Goal: Task Accomplishment & Management: Complete application form

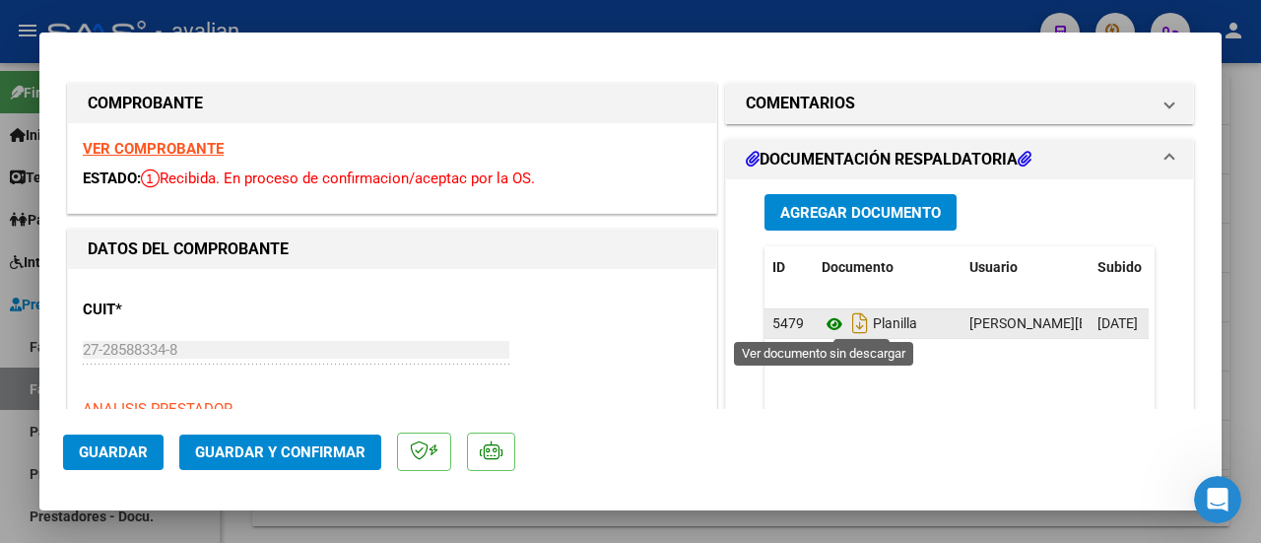
click at [831, 322] on icon at bounding box center [834, 324] width 26 height 24
click at [825, 322] on icon at bounding box center [834, 324] width 26 height 24
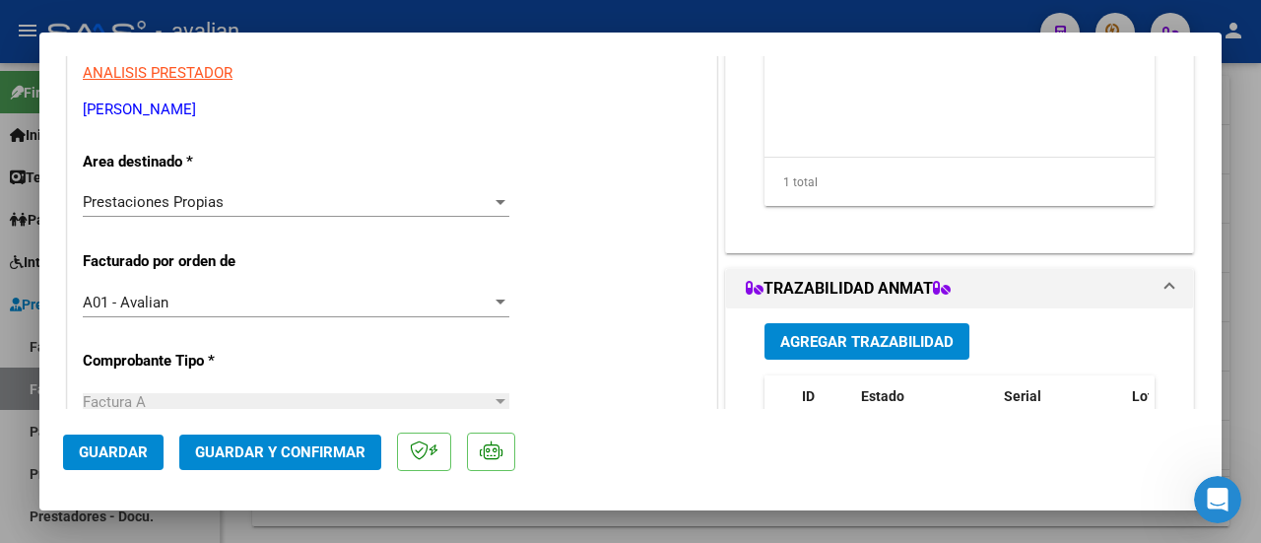
scroll to position [295, 0]
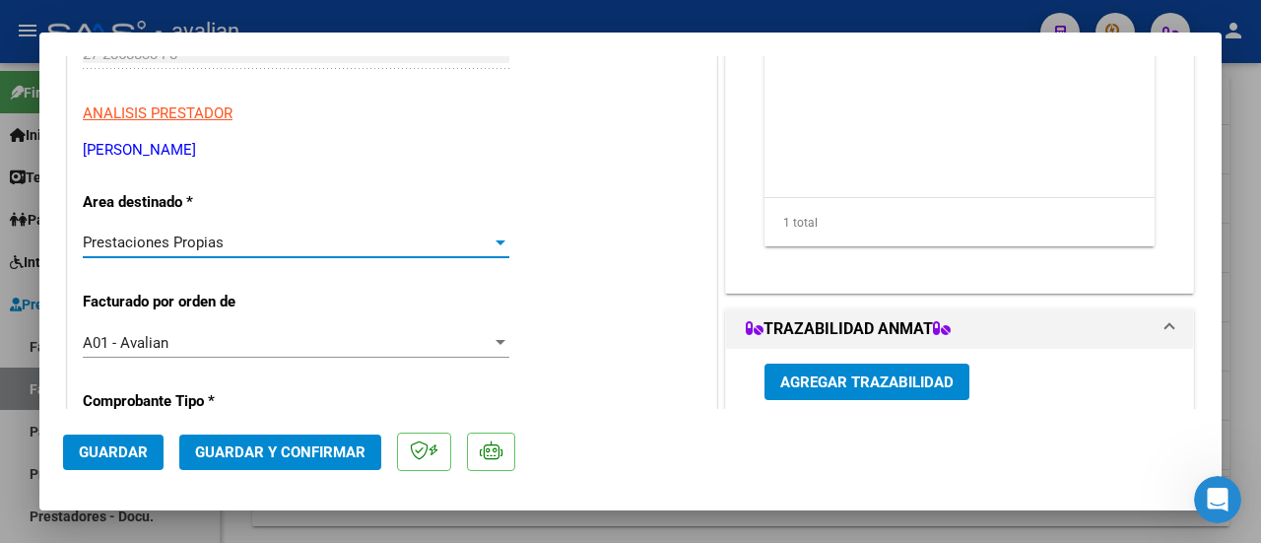
click at [492, 238] on div at bounding box center [500, 242] width 18 height 16
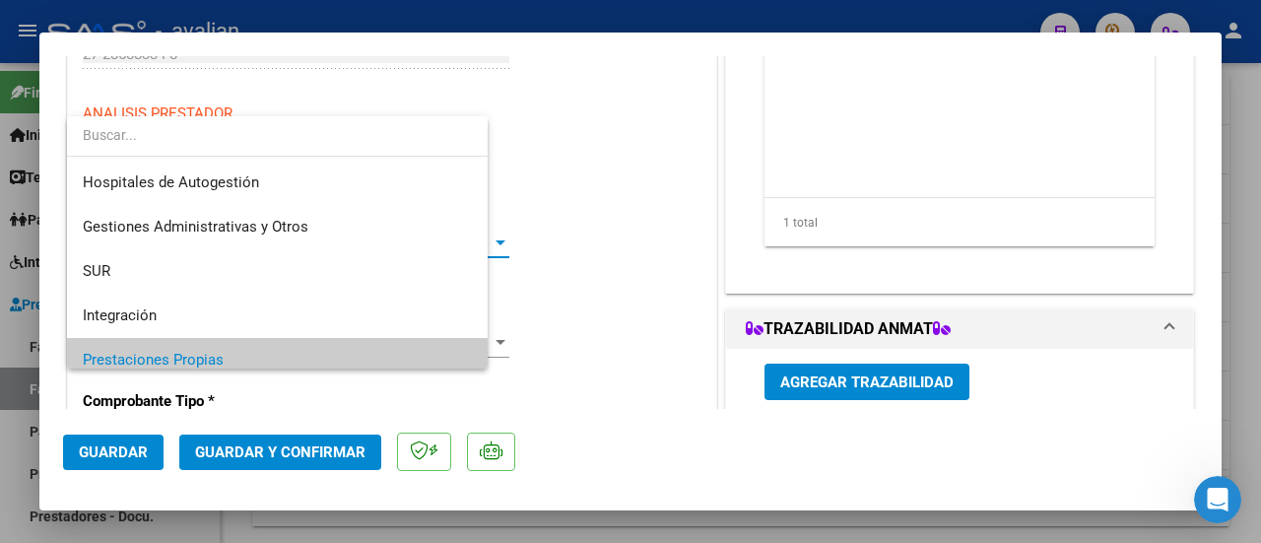
scroll to position [117, 0]
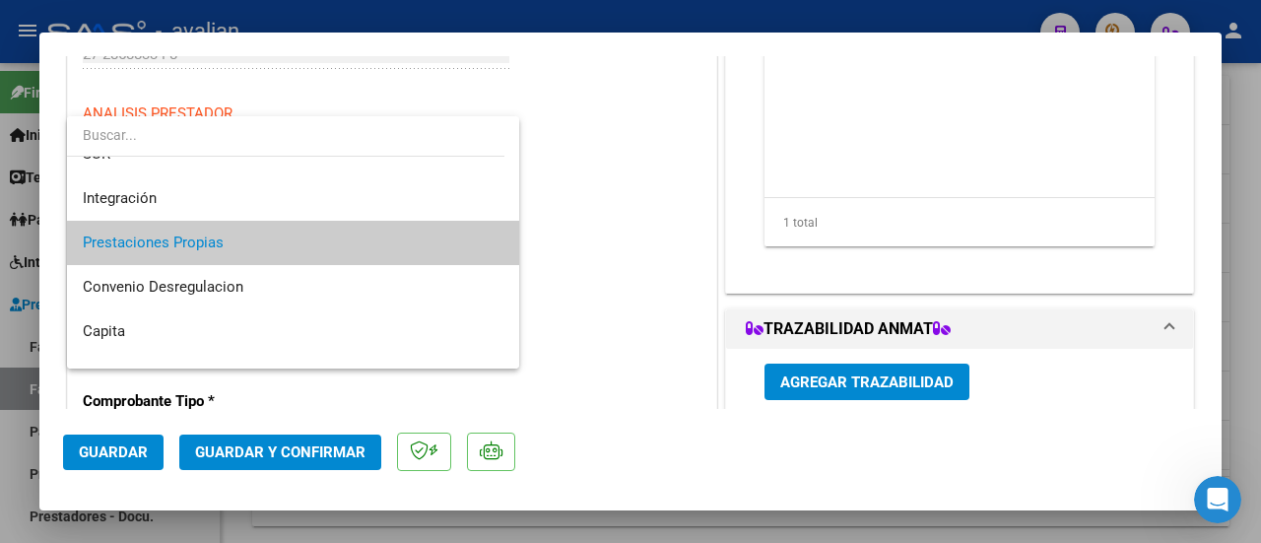
click at [467, 237] on span "Prestaciones Propias" at bounding box center [294, 243] width 422 height 44
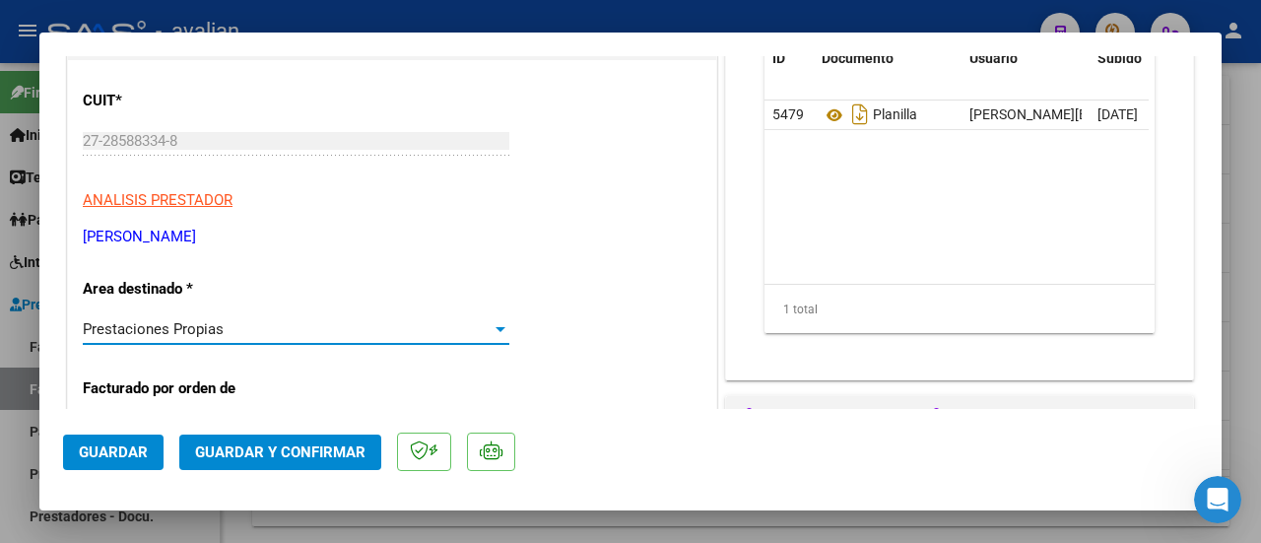
scroll to position [0, 0]
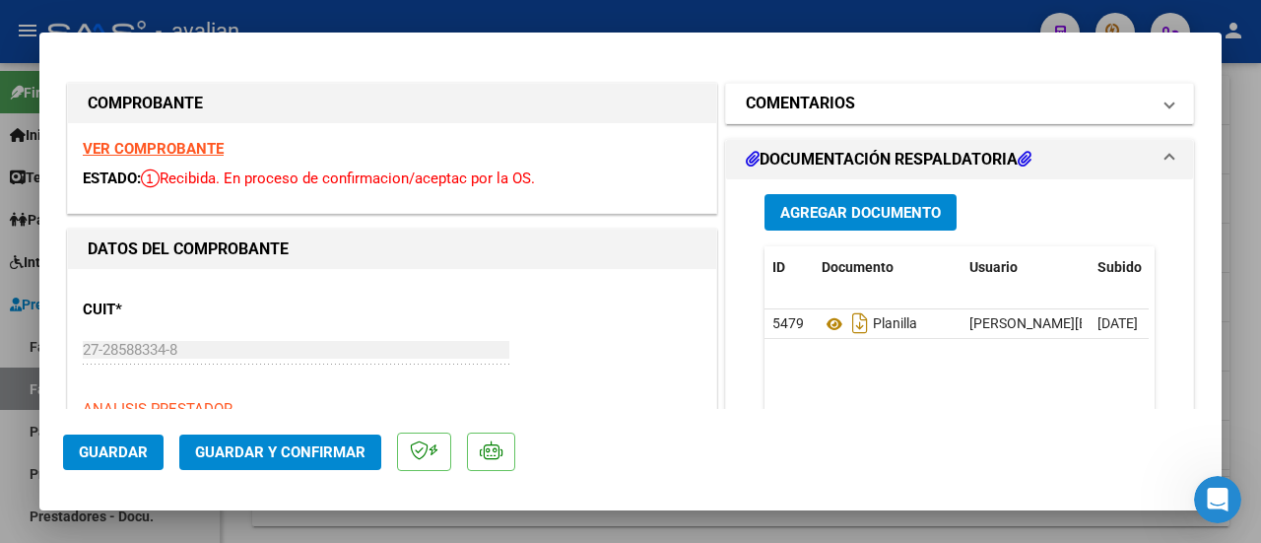
click at [1160, 99] on mat-expansion-panel-header "COMENTARIOS" at bounding box center [959, 103] width 467 height 39
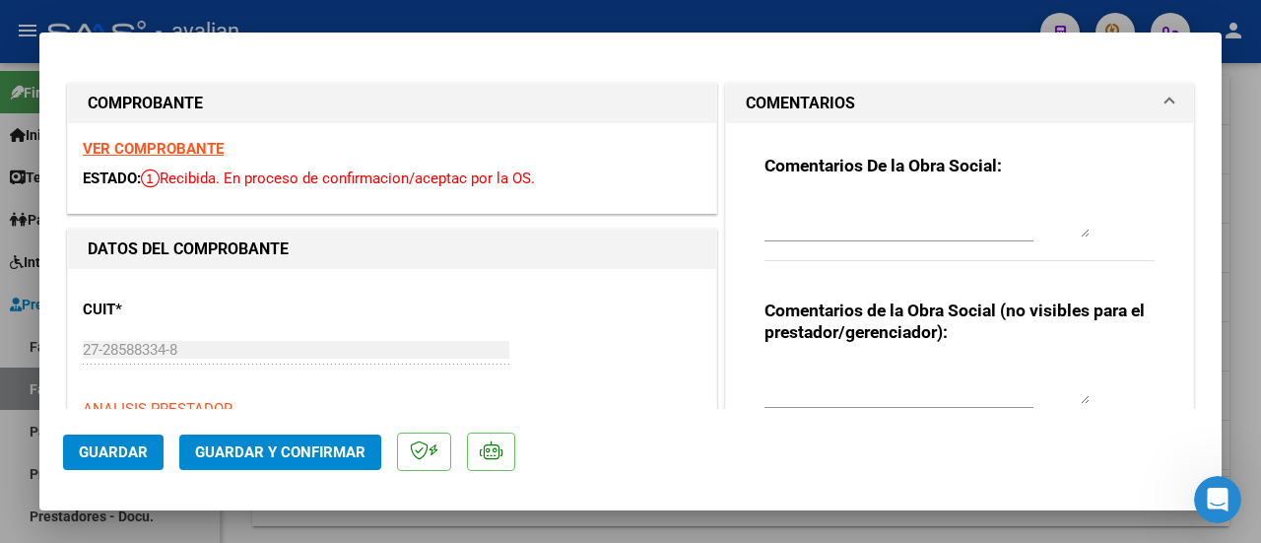
type input "$ 0,00"
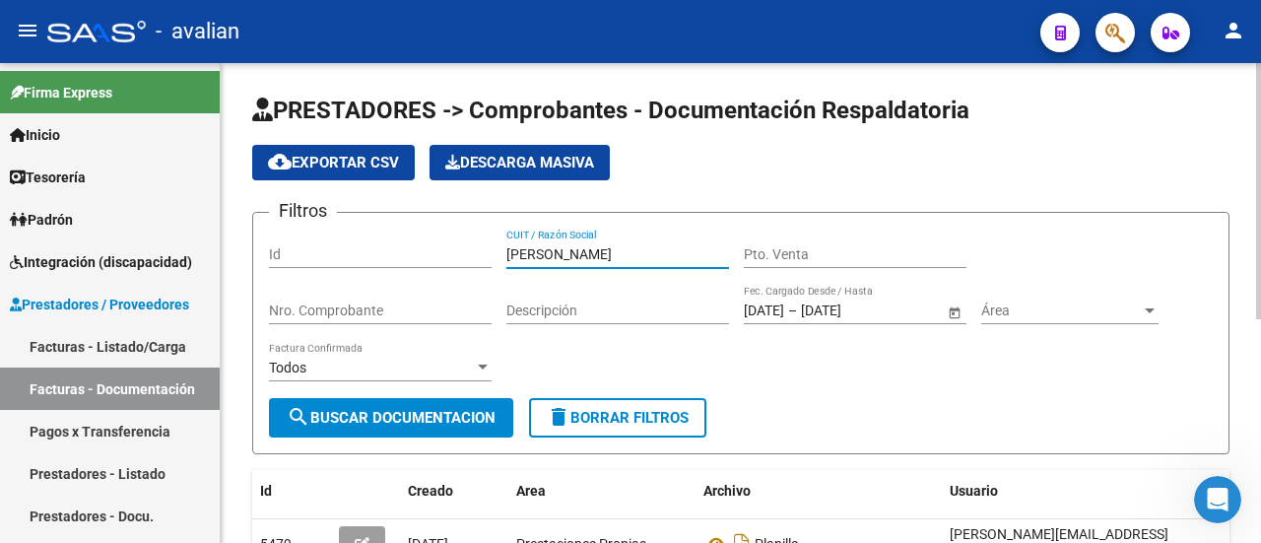
drag, startPoint x: 655, startPoint y: 240, endPoint x: 384, endPoint y: 224, distance: 271.4
click at [384, 224] on form "Filtros Id AYUDE ANDREA VERONICA CUIT / Razón Social Pto. Venta Nro. Comprobant…" at bounding box center [740, 333] width 977 height 242
paste input "27342187558"
type input "27342187558"
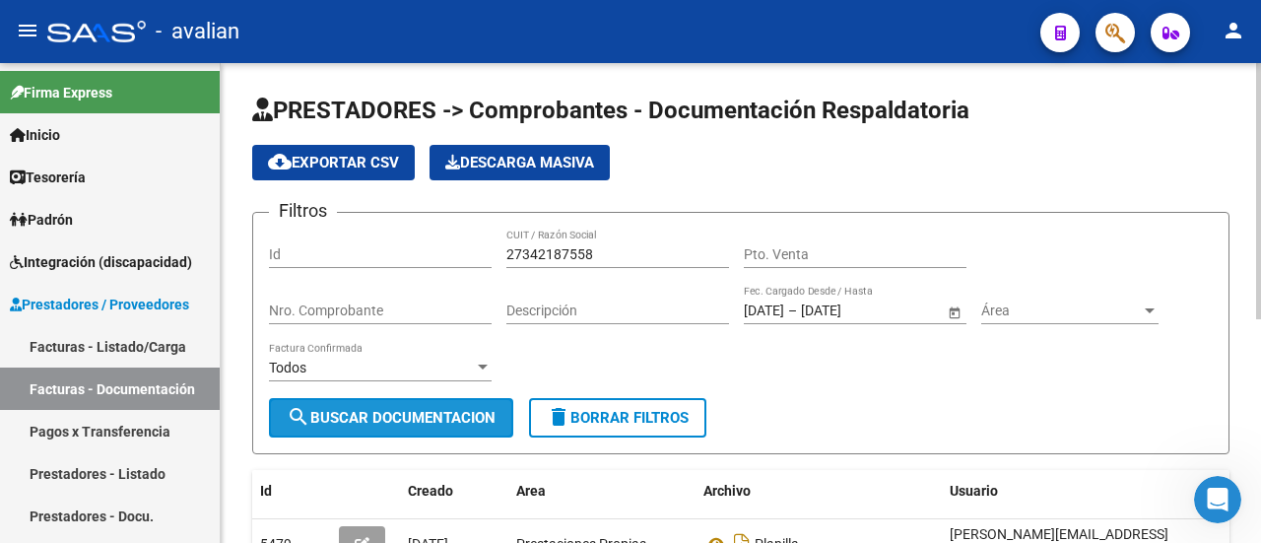
click at [337, 409] on span "search Buscar Documentacion" at bounding box center [391, 418] width 209 height 18
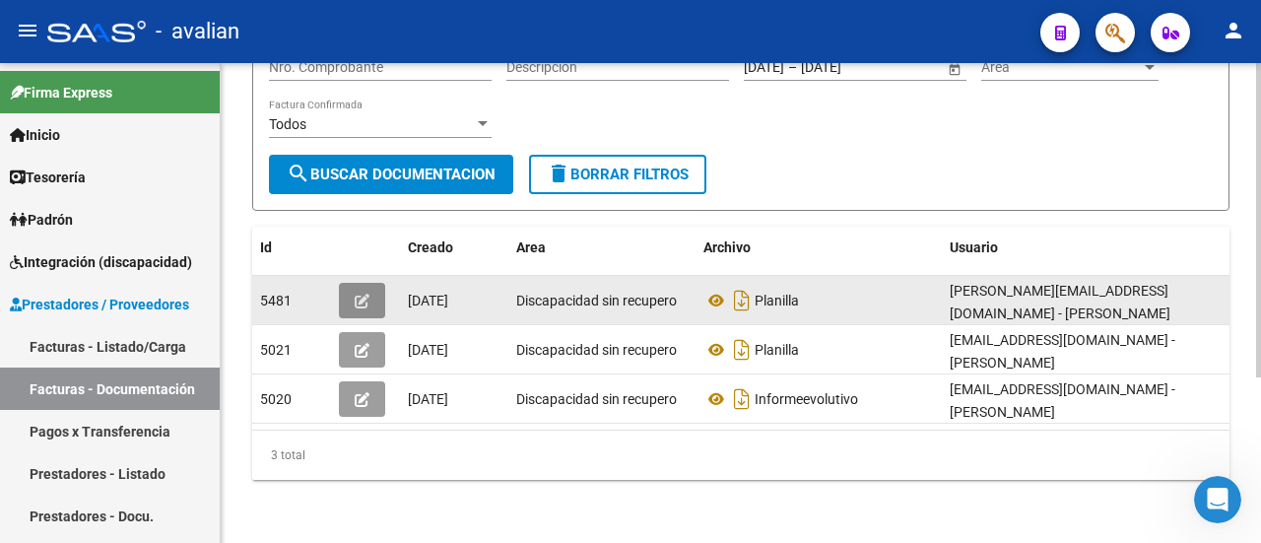
click at [358, 293] on icon "button" at bounding box center [362, 300] width 15 height 15
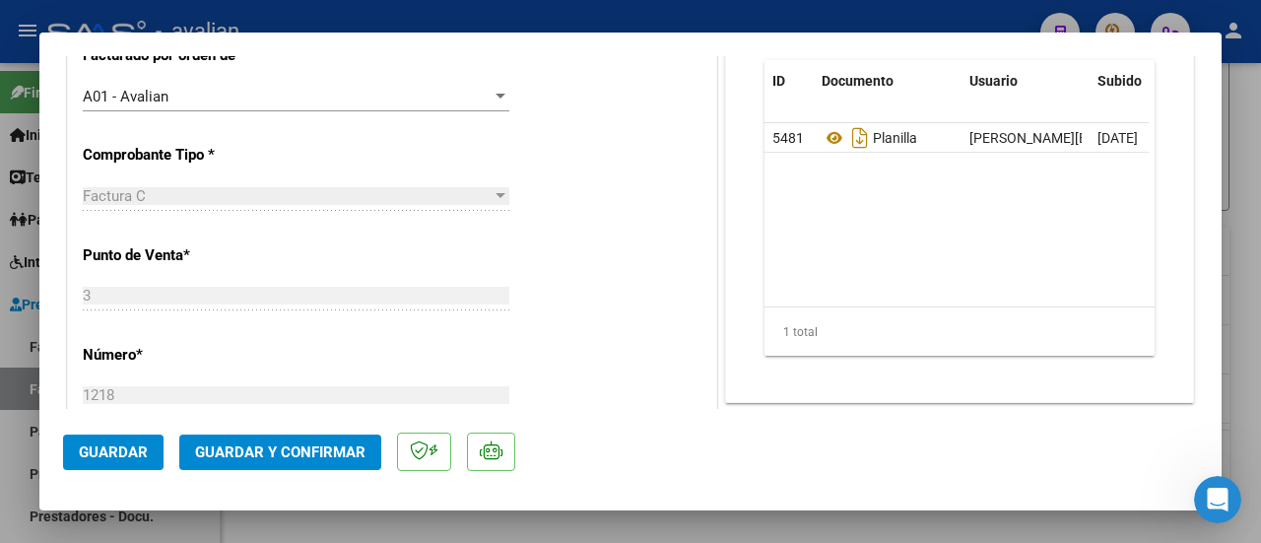
scroll to position [591, 0]
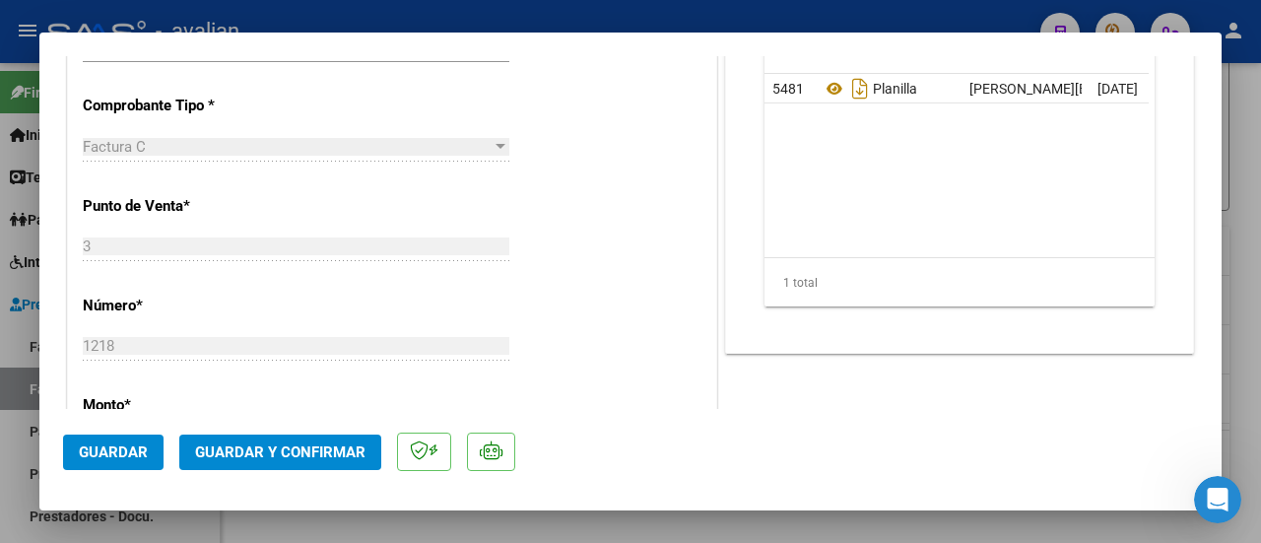
click at [601, 110] on div "CUIT * 27-34218755-8 Ingresar CUIT ANALISIS PRESTADOR BERGESIO DAHYANA ROCIO AR…" at bounding box center [392, 437] width 648 height 1518
type input "$ 0,00"
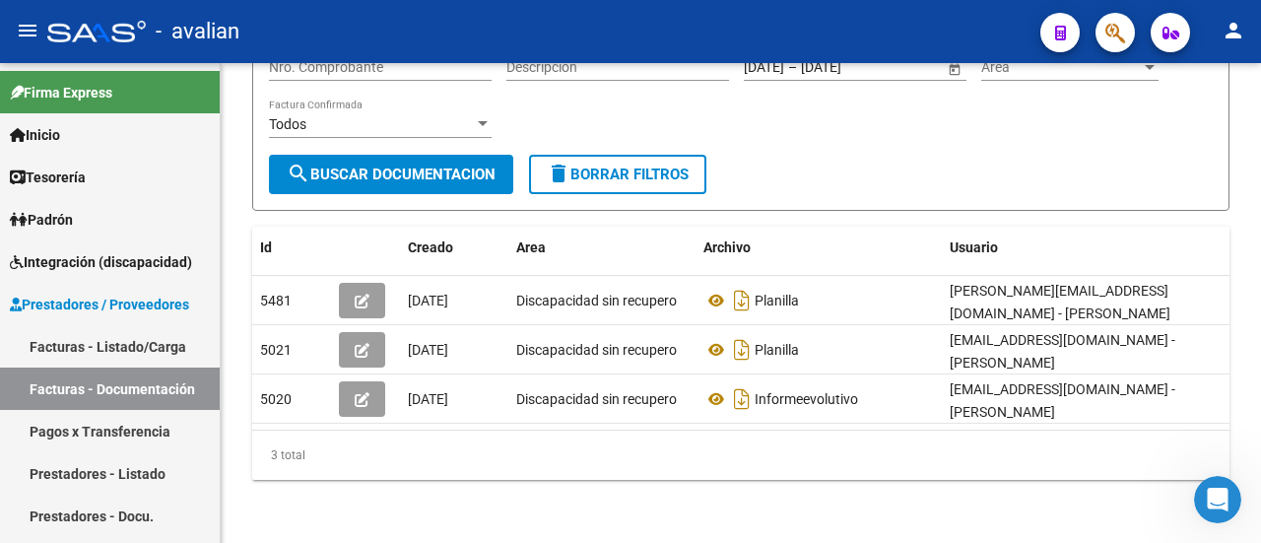
scroll to position [252, 0]
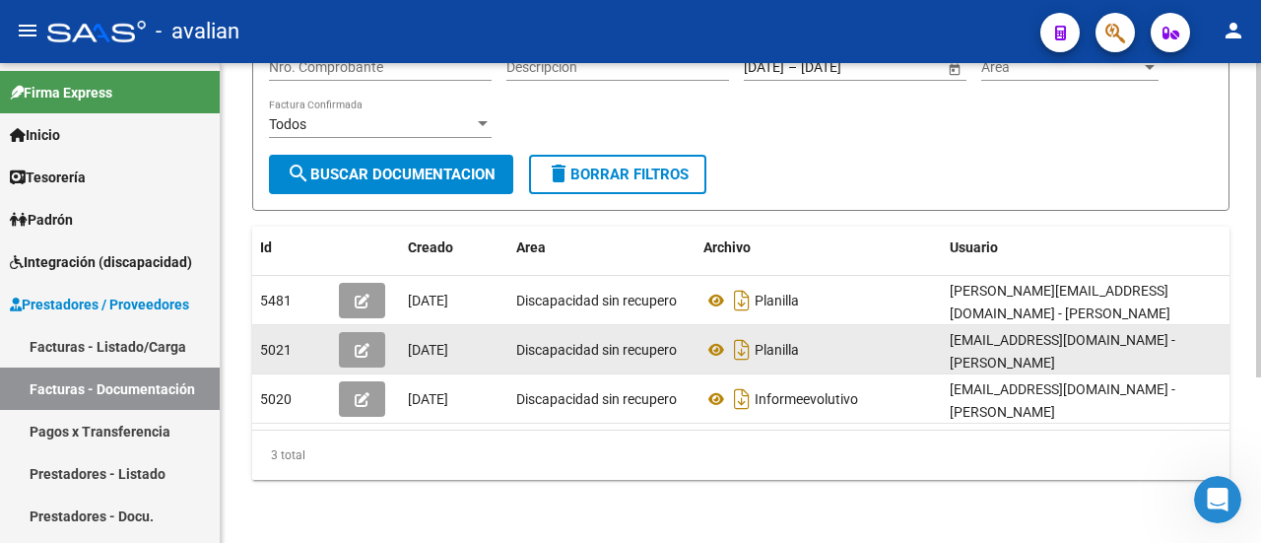
click at [372, 332] on button "button" at bounding box center [362, 349] width 46 height 35
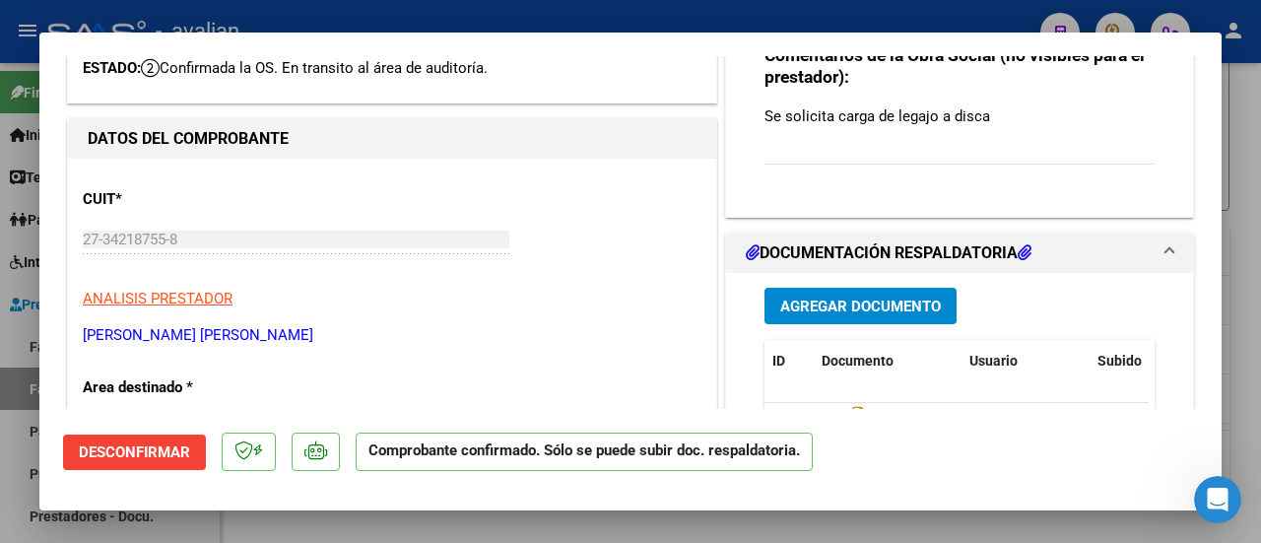
scroll to position [98, 0]
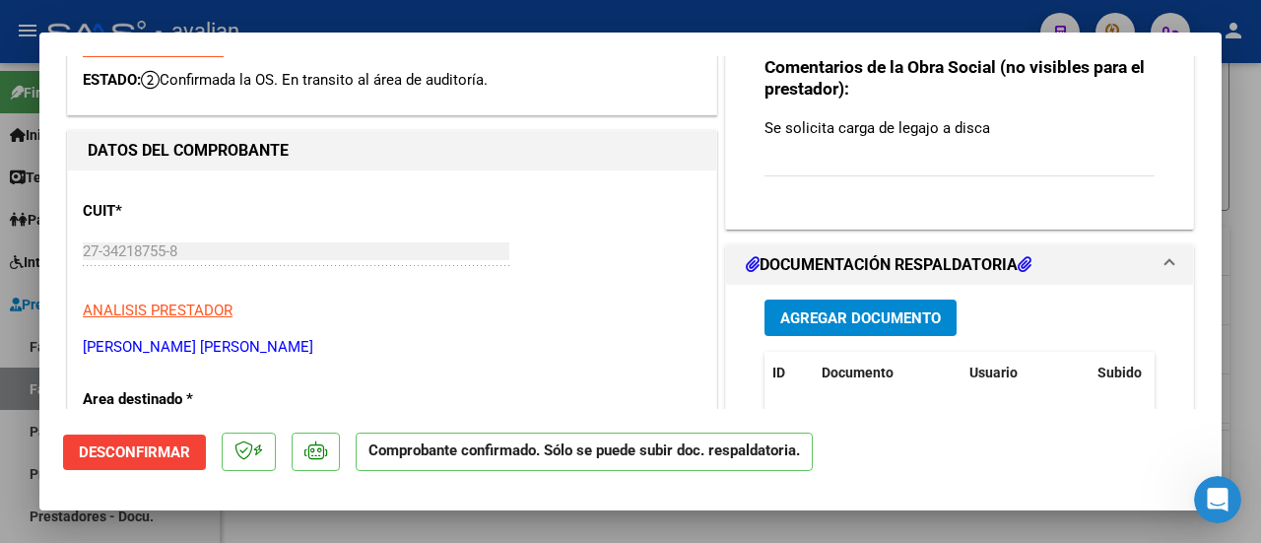
type input "$ 0,00"
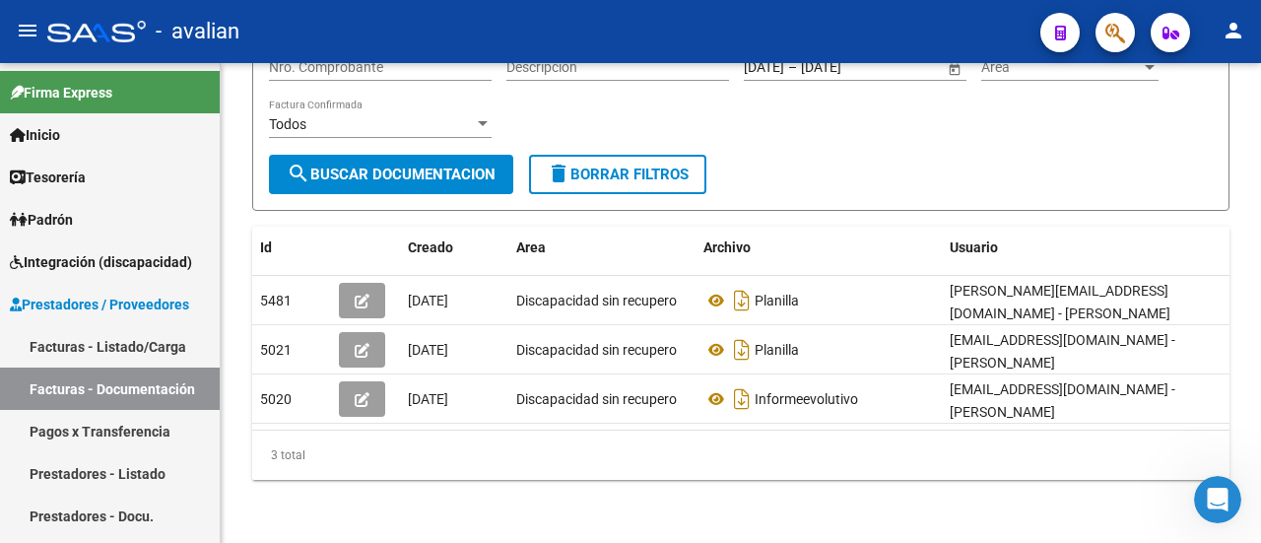
scroll to position [252, 0]
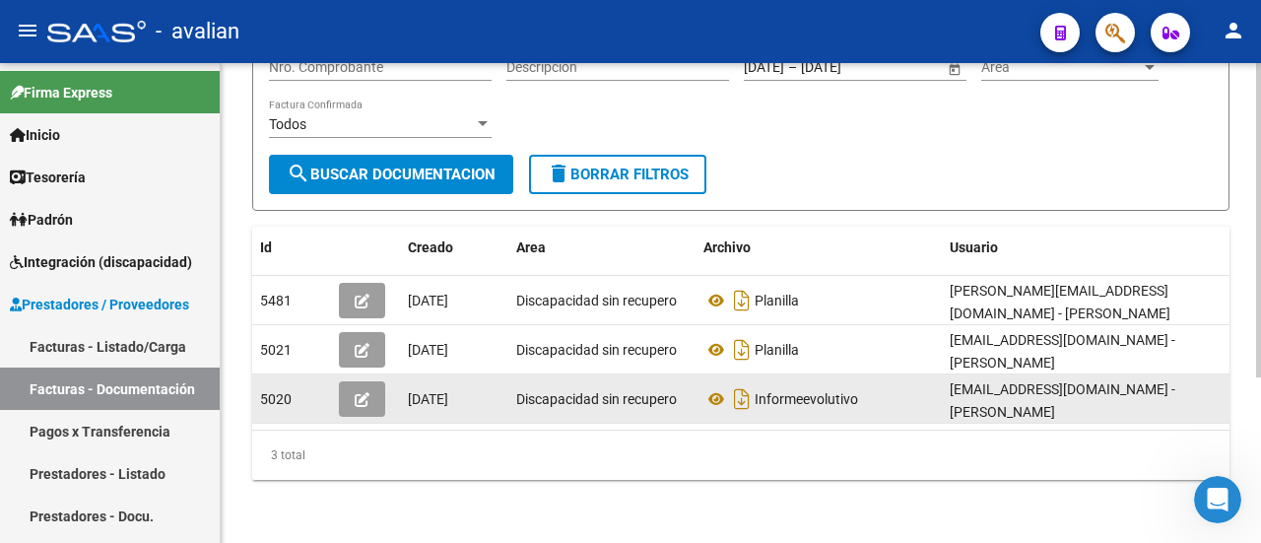
click at [369, 386] on button "button" at bounding box center [362, 398] width 46 height 35
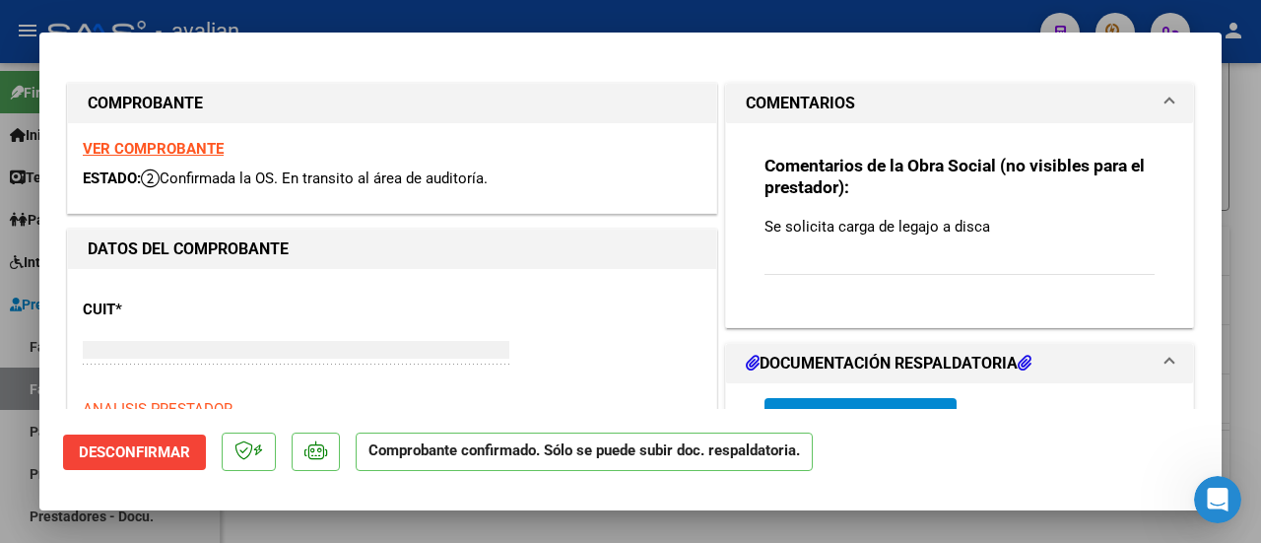
type input "$ 0,00"
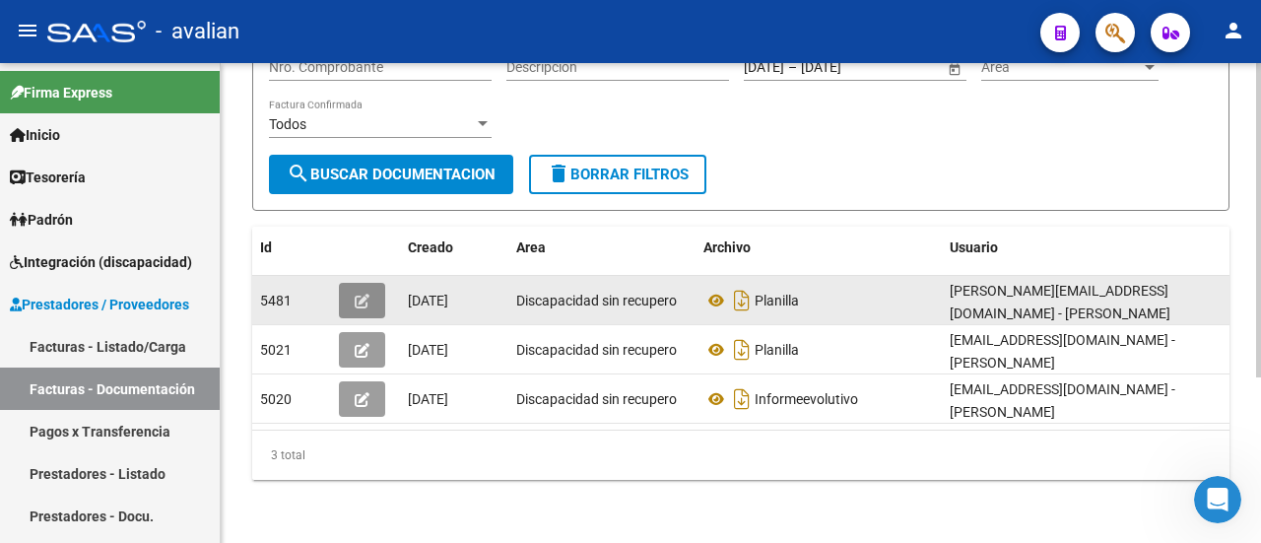
click at [358, 293] on icon "button" at bounding box center [362, 300] width 15 height 15
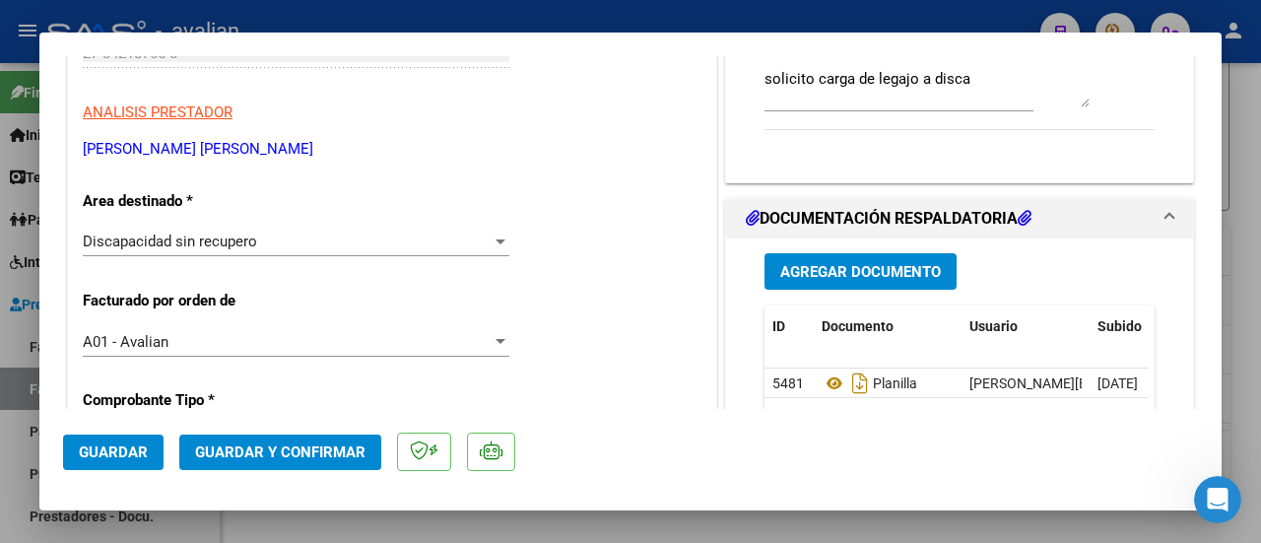
scroll to position [295, 0]
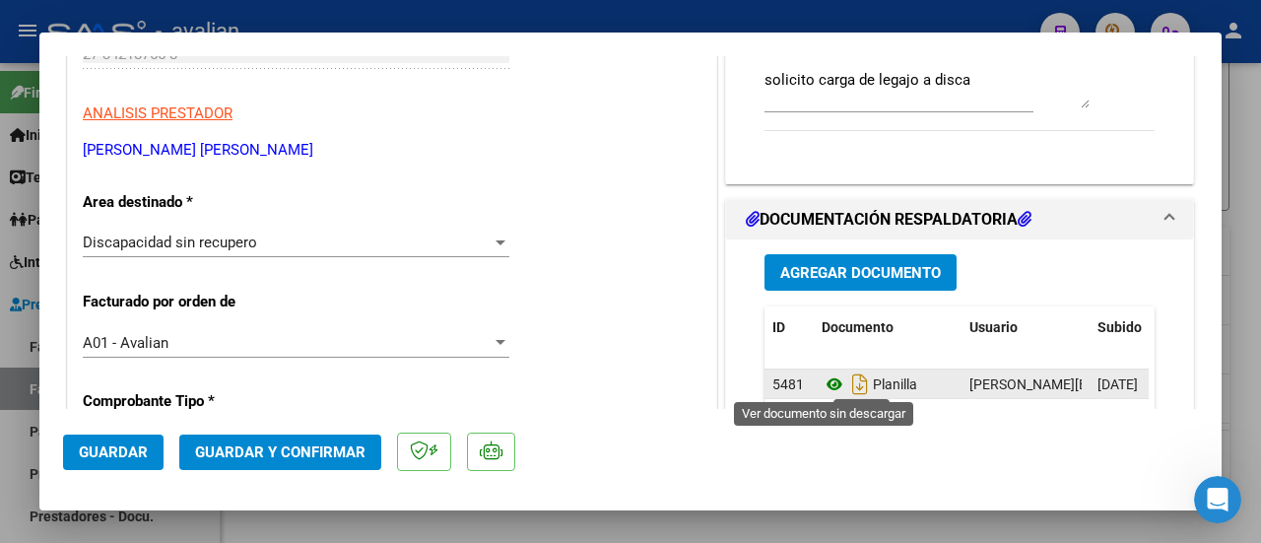
click at [829, 383] on icon at bounding box center [834, 384] width 26 height 24
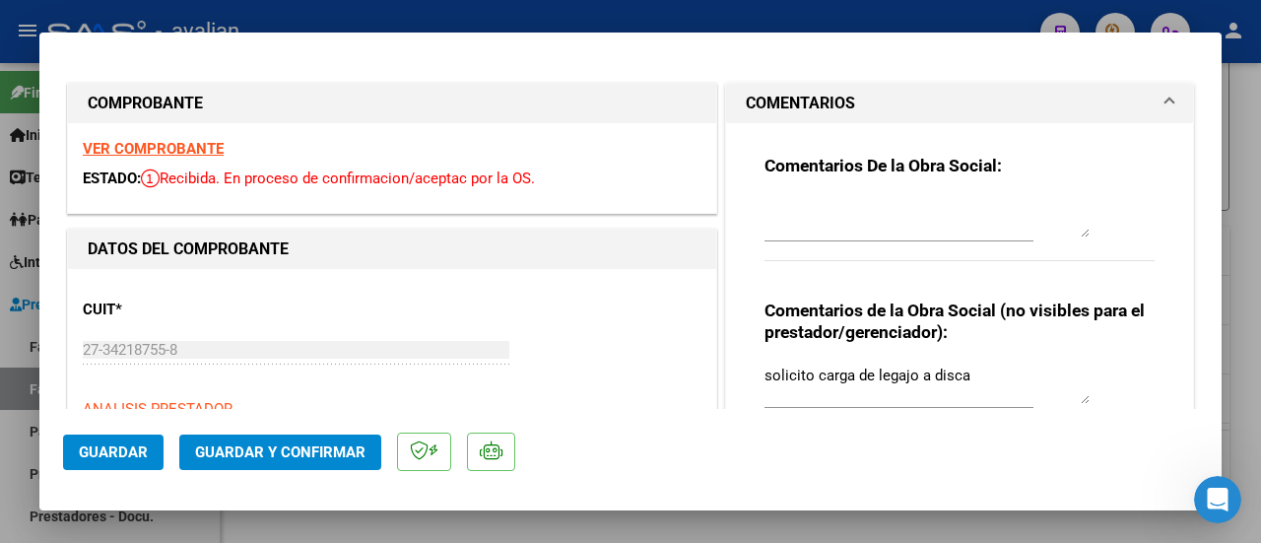
scroll to position [98, 0]
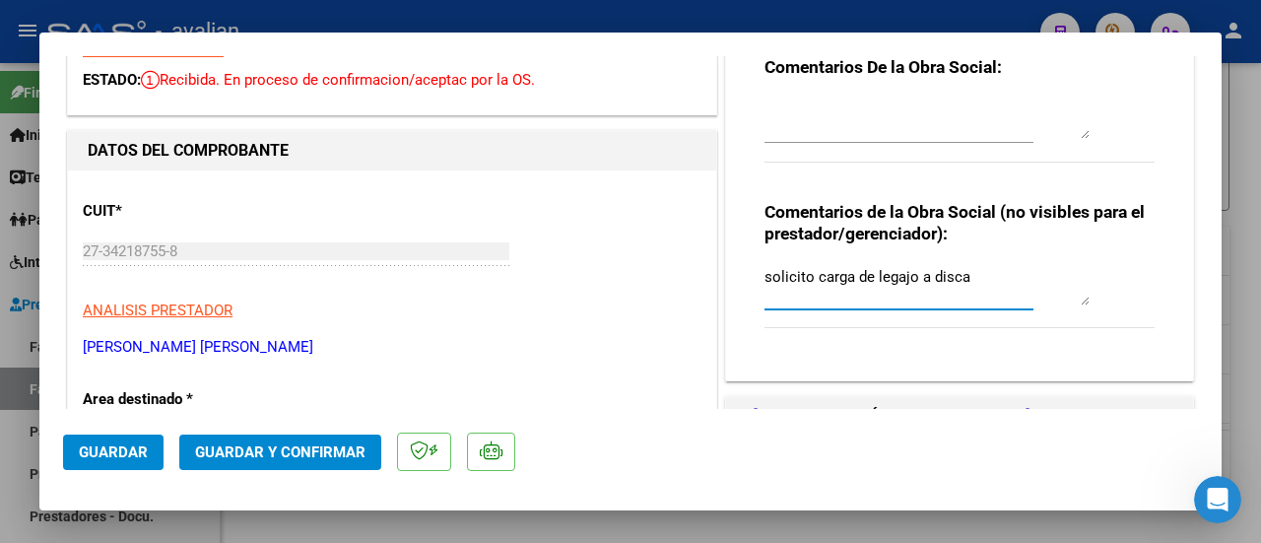
drag, startPoint x: 961, startPoint y: 272, endPoint x: 753, endPoint y: 291, distance: 208.6
click at [753, 291] on div "Comentarios De la Obra Social: Comentarios de la Obra Social (no visibles para …" at bounding box center [959, 195] width 420 height 341
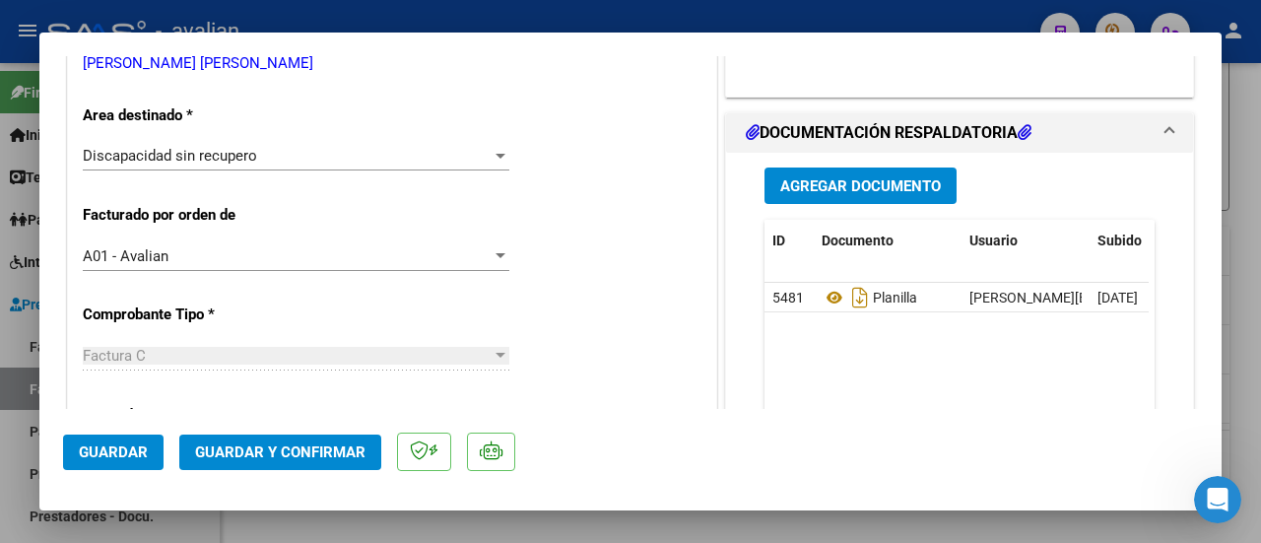
scroll to position [394, 0]
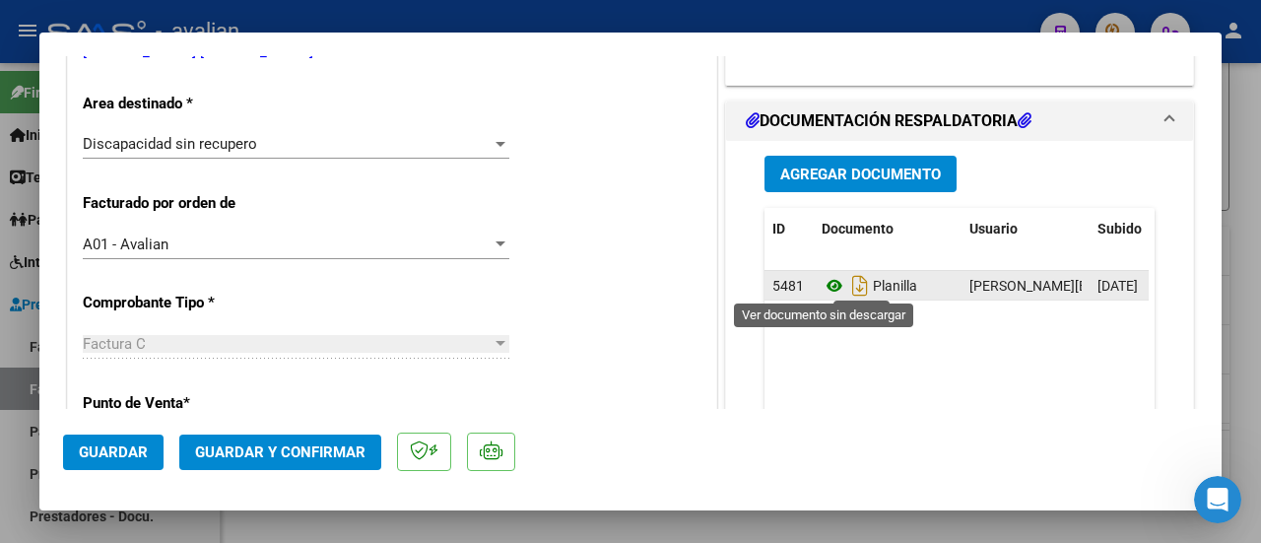
click at [827, 277] on icon at bounding box center [834, 286] width 26 height 24
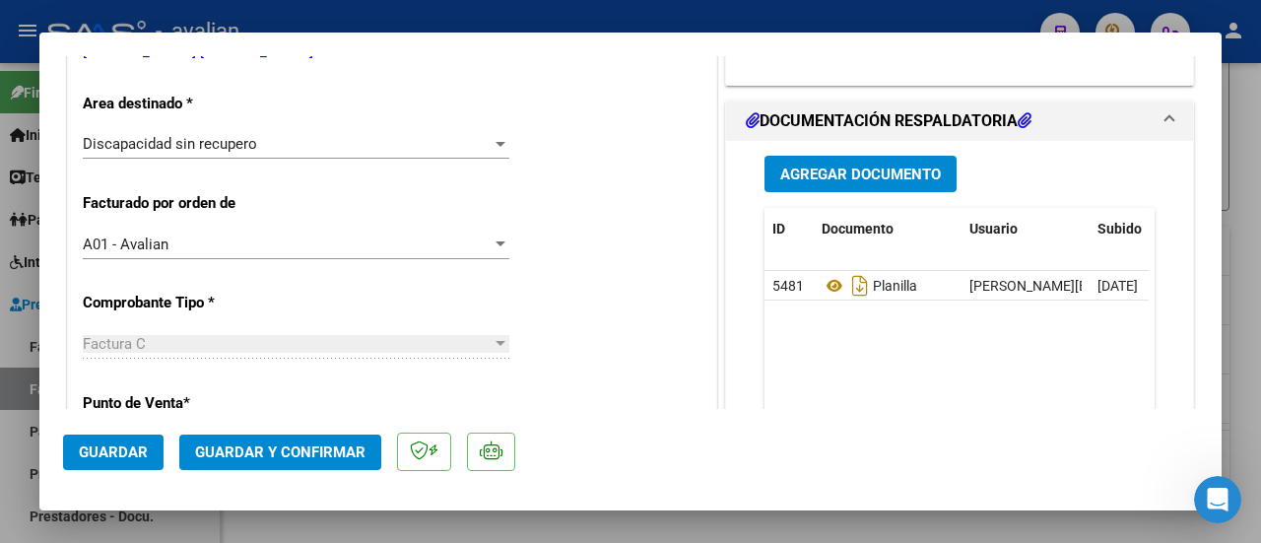
type input "$ 0,00"
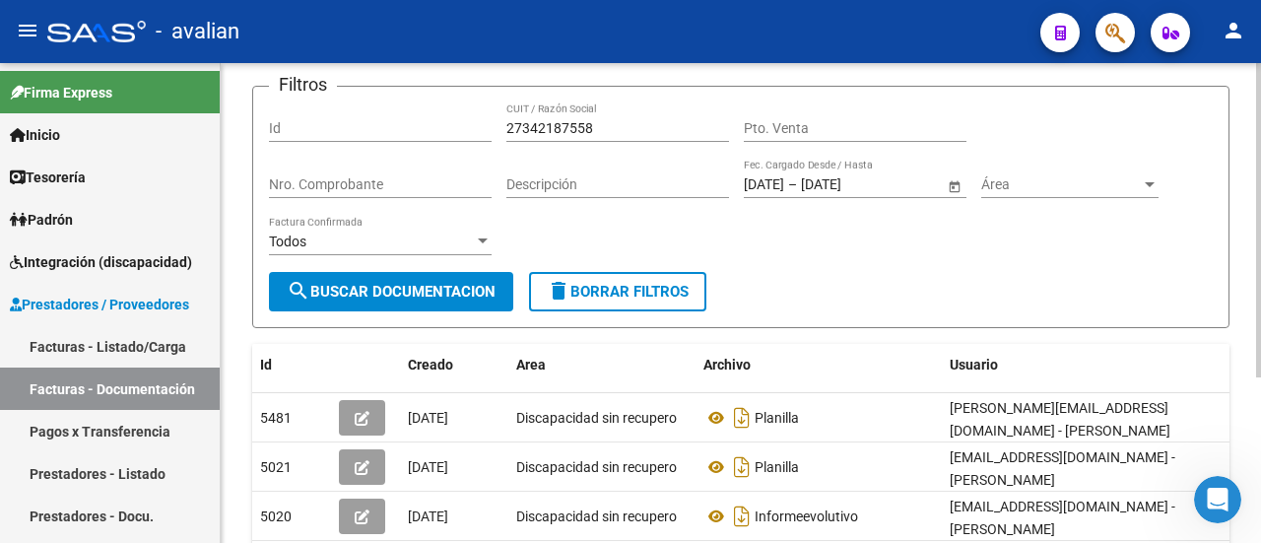
scroll to position [0, 0]
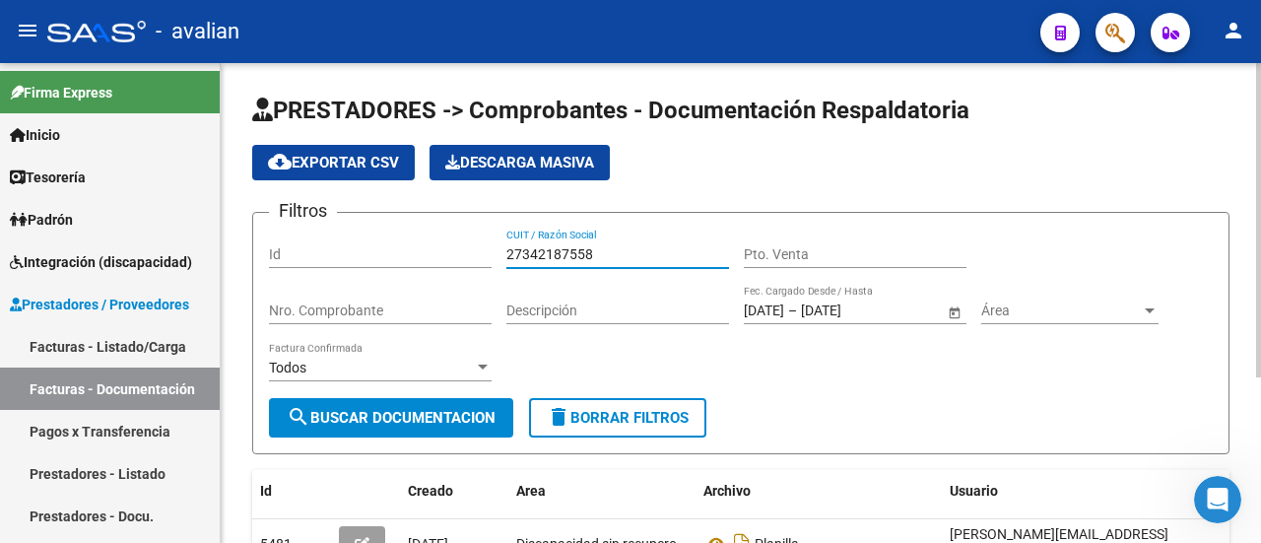
drag, startPoint x: 611, startPoint y: 251, endPoint x: 479, endPoint y: 244, distance: 132.1
click at [479, 244] on div "Filtros Id 27342187558 CUIT / Razón Social Pto. Venta Nro. Comprobante Descripc…" at bounding box center [740, 312] width 943 height 169
paste input "22715655"
type input "27322715655"
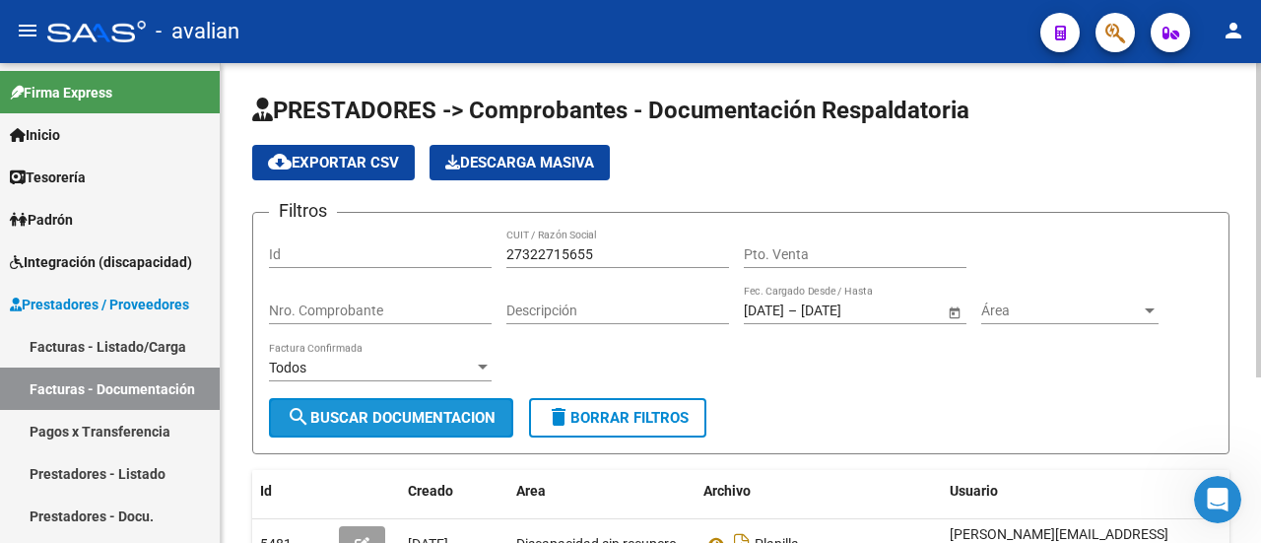
click at [412, 413] on span "search Buscar Documentacion" at bounding box center [391, 418] width 209 height 18
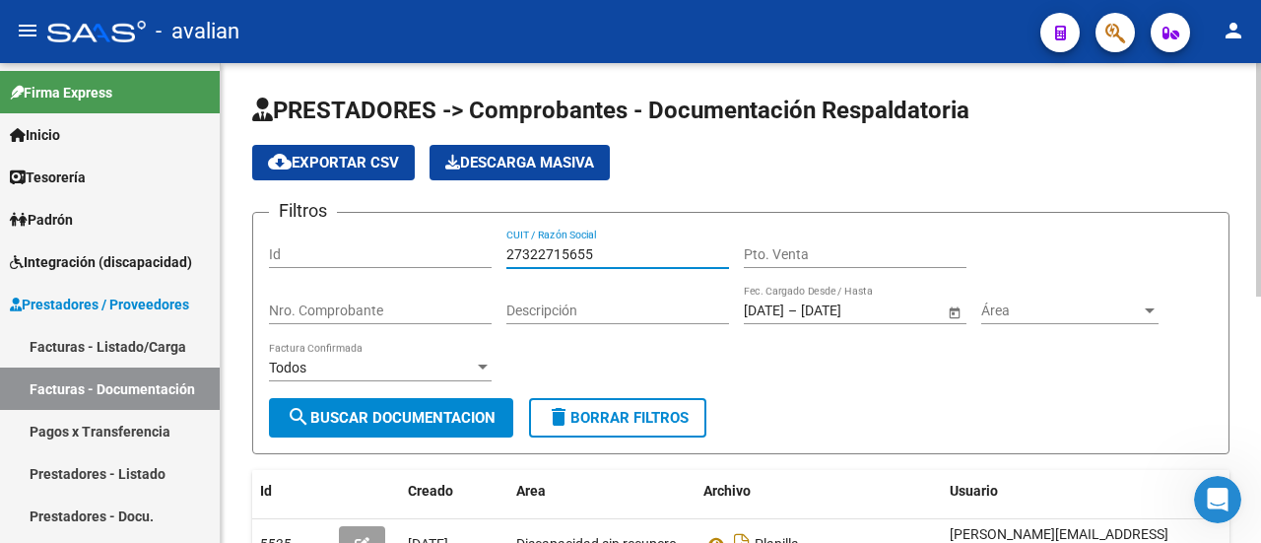
drag, startPoint x: 605, startPoint y: 249, endPoint x: 426, endPoint y: 231, distance: 179.1
click at [426, 231] on div "Filtros Id 27322715655 CUIT / Razón Social Pto. Venta Nro. Comprobante Descripc…" at bounding box center [740, 312] width 943 height 169
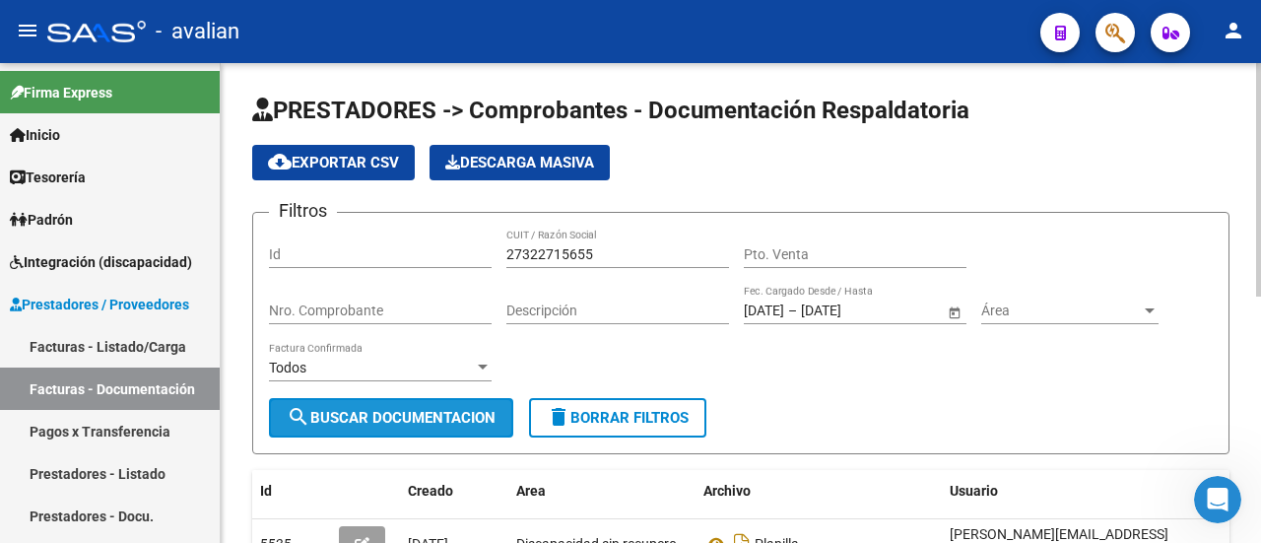
click at [380, 419] on span "search Buscar Documentacion" at bounding box center [391, 418] width 209 height 18
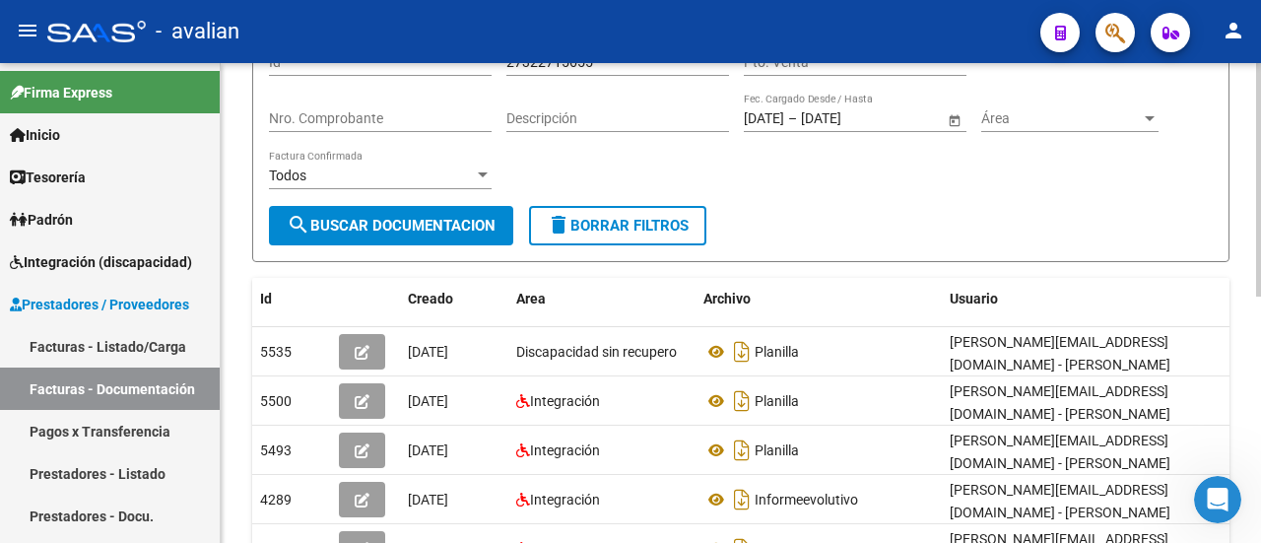
scroll to position [197, 0]
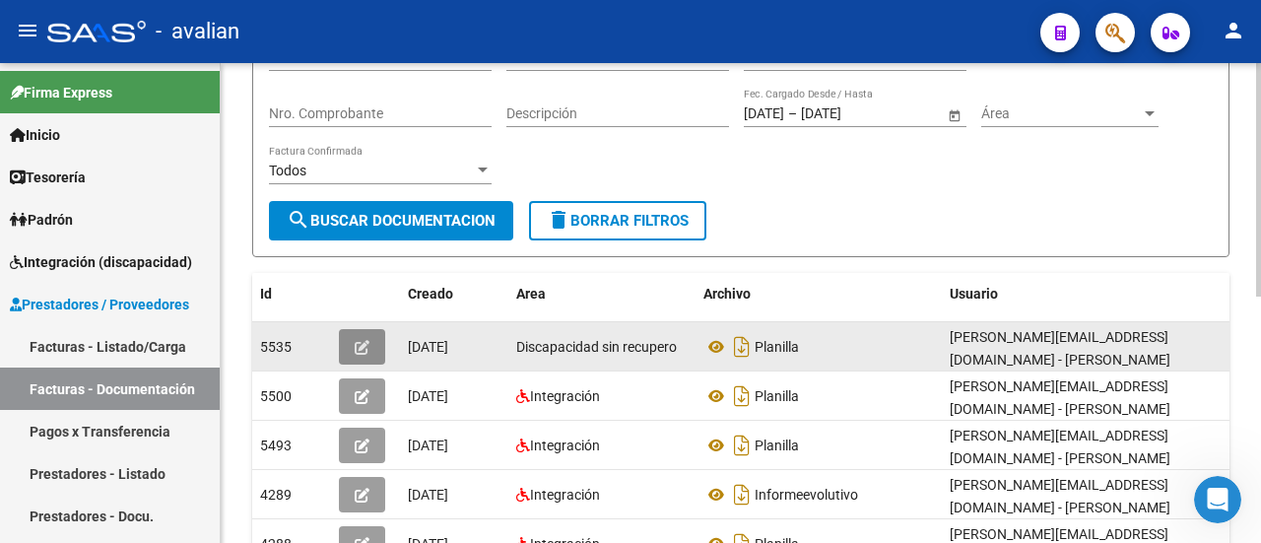
click at [365, 342] on icon "button" at bounding box center [362, 347] width 15 height 15
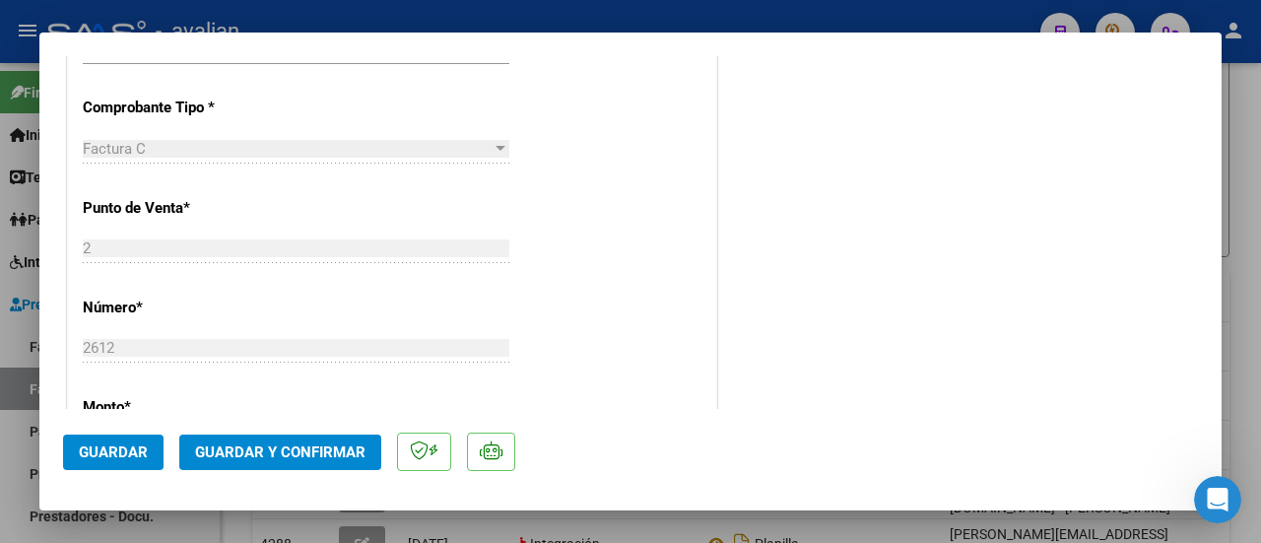
scroll to position [591, 0]
type input "$ 0,00"
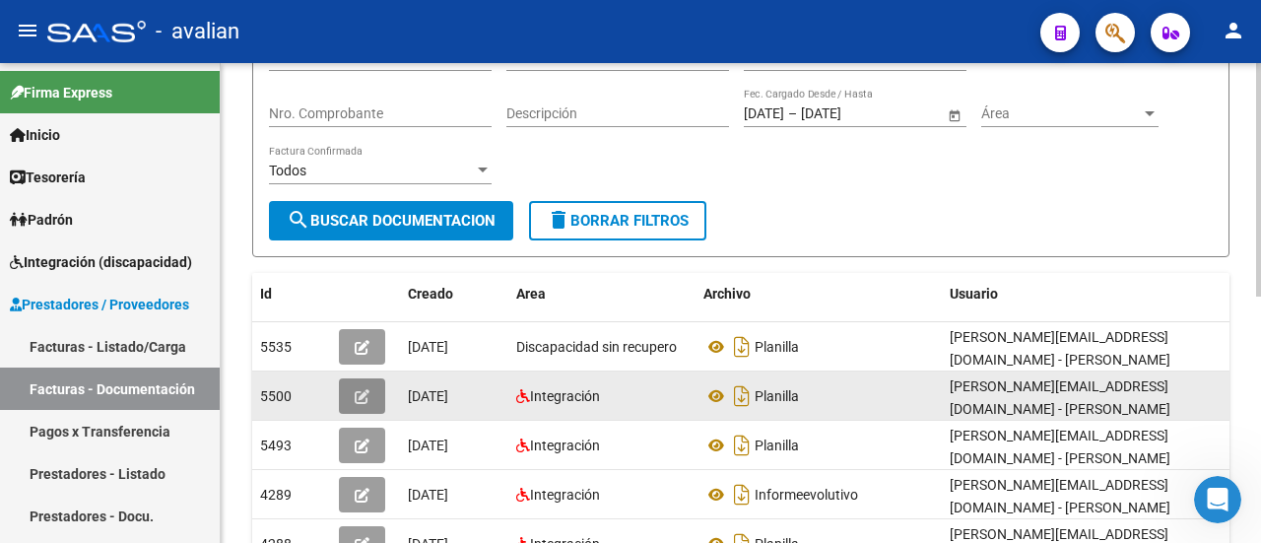
click at [370, 392] on button "button" at bounding box center [362, 395] width 46 height 35
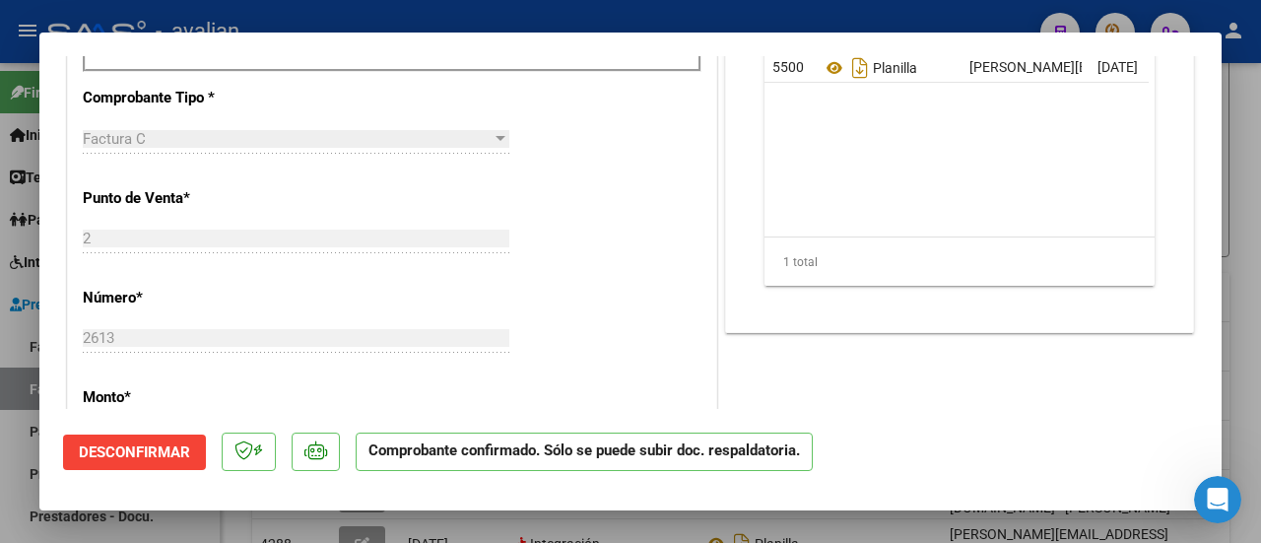
scroll to position [985, 0]
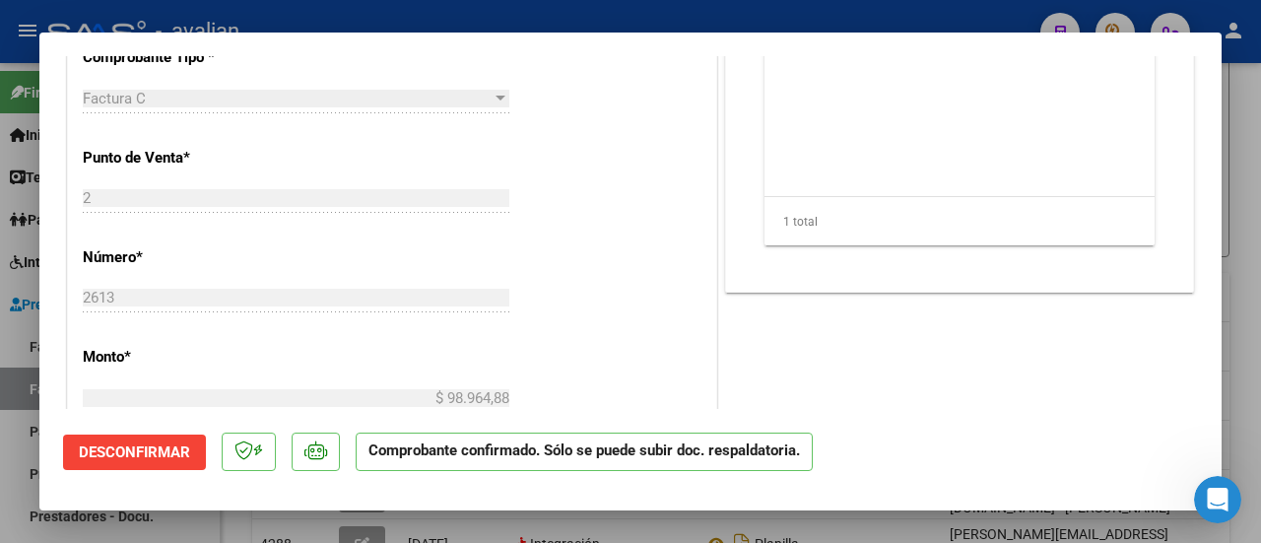
type input "$ 0,00"
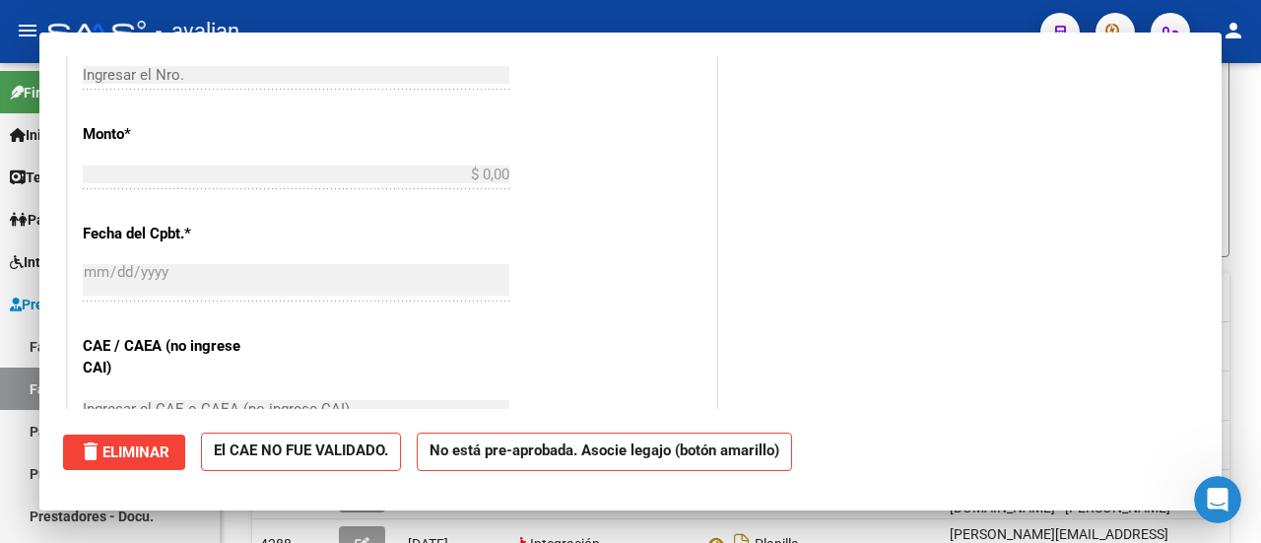
scroll to position [0, 0]
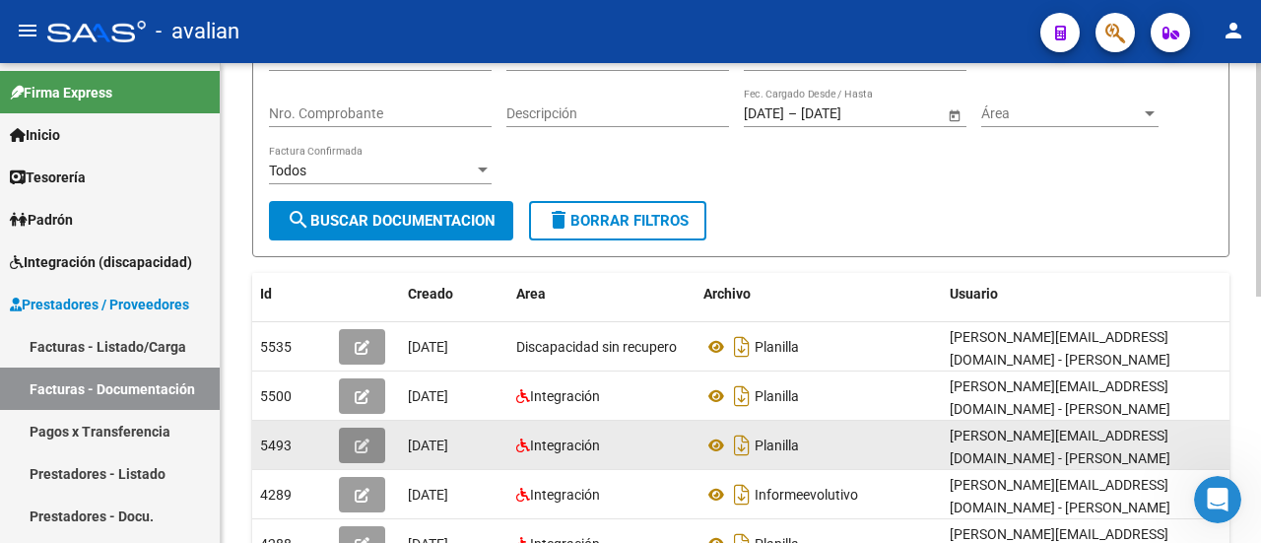
click at [362, 438] on icon "button" at bounding box center [362, 445] width 15 height 15
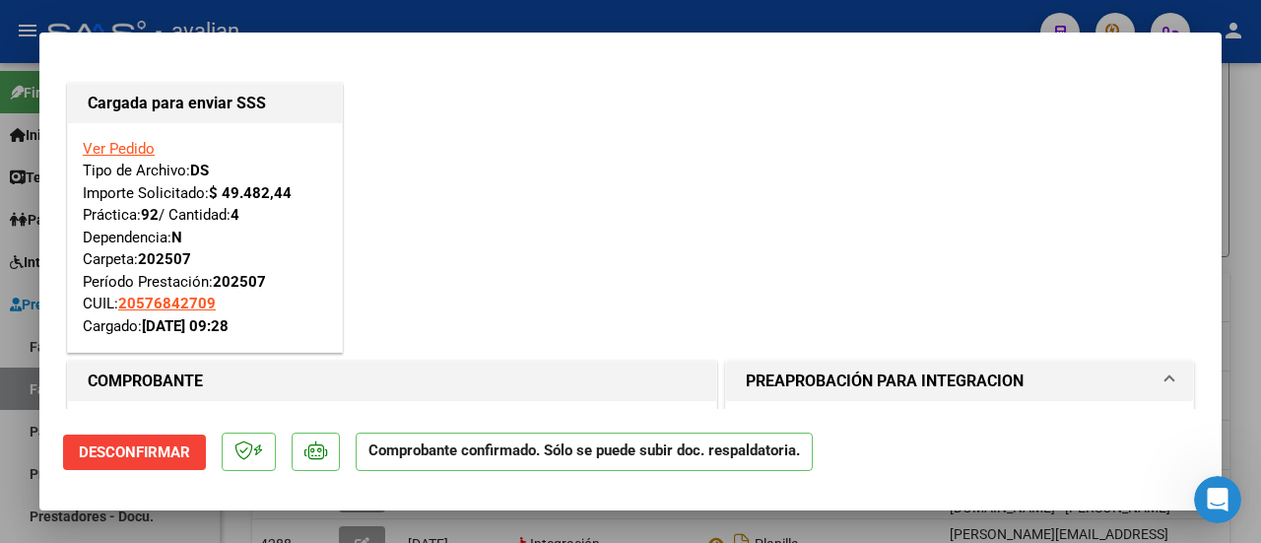
click at [542, 184] on div "Cargada para enviar SSS Ver Pedido Tipo de Archivo: DS Importe Solicitado: $ 49…" at bounding box center [630, 218] width 1135 height 279
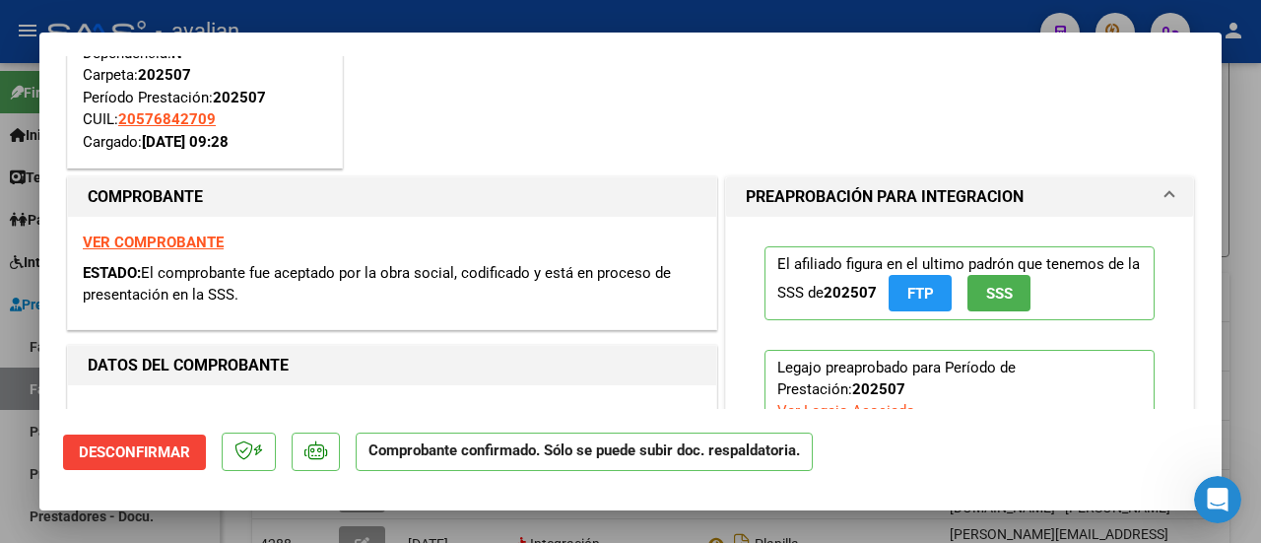
scroll to position [197, 0]
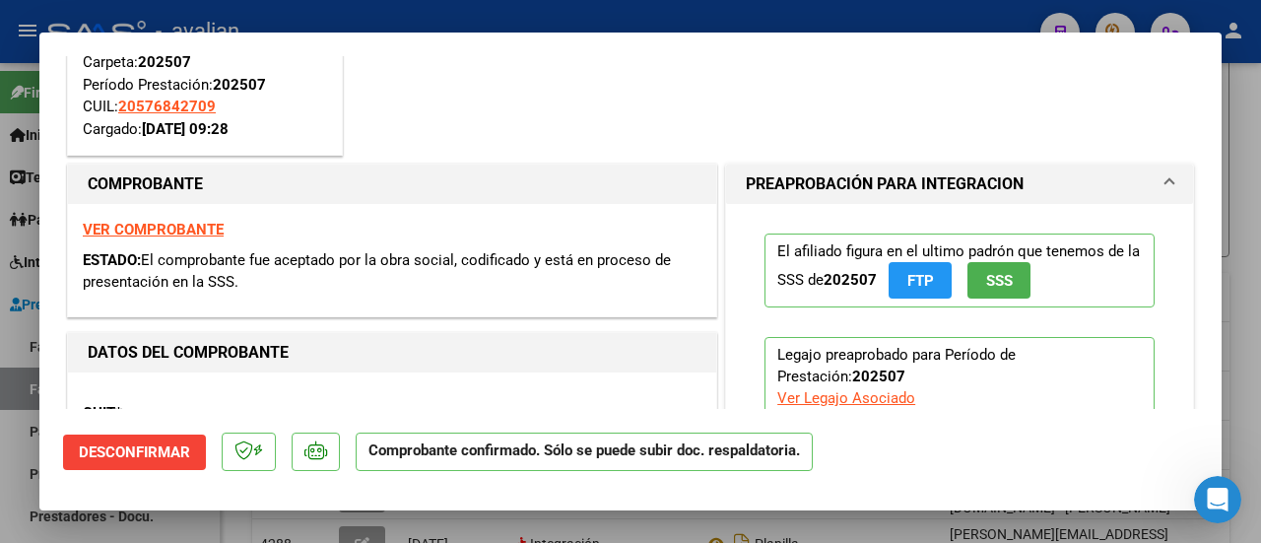
type input "$ 0,00"
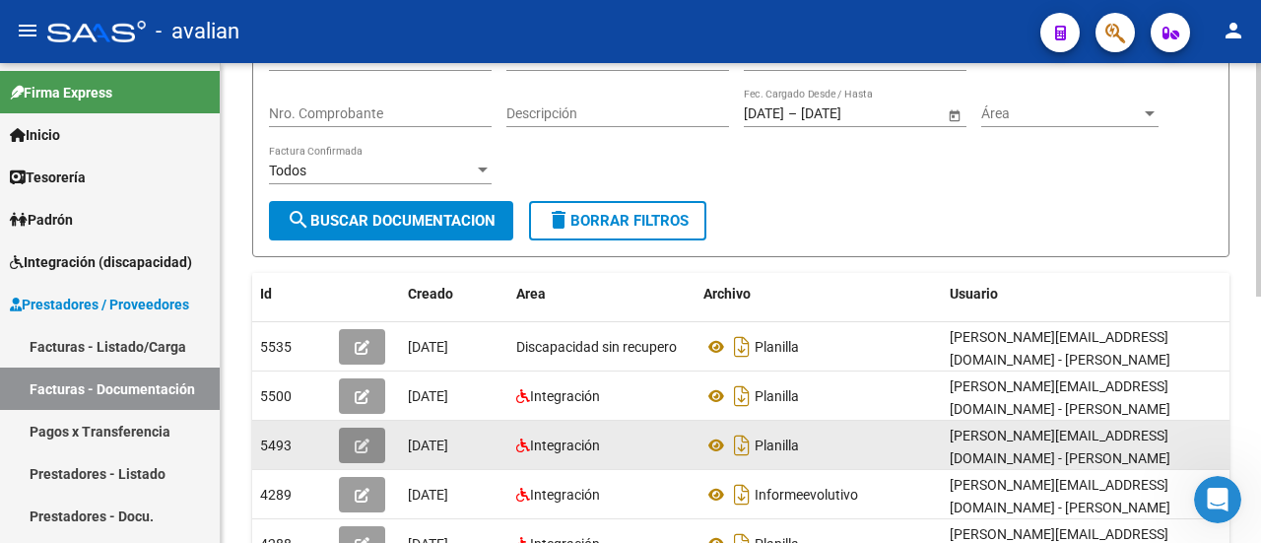
click at [372, 430] on button "button" at bounding box center [362, 444] width 46 height 35
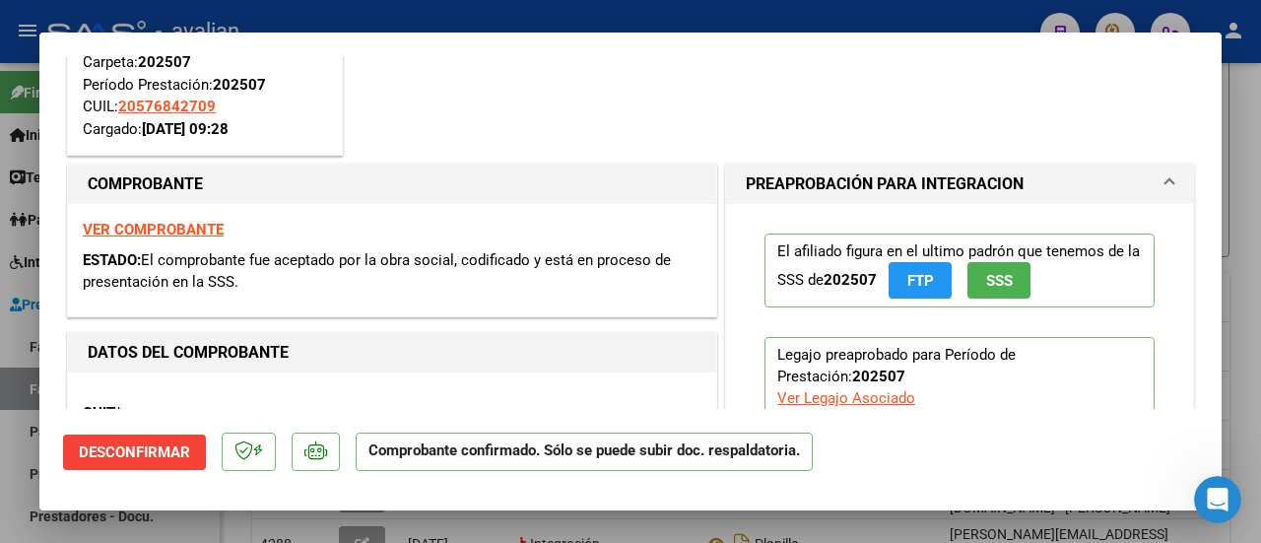
type input "$ 0,00"
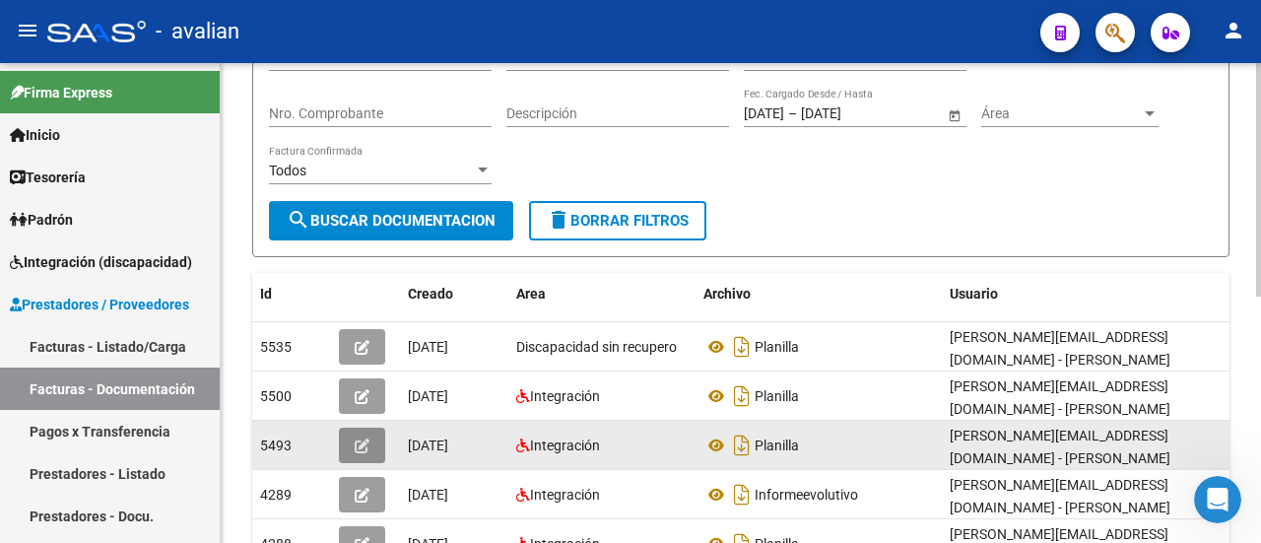
click at [358, 438] on icon "button" at bounding box center [362, 445] width 15 height 15
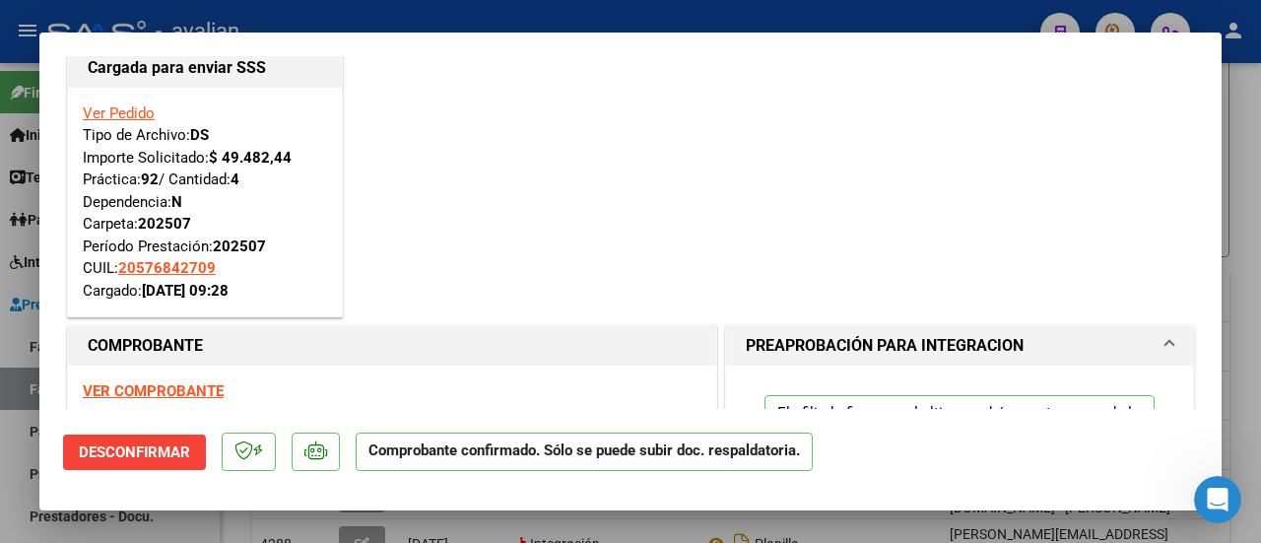
scroll to position [0, 0]
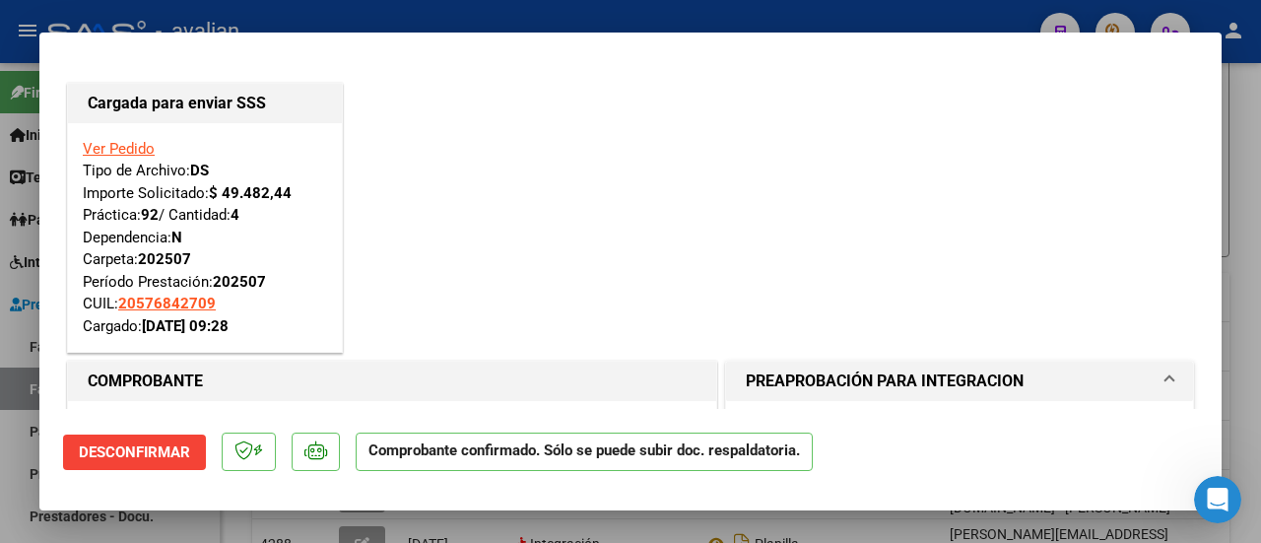
type input "$ 0,00"
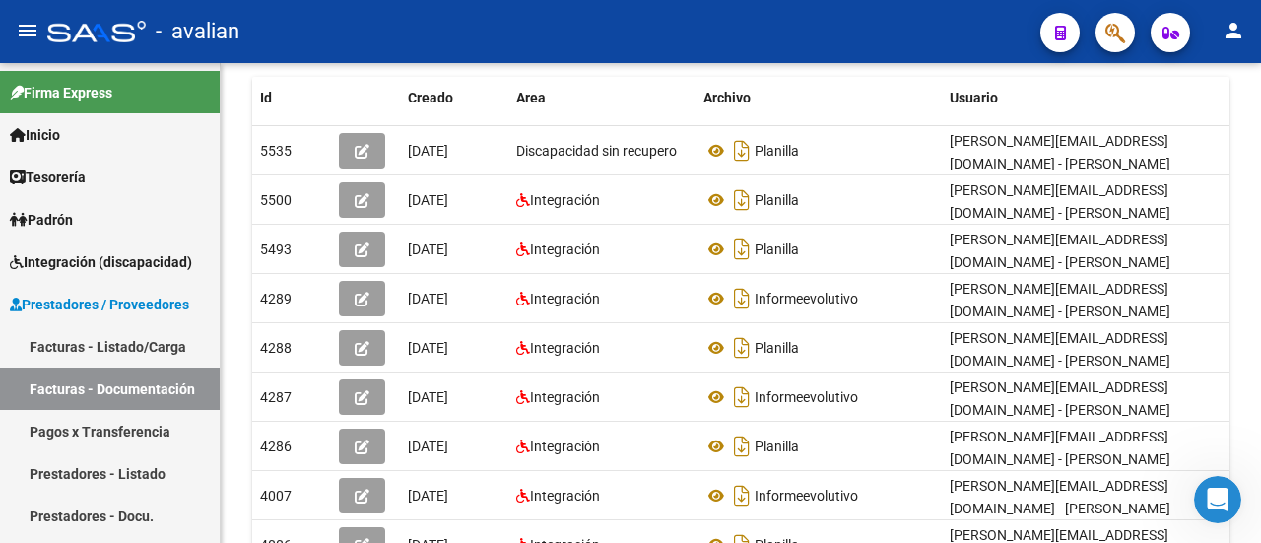
scroll to position [492, 0]
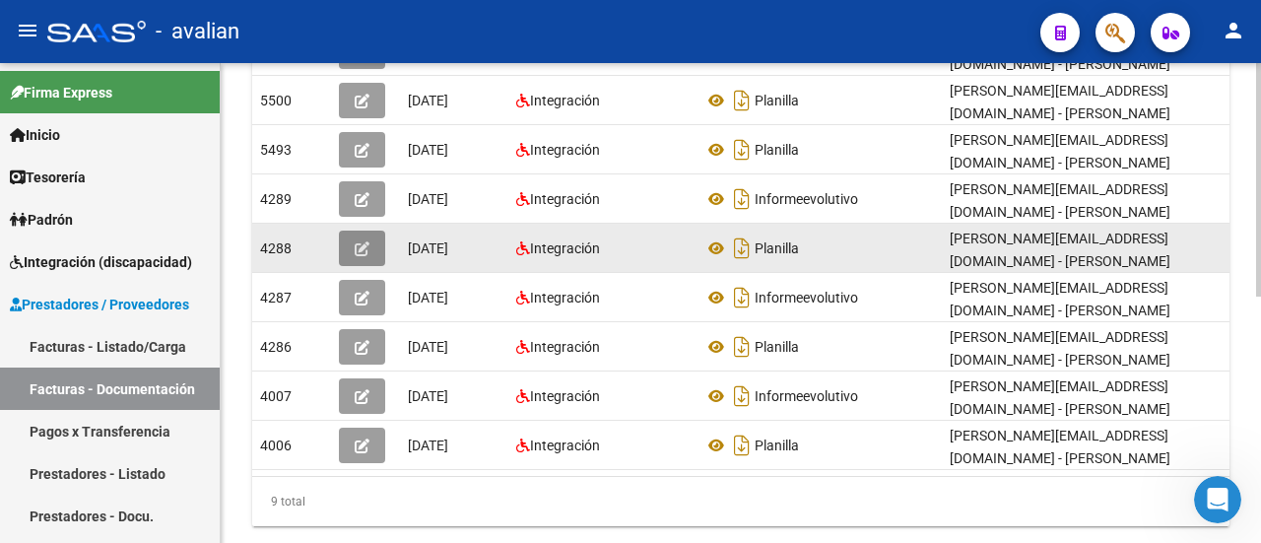
click at [370, 230] on button "button" at bounding box center [362, 247] width 46 height 35
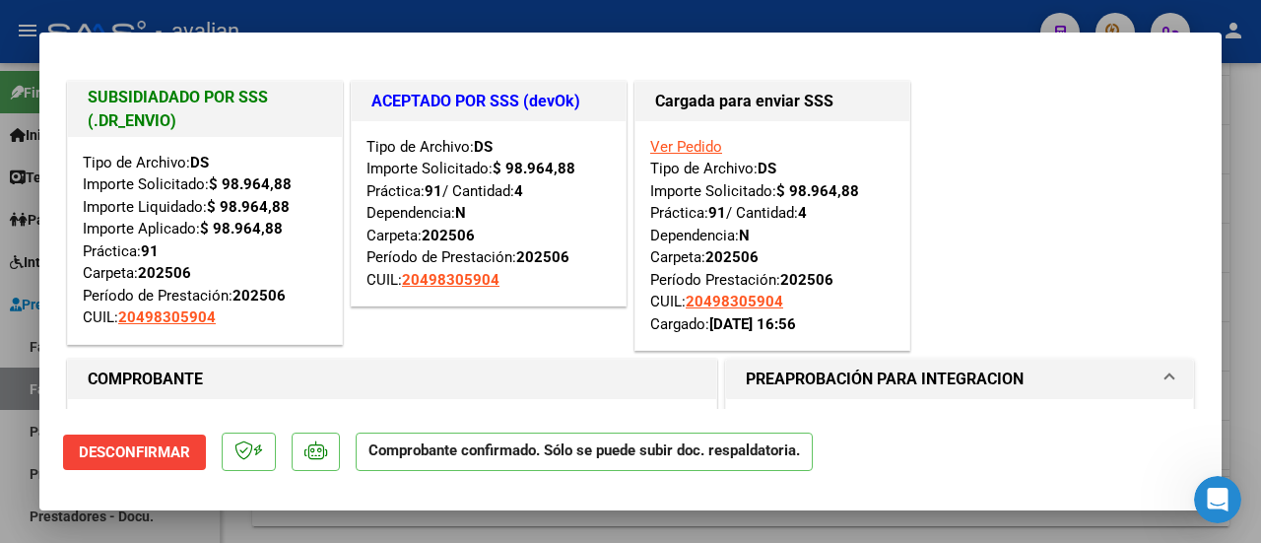
scroll to position [0, 0]
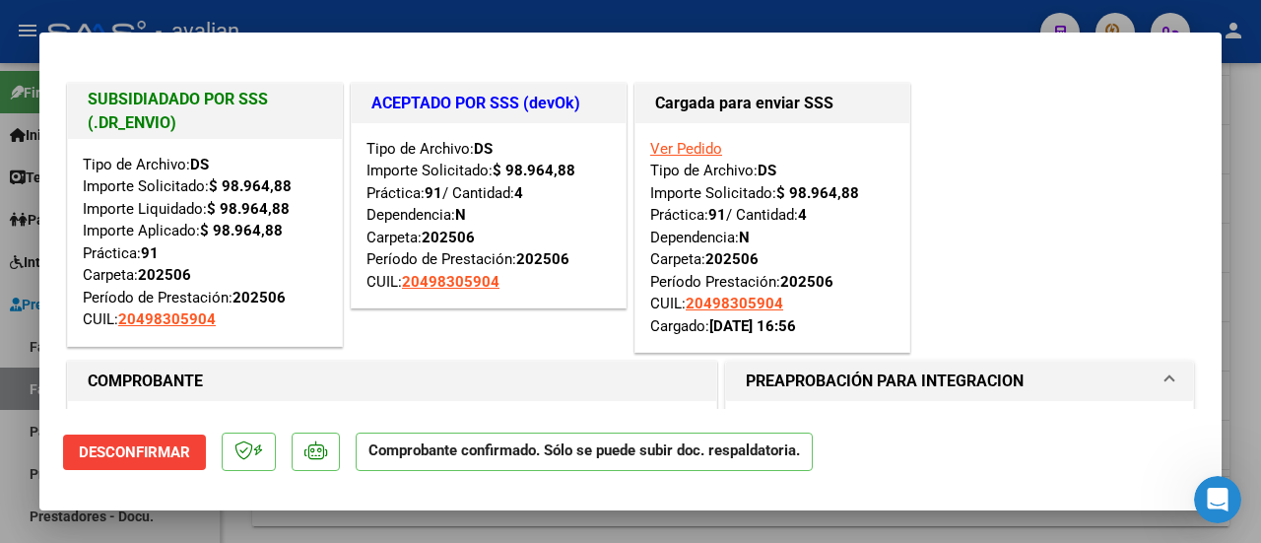
type input "$ 0,00"
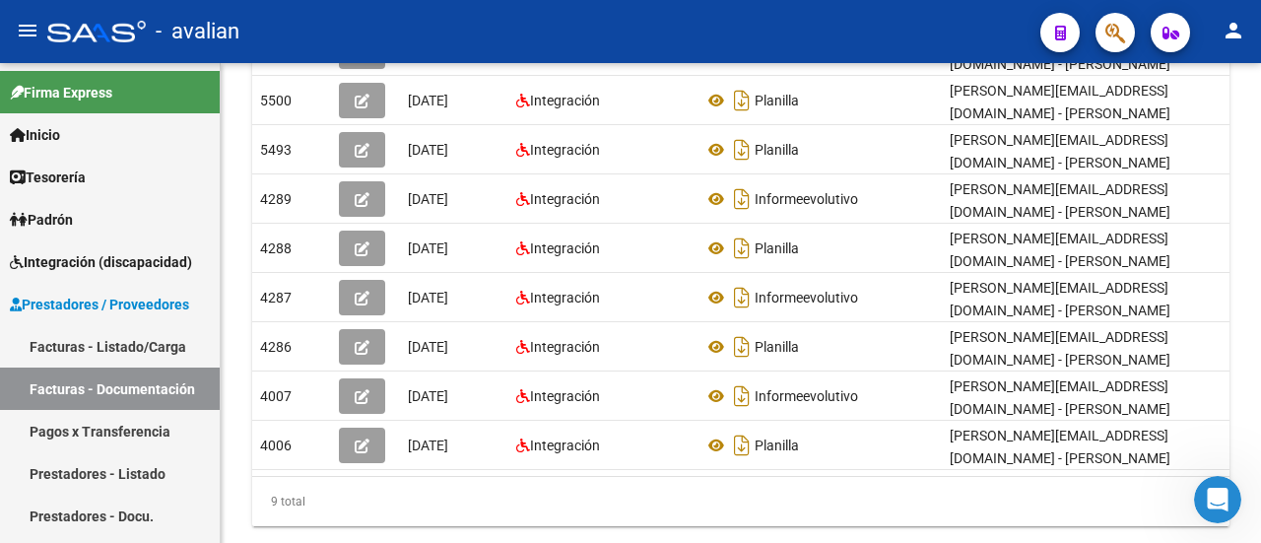
scroll to position [492, 0]
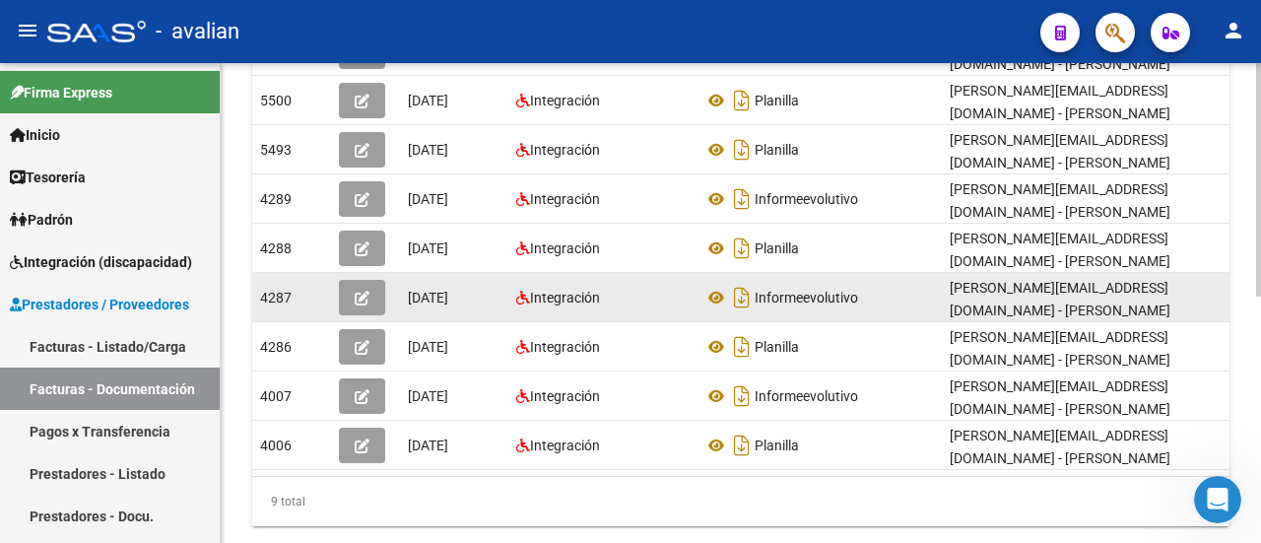
click at [372, 280] on button "button" at bounding box center [362, 297] width 46 height 35
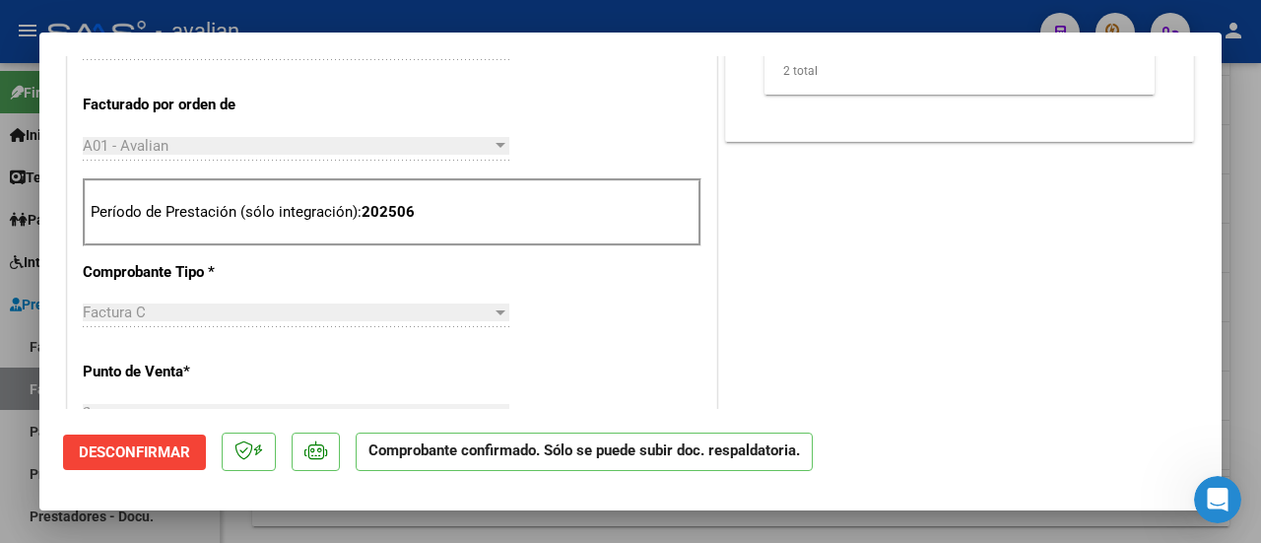
scroll to position [0, 0]
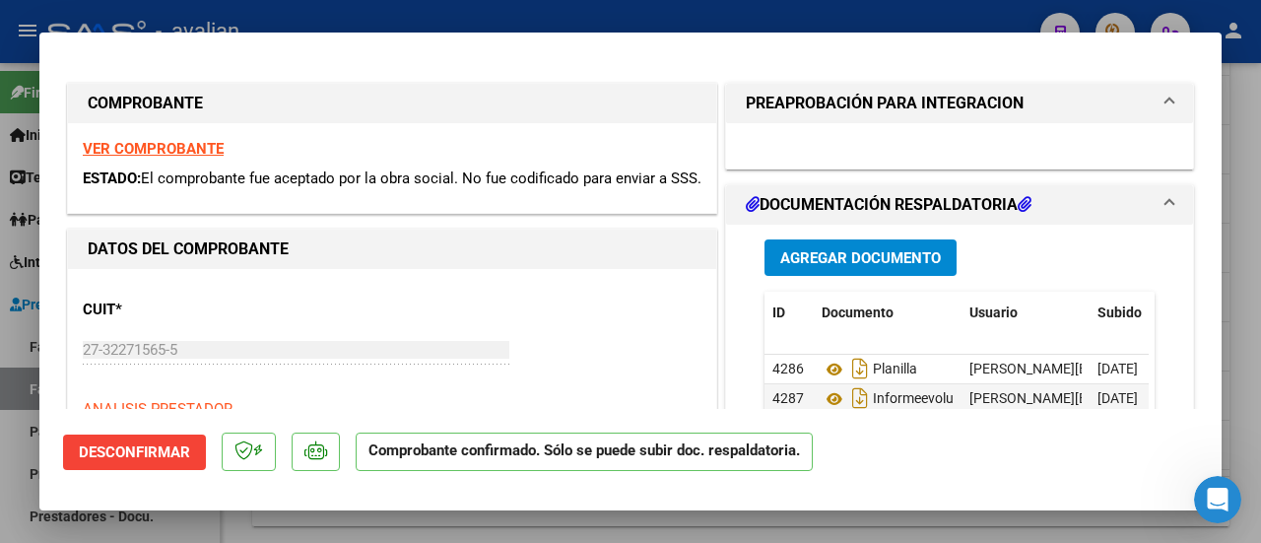
type input "$ 0,00"
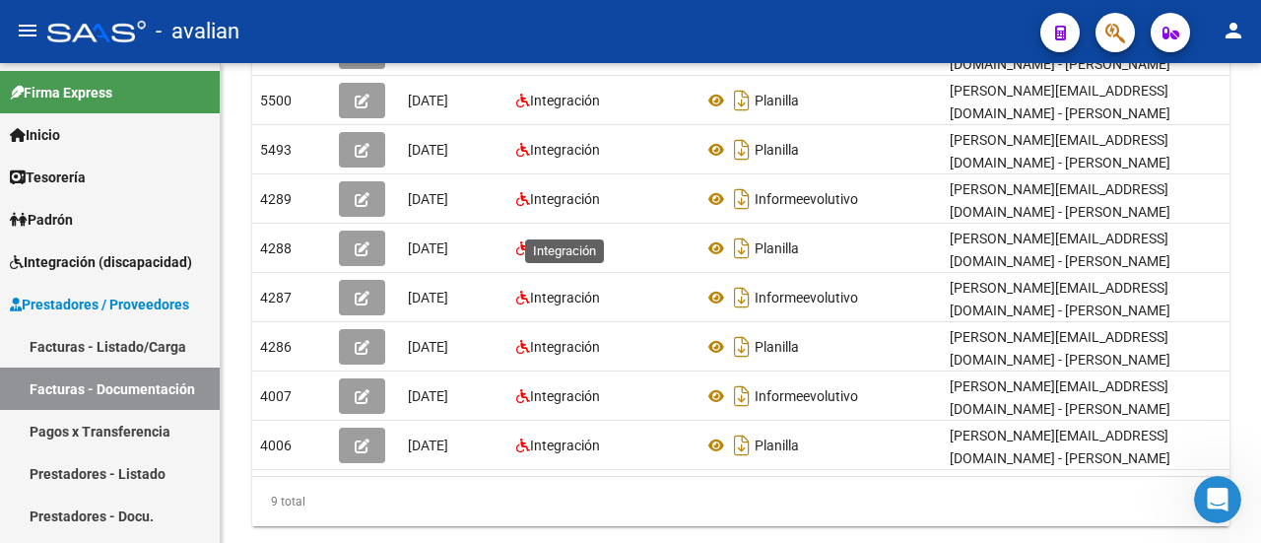
scroll to position [492, 0]
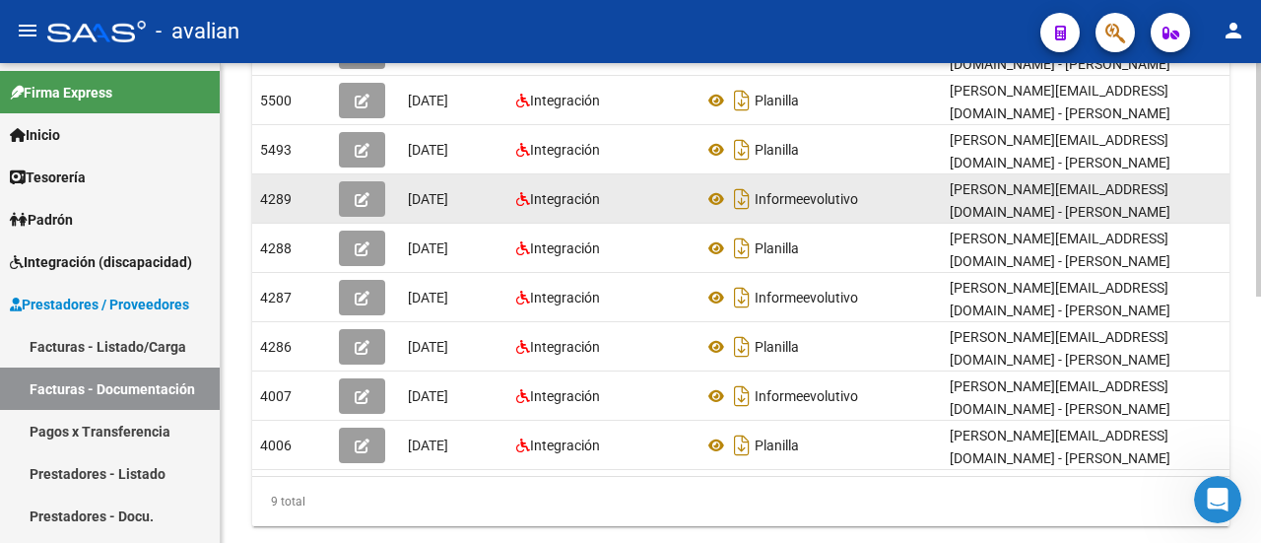
click at [367, 192] on icon "button" at bounding box center [362, 199] width 15 height 15
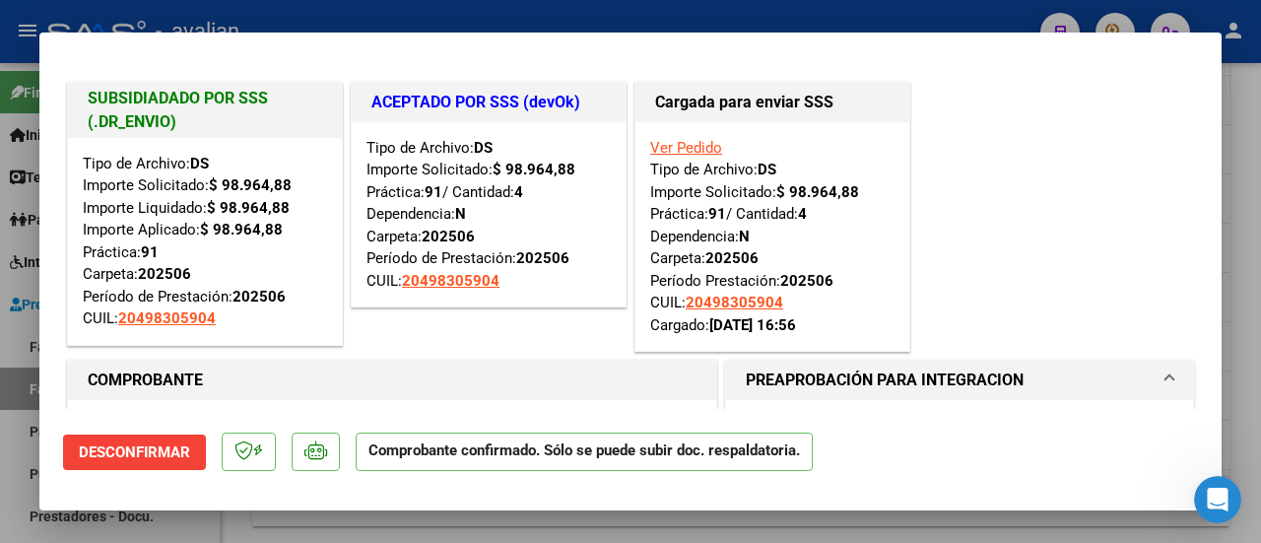
scroll to position [0, 0]
type input "$ 0,00"
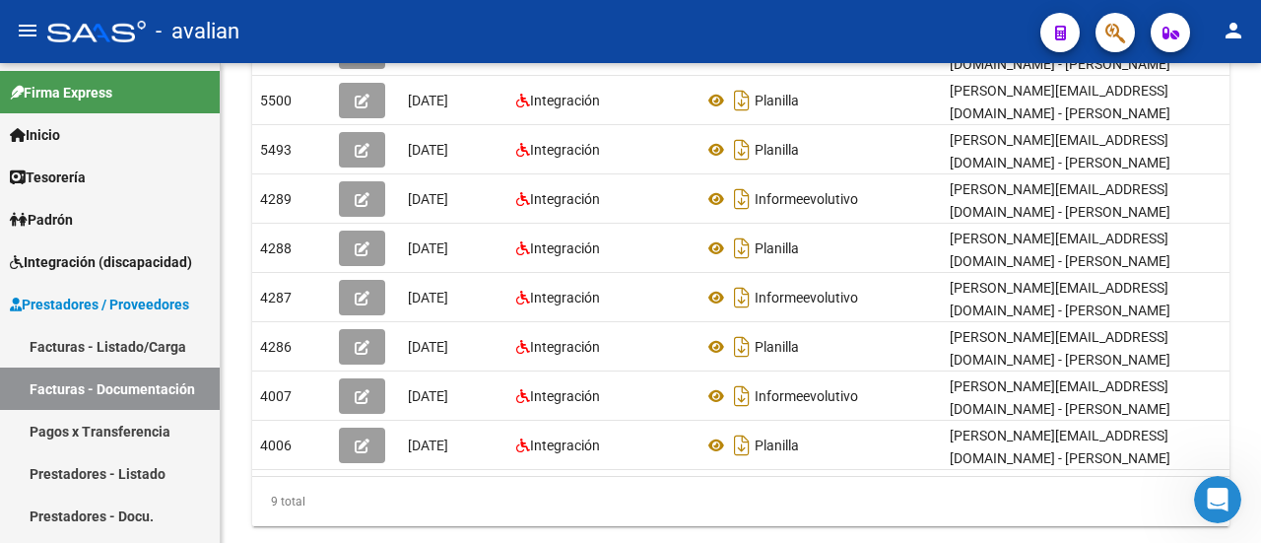
scroll to position [492, 0]
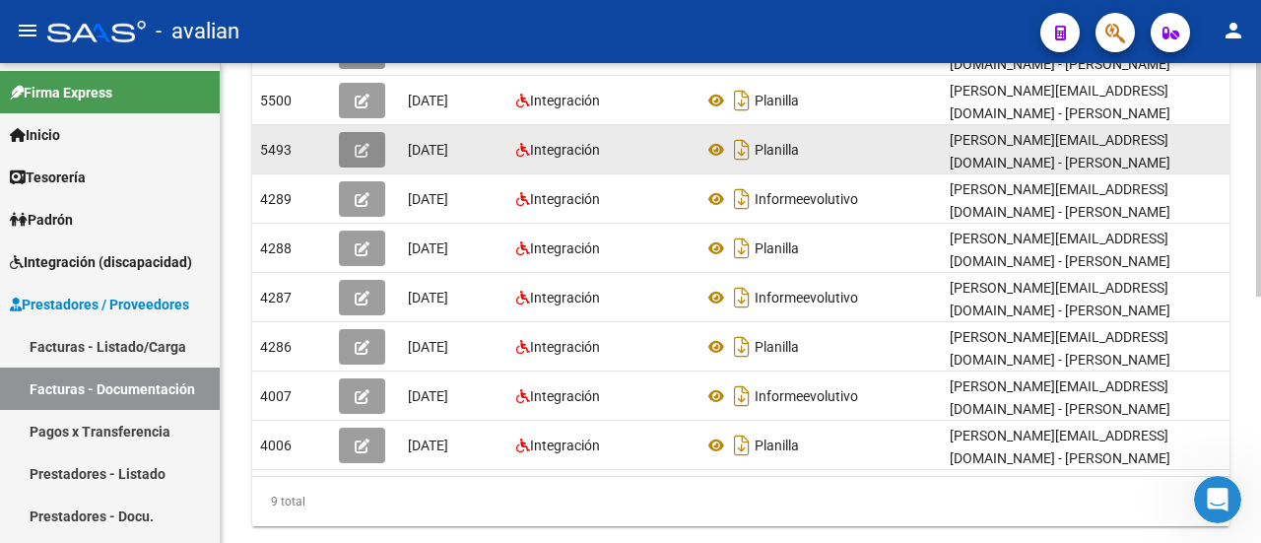
click at [374, 132] on button "button" at bounding box center [362, 149] width 46 height 35
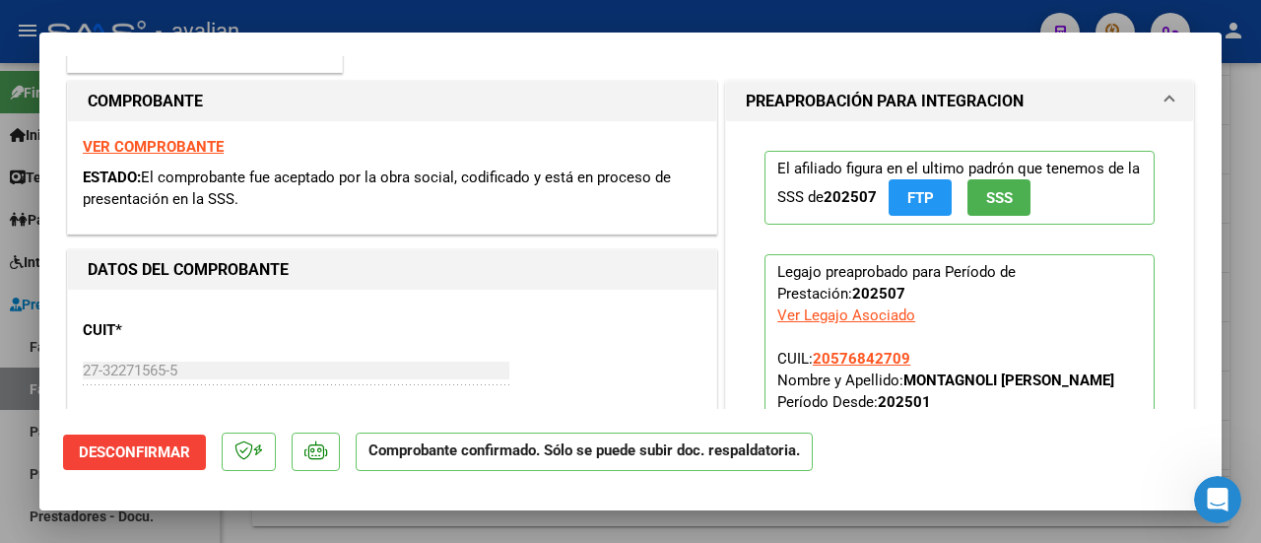
scroll to position [295, 0]
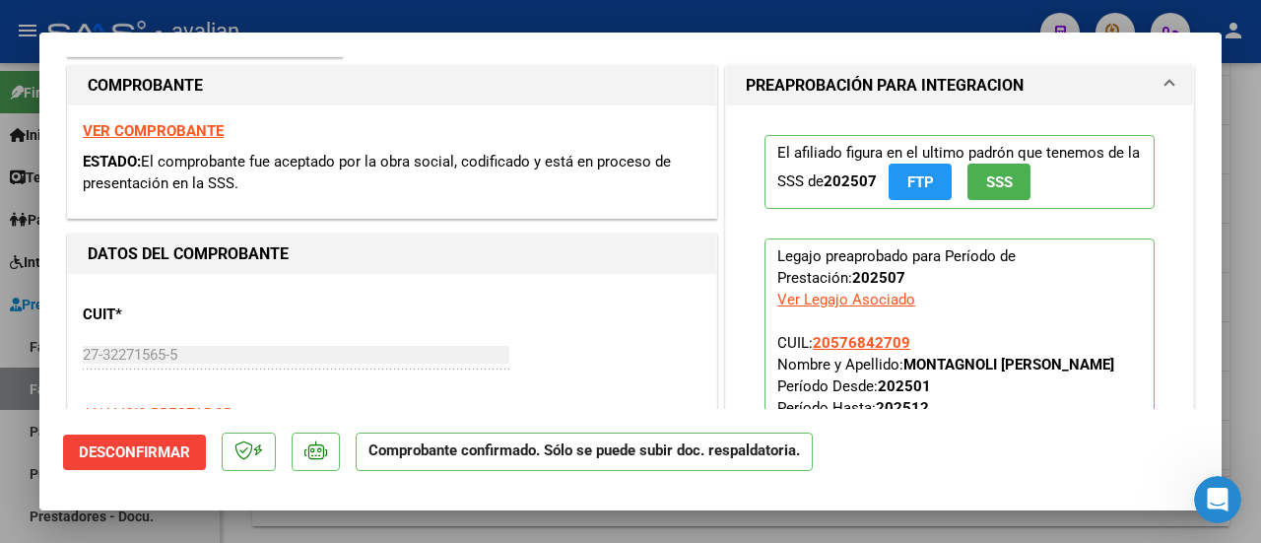
type input "$ 0,00"
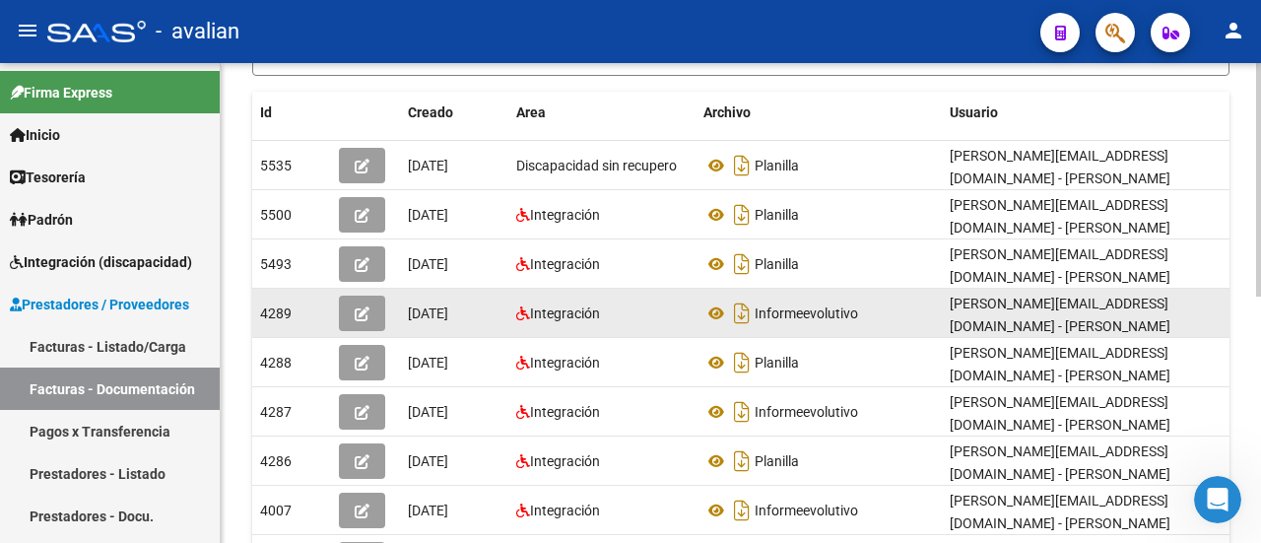
scroll to position [197, 0]
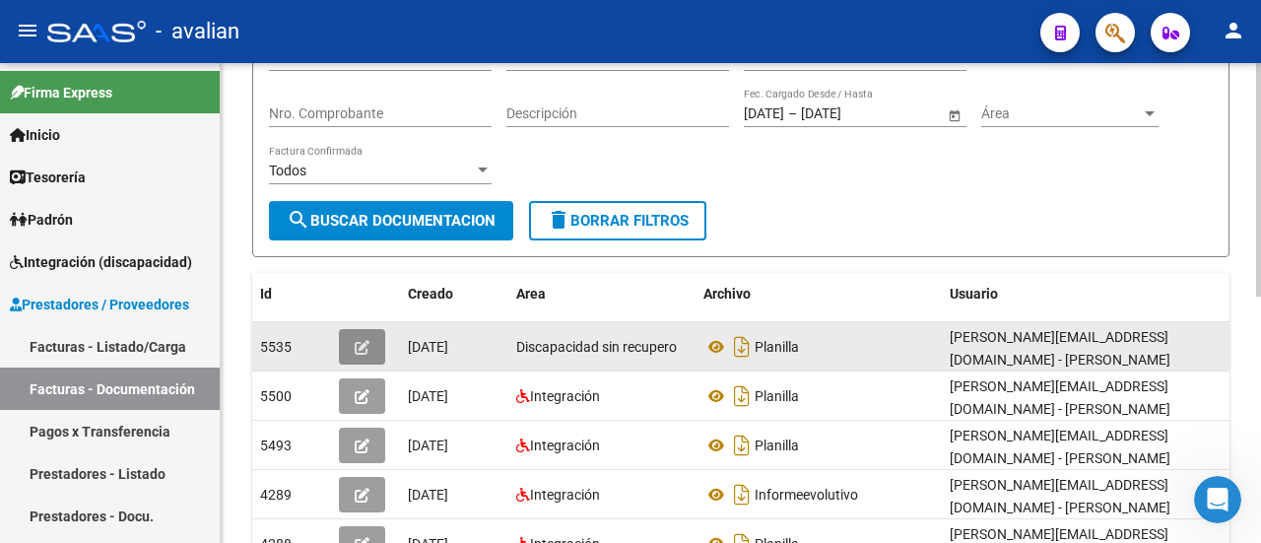
click at [364, 340] on icon "button" at bounding box center [362, 347] width 15 height 15
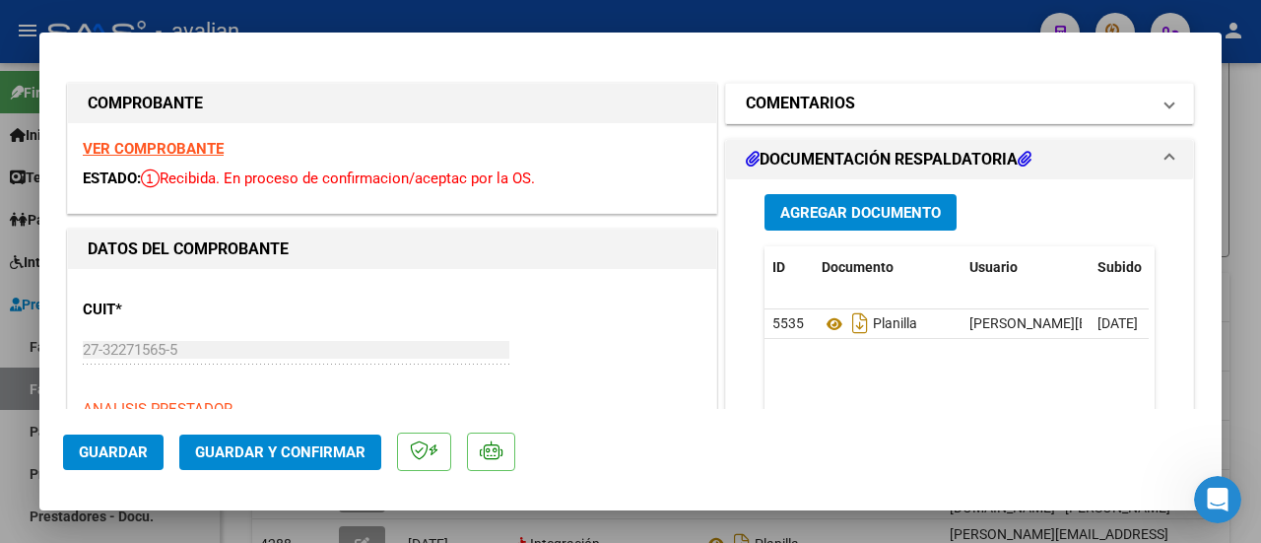
click at [1165, 98] on span at bounding box center [1169, 104] width 8 height 24
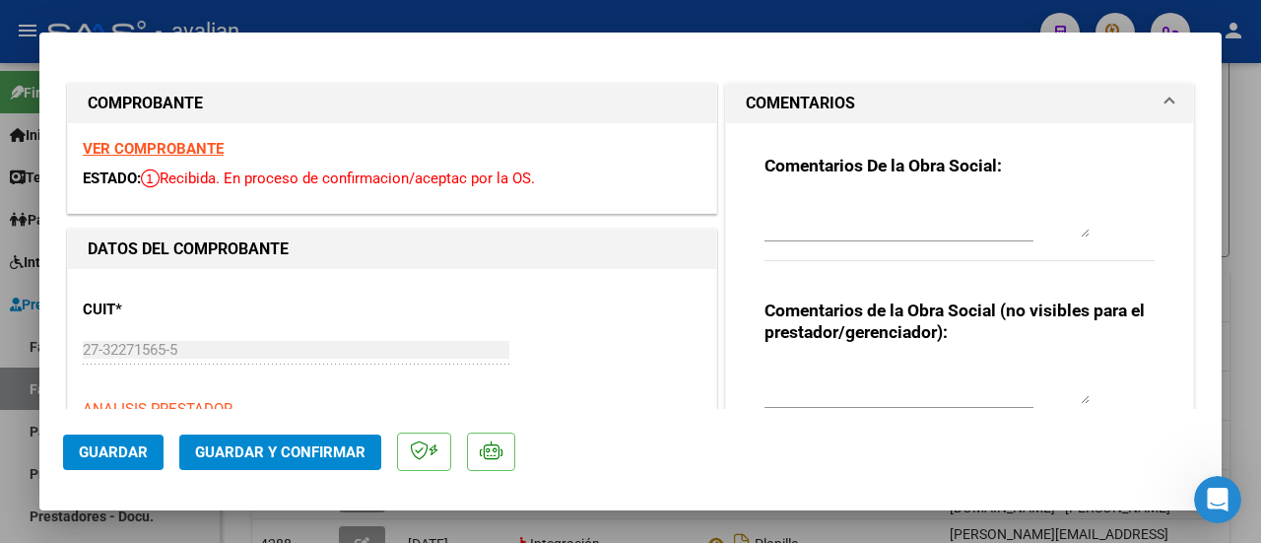
type input "$ 0,00"
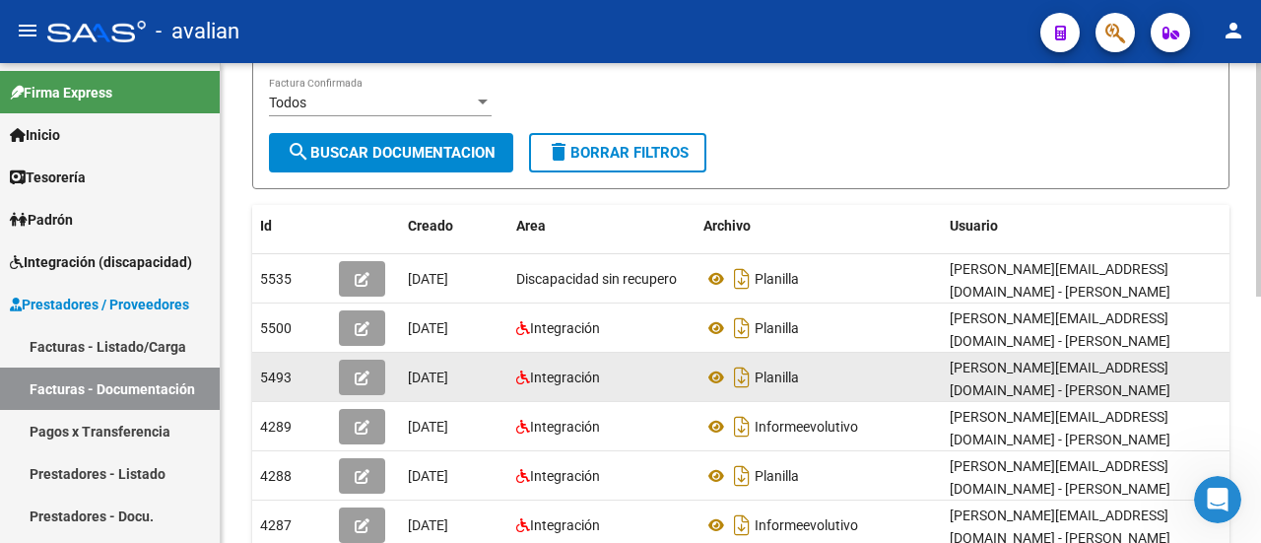
scroll to position [295, 0]
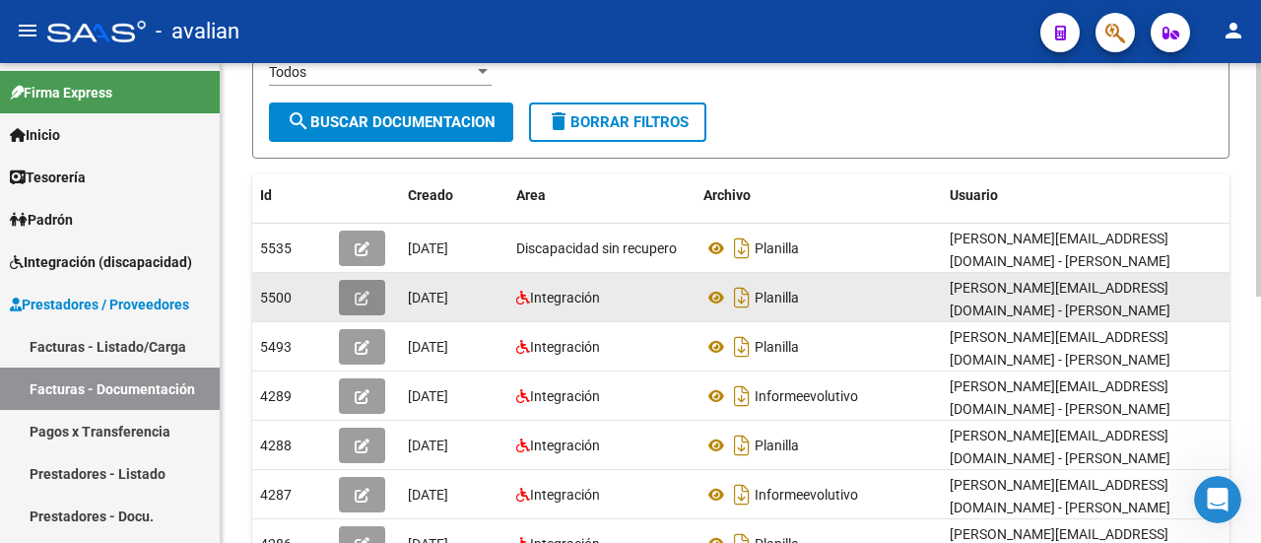
click at [364, 291] on icon "button" at bounding box center [362, 298] width 15 height 15
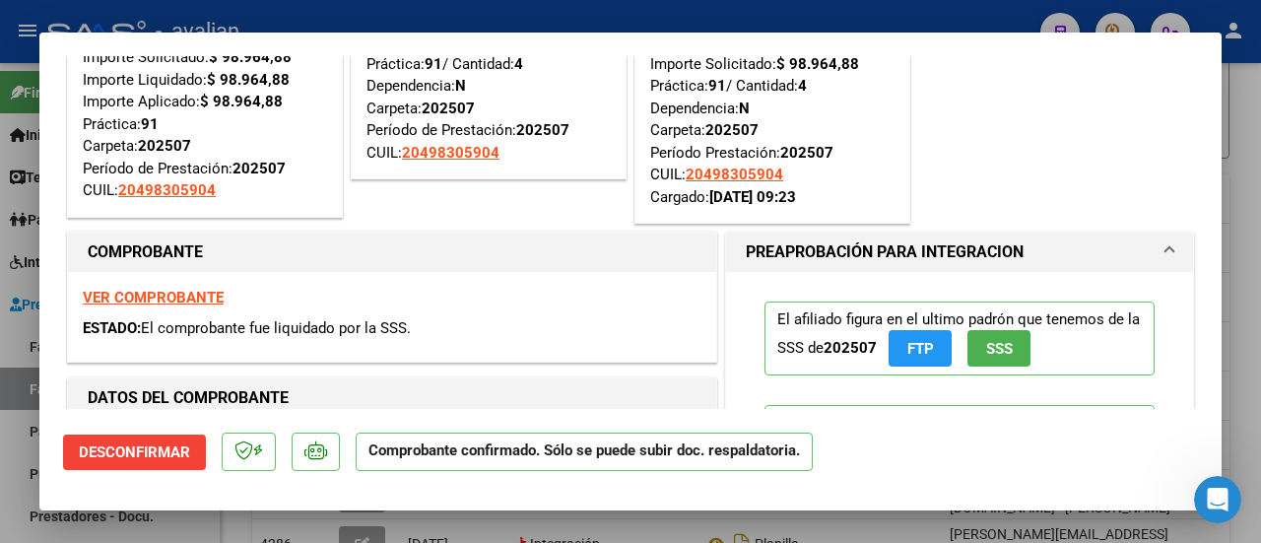
scroll to position [98, 0]
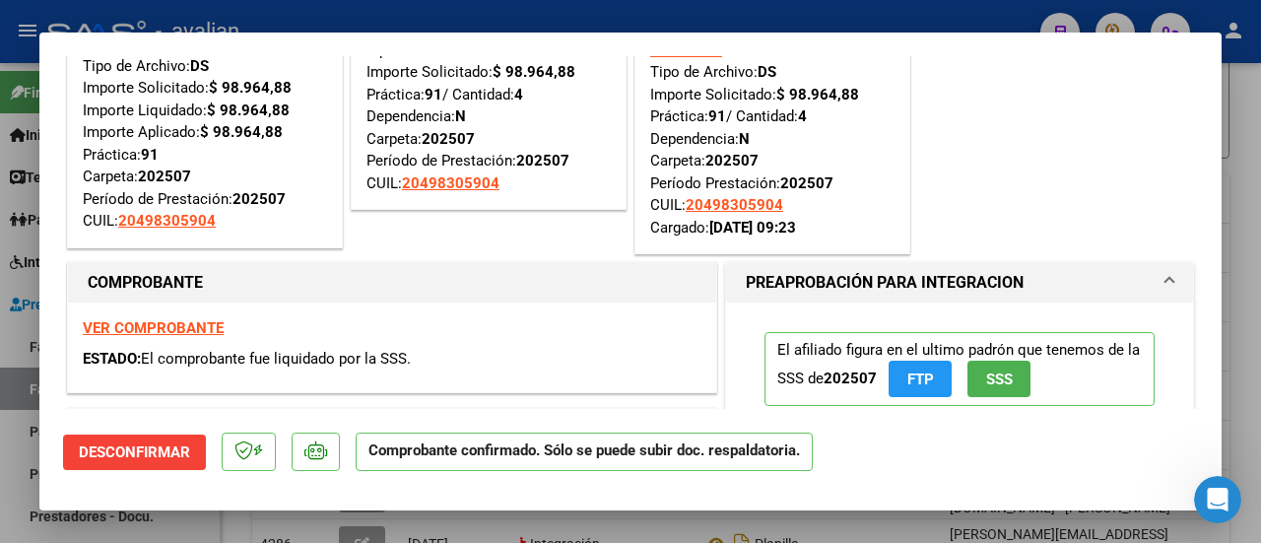
click at [484, 246] on div "ACEPTADO POR SSS (devOk) Tipo de Archivo: DS Importe Solicitado: $ 98.964,88 Pr…" at bounding box center [489, 119] width 284 height 279
type input "$ 0,00"
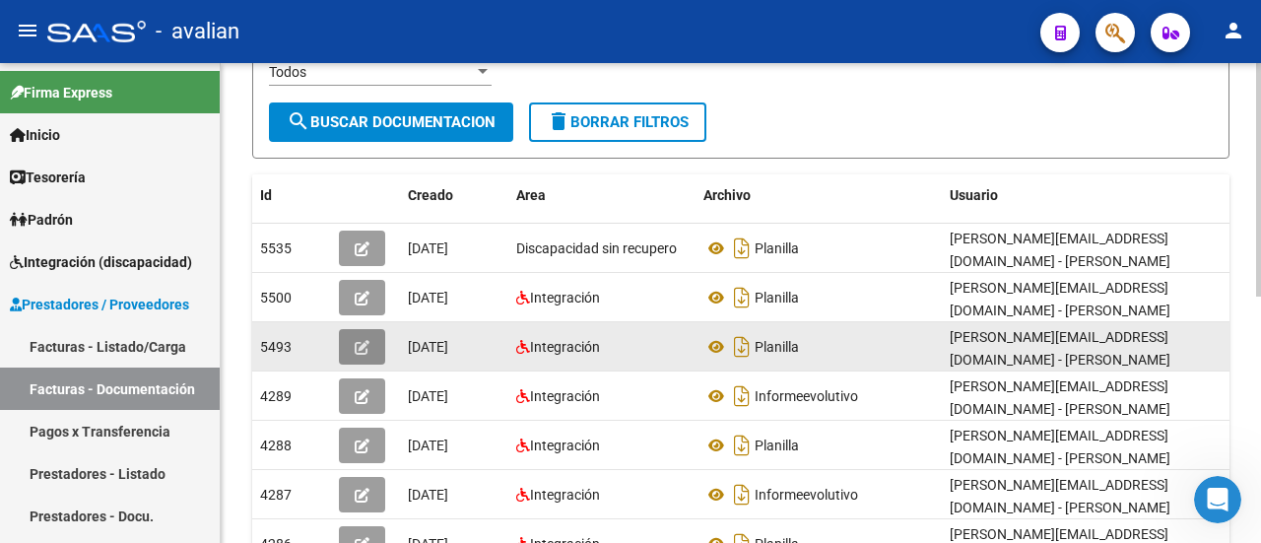
click at [372, 335] on button "button" at bounding box center [362, 346] width 46 height 35
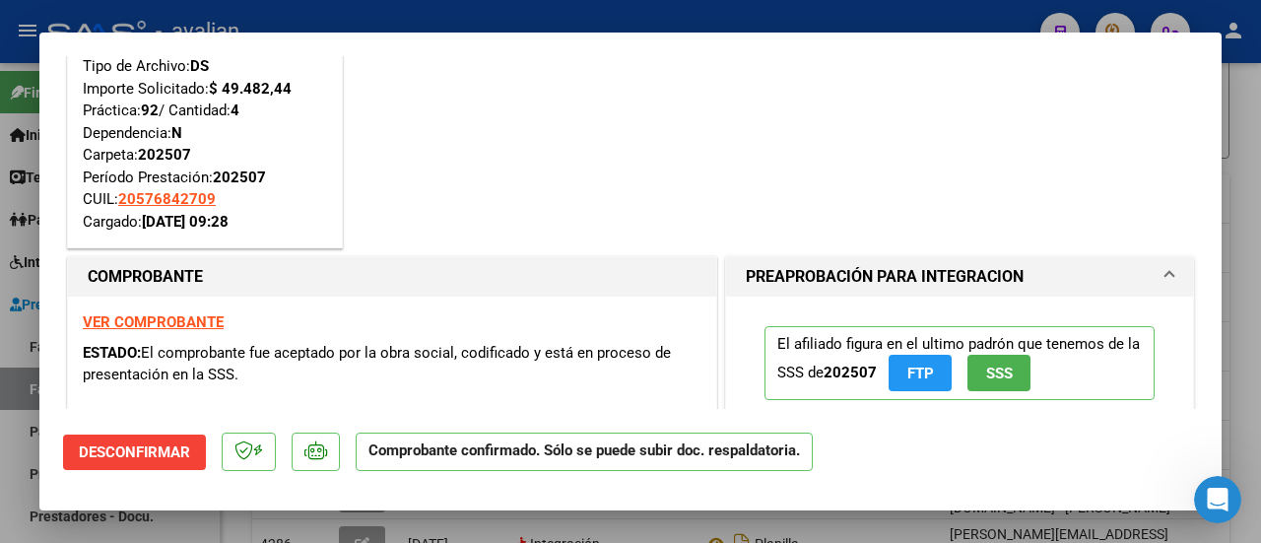
scroll to position [0, 0]
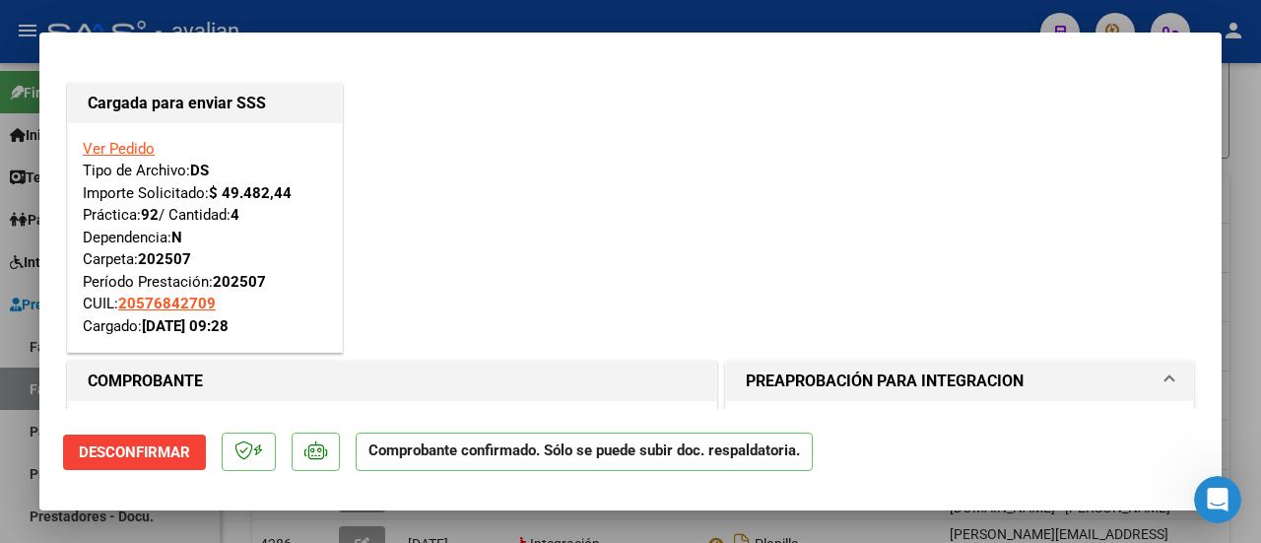
type input "$ 0,00"
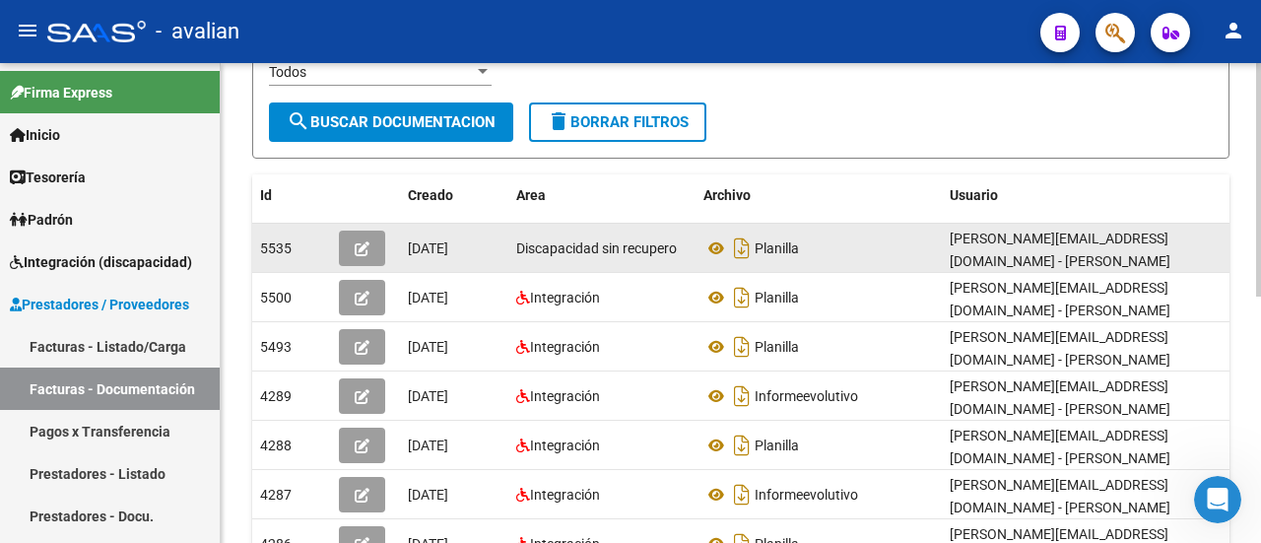
click at [366, 231] on button "button" at bounding box center [362, 247] width 46 height 35
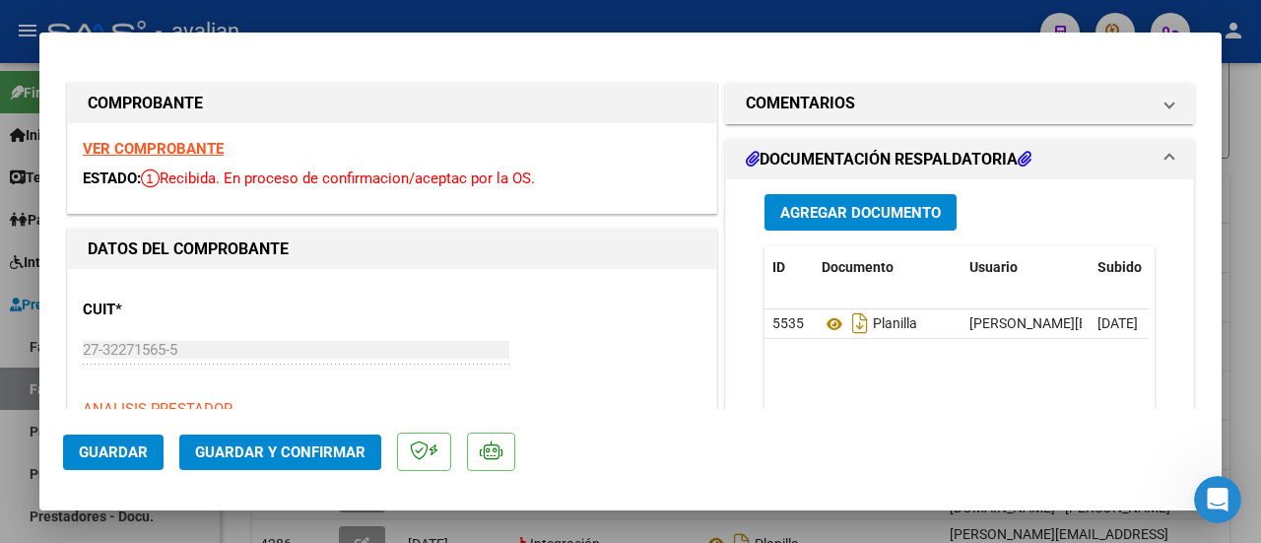
scroll to position [98, 0]
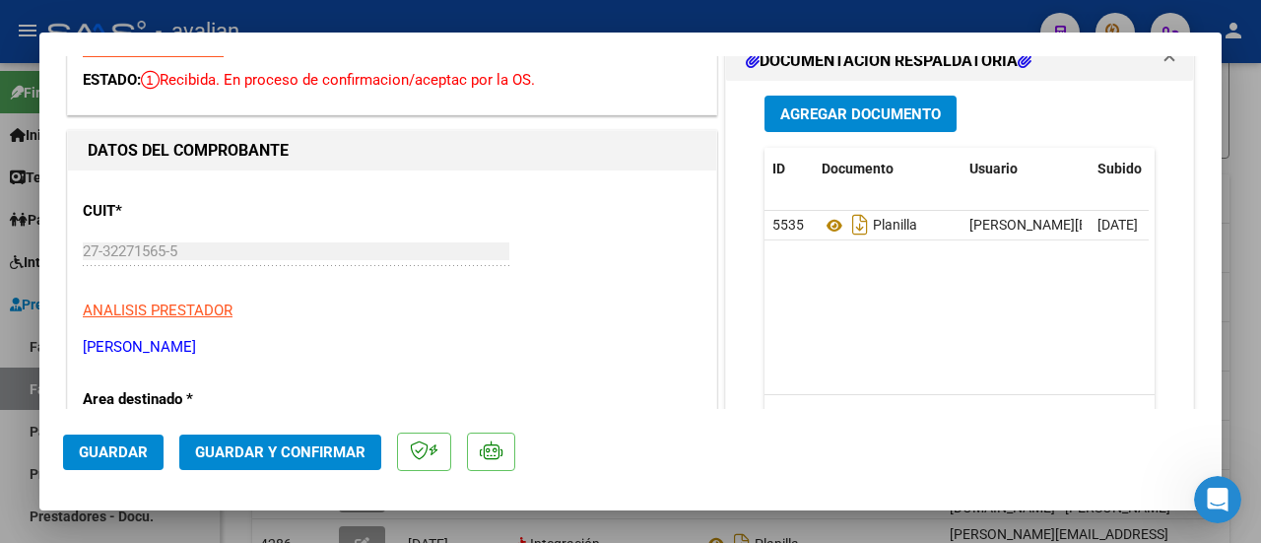
type input "$ 0,00"
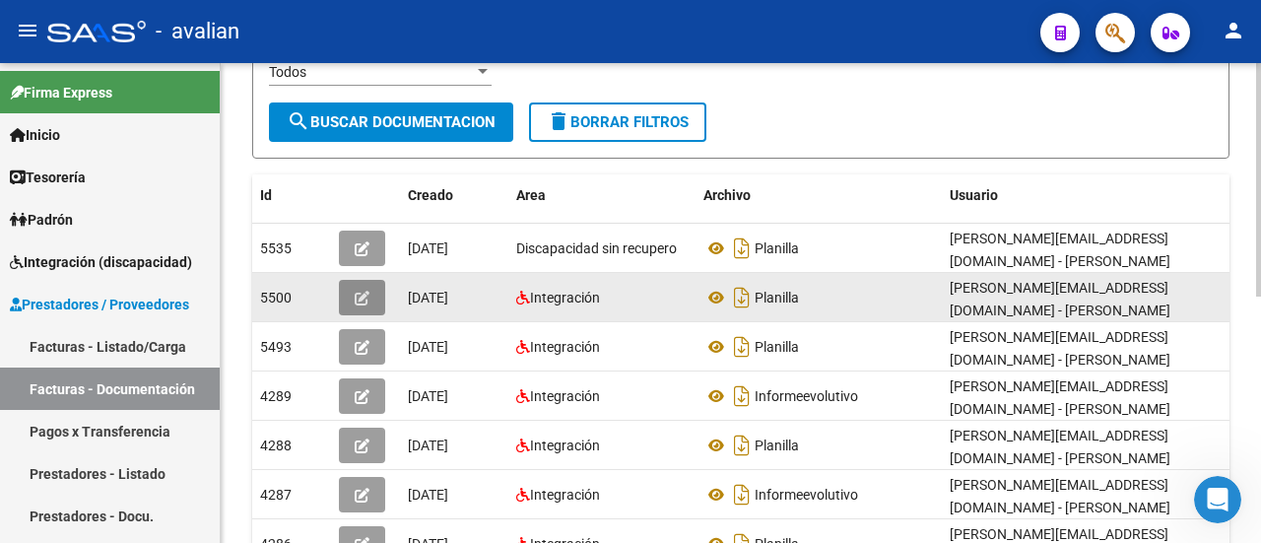
click at [357, 280] on button "button" at bounding box center [362, 297] width 46 height 35
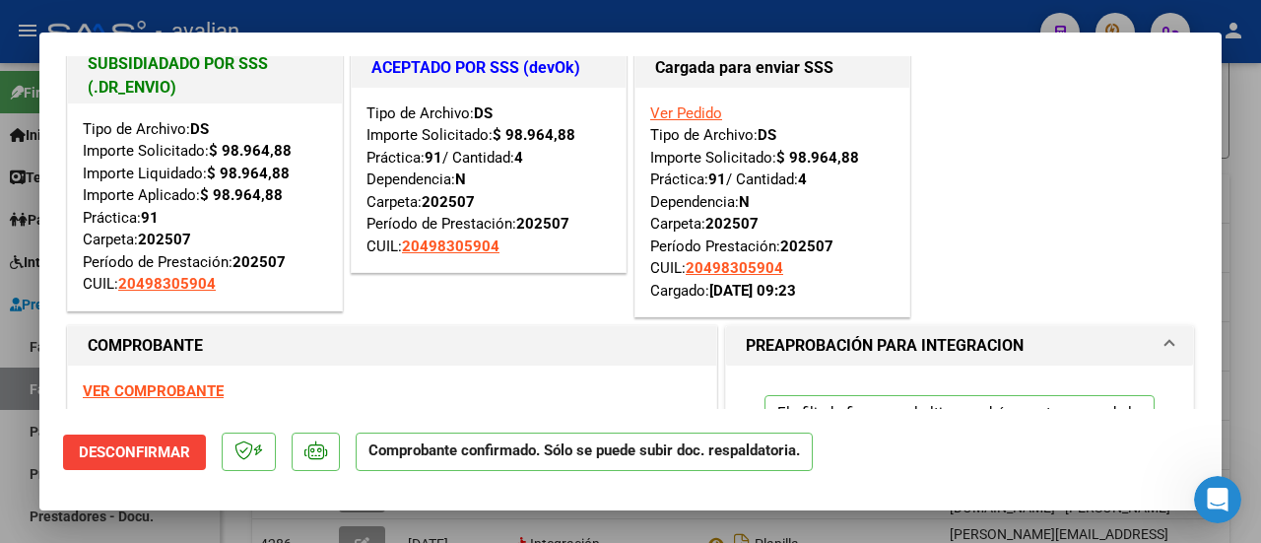
scroll to position [0, 0]
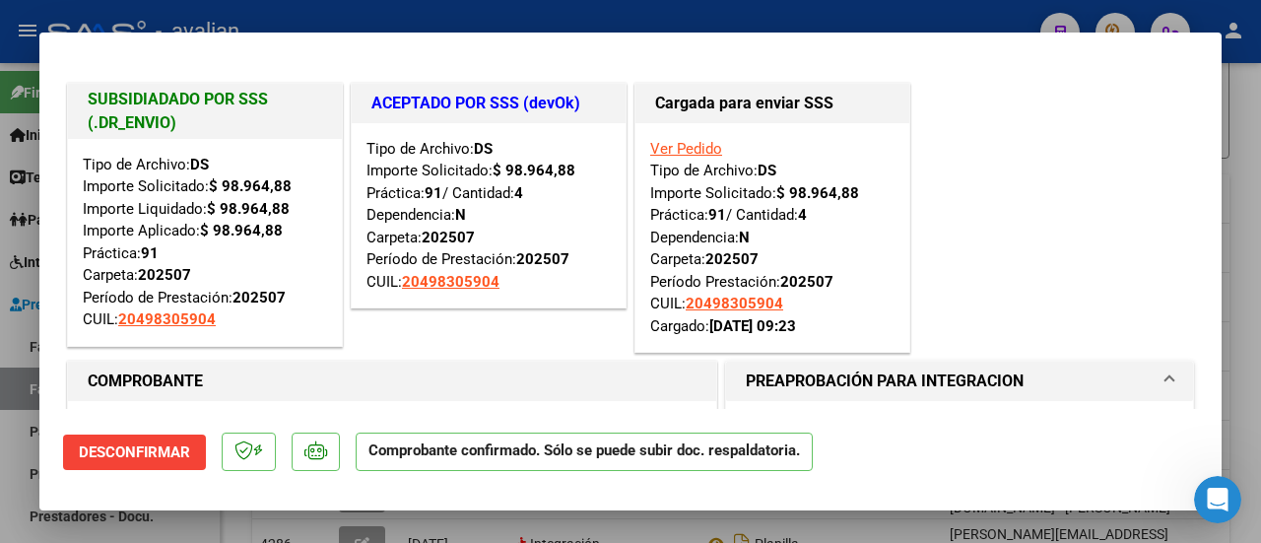
type input "$ 0,00"
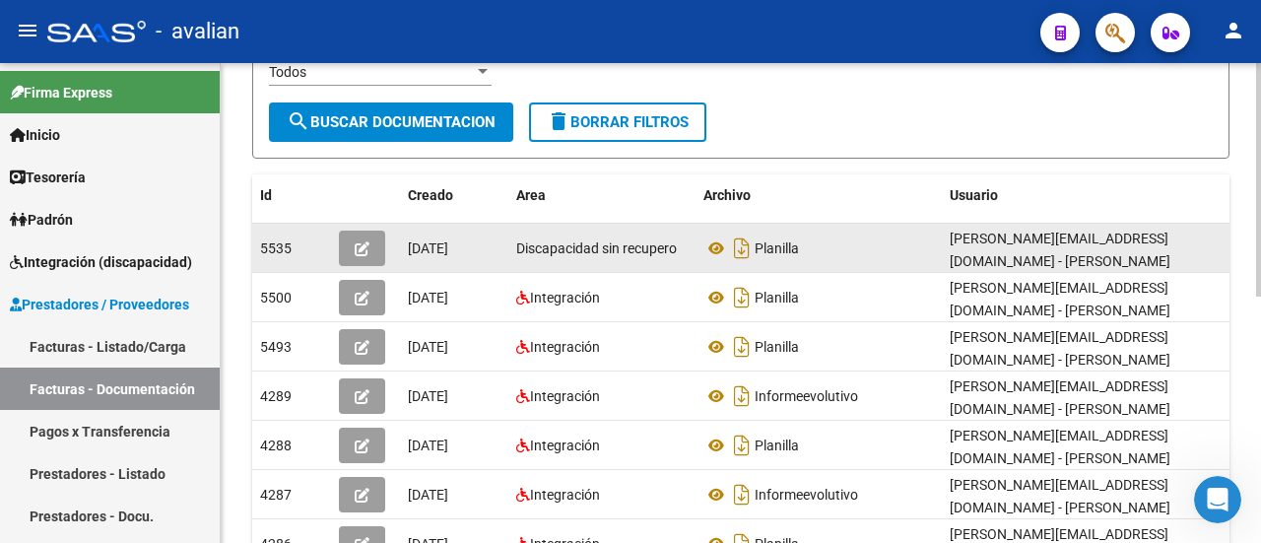
click at [362, 241] on icon "button" at bounding box center [362, 248] width 15 height 15
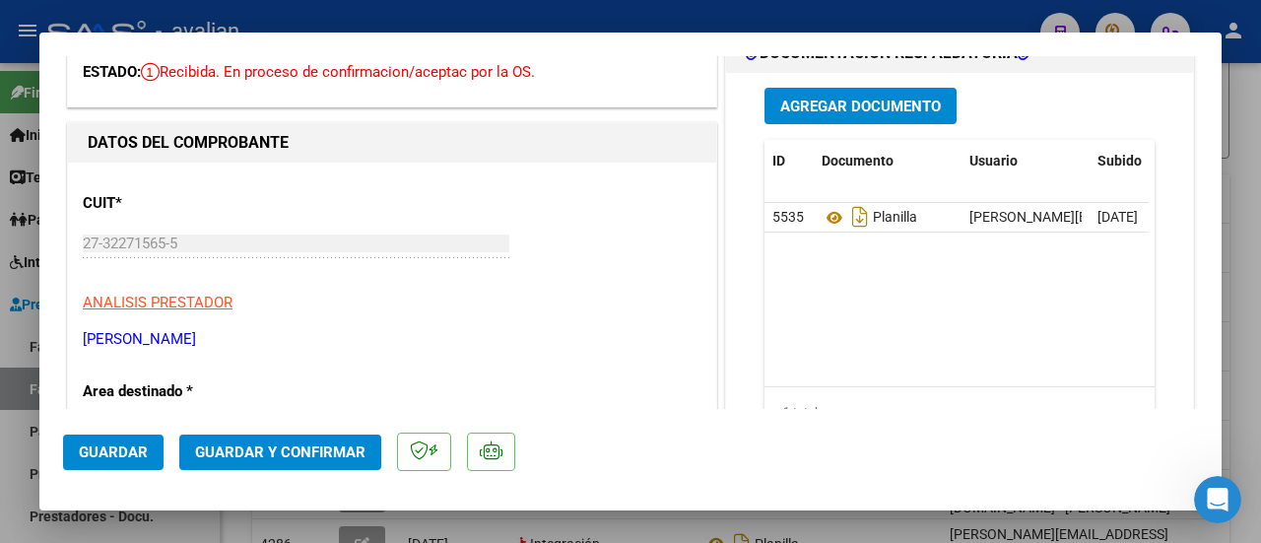
scroll to position [98, 0]
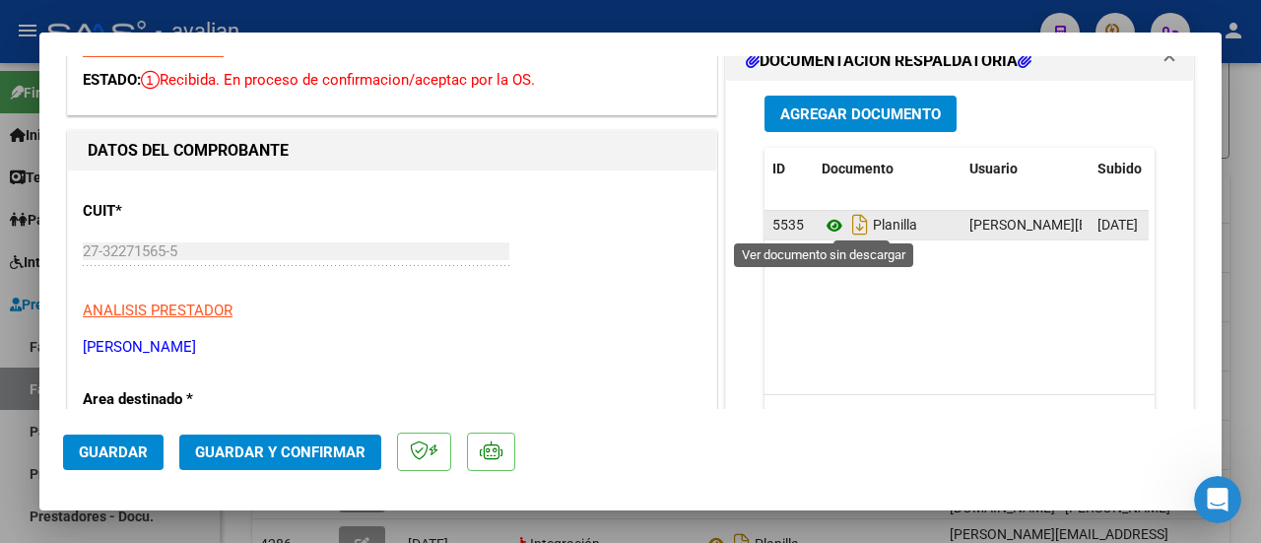
click at [827, 218] on icon at bounding box center [834, 226] width 26 height 24
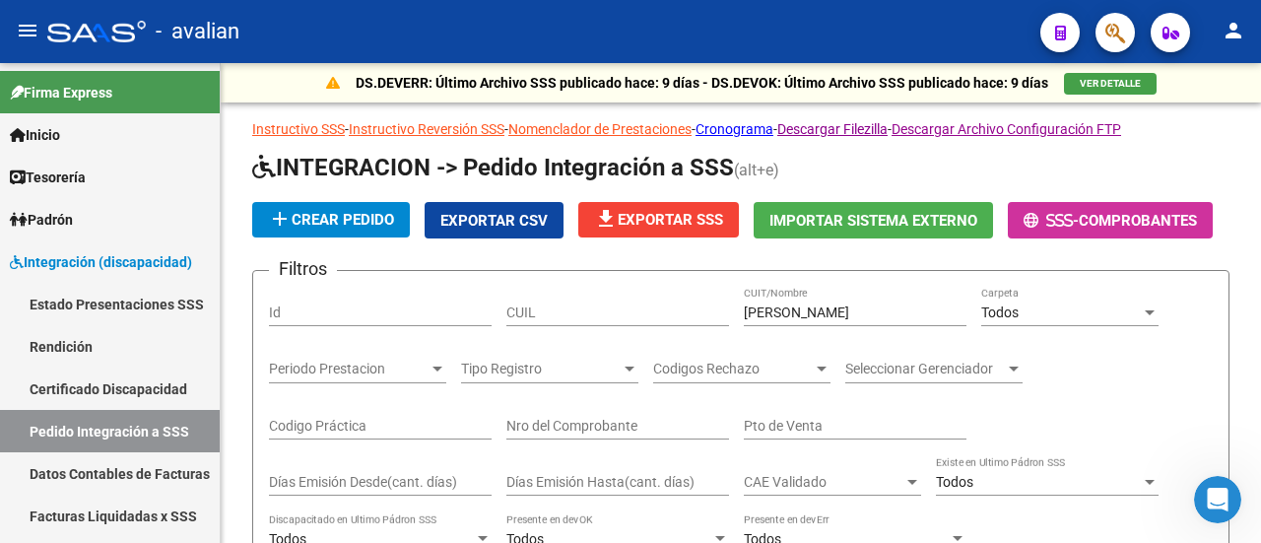
scroll to position [457, 0]
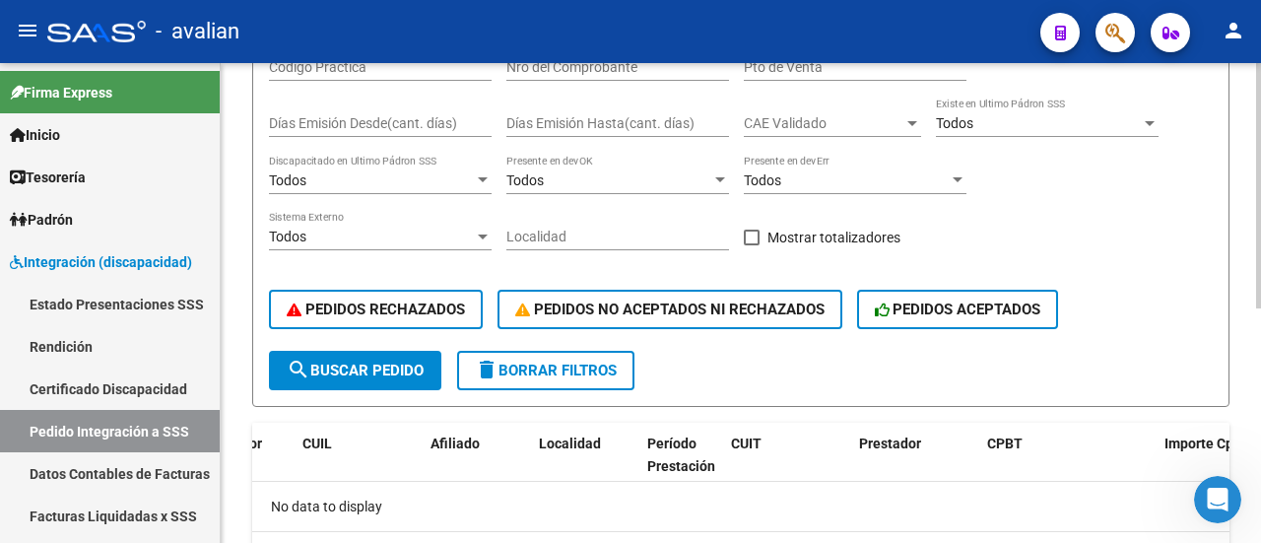
scroll to position [162, 0]
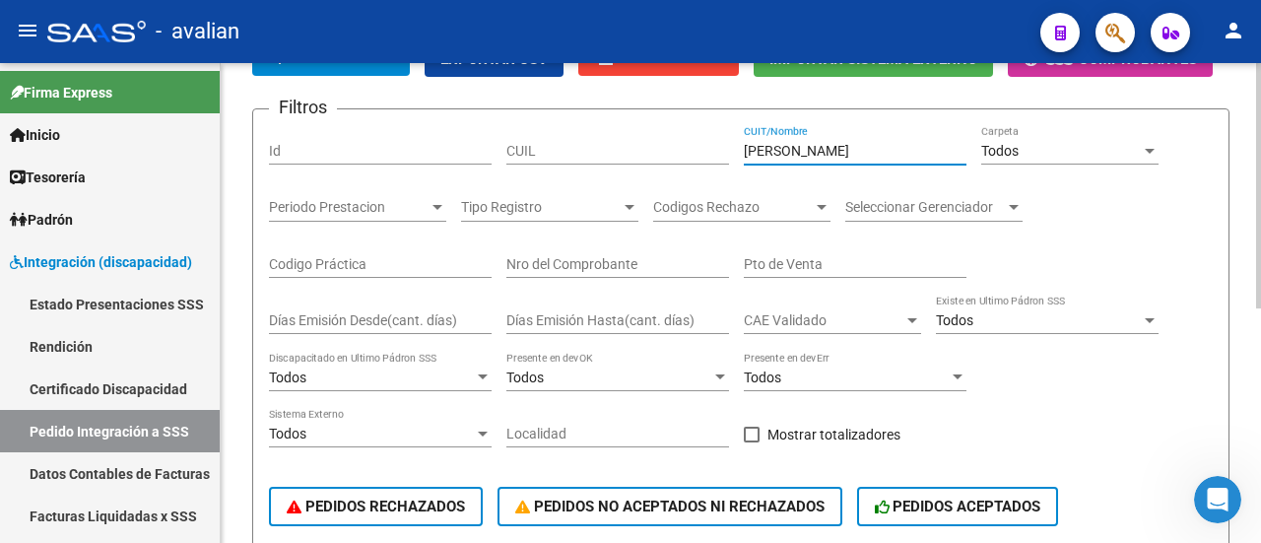
drag, startPoint x: 918, startPoint y: 143, endPoint x: 680, endPoint y: 127, distance: 238.9
click at [680, 127] on div "Filtros Id CUIL AYUDE ANDREA VERONICA CUIT/Nombre Todos Carpeta Periodo Prestac…" at bounding box center [740, 336] width 943 height 423
paste input "27342187558"
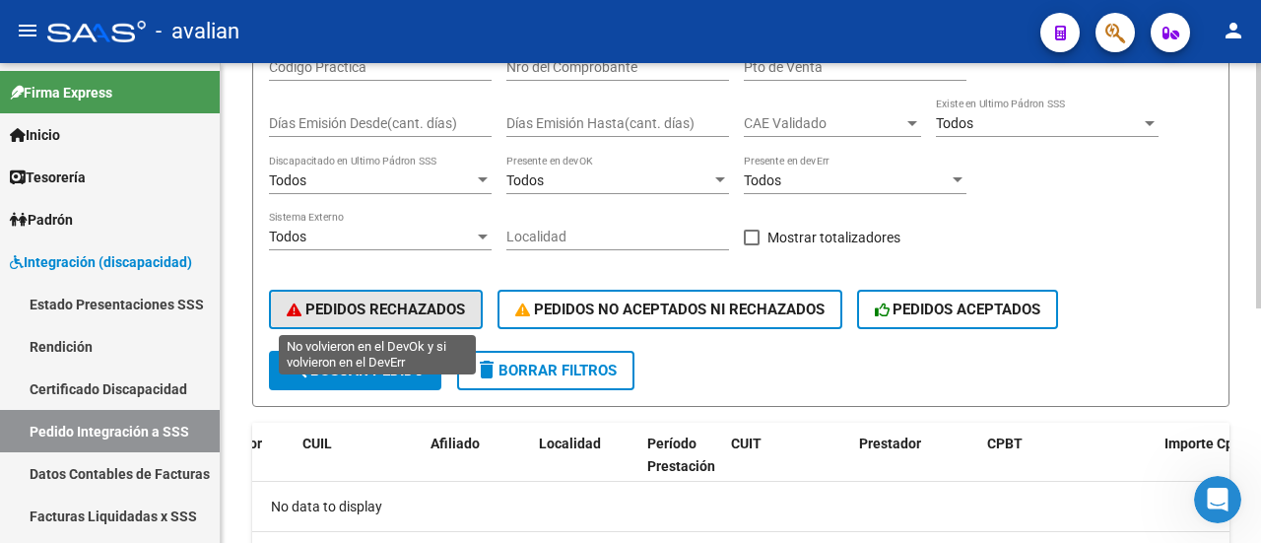
click at [398, 301] on span "PEDIDOS RECHAZADOS" at bounding box center [376, 309] width 178 height 18
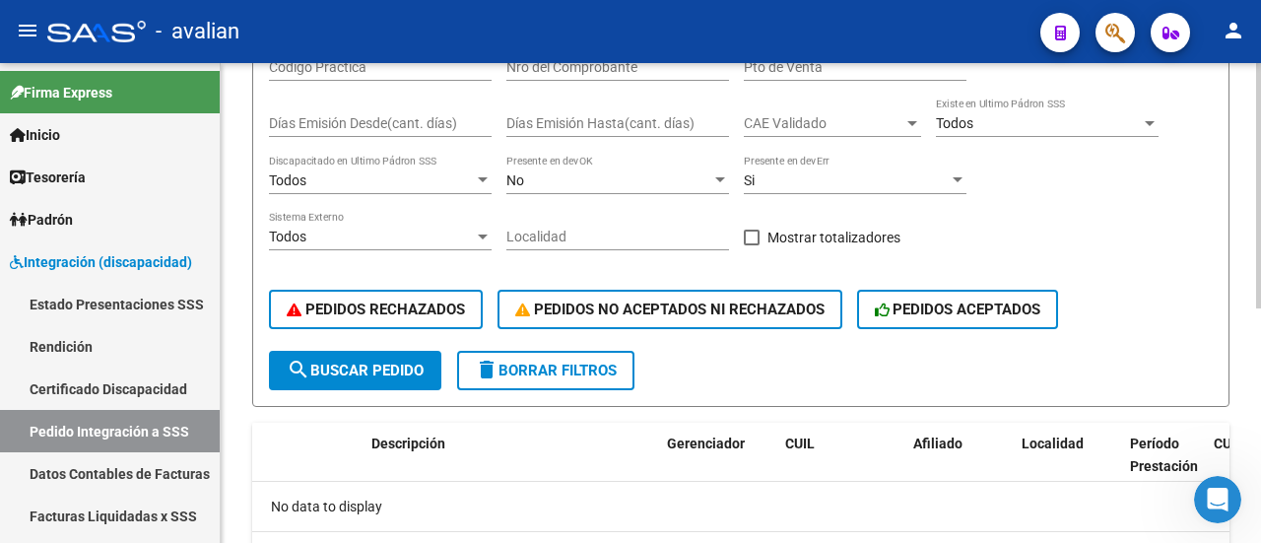
click at [388, 348] on div "PEDIDOS RECHAZADOS PEDIDOS NO ACEPTADOS NI RECHAZADOS PEDIDOS ACEPTADOS" at bounding box center [740, 309] width 943 height 83
click at [381, 367] on span "search Buscar Pedido" at bounding box center [355, 370] width 137 height 18
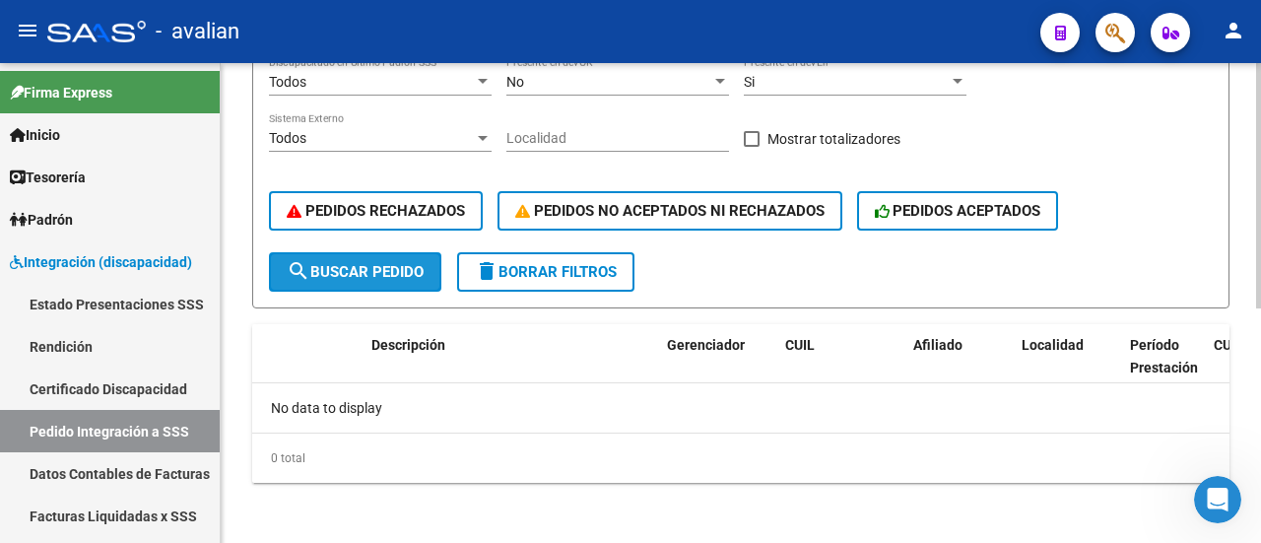
click at [378, 264] on span "search Buscar Pedido" at bounding box center [355, 272] width 137 height 18
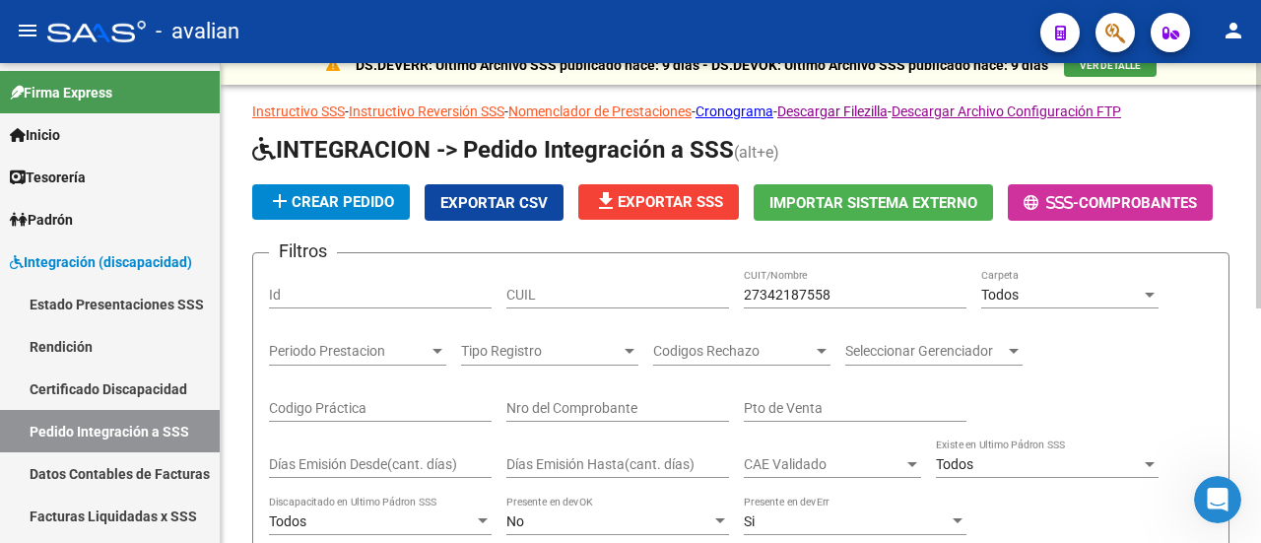
scroll to position [0, 0]
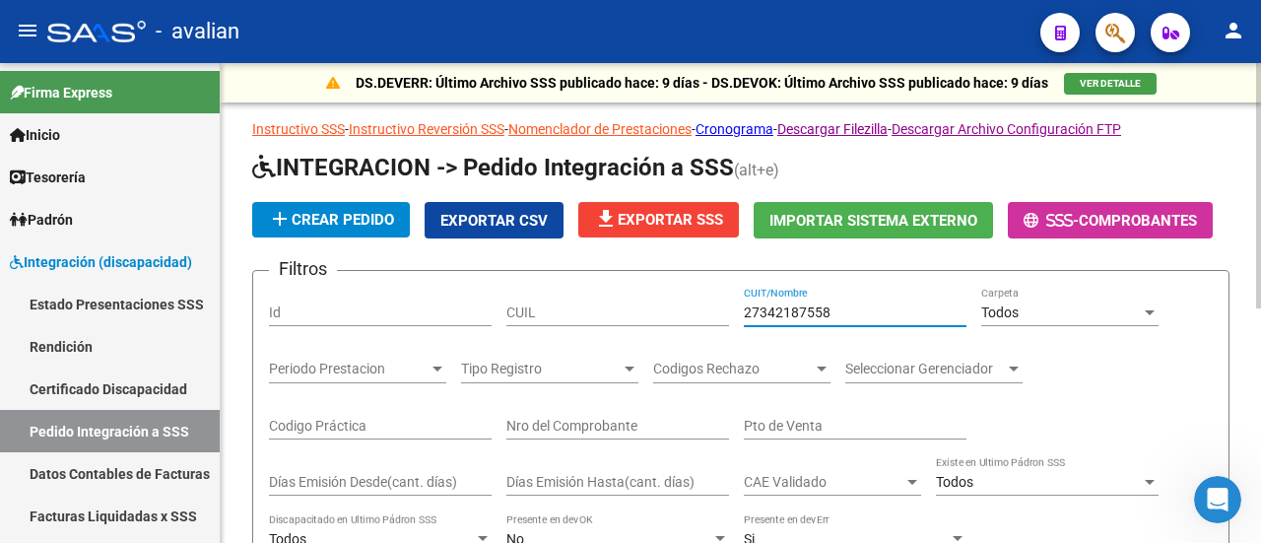
drag, startPoint x: 831, startPoint y: 307, endPoint x: 636, endPoint y: 300, distance: 195.1
click at [636, 300] on div "Filtros Id CUIL 27342187558 CUIT/Nombre Todos Carpeta Periodo Prestacion Period…" at bounding box center [740, 498] width 943 height 423
paste input "22715655"
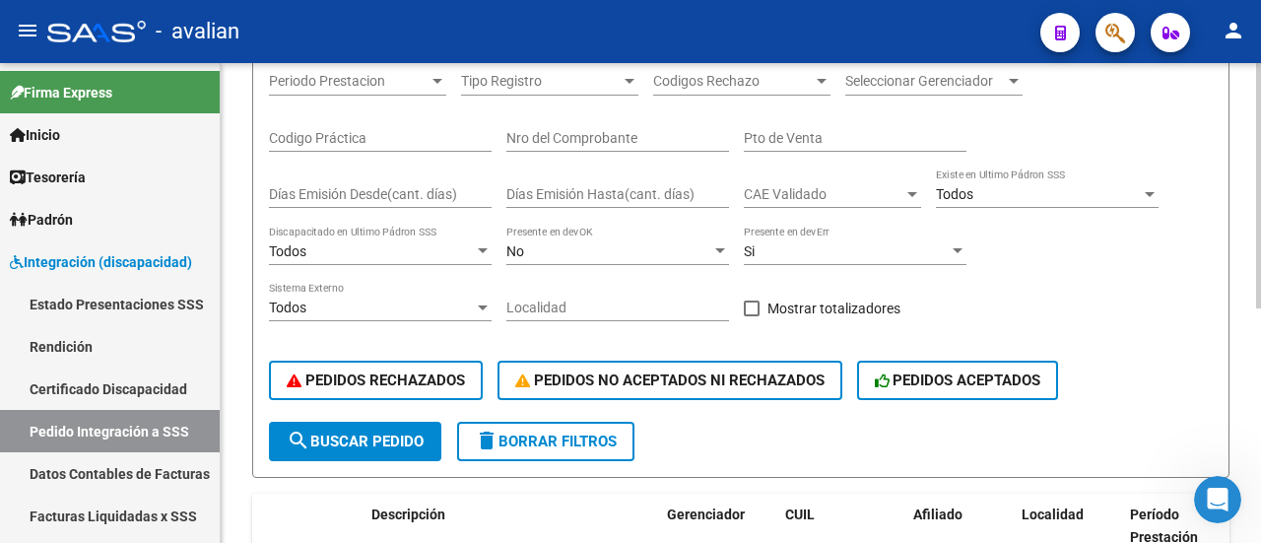
scroll to position [394, 0]
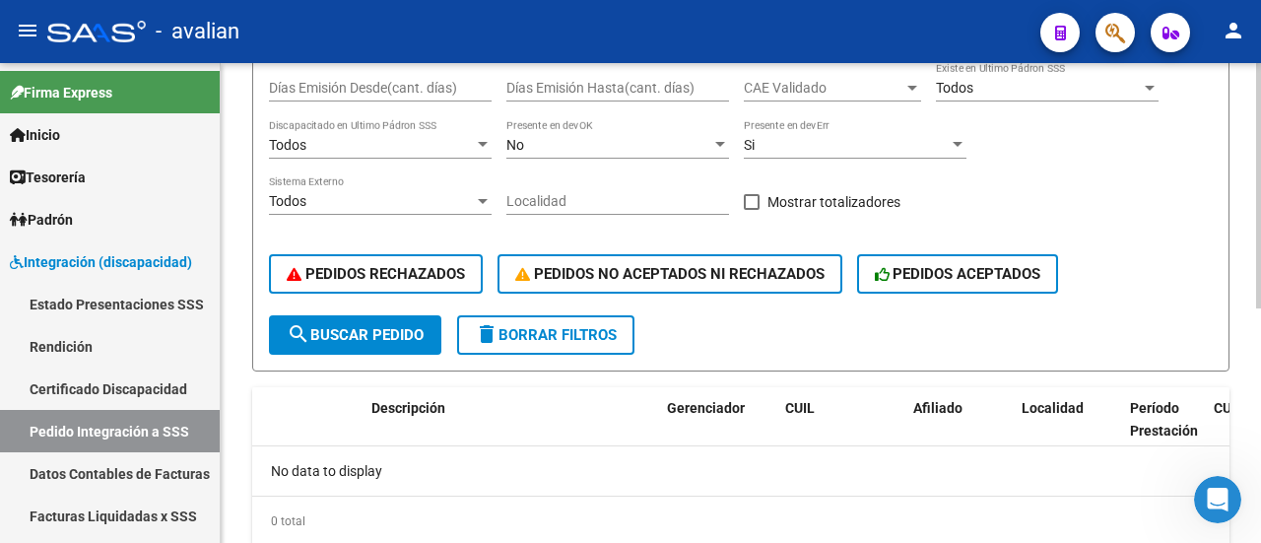
click at [377, 327] on span "search Buscar Pedido" at bounding box center [355, 335] width 137 height 18
click at [1144, 84] on div at bounding box center [1149, 88] width 18 height 16
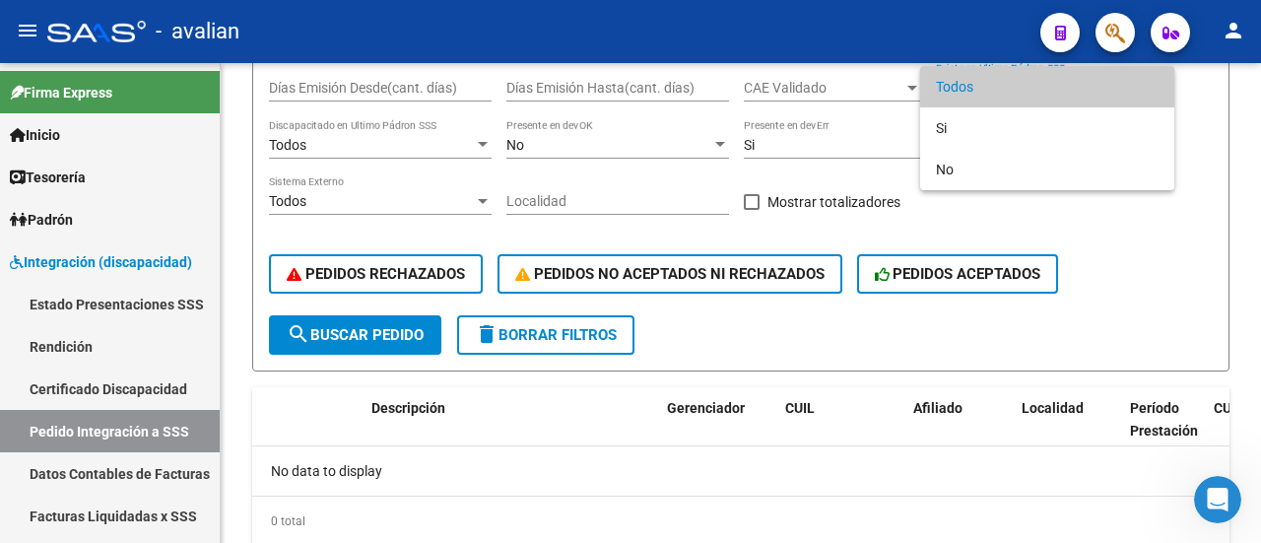
click at [1044, 86] on span "Todos" at bounding box center [1047, 86] width 223 height 41
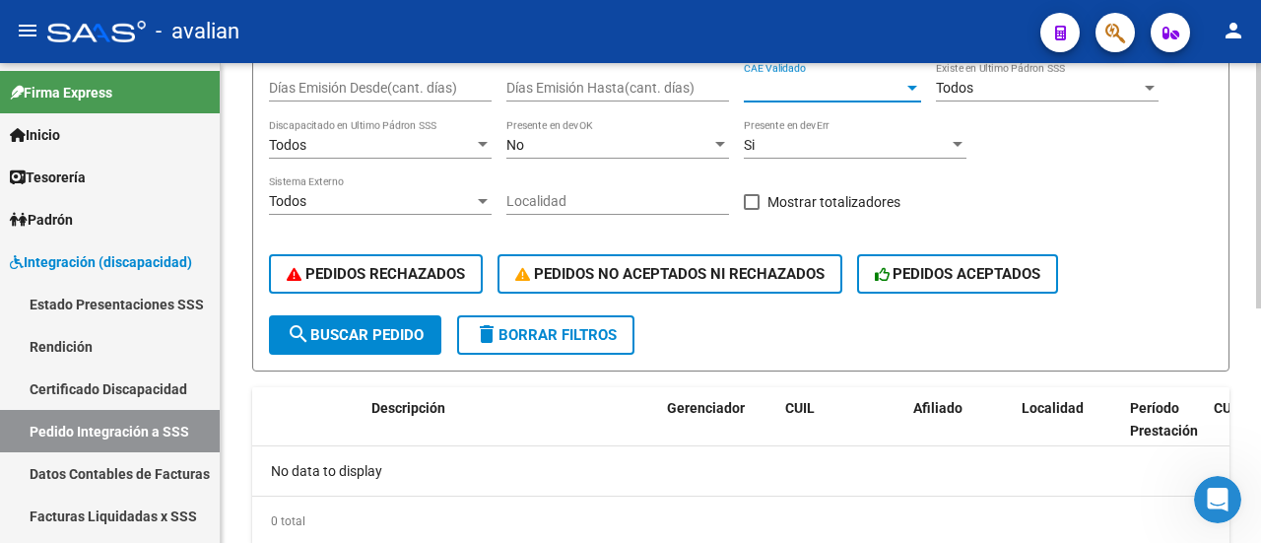
click at [818, 86] on span "CAE Validado" at bounding box center [824, 88] width 160 height 17
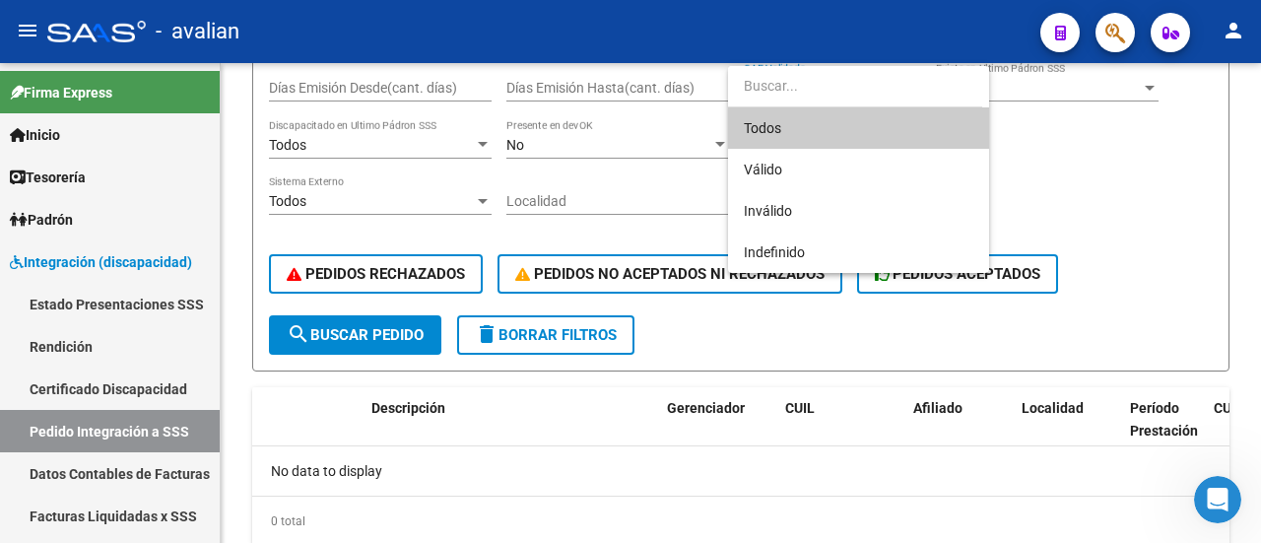
click at [1131, 158] on div at bounding box center [630, 271] width 1261 height 543
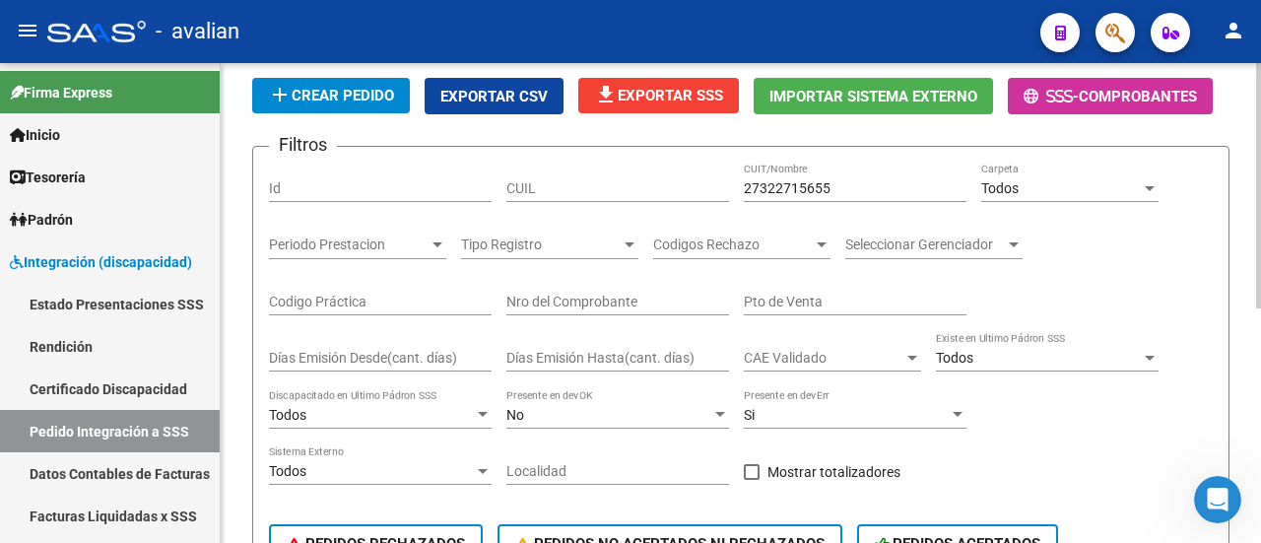
scroll to position [98, 0]
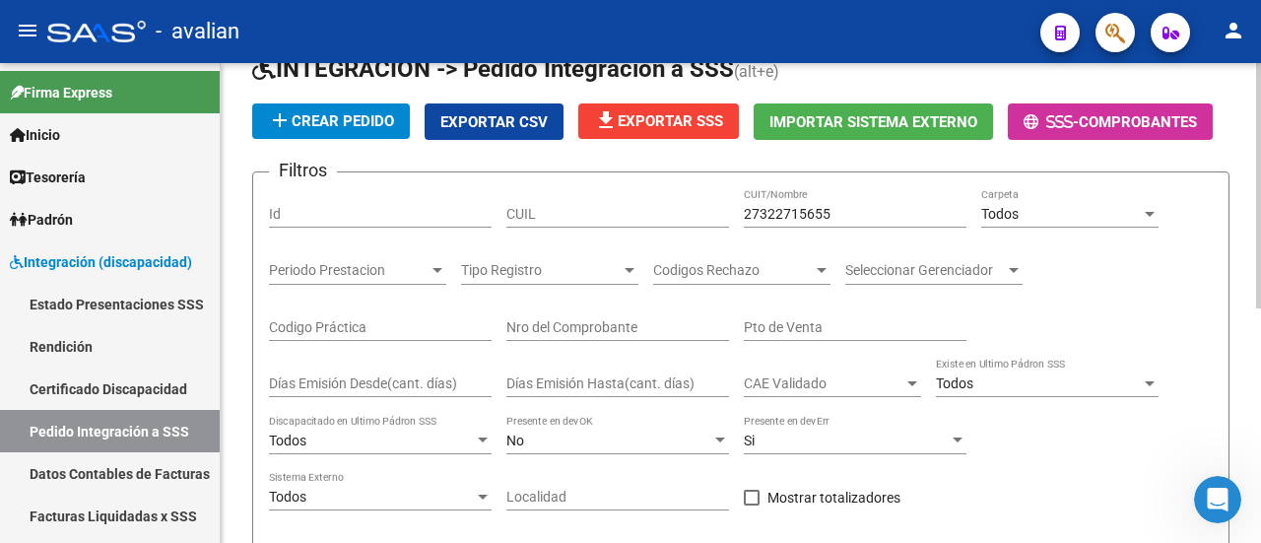
click at [1154, 211] on div at bounding box center [1149, 214] width 18 height 16
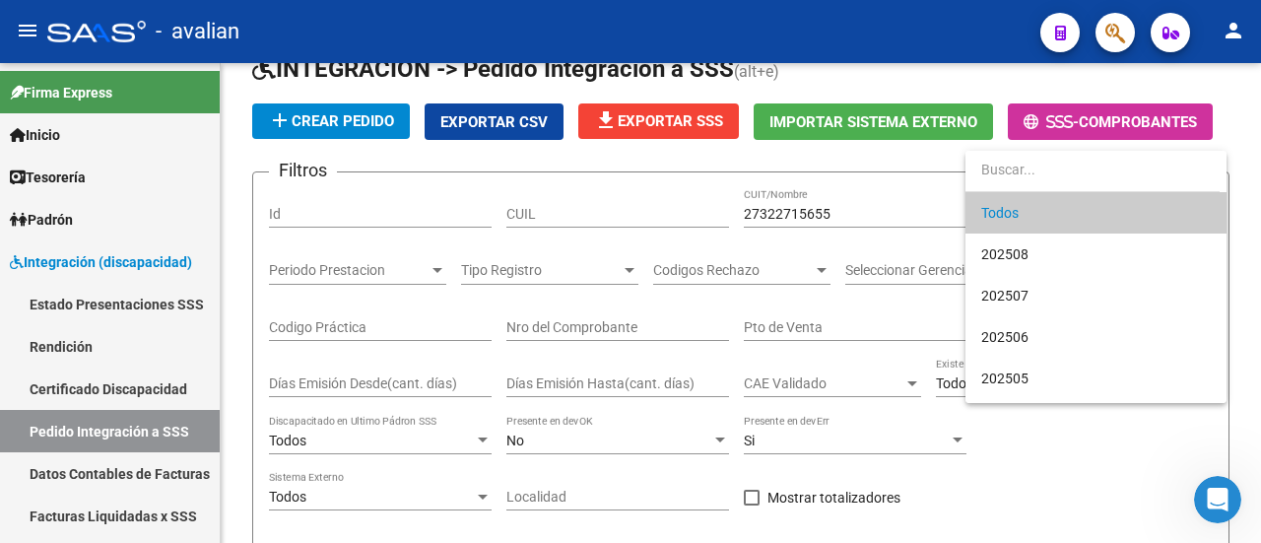
click at [1068, 212] on span "Todos" at bounding box center [1095, 212] width 229 height 41
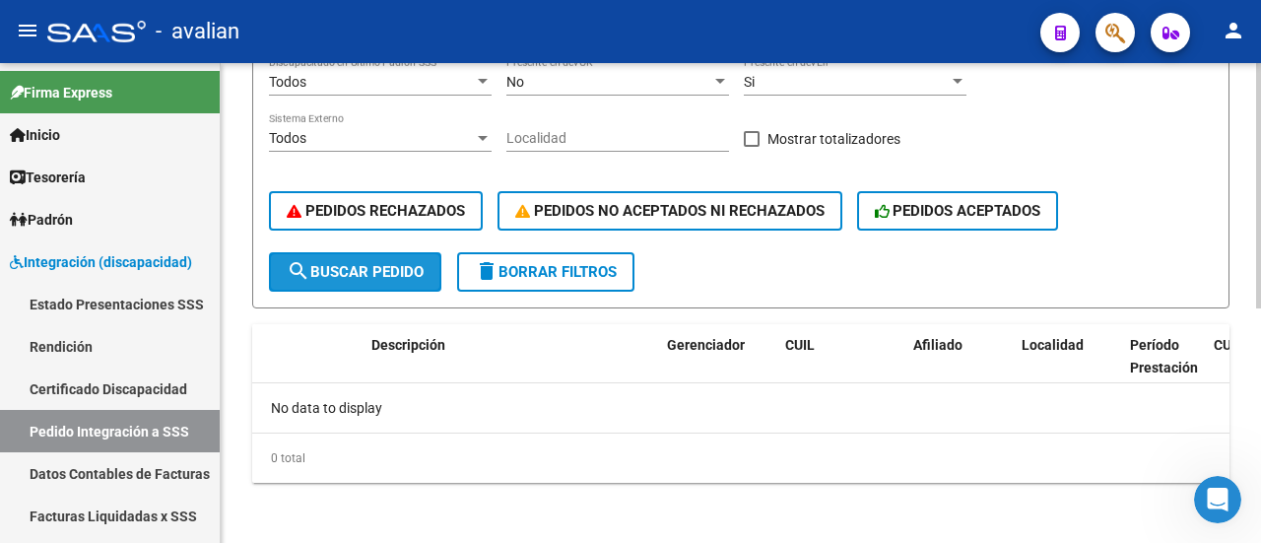
click at [358, 273] on span "search Buscar Pedido" at bounding box center [355, 272] width 137 height 18
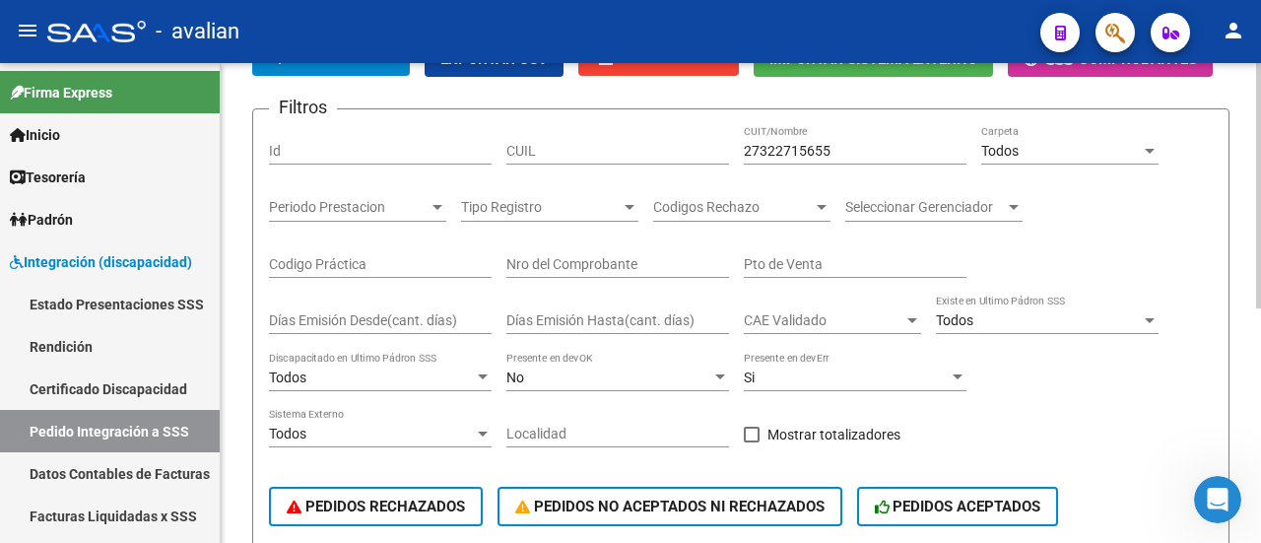
drag, startPoint x: 855, startPoint y: 134, endPoint x: 834, endPoint y: 145, distance: 23.3
click at [834, 144] on div "27322715655 CUIT/Nombre" at bounding box center [855, 144] width 223 height 39
drag, startPoint x: 834, startPoint y: 145, endPoint x: 530, endPoint y: 157, distance: 304.5
click at [530, 157] on div "Filtros Id CUIL 27322715655 CUIT/Nombre Todos Carpeta Periodo Prestacion Period…" at bounding box center [740, 336] width 943 height 423
paste input "558703"
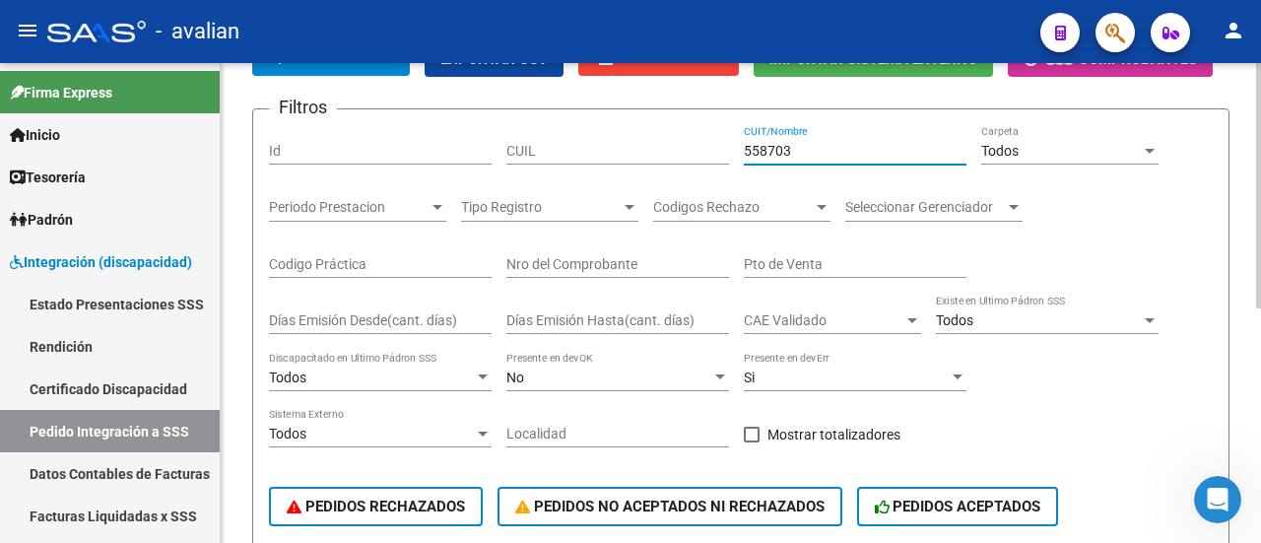
drag, startPoint x: 823, startPoint y: 143, endPoint x: 676, endPoint y: 144, distance: 147.7
click at [676, 144] on div "Filtros Id CUIL 558703 CUIT/Nombre Todos Carpeta Periodo Prestacion Periodo Pre…" at bounding box center [740, 336] width 943 height 423
paste input "27322715655"
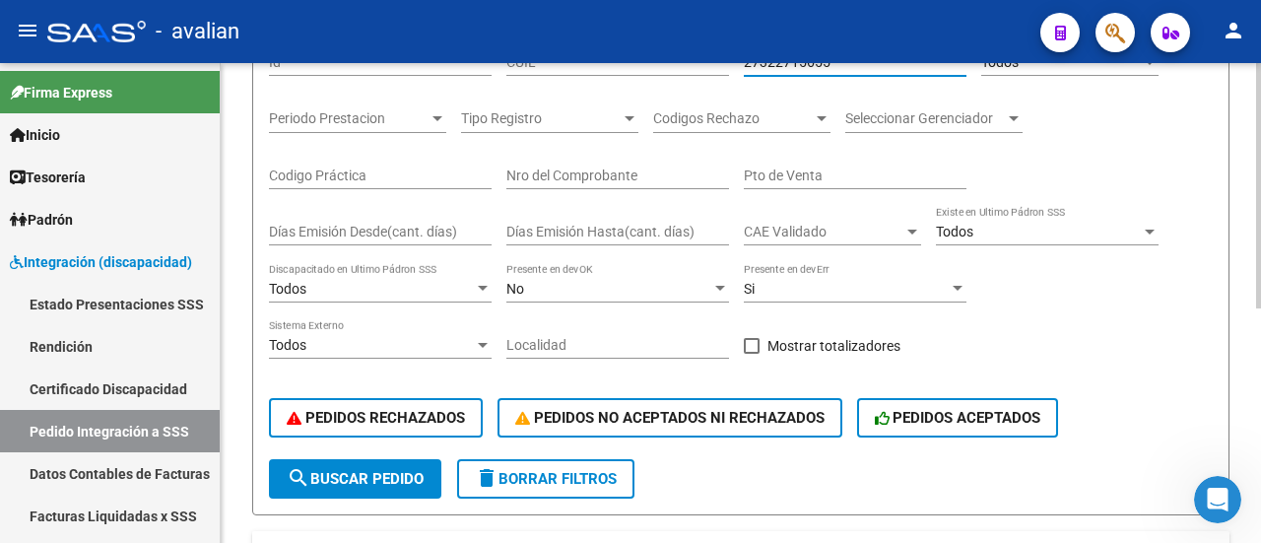
scroll to position [358, 0]
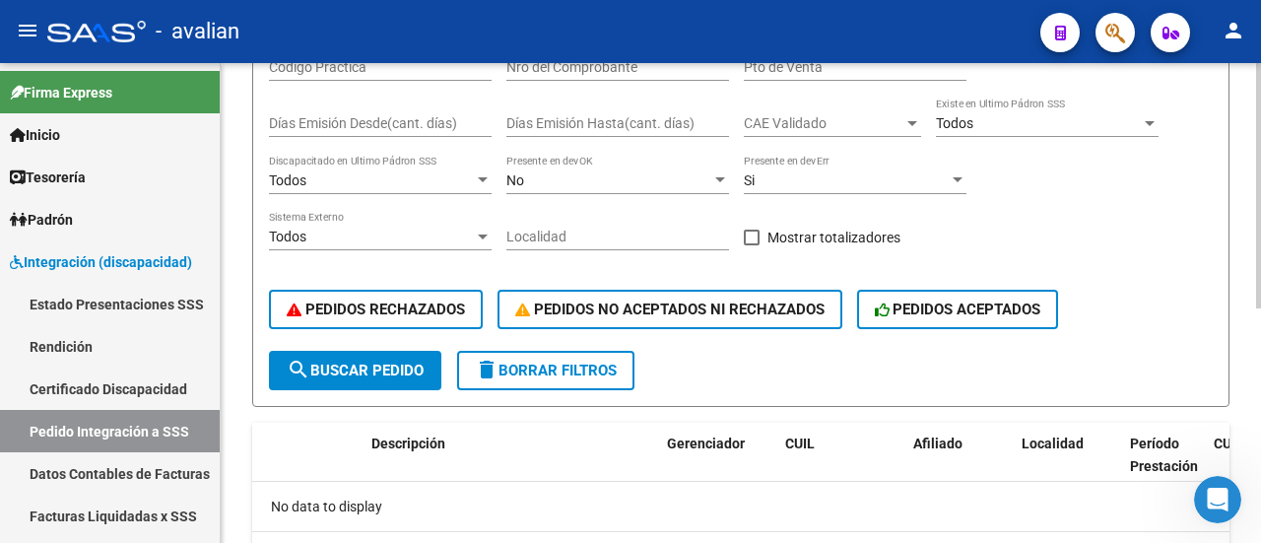
type input "27322715655"
click at [390, 371] on span "search Buscar Pedido" at bounding box center [355, 370] width 137 height 18
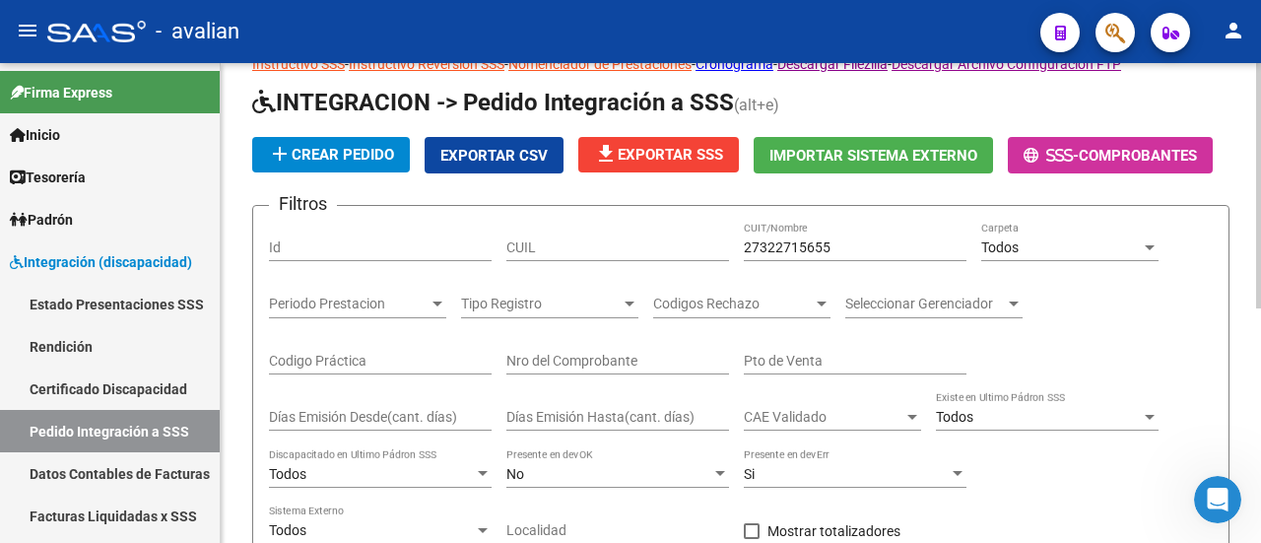
scroll to position [63, 0]
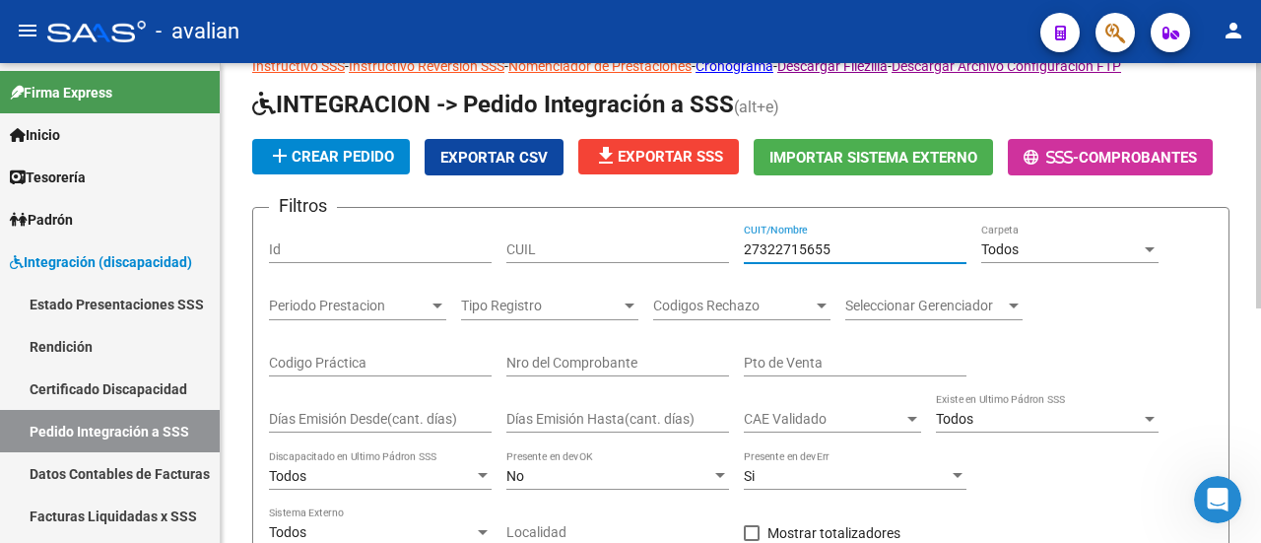
drag, startPoint x: 859, startPoint y: 245, endPoint x: 715, endPoint y: 239, distance: 143.9
click at [715, 239] on div "Filtros Id CUIL 27322715655 CUIT/Nombre Todos Carpeta Periodo Prestacion Period…" at bounding box center [740, 435] width 943 height 423
paste input "290490168"
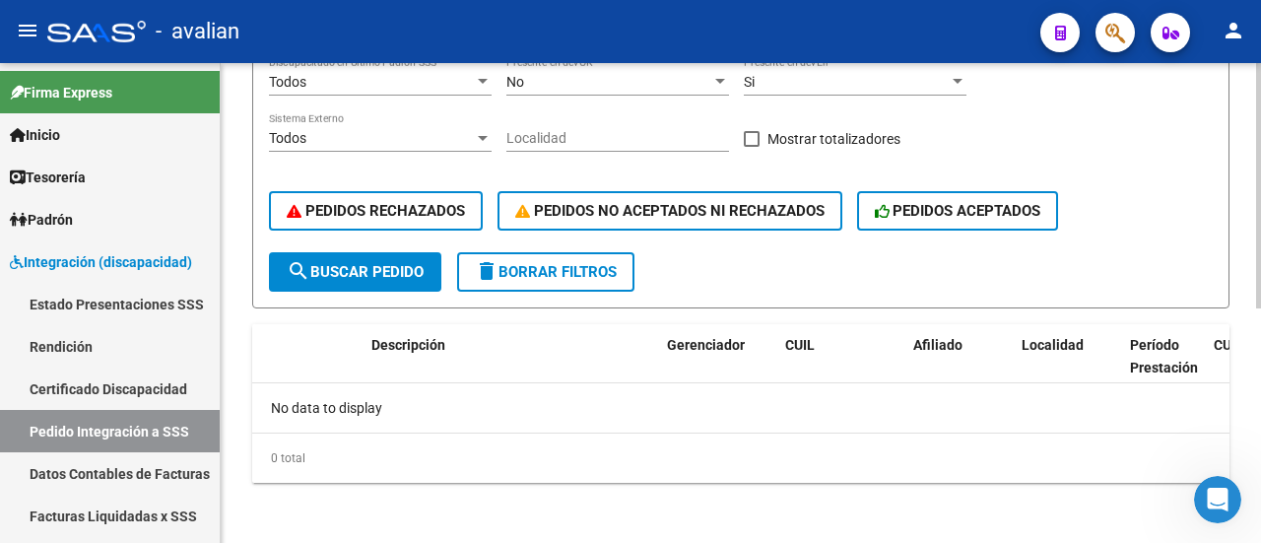
type input "27290490168"
click at [386, 263] on span "search Buscar Pedido" at bounding box center [355, 272] width 137 height 18
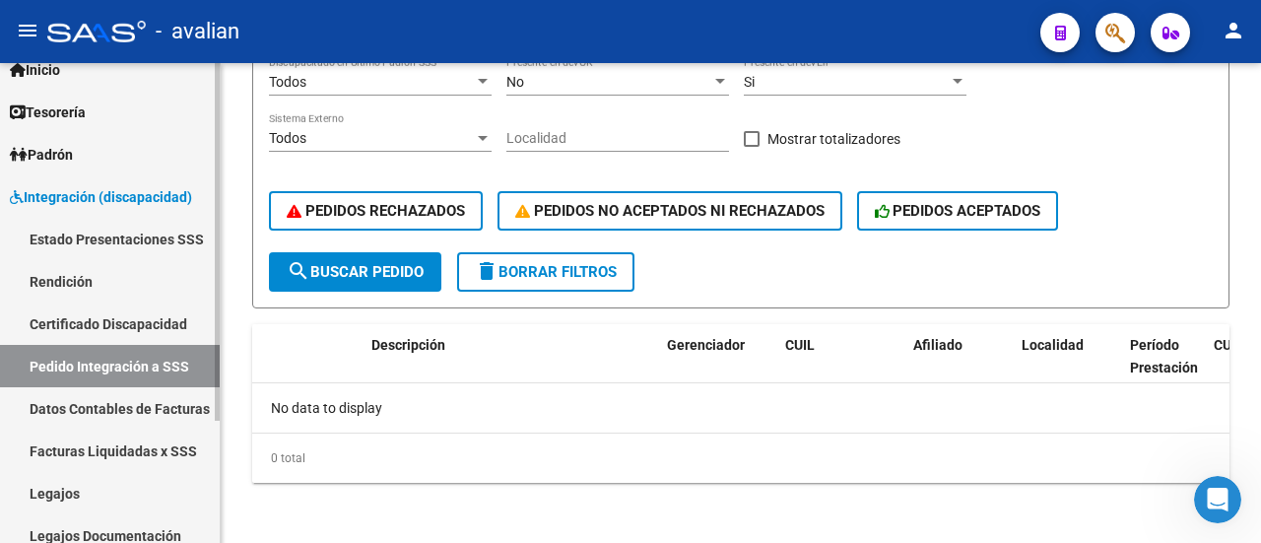
scroll to position [163, 0]
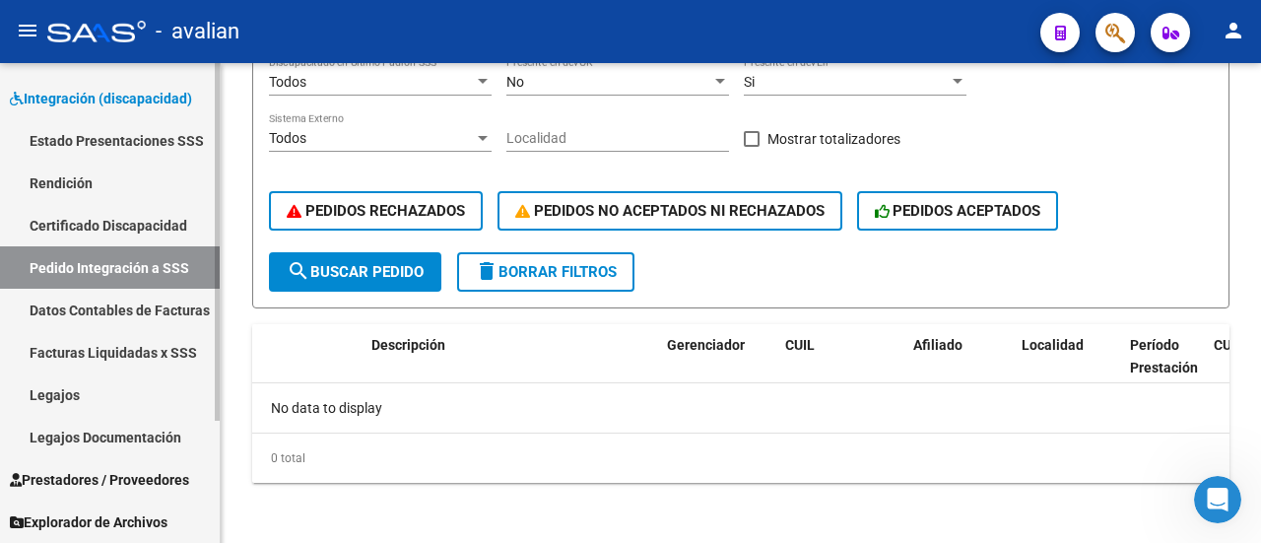
click at [73, 386] on link "Legajos" at bounding box center [110, 394] width 220 height 42
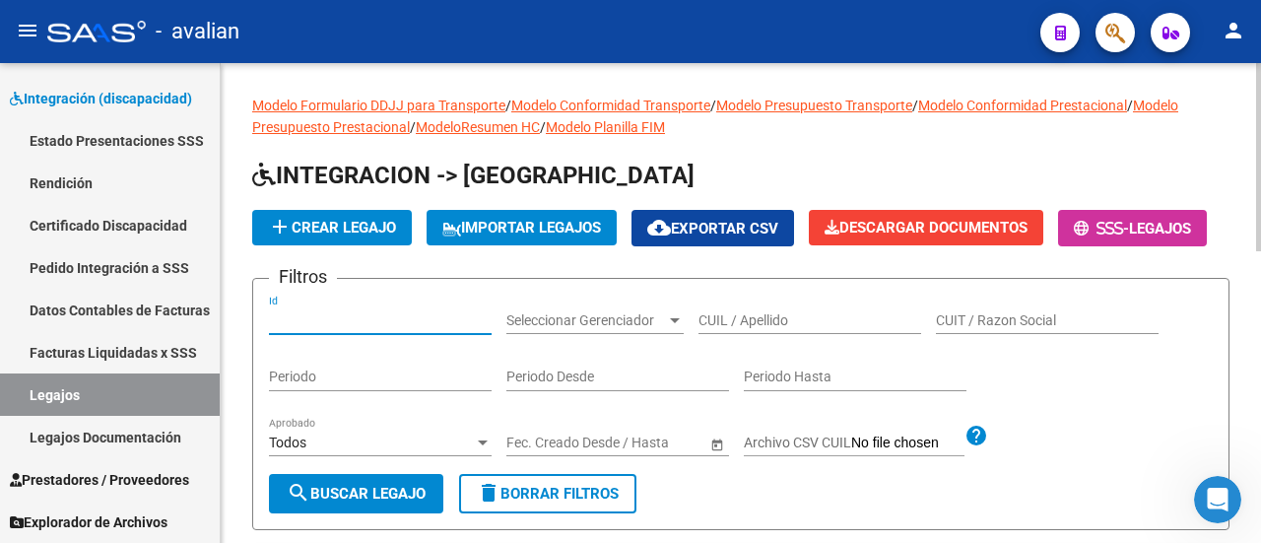
click at [333, 329] on input "Id" at bounding box center [380, 320] width 223 height 17
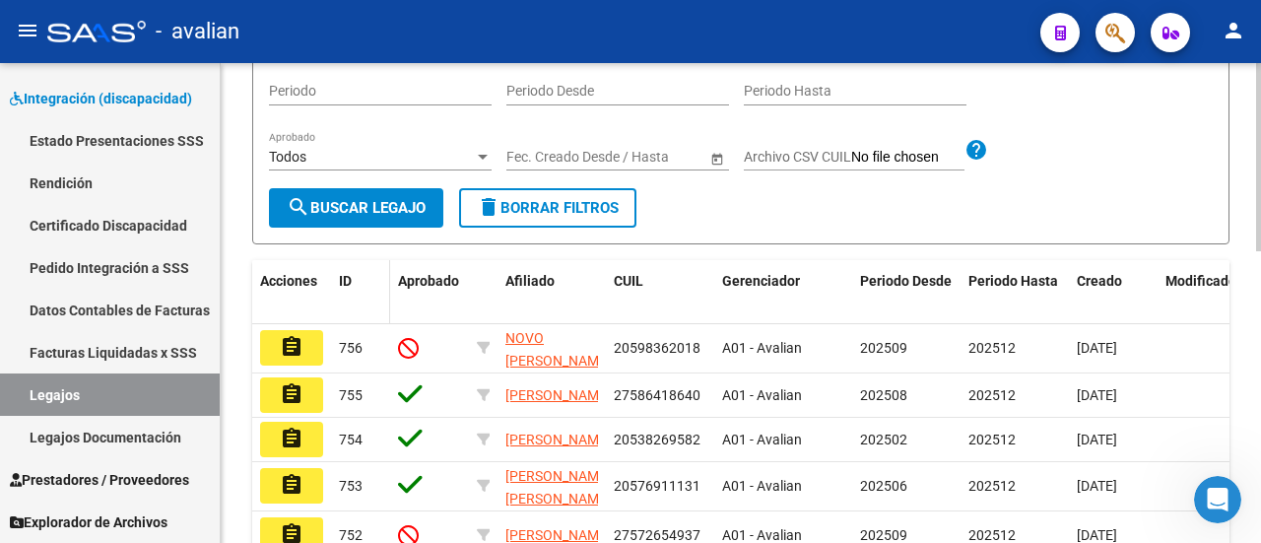
scroll to position [295, 0]
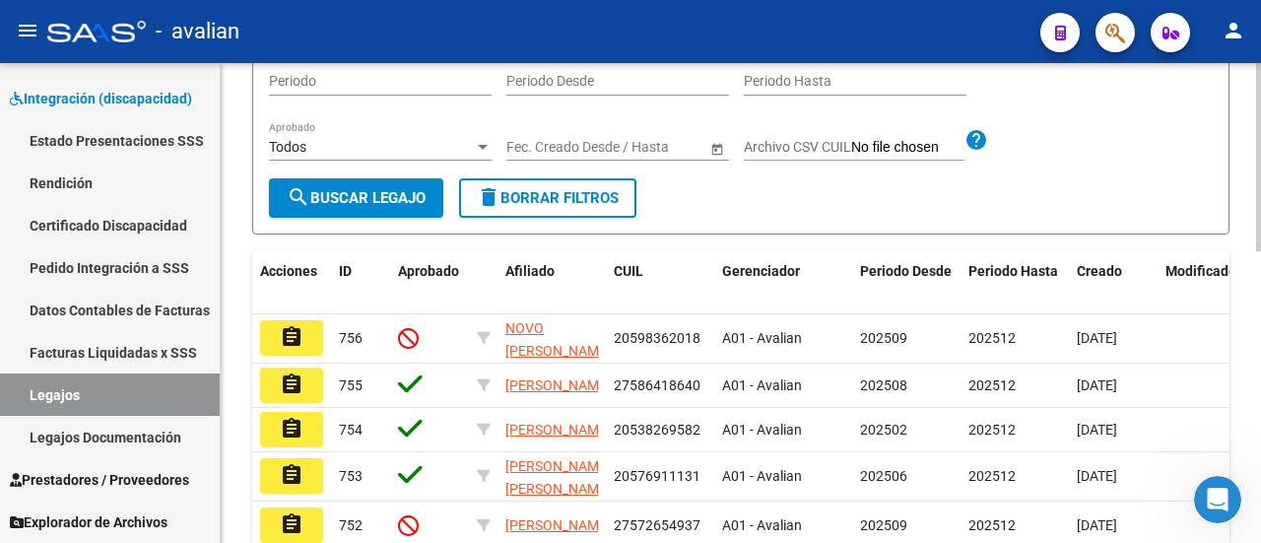
type input "5494"
click at [380, 207] on span "search Buscar Legajo" at bounding box center [356, 198] width 139 height 18
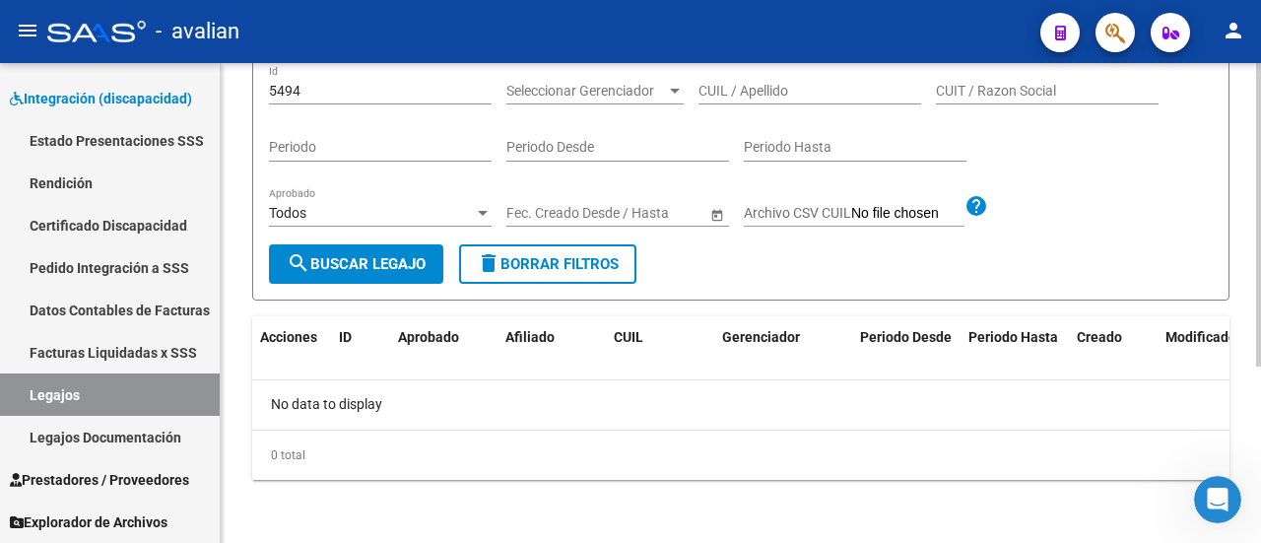
scroll to position [278, 0]
drag, startPoint x: 317, startPoint y: 92, endPoint x: 238, endPoint y: 88, distance: 78.9
click at [238, 88] on div "Modelo Formulario DDJJ para Transporte / Modelo Conformidad Transporte / Modelo…" at bounding box center [741, 188] width 1040 height 709
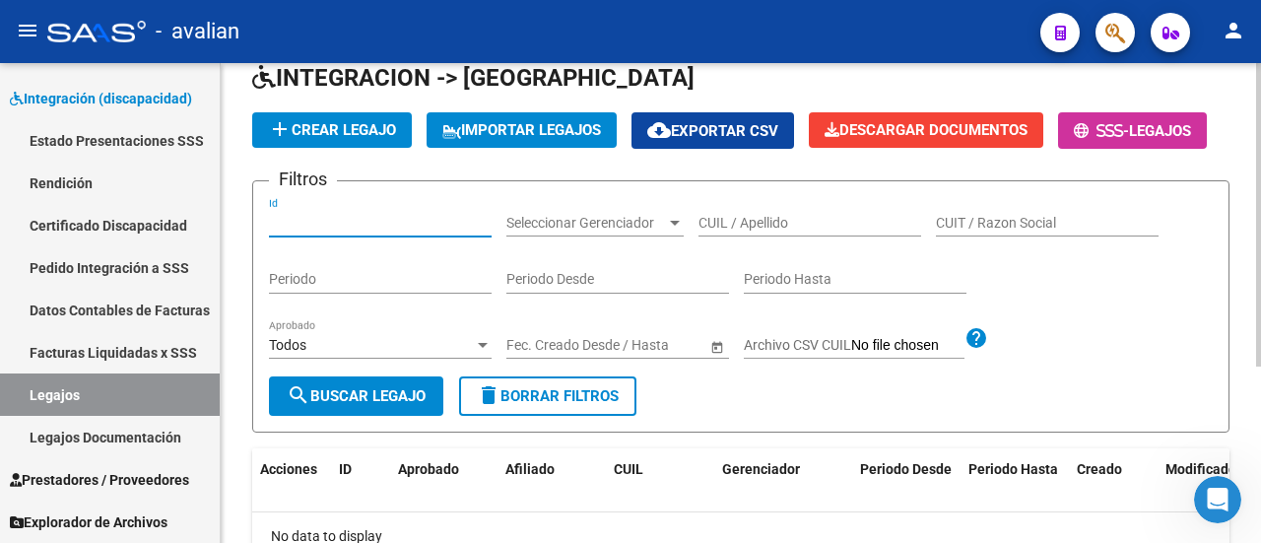
scroll to position [81, 0]
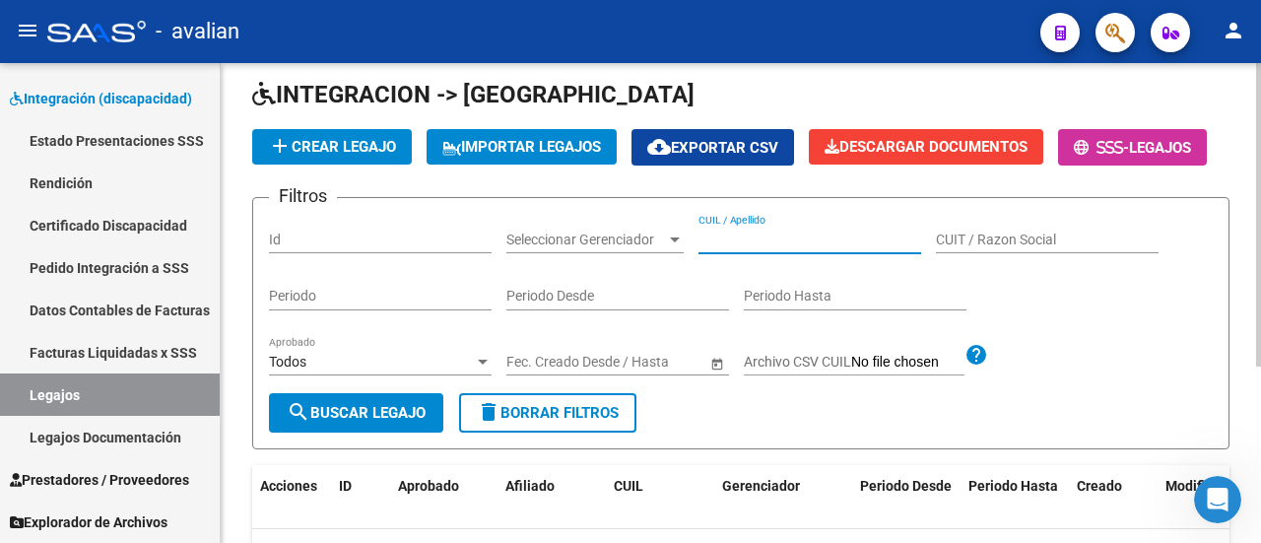
click at [778, 248] on input "CUIL / Apellido" at bounding box center [809, 239] width 223 height 17
paste input "20548468273"
type input "20548468273"
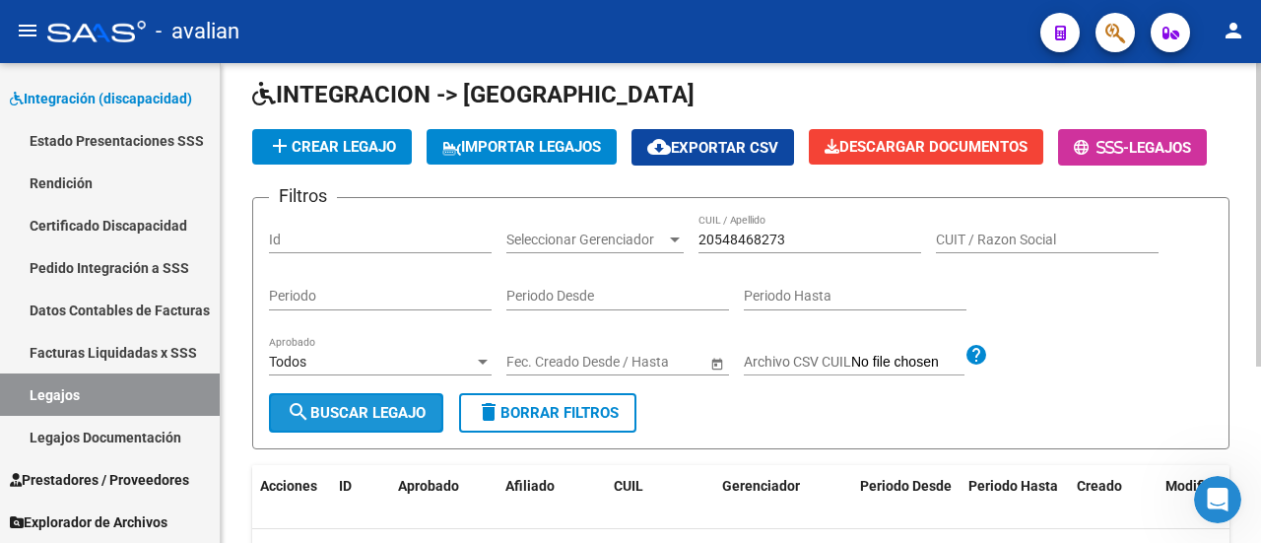
click at [378, 422] on span "search Buscar Legajo" at bounding box center [356, 413] width 139 height 18
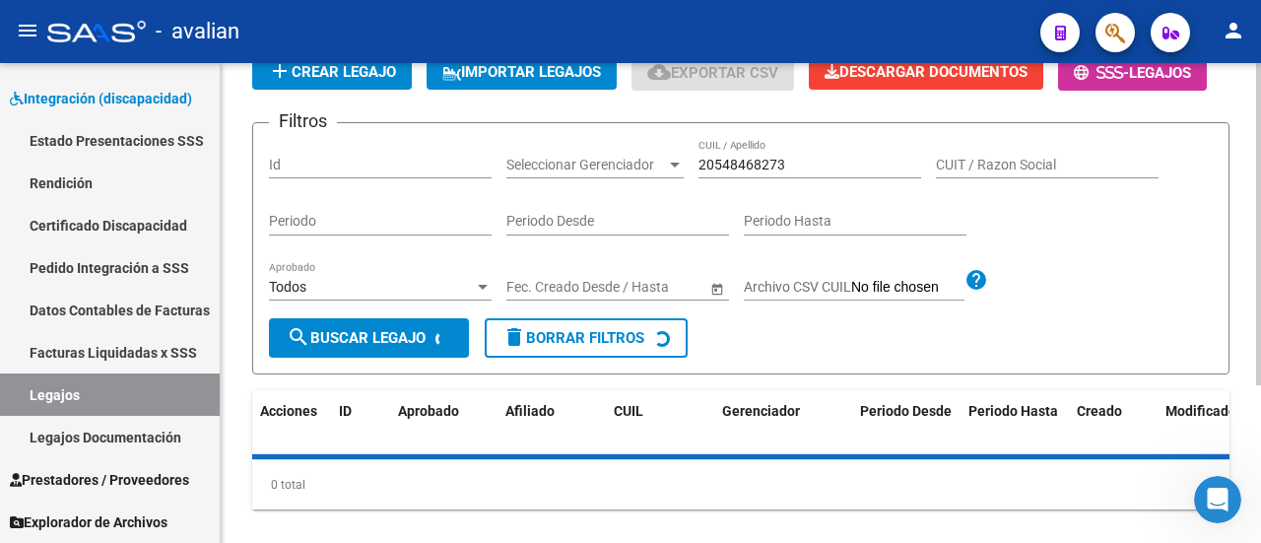
scroll to position [233, 0]
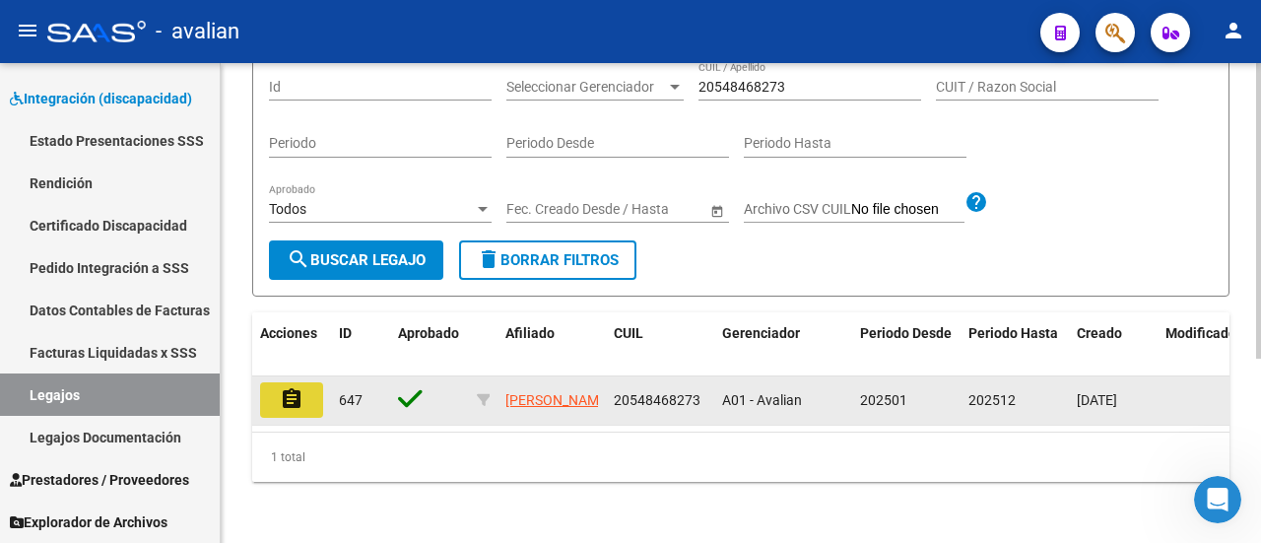
click at [301, 411] on mat-icon "assignment" at bounding box center [292, 399] width 24 height 24
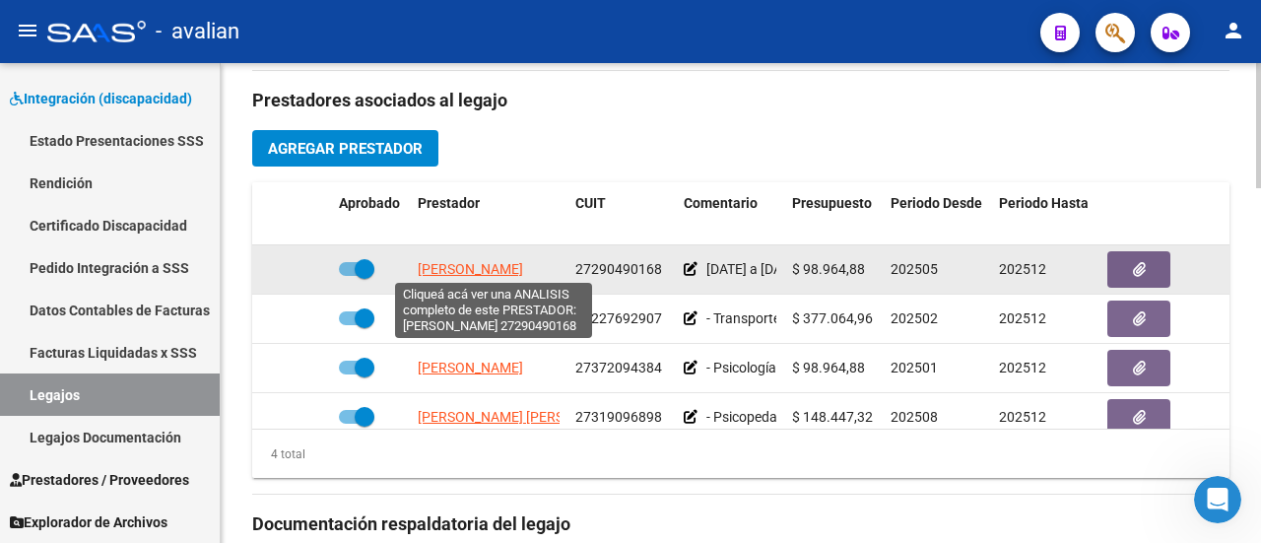
click at [447, 267] on span "[PERSON_NAME]" at bounding box center [470, 269] width 105 height 16
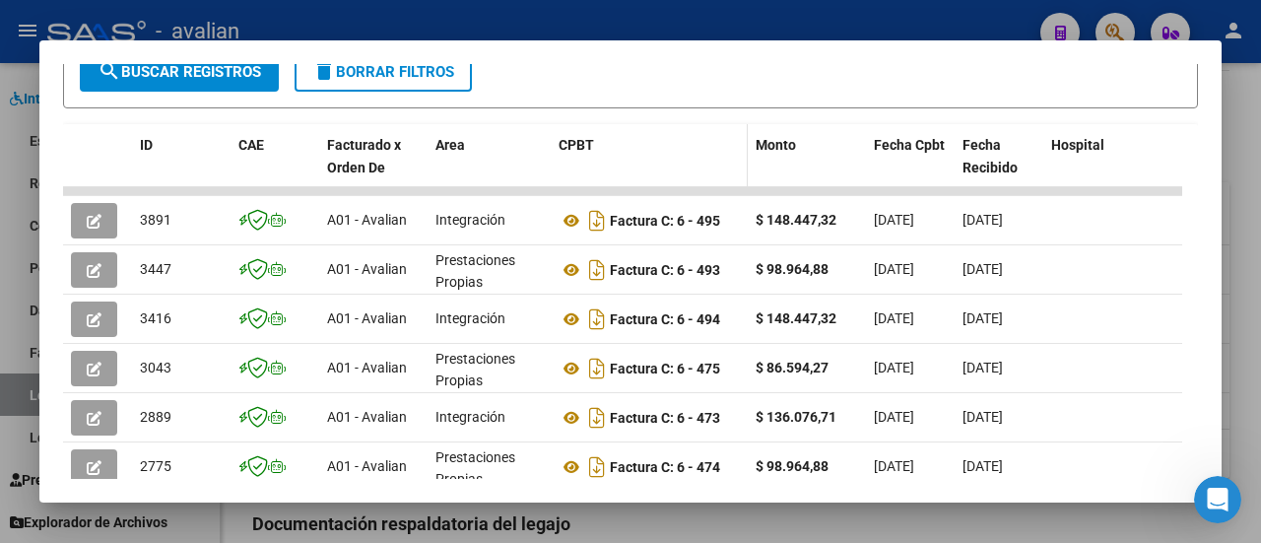
scroll to position [512, 0]
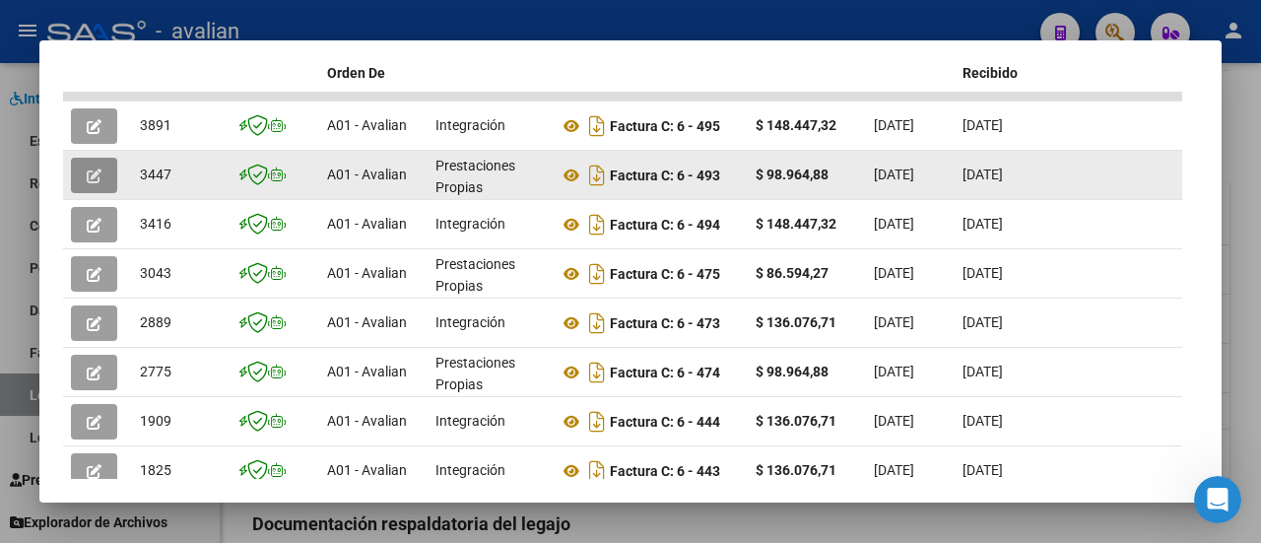
click at [88, 169] on icon "button" at bounding box center [94, 175] width 15 height 15
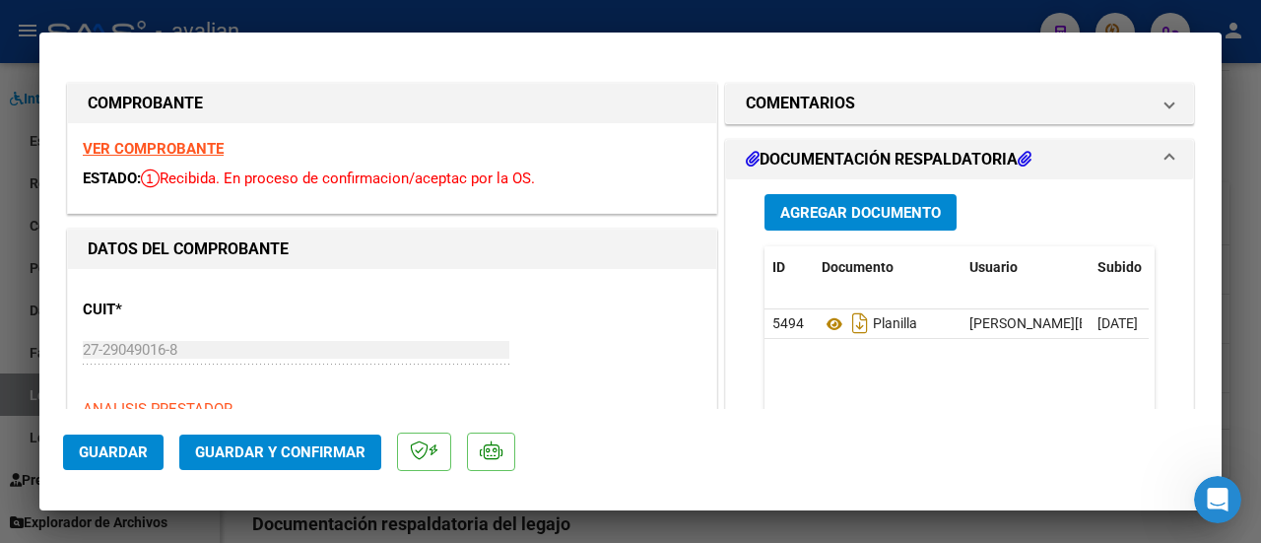
type input "$ 0,00"
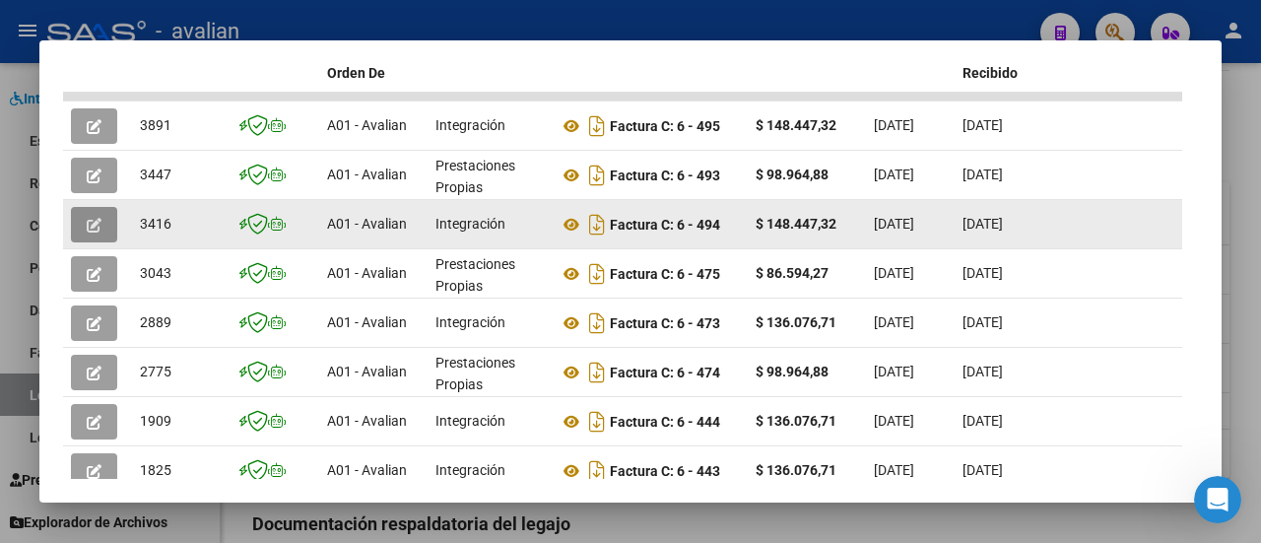
click at [108, 215] on button "button" at bounding box center [94, 224] width 46 height 35
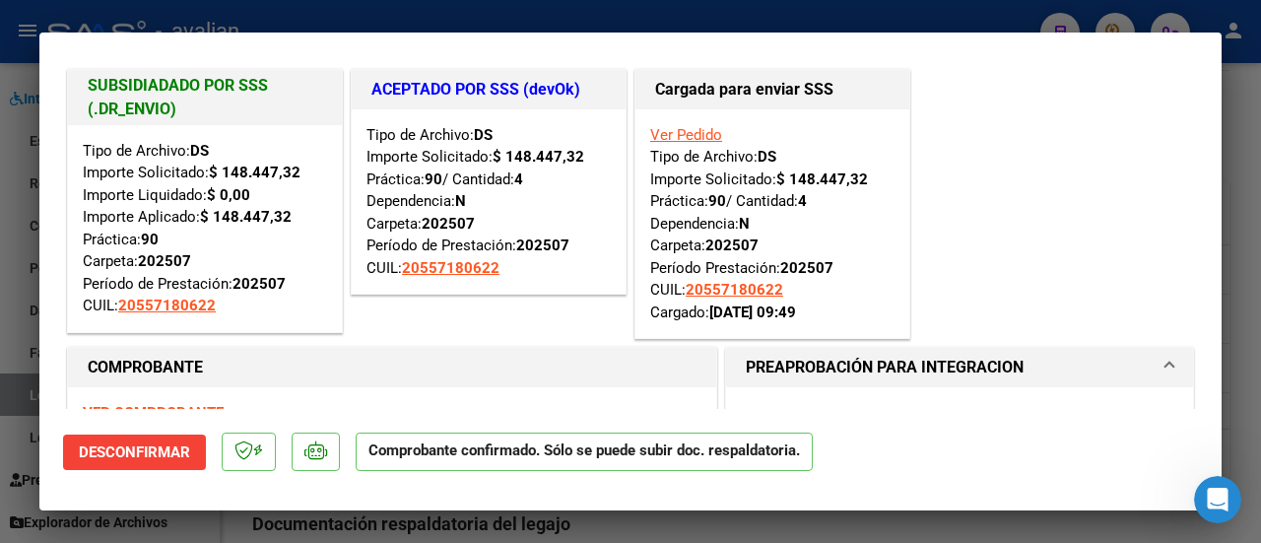
scroll to position [0, 0]
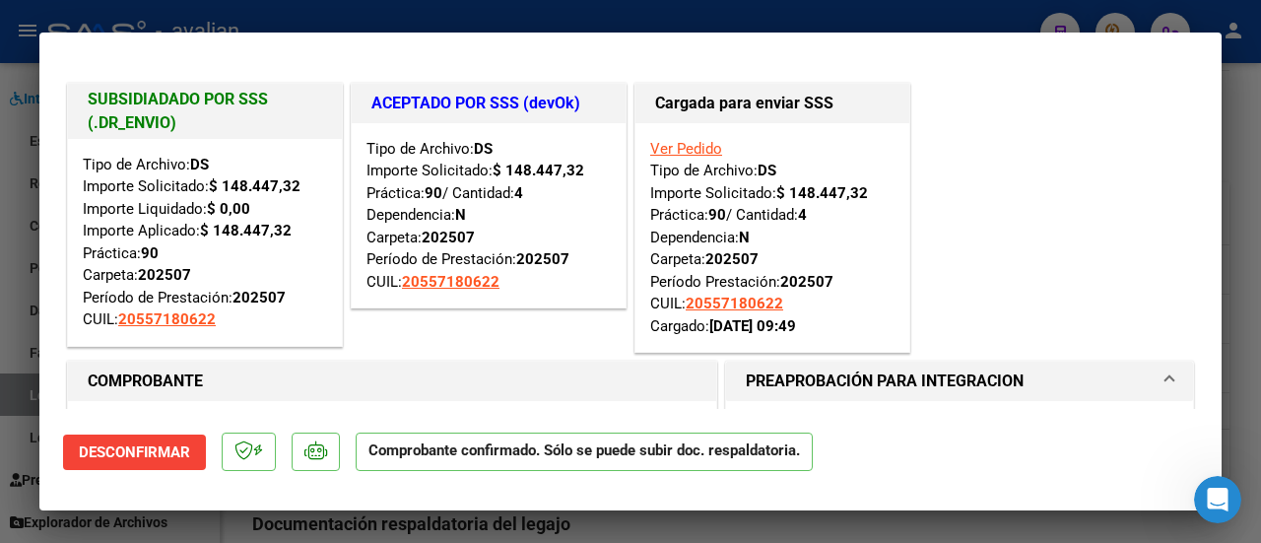
type input "$ 0,00"
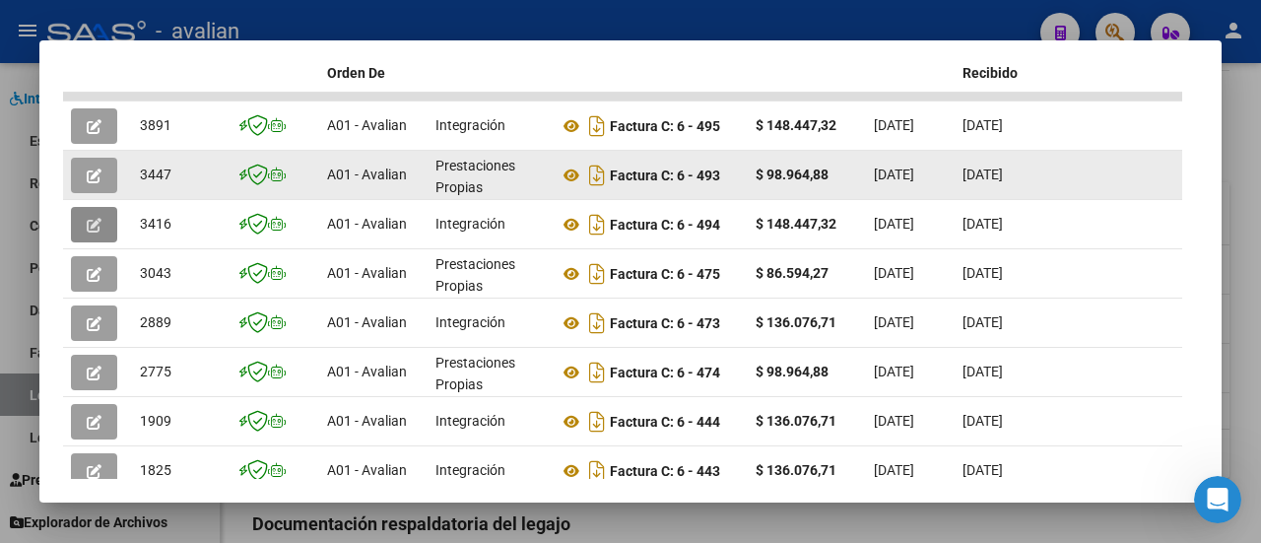
click at [97, 168] on icon "button" at bounding box center [94, 175] width 15 height 15
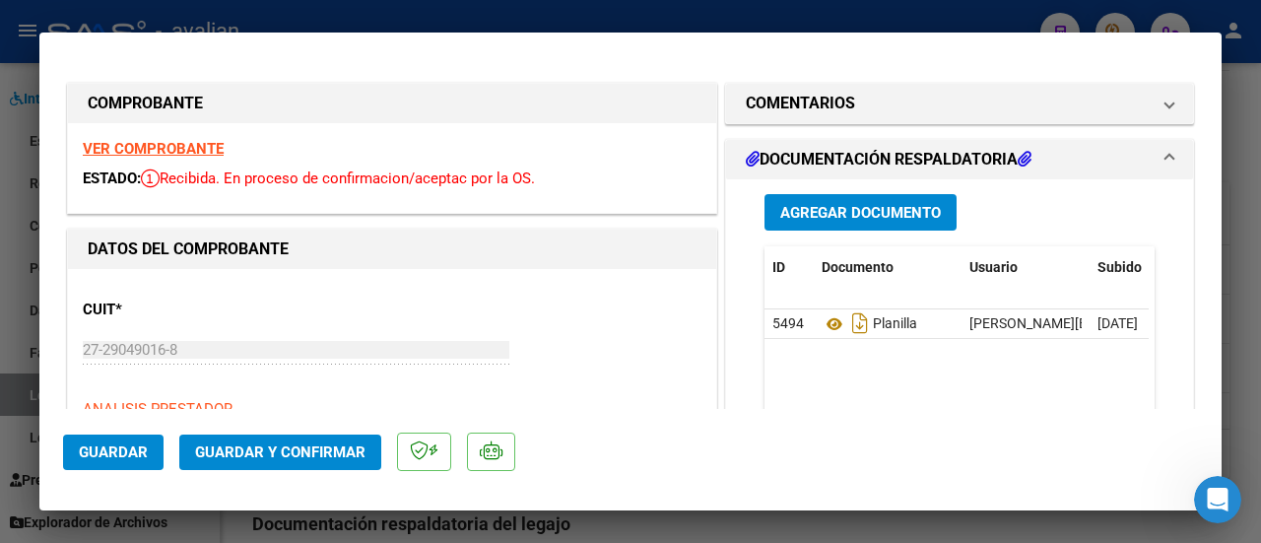
type input "$ 0,00"
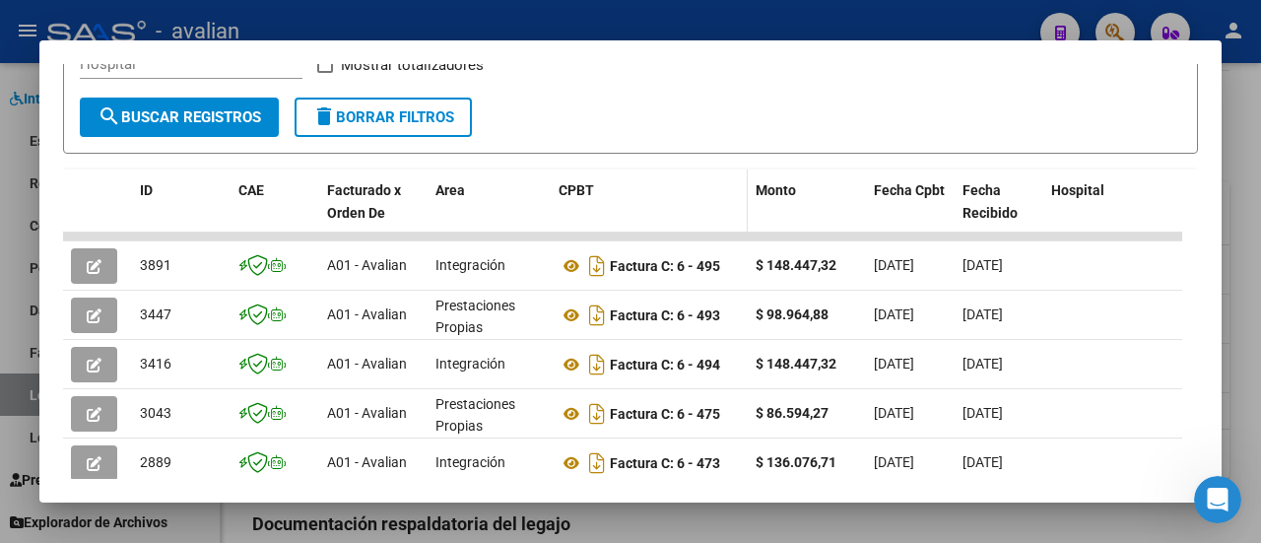
scroll to position [414, 0]
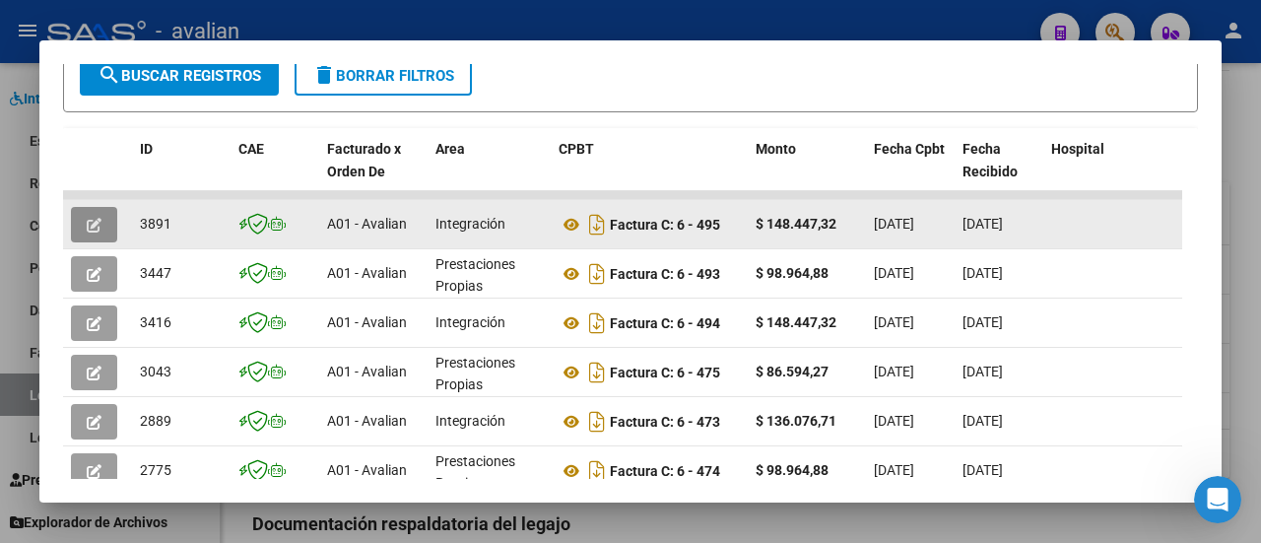
click at [91, 223] on icon "button" at bounding box center [94, 225] width 15 height 15
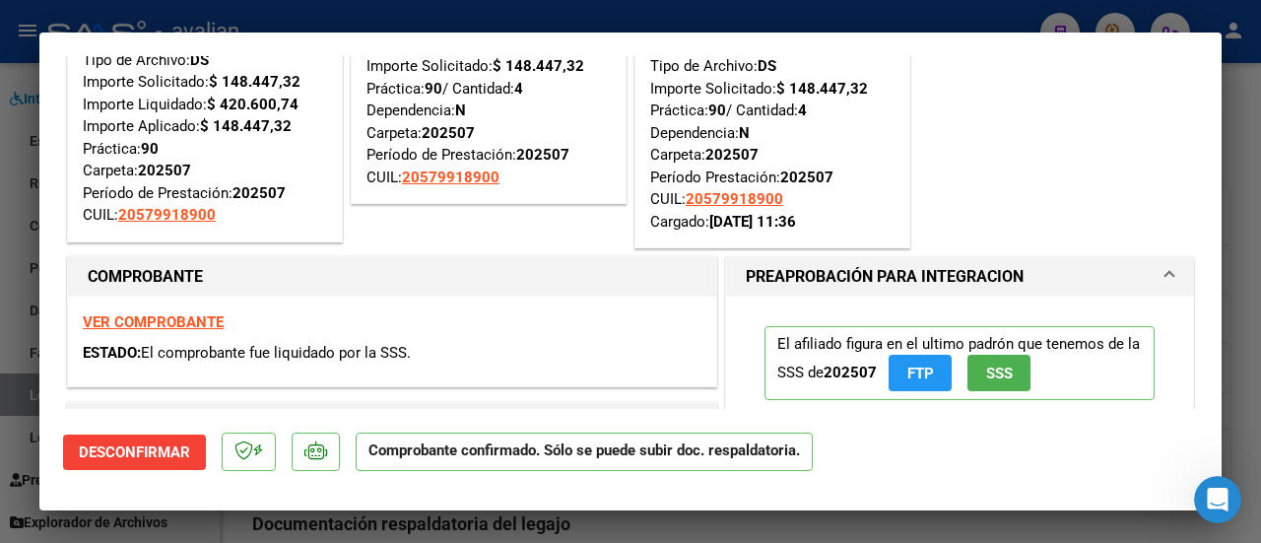
scroll to position [98, 0]
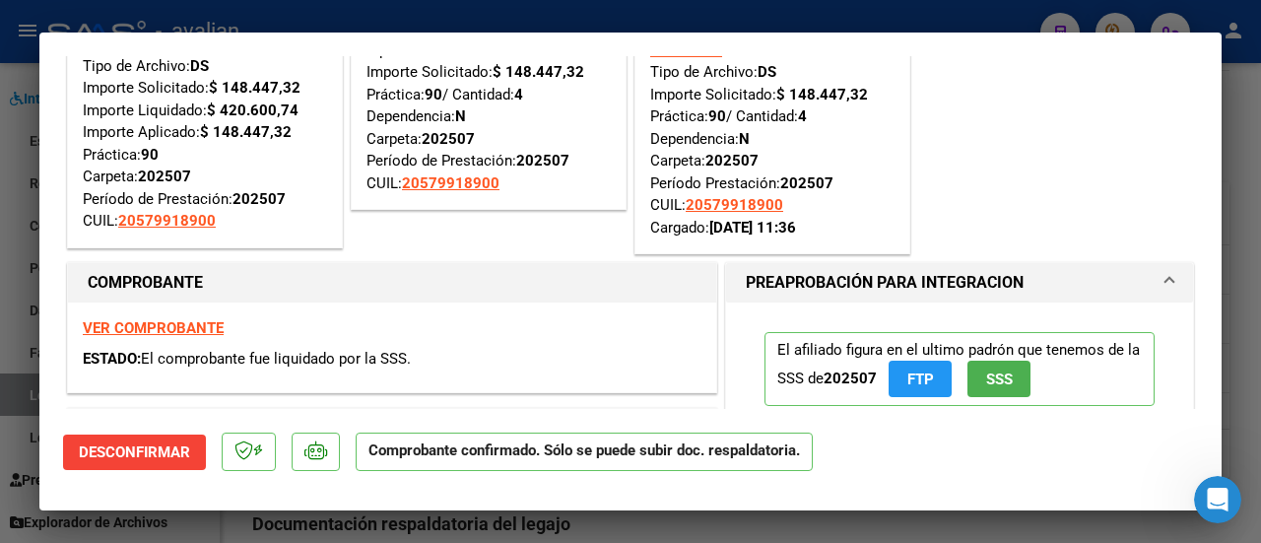
type input "$ 0,00"
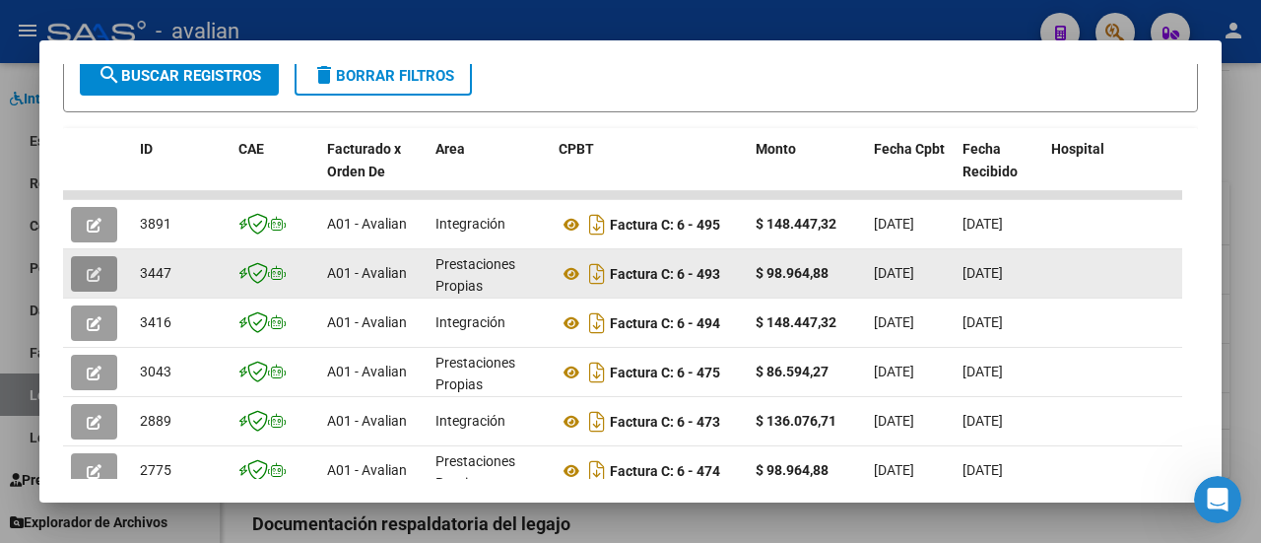
click at [95, 274] on icon "button" at bounding box center [94, 274] width 15 height 15
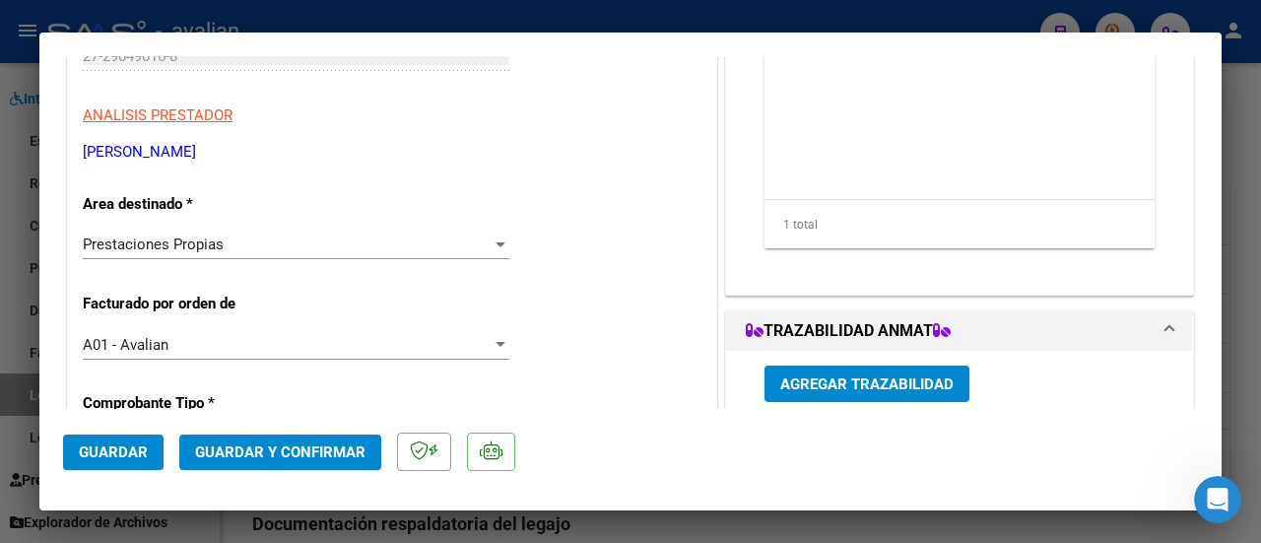
scroll to position [295, 0]
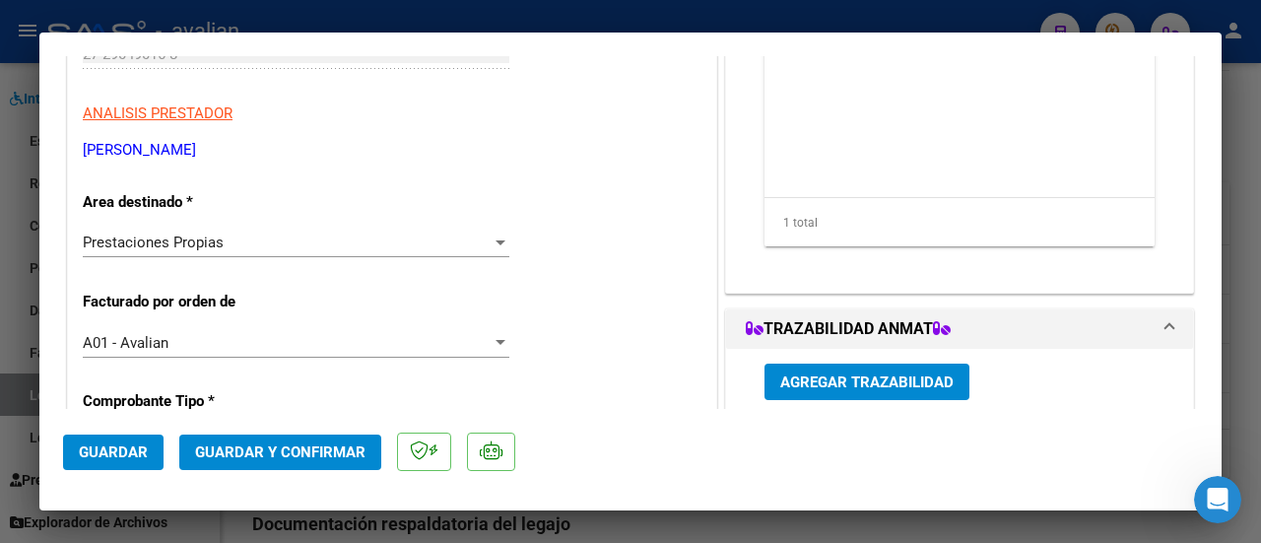
type input "$ 0,00"
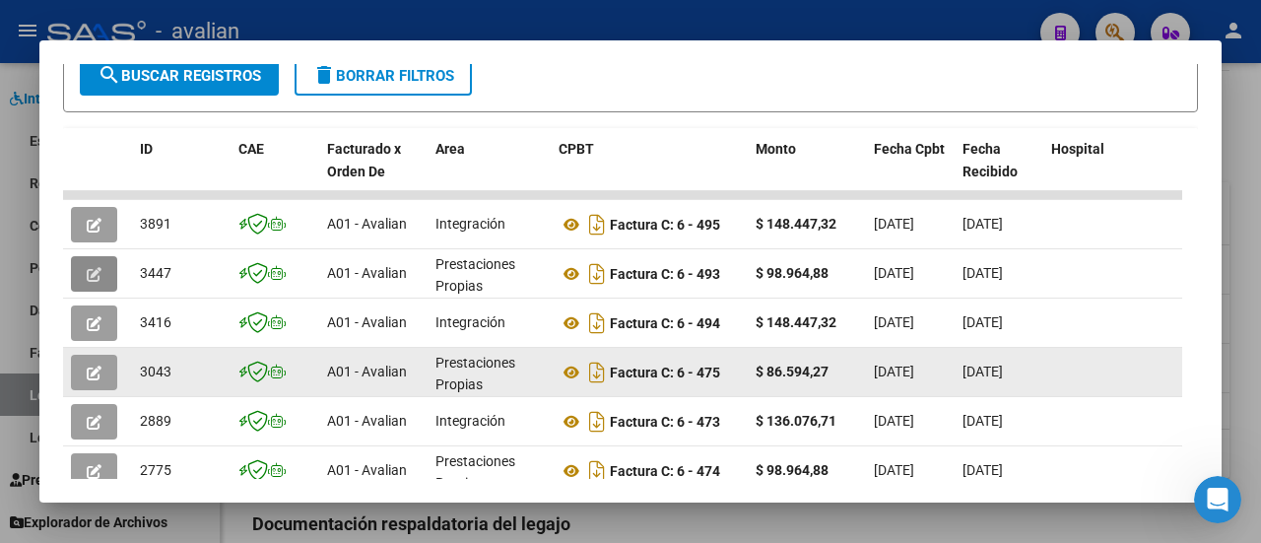
click at [101, 370] on button "button" at bounding box center [94, 372] width 46 height 35
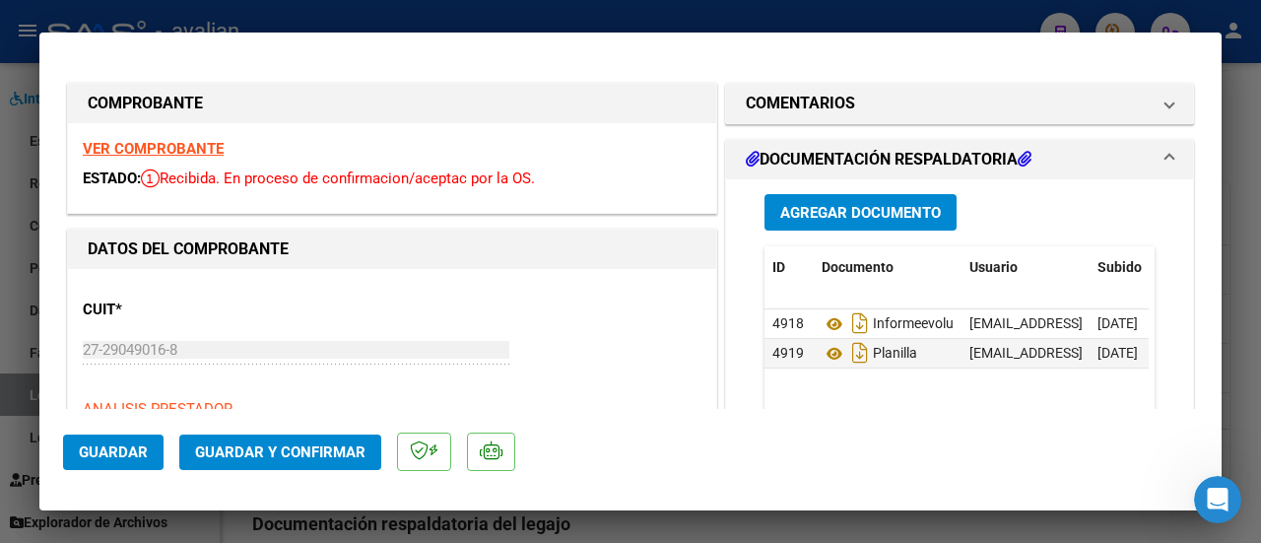
type input "$ 0,00"
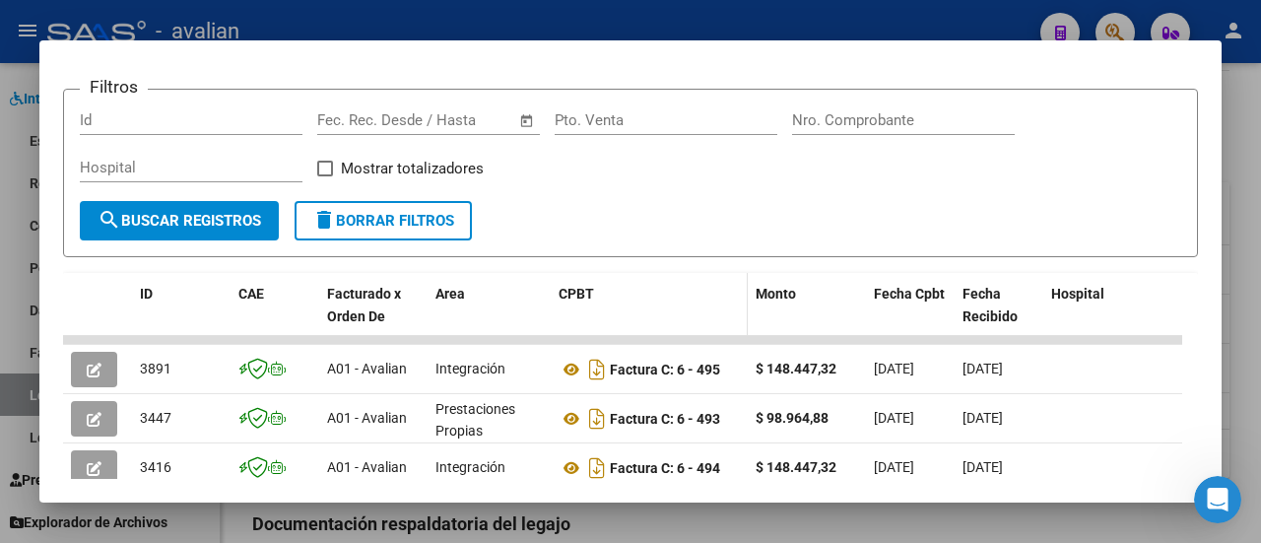
scroll to position [394, 0]
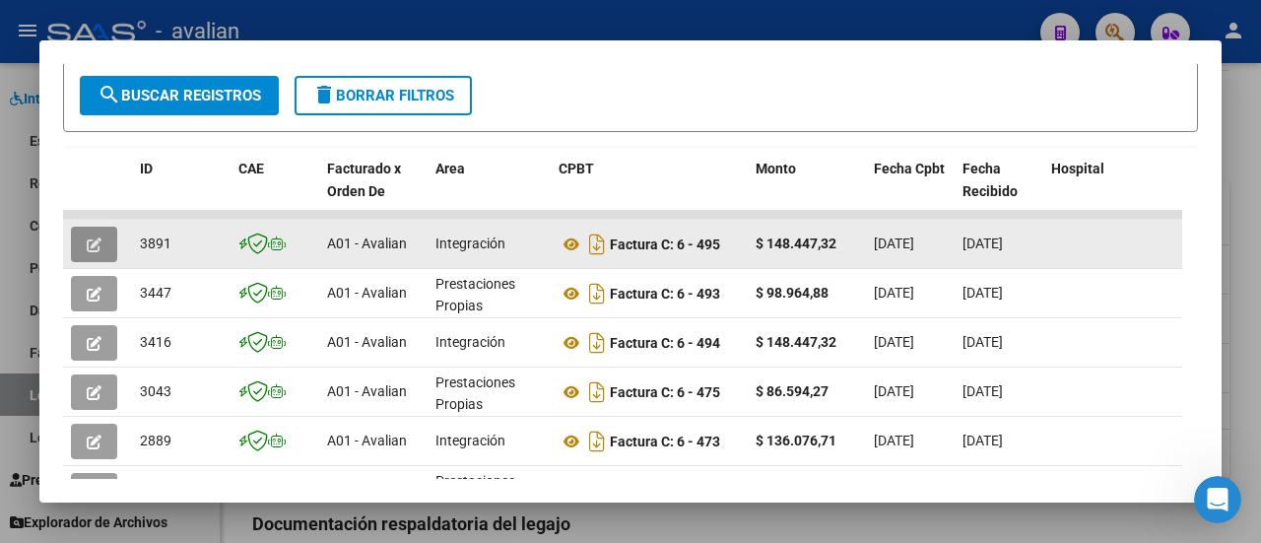
click at [96, 243] on icon "button" at bounding box center [94, 244] width 15 height 15
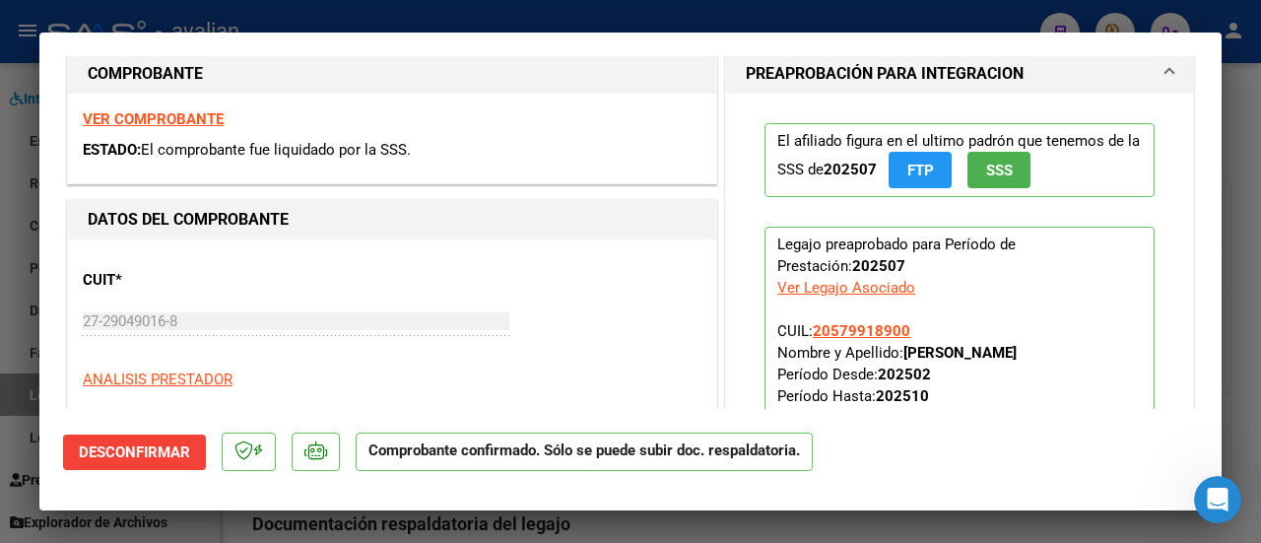
scroll to position [295, 0]
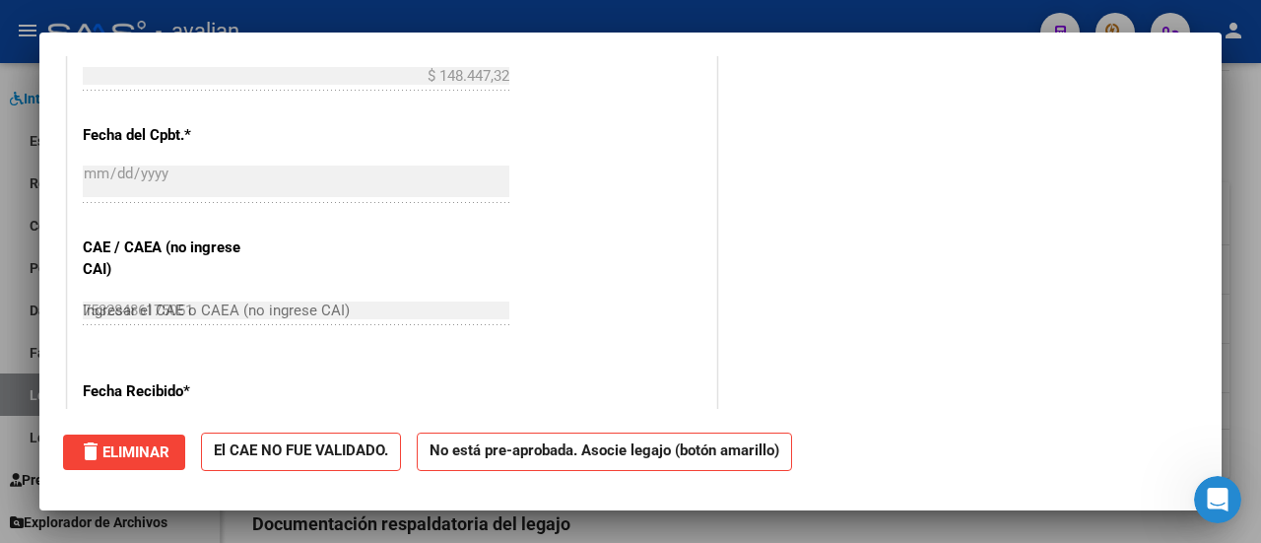
type input "$ 0,00"
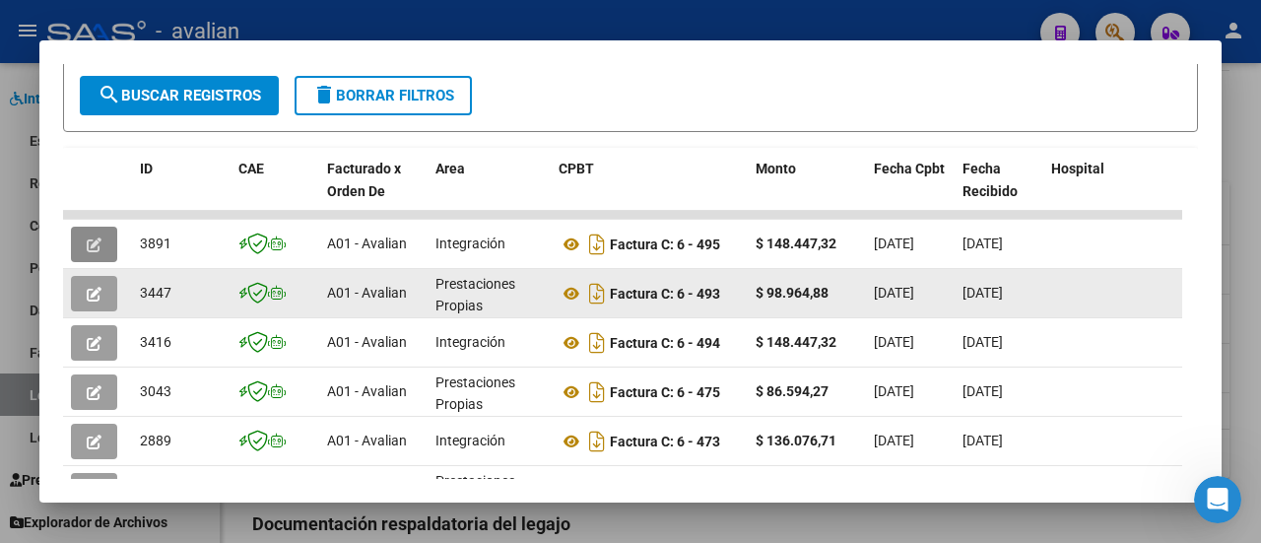
click at [81, 299] on button "button" at bounding box center [94, 293] width 46 height 35
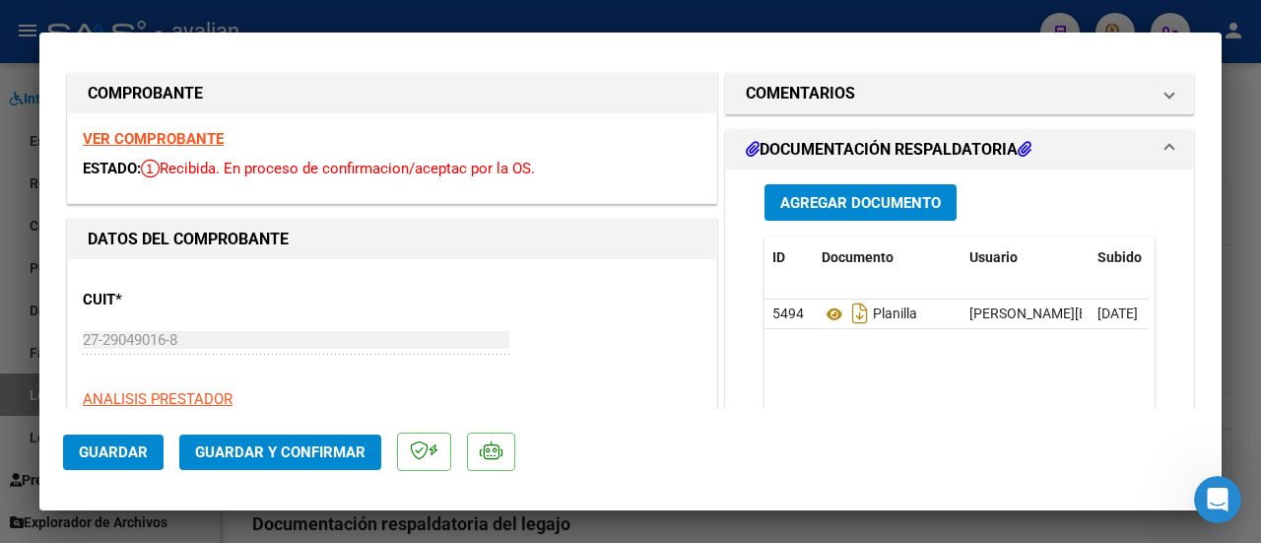
scroll to position [0, 0]
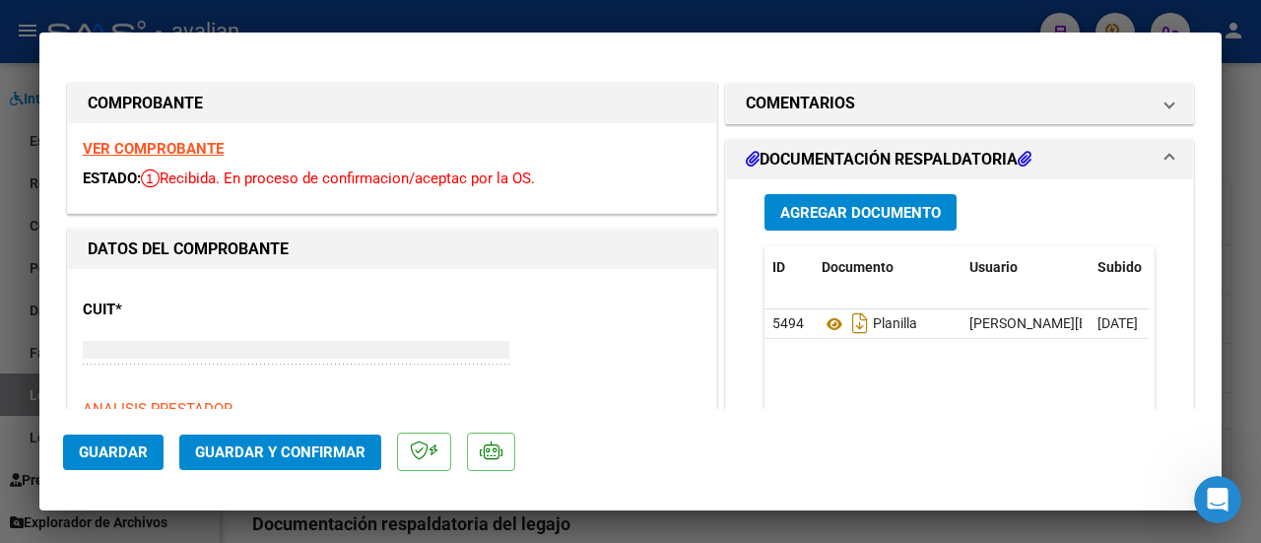
type input "$ 0,00"
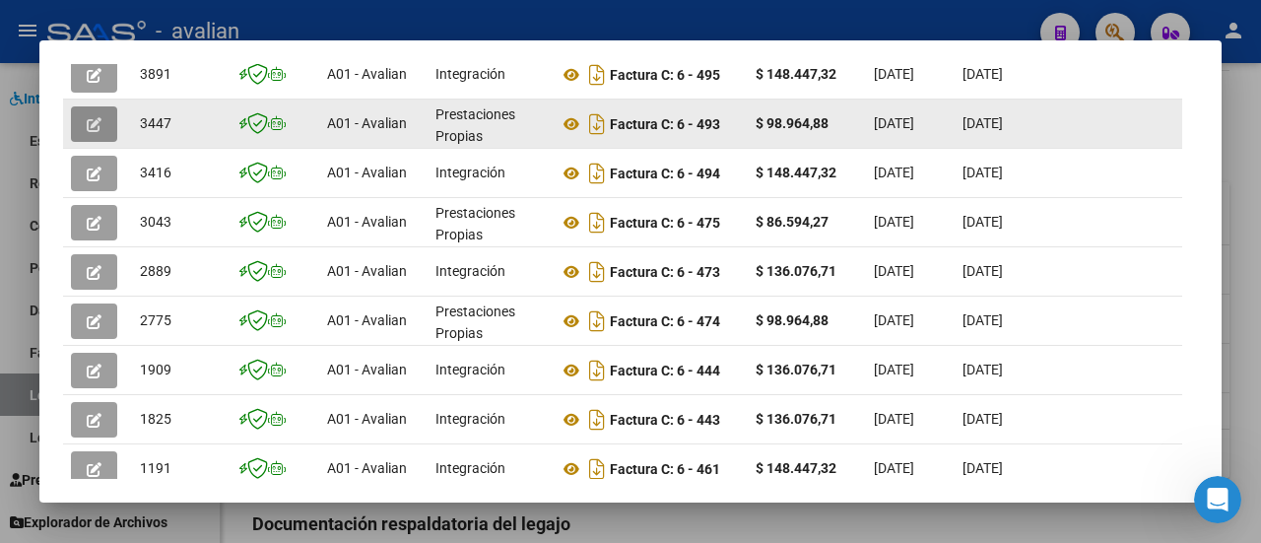
scroll to position [591, 0]
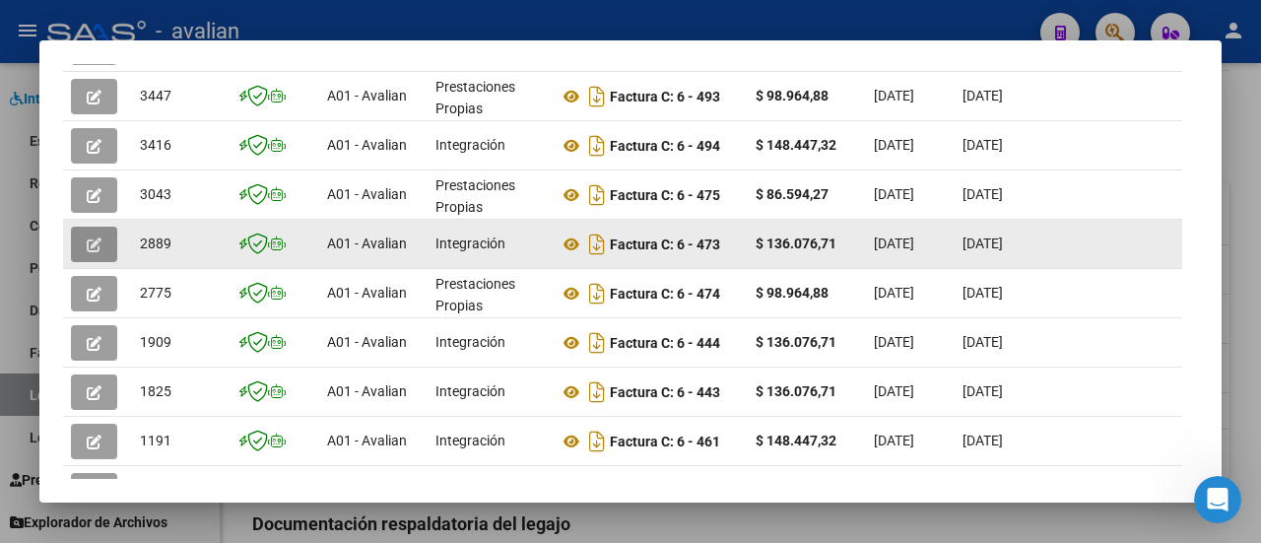
click at [91, 235] on span "button" at bounding box center [94, 244] width 15 height 18
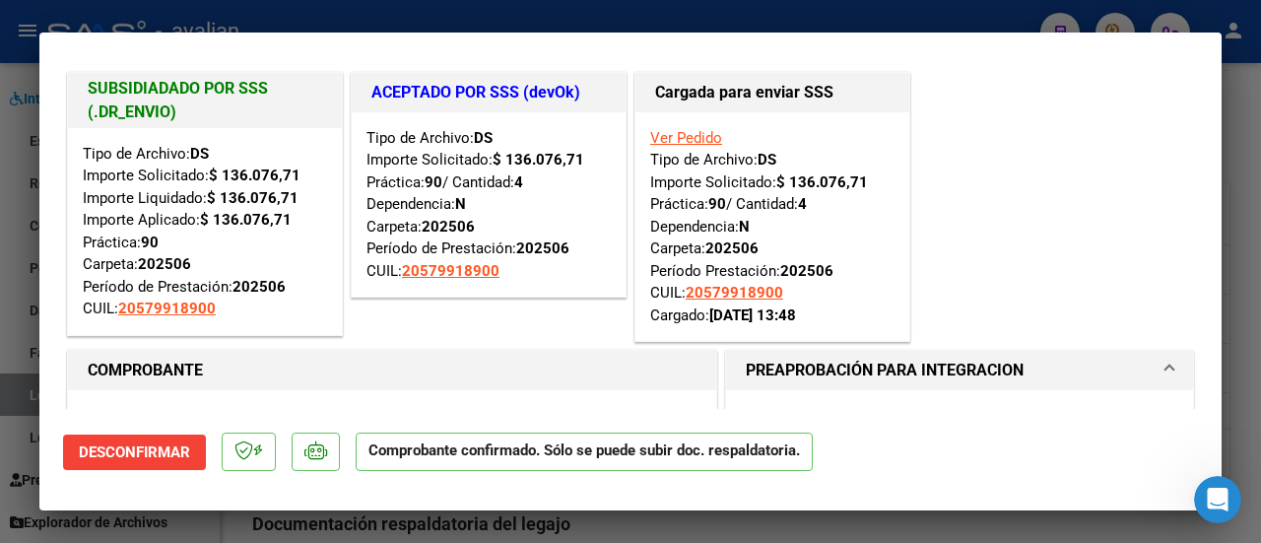
scroll to position [0, 0]
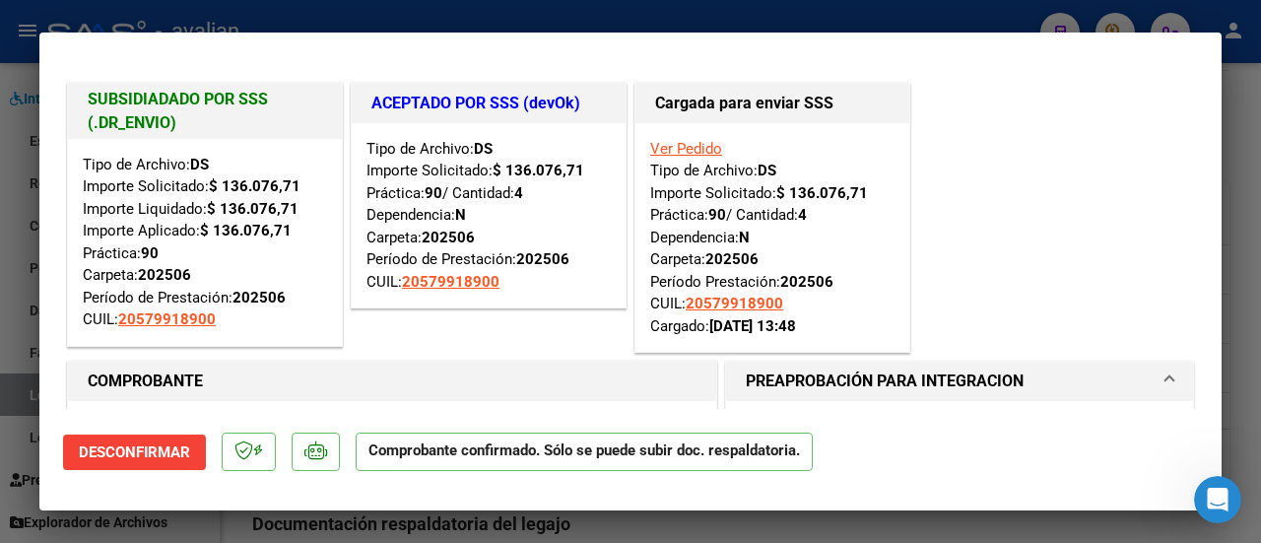
type input "$ 0,00"
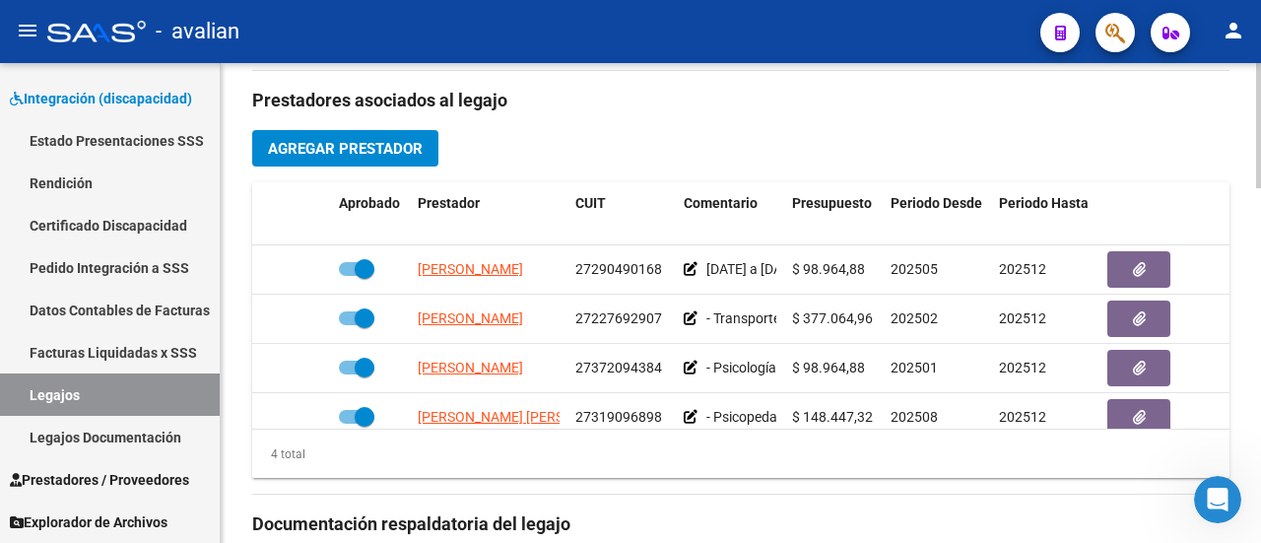
scroll to position [689, 0]
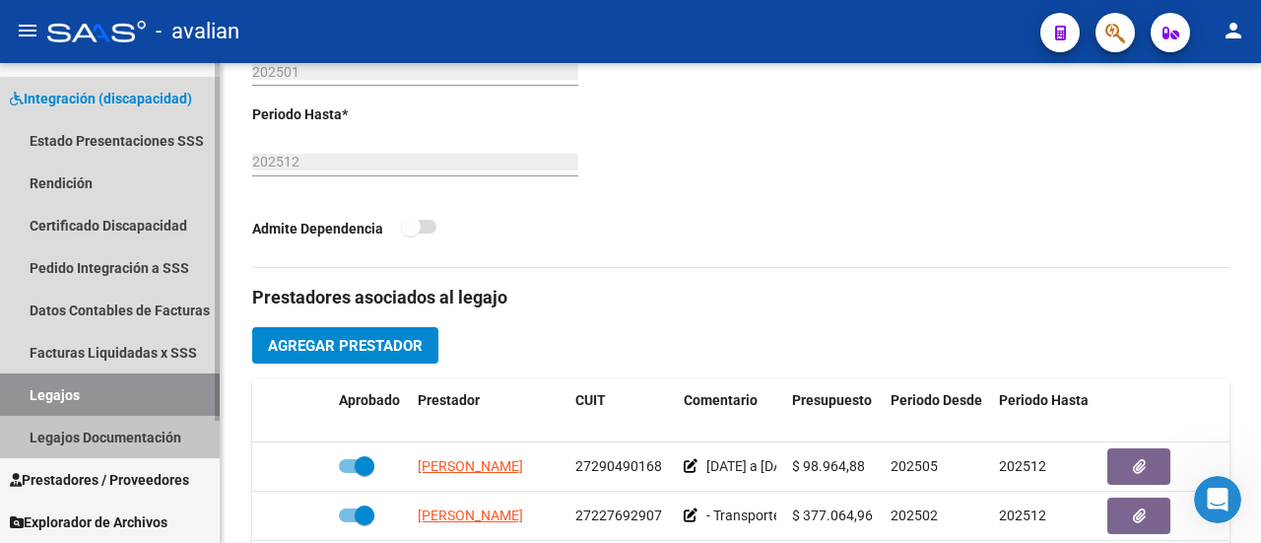
click at [160, 424] on link "Legajos Documentación" at bounding box center [110, 437] width 220 height 42
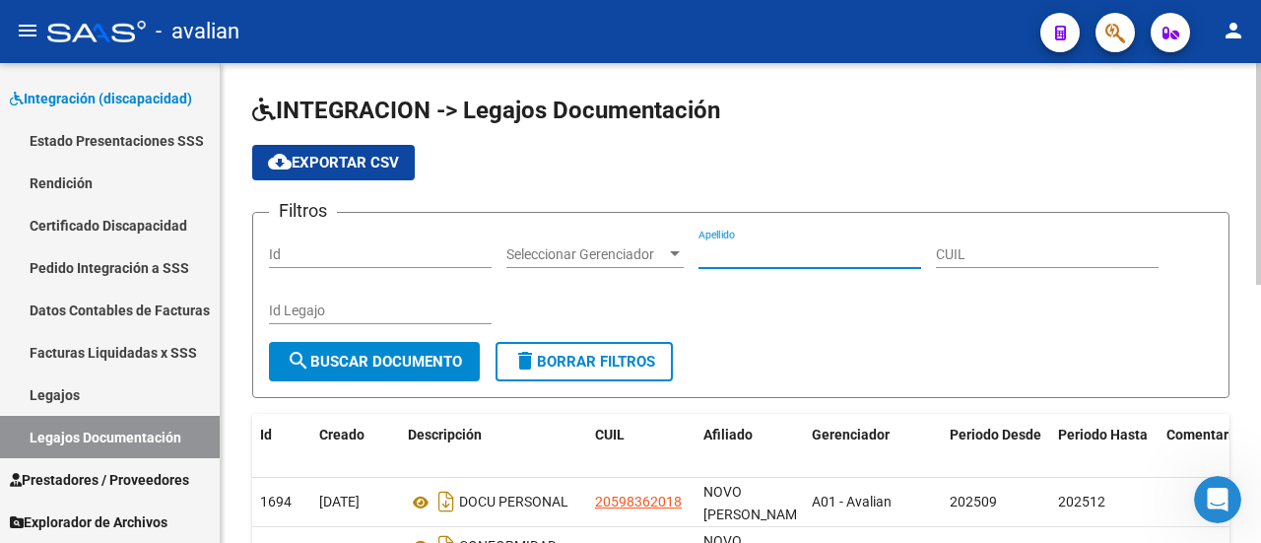
click at [728, 253] on input "Apellido" at bounding box center [809, 254] width 223 height 17
type input "rosseto mateo"
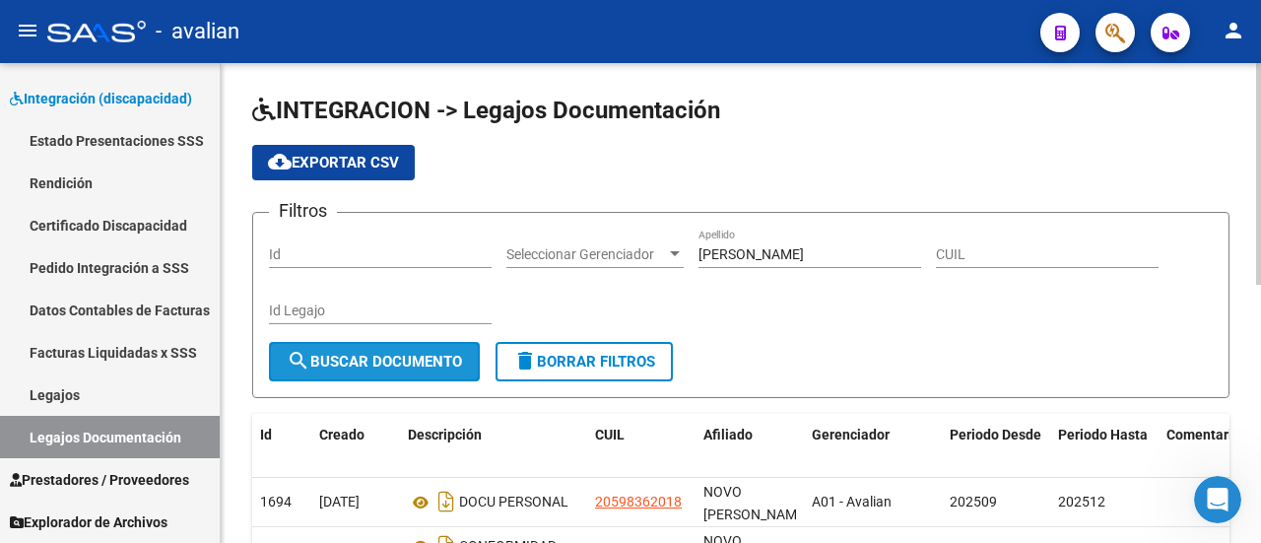
click at [378, 343] on button "search Buscar Documento" at bounding box center [374, 361] width 211 height 39
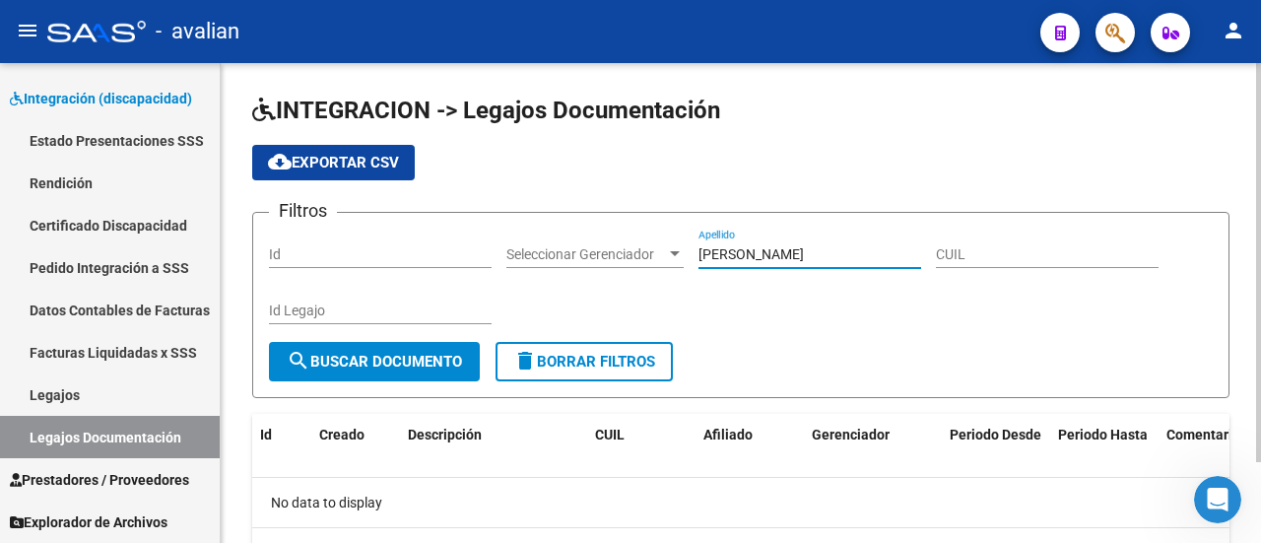
drag, startPoint x: 810, startPoint y: 249, endPoint x: 693, endPoint y: 253, distance: 116.3
click at [693, 253] on div "Filtros Id Seleccionar Gerenciador Seleccionar Gerenciador rosseto mateo Apelli…" at bounding box center [740, 284] width 943 height 113
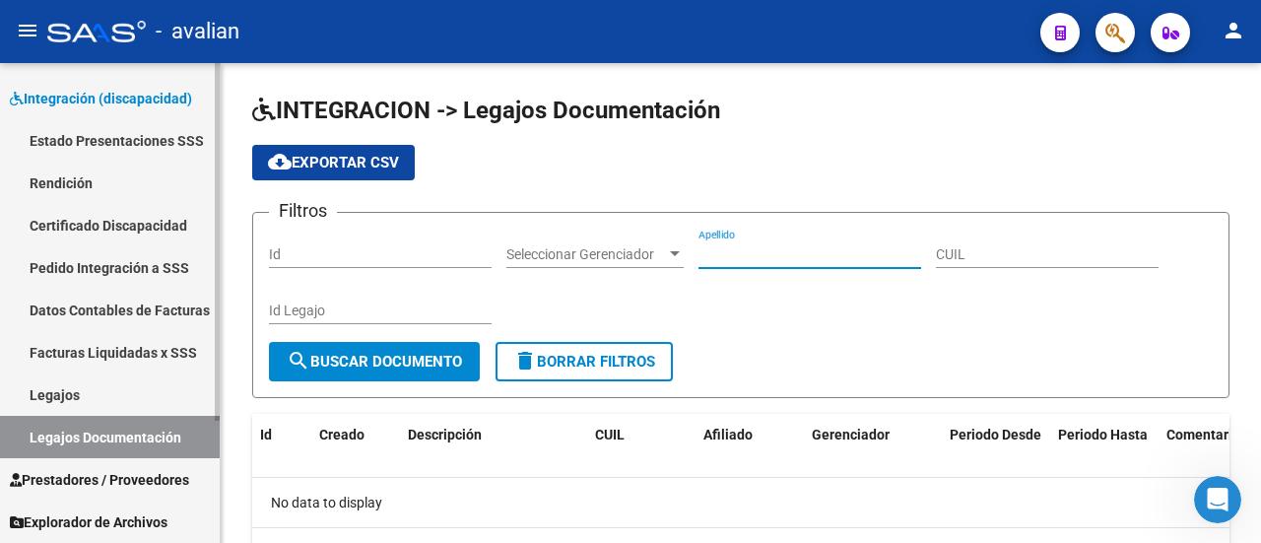
click at [125, 263] on link "Pedido Integración a SSS" at bounding box center [110, 267] width 220 height 42
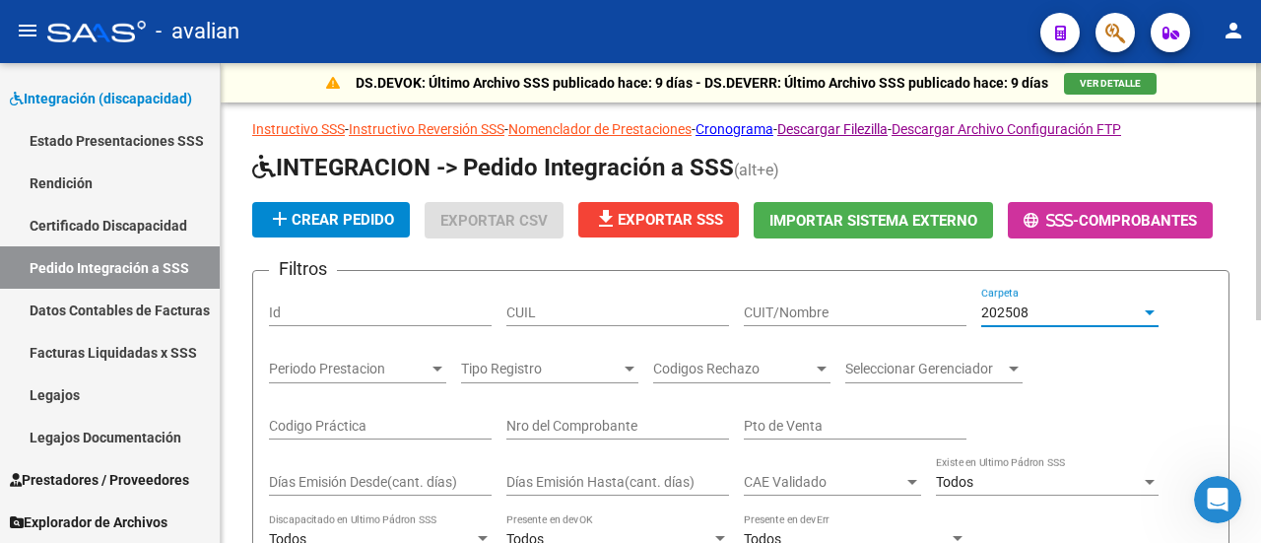
click at [1153, 311] on div at bounding box center [1149, 312] width 10 height 5
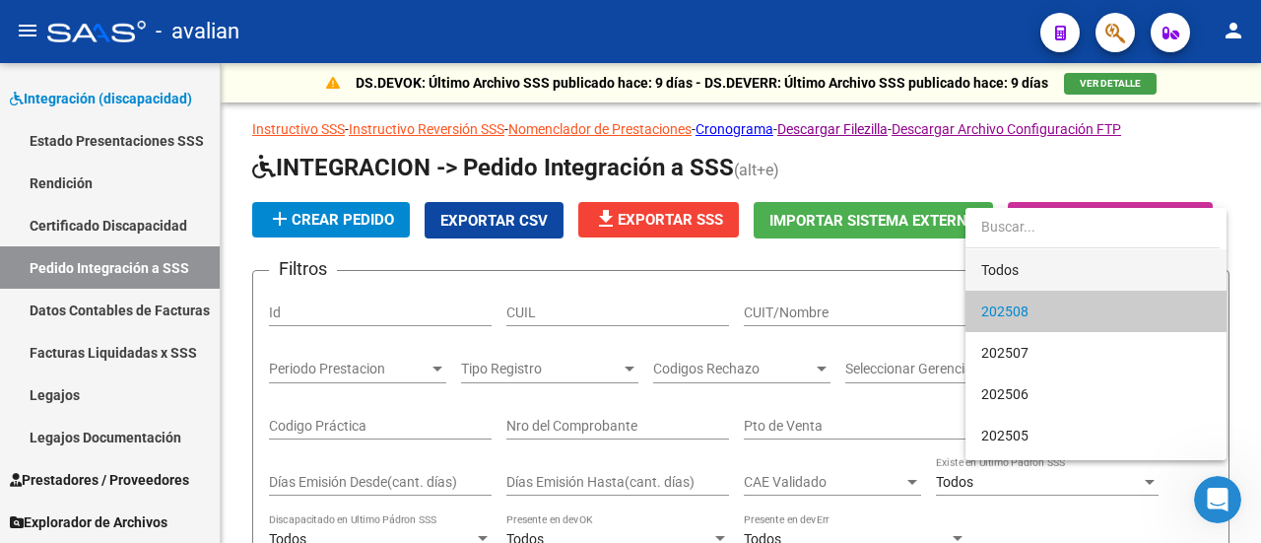
click at [1096, 262] on span "Todos" at bounding box center [1095, 269] width 229 height 41
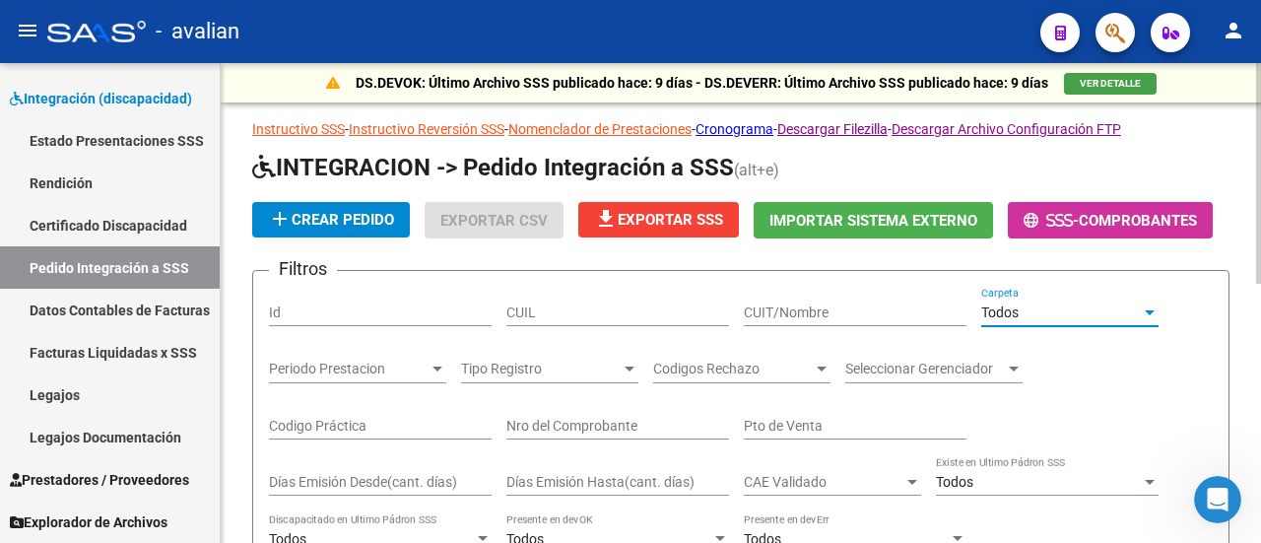
click at [867, 310] on input "CUIT/Nombre" at bounding box center [855, 312] width 223 height 17
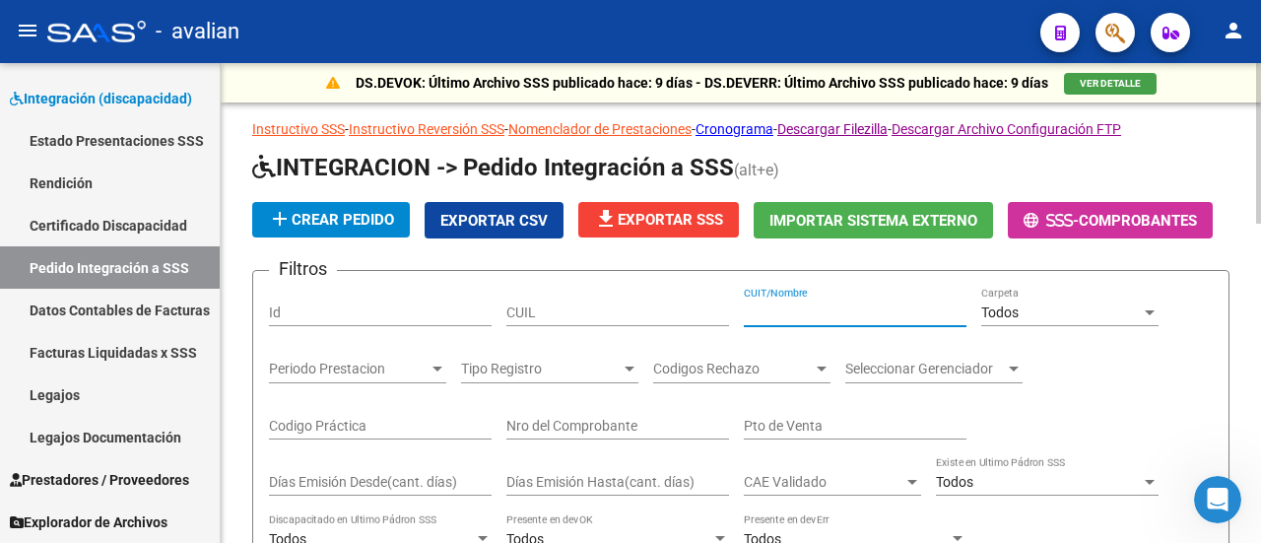
paste input "27290490168"
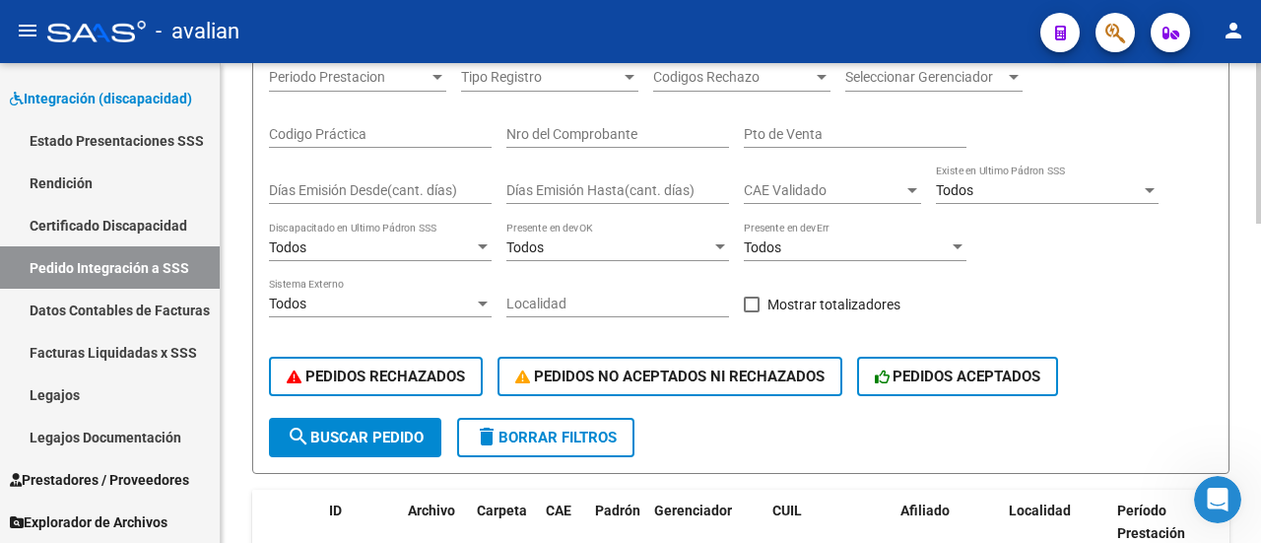
scroll to position [394, 0]
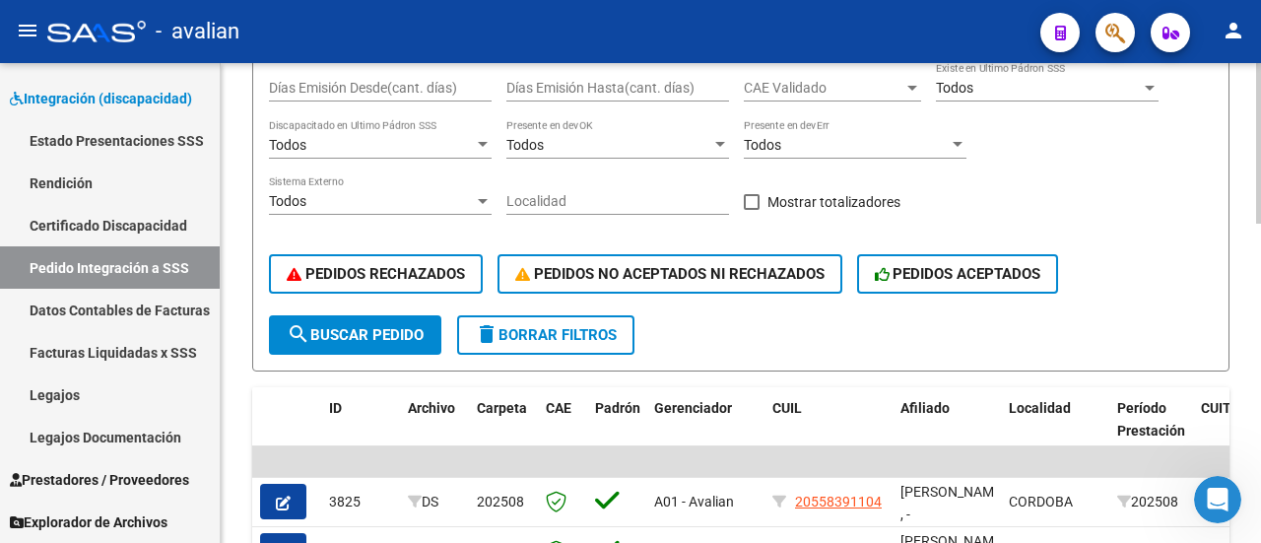
type input "27290490168"
click at [370, 326] on span "search Buscar Pedido" at bounding box center [355, 335] width 137 height 18
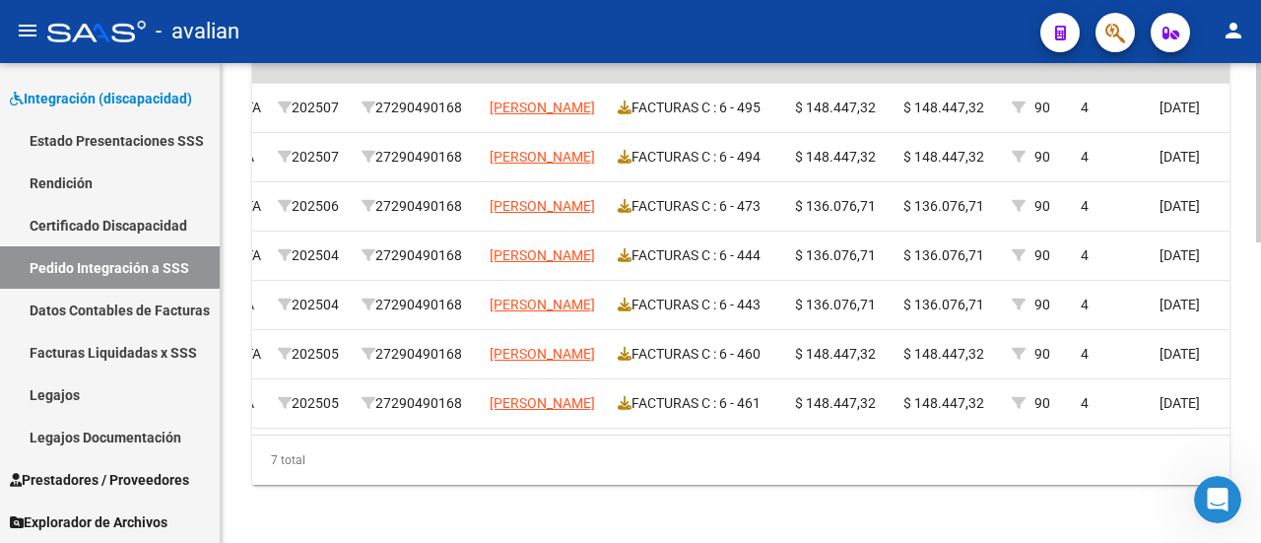
scroll to position [0, 0]
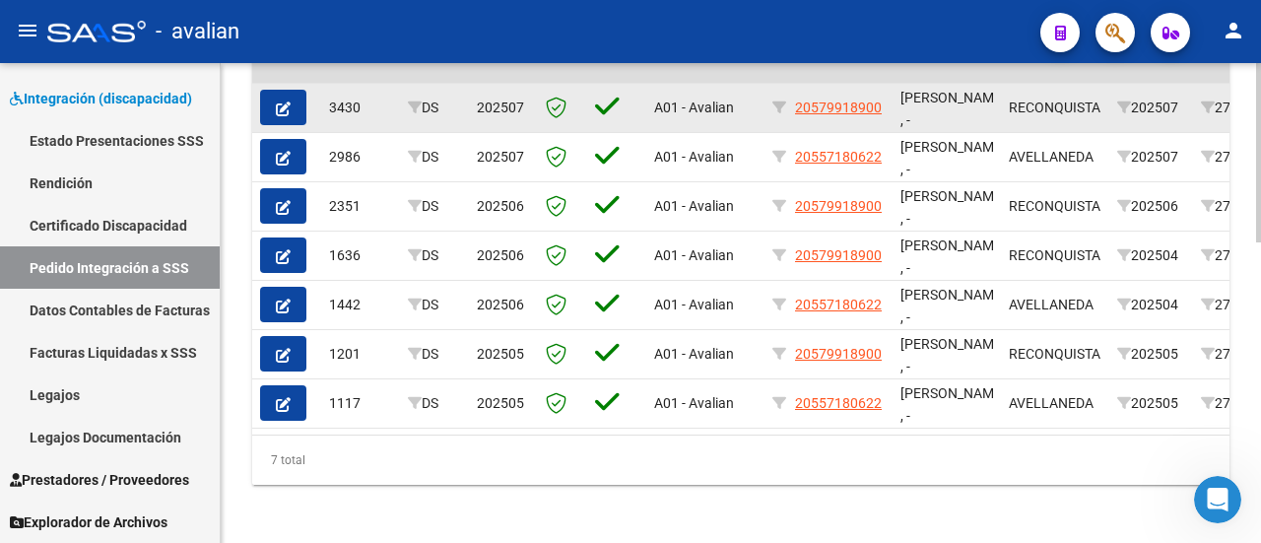
click at [281, 112] on icon "button" at bounding box center [283, 108] width 15 height 15
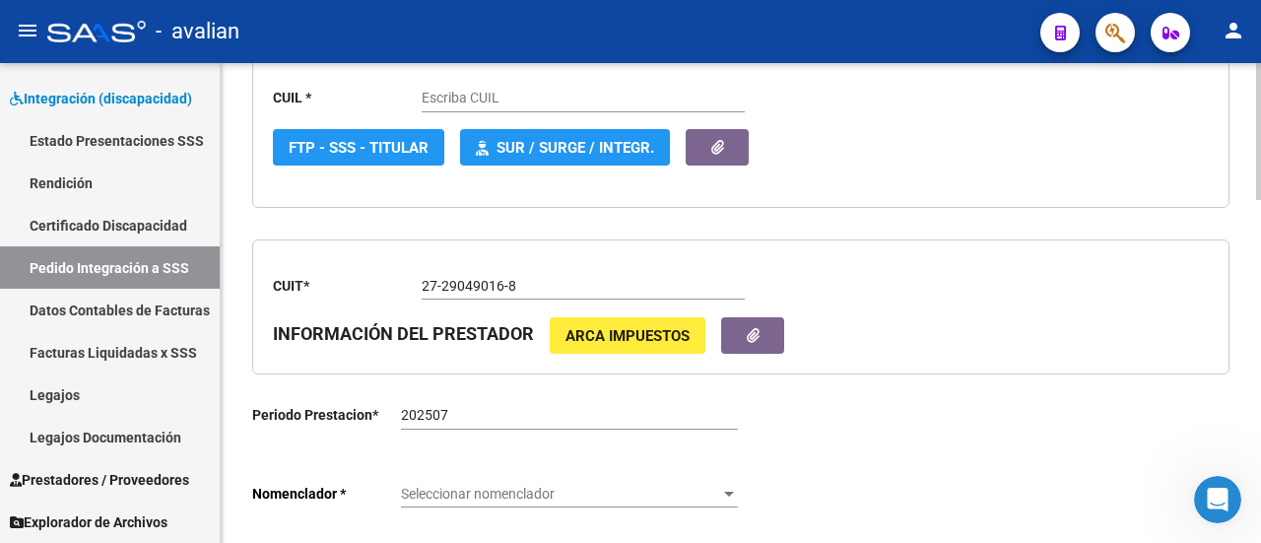
scroll to position [492, 0]
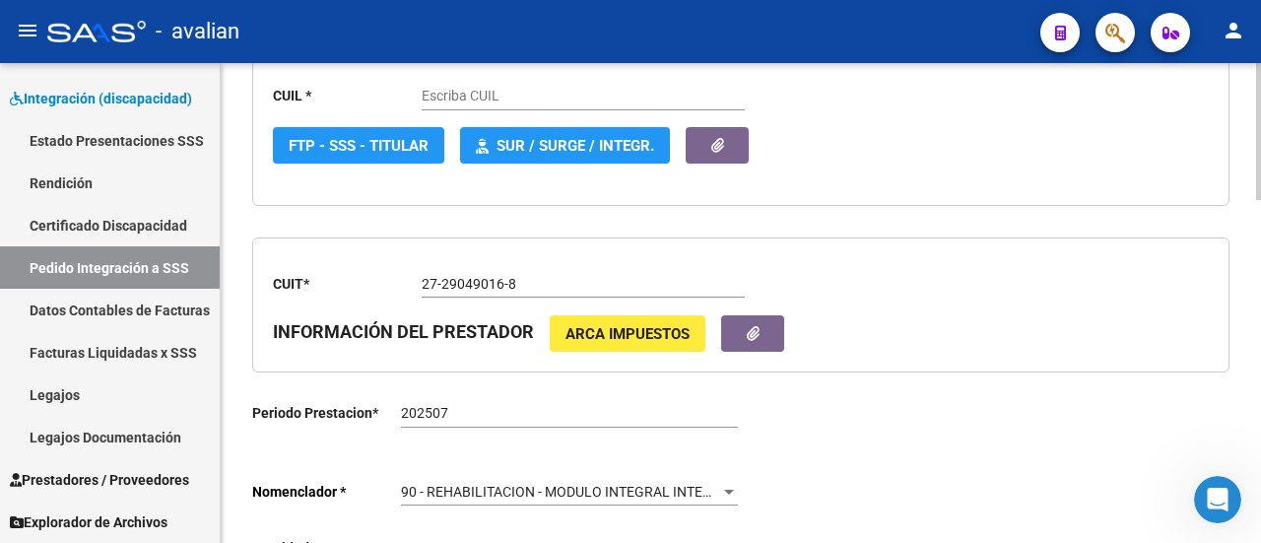
type input "20579918900"
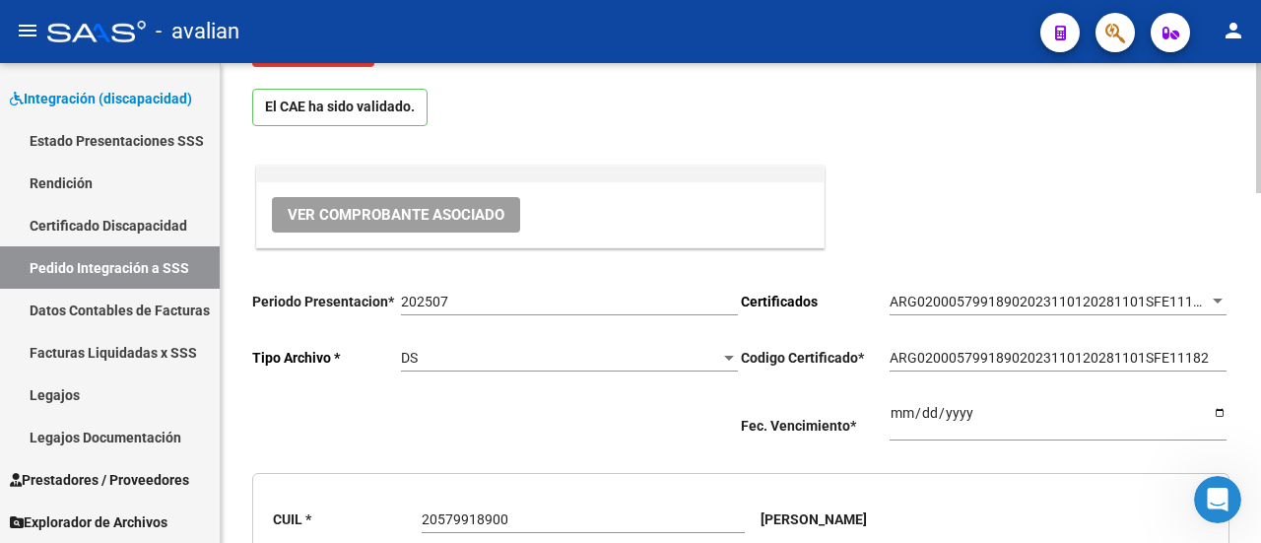
scroll to position [0, 0]
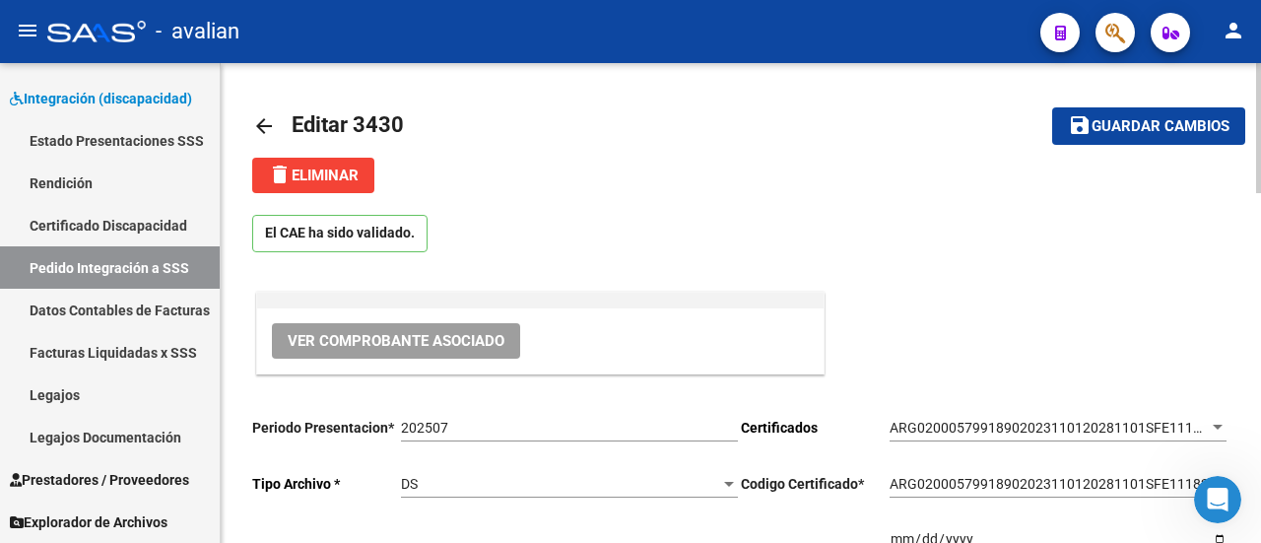
click at [265, 119] on mat-icon "arrow_back" at bounding box center [264, 126] width 24 height 24
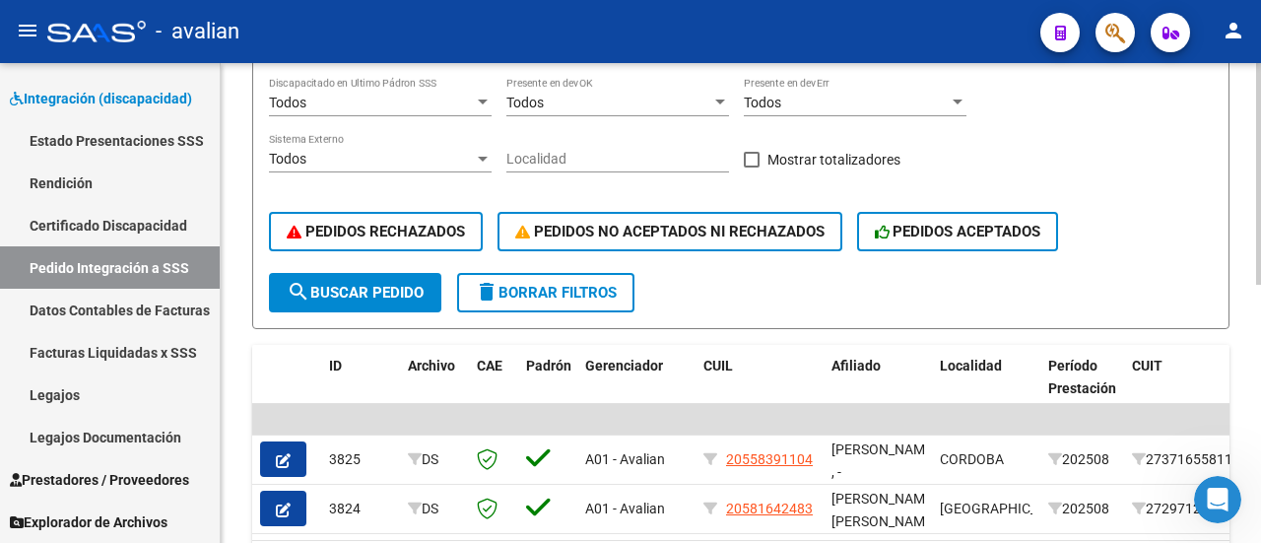
scroll to position [492, 0]
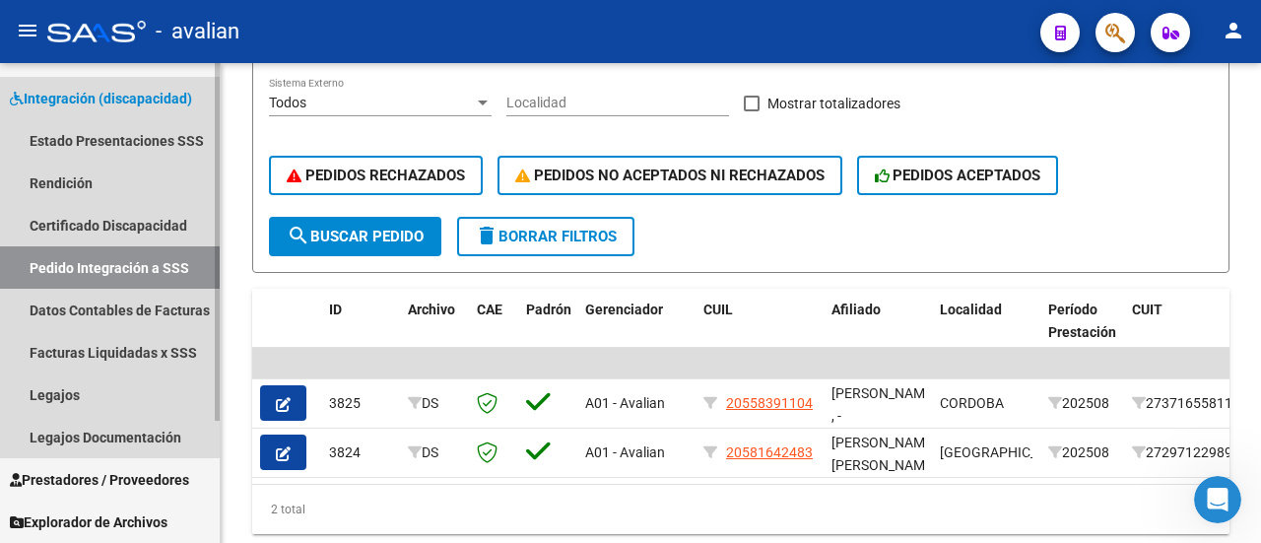
click at [143, 265] on link "Pedido Integración a SSS" at bounding box center [110, 267] width 220 height 42
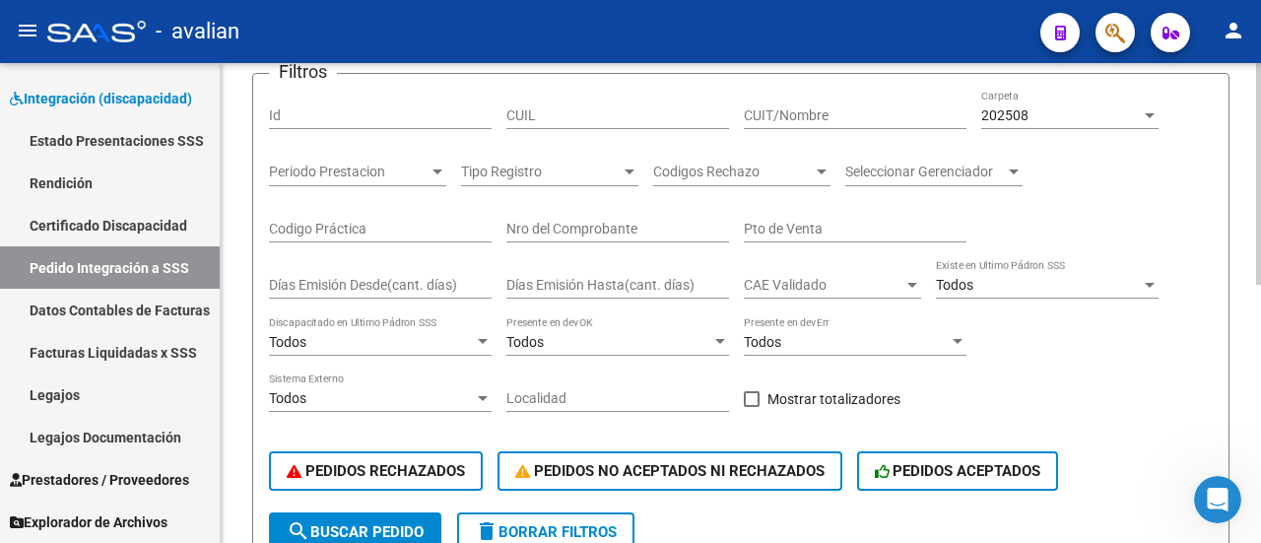
scroll to position [0, 0]
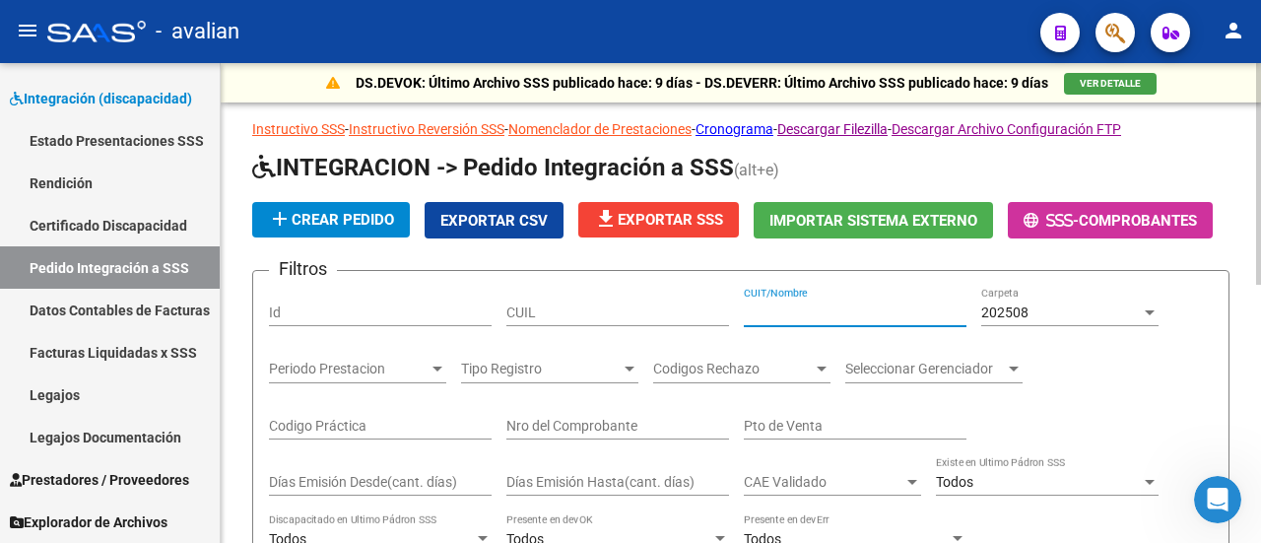
click at [847, 310] on input "CUIT/Nombre" at bounding box center [855, 312] width 223 height 17
paste input "27334994142"
type input "27334994142"
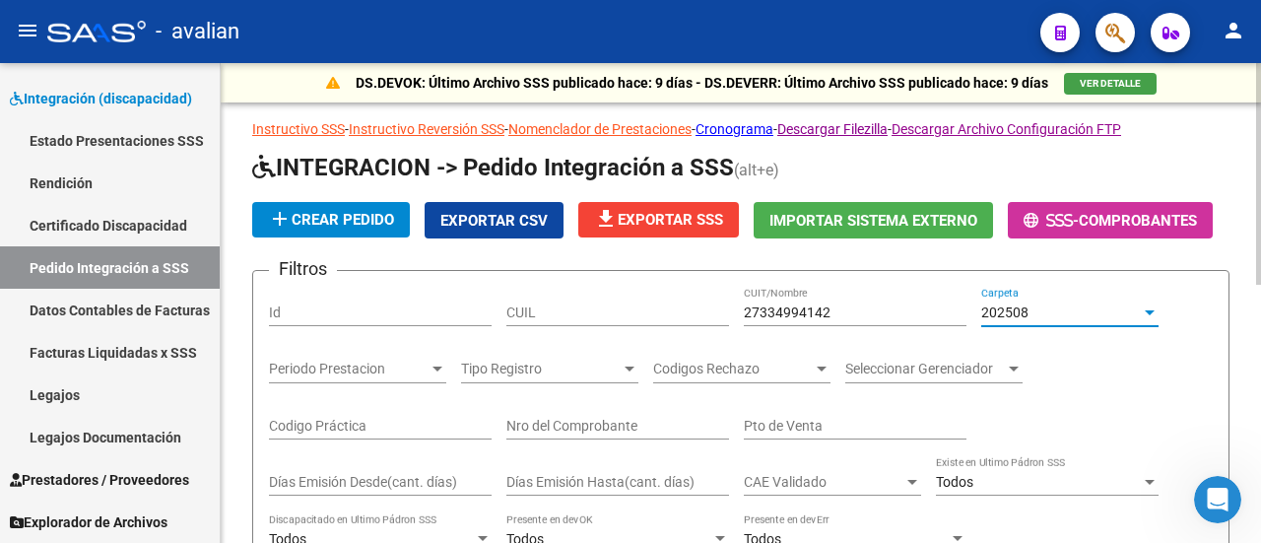
click at [1148, 310] on div at bounding box center [1149, 312] width 10 height 5
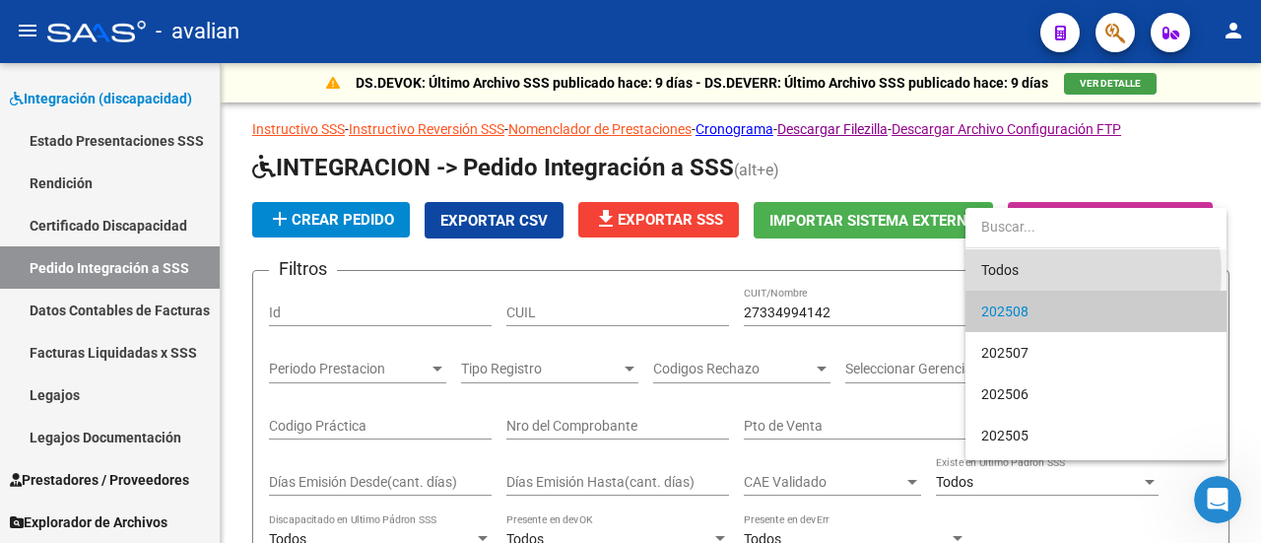
click at [1075, 272] on span "Todos" at bounding box center [1095, 269] width 229 height 41
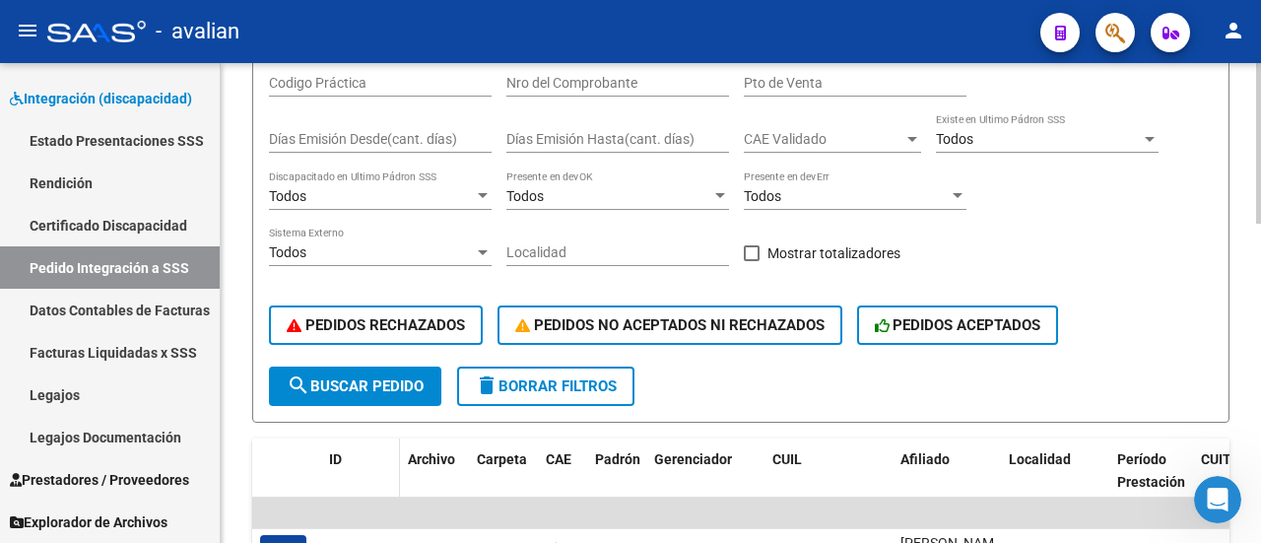
scroll to position [492, 0]
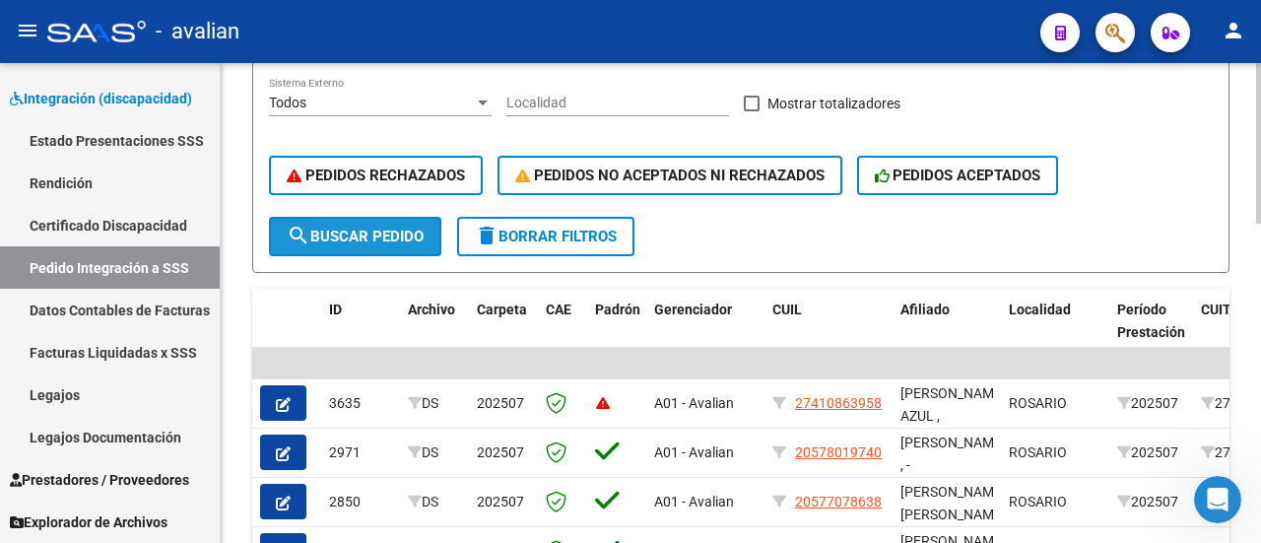
click at [374, 239] on span "search Buscar Pedido" at bounding box center [355, 237] width 137 height 18
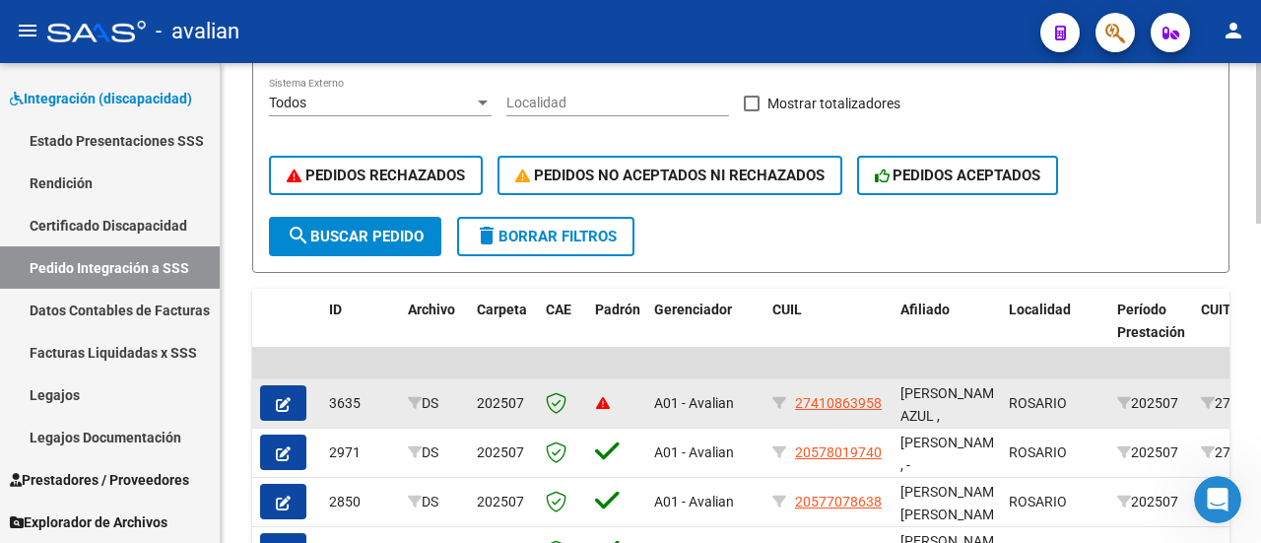
click at [292, 391] on button "button" at bounding box center [283, 402] width 46 height 35
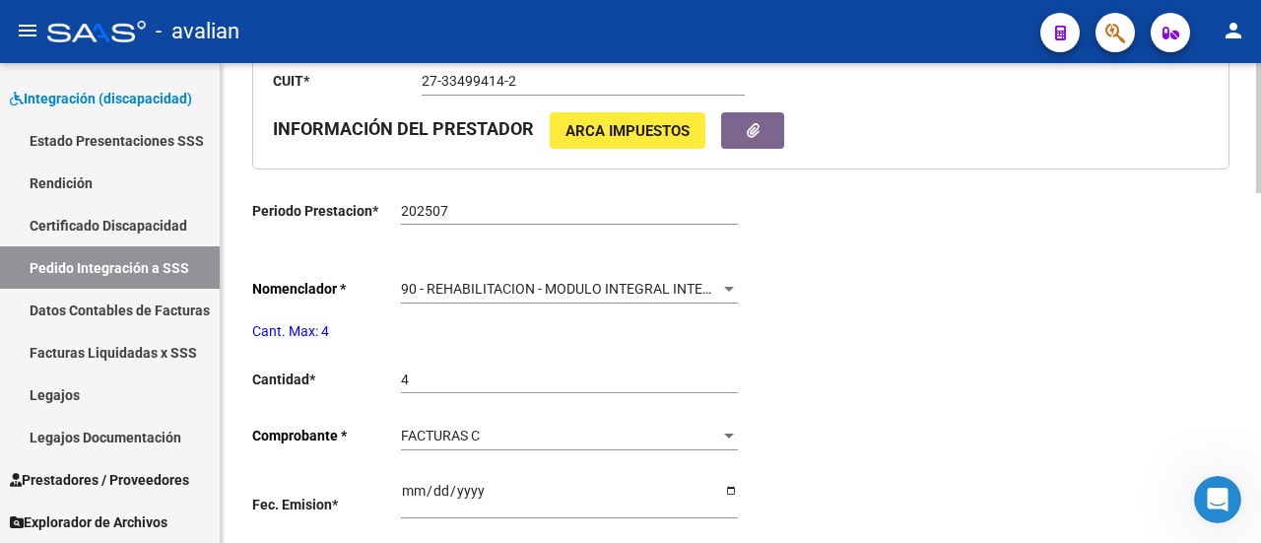
scroll to position [788, 0]
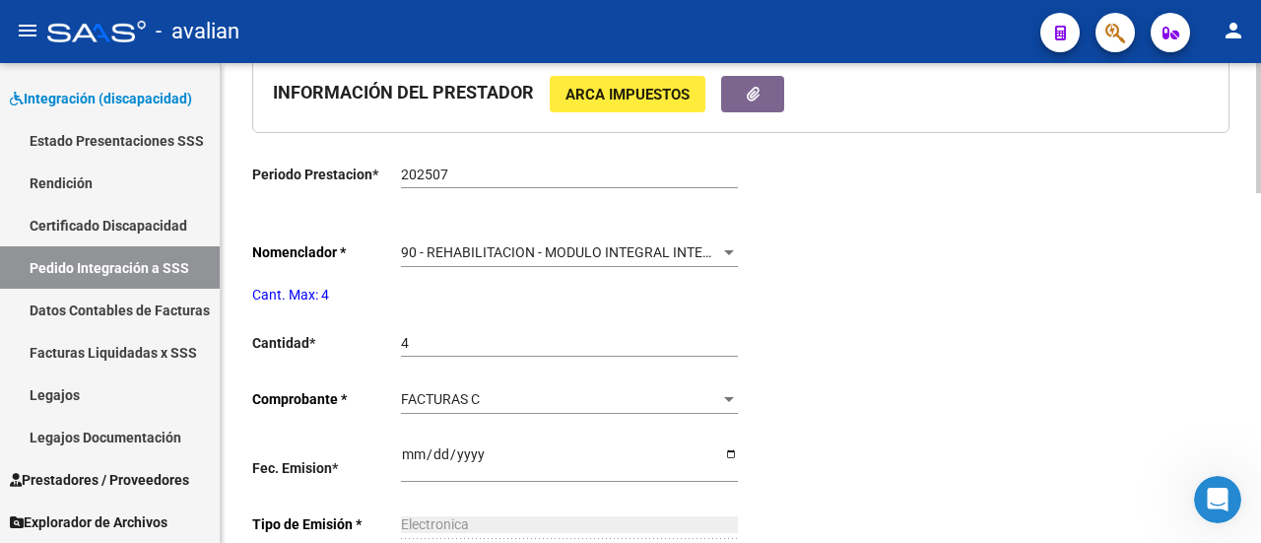
type input "27410863958"
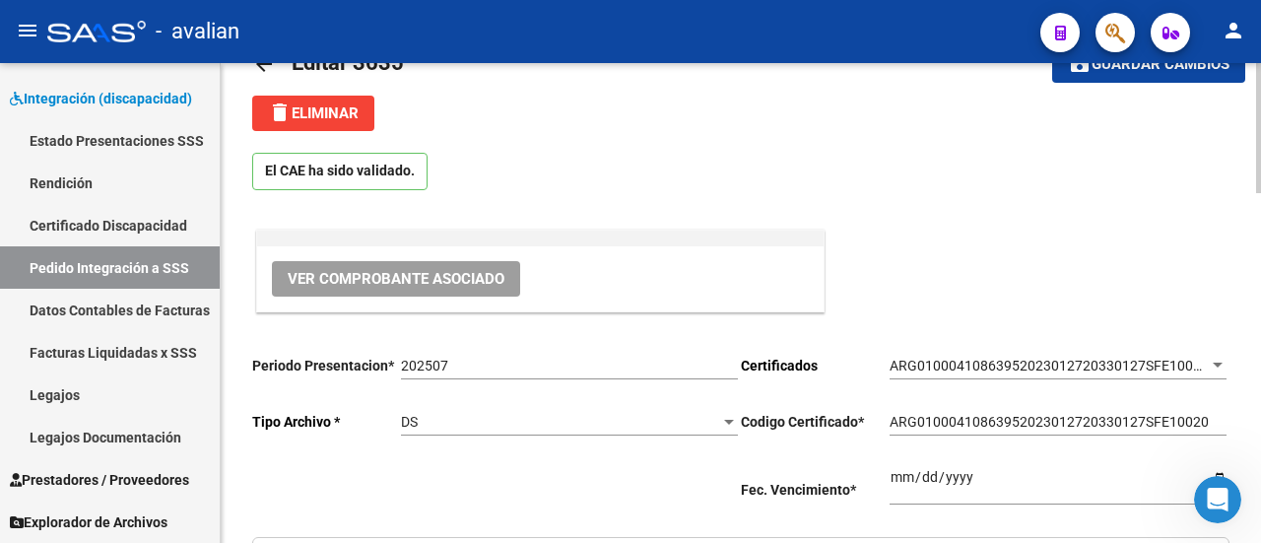
scroll to position [0, 0]
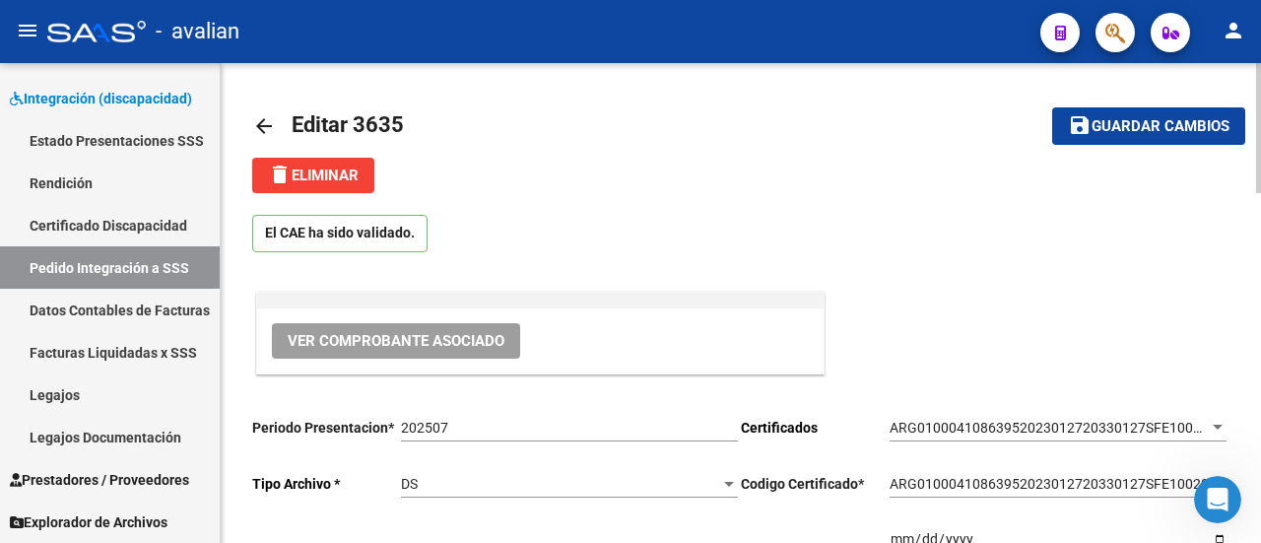
click at [264, 119] on mat-icon "arrow_back" at bounding box center [264, 126] width 24 height 24
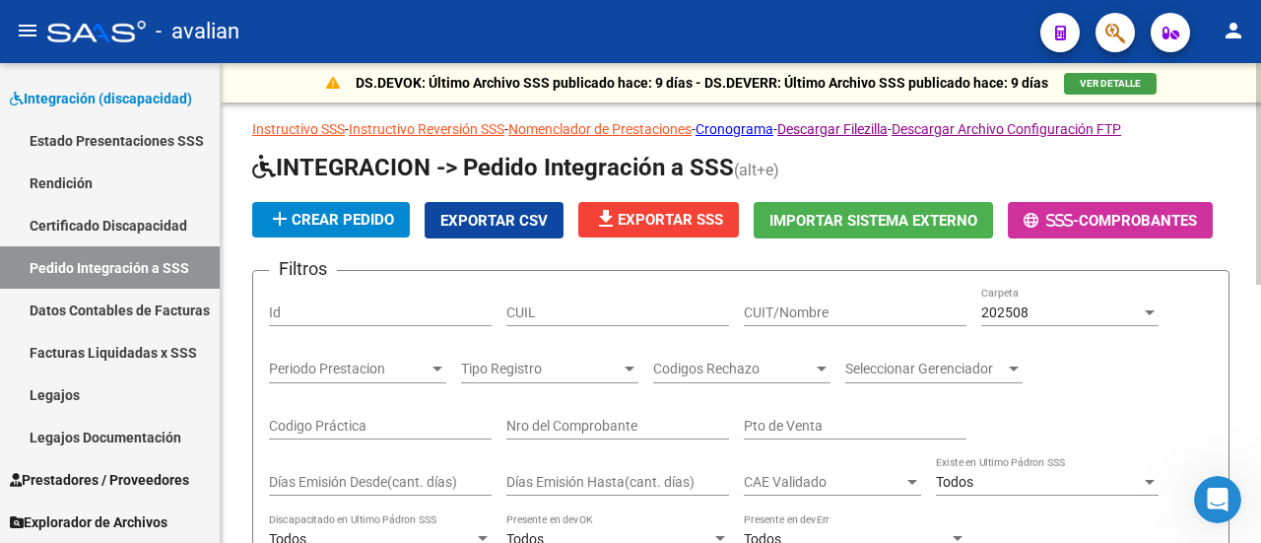
click at [819, 317] on input "CUIT/Nombre" at bounding box center [855, 312] width 223 height 17
paste input "27334994142"
click at [1147, 310] on div at bounding box center [1149, 312] width 10 height 5
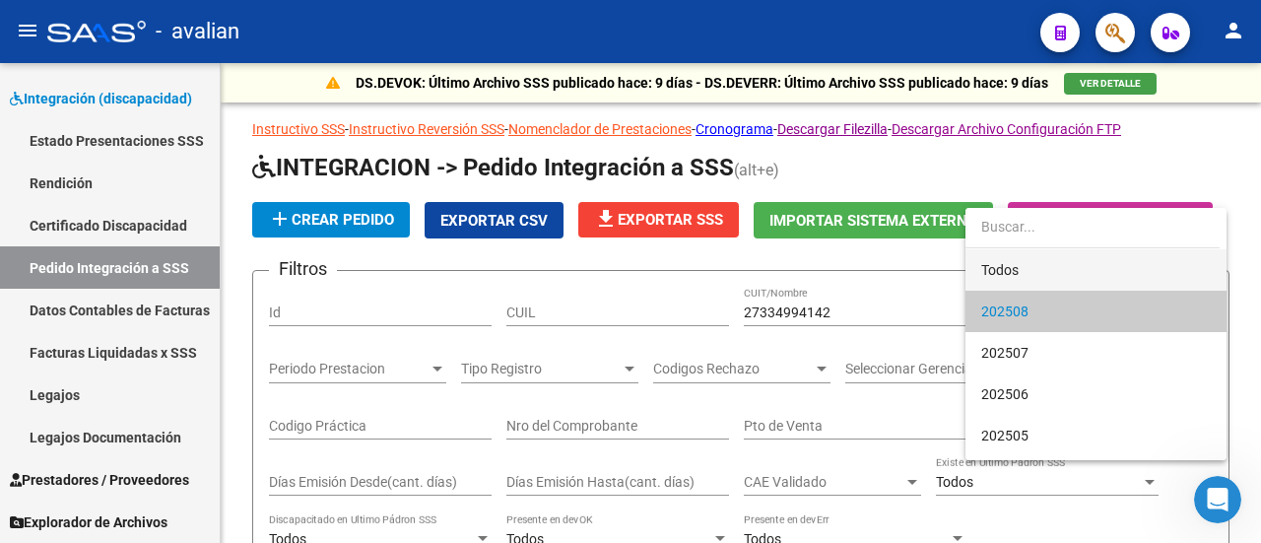
click at [1121, 265] on span "Todos" at bounding box center [1095, 269] width 229 height 41
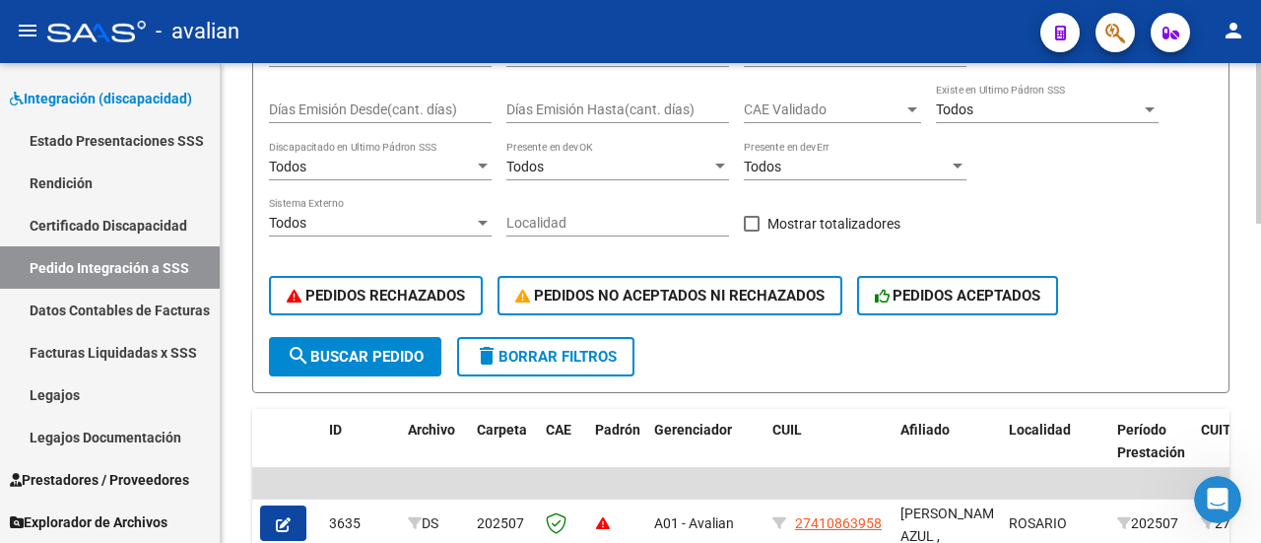
scroll to position [394, 0]
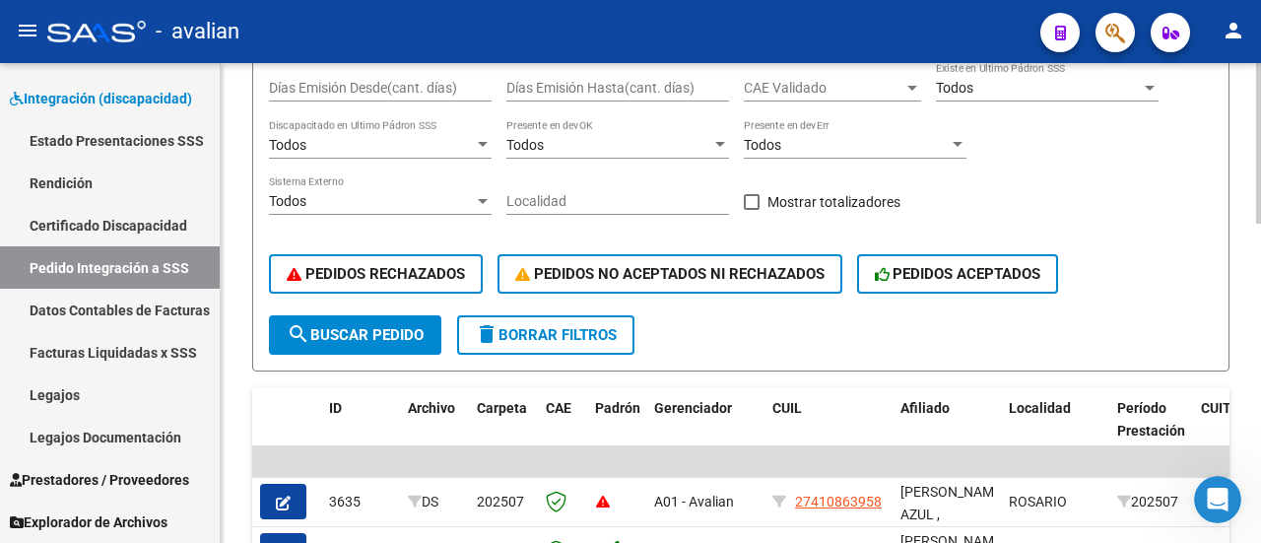
click at [379, 330] on span "search Buscar Pedido" at bounding box center [355, 335] width 137 height 18
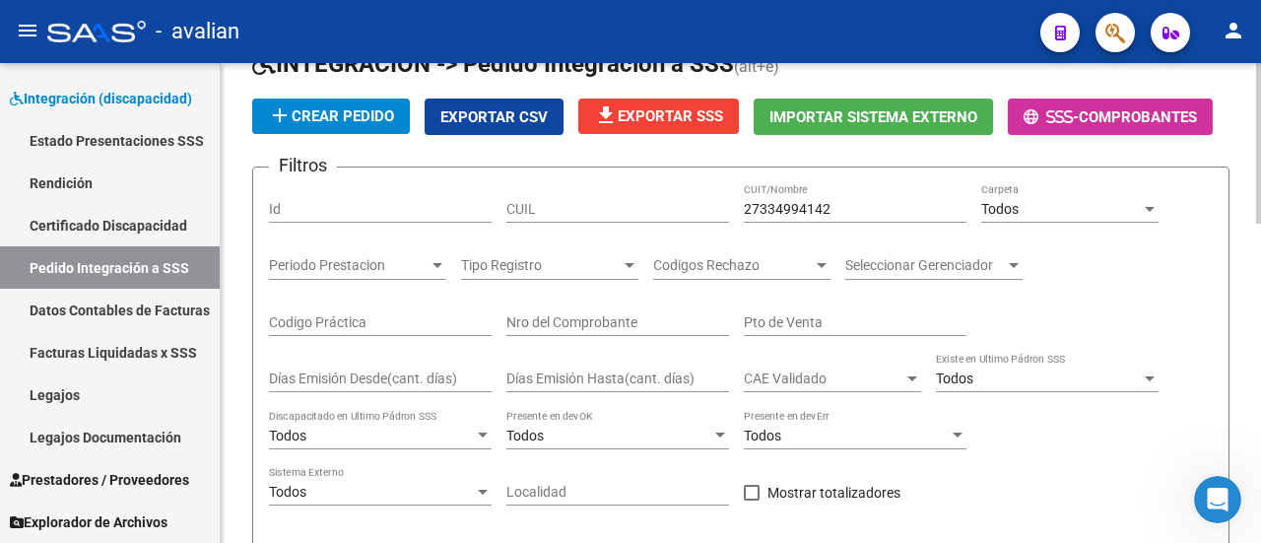
scroll to position [98, 0]
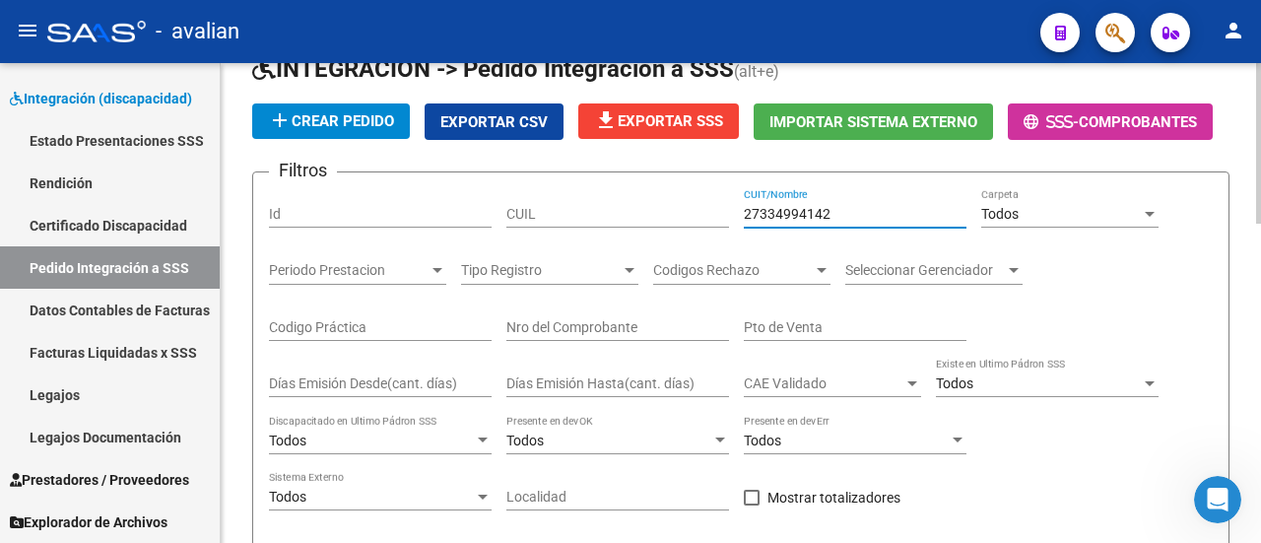
drag, startPoint x: 853, startPoint y: 217, endPoint x: 672, endPoint y: 204, distance: 181.7
click at [672, 204] on div "Filtros Id CUIL 27334994142 CUIT/Nombre Todos Carpeta Periodo Prestacion Period…" at bounding box center [740, 399] width 943 height 423
paste input "179368981"
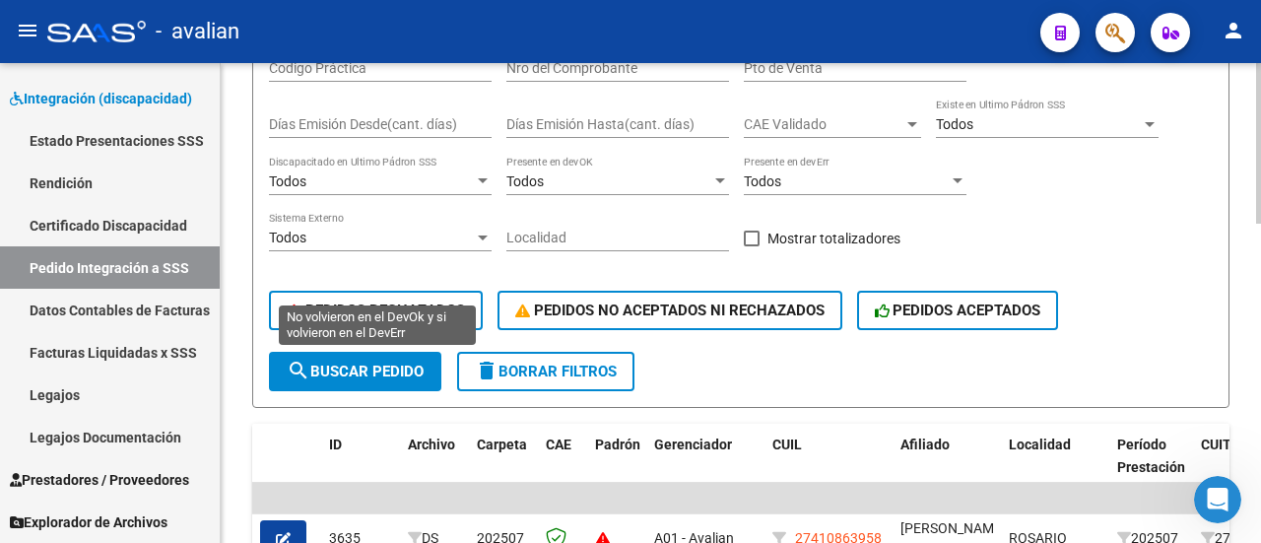
scroll to position [394, 0]
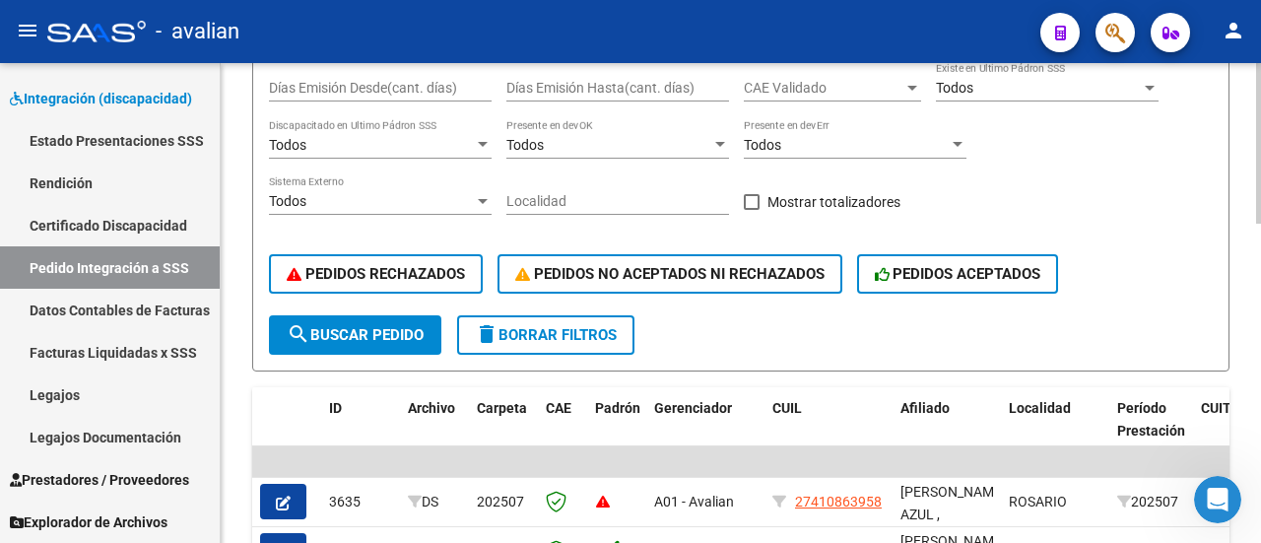
type input "27179368981"
click at [345, 330] on span "search Buscar Pedido" at bounding box center [355, 335] width 137 height 18
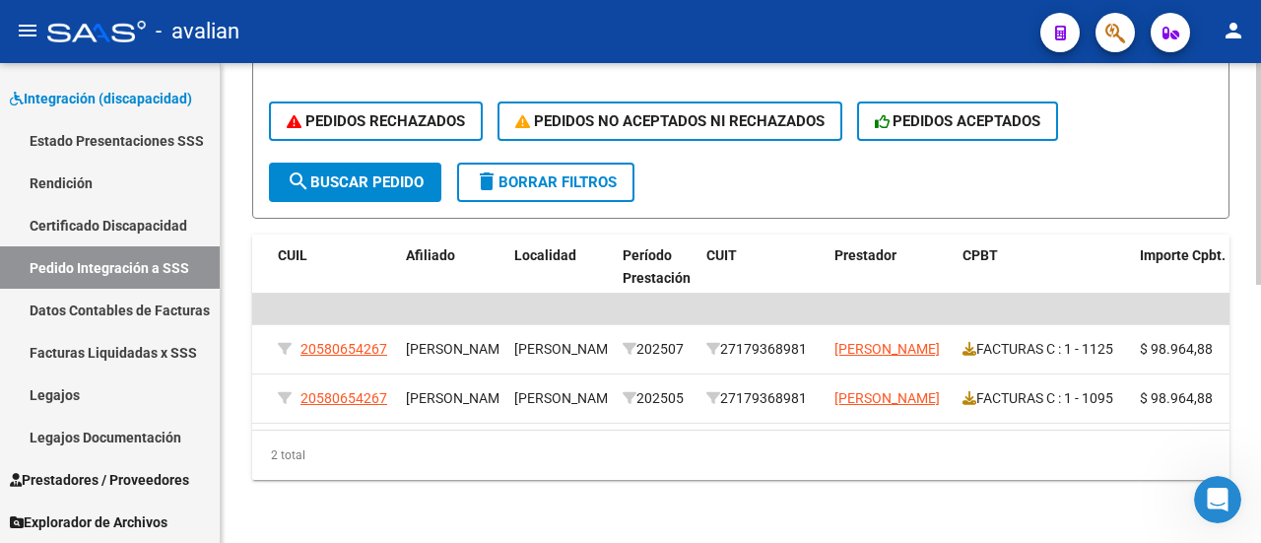
scroll to position [0, 0]
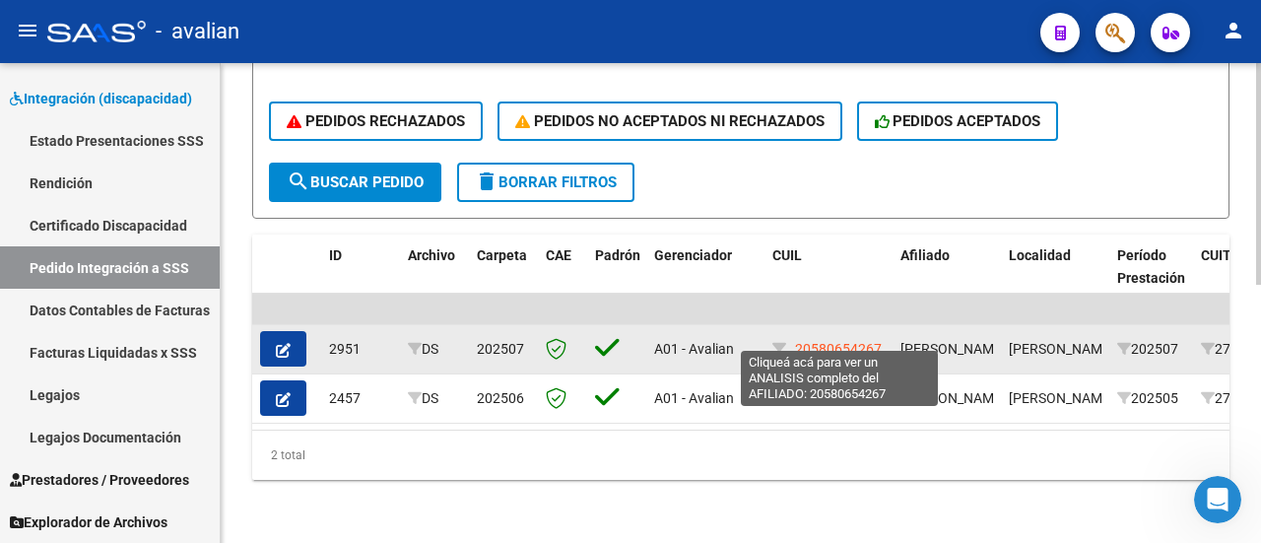
click at [858, 341] on span "20580654267" at bounding box center [838, 349] width 87 height 16
type textarea "20580654267"
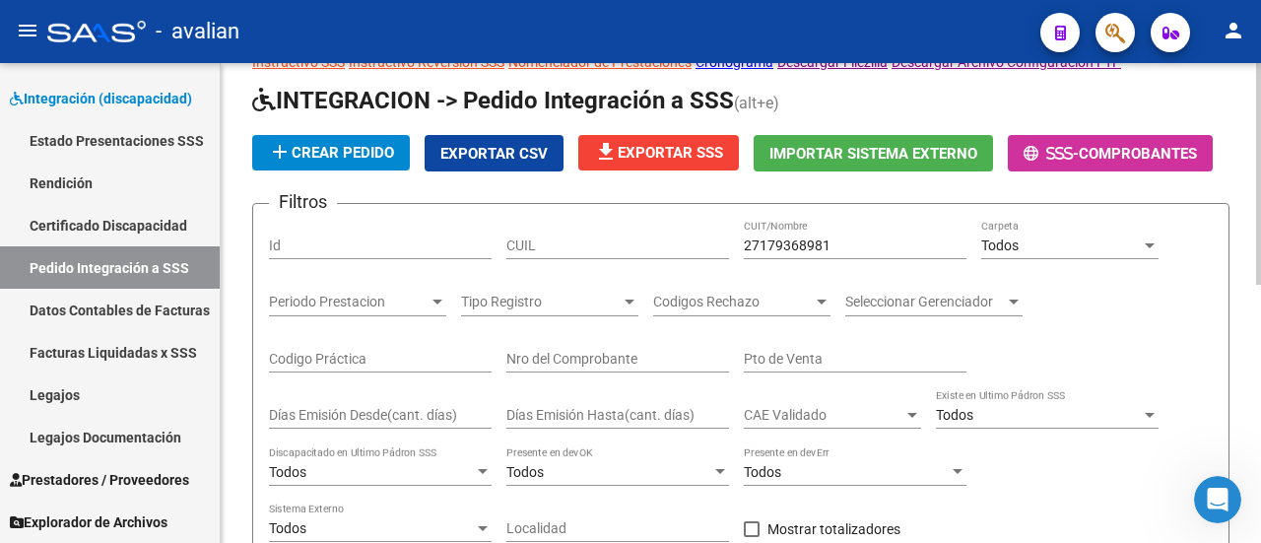
scroll to position [461, 0]
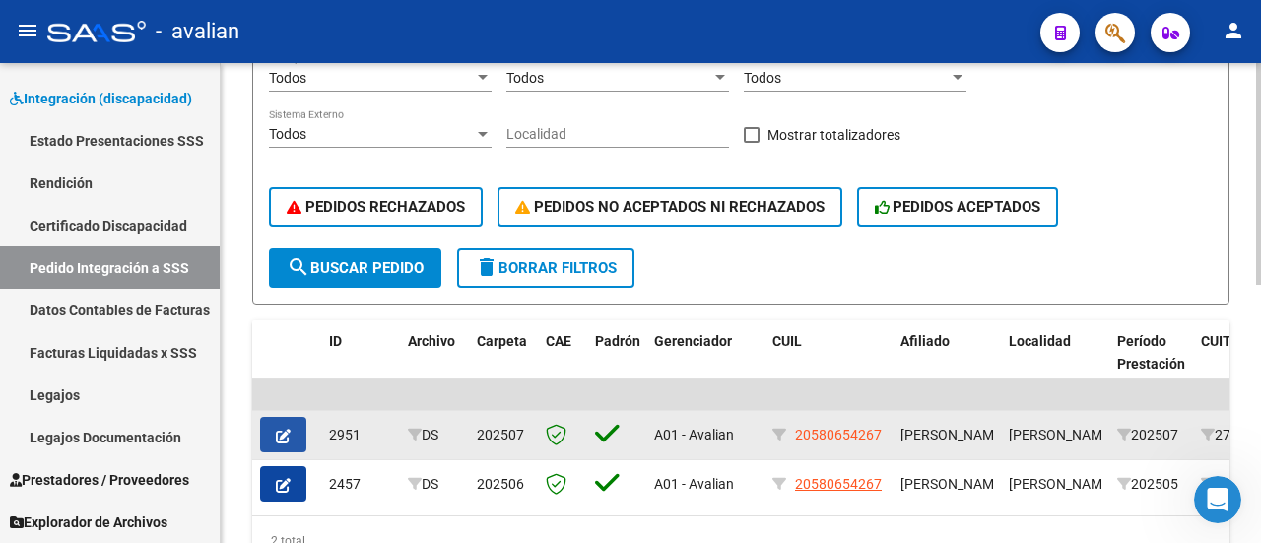
click at [285, 433] on icon "button" at bounding box center [283, 435] width 15 height 15
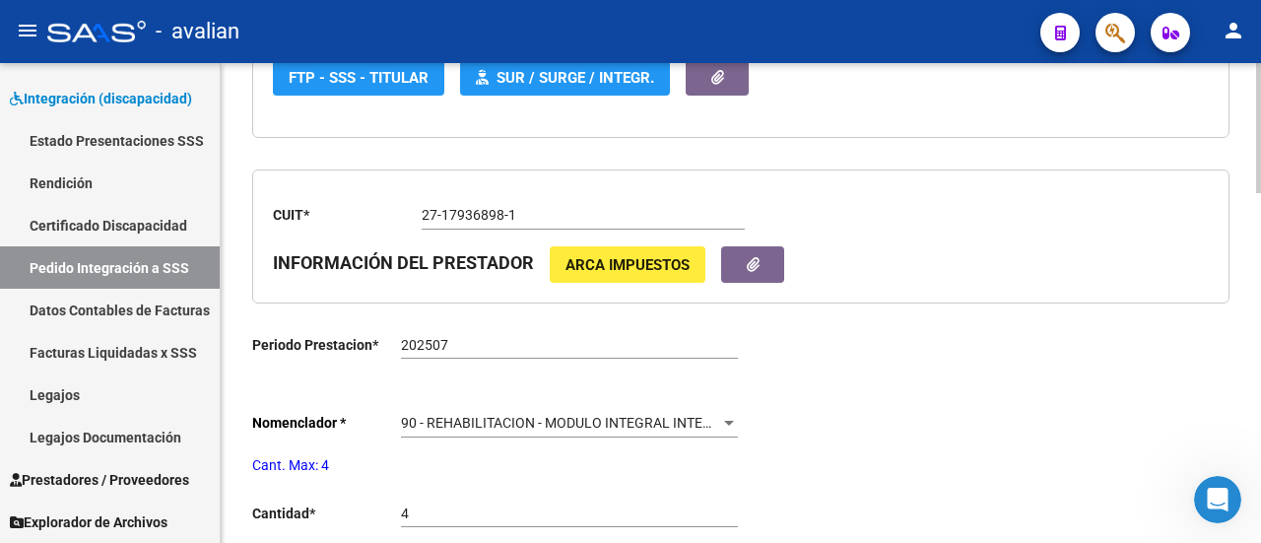
type input "20580654267"
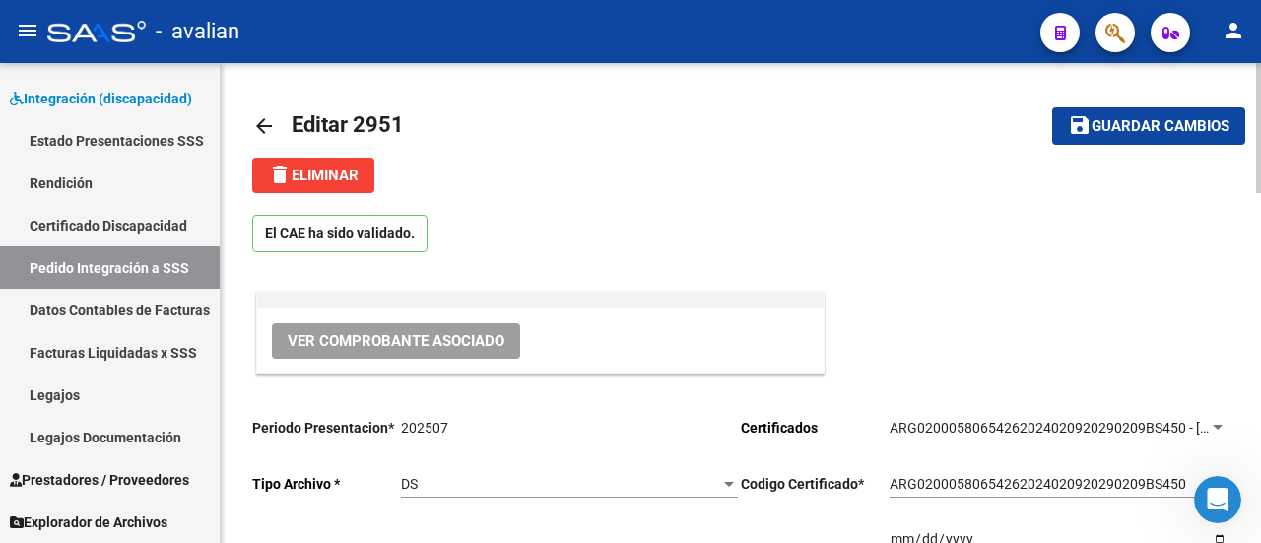
drag, startPoint x: 268, startPoint y: 125, endPoint x: 400, endPoint y: 84, distance: 138.3
click at [268, 125] on mat-icon "arrow_back" at bounding box center [264, 126] width 24 height 24
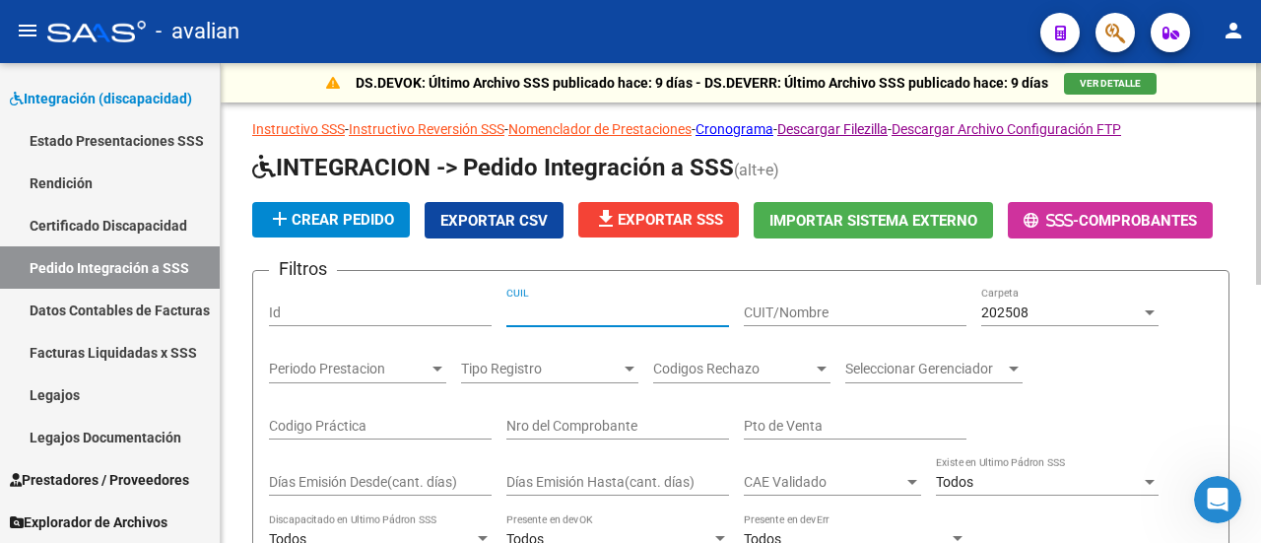
click at [597, 308] on input "CUIL" at bounding box center [617, 312] width 223 height 17
paste input "20580654267"
click at [1147, 308] on div at bounding box center [1149, 312] width 18 height 16
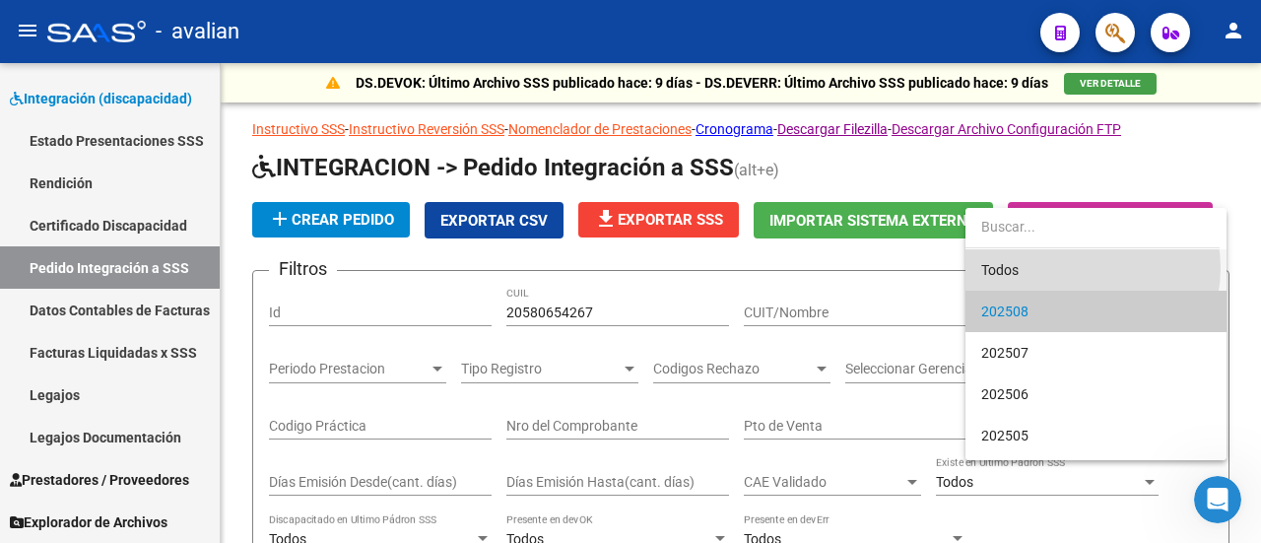
click at [1077, 268] on span "Todos" at bounding box center [1095, 269] width 229 height 41
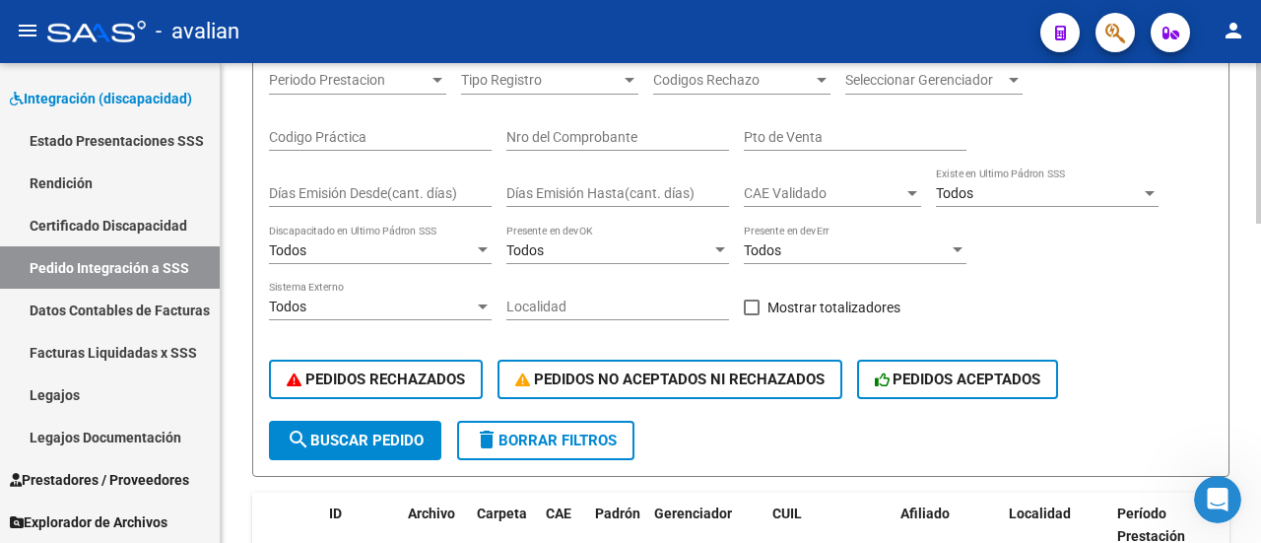
scroll to position [295, 0]
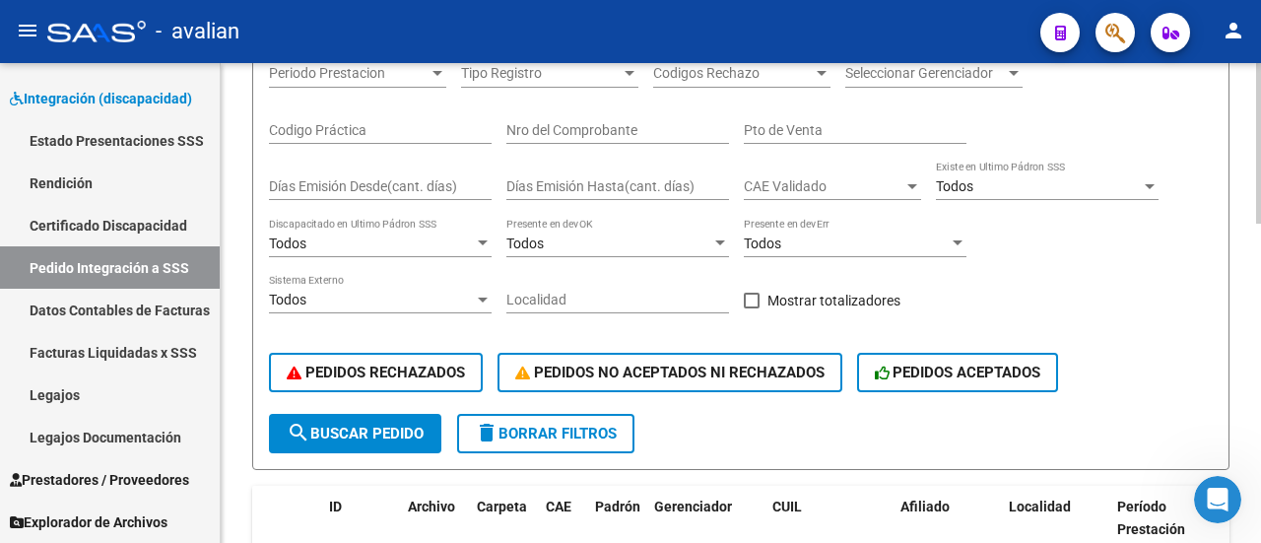
drag, startPoint x: 390, startPoint y: 424, endPoint x: 439, endPoint y: 397, distance: 56.4
click at [390, 424] on span "search Buscar Pedido" at bounding box center [355, 433] width 137 height 18
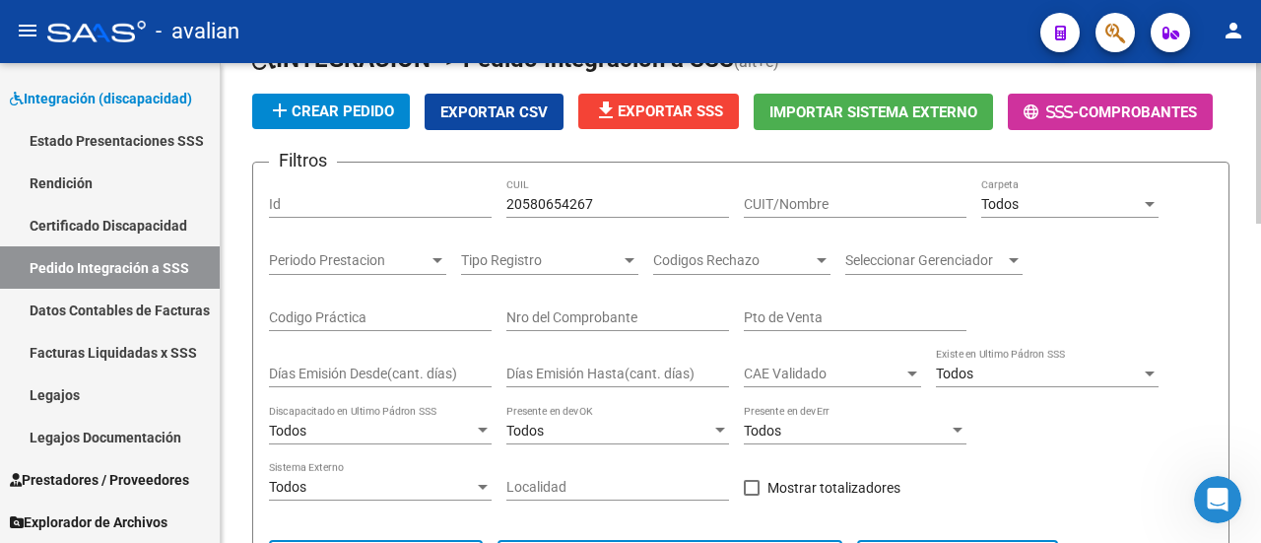
scroll to position [67, 0]
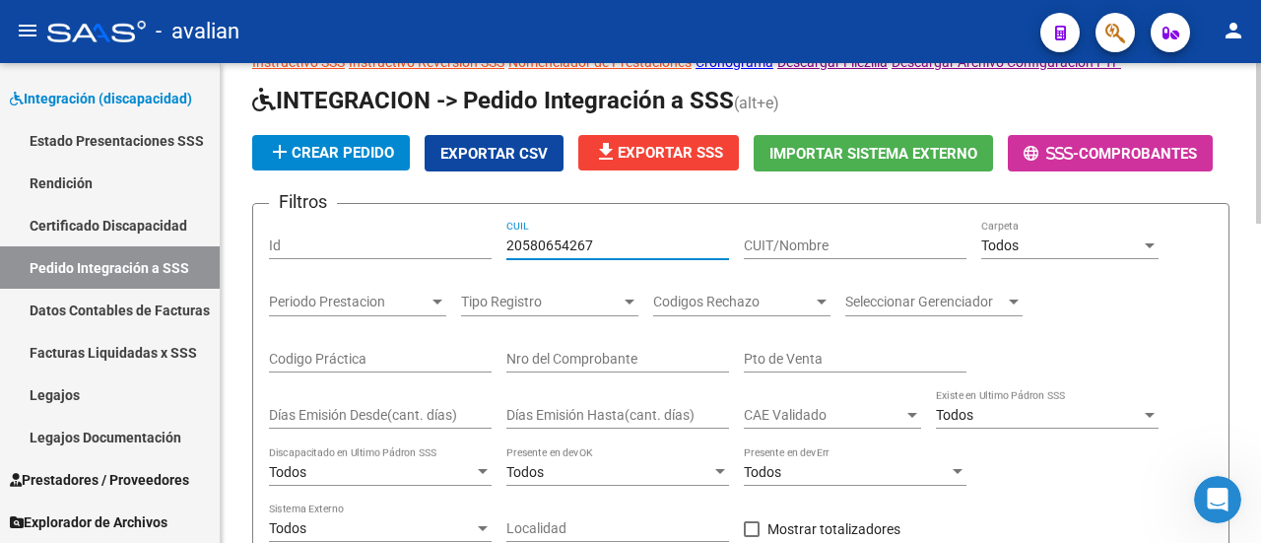
drag, startPoint x: 607, startPoint y: 236, endPoint x: 477, endPoint y: 242, distance: 130.1
click at [477, 242] on div "Filtros Id 20580654267 CUIL CUIT/Nombre Todos Carpeta Periodo Prestacion Period…" at bounding box center [740, 431] width 943 height 423
click at [128, 258] on link "Pedido Integración a SSS" at bounding box center [110, 267] width 220 height 42
paste input "731216078"
drag, startPoint x: 607, startPoint y: 246, endPoint x: 452, endPoint y: 251, distance: 154.7
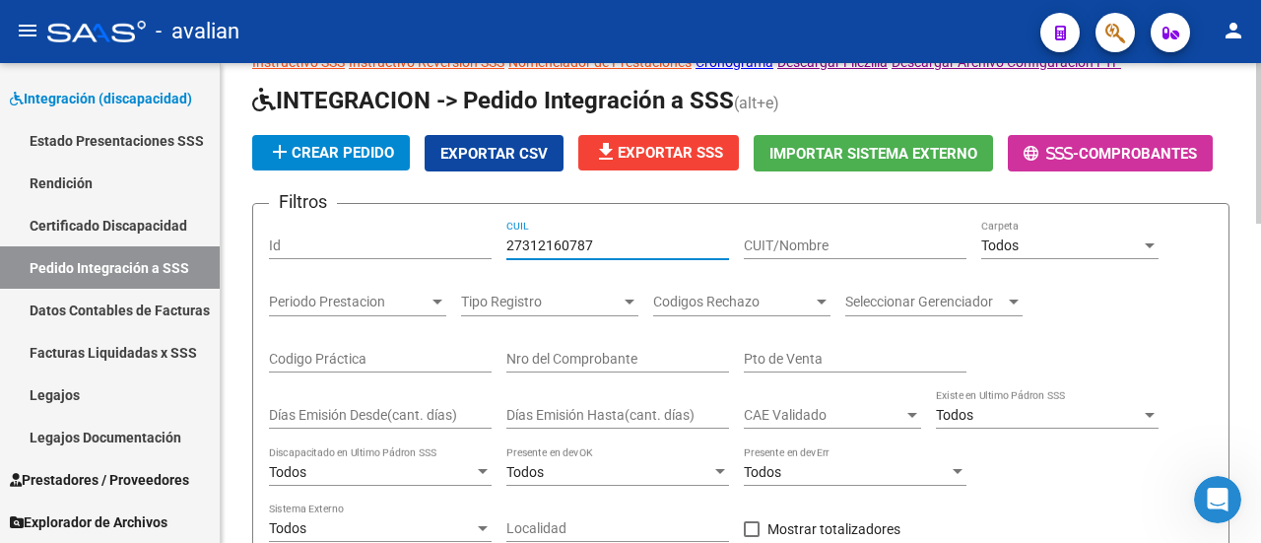
click at [452, 251] on div "Filtros Id 27312160787 CUIL CUIT/Nombre Todos Carpeta Periodo Prestacion Period…" at bounding box center [740, 431] width 943 height 423
paste input "number"
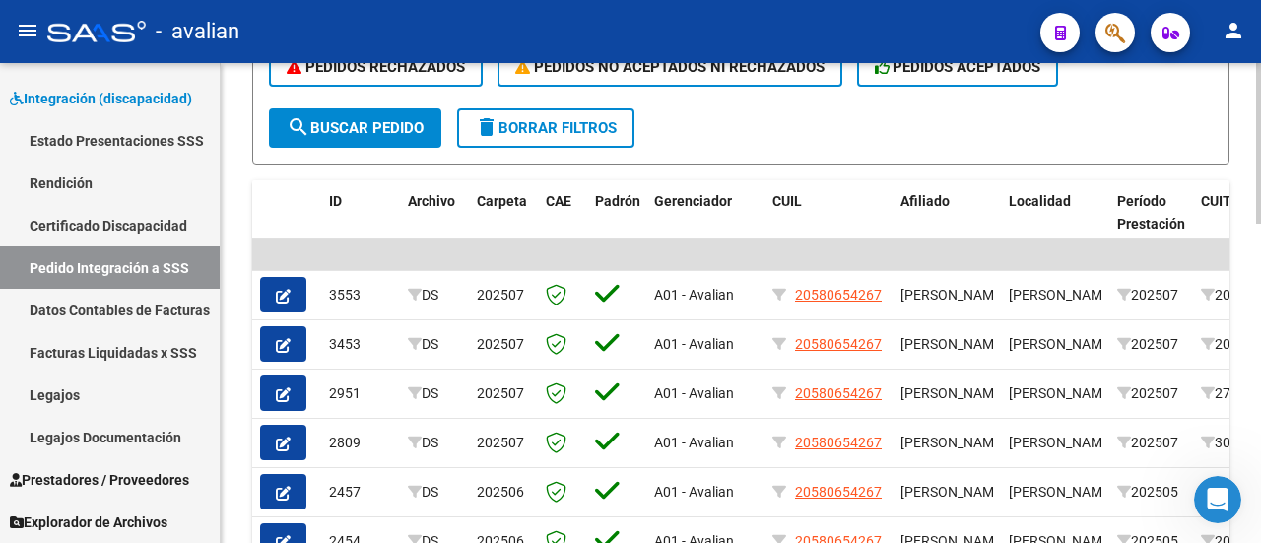
scroll to position [559, 0]
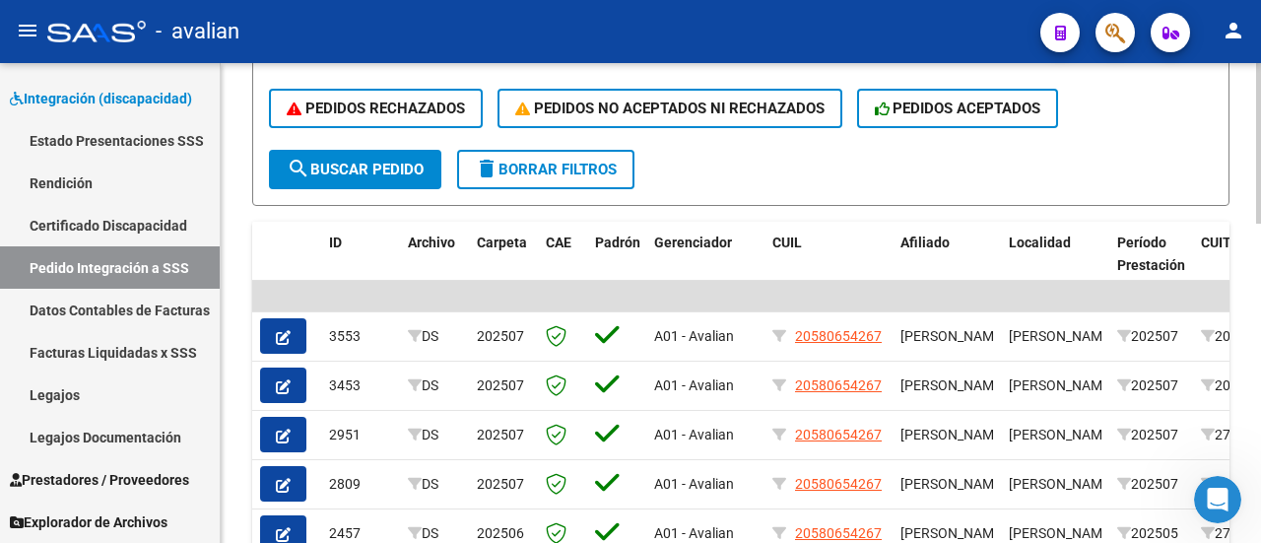
click at [356, 168] on span "search Buscar Pedido" at bounding box center [355, 170] width 137 height 18
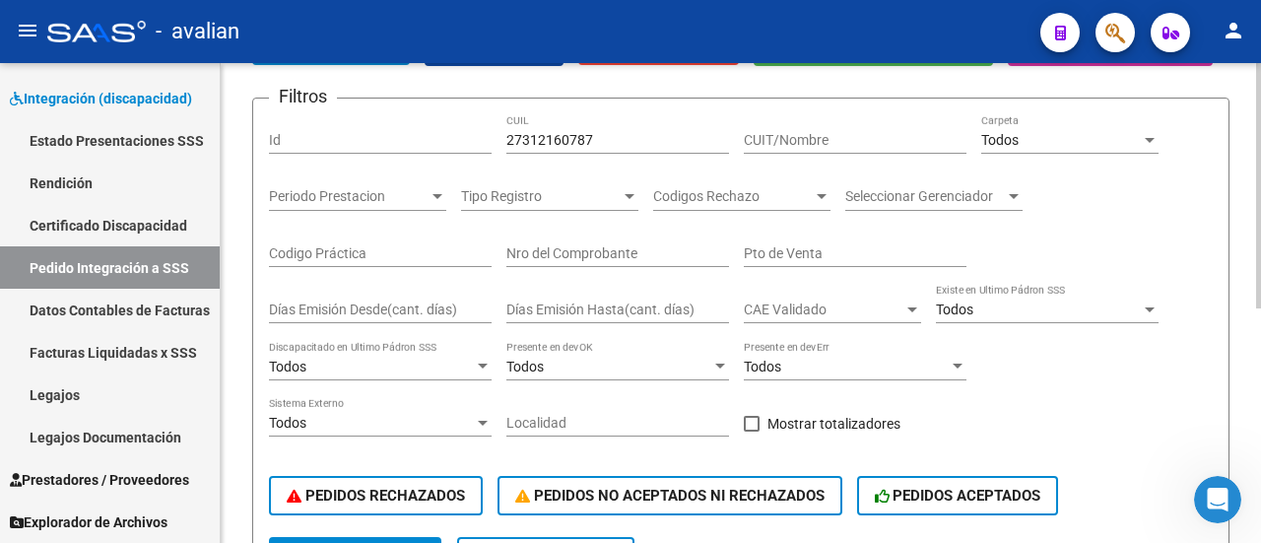
scroll to position [162, 0]
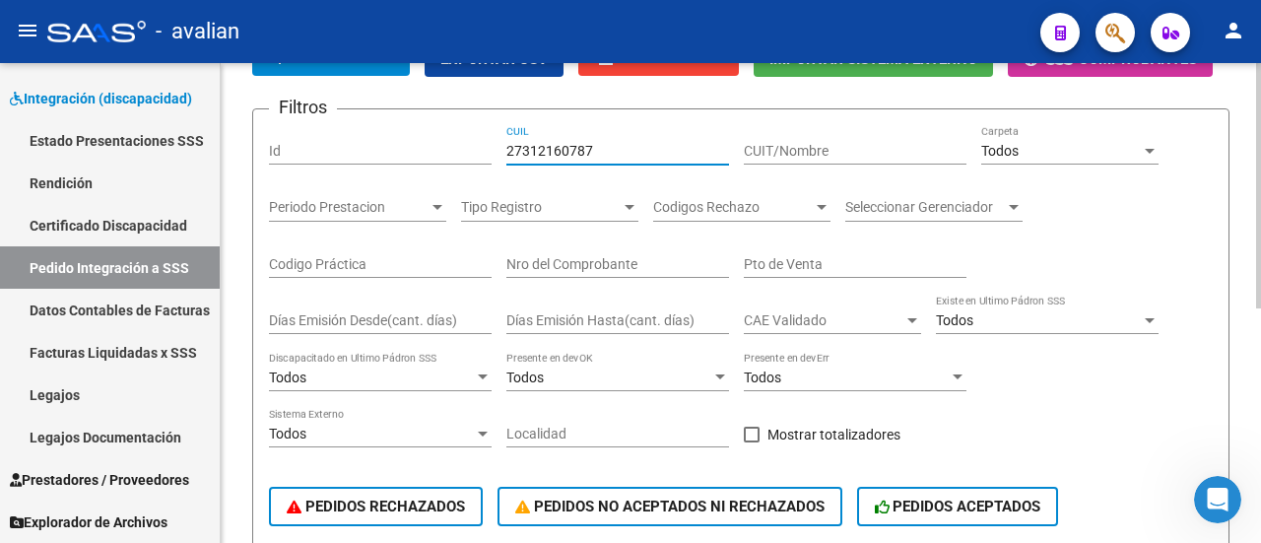
drag, startPoint x: 595, startPoint y: 151, endPoint x: 461, endPoint y: 147, distance: 134.0
click at [461, 147] on div "Filtros Id 27312160787 CUIL CUIT/Nombre Todos Carpeta Periodo Prestacion Period…" at bounding box center [740, 336] width 943 height 423
paste input "252156238"
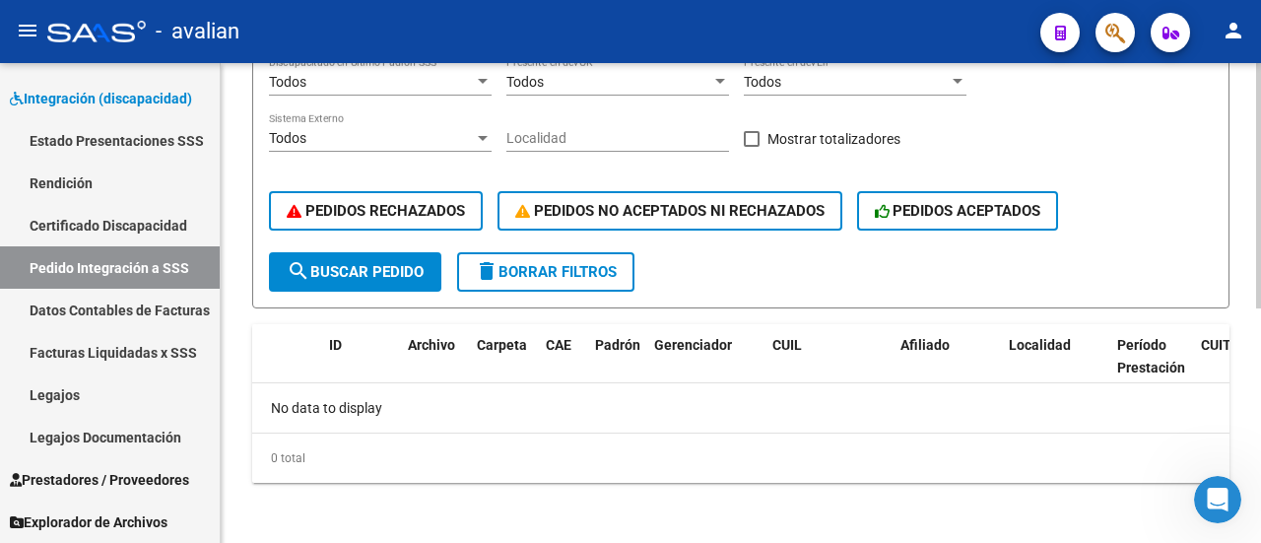
click at [374, 263] on span "search Buscar Pedido" at bounding box center [355, 272] width 137 height 18
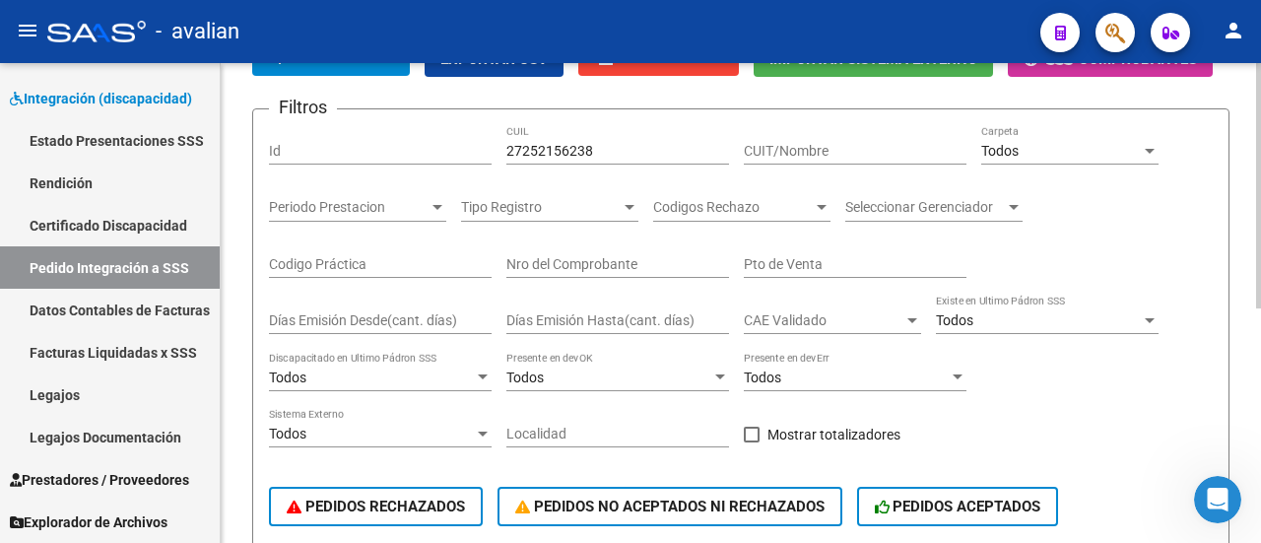
drag, startPoint x: 609, startPoint y: 159, endPoint x: 475, endPoint y: 158, distance: 133.9
click at [475, 158] on div "Filtros Id 27252156238 CUIL CUIT/Nombre Todos Carpeta Periodo Prestacion Period…" at bounding box center [740, 336] width 943 height 423
click at [629, 148] on input "27252156238" at bounding box center [617, 151] width 223 height 17
drag, startPoint x: 613, startPoint y: 150, endPoint x: 449, endPoint y: 168, distance: 164.6
click at [449, 168] on div "Filtros Id 27252156238 CUIL CUIT/Nombre Todos Carpeta Periodo Prestacion Period…" at bounding box center [740, 336] width 943 height 423
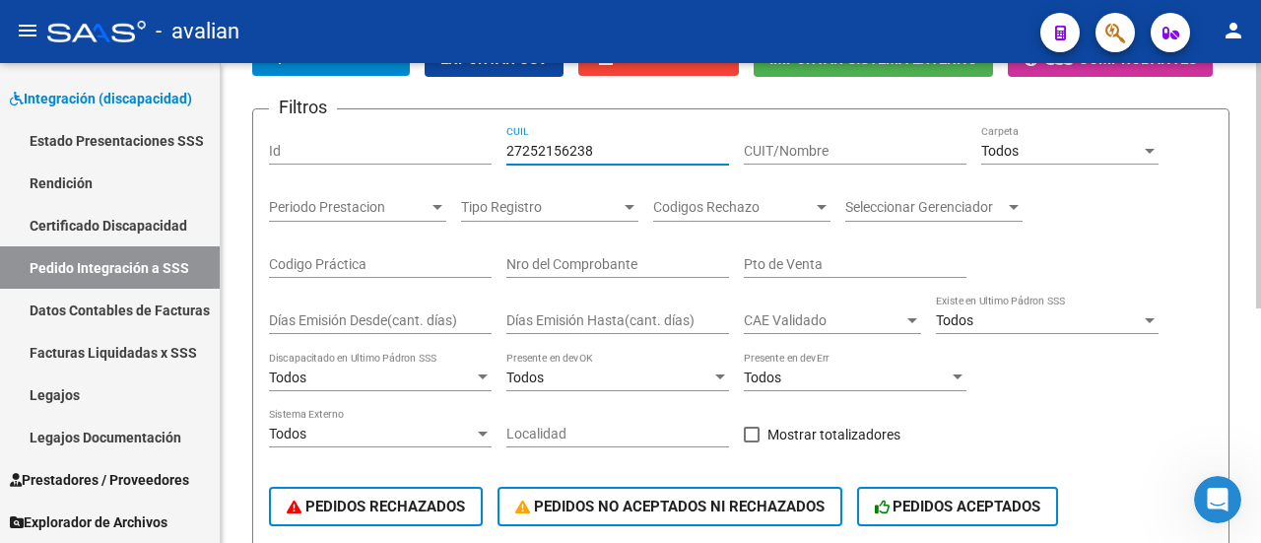
paste input "322715655"
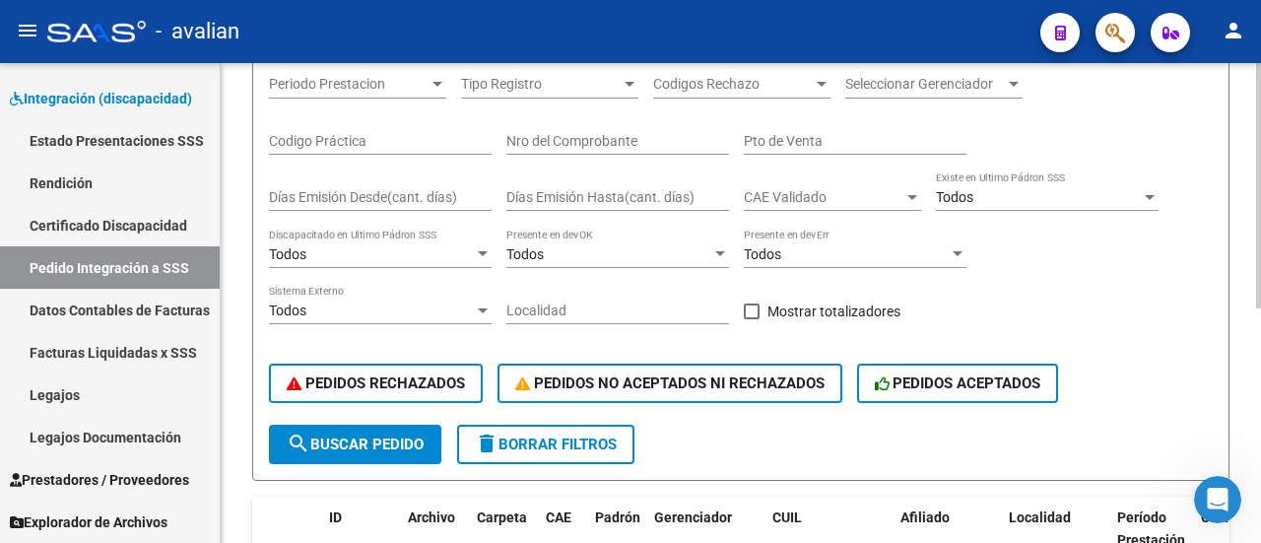
scroll to position [358, 0]
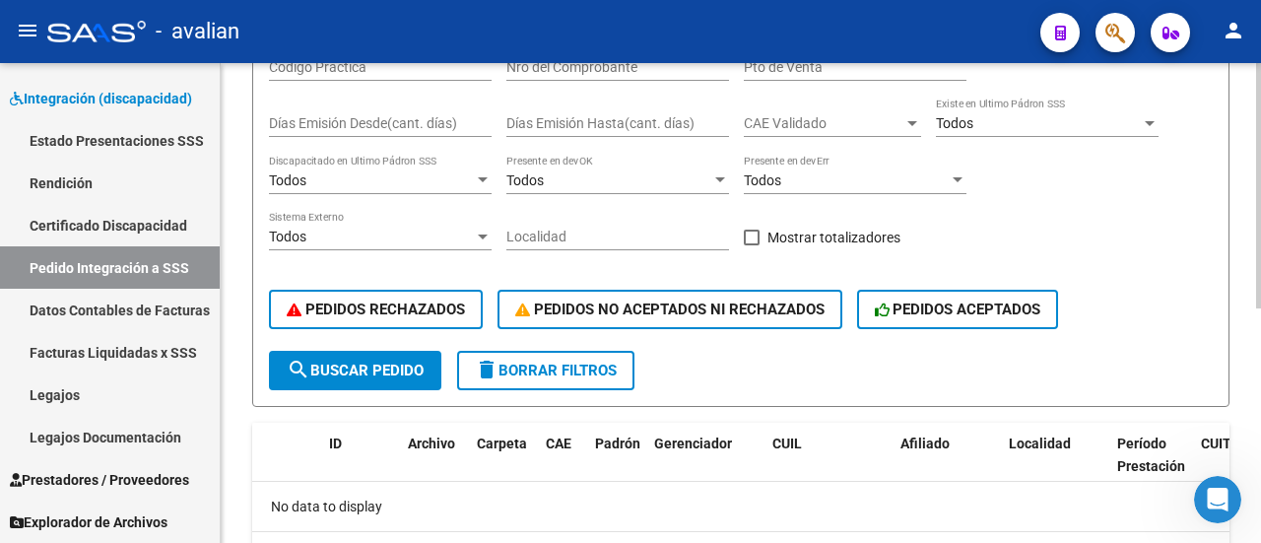
click at [357, 370] on span "search Buscar Pedido" at bounding box center [355, 370] width 137 height 18
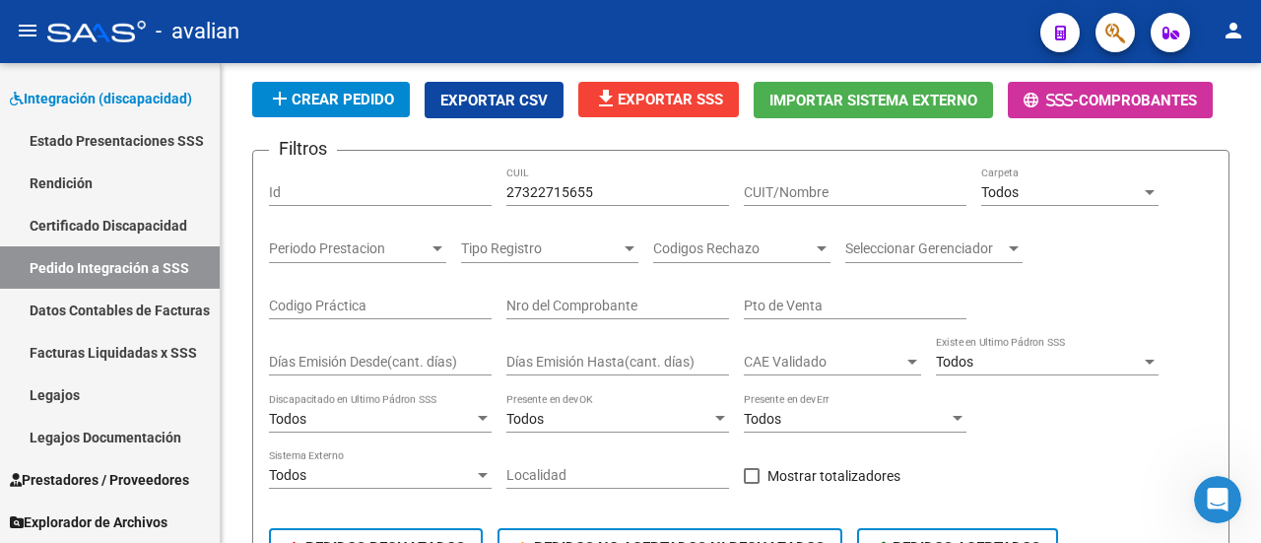
scroll to position [63, 0]
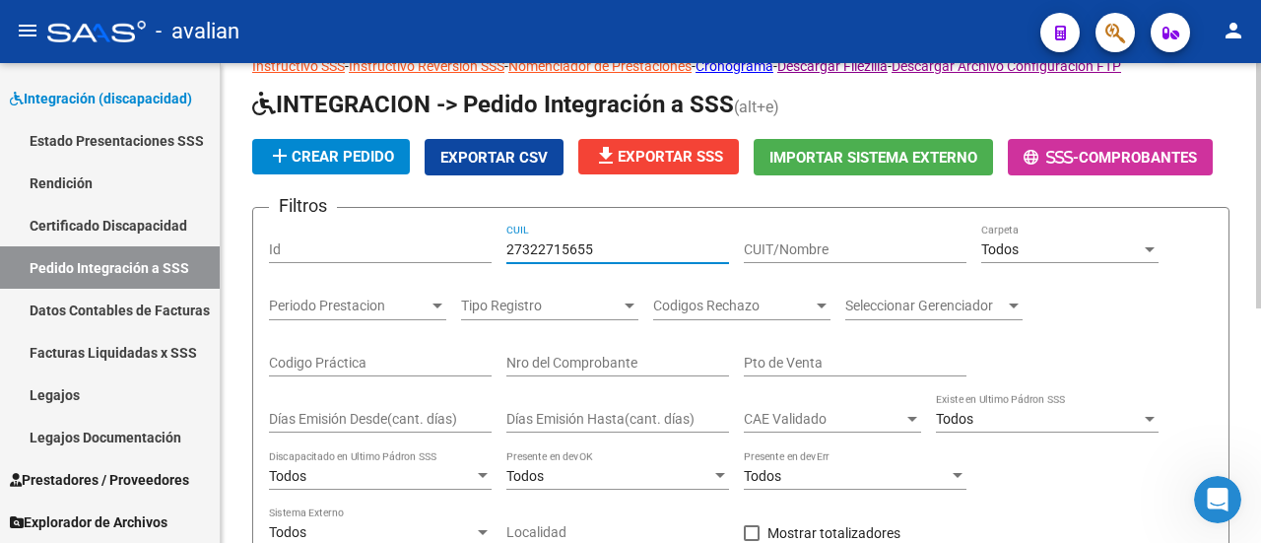
drag, startPoint x: 612, startPoint y: 245, endPoint x: 502, endPoint y: 243, distance: 109.3
click at [502, 243] on div "Filtros Id 27322715655 CUIL CUIT/Nombre Todos Carpeta Periodo Prestacion Period…" at bounding box center [740, 435] width 943 height 423
paste input "287232867"
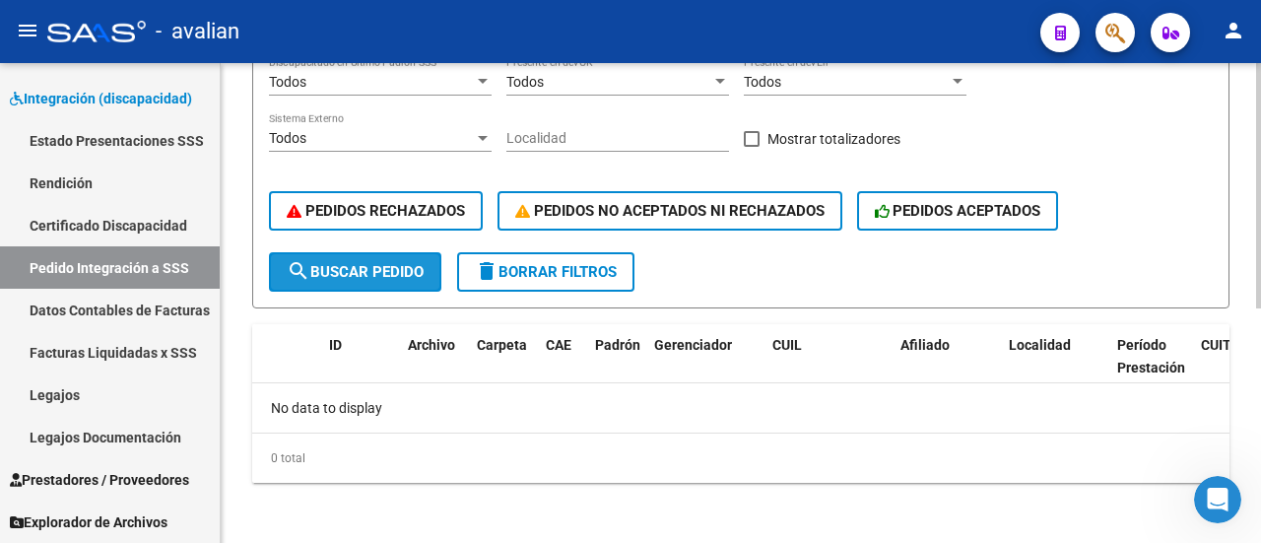
click at [351, 269] on span "search Buscar Pedido" at bounding box center [355, 272] width 137 height 18
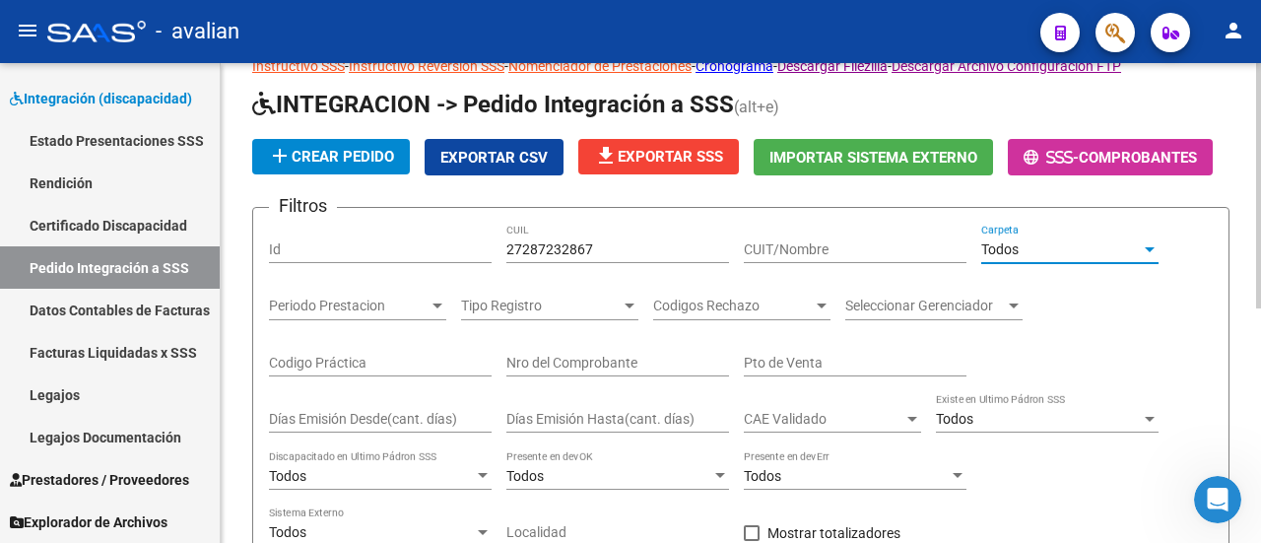
click at [1148, 247] on div at bounding box center [1149, 249] width 10 height 5
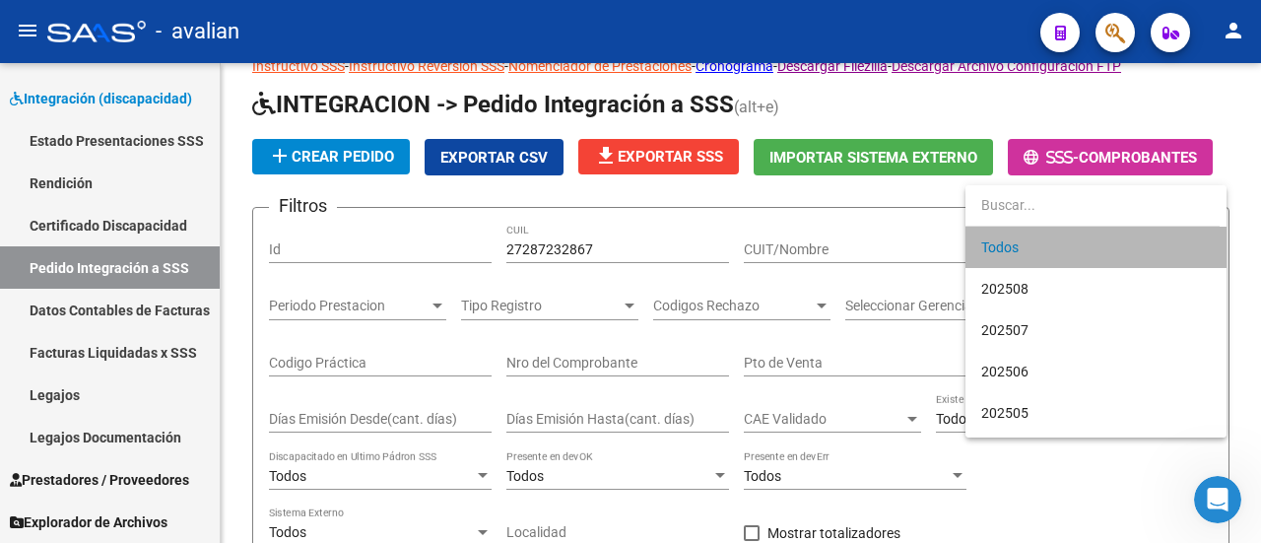
click at [1149, 246] on span "Todos" at bounding box center [1095, 247] width 229 height 41
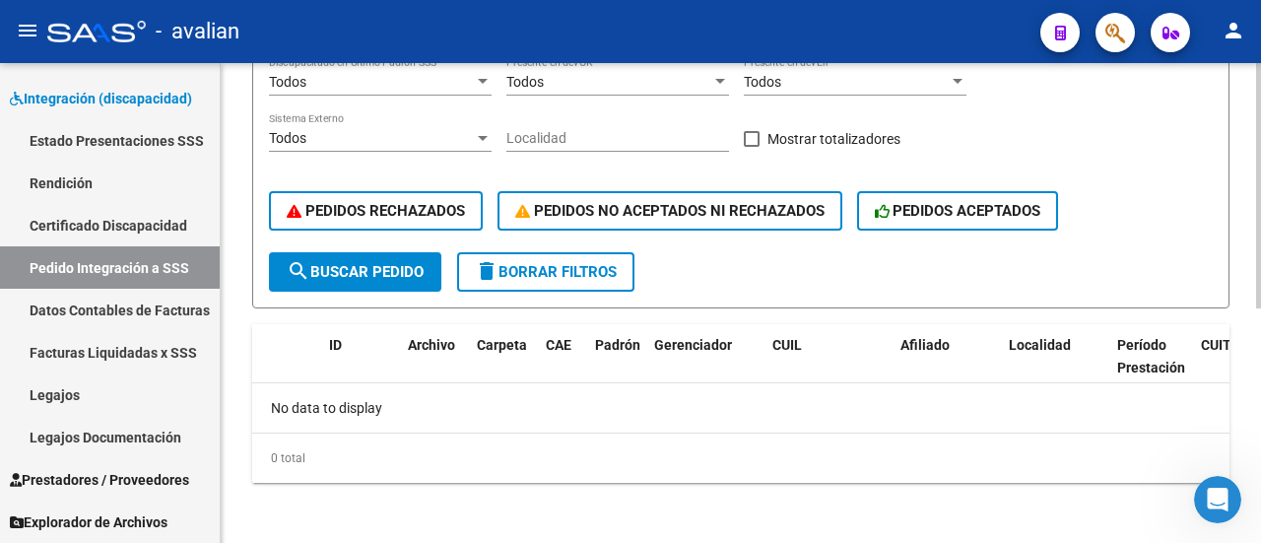
click at [336, 277] on span "search Buscar Pedido" at bounding box center [355, 272] width 137 height 18
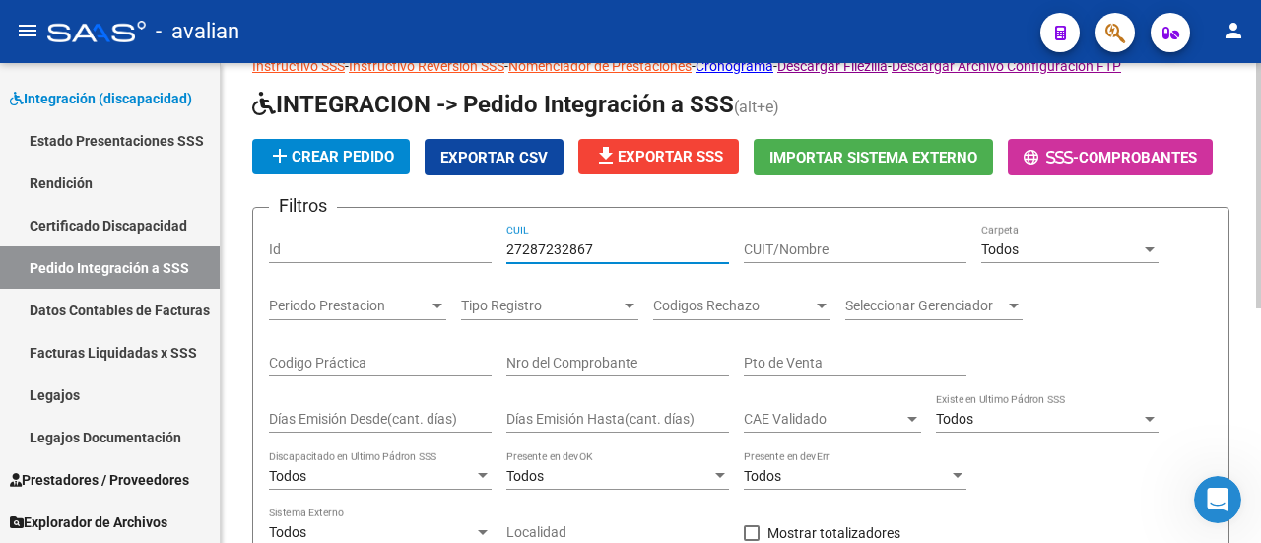
drag, startPoint x: 597, startPoint y: 243, endPoint x: 438, endPoint y: 226, distance: 159.5
click at [438, 226] on div "Filtros Id 27287232867 CUIL CUIT/Nombre Todos Carpeta Periodo Prestacion Period…" at bounding box center [740, 435] width 943 height 423
paste input "403095724"
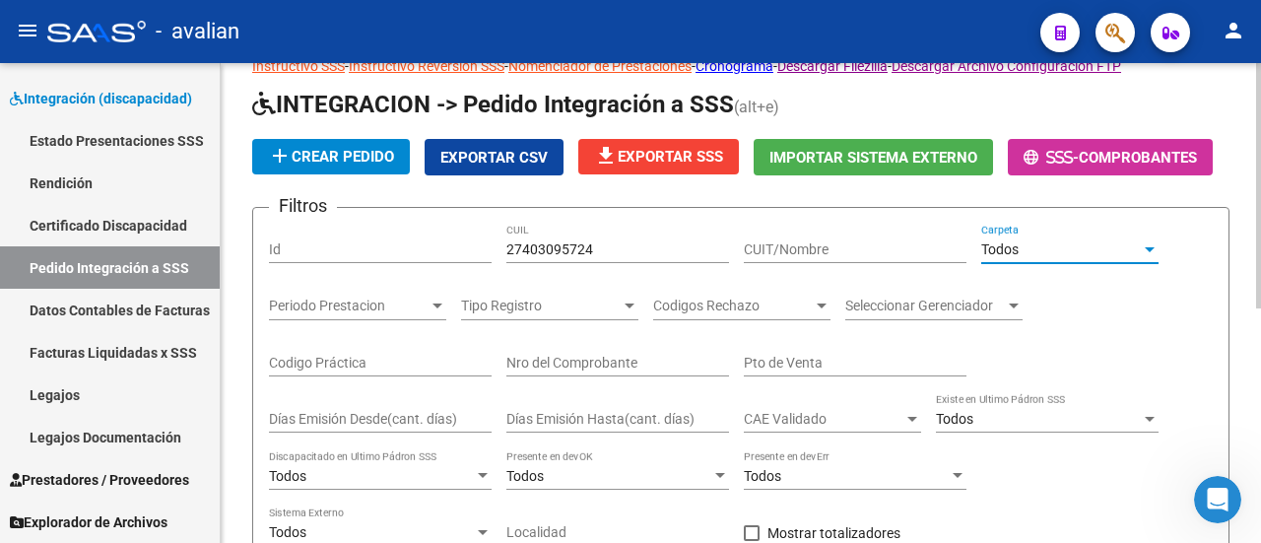
click at [1149, 241] on div at bounding box center [1149, 249] width 18 height 16
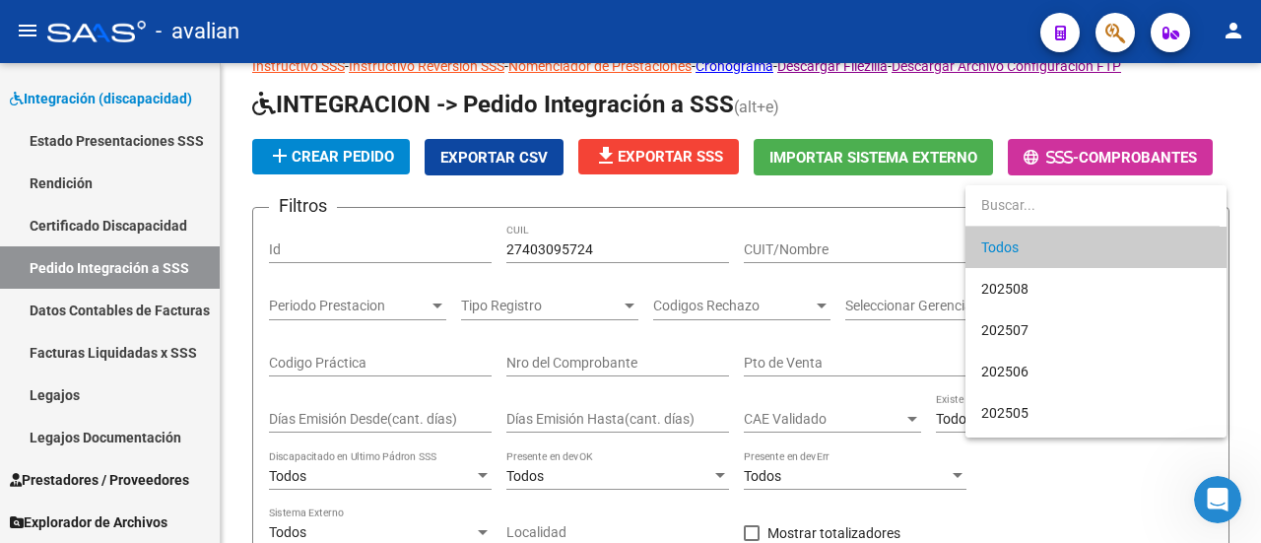
click at [1069, 247] on span "Todos" at bounding box center [1095, 247] width 229 height 41
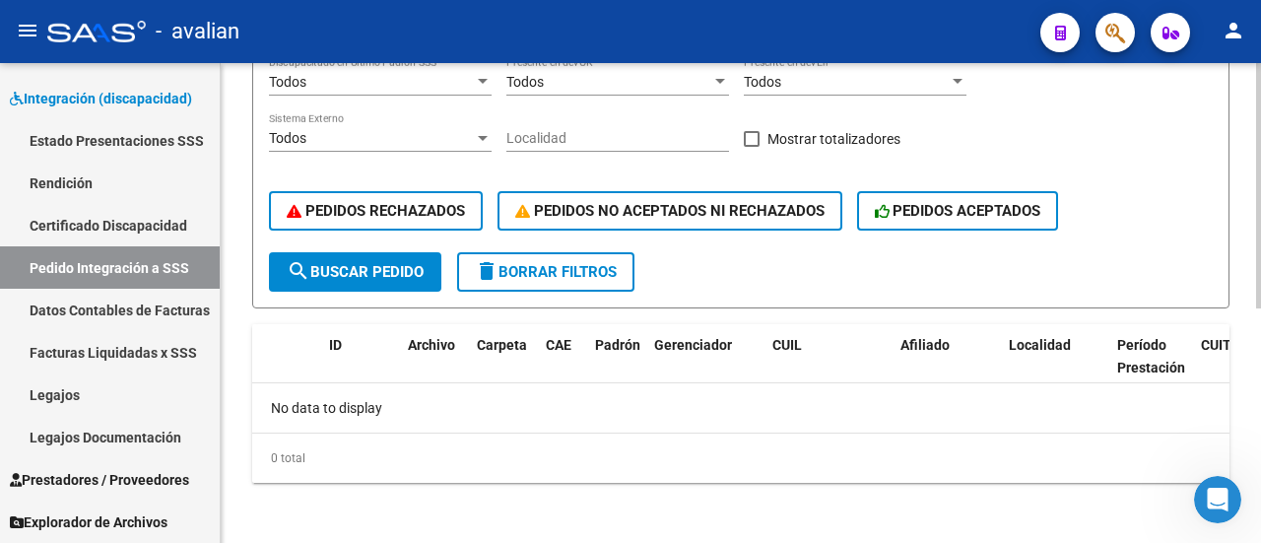
click at [319, 274] on span "search Buscar Pedido" at bounding box center [355, 272] width 137 height 18
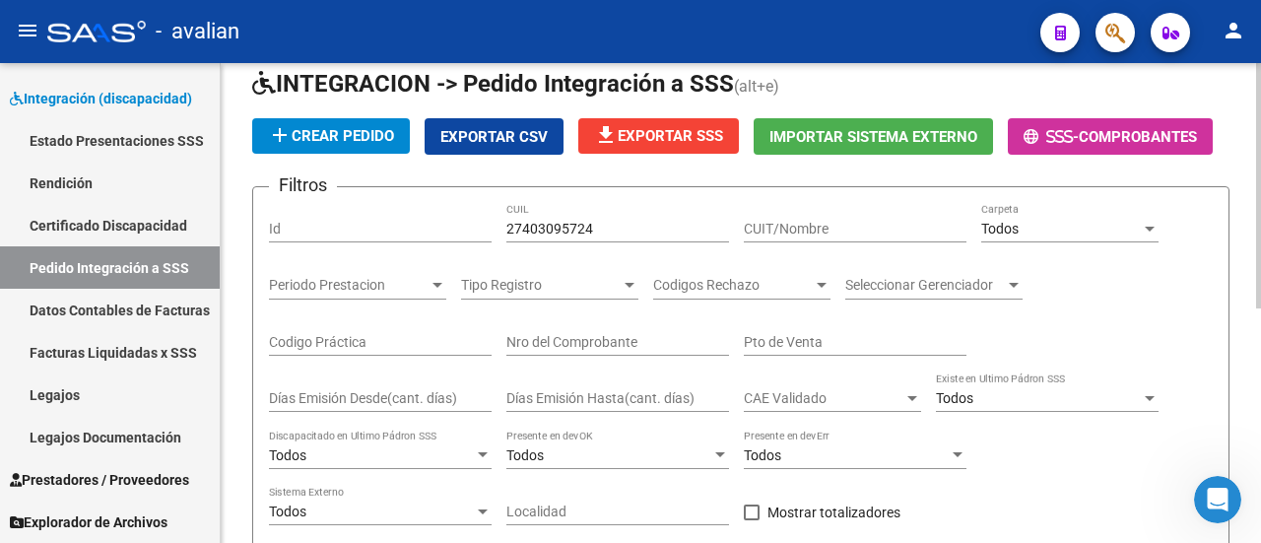
scroll to position [0, 0]
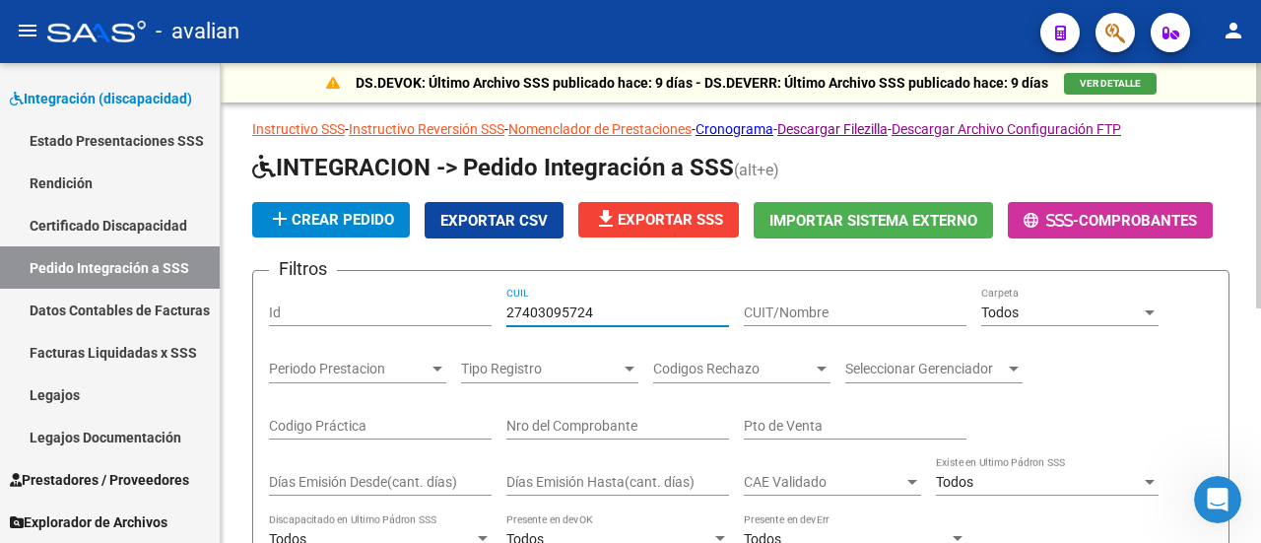
drag, startPoint x: 609, startPoint y: 316, endPoint x: 432, endPoint y: 303, distance: 176.8
click at [432, 303] on div "Filtros Id 27403095724 CUIL CUIT/Nombre Todos Carpeta Periodo Prestacion Period…" at bounding box center [740, 498] width 943 height 423
paste input "233435649"
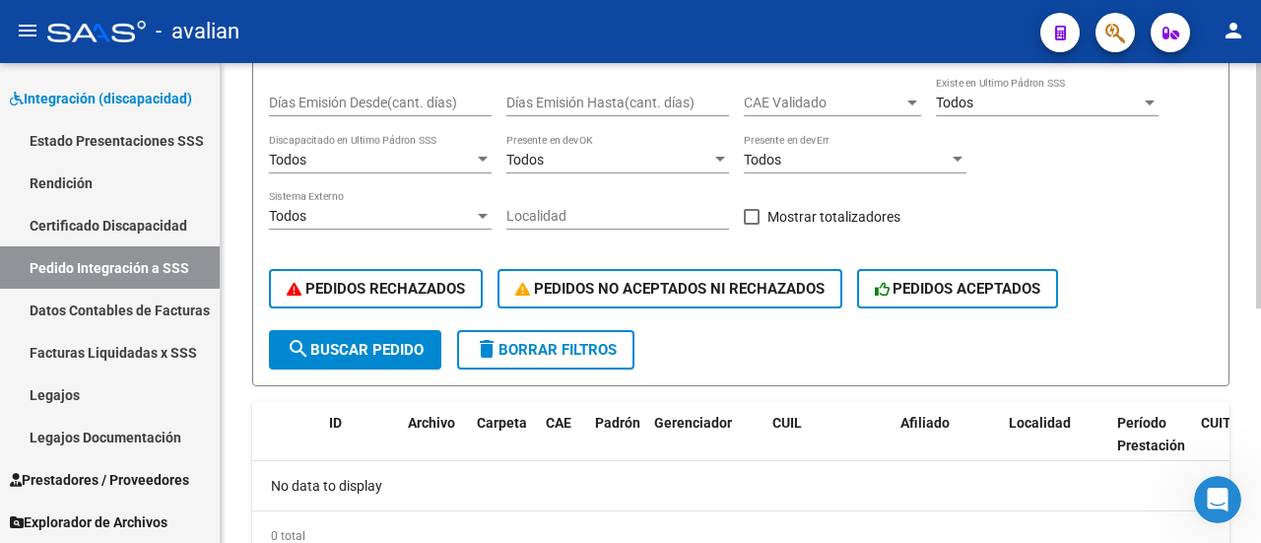
scroll to position [394, 0]
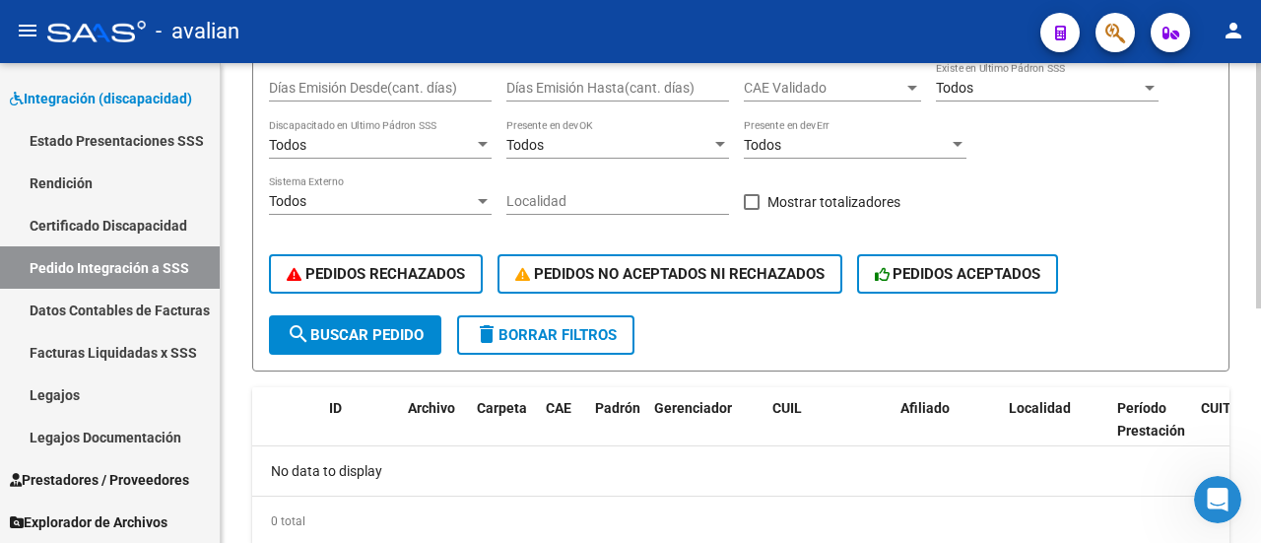
click at [358, 326] on span "search Buscar Pedido" at bounding box center [355, 335] width 137 height 18
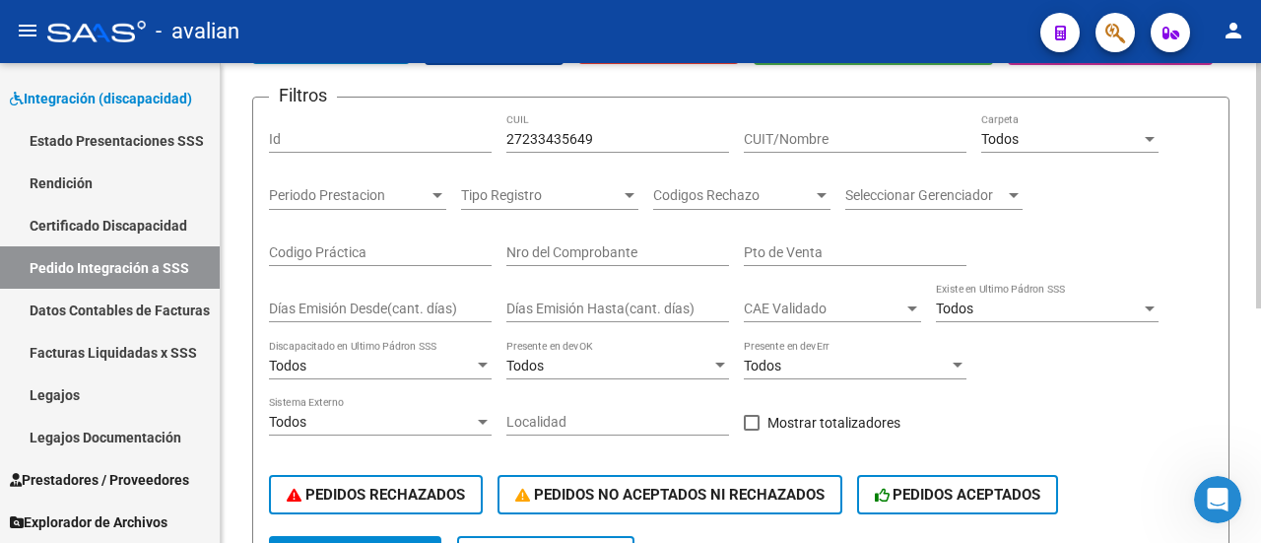
scroll to position [98, 0]
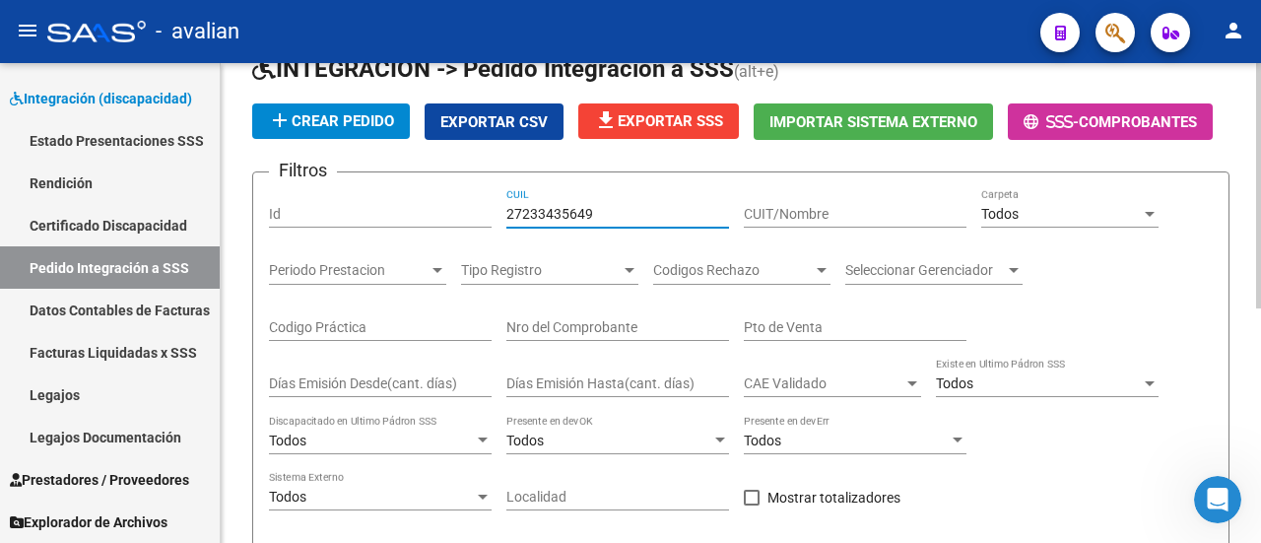
drag, startPoint x: 609, startPoint y: 208, endPoint x: 396, endPoint y: 199, distance: 212.9
click at [396, 199] on div "Filtros Id 27233435649 CUIL CUIT/Nombre Todos Carpeta Periodo Prestacion Period…" at bounding box center [740, 399] width 943 height 423
paste input "327220808"
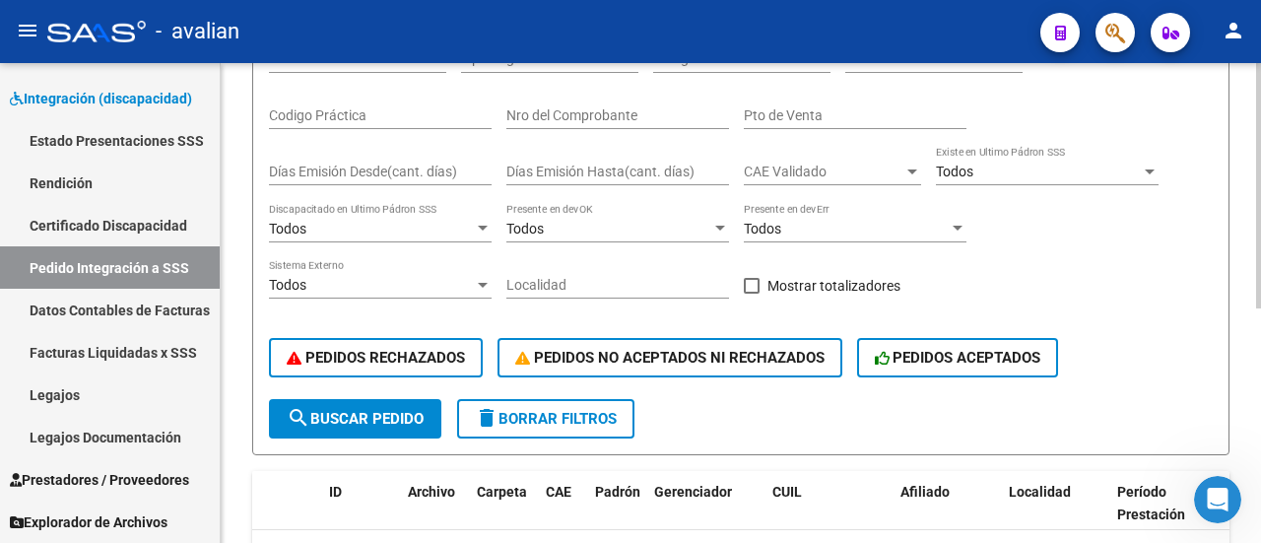
scroll to position [394, 0]
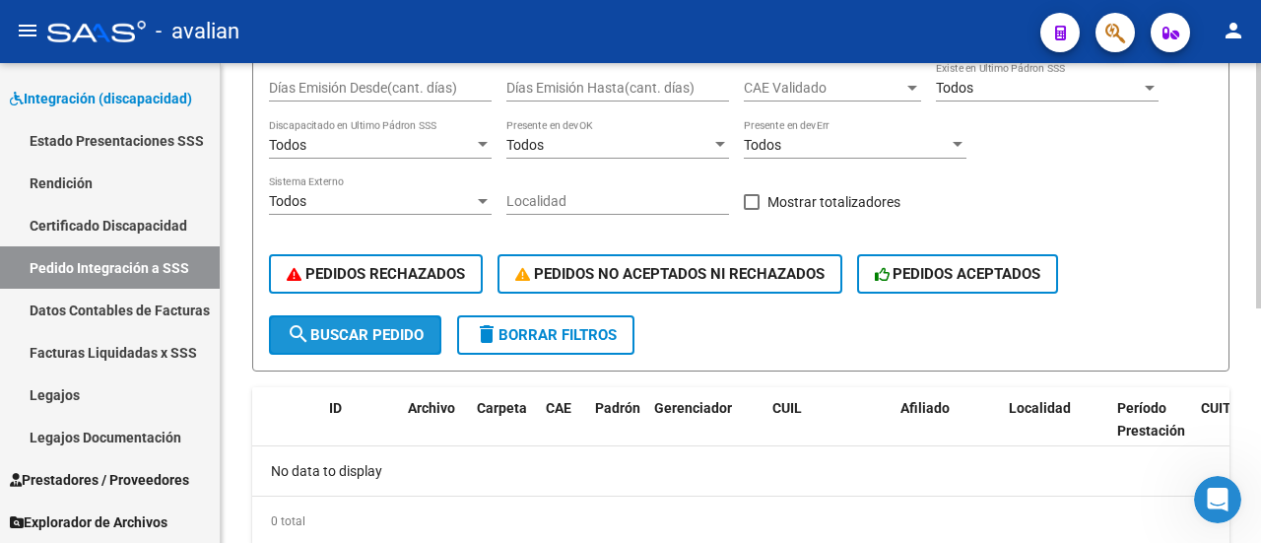
click at [358, 332] on span "search Buscar Pedido" at bounding box center [355, 335] width 137 height 18
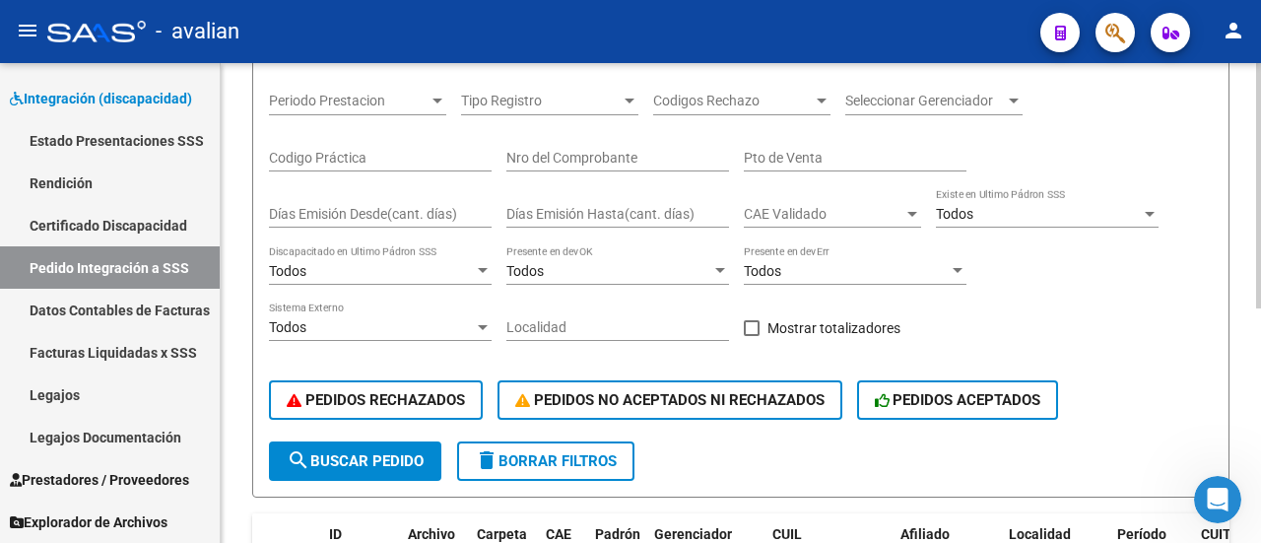
scroll to position [197, 0]
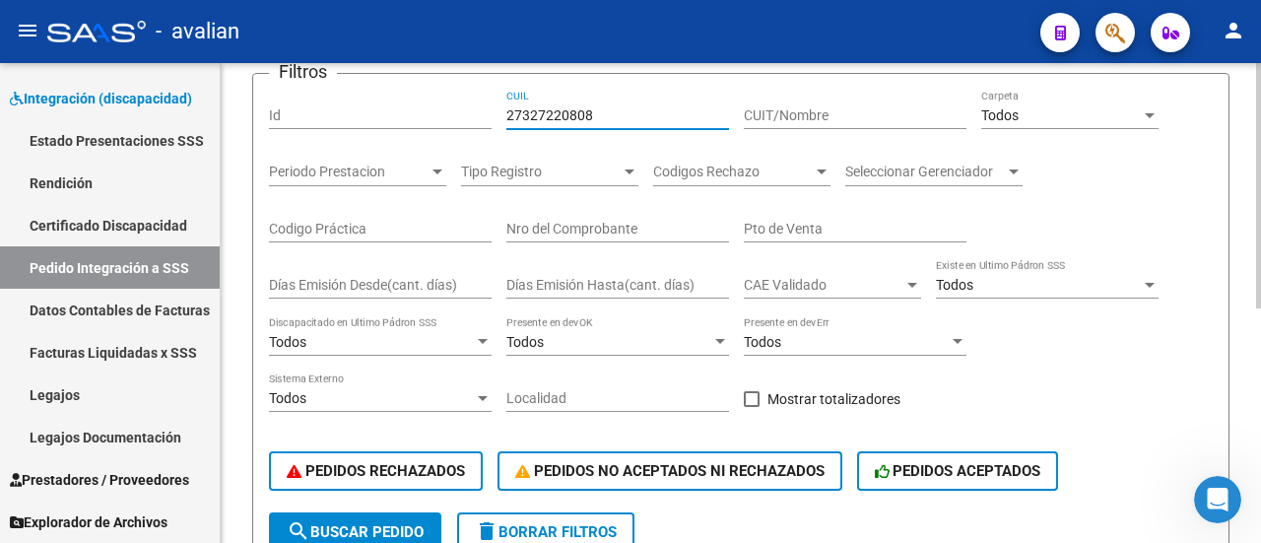
drag, startPoint x: 605, startPoint y: 109, endPoint x: 453, endPoint y: 121, distance: 152.1
click at [453, 121] on div "Filtros Id 27327220808 CUIL CUIT/Nombre Todos Carpeta Periodo Prestacion Period…" at bounding box center [740, 301] width 943 height 423
paste input "30528961"
click at [390, 523] on span "search Buscar Pedido" at bounding box center [355, 532] width 137 height 18
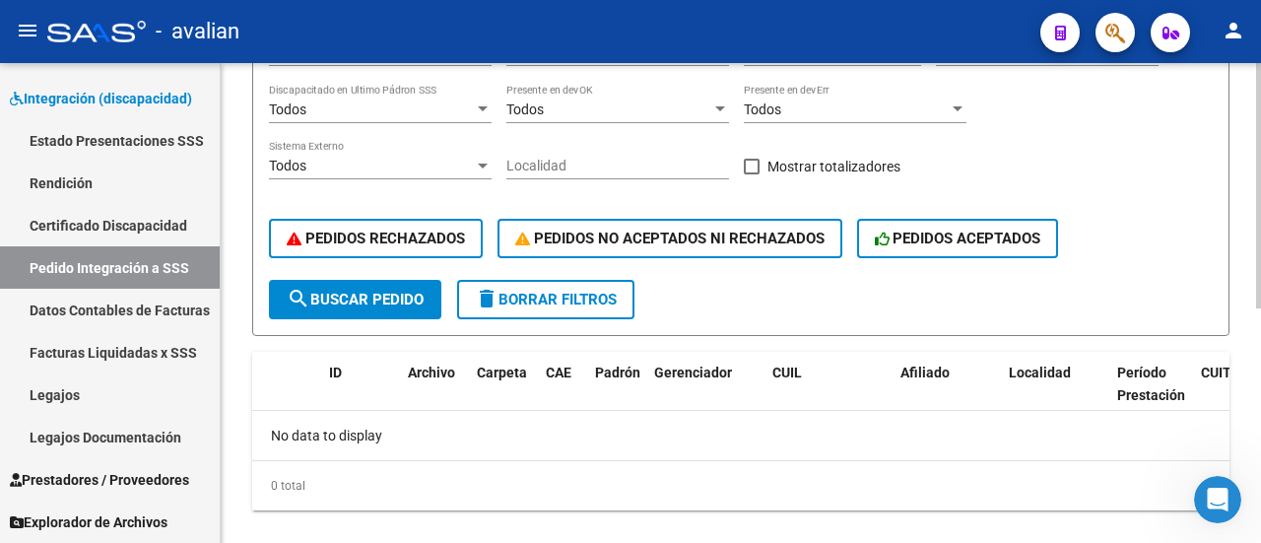
scroll to position [457, 0]
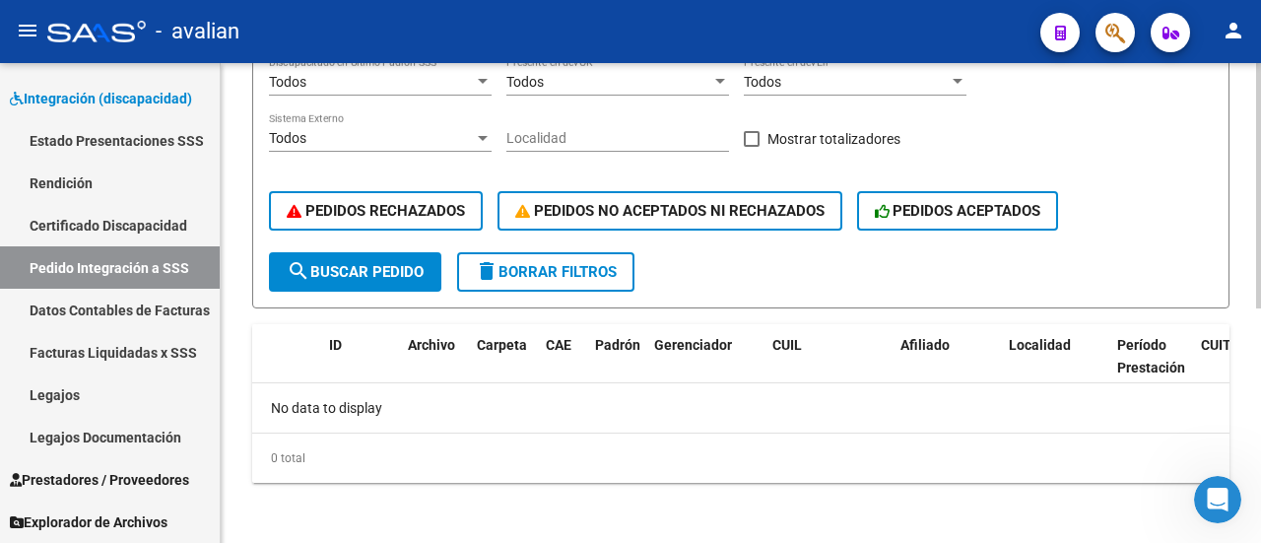
click at [349, 266] on span "search Buscar Pedido" at bounding box center [355, 272] width 137 height 18
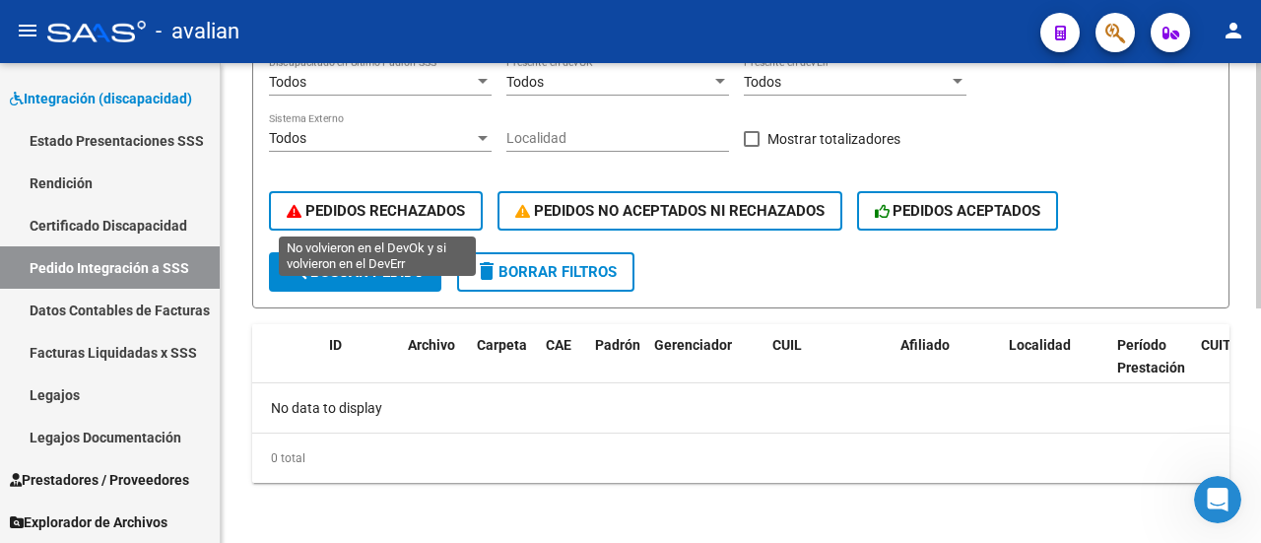
click at [450, 208] on span "PEDIDOS RECHAZADOS" at bounding box center [376, 211] width 178 height 18
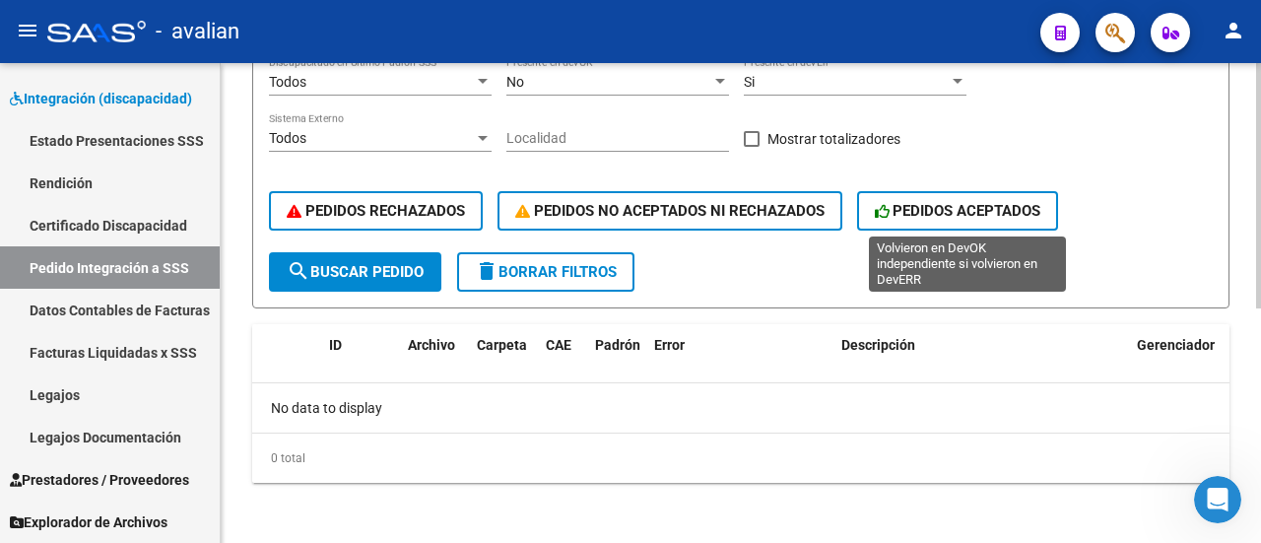
click at [945, 212] on span "PEDIDOS ACEPTADOS" at bounding box center [958, 211] width 166 height 18
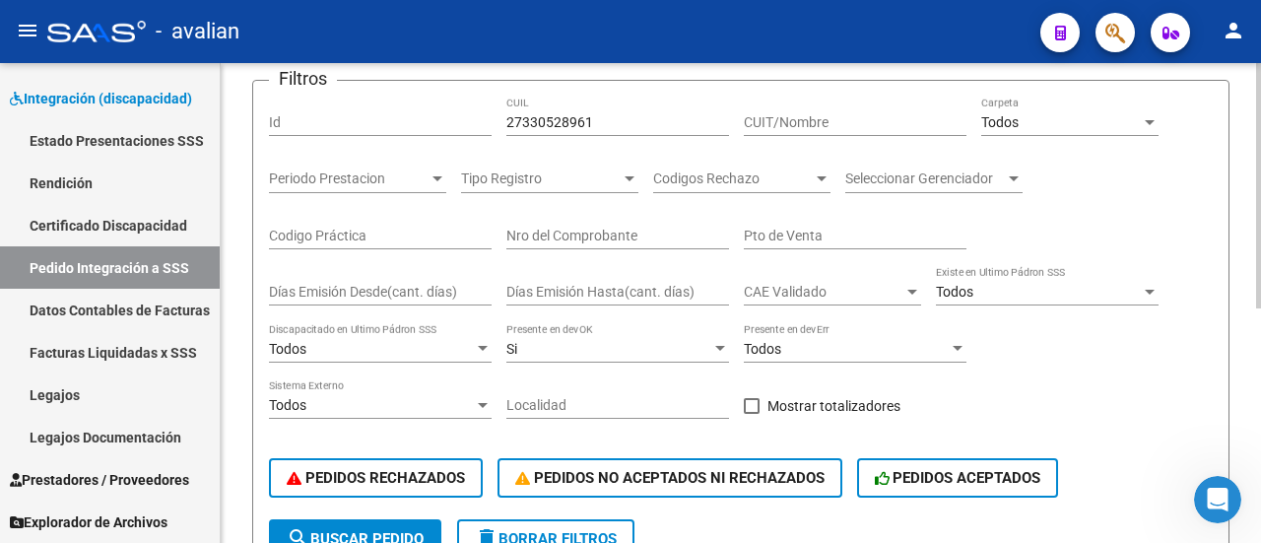
scroll to position [162, 0]
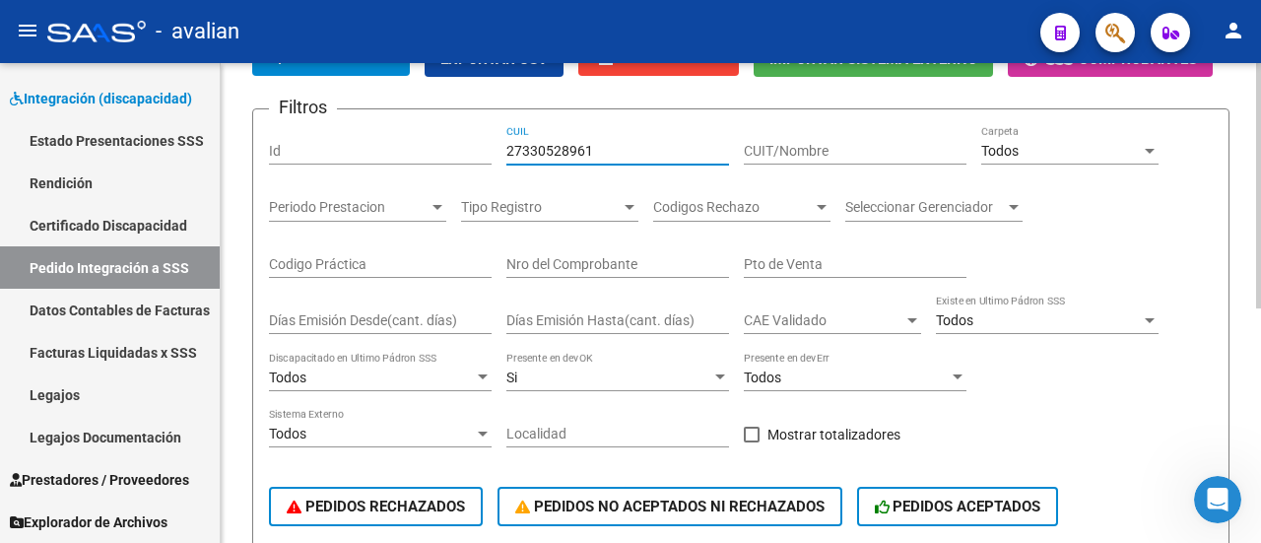
drag, startPoint x: 601, startPoint y: 150, endPoint x: 451, endPoint y: 169, distance: 151.0
click at [451, 169] on div "Filtros Id 27330528961 CUIL CUIT/Nombre Todos Carpeta Periodo Prestacion Period…" at bounding box center [740, 336] width 943 height 423
paste input "426394923"
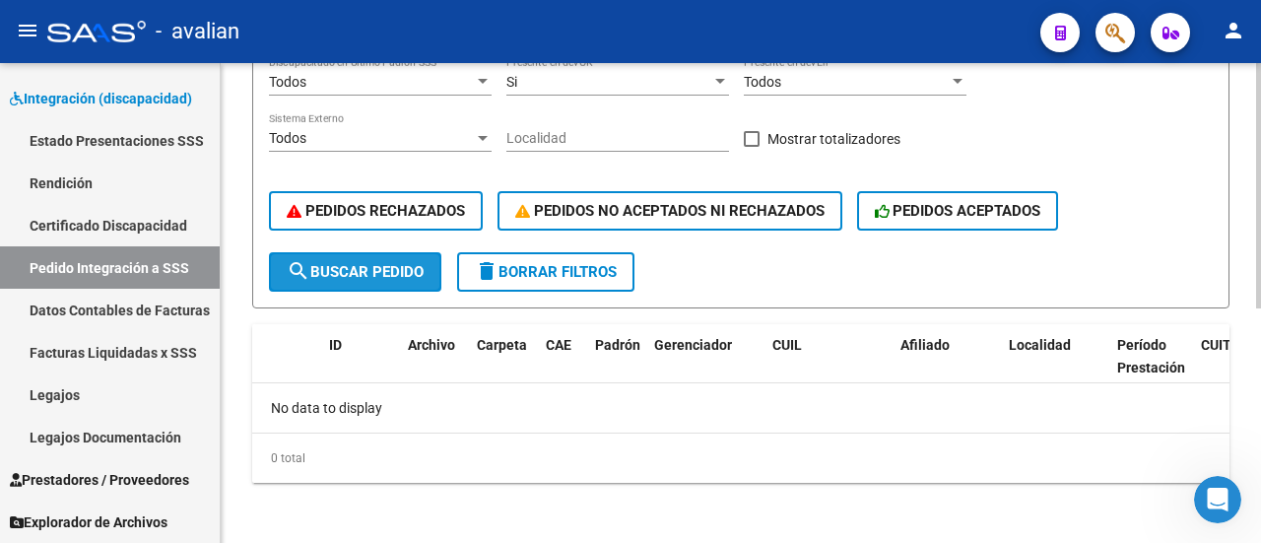
click at [403, 267] on span "search Buscar Pedido" at bounding box center [355, 272] width 137 height 18
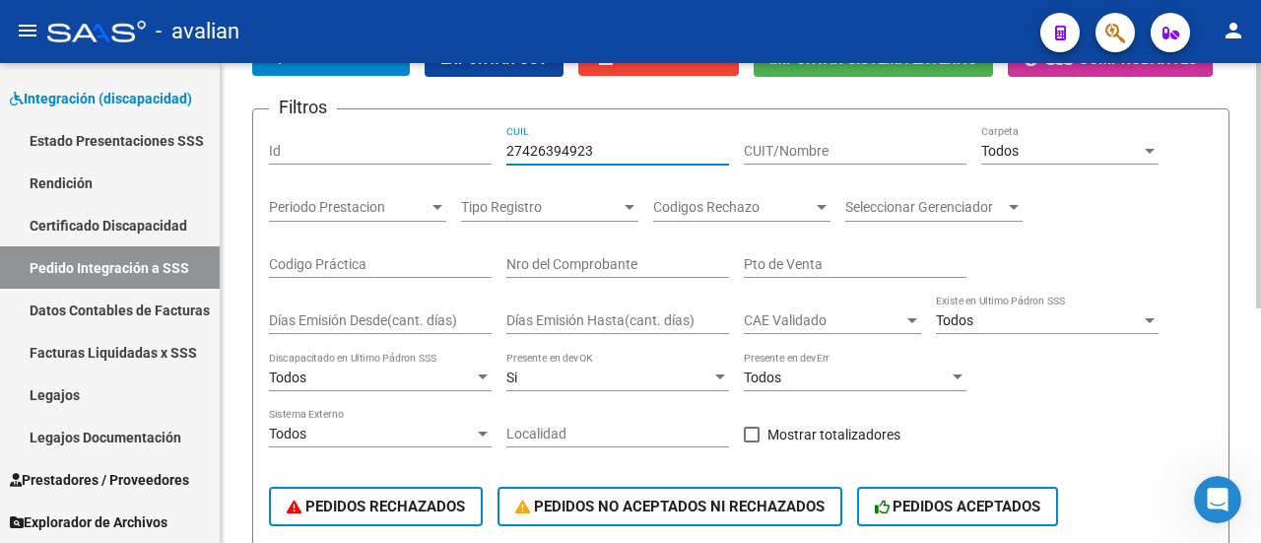
drag, startPoint x: 624, startPoint y: 152, endPoint x: 437, endPoint y: 146, distance: 187.2
click at [437, 146] on div "Filtros Id 27426394923 CUIL CUIT/Nombre Todos Carpeta Periodo Prestacion Period…" at bounding box center [740, 336] width 943 height 423
paste input "30716152584"
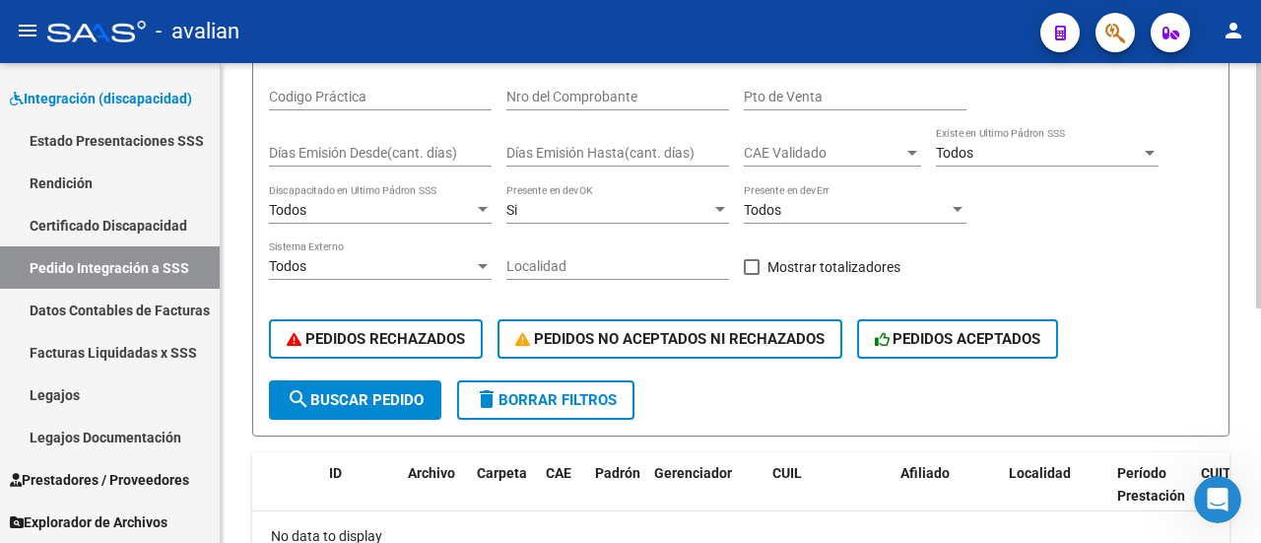
scroll to position [358, 0]
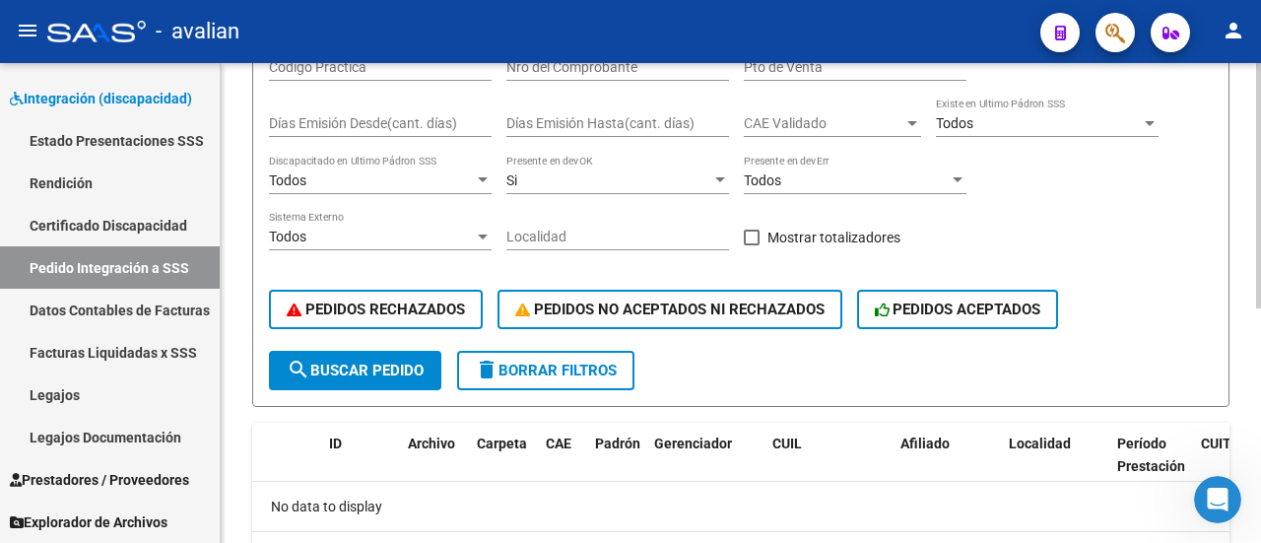
click at [370, 367] on span "search Buscar Pedido" at bounding box center [355, 370] width 137 height 18
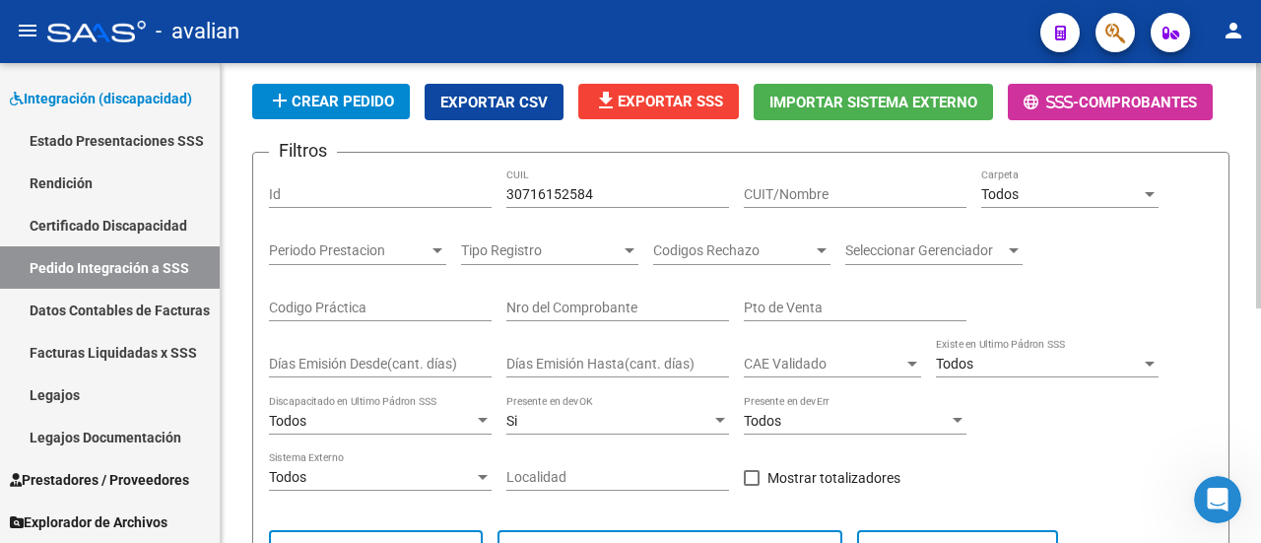
scroll to position [63, 0]
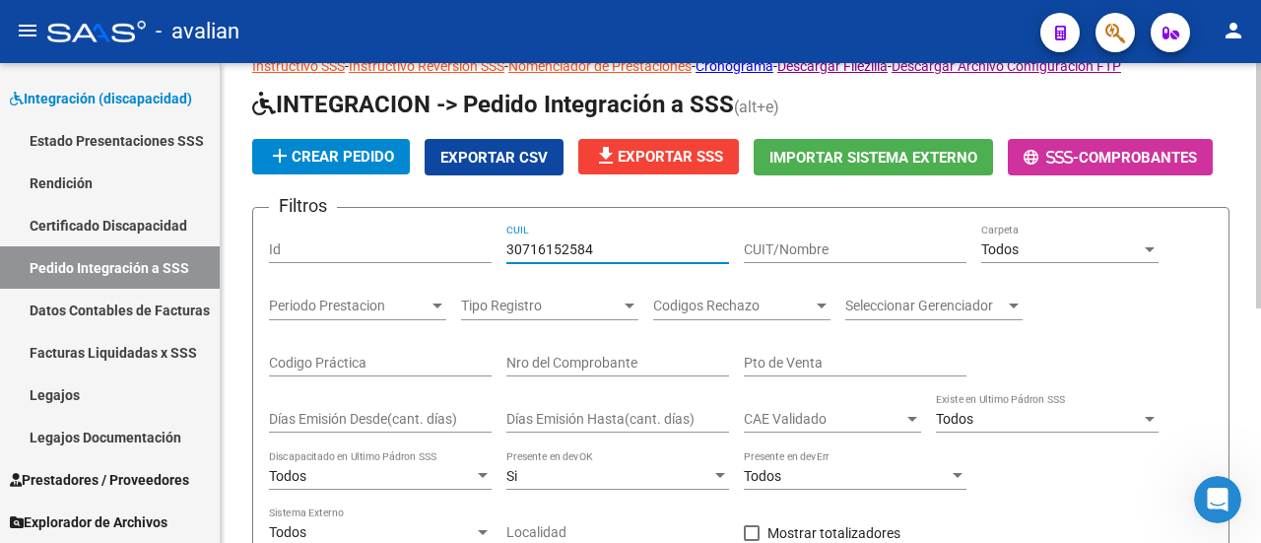
drag, startPoint x: 615, startPoint y: 254, endPoint x: 354, endPoint y: 272, distance: 261.6
click at [354, 272] on div "Filtros Id 30716152584 CUIL CUIT/Nombre Todos Carpeta Periodo Prestacion Period…" at bounding box center [740, 435] width 943 height 423
paste input "2342127959"
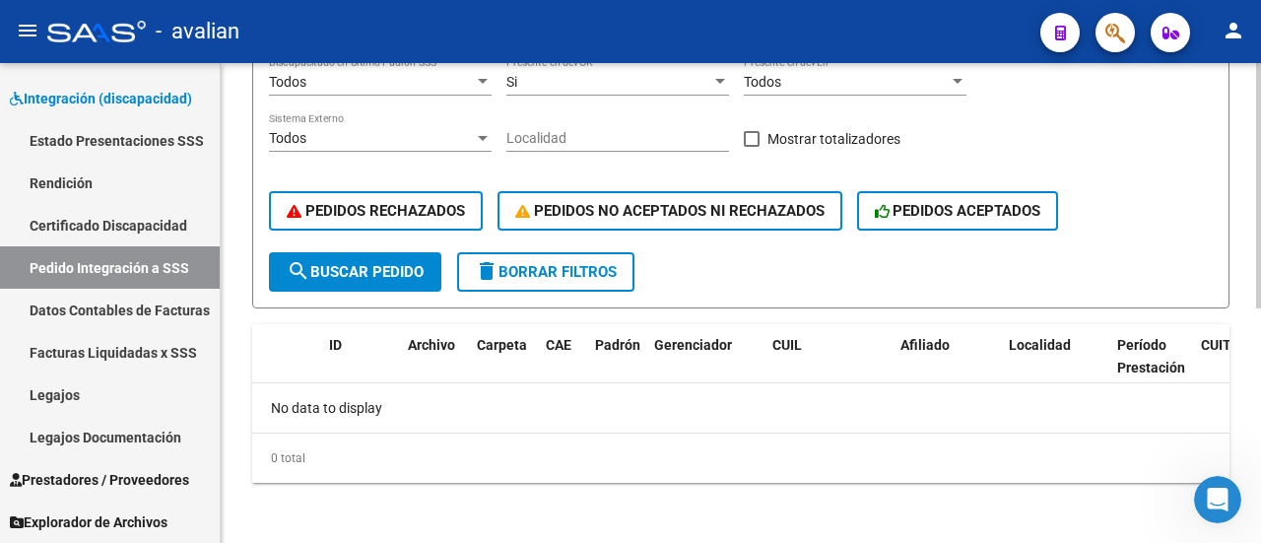
click at [401, 263] on span "search Buscar Pedido" at bounding box center [355, 272] width 137 height 18
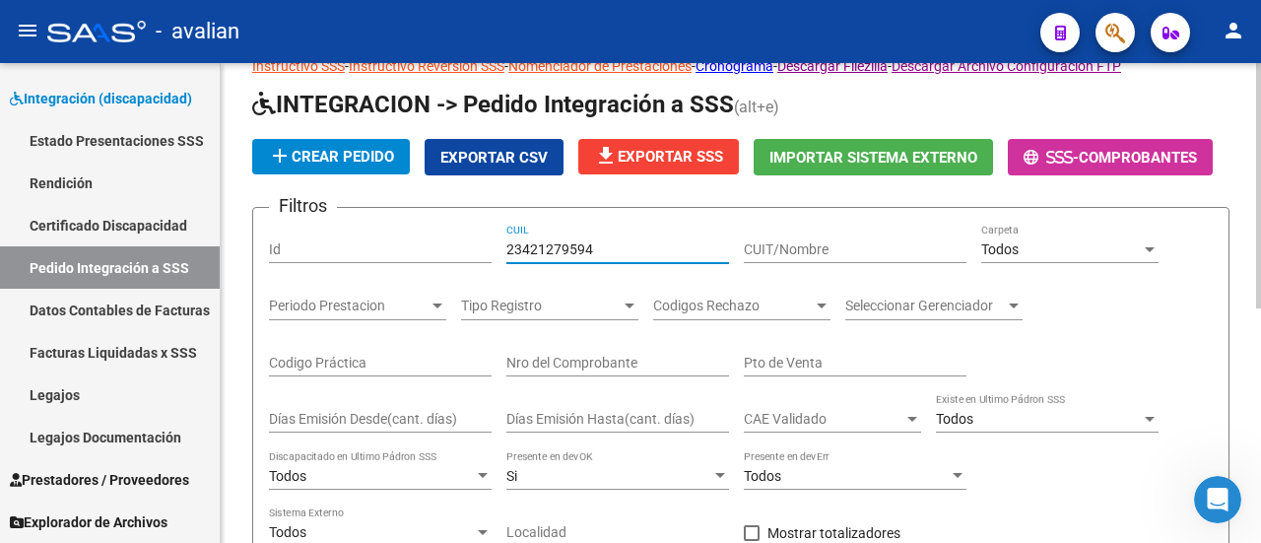
drag, startPoint x: 645, startPoint y: 239, endPoint x: 498, endPoint y: 228, distance: 147.2
click at [498, 228] on div "Filtros Id 23421279594 CUIL CUIT/Nombre Todos Carpeta Periodo Prestacion Period…" at bounding box center [740, 435] width 943 height 423
paste input "7287645819"
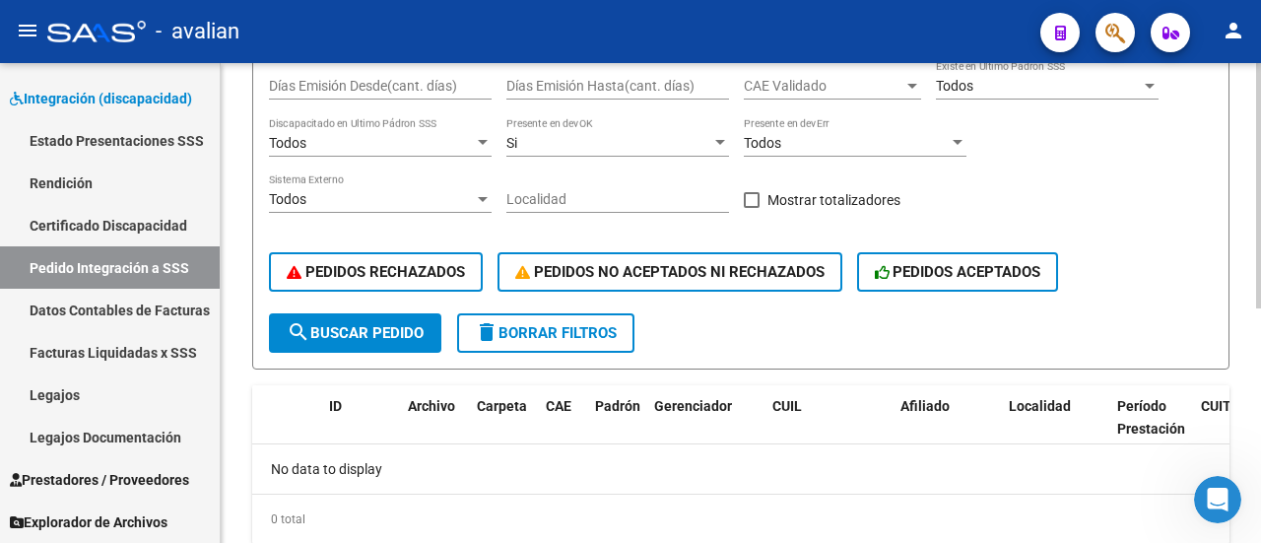
scroll to position [457, 0]
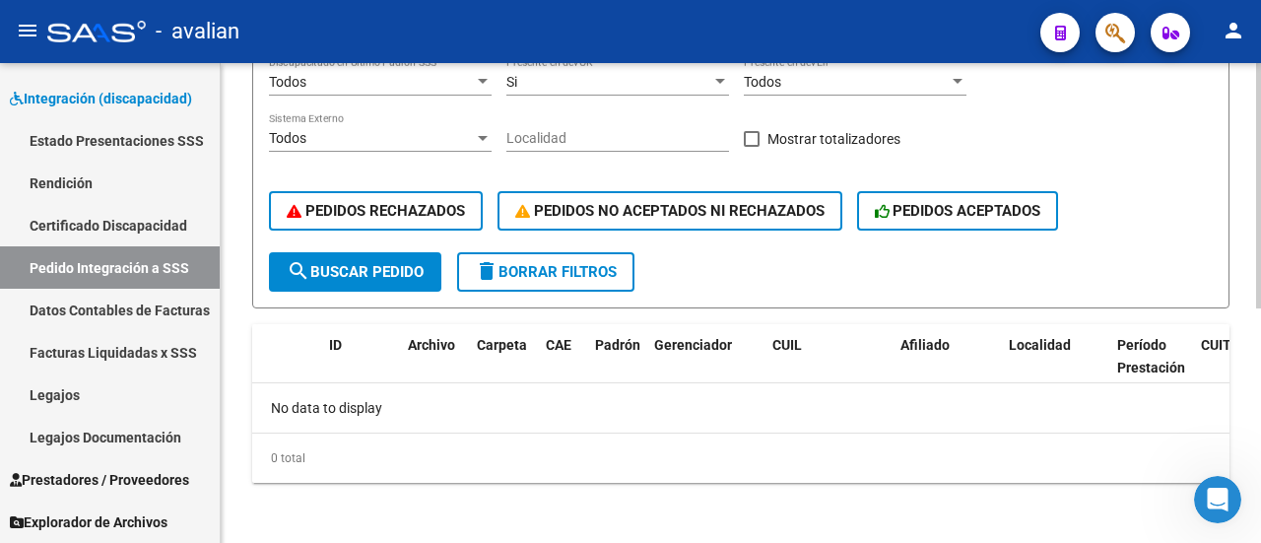
click at [372, 271] on span "search Buscar Pedido" at bounding box center [355, 272] width 137 height 18
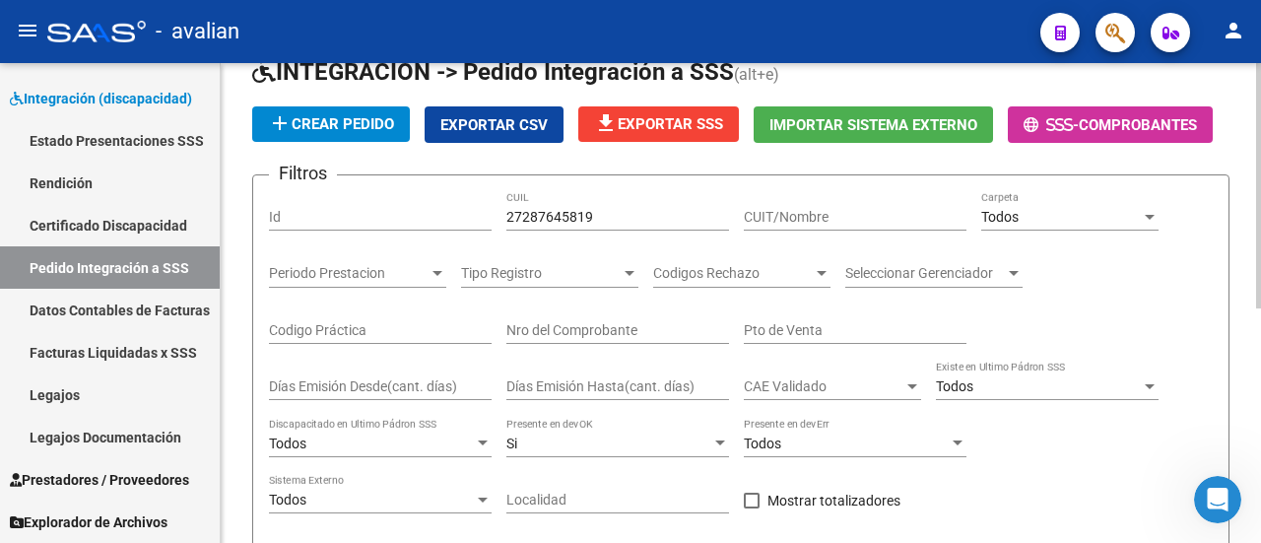
scroll to position [63, 0]
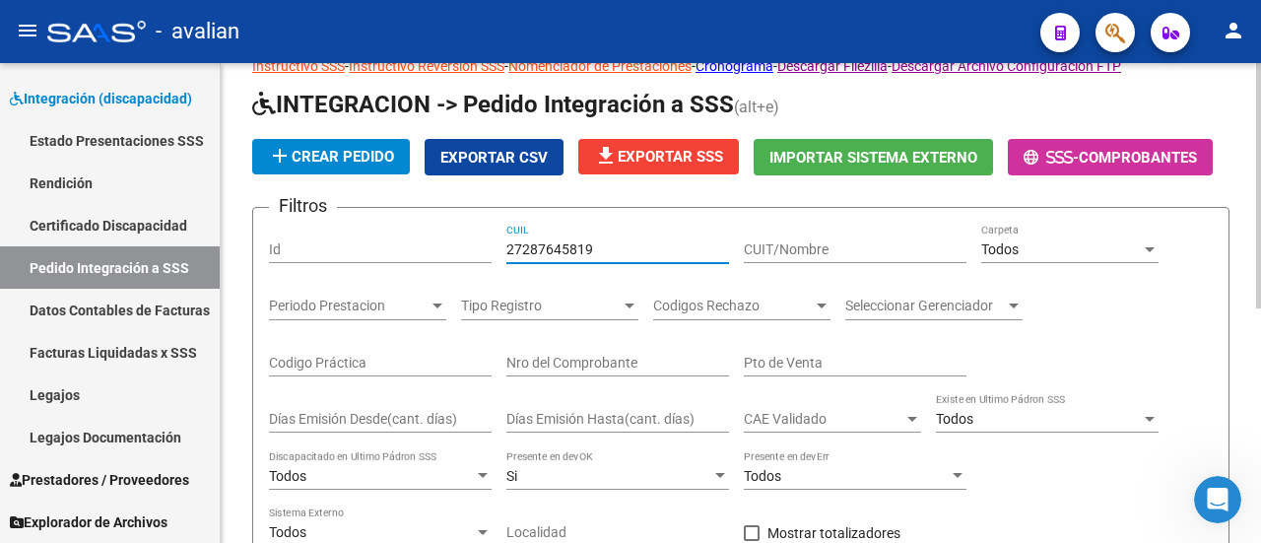
drag, startPoint x: 621, startPoint y: 245, endPoint x: 413, endPoint y: 243, distance: 208.8
click at [413, 243] on div "Filtros Id 27287645819 CUIL CUIT/Nombre Todos Carpeta Periodo Prestacion Period…" at bounding box center [740, 435] width 943 height 423
paste input "3323329494"
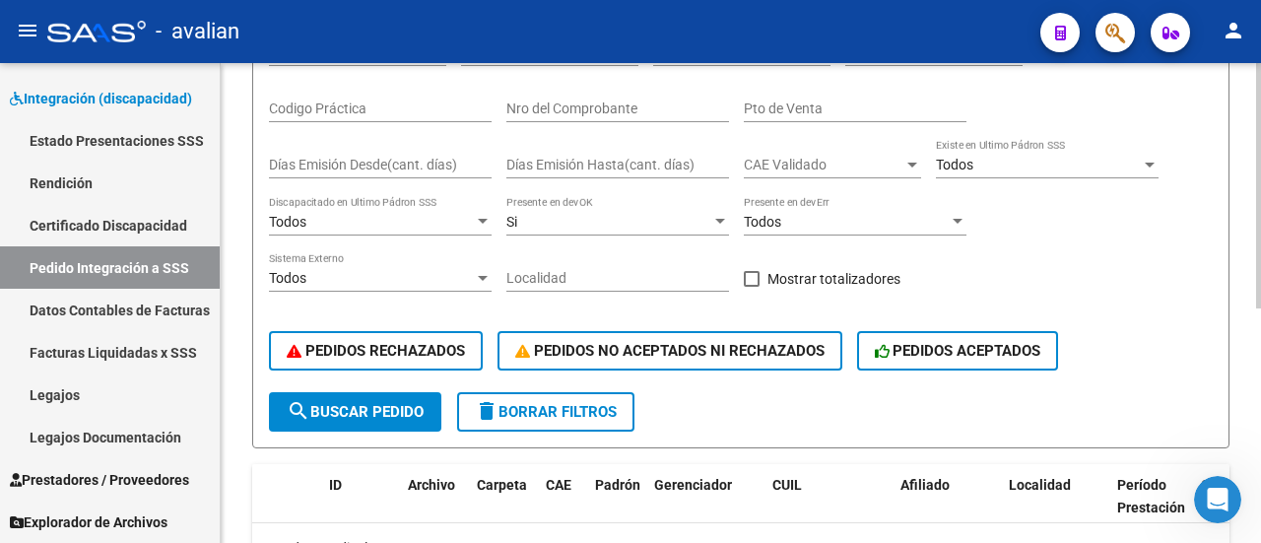
scroll to position [358, 0]
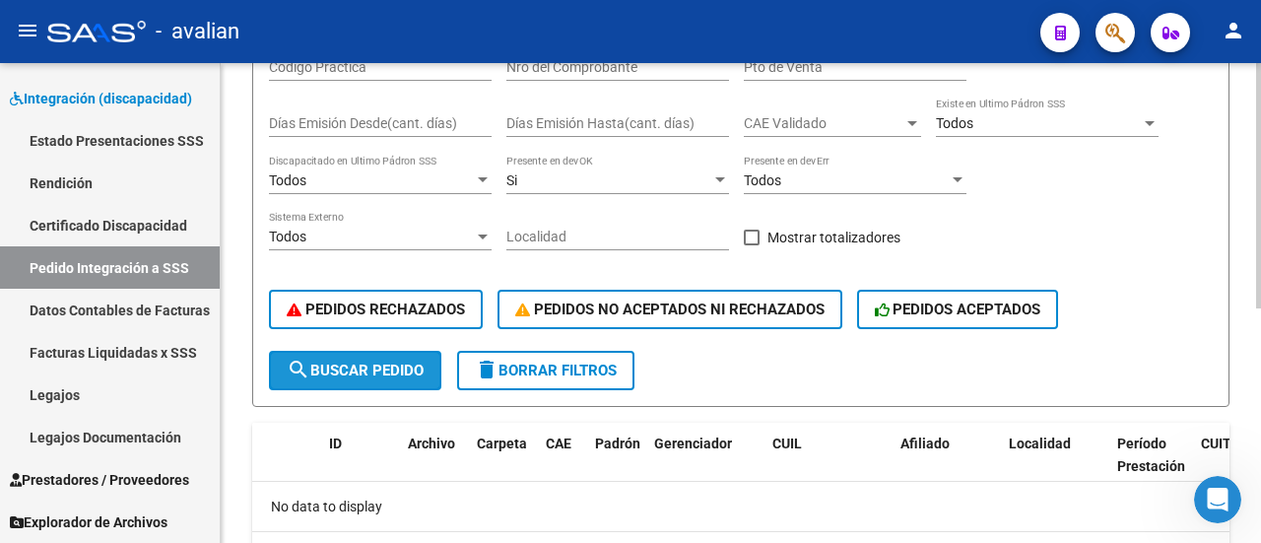
click at [374, 369] on span "search Buscar Pedido" at bounding box center [355, 370] width 137 height 18
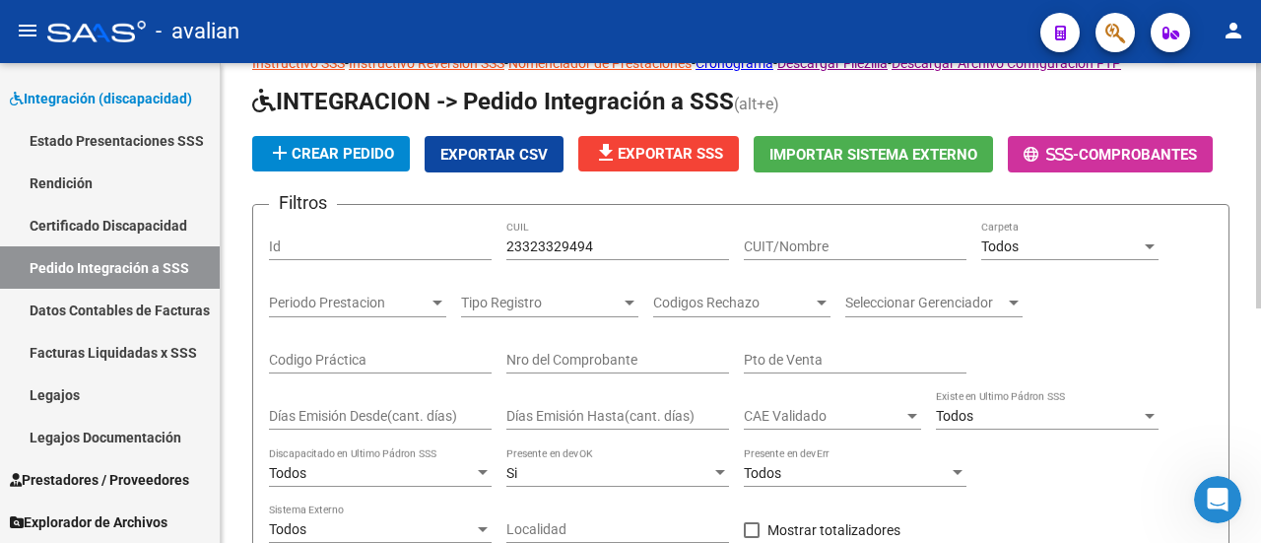
scroll to position [63, 0]
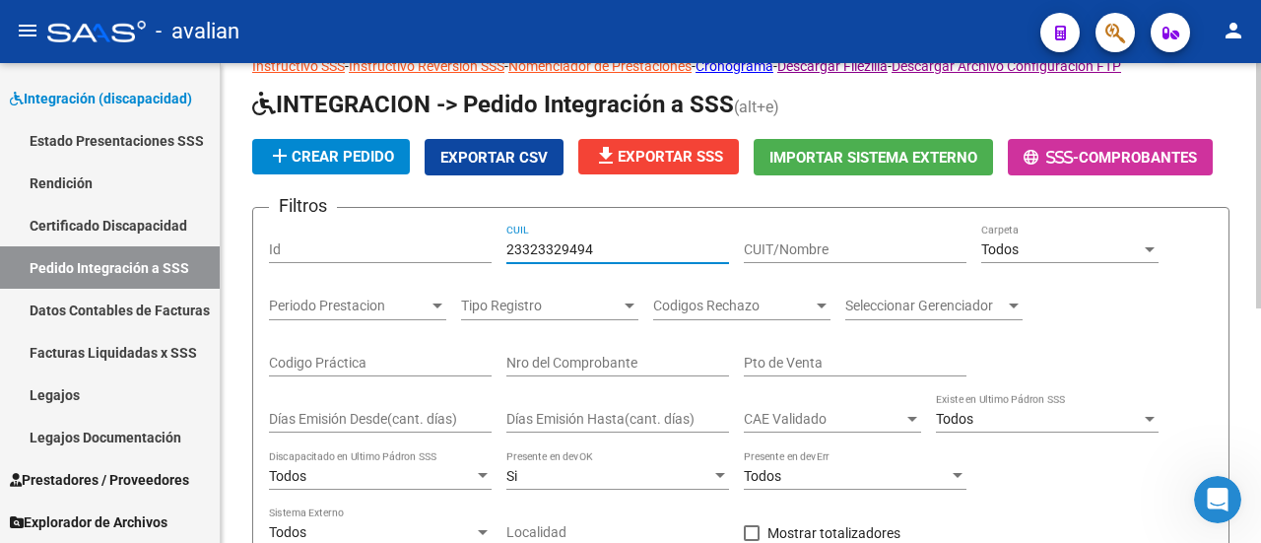
drag, startPoint x: 613, startPoint y: 244, endPoint x: 348, endPoint y: 244, distance: 264.9
click at [348, 244] on div "Filtros Id 23323329494 CUIL CUIT/Nombre Todos Carpeta Periodo Prestacion Period…" at bounding box center [740, 435] width 943 height 423
paste input "7229106428"
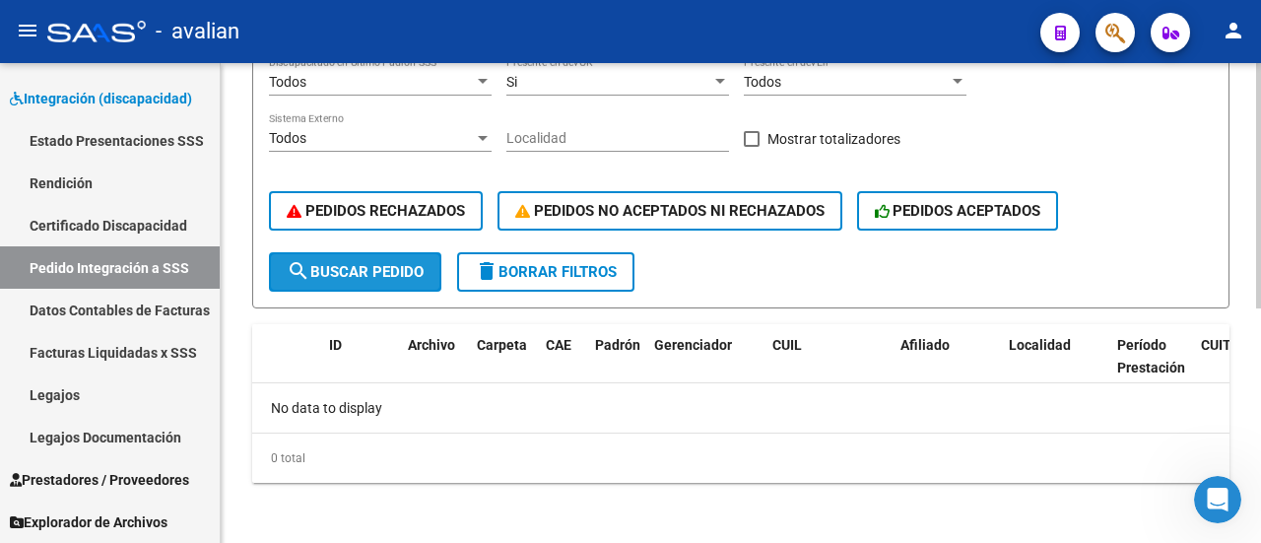
click at [353, 265] on span "search Buscar Pedido" at bounding box center [355, 272] width 137 height 18
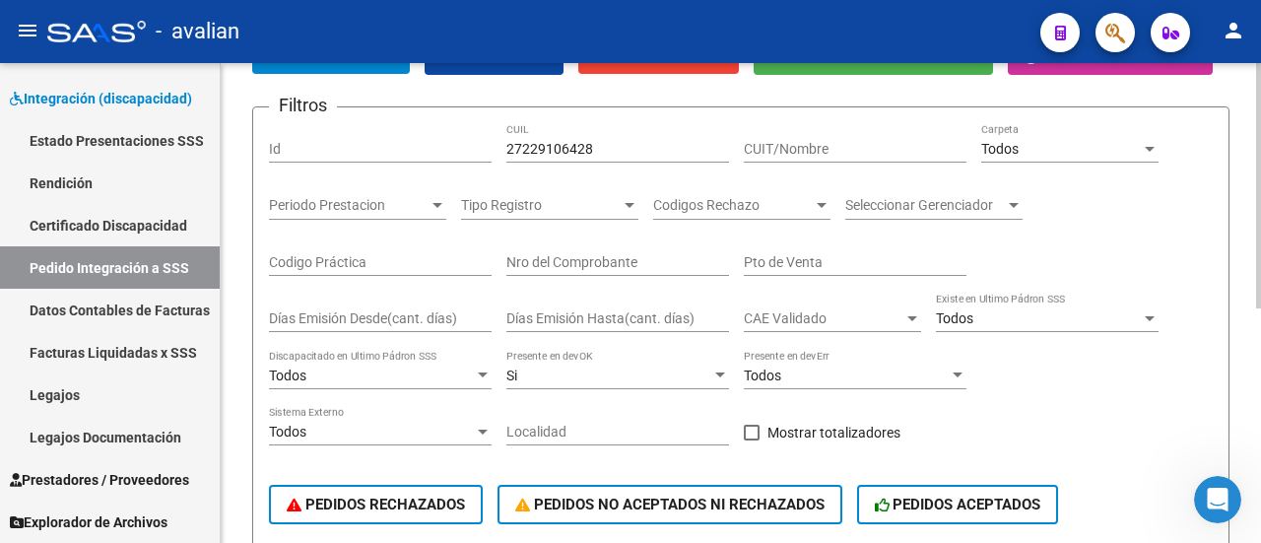
scroll to position [162, 0]
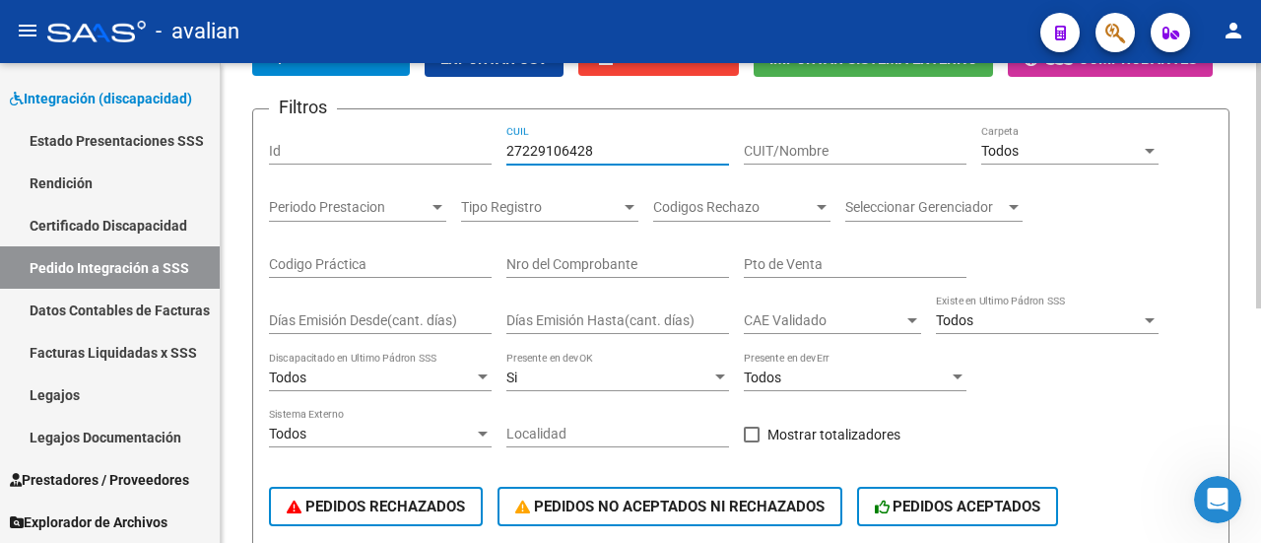
drag, startPoint x: 570, startPoint y: 141, endPoint x: 452, endPoint y: 127, distance: 119.0
click at [452, 127] on div "Filtros Id 27229106428 CUIL CUIT/Nombre Todos Carpeta Periodo Prestacion Period…" at bounding box center [740, 336] width 943 height 423
paste input "04264665"
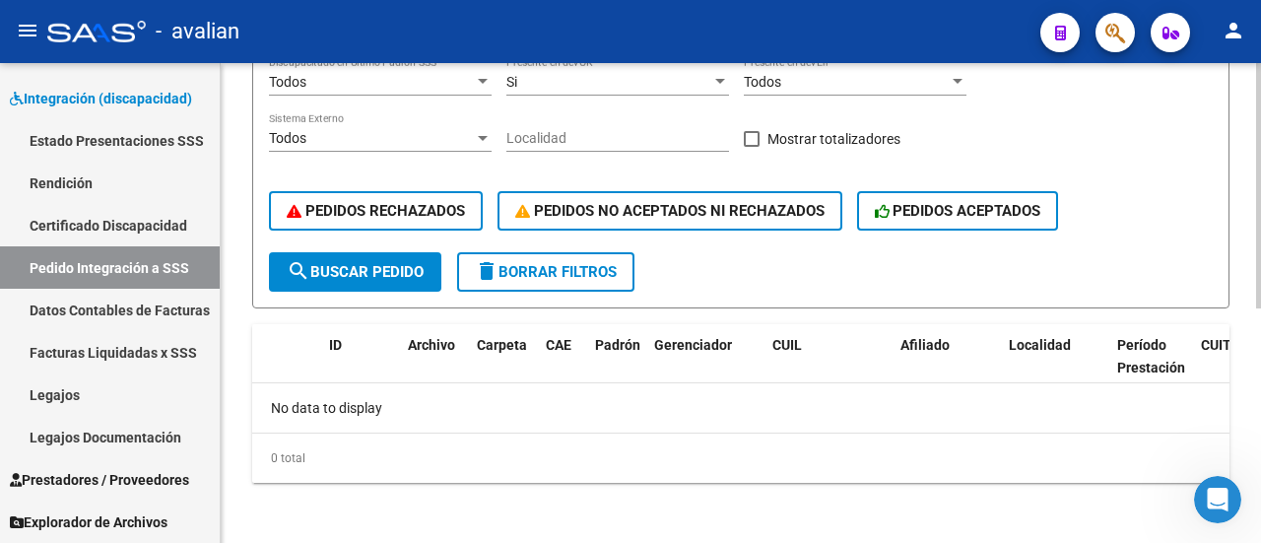
click at [401, 267] on span "search Buscar Pedido" at bounding box center [355, 272] width 137 height 18
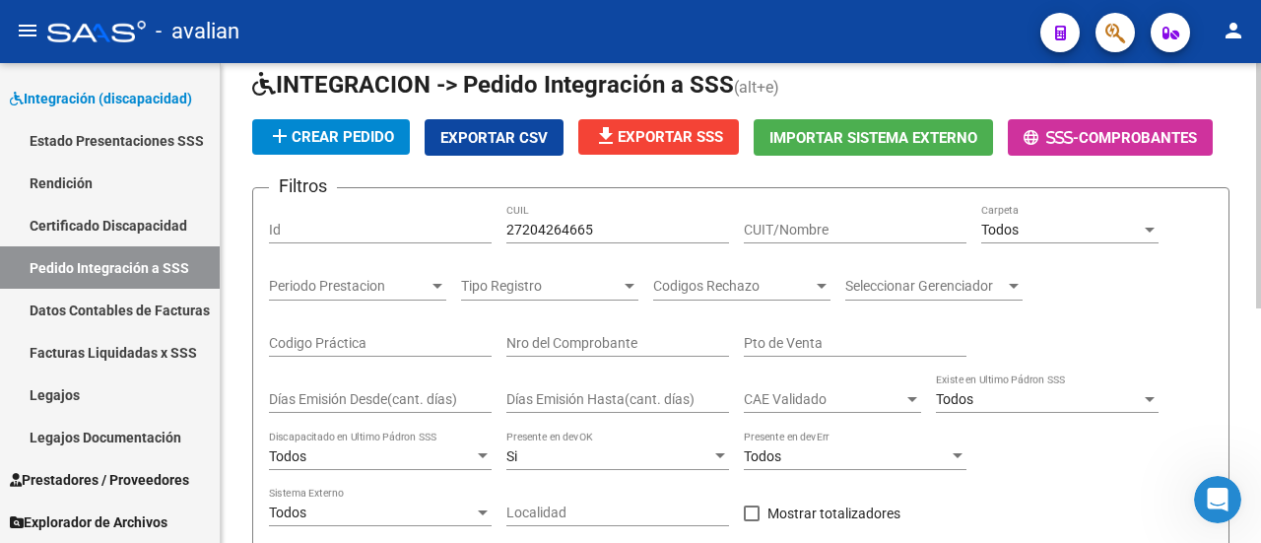
scroll to position [63, 0]
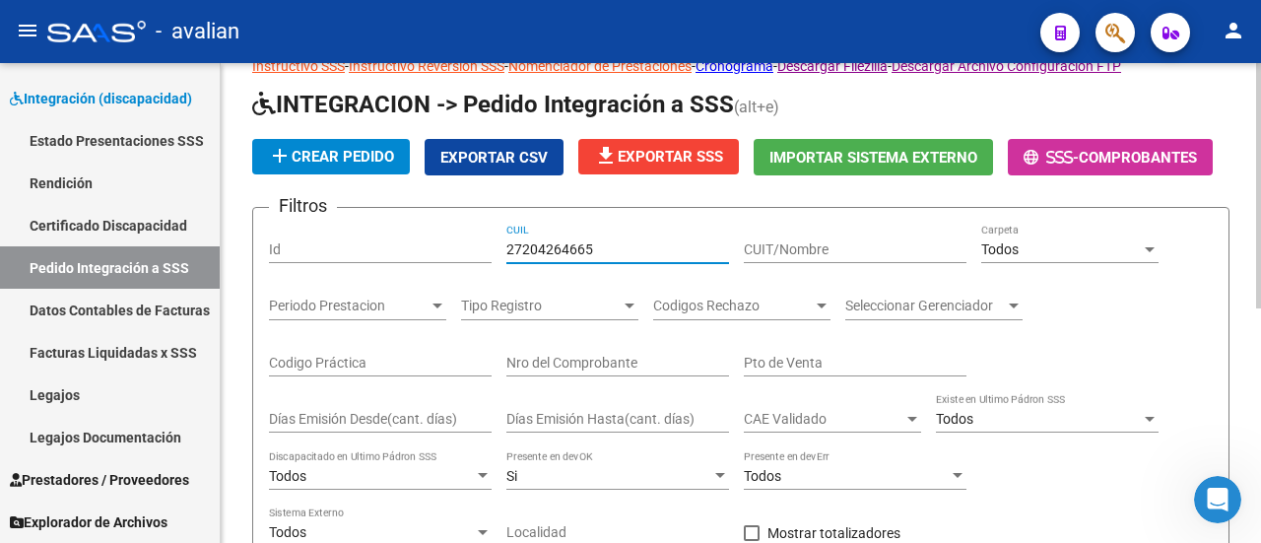
drag, startPoint x: 609, startPoint y: 248, endPoint x: 487, endPoint y: 236, distance: 122.7
click at [487, 236] on div "Filtros Id 27204264665 CUIL CUIT/Nombre Todos Carpeta Periodo Prestacion Period…" at bounding box center [740, 435] width 943 height 423
paste input "300861771"
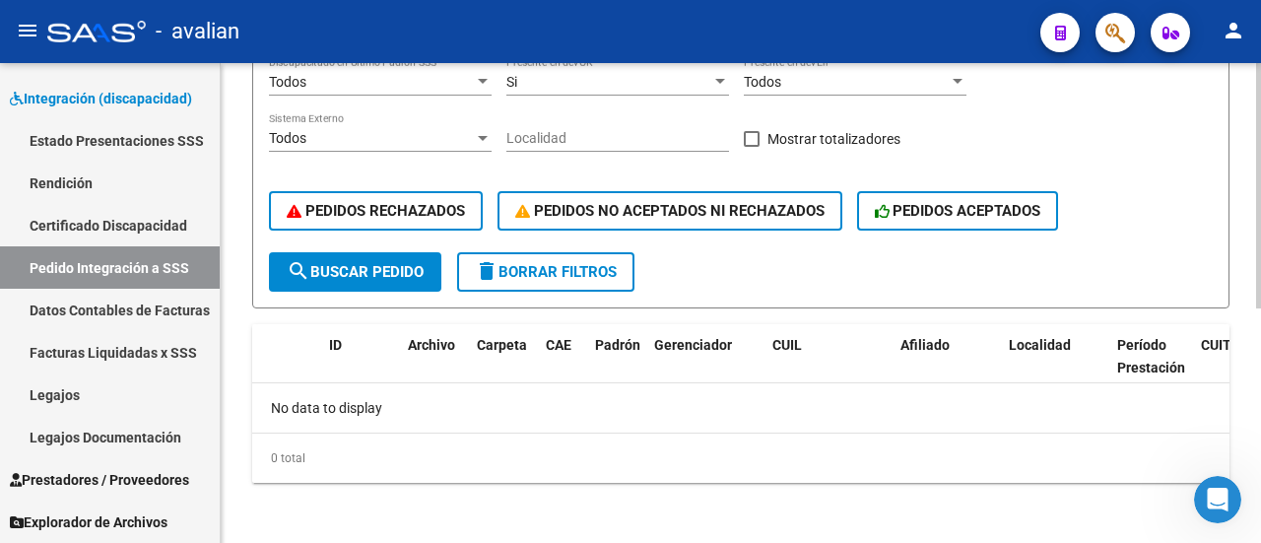
click at [363, 259] on button "search Buscar Pedido" at bounding box center [355, 271] width 172 height 39
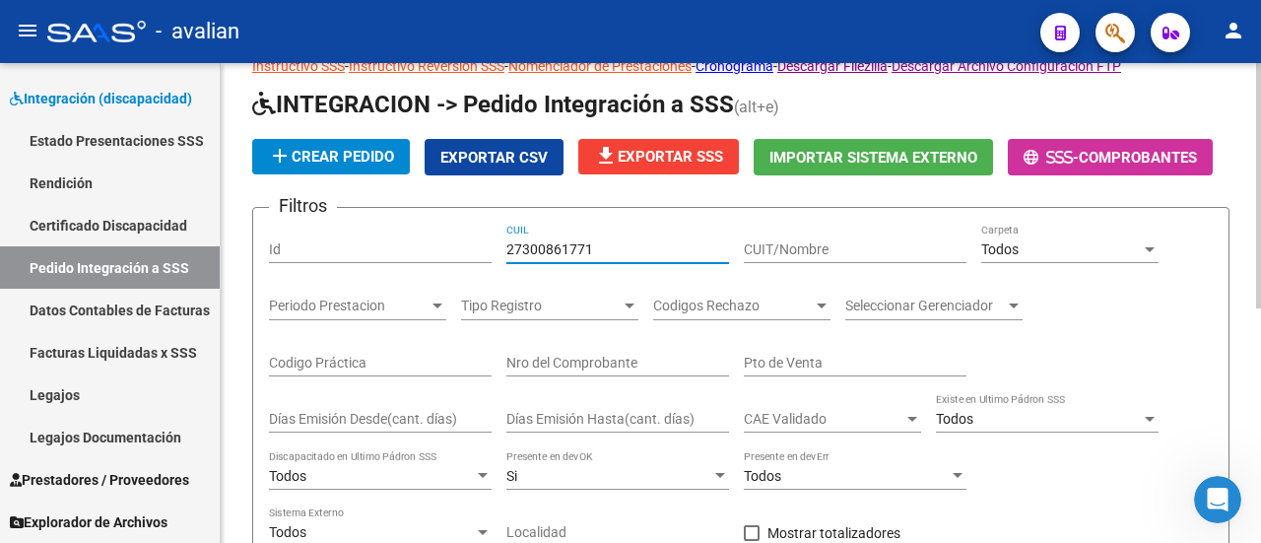
drag, startPoint x: 609, startPoint y: 246, endPoint x: 406, endPoint y: 244, distance: 202.9
click at [406, 244] on div "Filtros Id 27300861771 CUIL CUIT/Nombre Todos Carpeta Periodo Prestacion Period…" at bounding box center [740, 435] width 943 height 423
paste input "78157469"
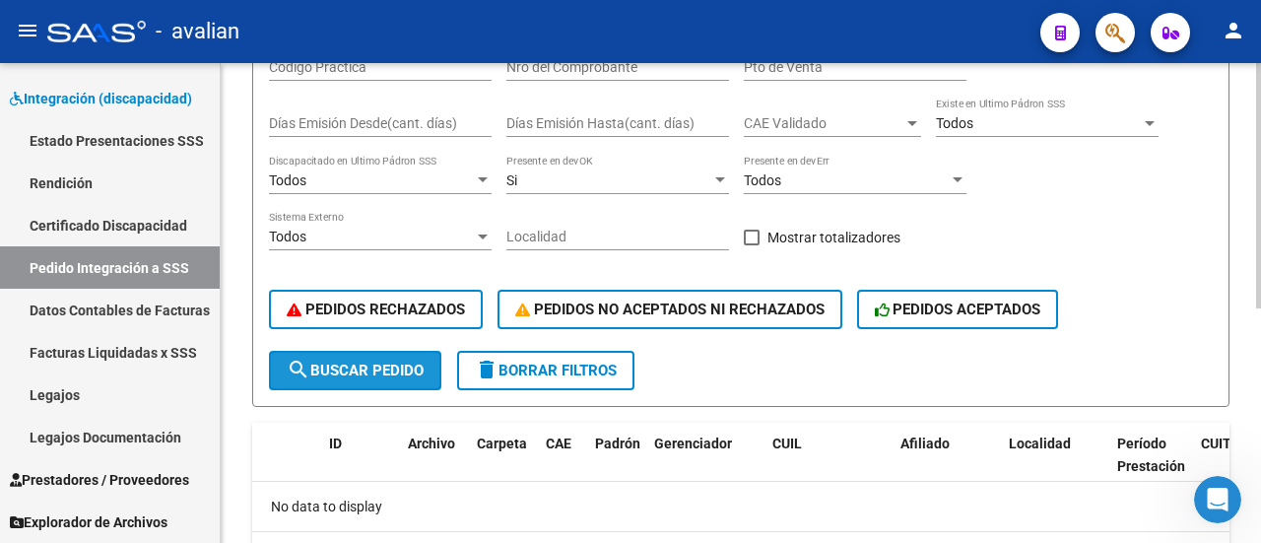
click at [319, 363] on span "search Buscar Pedido" at bounding box center [355, 370] width 137 height 18
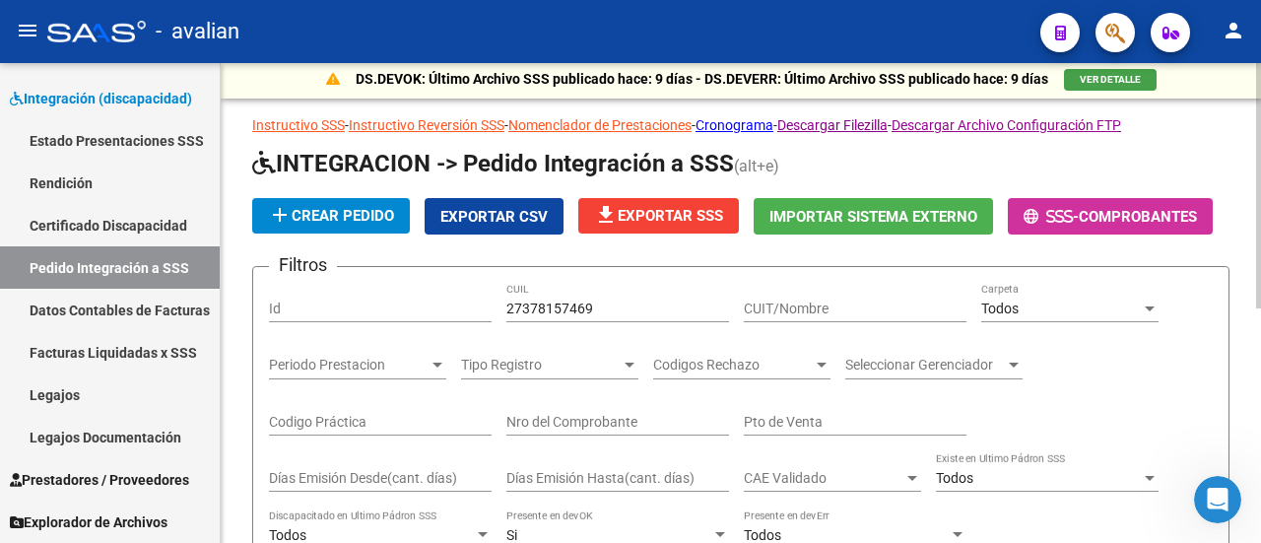
scroll to position [0, 0]
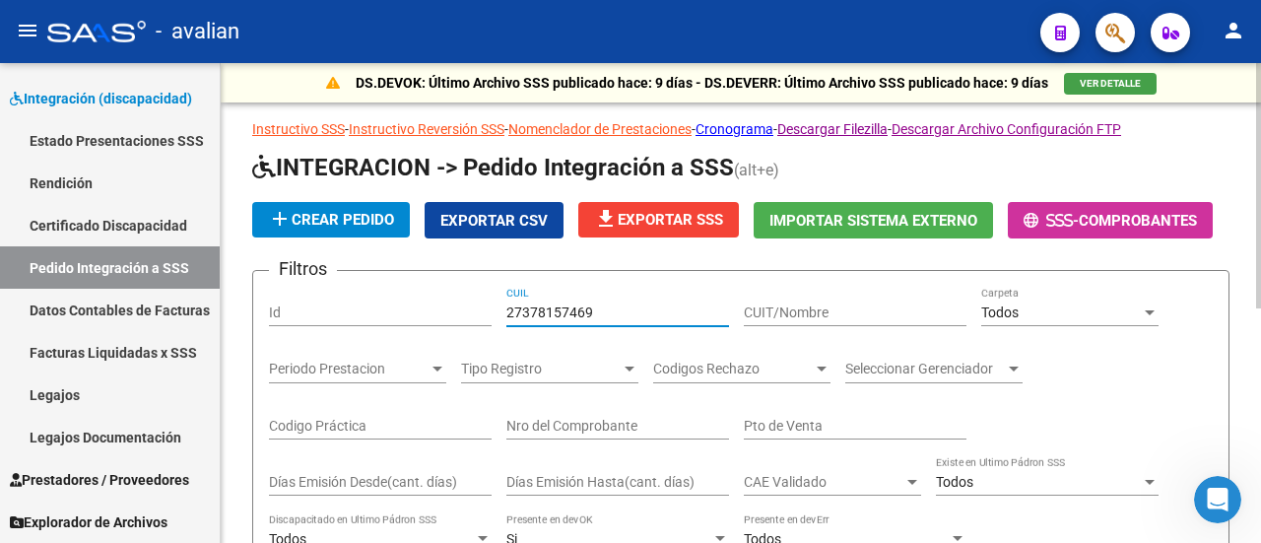
drag, startPoint x: 605, startPoint y: 318, endPoint x: 429, endPoint y: 319, distance: 175.3
click at [429, 319] on div "Filtros Id 27378157469 CUIL CUIT/Nombre Todos Carpeta Periodo Prestacion Period…" at bounding box center [740, 498] width 943 height 423
paste input "255051194"
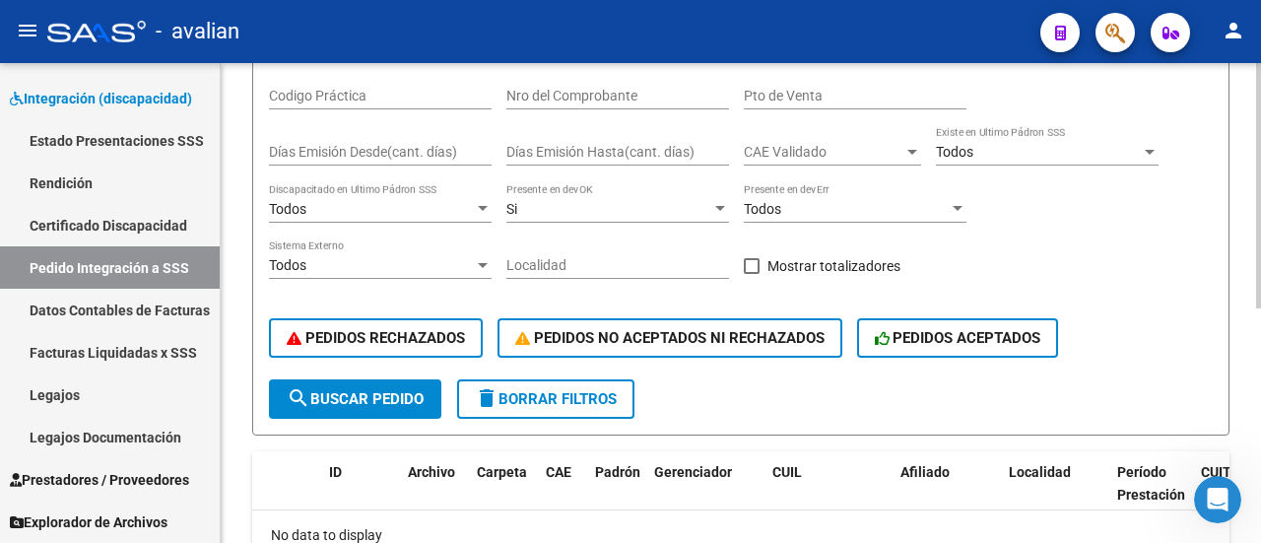
scroll to position [394, 0]
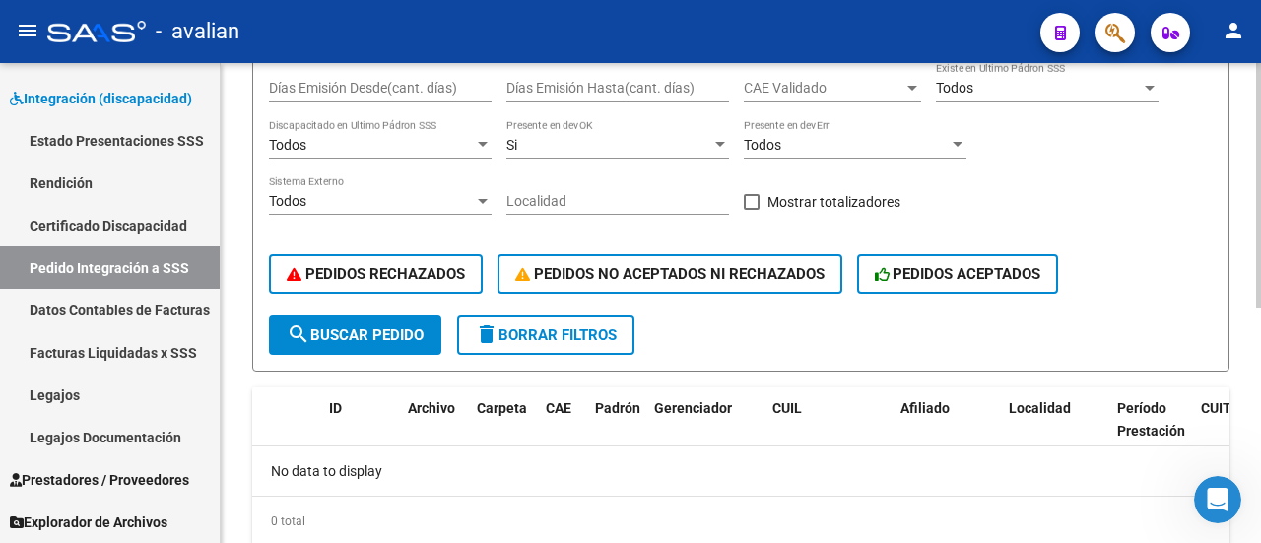
type input "27255051194"
click at [384, 330] on span "search Buscar Pedido" at bounding box center [355, 335] width 137 height 18
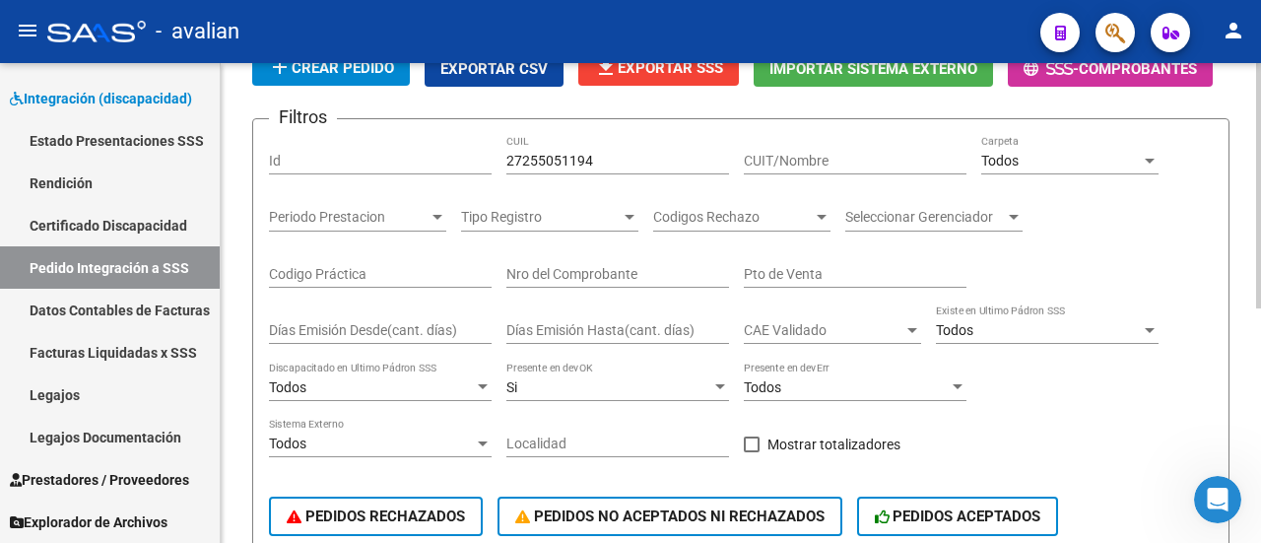
scroll to position [98, 0]
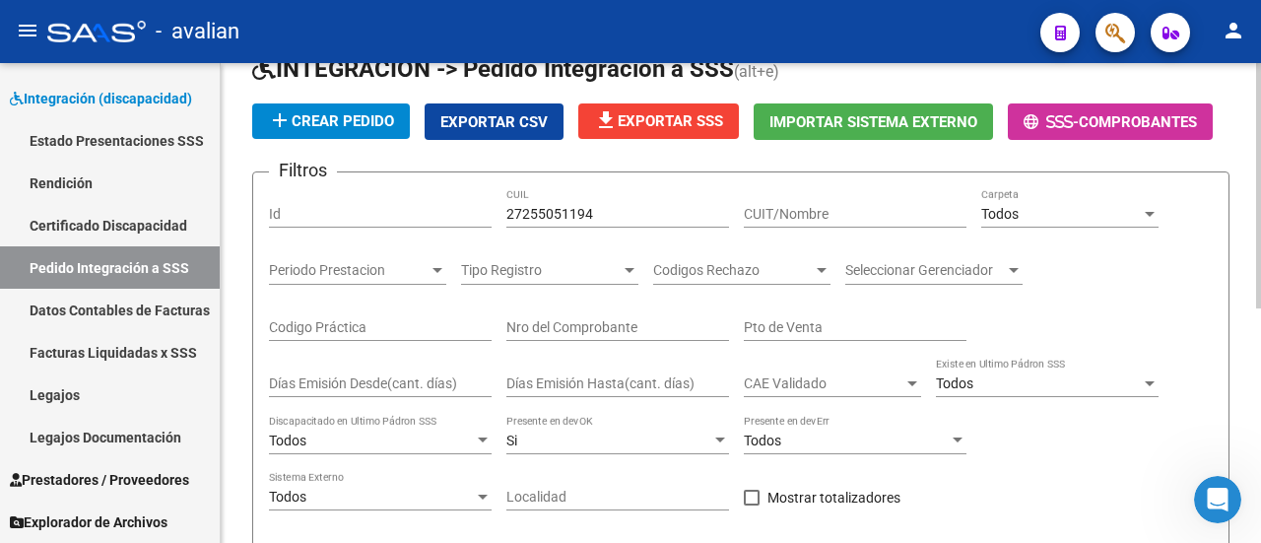
drag, startPoint x: 611, startPoint y: 203, endPoint x: 408, endPoint y: 224, distance: 203.9
click at [408, 224] on div "Filtros Id 27255051194 CUIL CUIT/Nombre Todos Carpeta Periodo Prestacion Period…" at bounding box center [740, 399] width 943 height 423
drag, startPoint x: 607, startPoint y: 219, endPoint x: 432, endPoint y: 241, distance: 175.8
click at [432, 241] on div "Filtros Id 27255051194 CUIL CUIT/Nombre Todos Carpeta Periodo Prestacion Period…" at bounding box center [740, 399] width 943 height 423
click at [410, 216] on input "Id" at bounding box center [380, 214] width 223 height 17
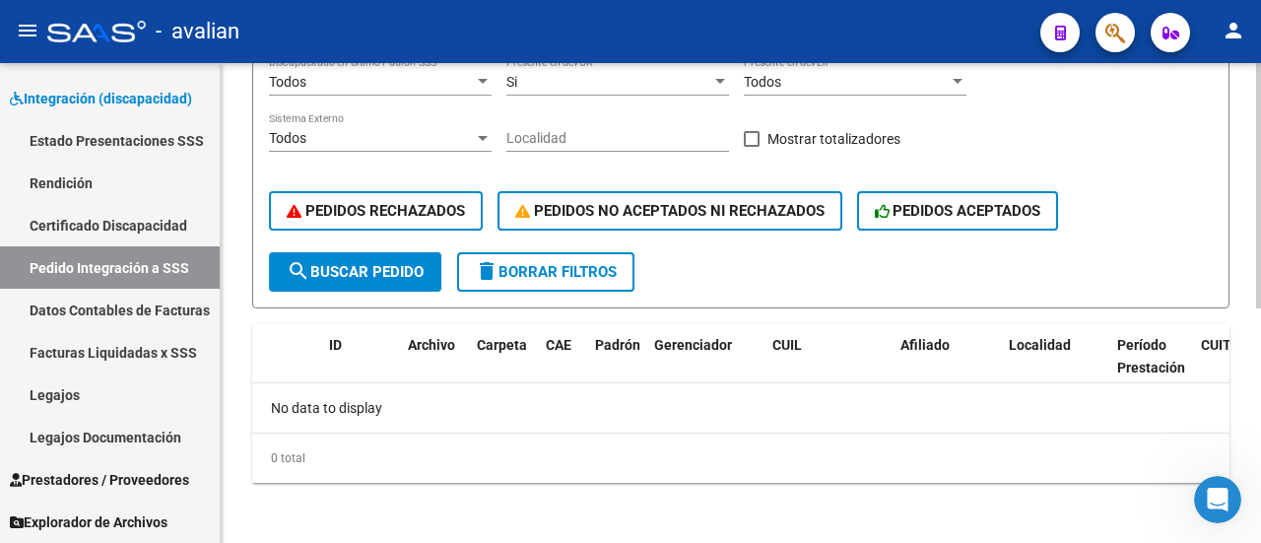
type input "5118"
click at [382, 269] on span "search Buscar Pedido" at bounding box center [355, 272] width 137 height 18
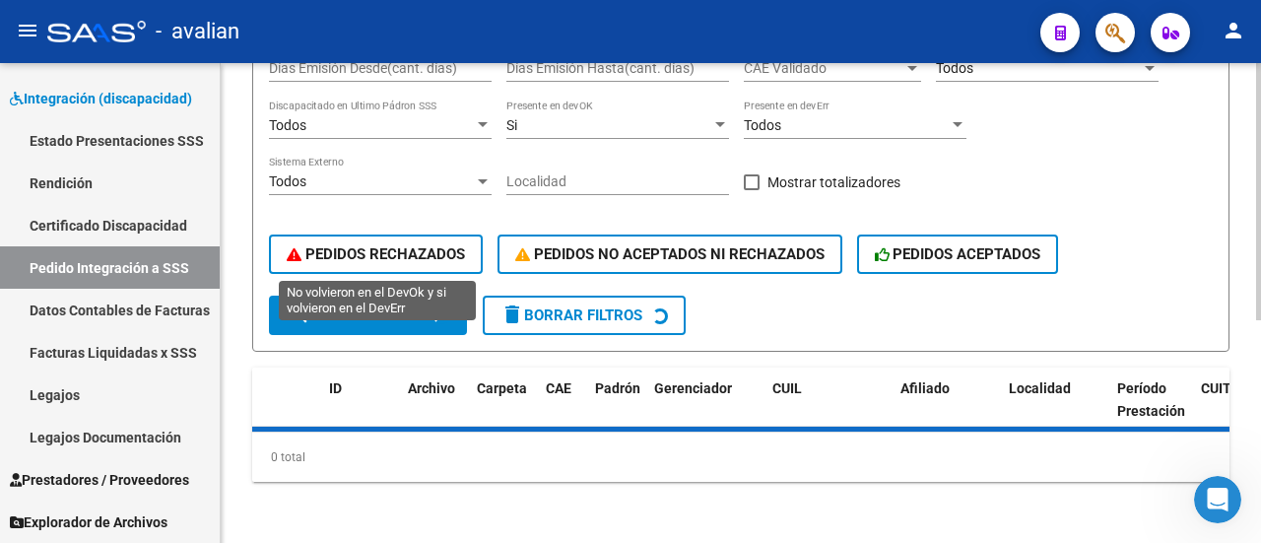
scroll to position [457, 0]
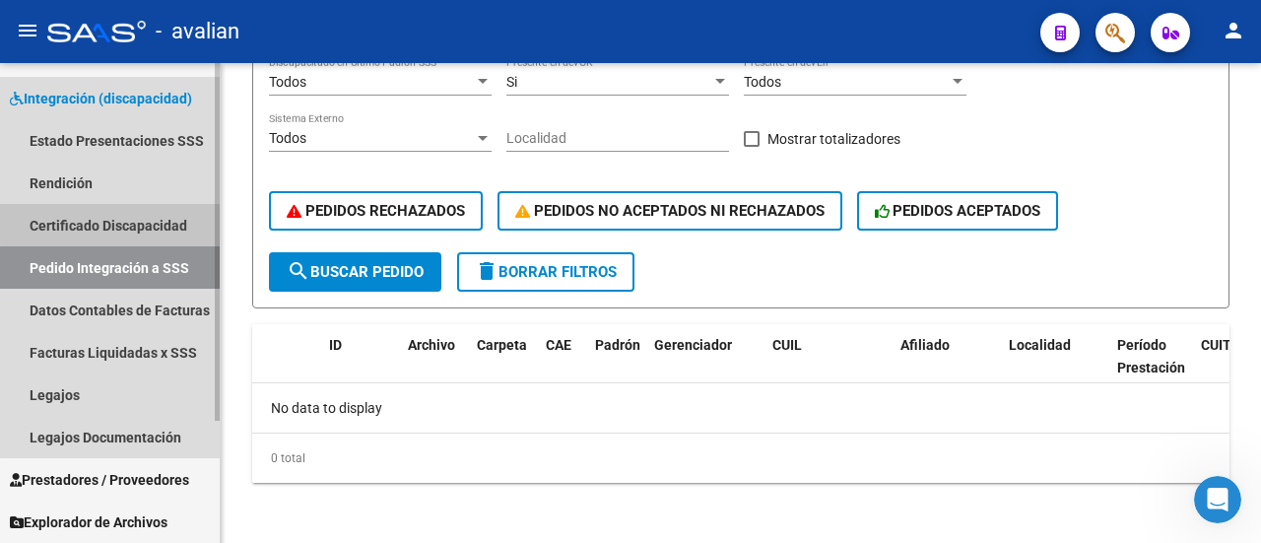
click at [154, 222] on link "Certificado Discapacidad" at bounding box center [110, 225] width 220 height 42
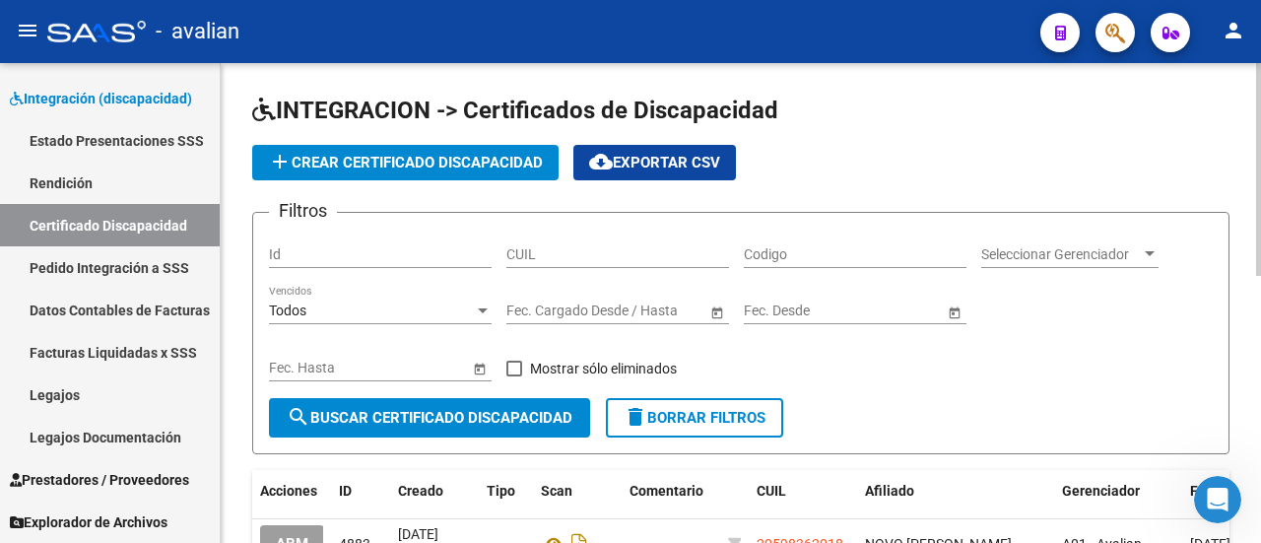
click at [400, 257] on input "Id" at bounding box center [380, 254] width 223 height 17
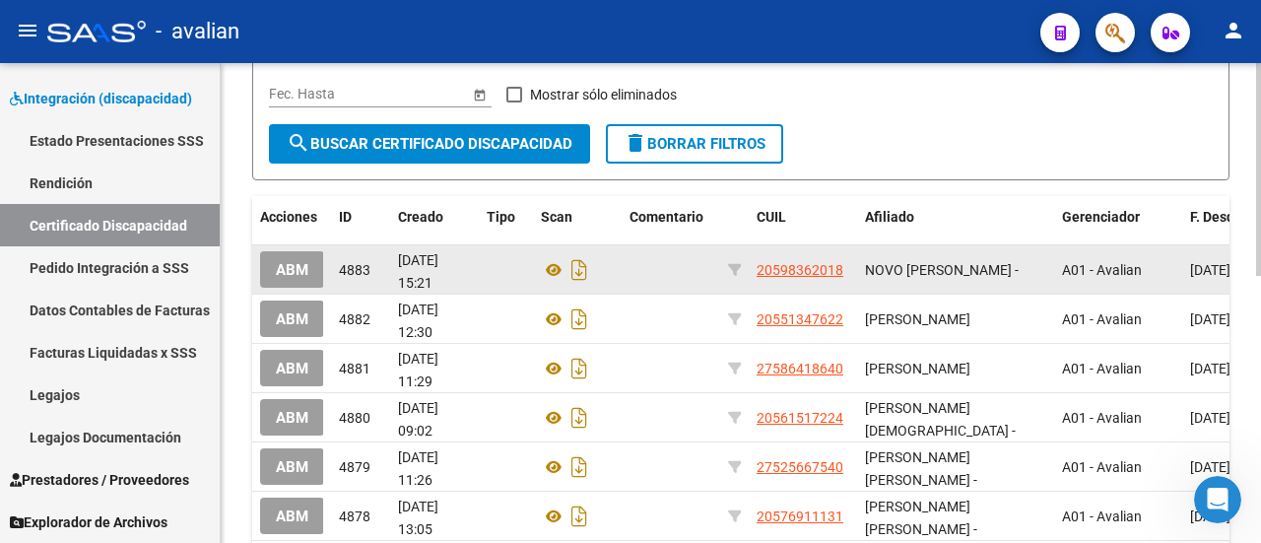
scroll to position [295, 0]
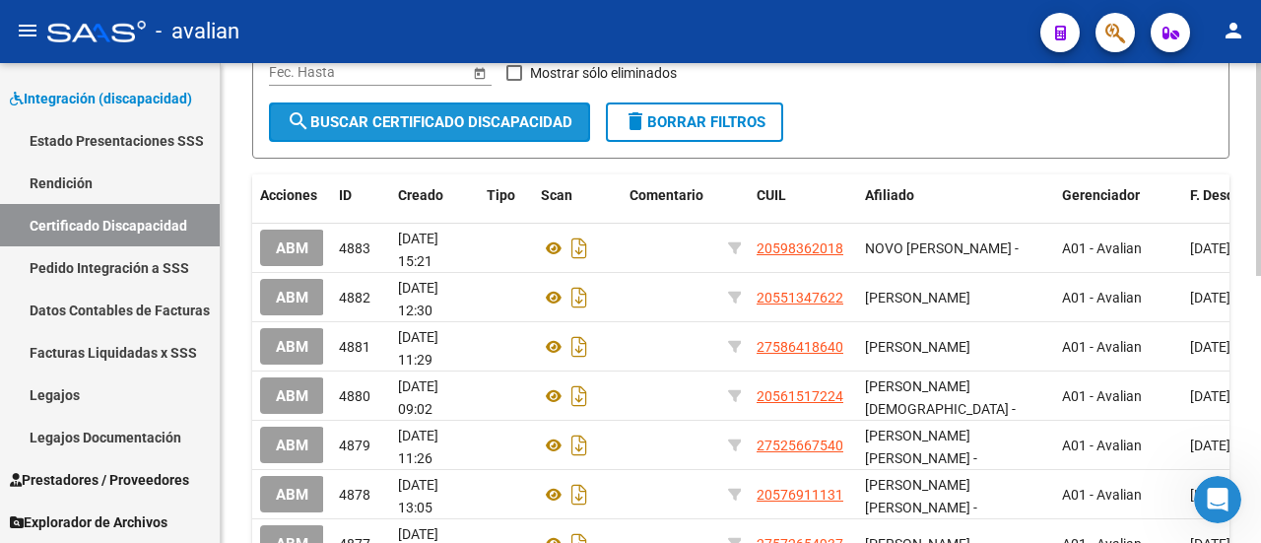
click at [446, 123] on span "search Buscar Certificado Discapacidad" at bounding box center [430, 122] width 286 height 18
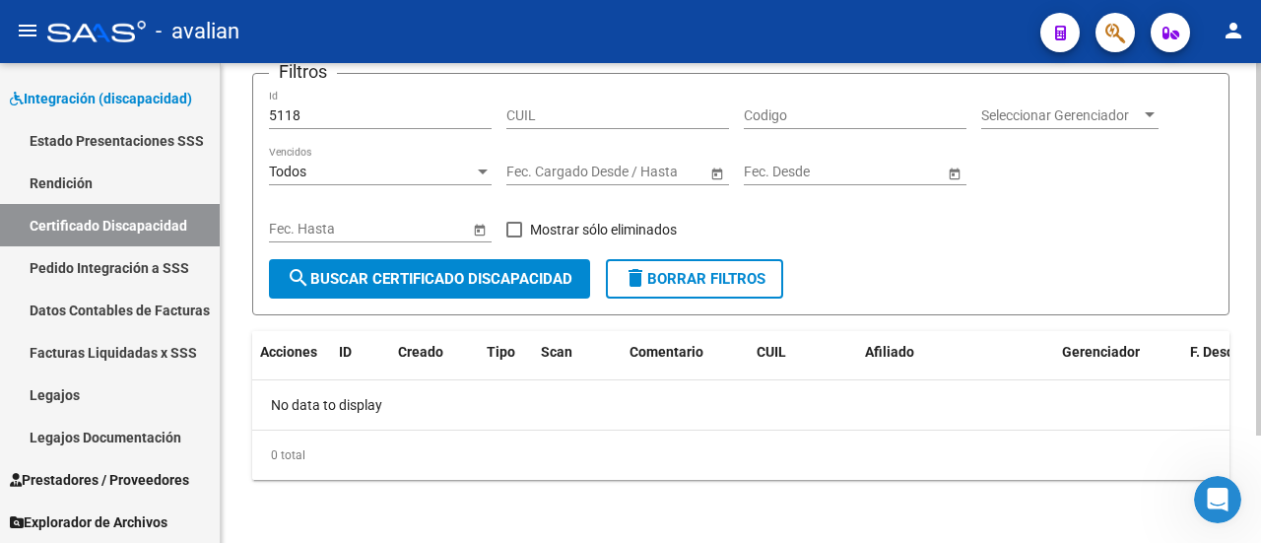
scroll to position [138, 0]
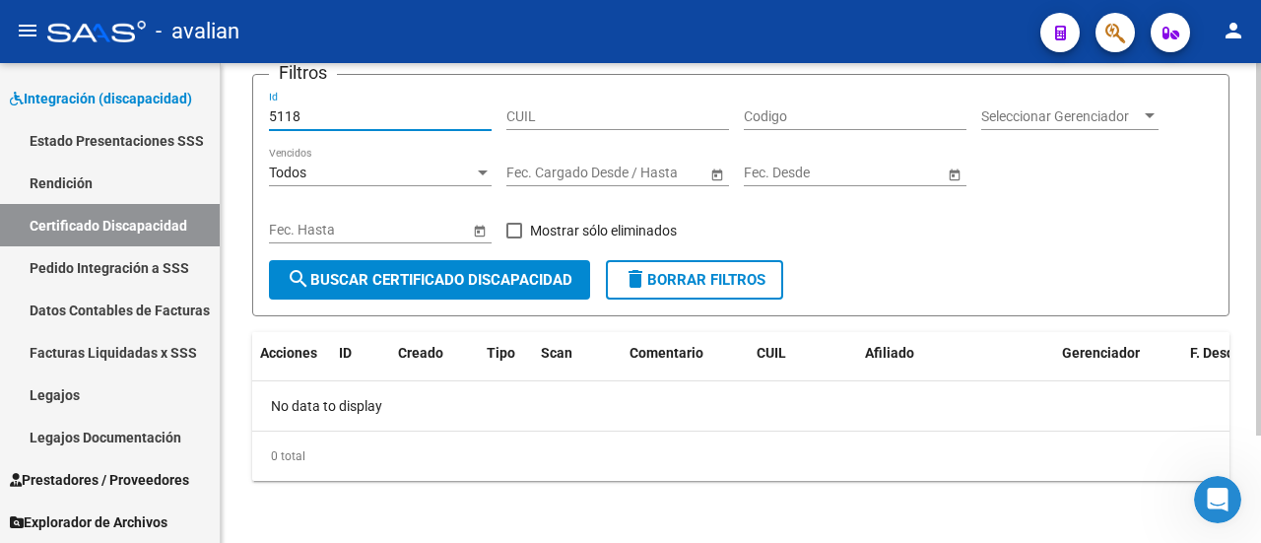
drag, startPoint x: 329, startPoint y: 116, endPoint x: 228, endPoint y: 111, distance: 100.6
click at [324, 113] on input "5118" at bounding box center [380, 116] width 223 height 17
type input "5"
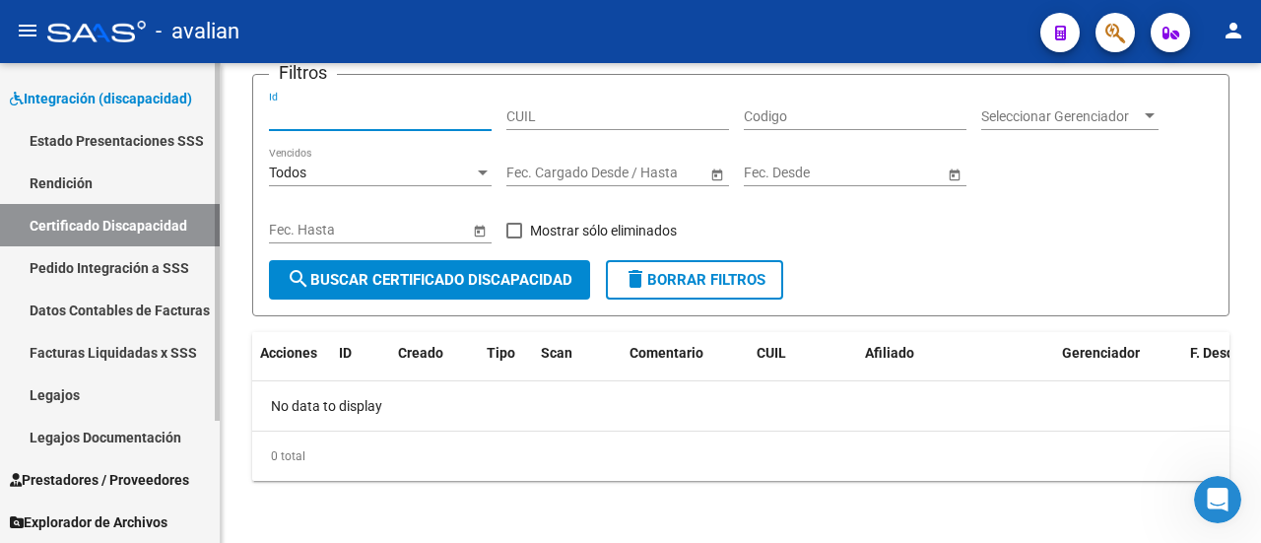
click at [150, 260] on link "Pedido Integración a SSS" at bounding box center [110, 267] width 220 height 42
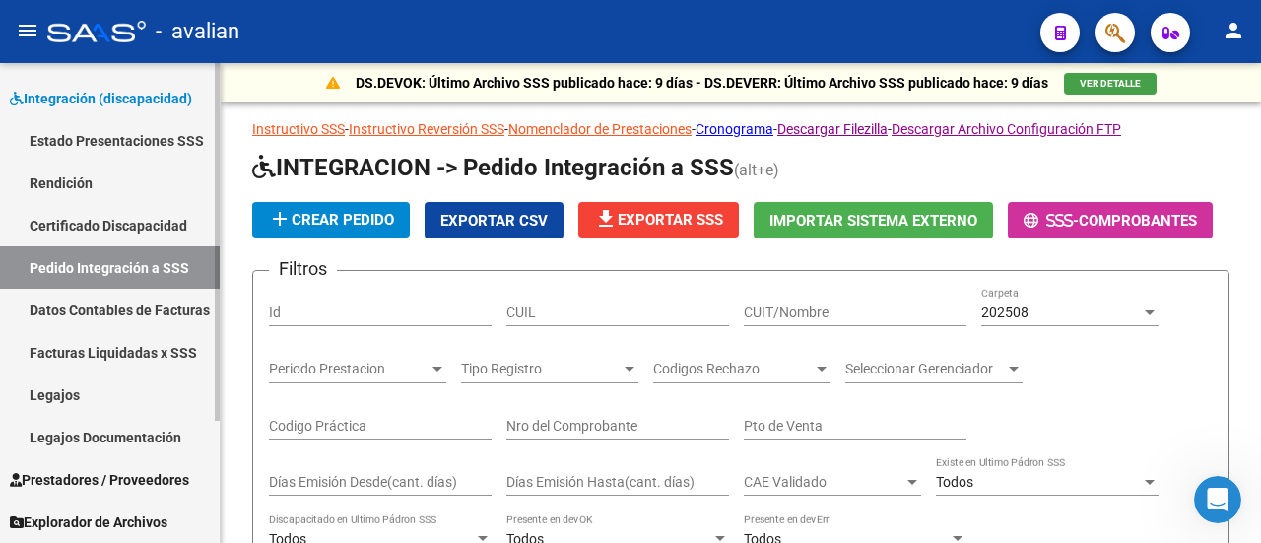
click at [126, 356] on link "Facturas Liquidadas x SSS" at bounding box center [110, 352] width 220 height 42
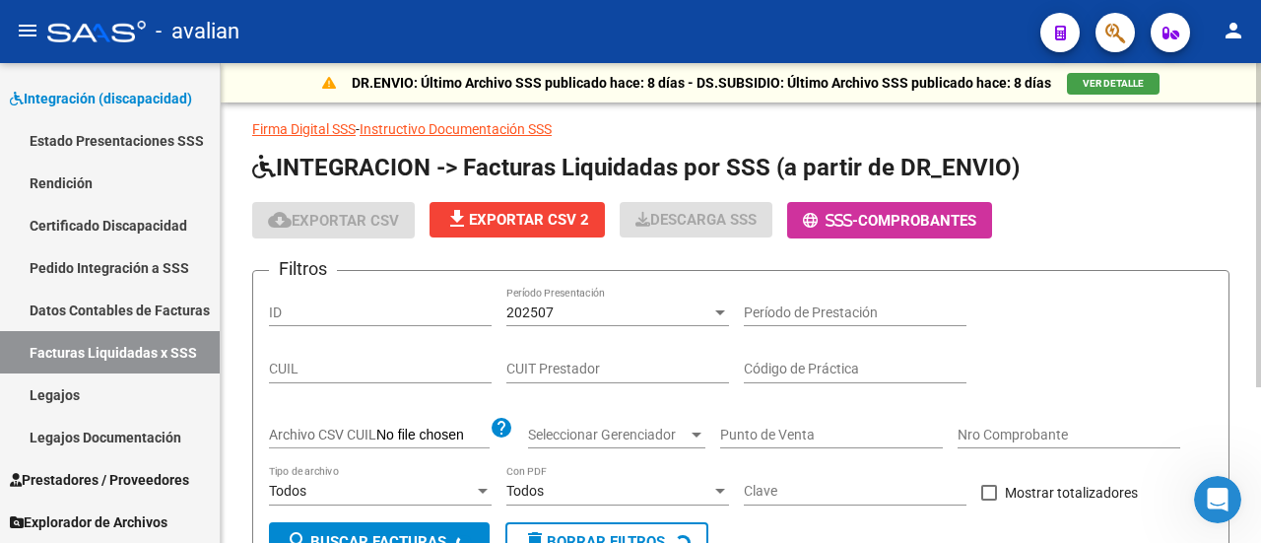
click at [395, 314] on input "ID" at bounding box center [380, 312] width 223 height 17
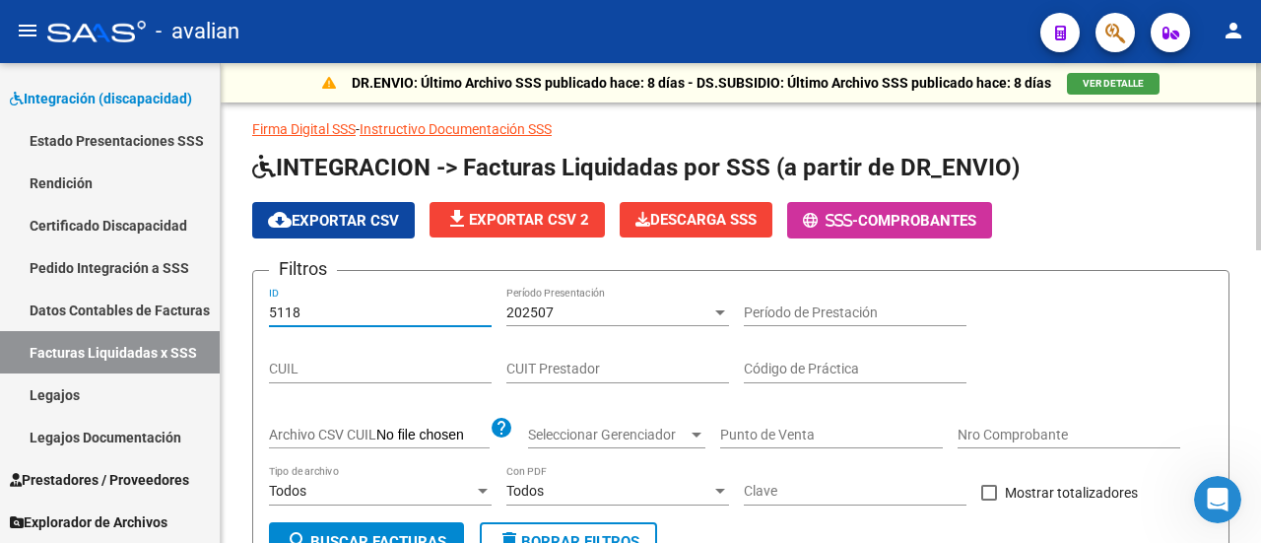
type input "5118"
click at [721, 312] on div at bounding box center [720, 312] width 10 height 5
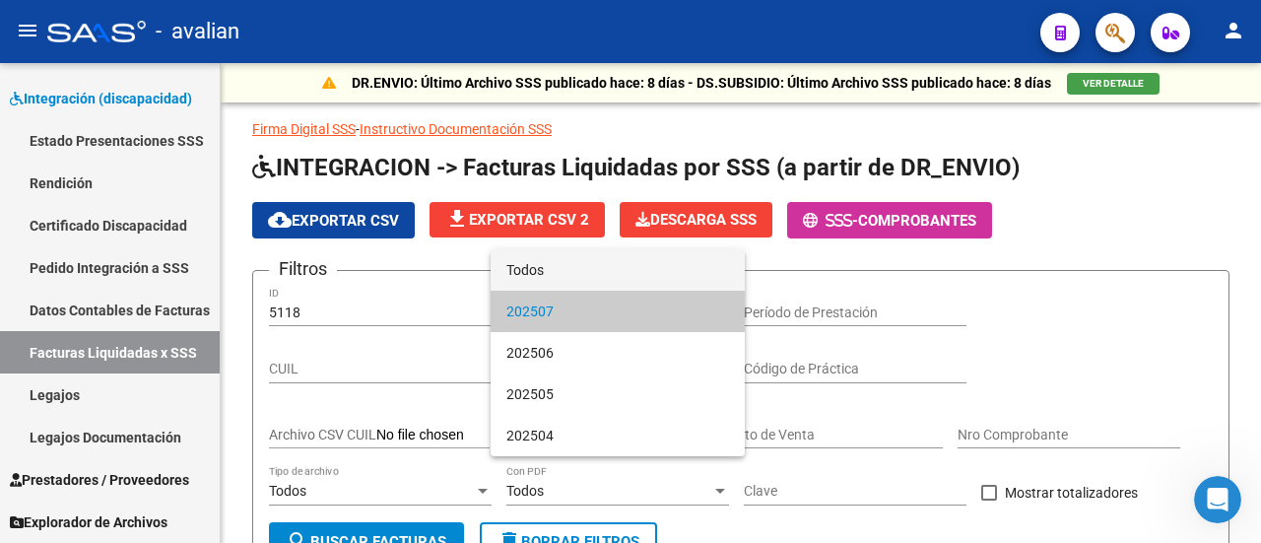
click at [594, 266] on span "Todos" at bounding box center [617, 269] width 223 height 41
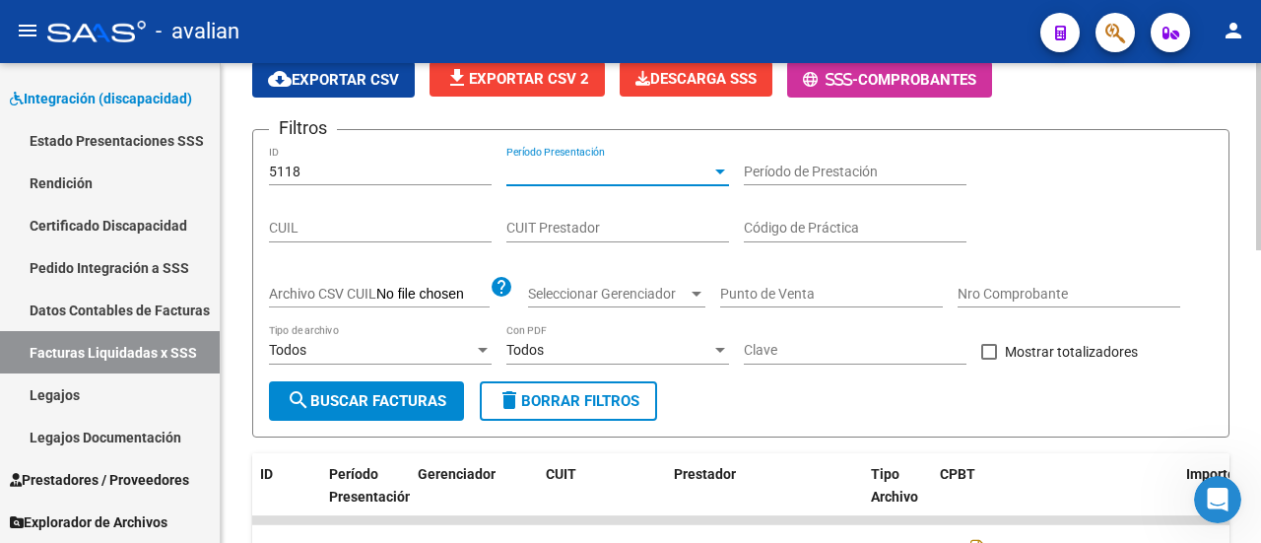
scroll to position [98, 0]
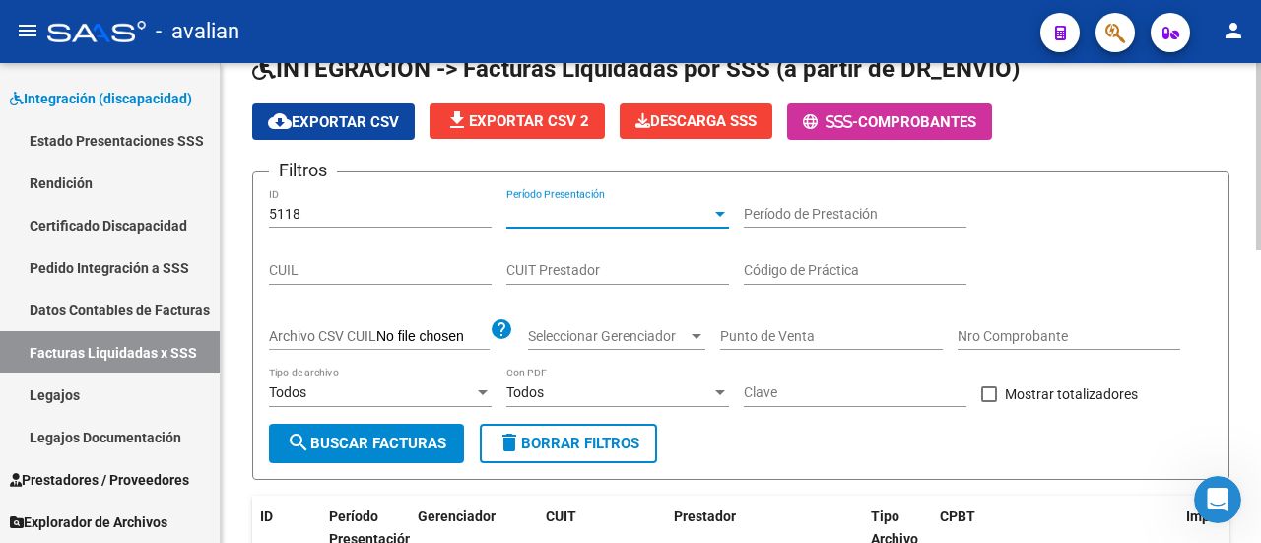
click at [380, 442] on span "search Buscar Facturas" at bounding box center [367, 443] width 160 height 18
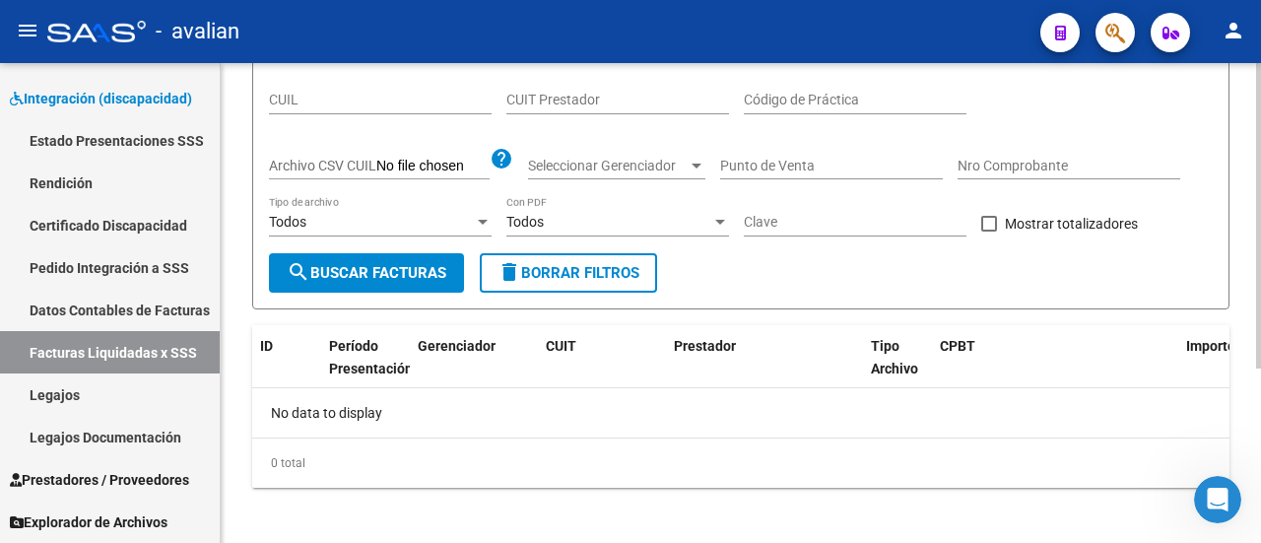
scroll to position [275, 0]
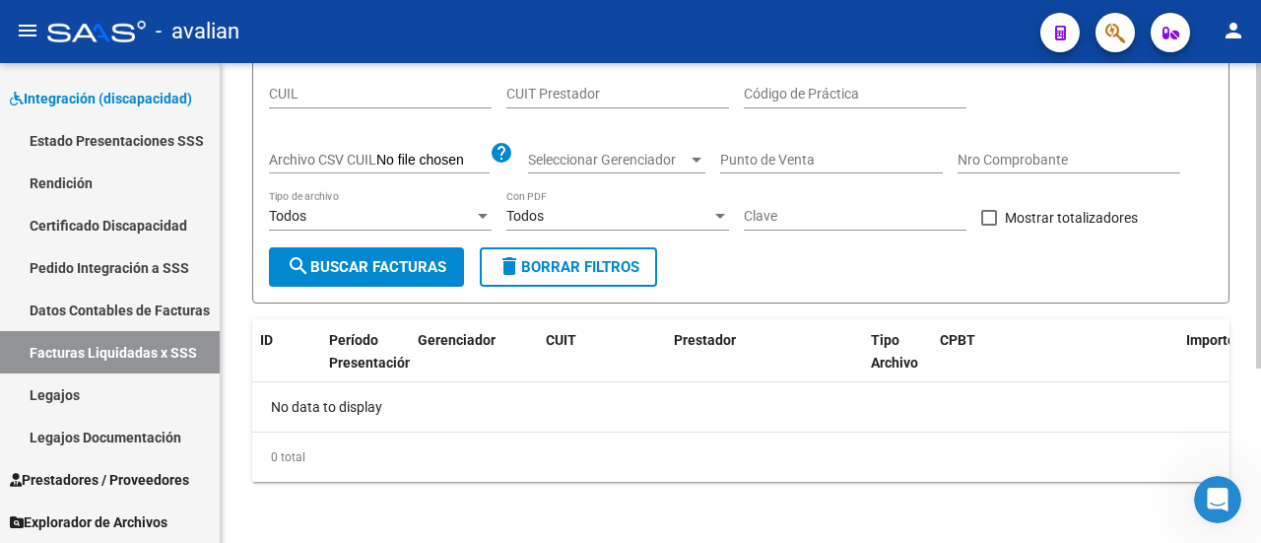
drag, startPoint x: 374, startPoint y: 287, endPoint x: 368, endPoint y: 273, distance: 15.0
click at [374, 287] on form "Filtros 5118 ID Período Presentación Período Presentación Período de Prestación…" at bounding box center [740, 149] width 977 height 308
click at [368, 270] on span "search Buscar Facturas" at bounding box center [367, 267] width 160 height 18
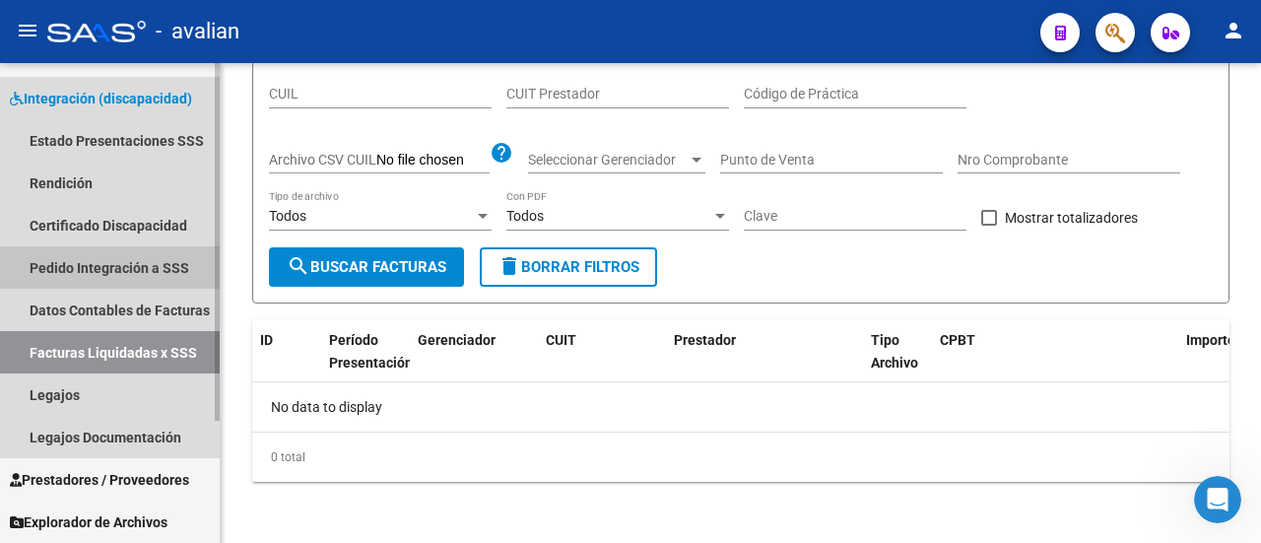
click at [131, 274] on link "Pedido Integración a SSS" at bounding box center [110, 267] width 220 height 42
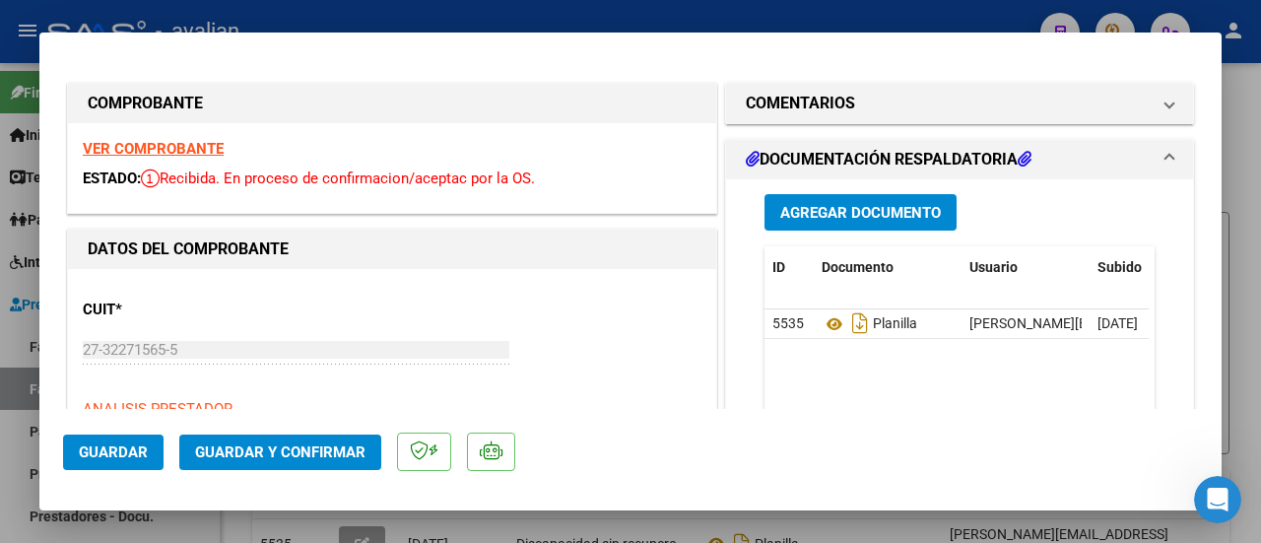
scroll to position [98, 0]
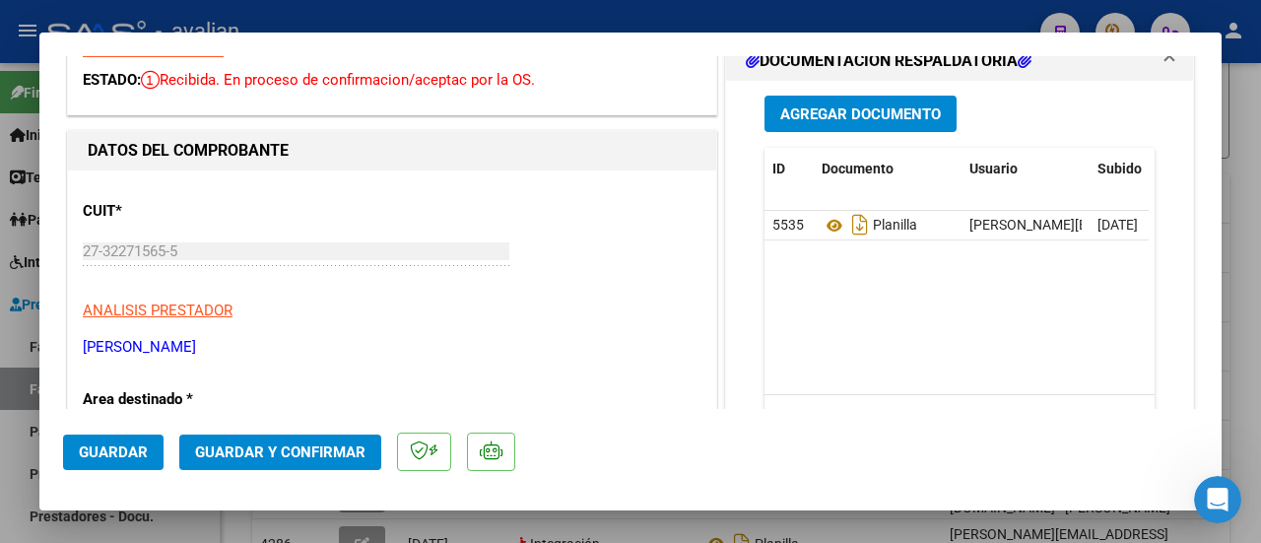
type input "$ 0,00"
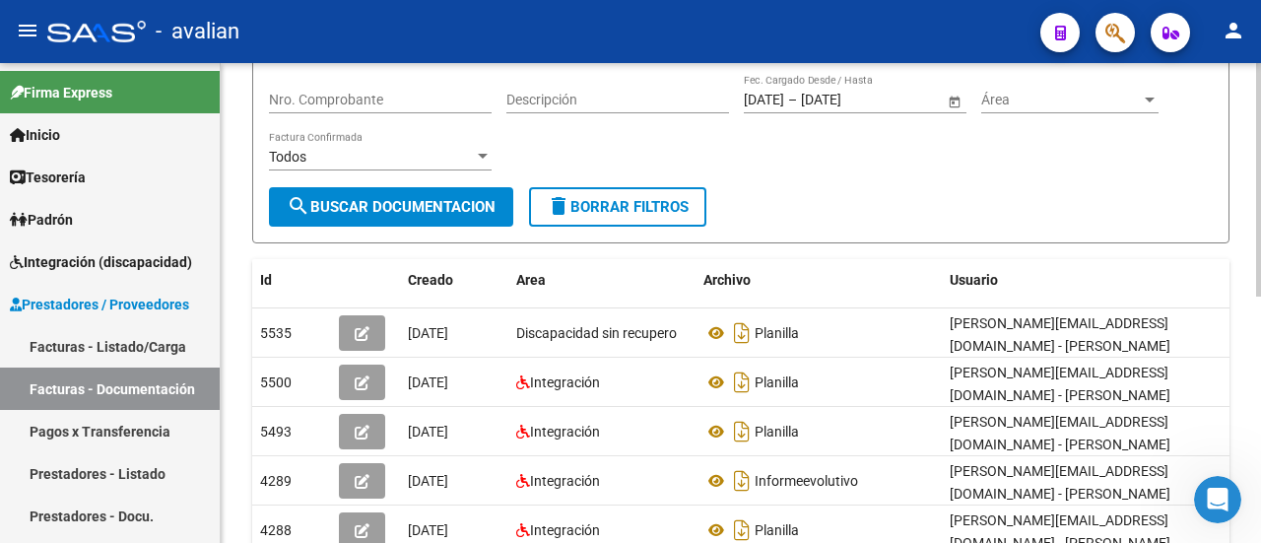
scroll to position [0, 0]
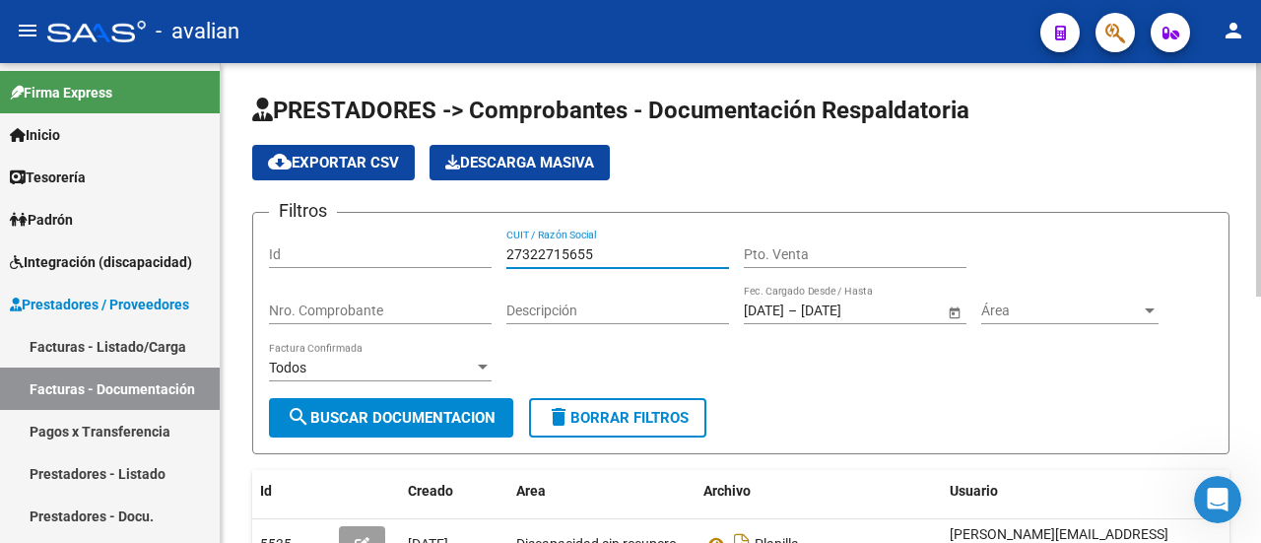
drag, startPoint x: 609, startPoint y: 250, endPoint x: 480, endPoint y: 241, distance: 129.3
click at [480, 241] on div "Filtros Id 27322715655 CUIT / Razón Social Pto. Venta Nro. Comprobante Descripc…" at bounding box center [740, 312] width 943 height 169
paste input "290490168"
type input "27290490168"
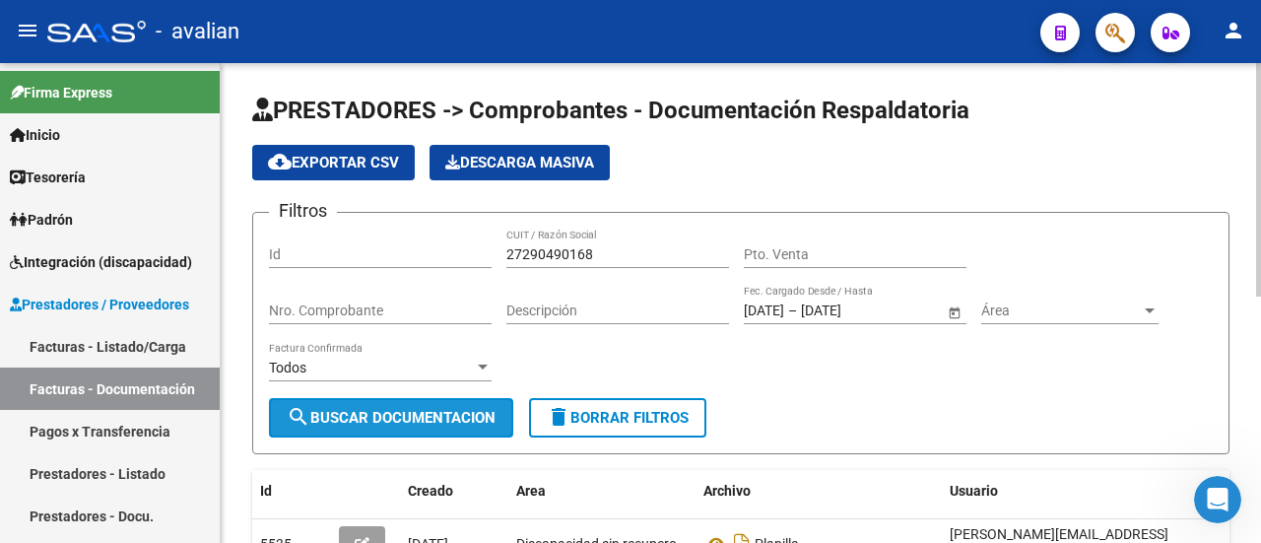
click at [429, 410] on span "search Buscar Documentacion" at bounding box center [391, 418] width 209 height 18
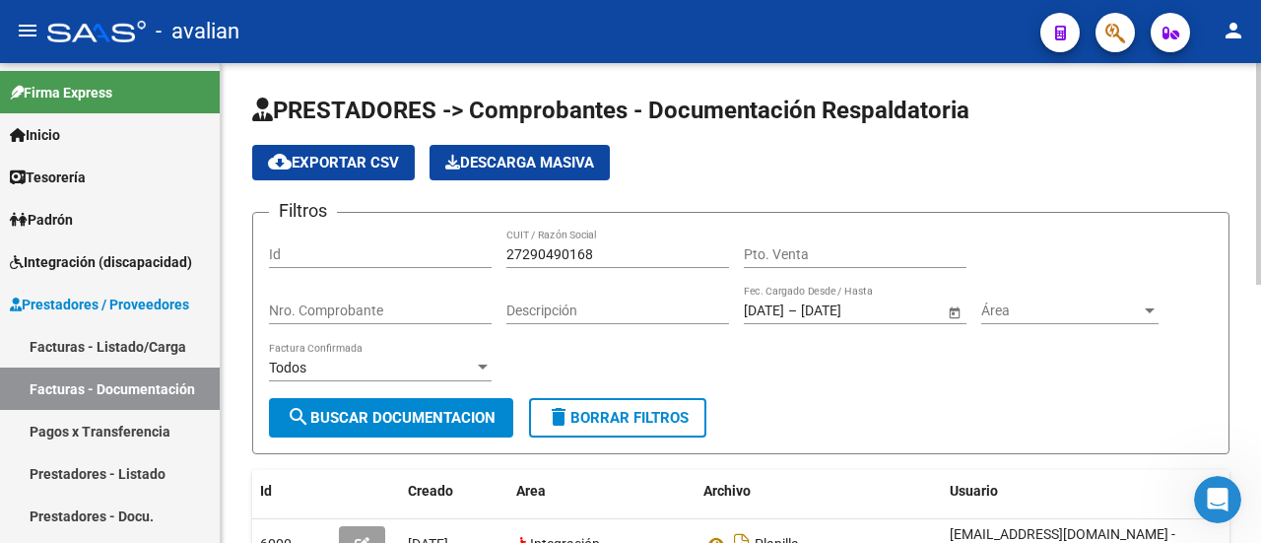
scroll to position [394, 0]
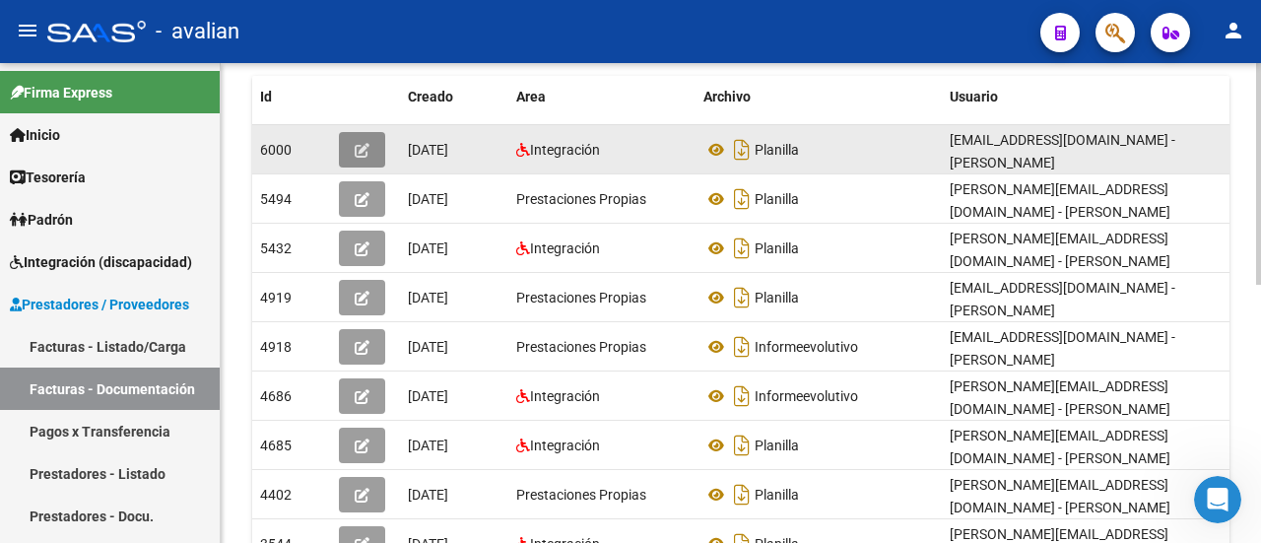
click at [365, 144] on icon "button" at bounding box center [362, 150] width 15 height 15
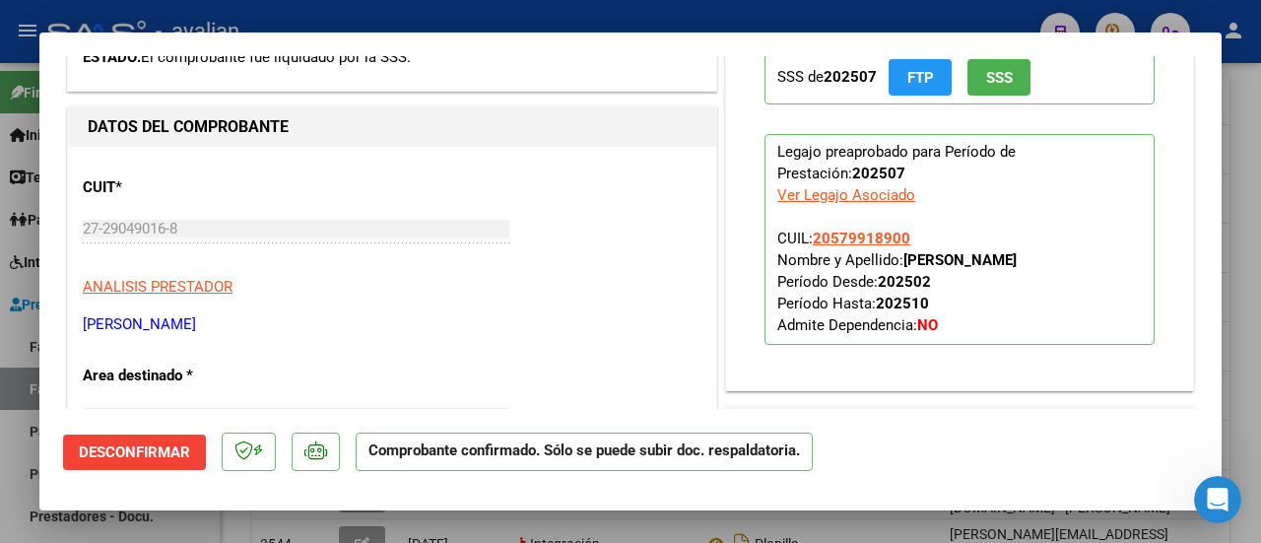
scroll to position [295, 0]
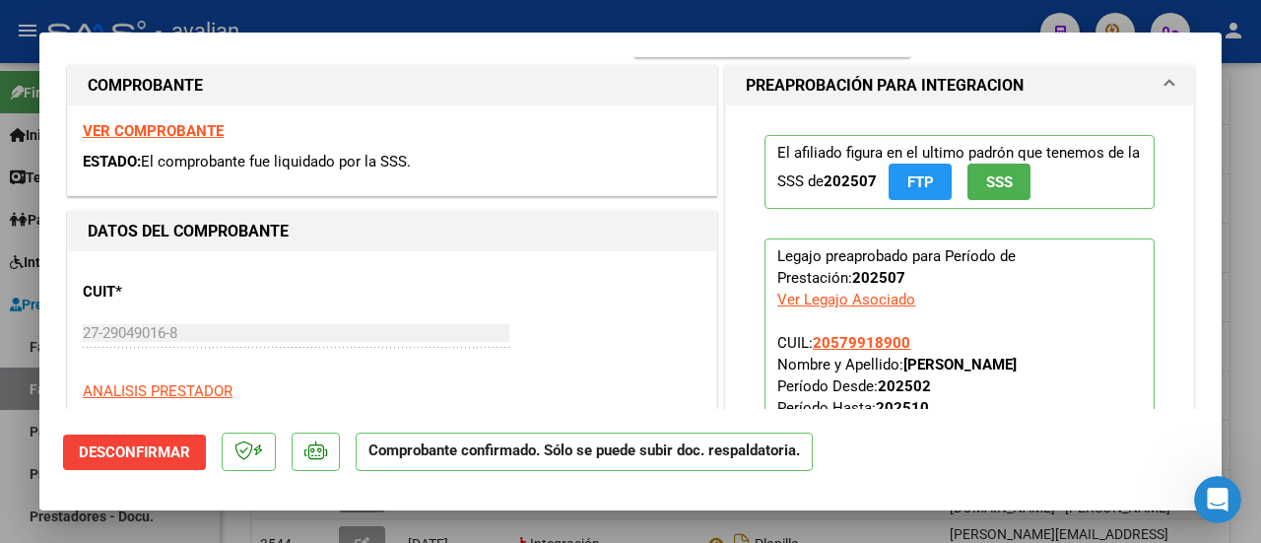
type input "$ 0,00"
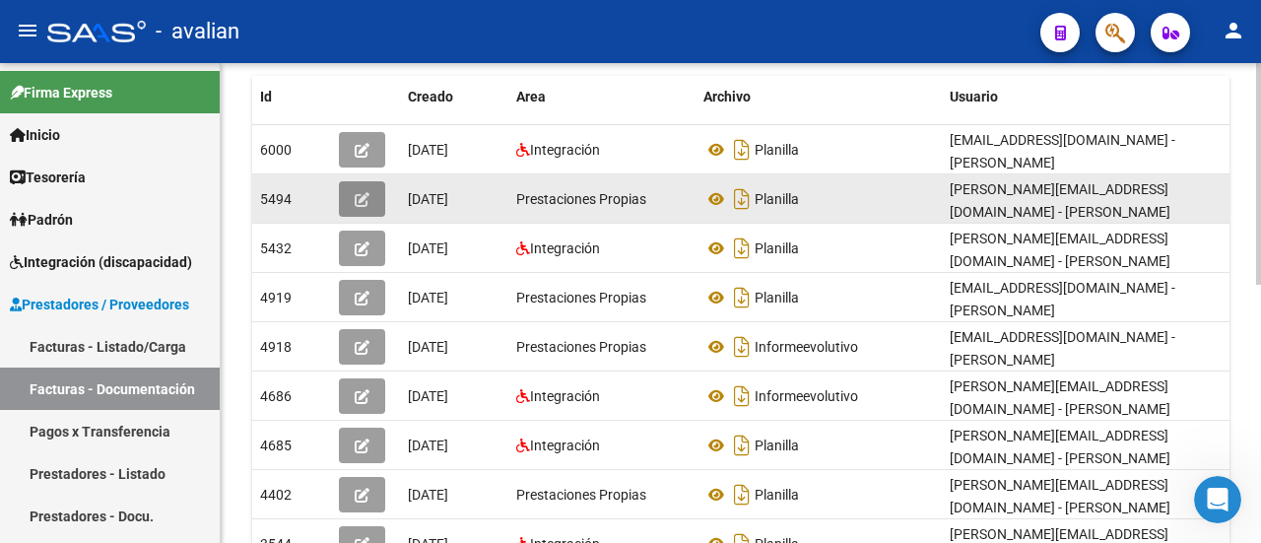
click at [355, 192] on icon "button" at bounding box center [362, 199] width 15 height 15
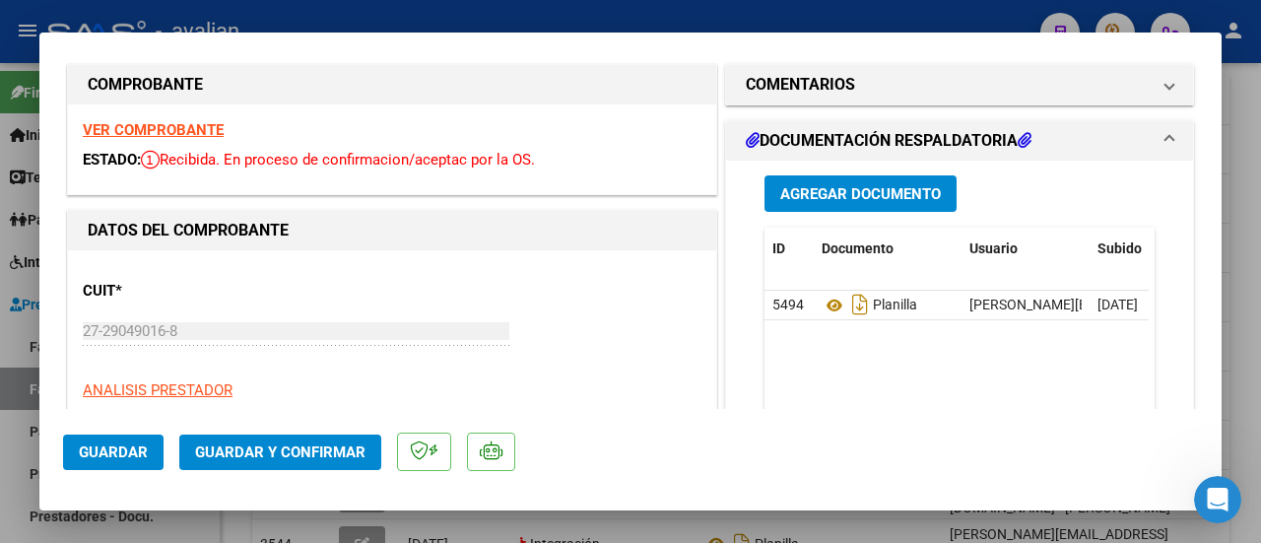
scroll to position [0, 0]
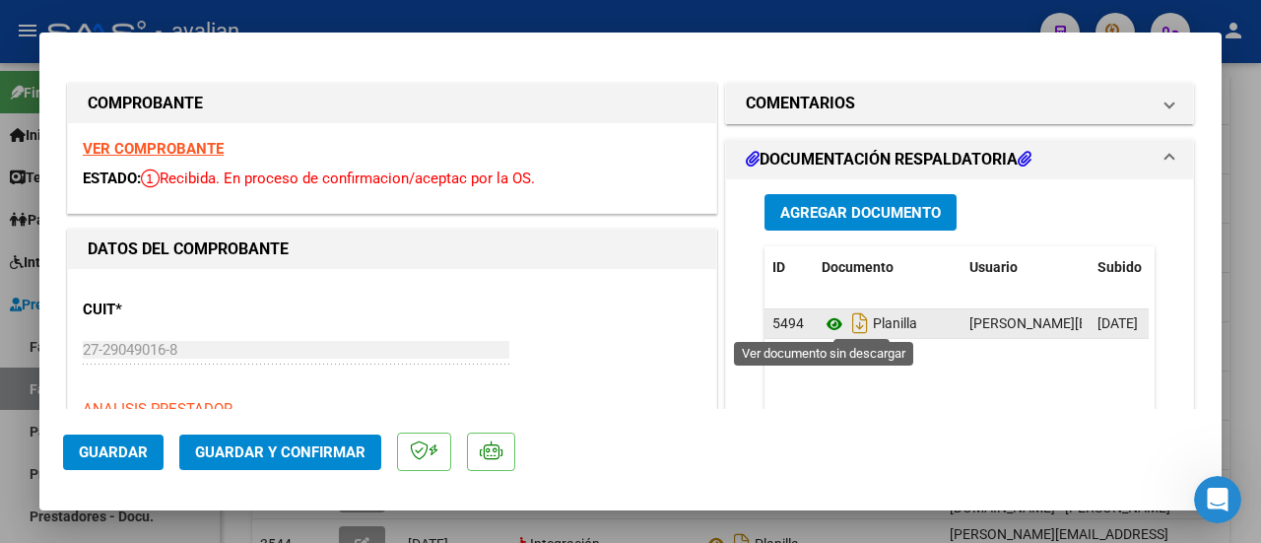
click at [821, 319] on icon at bounding box center [834, 324] width 26 height 24
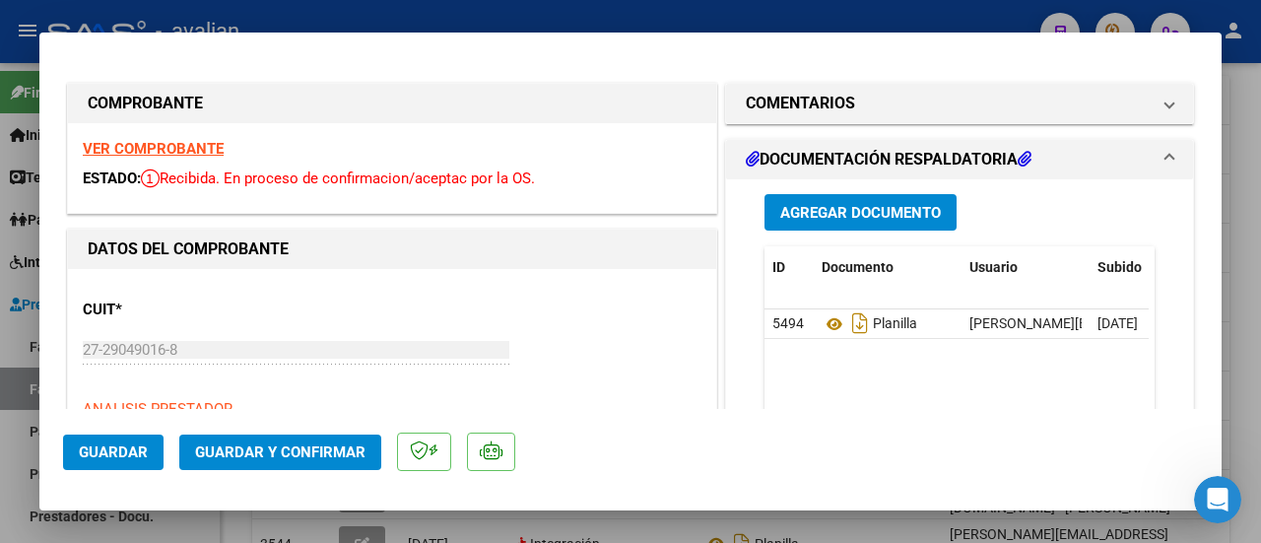
type input "$ 0,00"
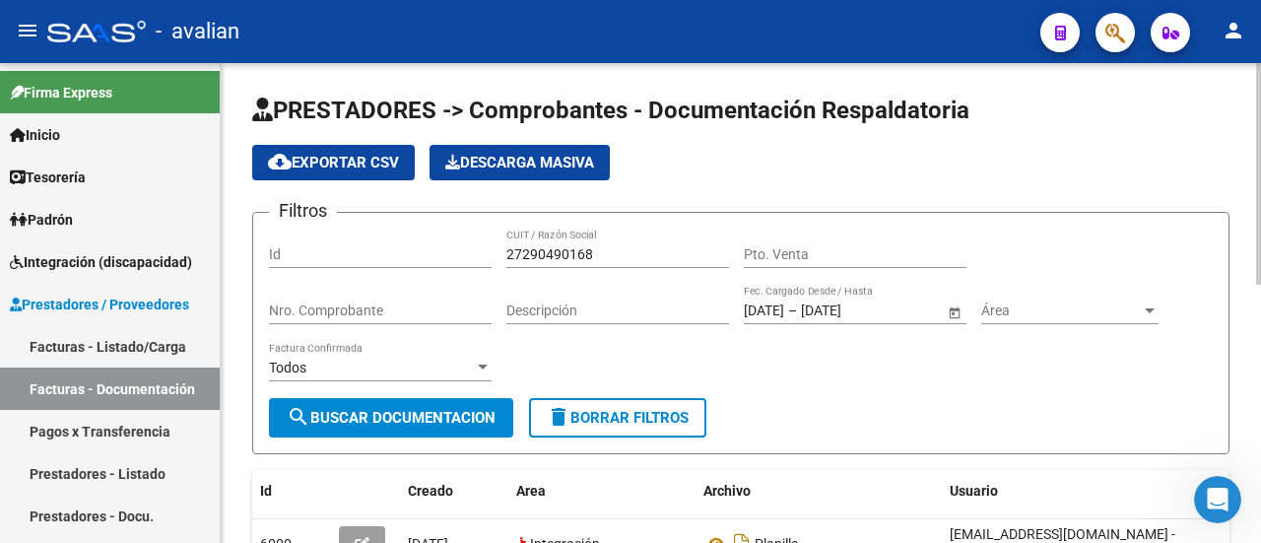
click at [343, 246] on input "Id" at bounding box center [380, 254] width 223 height 17
type input "3447"
drag, startPoint x: 620, startPoint y: 250, endPoint x: 324, endPoint y: 282, distance: 298.1
click at [324, 282] on div "Filtros 3447 Id 27290490168 CUIT / Razón Social Pto. Venta Nro. Comprobante Des…" at bounding box center [740, 312] width 943 height 169
click at [444, 394] on div "Todos Factura Confirmada" at bounding box center [380, 370] width 223 height 56
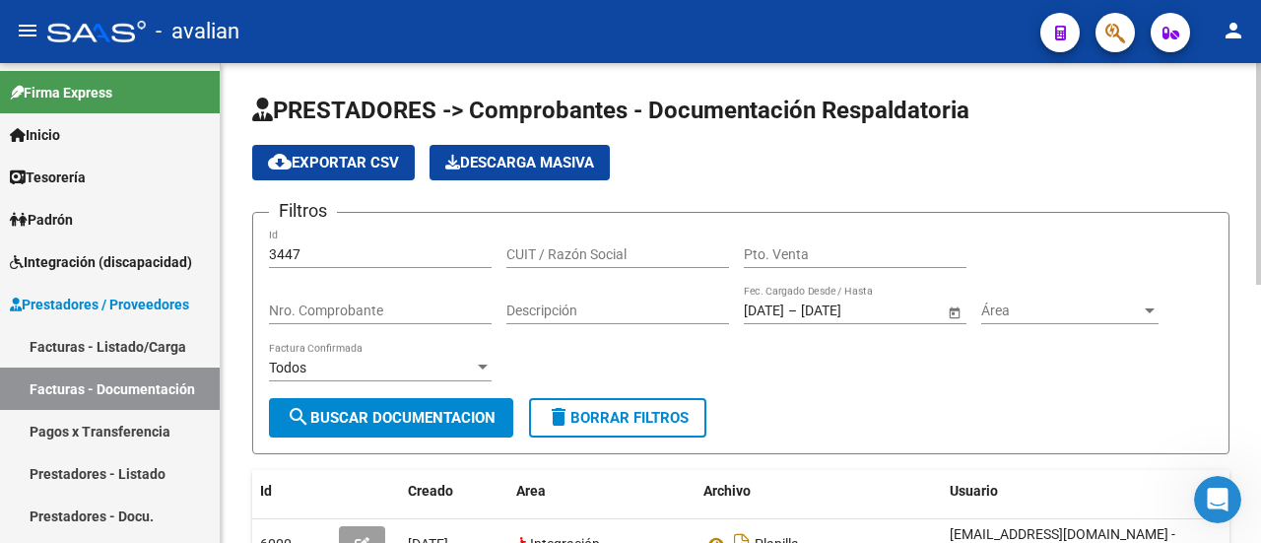
click at [433, 415] on span "search Buscar Documentacion" at bounding box center [391, 418] width 209 height 18
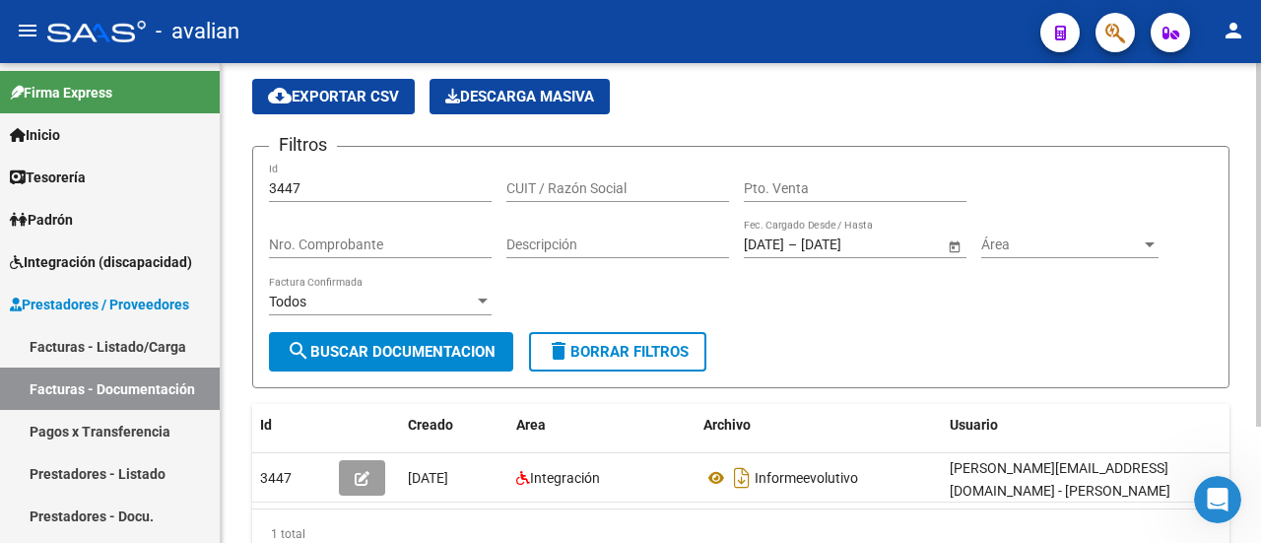
scroll to position [154, 0]
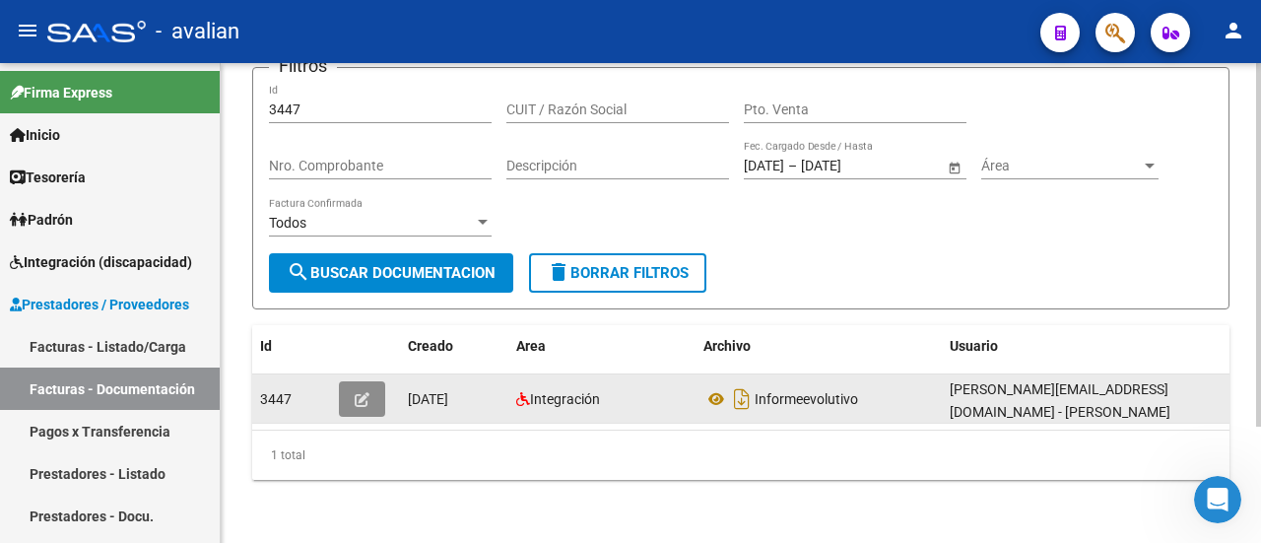
click at [370, 384] on button "button" at bounding box center [362, 398] width 46 height 35
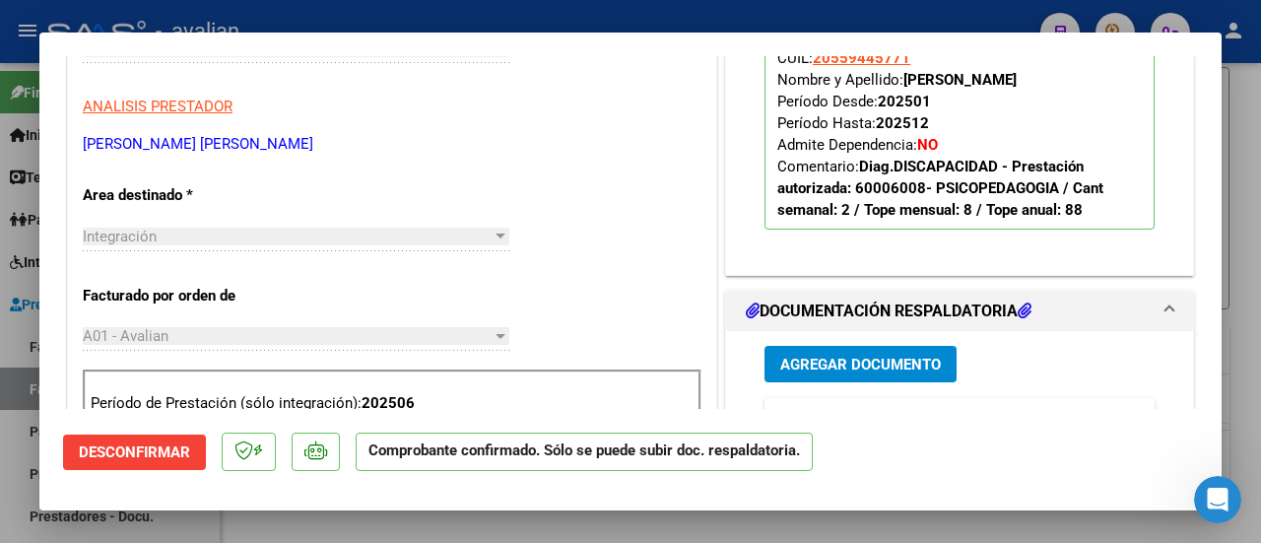
scroll to position [492, 0]
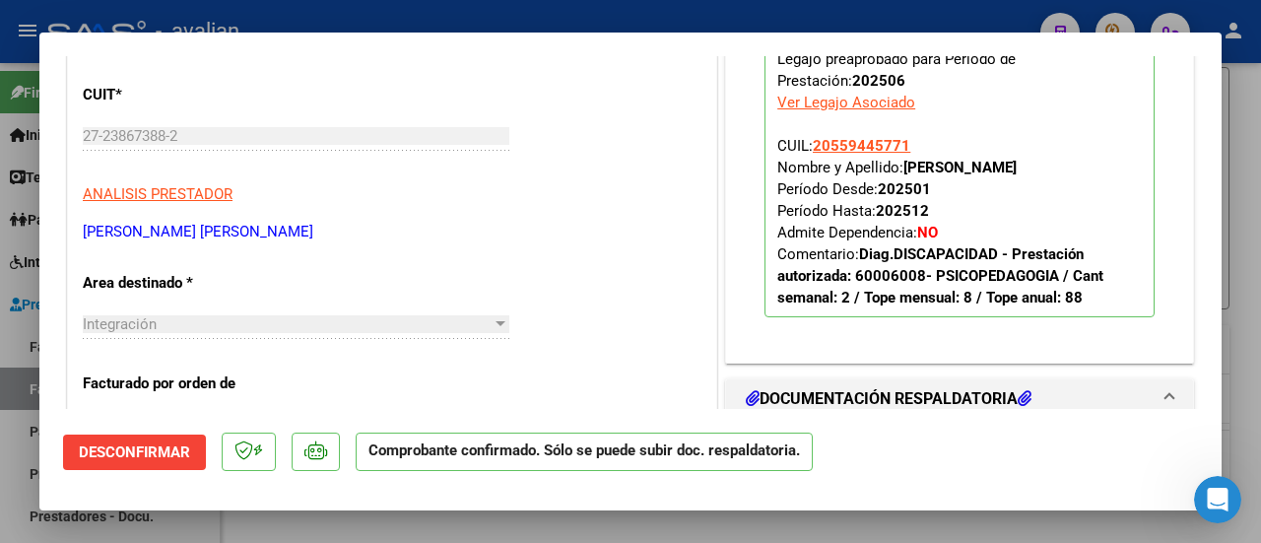
type input "$ 0,00"
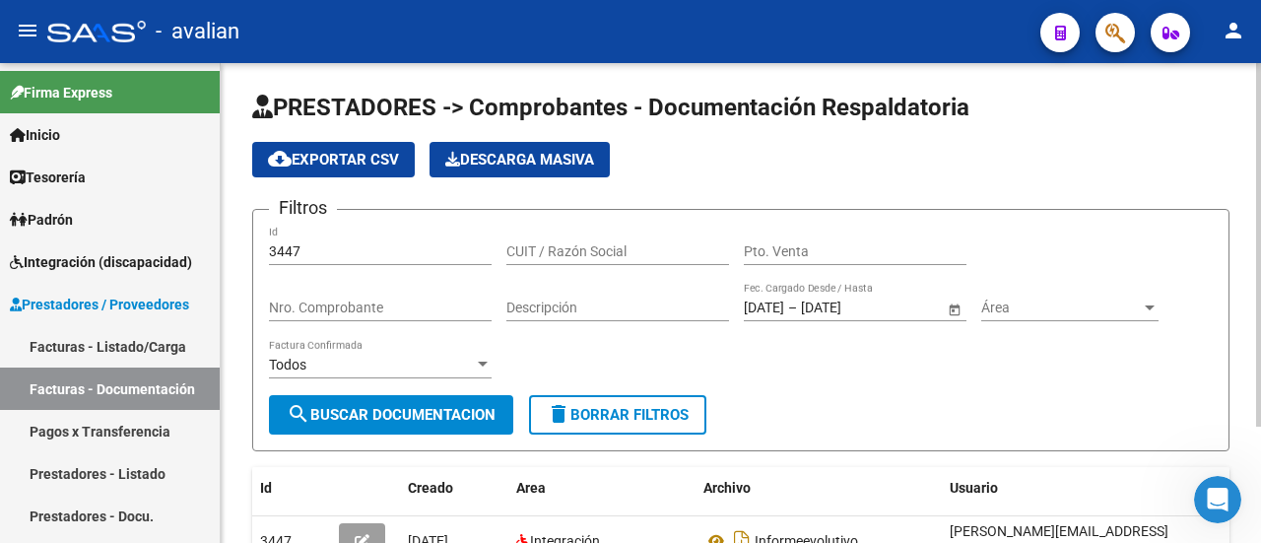
scroll to position [0, 0]
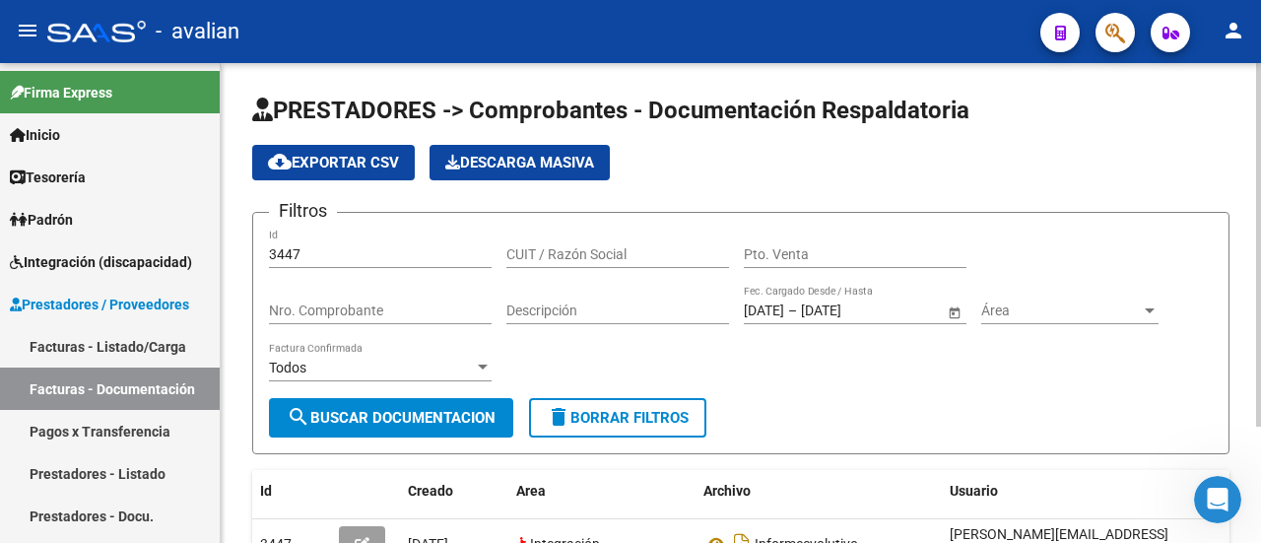
click at [601, 254] on input "CUIT / Razón Social" at bounding box center [617, 254] width 223 height 17
drag, startPoint x: 318, startPoint y: 259, endPoint x: 247, endPoint y: 256, distance: 71.0
click at [247, 256] on div "PRESTADORES -> Comprobantes - Documentación Respaldatoria cloud_download Export…" at bounding box center [741, 375] width 1040 height 624
click at [567, 247] on input "CUIT / Razón Social" at bounding box center [617, 254] width 223 height 17
paste input "27290490168"
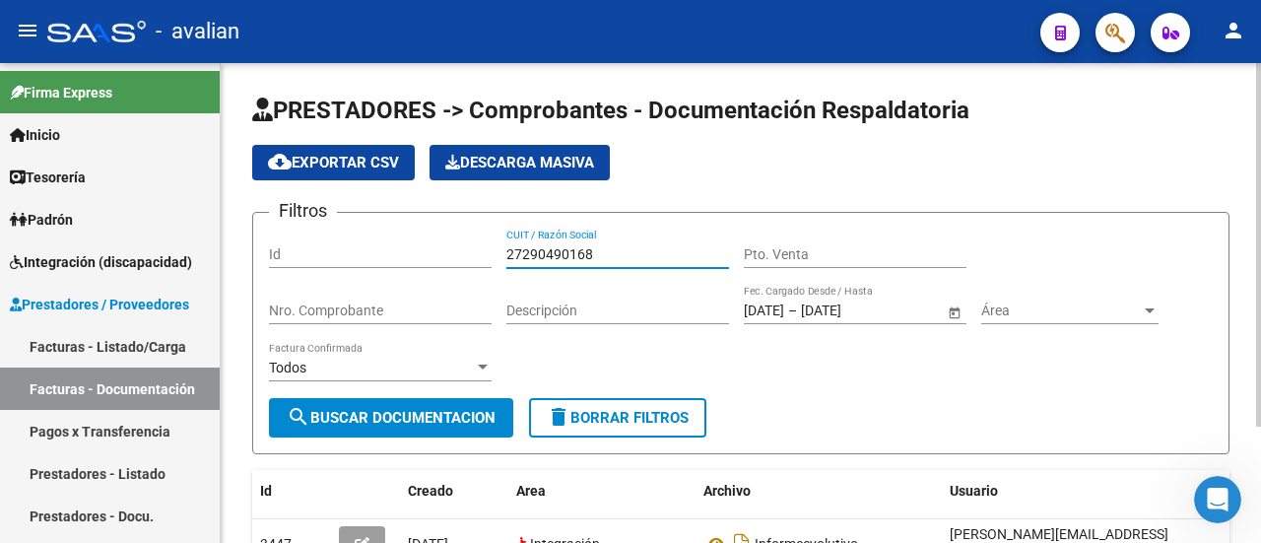
type input "27290490168"
click at [397, 414] on span "search Buscar Documentacion" at bounding box center [391, 418] width 209 height 18
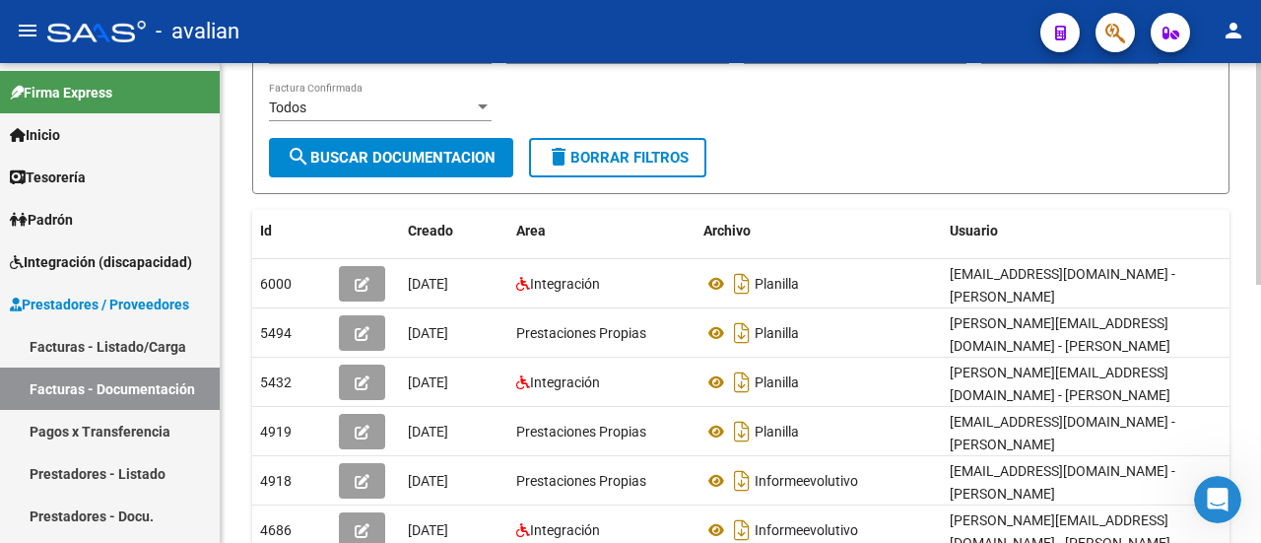
scroll to position [295, 0]
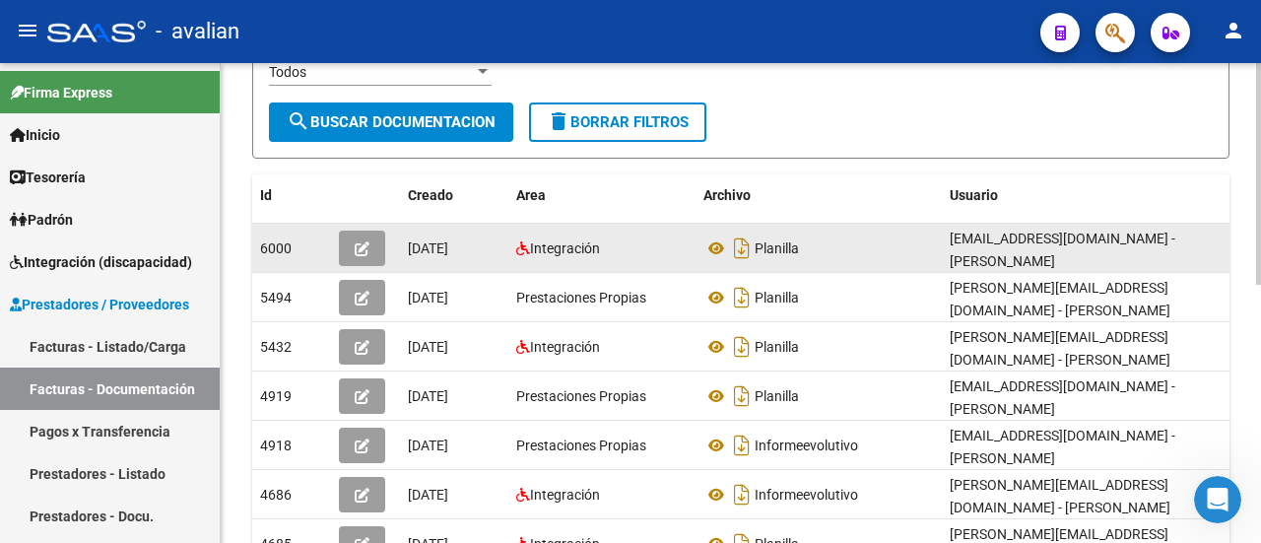
click at [355, 247] on icon "button" at bounding box center [362, 248] width 15 height 15
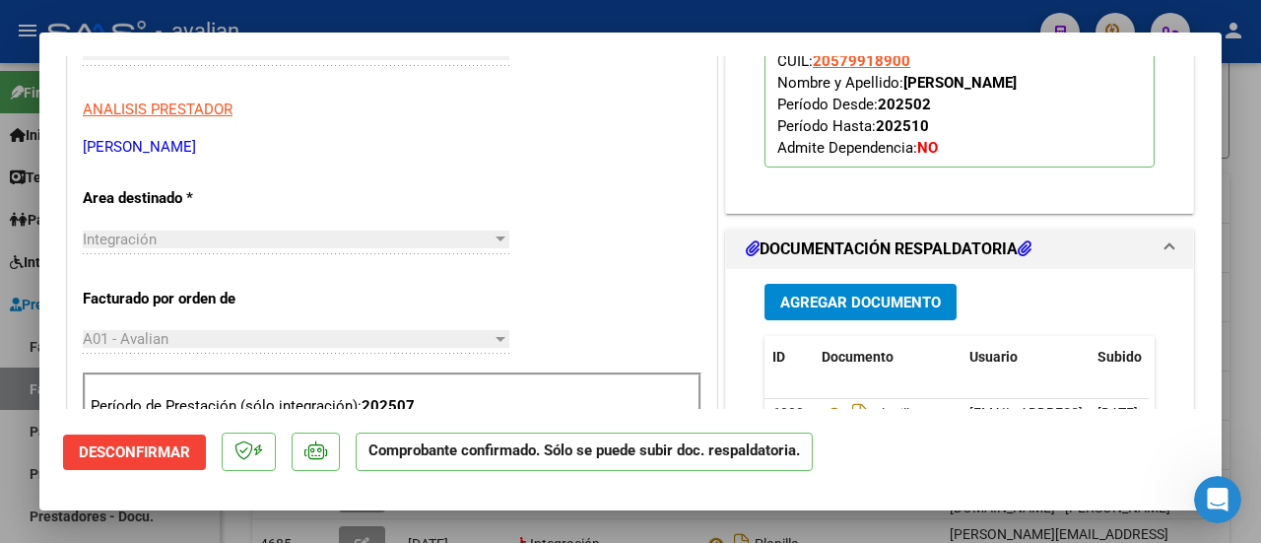
scroll to position [492, 0]
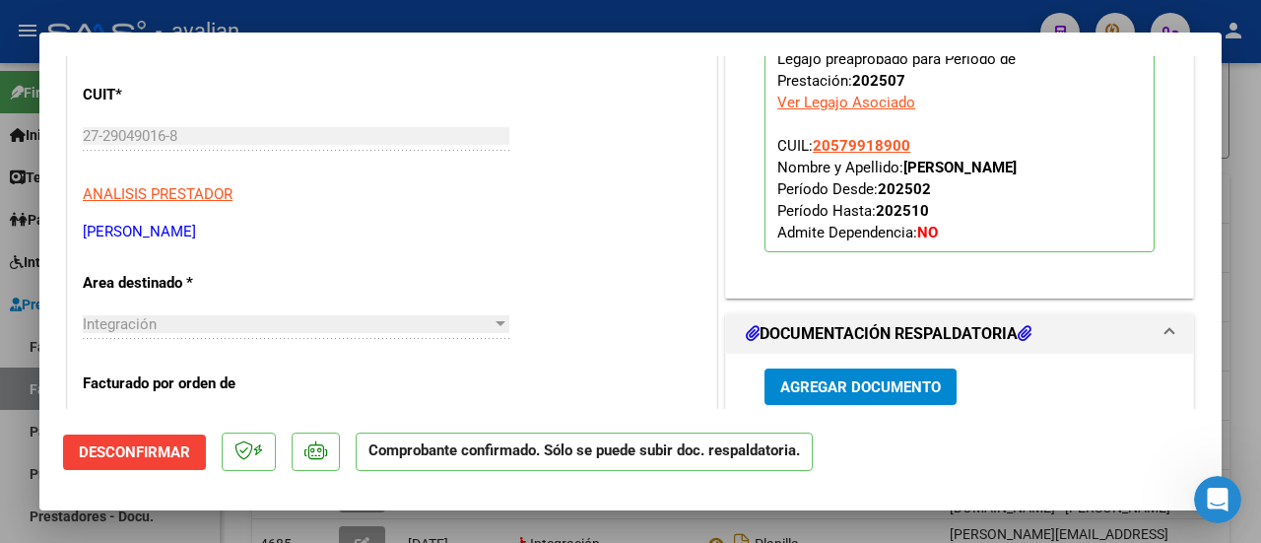
type input "$ 0,00"
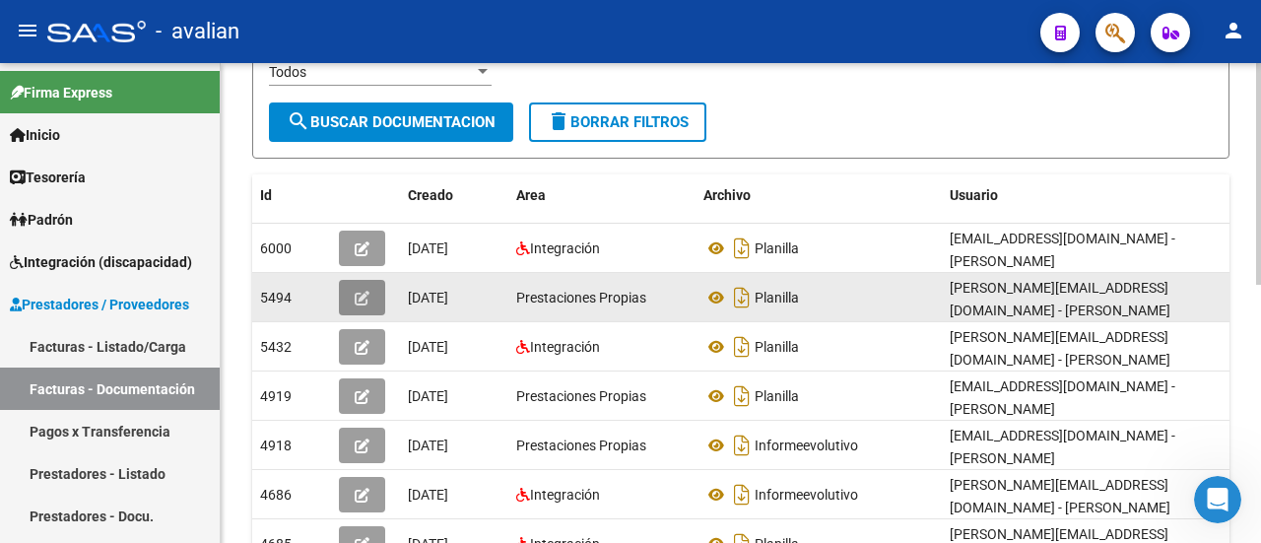
click at [358, 291] on icon "button" at bounding box center [362, 298] width 15 height 15
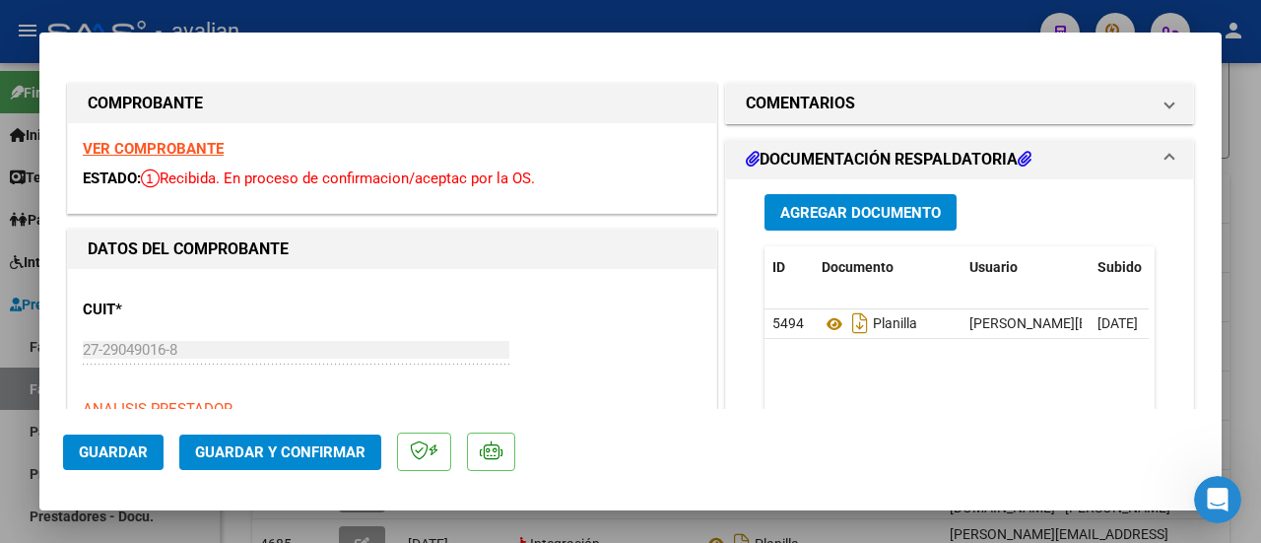
type input "$ 0,00"
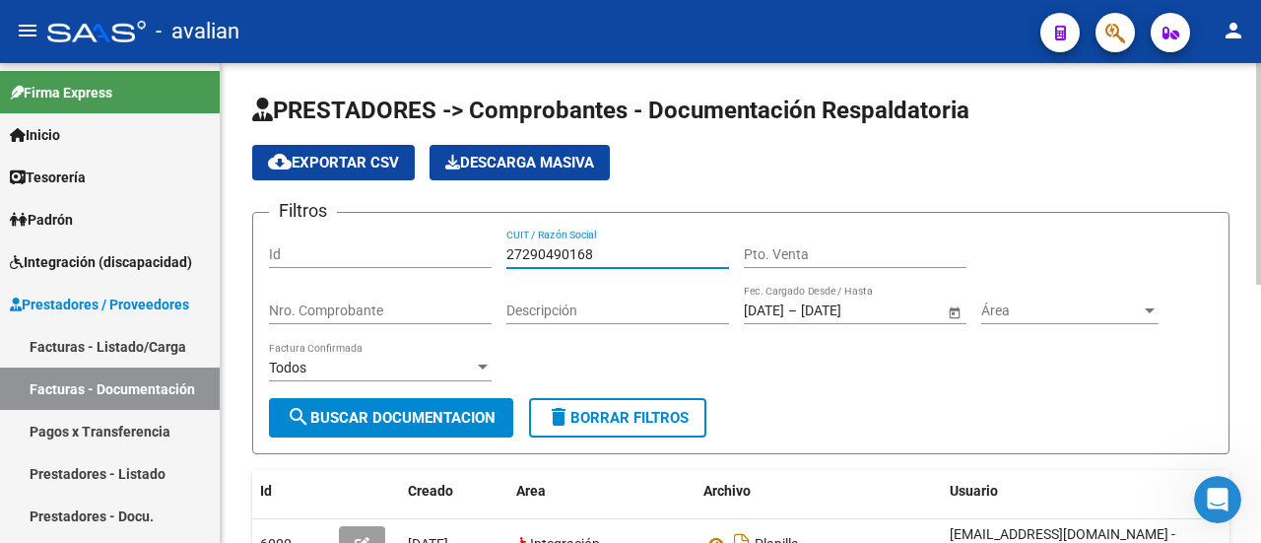
drag, startPoint x: 644, startPoint y: 248, endPoint x: 471, endPoint y: 272, distance: 174.9
click at [471, 272] on div "Filtros Id 27290490168 CUIT / Razón Social Pto. Venta Nro. Comprobante Descripc…" at bounding box center [740, 312] width 943 height 169
click at [142, 385] on link "Facturas - Documentación" at bounding box center [110, 388] width 220 height 42
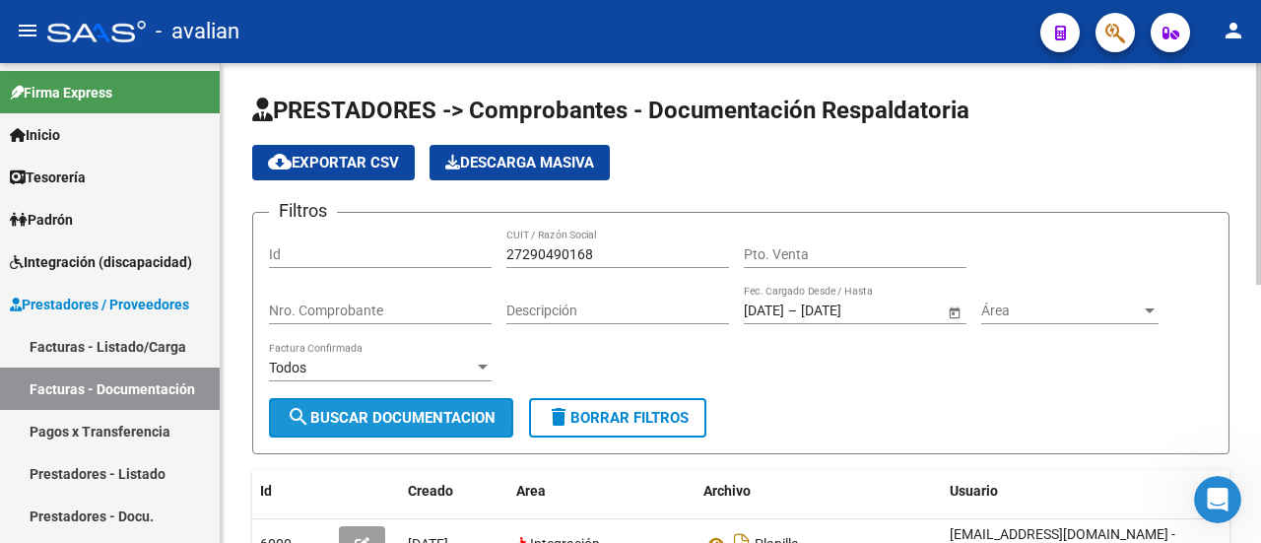
click at [464, 423] on span "search Buscar Documentacion" at bounding box center [391, 418] width 209 height 18
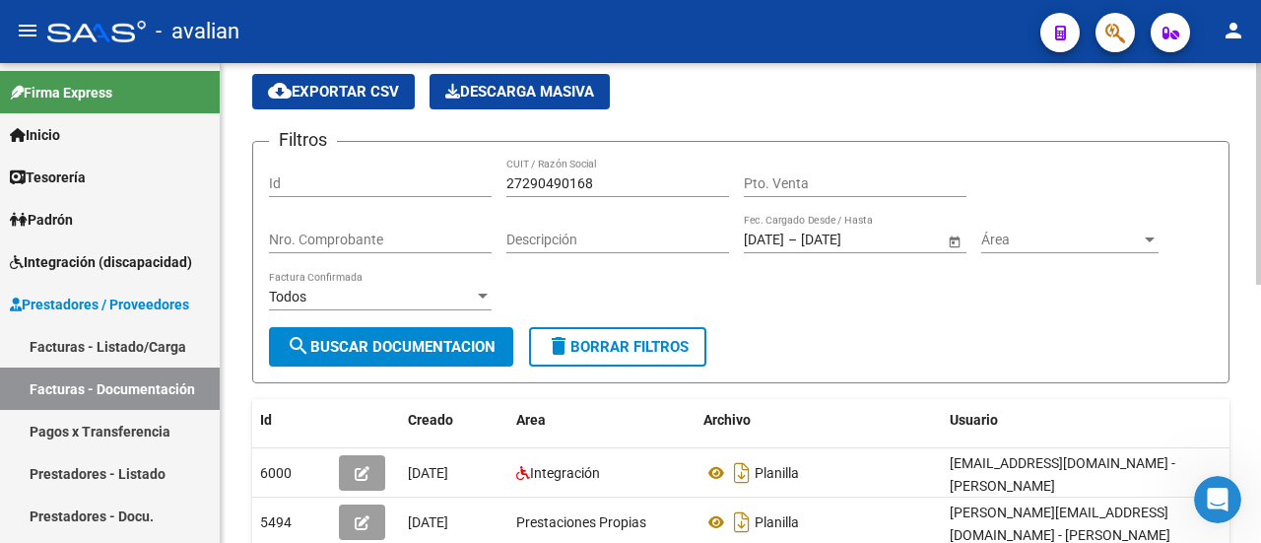
scroll to position [197, 0]
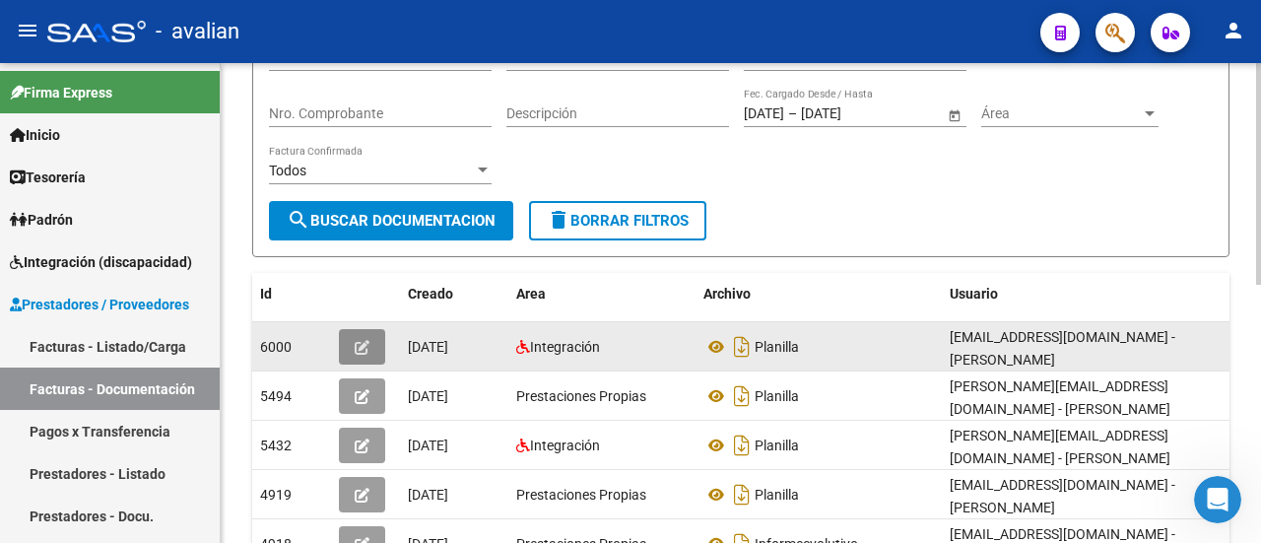
click at [362, 346] on icon "button" at bounding box center [362, 347] width 15 height 15
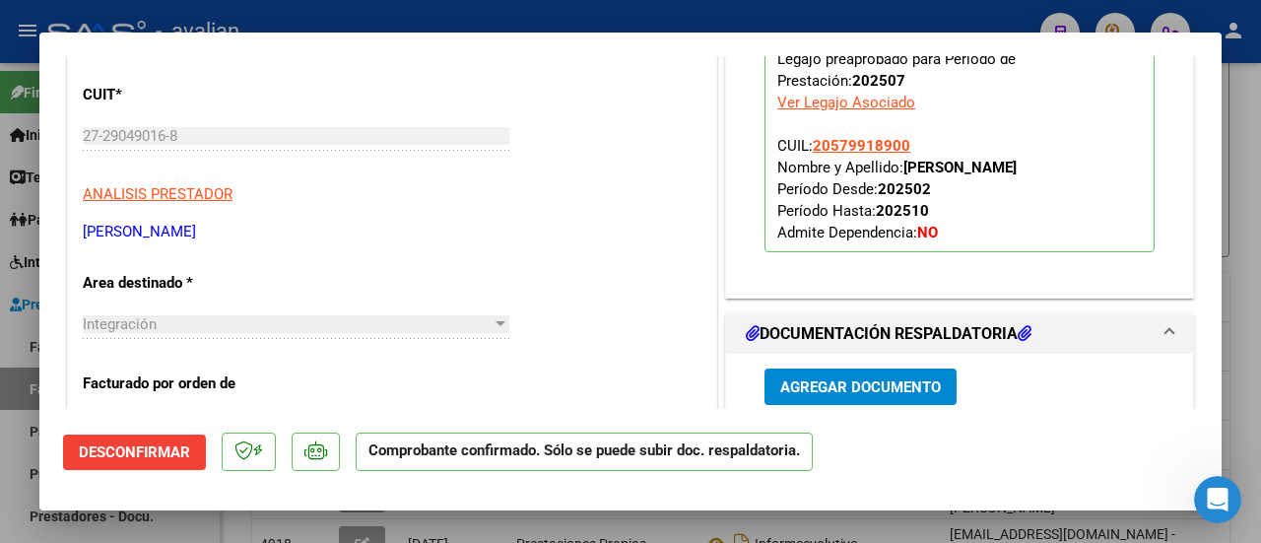
scroll to position [394, 0]
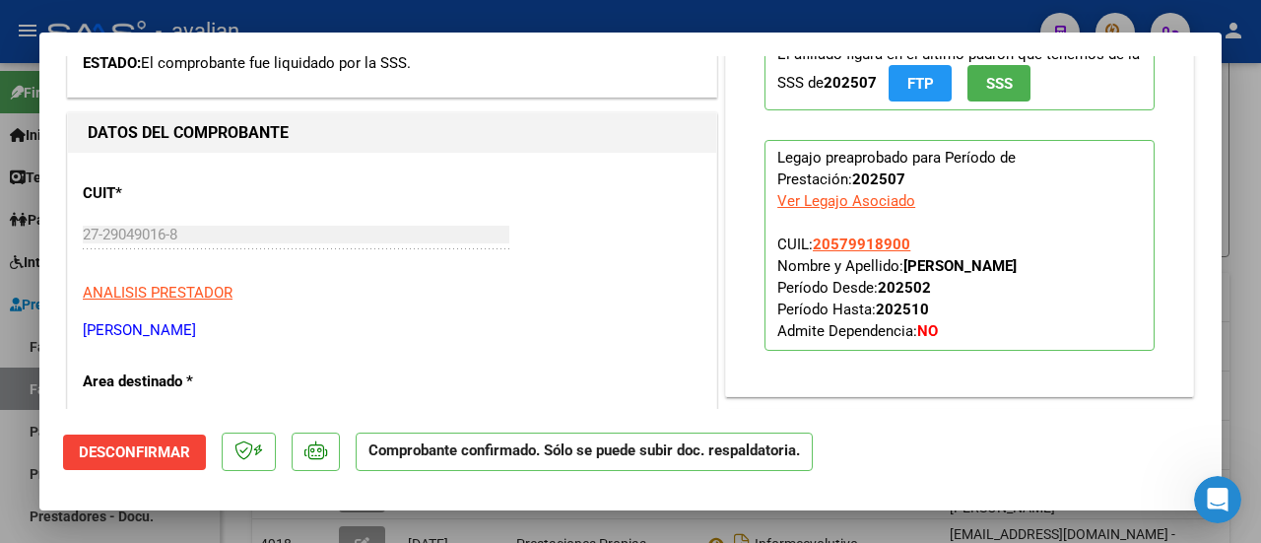
type input "$ 0,00"
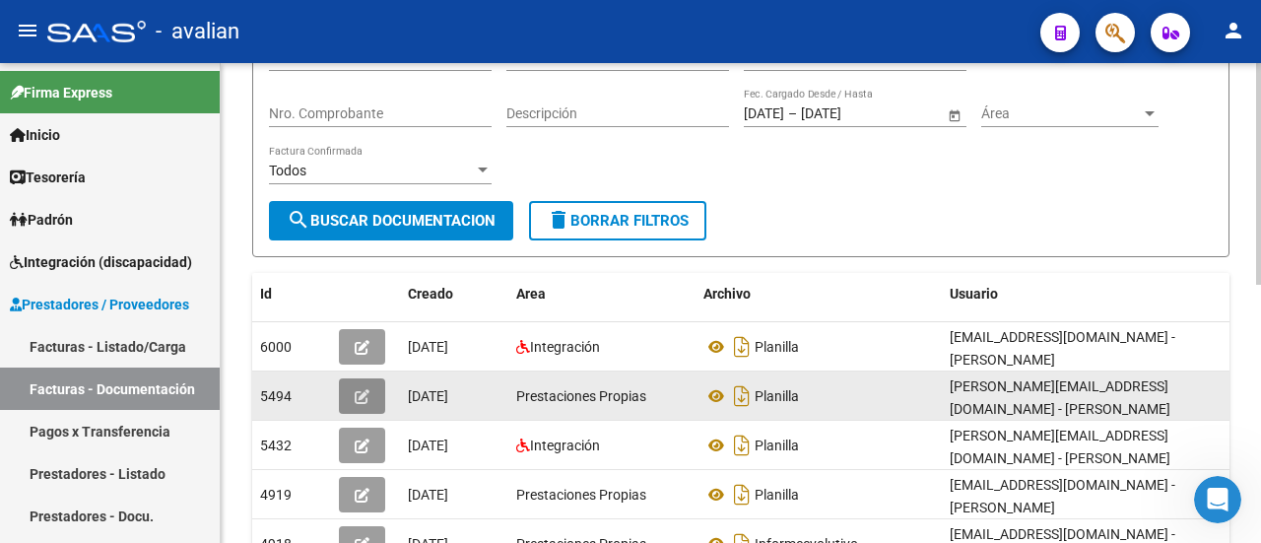
click at [355, 391] on icon "button" at bounding box center [362, 396] width 15 height 15
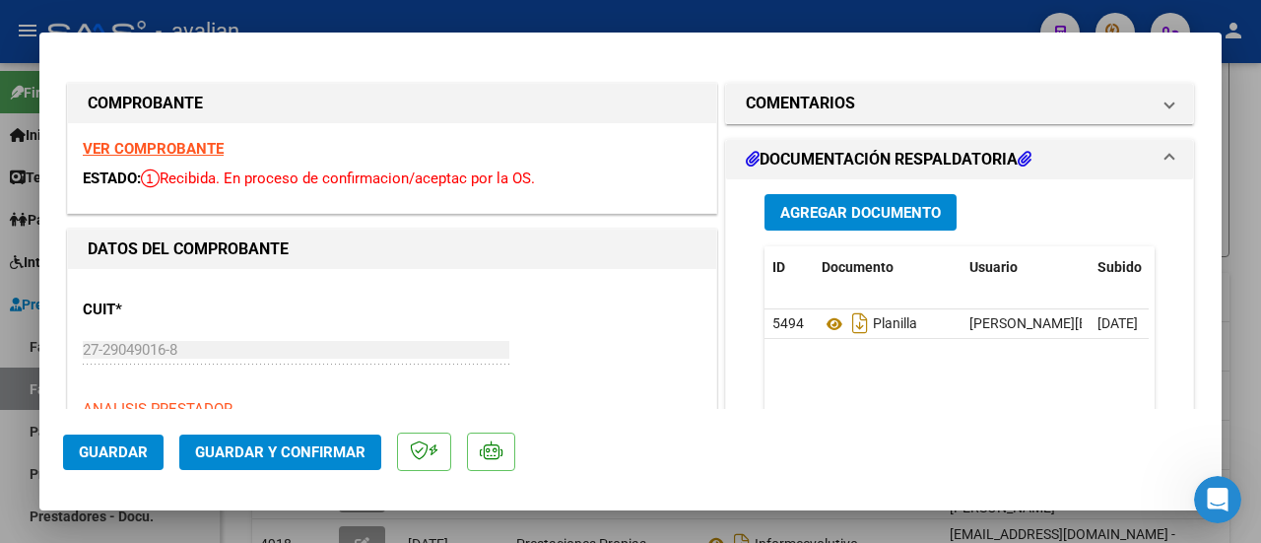
click at [733, 414] on mat-dialog-actions "Guardar Guardar y Confirmar" at bounding box center [630, 448] width 1135 height 78
type input "$ 0,00"
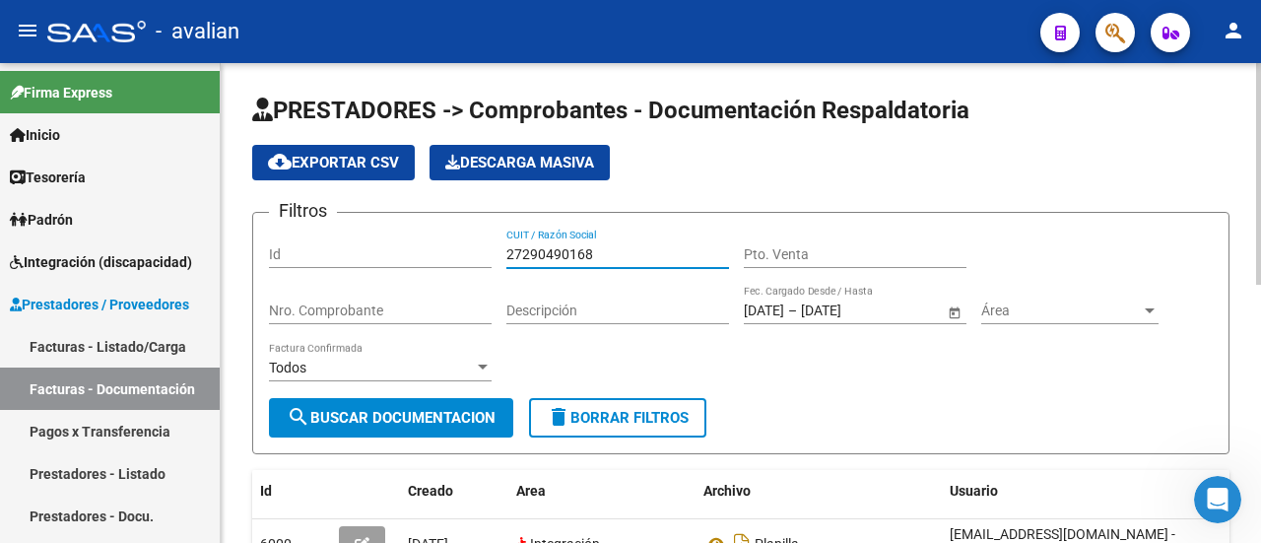
drag, startPoint x: 595, startPoint y: 246, endPoint x: 441, endPoint y: 247, distance: 153.6
click at [441, 247] on div "Filtros Id 27290490168 CUIT / Razón Social Pto. Venta Nro. Comprobante Descripc…" at bounding box center [740, 312] width 943 height 169
paste input "334994142"
type input "27334994142"
click at [400, 413] on span "search Buscar Documentacion" at bounding box center [391, 418] width 209 height 18
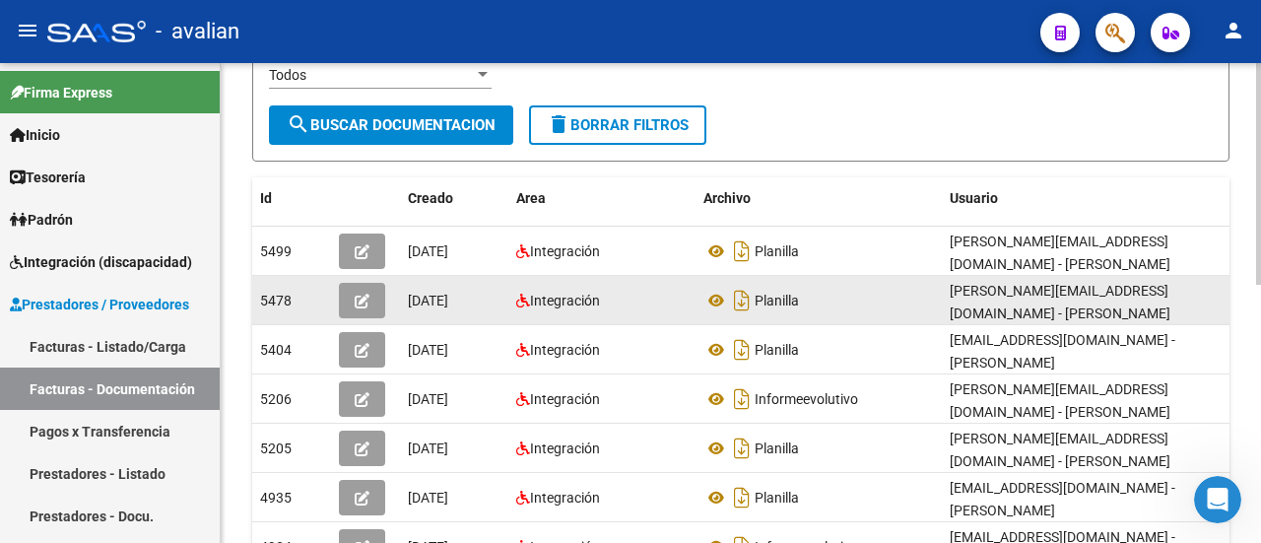
scroll to position [295, 0]
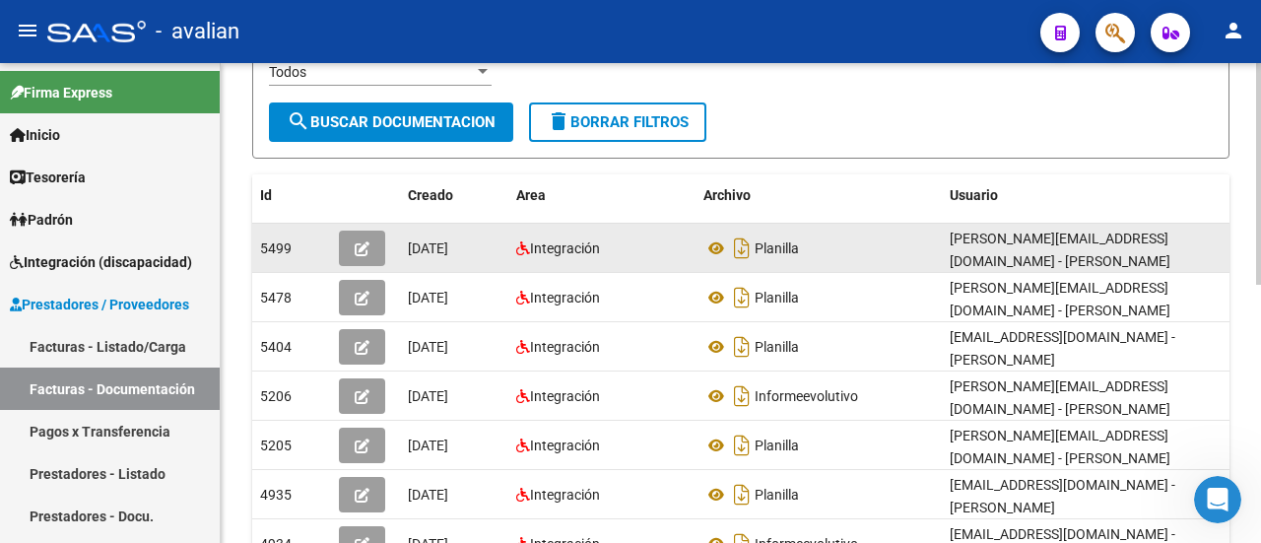
click at [361, 241] on icon "button" at bounding box center [362, 248] width 15 height 15
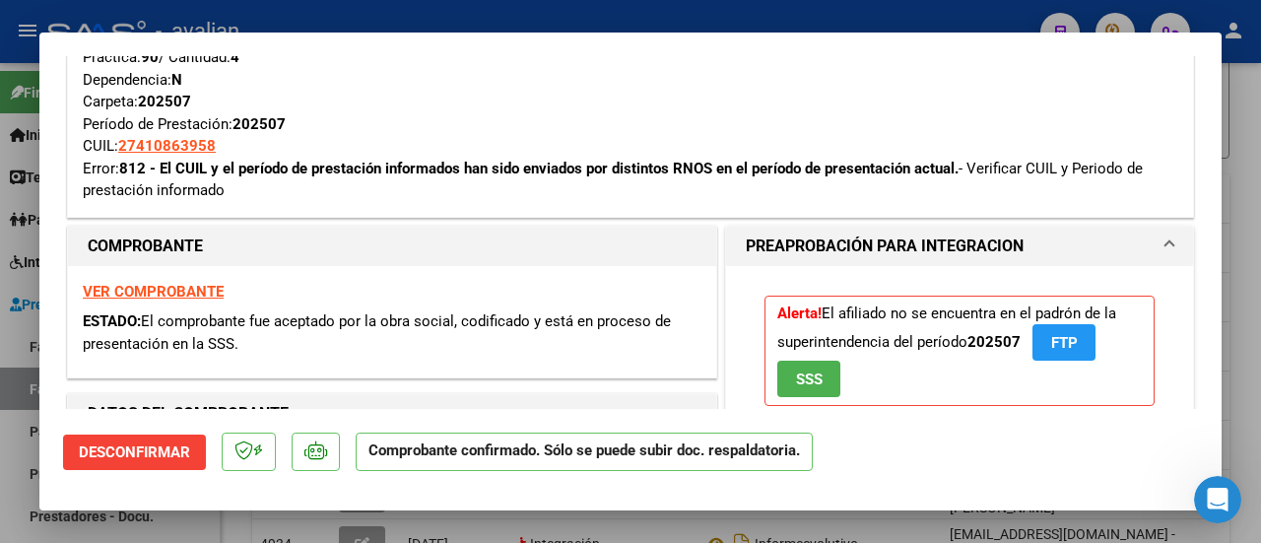
scroll to position [492, 0]
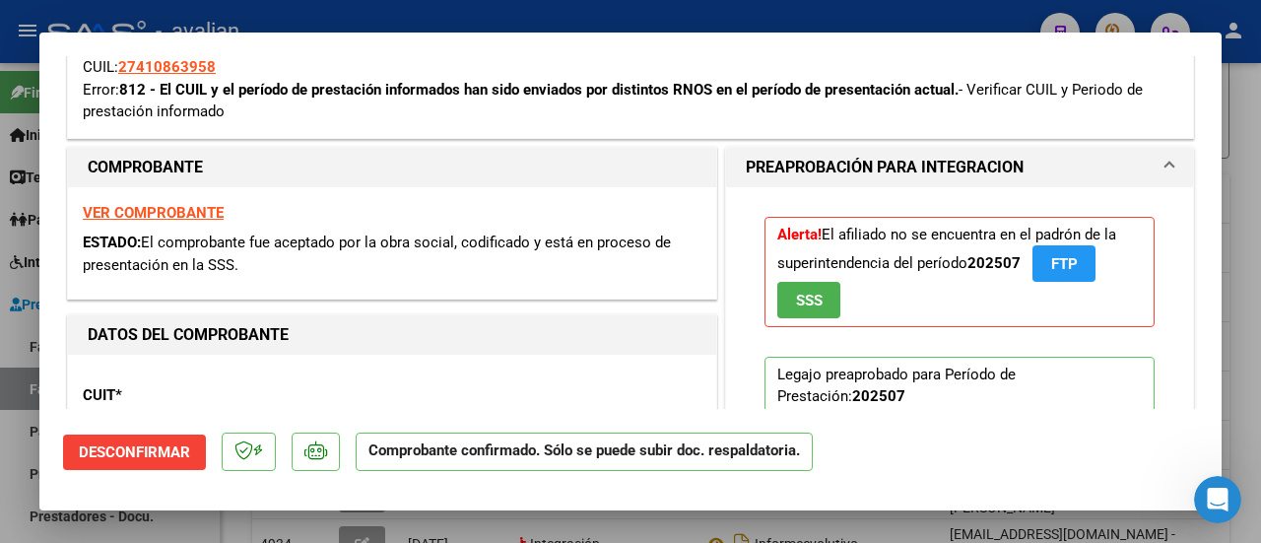
drag, startPoint x: 158, startPoint y: 89, endPoint x: 717, endPoint y: 84, distance: 559.4
click at [717, 84] on strong "812 - El CUIL y el período de prestación informados han sido enviados por disti…" at bounding box center [538, 90] width 839 height 18
copy strong "El CUIL y el período de prestación informados han sido enviados por distintos R…"
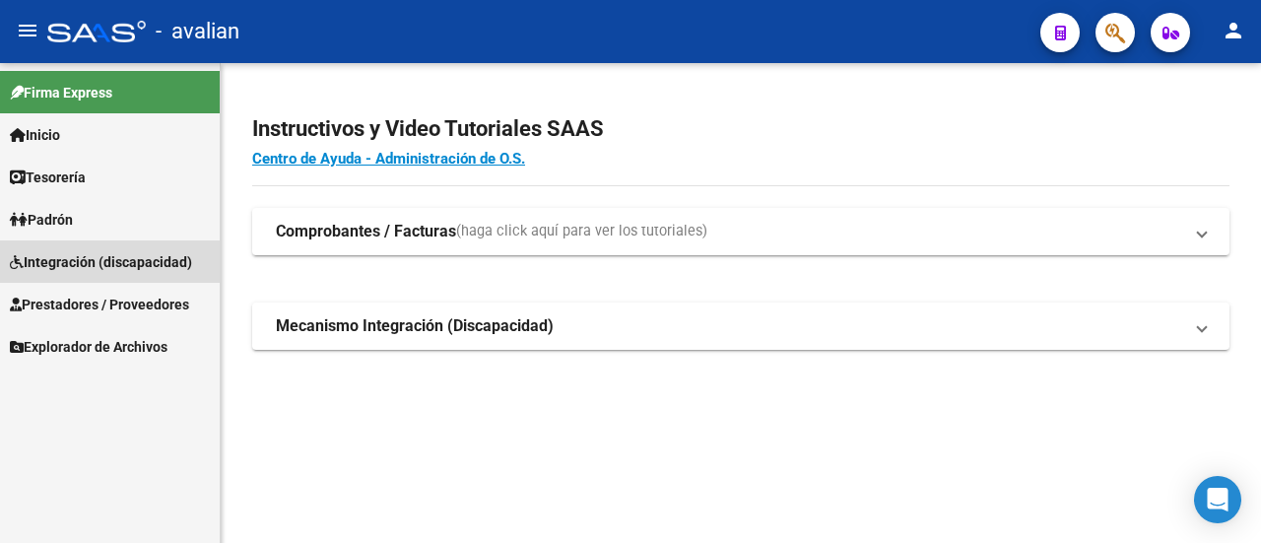
click at [75, 262] on span "Integración (discapacidad)" at bounding box center [101, 262] width 182 height 22
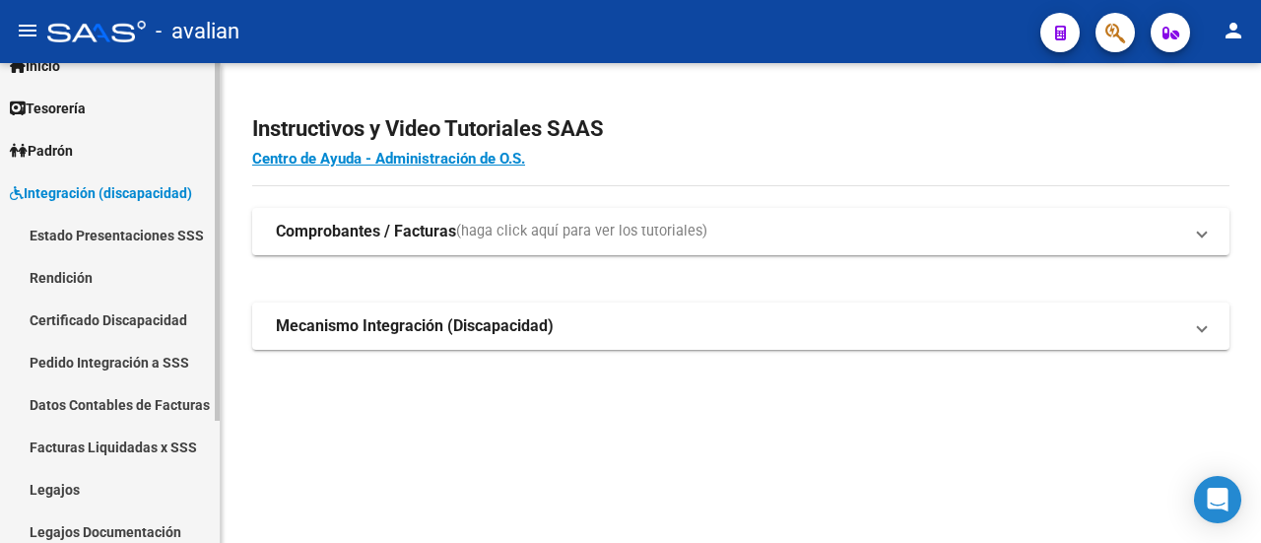
scroll to position [163, 0]
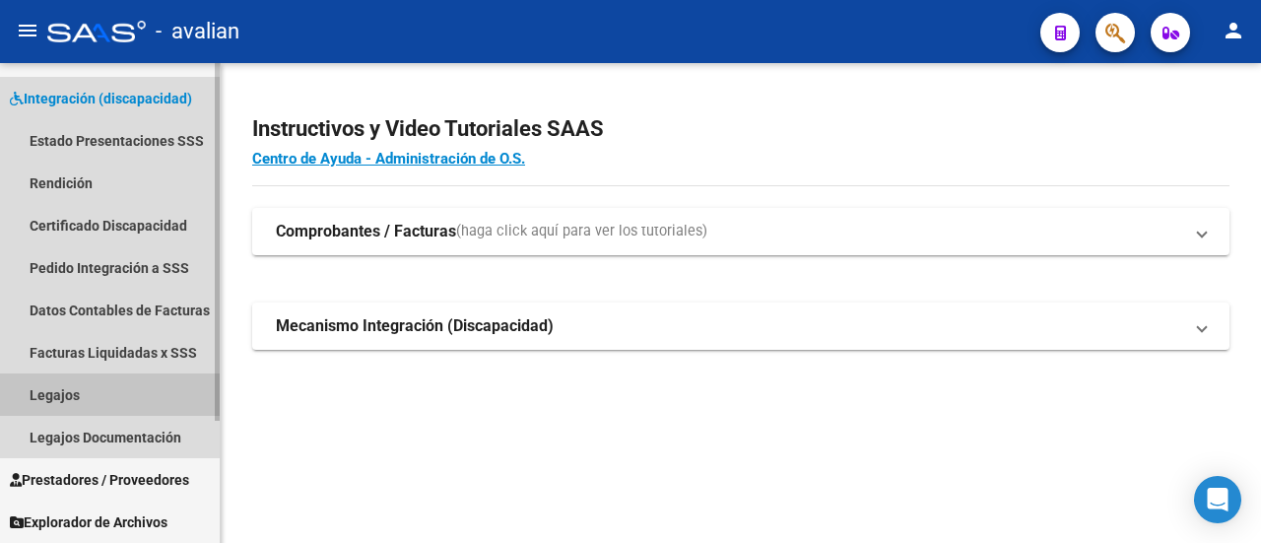
click at [79, 393] on link "Legajos" at bounding box center [110, 394] width 220 height 42
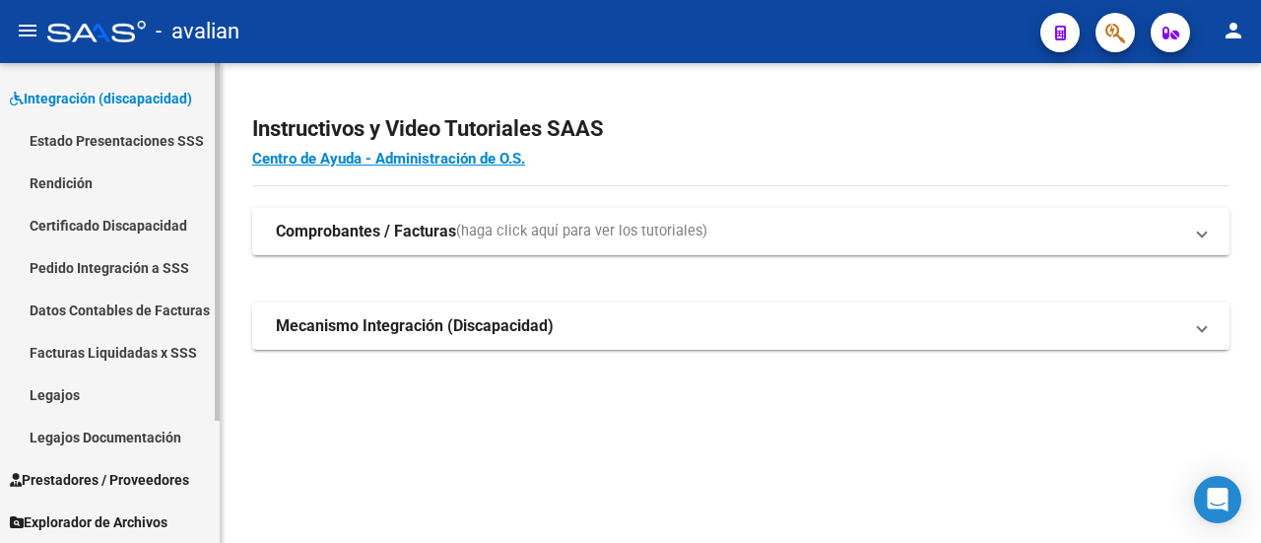
click at [46, 391] on link "Legajos" at bounding box center [110, 394] width 220 height 42
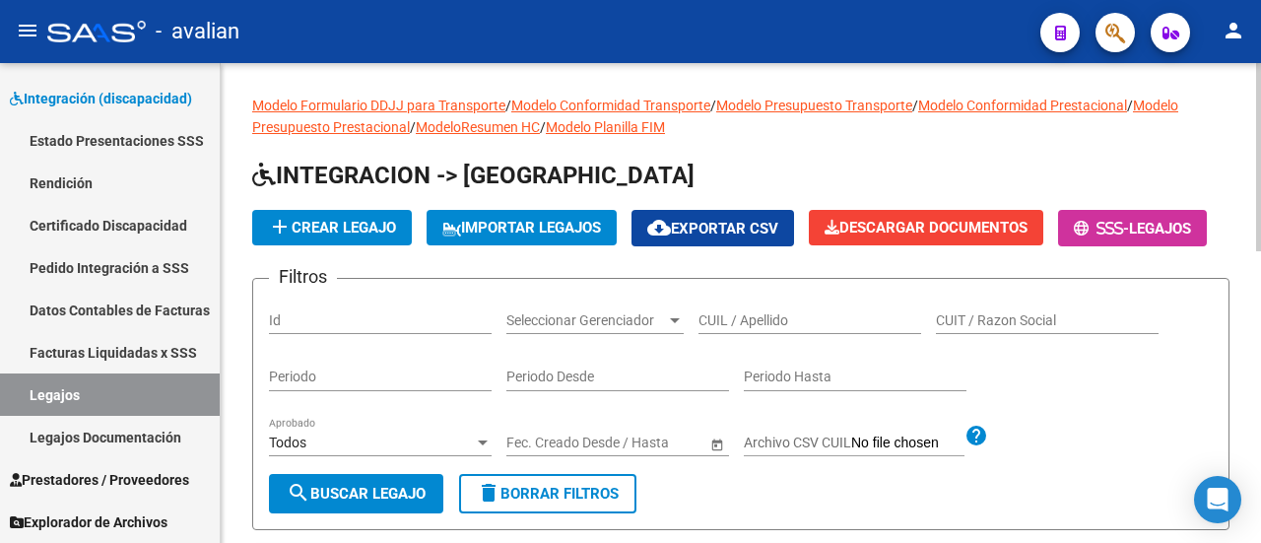
click at [759, 329] on input "CUIL / Apellido" at bounding box center [809, 320] width 223 height 17
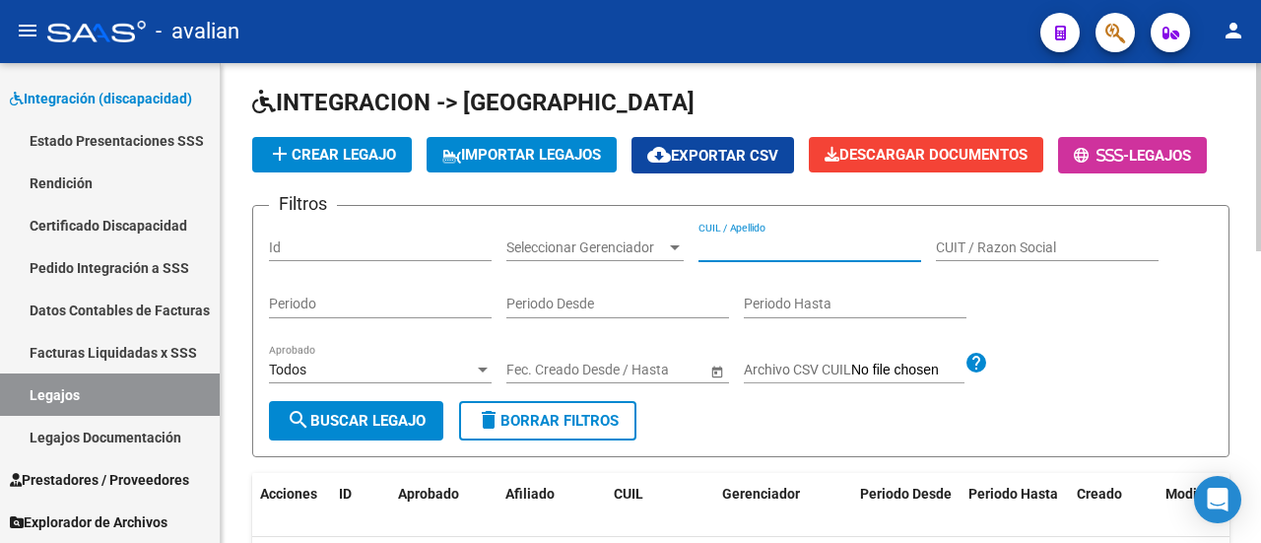
scroll to position [98, 0]
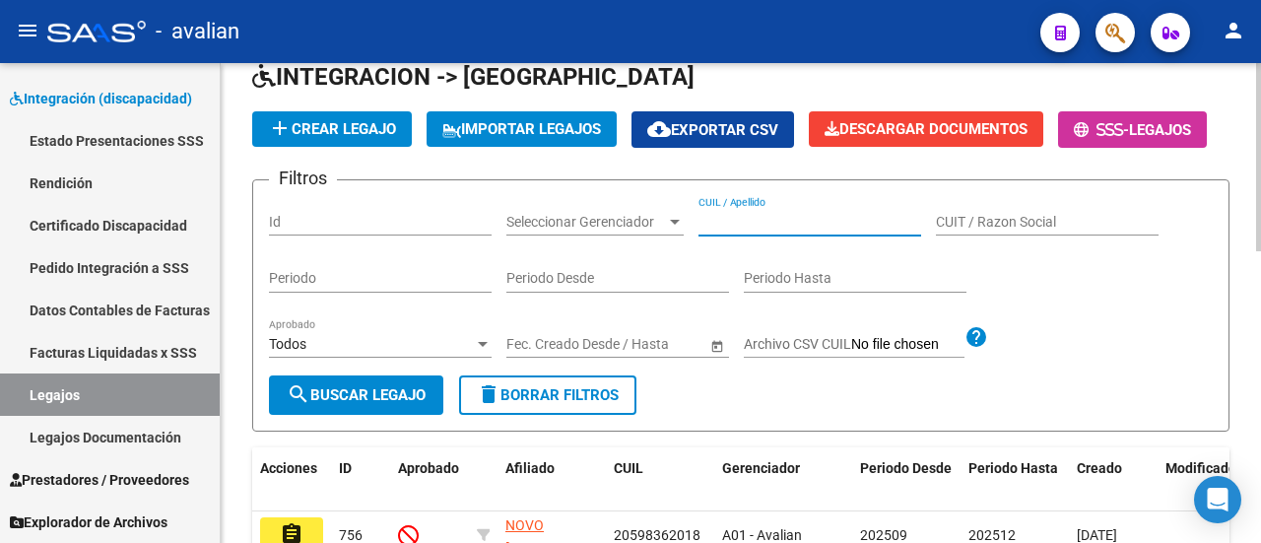
paste input "20548468273"
type input "20548468273"
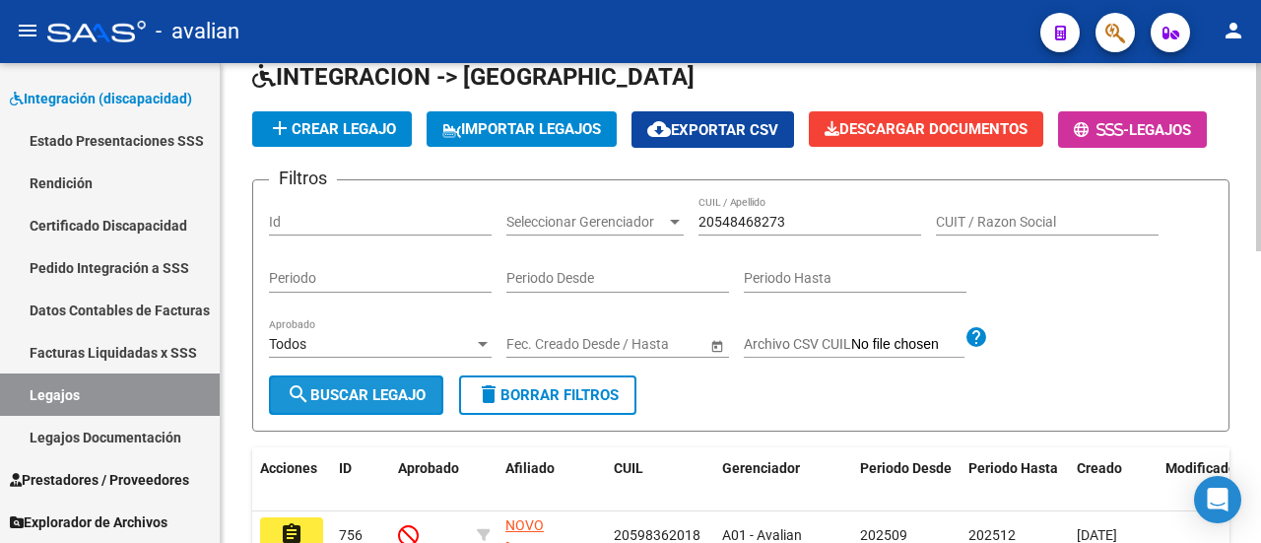
click at [374, 404] on span "search Buscar Legajo" at bounding box center [356, 395] width 139 height 18
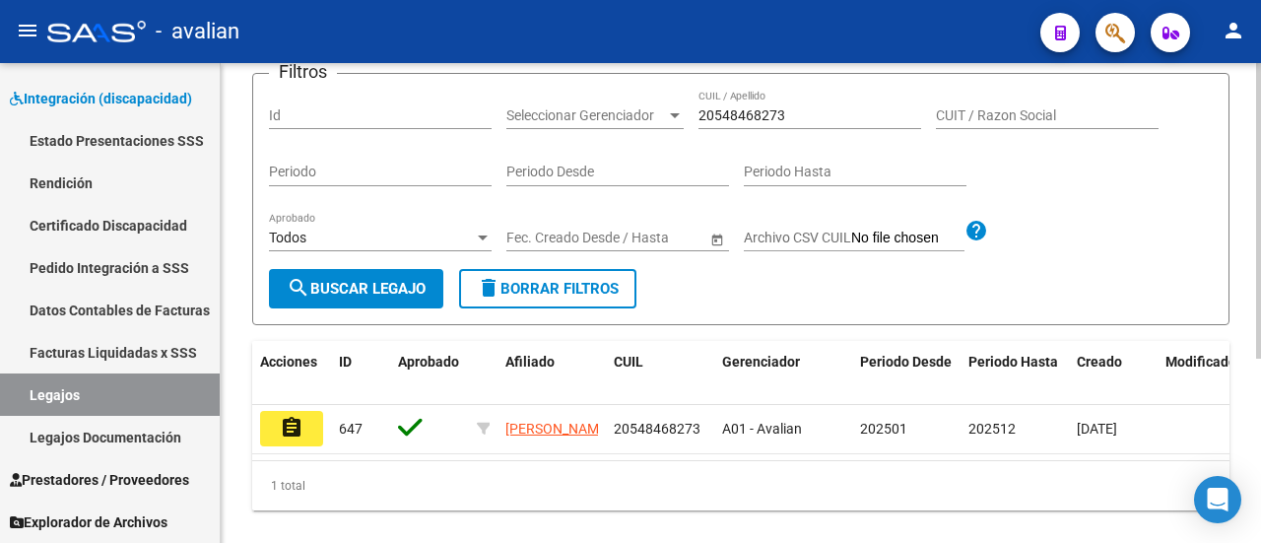
scroll to position [299, 0]
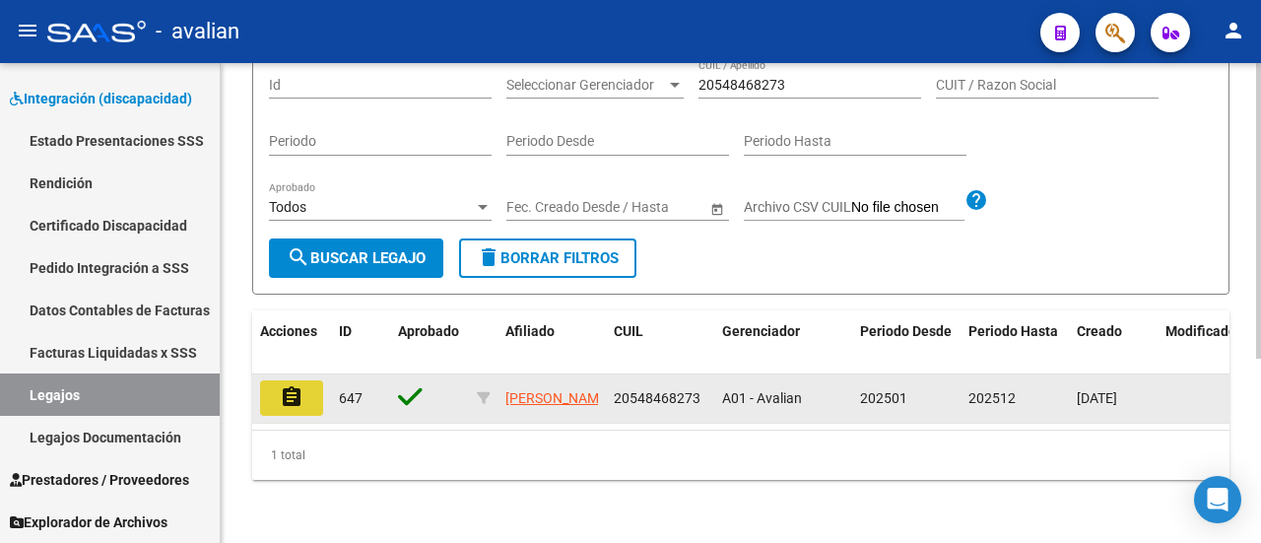
click at [286, 385] on mat-icon "assignment" at bounding box center [292, 397] width 24 height 24
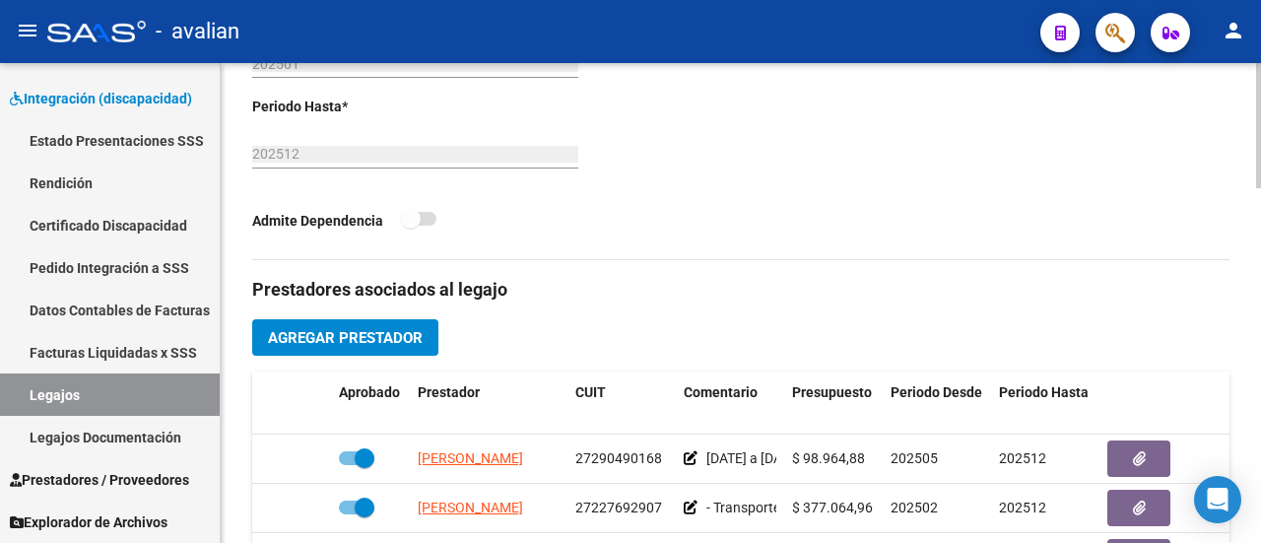
scroll to position [788, 0]
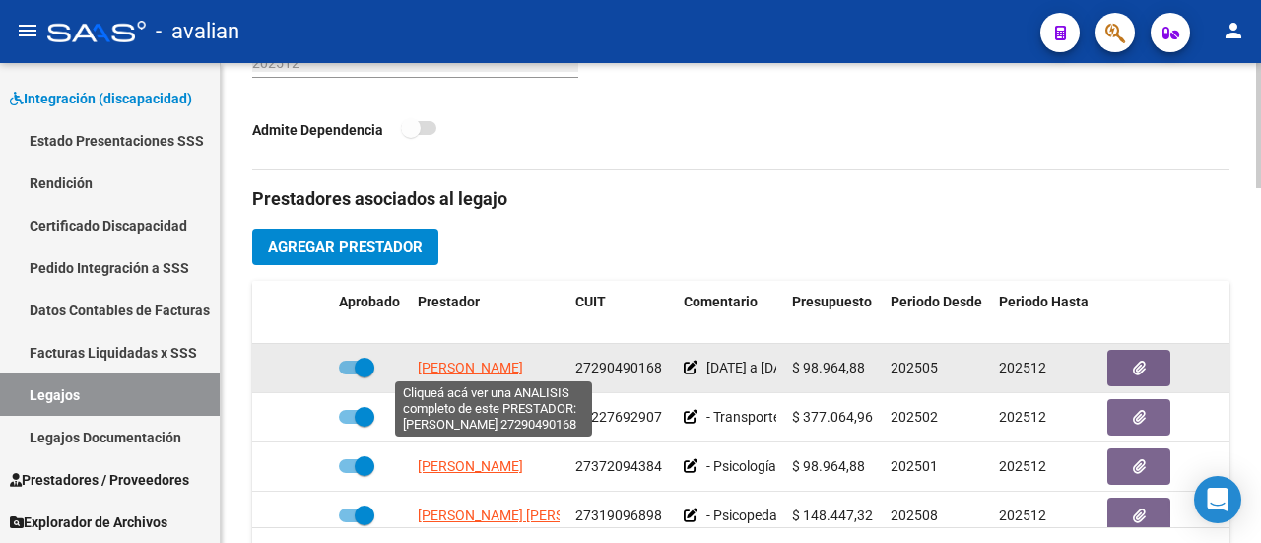
click at [505, 359] on span "[PERSON_NAME]" at bounding box center [470, 367] width 105 height 16
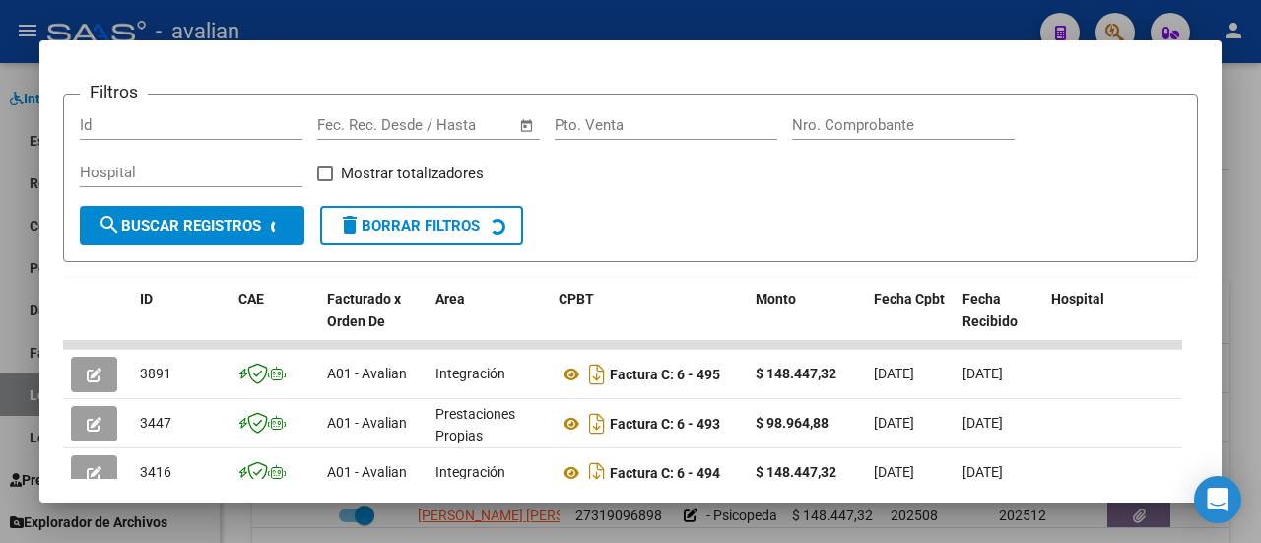
scroll to position [295, 0]
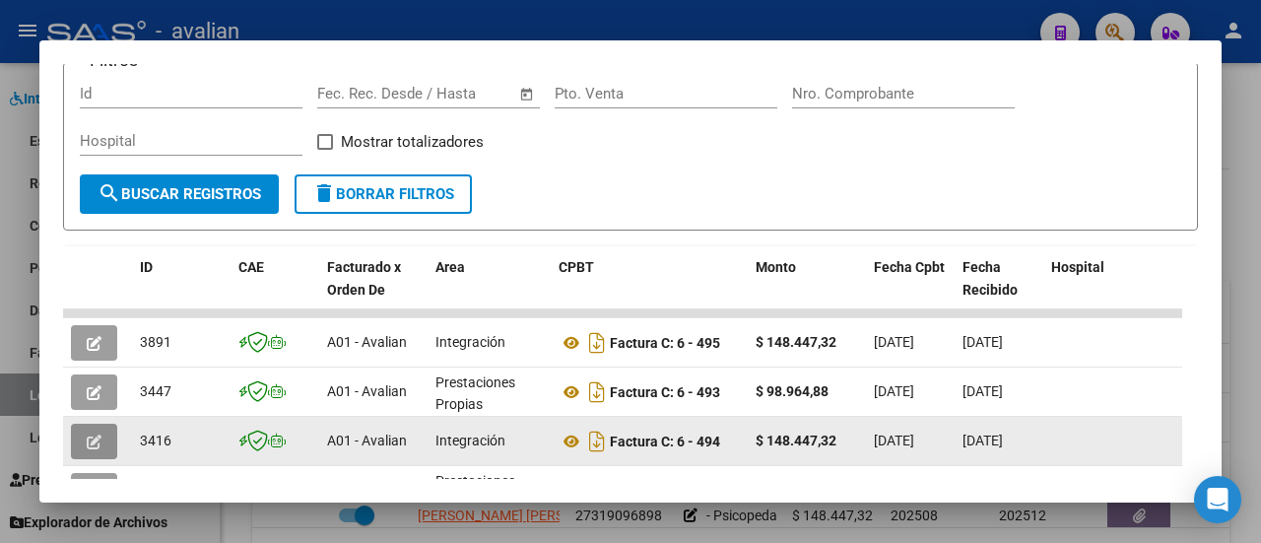
click at [89, 444] on icon "button" at bounding box center [94, 441] width 15 height 15
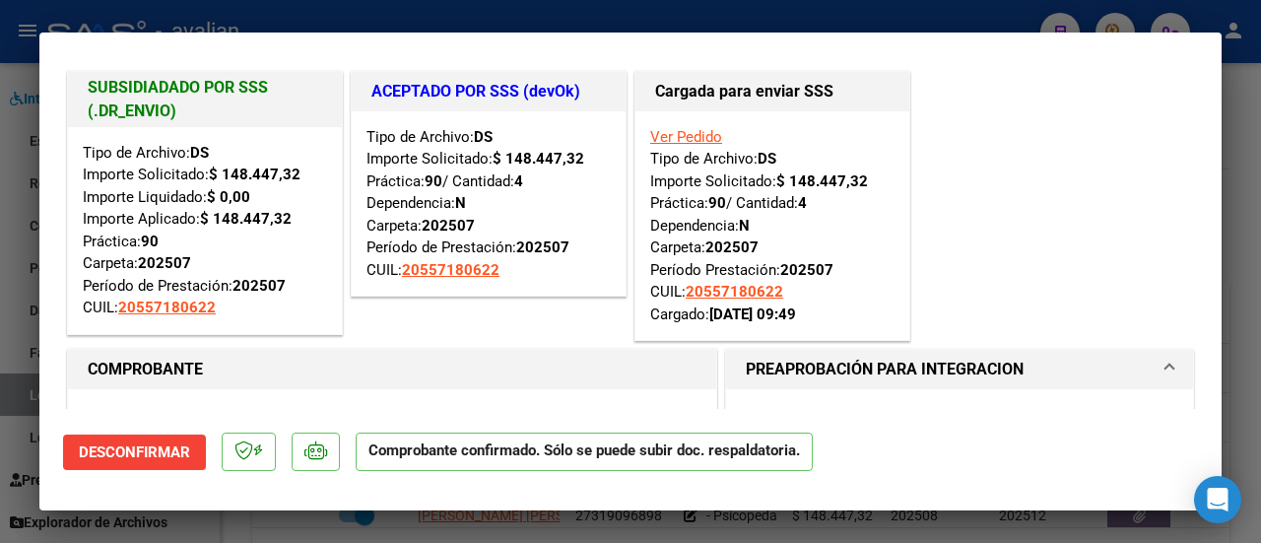
scroll to position [0, 0]
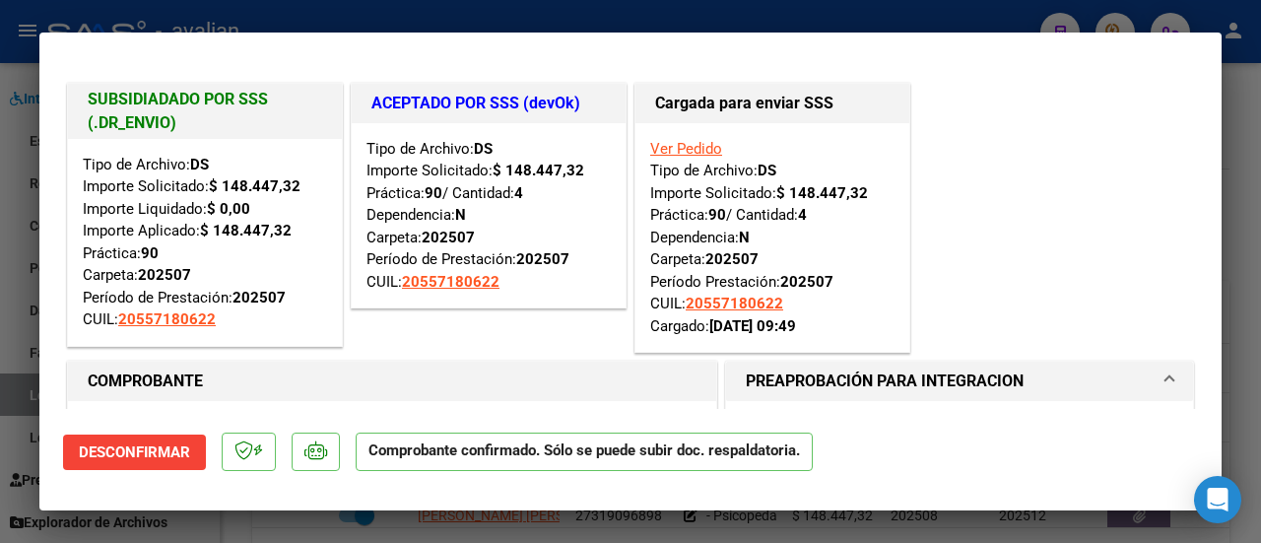
type input "$ 0,00"
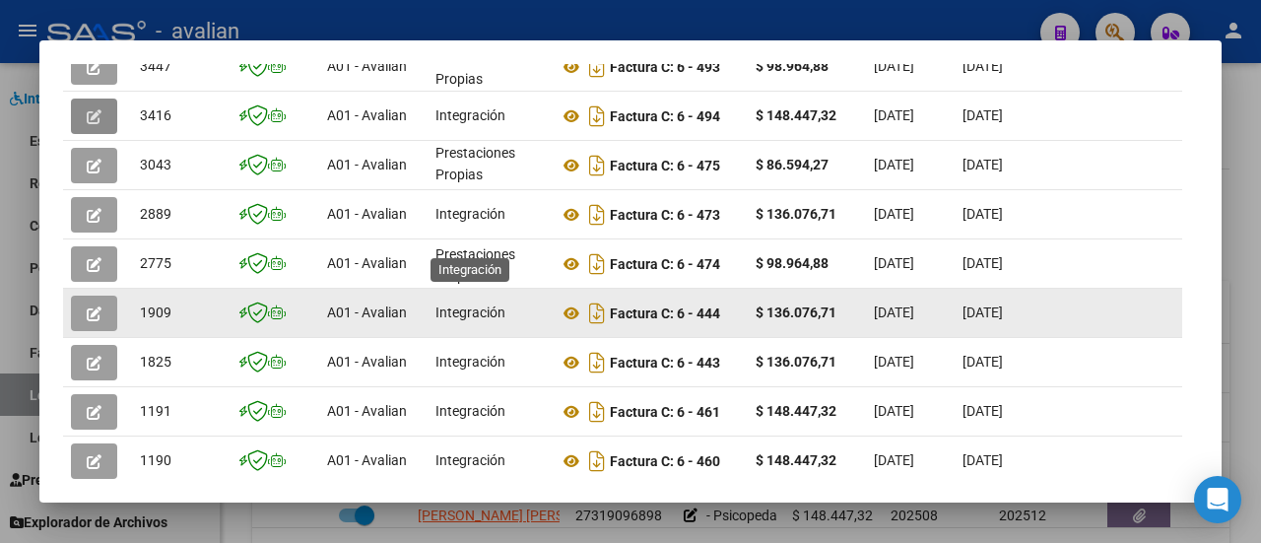
scroll to position [591, 0]
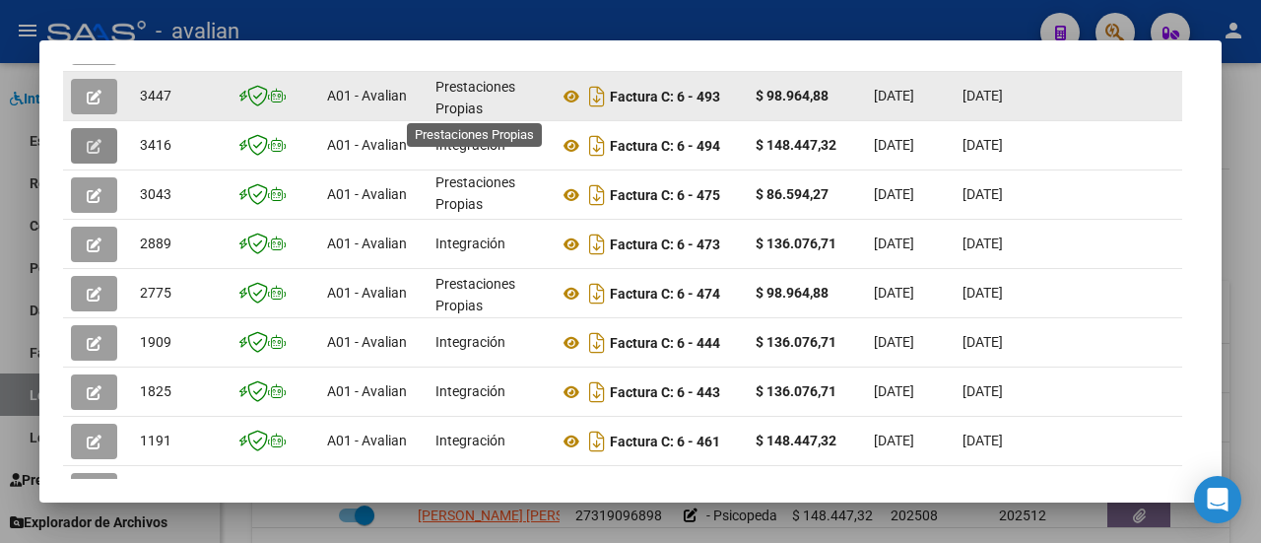
click at [489, 91] on span "Prestaciones Propias" at bounding box center [475, 98] width 80 height 38
click at [85, 96] on button "button" at bounding box center [94, 96] width 46 height 35
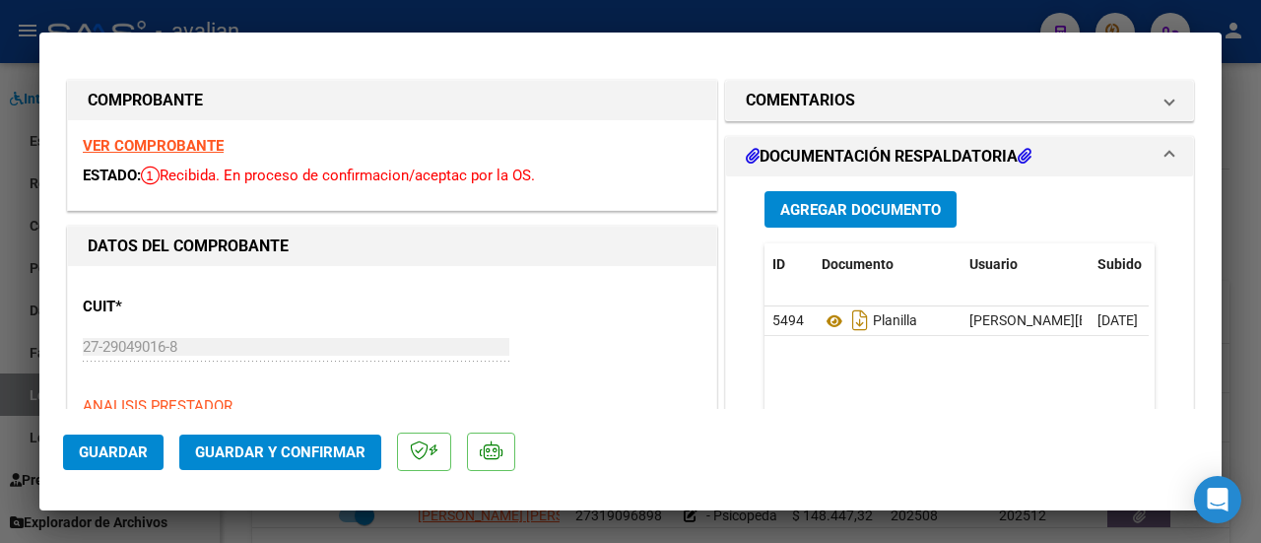
scroll to position [0, 0]
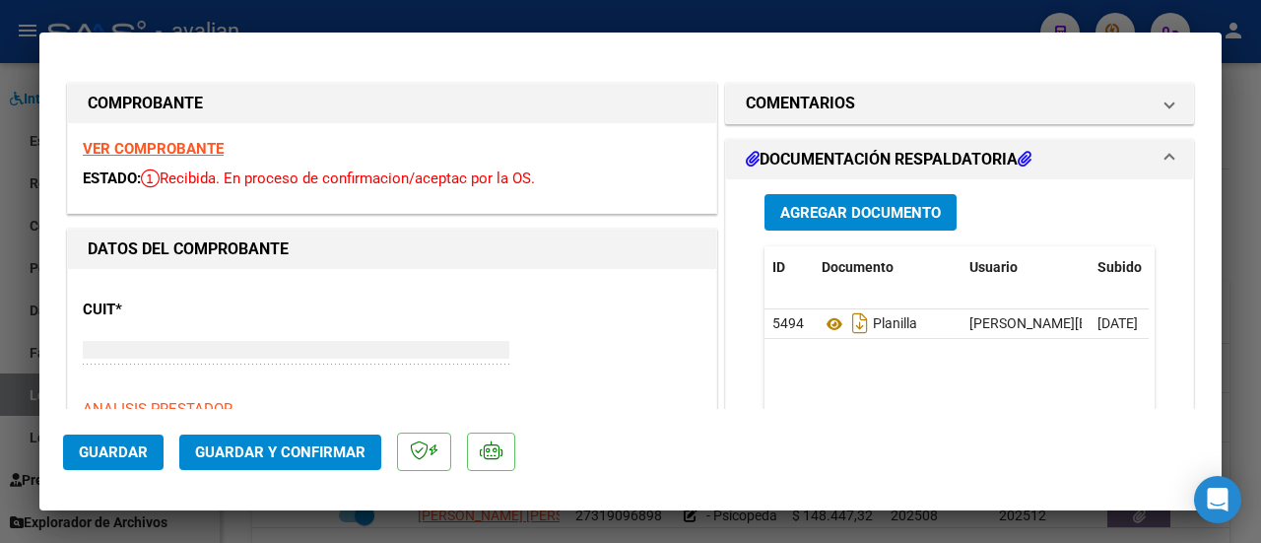
type input "$ 0,00"
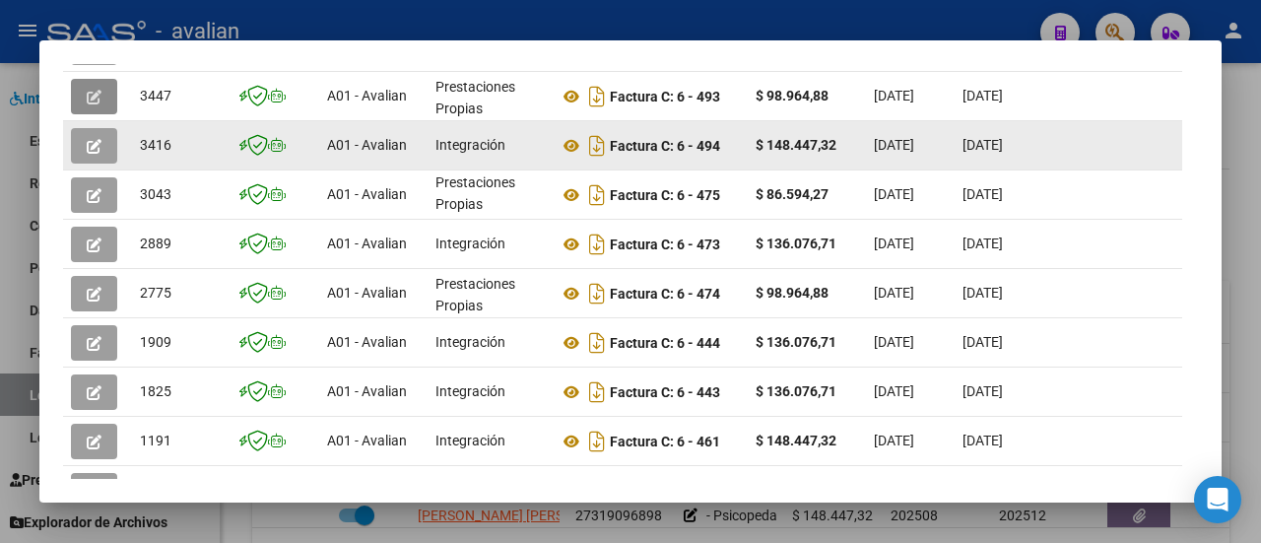
click at [83, 145] on button "button" at bounding box center [94, 145] width 46 height 35
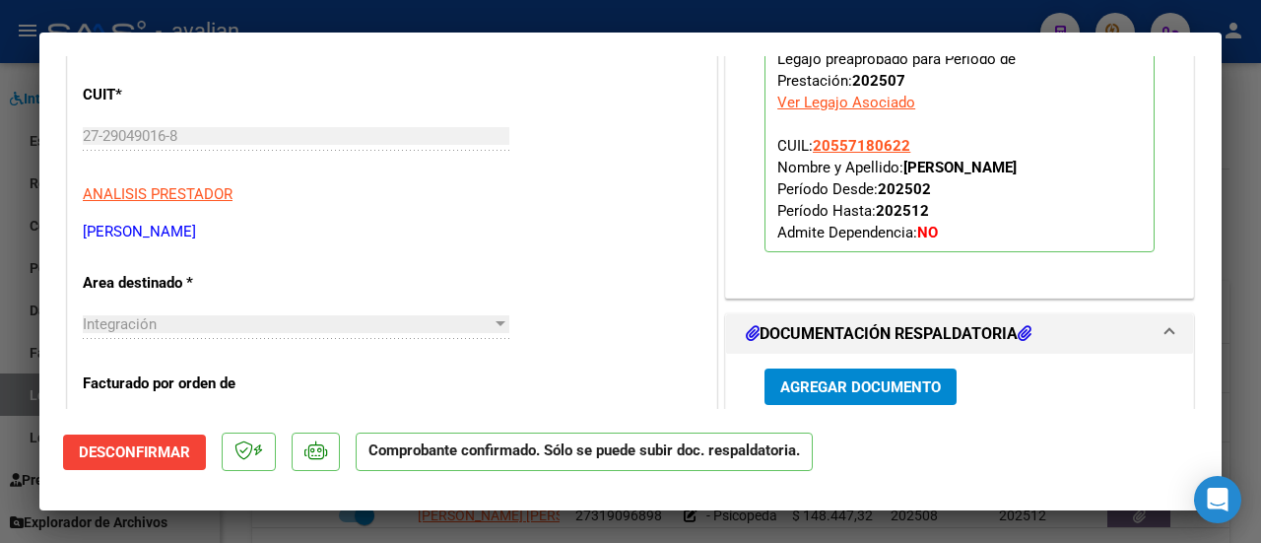
scroll to position [591, 0]
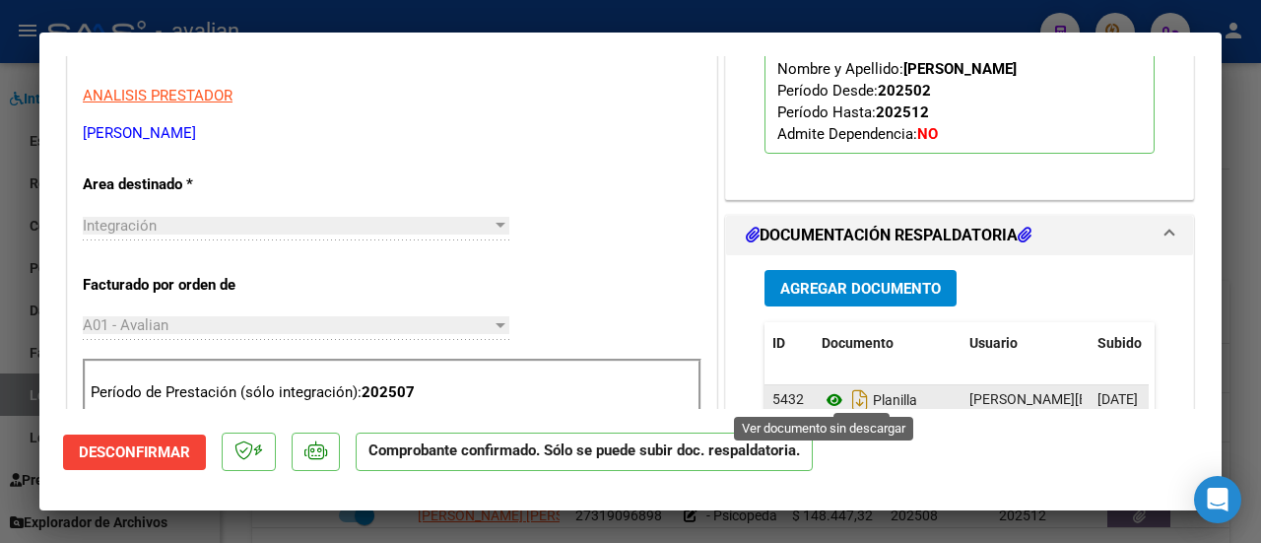
click at [825, 401] on icon at bounding box center [834, 400] width 26 height 24
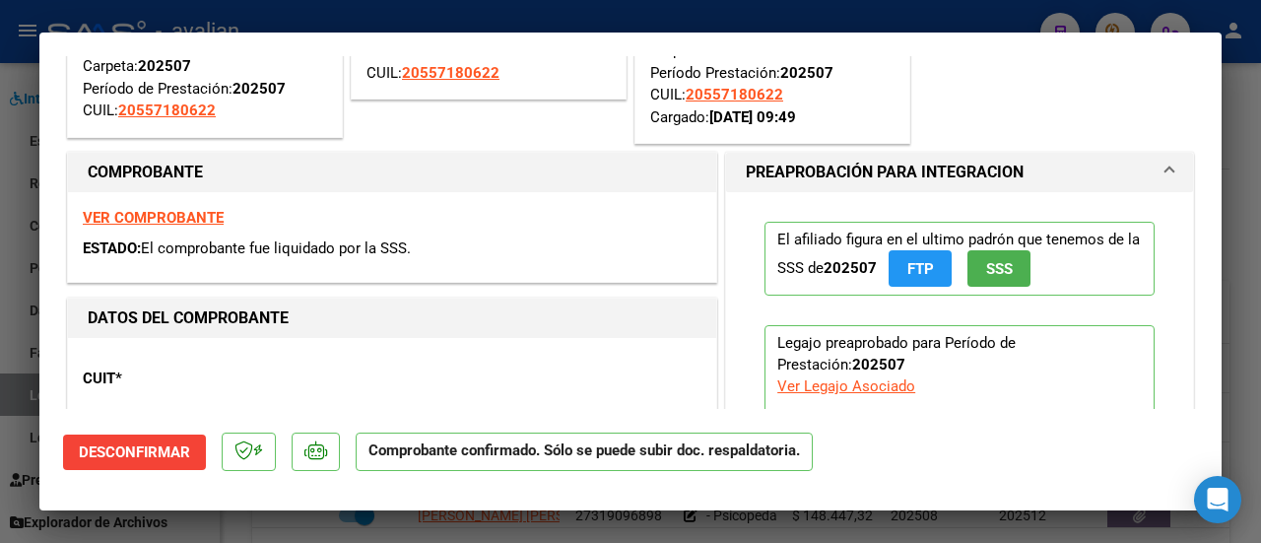
scroll to position [197, 0]
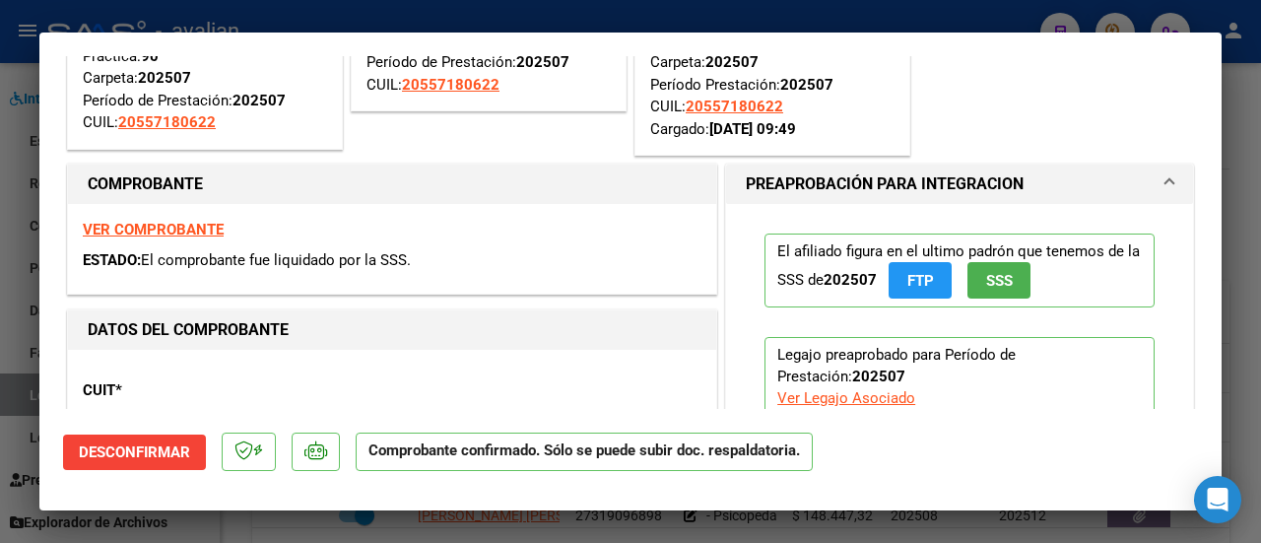
type input "$ 0,00"
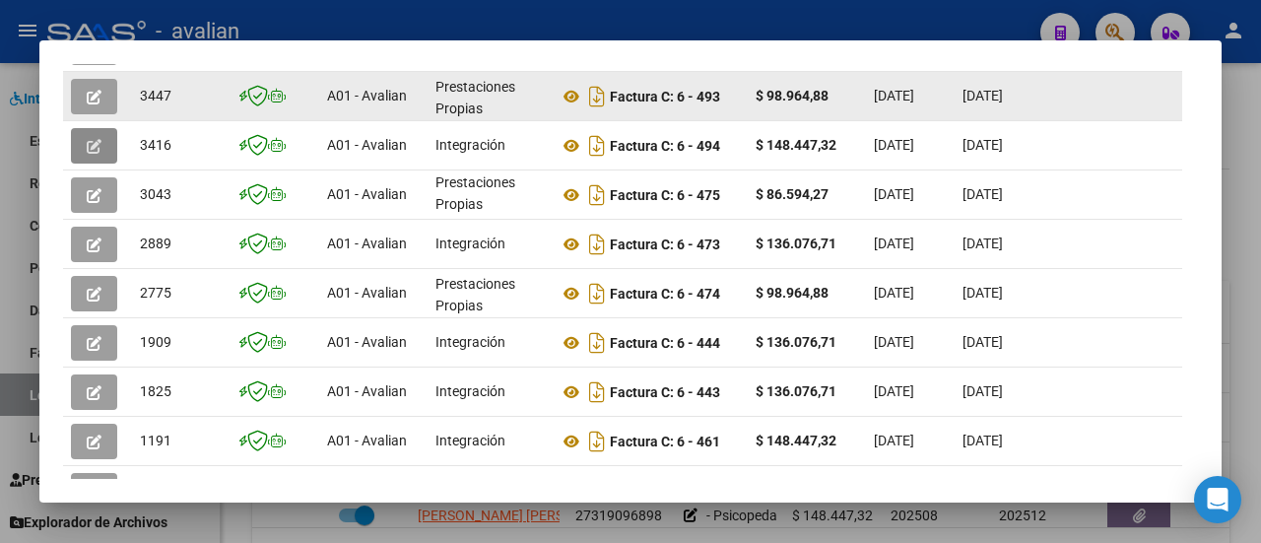
click at [86, 94] on button "button" at bounding box center [94, 96] width 46 height 35
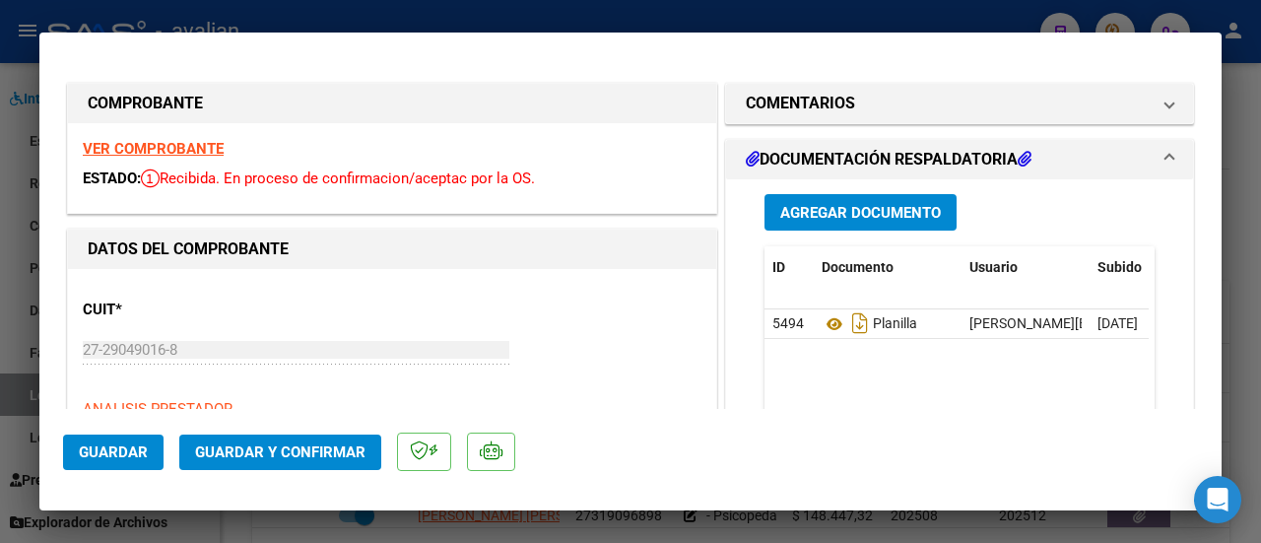
scroll to position [0, 0]
type input "$ 0,00"
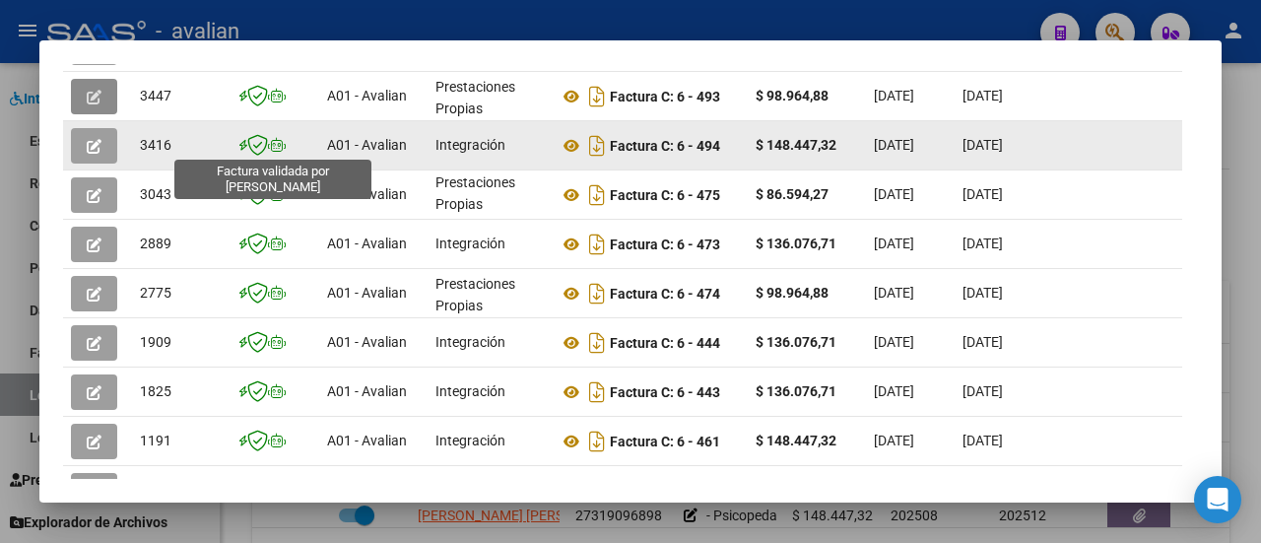
click at [259, 143] on icon at bounding box center [257, 145] width 21 height 22
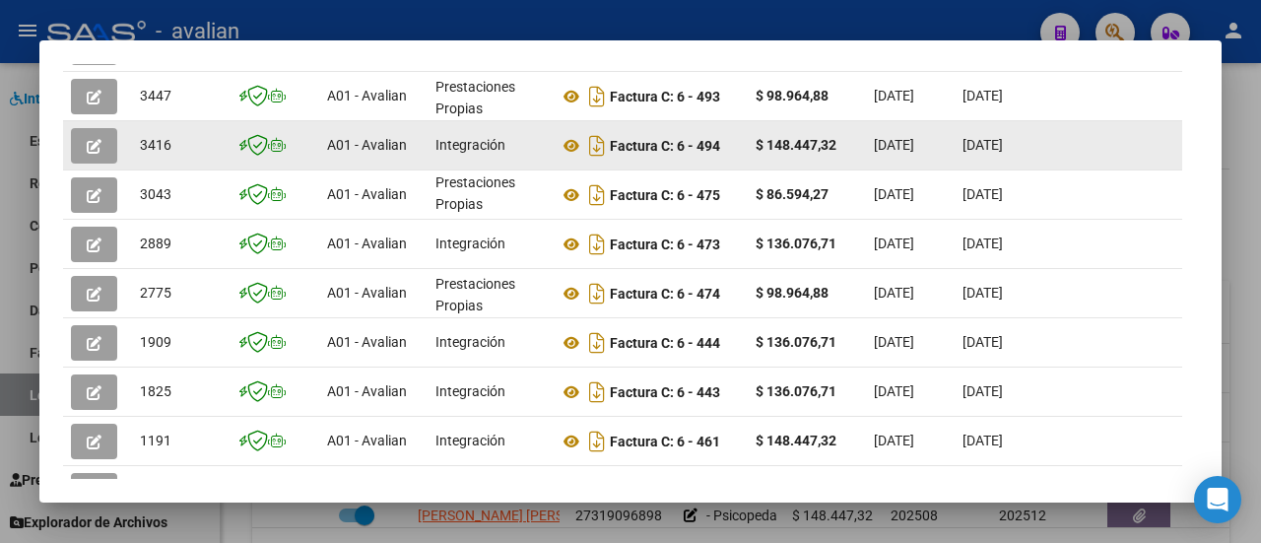
click at [104, 141] on button "button" at bounding box center [94, 145] width 46 height 35
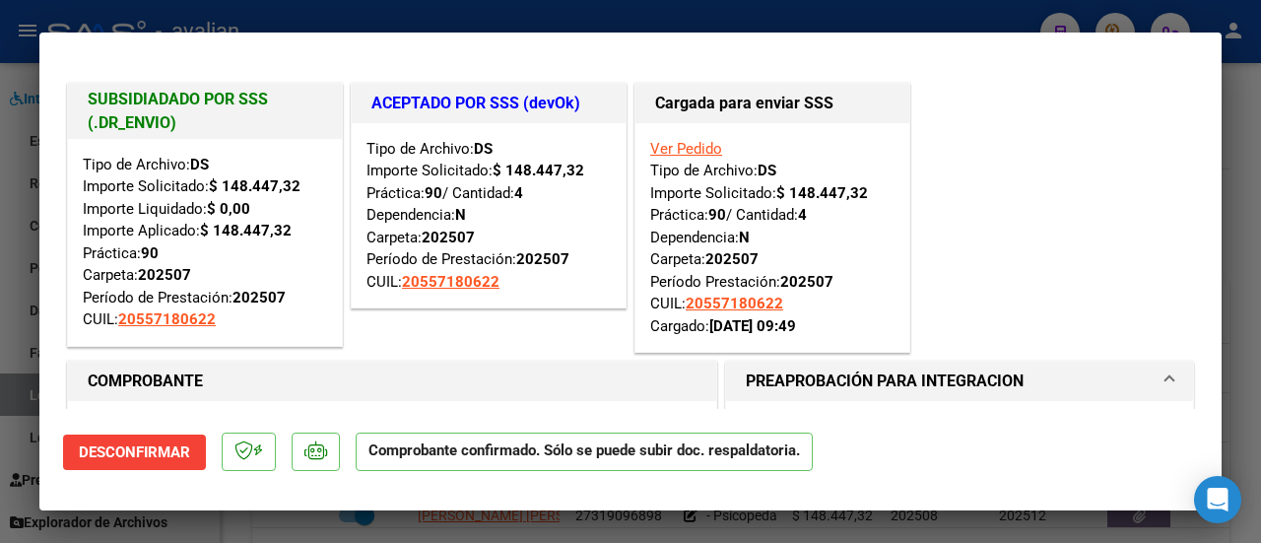
type input "$ 0,00"
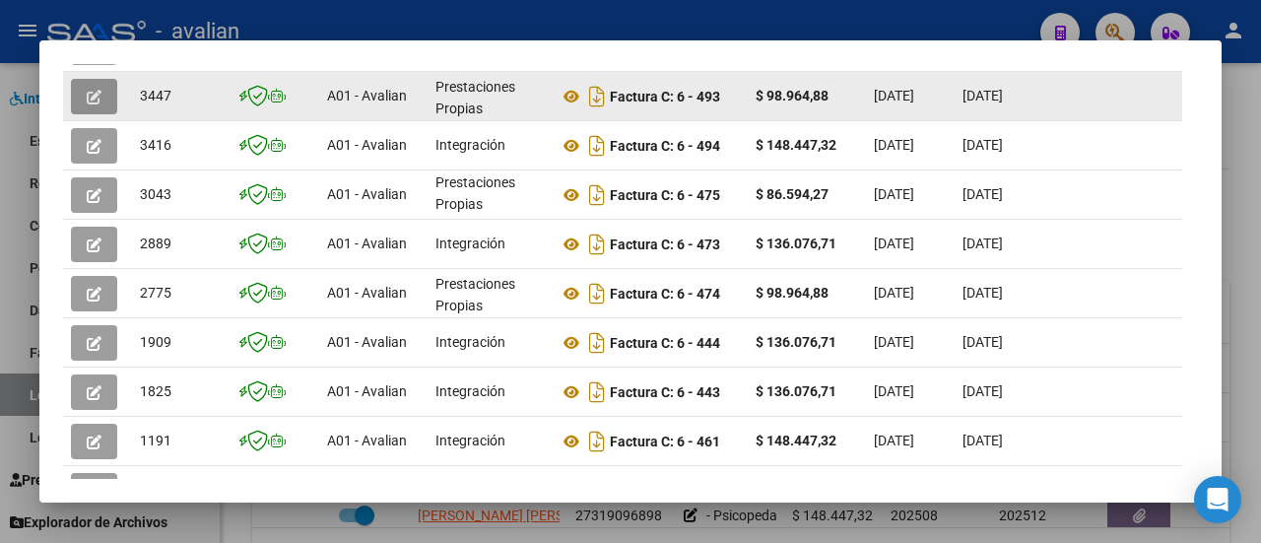
click at [104, 85] on button "button" at bounding box center [94, 96] width 46 height 35
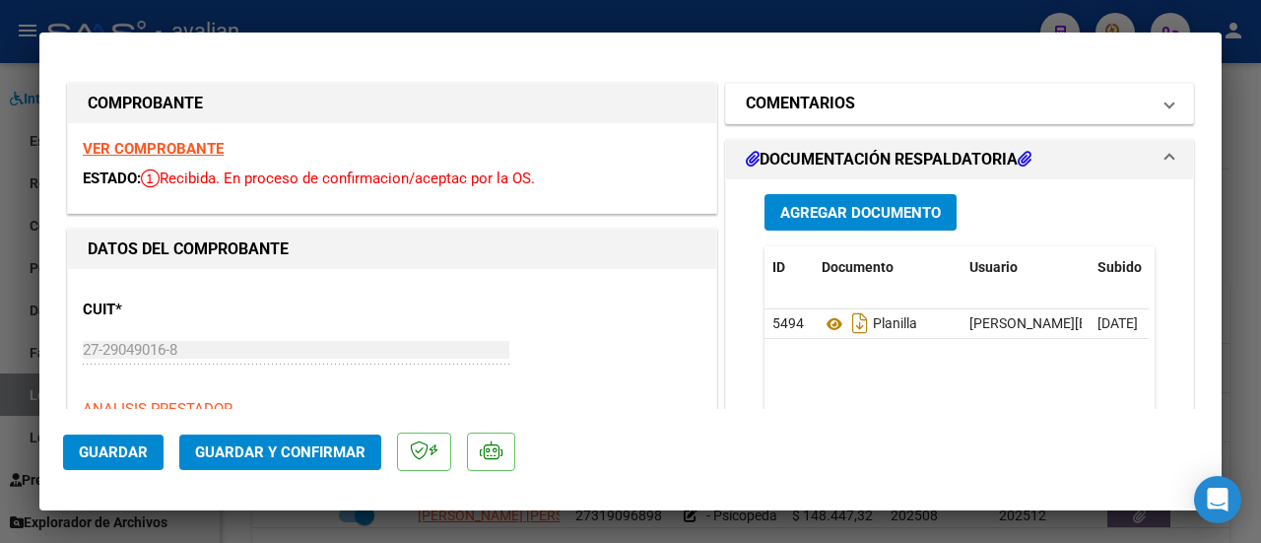
click at [1160, 99] on mat-expansion-panel-header "COMENTARIOS" at bounding box center [959, 103] width 467 height 39
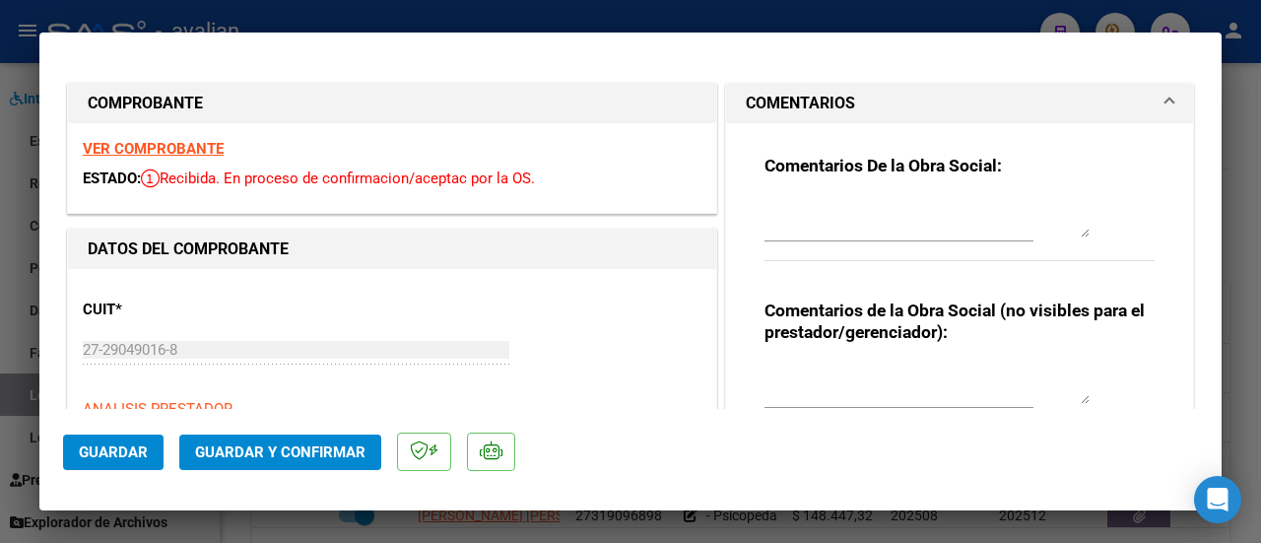
click at [1159, 99] on mat-expansion-panel-header "COMENTARIOS" at bounding box center [959, 103] width 467 height 39
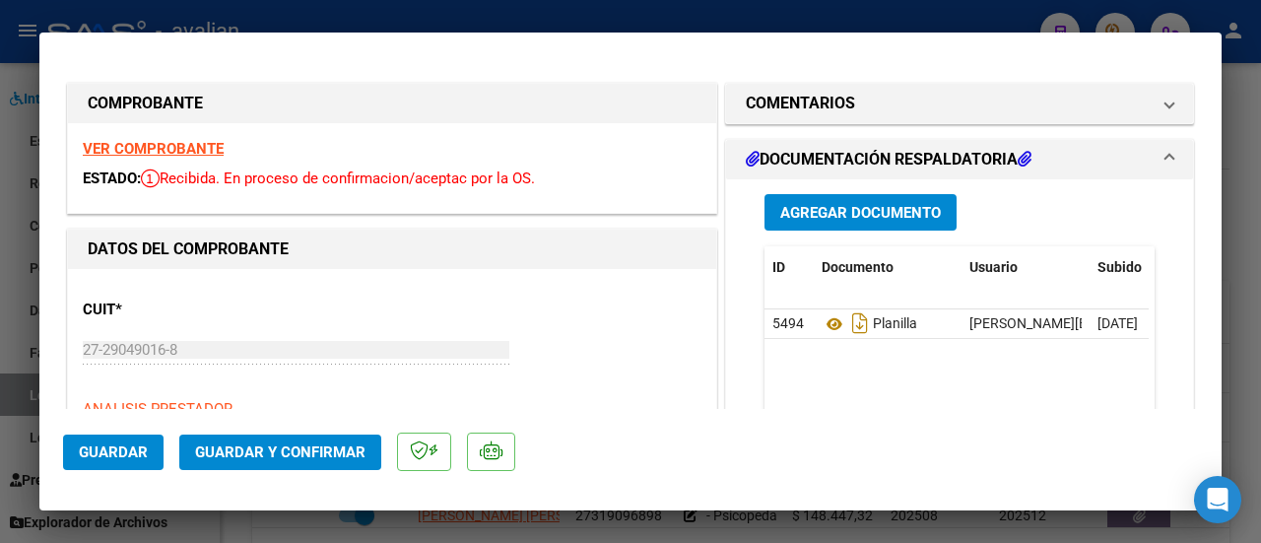
type input "$ 0,00"
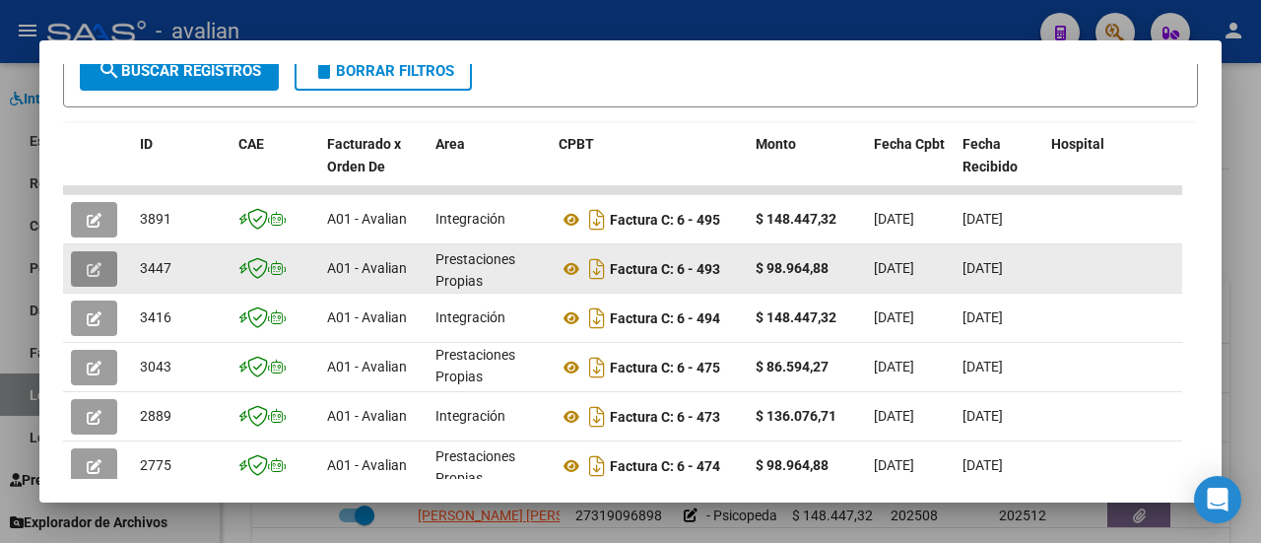
scroll to position [394, 0]
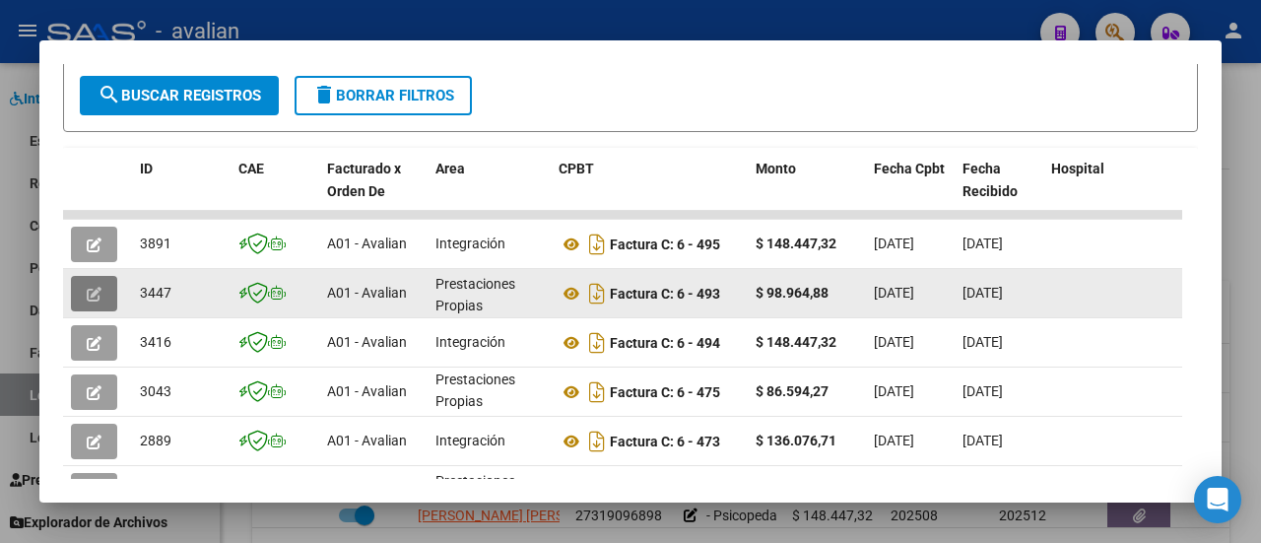
click at [107, 290] on button "button" at bounding box center [94, 293] width 46 height 35
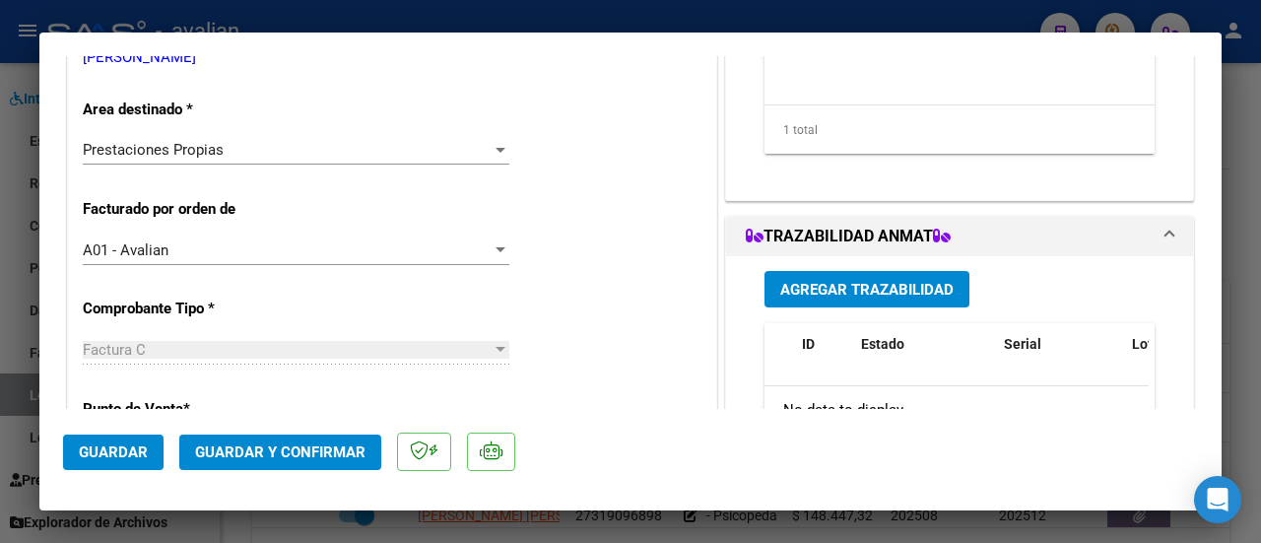
scroll to position [295, 0]
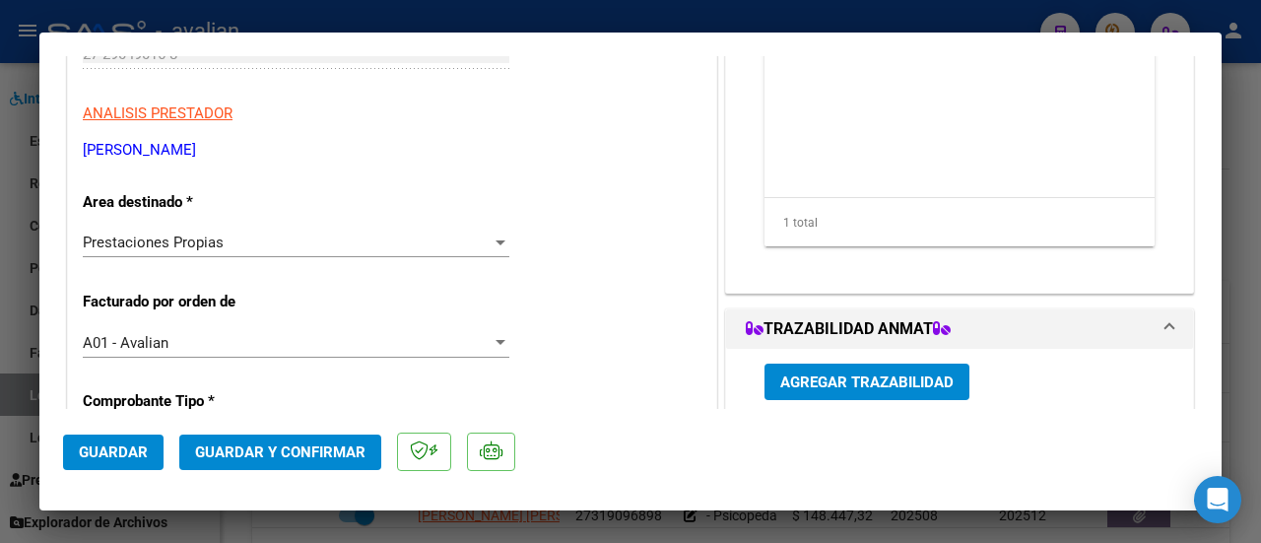
click at [496, 235] on div at bounding box center [500, 242] width 18 height 16
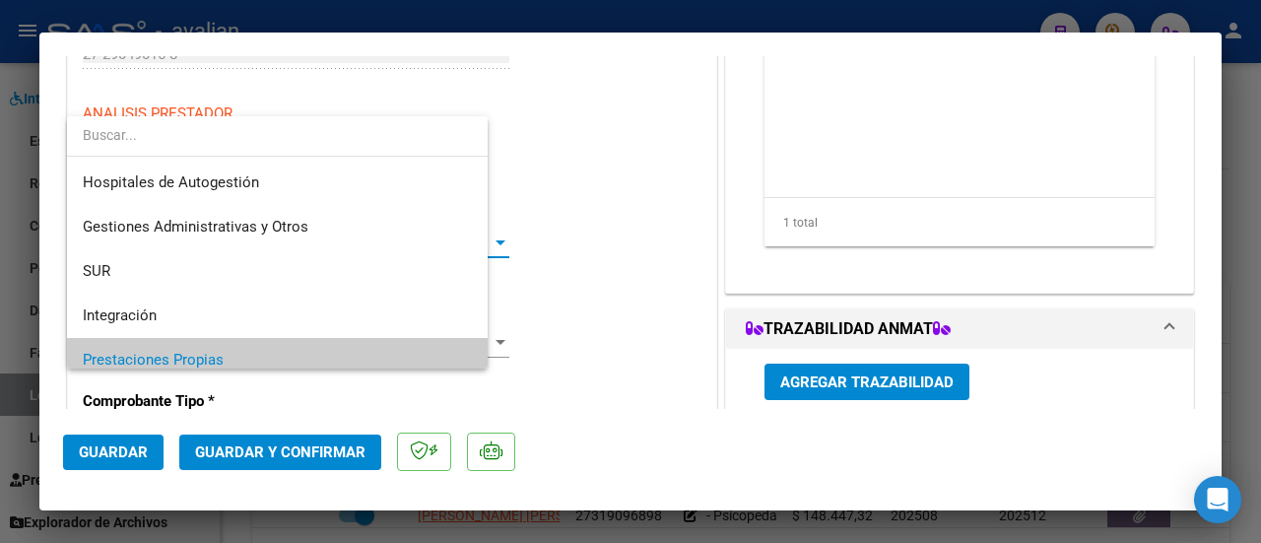
scroll to position [117, 0]
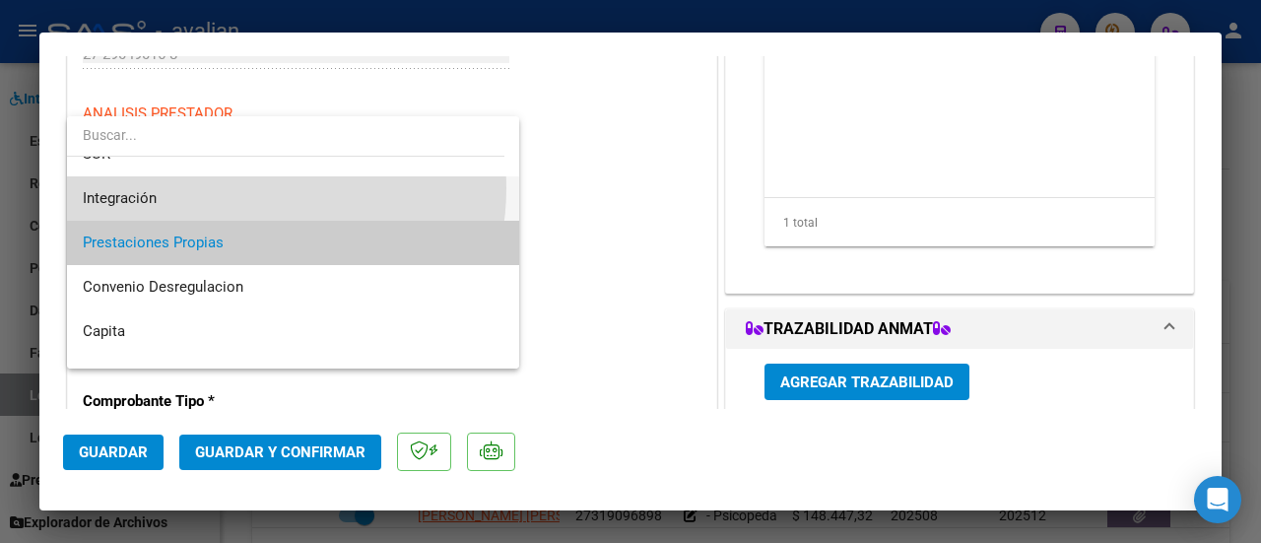
click at [245, 187] on span "Integración" at bounding box center [294, 198] width 422 height 44
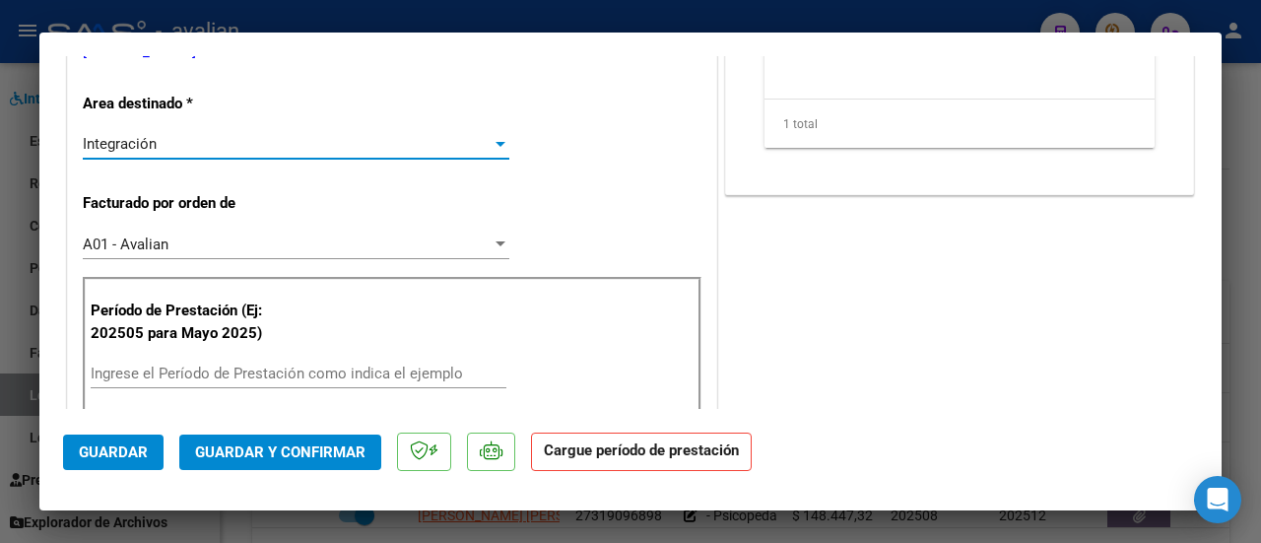
scroll to position [492, 0]
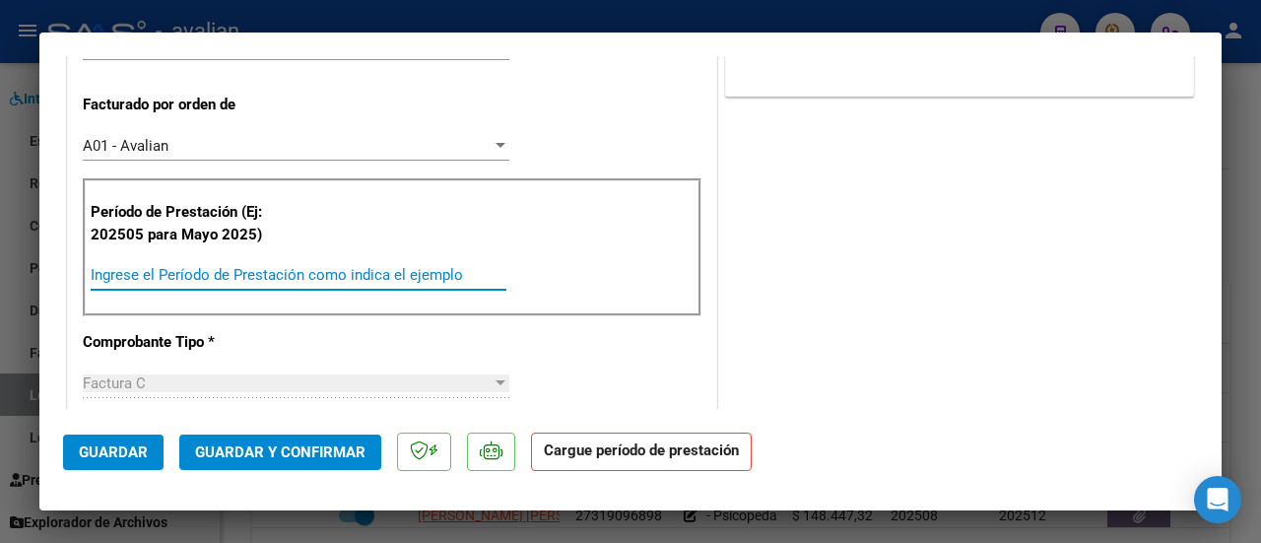
click at [218, 269] on input "Ingrese el Período de Prestación como indica el ejemplo" at bounding box center [299, 275] width 416 height 18
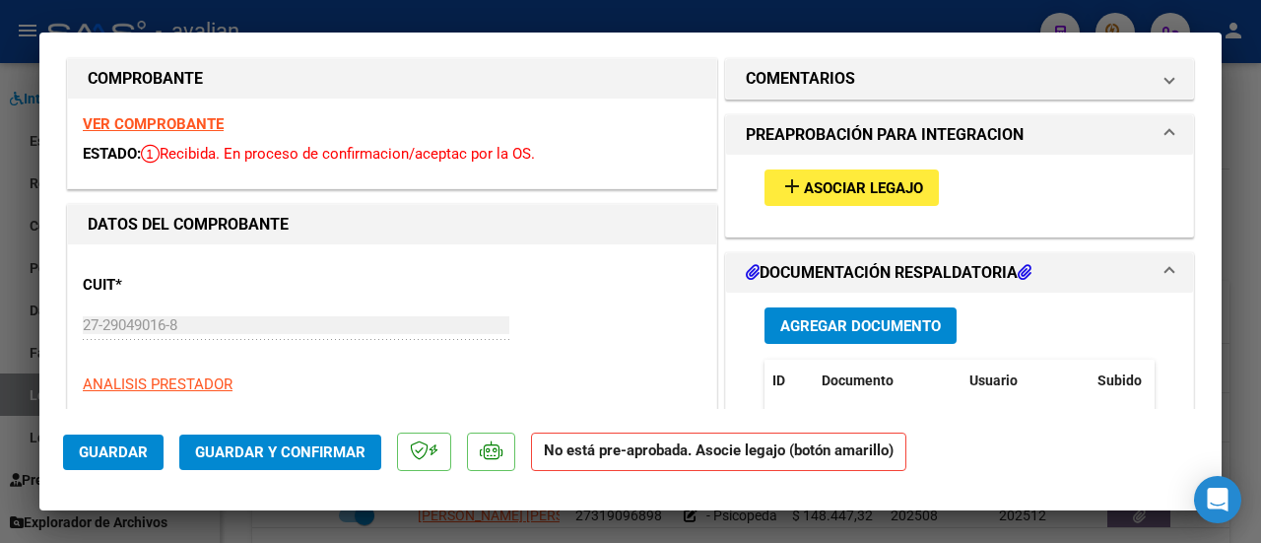
scroll to position [0, 0]
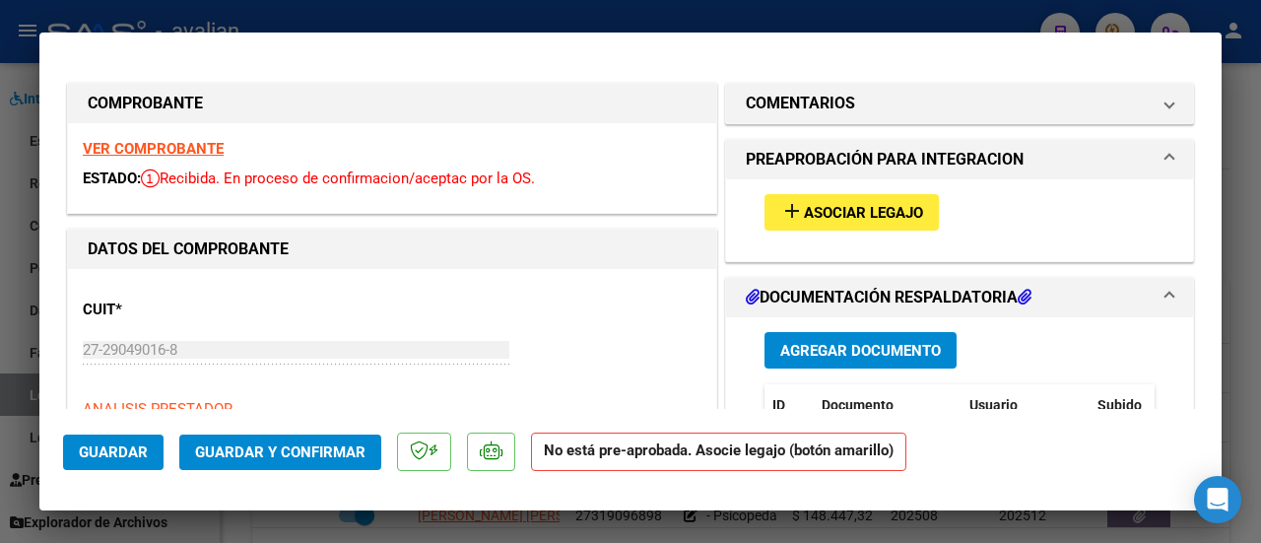
type input "202507"
click at [849, 204] on span "Asociar Legajo" at bounding box center [863, 213] width 119 height 18
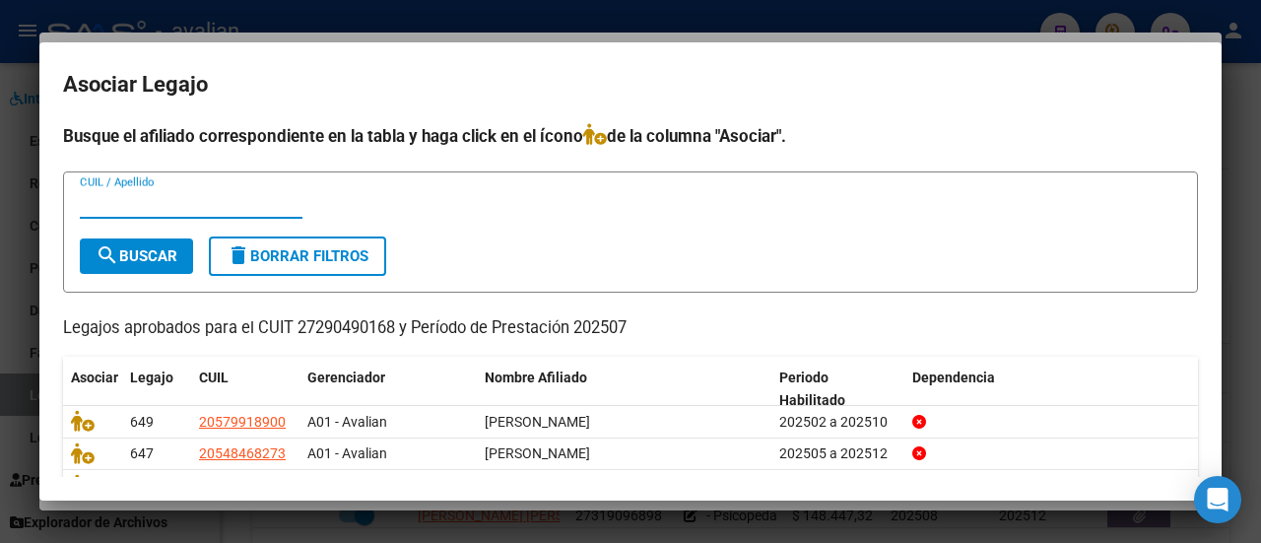
scroll to position [93, 0]
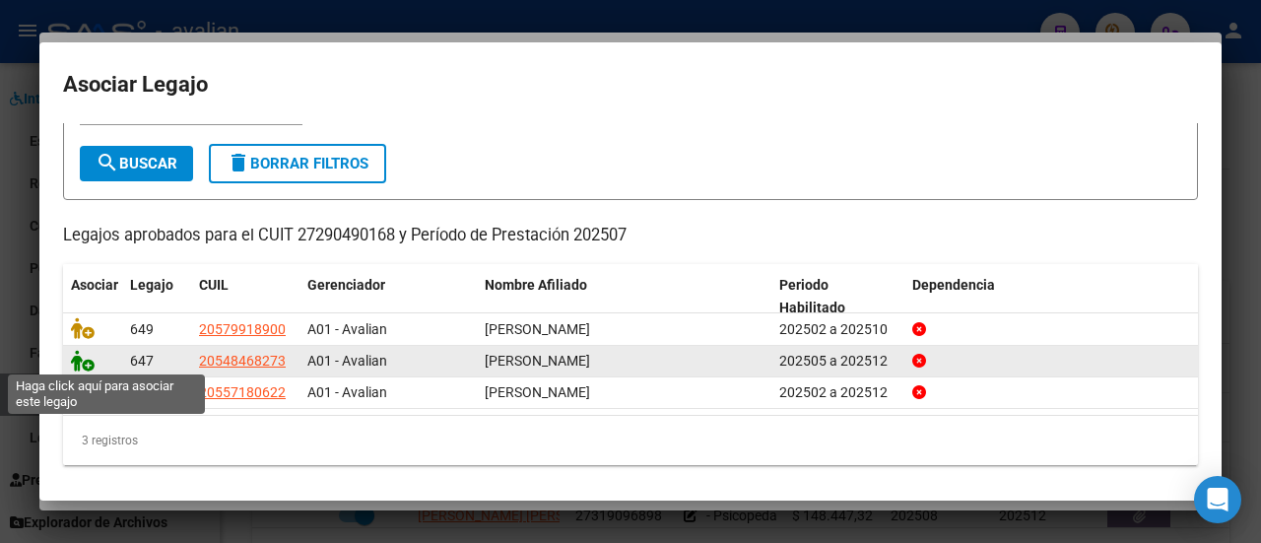
click at [75, 355] on icon at bounding box center [83, 361] width 24 height 22
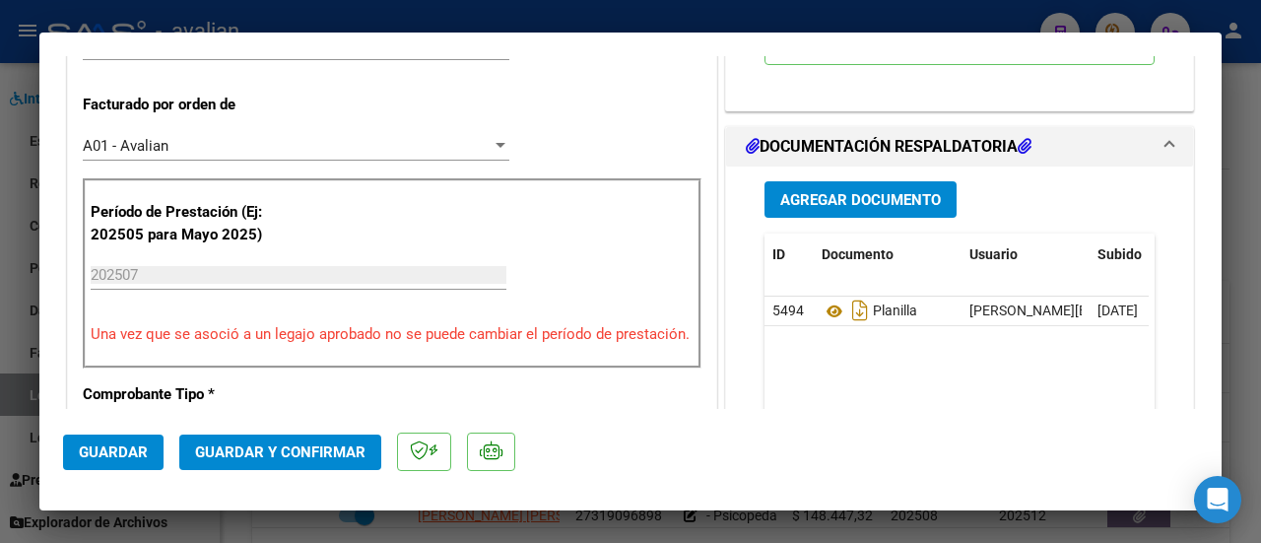
scroll to position [492, 0]
click at [116, 447] on span "Guardar" at bounding box center [113, 452] width 69 height 18
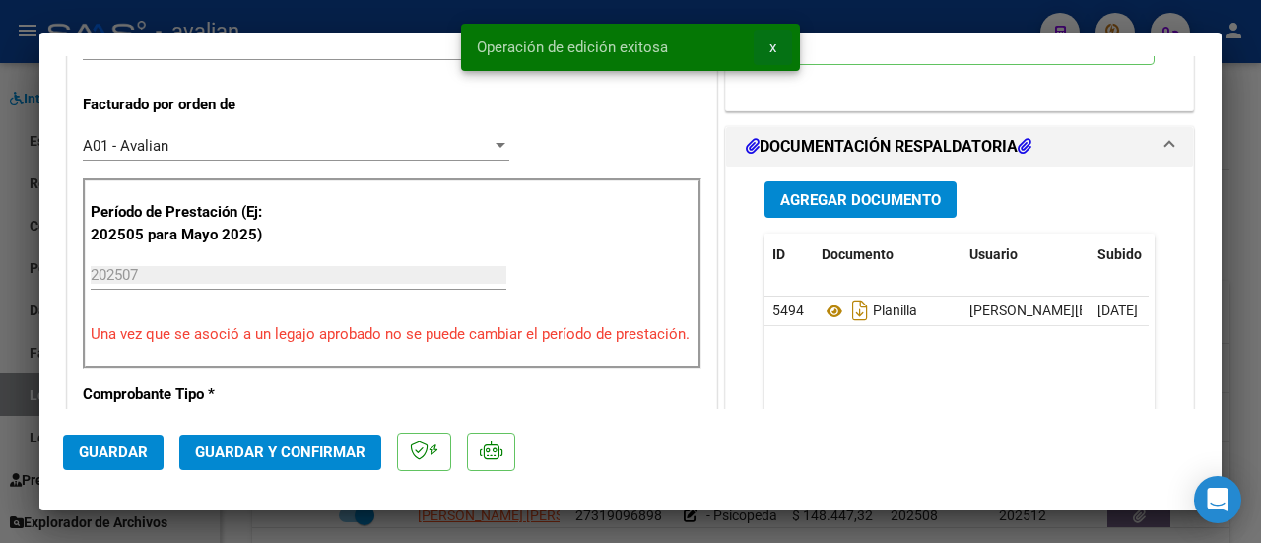
click at [773, 48] on span "x" at bounding box center [772, 47] width 7 height 18
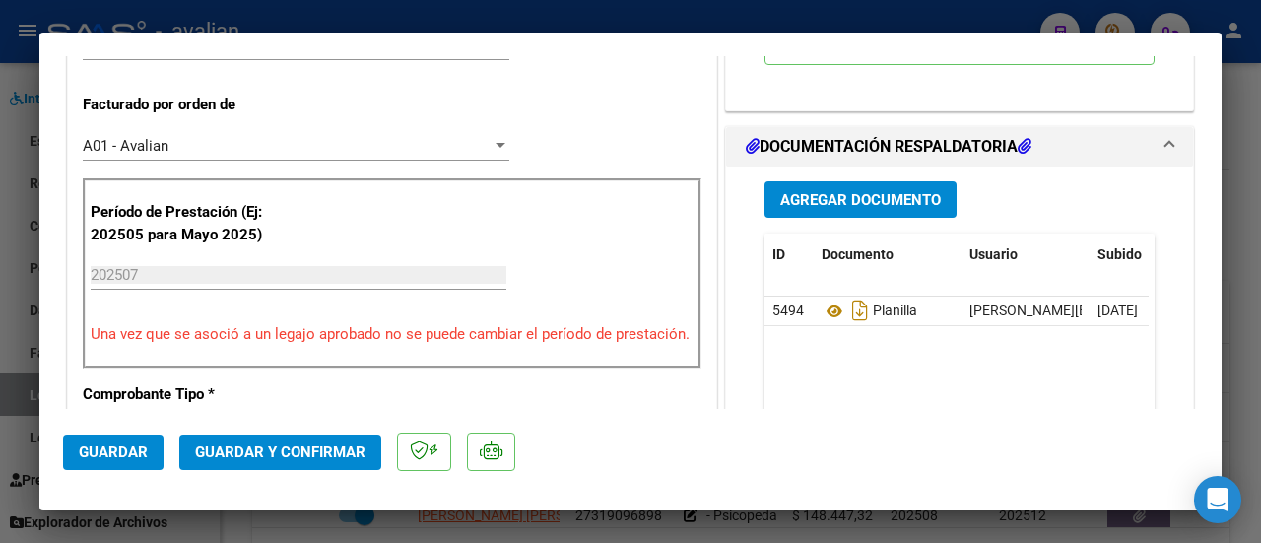
type input "$ 0,00"
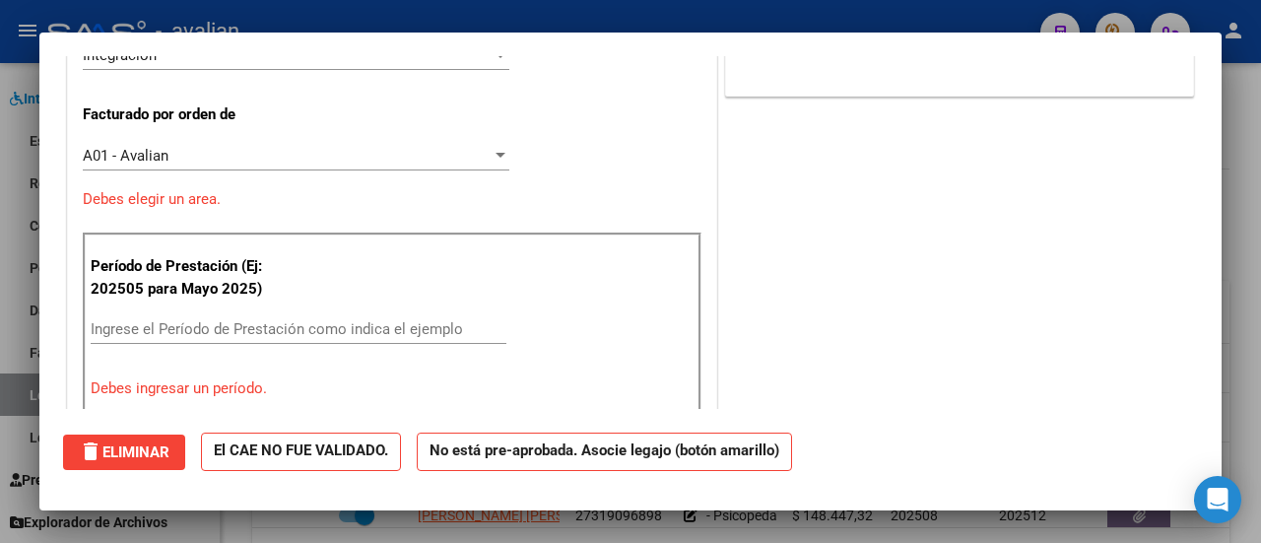
scroll to position [502, 0]
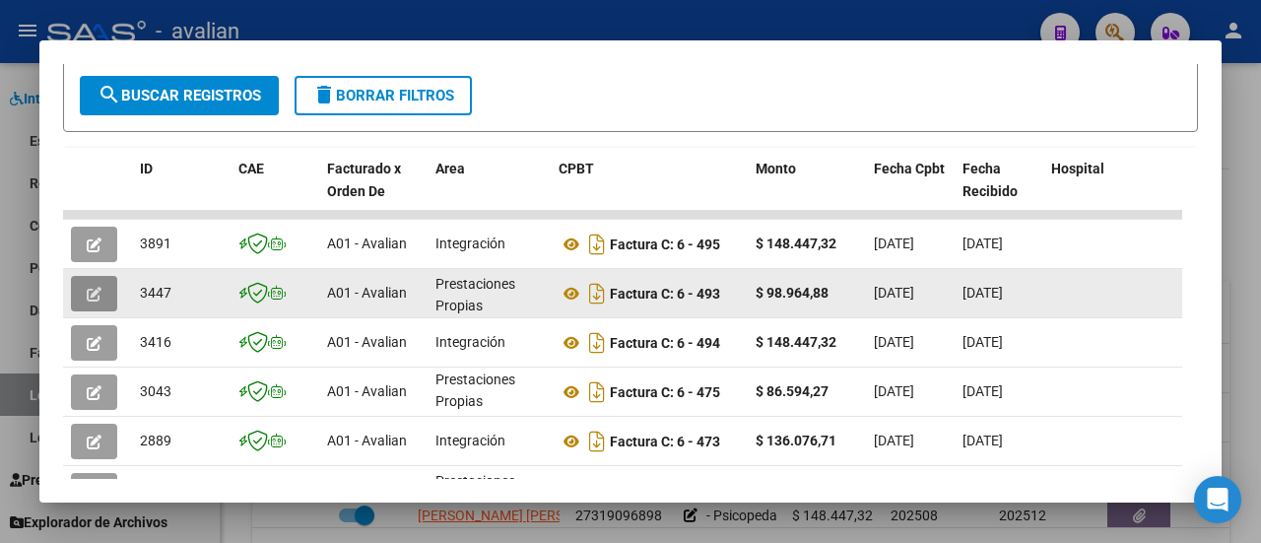
click at [95, 281] on button "button" at bounding box center [94, 293] width 46 height 35
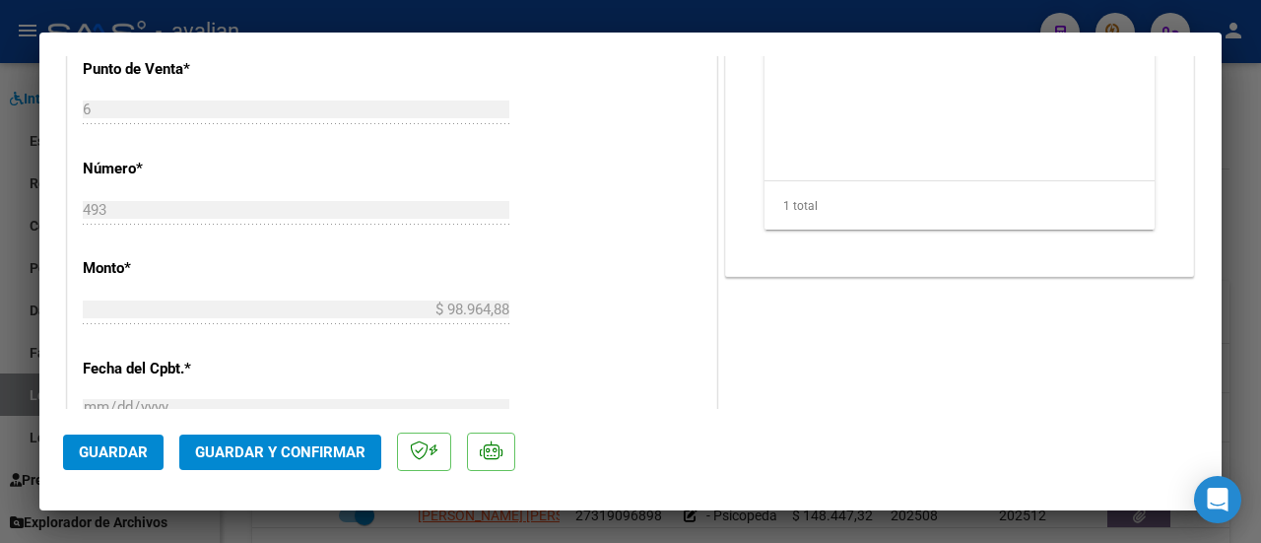
scroll to position [886, 0]
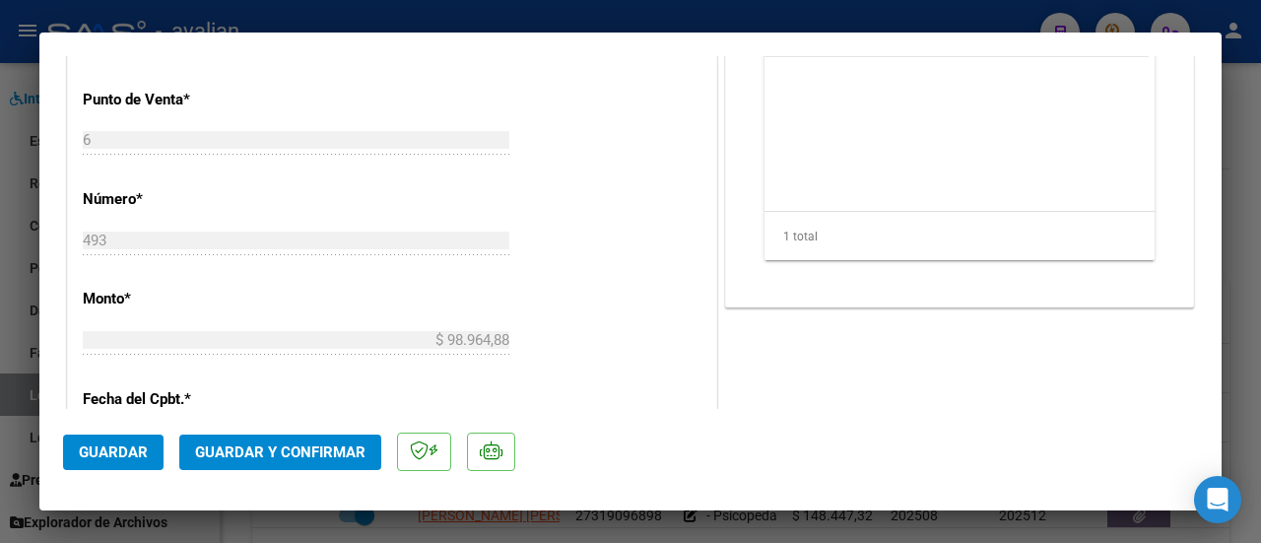
click at [607, 123] on div "CUIT * 27-29049016-8 Ingresar CUIT ANALISIS PRESTADOR YORIS MARIANA GISELA ARCA…" at bounding box center [392, 236] width 648 height 1708
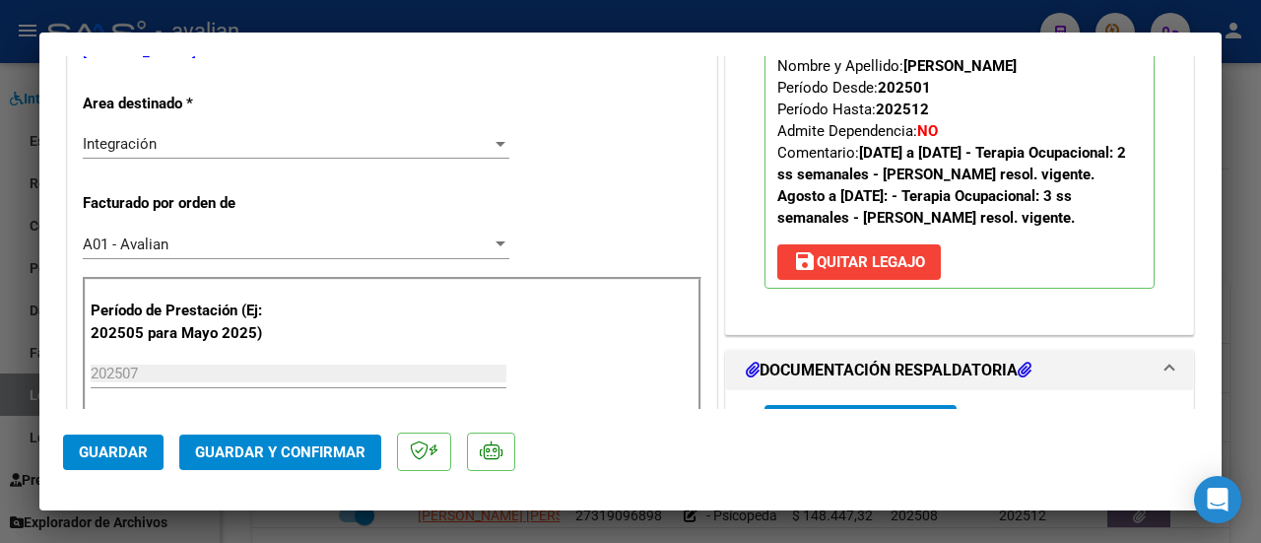
scroll to position [0, 0]
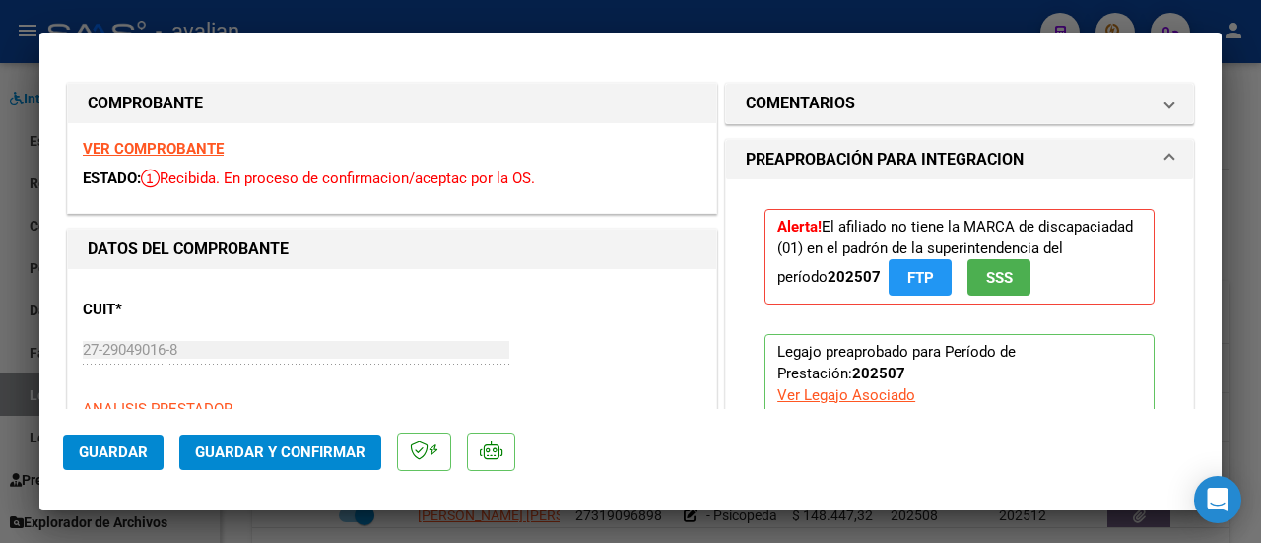
type input "$ 0,00"
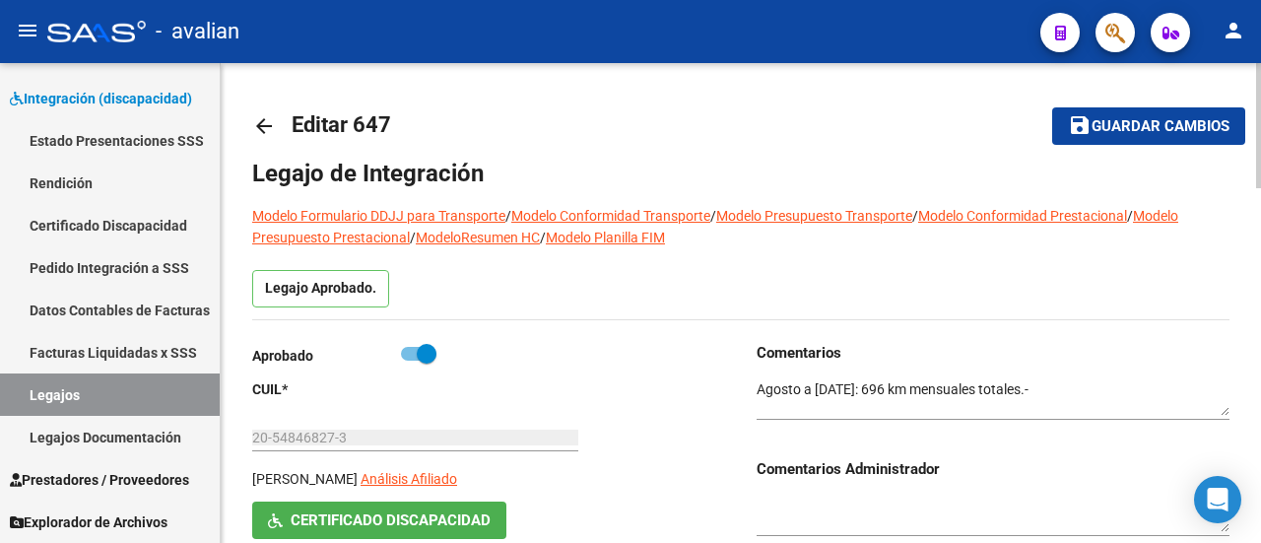
click at [258, 127] on mat-icon "arrow_back" at bounding box center [264, 126] width 24 height 24
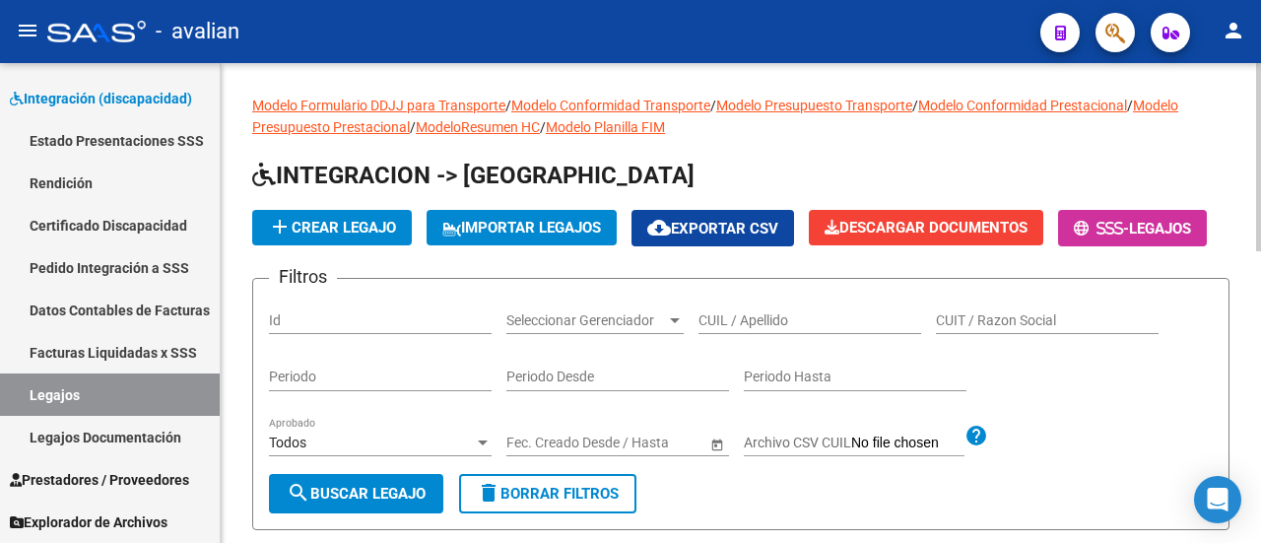
scroll to position [98, 0]
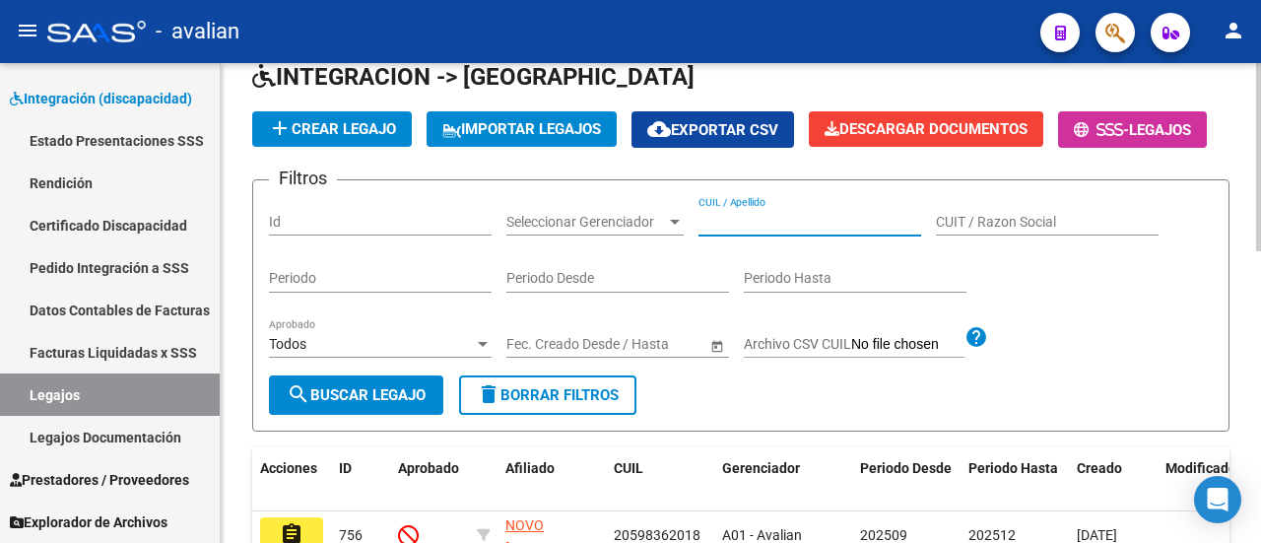
click at [749, 230] on input "CUIL / Apellido" at bounding box center [809, 222] width 223 height 17
paste input "20378534276"
type input "20378534276"
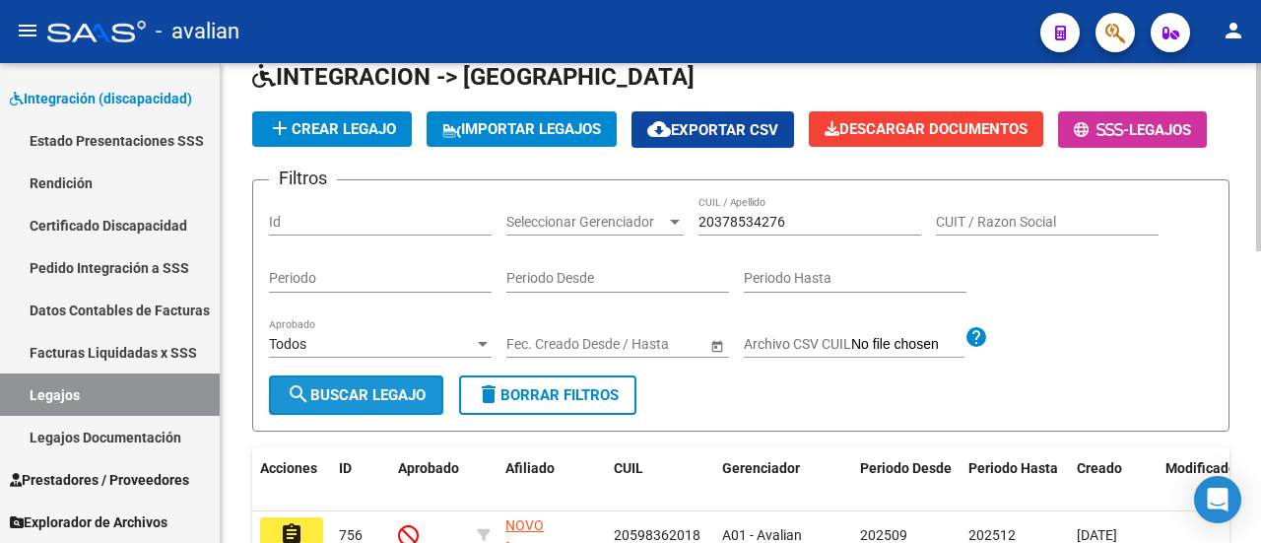
click at [410, 415] on button "search Buscar Legajo" at bounding box center [356, 394] width 174 height 39
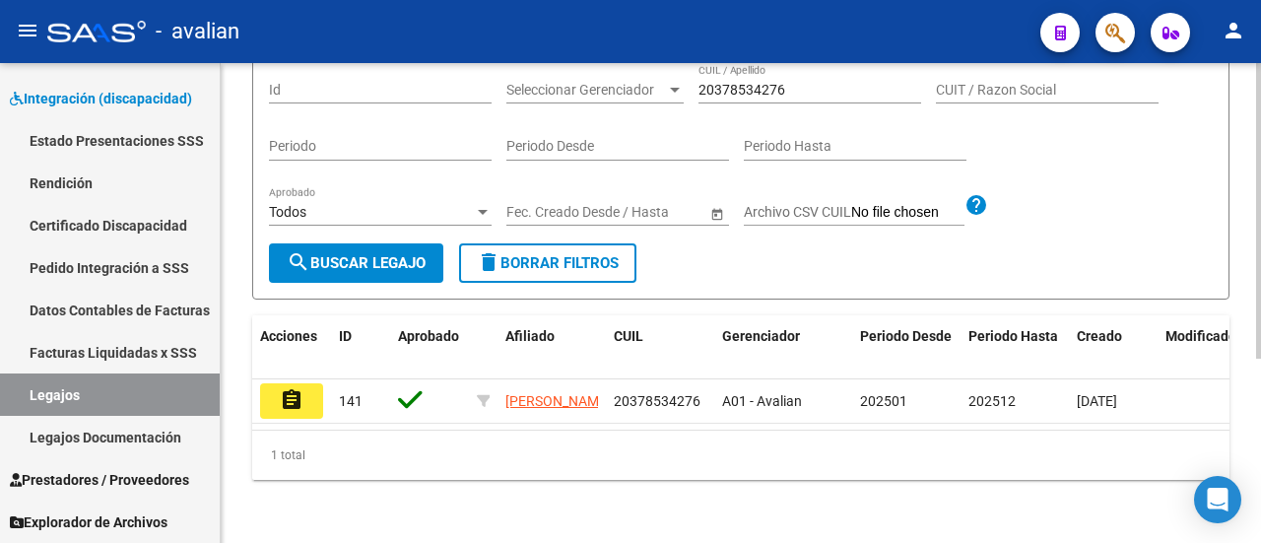
scroll to position [299, 0]
click at [292, 388] on mat-icon "assignment" at bounding box center [292, 400] width 24 height 24
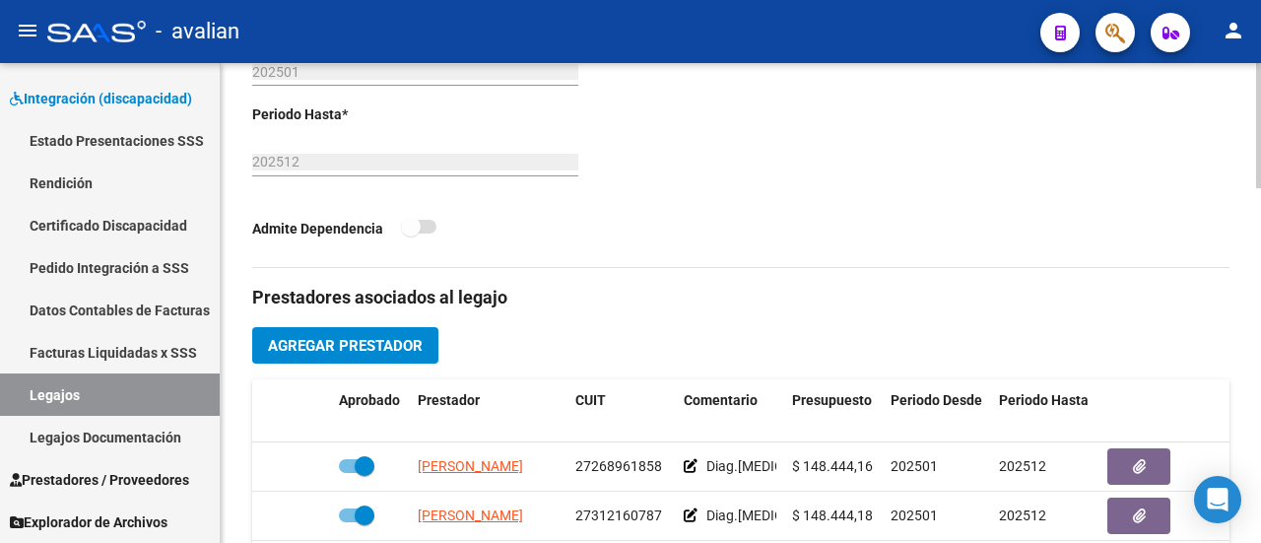
scroll to position [886, 0]
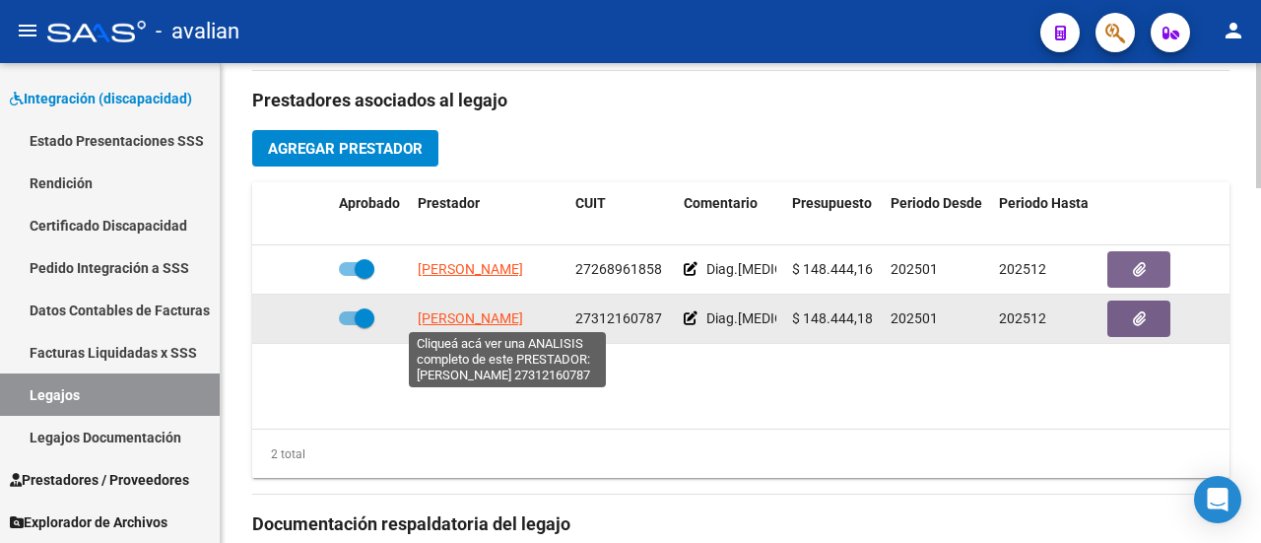
click at [425, 313] on span "[PERSON_NAME]" at bounding box center [470, 318] width 105 height 16
type textarea "27312160787"
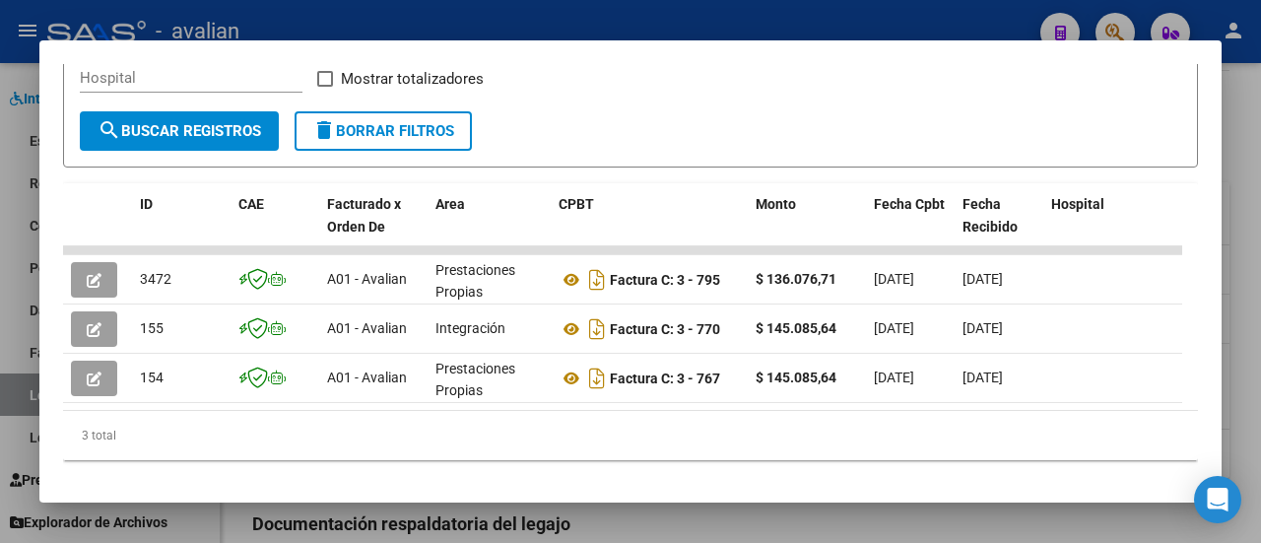
scroll to position [390, 0]
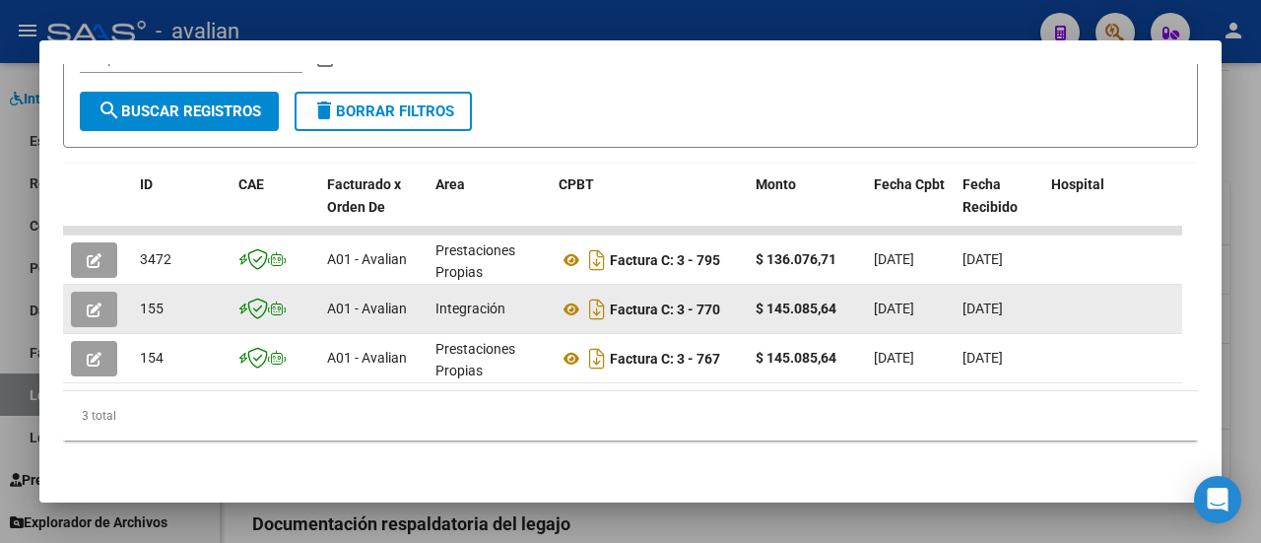
click at [91, 302] on icon "button" at bounding box center [94, 309] width 15 height 15
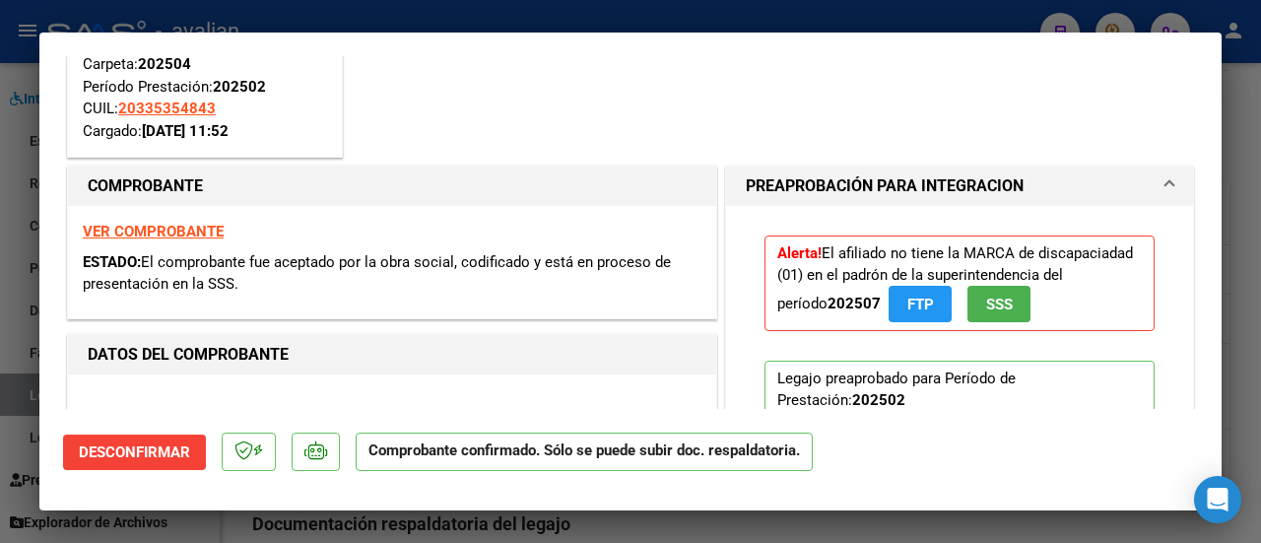
scroll to position [197, 0]
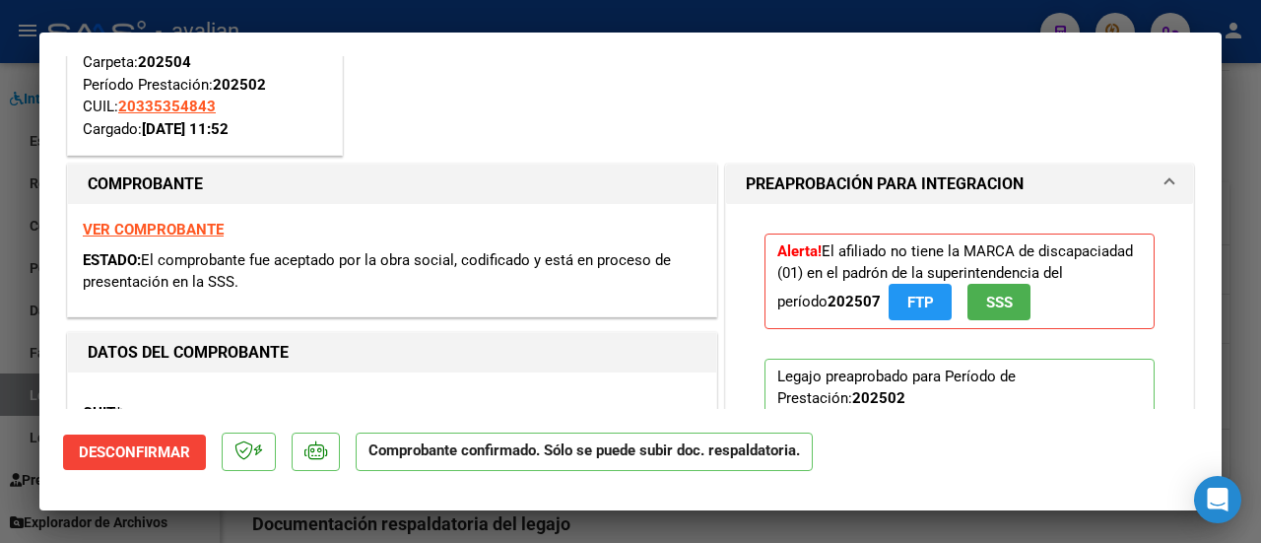
click at [480, 164] on div "COMPROBANTE" at bounding box center [392, 183] width 648 height 39
type input "$ 0,00"
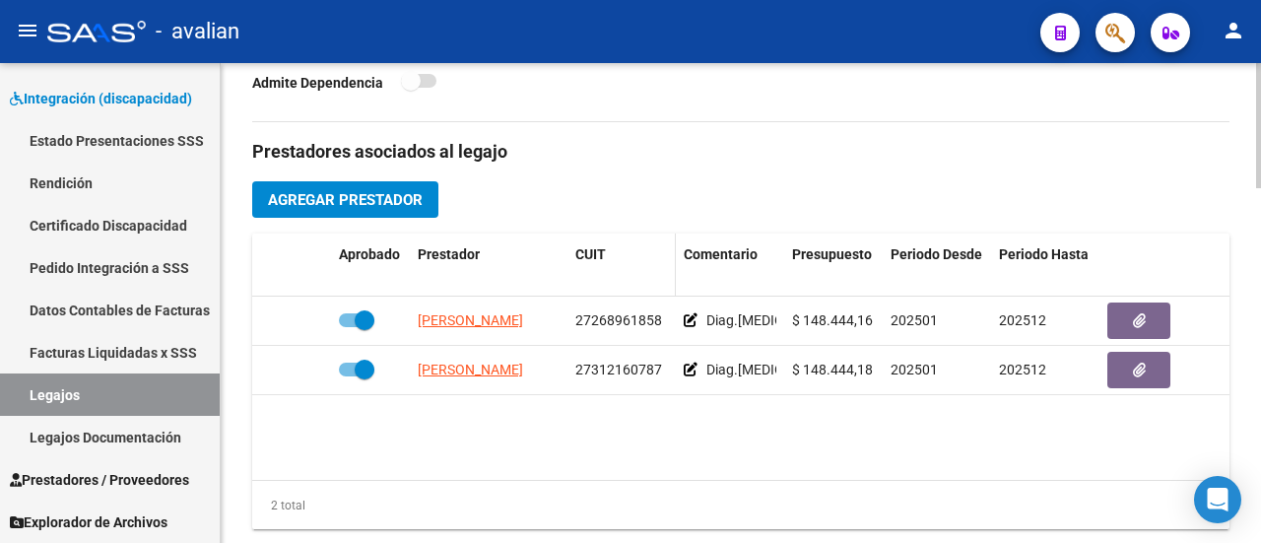
scroll to position [886, 0]
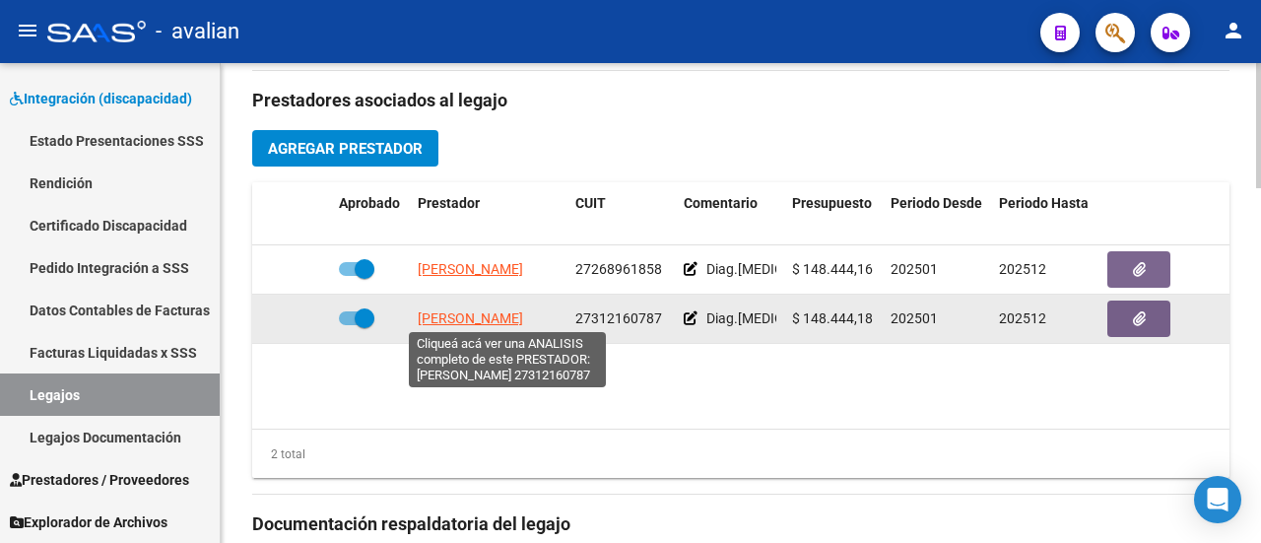
click at [494, 315] on span "[PERSON_NAME]" at bounding box center [470, 318] width 105 height 16
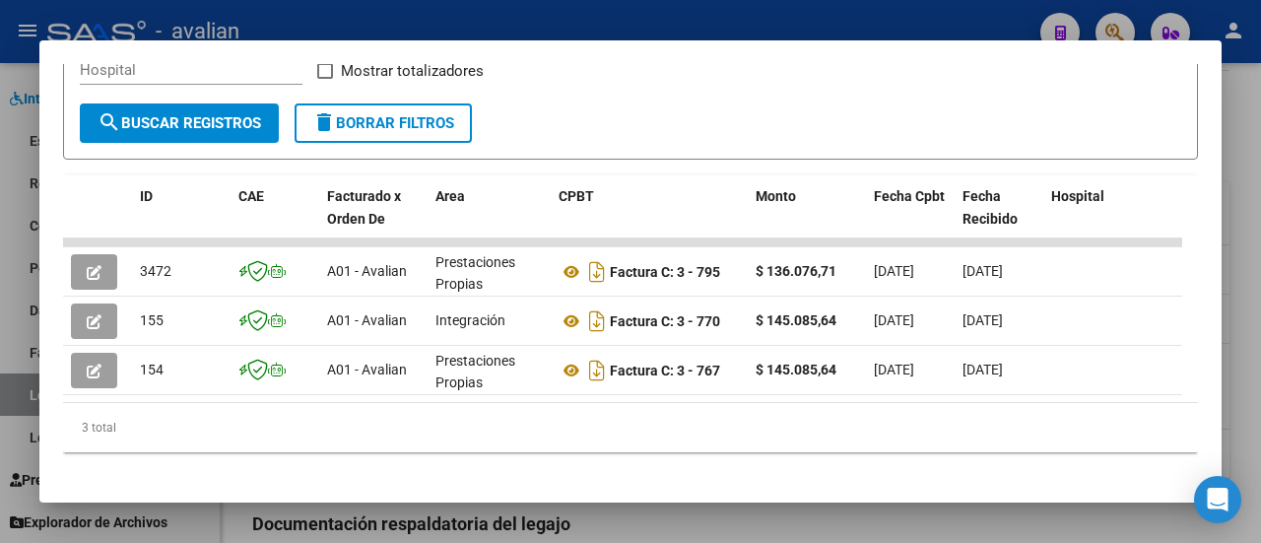
scroll to position [390, 0]
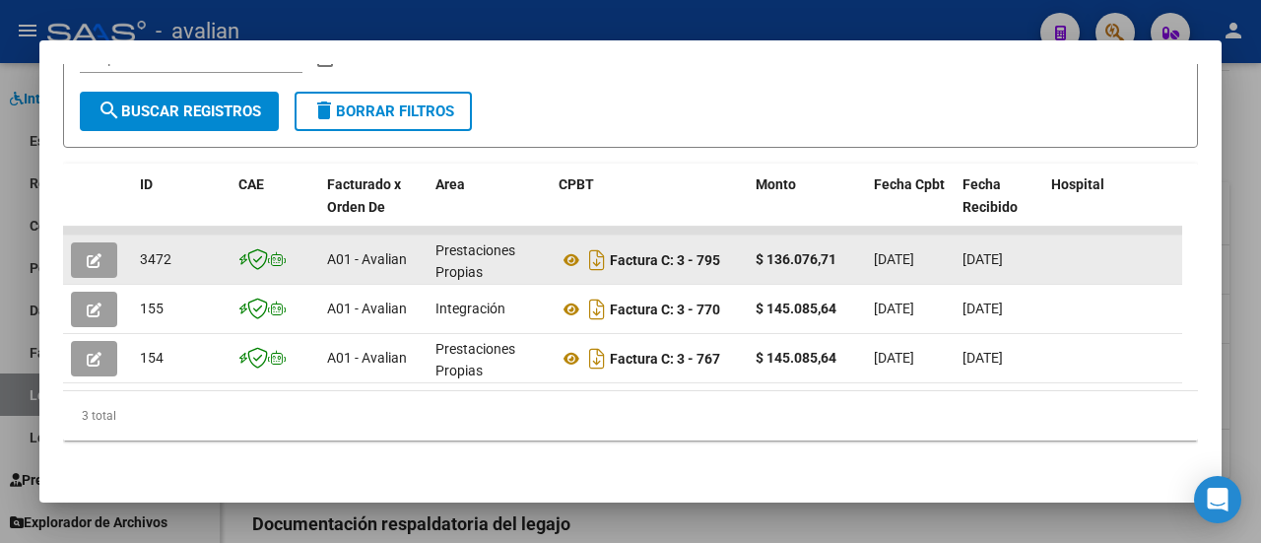
click at [100, 253] on icon "button" at bounding box center [94, 260] width 15 height 15
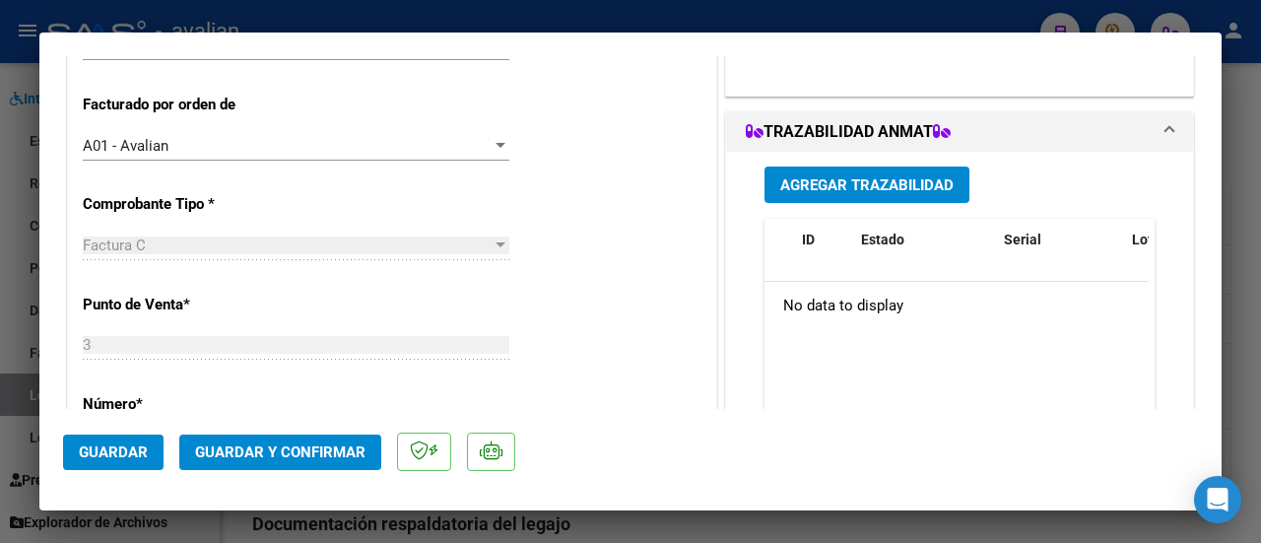
scroll to position [0, 0]
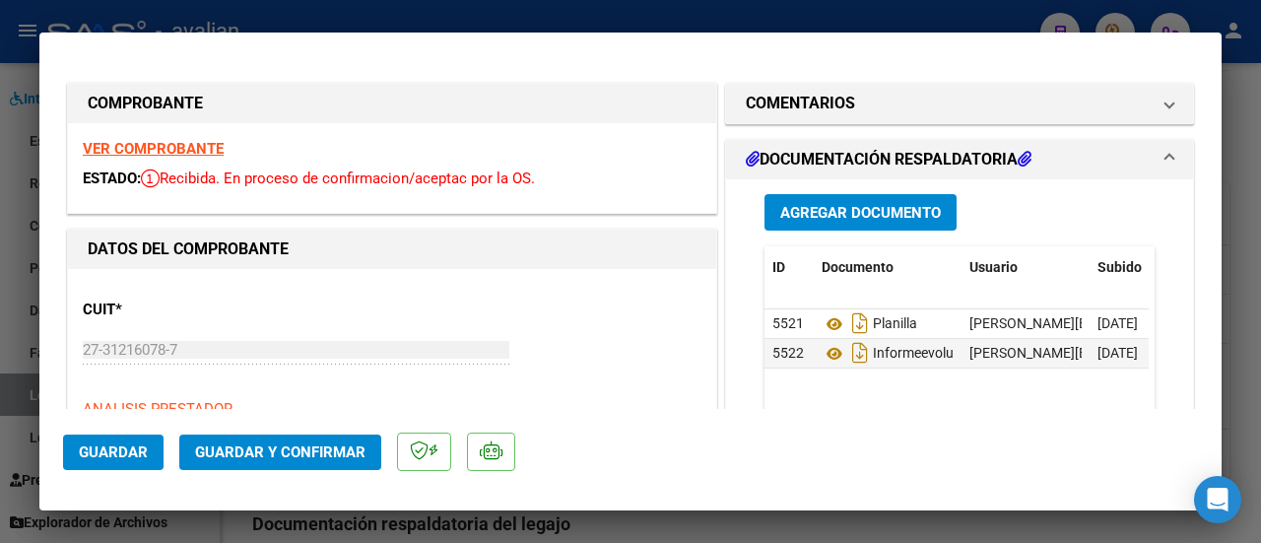
type input "$ 0,00"
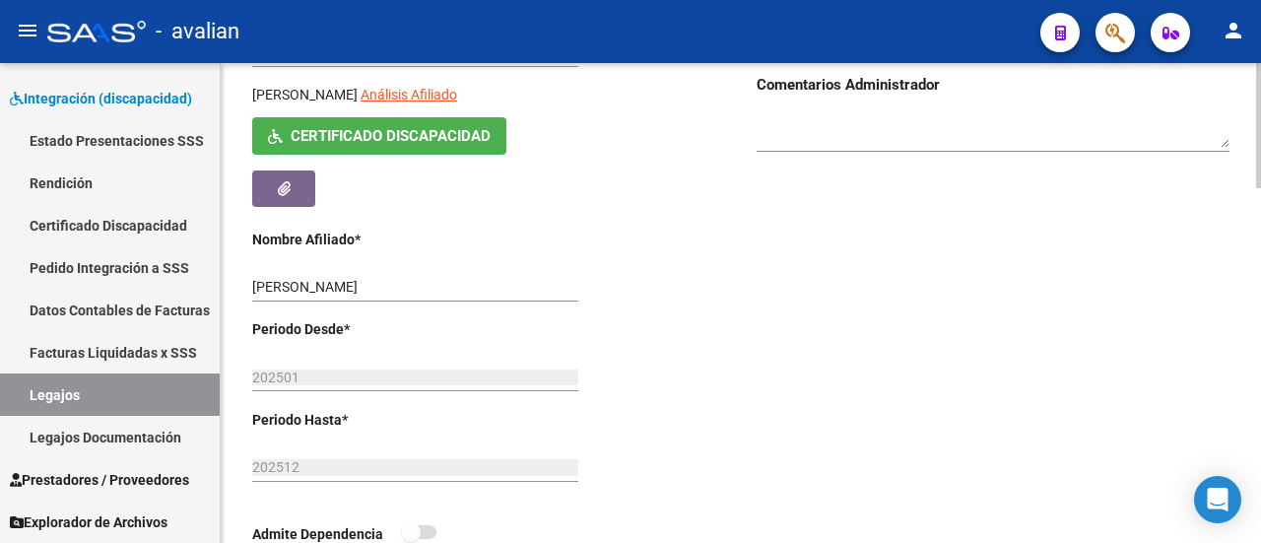
scroll to position [394, 0]
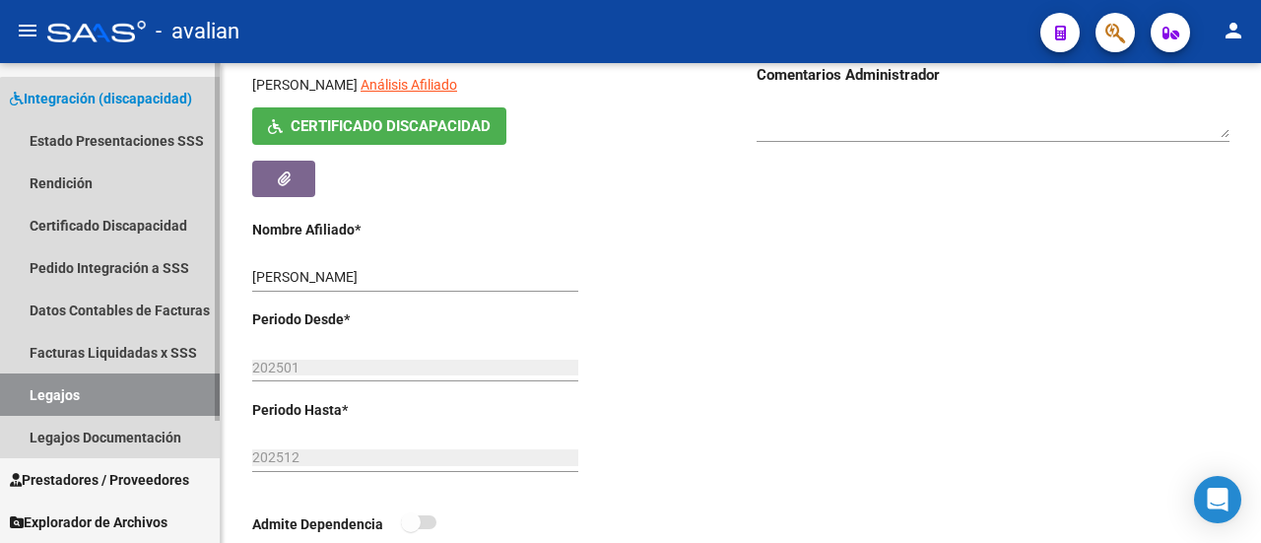
click at [138, 390] on link "Legajos" at bounding box center [110, 394] width 220 height 42
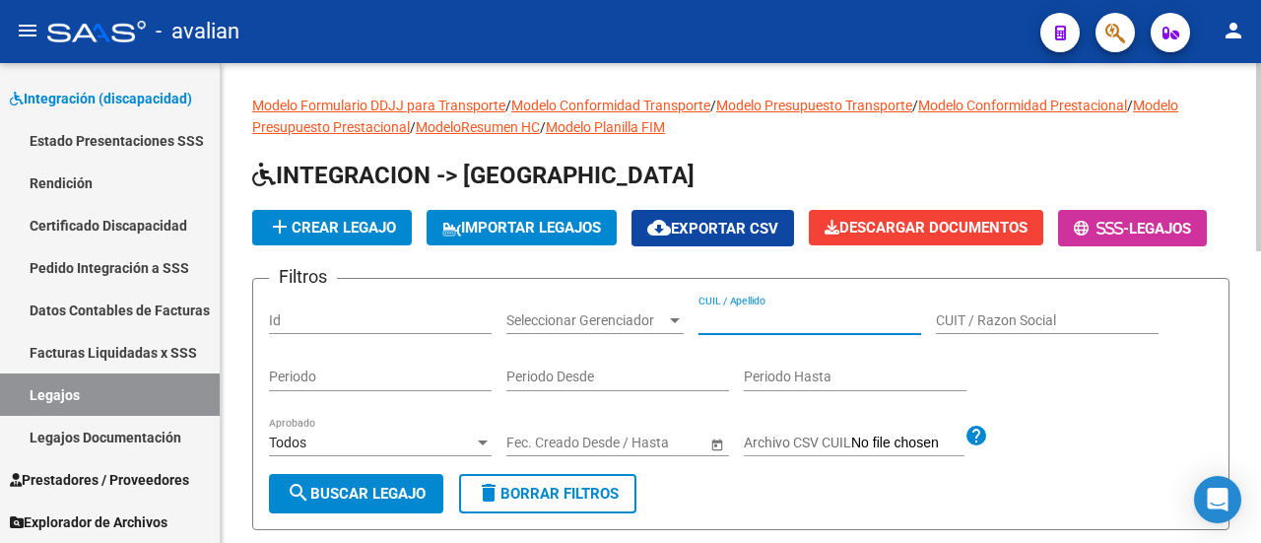
click at [744, 329] on input "CUIL / Apellido" at bounding box center [809, 320] width 223 height 17
paste input "27312160787"
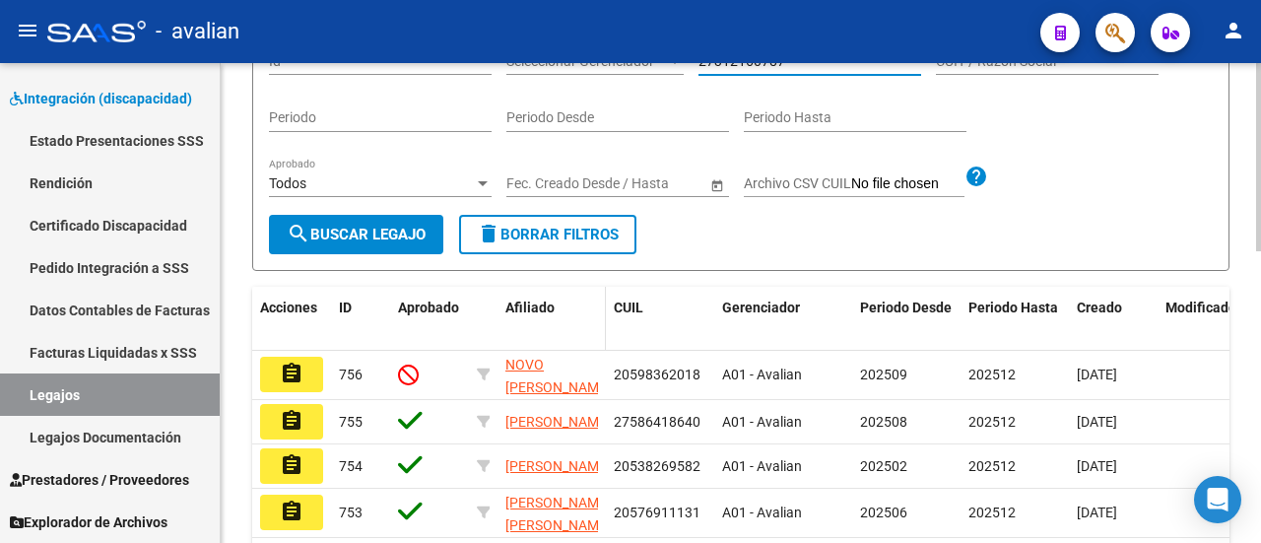
scroll to position [295, 0]
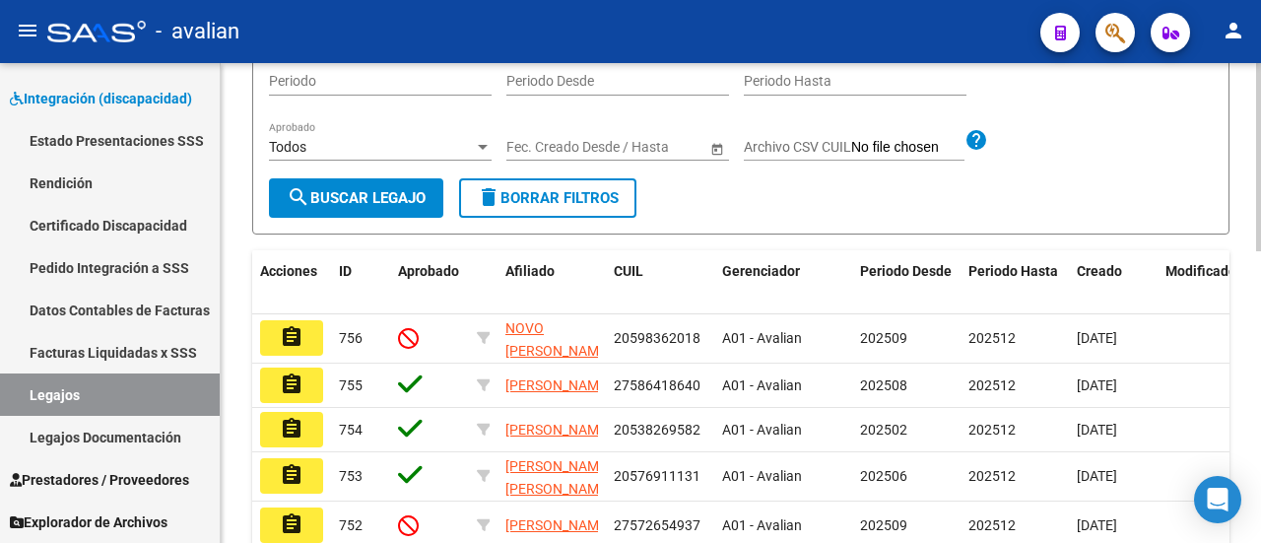
type input "27312160787"
click at [372, 207] on span "search Buscar Legajo" at bounding box center [356, 198] width 139 height 18
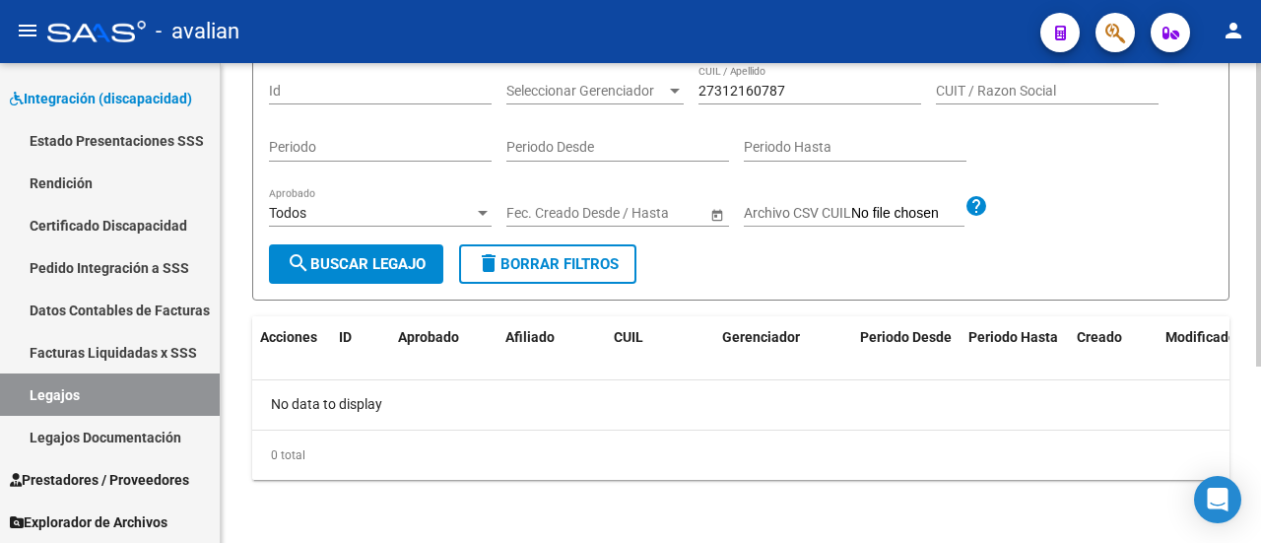
scroll to position [278, 0]
drag, startPoint x: 792, startPoint y: 98, endPoint x: 632, endPoint y: 104, distance: 159.7
click at [632, 104] on div "Filtros Id Seleccionar Gerenciador Seleccionar Gerenciador 27312160787 CUIL / A…" at bounding box center [740, 154] width 943 height 179
paste input "20507791450"
type input "20507791450"
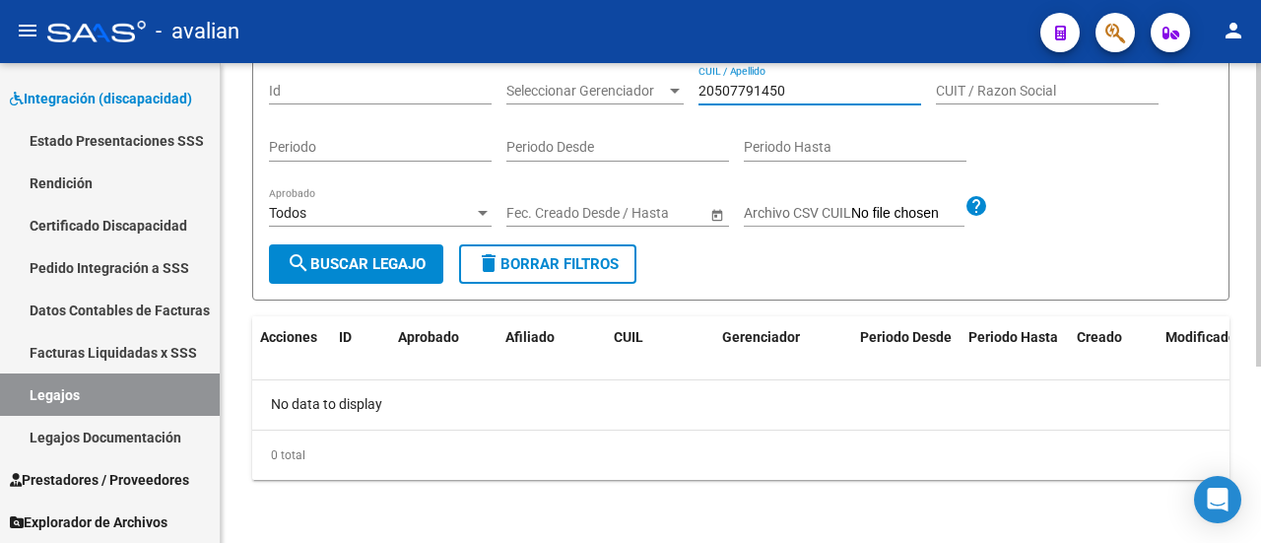
drag, startPoint x: 382, startPoint y: 259, endPoint x: 374, endPoint y: 266, distance: 10.5
click at [374, 266] on span "search Buscar Legajo" at bounding box center [356, 264] width 139 height 18
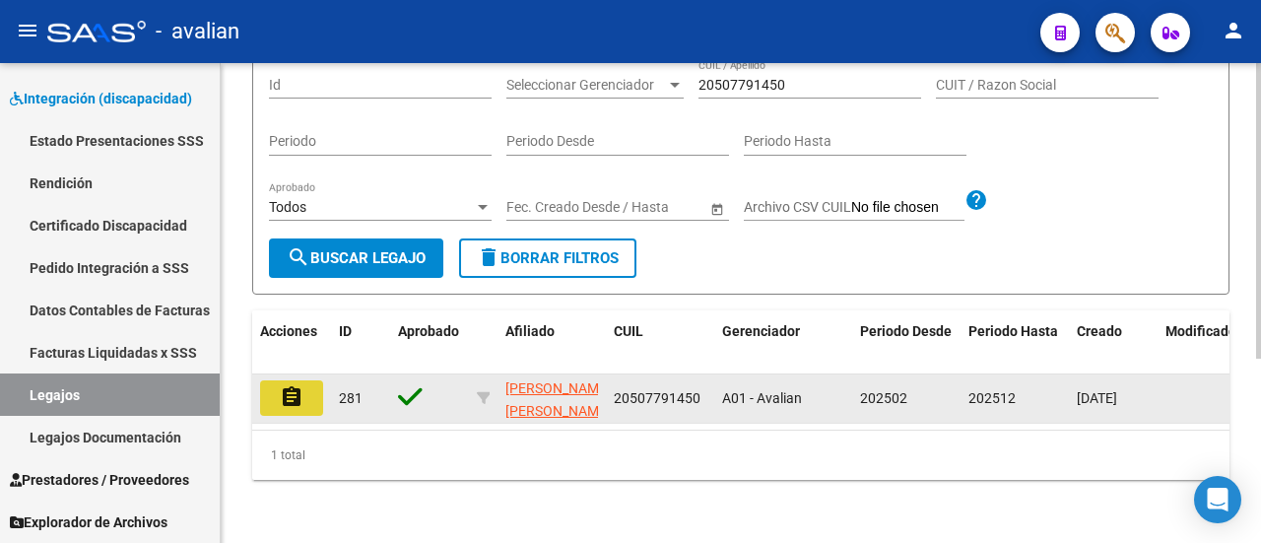
click at [299, 416] on button "assignment" at bounding box center [291, 397] width 63 height 35
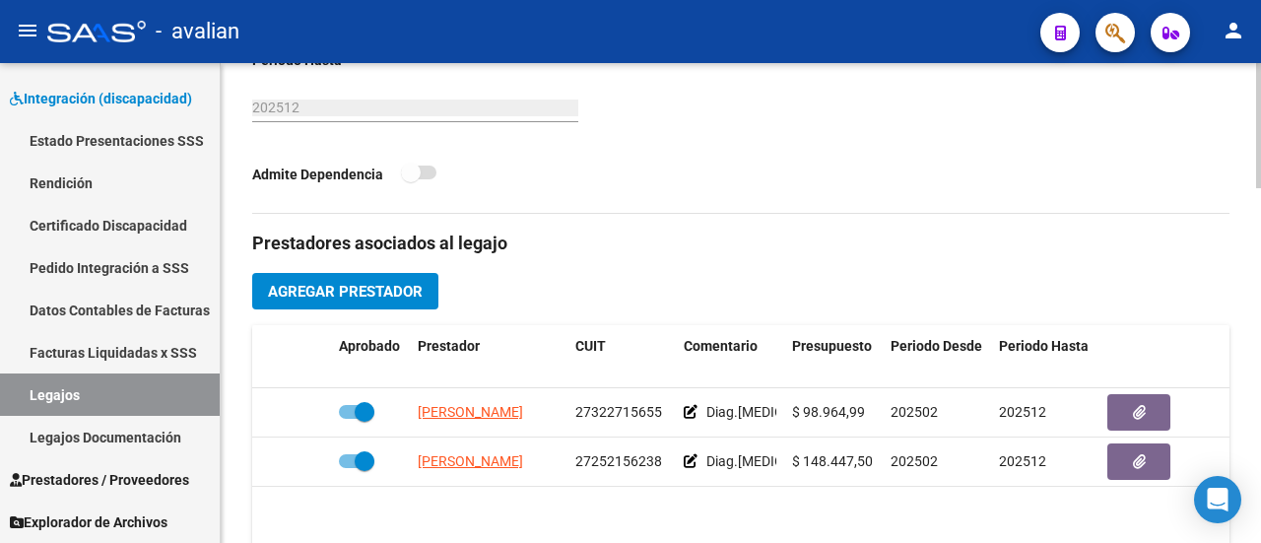
scroll to position [788, 0]
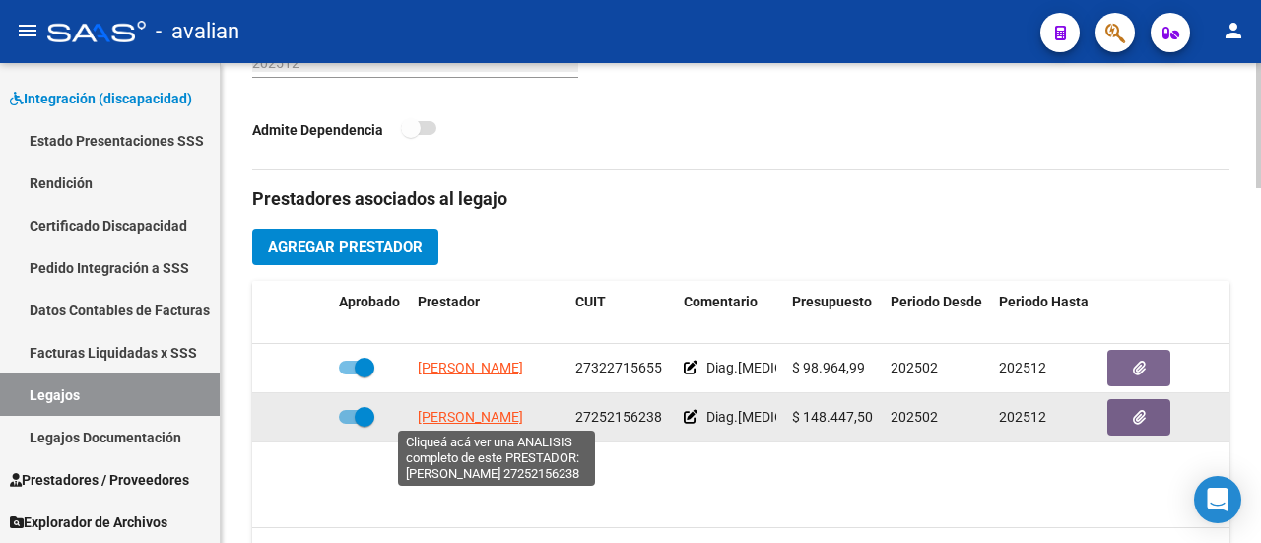
click at [486, 412] on span "[PERSON_NAME]" at bounding box center [470, 417] width 105 height 16
type textarea "27252156238"
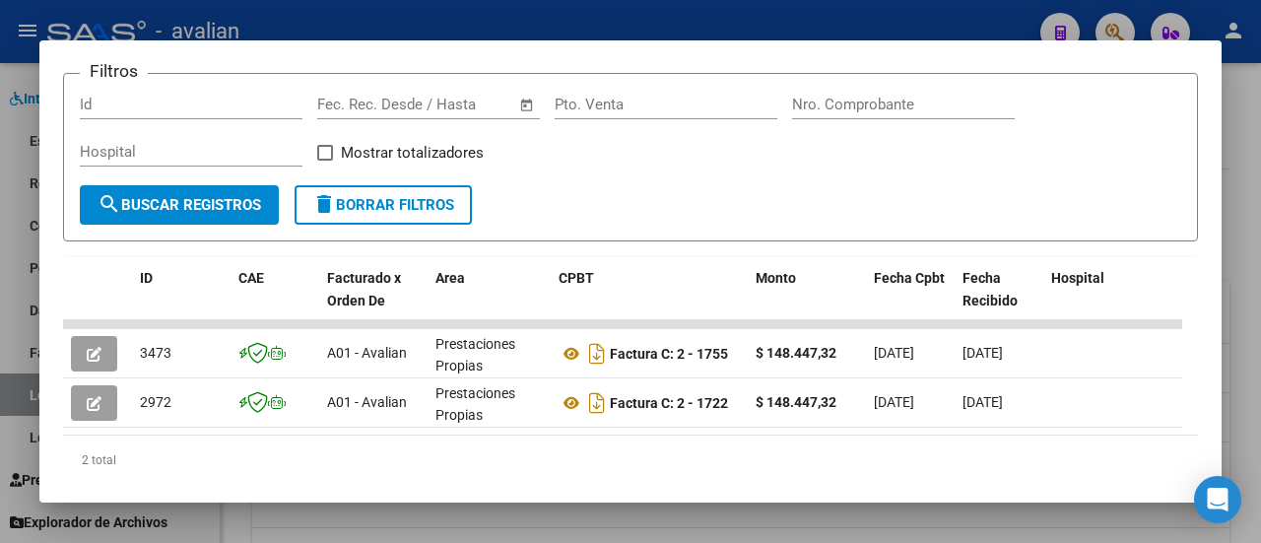
scroll to position [341, 0]
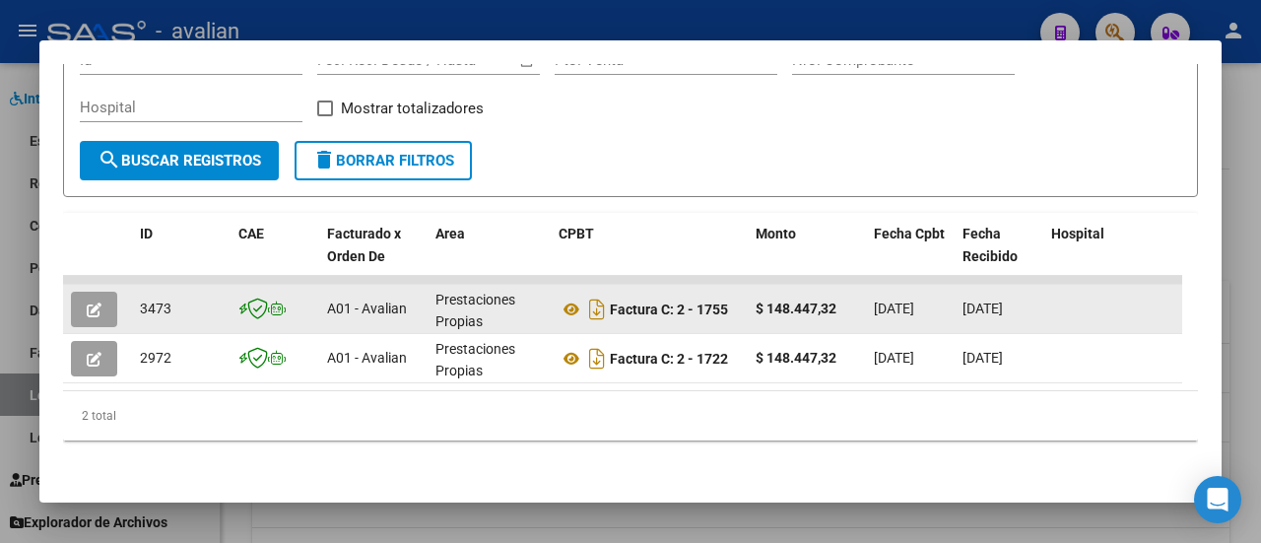
click at [98, 302] on icon "button" at bounding box center [94, 309] width 15 height 15
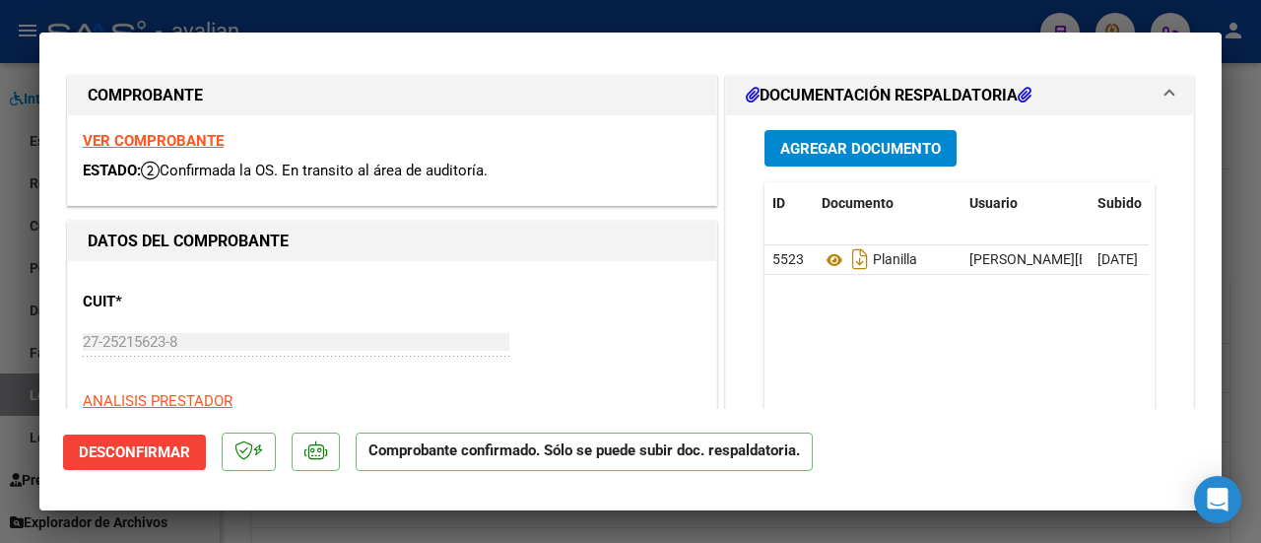
scroll to position [0, 0]
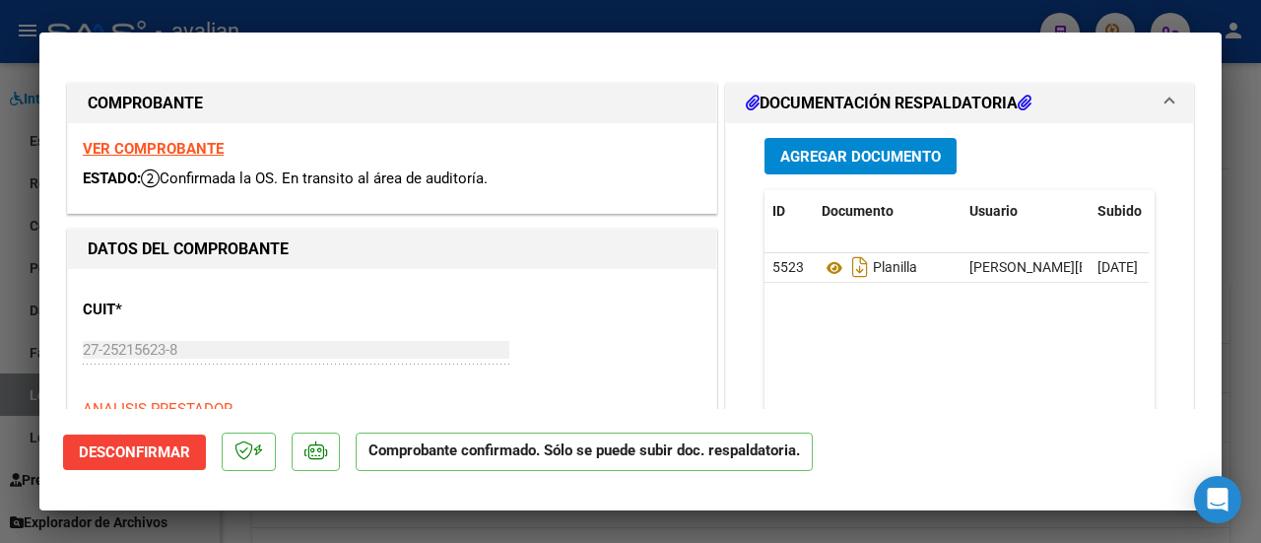
type input "$ 0,00"
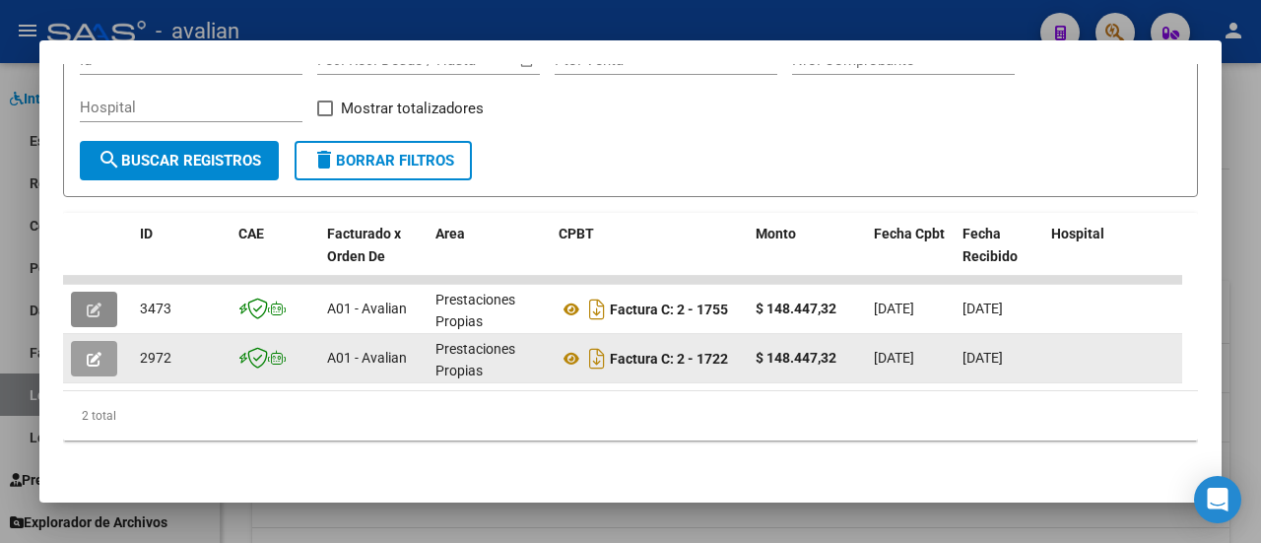
click at [89, 352] on icon "button" at bounding box center [94, 359] width 15 height 15
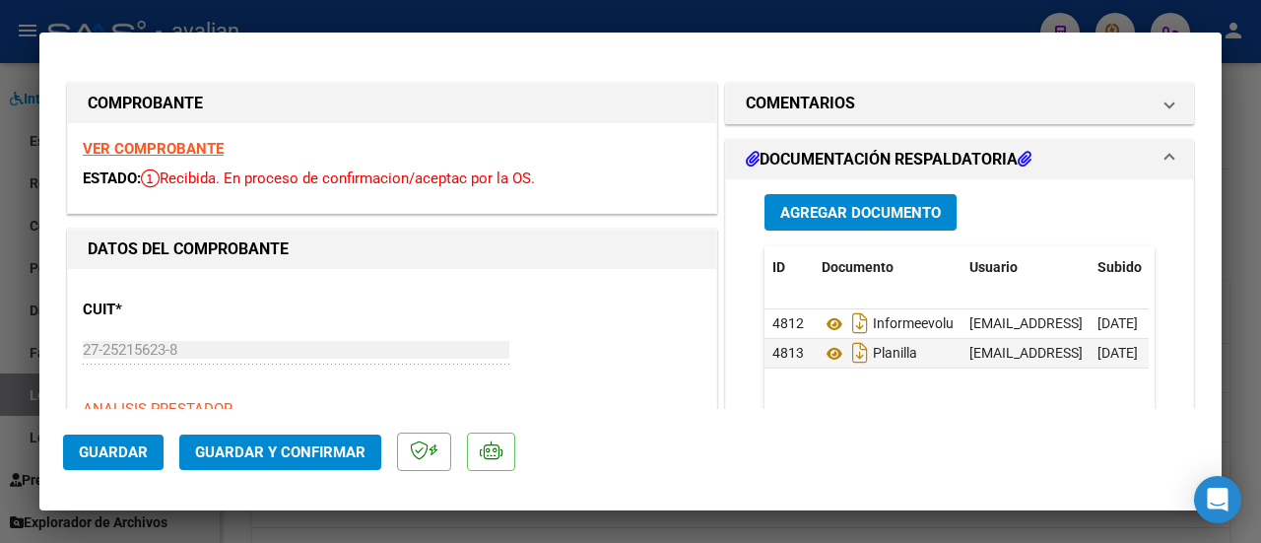
type input "$ 0,00"
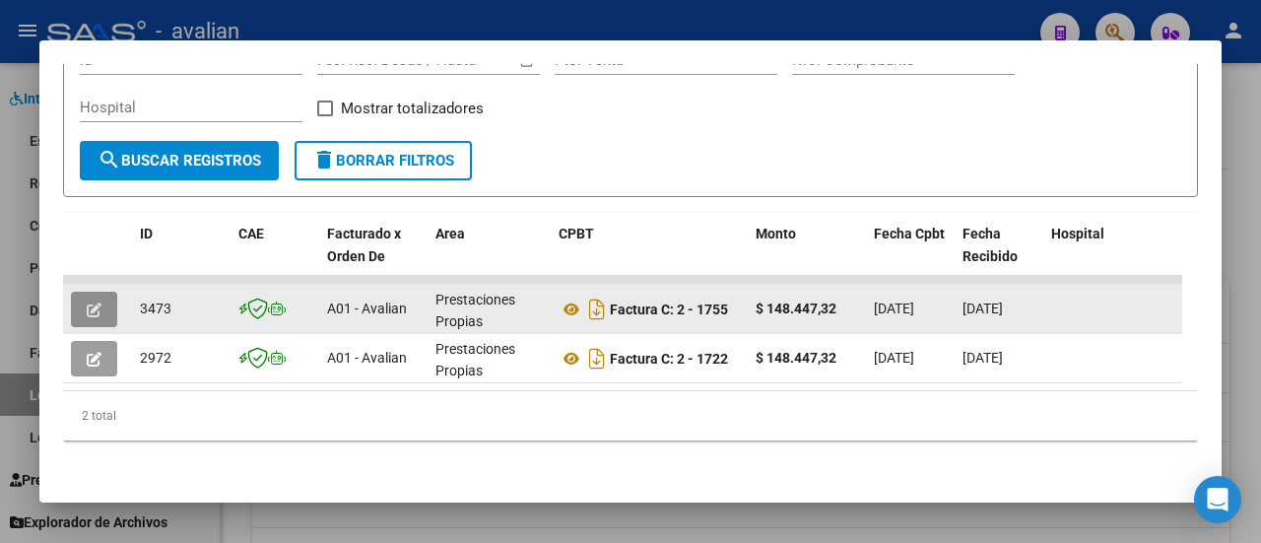
click at [89, 302] on icon "button" at bounding box center [94, 309] width 15 height 15
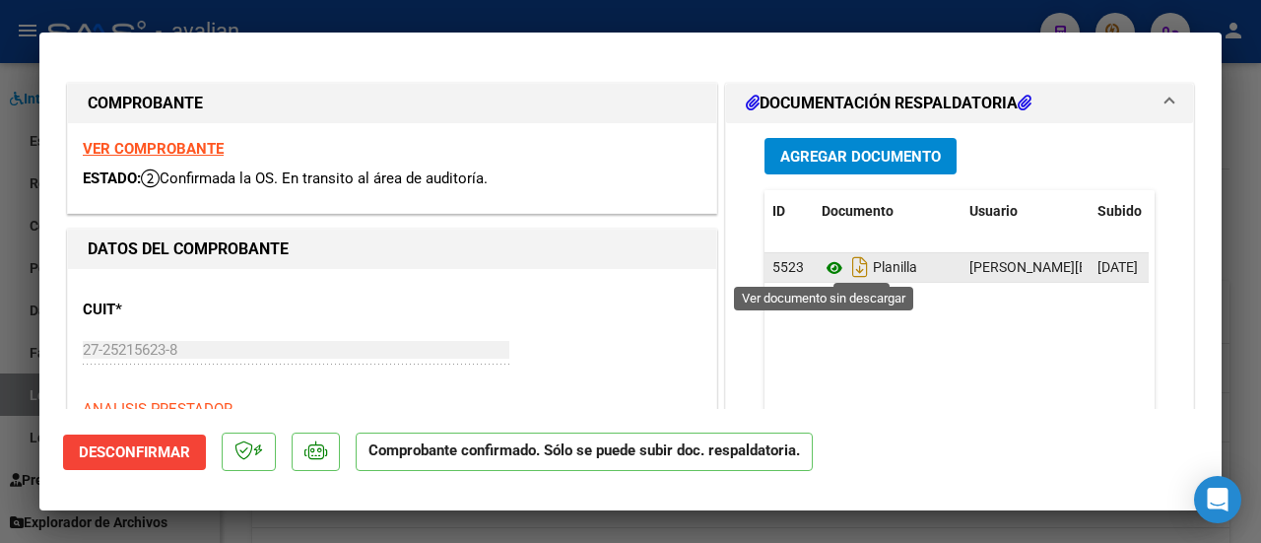
click at [821, 267] on icon at bounding box center [834, 268] width 26 height 24
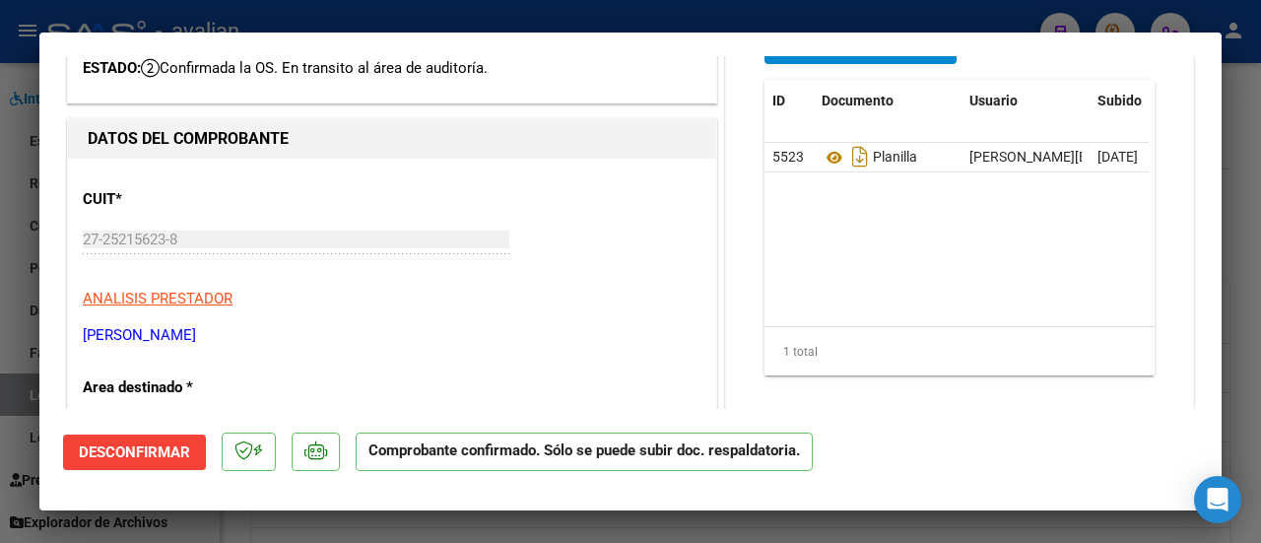
scroll to position [394, 0]
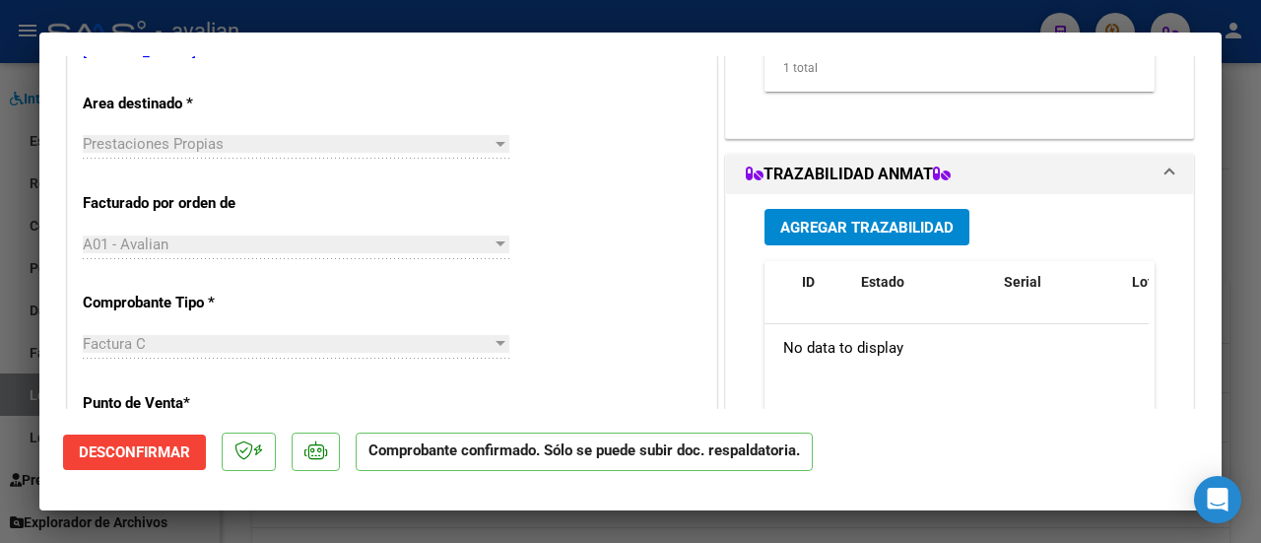
click at [495, 145] on div at bounding box center [500, 144] width 10 height 5
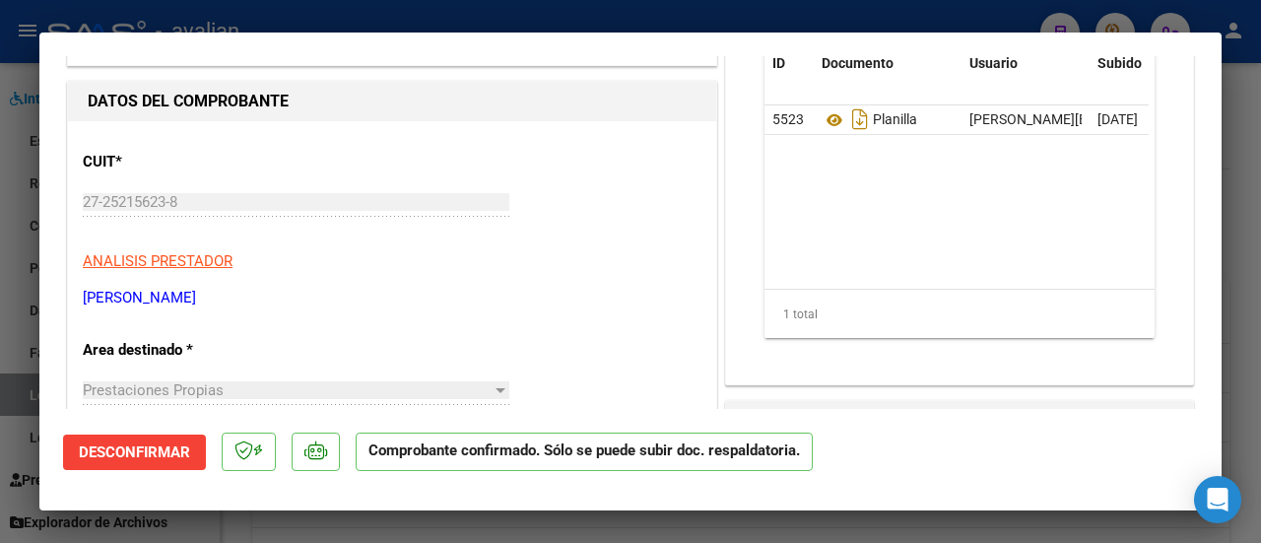
scroll to position [0, 0]
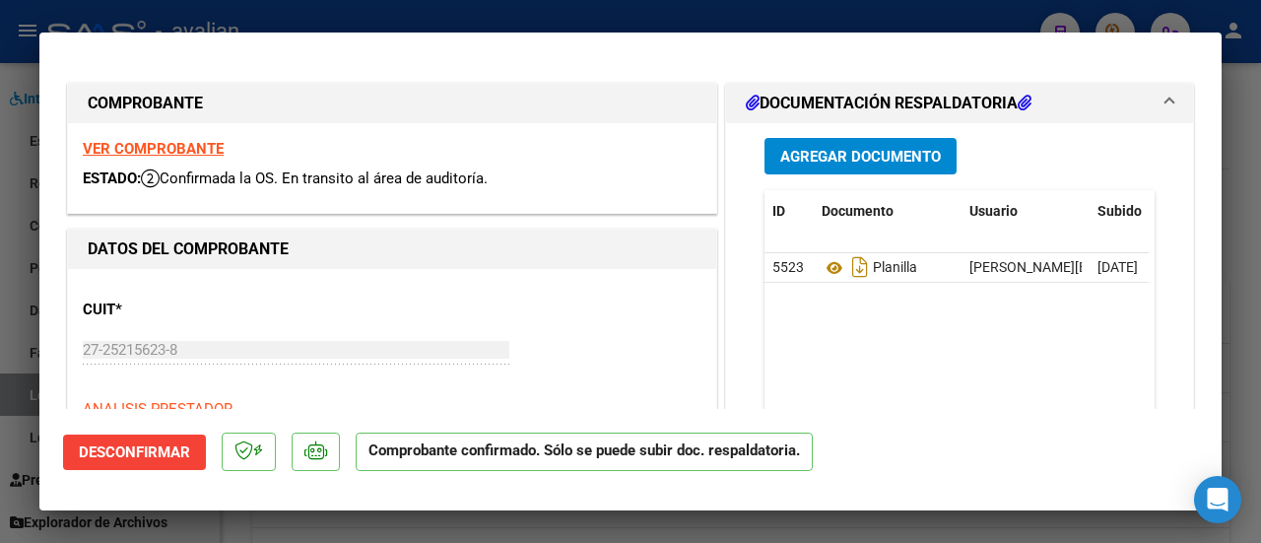
type input "$ 0,00"
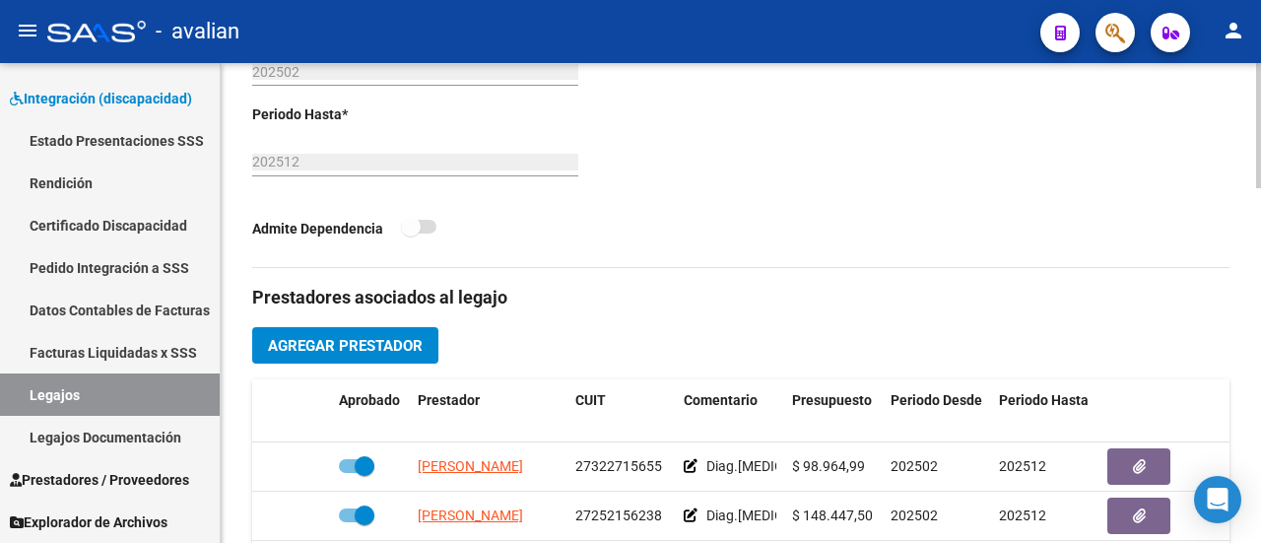
scroll to position [788, 0]
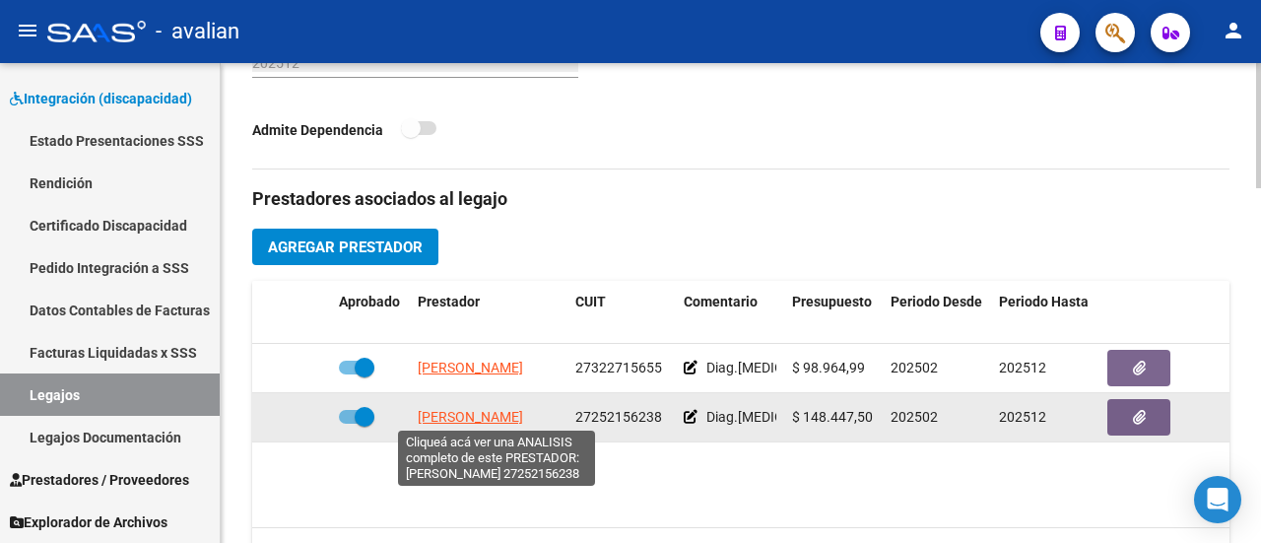
click at [448, 417] on span "[PERSON_NAME]" at bounding box center [470, 417] width 105 height 16
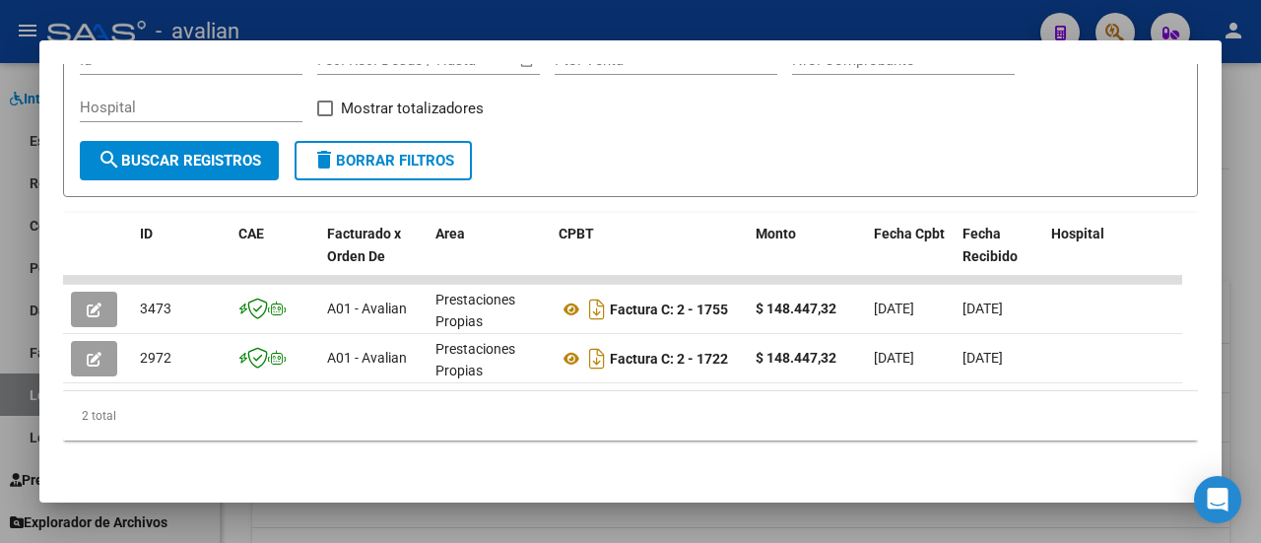
scroll to position [341, 0]
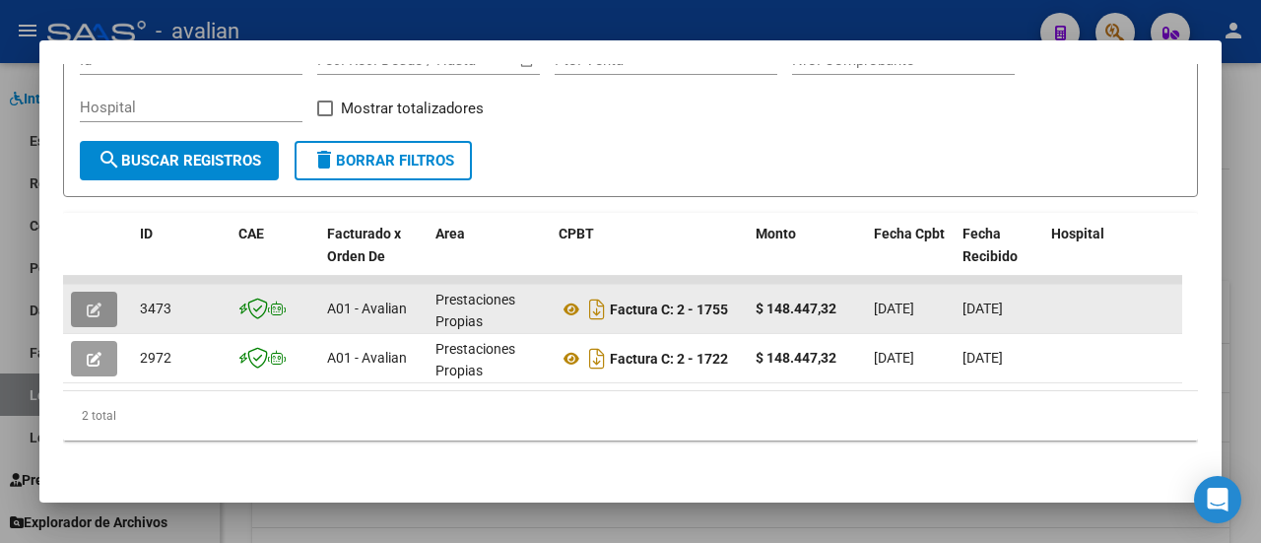
click at [96, 302] on icon "button" at bounding box center [94, 309] width 15 height 15
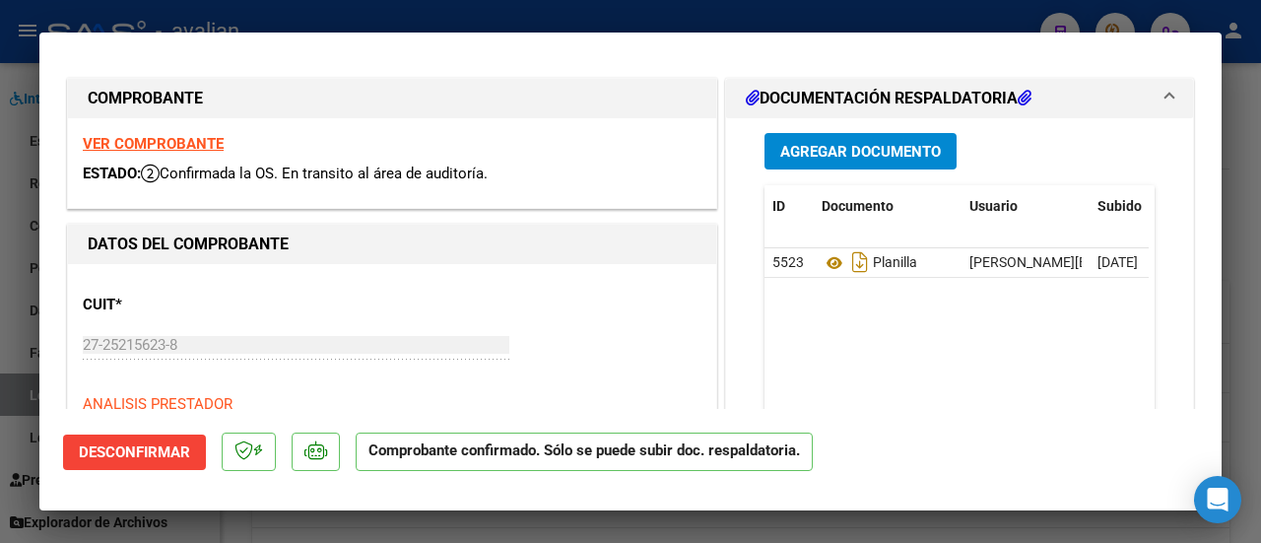
scroll to position [0, 0]
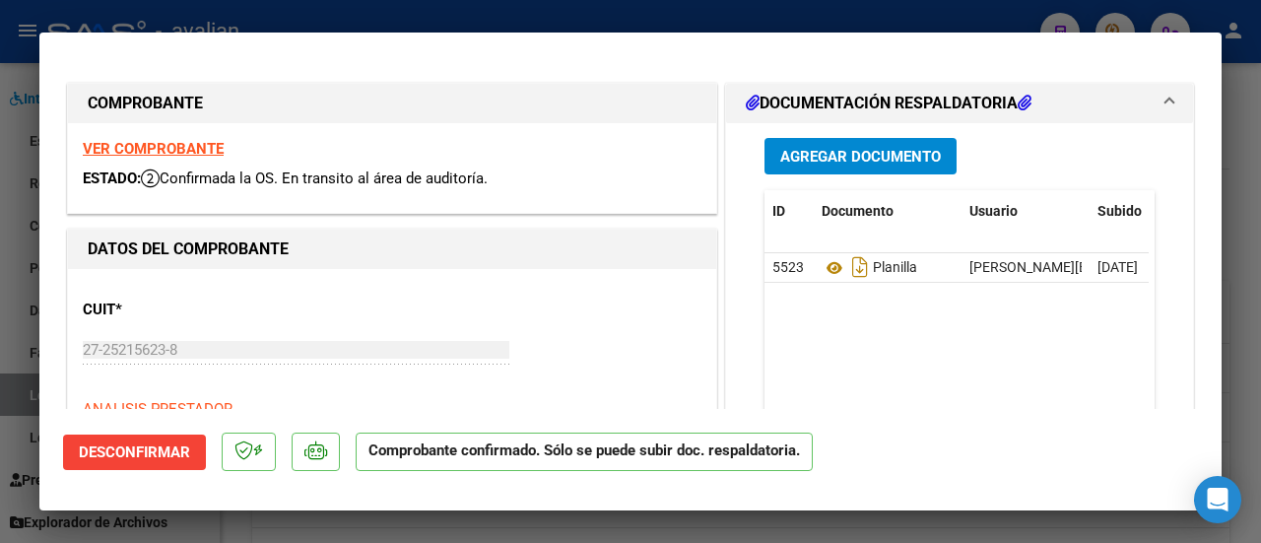
type input "$ 0,00"
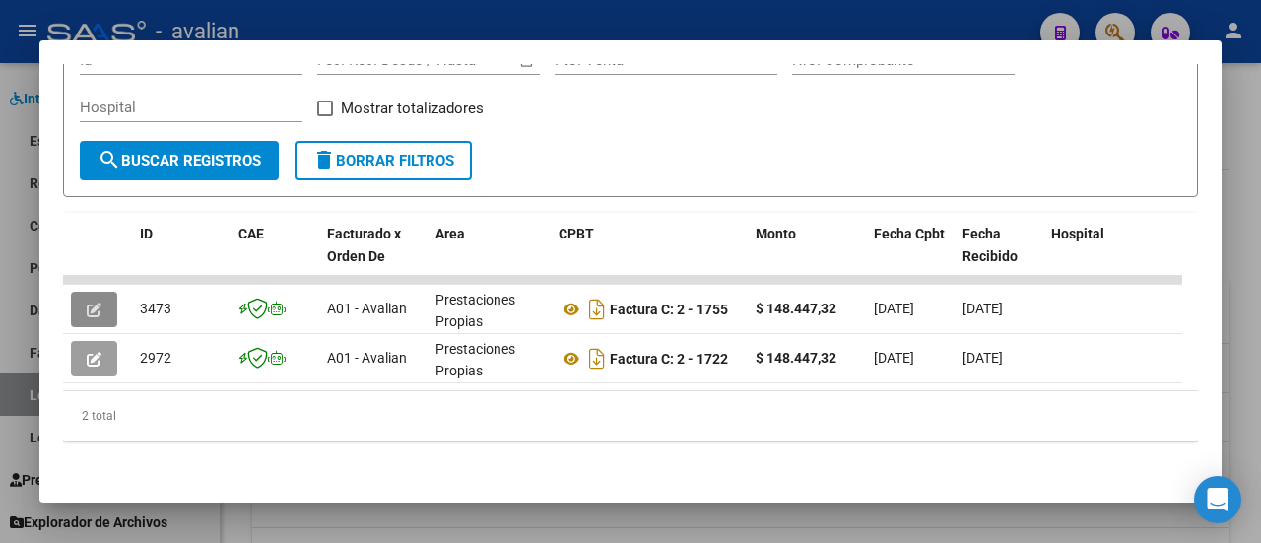
click at [631, 109] on div "Filtros Id Fecha inicio – Fecha fin Fec. Rec. Desde / Hasta Pto. Venta Nro. Com…" at bounding box center [630, 93] width 1101 height 97
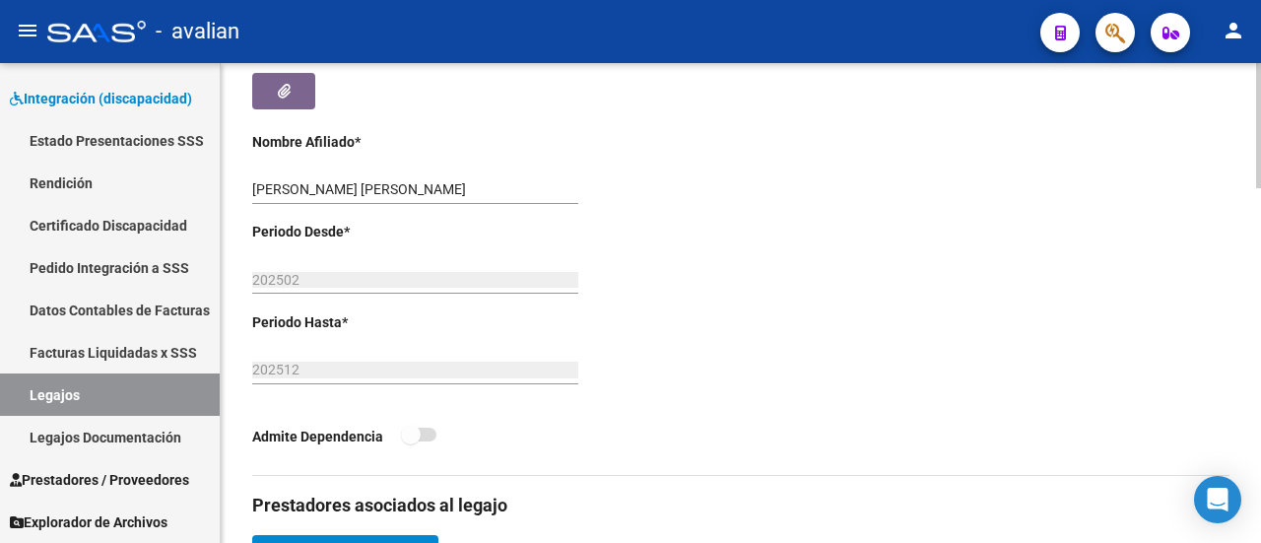
scroll to position [394, 0]
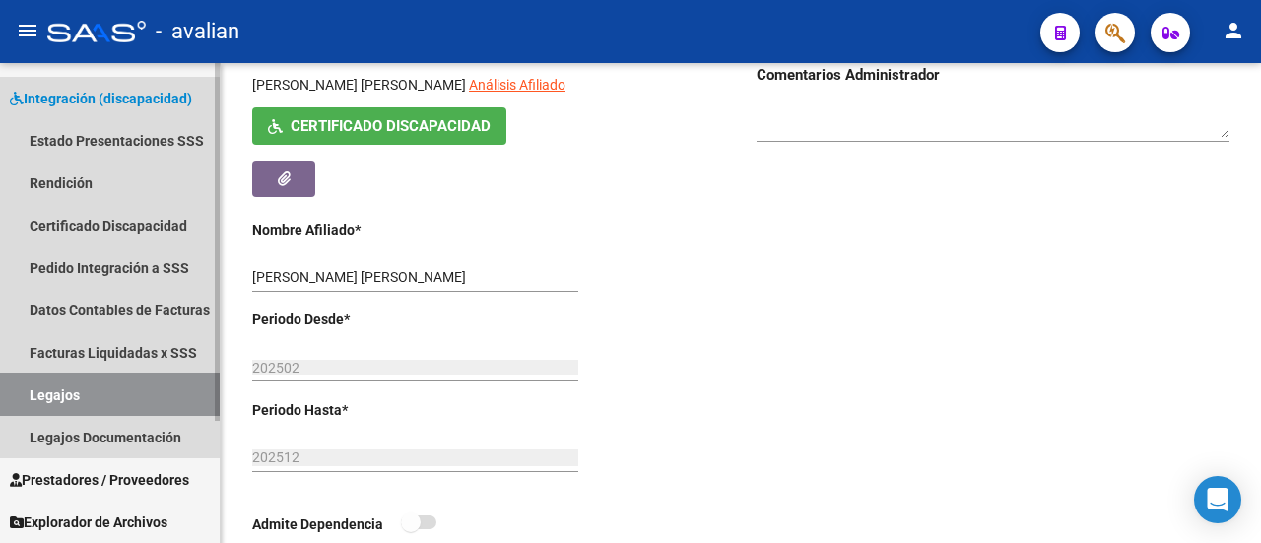
click at [75, 391] on link "Legajos" at bounding box center [110, 394] width 220 height 42
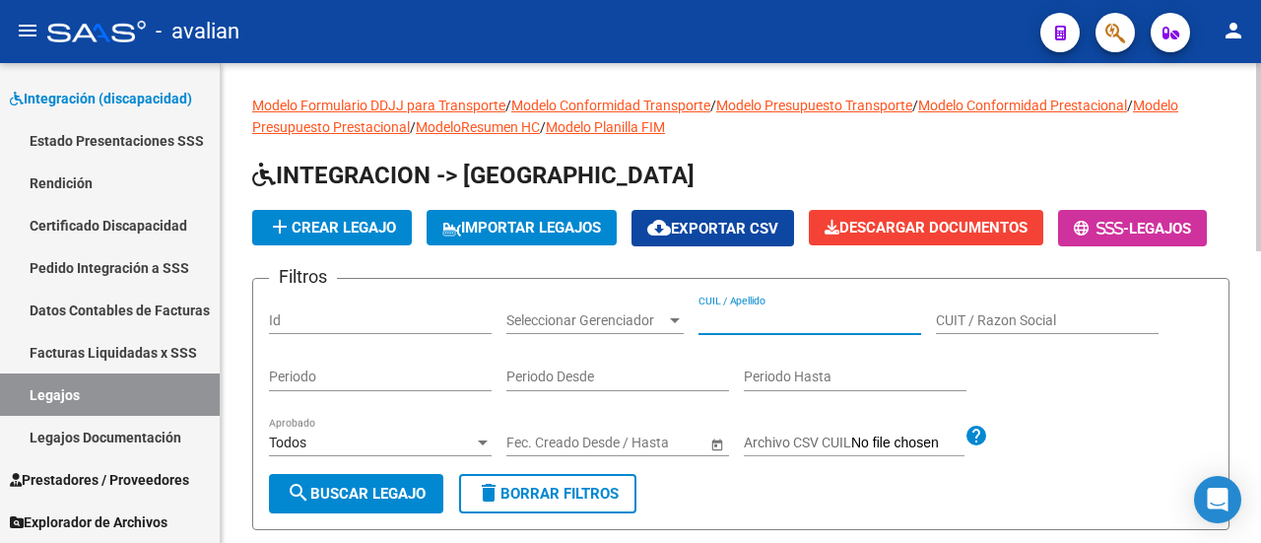
click at [733, 329] on input "CUIL / Apellido" at bounding box center [809, 320] width 223 height 17
click at [747, 329] on input "CUIL / Apellido" at bounding box center [809, 320] width 223 height 17
paste input "20464661604"
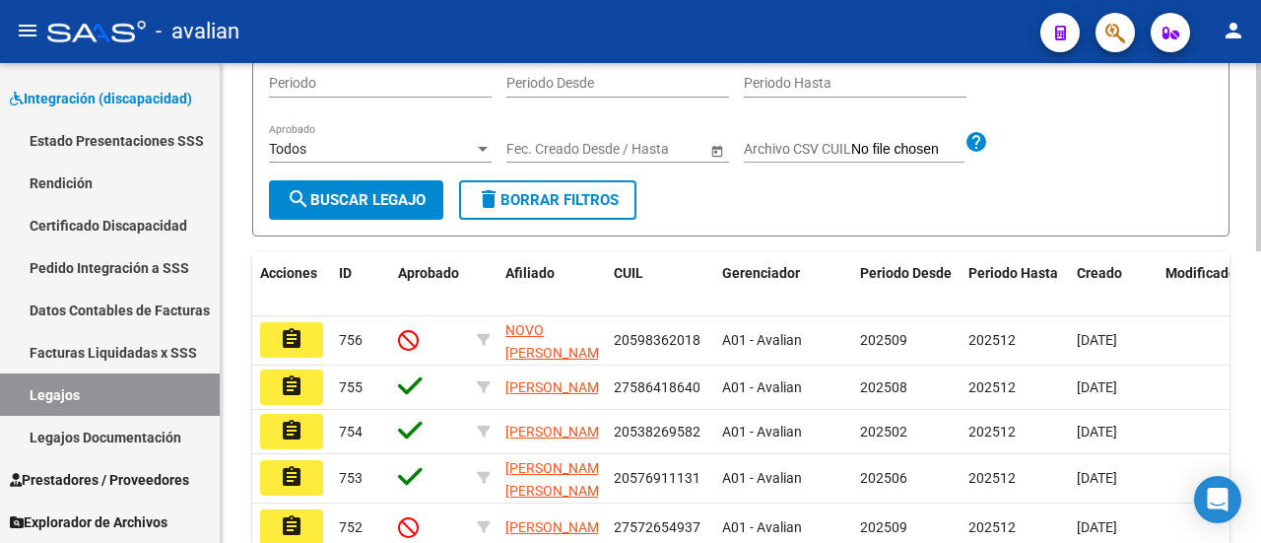
scroll to position [295, 0]
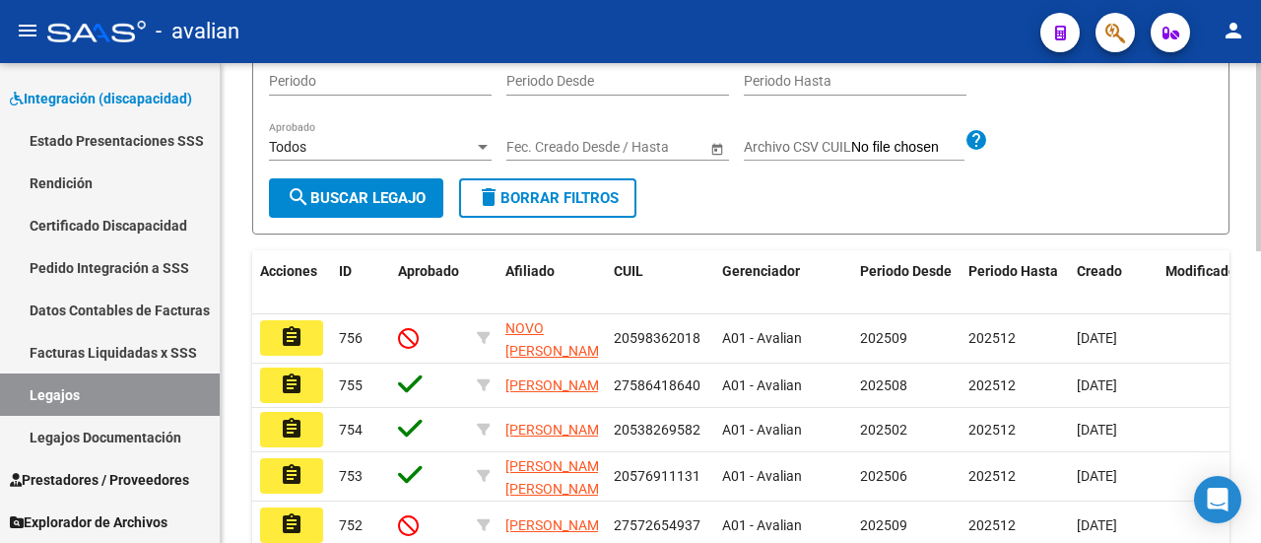
type input "20464661604"
click at [355, 207] on span "search Buscar Legajo" at bounding box center [356, 198] width 139 height 18
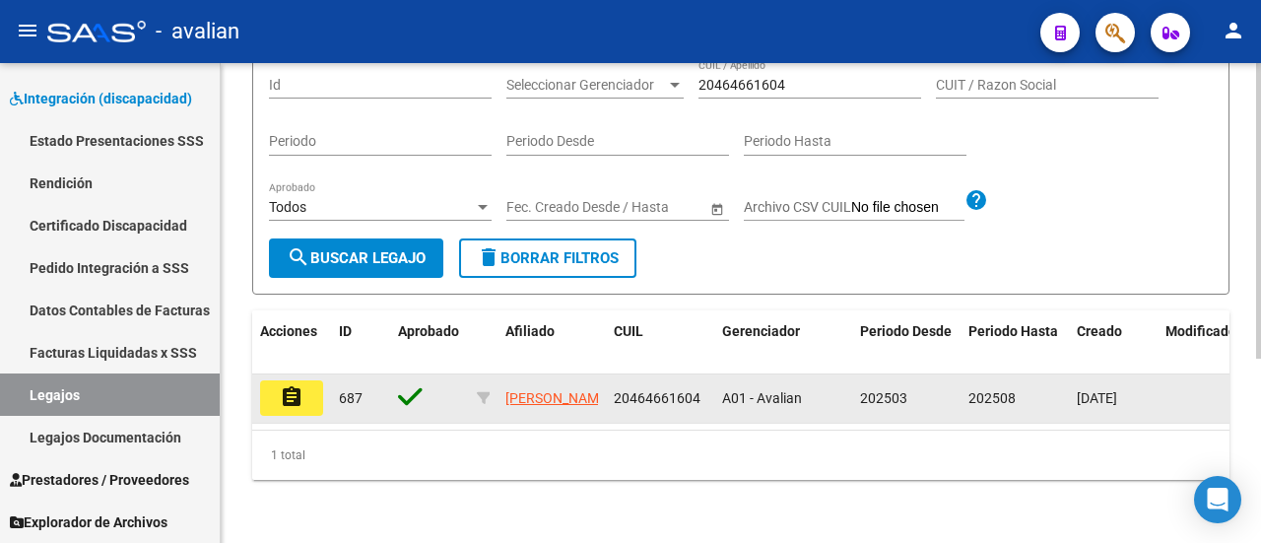
click at [280, 389] on mat-icon "assignment" at bounding box center [292, 397] width 24 height 24
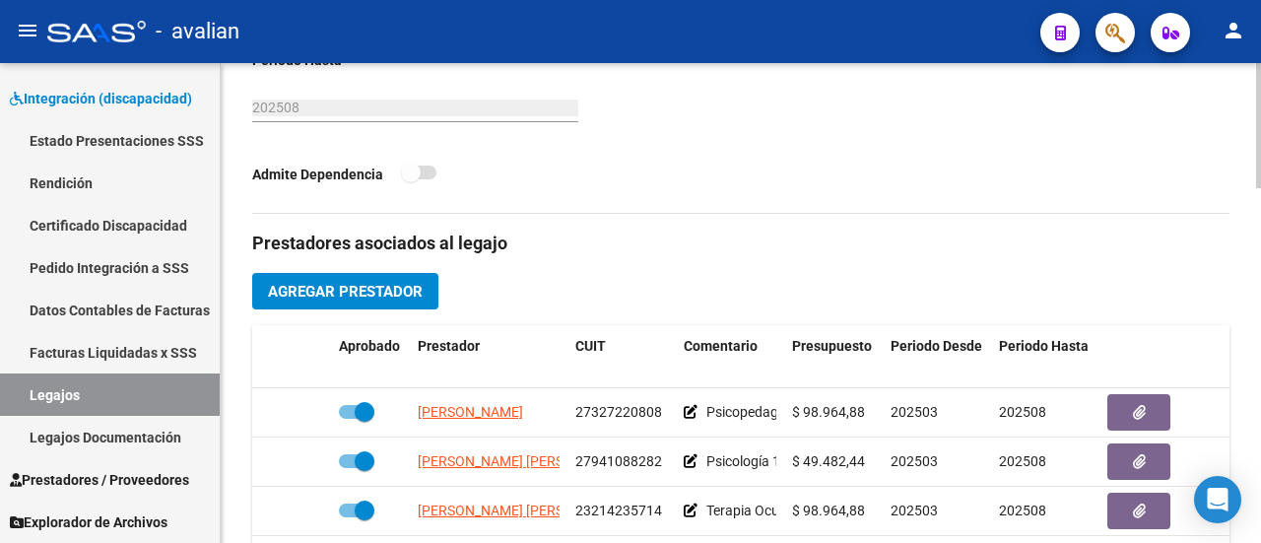
scroll to position [788, 0]
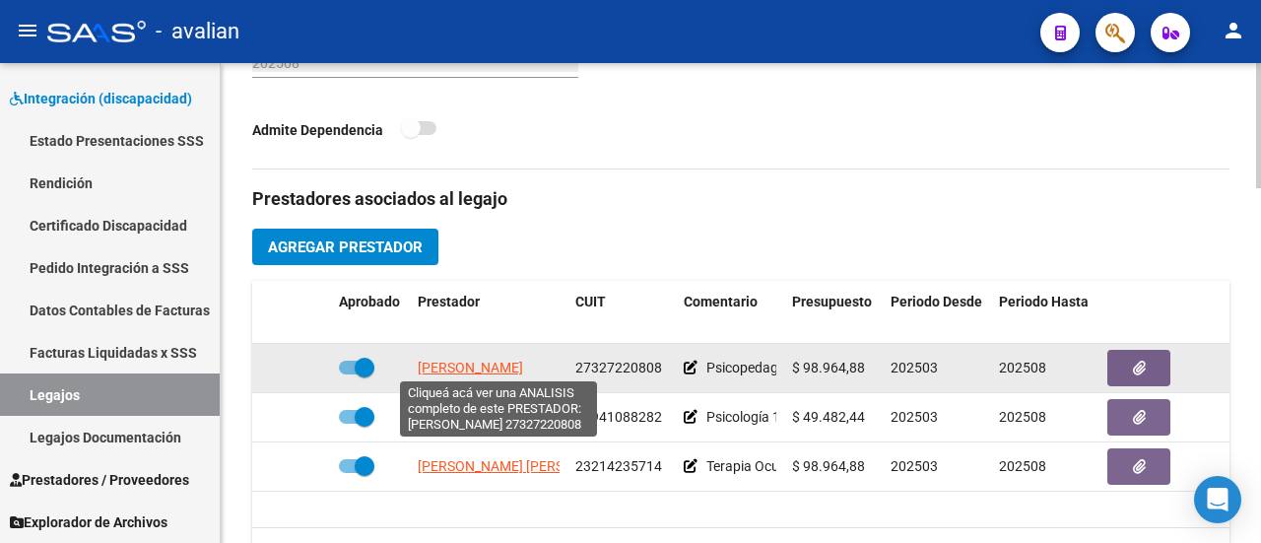
click at [501, 359] on span "[PERSON_NAME]" at bounding box center [470, 367] width 105 height 16
type textarea "27327220808"
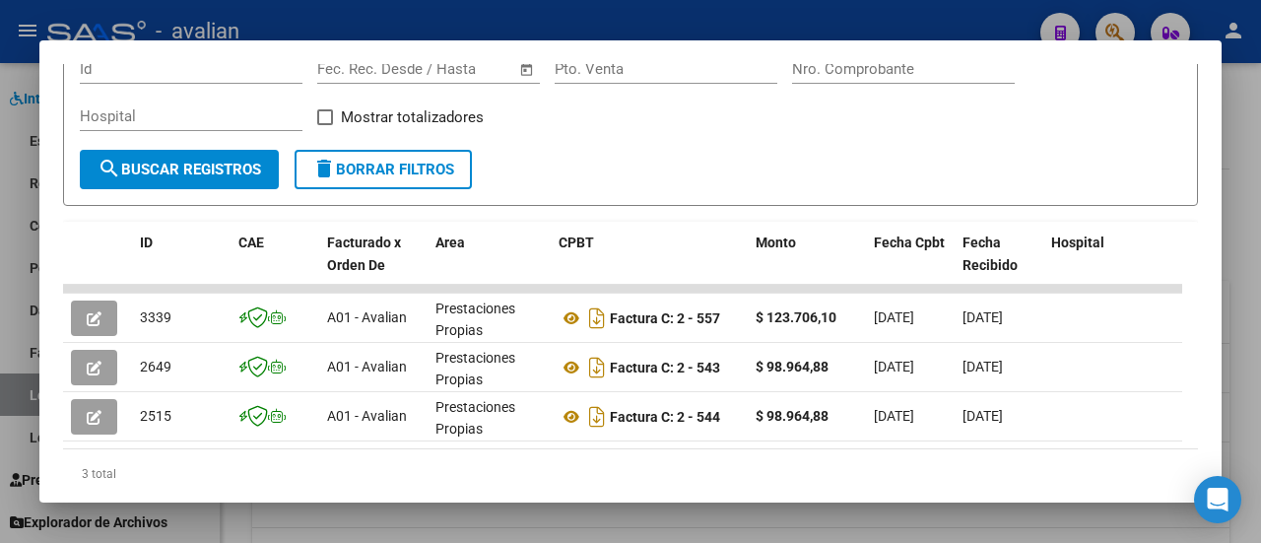
scroll to position [390, 0]
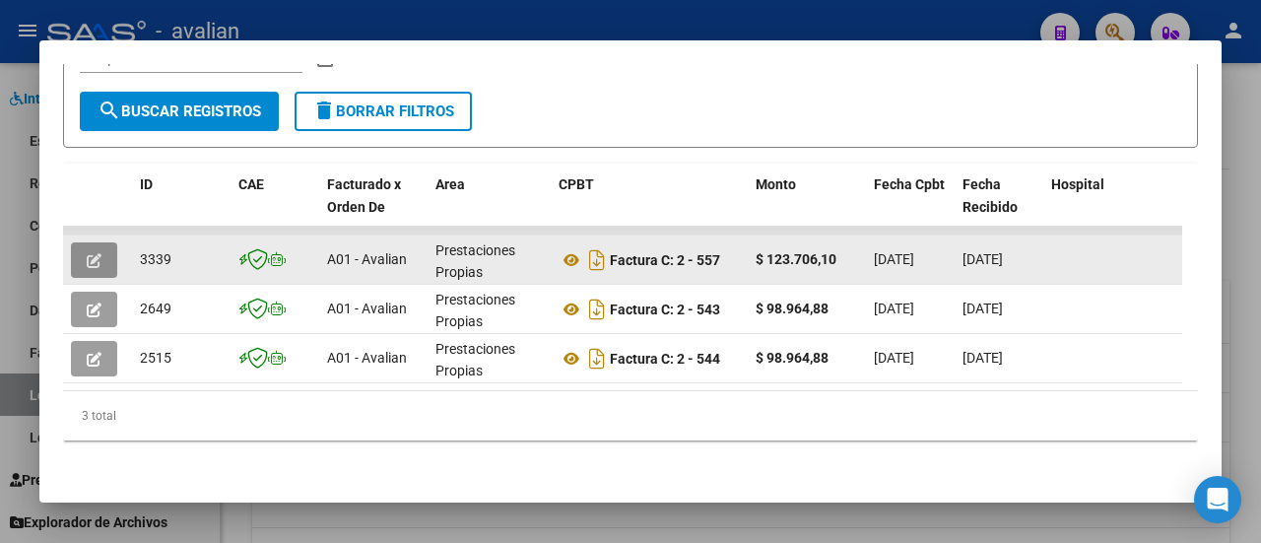
click at [92, 253] on icon "button" at bounding box center [94, 260] width 15 height 15
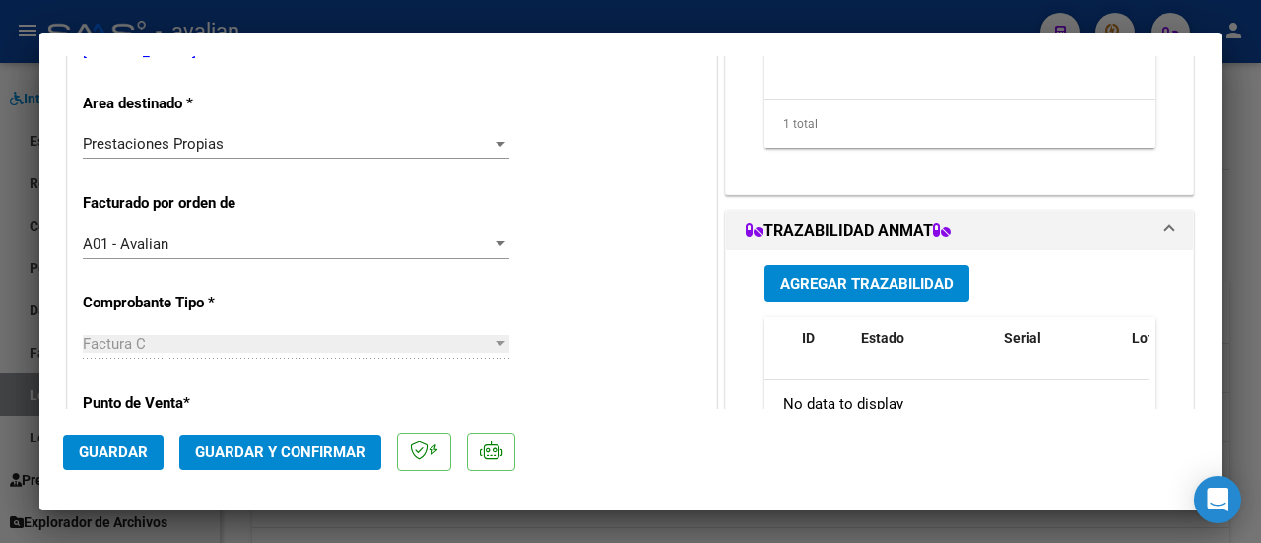
scroll to position [0, 0]
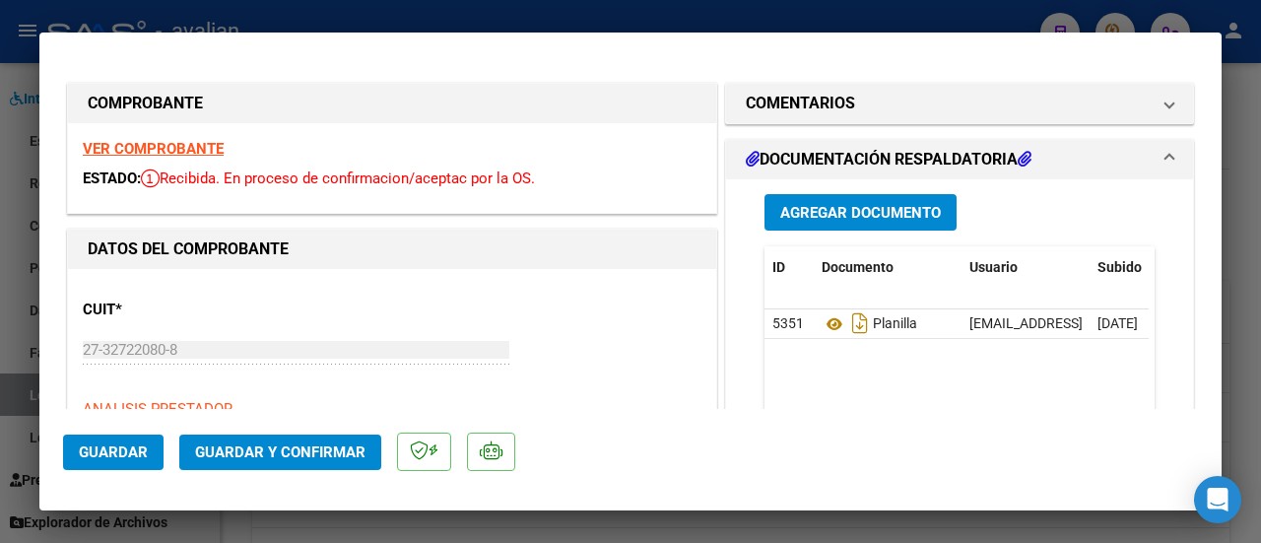
type input "$ 0,00"
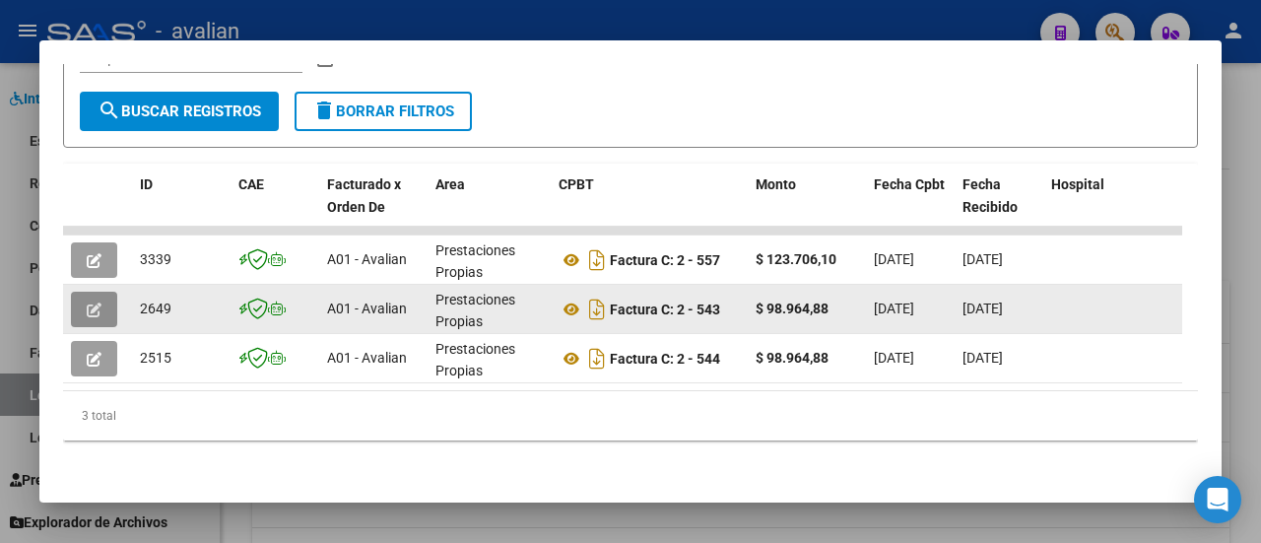
click at [79, 293] on button "button" at bounding box center [94, 309] width 46 height 35
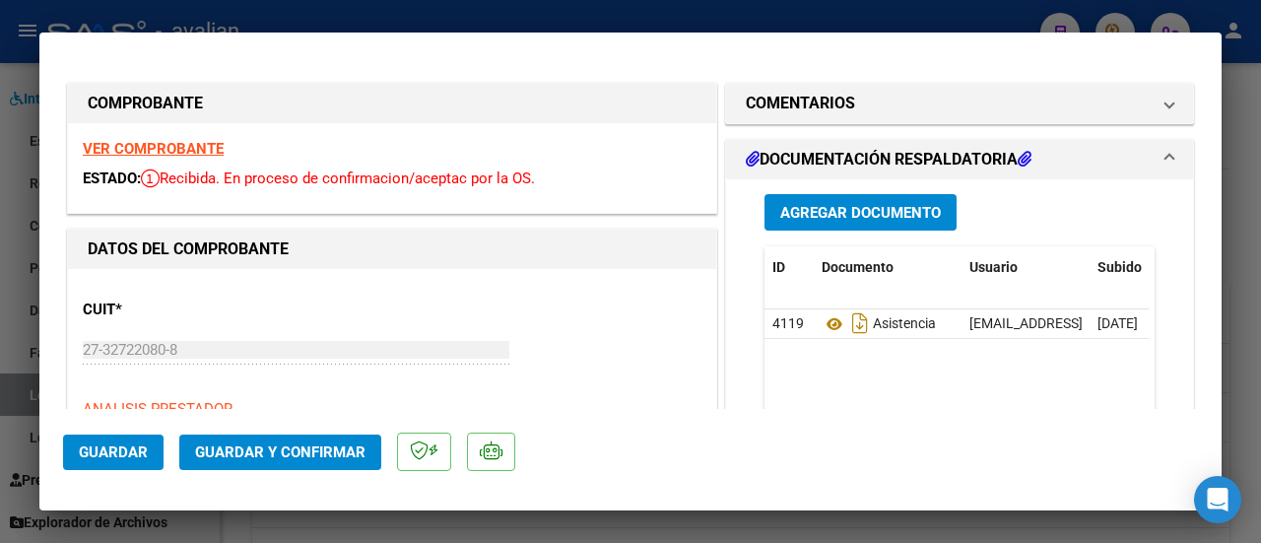
type input "$ 0,00"
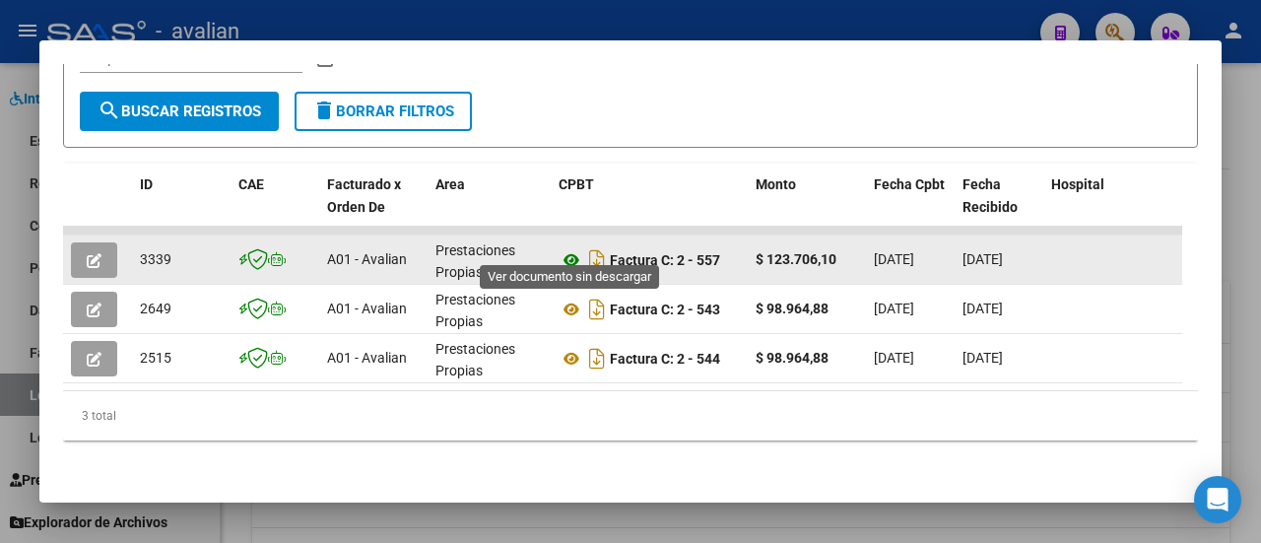
click at [574, 248] on icon at bounding box center [571, 260] width 26 height 24
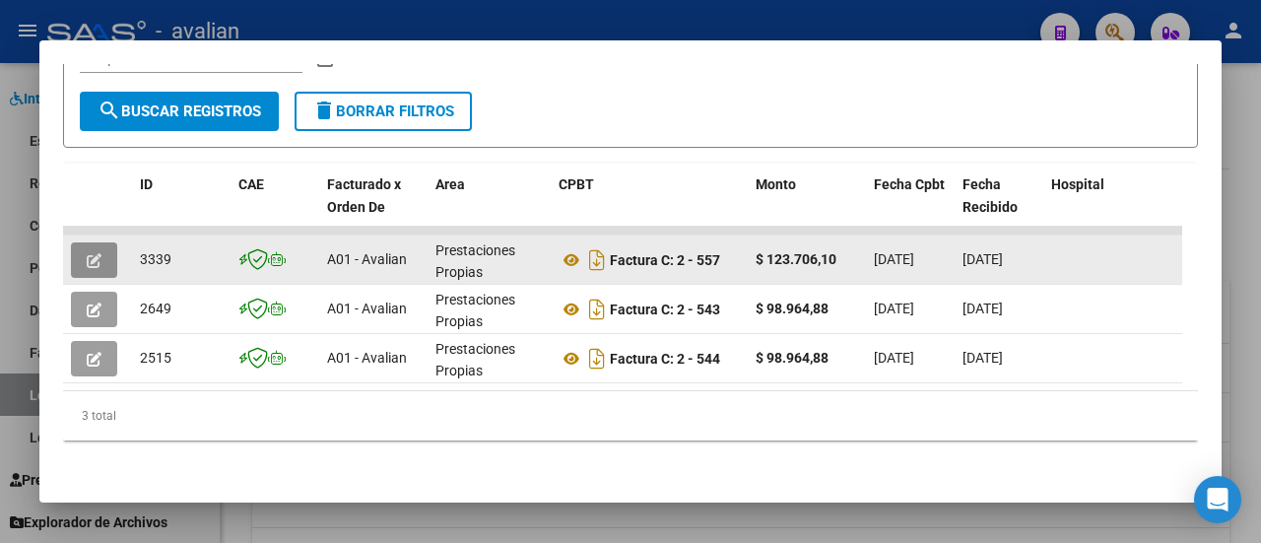
click at [99, 251] on span "button" at bounding box center [94, 260] width 15 height 18
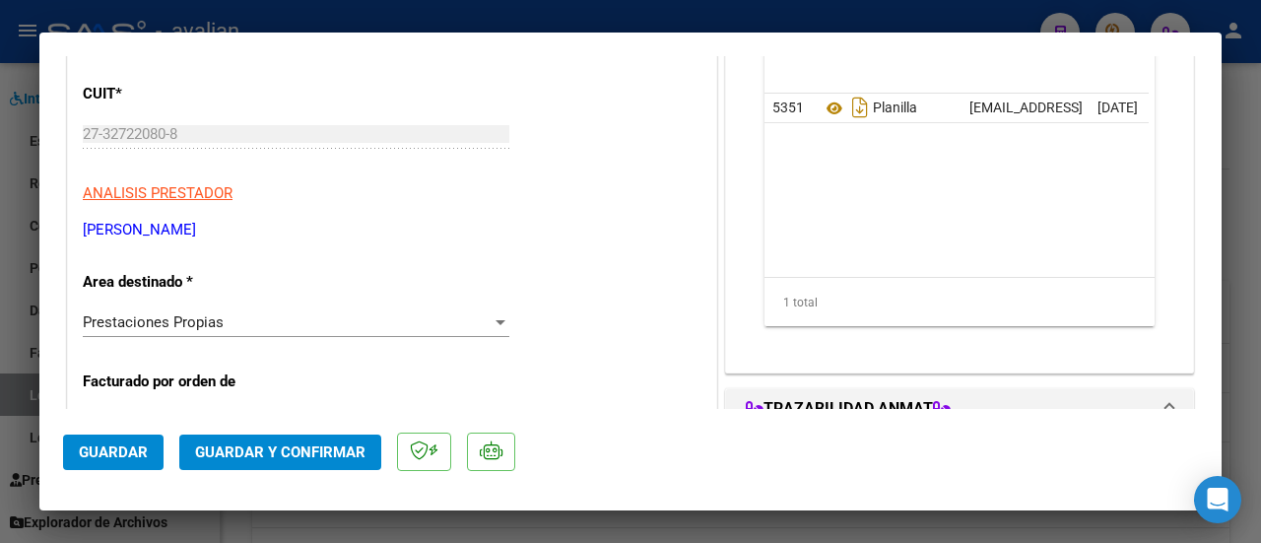
scroll to position [295, 0]
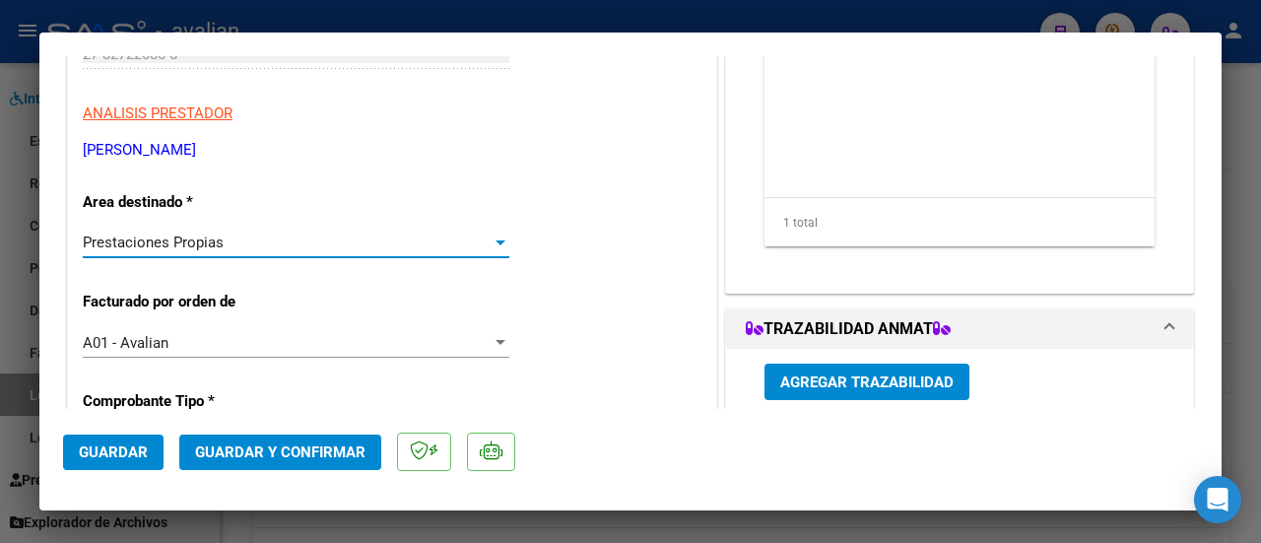
click at [495, 243] on div at bounding box center [500, 242] width 10 height 5
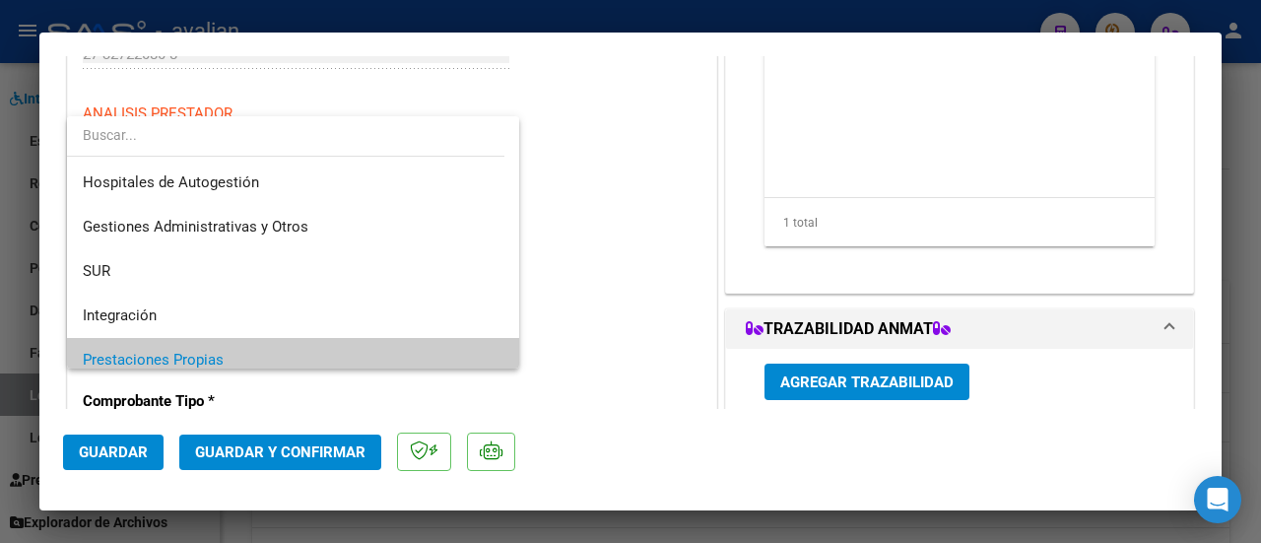
scroll to position [117, 0]
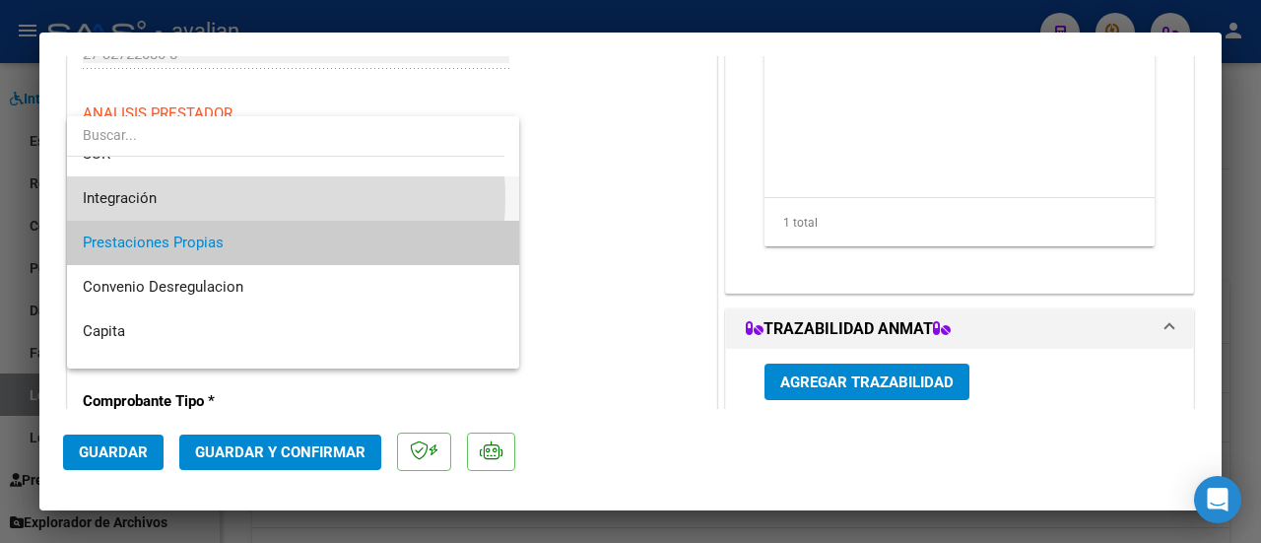
click at [221, 198] on span "Integración" at bounding box center [294, 198] width 422 height 44
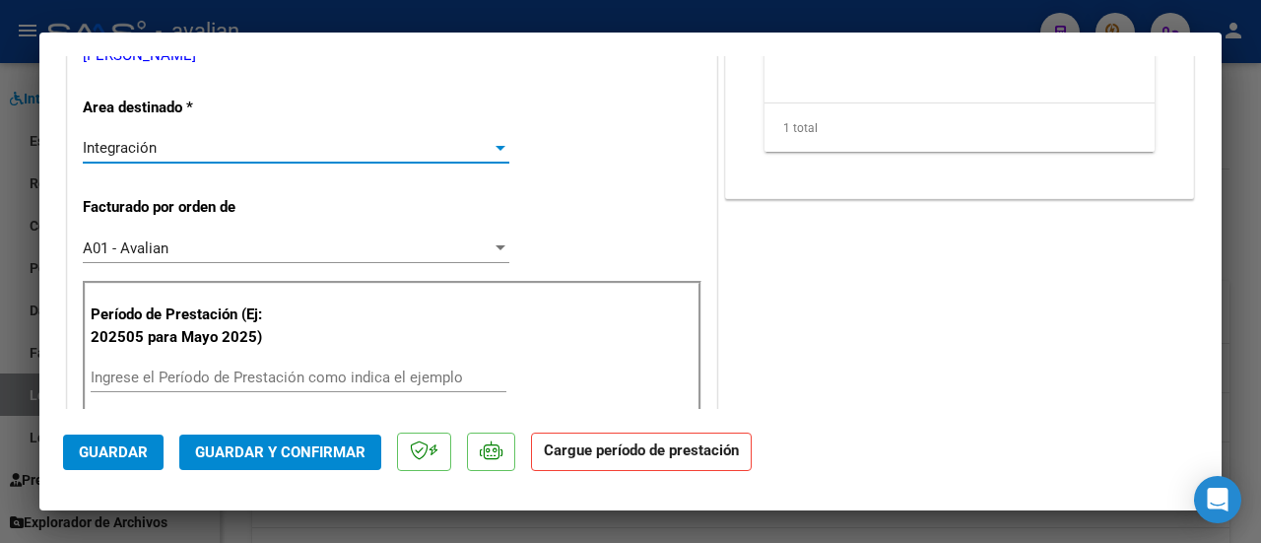
scroll to position [492, 0]
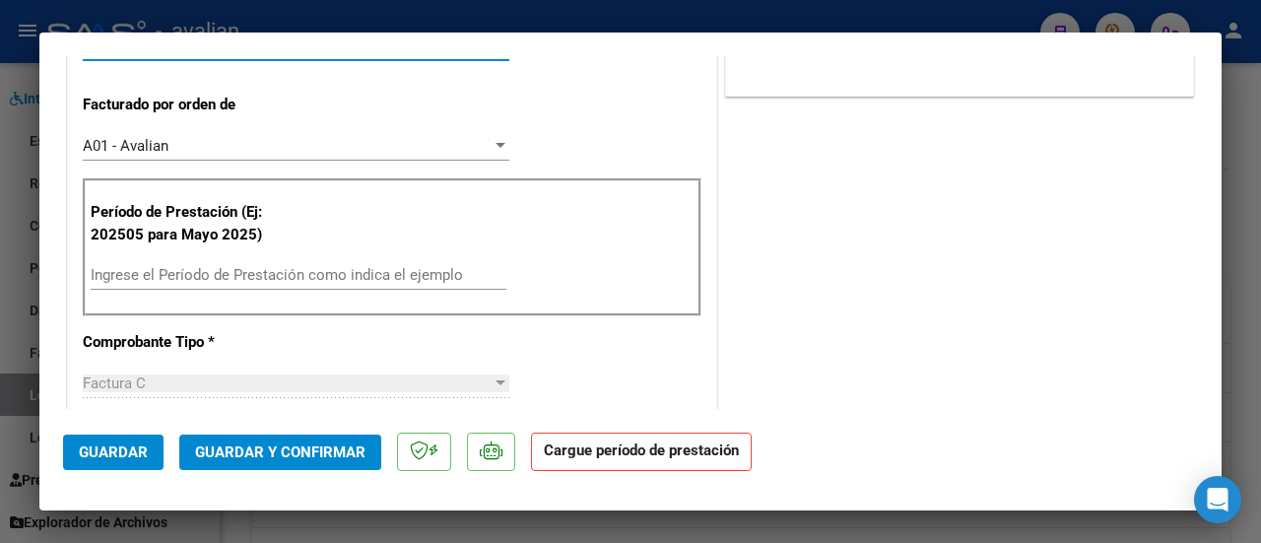
click at [181, 270] on input "Ingrese el Período de Prestación como indica el ejemplo" at bounding box center [299, 275] width 416 height 18
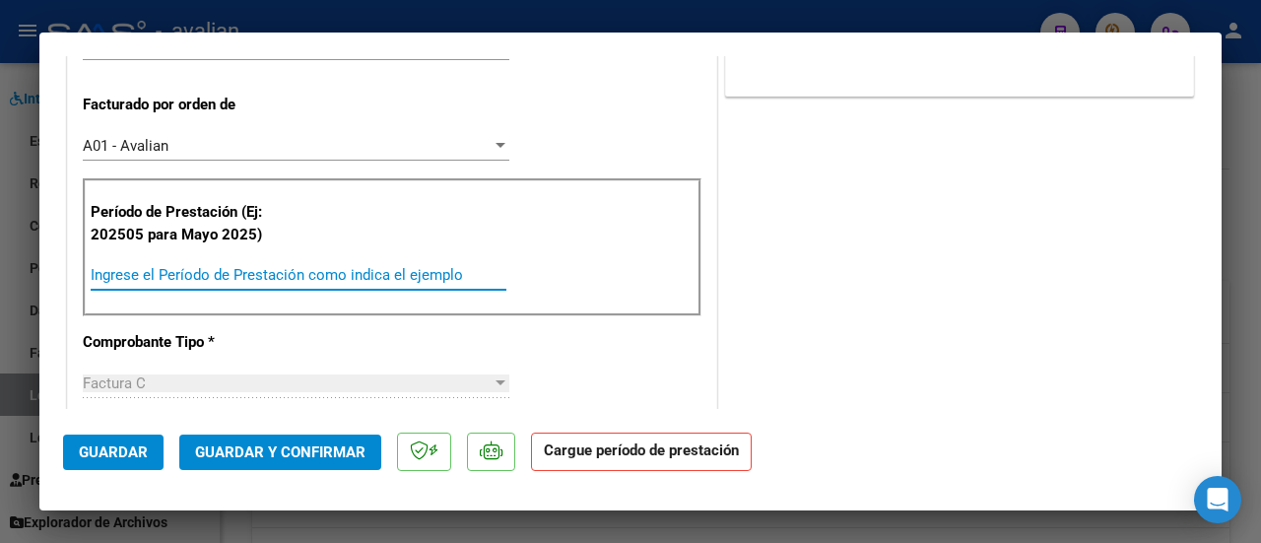
click at [345, 271] on input "Ingrese el Período de Prestación como indica el ejemplo" at bounding box center [299, 275] width 416 height 18
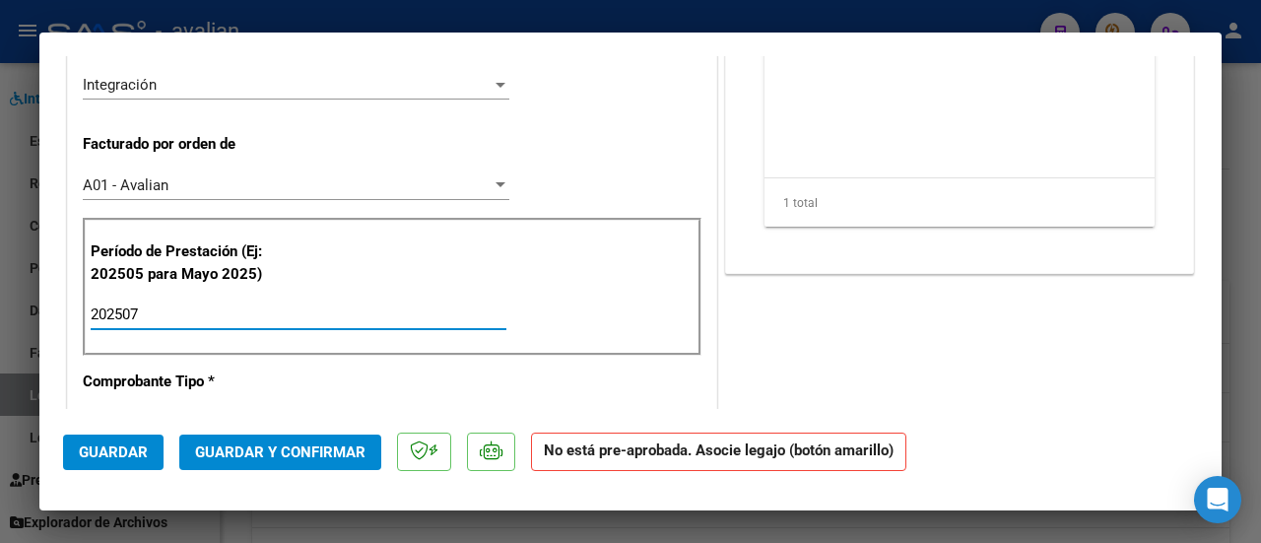
scroll to position [394, 0]
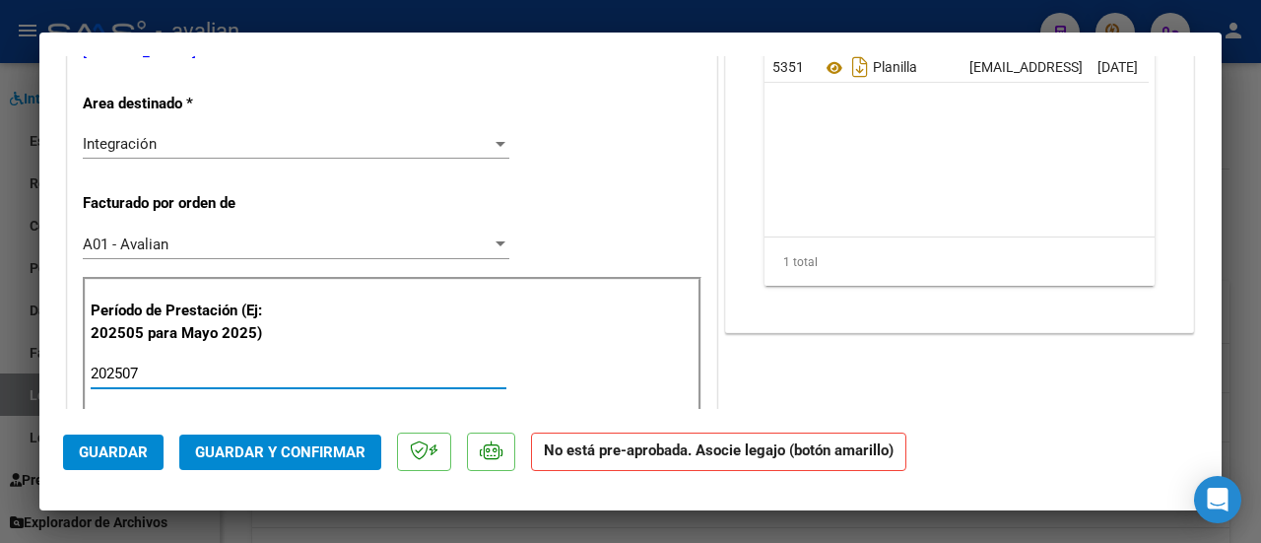
type input "202507"
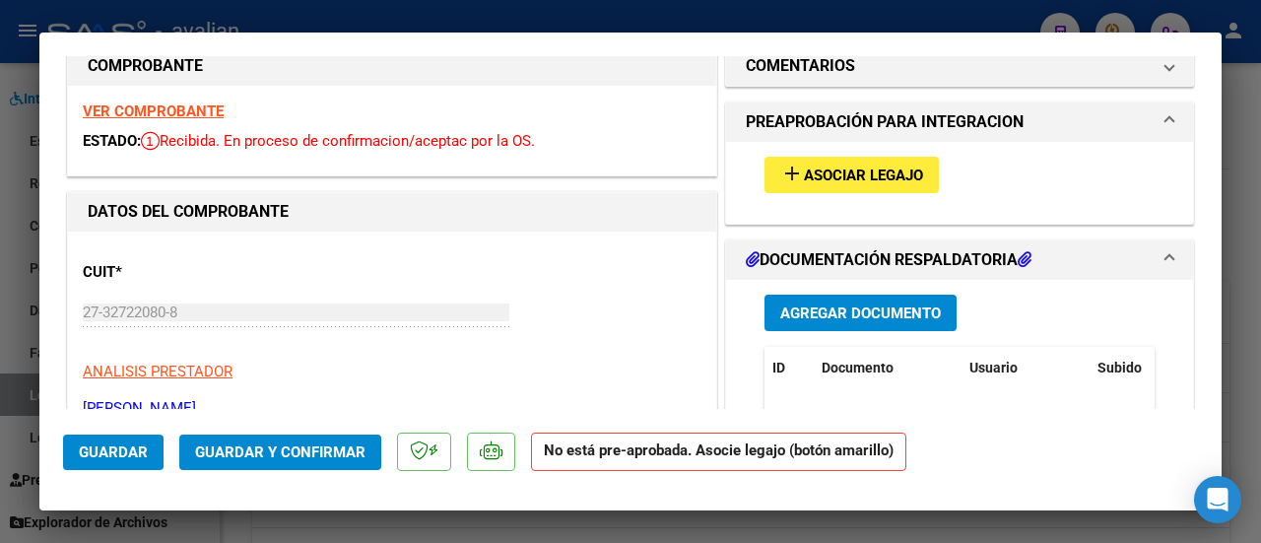
scroll to position [0, 0]
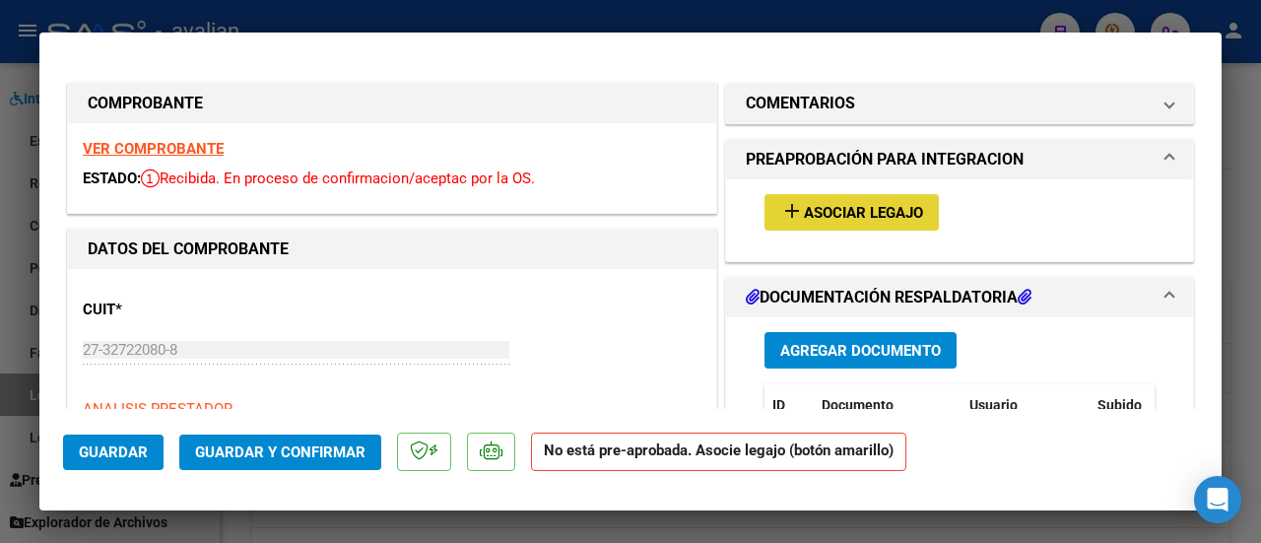
click at [855, 204] on span "Asociar Legajo" at bounding box center [863, 213] width 119 height 18
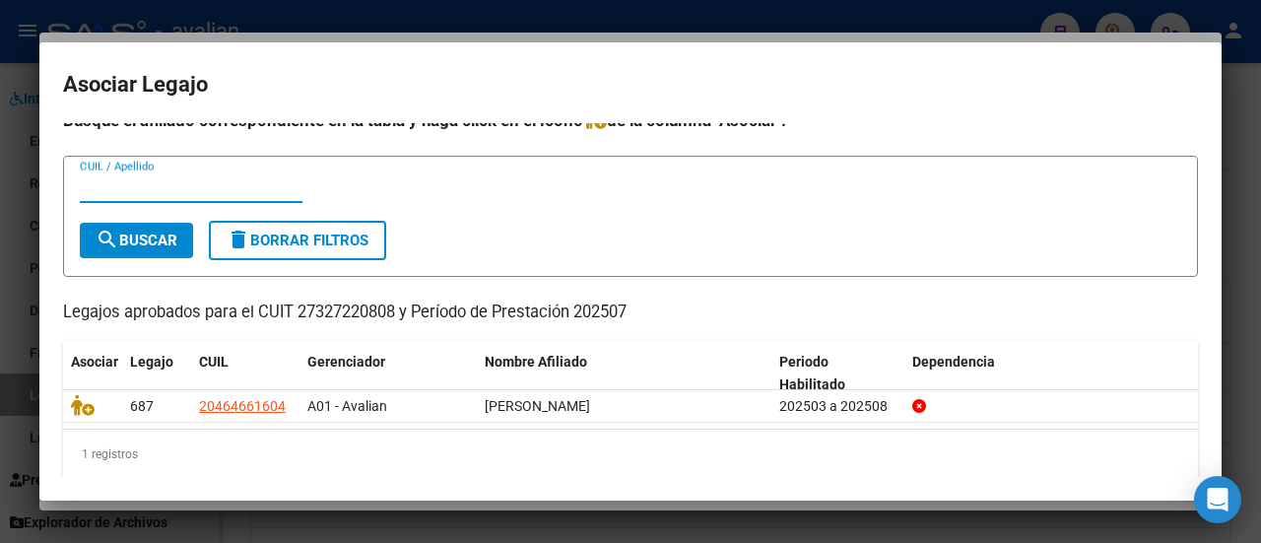
scroll to position [32, 0]
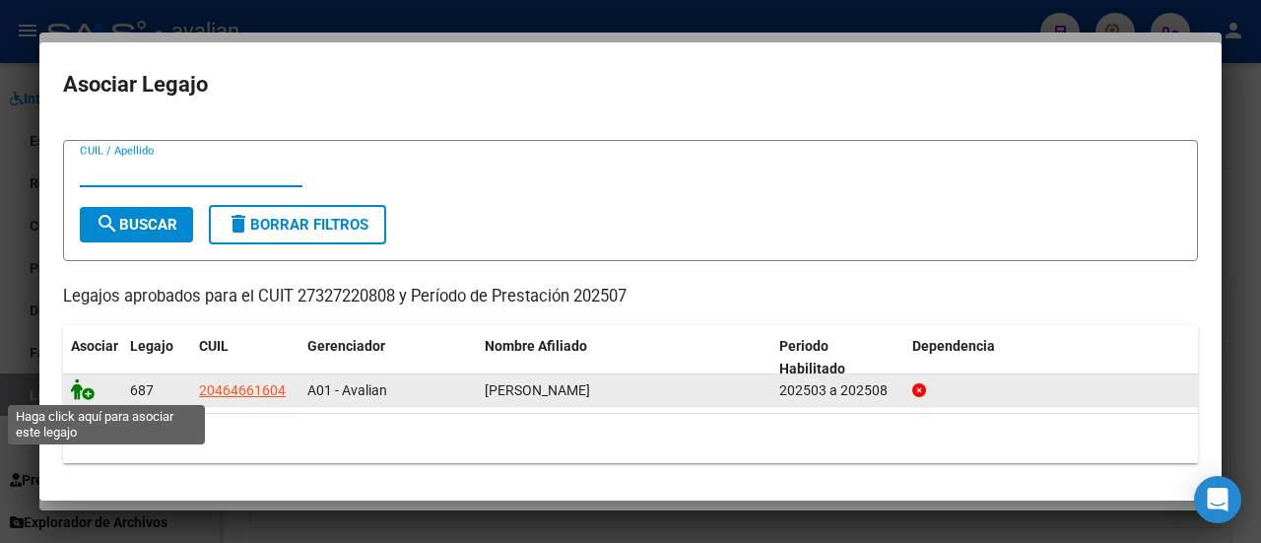
click at [83, 388] on icon at bounding box center [83, 389] width 24 height 22
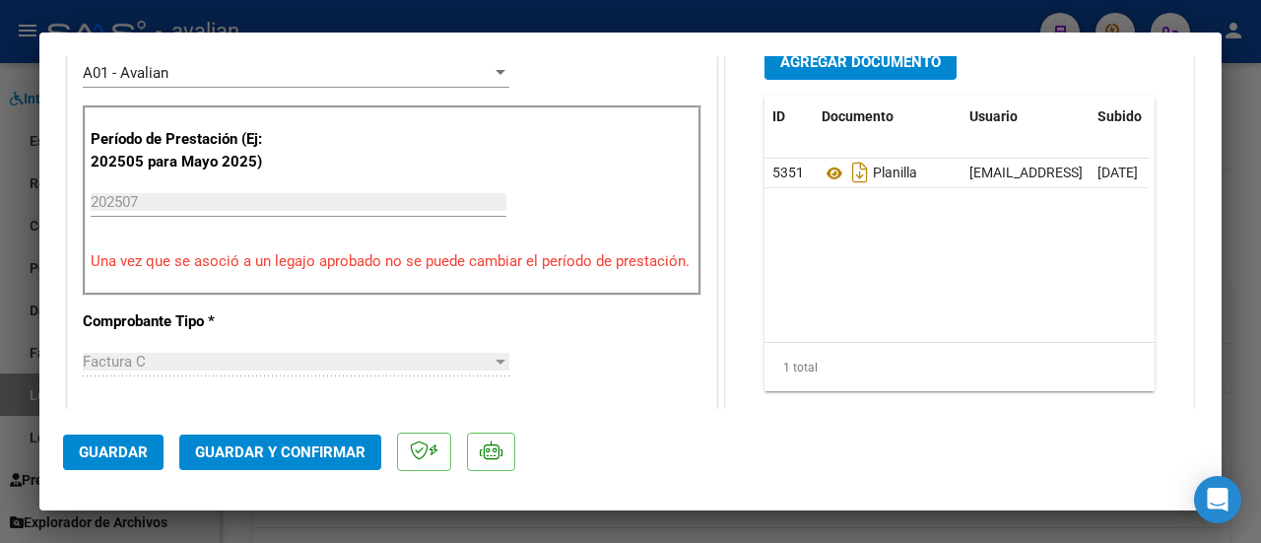
scroll to position [591, 0]
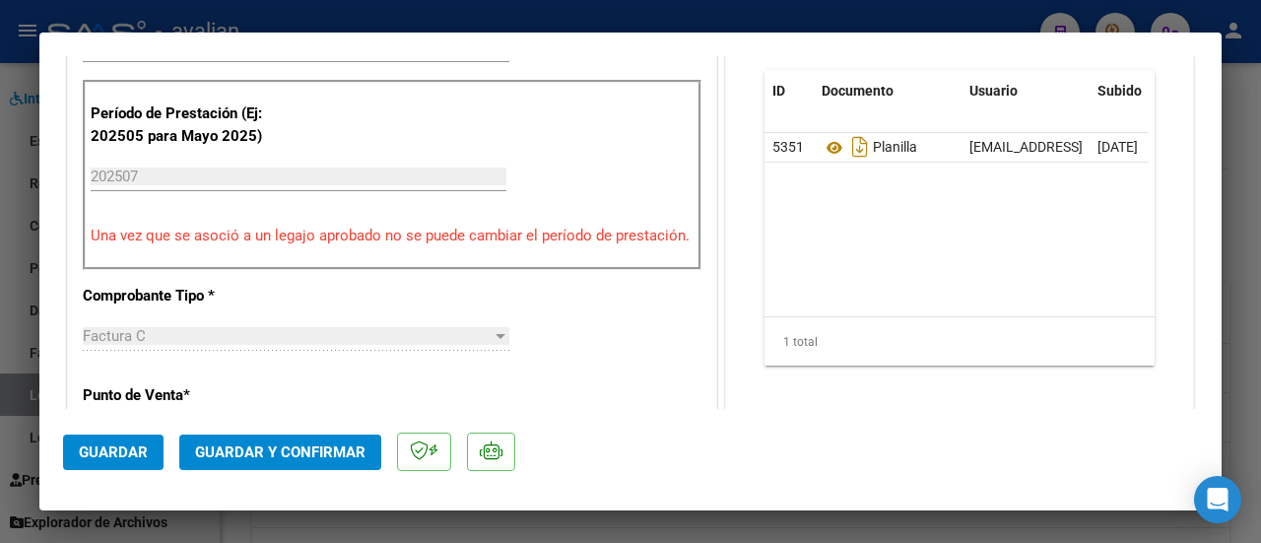
click at [122, 440] on button "Guardar" at bounding box center [113, 451] width 100 height 35
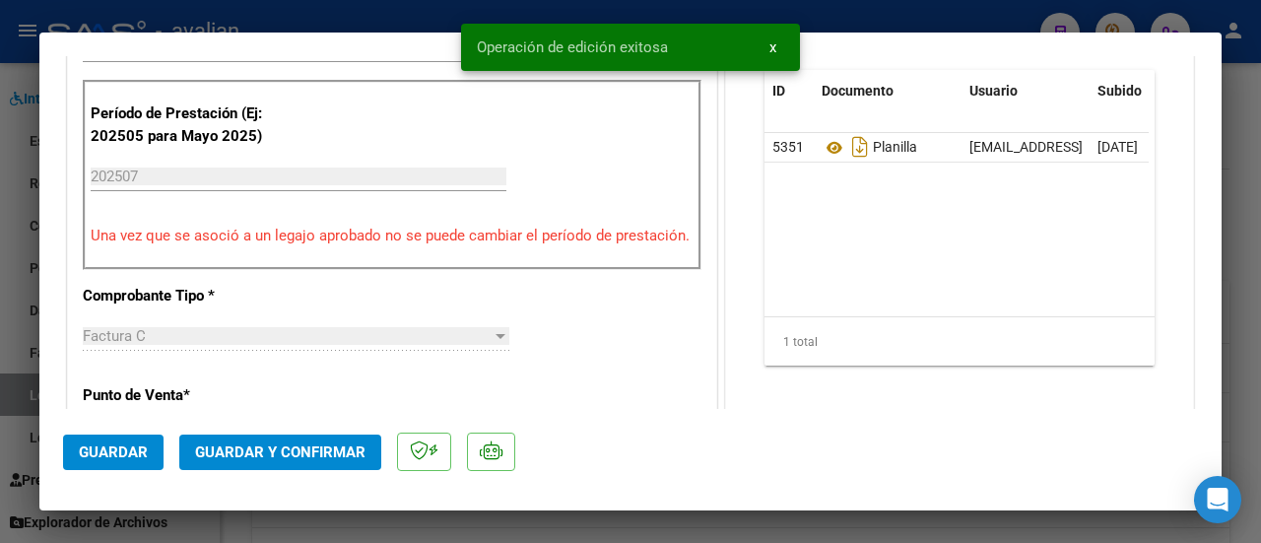
click at [767, 46] on button "x" at bounding box center [772, 47] width 38 height 35
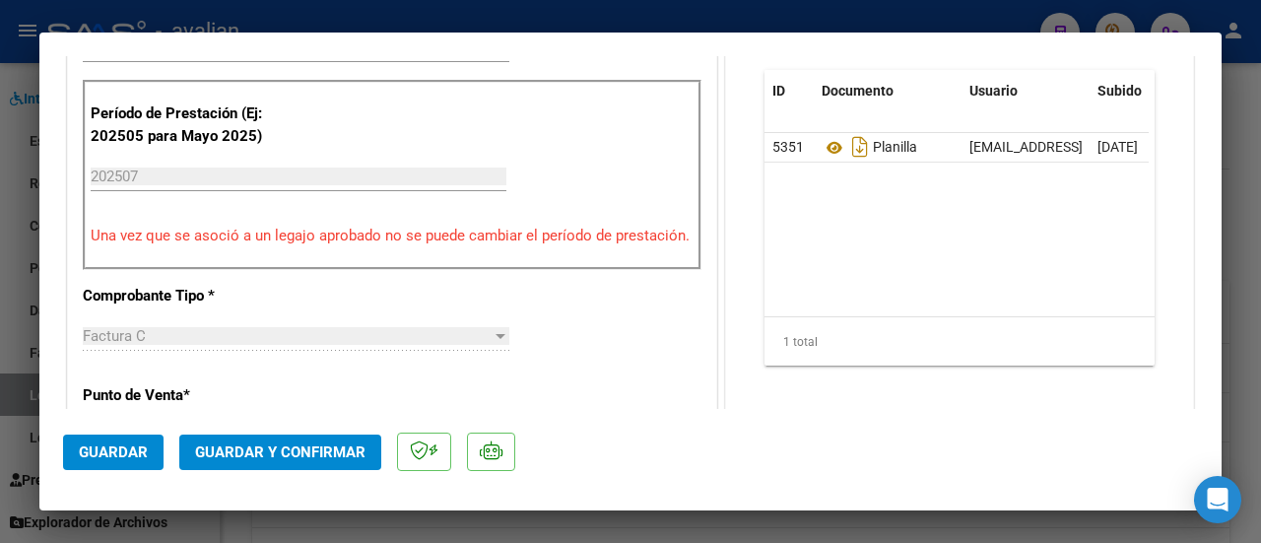
type input "$ 0,00"
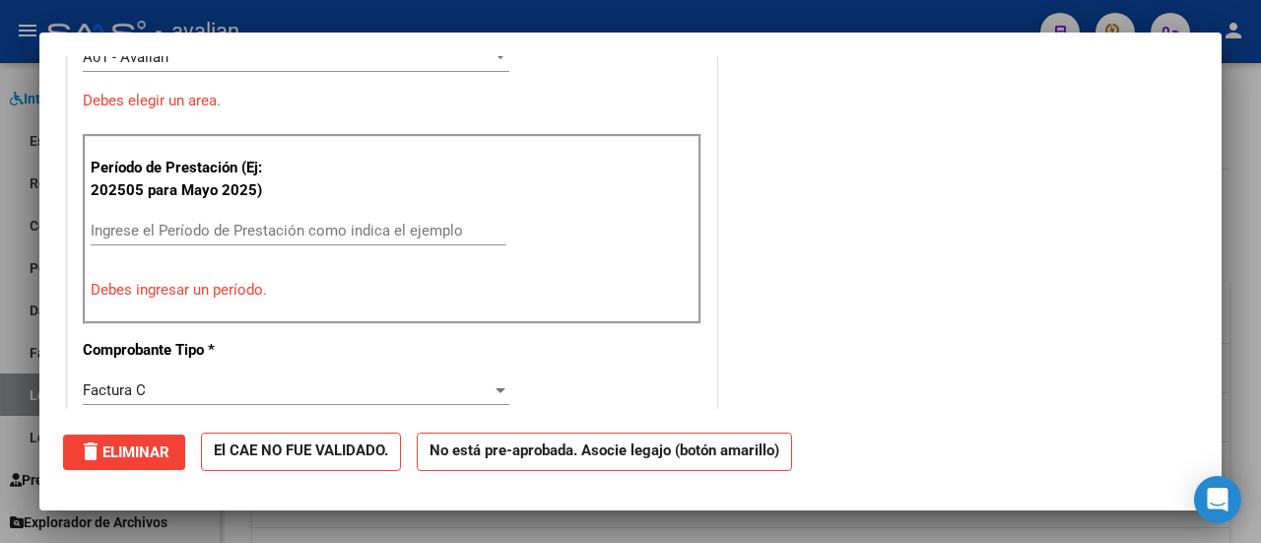
scroll to position [0, 0]
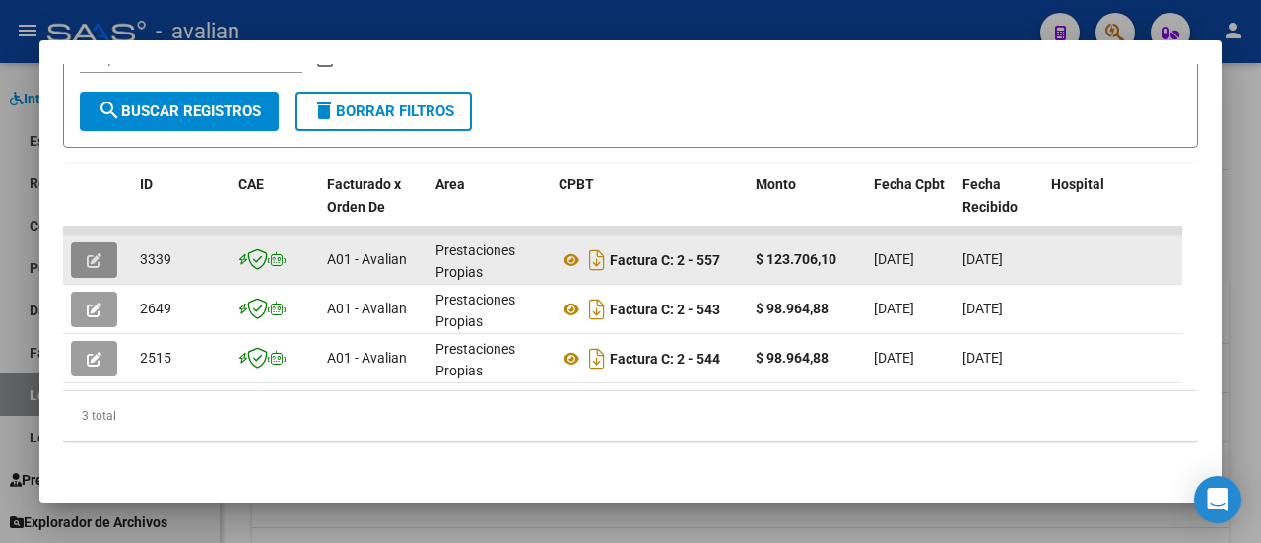
click at [89, 251] on span "button" at bounding box center [94, 260] width 15 height 18
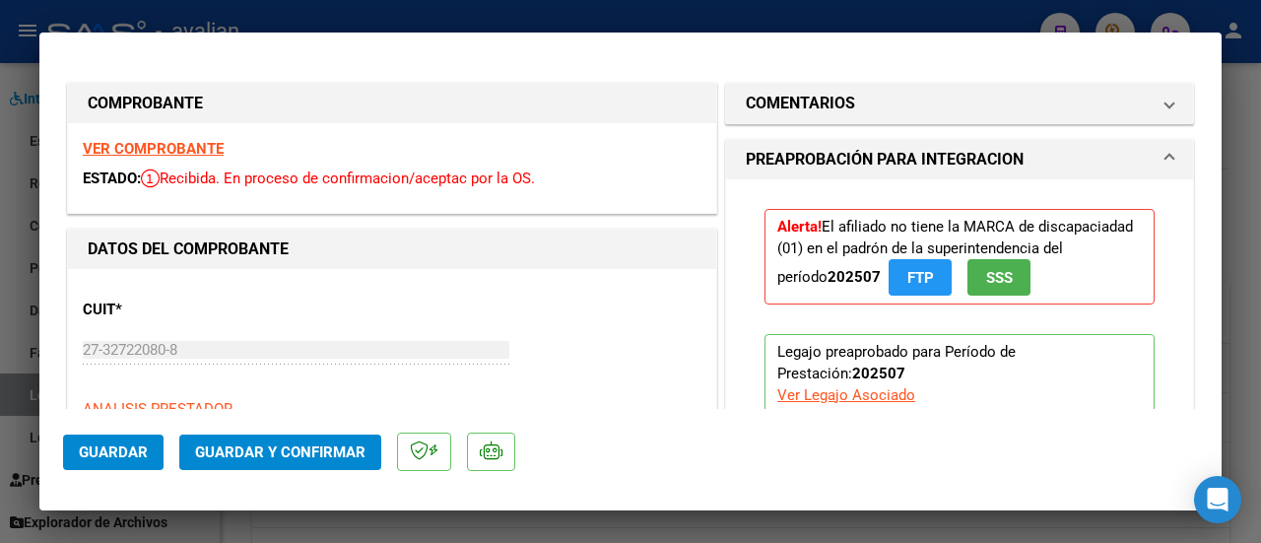
type input "$ 0,00"
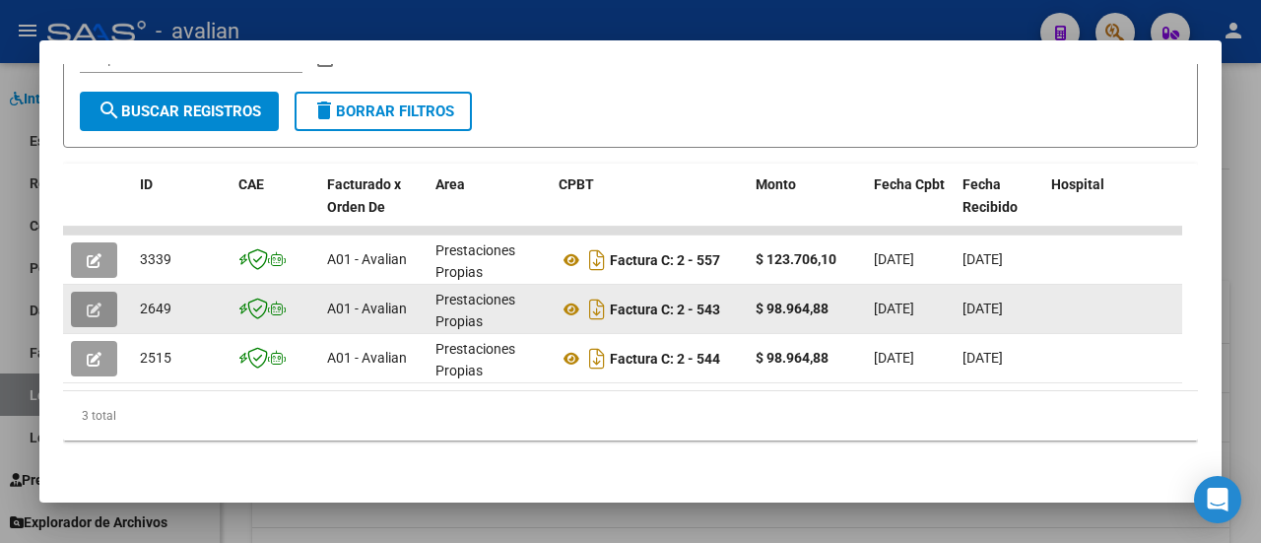
click at [100, 292] on button "button" at bounding box center [94, 309] width 46 height 35
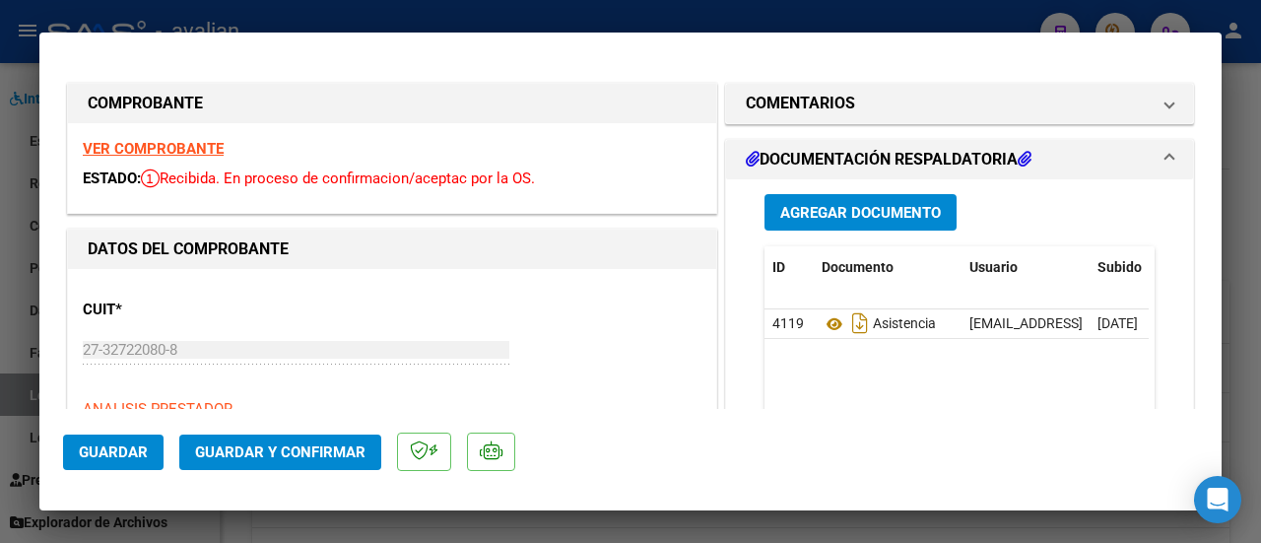
type input "$ 0,00"
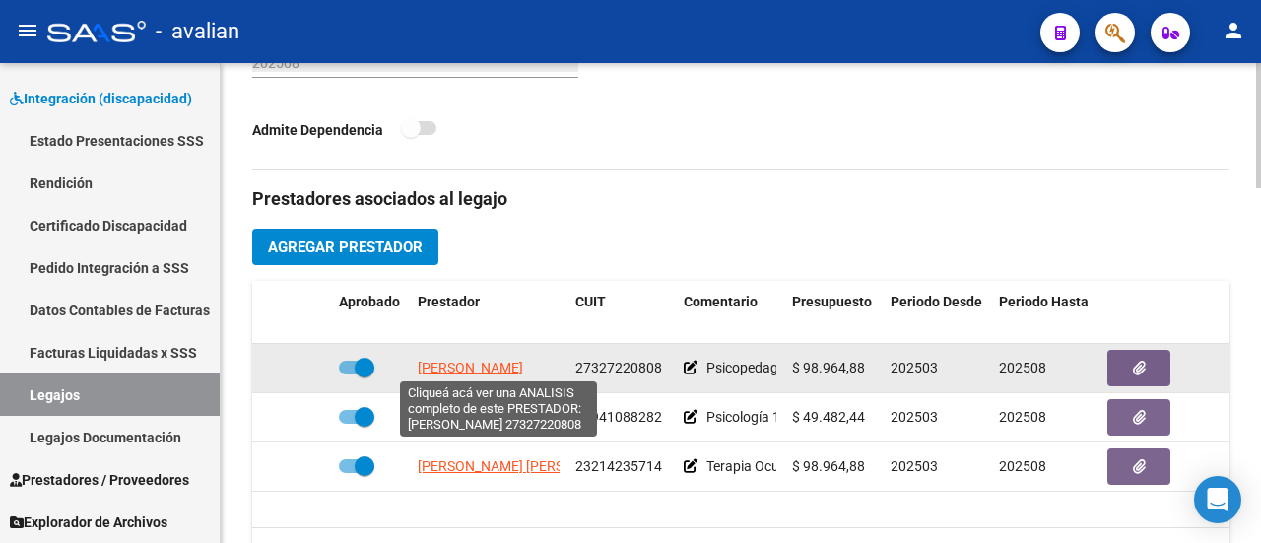
click at [496, 359] on span "[PERSON_NAME]" at bounding box center [470, 367] width 105 height 16
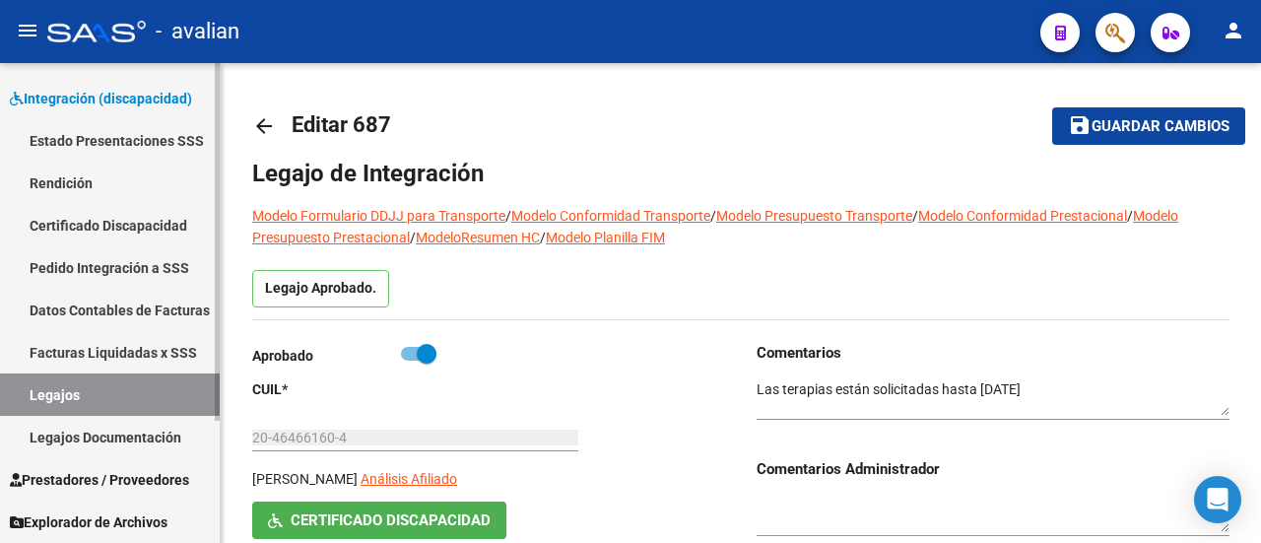
click at [87, 385] on link "Legajos" at bounding box center [110, 394] width 220 height 42
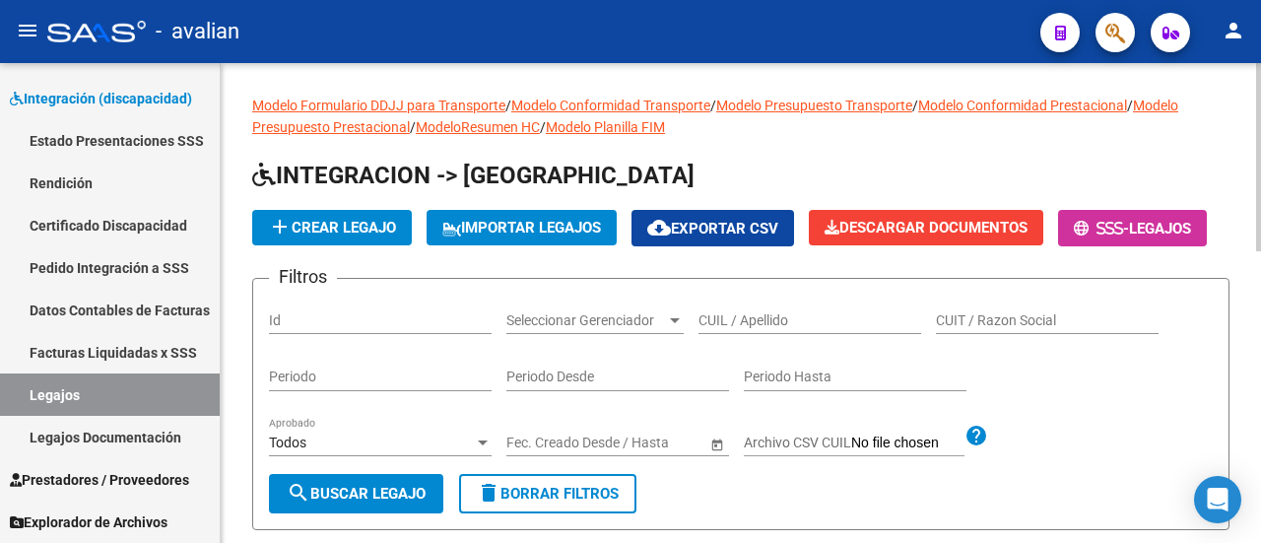
click at [758, 329] on input "CUIL / Apellido" at bounding box center [809, 320] width 223 height 17
paste input "20502683706"
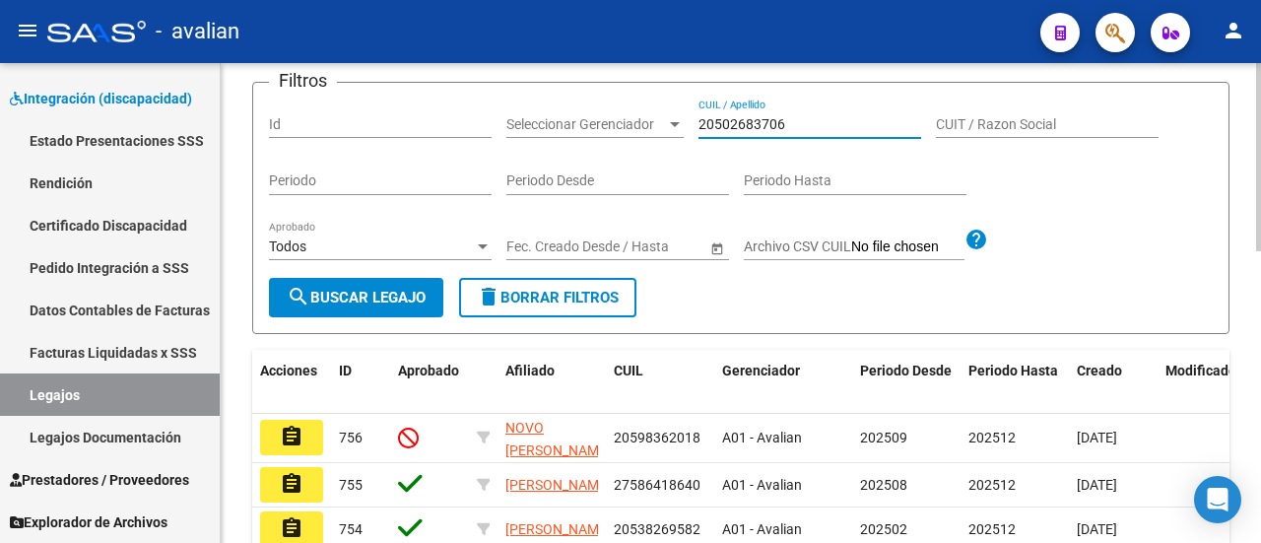
scroll to position [197, 0]
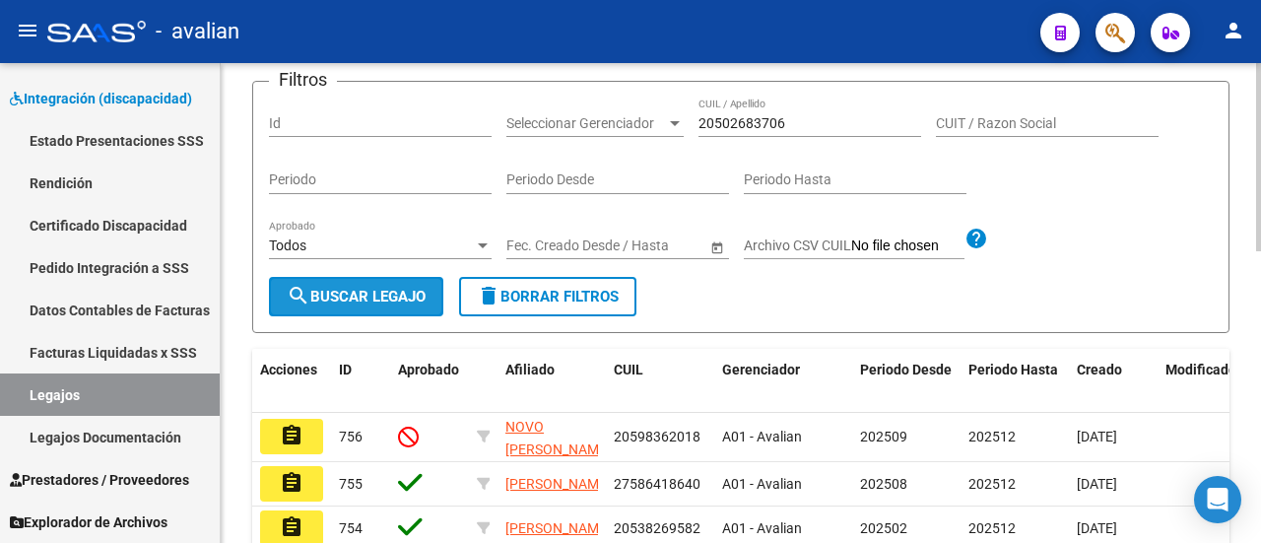
click at [357, 305] on span "search Buscar Legajo" at bounding box center [356, 297] width 139 height 18
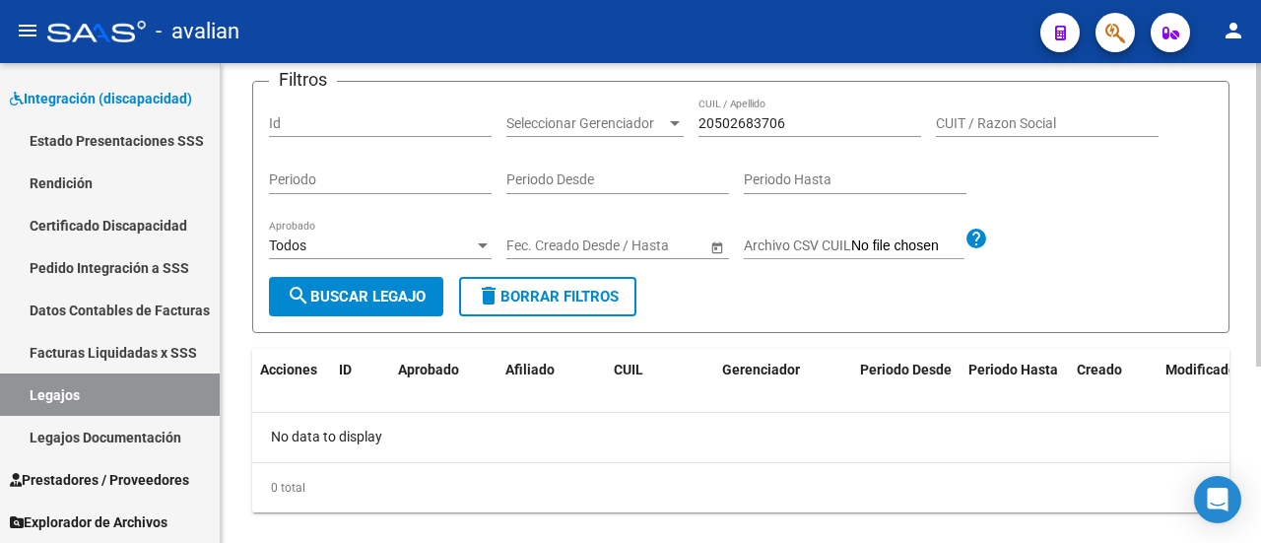
click at [360, 305] on span "search Buscar Legajo" at bounding box center [356, 297] width 139 height 18
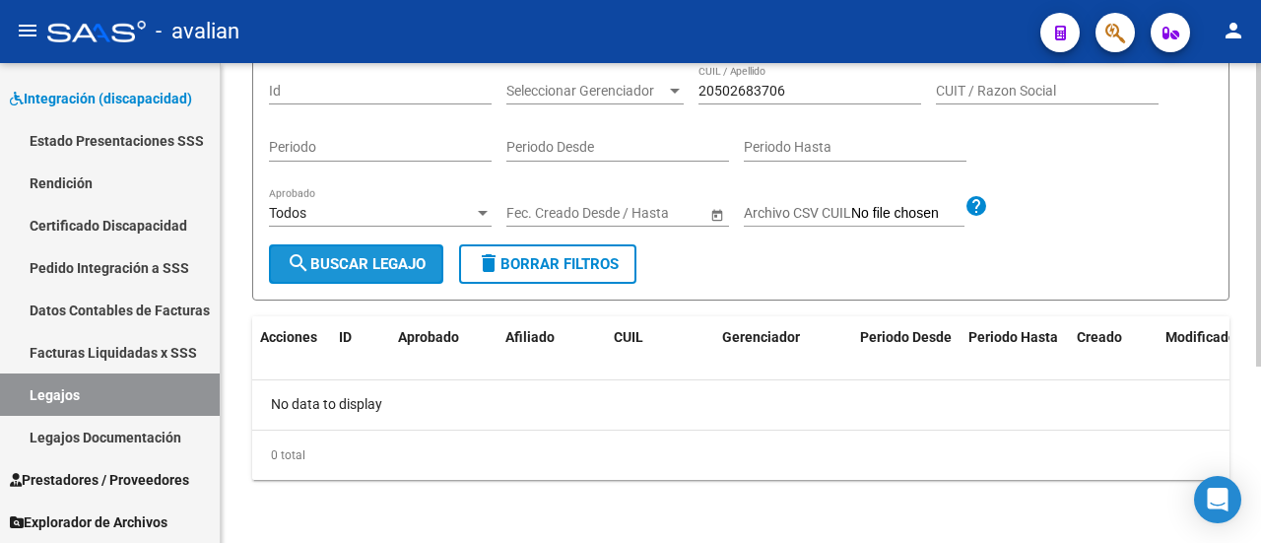
click at [403, 268] on span "search Buscar Legajo" at bounding box center [356, 264] width 139 height 18
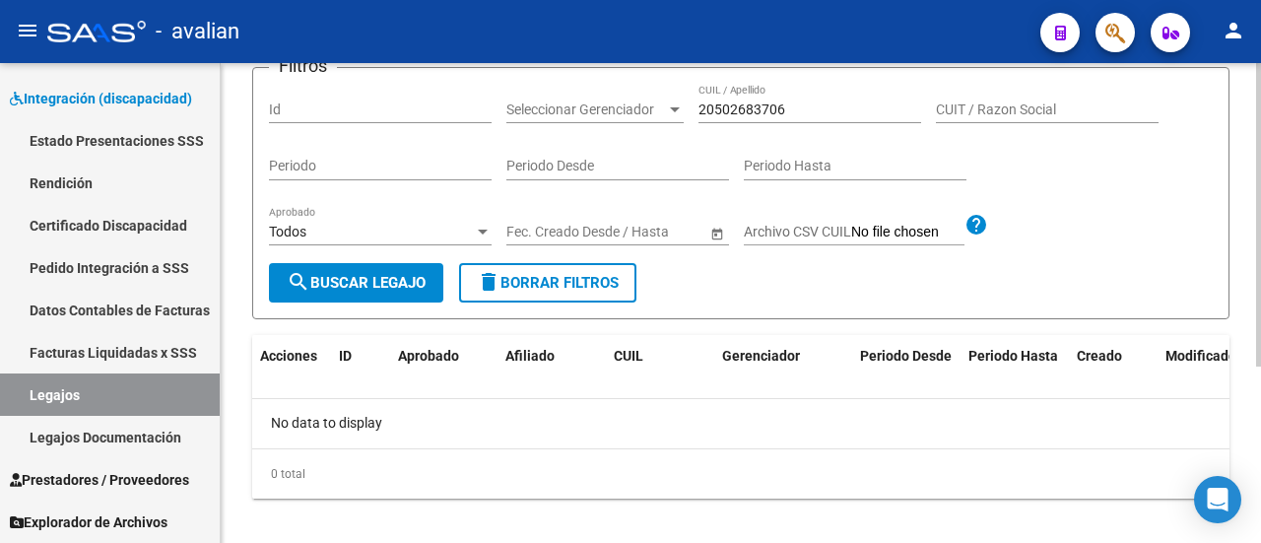
scroll to position [179, 0]
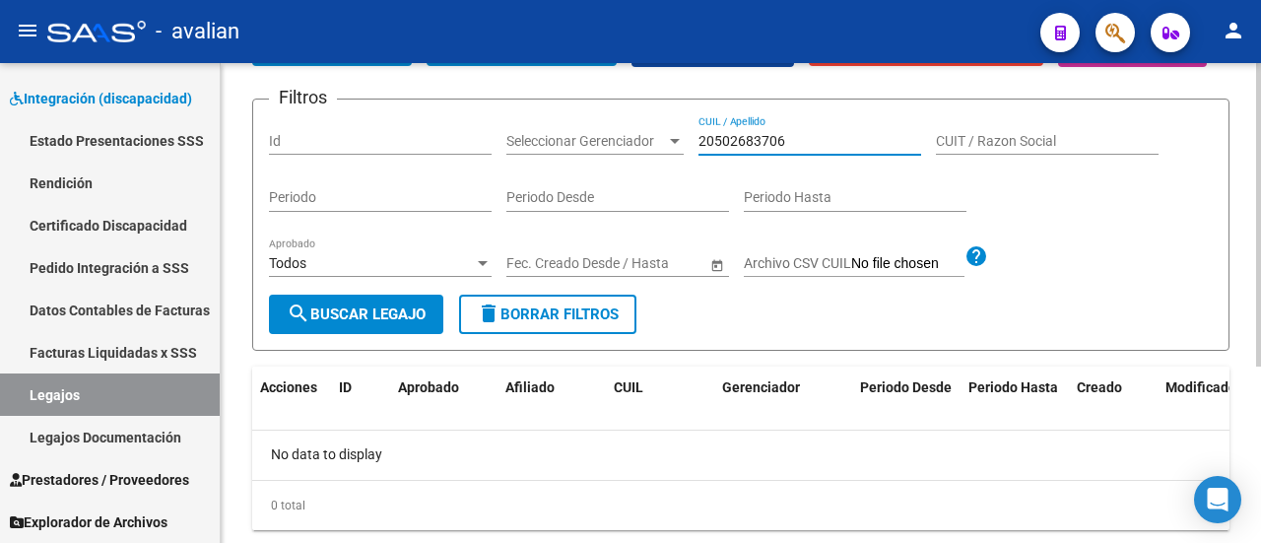
drag, startPoint x: 804, startPoint y: 183, endPoint x: 559, endPoint y: 206, distance: 245.3
click at [559, 206] on div "Filtros Id Seleccionar Gerenciador Seleccionar Gerenciador 20502683706 CUIL / A…" at bounding box center [740, 204] width 943 height 179
paste input "87536"
type input "8"
paste input "20502683706"
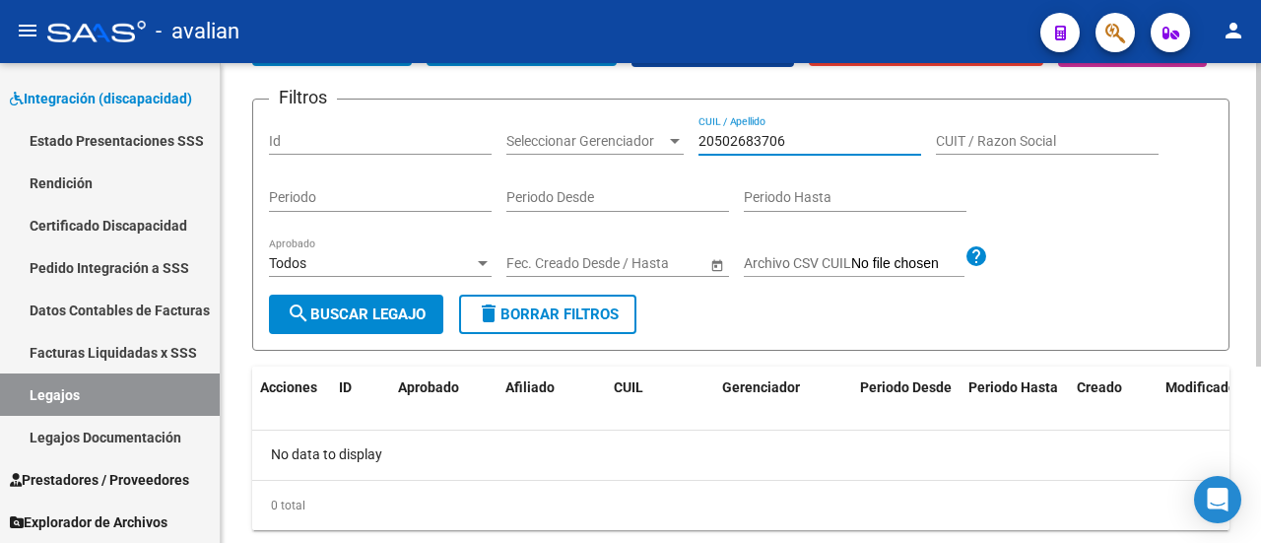
click at [378, 323] on span "search Buscar Legajo" at bounding box center [356, 314] width 139 height 18
drag, startPoint x: 815, startPoint y: 188, endPoint x: 520, endPoint y: 178, distance: 295.6
click at [520, 178] on div "Filtros Id Seleccionar Gerenciador Seleccionar Gerenciador 20502683706 CUIL / A…" at bounding box center [740, 204] width 943 height 179
paste input "6619396"
type input "20566193966"
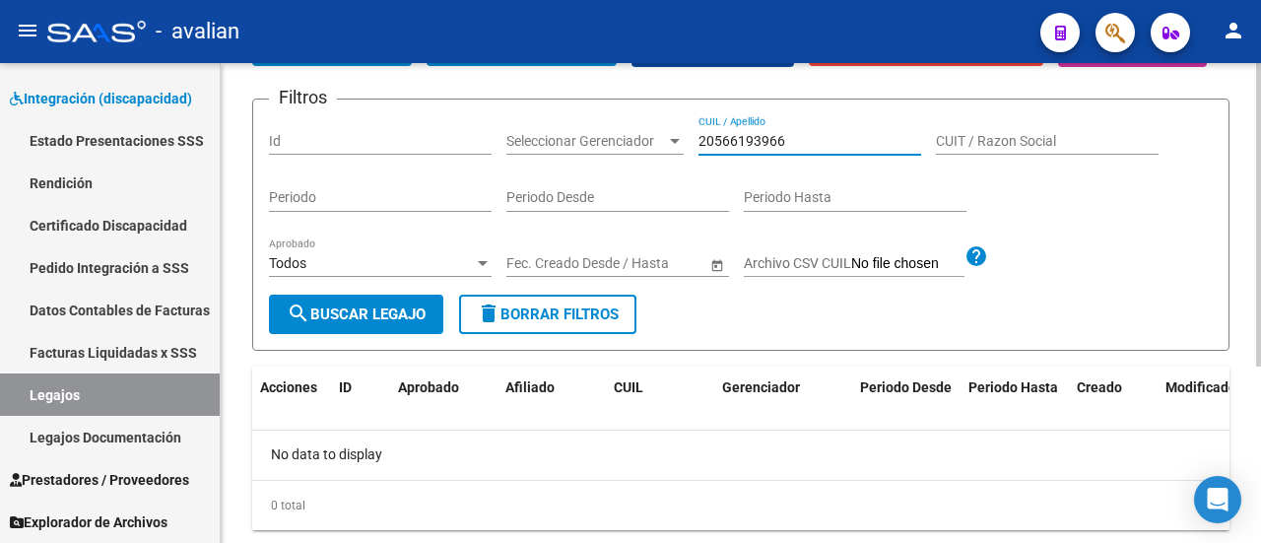
click at [378, 334] on button "search Buscar Legajo" at bounding box center [356, 313] width 174 height 39
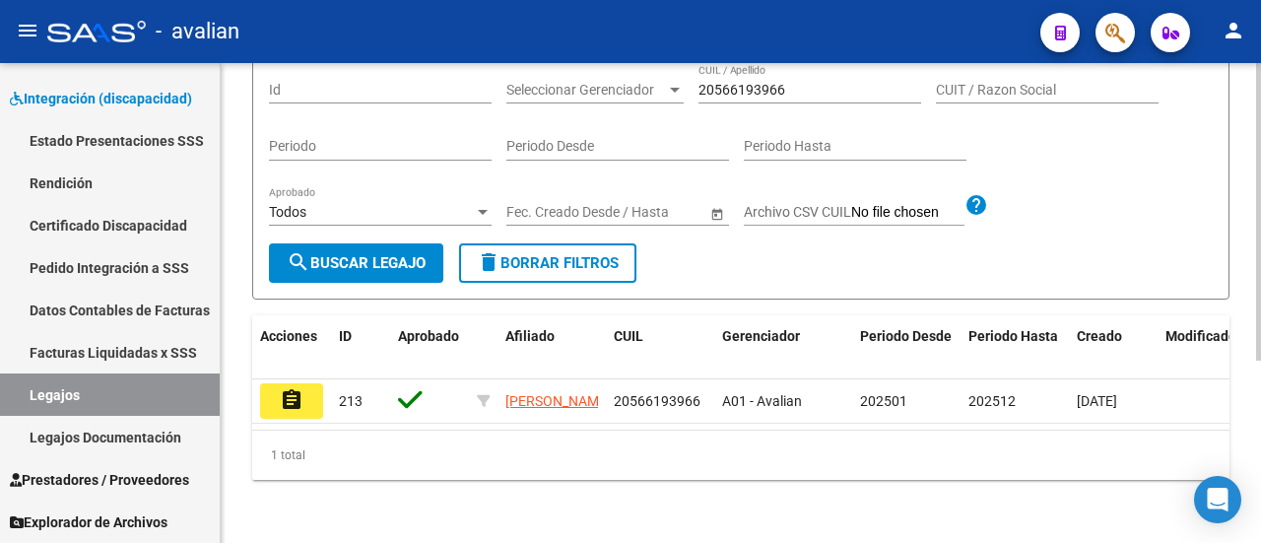
scroll to position [278, 0]
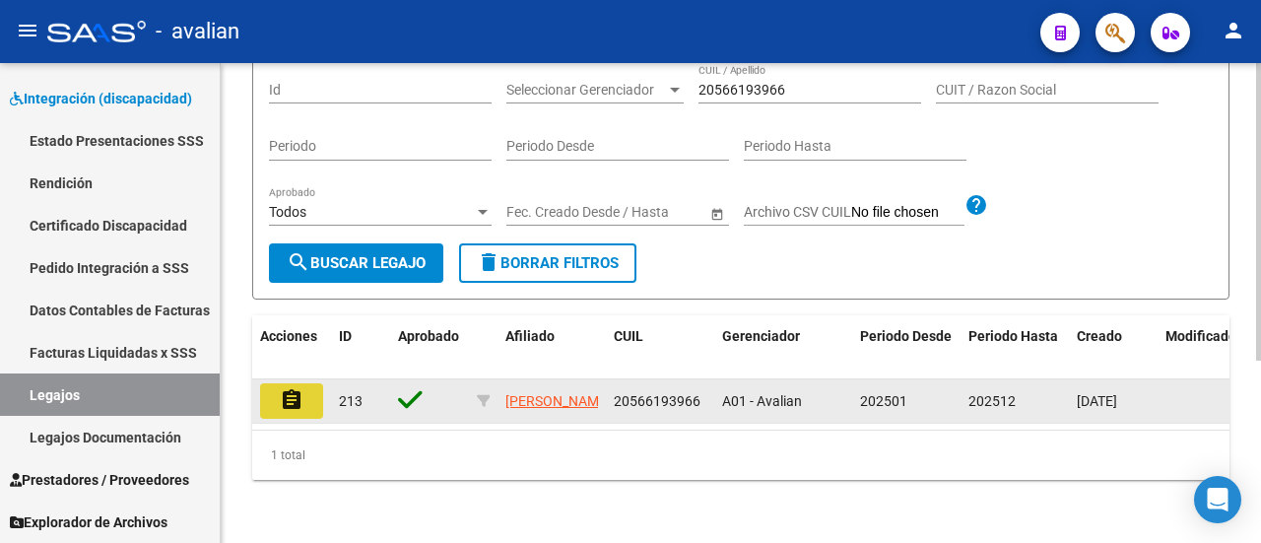
click at [301, 390] on mat-icon "assignment" at bounding box center [292, 400] width 24 height 24
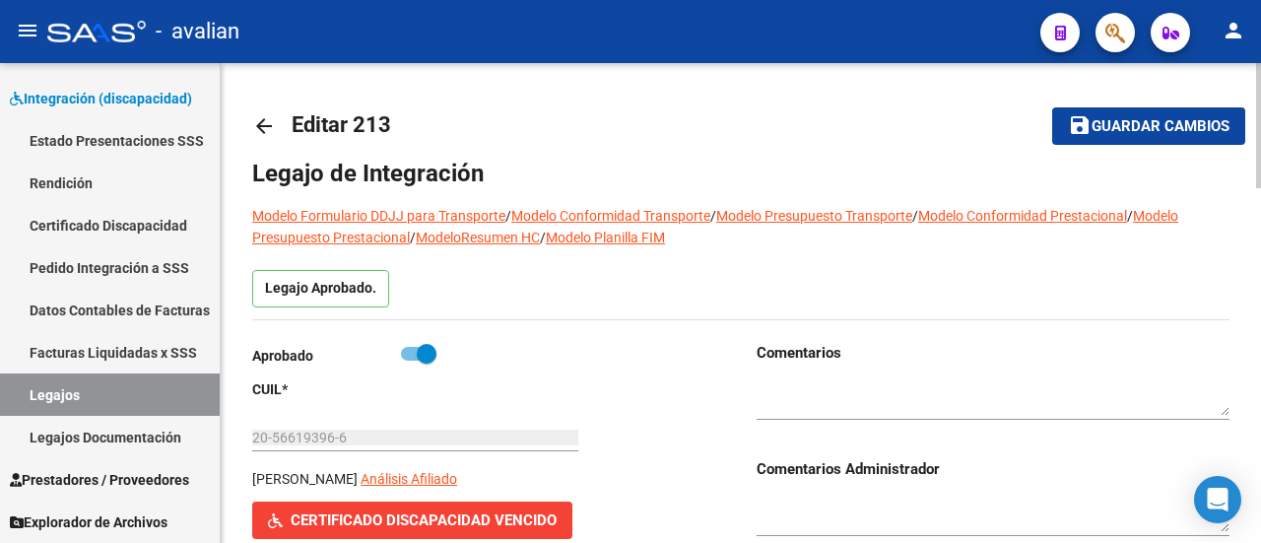
type input "GORI DANTE"
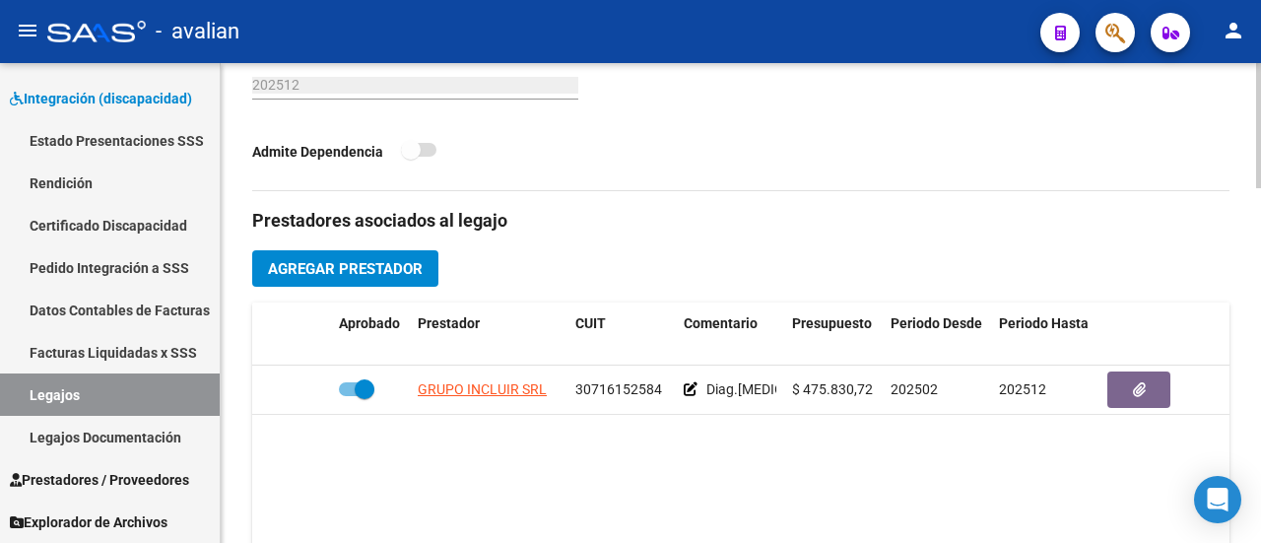
scroll to position [788, 0]
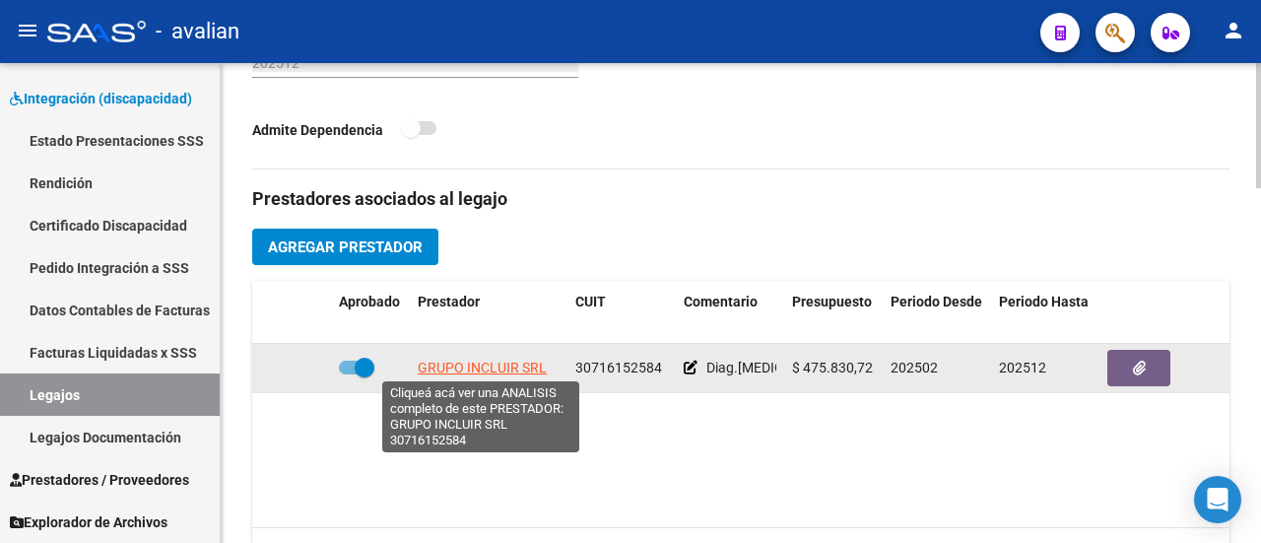
click at [500, 364] on span "GRUPO INCLUIR SRL" at bounding box center [482, 367] width 129 height 16
type textarea "30716152584"
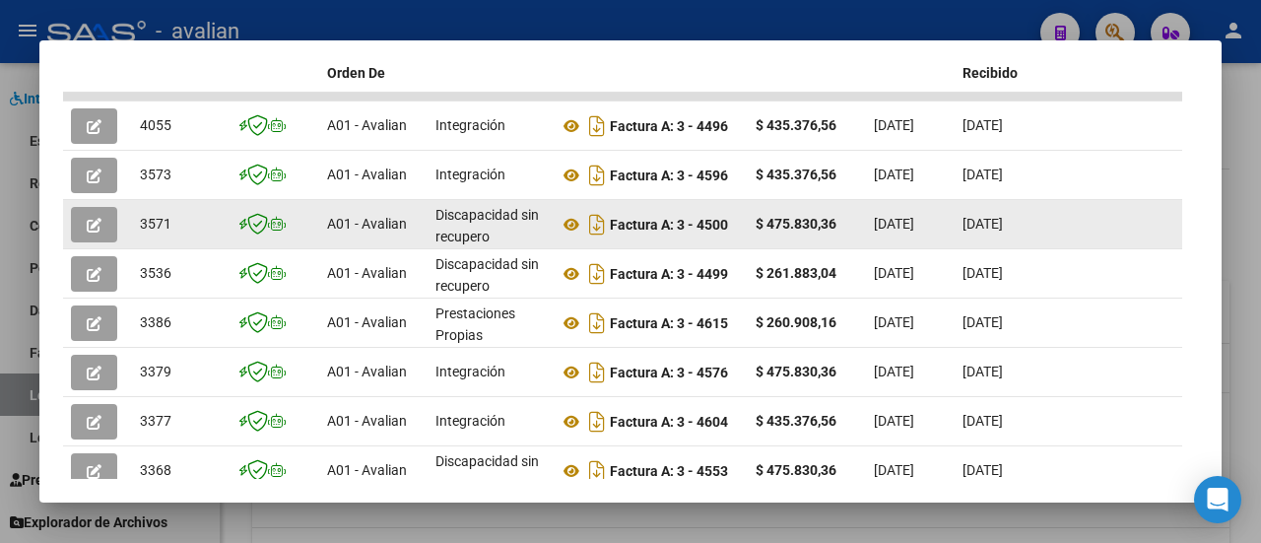
scroll to position [611, 0]
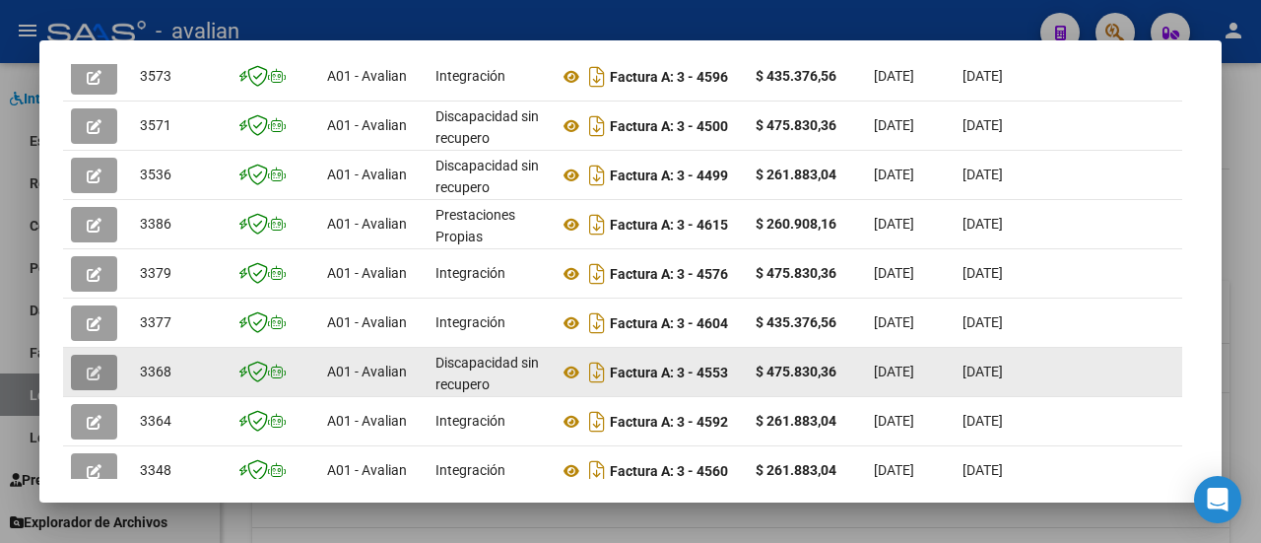
click at [97, 363] on span "button" at bounding box center [94, 372] width 15 height 18
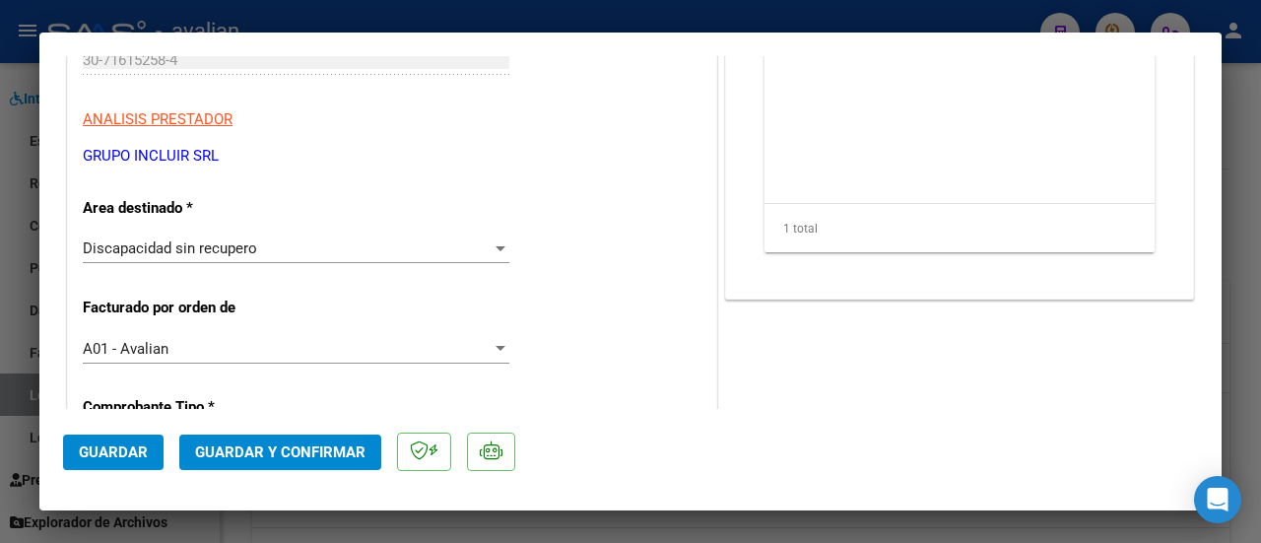
scroll to position [295, 0]
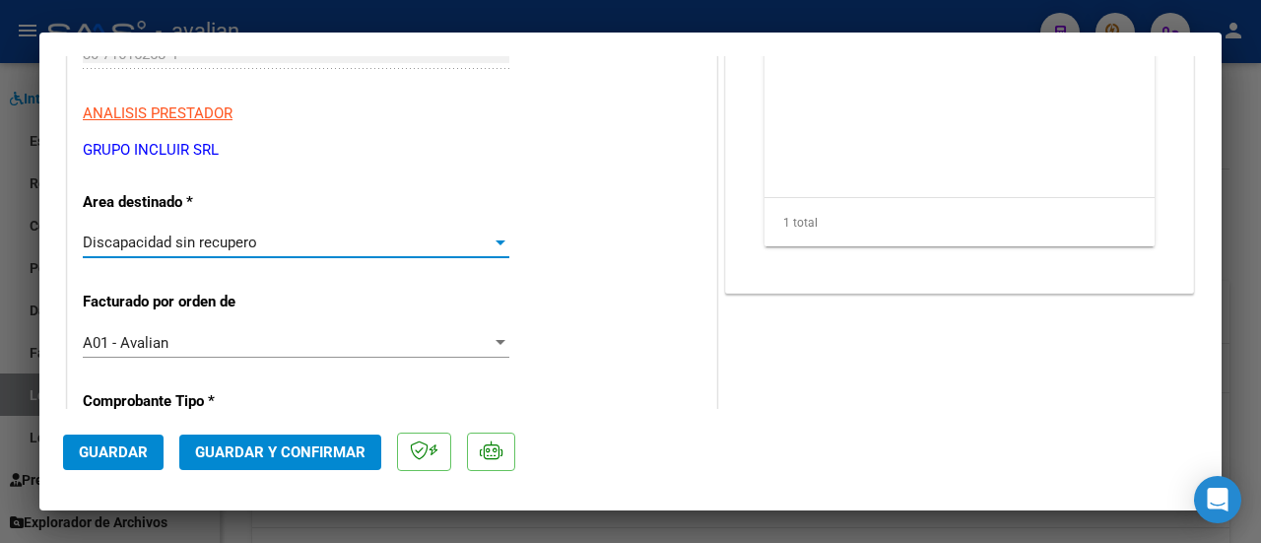
click at [495, 243] on div at bounding box center [500, 242] width 10 height 5
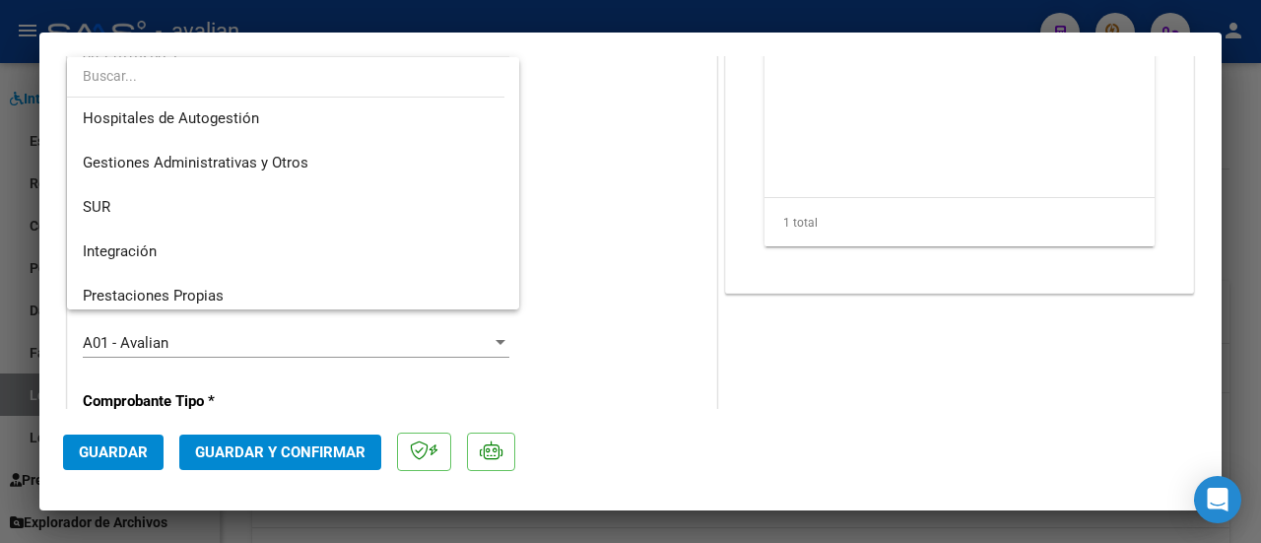
scroll to position [0, 0]
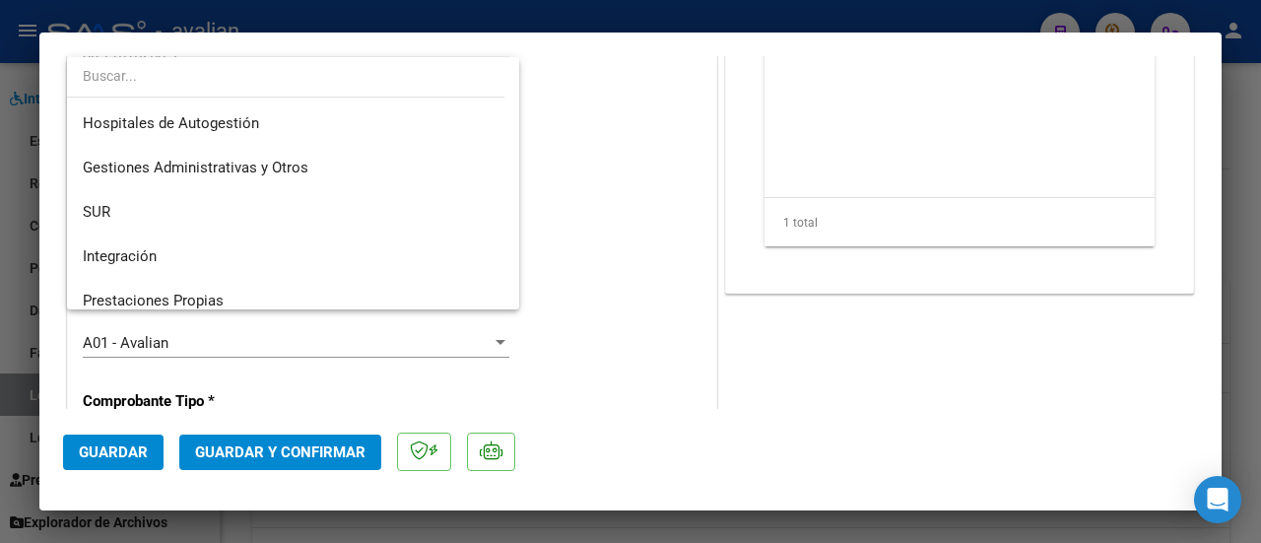
click at [603, 188] on div at bounding box center [630, 271] width 1261 height 543
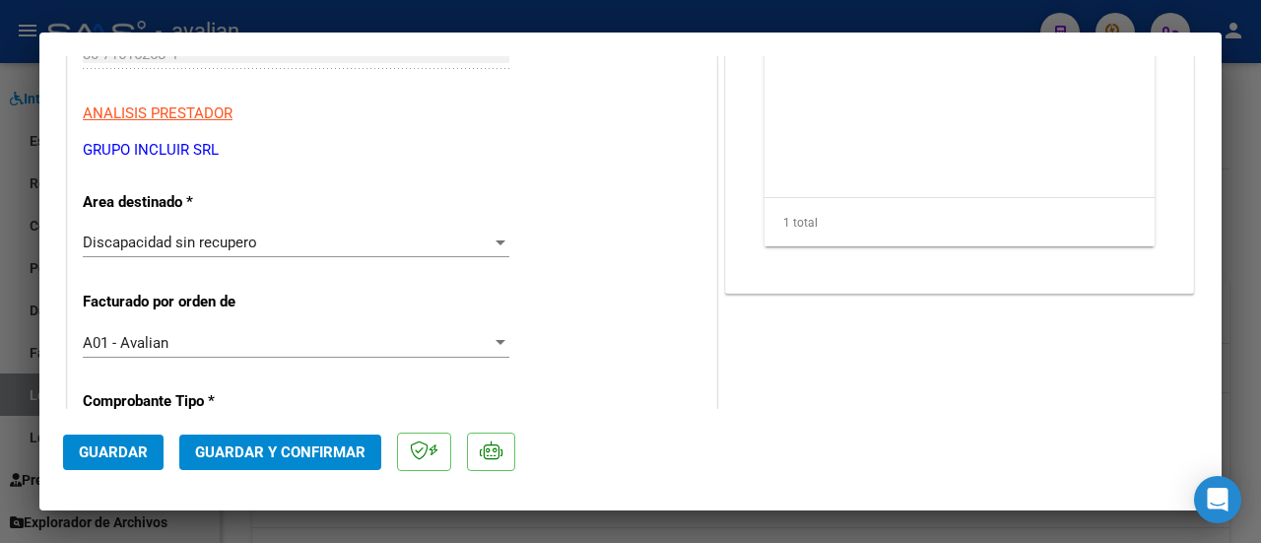
type input "$ 0,00"
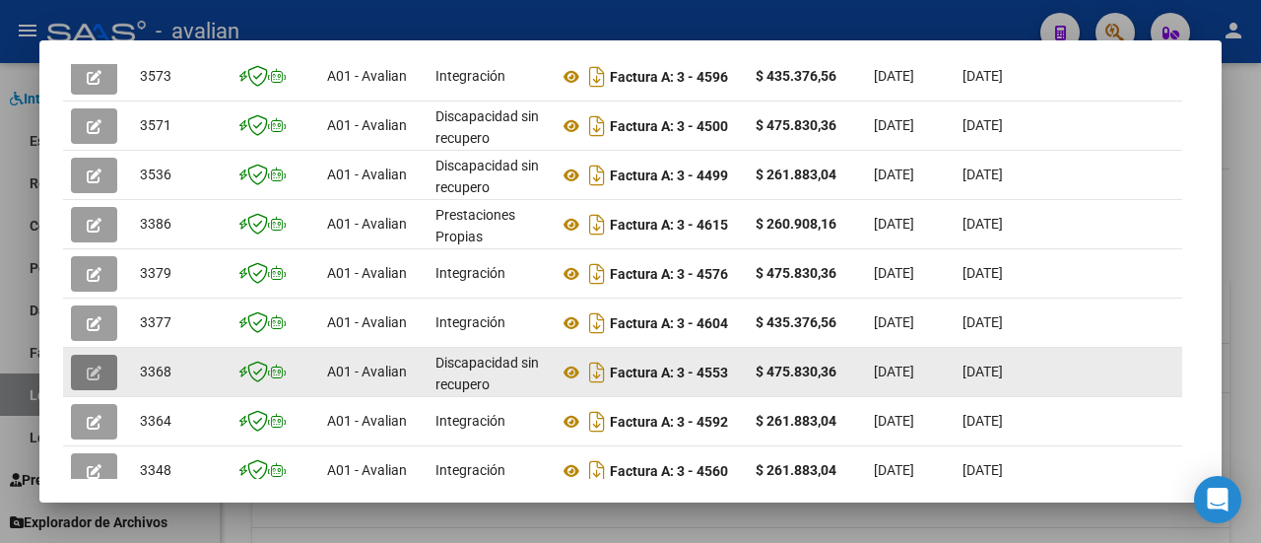
click at [89, 373] on icon "button" at bounding box center [94, 372] width 15 height 15
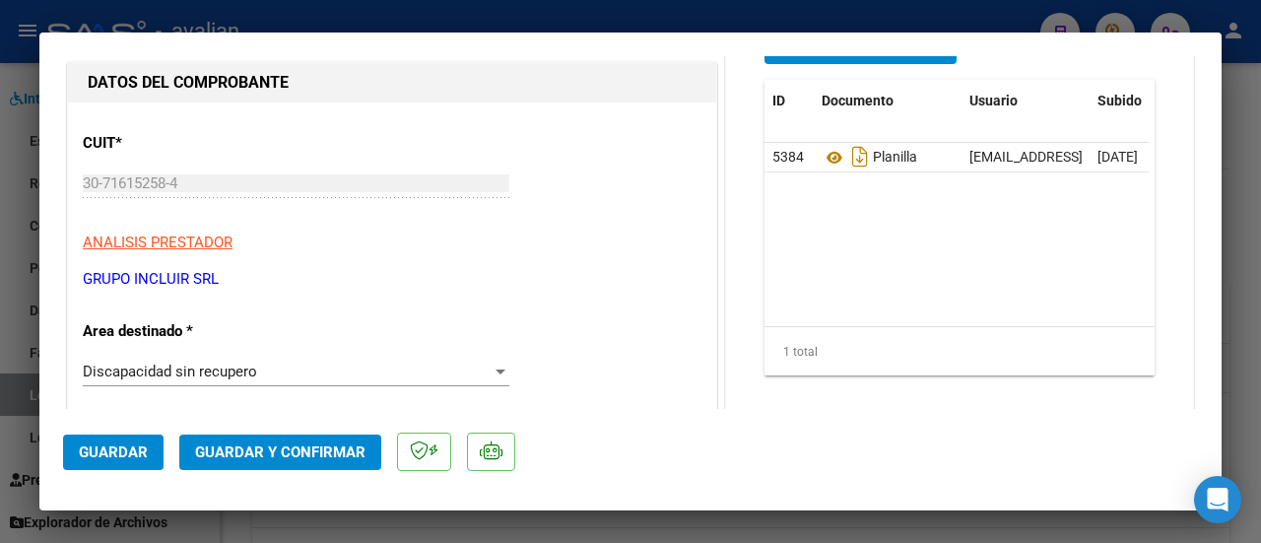
scroll to position [197, 0]
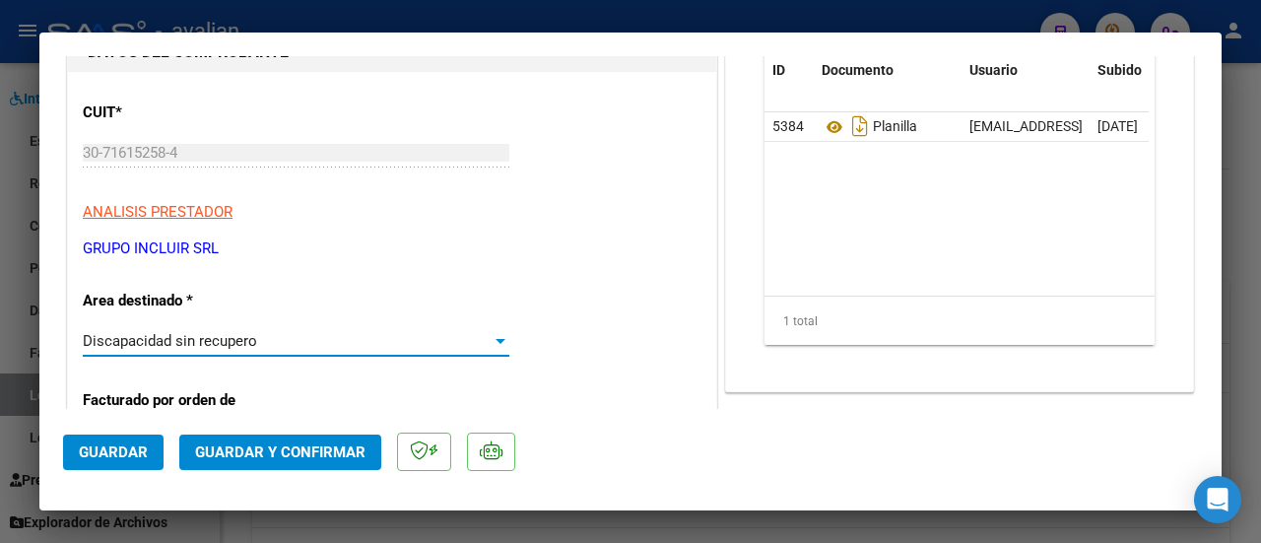
click at [498, 343] on div at bounding box center [500, 341] width 18 height 16
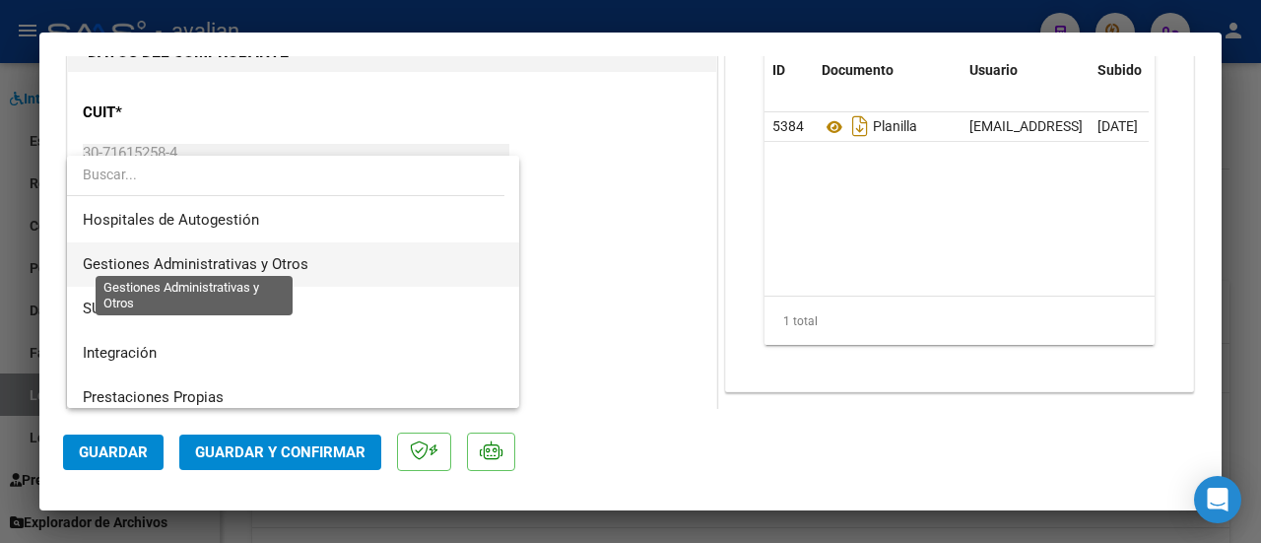
scroll to position [0, 0]
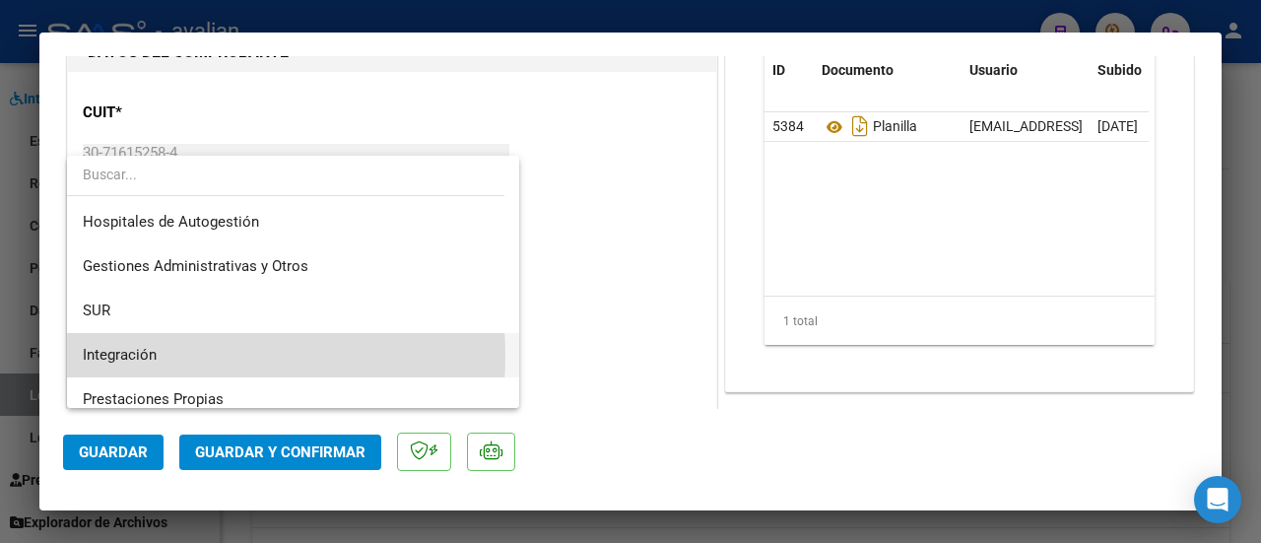
click at [169, 356] on span "Integración" at bounding box center [294, 355] width 422 height 44
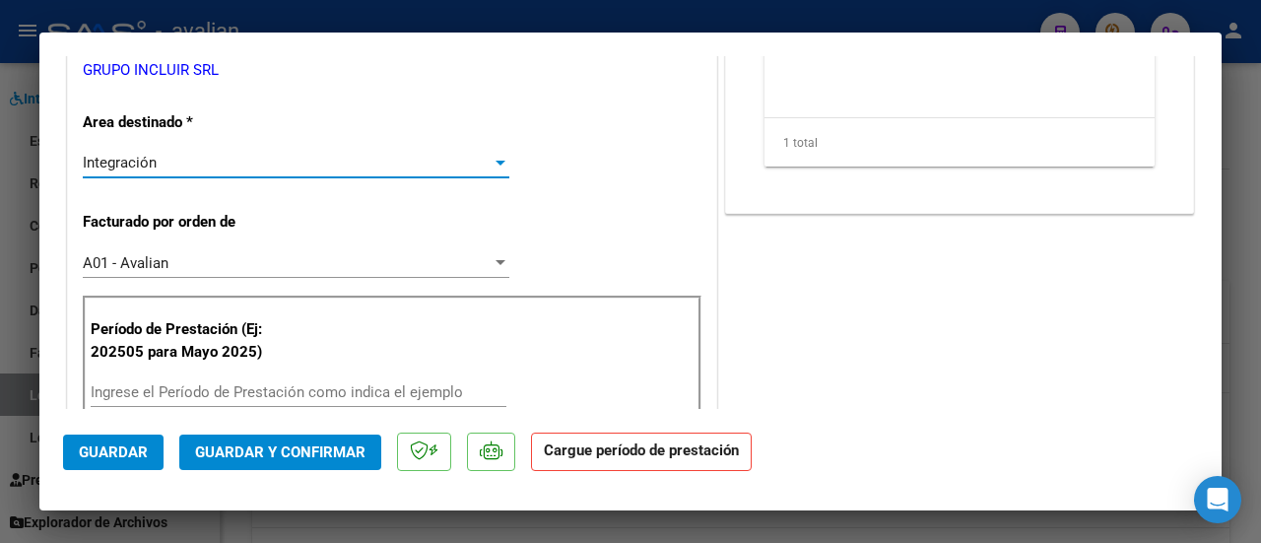
scroll to position [394, 0]
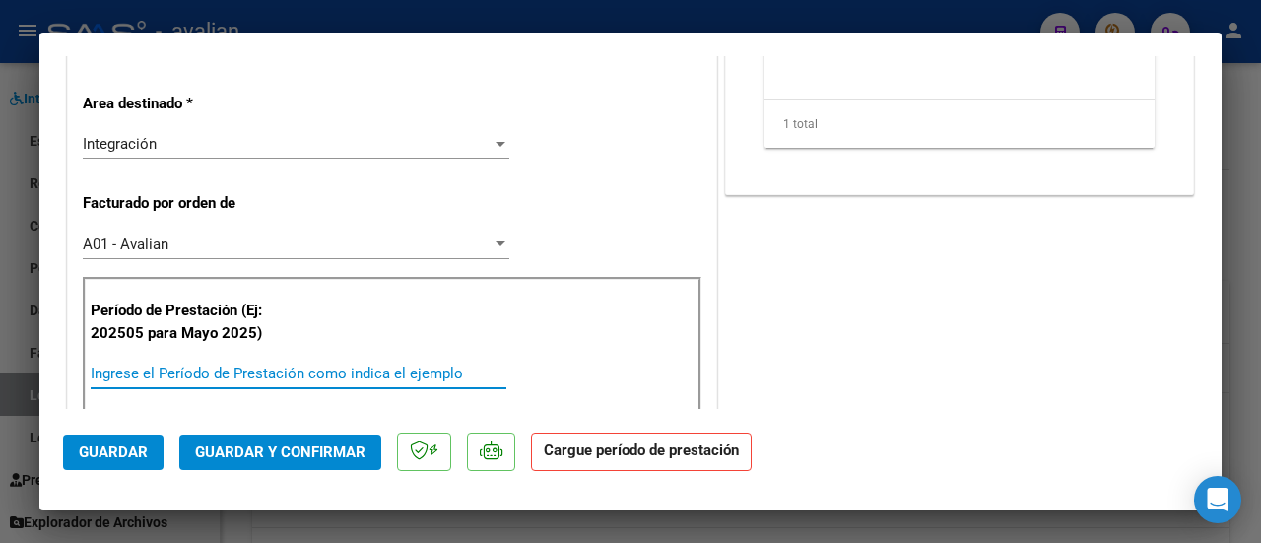
click at [209, 369] on input "Ingrese el Período de Prestación como indica el ejemplo" at bounding box center [299, 373] width 416 height 18
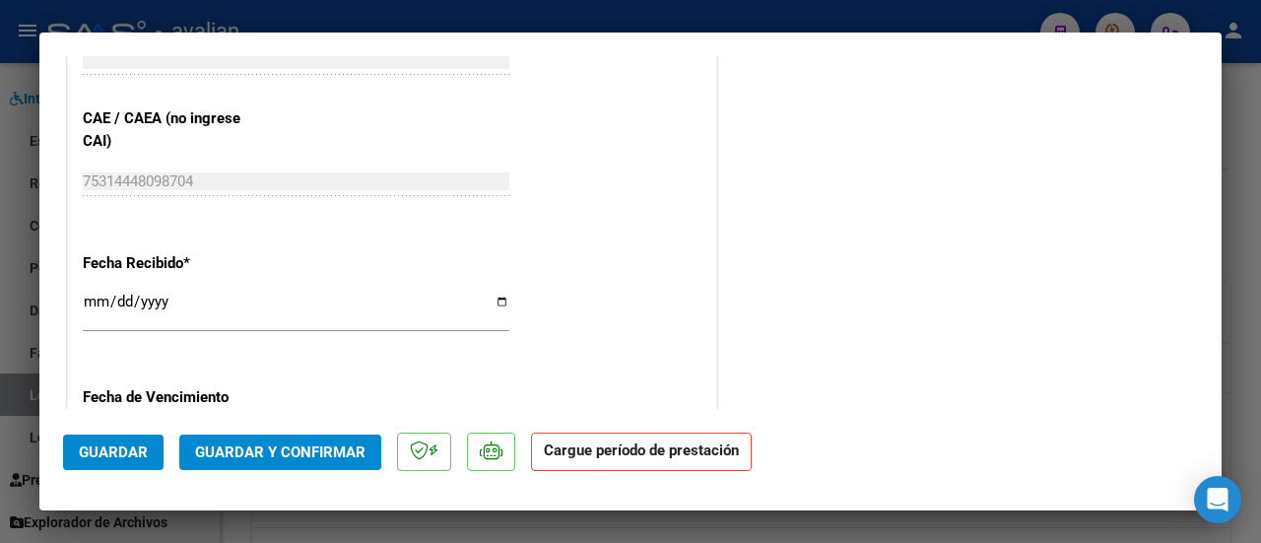
scroll to position [1280, 0]
type input "2002507"
click at [131, 454] on span "Guardar" at bounding box center [113, 452] width 69 height 18
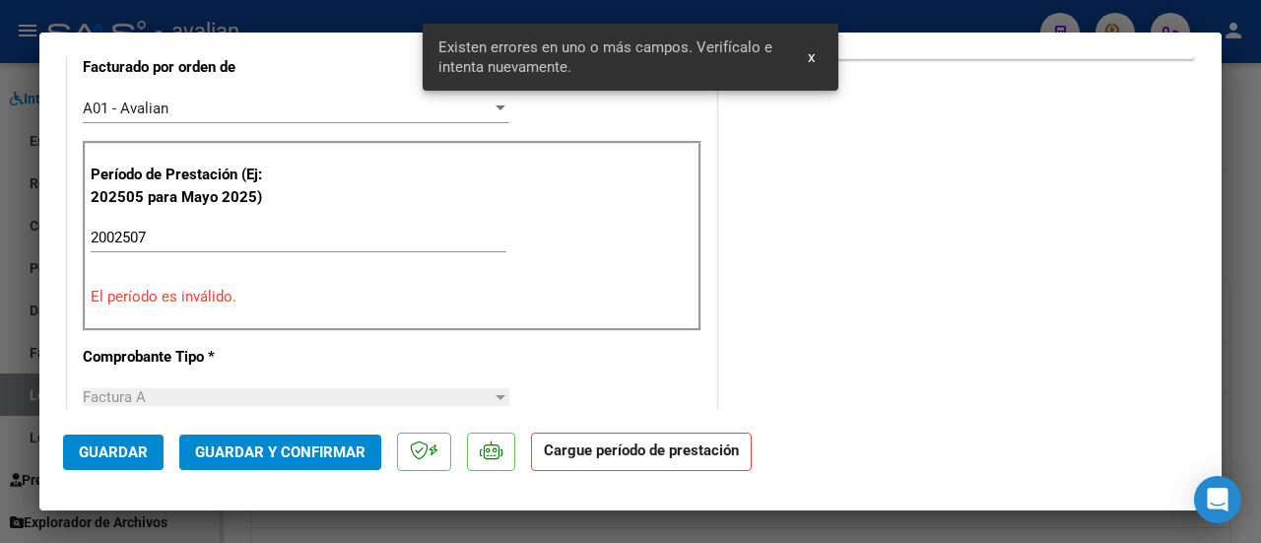
scroll to position [512, 0]
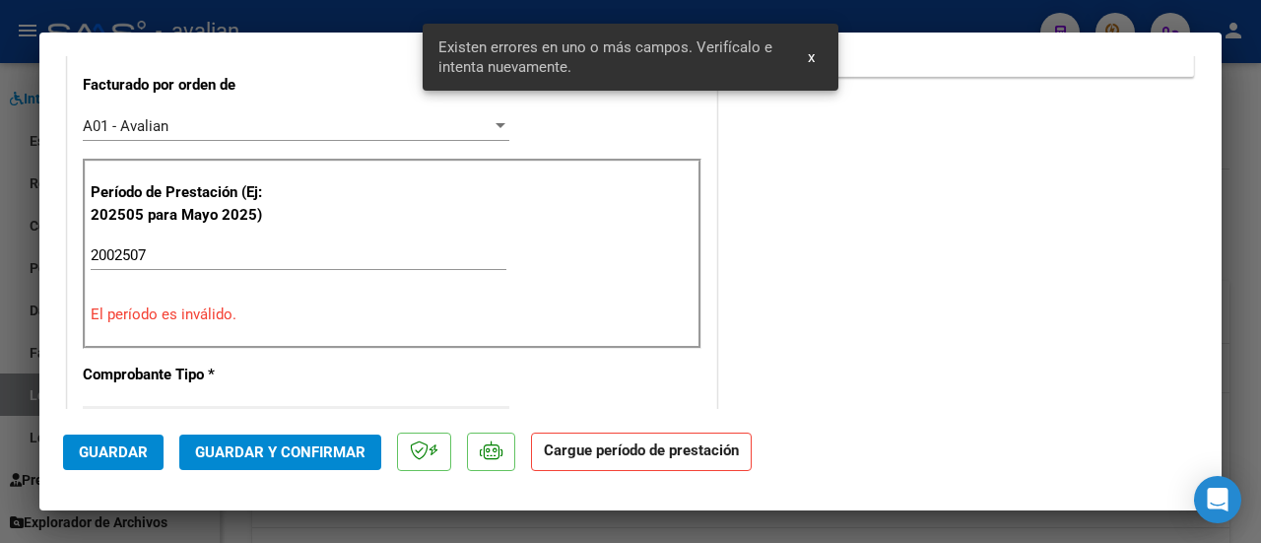
click at [812, 58] on span "x" at bounding box center [811, 57] width 7 height 18
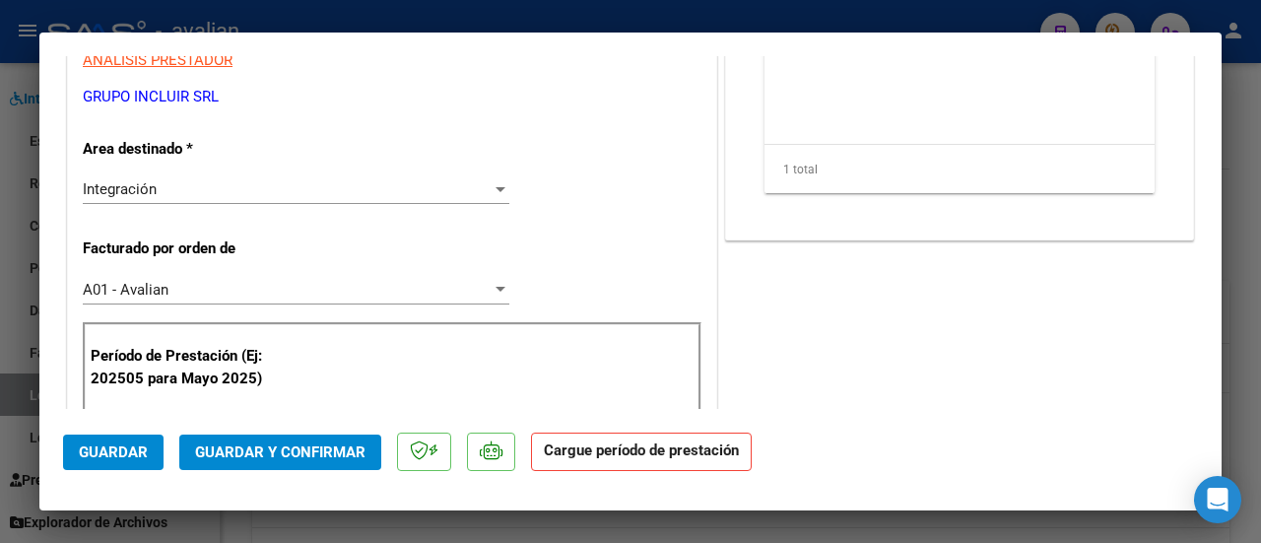
scroll to position [492, 0]
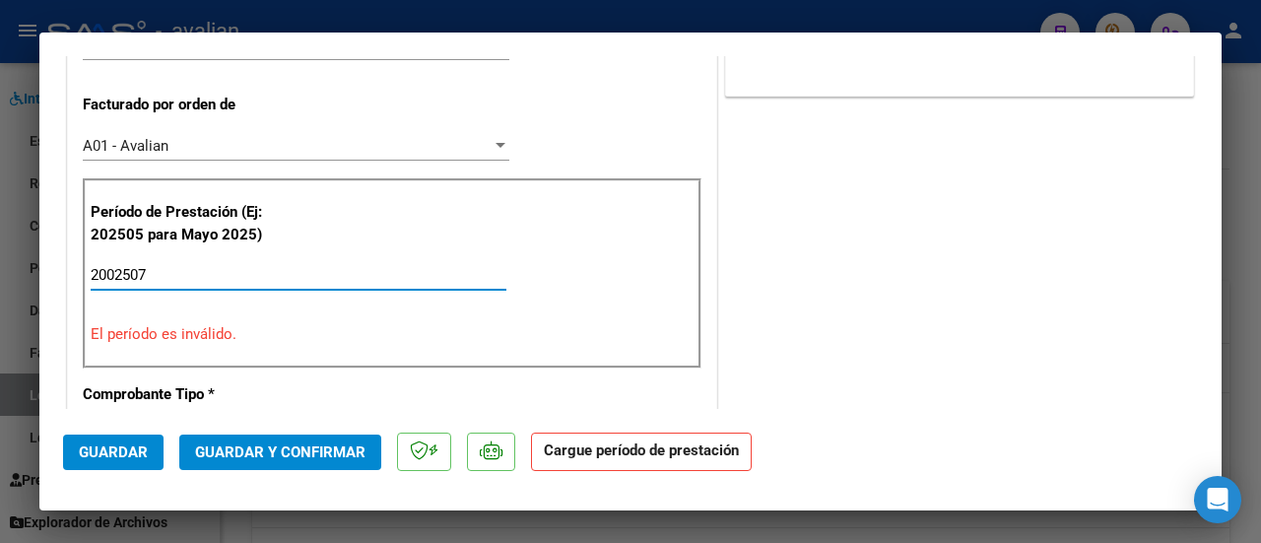
click at [154, 277] on input "2002507" at bounding box center [299, 275] width 416 height 18
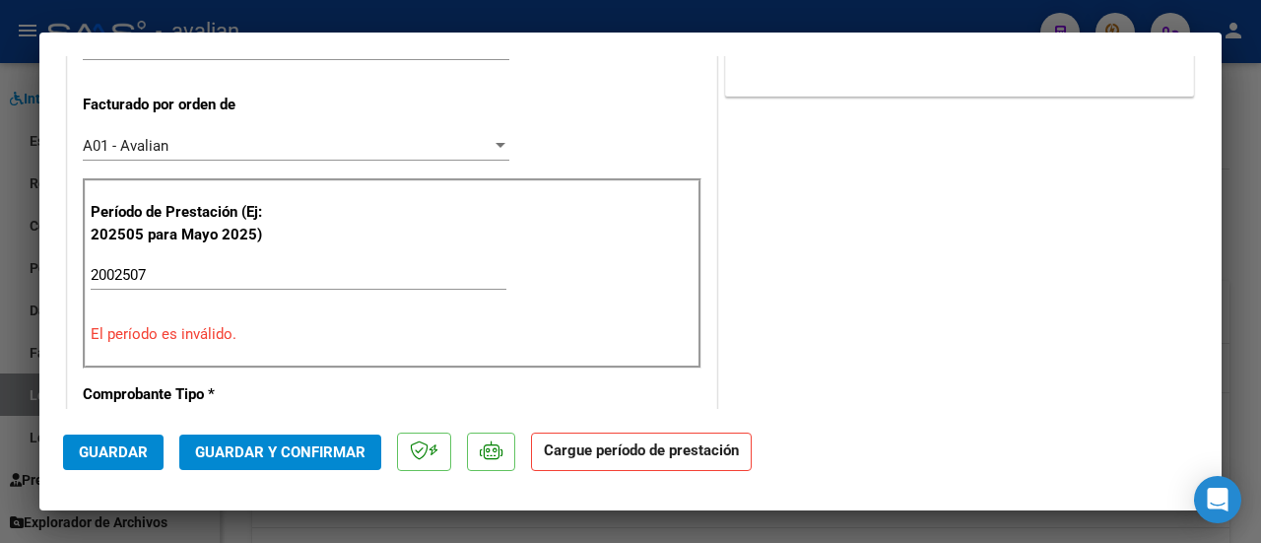
drag, startPoint x: 165, startPoint y: 263, endPoint x: 33, endPoint y: 279, distance: 133.9
click at [33, 279] on div "Análisis Prestador - CUIT: 30716152584 cloud_download Exportar CSV ABM ARCA Imp…" at bounding box center [630, 271] width 1261 height 543
click at [373, 328] on p "El período es inválido." at bounding box center [392, 334] width 603 height 23
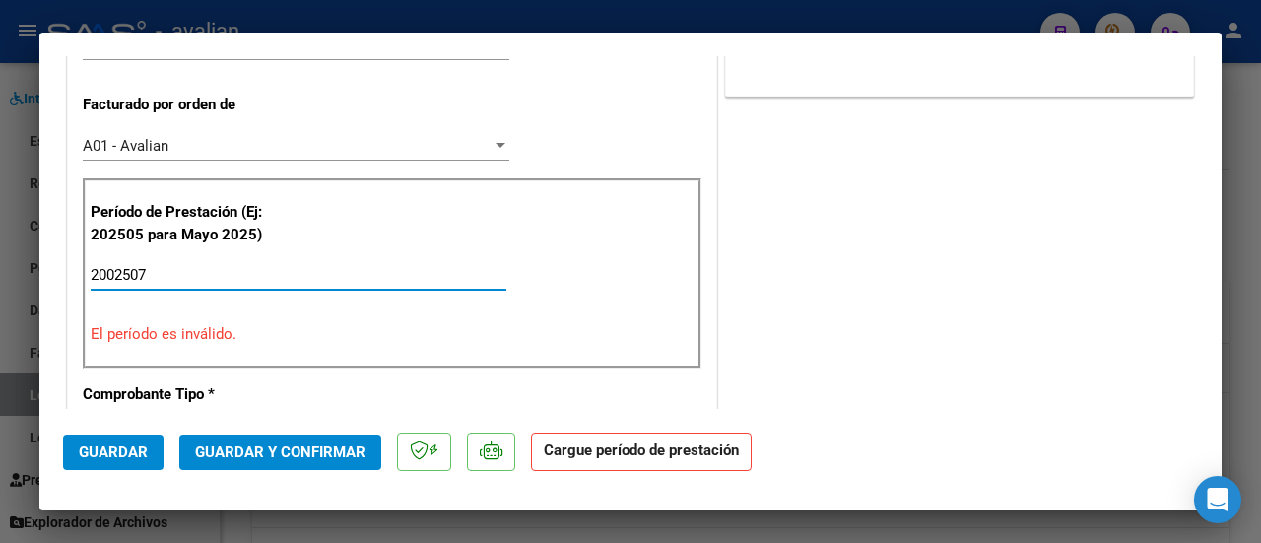
drag, startPoint x: 149, startPoint y: 274, endPoint x: 76, endPoint y: 274, distance: 72.9
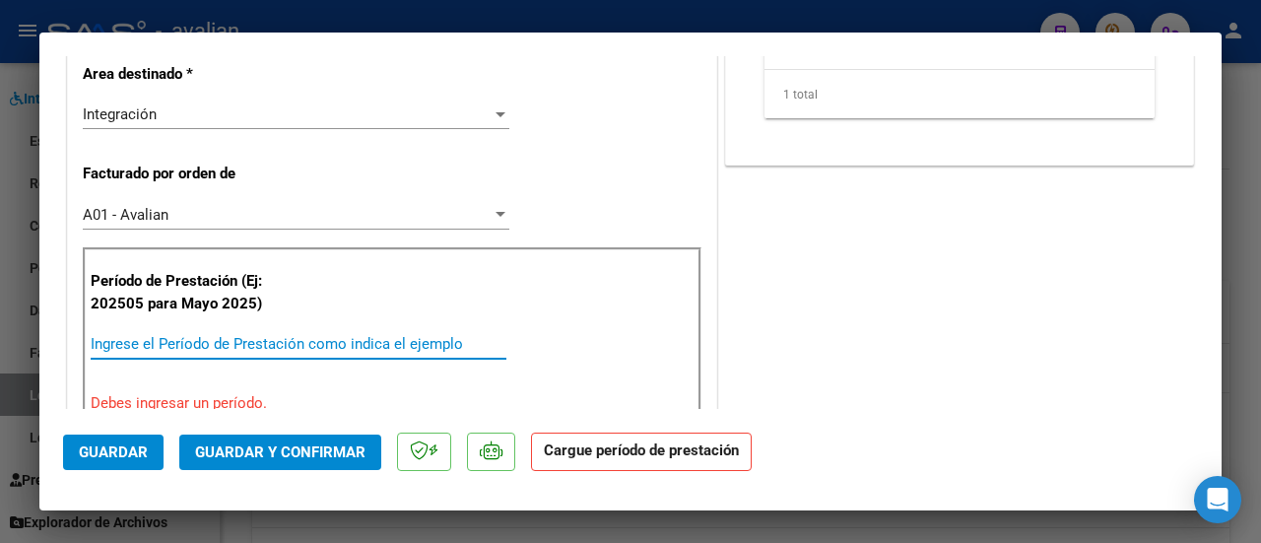
scroll to position [295, 0]
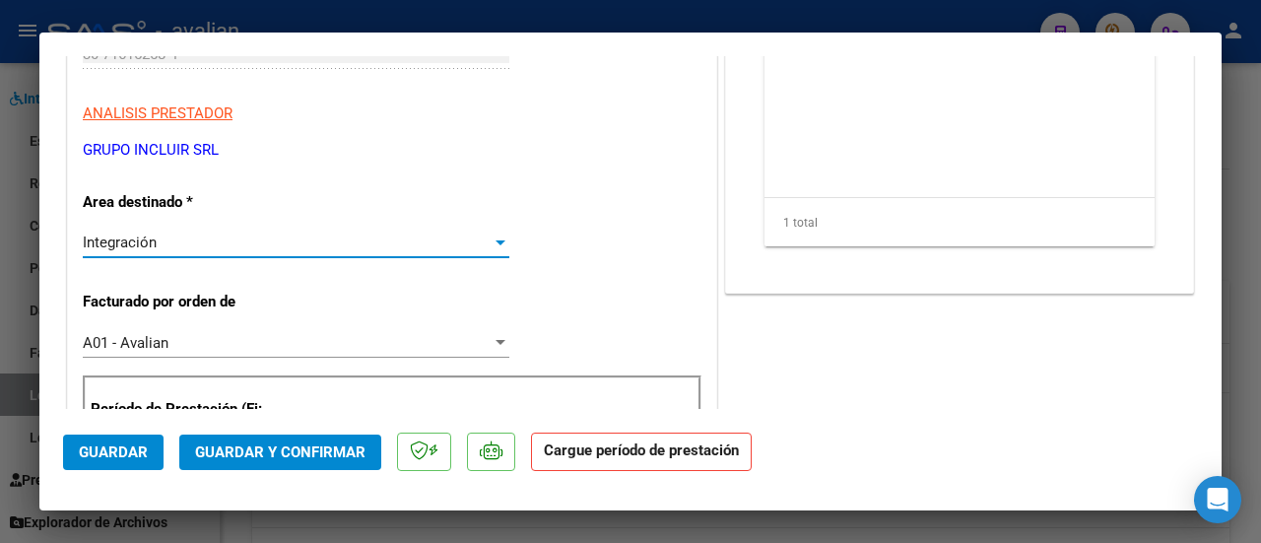
click at [486, 245] on div "Integración" at bounding box center [287, 242] width 409 height 18
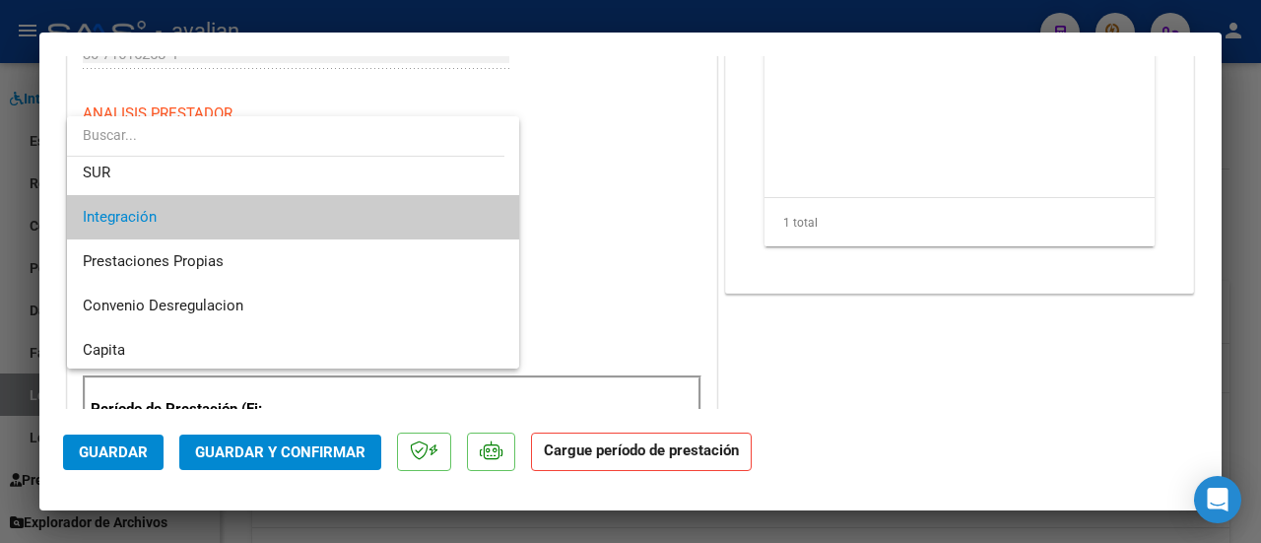
scroll to position [191, 0]
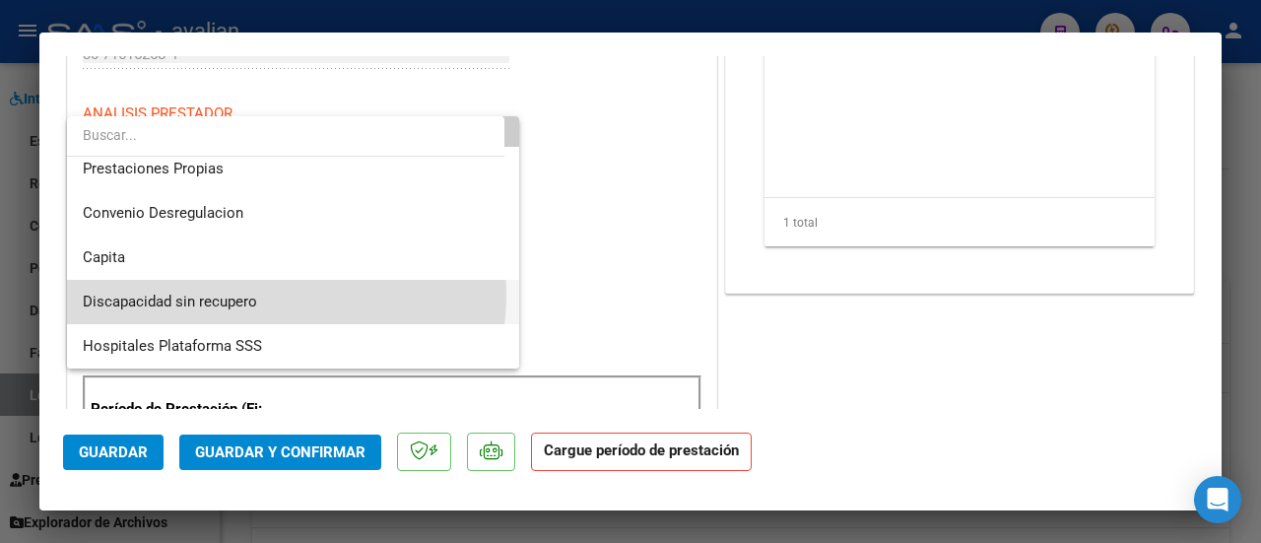
click at [264, 294] on span "Discapacidad sin recupero" at bounding box center [294, 302] width 422 height 44
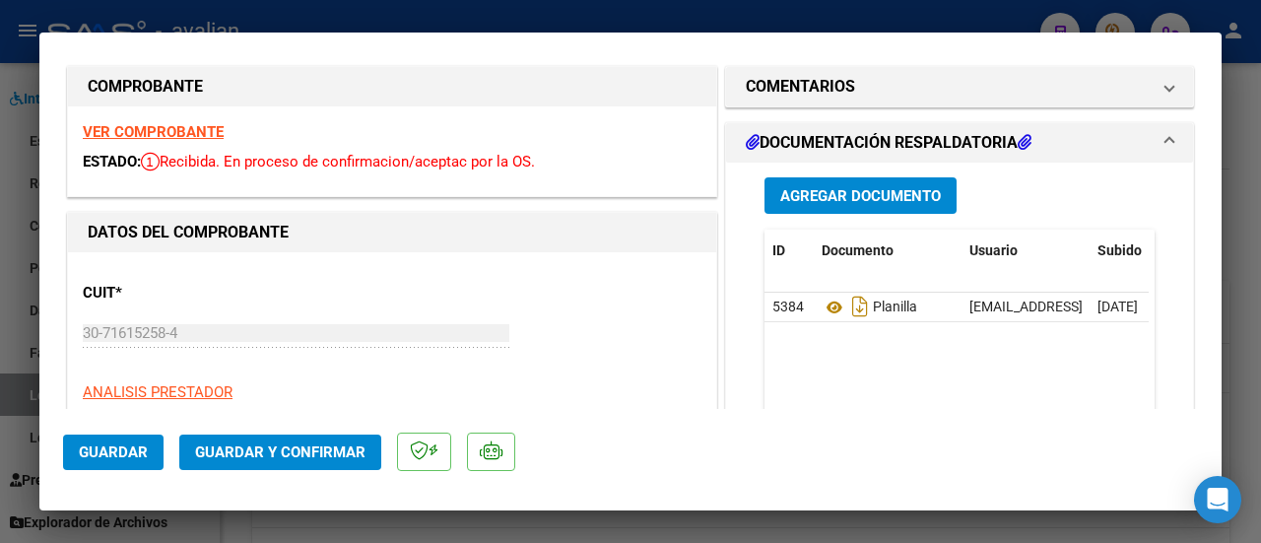
scroll to position [0, 0]
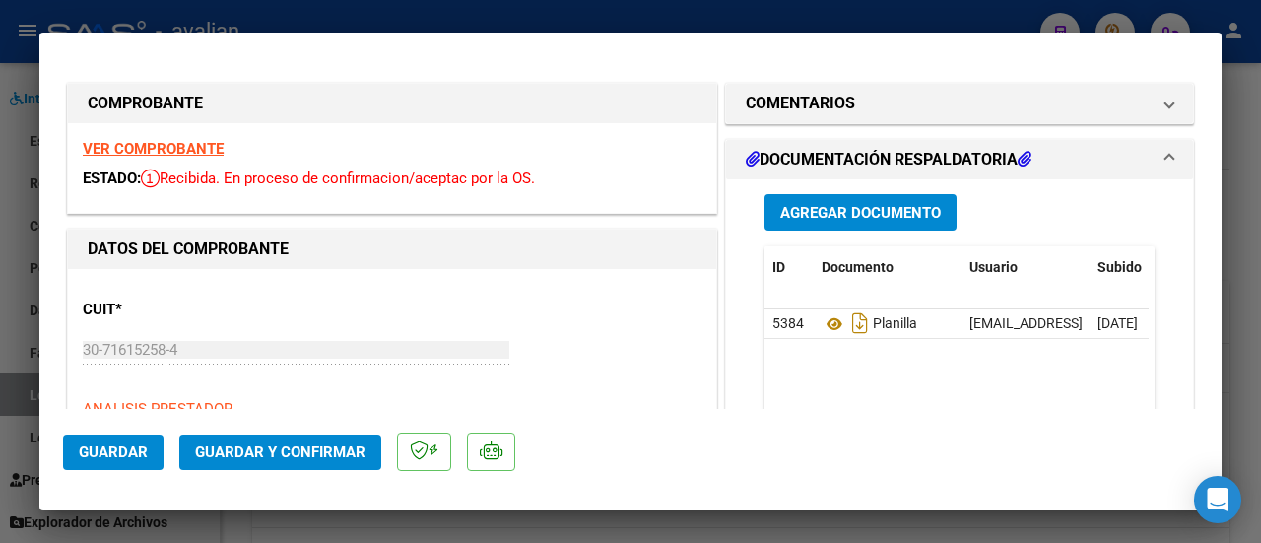
type input "$ 0,00"
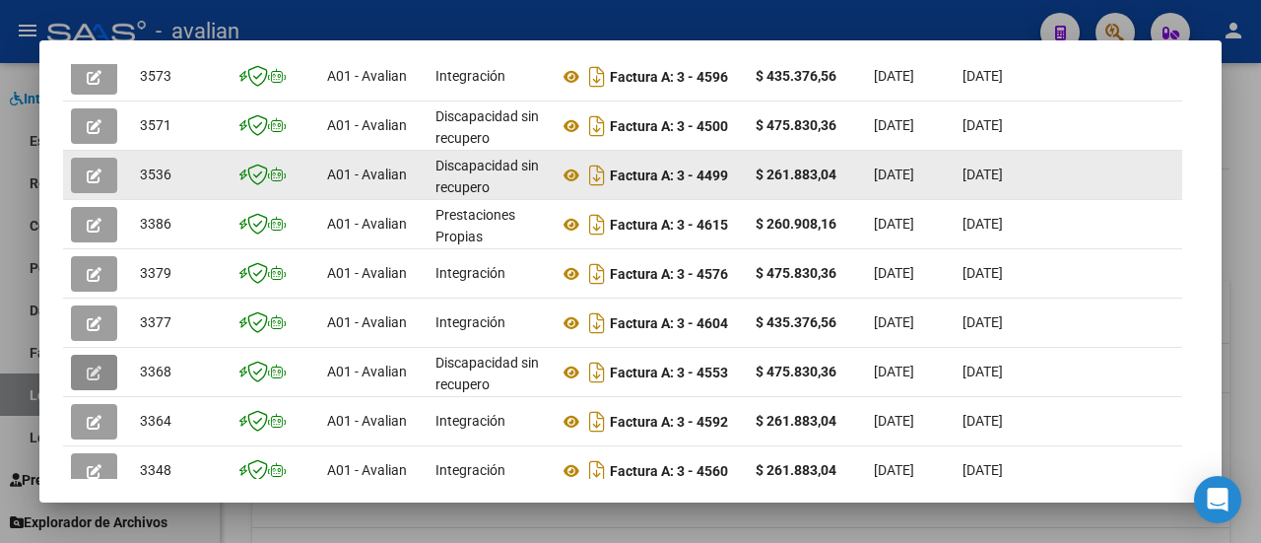
click at [1117, 158] on datatable-body-cell at bounding box center [1117, 175] width 148 height 48
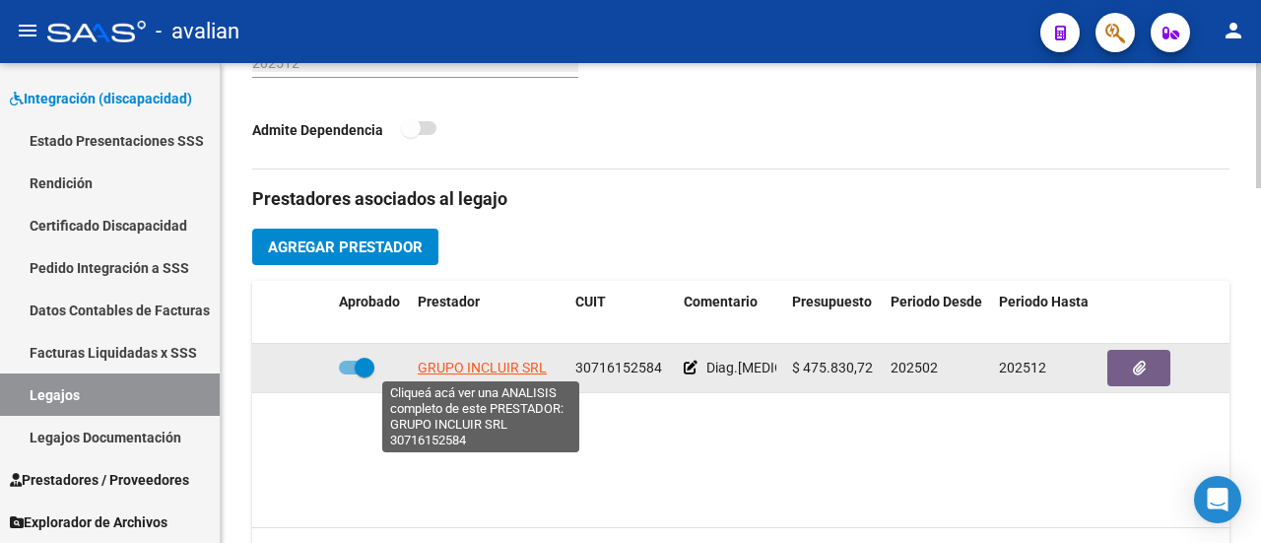
click at [458, 363] on span "GRUPO INCLUIR SRL" at bounding box center [482, 367] width 129 height 16
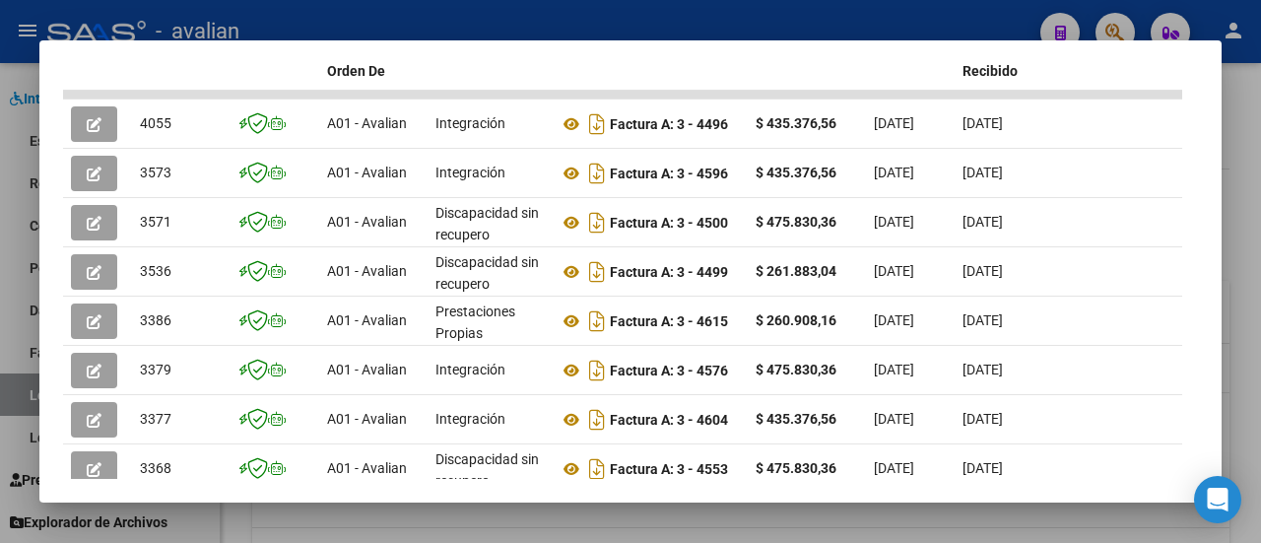
scroll to position [557, 0]
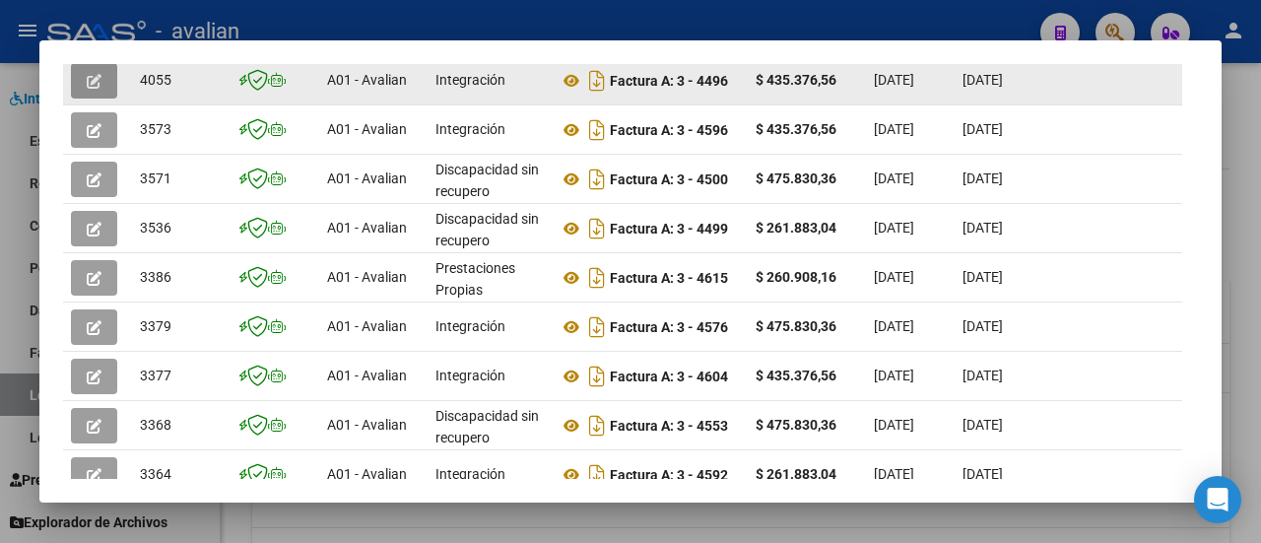
click at [82, 82] on button "button" at bounding box center [94, 80] width 46 height 35
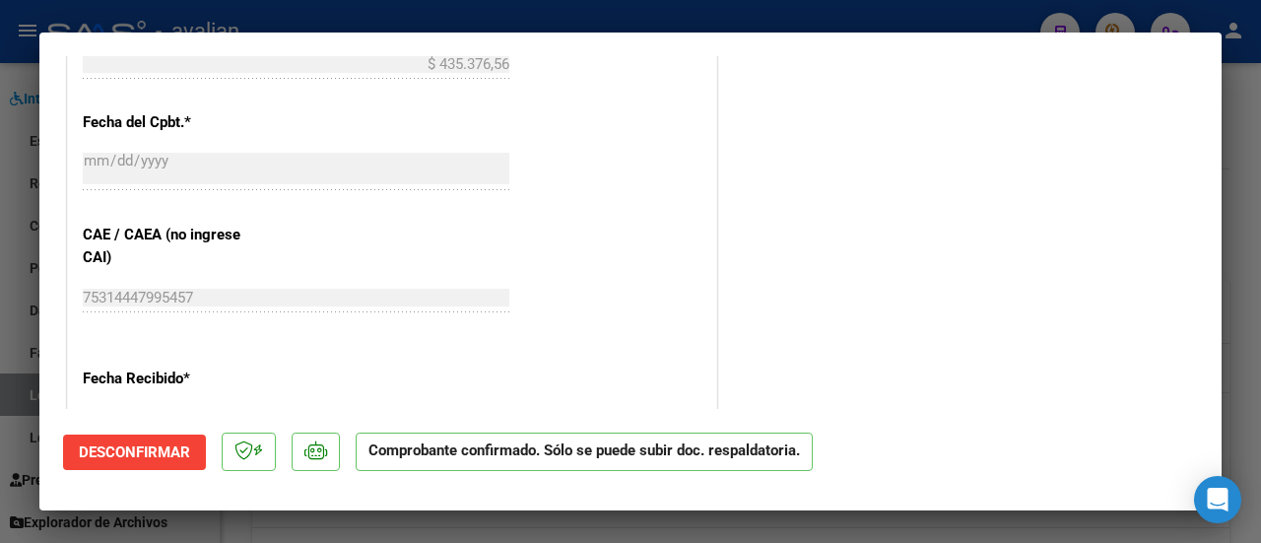
scroll to position [1083, 0]
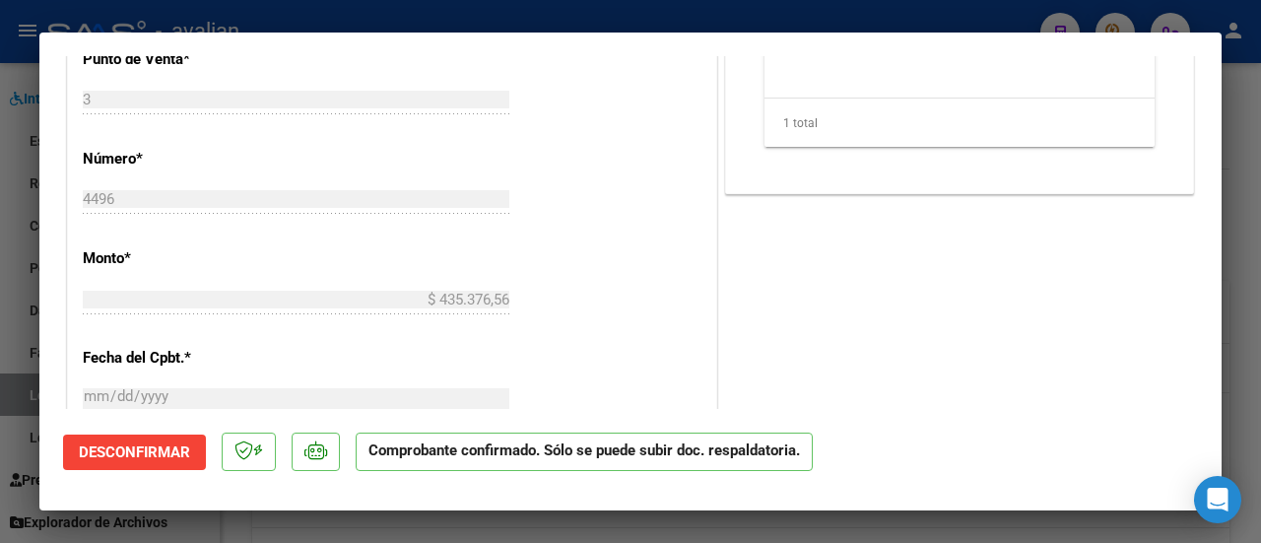
type input "$ 0,00"
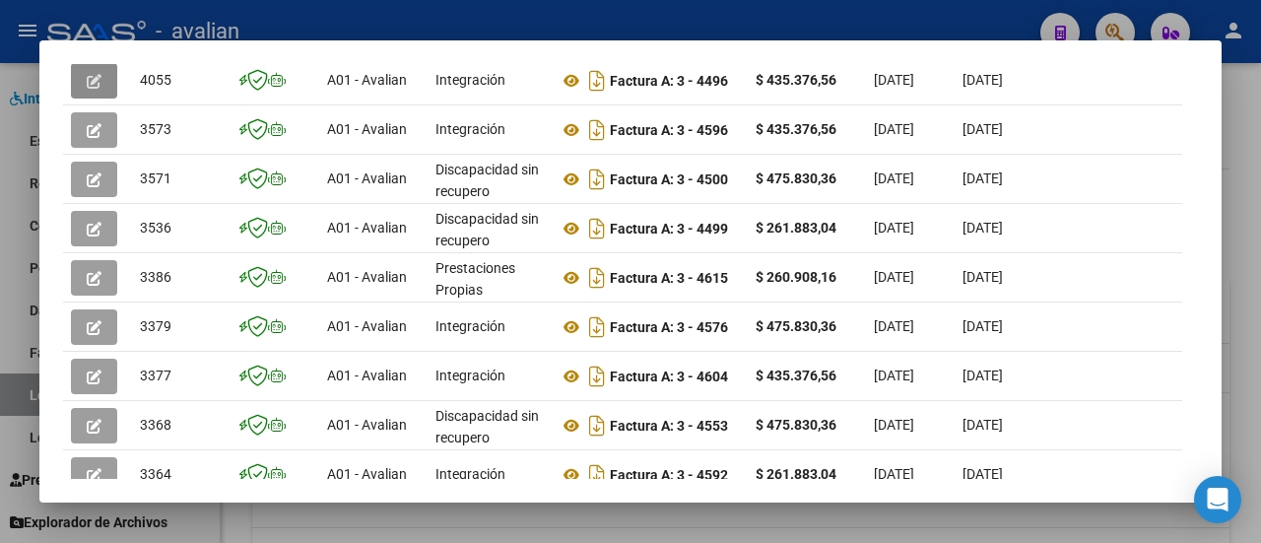
scroll to position [553, 0]
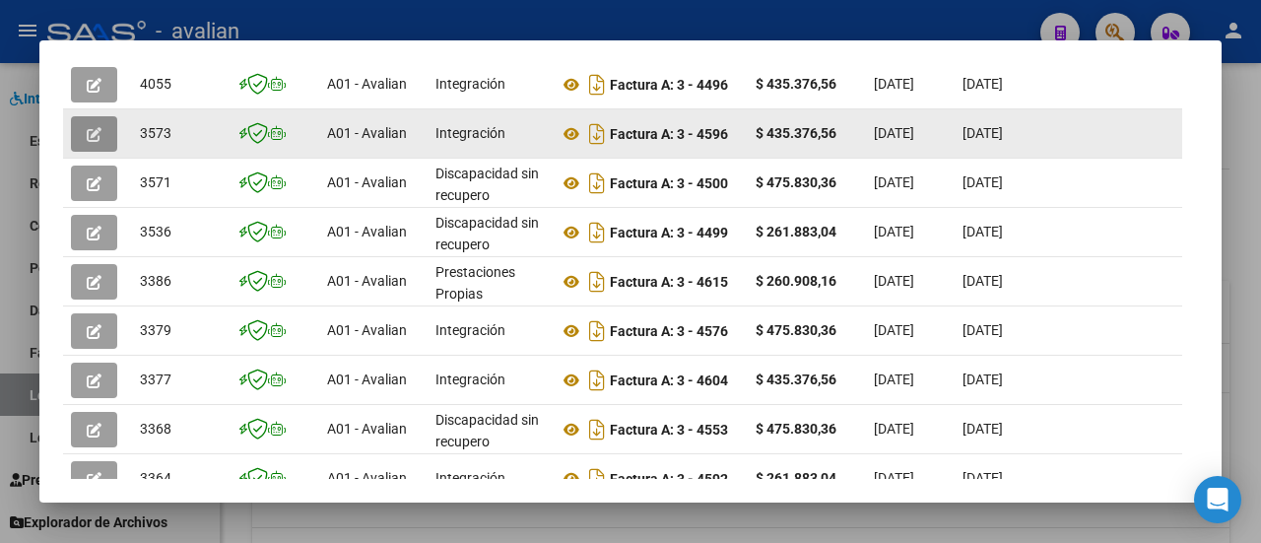
click at [94, 135] on icon "button" at bounding box center [94, 134] width 15 height 15
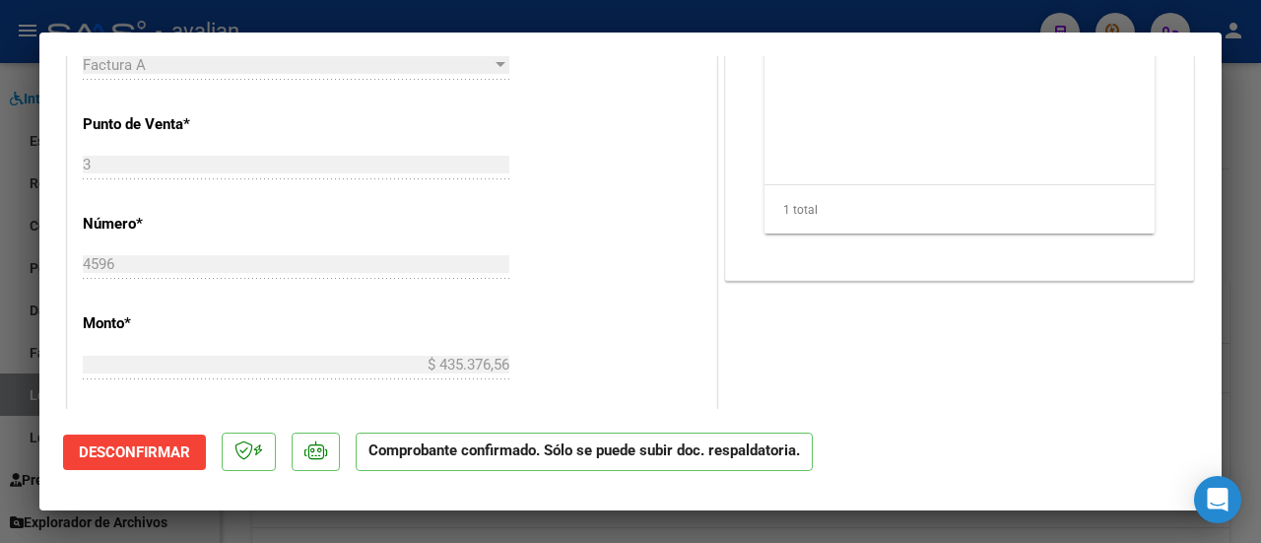
scroll to position [1083, 0]
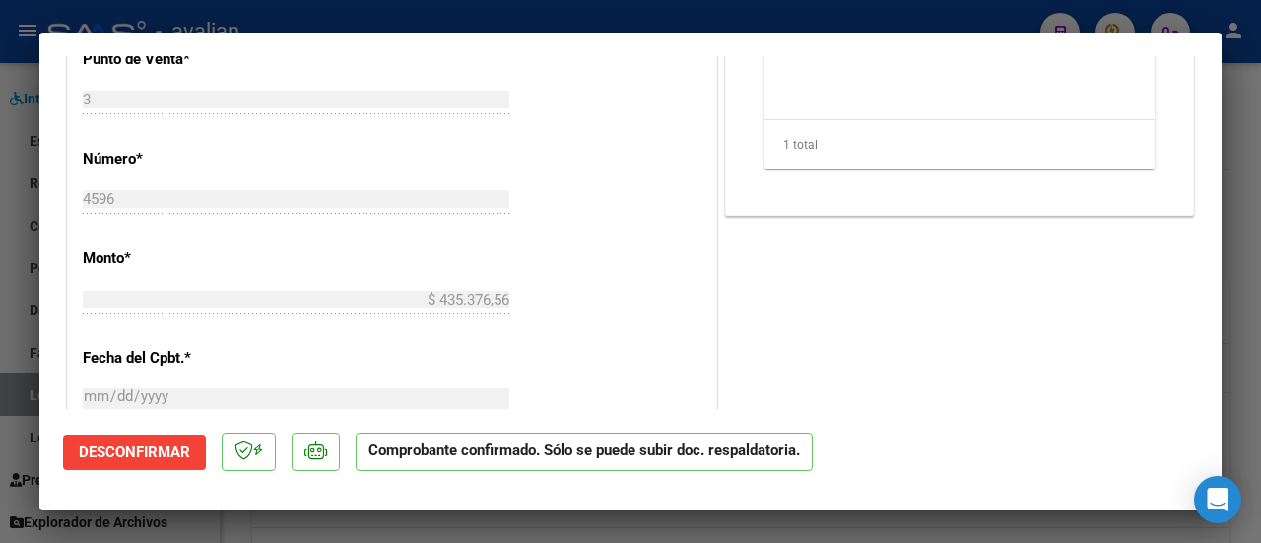
type input "$ 0,00"
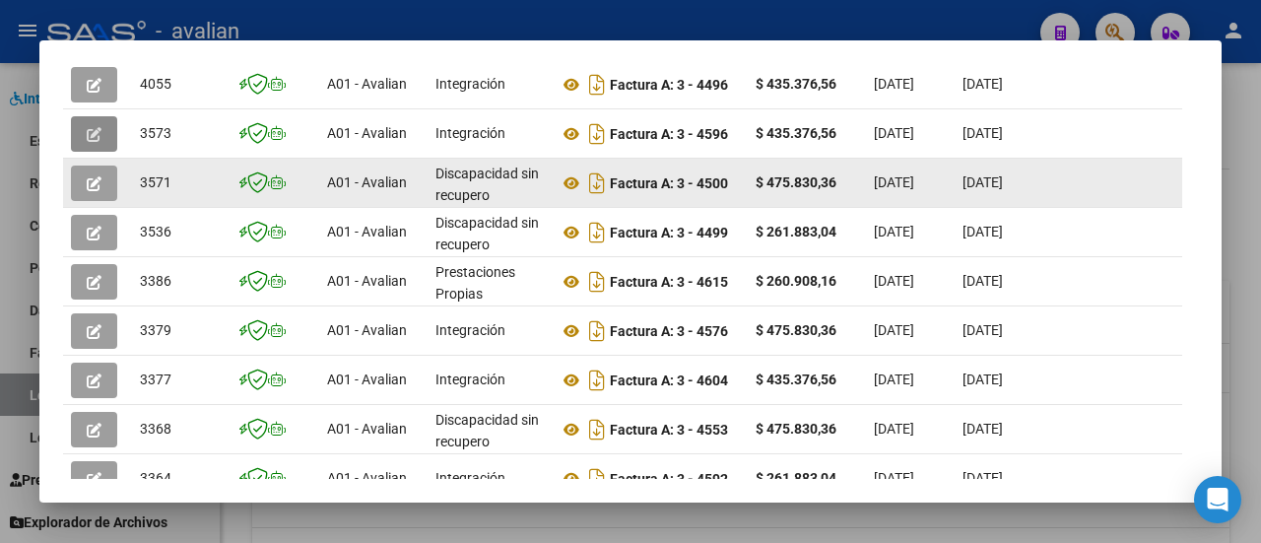
click at [87, 176] on icon "button" at bounding box center [94, 183] width 15 height 15
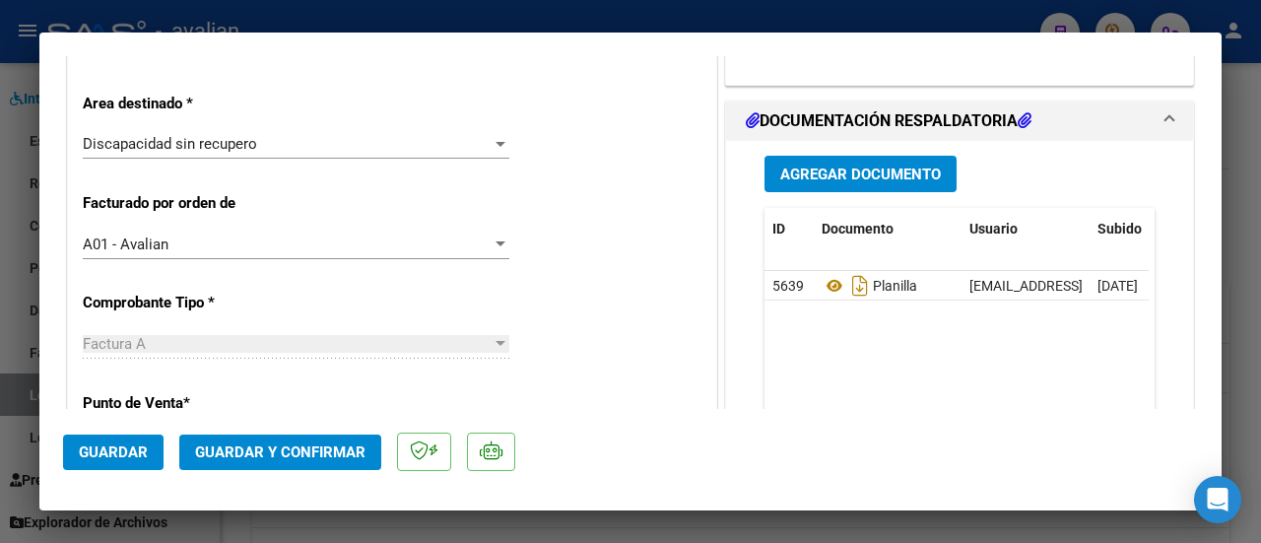
scroll to position [591, 0]
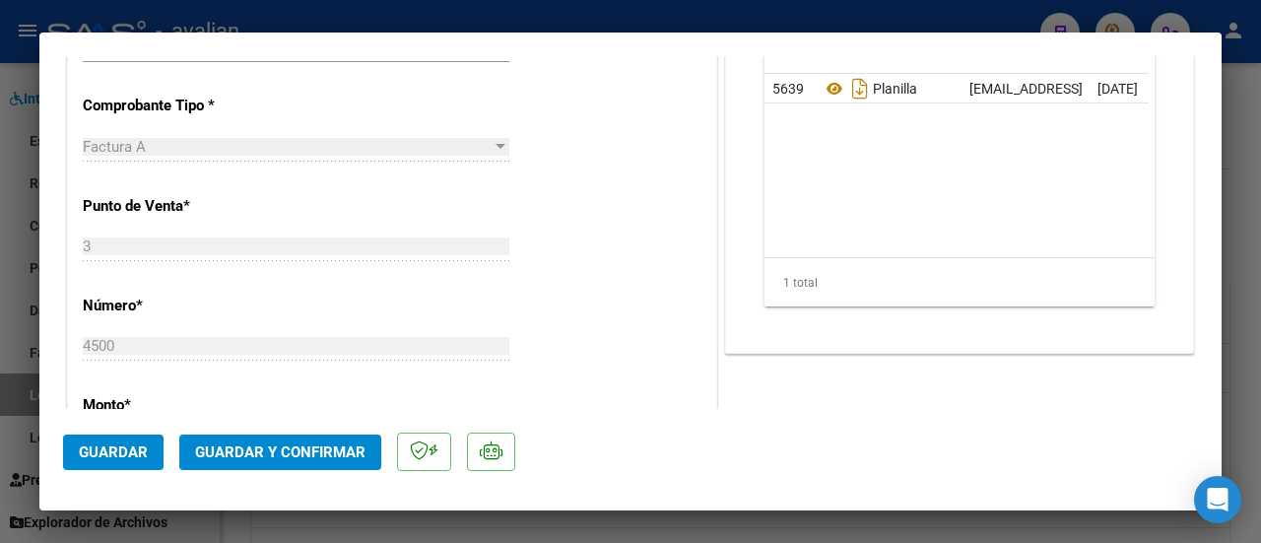
type input "$ 0,00"
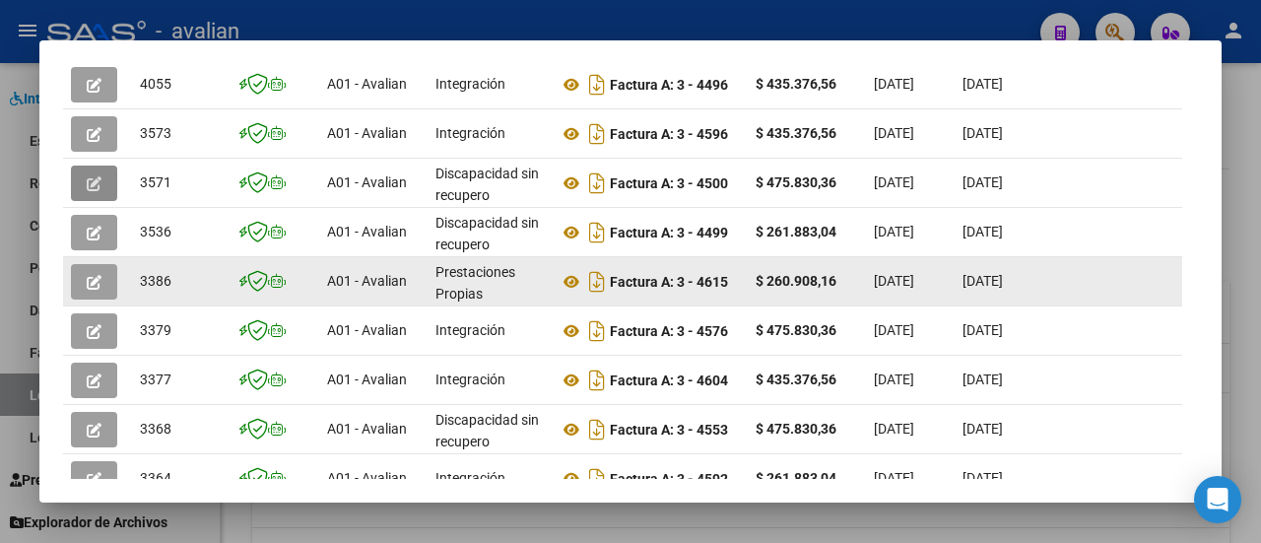
click at [93, 281] on icon "button" at bounding box center [94, 282] width 15 height 15
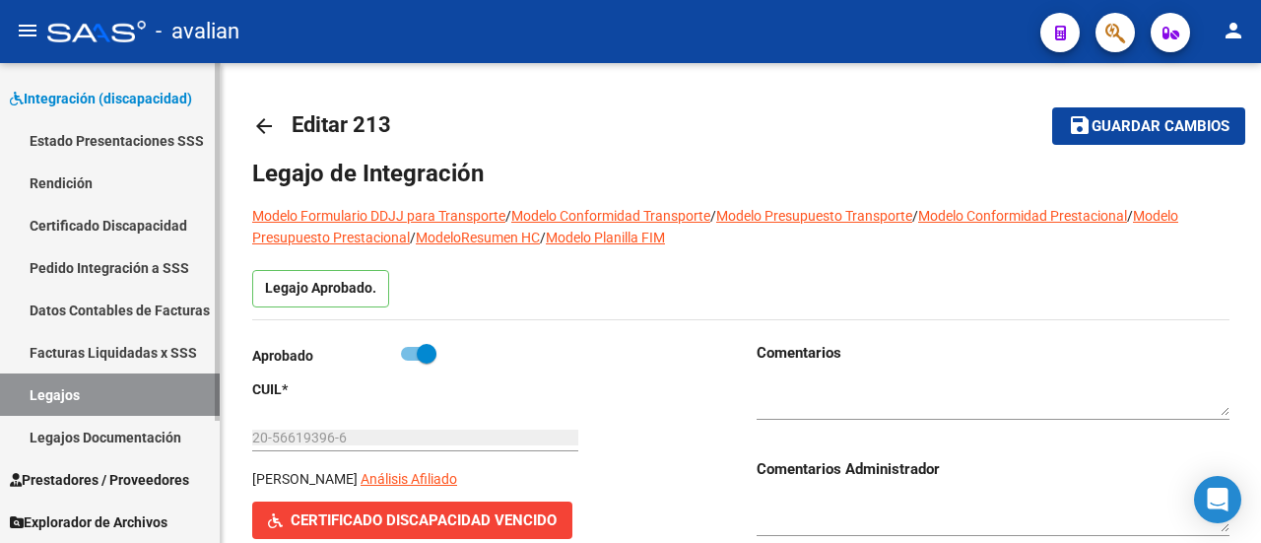
click at [115, 383] on link "Legajos" at bounding box center [110, 394] width 220 height 42
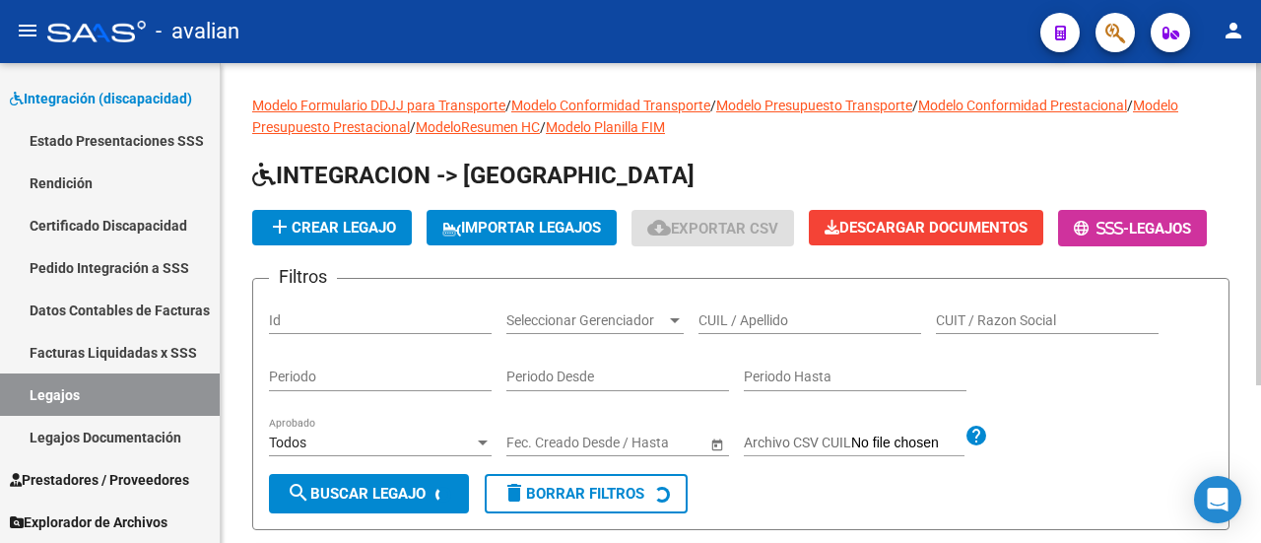
click at [736, 329] on input "CUIL / Apellido" at bounding box center [809, 320] width 223 height 17
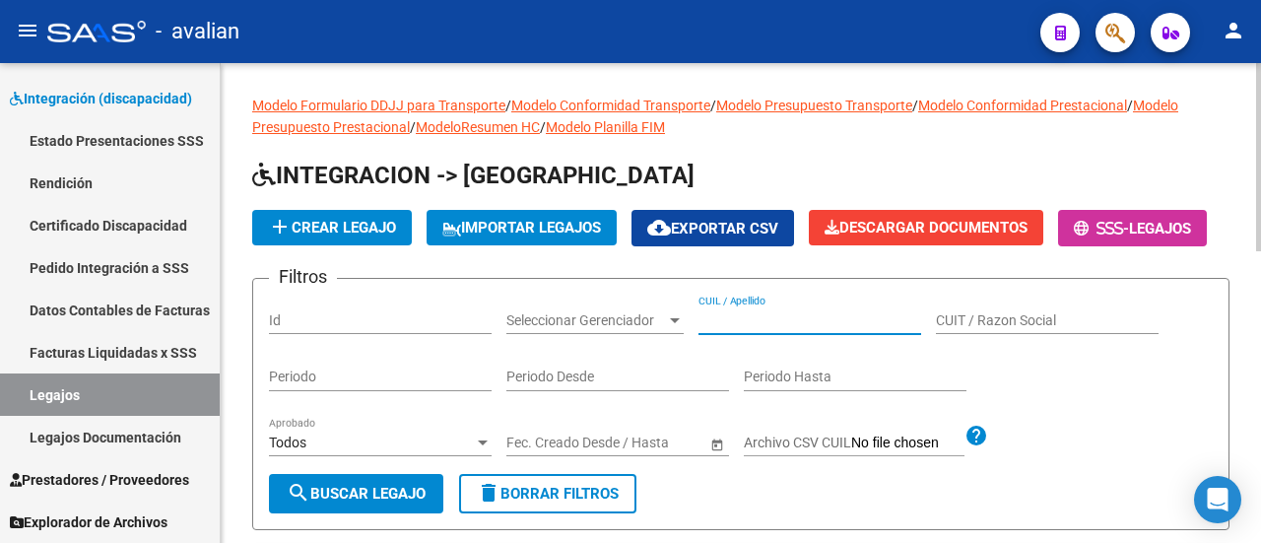
paste input "20545953014"
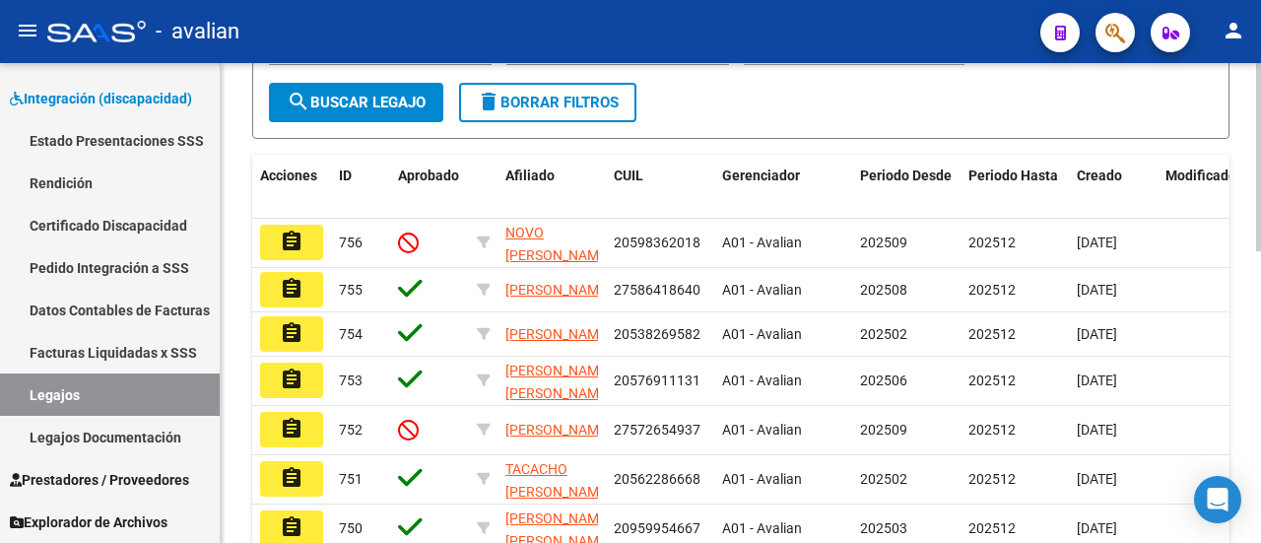
scroll to position [394, 0]
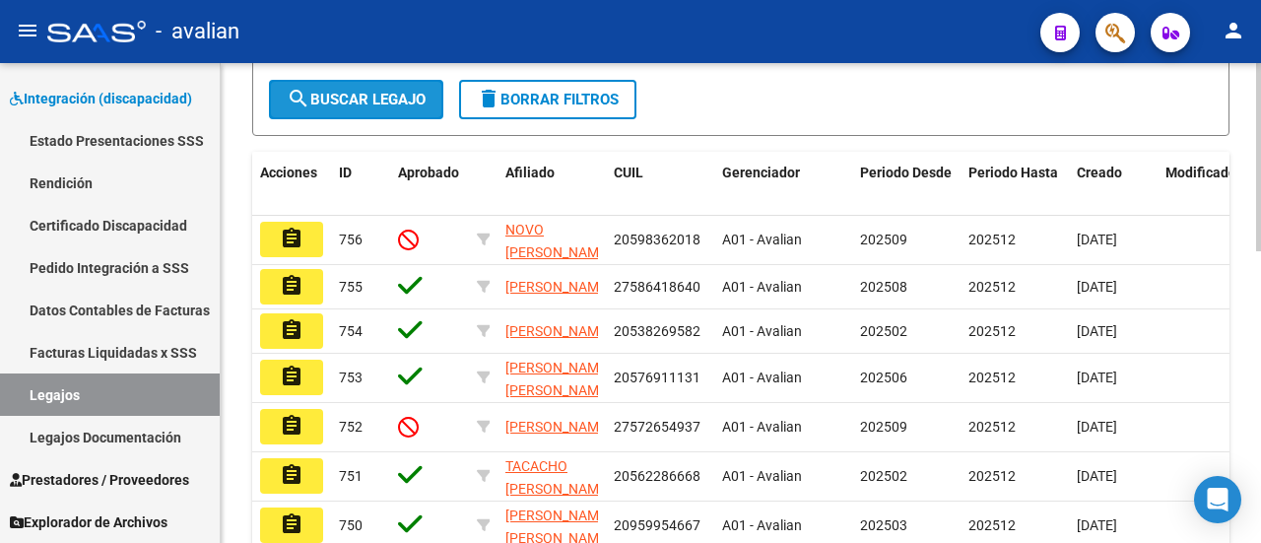
click at [315, 108] on span "search Buscar Legajo" at bounding box center [356, 100] width 139 height 18
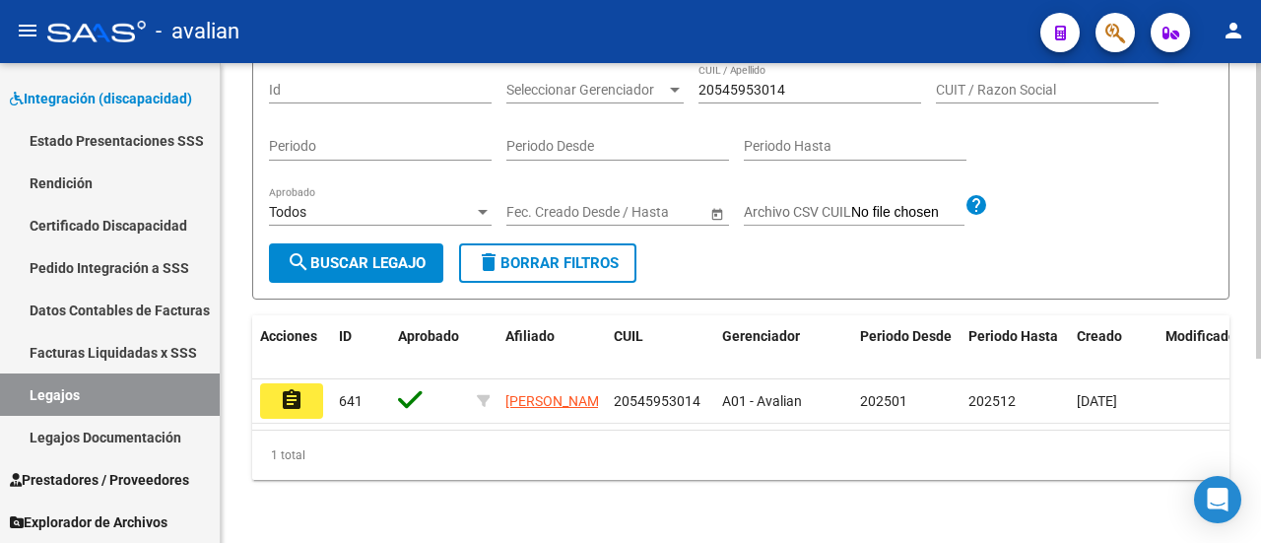
scroll to position [299, 0]
click at [280, 388] on mat-icon "assignment" at bounding box center [292, 400] width 24 height 24
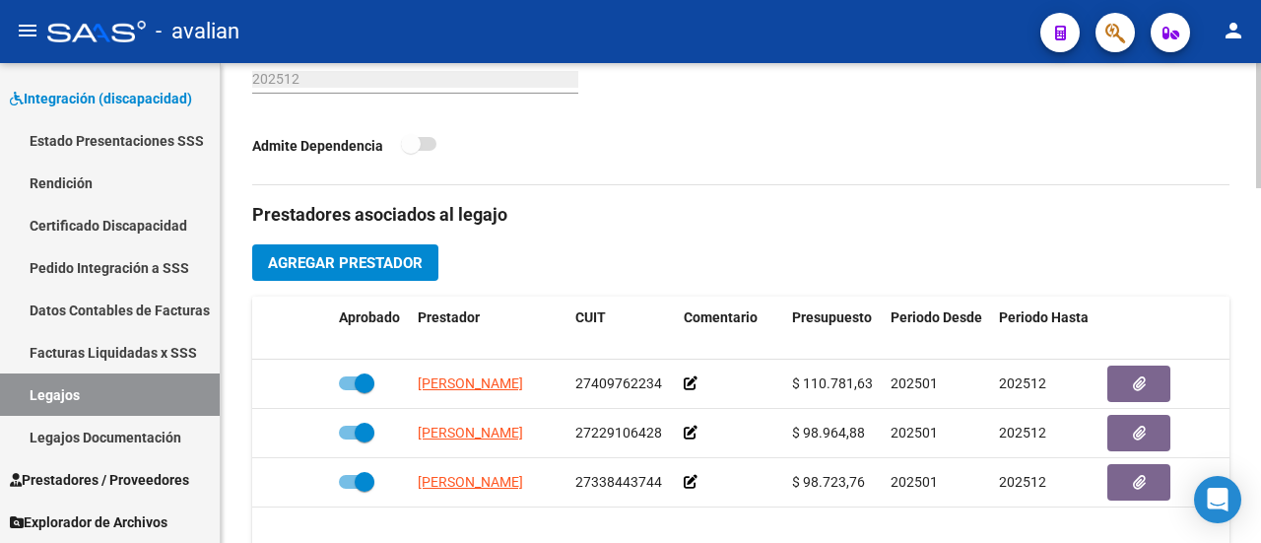
scroll to position [788, 0]
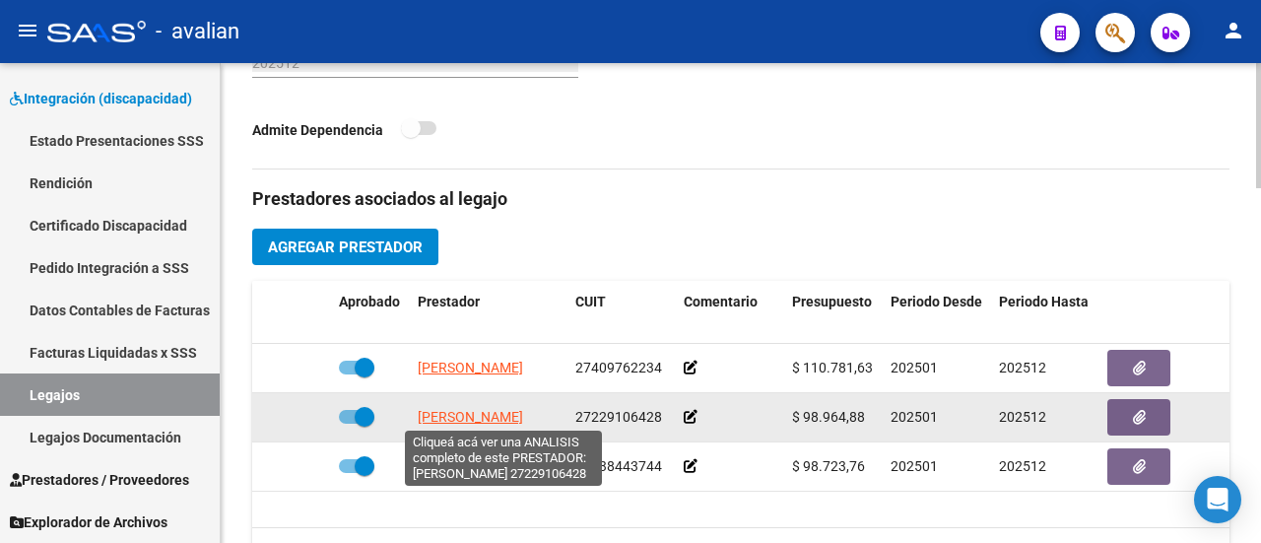
click at [461, 409] on span "[PERSON_NAME]" at bounding box center [470, 417] width 105 height 16
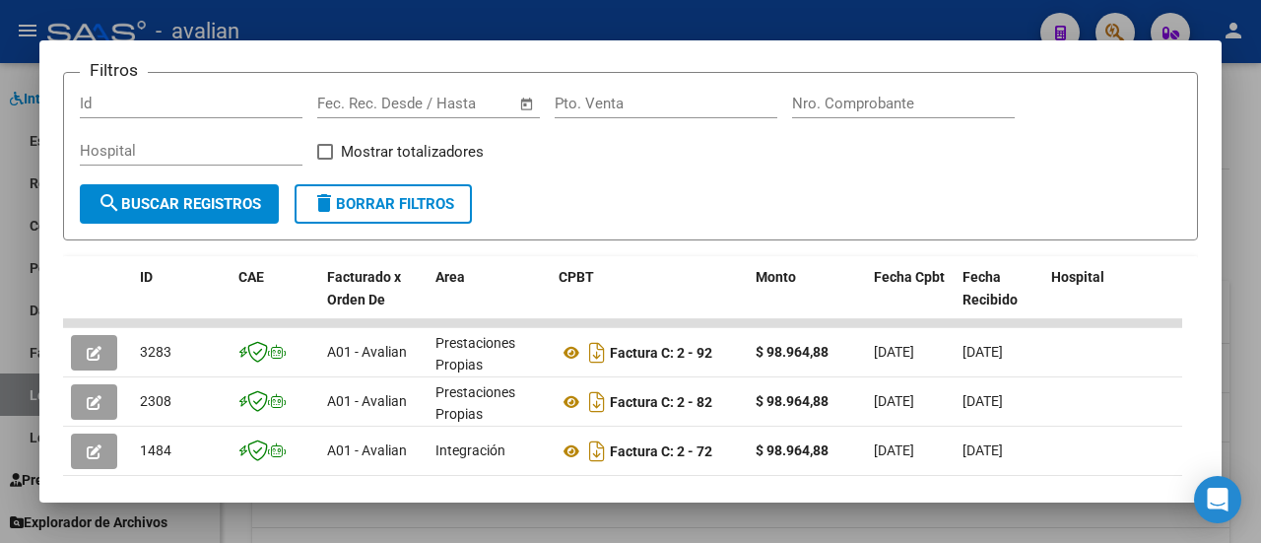
scroll to position [315, 0]
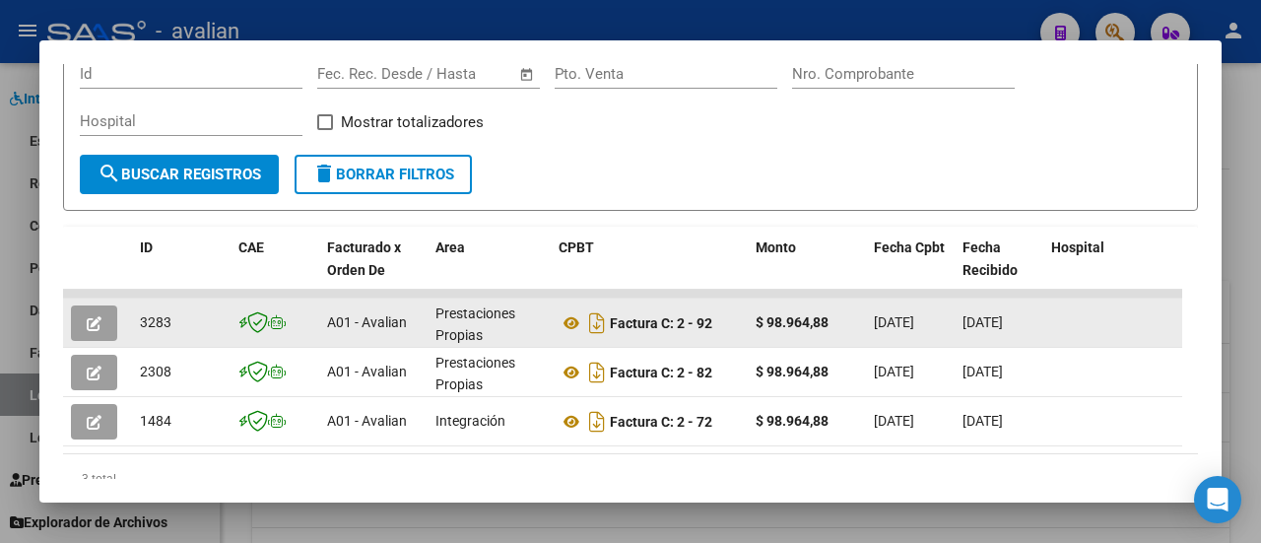
click at [98, 318] on icon "button" at bounding box center [94, 323] width 15 height 15
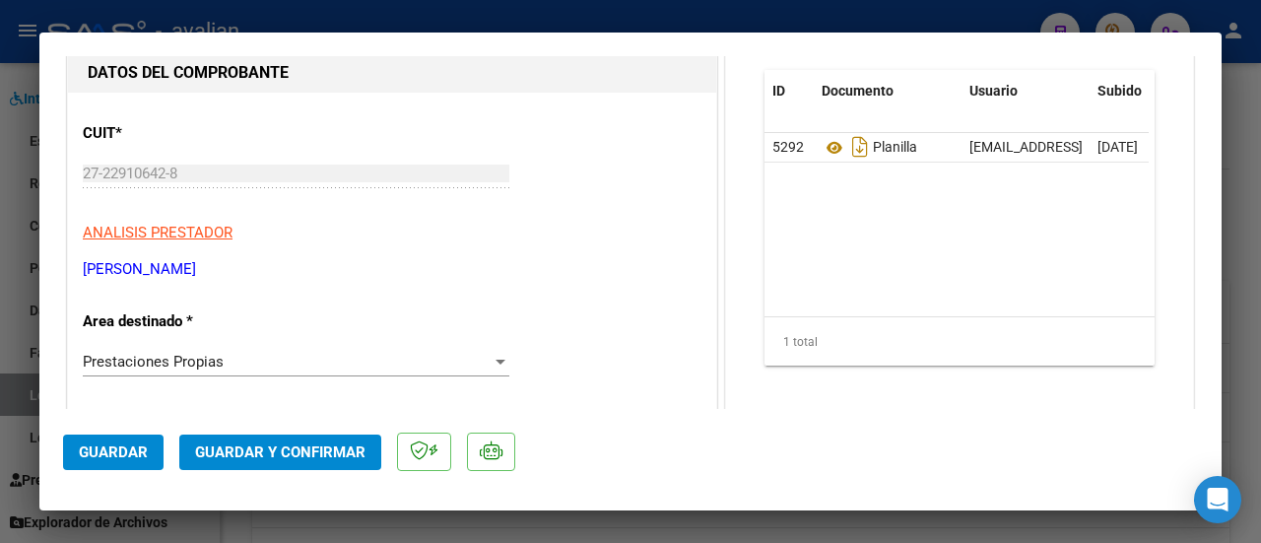
scroll to position [295, 0]
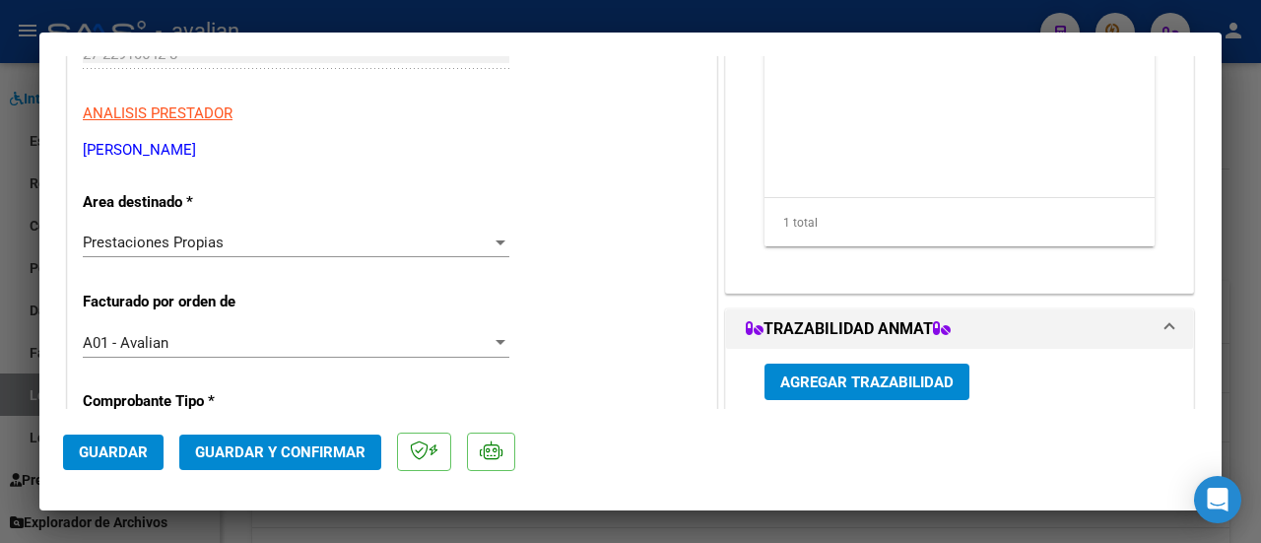
click at [502, 239] on div at bounding box center [500, 242] width 18 height 16
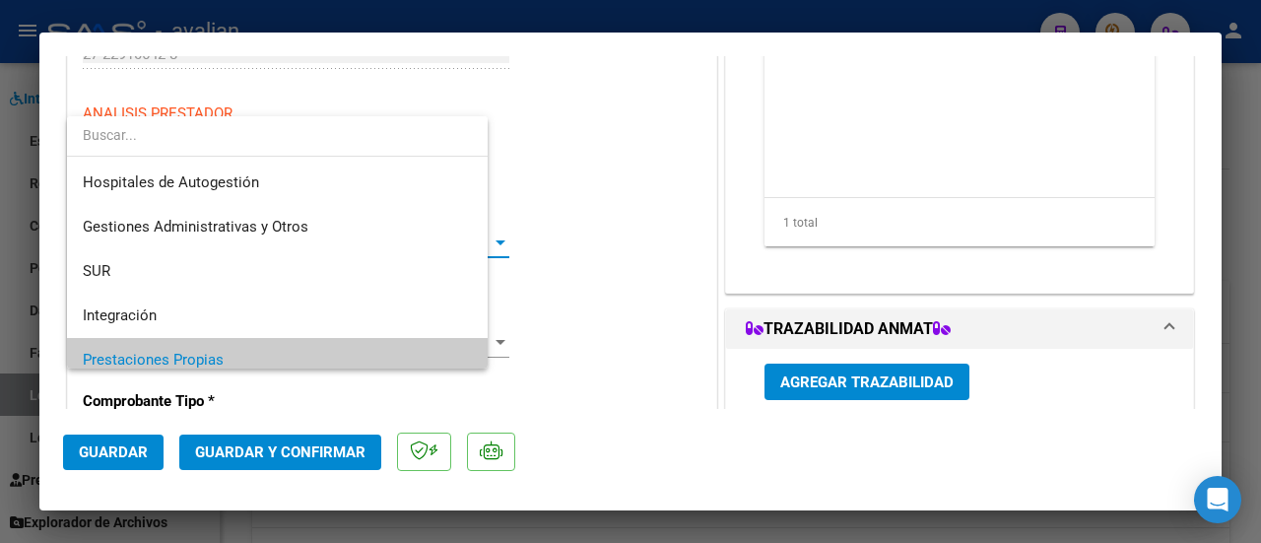
scroll to position [117, 0]
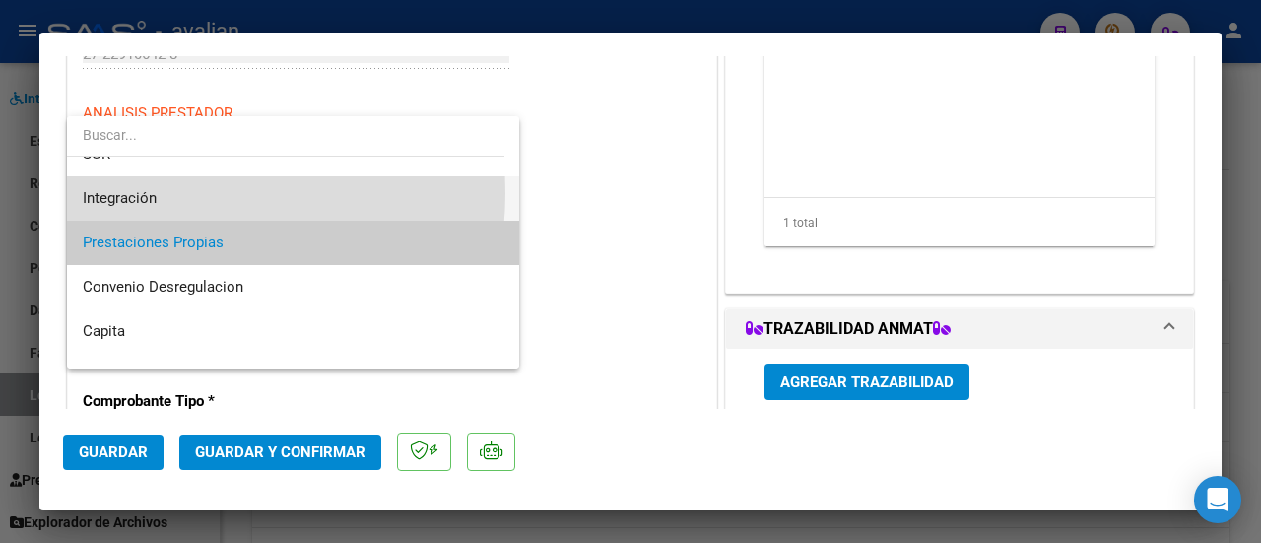
click at [160, 193] on span "Integración" at bounding box center [294, 198] width 422 height 44
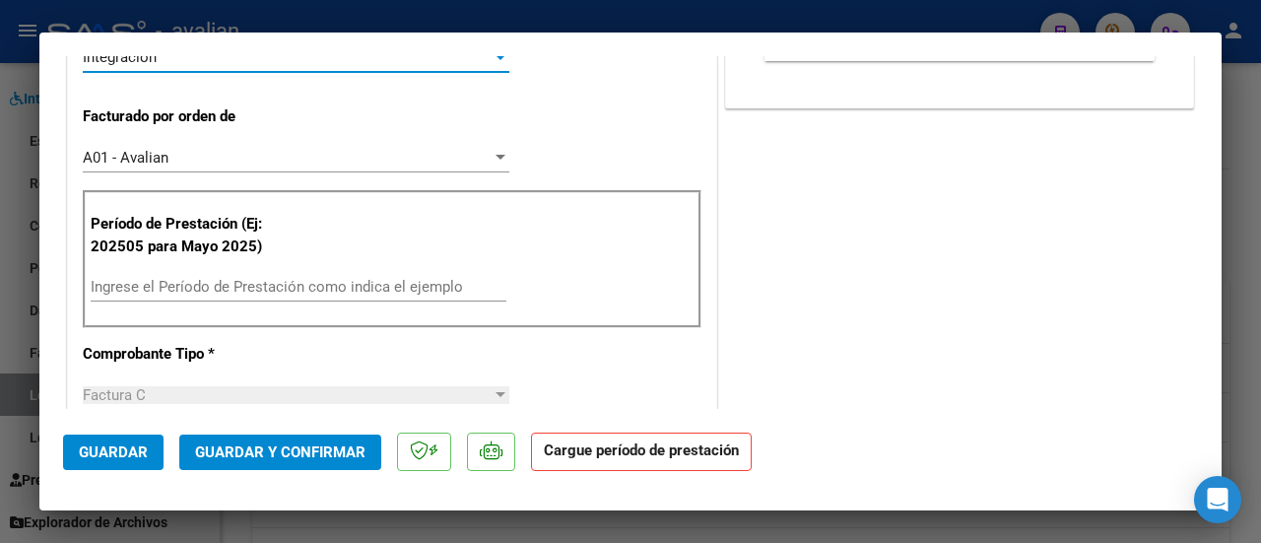
scroll to position [591, 0]
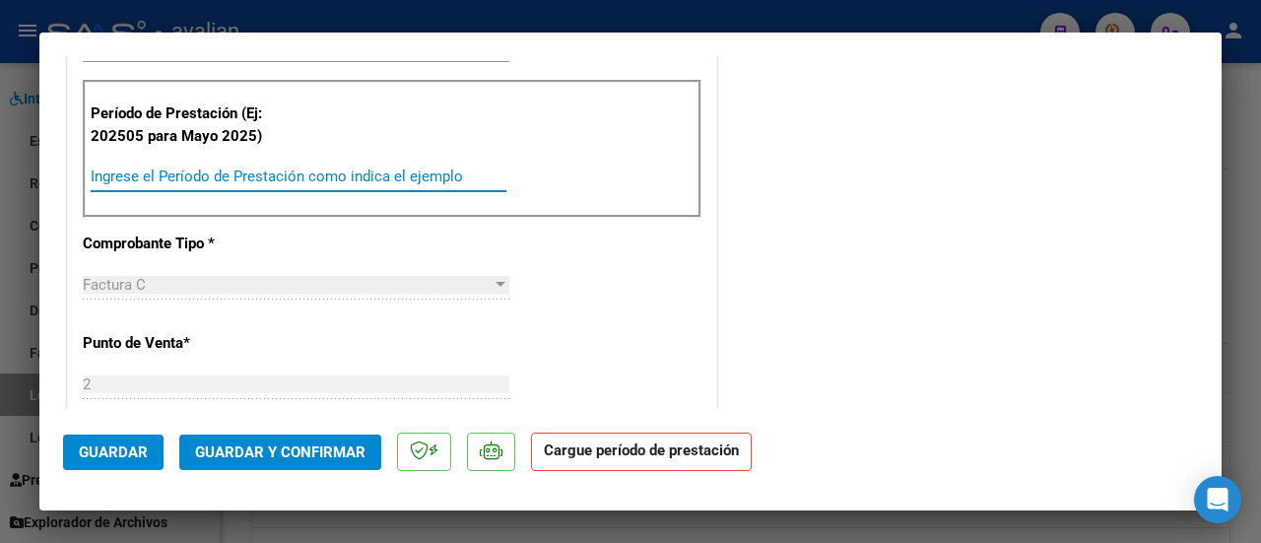
click at [327, 169] on input "Ingrese el Período de Prestación como indica el ejemplo" at bounding box center [299, 176] width 416 height 18
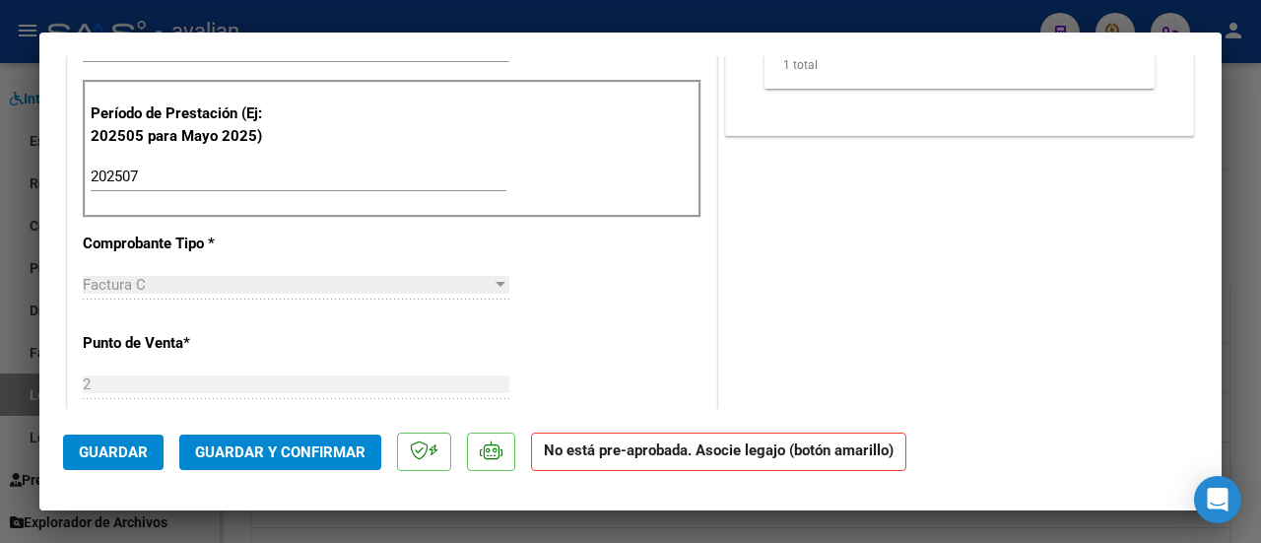
click at [409, 218] on div "CUIT * 27-22910642-8 Ingresar CUIT ANALISIS PRESTADOR BALUL LORENA ELIZABETH AR…" at bounding box center [392, 506] width 648 height 1656
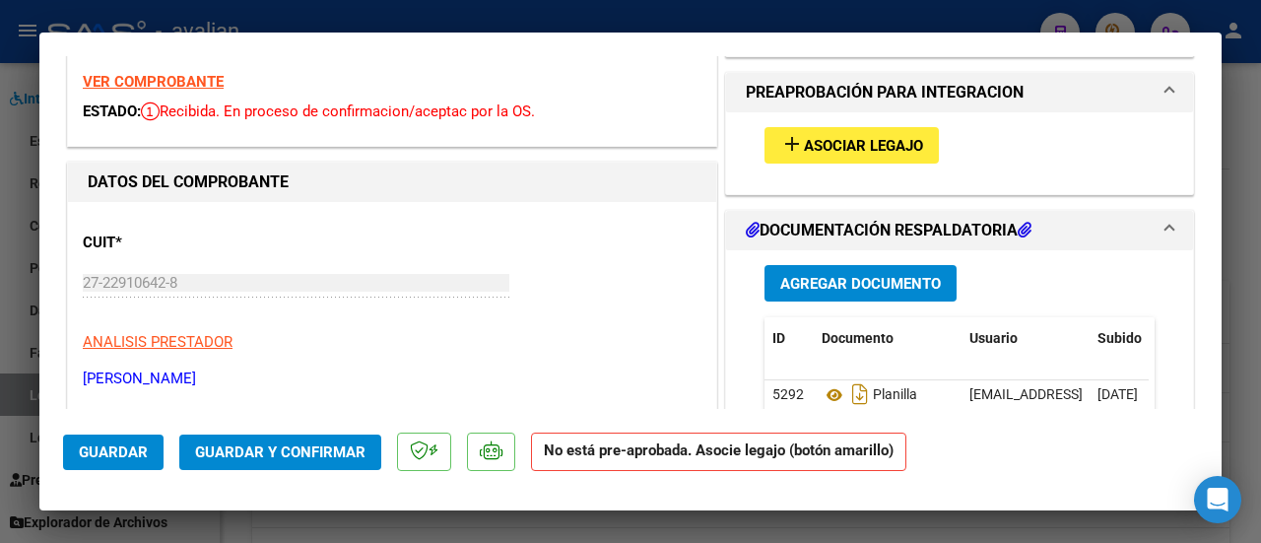
scroll to position [0, 0]
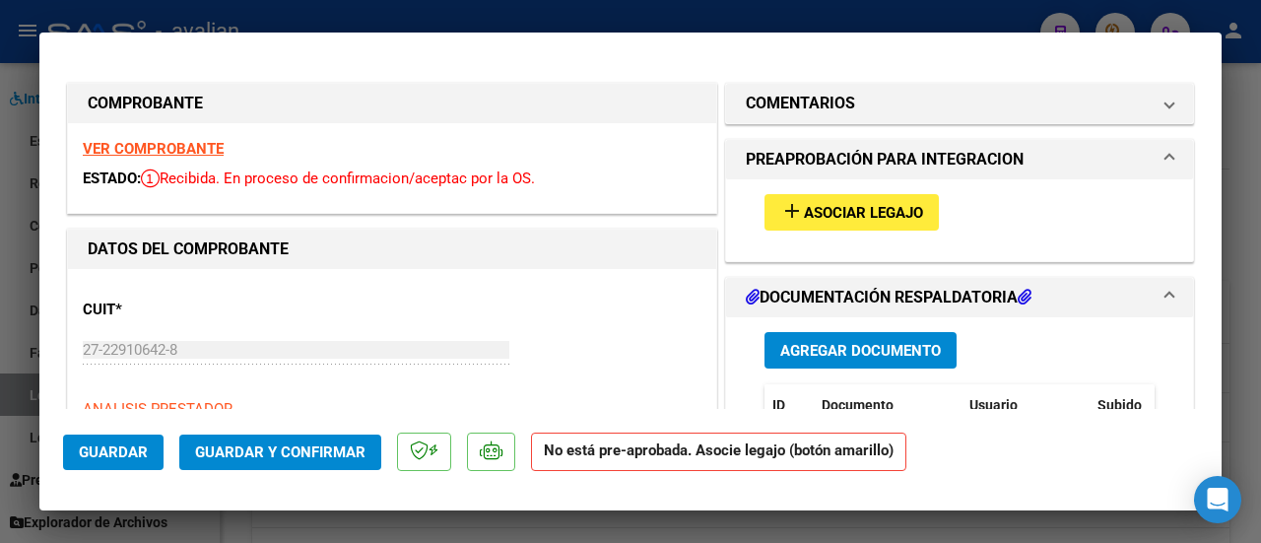
click at [807, 208] on span "Asociar Legajo" at bounding box center [863, 213] width 119 height 18
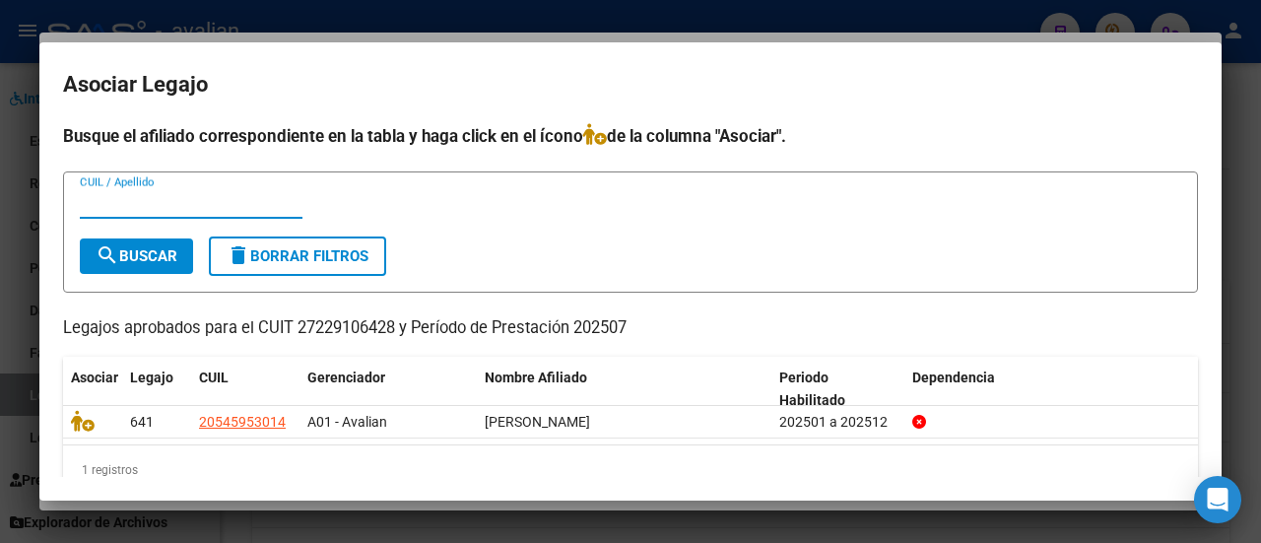
scroll to position [32, 0]
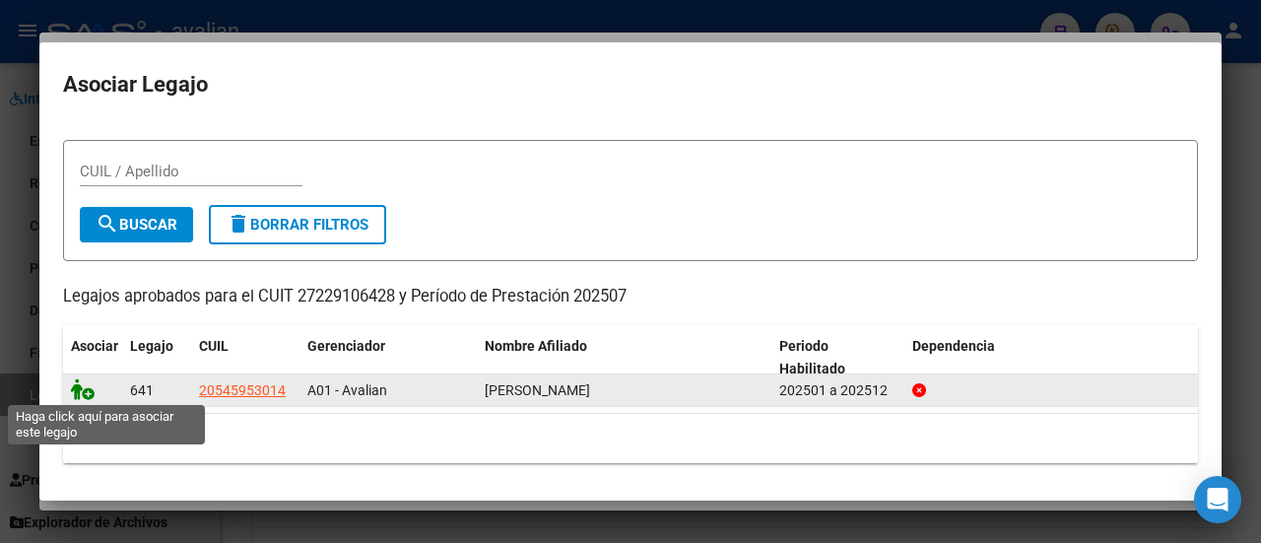
click at [80, 393] on icon at bounding box center [83, 389] width 24 height 22
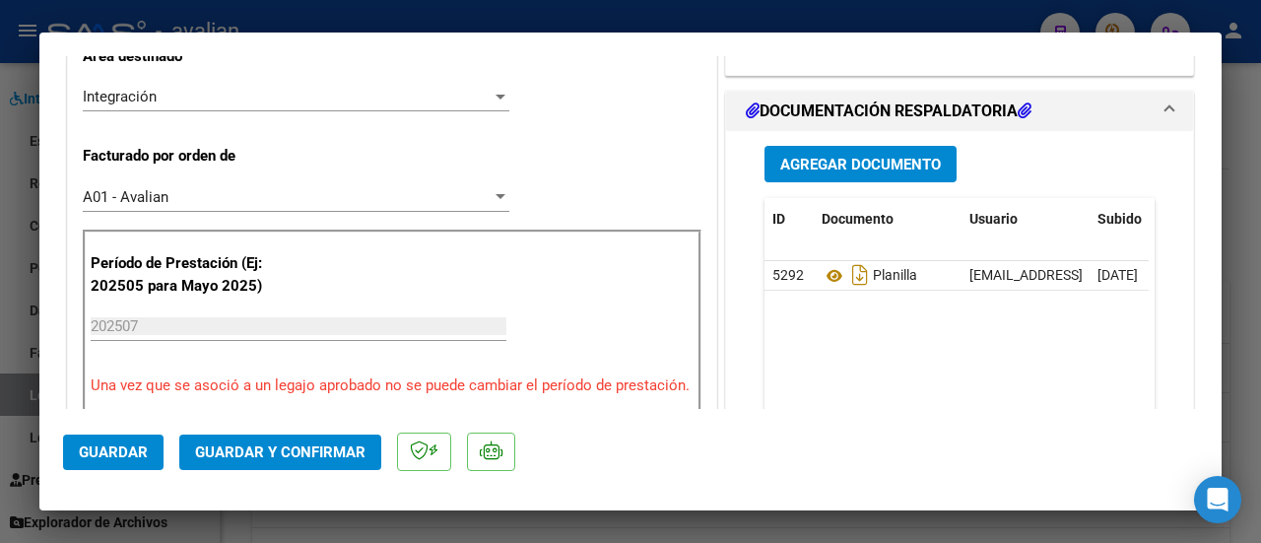
scroll to position [492, 0]
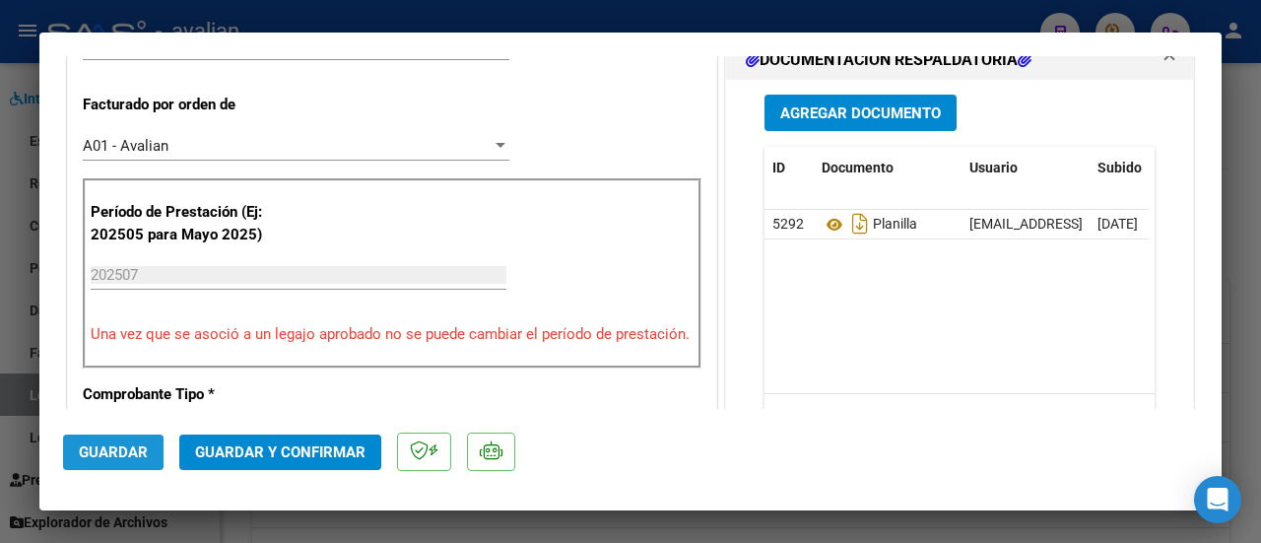
click at [138, 446] on span "Guardar" at bounding box center [113, 452] width 69 height 18
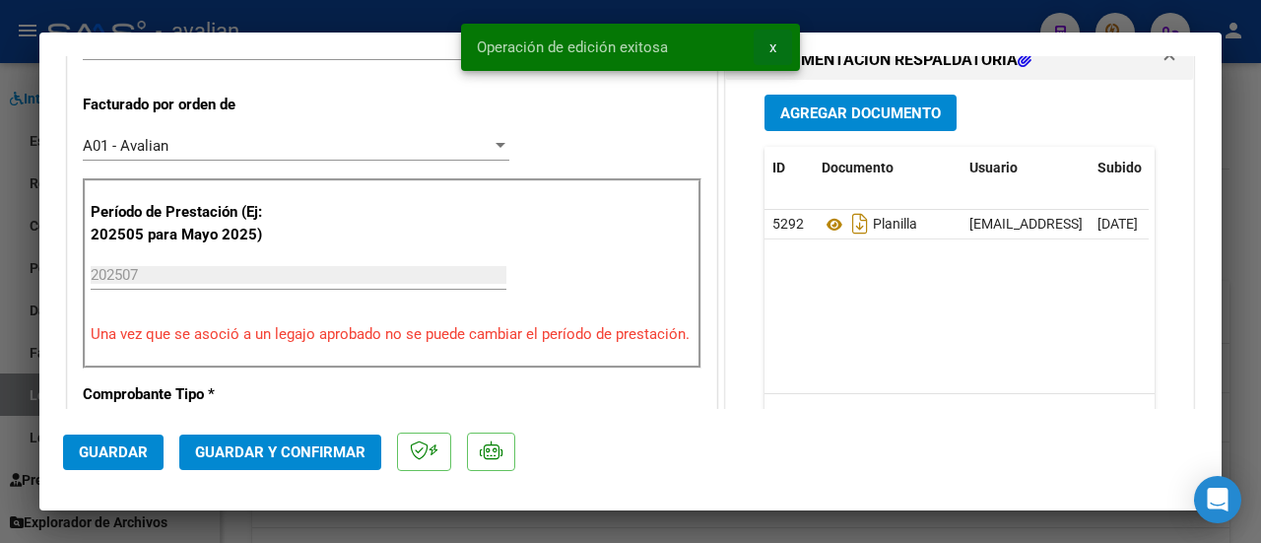
drag, startPoint x: 773, startPoint y: 42, endPoint x: 652, endPoint y: 90, distance: 130.0
click at [773, 42] on span "x" at bounding box center [772, 47] width 7 height 18
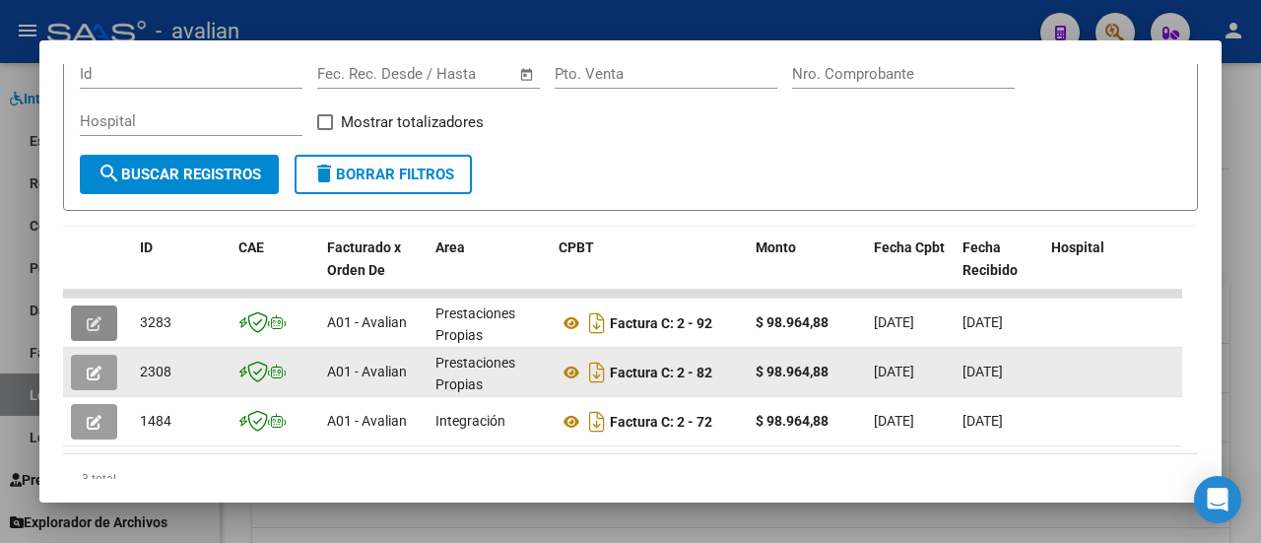
click at [92, 363] on span "button" at bounding box center [94, 372] width 15 height 18
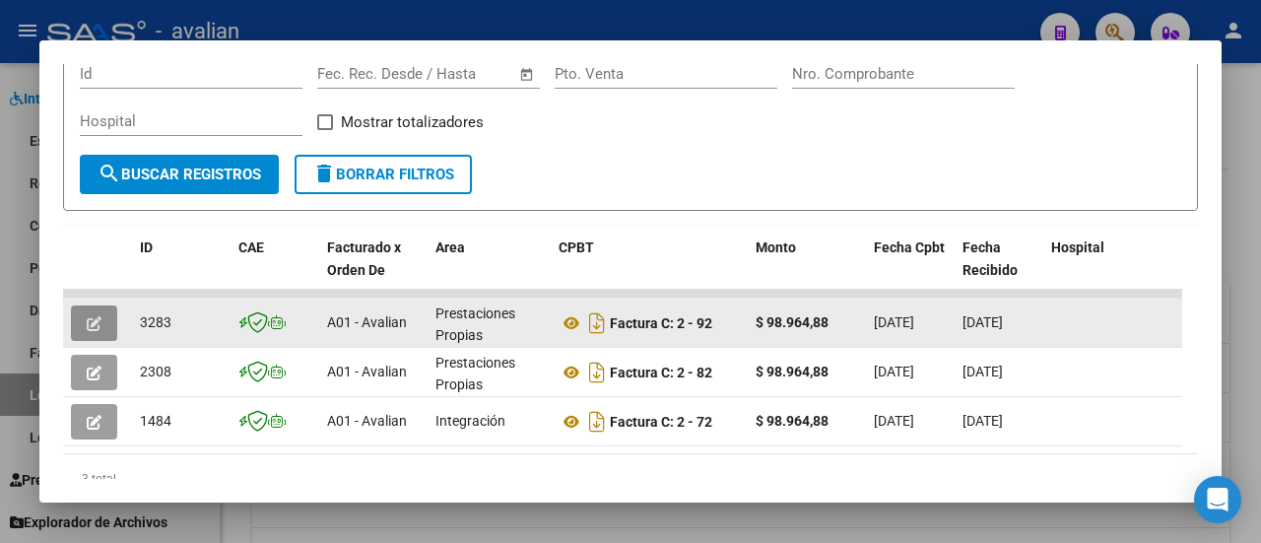
click at [102, 312] on button "button" at bounding box center [94, 322] width 46 height 35
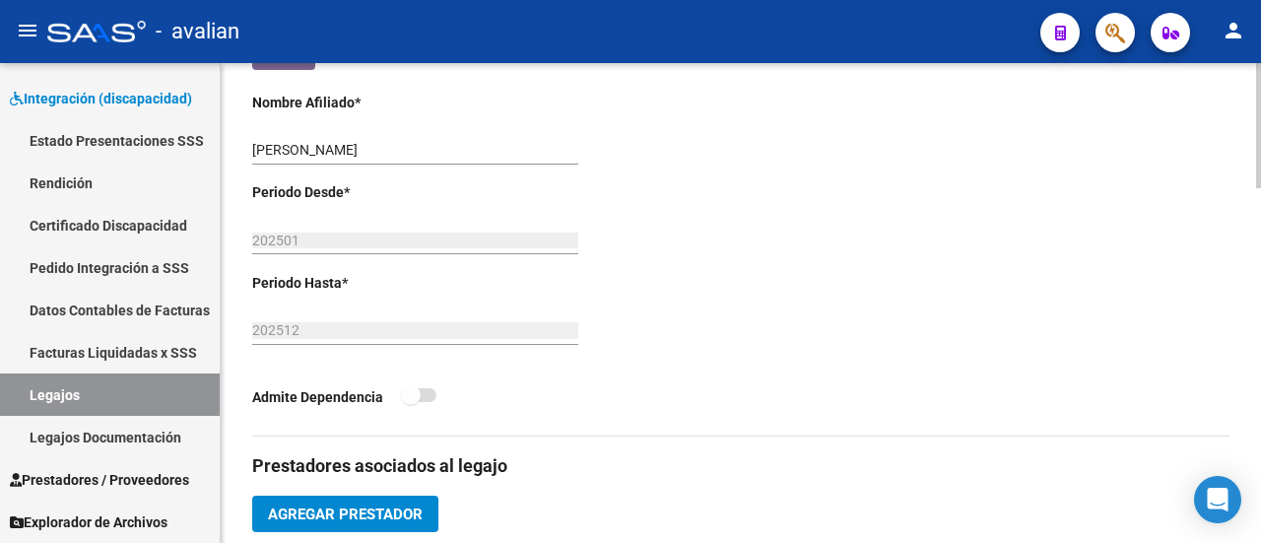
scroll to position [394, 0]
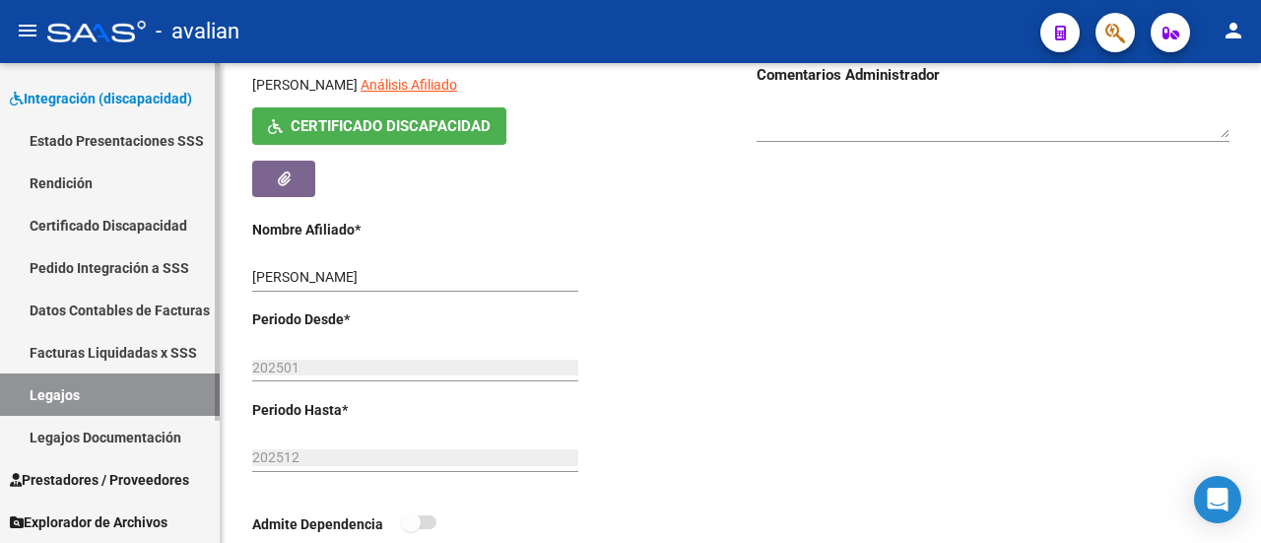
click at [87, 390] on link "Legajos" at bounding box center [110, 394] width 220 height 42
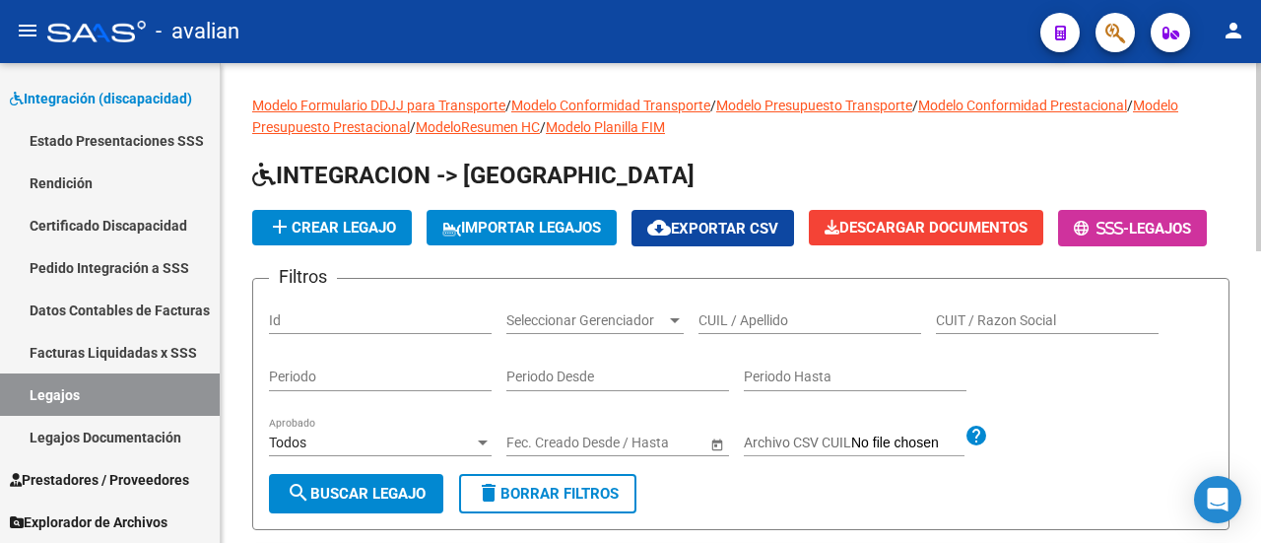
click at [749, 329] on input "CUIL / Apellido" at bounding box center [809, 320] width 223 height 17
paste input "20557283006"
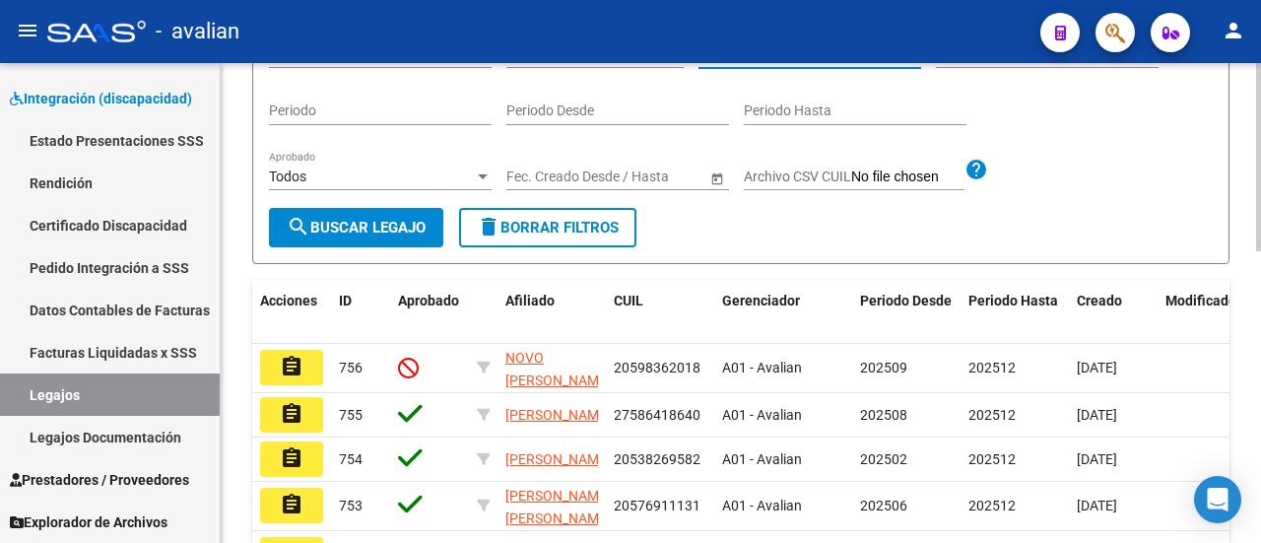
scroll to position [295, 0]
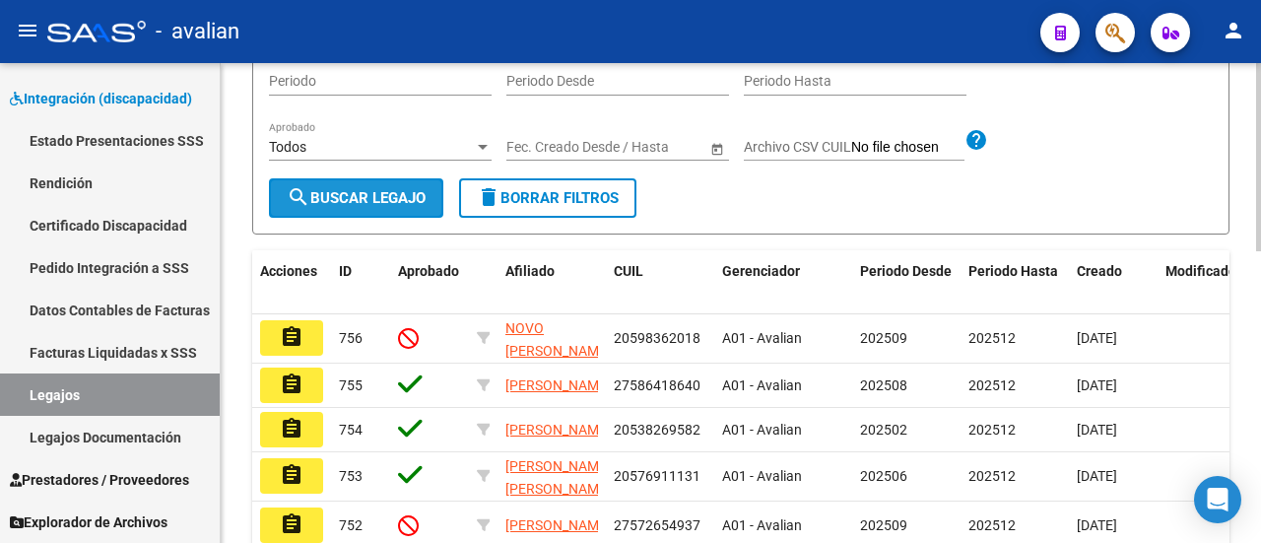
click at [367, 207] on span "search Buscar Legajo" at bounding box center [356, 198] width 139 height 18
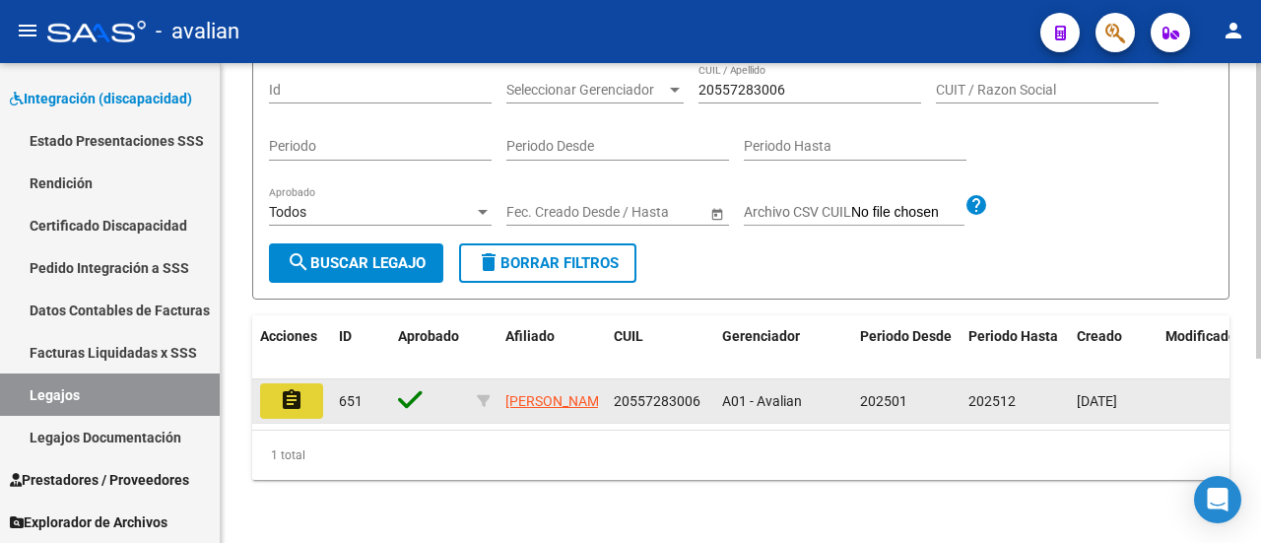
click at [312, 386] on button "assignment" at bounding box center [291, 400] width 63 height 35
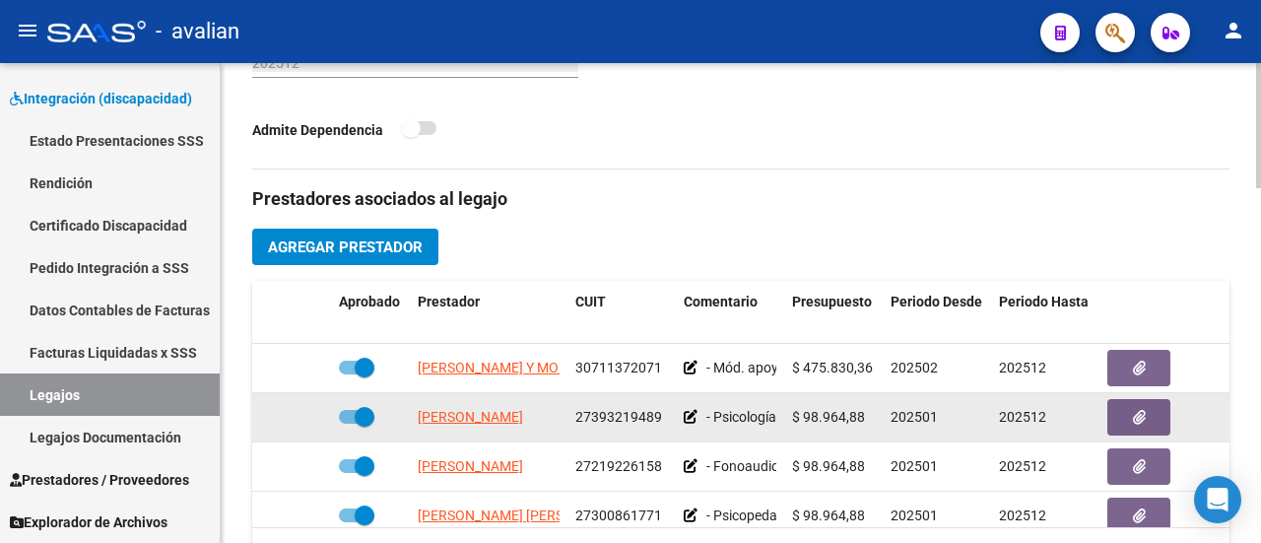
scroll to position [34, 0]
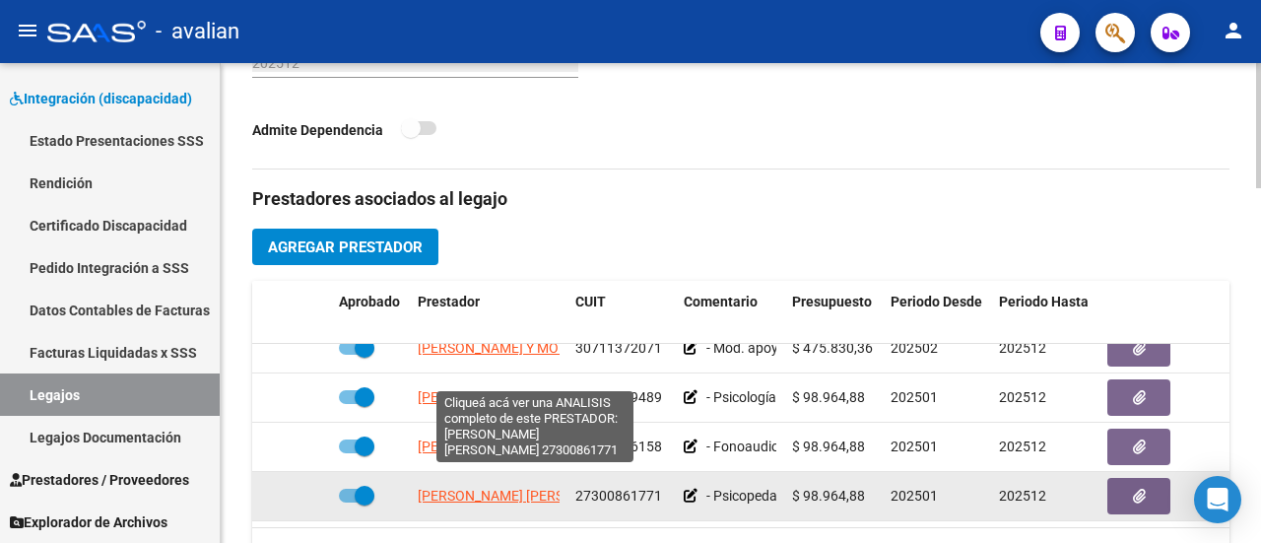
click at [461, 488] on span "[PERSON_NAME] [PERSON_NAME]" at bounding box center [525, 496] width 214 height 16
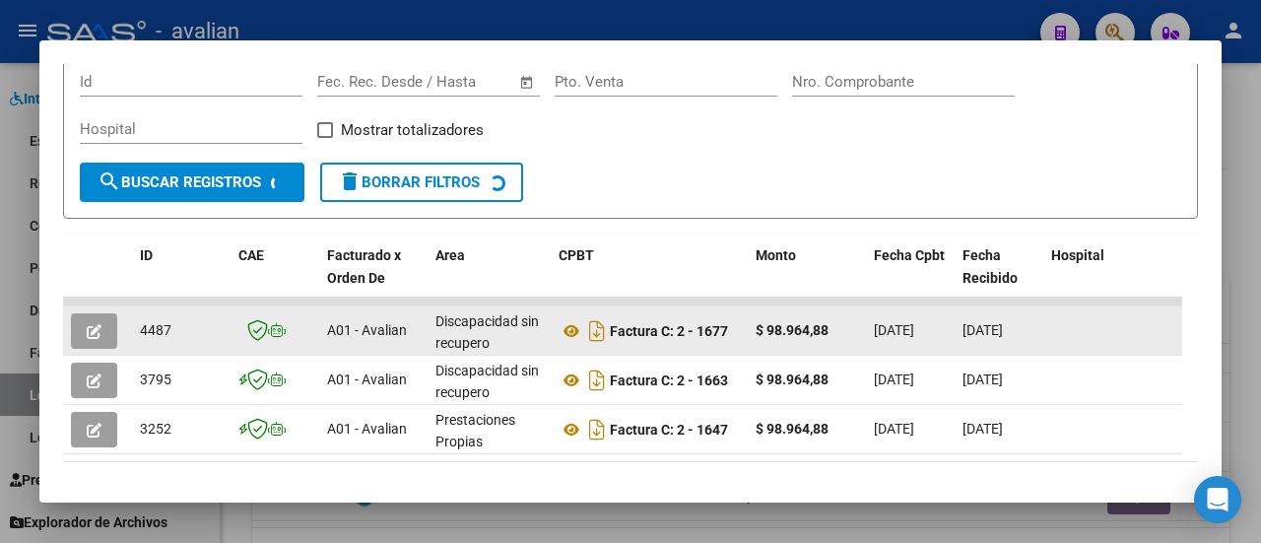
scroll to position [315, 0]
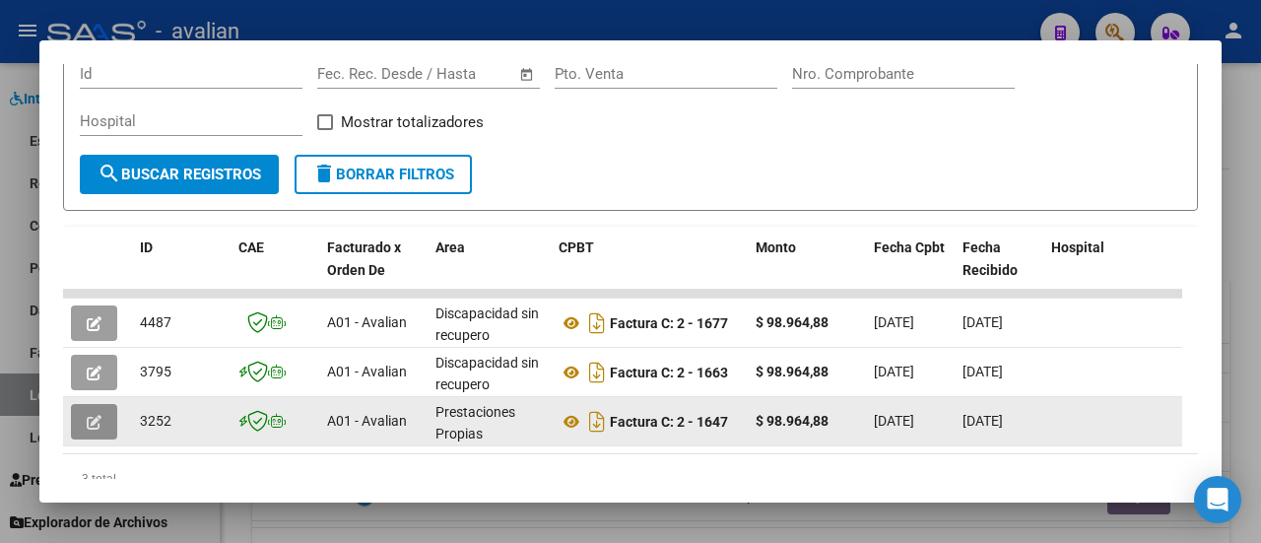
click at [97, 421] on icon "button" at bounding box center [94, 422] width 15 height 15
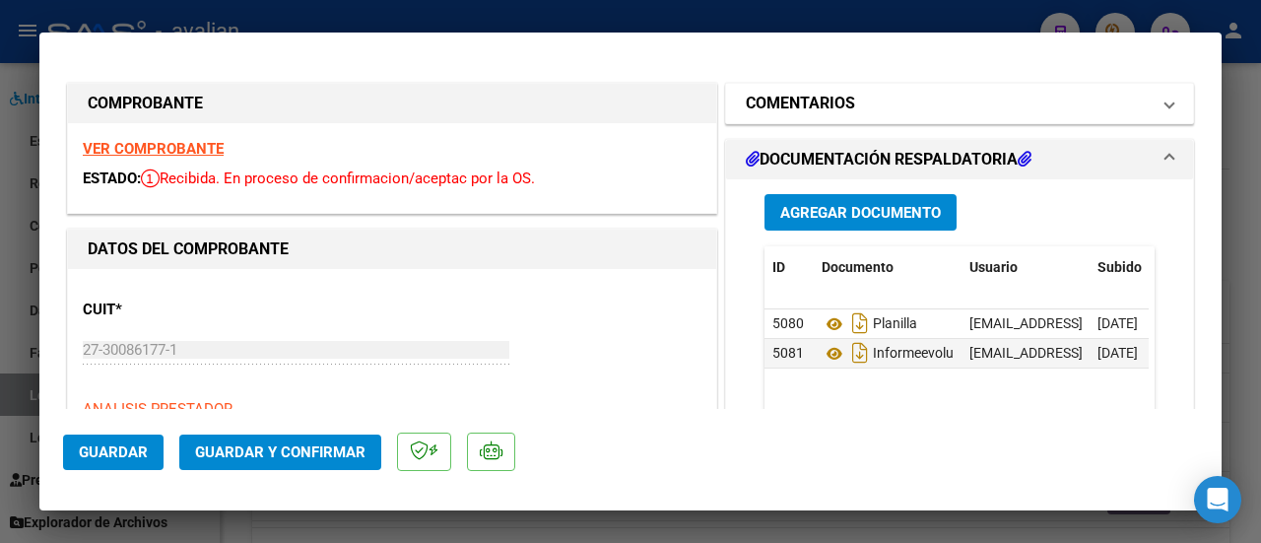
click at [1165, 105] on span at bounding box center [1169, 104] width 8 height 24
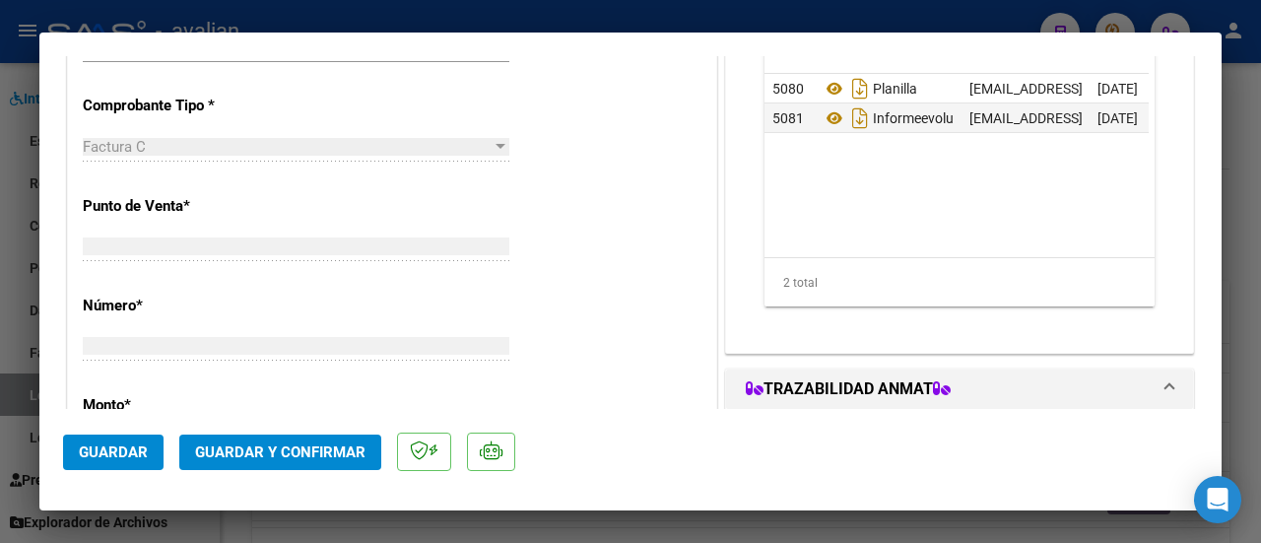
scroll to position [0, 0]
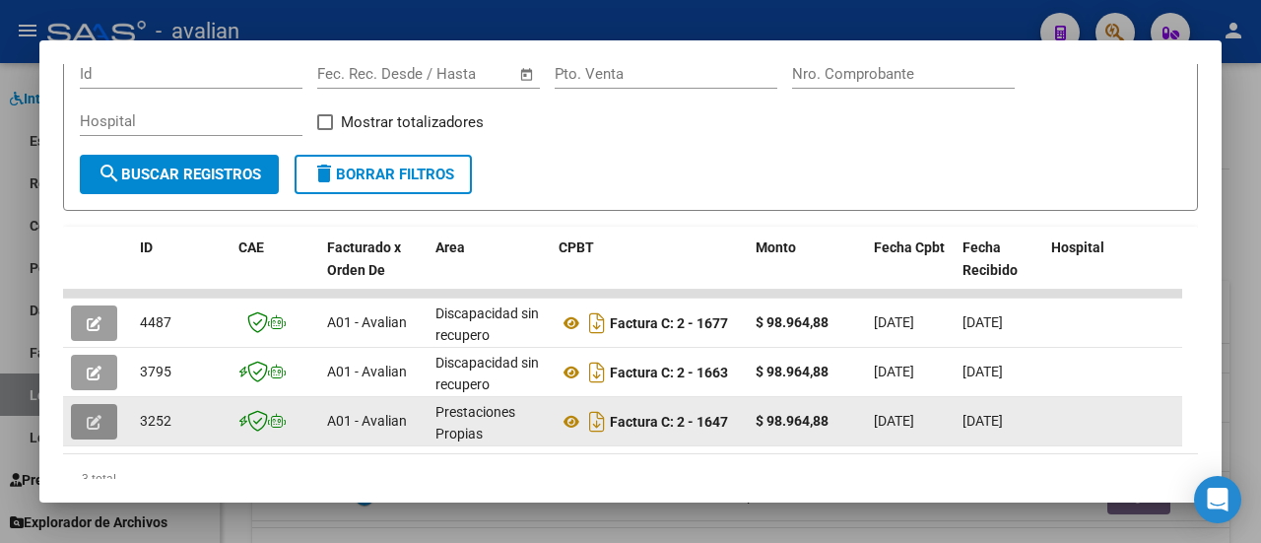
click at [104, 407] on button "button" at bounding box center [94, 421] width 46 height 35
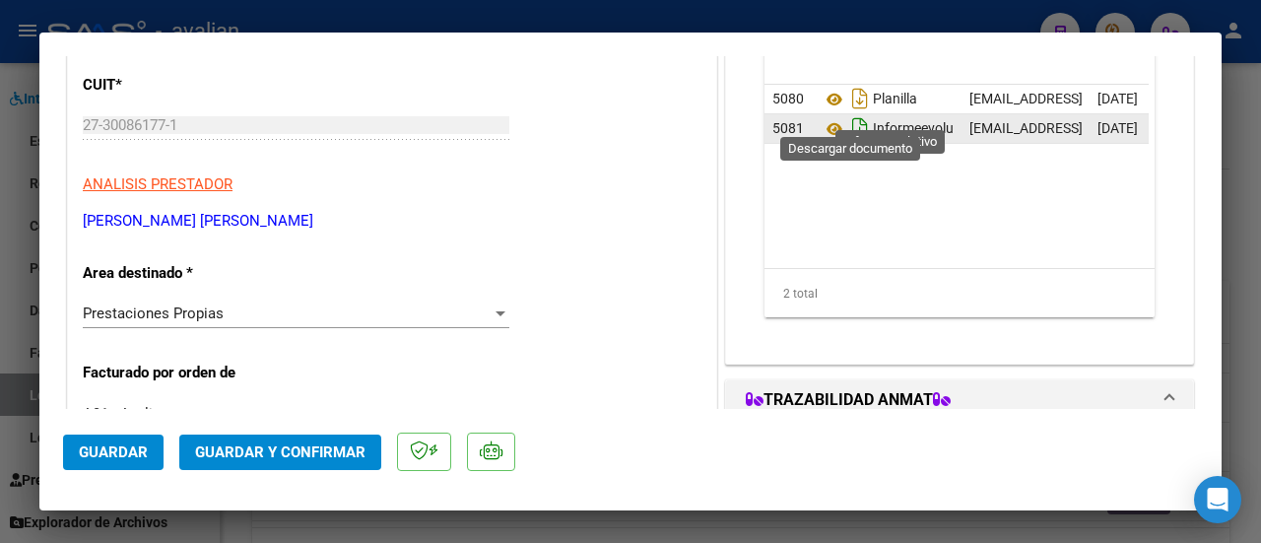
scroll to position [197, 0]
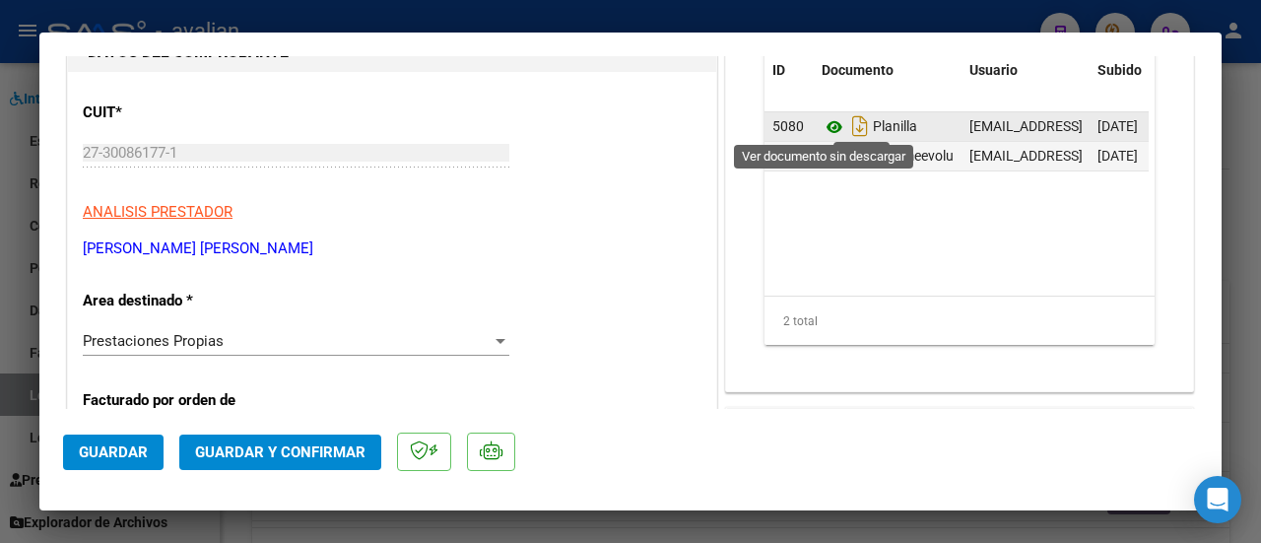
click at [822, 123] on icon at bounding box center [834, 127] width 26 height 24
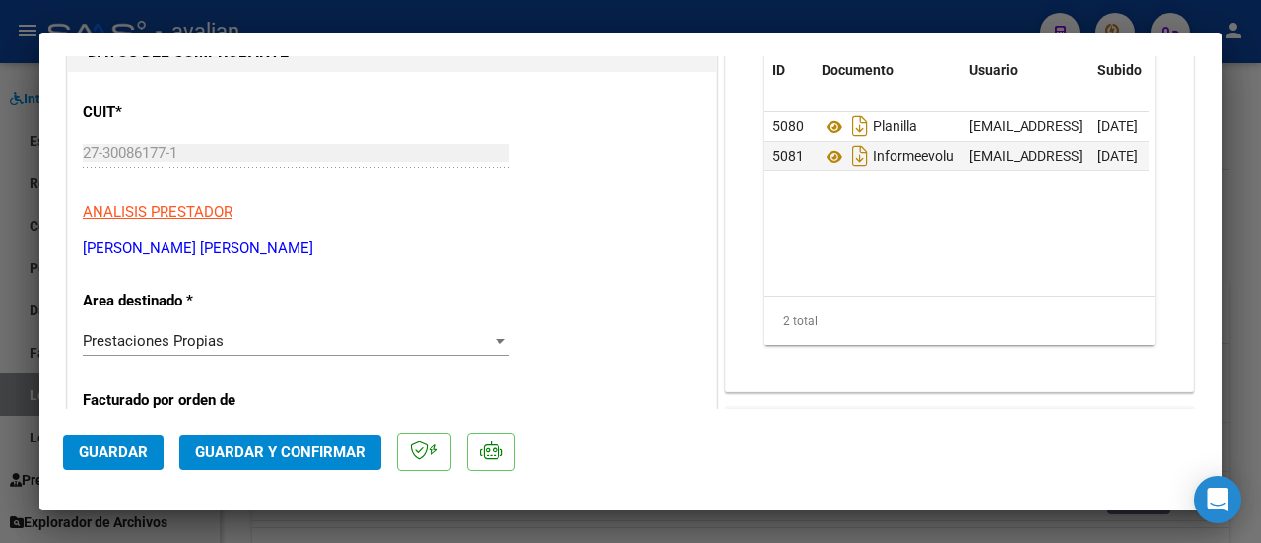
click at [641, 187] on div "CUIT * 27-30086177-1 Ingresar CUIT ANALISIS PRESTADOR PONCE NATALIA LAURA EVANG…" at bounding box center [392, 173] width 618 height 173
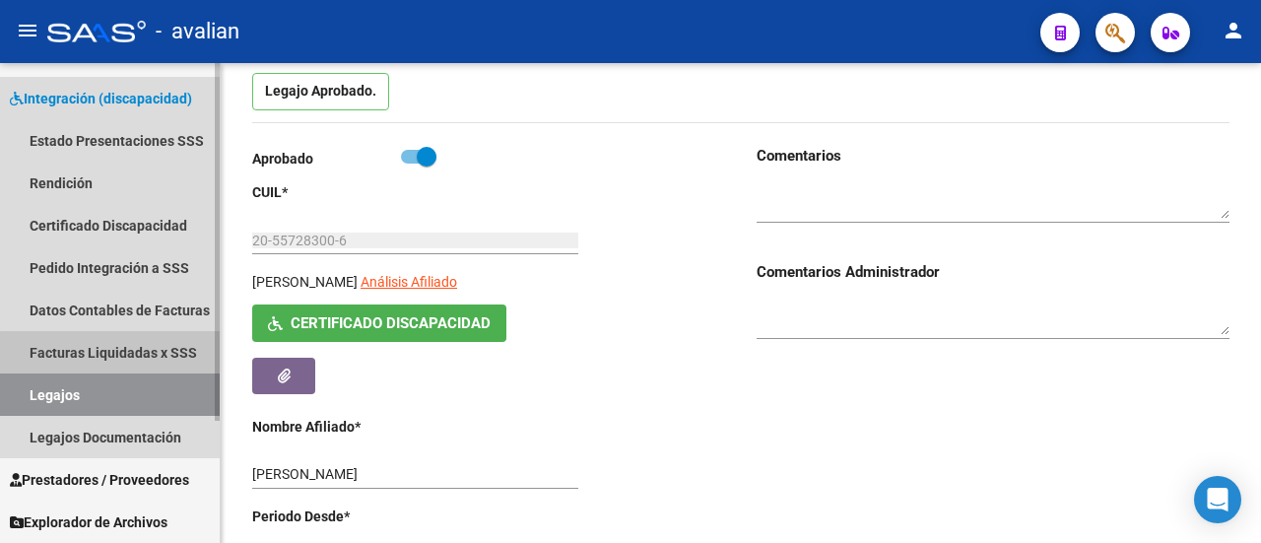
click at [160, 371] on link "Facturas Liquidadas x SSS" at bounding box center [110, 352] width 220 height 42
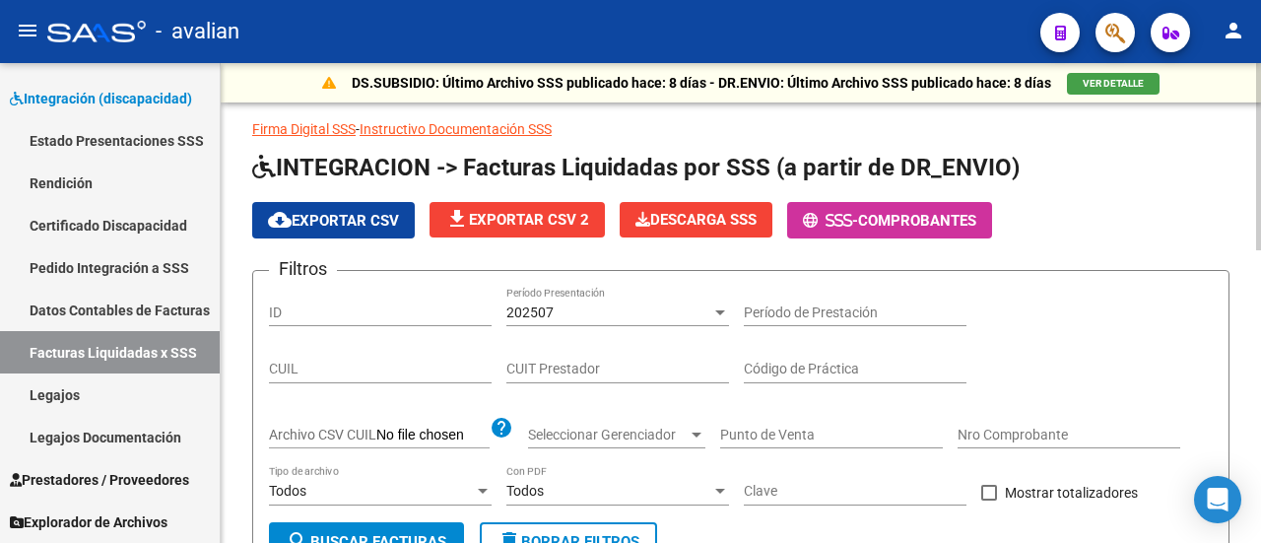
click at [714, 310] on div at bounding box center [720, 312] width 18 height 16
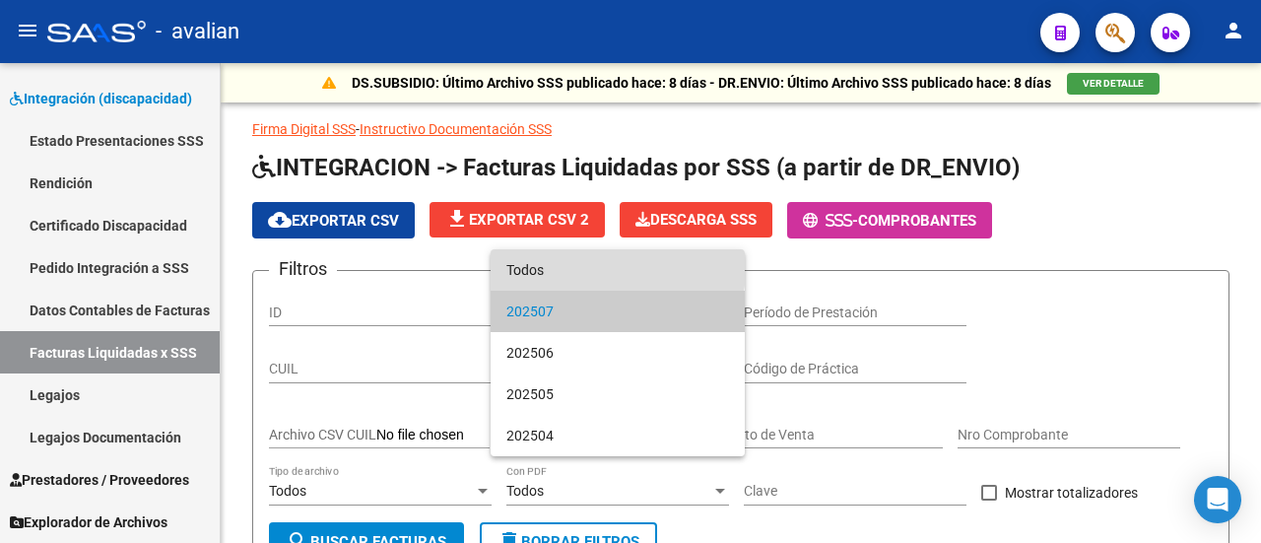
click at [594, 269] on span "Todos" at bounding box center [617, 269] width 223 height 41
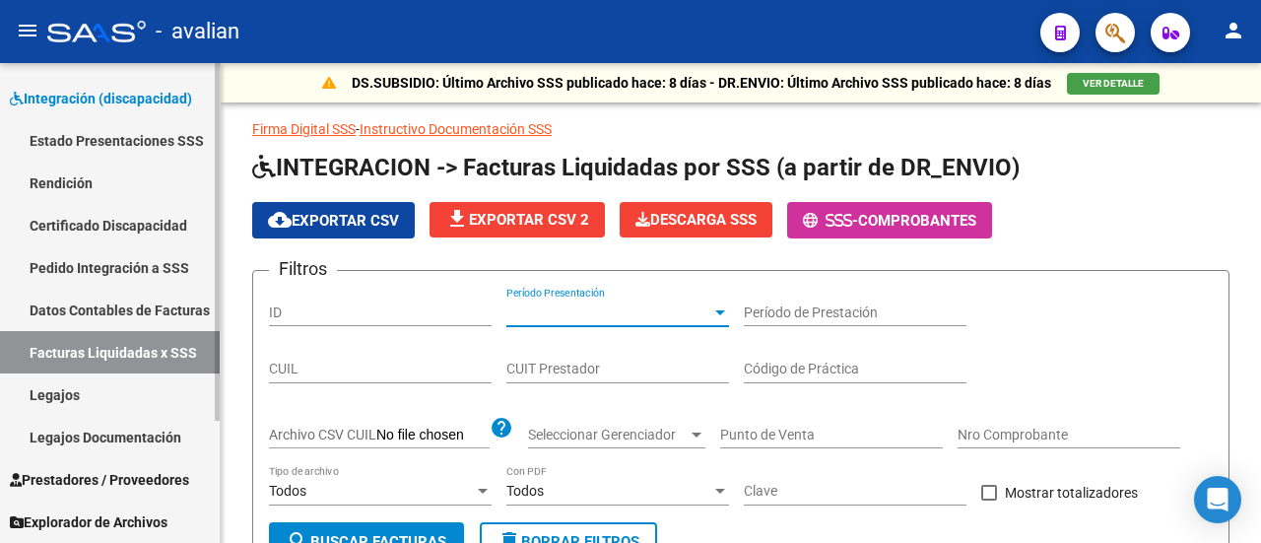
click at [58, 385] on link "Legajos" at bounding box center [110, 394] width 220 height 42
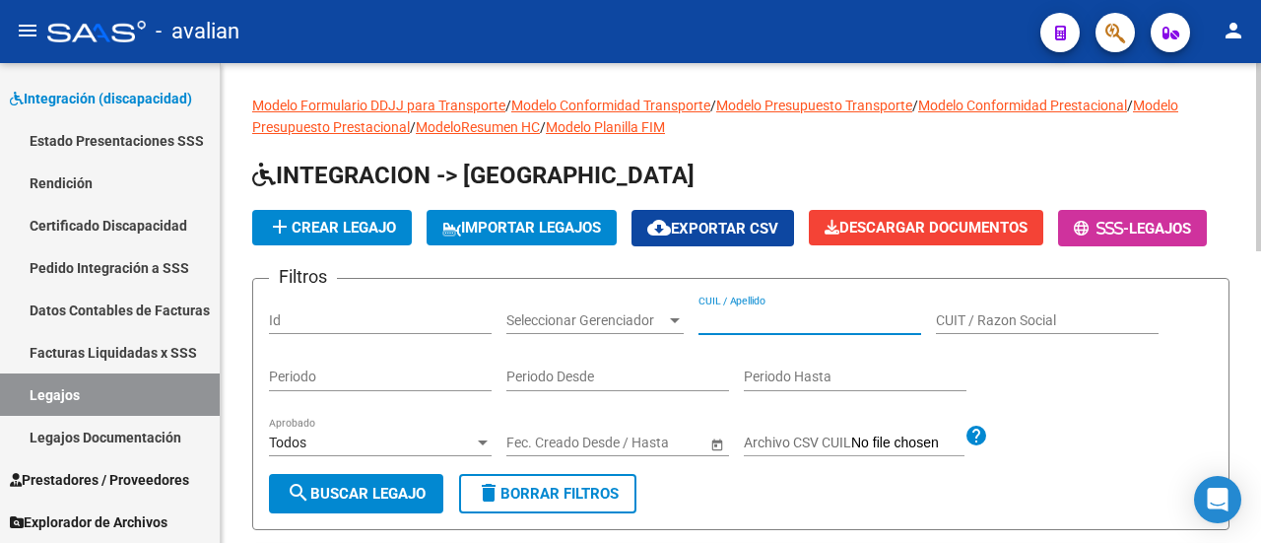
click at [724, 329] on input "CUIL / Apellido" at bounding box center [809, 320] width 223 height 17
paste input "27560732983"
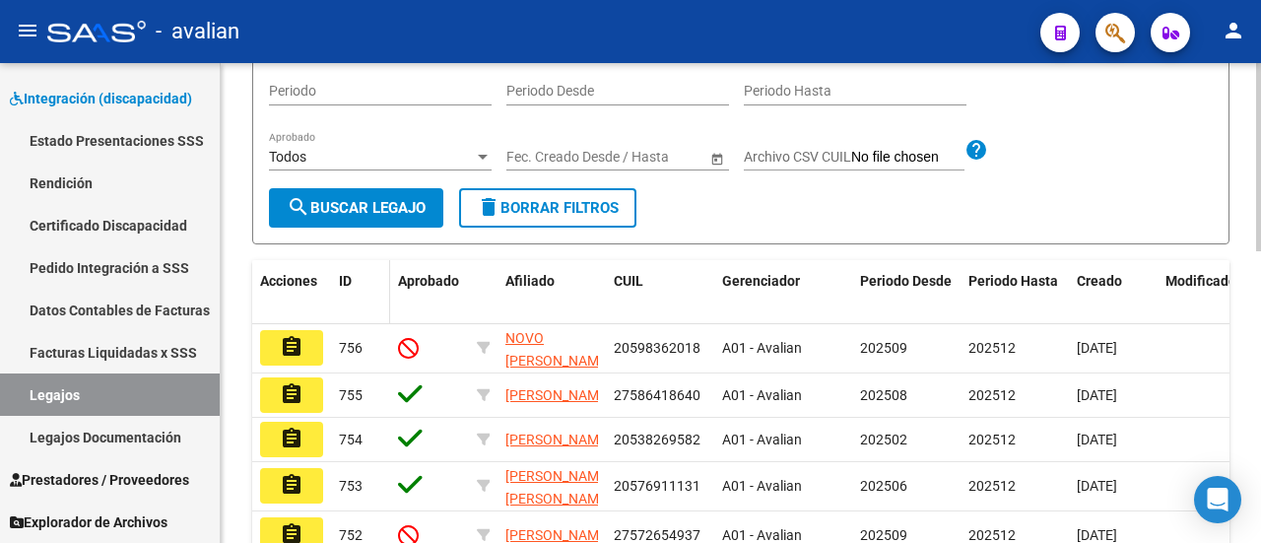
scroll to position [295, 0]
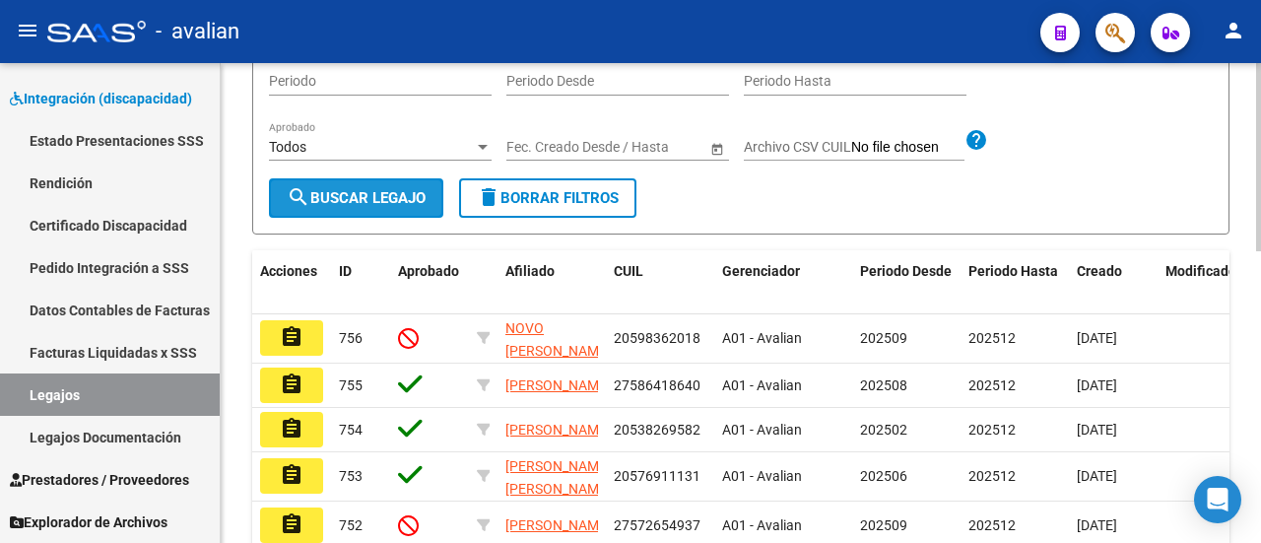
click at [350, 207] on span "search Buscar Legajo" at bounding box center [356, 198] width 139 height 18
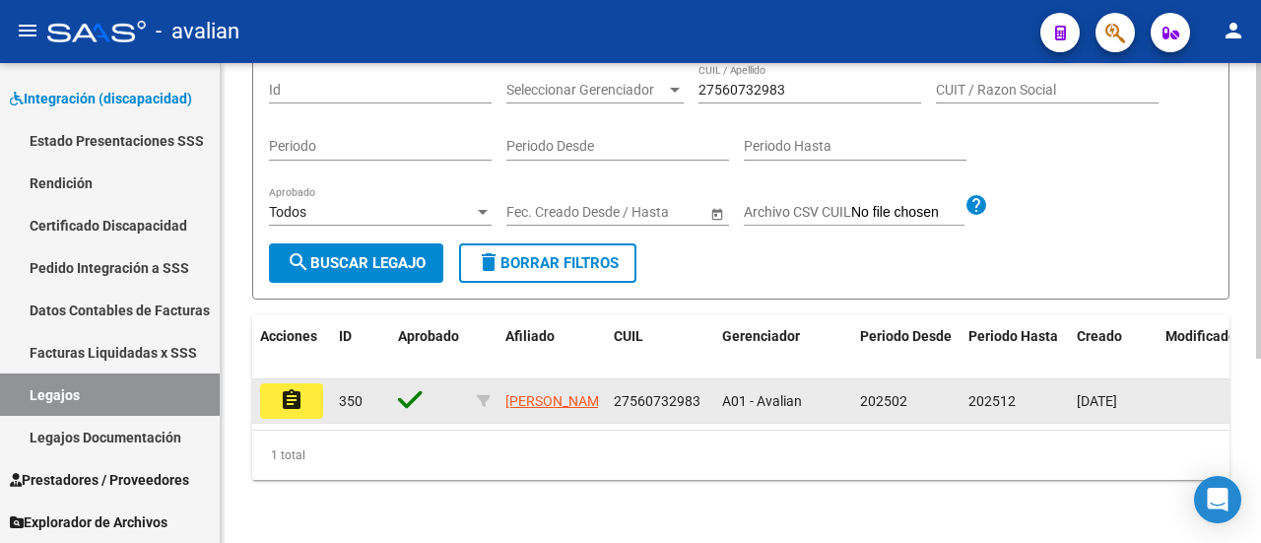
click at [289, 388] on mat-icon "assignment" at bounding box center [292, 400] width 24 height 24
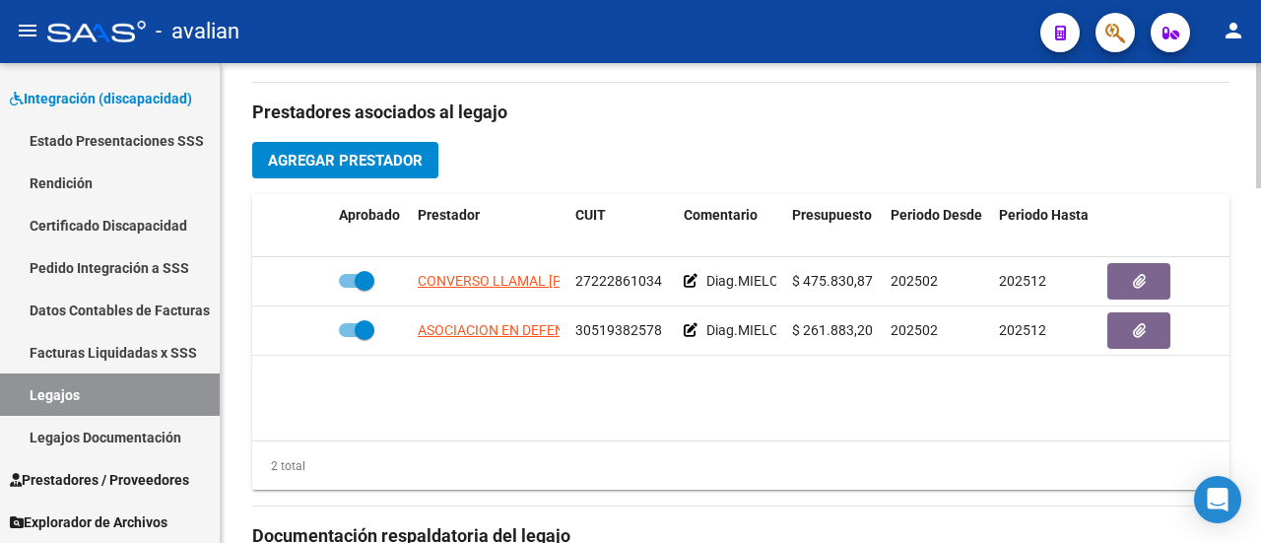
scroll to position [886, 0]
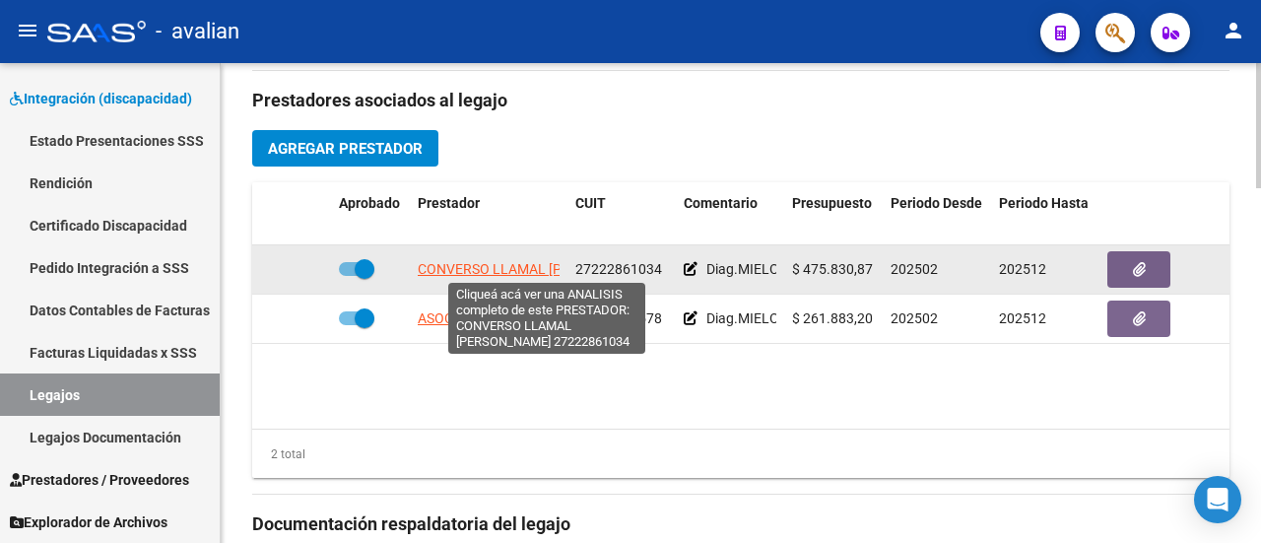
click at [522, 261] on span "CONVERSO LLAMAL [PERSON_NAME]" at bounding box center [536, 269] width 236 height 16
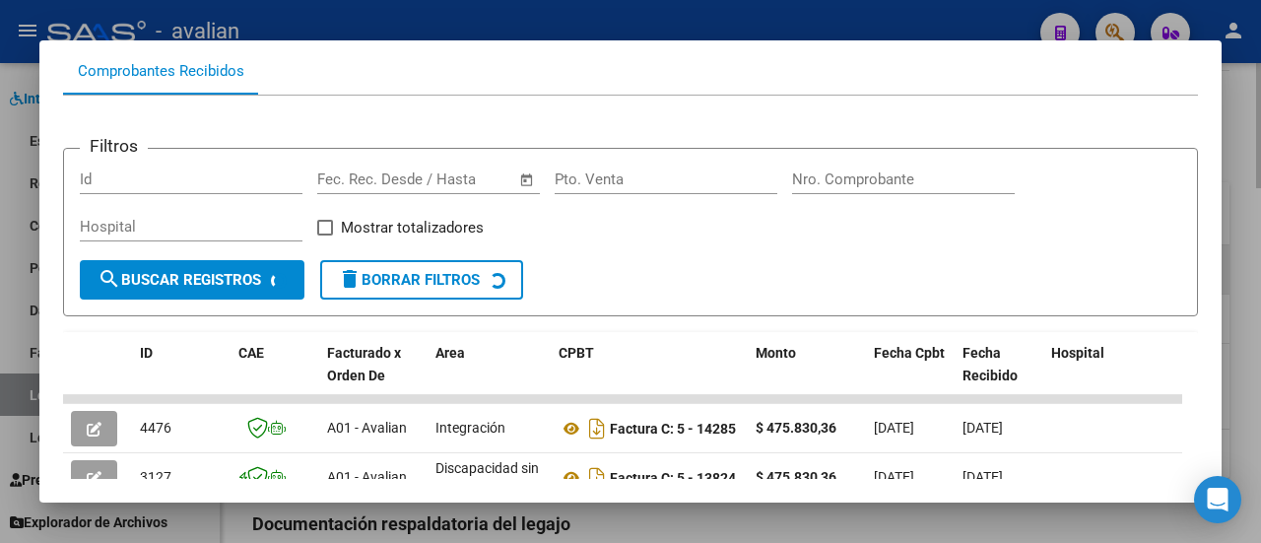
scroll to position [217, 0]
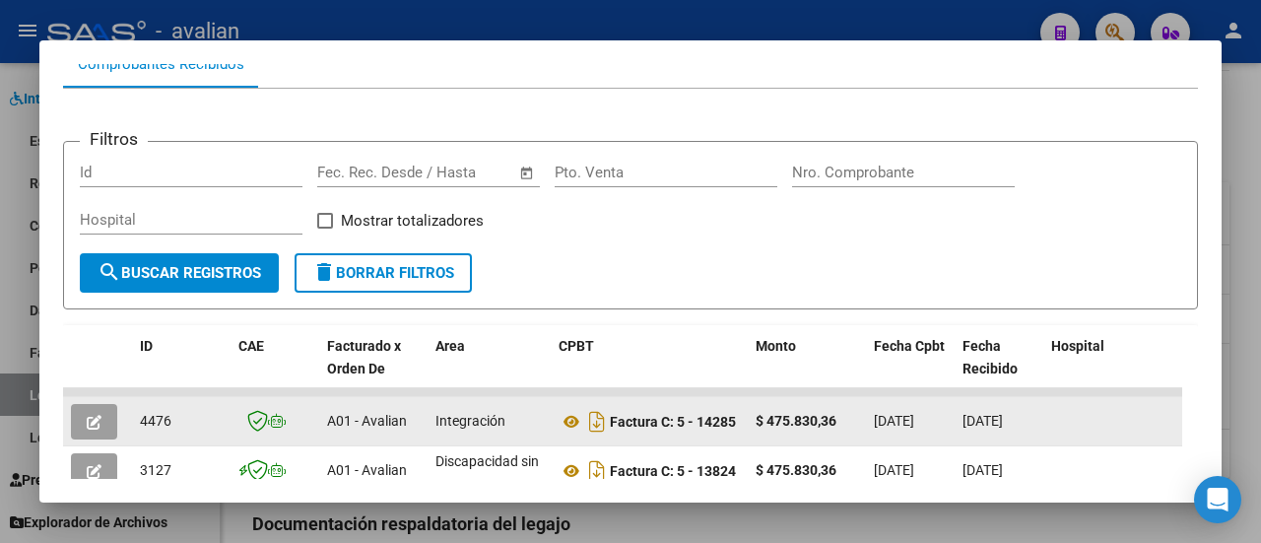
click at [98, 416] on icon "button" at bounding box center [94, 422] width 15 height 15
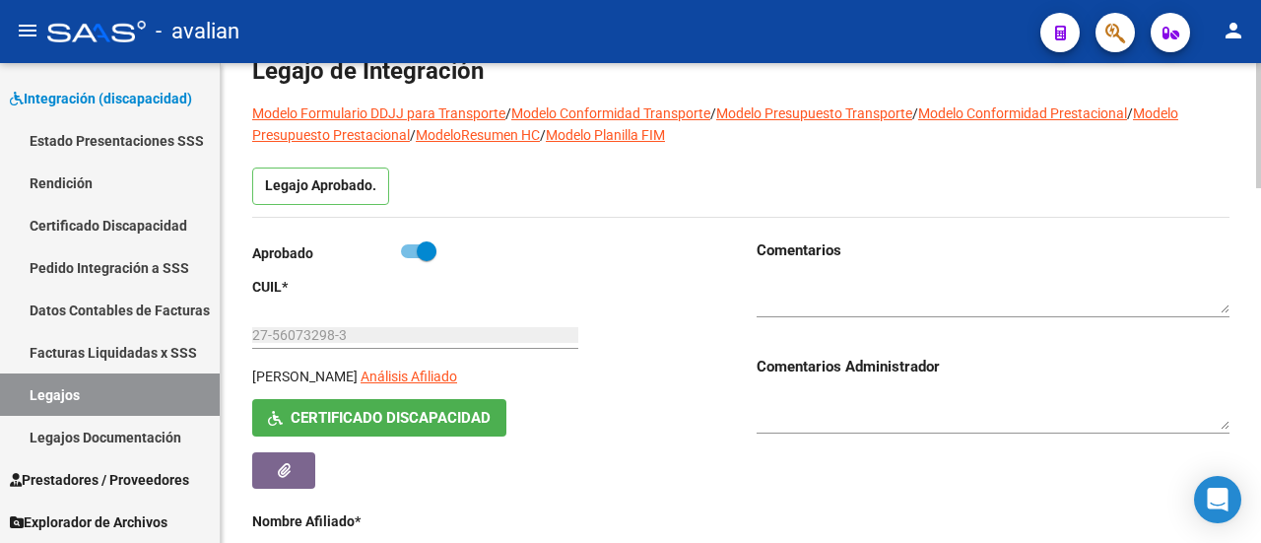
scroll to position [98, 0]
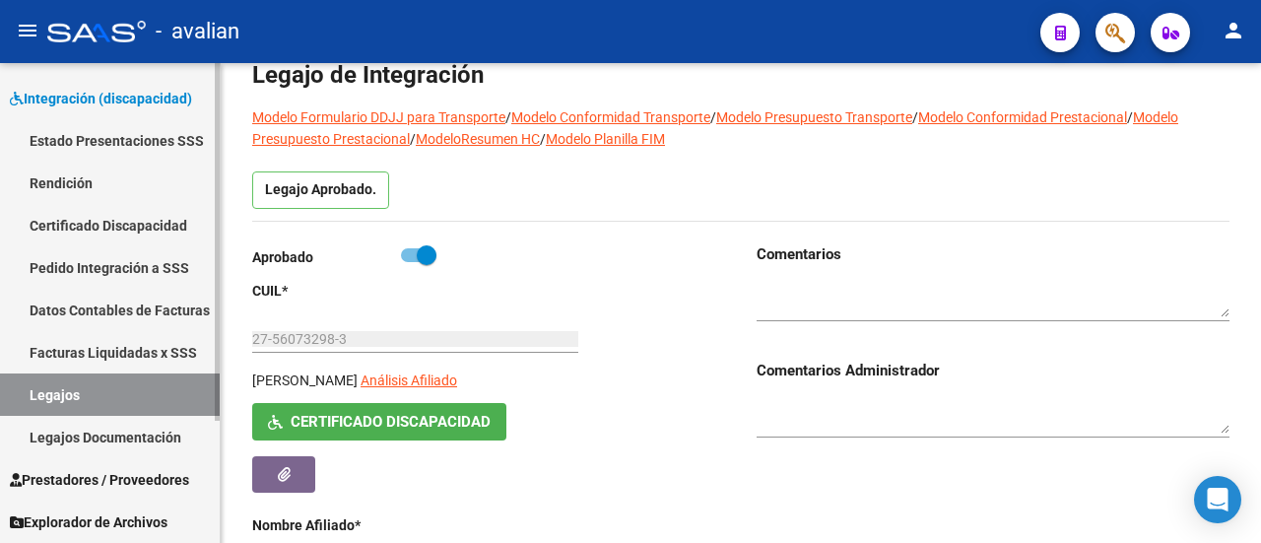
click at [125, 399] on link "Legajos" at bounding box center [110, 394] width 220 height 42
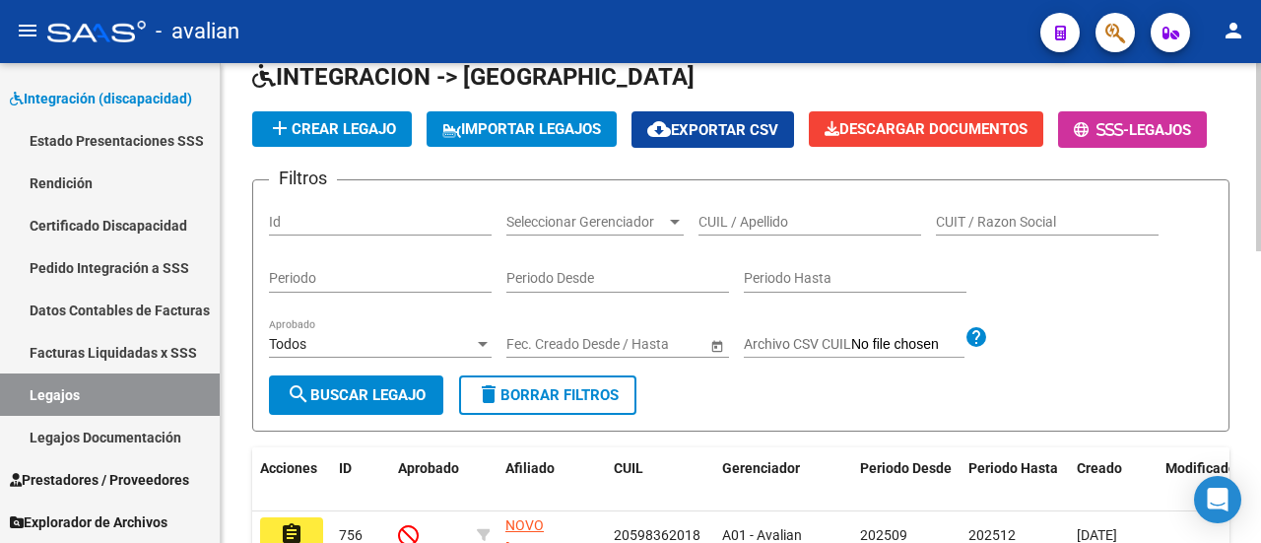
click at [394, 235] on div "Id" at bounding box center [380, 215] width 223 height 39
click at [347, 404] on span "search Buscar Legajo" at bounding box center [356, 395] width 139 height 18
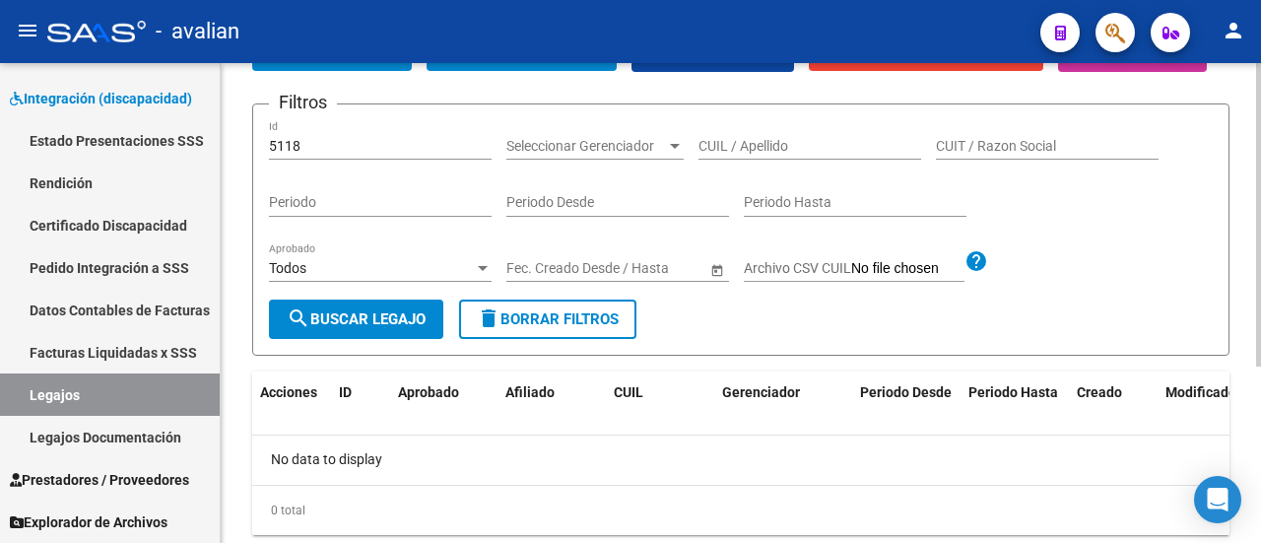
scroll to position [278, 0]
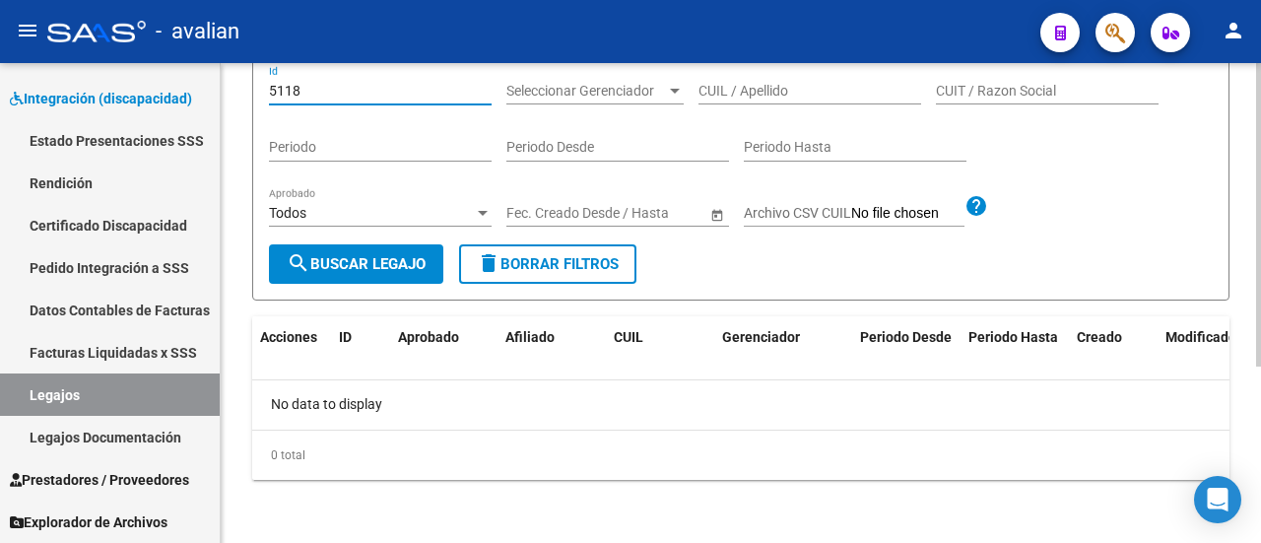
drag, startPoint x: 333, startPoint y: 92, endPoint x: 253, endPoint y: 107, distance: 81.3
click at [253, 107] on form "Filtros 5118 Id Seleccionar Gerenciador Seleccionar Gerenciador CUIL / Apellido…" at bounding box center [740, 174] width 977 height 252
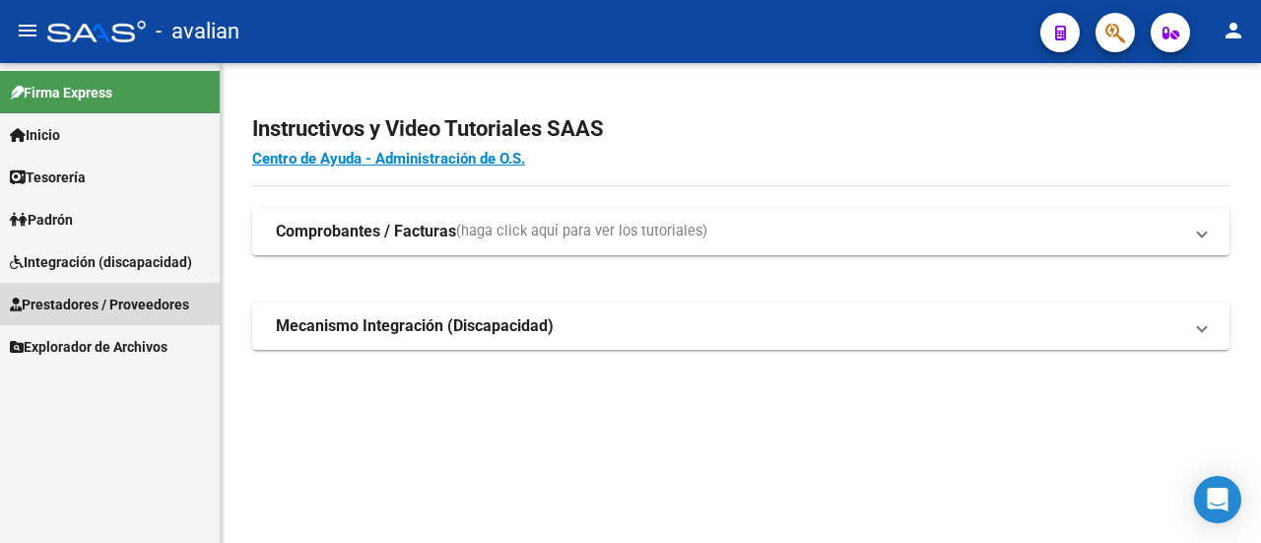
click at [75, 300] on span "Prestadores / Proveedores" at bounding box center [99, 304] width 179 height 22
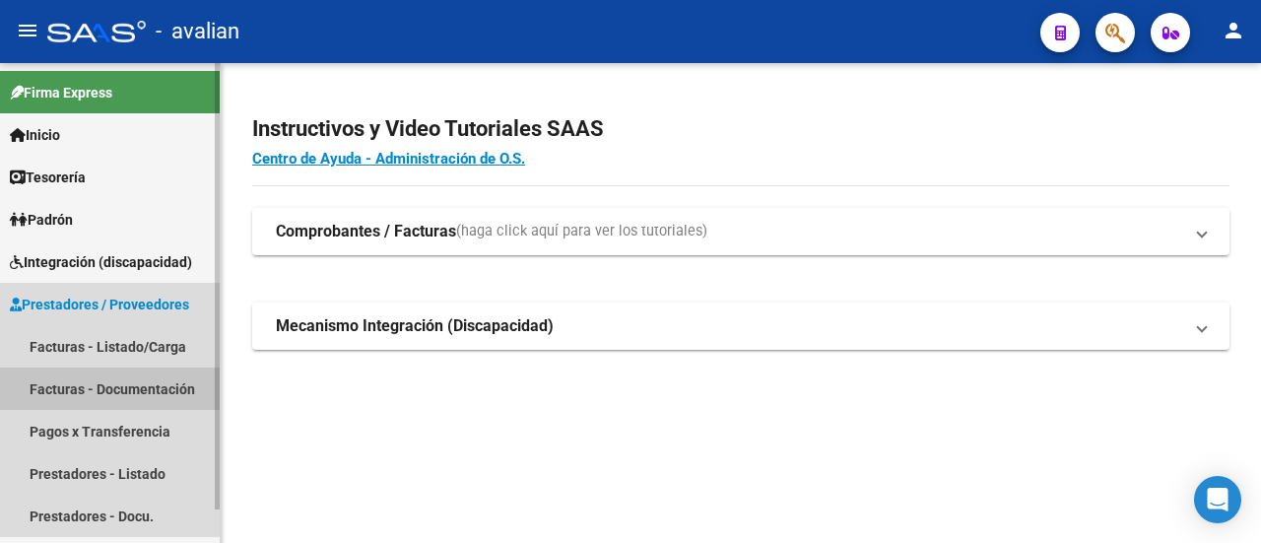
click at [106, 389] on link "Facturas - Documentación" at bounding box center [110, 388] width 220 height 42
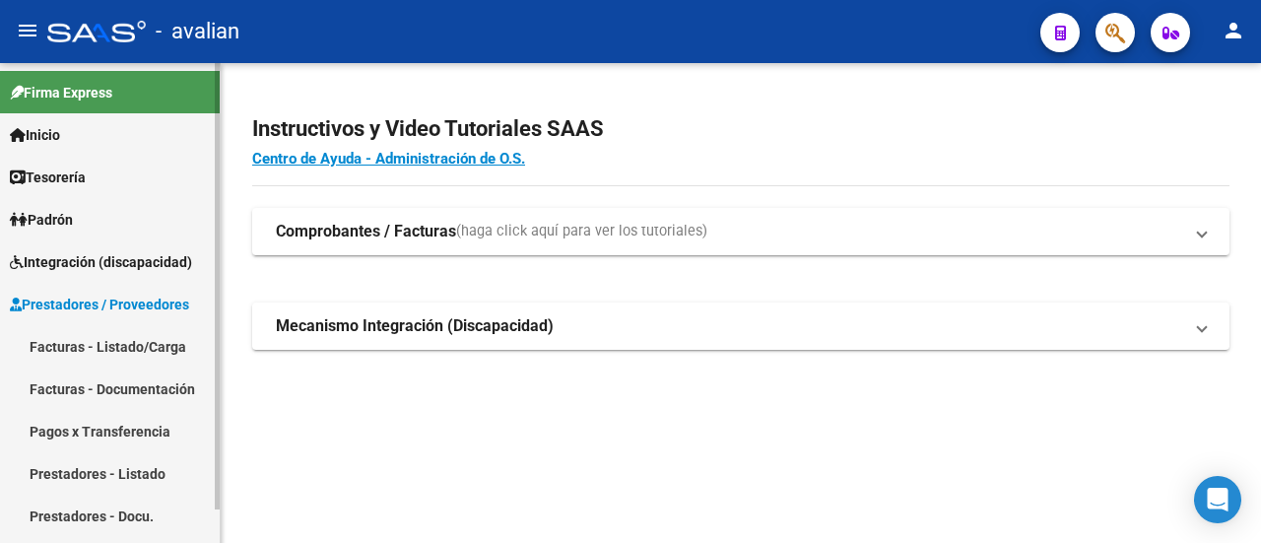
click at [75, 392] on link "Facturas - Documentación" at bounding box center [110, 388] width 220 height 42
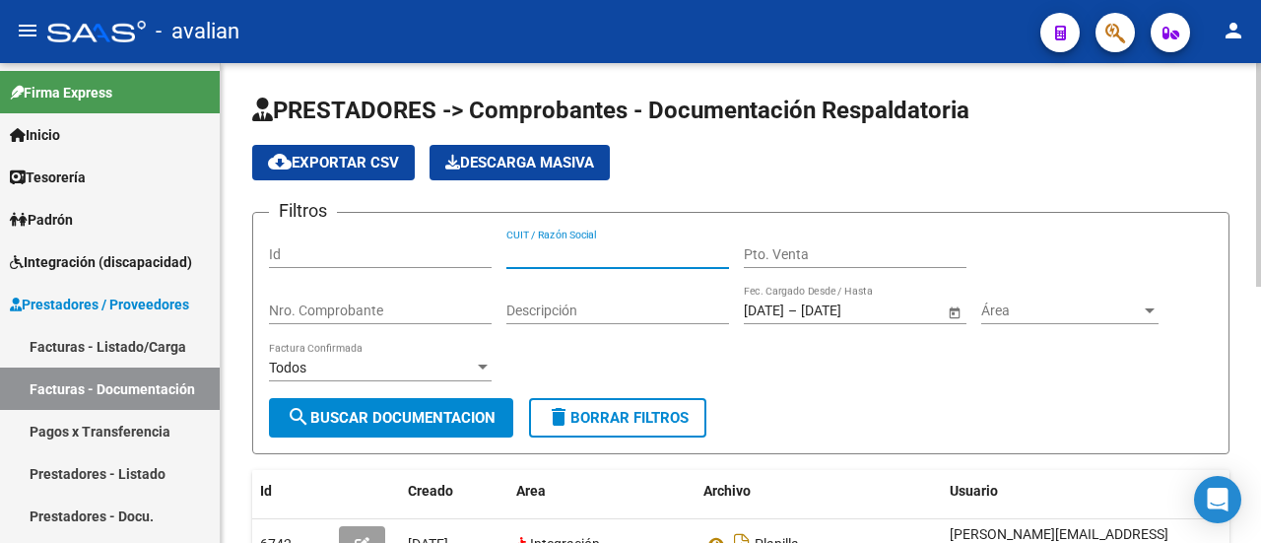
click at [577, 252] on input "CUIT / Razón Social" at bounding box center [617, 254] width 223 height 17
paste input "20580654267"
type input "20580654267"
click at [430, 409] on span "search Buscar Documentacion" at bounding box center [391, 418] width 209 height 18
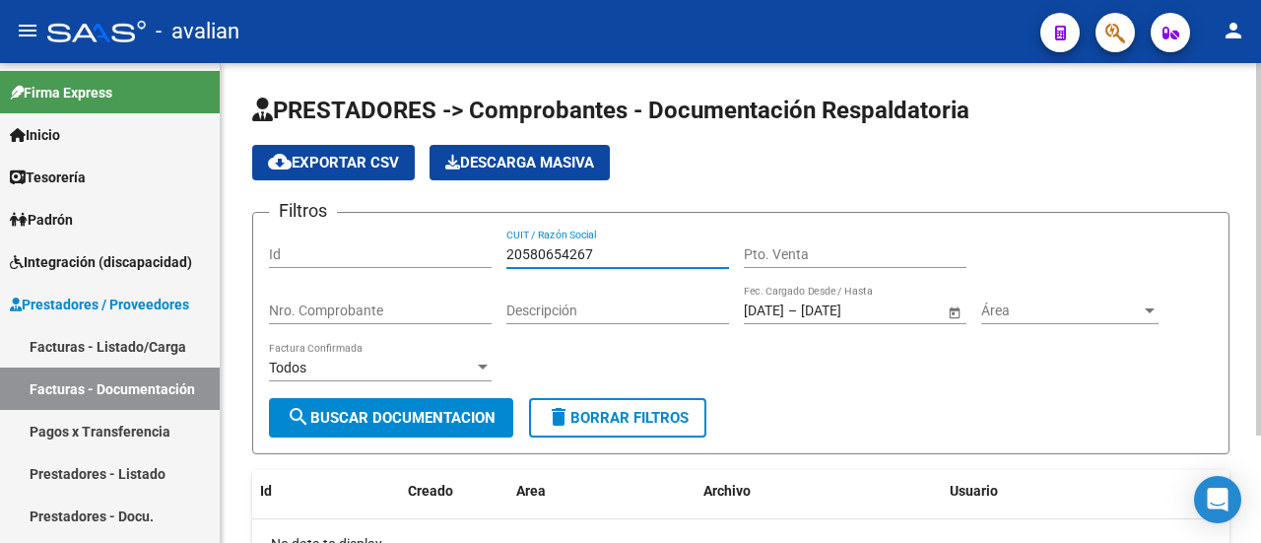
drag, startPoint x: 615, startPoint y: 251, endPoint x: 495, endPoint y: 243, distance: 119.4
click at [495, 243] on div "Filtros Id 20580654267 CUIT / Razón Social Pto. Venta Nro. Comprobante Descripc…" at bounding box center [740, 312] width 943 height 169
click at [358, 250] on input "Id" at bounding box center [380, 254] width 223 height 17
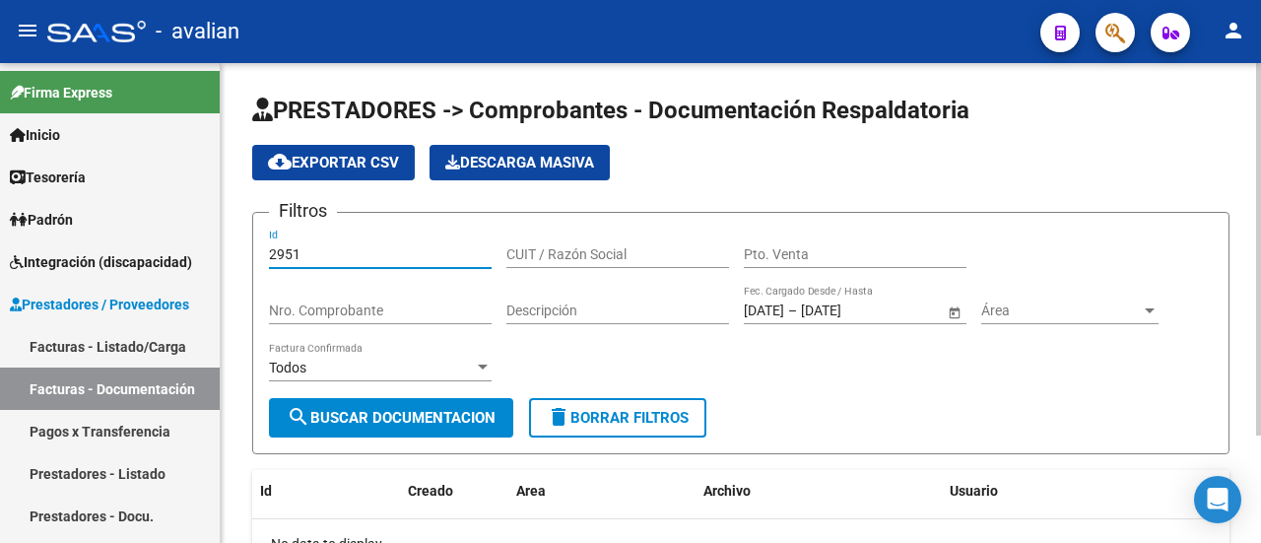
type input "2951"
click at [351, 437] on form "Filtros 2951 Id CUIT / Razón Social Pto. Venta Nro. Comprobante Descripción [DA…" at bounding box center [740, 333] width 977 height 242
click at [390, 413] on span "search Buscar Documentacion" at bounding box center [391, 418] width 209 height 18
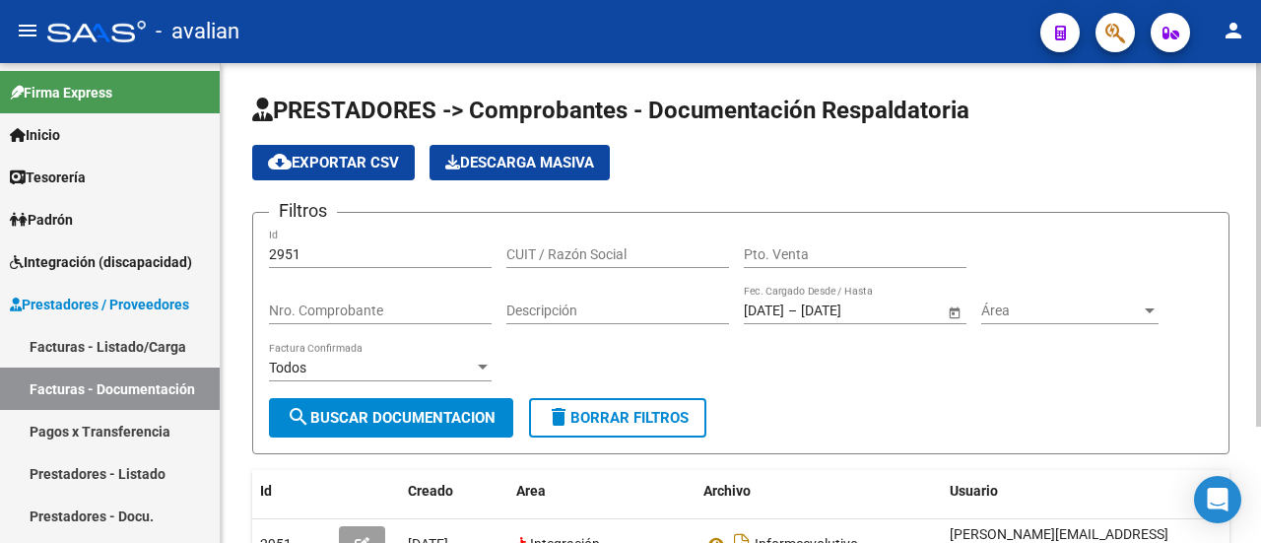
scroll to position [154, 0]
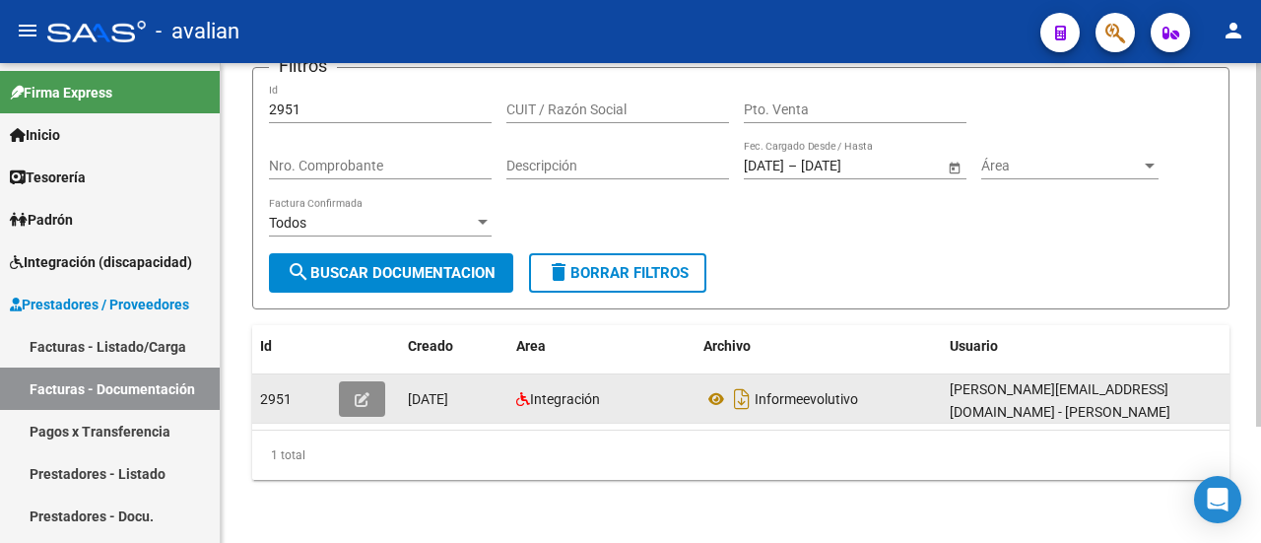
click at [382, 382] on button "button" at bounding box center [362, 398] width 46 height 35
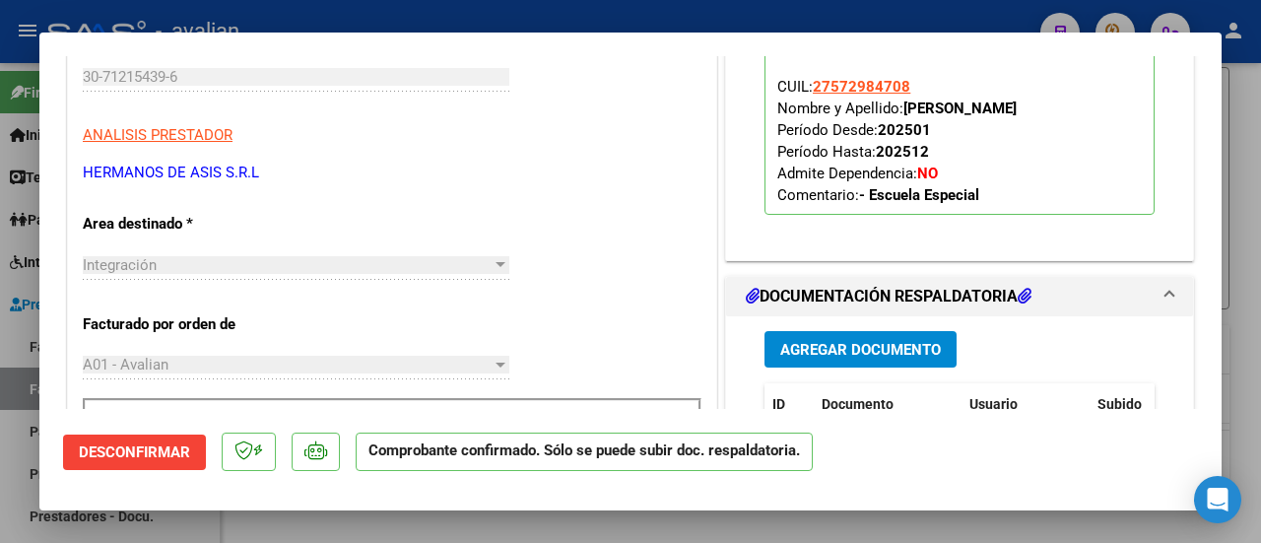
scroll to position [530, 0]
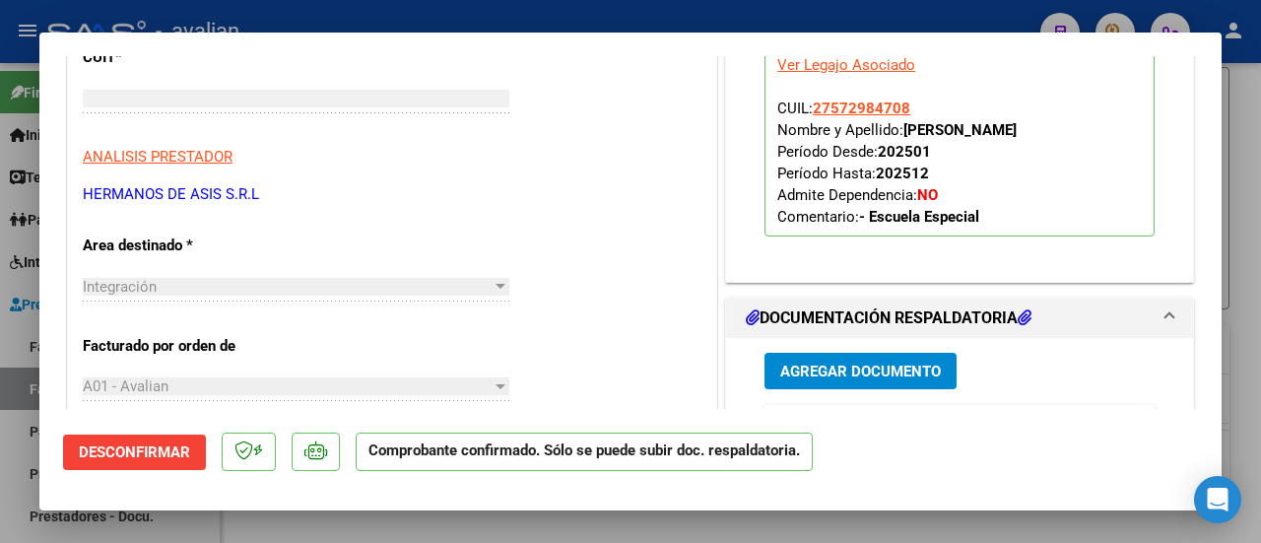
type input "$ 0,00"
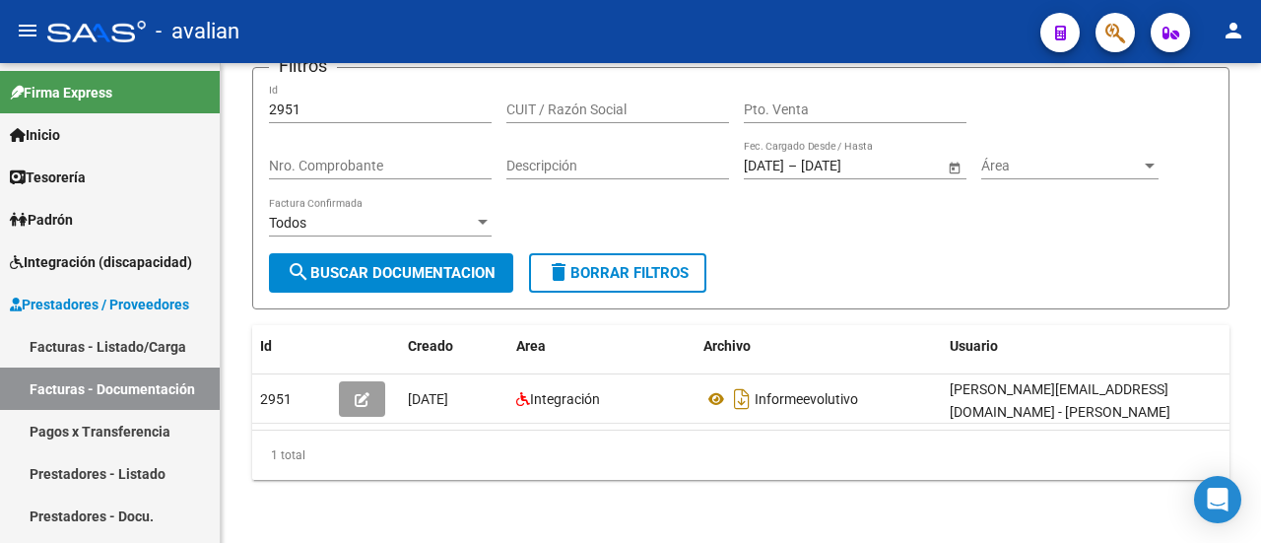
scroll to position [154, 0]
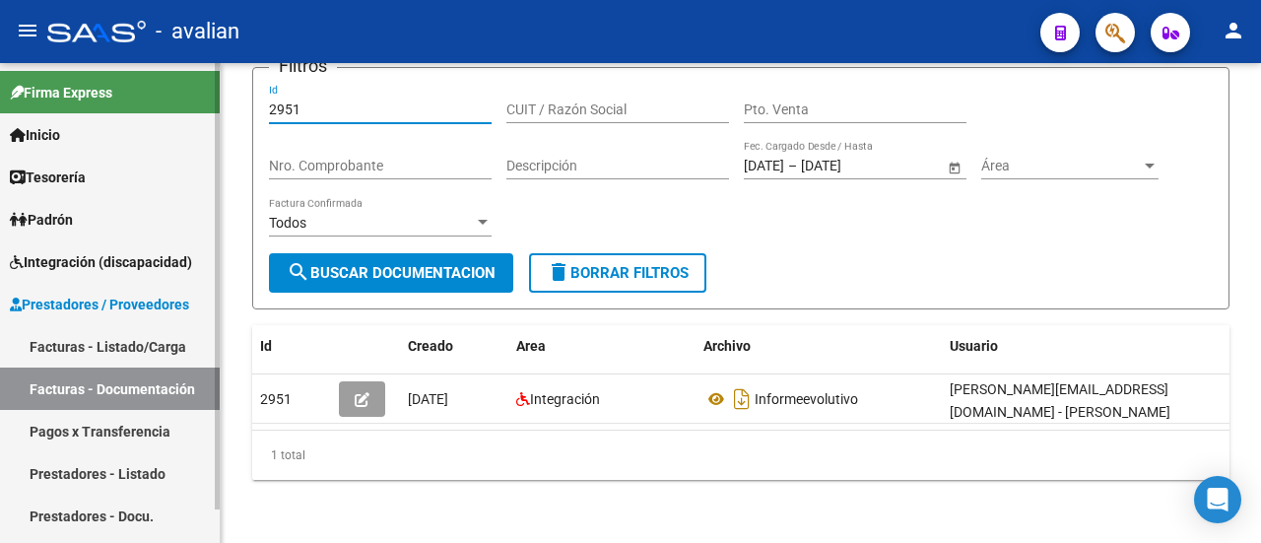
drag, startPoint x: 325, startPoint y: 99, endPoint x: 196, endPoint y: 107, distance: 129.3
click at [196, 107] on mat-sidenav-container "Firma Express Inicio Calendario SSS Instructivos Contacto OS Tesorería Extracto…" at bounding box center [630, 303] width 1261 height 480
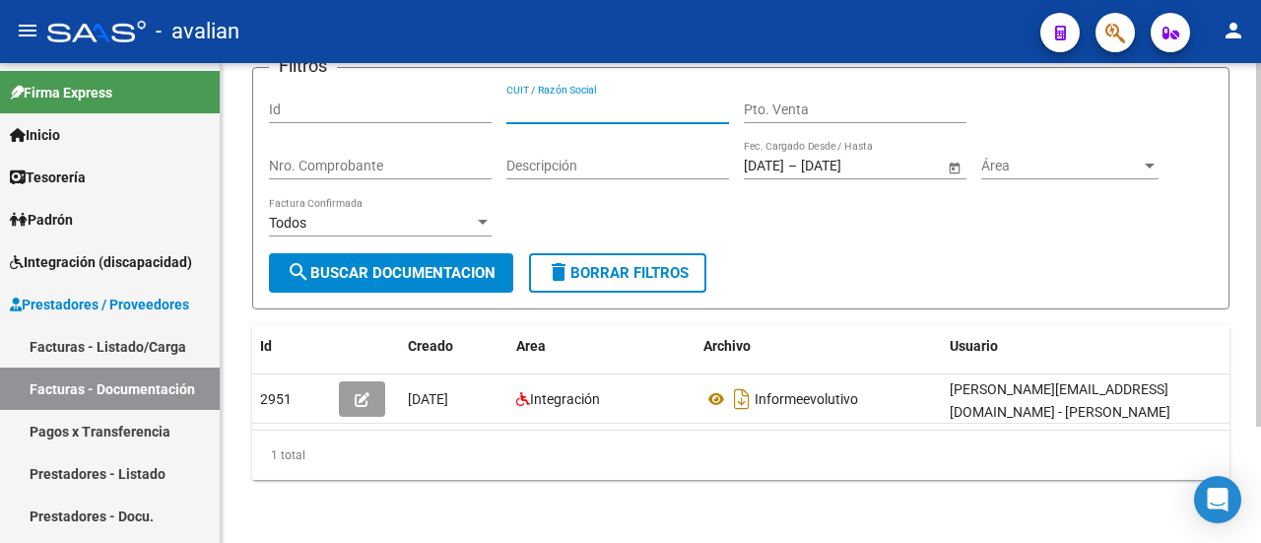
click at [595, 101] on input "CUIT / Razón Social" at bounding box center [617, 109] width 223 height 17
paste input "20580654267"
type input "20580654267"
click at [419, 264] on span "search Buscar Documentacion" at bounding box center [391, 273] width 209 height 18
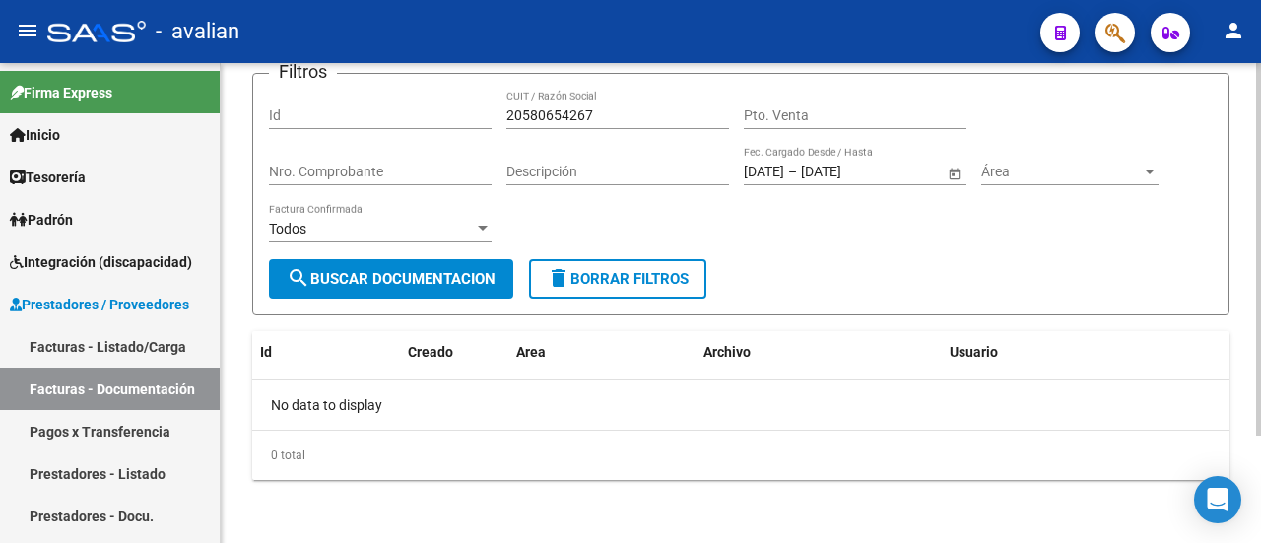
scroll to position [138, 0]
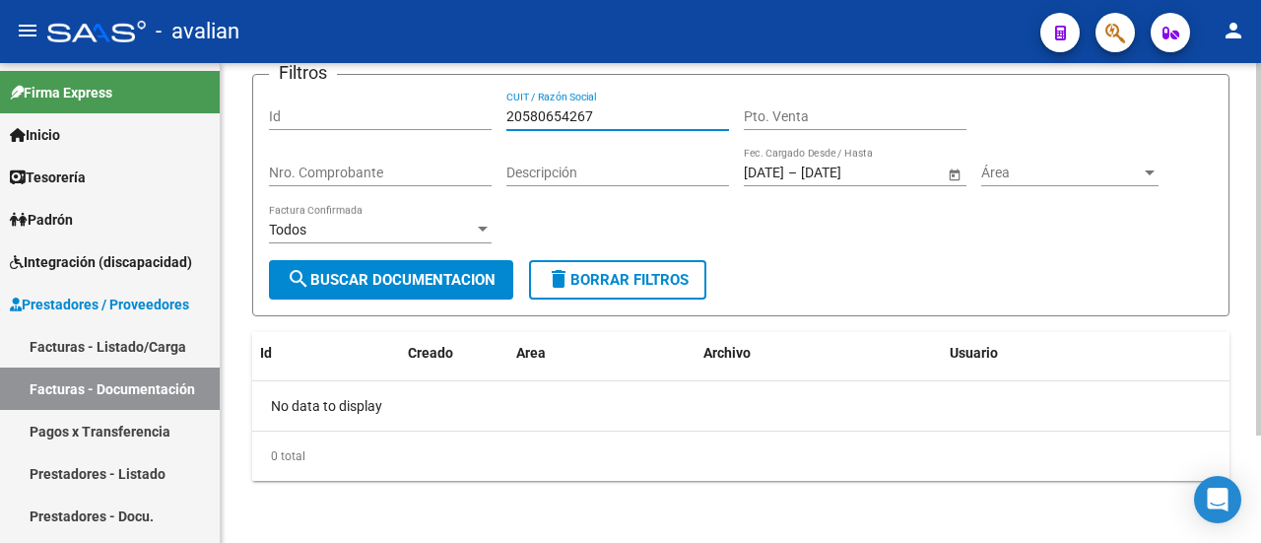
drag, startPoint x: 615, startPoint y: 114, endPoint x: 418, endPoint y: 125, distance: 197.3
click at [418, 125] on div "Filtros Id 20580654267 CUIT / Razón Social Pto. Venta Nro. Comprobante Descripc…" at bounding box center [740, 175] width 943 height 169
paste input "20580654267"
type input "20580654267"
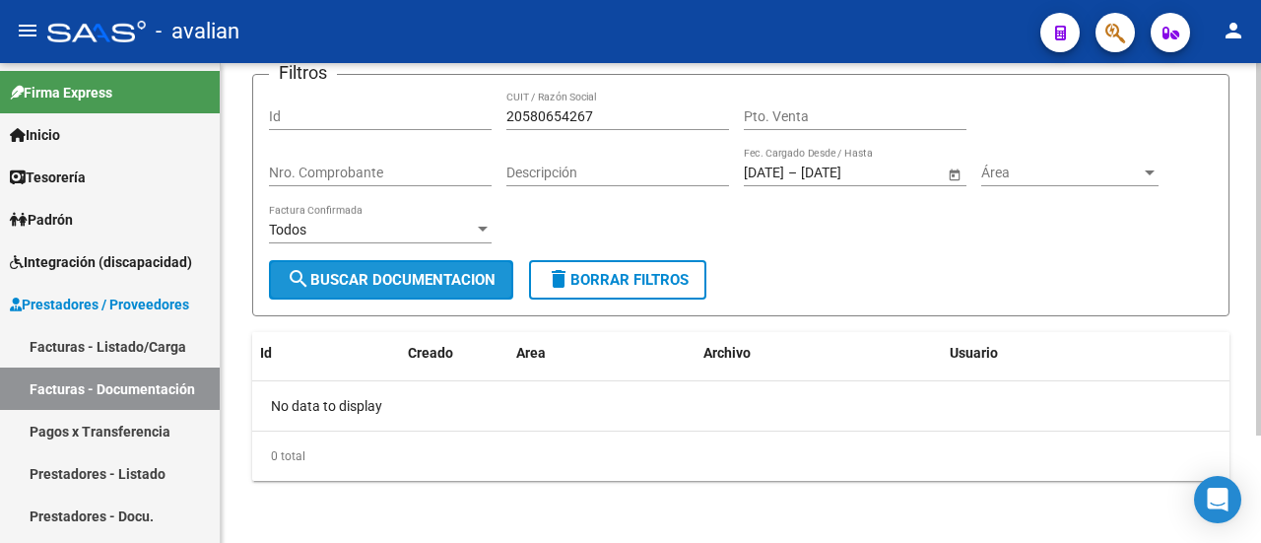
click at [411, 274] on span "search Buscar Documentacion" at bounding box center [391, 280] width 209 height 18
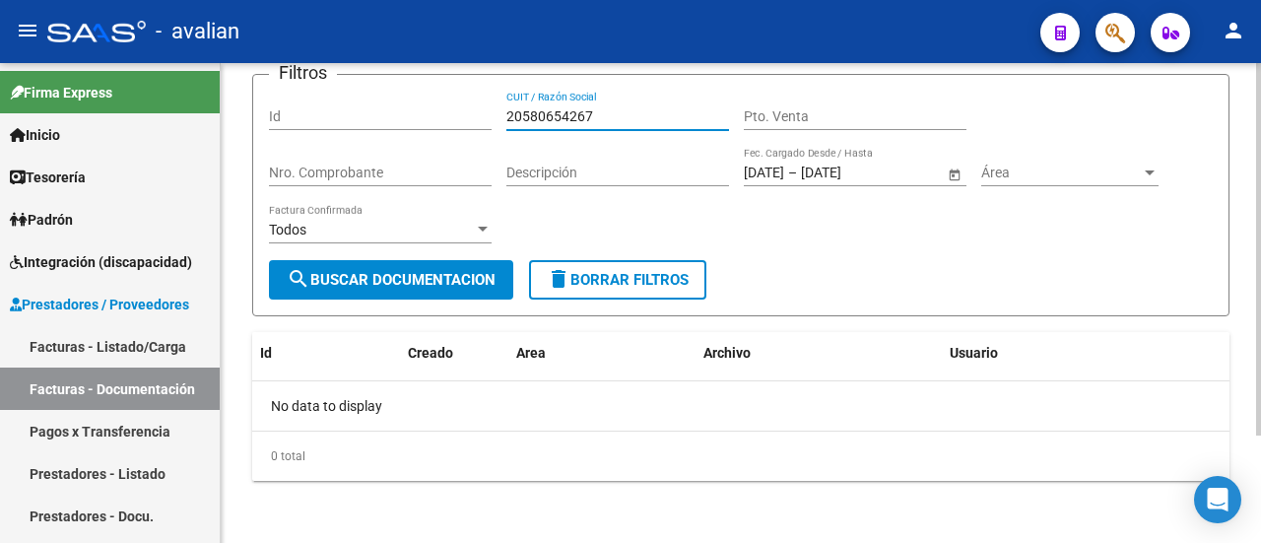
drag, startPoint x: 610, startPoint y: 115, endPoint x: 508, endPoint y: 113, distance: 101.5
click at [508, 113] on input "20580654267" at bounding box center [617, 116] width 223 height 17
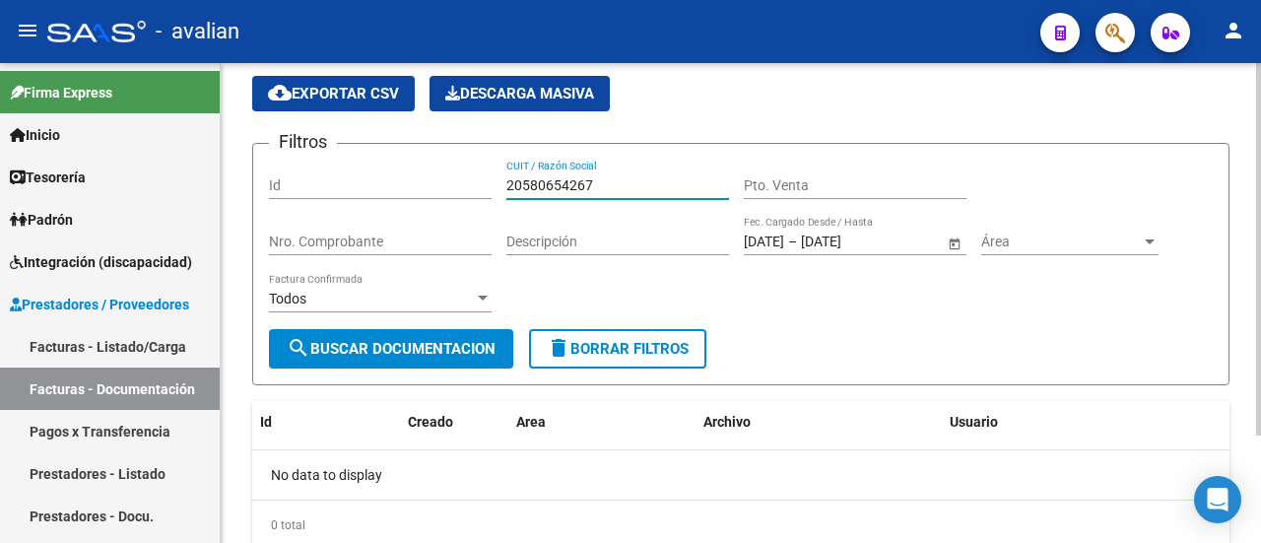
scroll to position [39, 0]
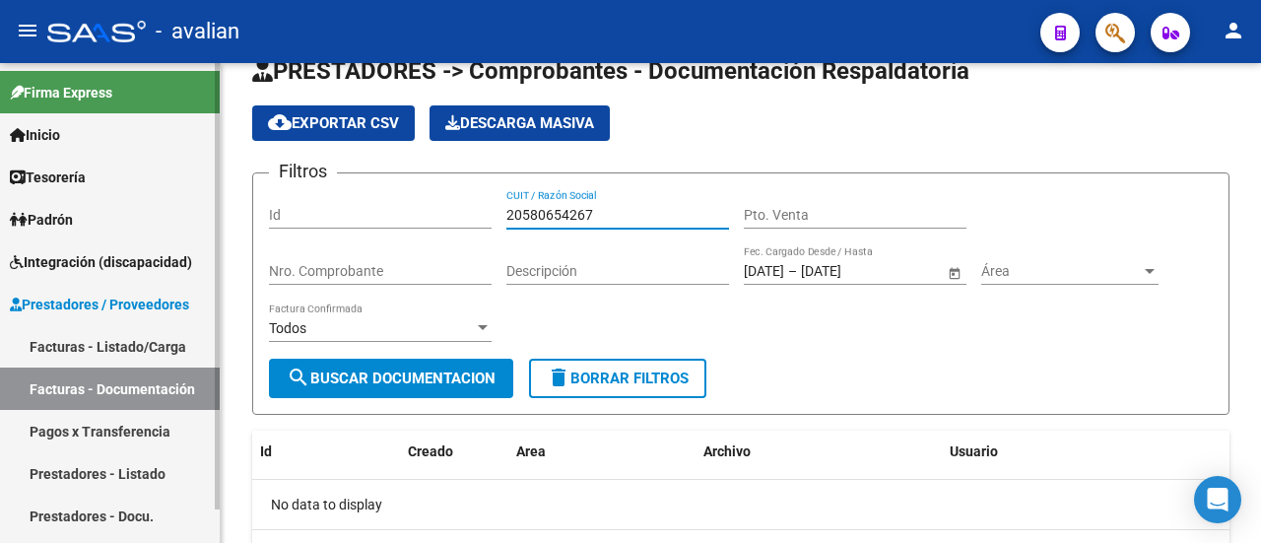
drag, startPoint x: 134, startPoint y: 341, endPoint x: 211, endPoint y: 324, distance: 78.6
click at [134, 341] on link "Facturas - Listado/Carga" at bounding box center [110, 346] width 220 height 42
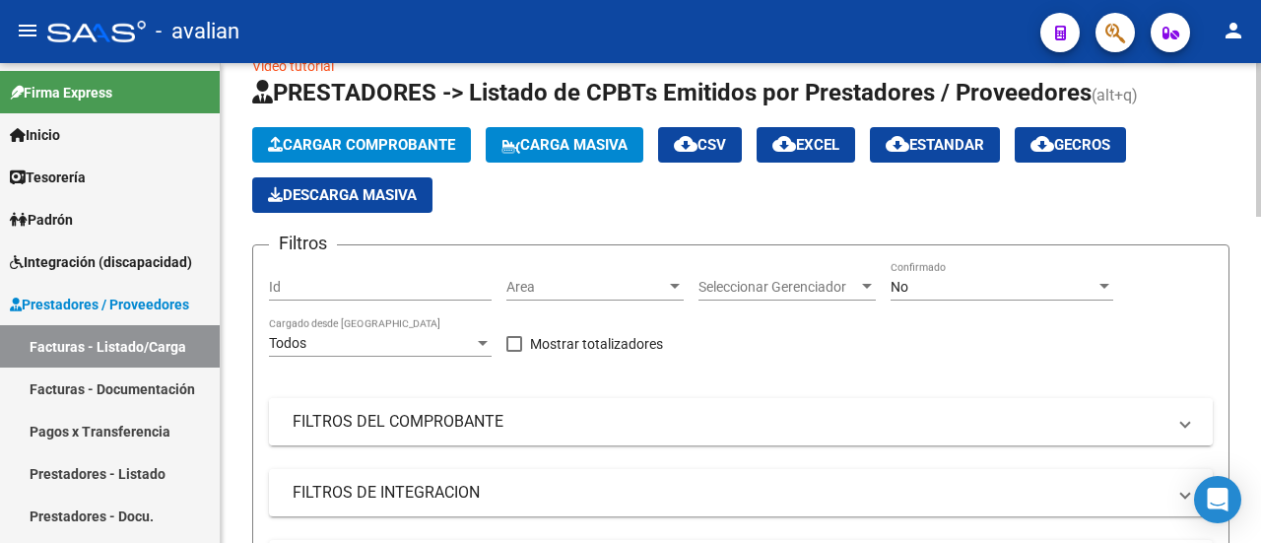
click at [393, 422] on mat-panel-title "FILTROS DEL COMPROBANTE" at bounding box center [729, 422] width 873 height 22
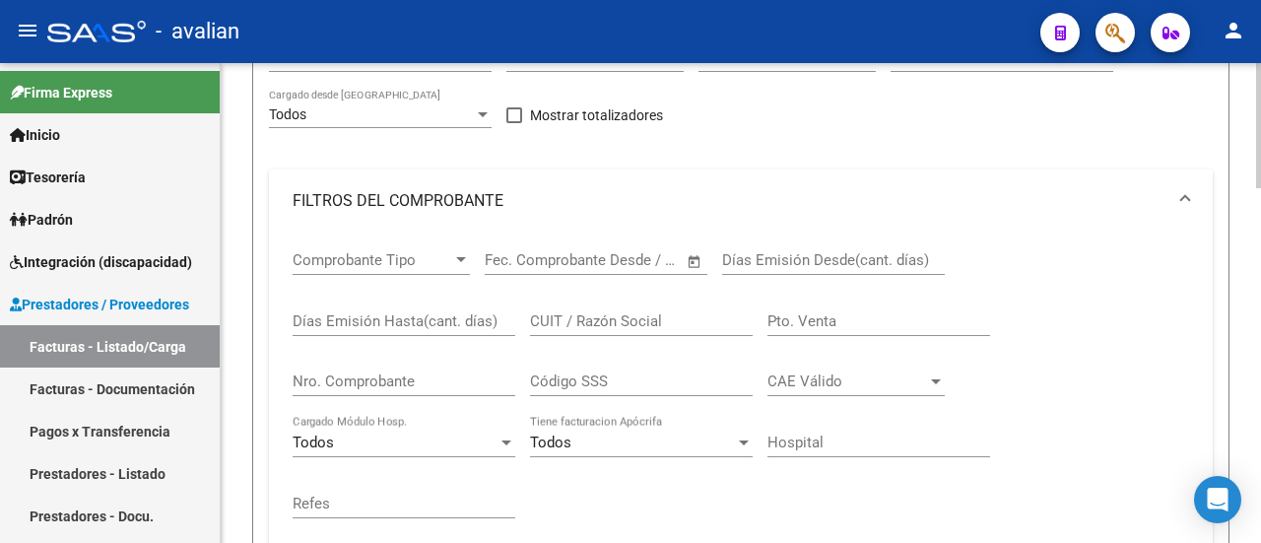
scroll to position [335, 0]
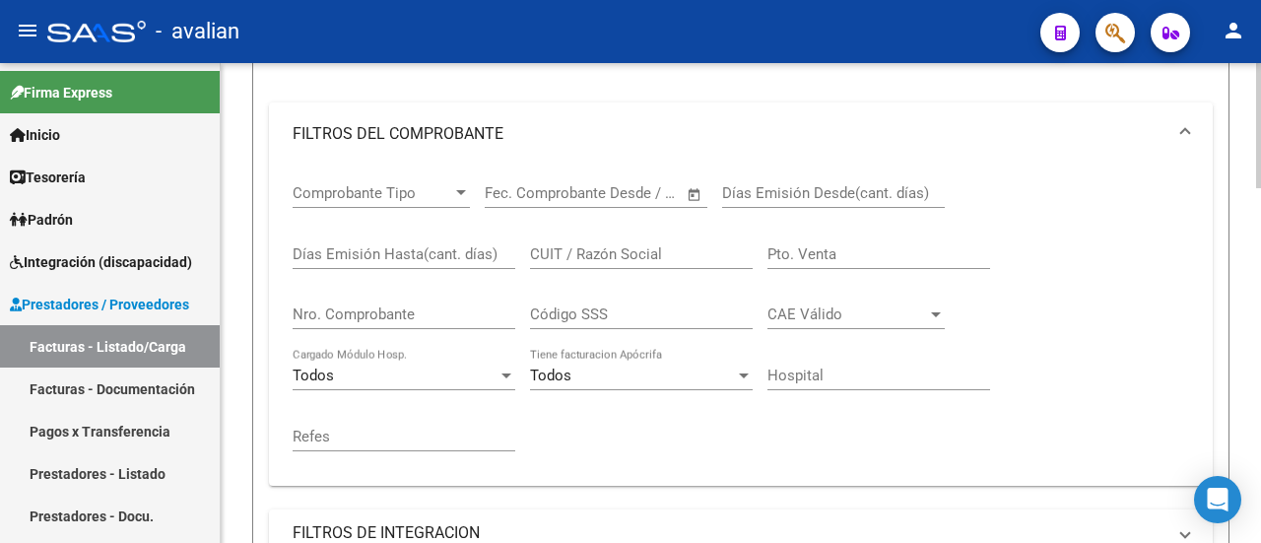
click at [408, 303] on div "Nro. Comprobante" at bounding box center [404, 308] width 223 height 42
click at [341, 312] on input "Nro. Comprobante" at bounding box center [404, 314] width 223 height 18
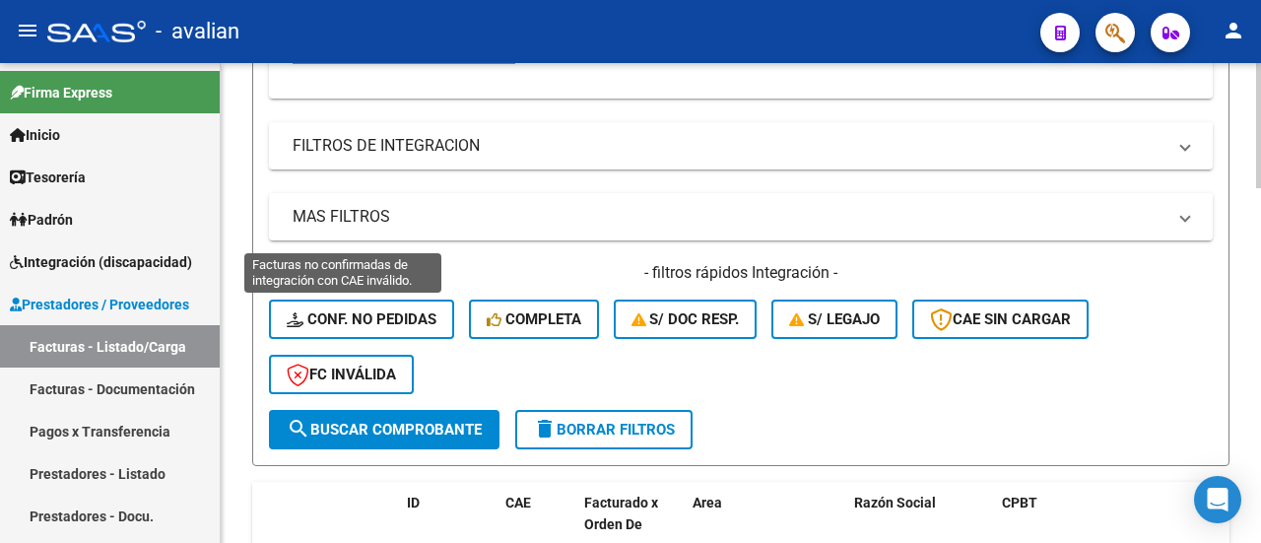
scroll to position [926, 0]
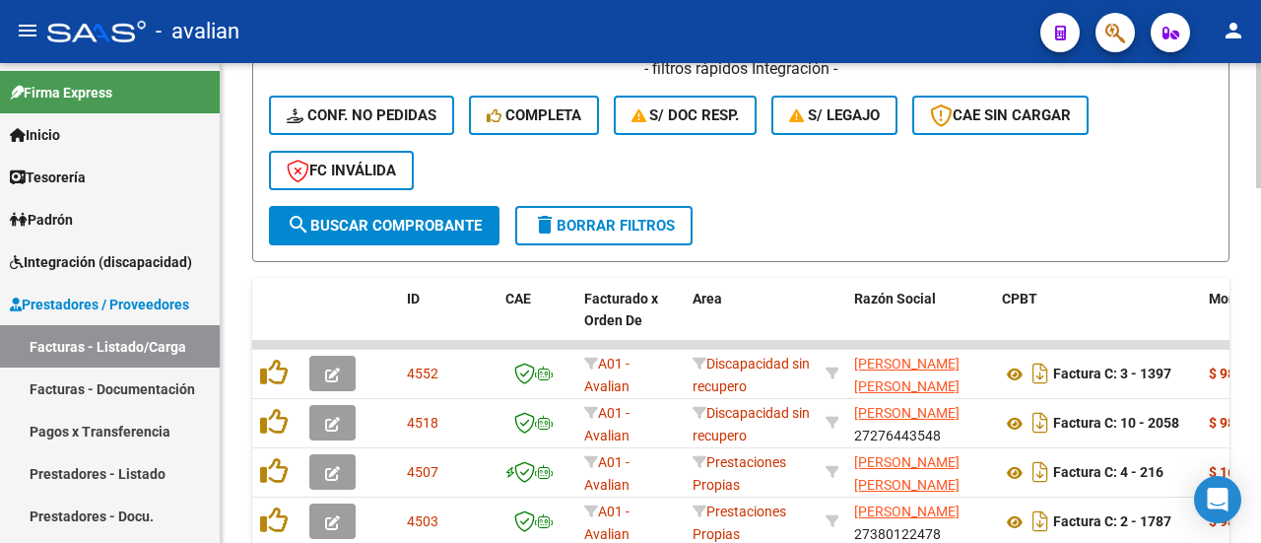
type input "1125"
click at [372, 214] on button "search Buscar Comprobante" at bounding box center [384, 225] width 230 height 39
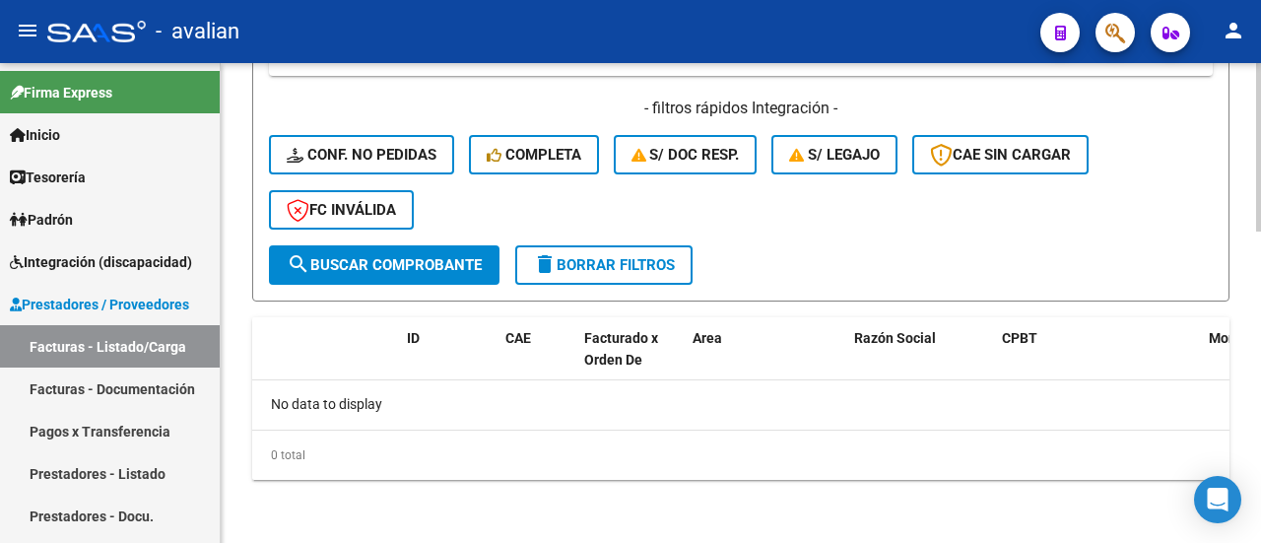
scroll to position [788, 0]
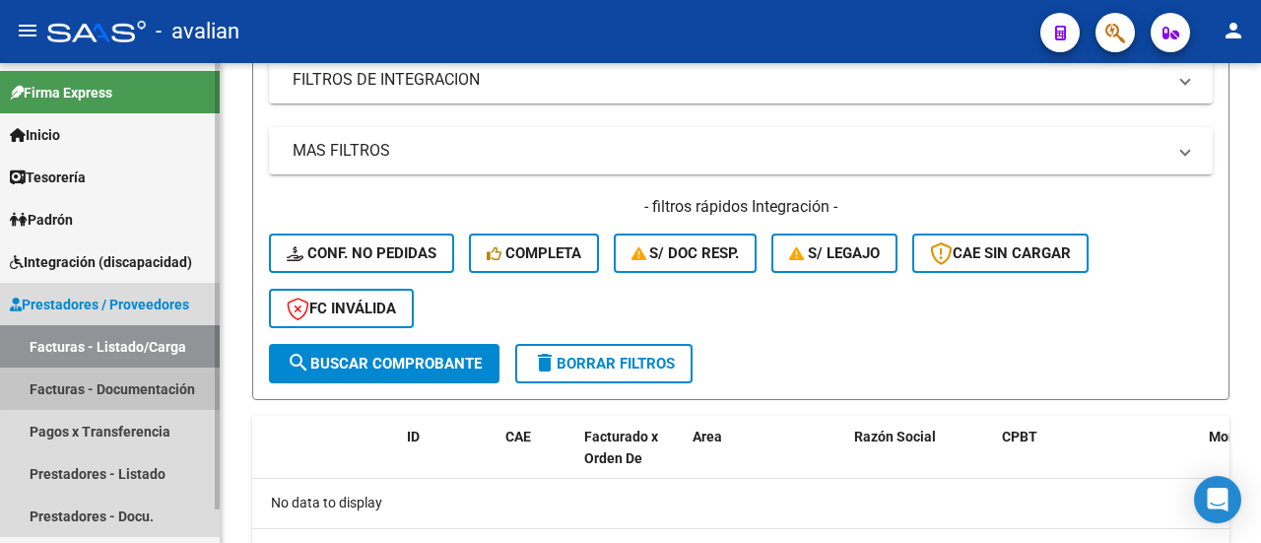
click at [113, 387] on link "Facturas - Documentación" at bounding box center [110, 388] width 220 height 42
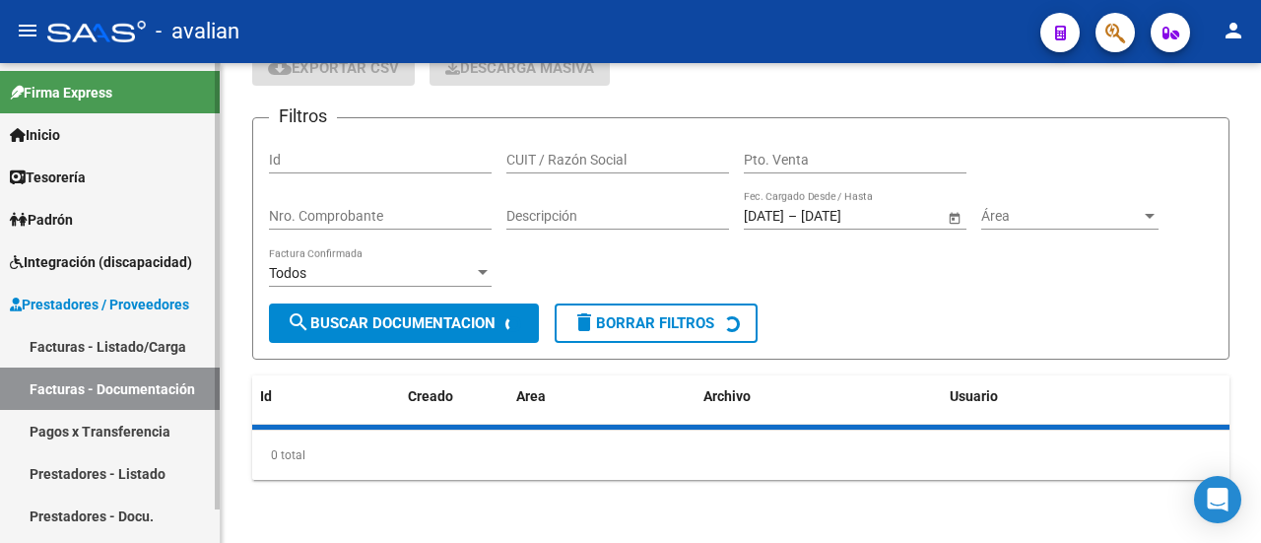
scroll to position [93, 0]
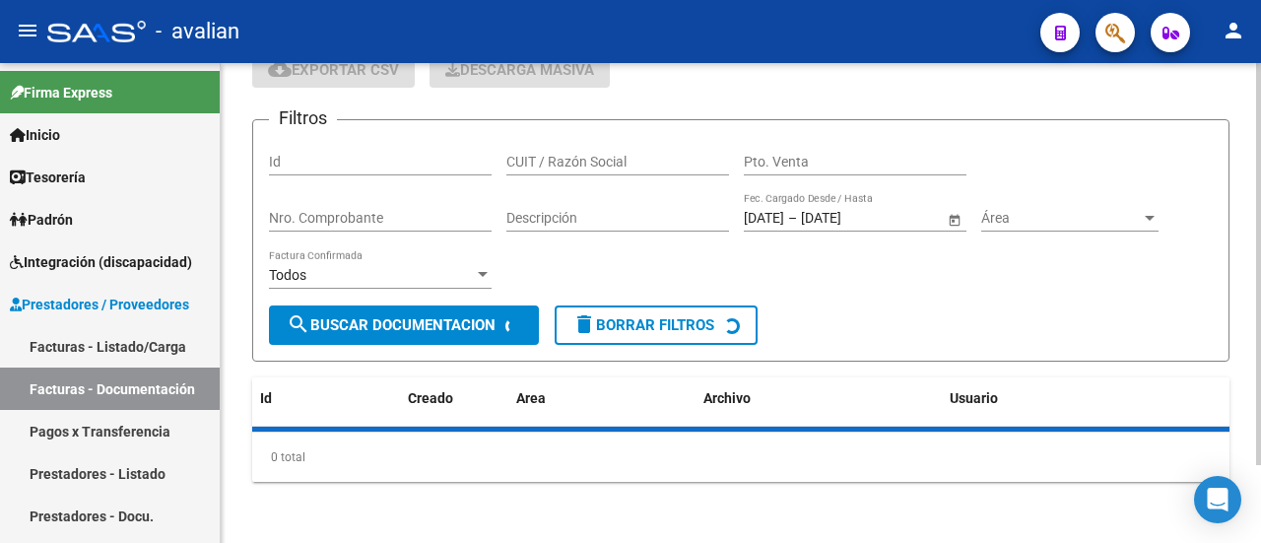
click at [550, 162] on input "CUIT / Razón Social" at bounding box center [617, 162] width 223 height 17
paste input "325080564"
type input "325080564"
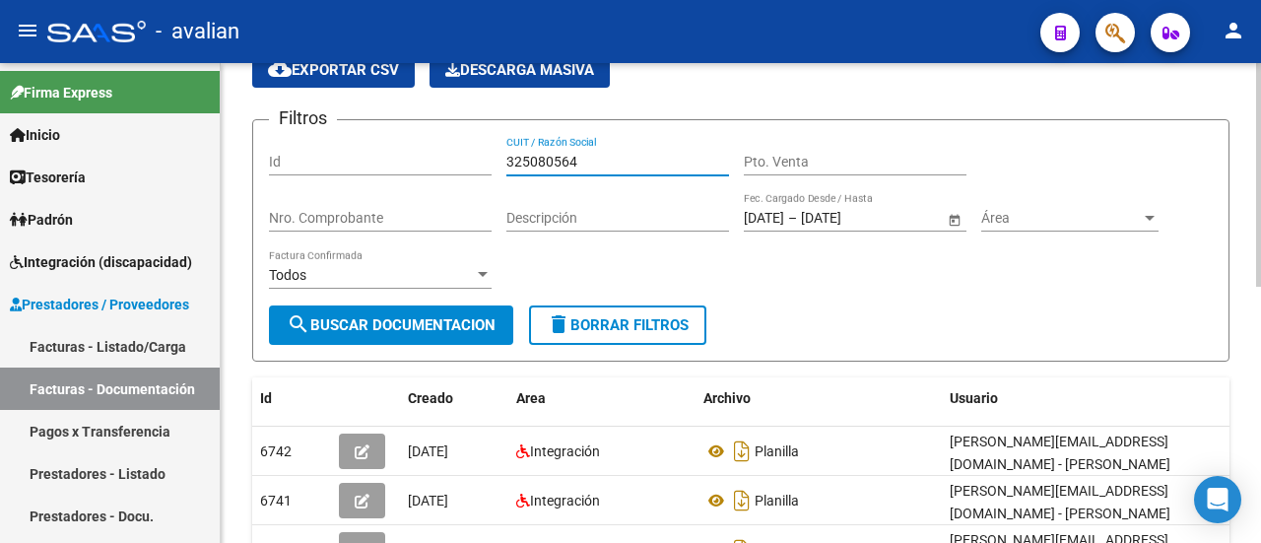
drag, startPoint x: 613, startPoint y: 161, endPoint x: 349, endPoint y: 150, distance: 264.2
click at [349, 150] on div "Filtros Id 325080564 CUIT / Razón Social Pto. Venta Nro. Comprobante Descripció…" at bounding box center [740, 220] width 943 height 169
click at [575, 147] on div "CUIT / Razón Social" at bounding box center [617, 155] width 223 height 39
paste input "27179368981"
type input "27179368981"
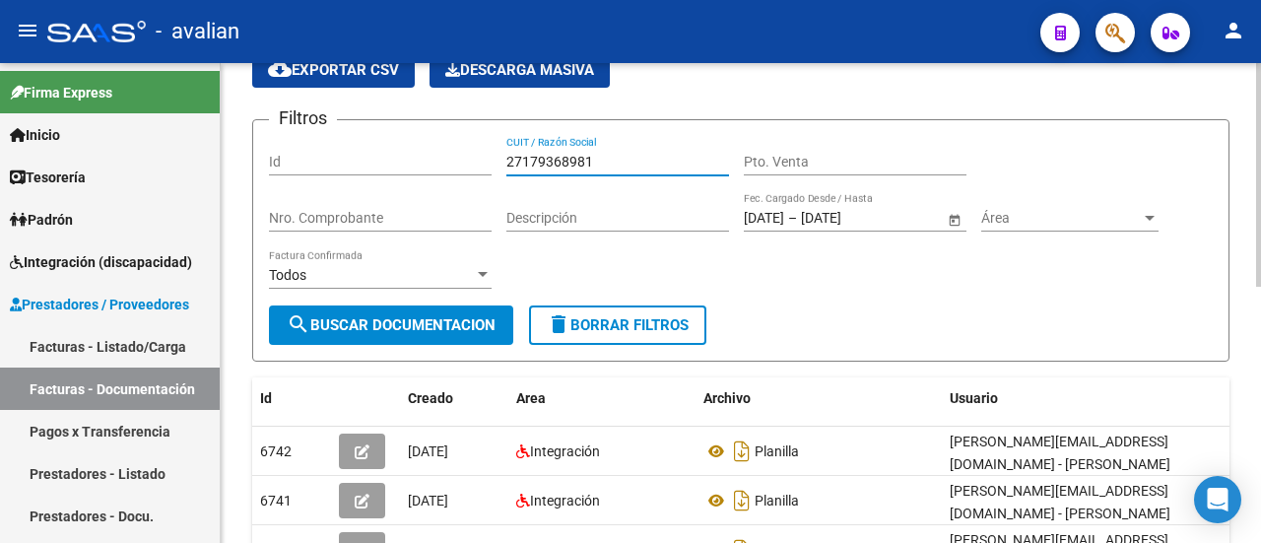
click at [351, 333] on button "search Buscar Documentacion" at bounding box center [391, 324] width 244 height 39
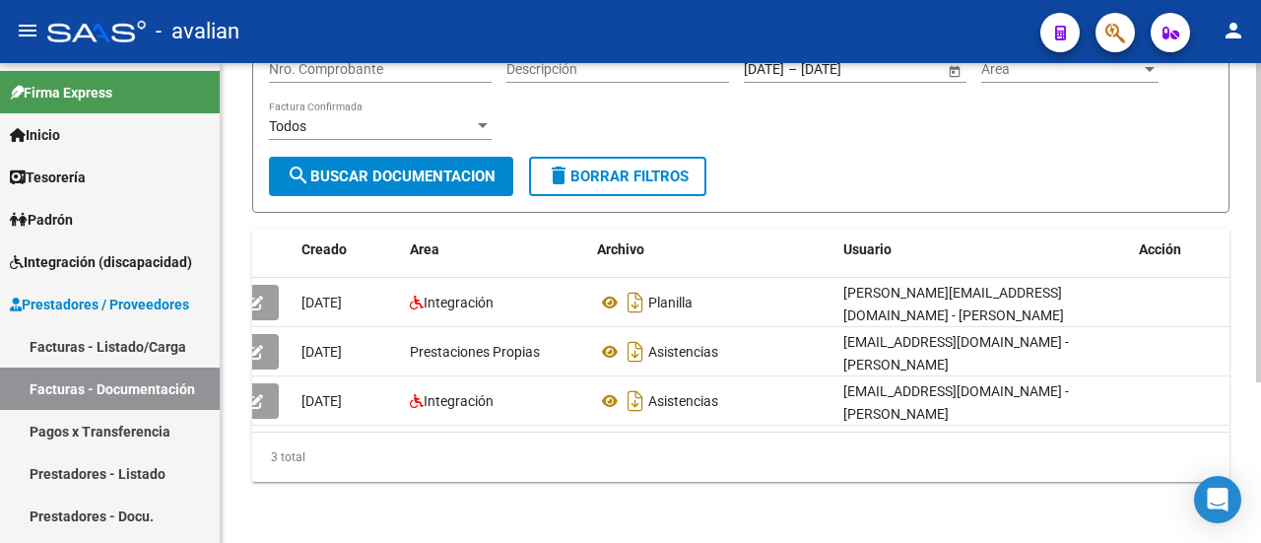
scroll to position [0, 0]
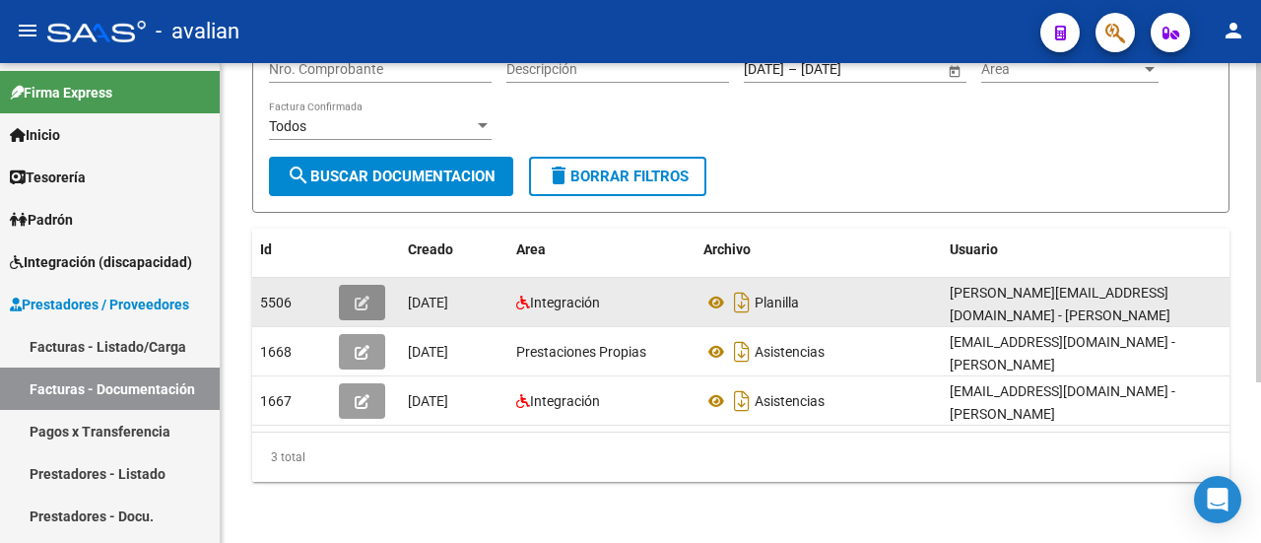
click at [365, 295] on icon "button" at bounding box center [362, 302] width 15 height 15
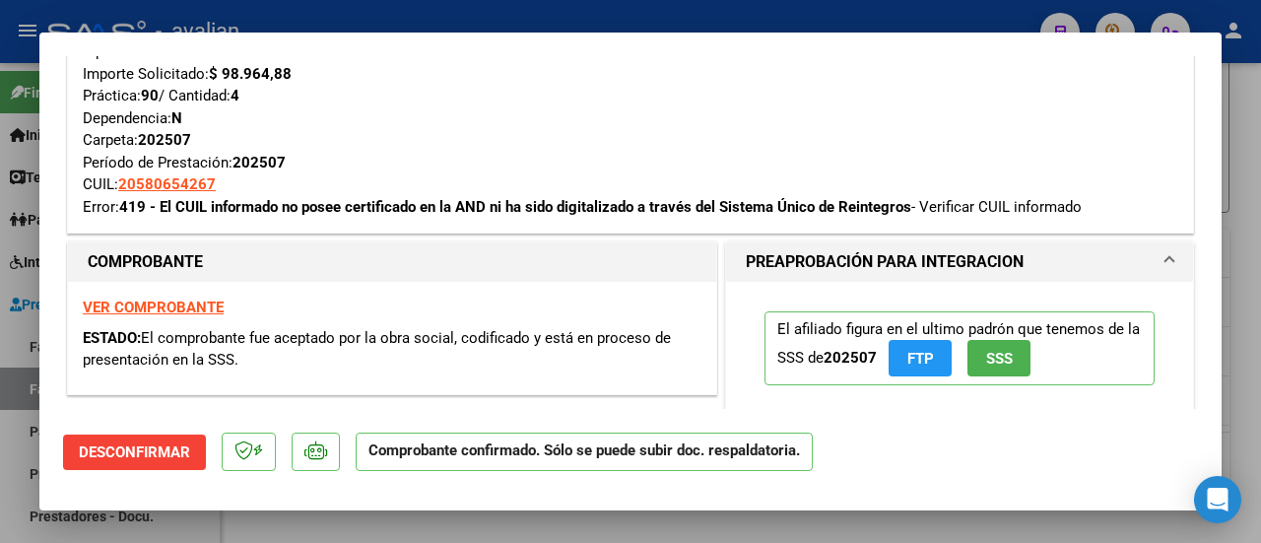
scroll to position [394, 0]
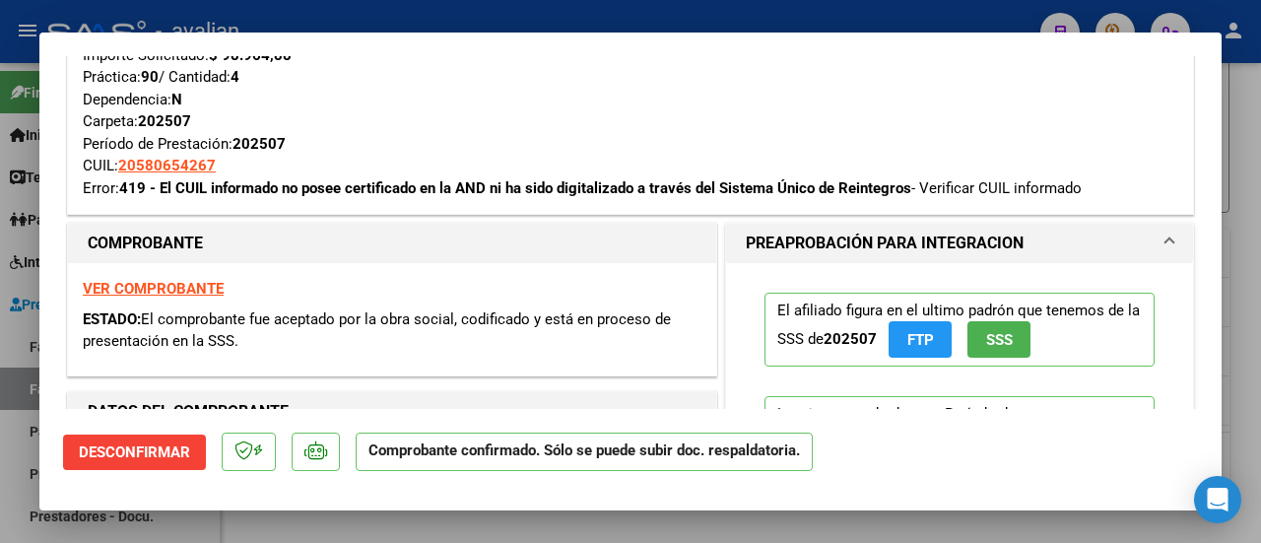
drag, startPoint x: 163, startPoint y: 189, endPoint x: 487, endPoint y: 198, distance: 324.1
click at [487, 198] on div "Tipo de Archivo: DS Importe Solicitado: $ 98.964,88 Práctica: 90 / Cantidad: 4 …" at bounding box center [630, 110] width 1095 height 177
type input "$ 0,00"
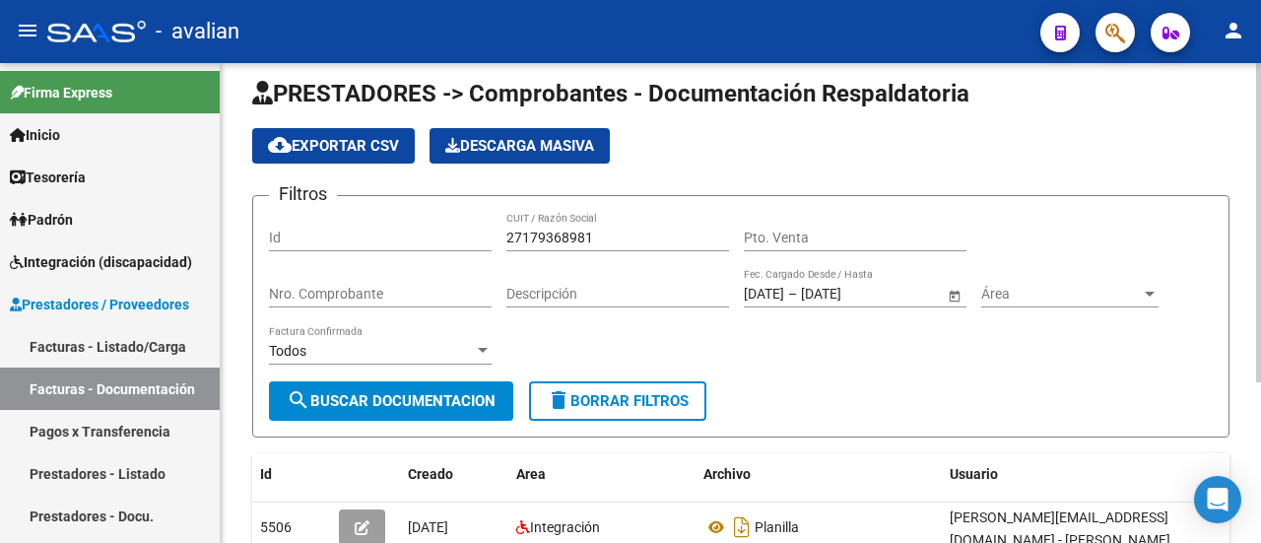
scroll to position [0, 0]
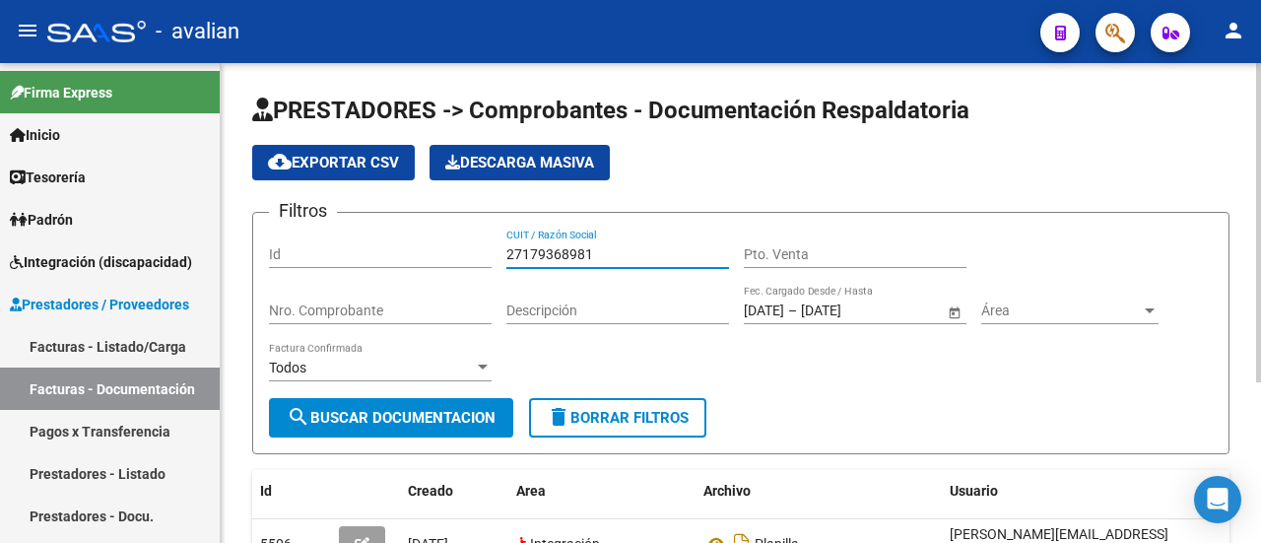
drag, startPoint x: 591, startPoint y: 247, endPoint x: 444, endPoint y: 261, distance: 147.4
click at [444, 261] on div "Filtros Id 27179368981 CUIT / Razón Social Pto. Venta Nro. Comprobante Descripc…" at bounding box center [740, 312] width 943 height 169
paste input "312160787"
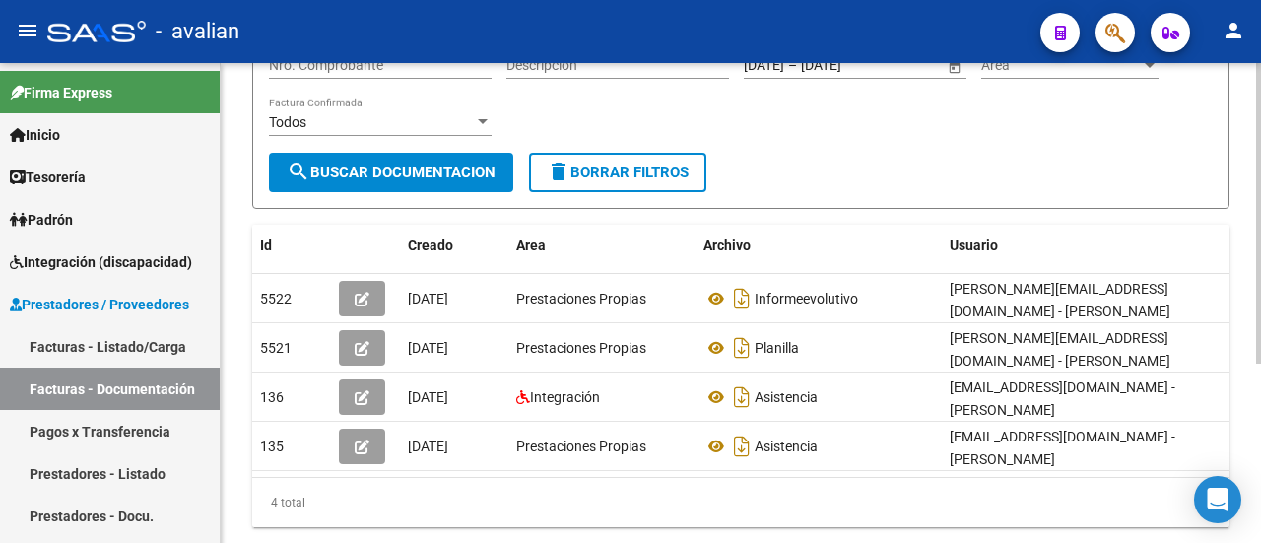
scroll to position [286, 0]
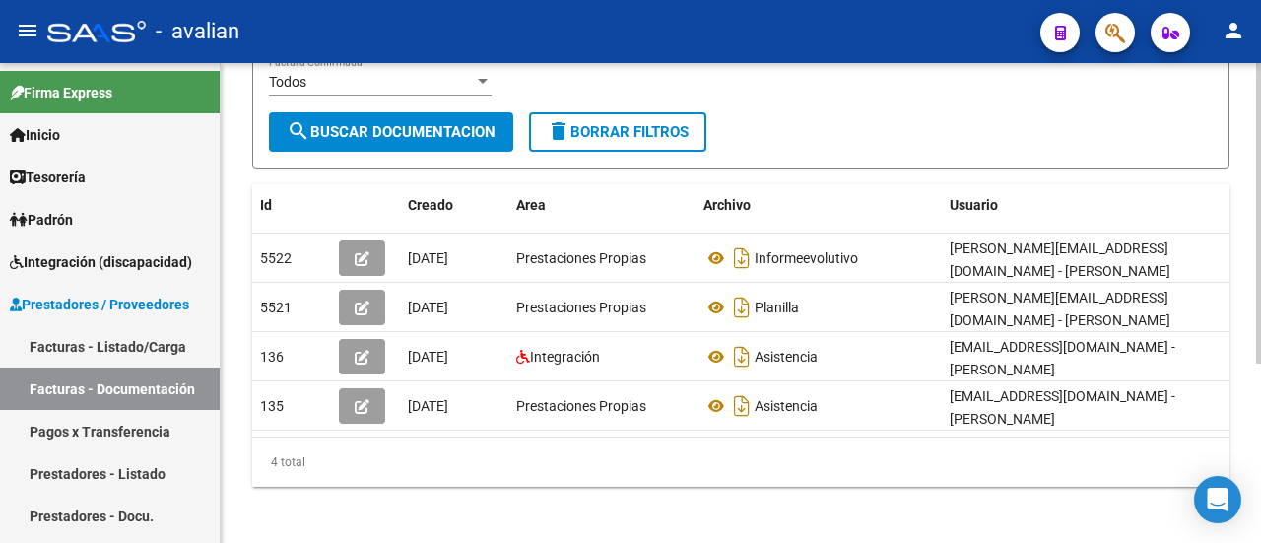
type input "27312160787"
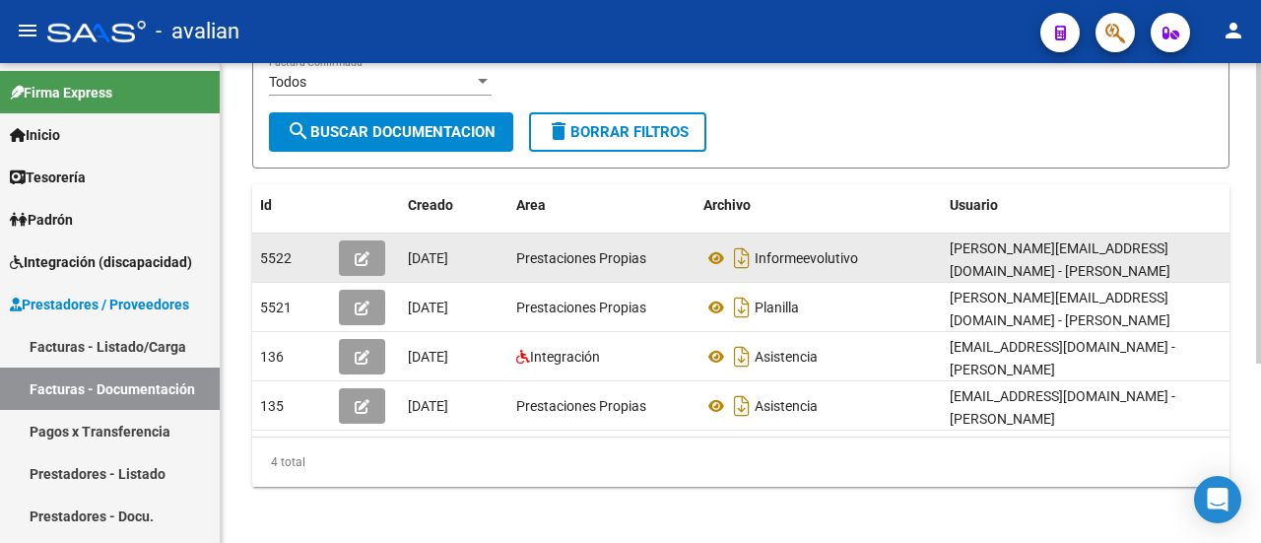
click at [355, 249] on span "button" at bounding box center [362, 258] width 15 height 18
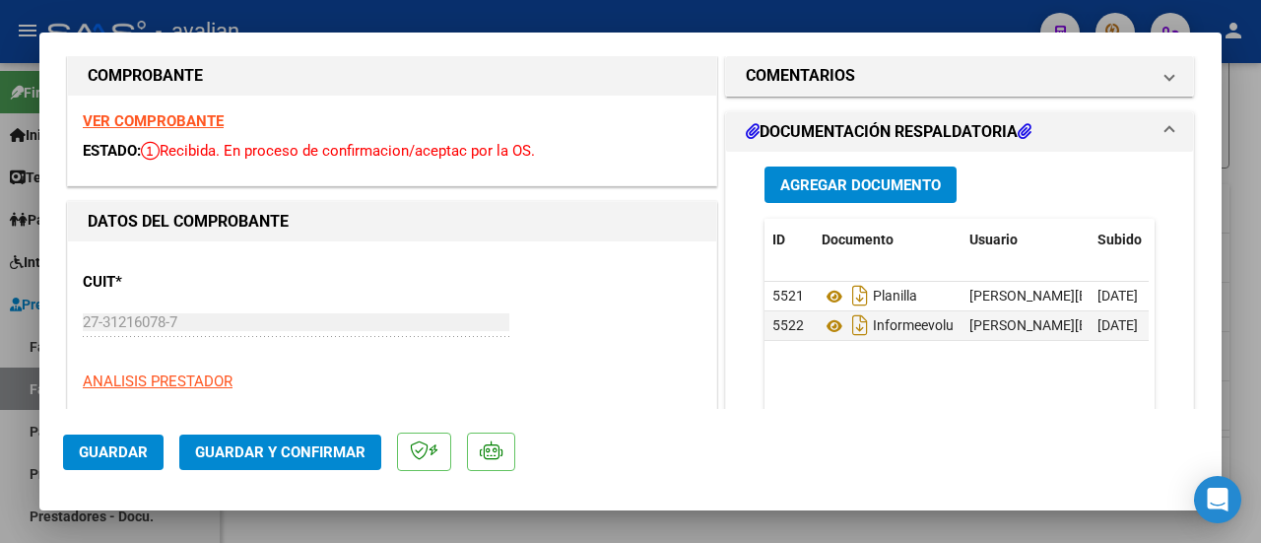
scroll to position [0, 0]
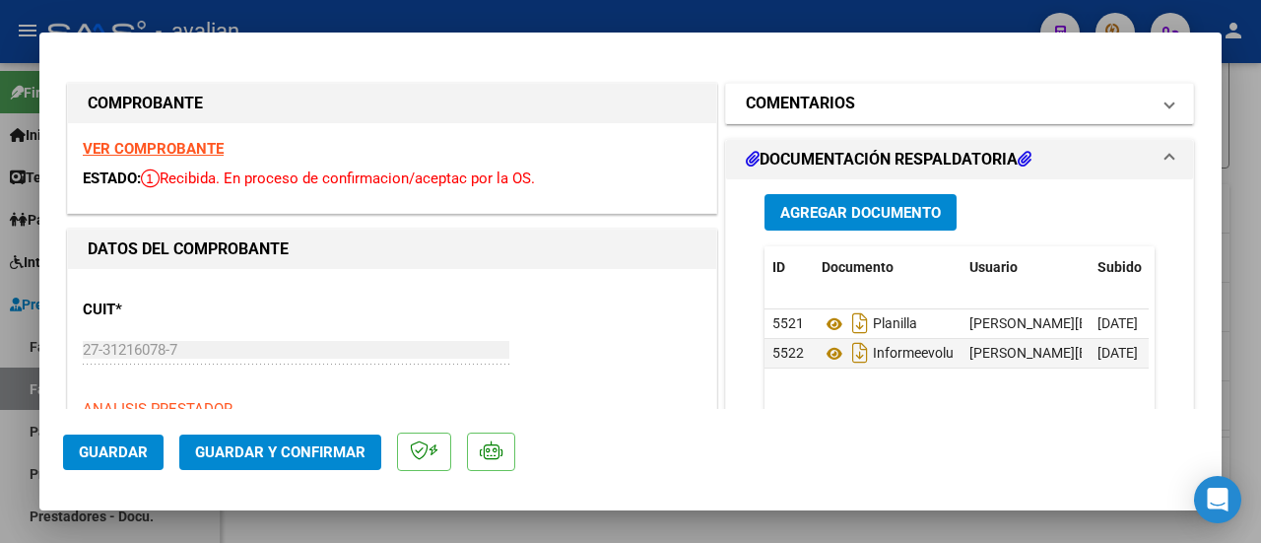
click at [1145, 103] on span "COMENTARIOS" at bounding box center [956, 104] width 420 height 24
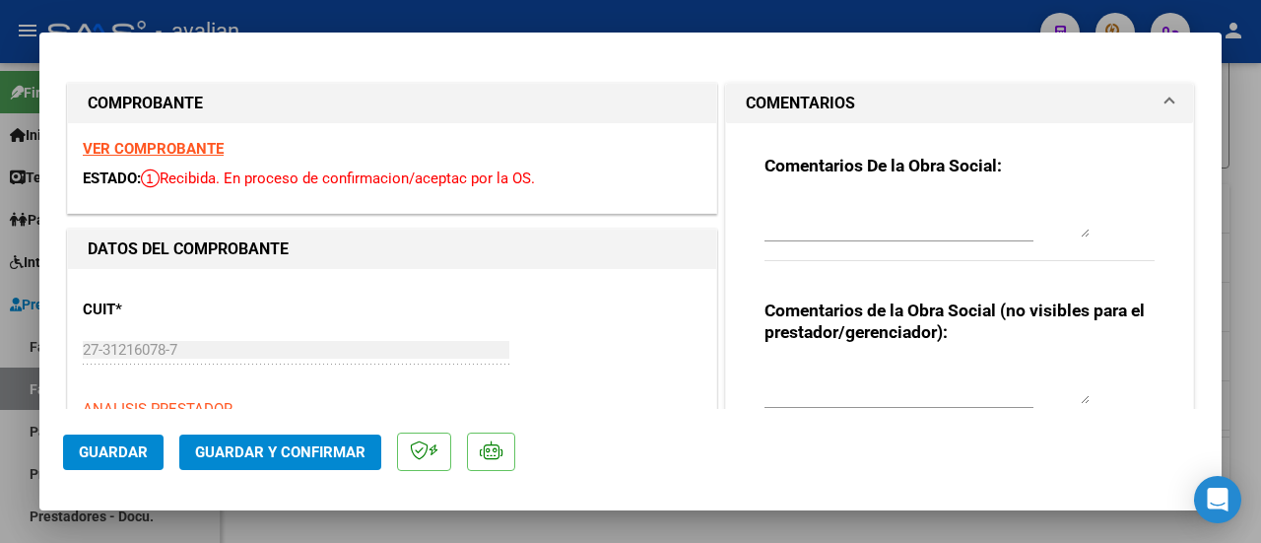
click at [1145, 103] on span "COMENTARIOS" at bounding box center [956, 104] width 420 height 24
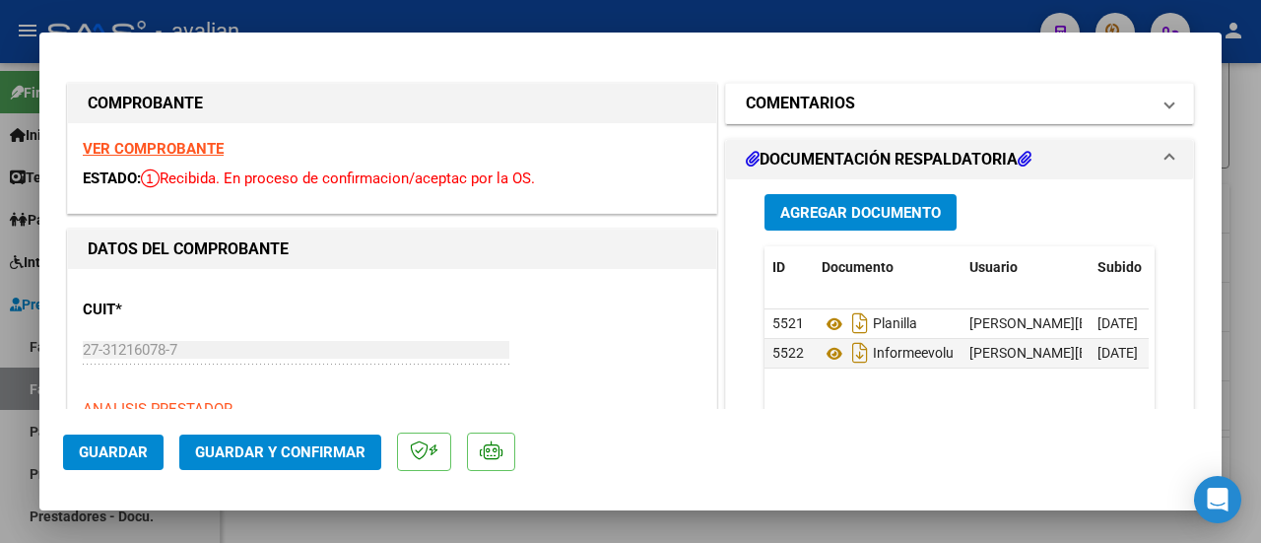
type input "$ 0,00"
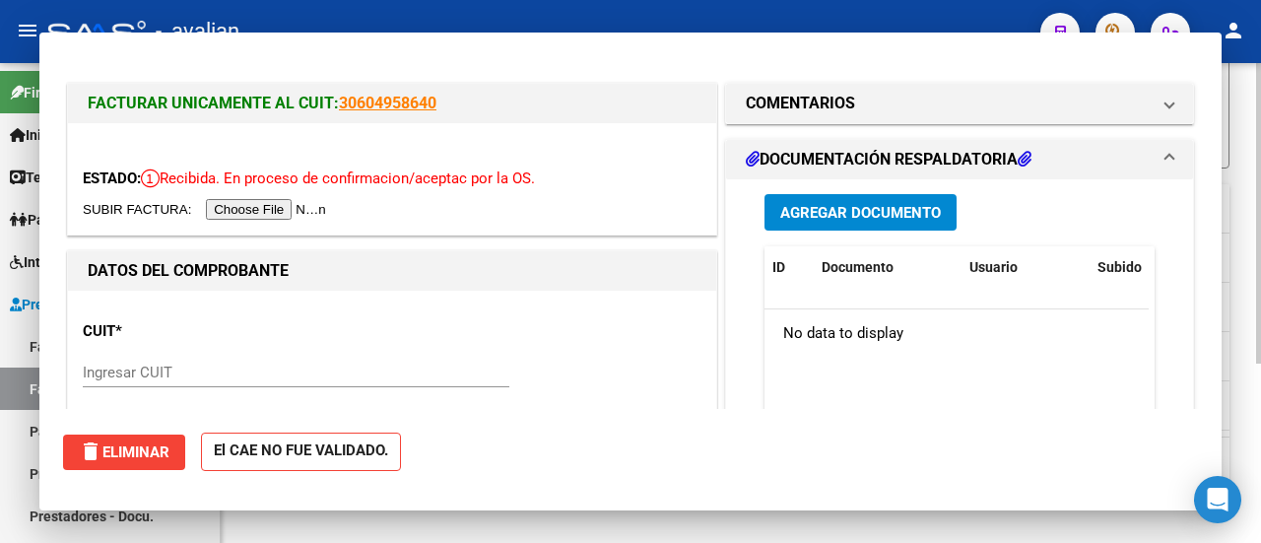
scroll to position [286, 0]
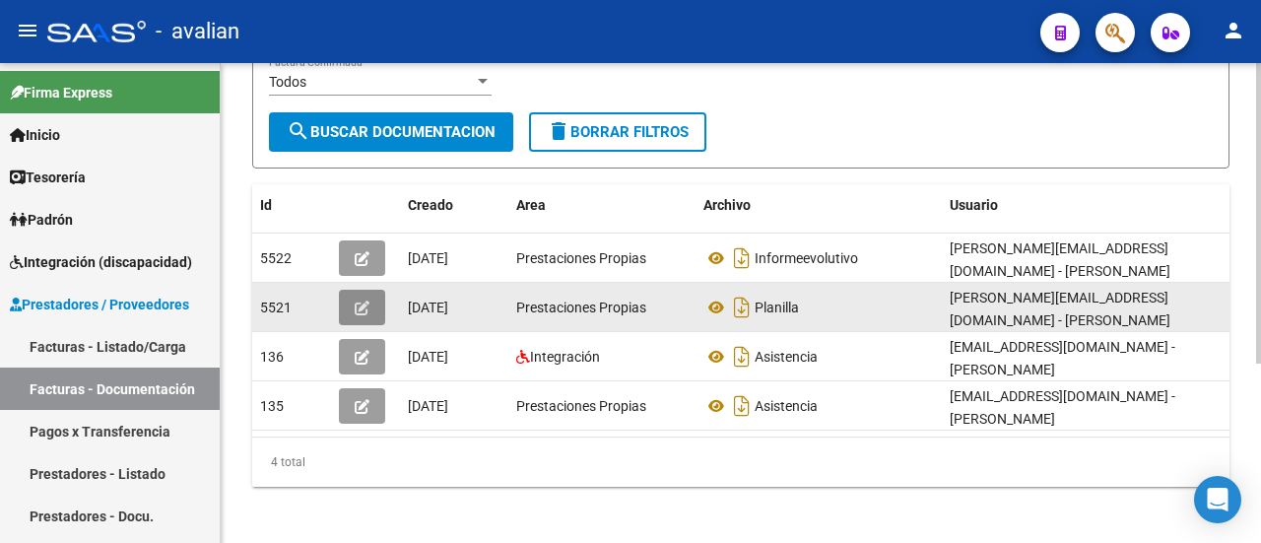
click at [376, 292] on button "button" at bounding box center [362, 307] width 46 height 35
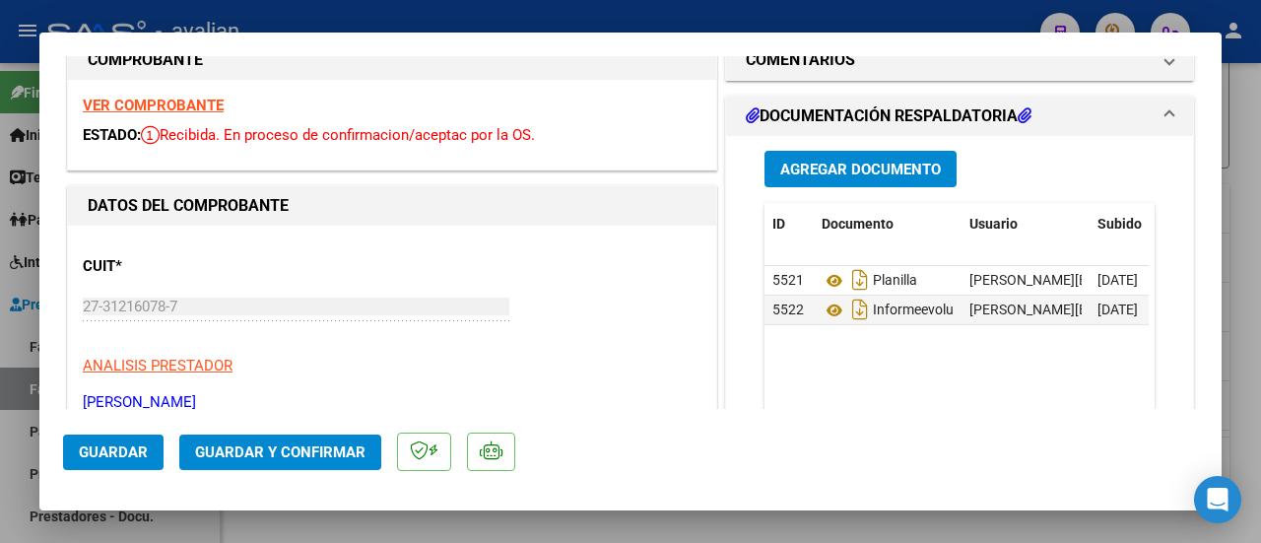
scroll to position [2, 0]
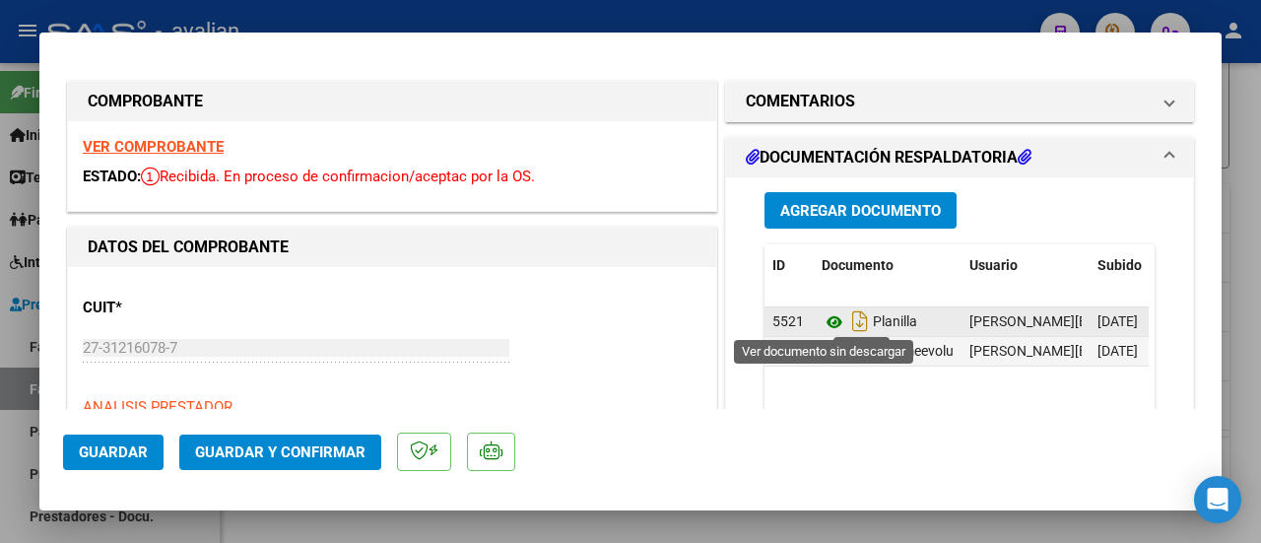
click at [823, 321] on icon at bounding box center [834, 322] width 26 height 24
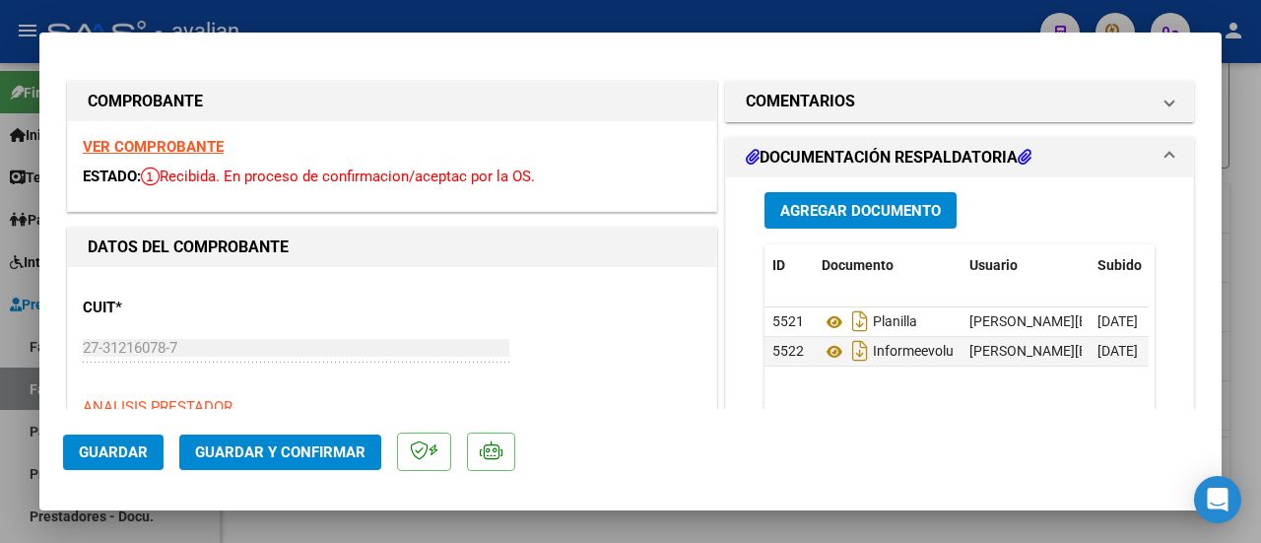
type input "$ 0,00"
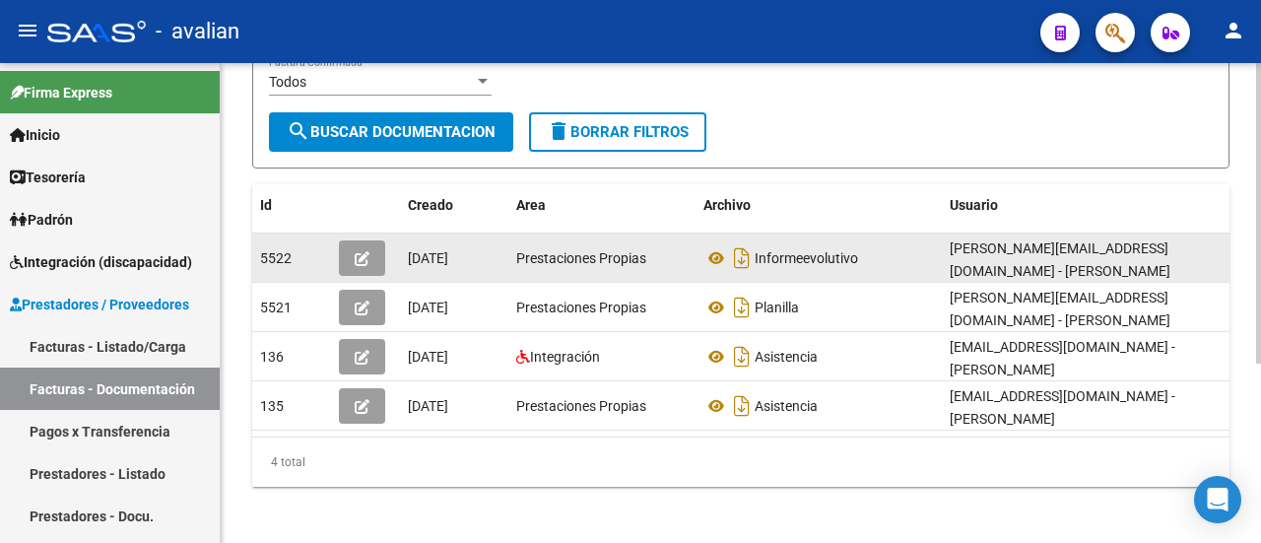
scroll to position [0, 0]
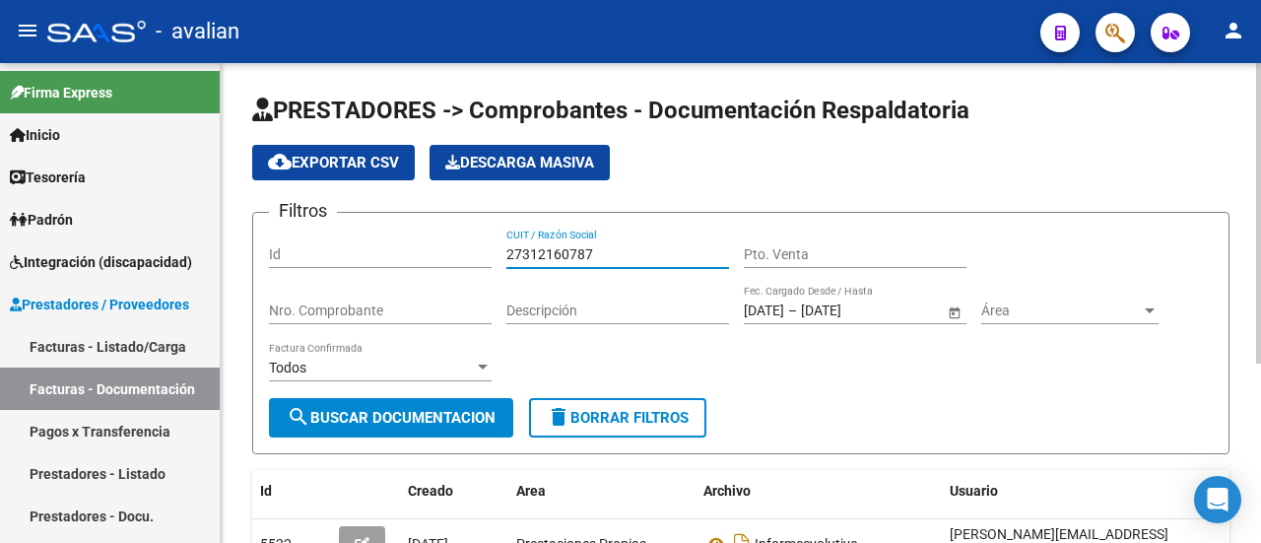
drag, startPoint x: 615, startPoint y: 254, endPoint x: 398, endPoint y: 271, distance: 217.3
click at [398, 271] on div "Filtros Id 27312160787 CUIT / Razón Social Pto. Venta Nro. Comprobante Descripc…" at bounding box center [740, 312] width 943 height 169
paste input "252156238"
type input "27252156238"
click at [373, 414] on span "search Buscar Documentacion" at bounding box center [391, 418] width 209 height 18
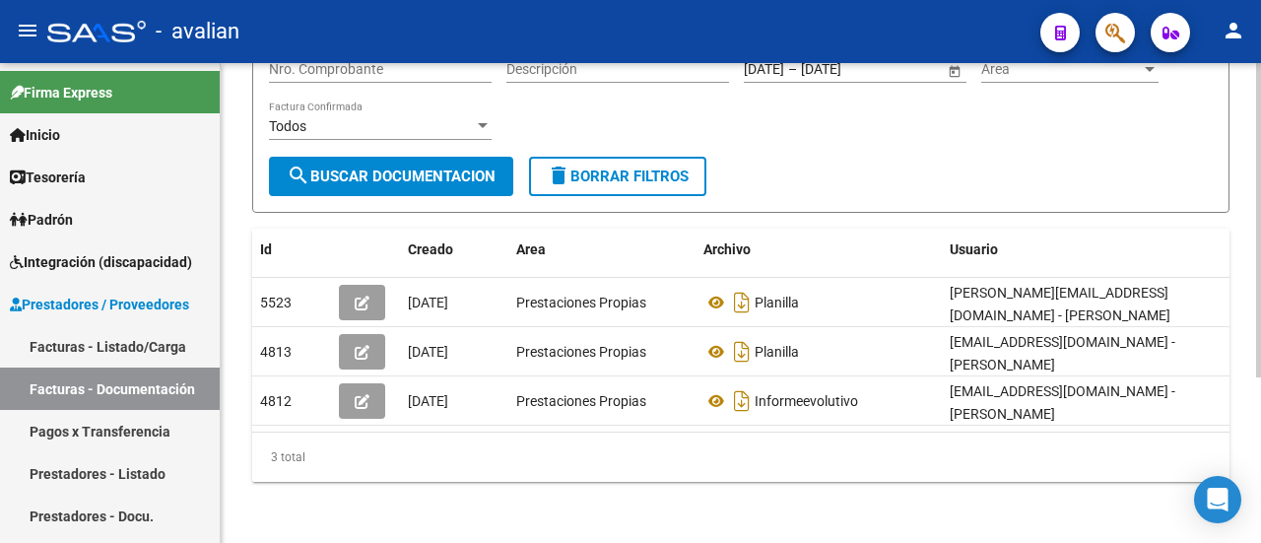
scroll to position [252, 0]
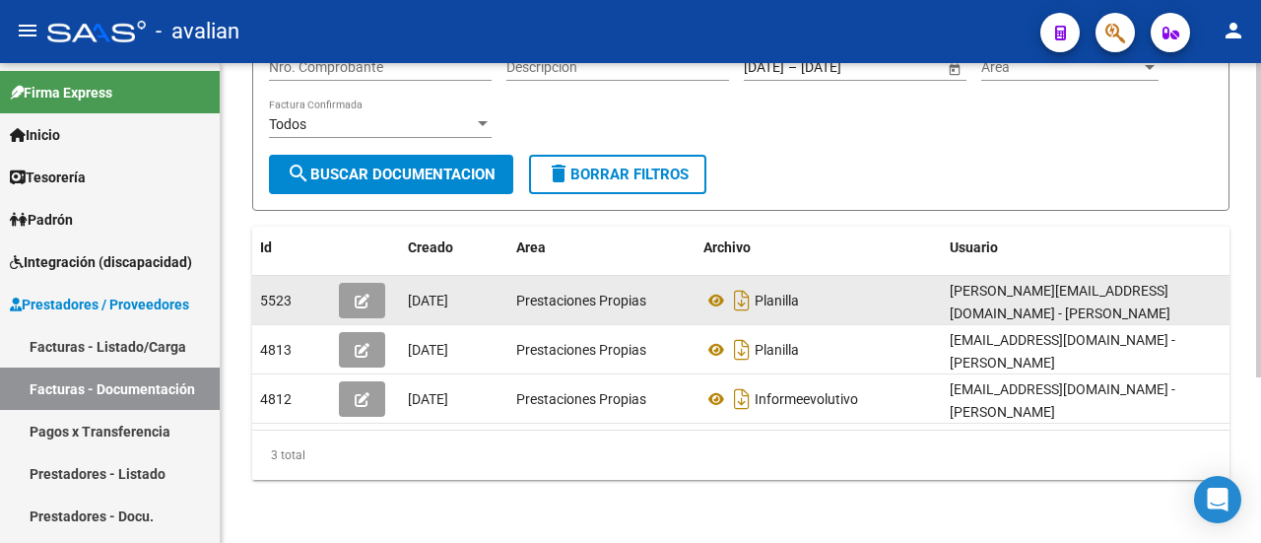
click at [360, 292] on span "button" at bounding box center [362, 301] width 15 height 18
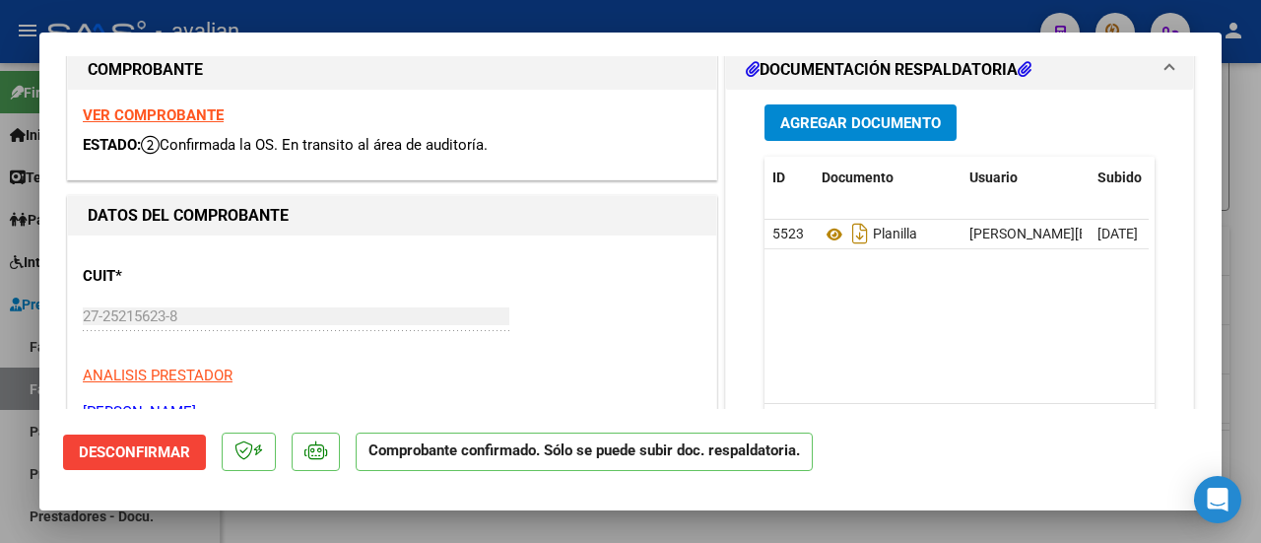
scroll to position [0, 0]
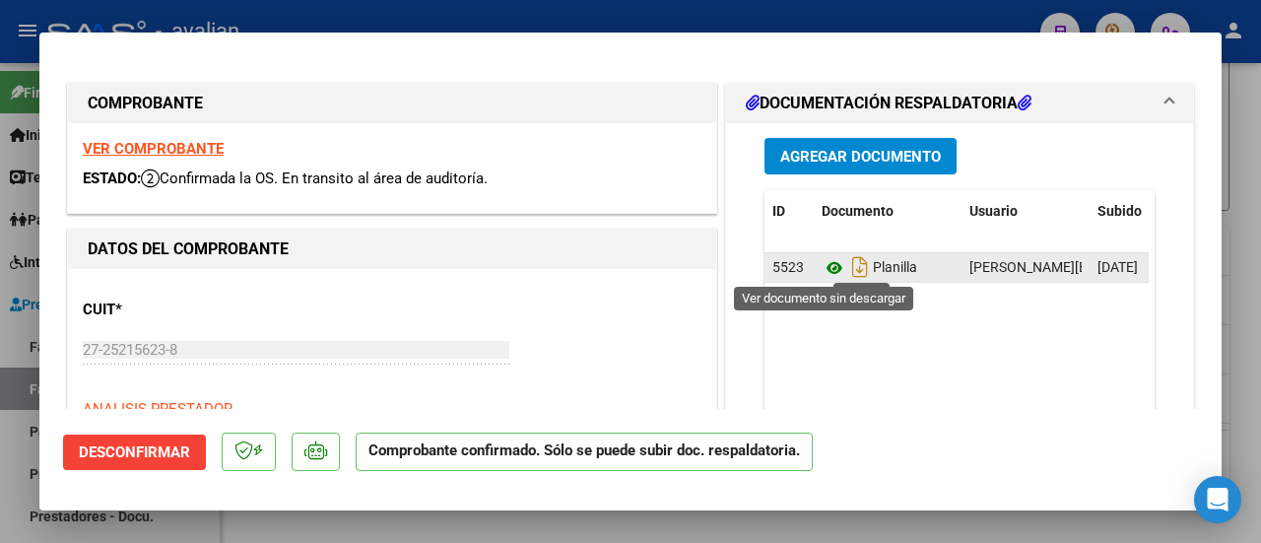
click at [824, 264] on icon at bounding box center [834, 268] width 26 height 24
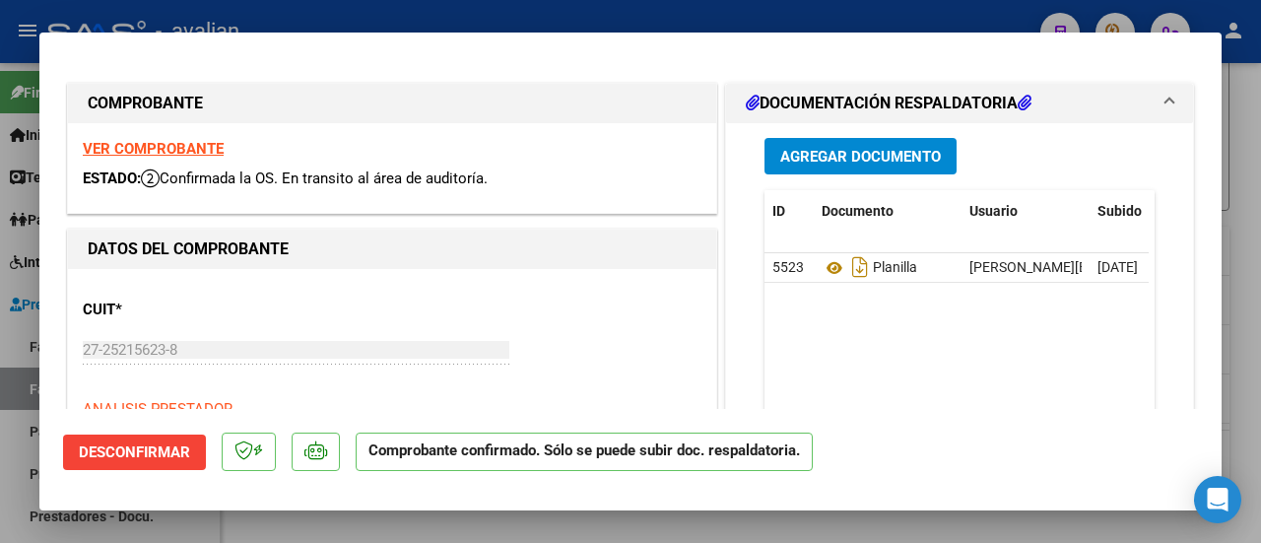
type input "$ 0,00"
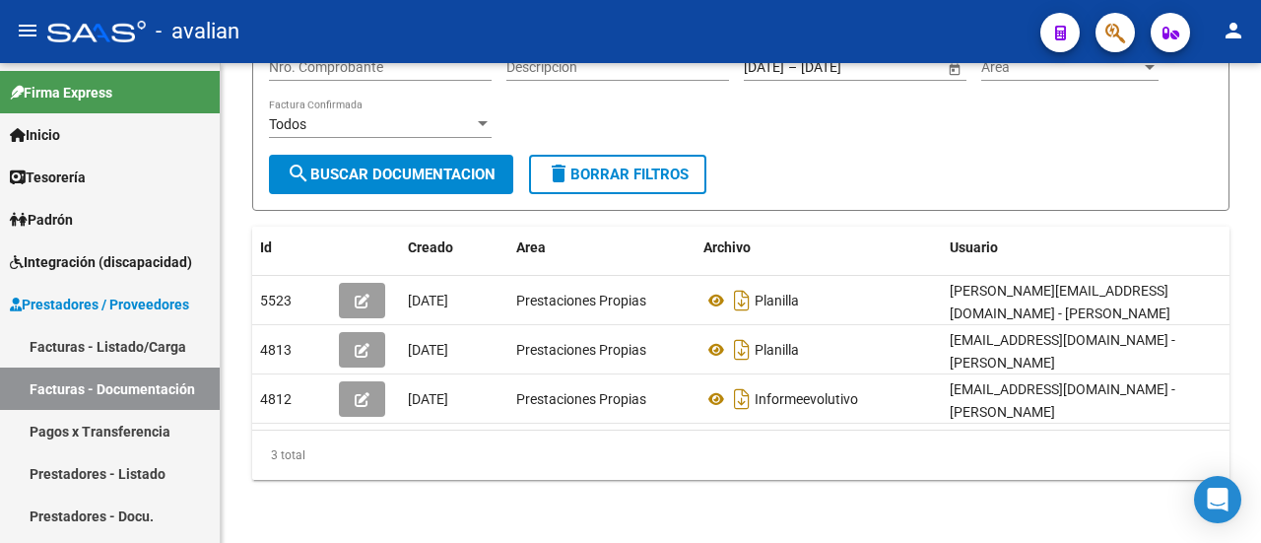
scroll to position [252, 0]
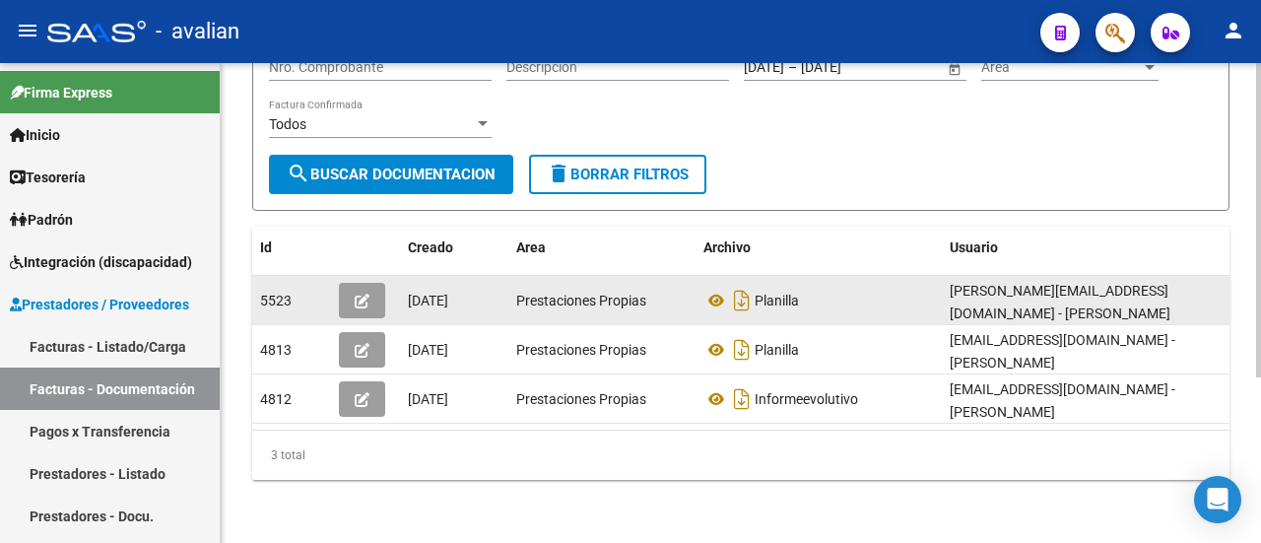
click at [367, 283] on button "button" at bounding box center [362, 300] width 46 height 35
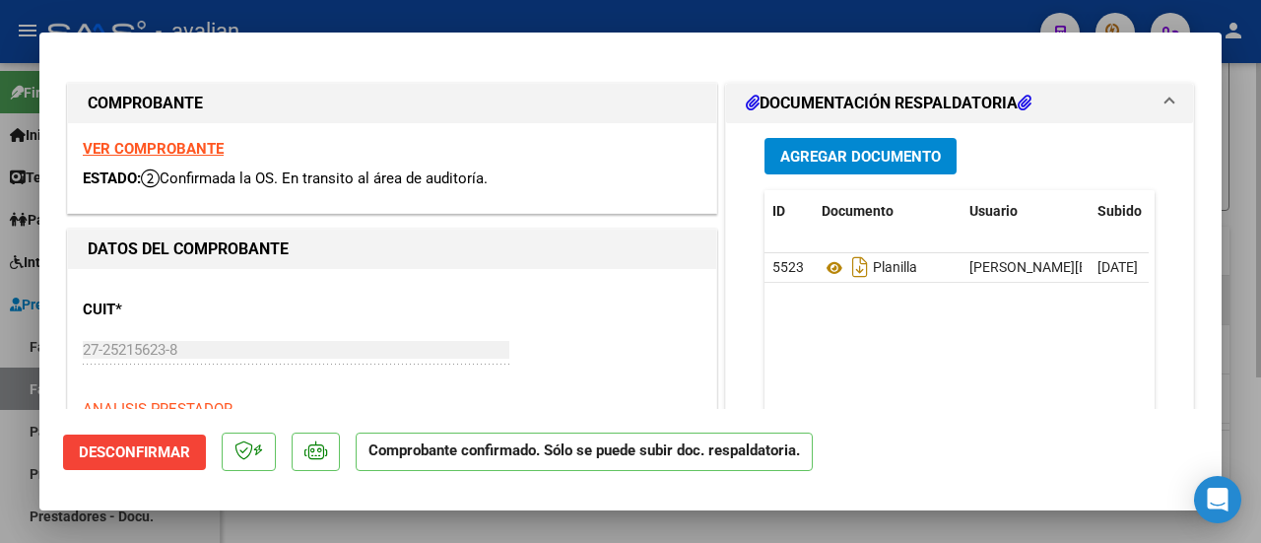
type input "$ 0,00"
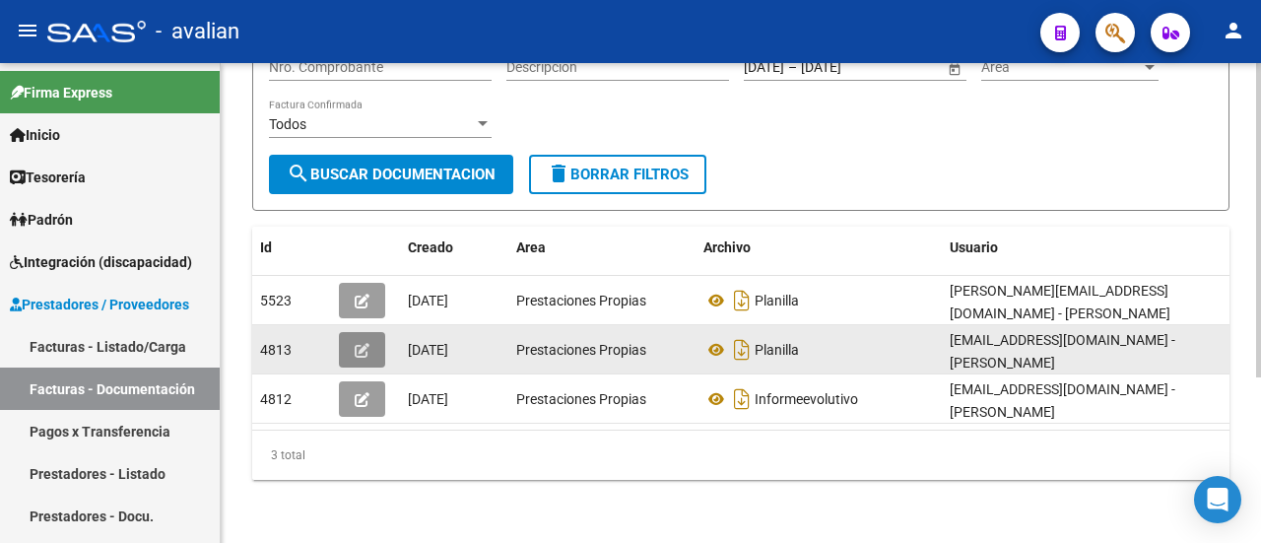
click at [365, 332] on button "button" at bounding box center [362, 349] width 46 height 35
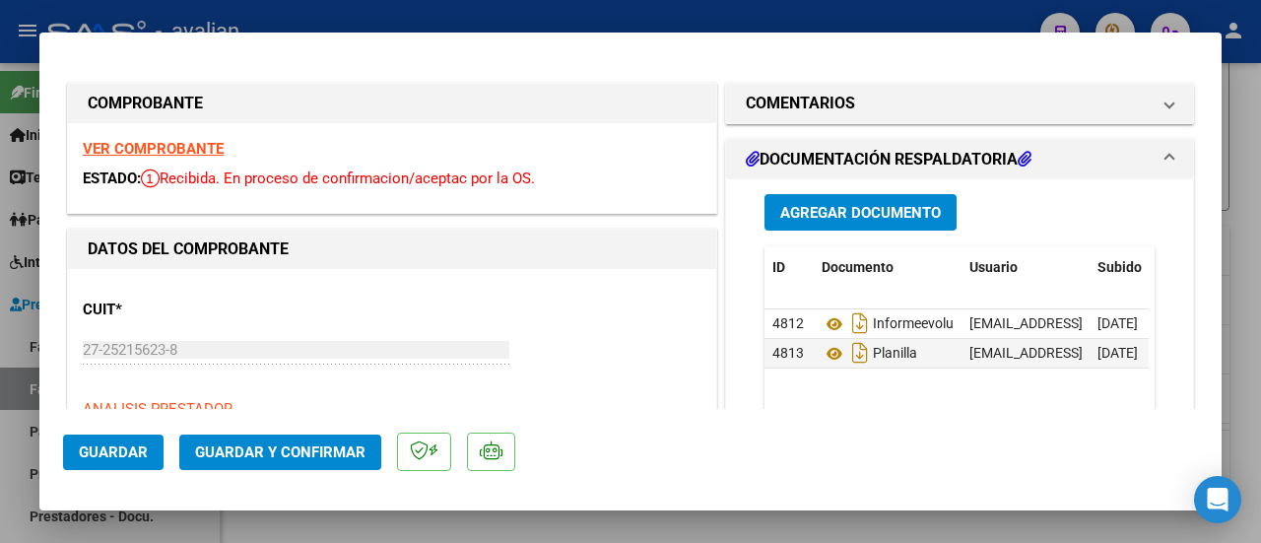
scroll to position [197, 0]
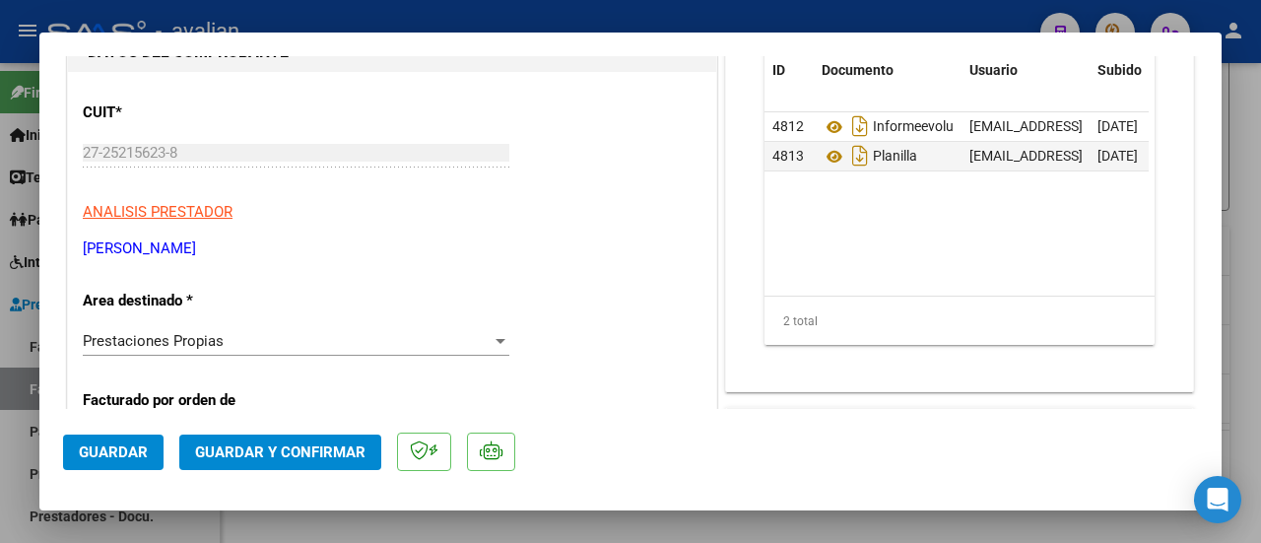
type input "$ 0,00"
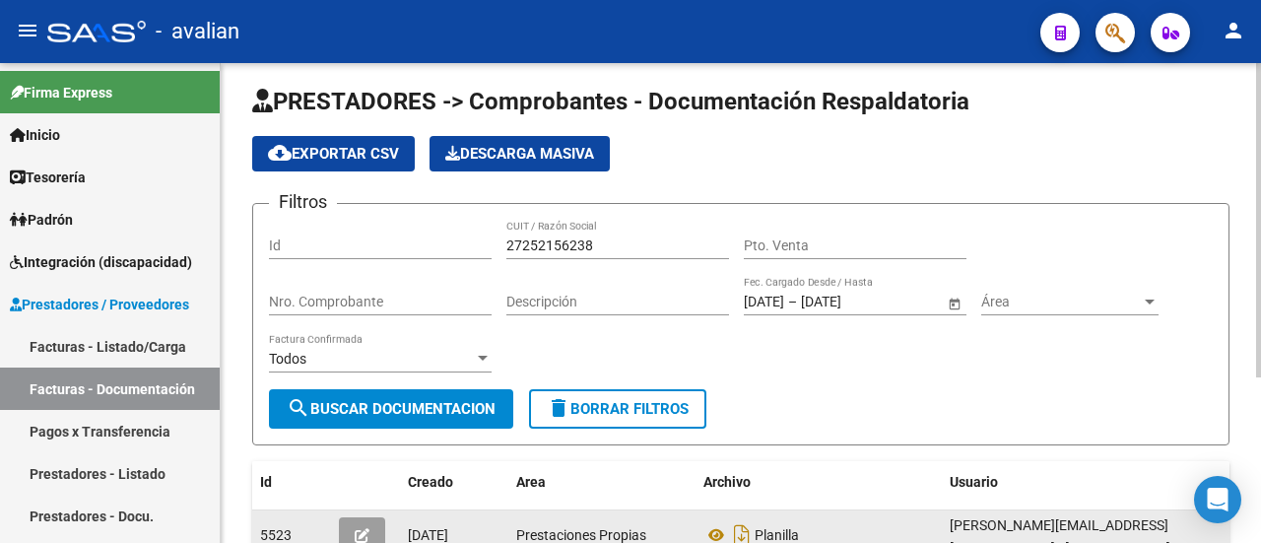
scroll to position [0, 0]
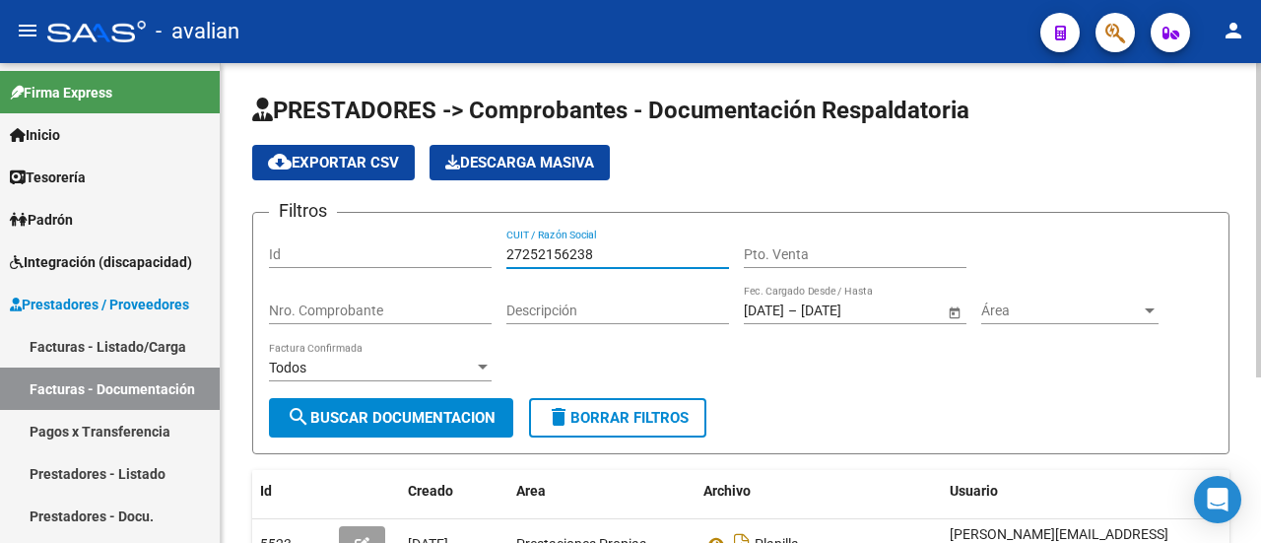
drag, startPoint x: 617, startPoint y: 249, endPoint x: 382, endPoint y: 265, distance: 234.9
click at [382, 265] on div "Filtros Id 27252156238 CUIT / Razón Social Pto. Venta Nro. Comprobante Descripc…" at bounding box center [740, 312] width 943 height 169
paste input "322715655"
type input "27322715655"
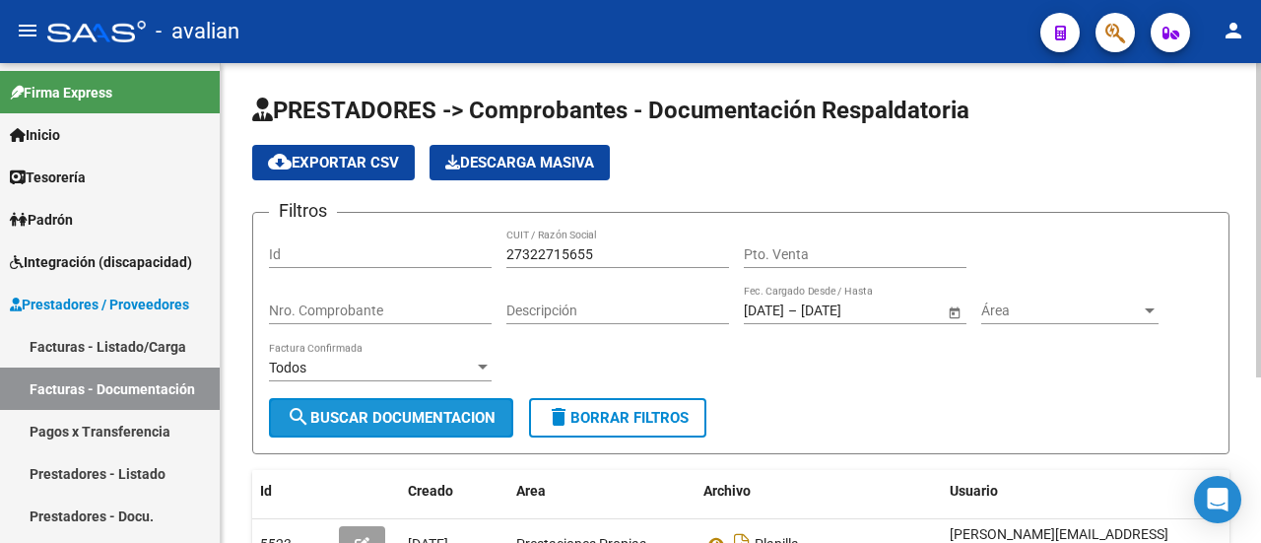
drag, startPoint x: 430, startPoint y: 416, endPoint x: 447, endPoint y: 415, distance: 16.8
click at [431, 416] on span "search Buscar Documentacion" at bounding box center [391, 418] width 209 height 18
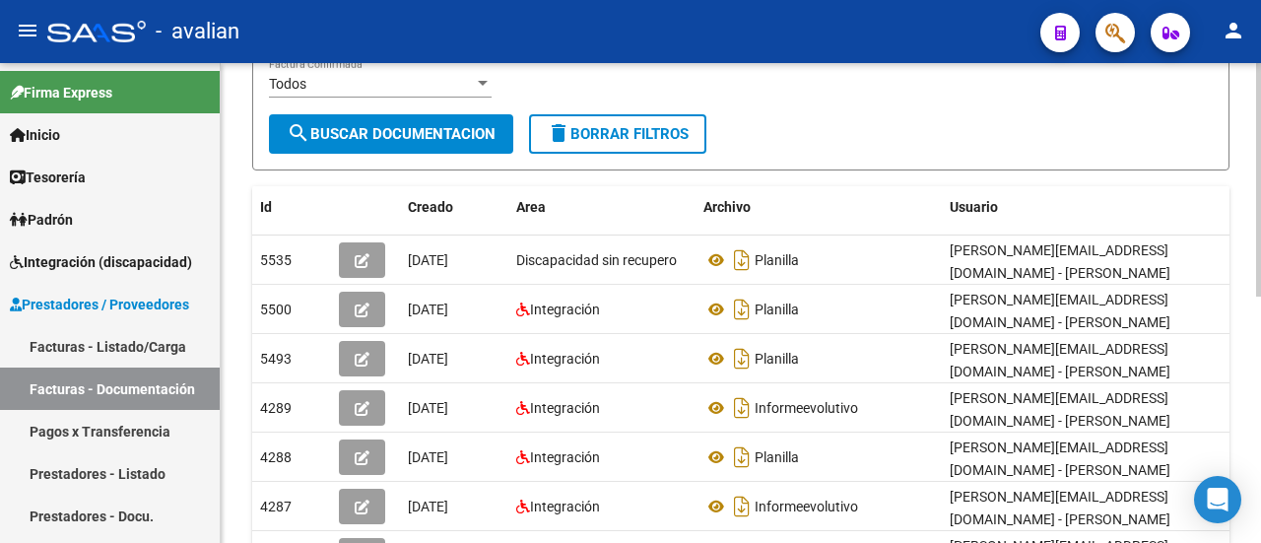
scroll to position [295, 0]
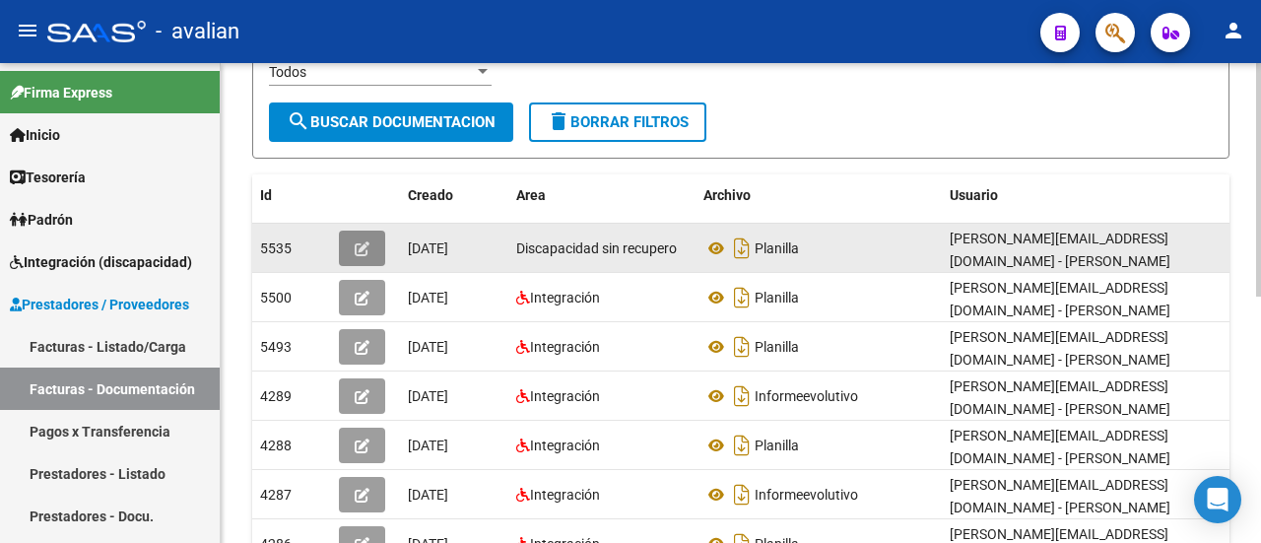
click at [359, 245] on icon "button" at bounding box center [362, 248] width 15 height 15
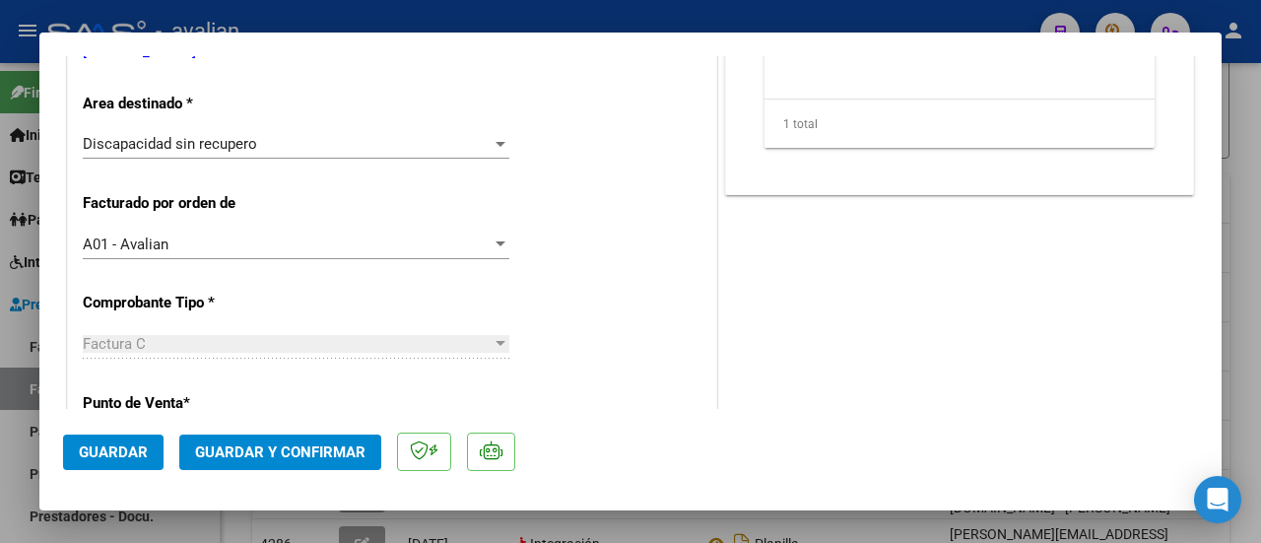
scroll to position [197, 0]
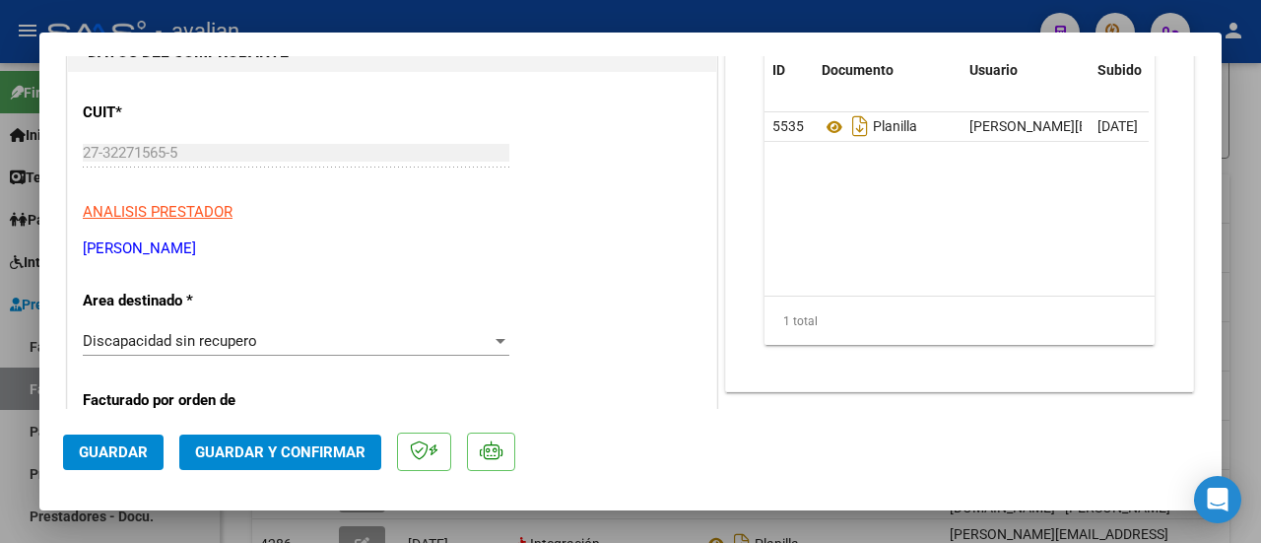
type input "$ 0,00"
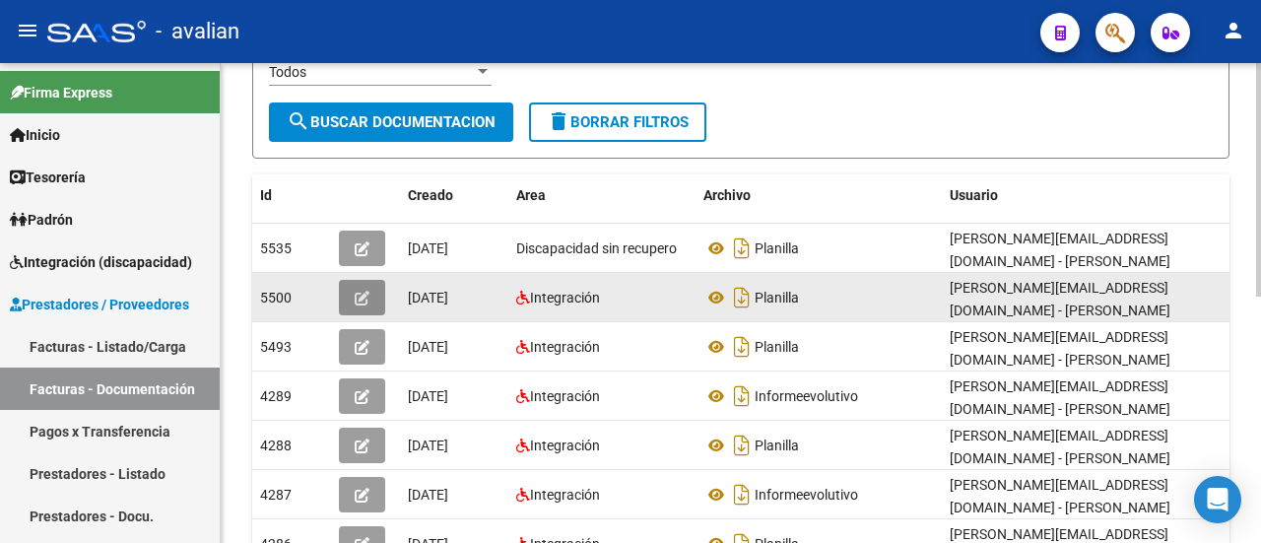
click at [364, 293] on icon "button" at bounding box center [362, 298] width 15 height 15
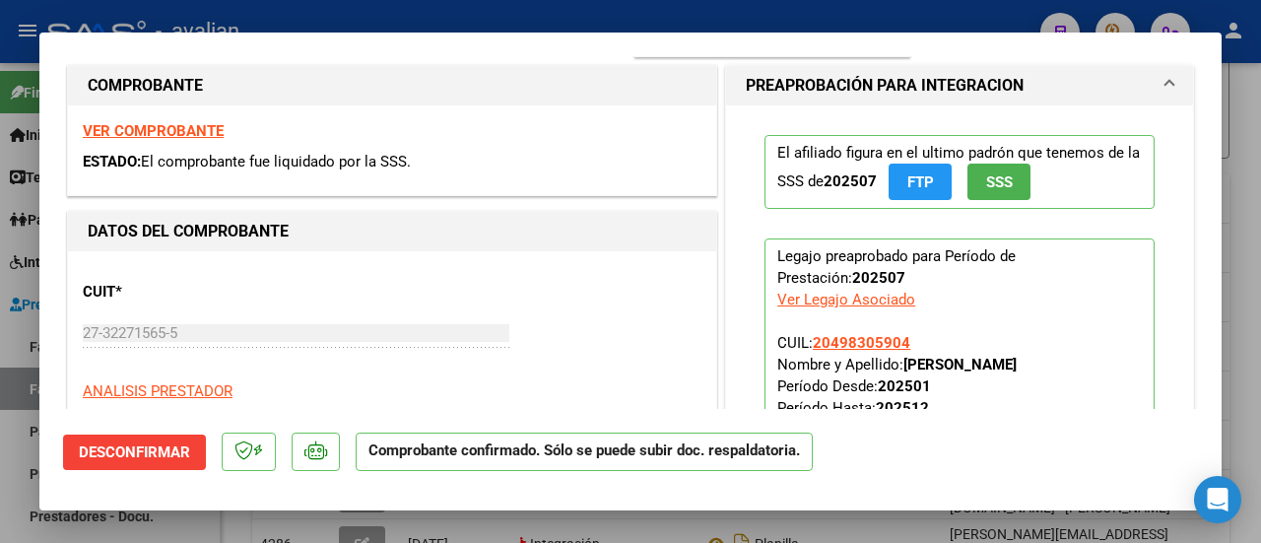
scroll to position [0, 0]
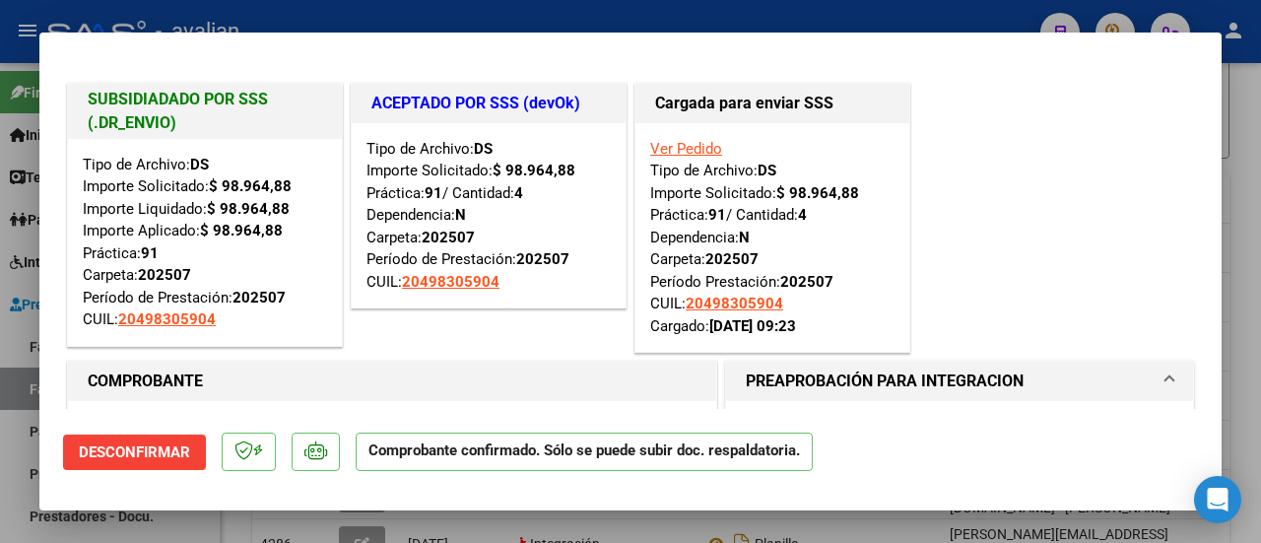
type input "$ 0,00"
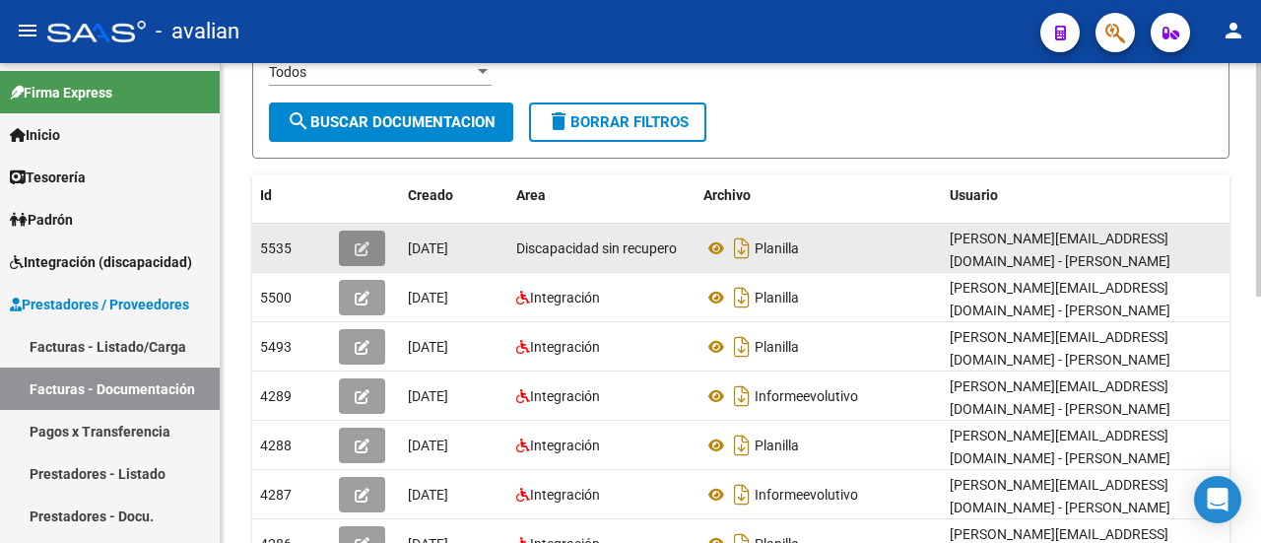
click at [366, 247] on icon "button" at bounding box center [362, 248] width 15 height 15
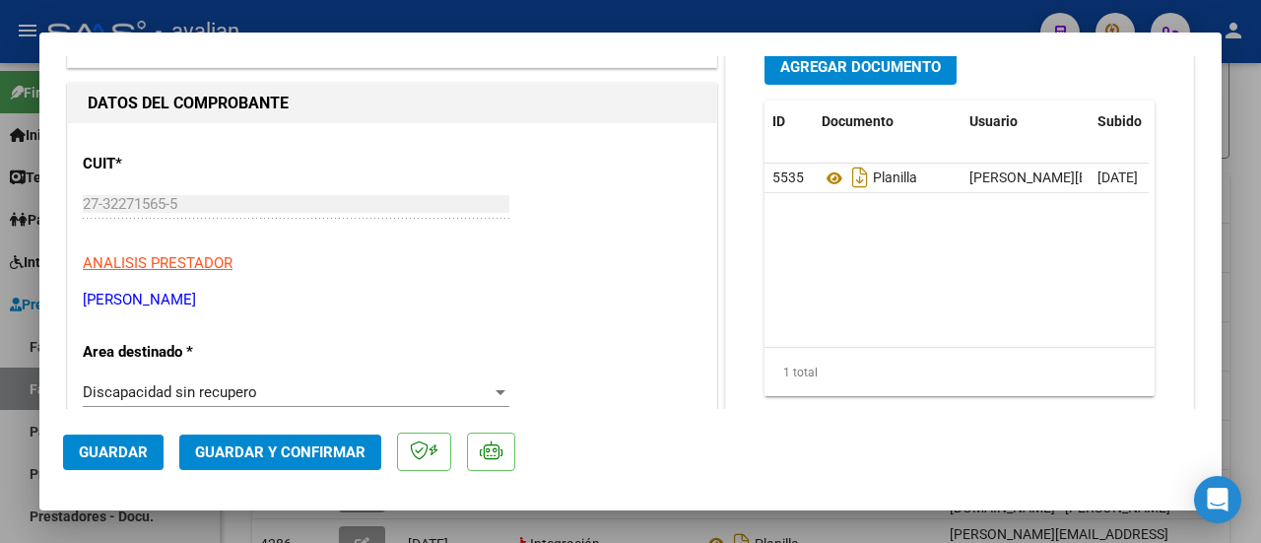
scroll to position [295, 0]
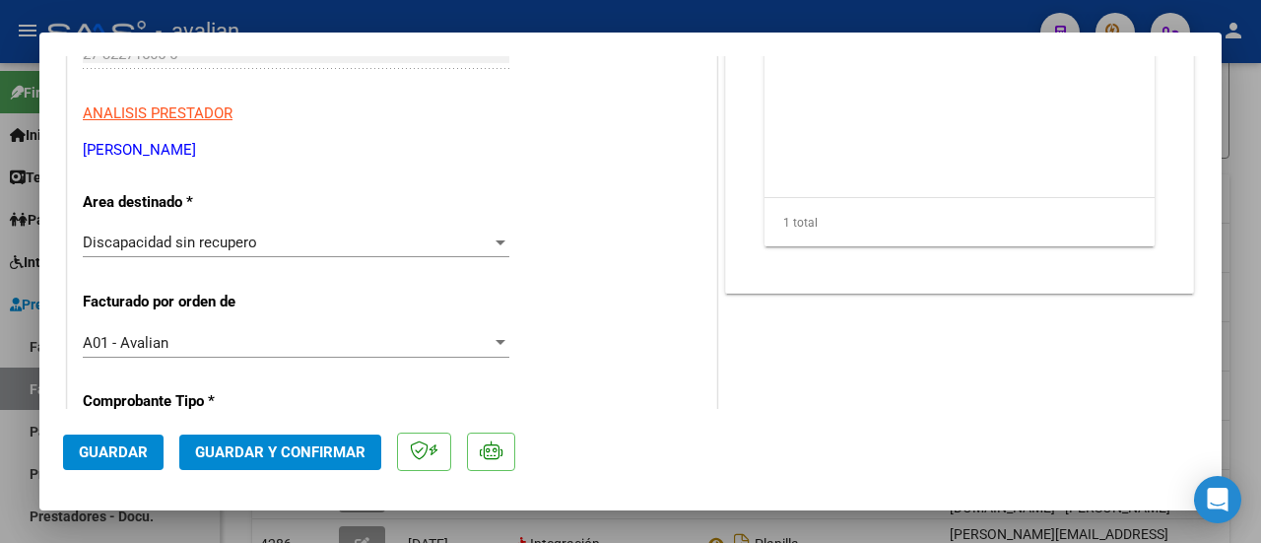
click at [497, 242] on div at bounding box center [500, 242] width 10 height 5
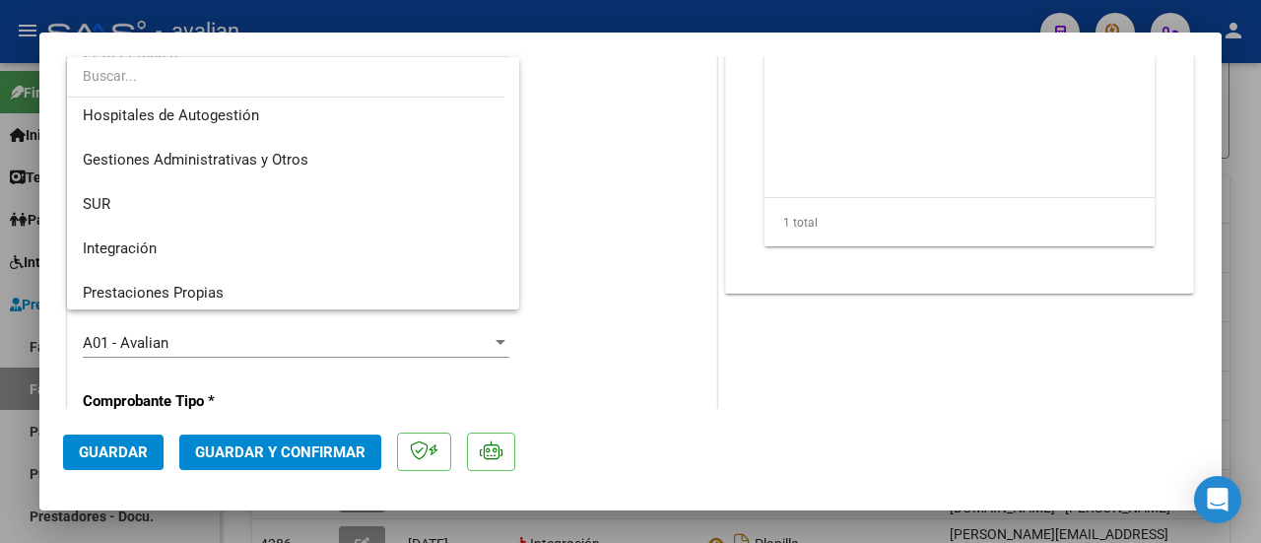
scroll to position [0, 0]
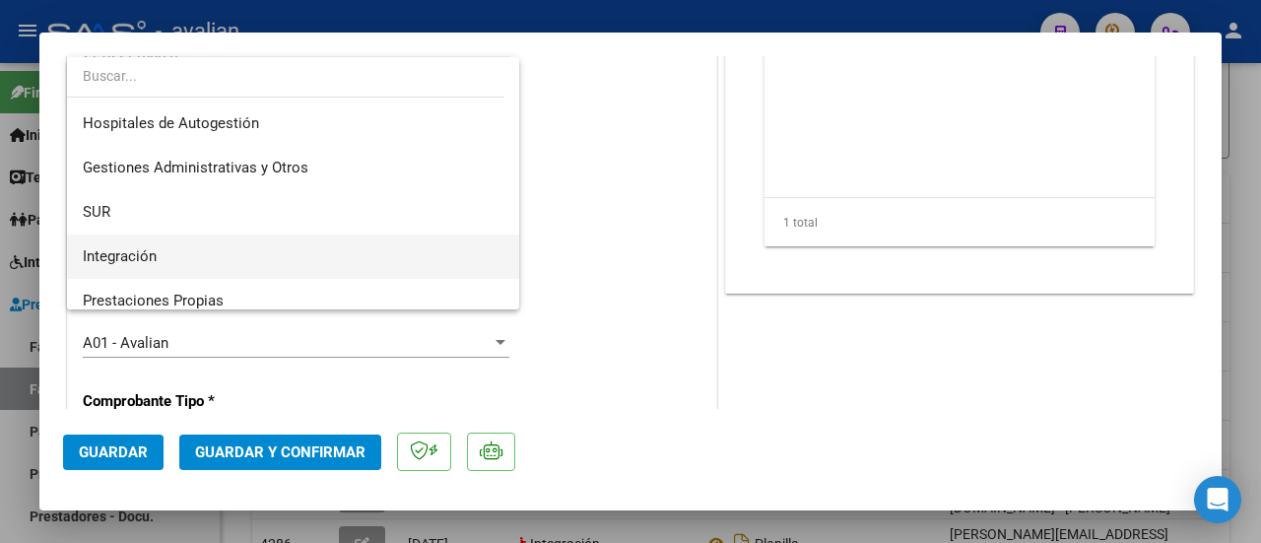
click at [364, 255] on span "Integración" at bounding box center [294, 256] width 422 height 44
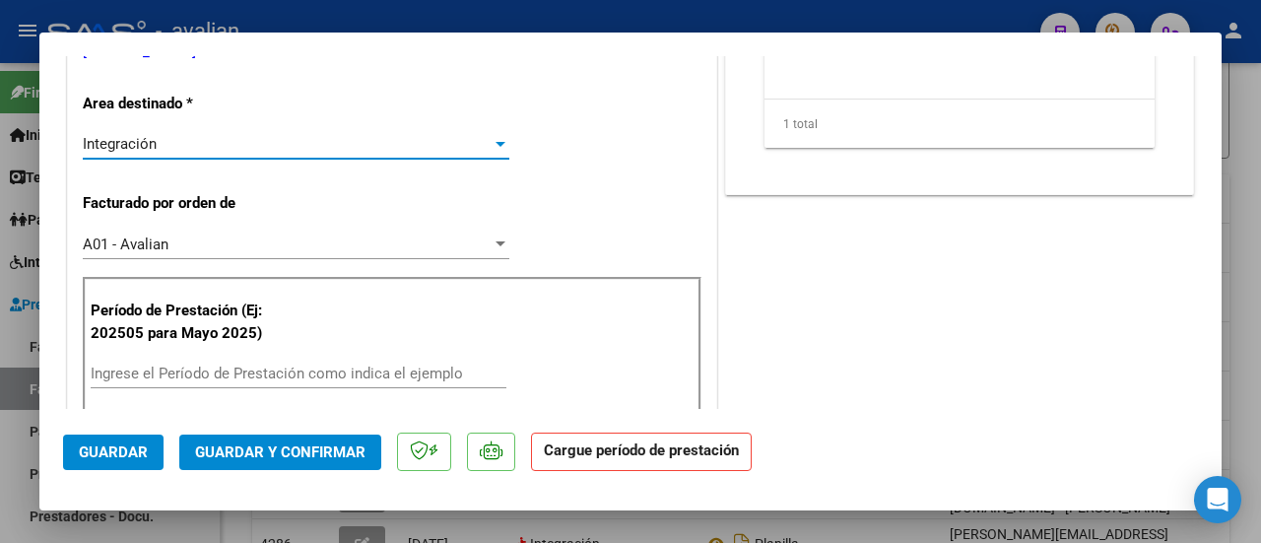
scroll to position [492, 0]
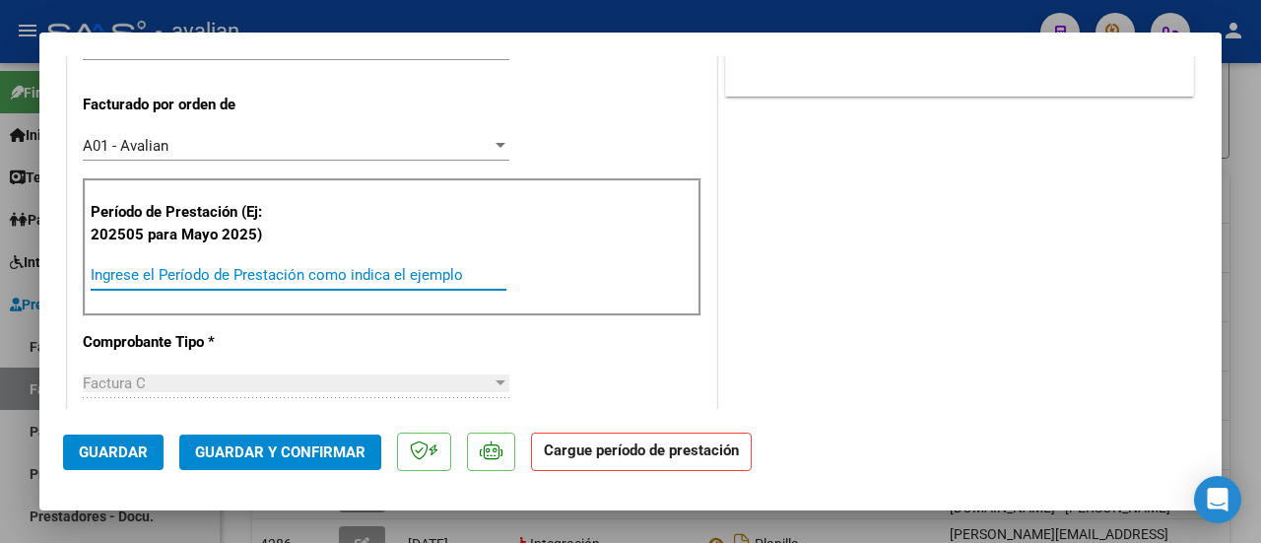
click at [317, 269] on input "Ingrese el Período de Prestación como indica el ejemplo" at bounding box center [299, 275] width 416 height 18
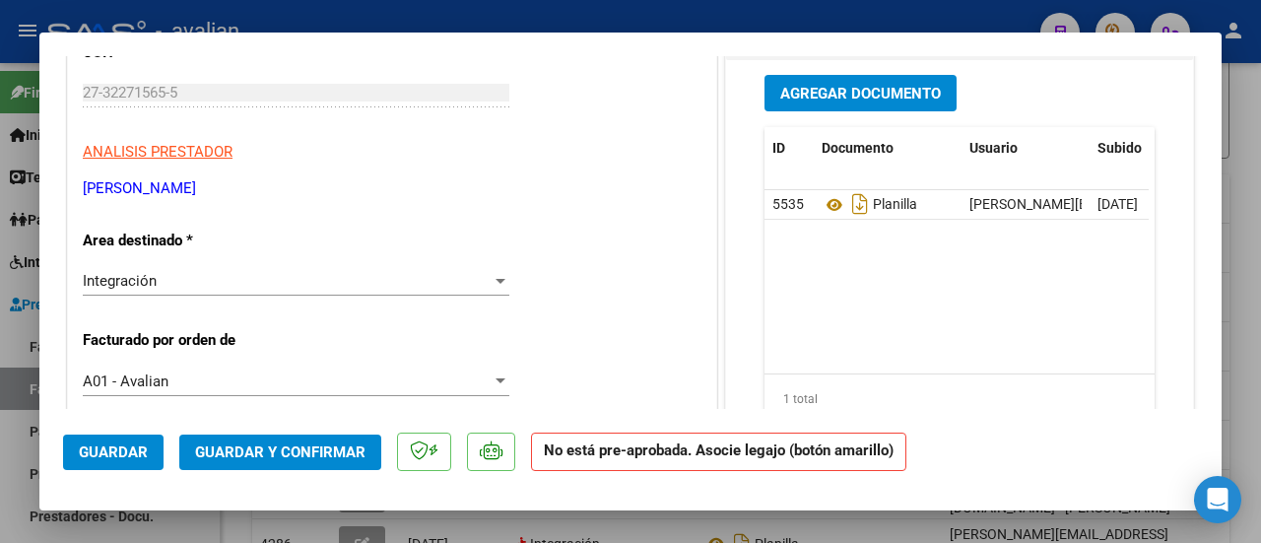
scroll to position [0, 0]
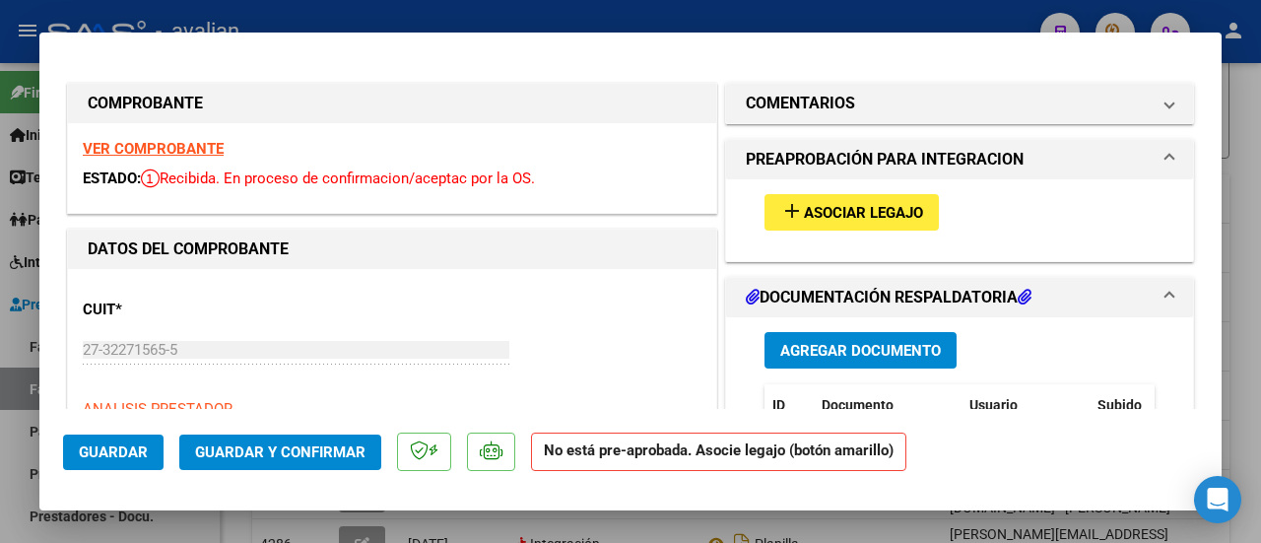
type input "202507"
click at [805, 206] on span "Asociar Legajo" at bounding box center [863, 213] width 119 height 18
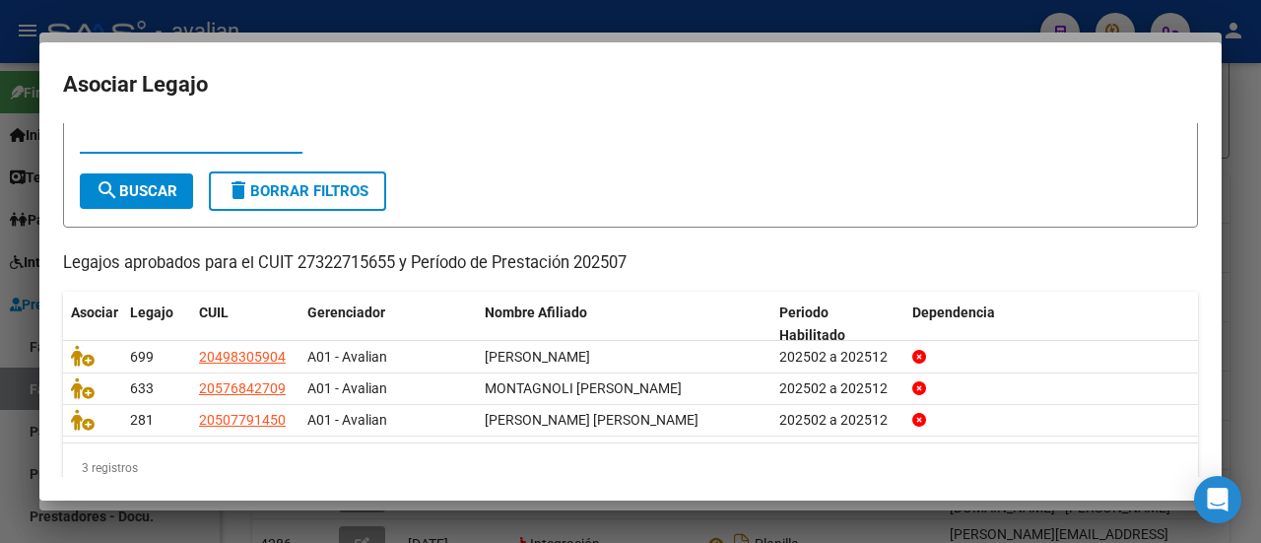
scroll to position [93, 0]
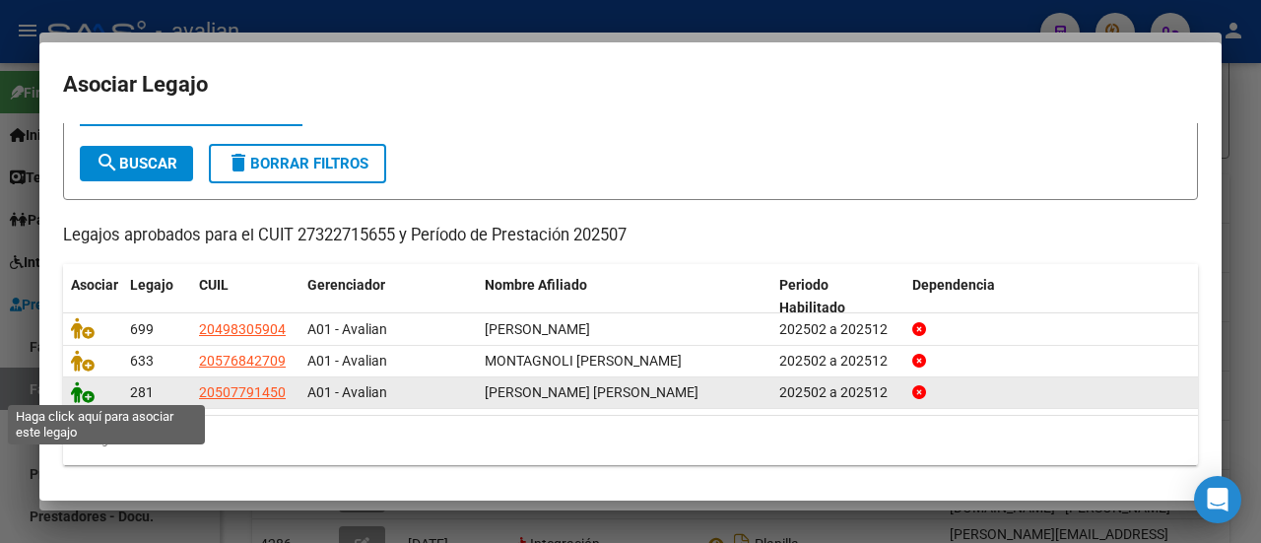
click at [85, 386] on icon at bounding box center [83, 392] width 24 height 22
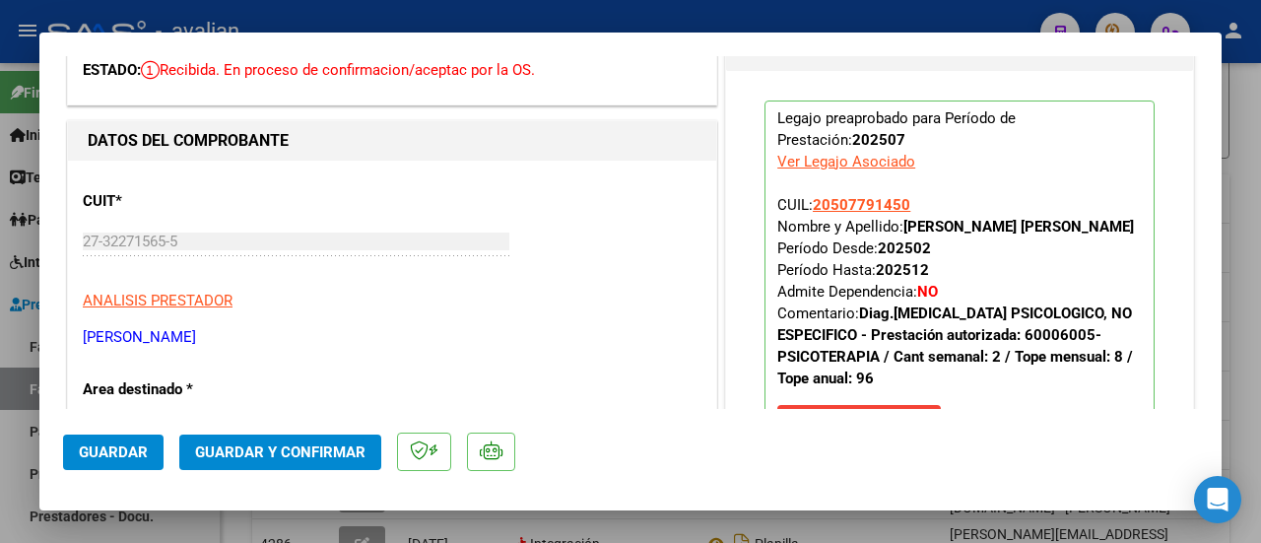
scroll to position [0, 0]
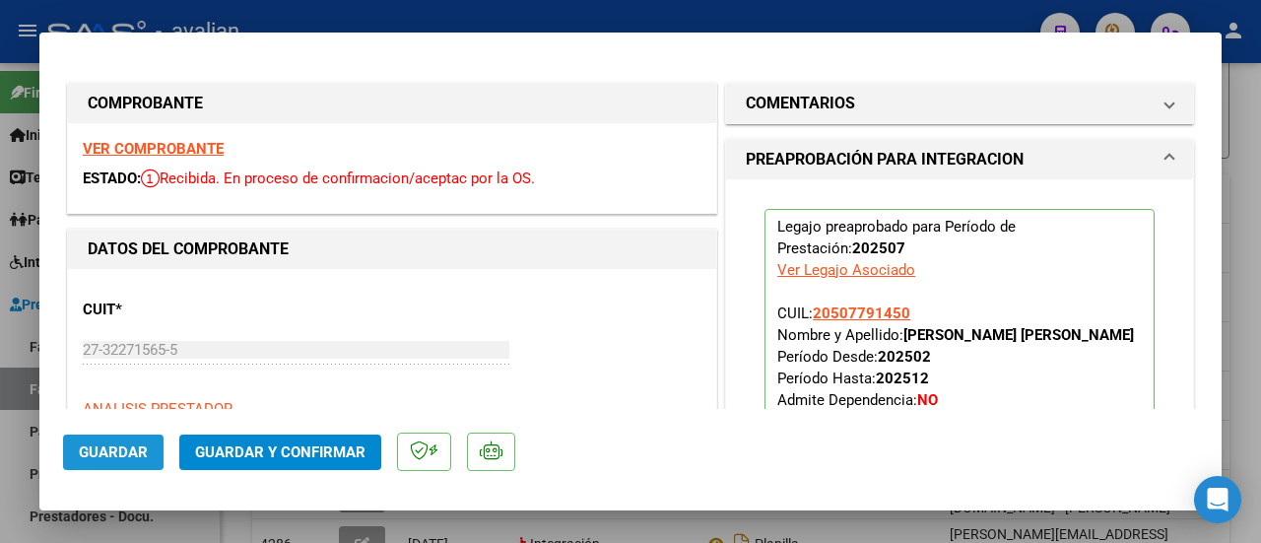
click at [122, 443] on span "Guardar" at bounding box center [113, 452] width 69 height 18
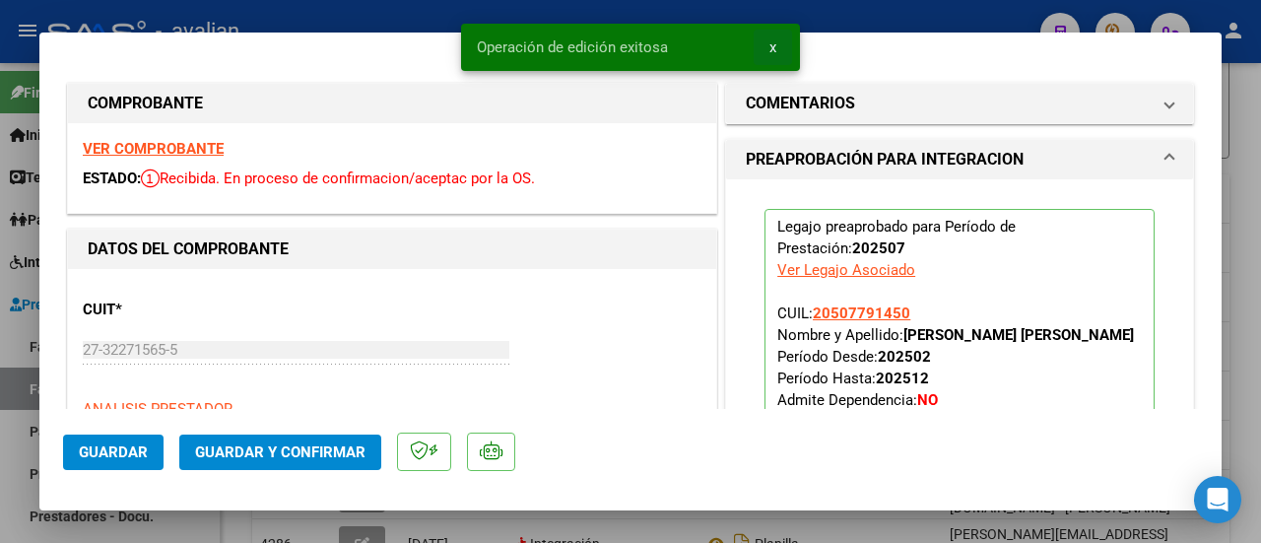
click at [771, 44] on span "x" at bounding box center [772, 47] width 7 height 18
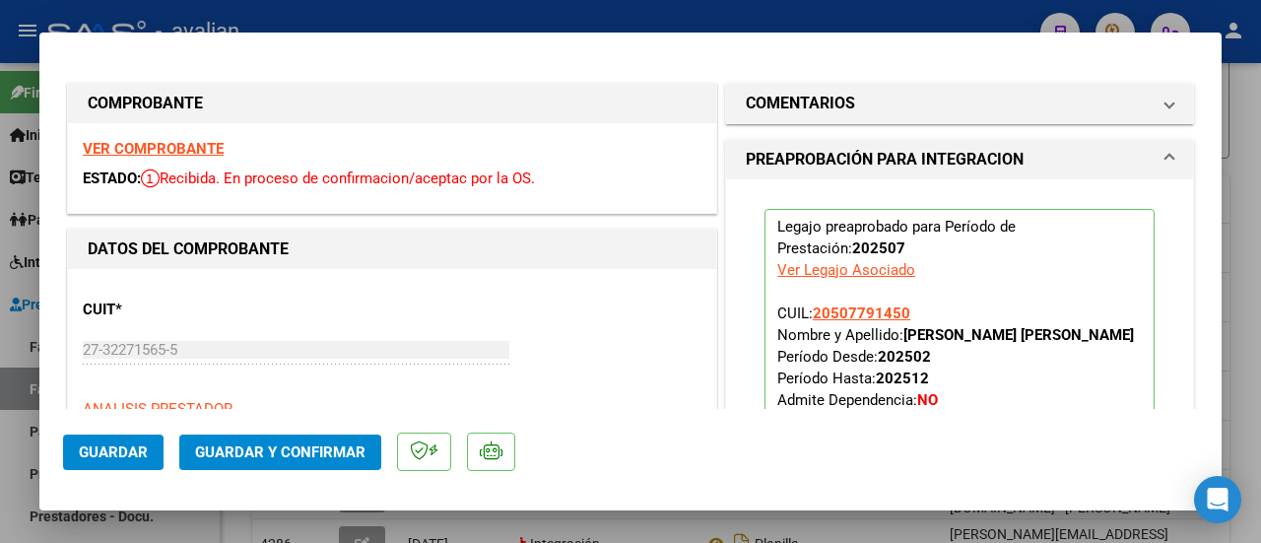
type input "$ 0,00"
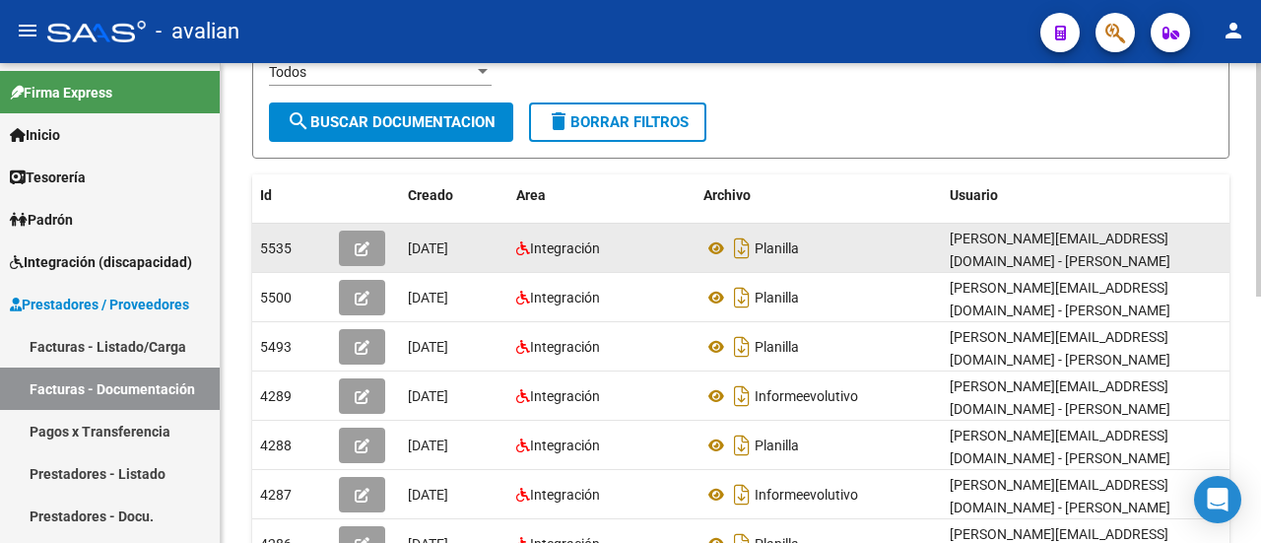
click at [364, 242] on icon "button" at bounding box center [362, 248] width 15 height 15
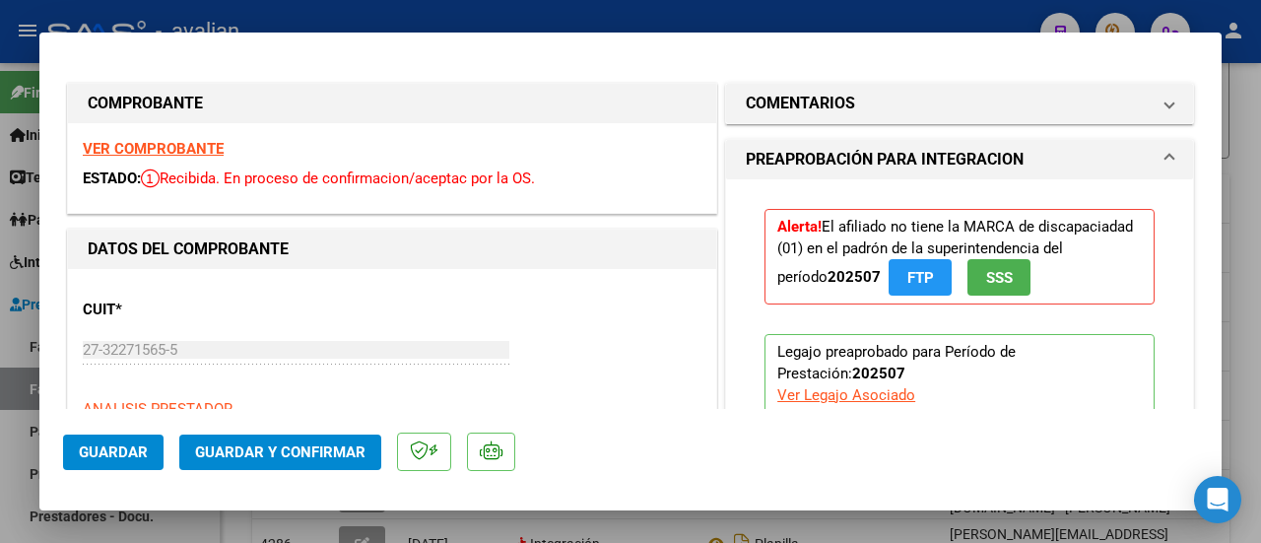
type input "$ 0,00"
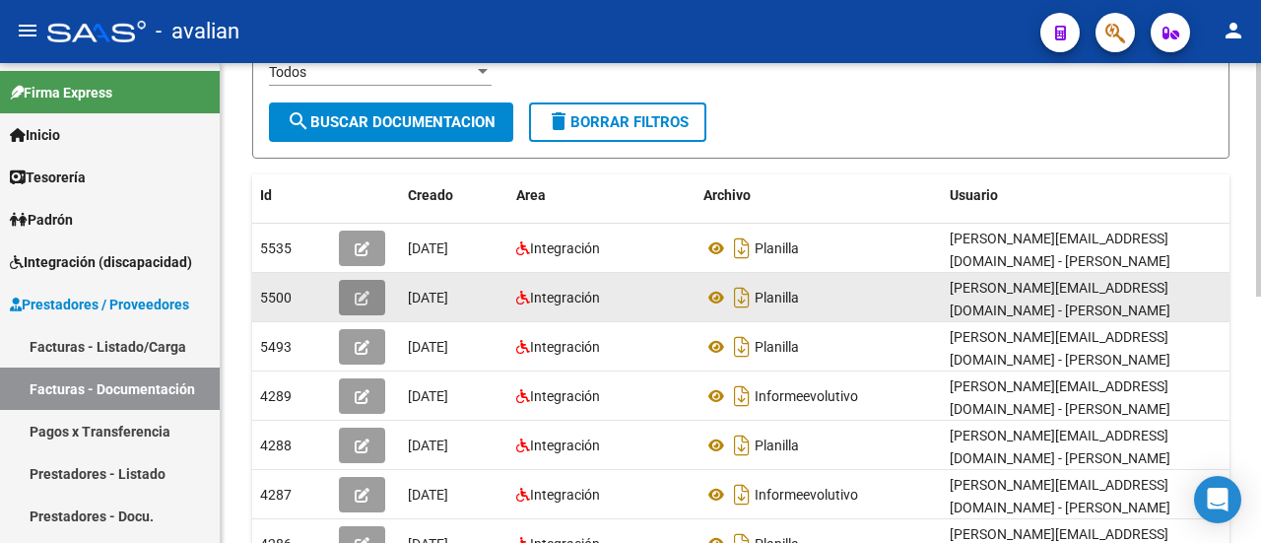
click at [351, 294] on button "button" at bounding box center [362, 297] width 46 height 35
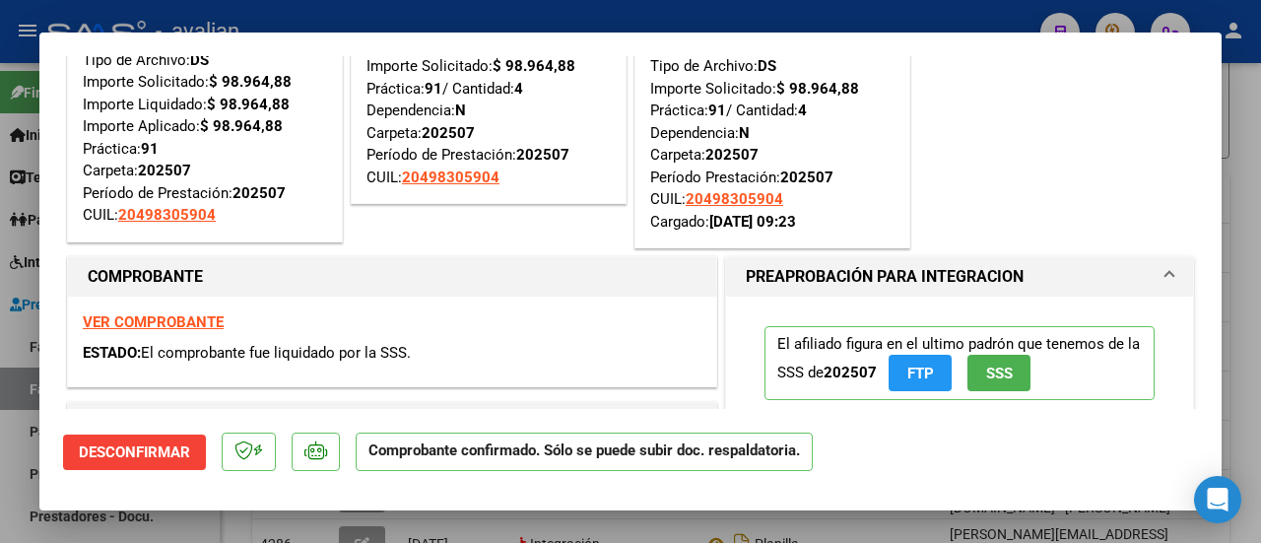
scroll to position [98, 0]
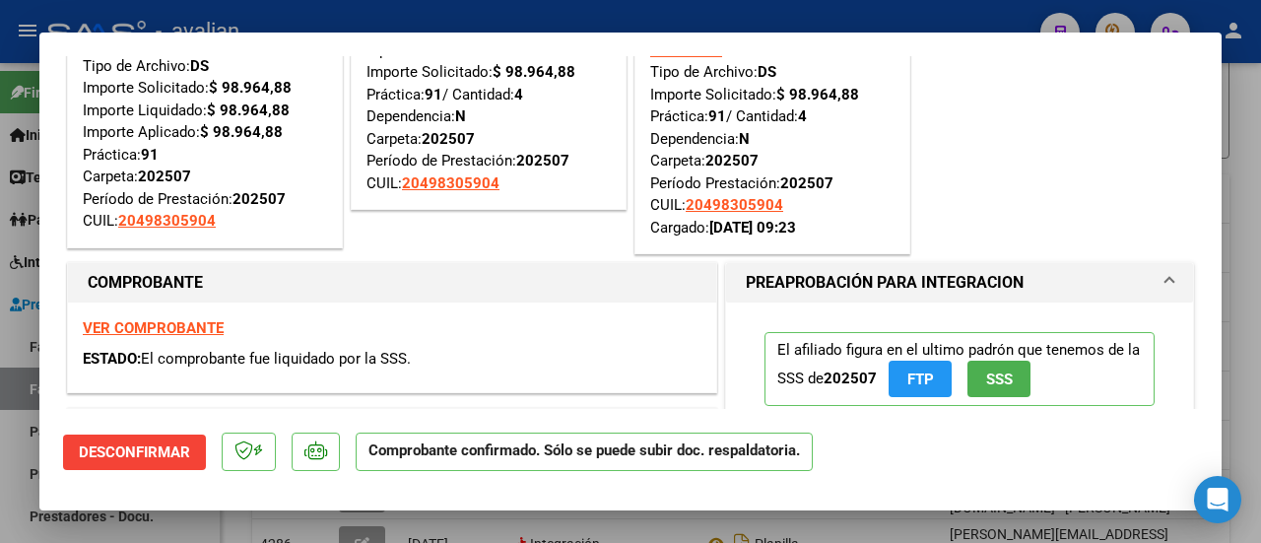
type input "$ 0,00"
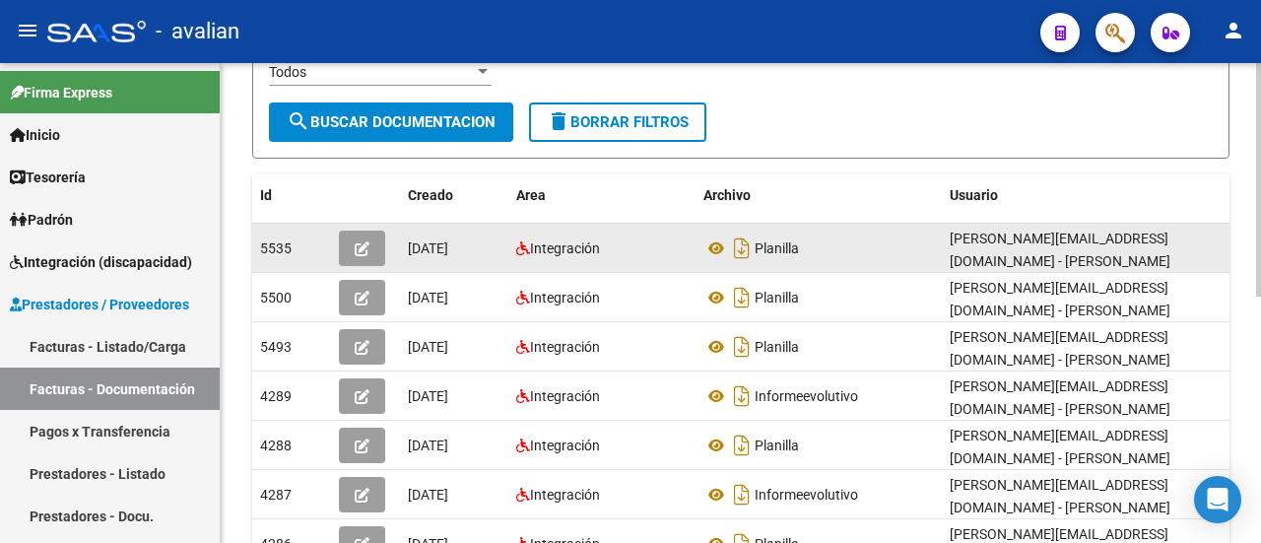
click at [360, 241] on icon "button" at bounding box center [362, 248] width 15 height 15
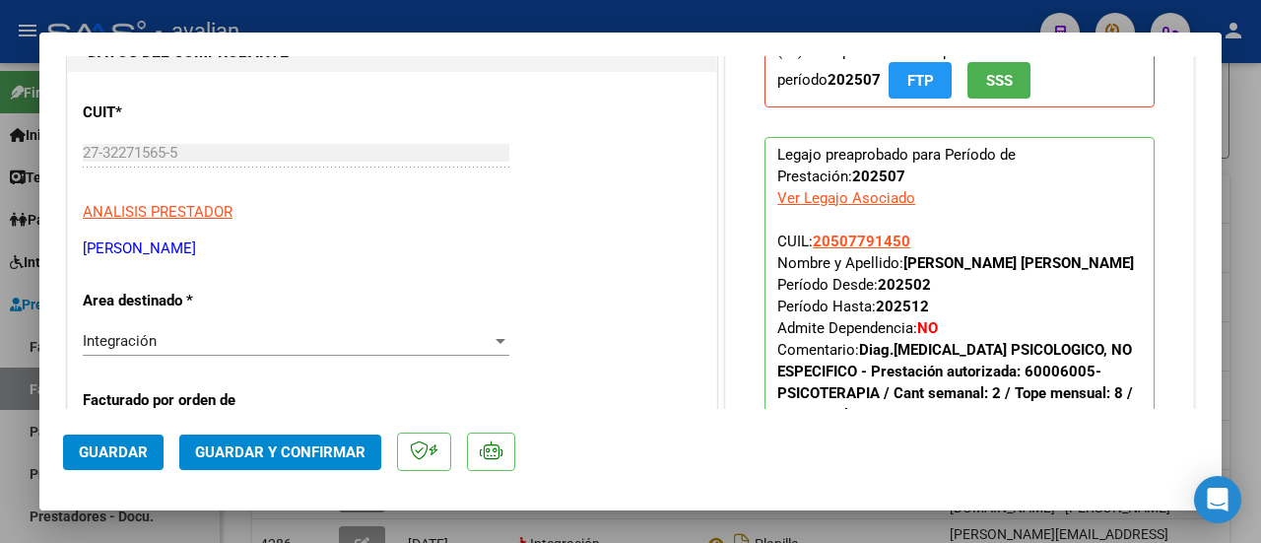
scroll to position [295, 0]
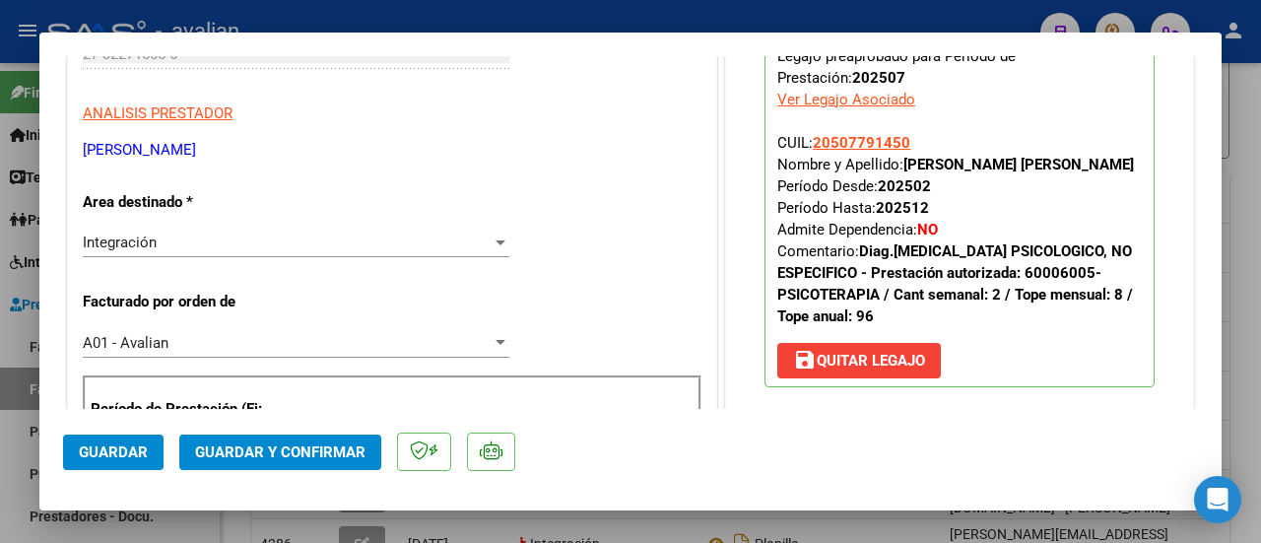
type input "$ 0,00"
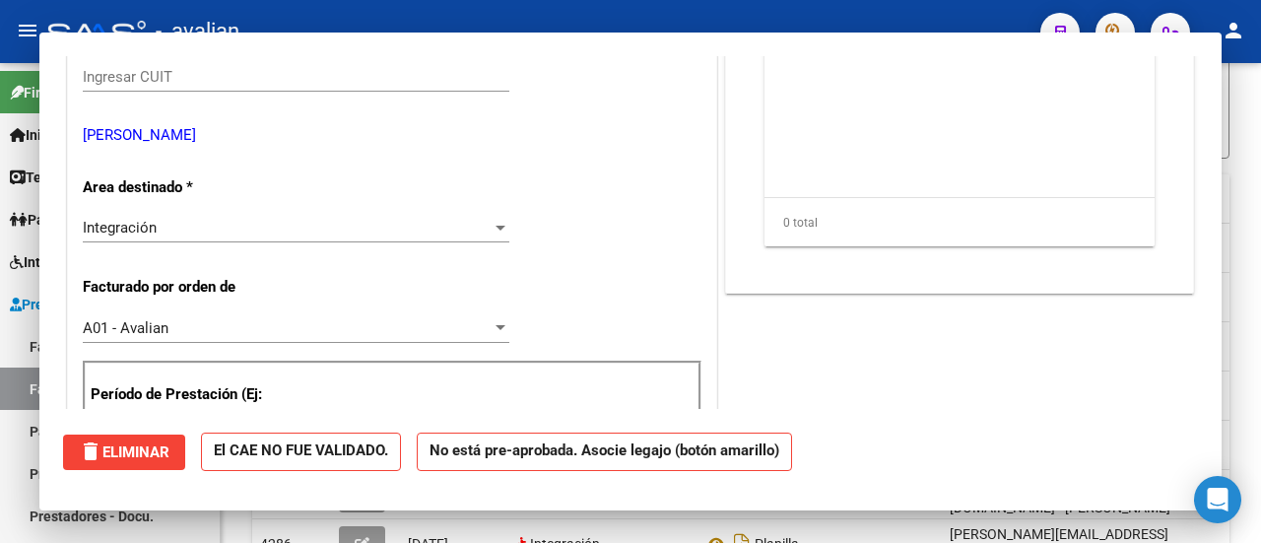
scroll to position [0, 0]
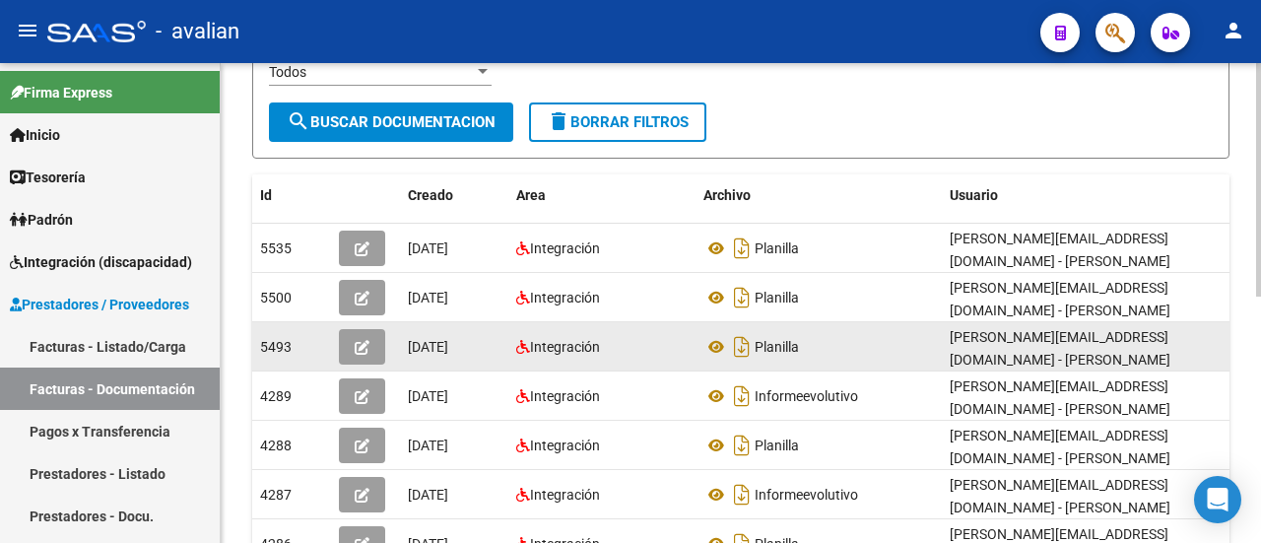
click at [358, 340] on icon "button" at bounding box center [362, 347] width 15 height 15
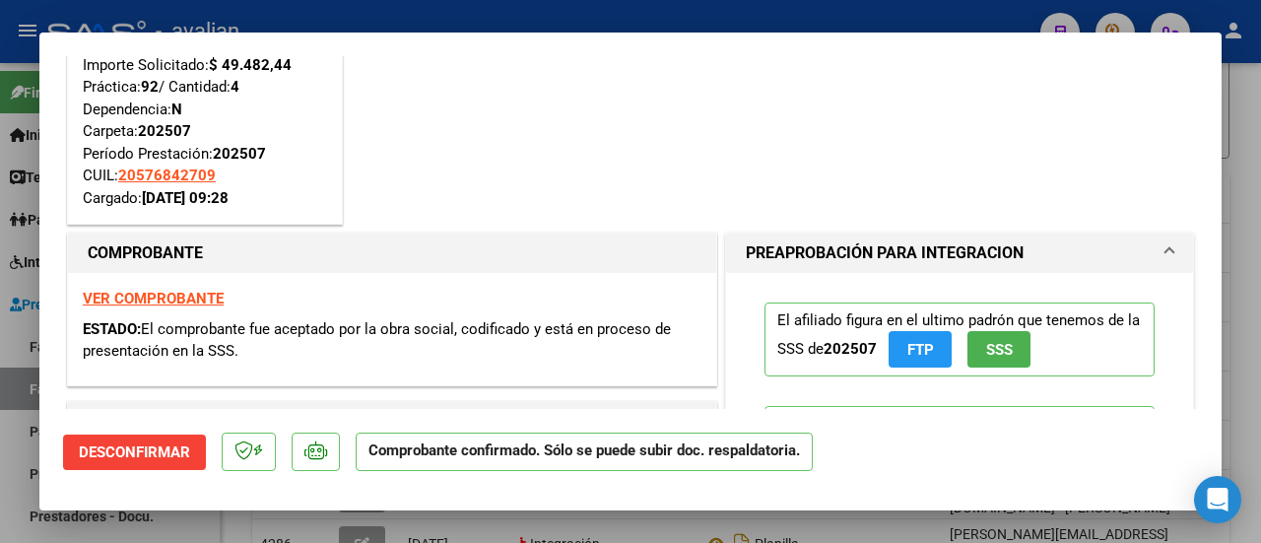
scroll to position [98, 0]
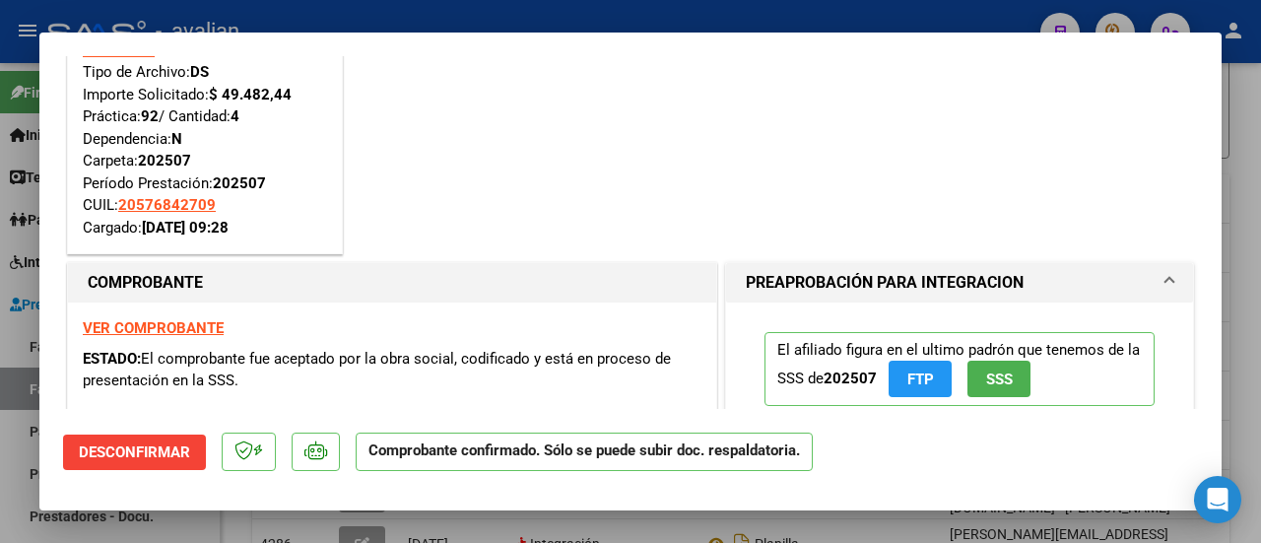
type input "$ 0,00"
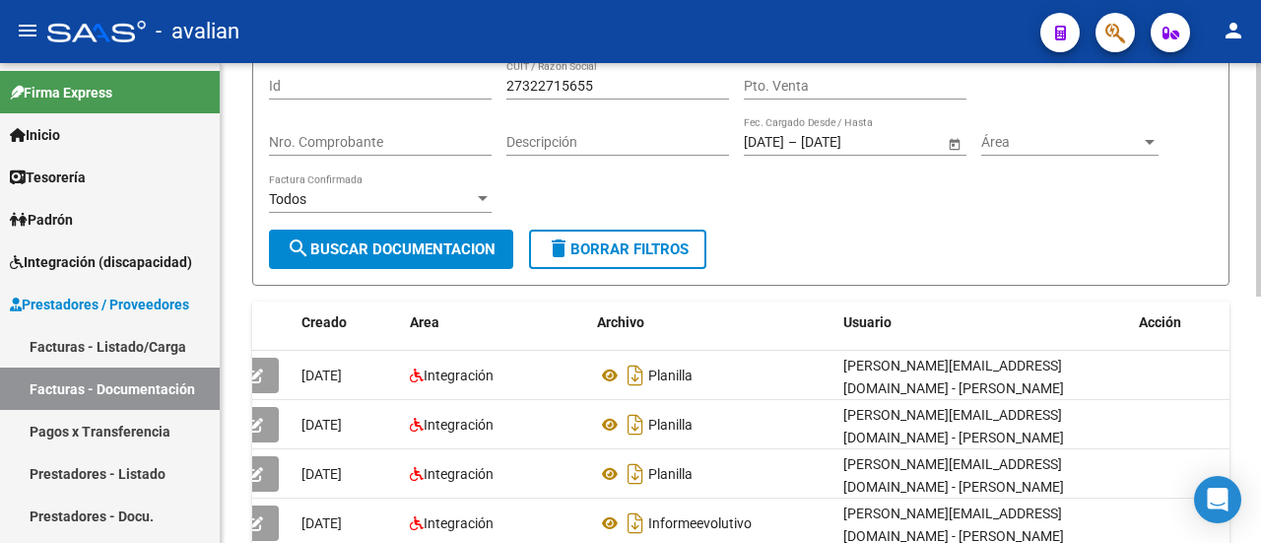
scroll to position [0, 0]
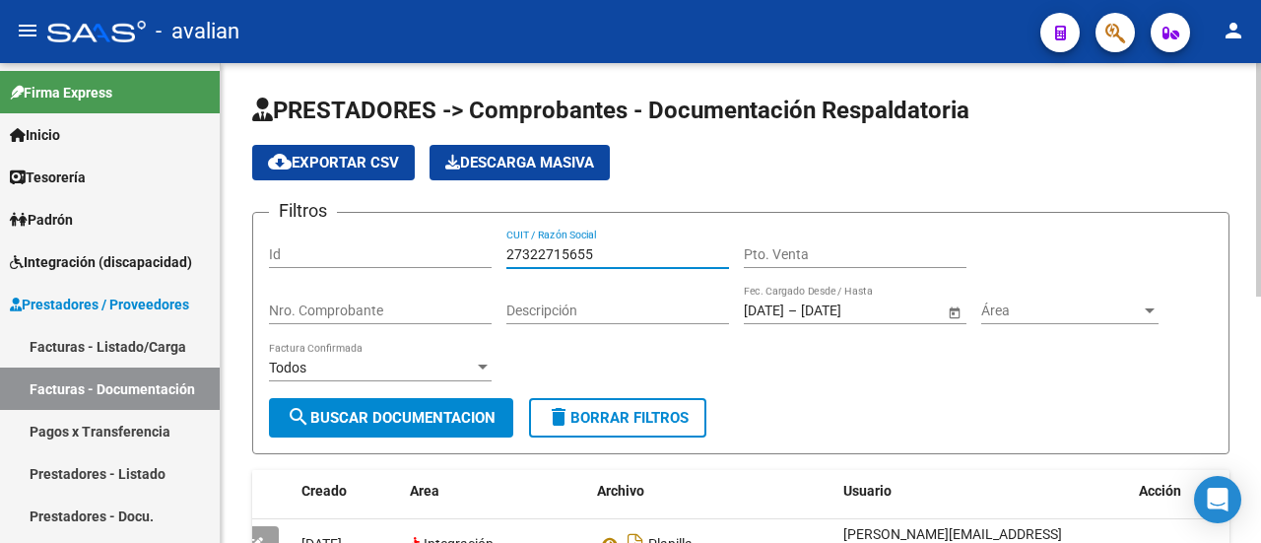
drag, startPoint x: 650, startPoint y: 252, endPoint x: 455, endPoint y: 250, distance: 195.0
click at [455, 250] on div "Filtros Id 27322715655 CUIT / Razón Social Pto. Venta Nro. Comprobante Descripc…" at bounding box center [740, 312] width 943 height 169
paste input "287232867"
type input "27287232867"
click at [358, 420] on span "search Buscar Documentacion" at bounding box center [391, 418] width 209 height 18
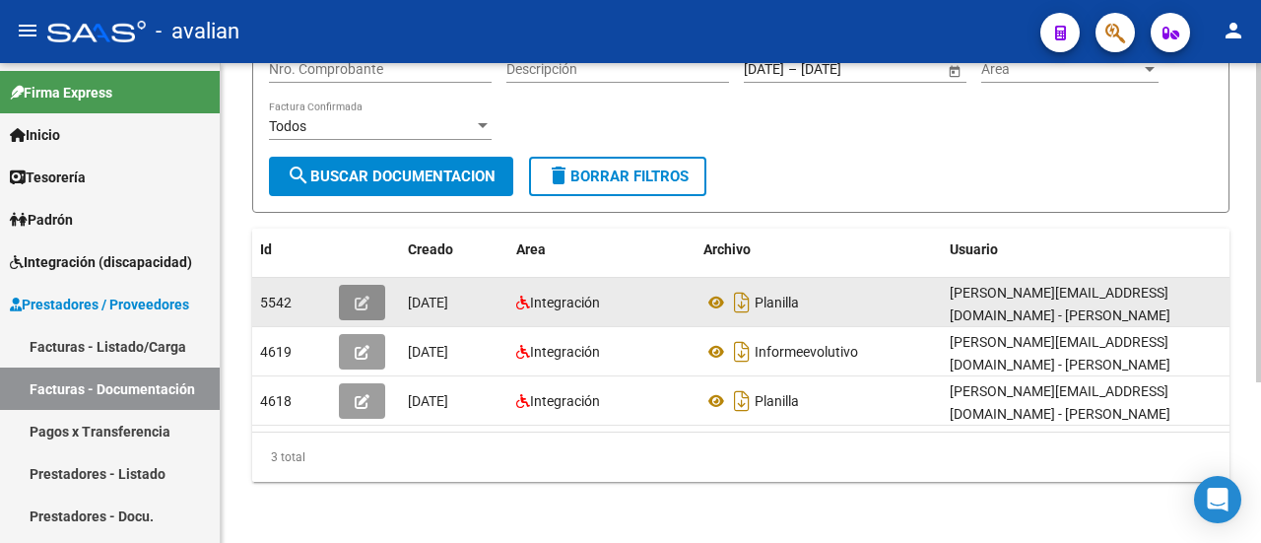
click at [356, 287] on button "button" at bounding box center [362, 302] width 46 height 35
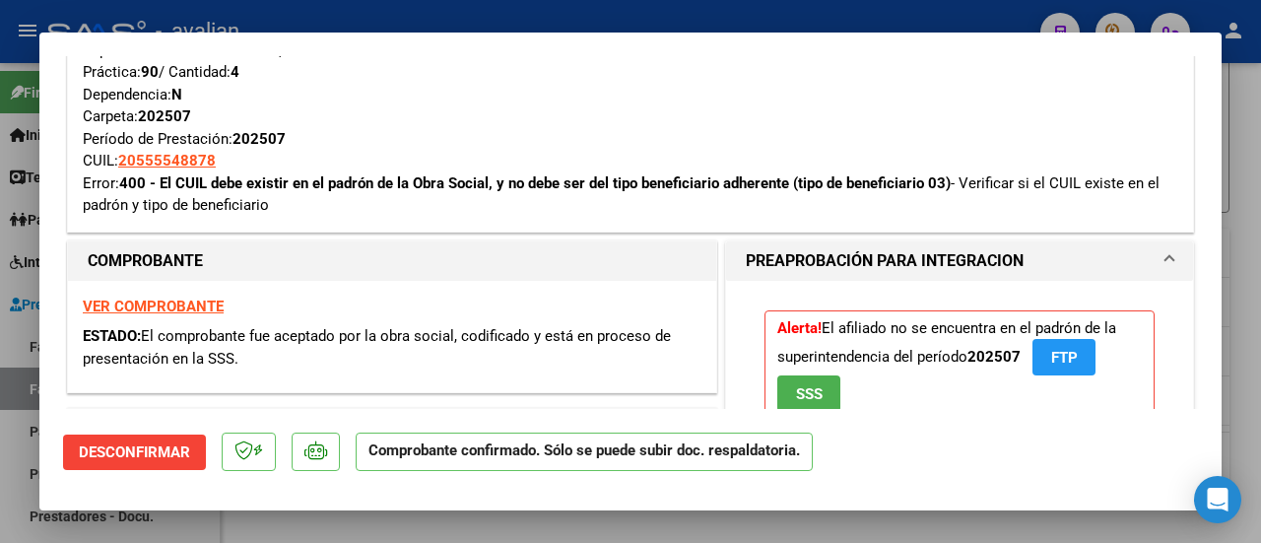
scroll to position [394, 0]
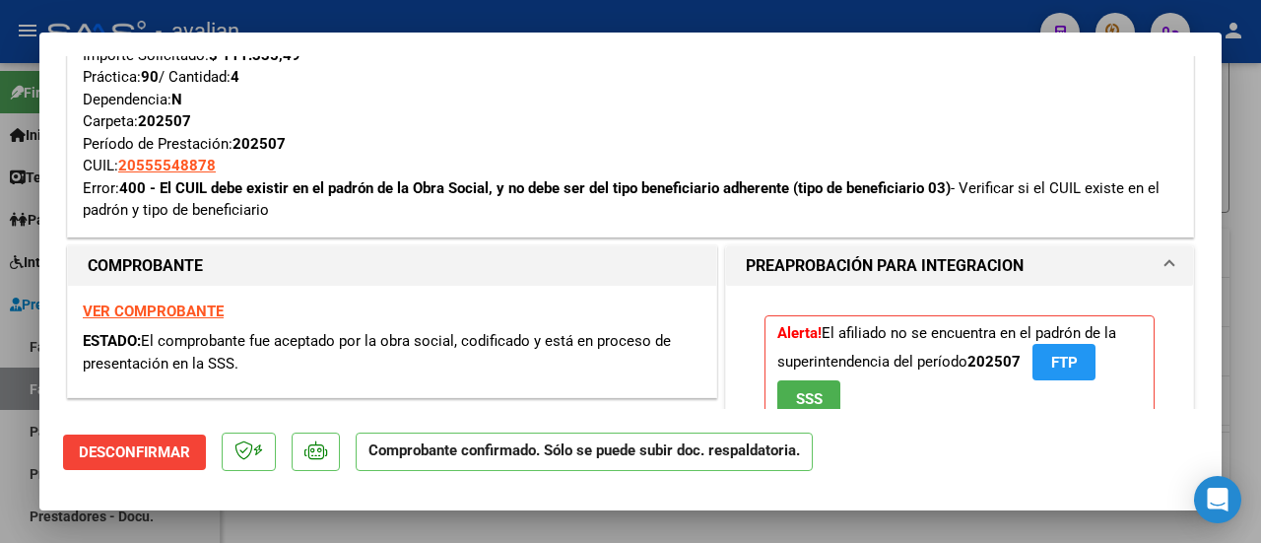
drag, startPoint x: 156, startPoint y: 186, endPoint x: 490, endPoint y: 178, distance: 334.9
click at [490, 179] on strong "400 - El CUIL debe existir en el padrón de la Obra Social, y no debe ser del ti…" at bounding box center [534, 188] width 831 height 18
copy strong "El CUIL debe existir en el padrón de la Obra Social"
type input "$ 0,00"
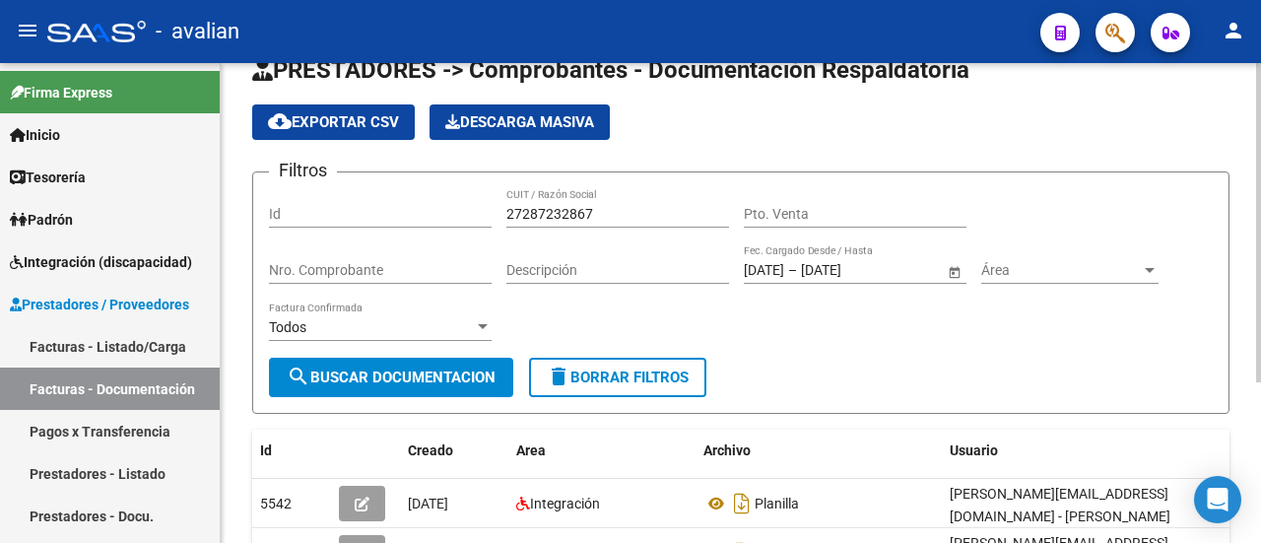
scroll to position [0, 0]
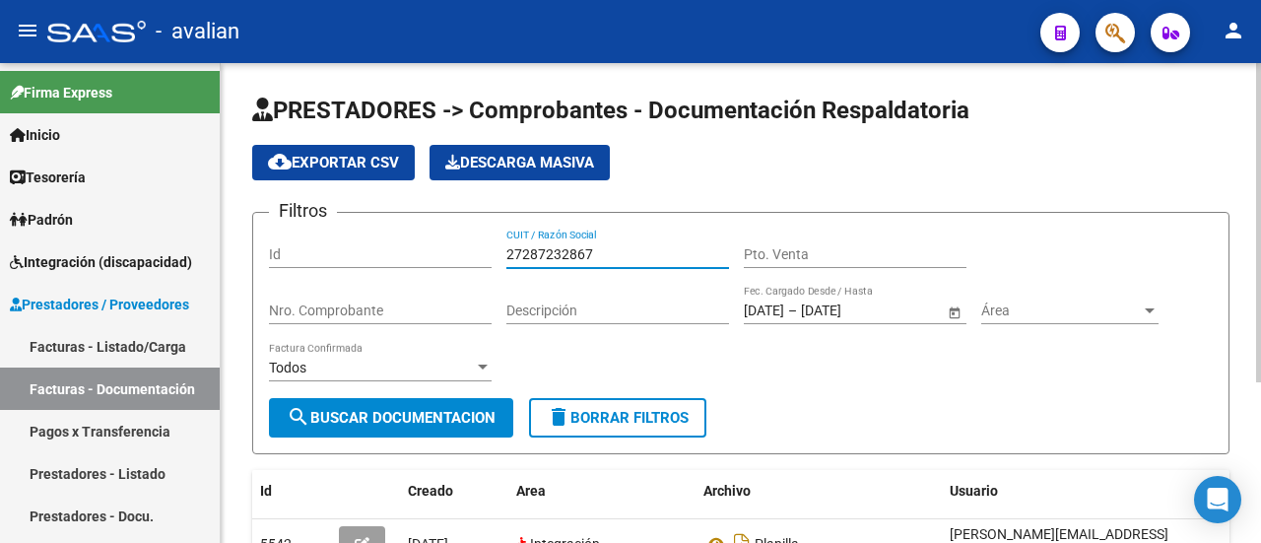
drag, startPoint x: 669, startPoint y: 255, endPoint x: 408, endPoint y: 238, distance: 261.5
click at [408, 238] on div "Filtros Id 27287232867 CUIT / Razón Social Pto. Venta Nro. Comprobante Descripc…" at bounding box center [740, 312] width 943 height 169
paste input "403095724"
type input "27403095724"
click at [367, 405] on button "search Buscar Documentacion" at bounding box center [391, 417] width 244 height 39
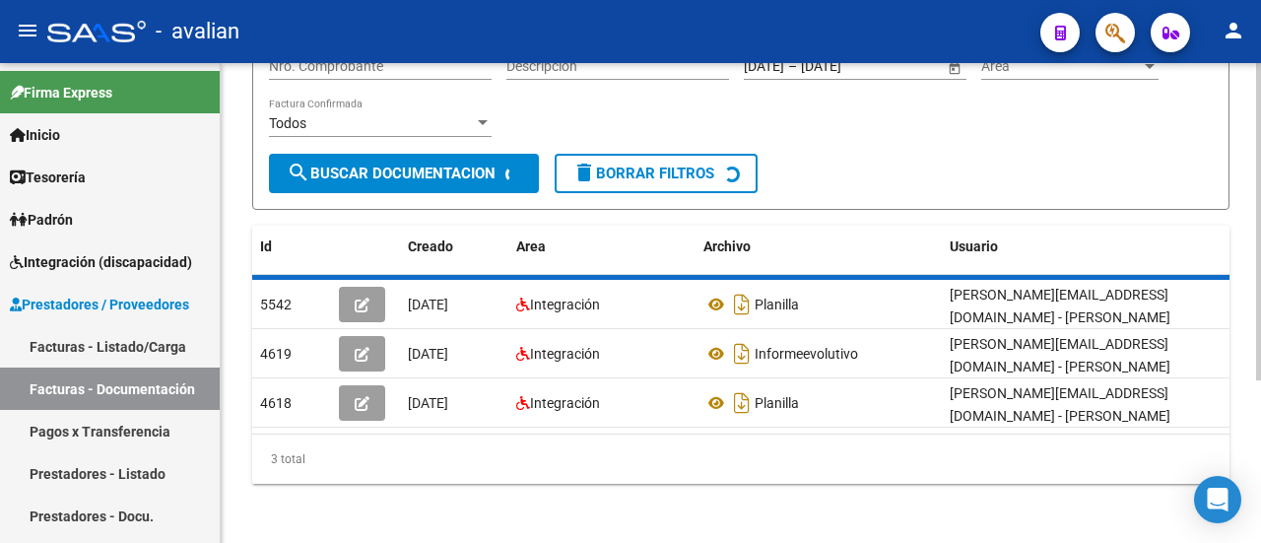
scroll to position [246, 0]
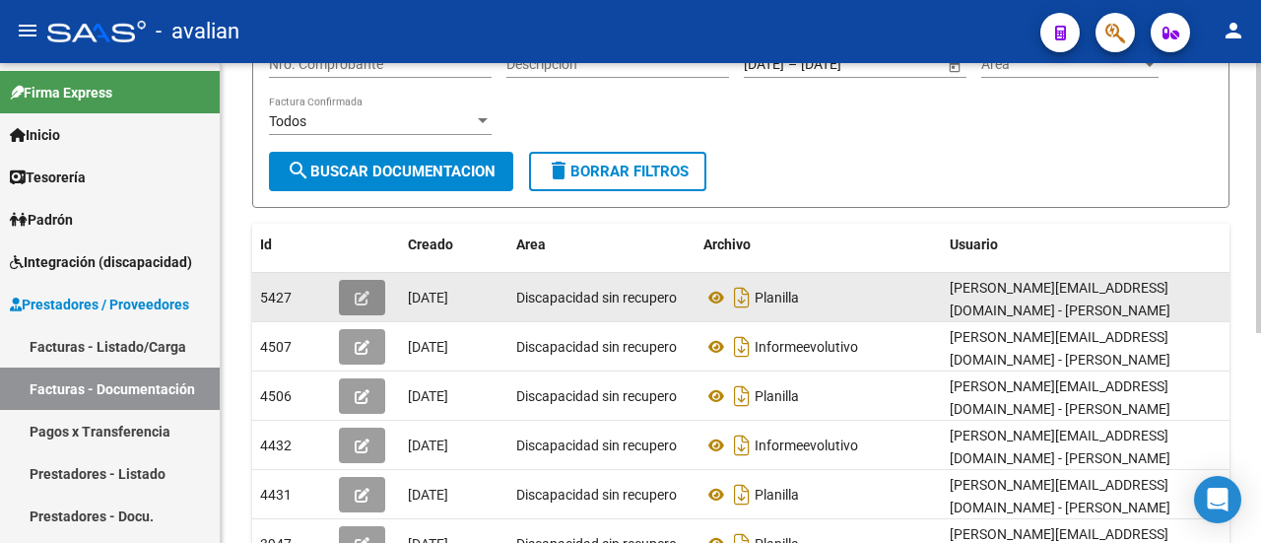
click at [368, 291] on icon "button" at bounding box center [362, 298] width 15 height 15
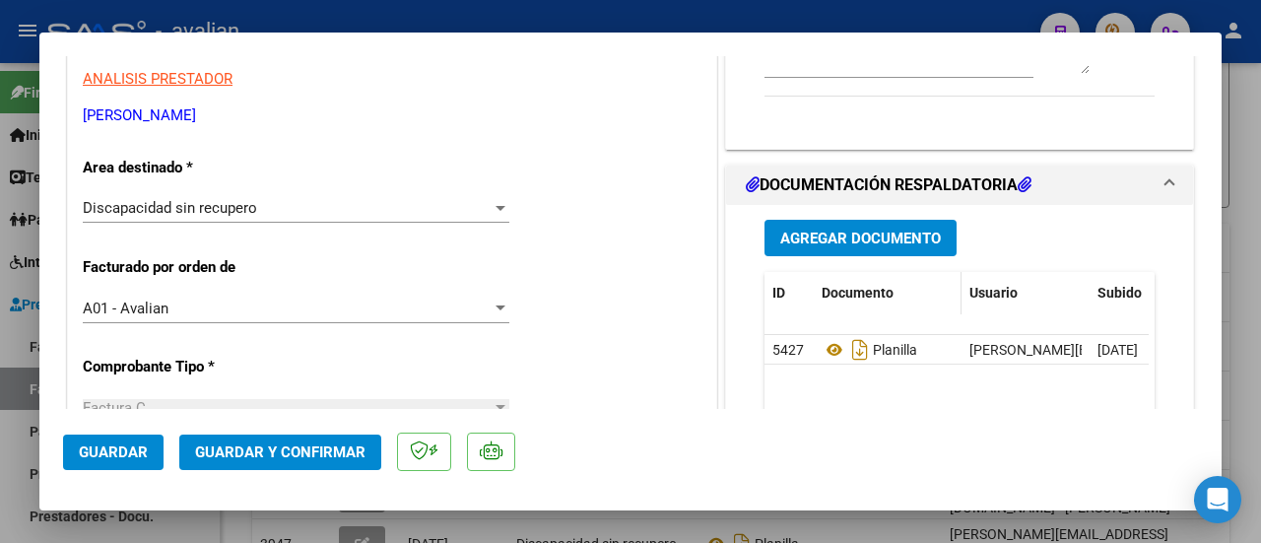
scroll to position [295, 0]
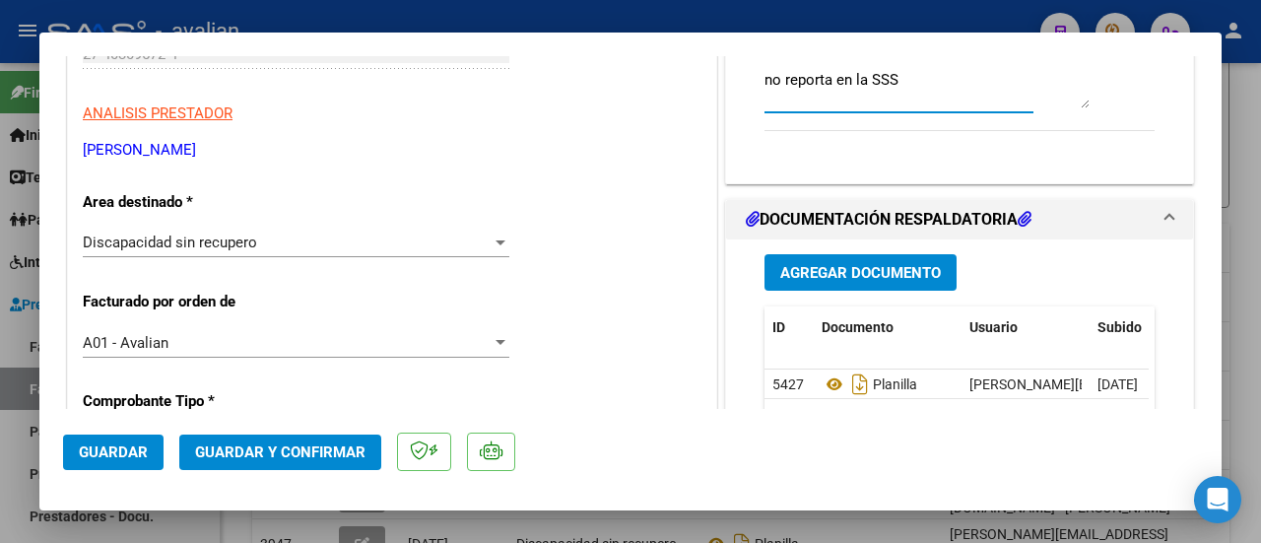
drag, startPoint x: 758, startPoint y: 83, endPoint x: 898, endPoint y: 78, distance: 139.9
click at [898, 78] on textarea "no reporta en la SSS" at bounding box center [926, 88] width 325 height 39
type input "$ 0,00"
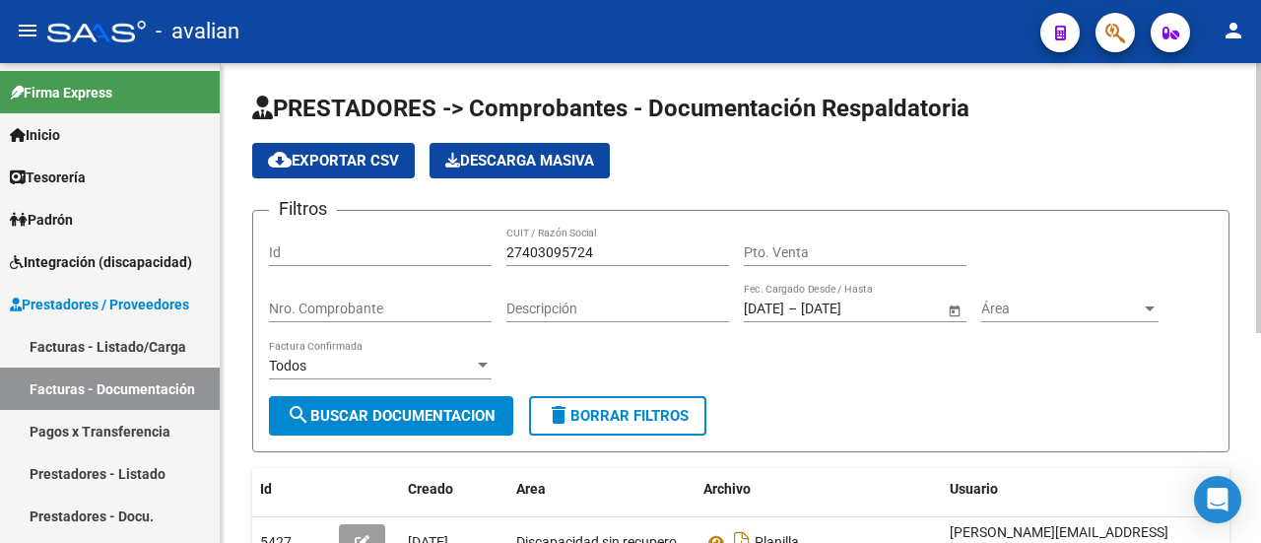
scroll to position [0, 0]
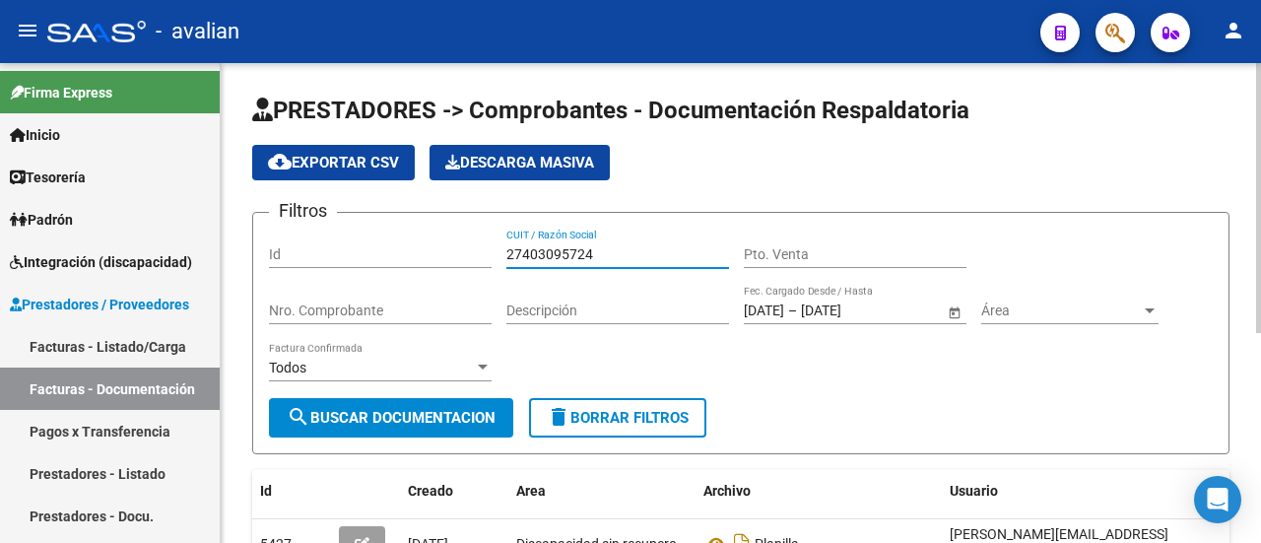
drag, startPoint x: 618, startPoint y: 257, endPoint x: 446, endPoint y: 246, distance: 172.7
click at [446, 246] on div "Filtros Id 27403095724 CUIT / Razón Social Pto. Venta Nro. Comprobante Descripc…" at bounding box center [740, 312] width 943 height 169
paste input "233435649"
type input "27233435649"
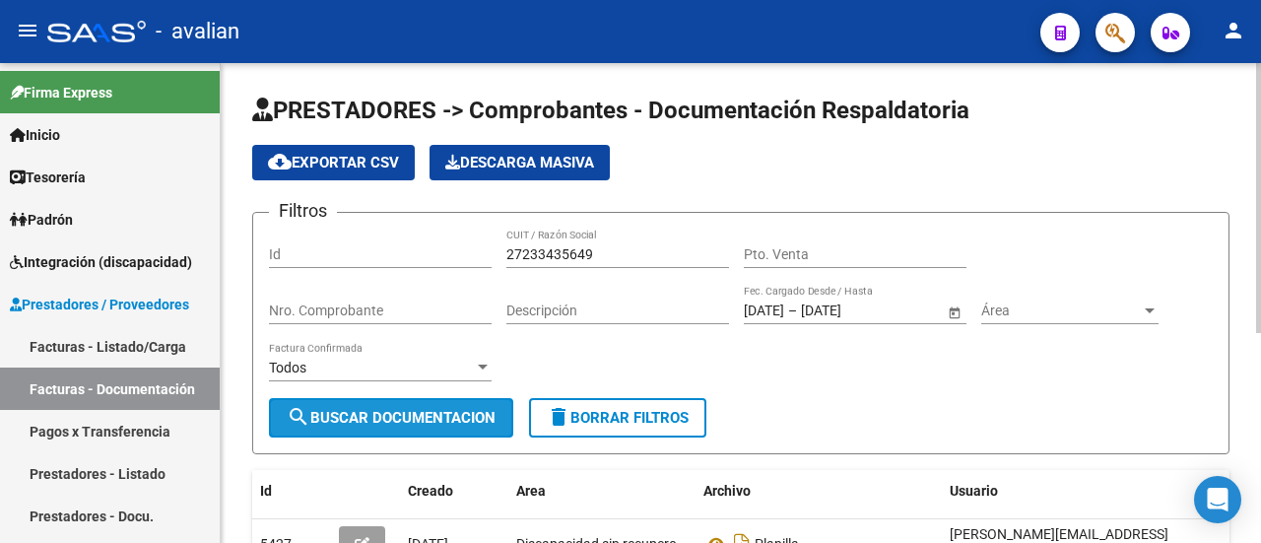
click at [400, 411] on span "search Buscar Documentacion" at bounding box center [391, 418] width 209 height 18
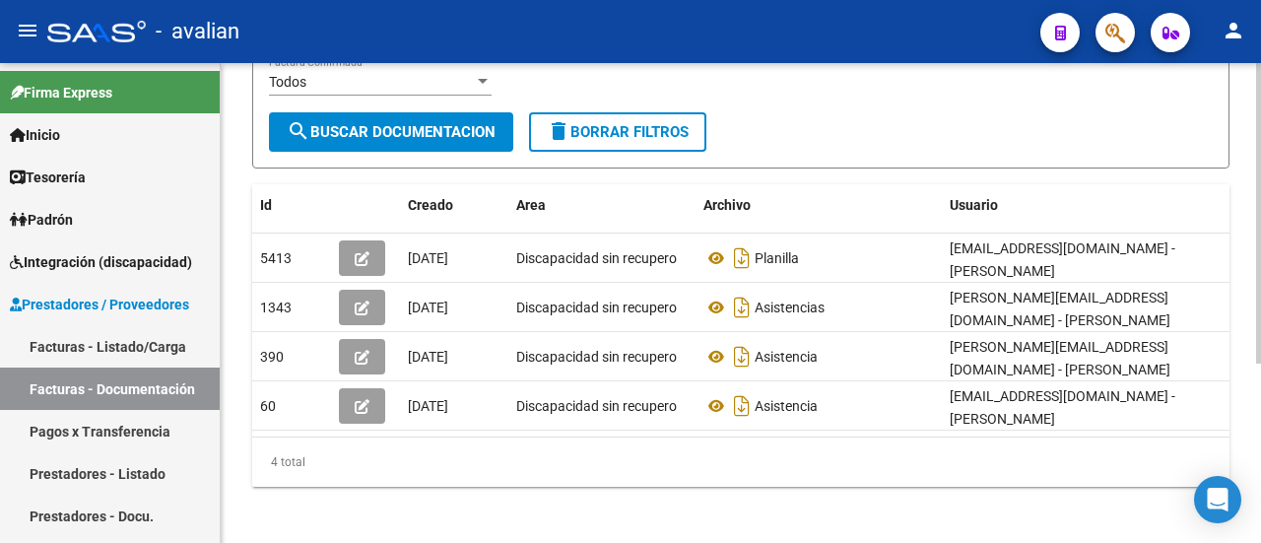
scroll to position [187, 0]
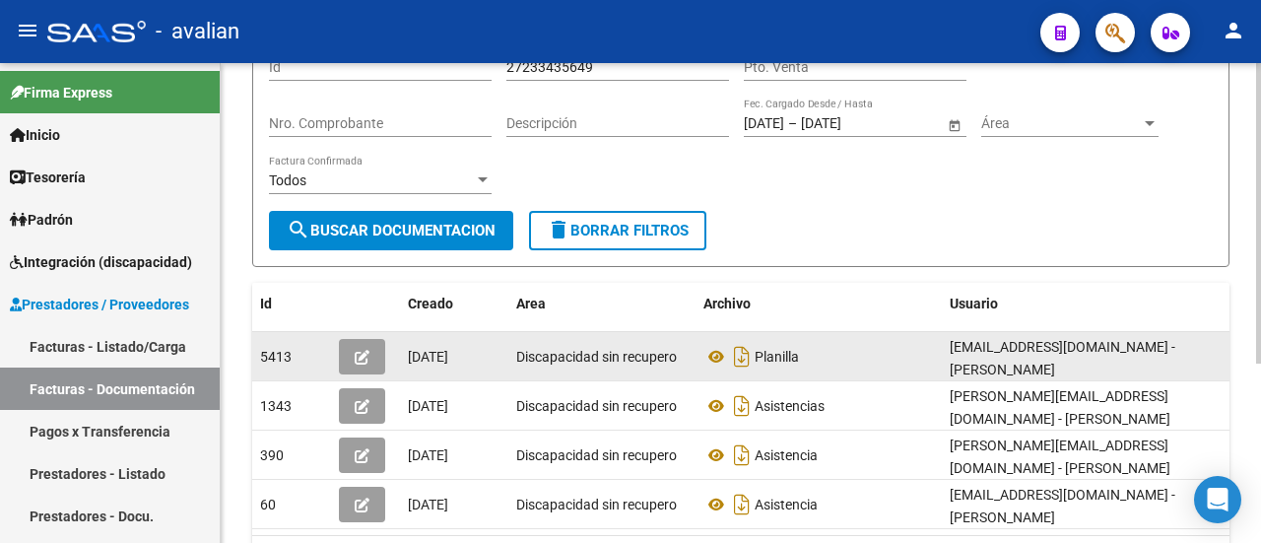
click at [372, 342] on button "button" at bounding box center [362, 356] width 46 height 35
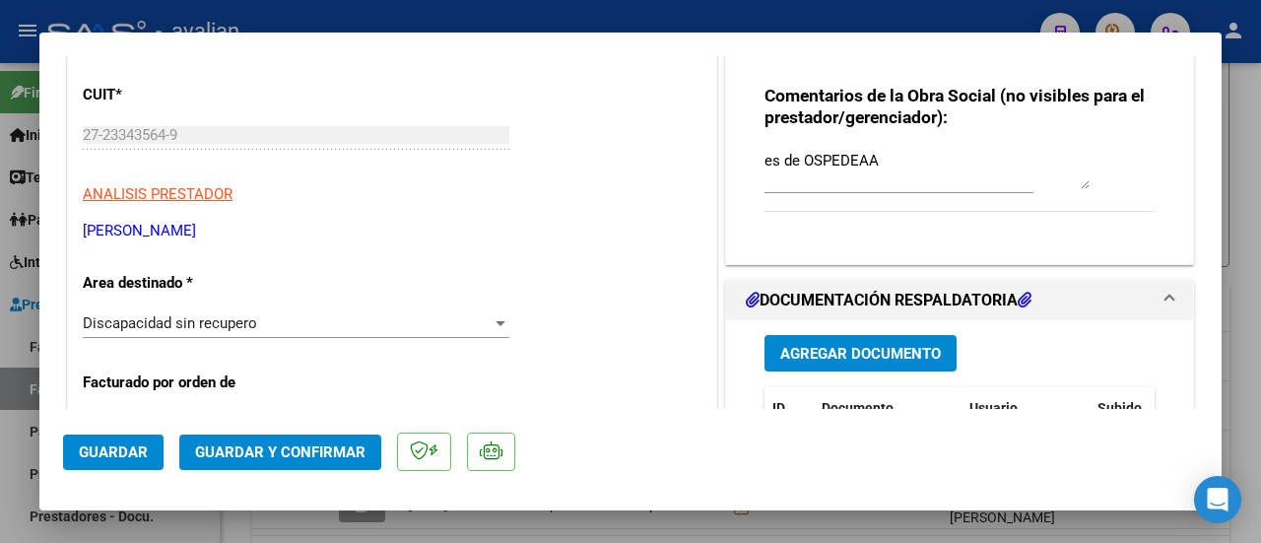
scroll to position [197, 0]
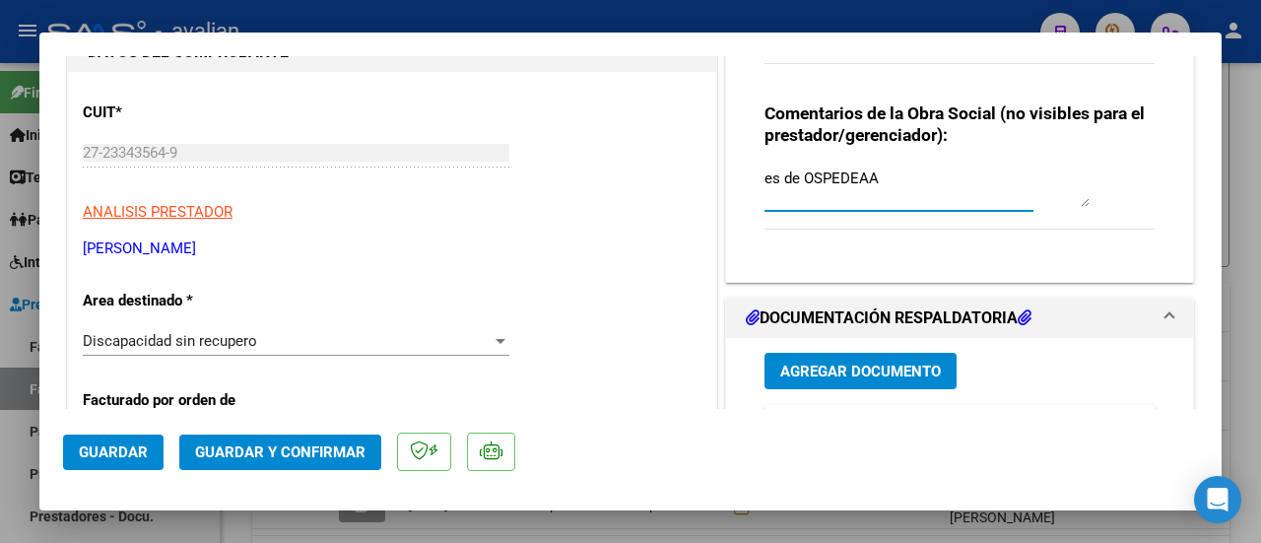
drag, startPoint x: 760, startPoint y: 176, endPoint x: 783, endPoint y: 180, distance: 23.0
click at [871, 164] on div "es de OSPEDEAA" at bounding box center [926, 186] width 325 height 47
drag, startPoint x: 757, startPoint y: 176, endPoint x: 884, endPoint y: 171, distance: 127.1
click at [884, 171] on textarea "es de OSPEDEAA" at bounding box center [926, 186] width 325 height 39
type input "$ 0,00"
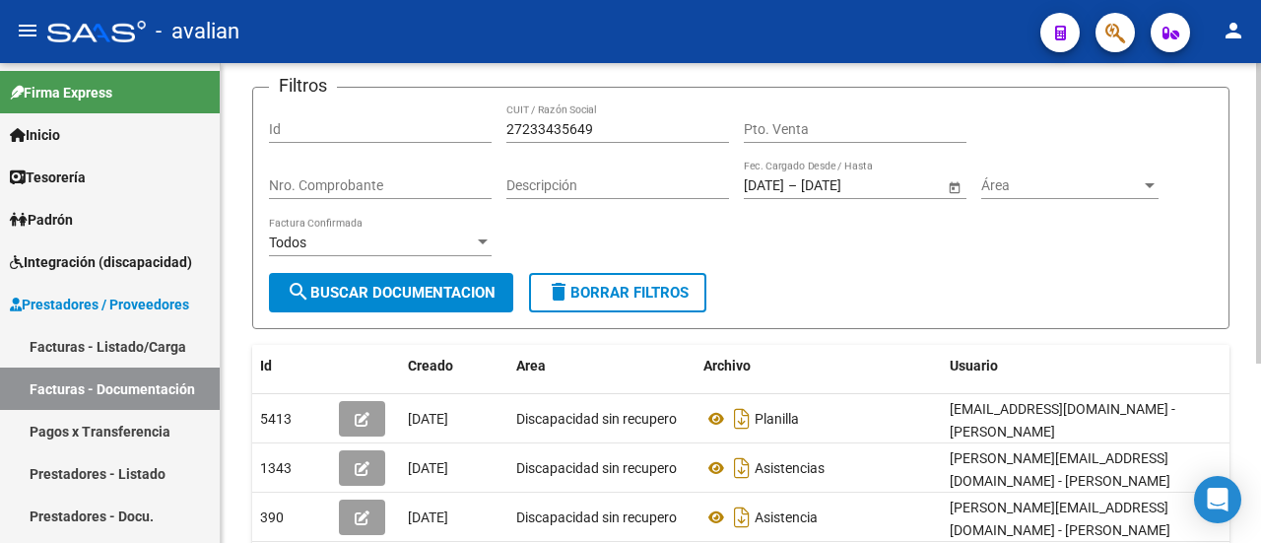
scroll to position [89, 0]
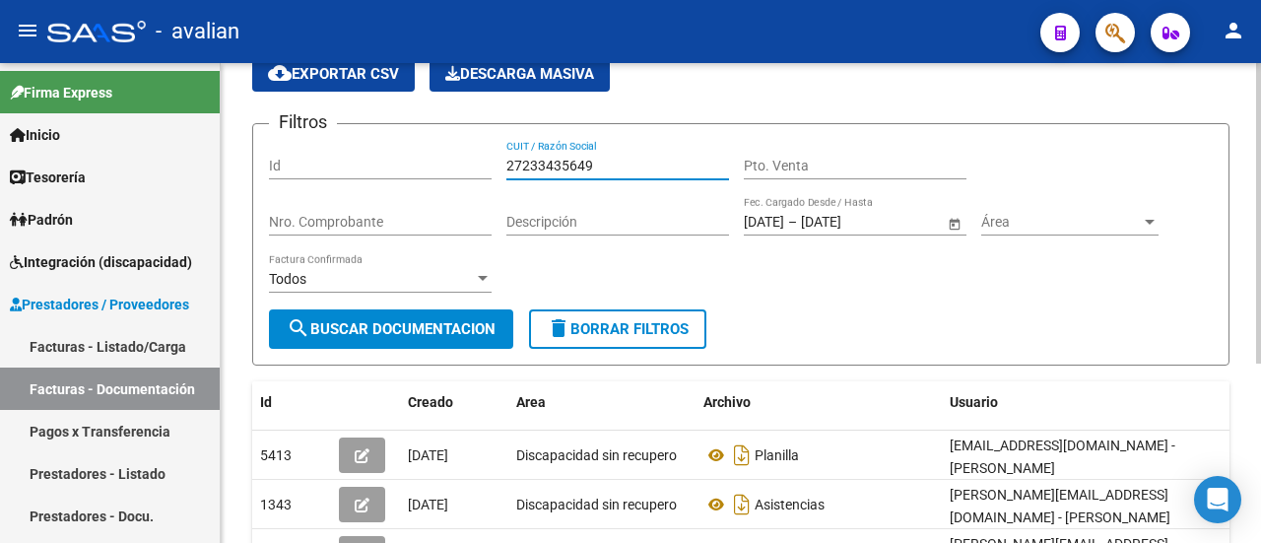
drag, startPoint x: 601, startPoint y: 167, endPoint x: 455, endPoint y: 154, distance: 146.4
click at [455, 154] on div "Filtros Id 27233435649 CUIT / Razón Social Pto. Venta Nro. Comprobante Descripc…" at bounding box center [740, 224] width 943 height 169
paste input "327220808"
type input "27327220808"
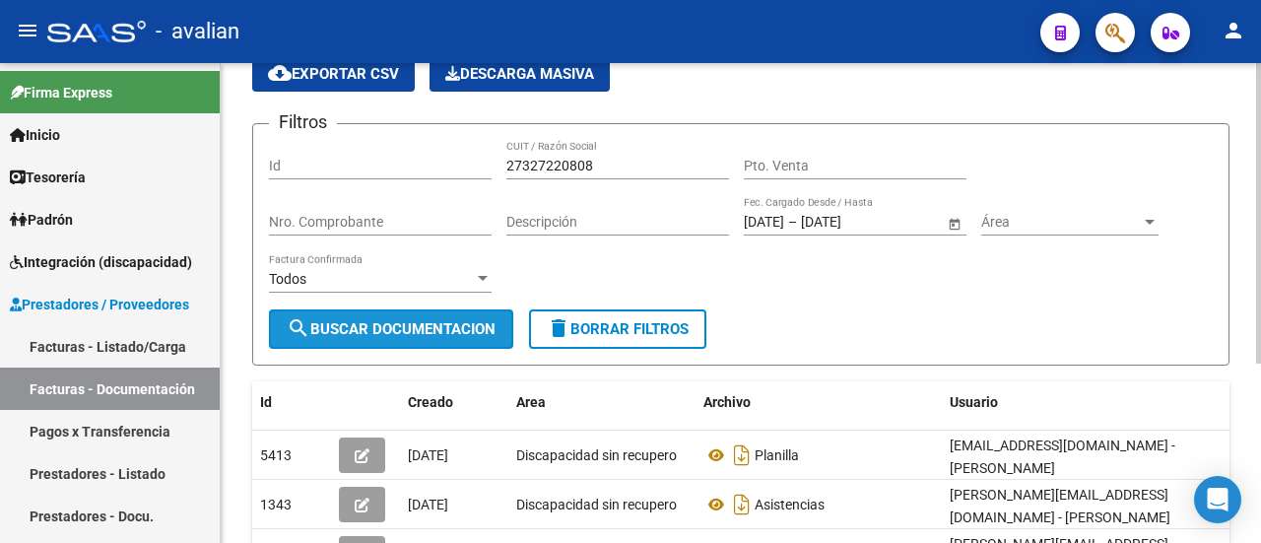
click at [398, 333] on span "search Buscar Documentacion" at bounding box center [391, 329] width 209 height 18
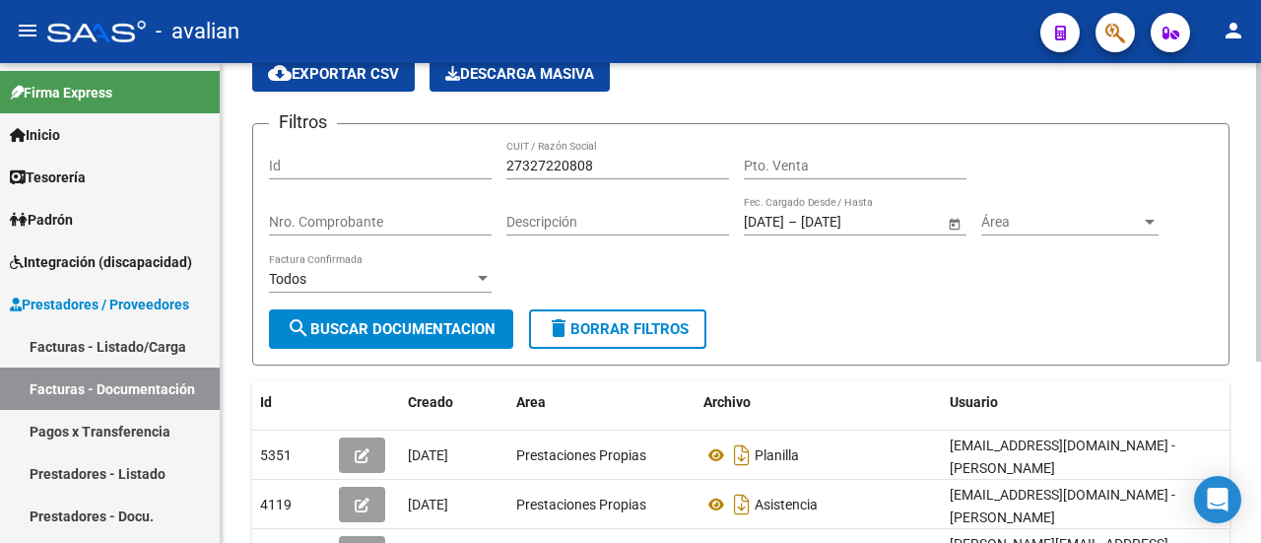
scroll to position [286, 0]
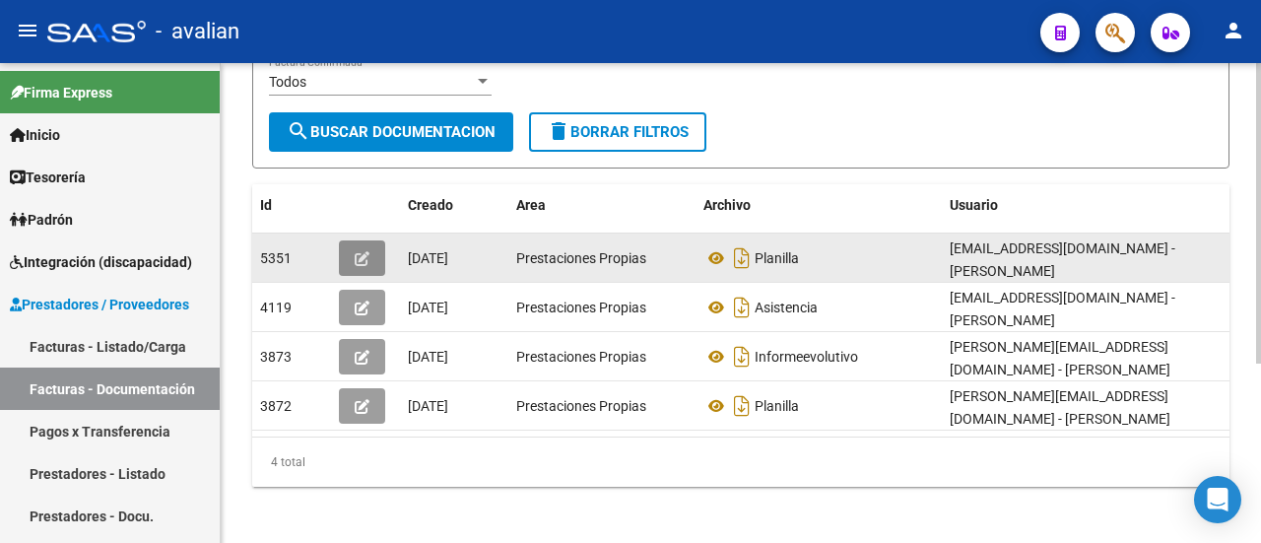
click at [362, 251] on icon "button" at bounding box center [362, 258] width 15 height 15
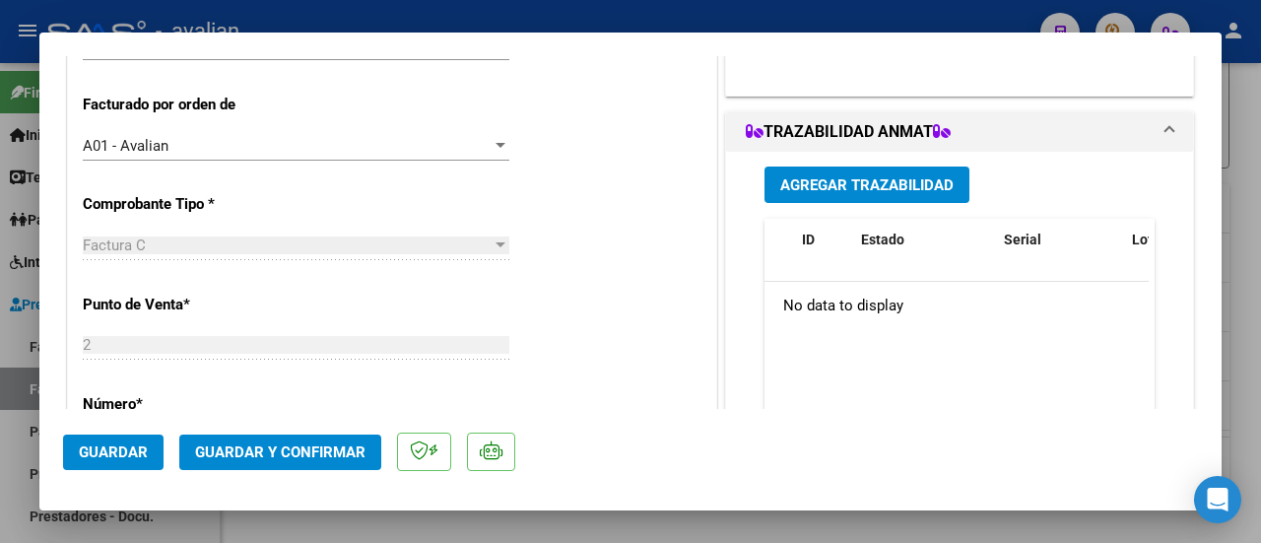
scroll to position [394, 0]
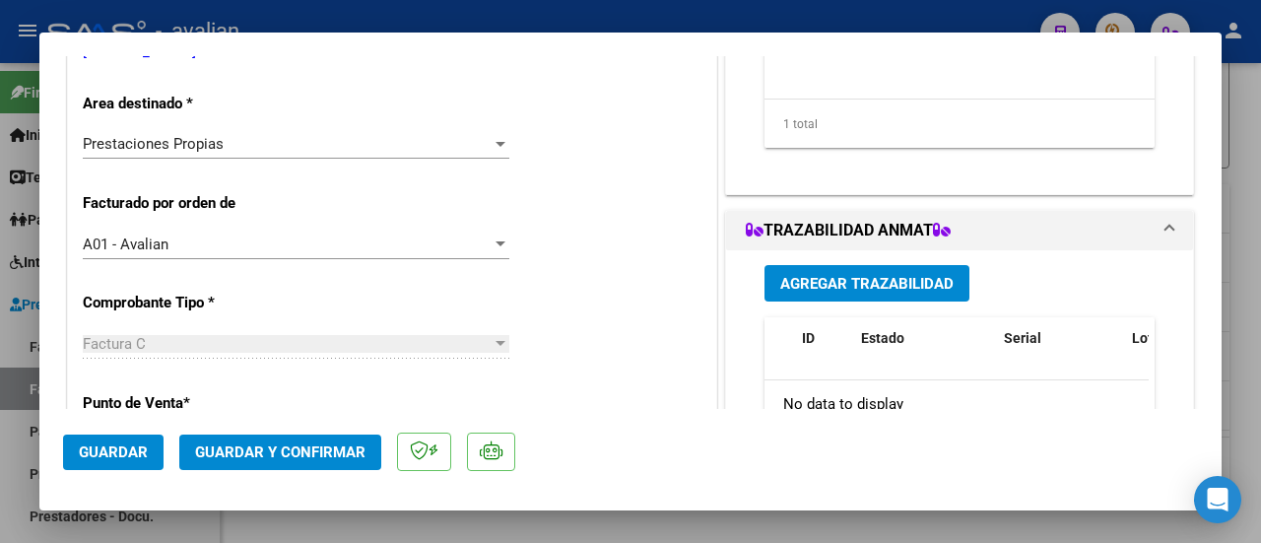
type input "$ 0,00"
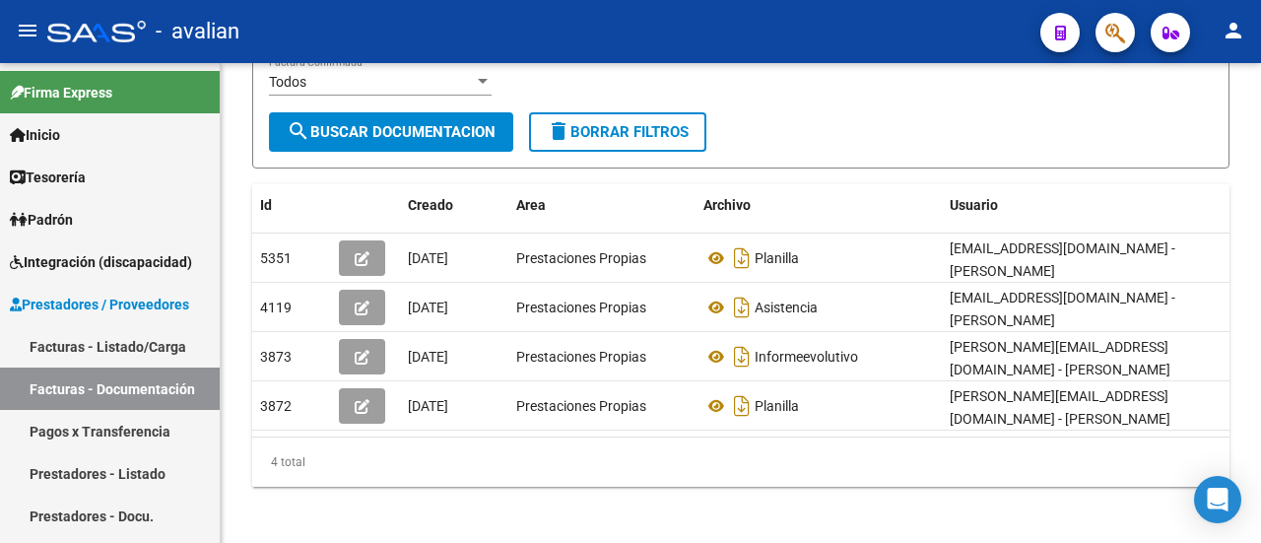
scroll to position [286, 0]
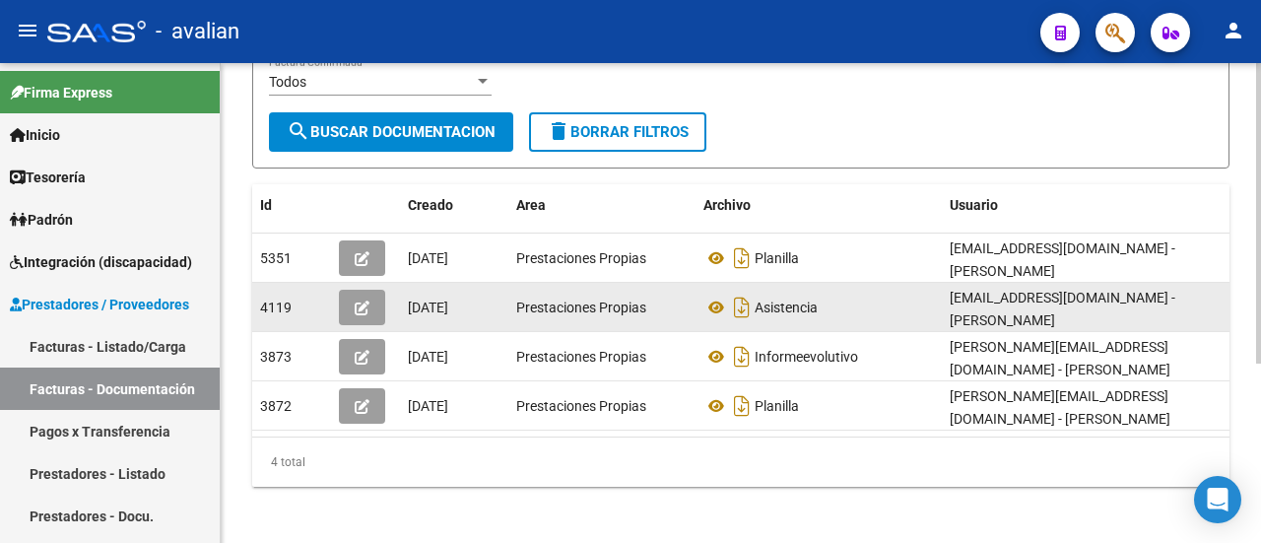
click at [370, 296] on button "button" at bounding box center [362, 307] width 46 height 35
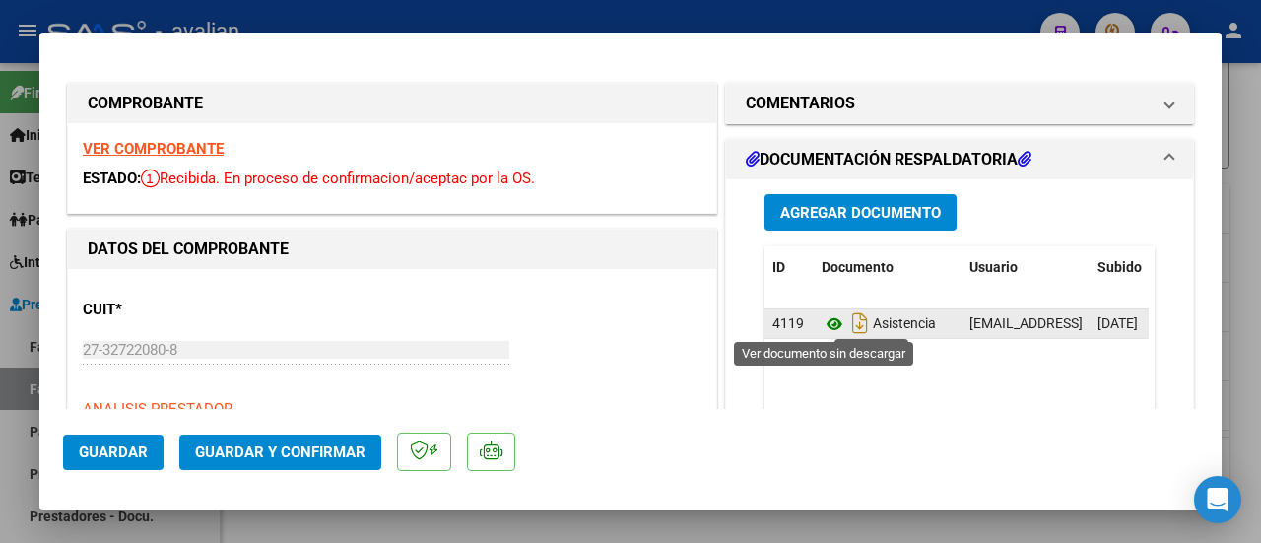
click at [831, 323] on icon at bounding box center [834, 324] width 26 height 24
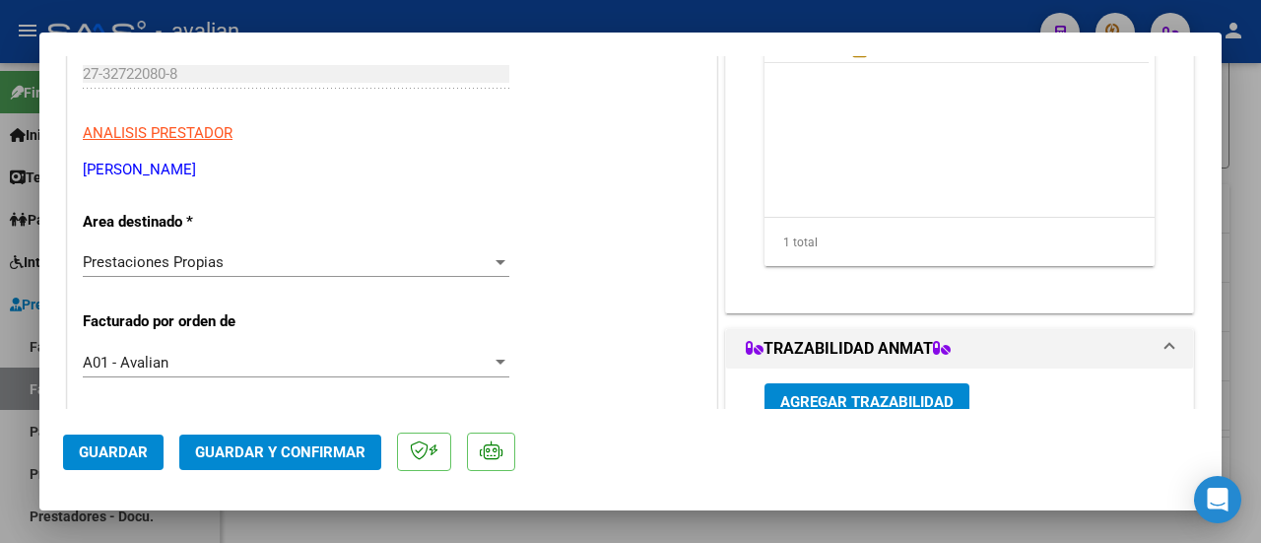
scroll to position [0, 0]
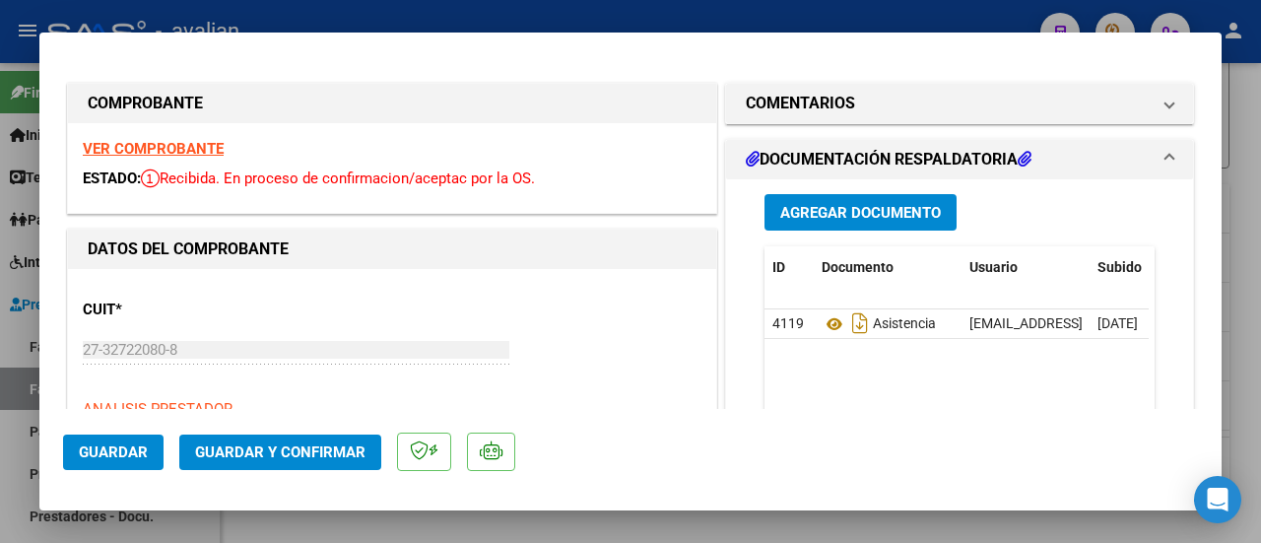
type input "$ 0,00"
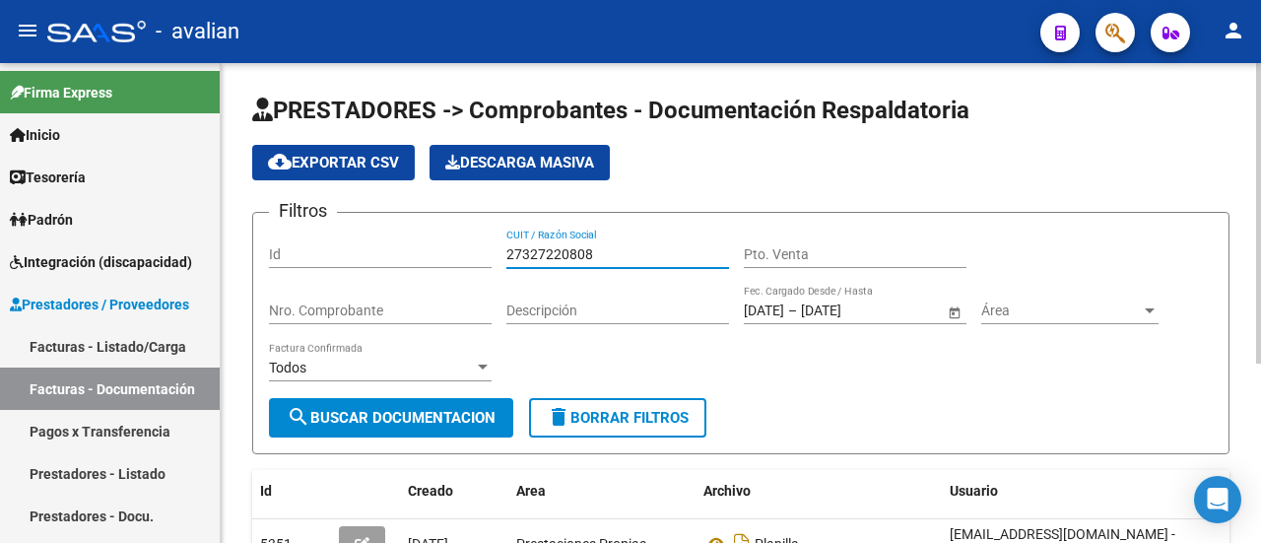
drag, startPoint x: 625, startPoint y: 249, endPoint x: 452, endPoint y: 267, distance: 174.2
click at [452, 267] on div "Filtros Id 27327220808 CUIT / Razón Social Pto. Venta Nro. Comprobante Descripc…" at bounding box center [740, 312] width 943 height 169
paste input "30528961"
type input "27330528961"
click at [384, 414] on span "search Buscar Documentacion" at bounding box center [391, 418] width 209 height 18
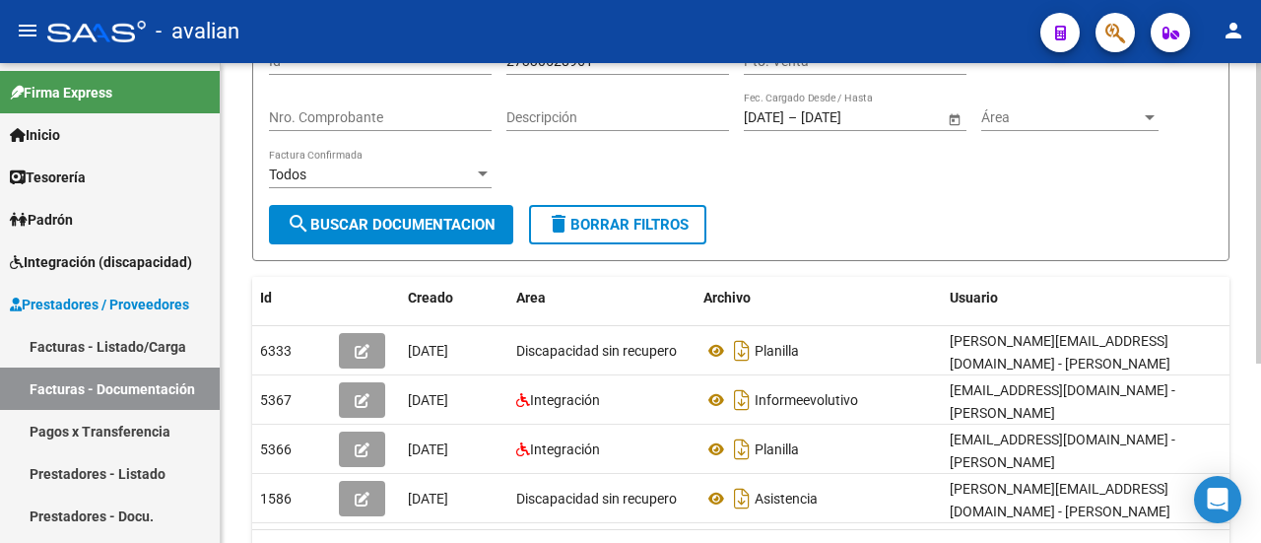
scroll to position [197, 0]
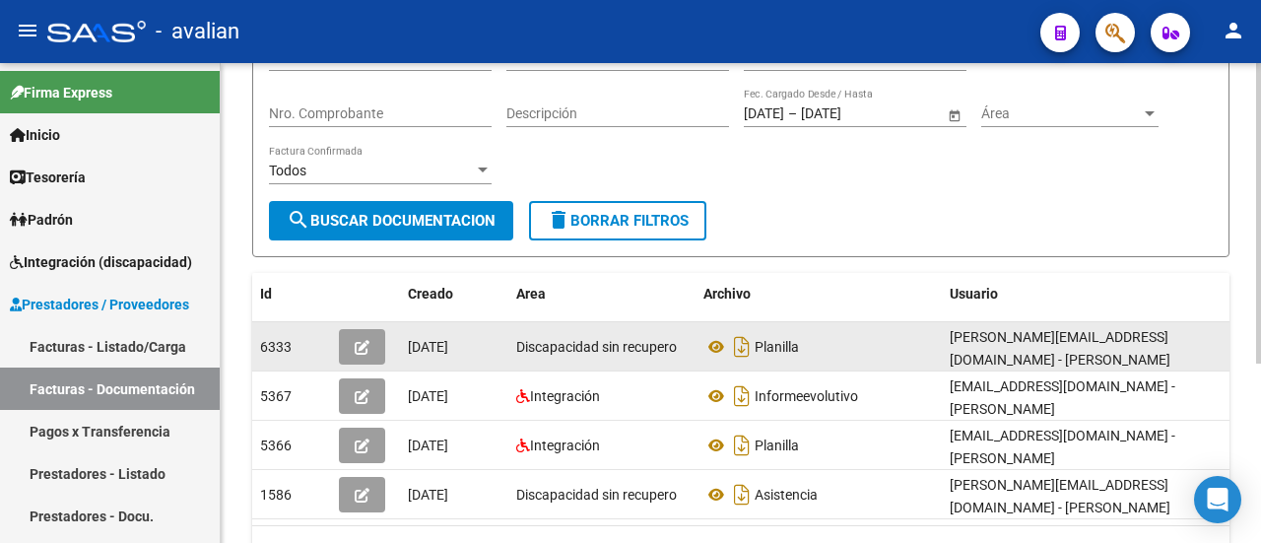
click at [368, 348] on icon "button" at bounding box center [362, 347] width 15 height 15
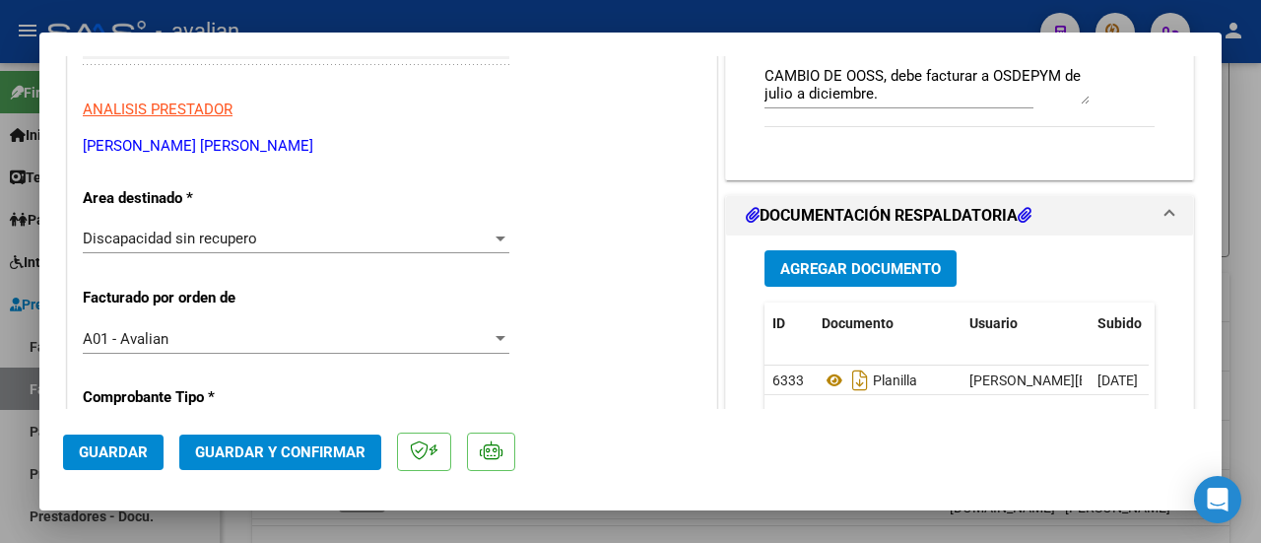
scroll to position [295, 0]
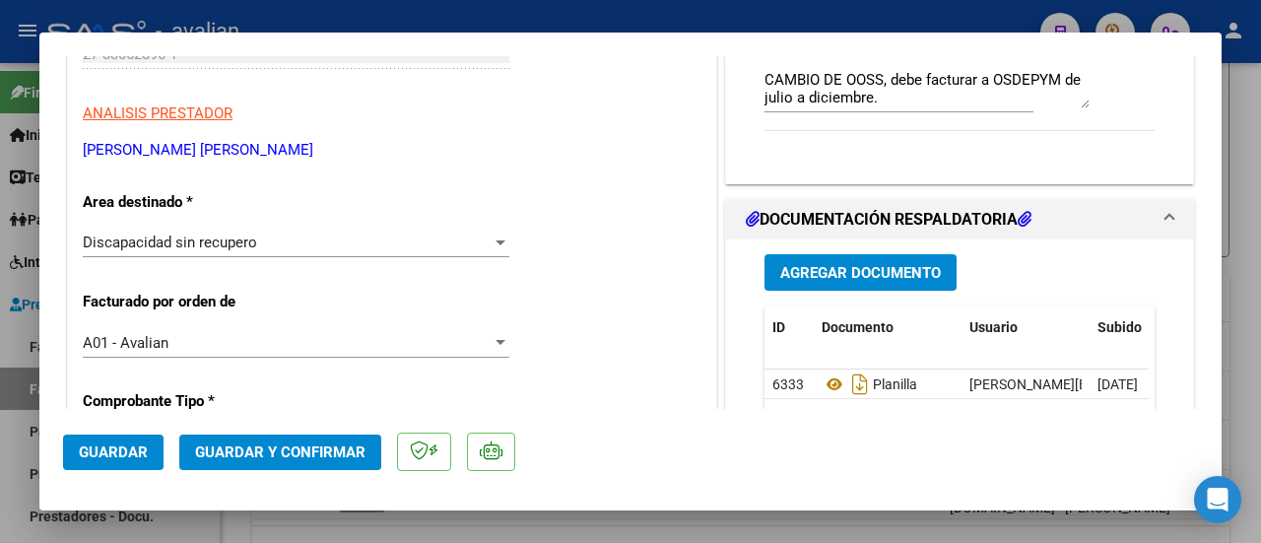
type input "$ 0,00"
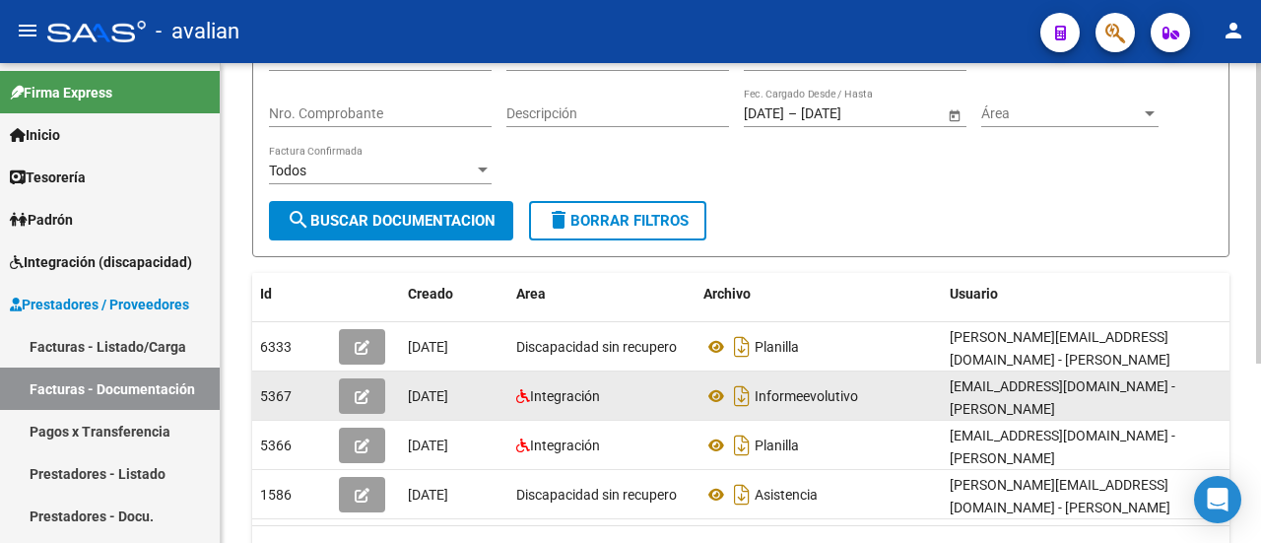
click at [370, 378] on button "button" at bounding box center [362, 395] width 46 height 35
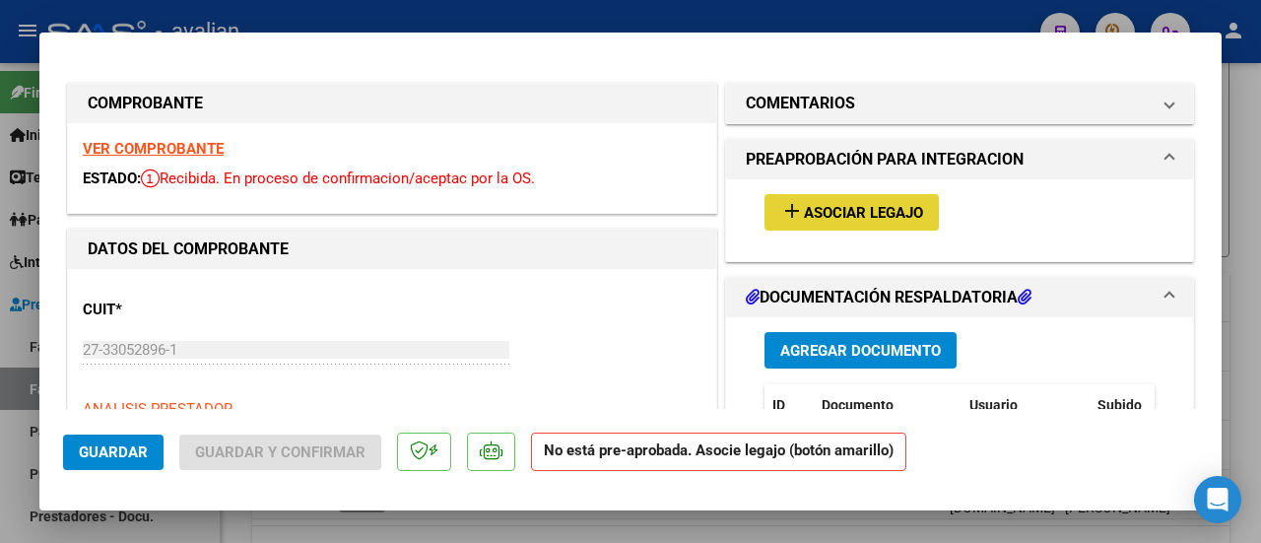
click at [826, 198] on button "add Asociar Legajo" at bounding box center [851, 212] width 174 height 36
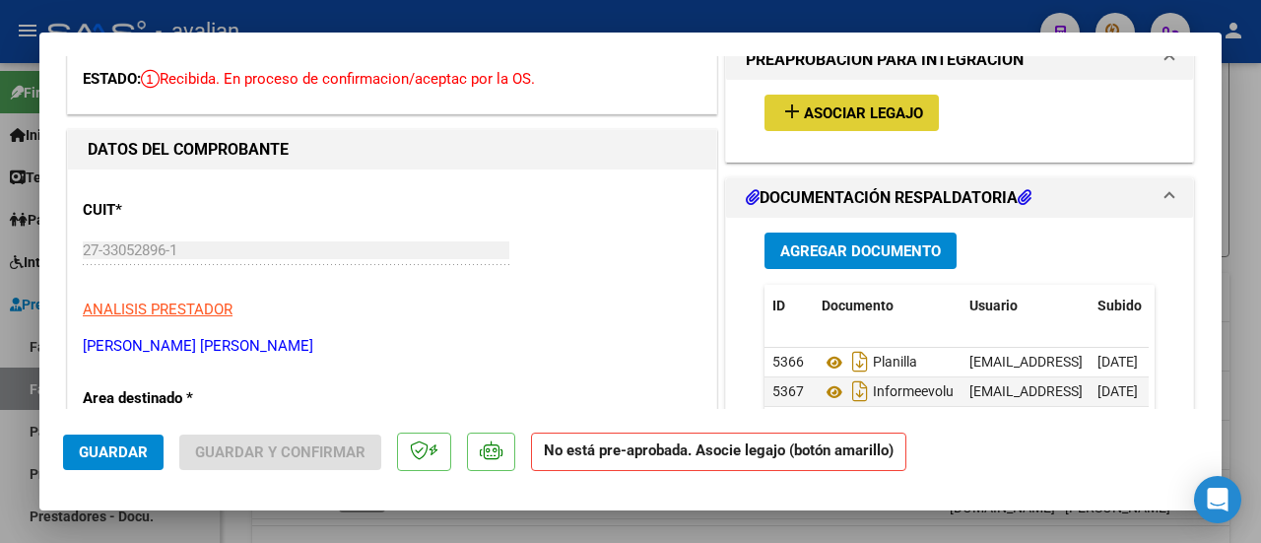
scroll to position [197, 0]
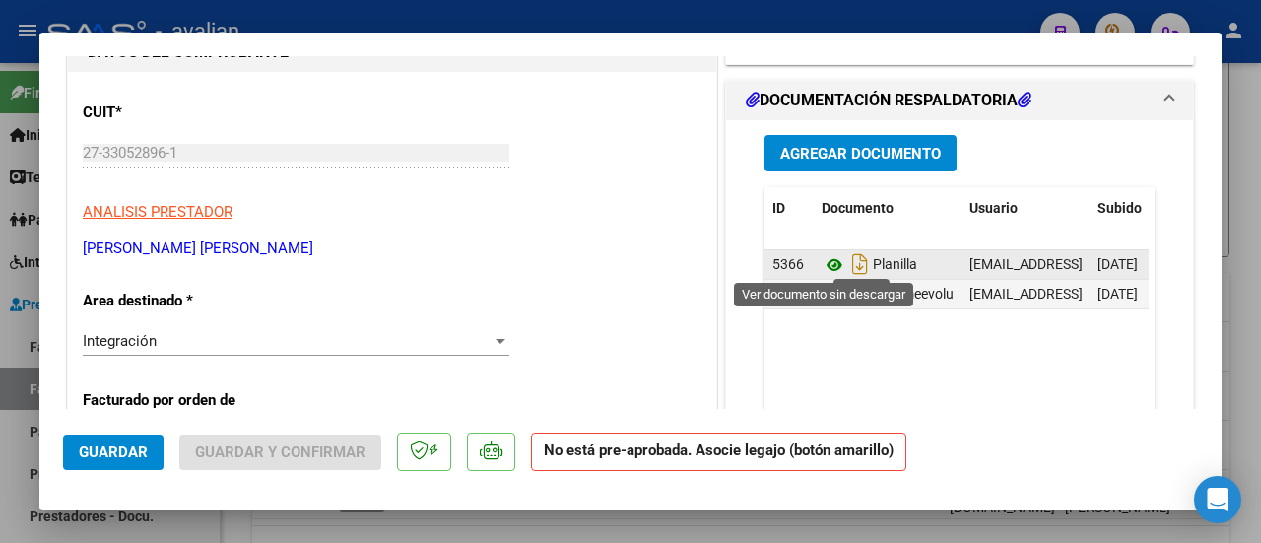
click at [828, 258] on icon at bounding box center [834, 265] width 26 height 24
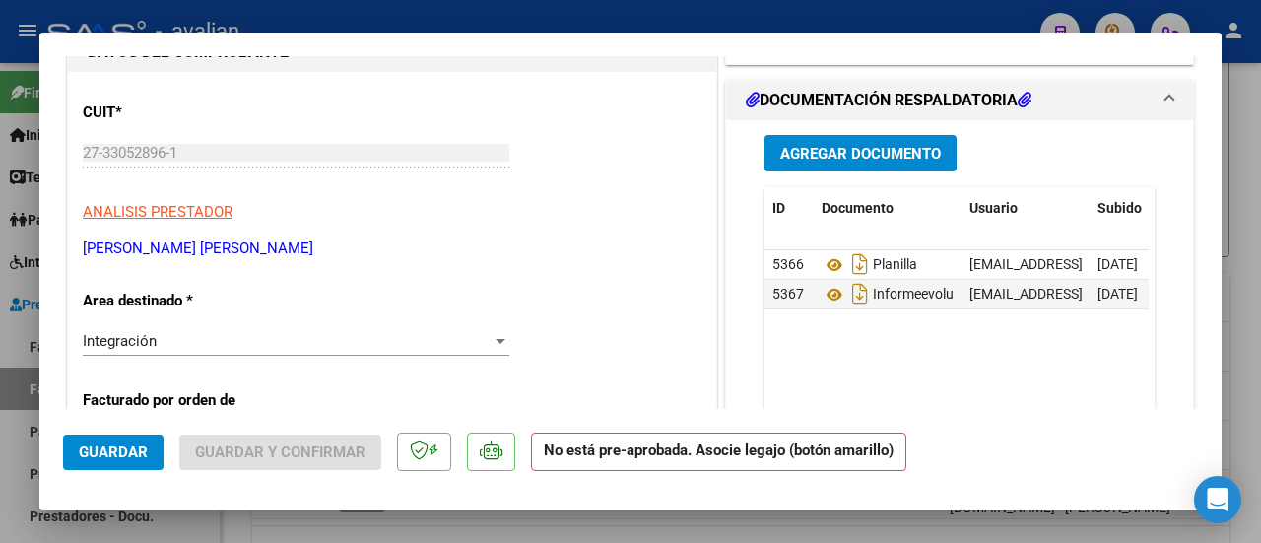
type input "$ 0,00"
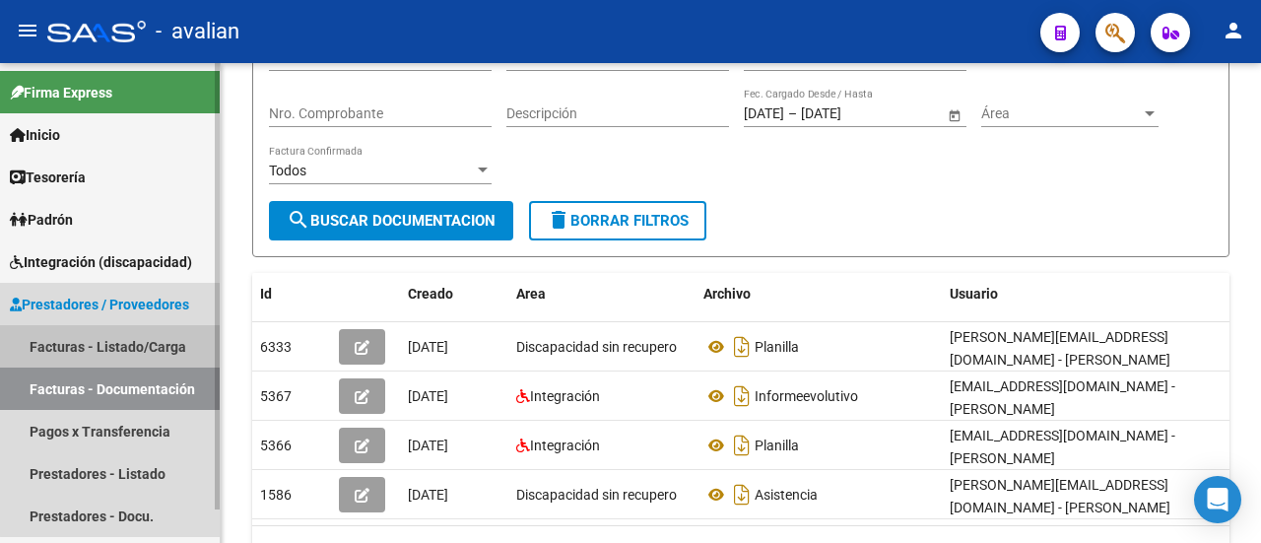
click at [138, 345] on link "Facturas - Listado/Carga" at bounding box center [110, 346] width 220 height 42
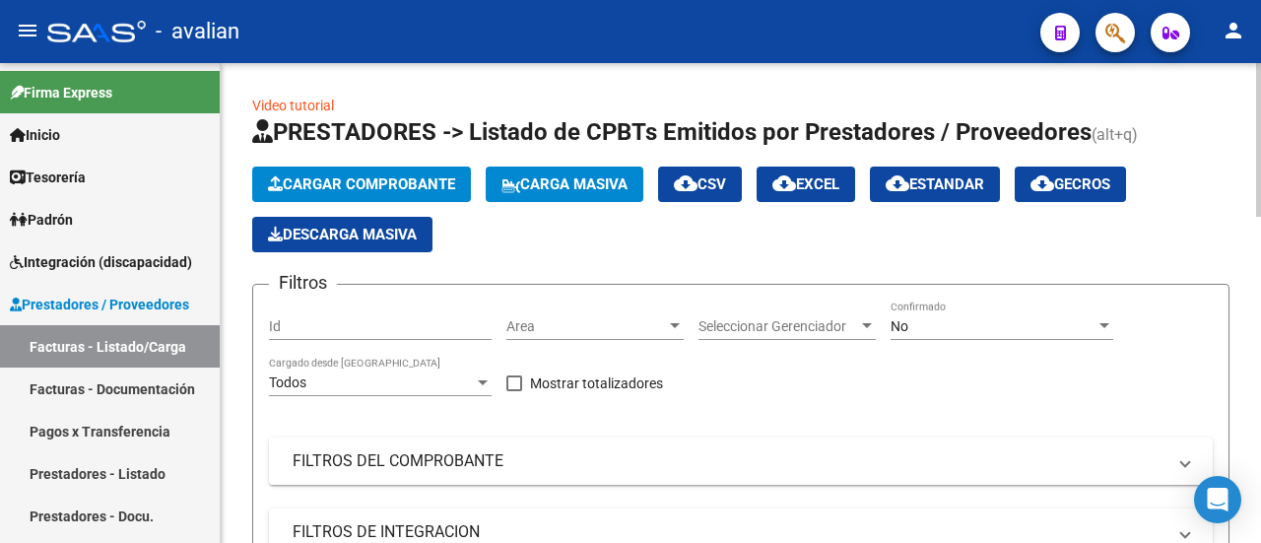
scroll to position [98, 0]
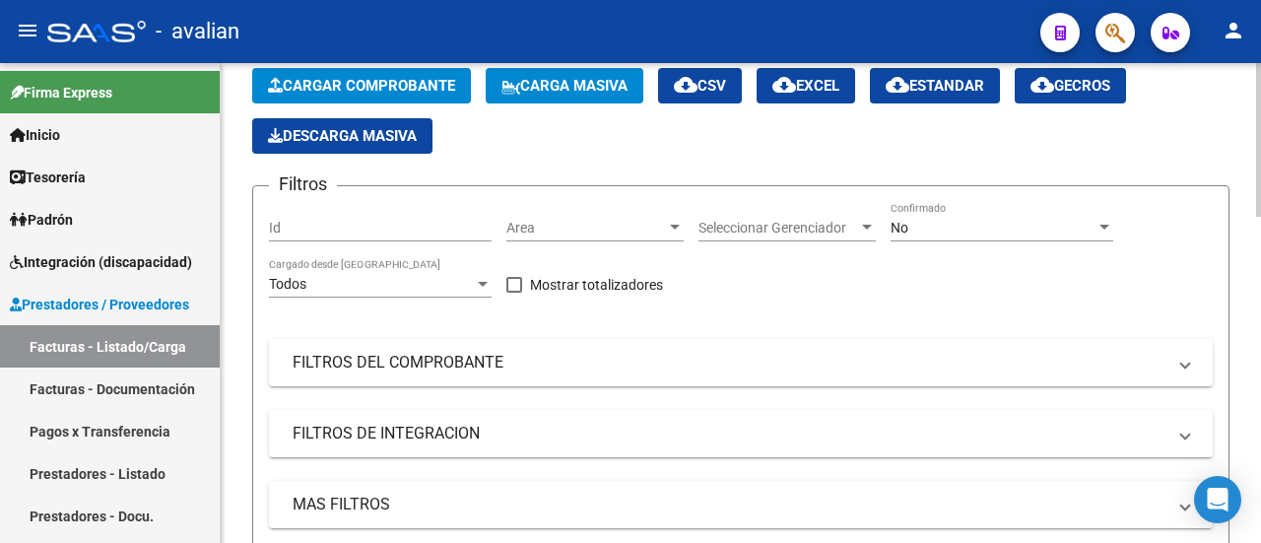
drag, startPoint x: 448, startPoint y: 358, endPoint x: 468, endPoint y: 386, distance: 33.9
click at [449, 358] on mat-panel-title "FILTROS DEL COMPROBANTE" at bounding box center [729, 363] width 873 height 22
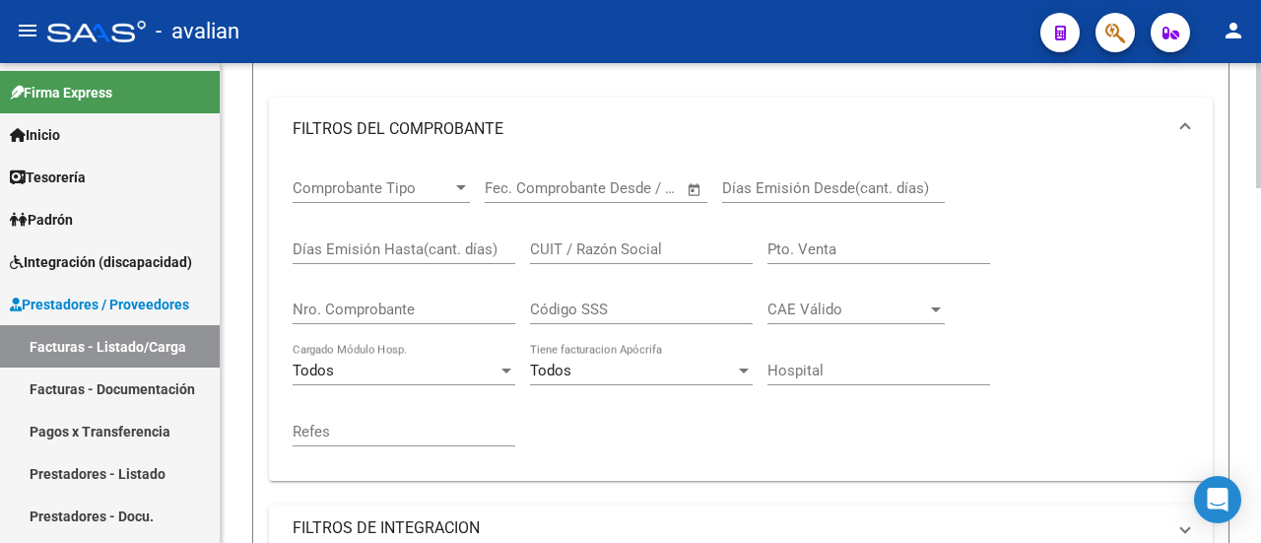
scroll to position [394, 0]
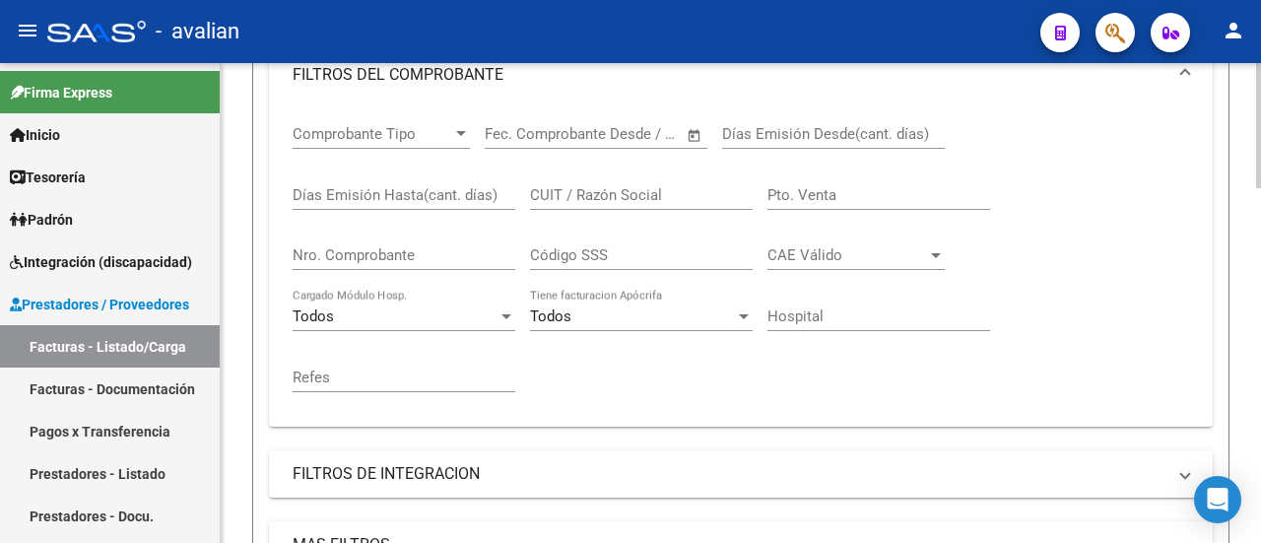
click at [370, 249] on input "Nro. Comprobante" at bounding box center [404, 255] width 223 height 18
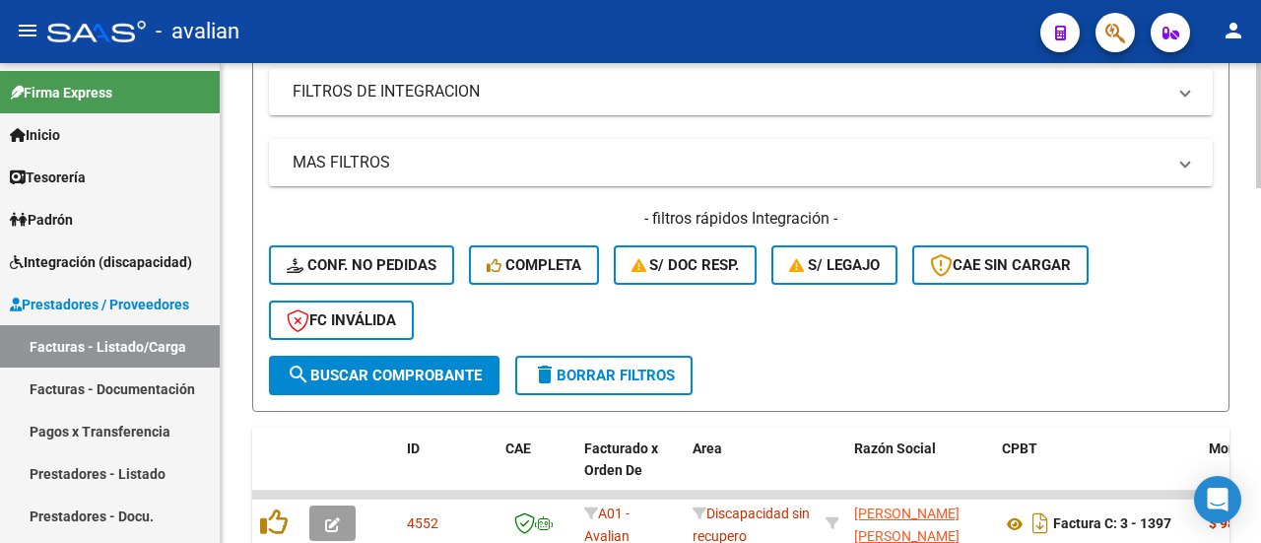
scroll to position [788, 0]
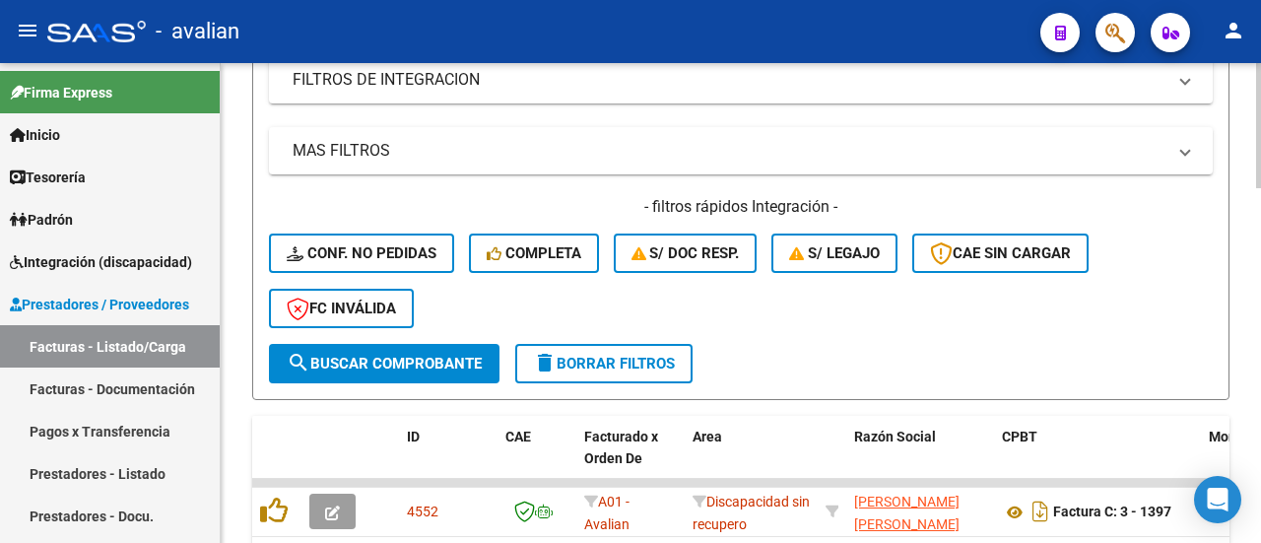
type input "860"
click at [386, 358] on span "search Buscar Comprobante" at bounding box center [384, 364] width 195 height 18
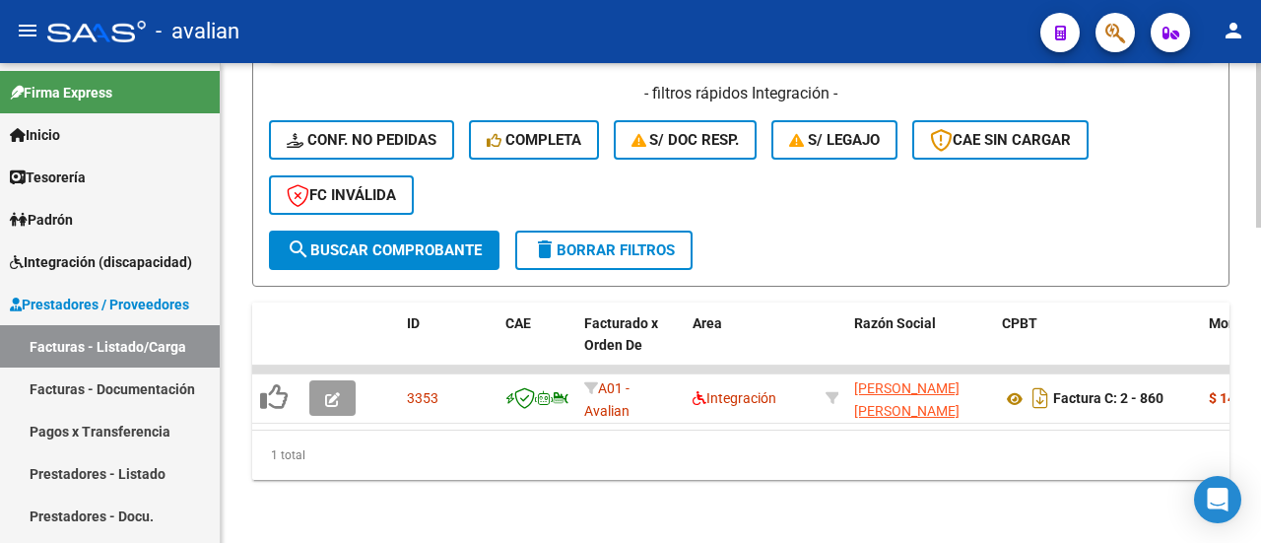
scroll to position [916, 0]
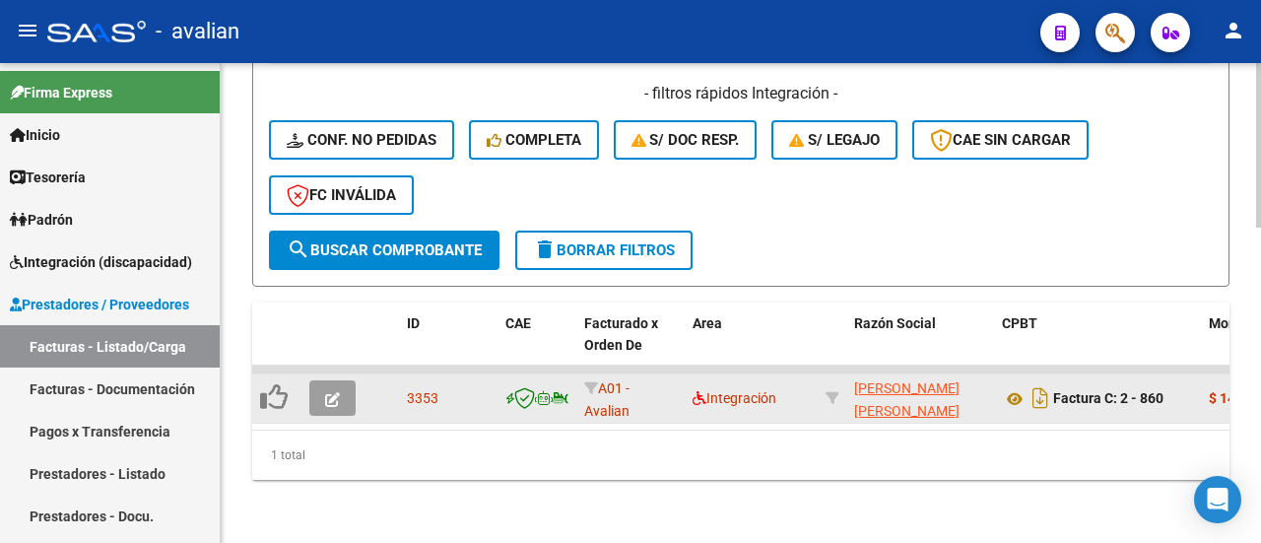
click at [329, 392] on icon "button" at bounding box center [332, 399] width 15 height 15
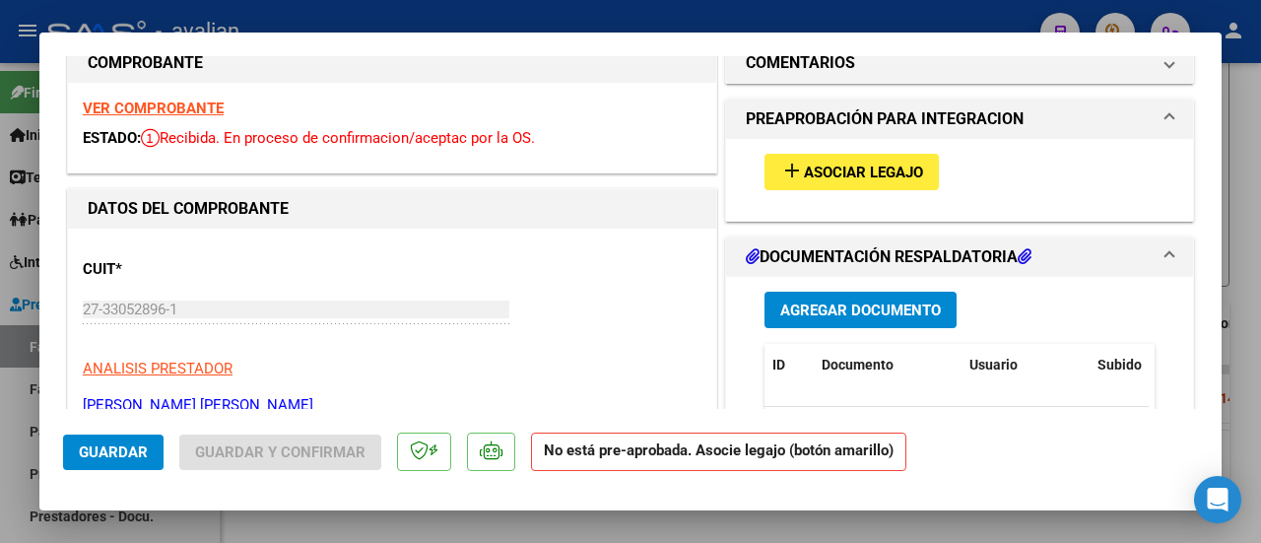
scroll to position [0, 0]
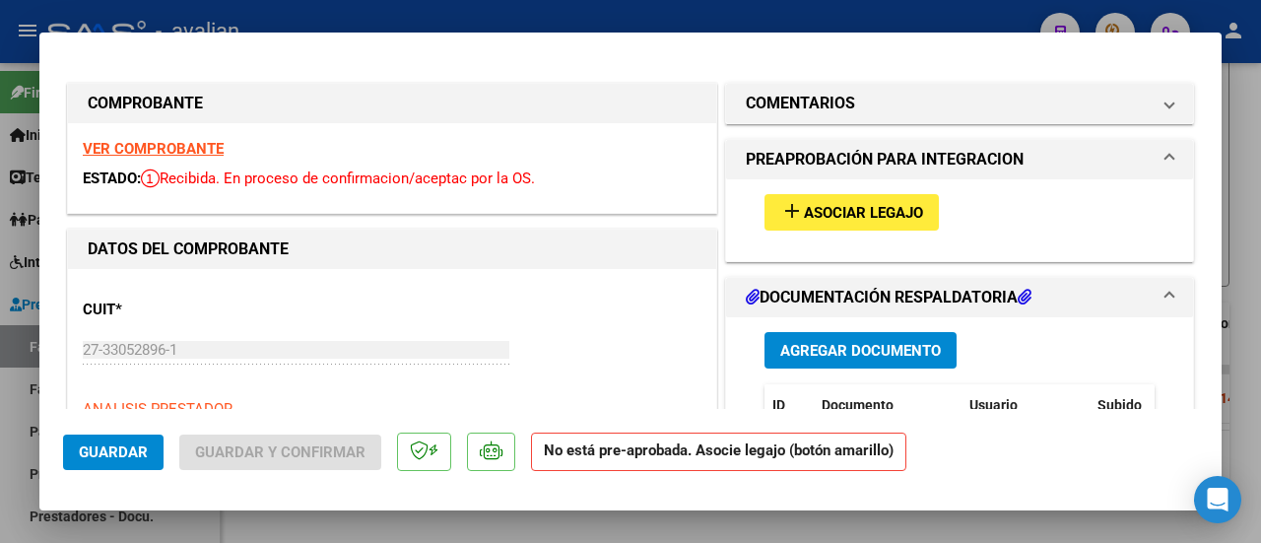
click at [876, 204] on span "Asociar Legajo" at bounding box center [863, 213] width 119 height 18
type input "$ 0,00"
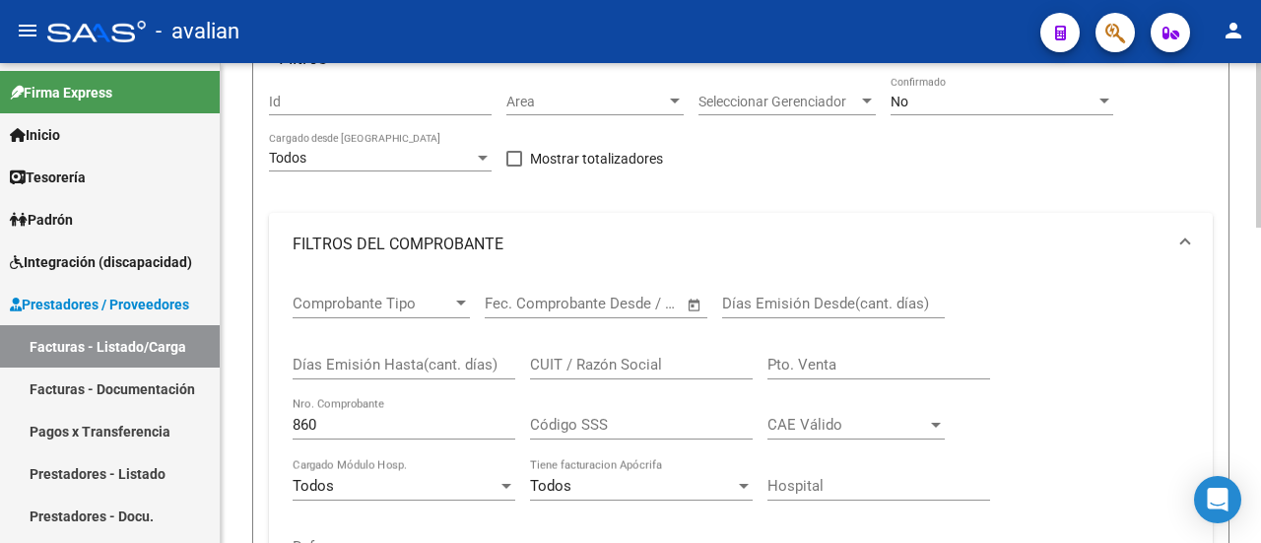
scroll to position [128, 0]
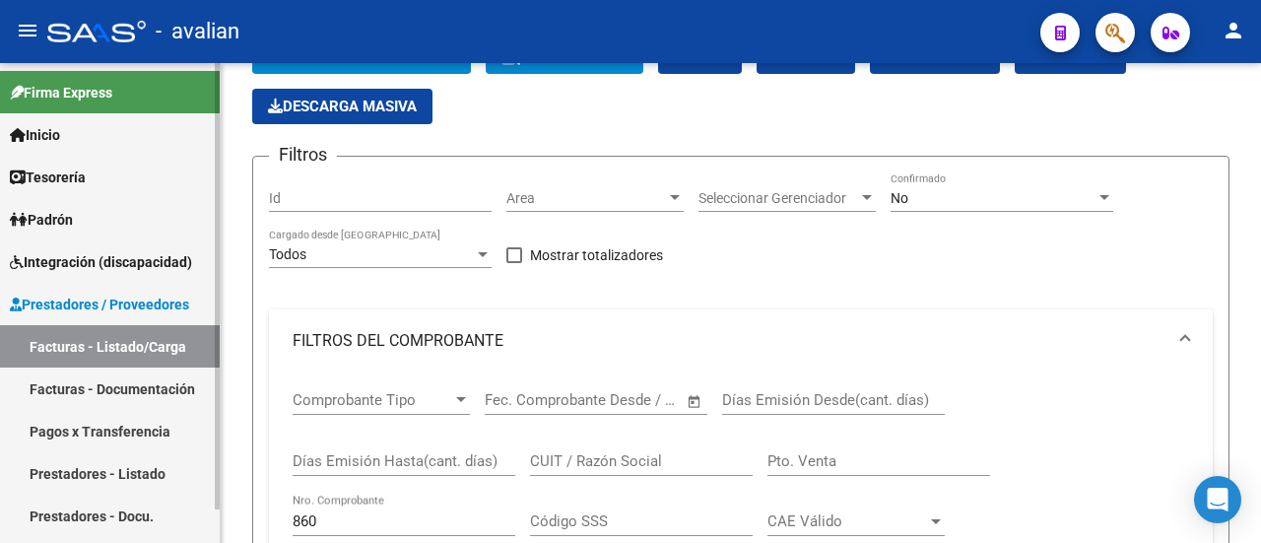
drag, startPoint x: 168, startPoint y: 377, endPoint x: 201, endPoint y: 381, distance: 32.7
click at [168, 377] on link "Facturas - Documentación" at bounding box center [110, 388] width 220 height 42
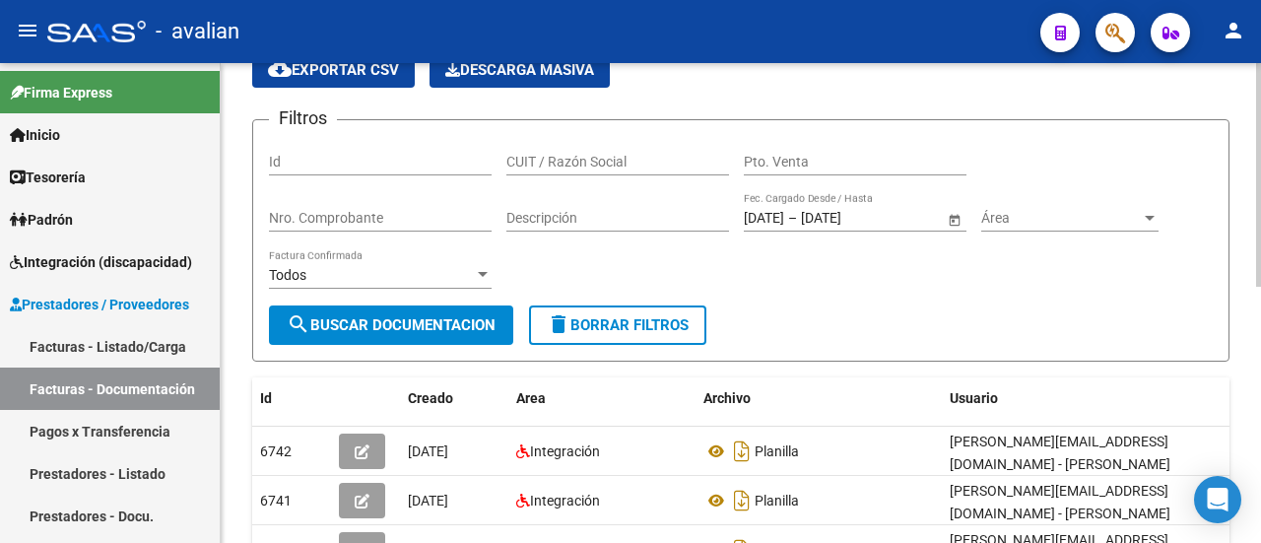
scroll to position [128, 0]
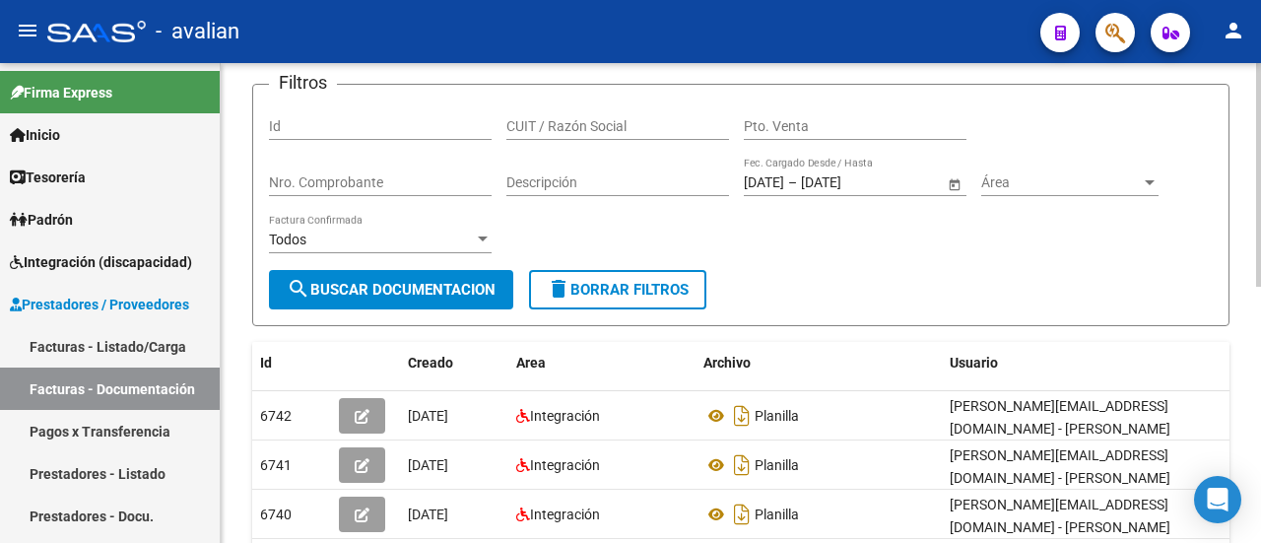
click at [618, 111] on div "CUIT / Razón Social" at bounding box center [617, 119] width 223 height 39
paste input "27330528961"
type input "27330528961"
click at [436, 294] on span "search Buscar Documentacion" at bounding box center [391, 290] width 209 height 18
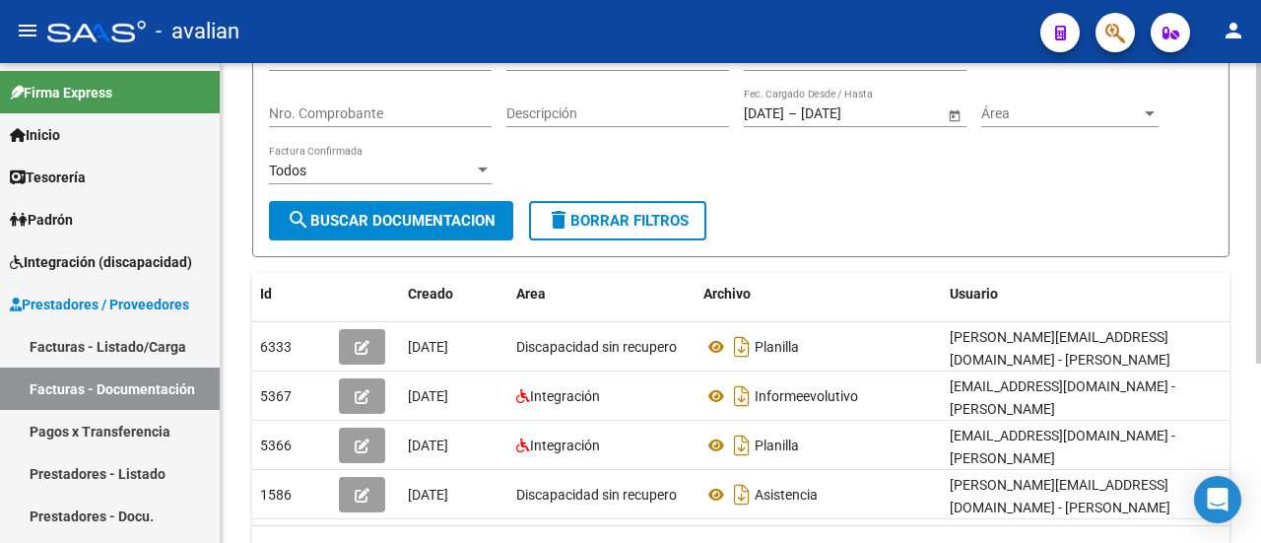
scroll to position [227, 0]
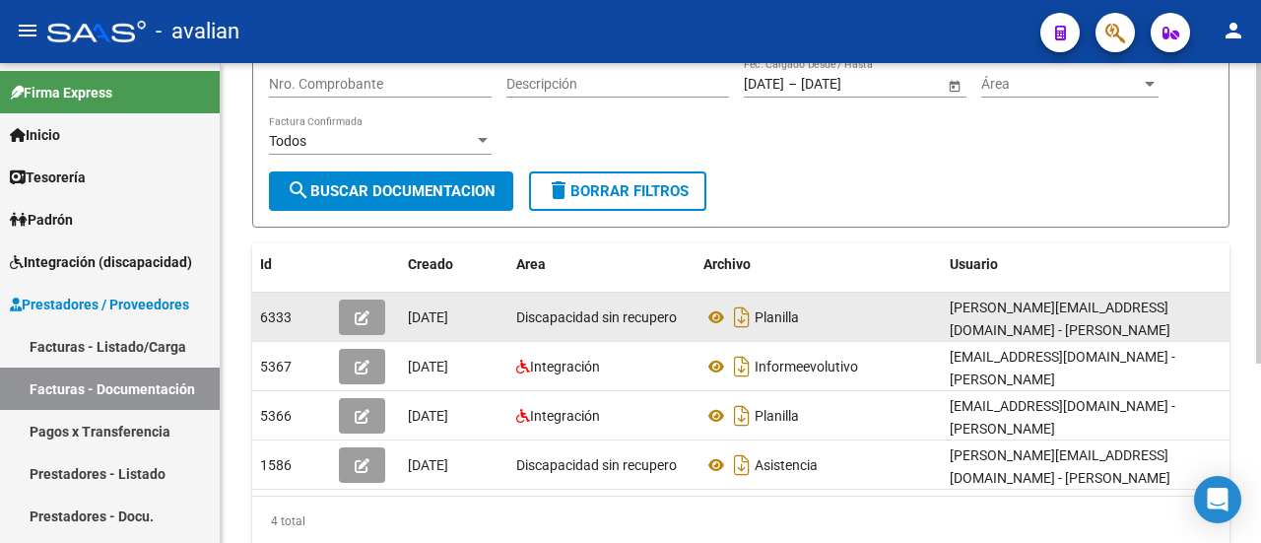
click at [373, 317] on button "button" at bounding box center [362, 316] width 46 height 35
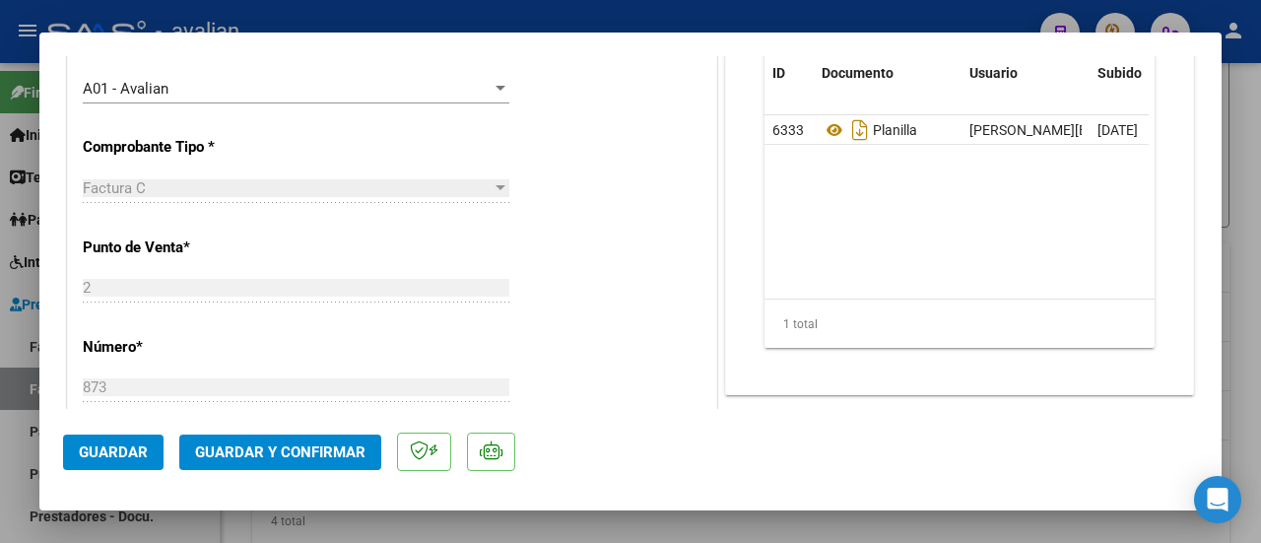
scroll to position [591, 0]
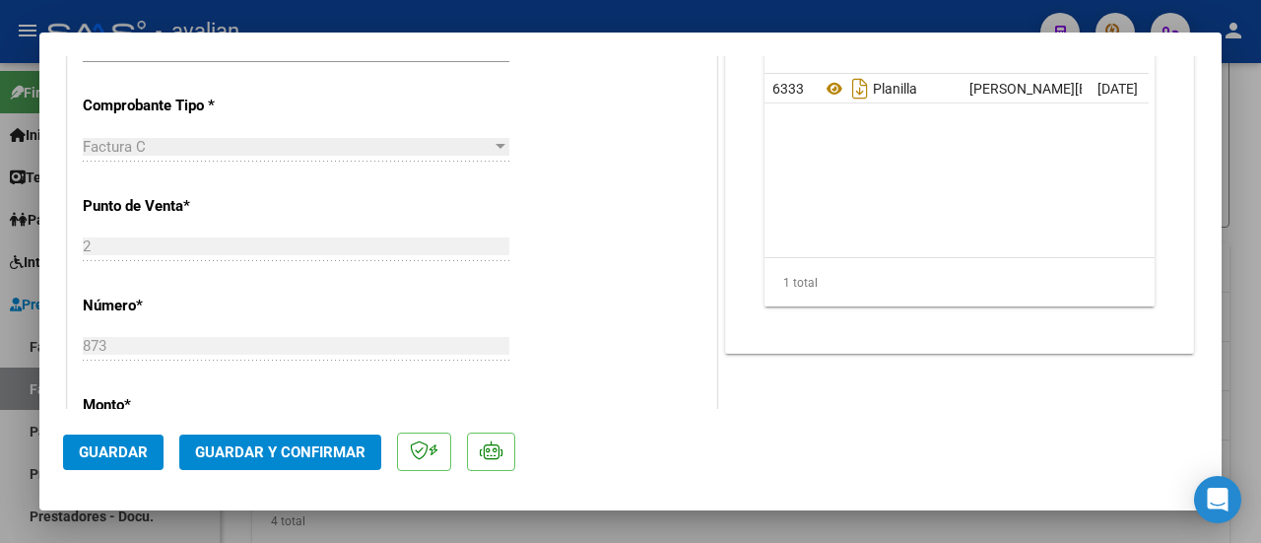
type input "$ 0,00"
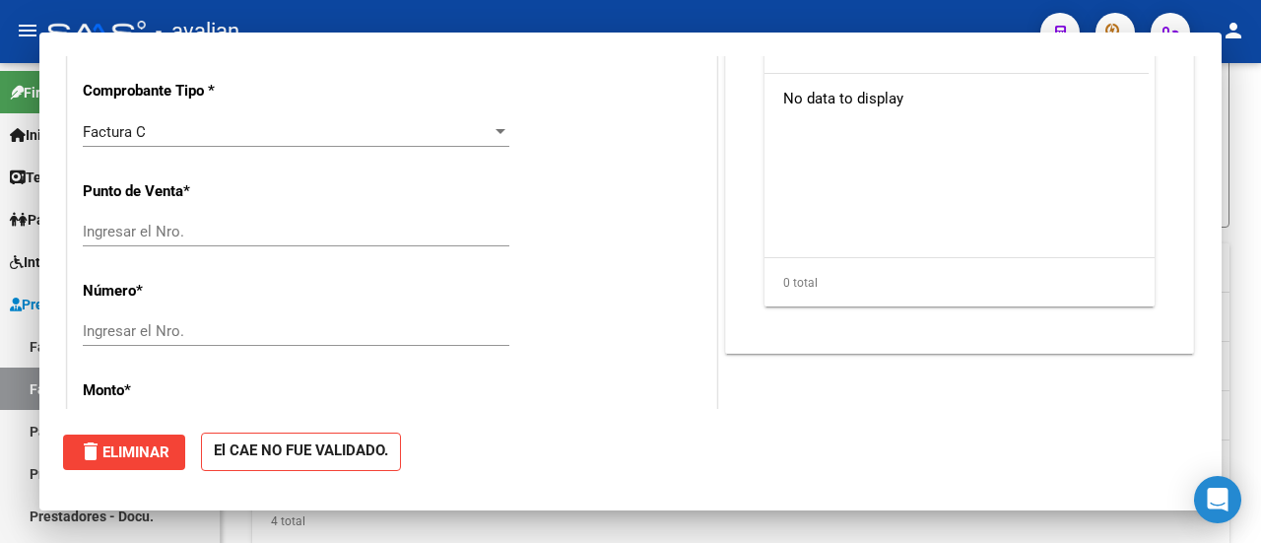
scroll to position [0, 0]
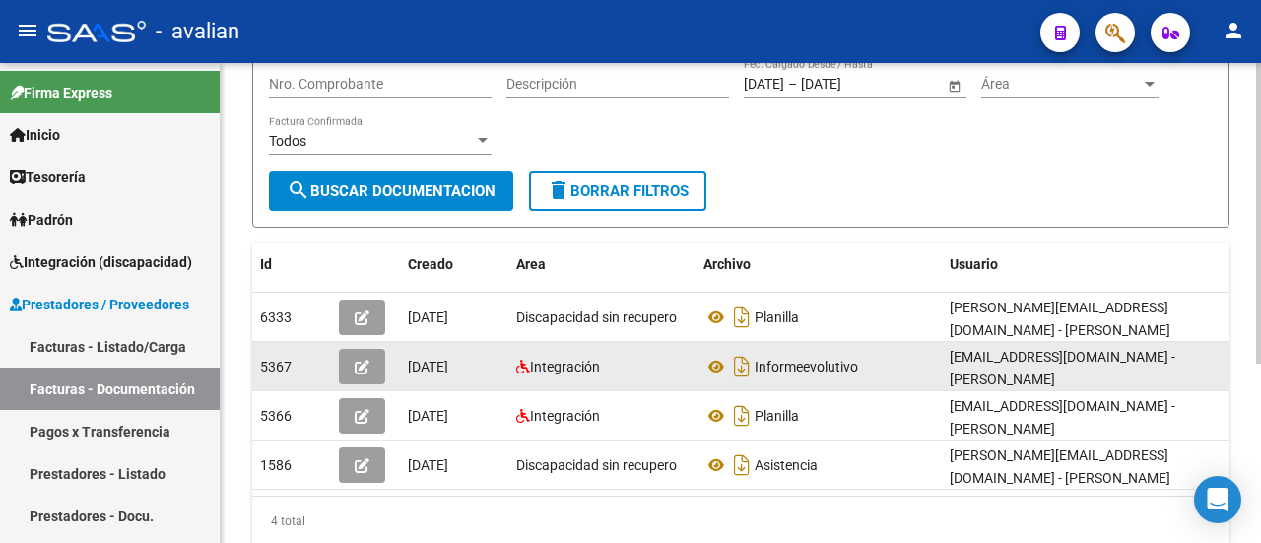
click at [375, 354] on button "button" at bounding box center [362, 366] width 46 height 35
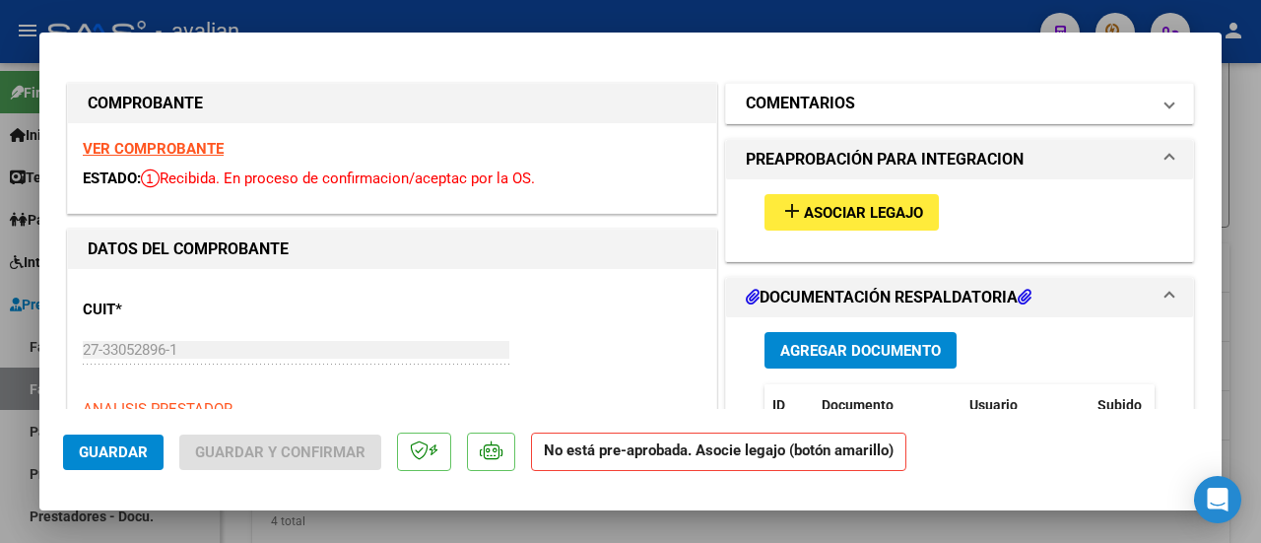
click at [1165, 106] on span at bounding box center [1169, 104] width 8 height 24
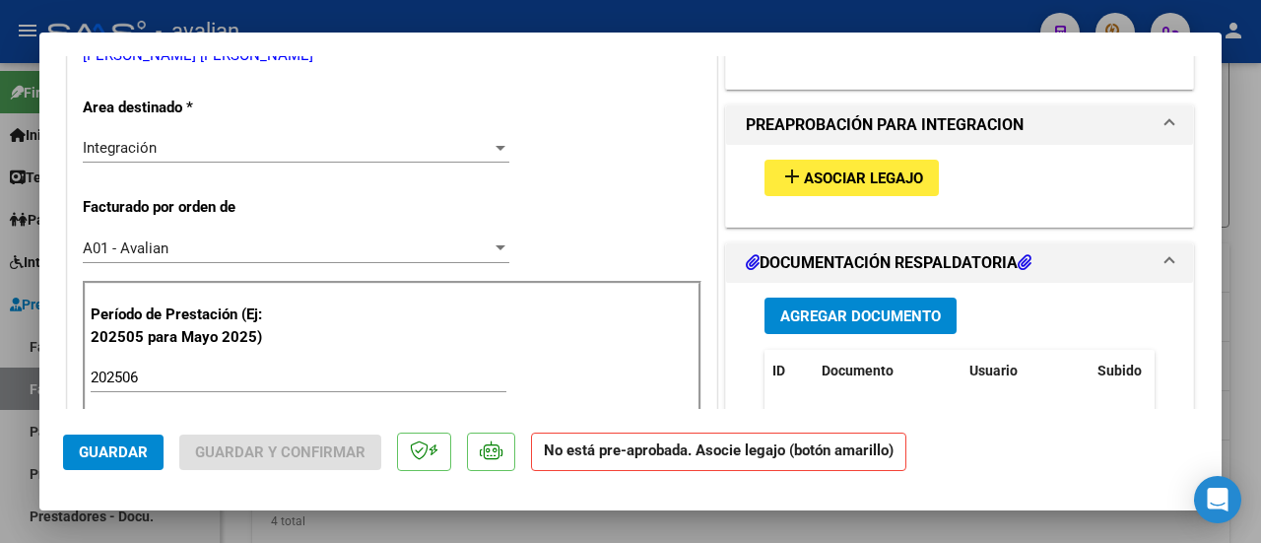
scroll to position [394, 0]
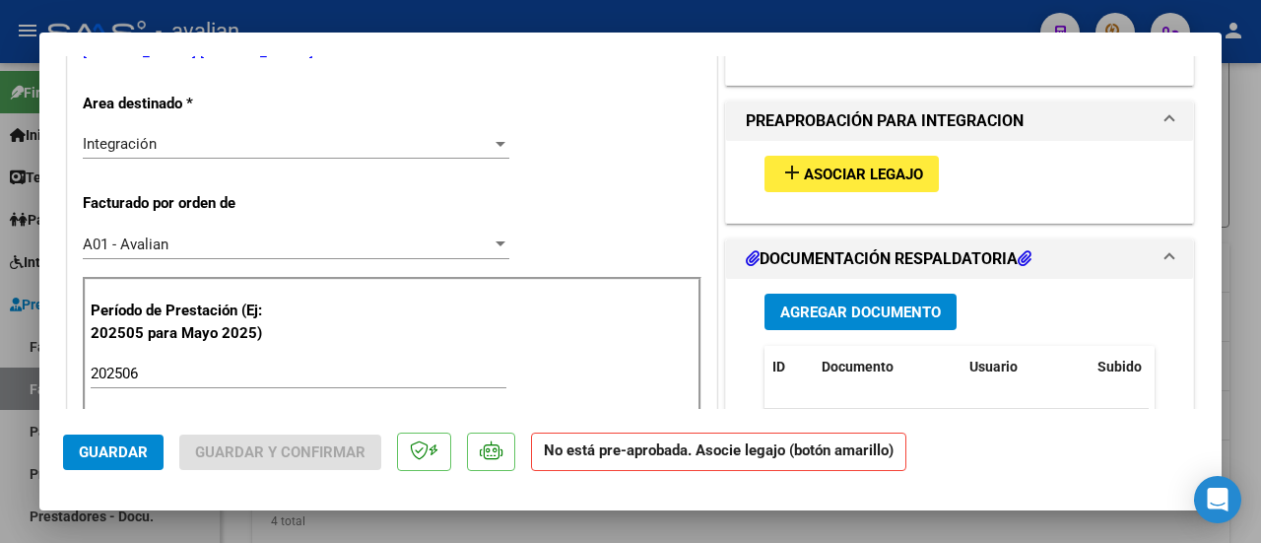
type input "$ 0,00"
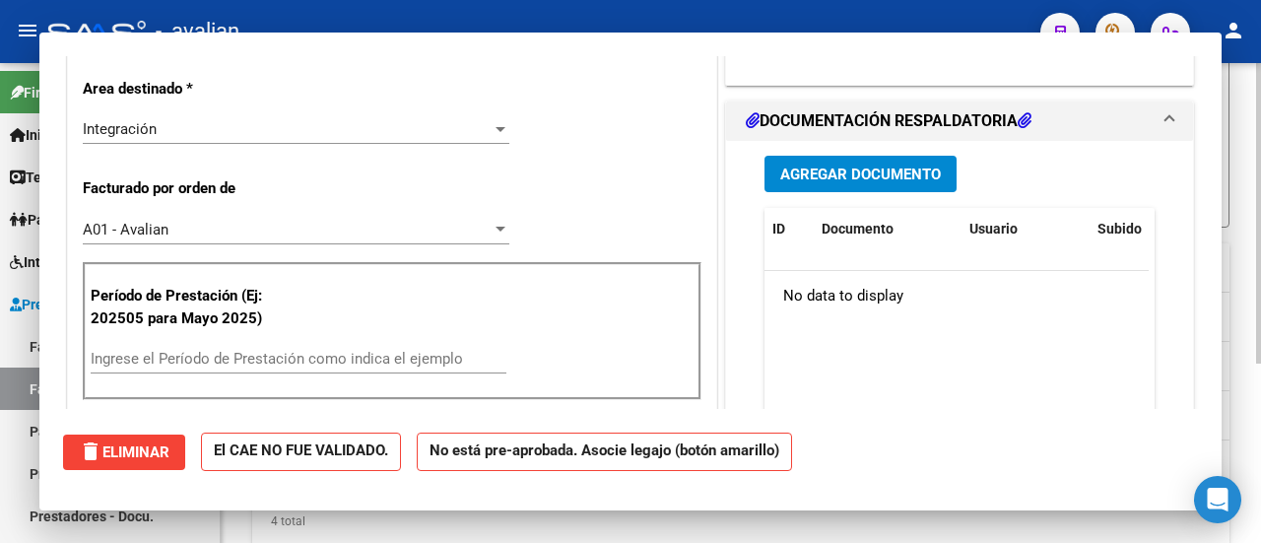
scroll to position [0, 0]
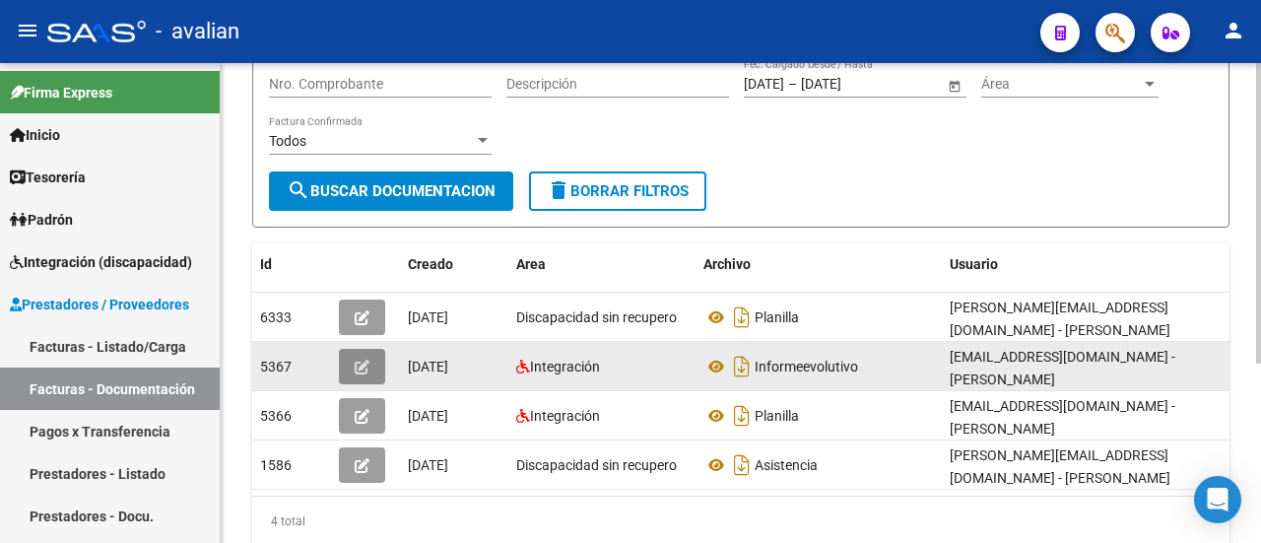
click at [363, 359] on icon "button" at bounding box center [362, 366] width 15 height 15
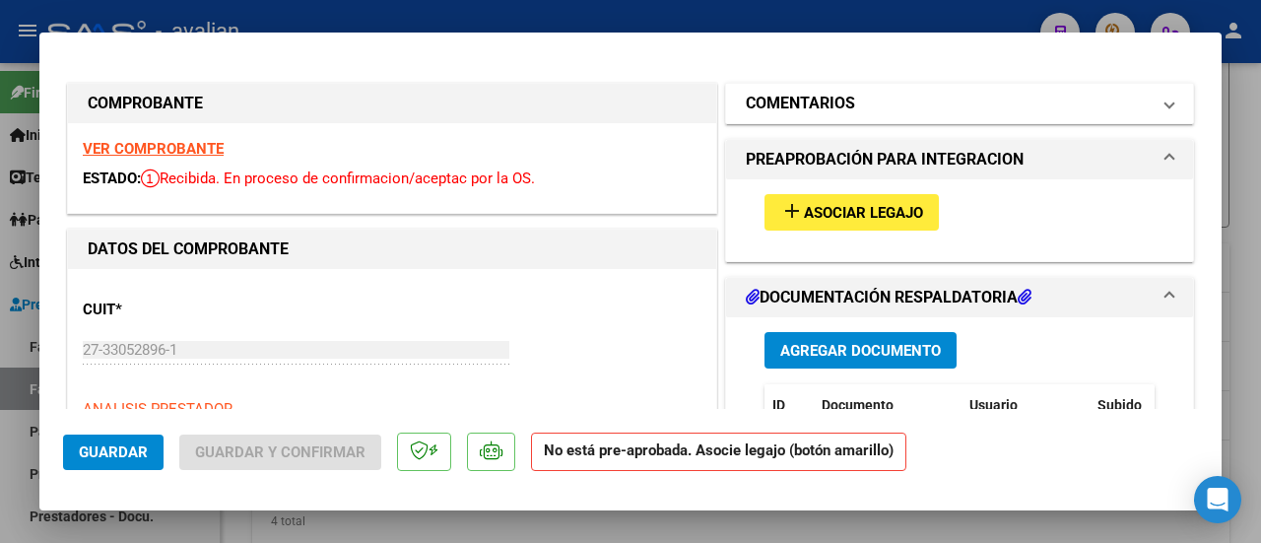
click at [1165, 101] on span at bounding box center [1169, 104] width 8 height 24
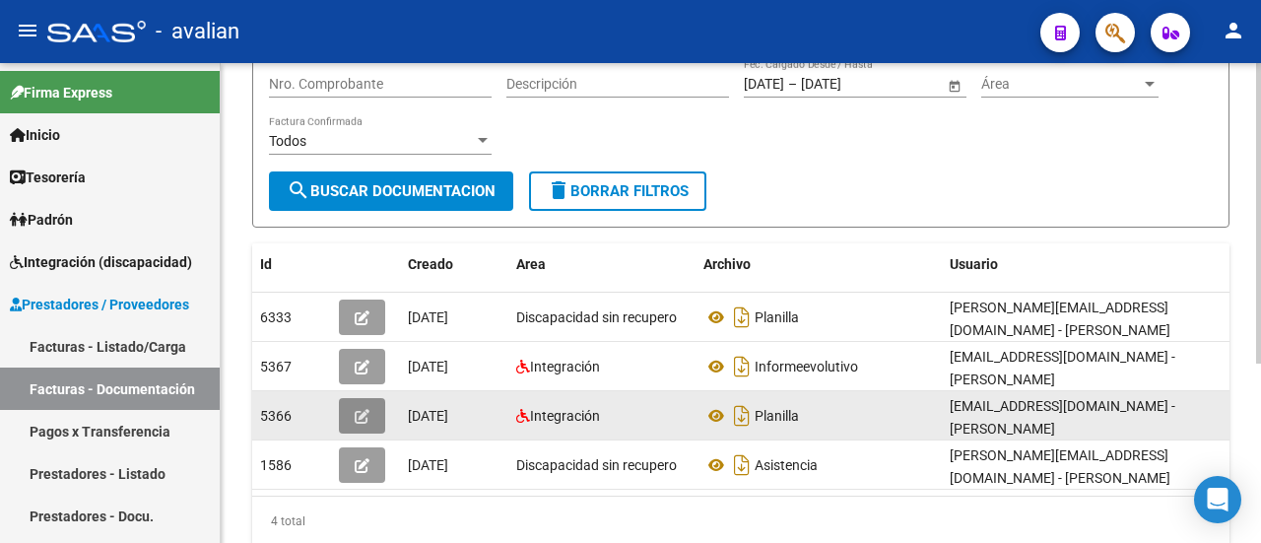
click at [366, 409] on icon "button" at bounding box center [362, 416] width 15 height 15
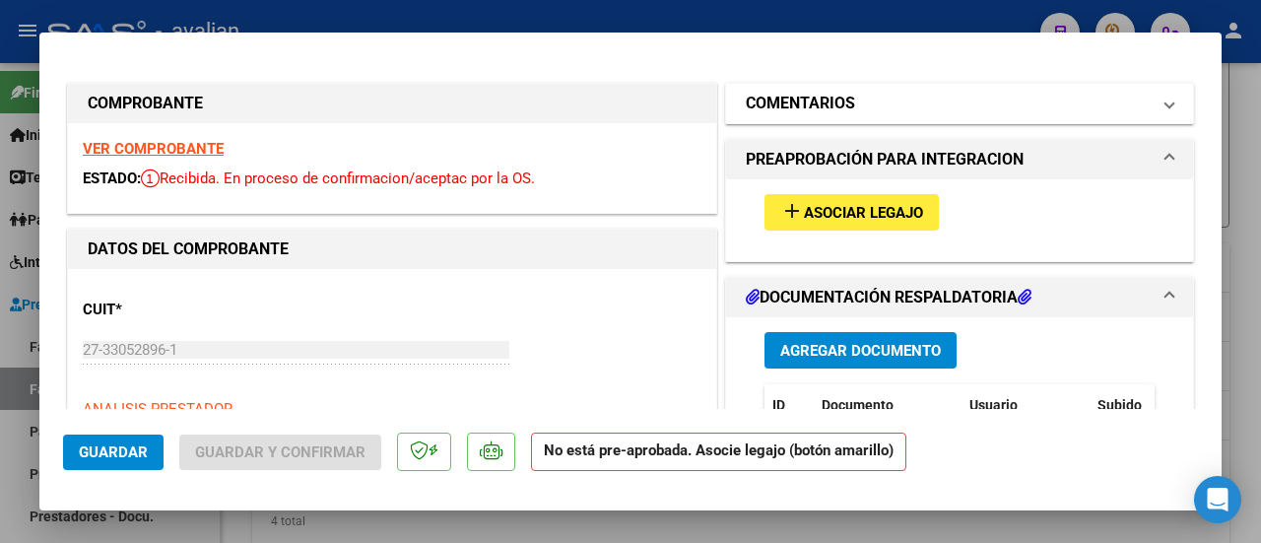
click at [1148, 98] on span "COMENTARIOS" at bounding box center [956, 104] width 420 height 24
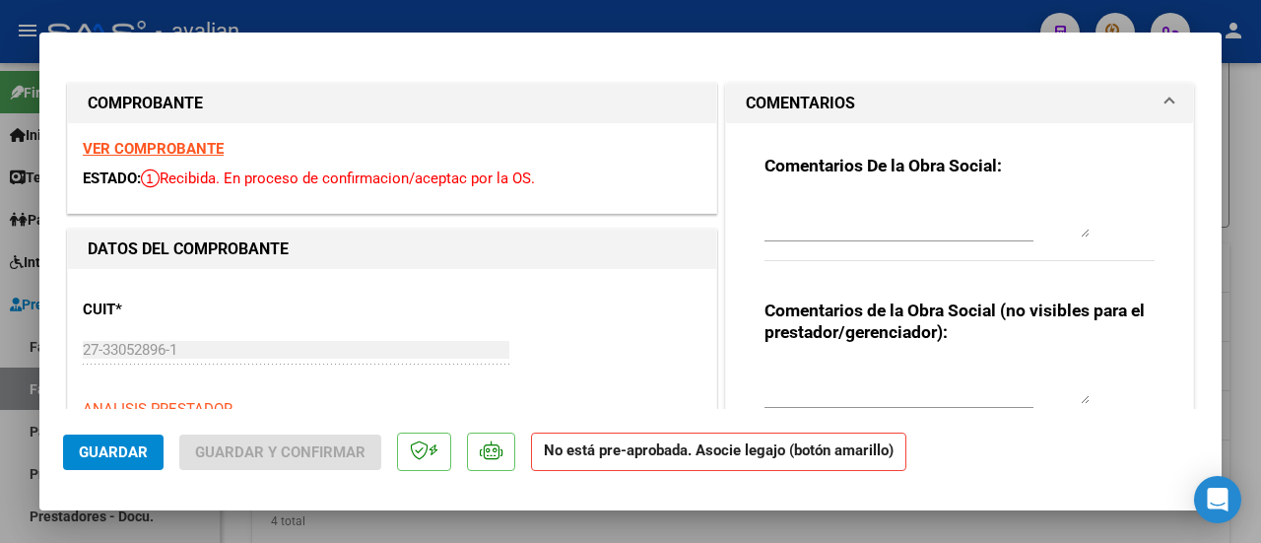
click at [1148, 100] on span "COMENTARIOS" at bounding box center [956, 104] width 420 height 24
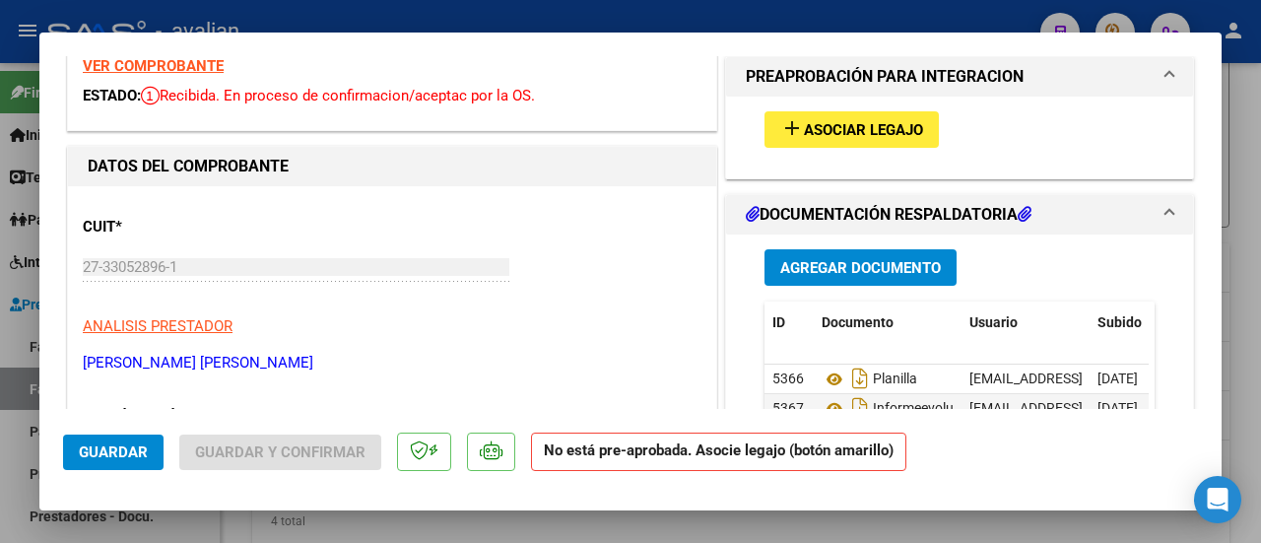
scroll to position [295, 0]
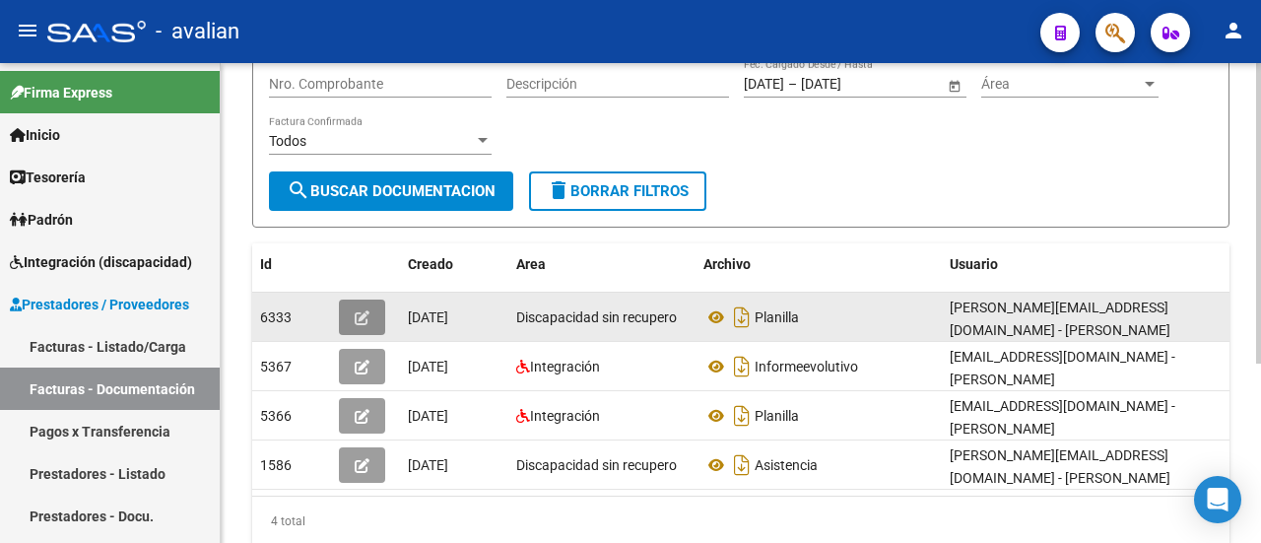
click at [369, 304] on button "button" at bounding box center [362, 316] width 46 height 35
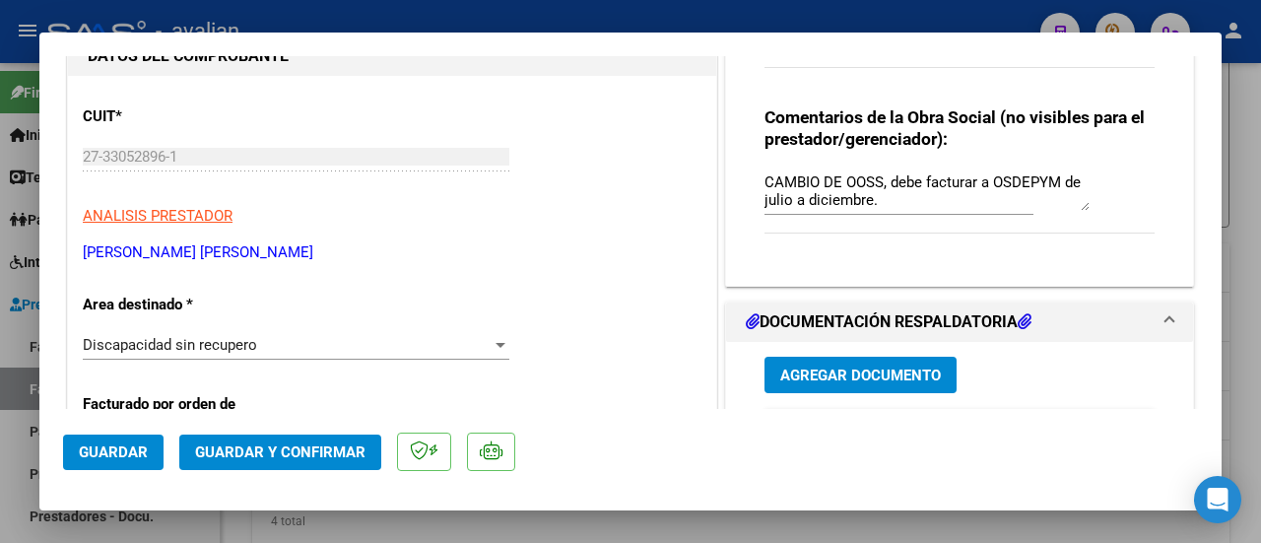
scroll to position [98, 0]
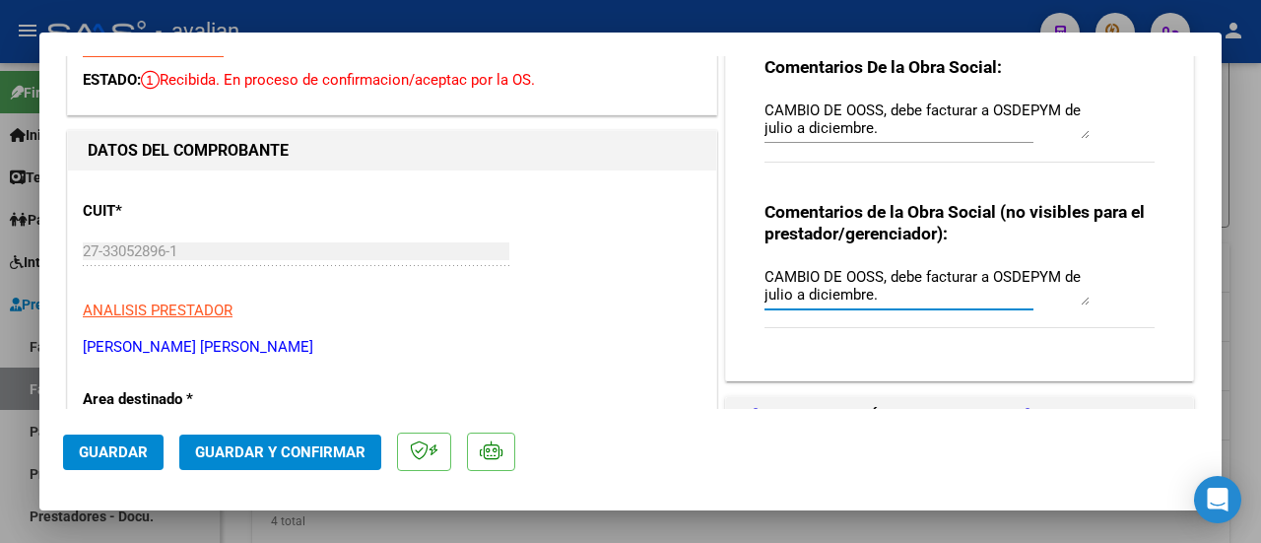
drag, startPoint x: 882, startPoint y: 300, endPoint x: 745, endPoint y: 273, distance: 140.6
click at [749, 273] on div "Comentarios De la Obra Social: CAMBIO DE OOSS, debe facturar a OSDEPYM de julio…" at bounding box center [959, 195] width 420 height 341
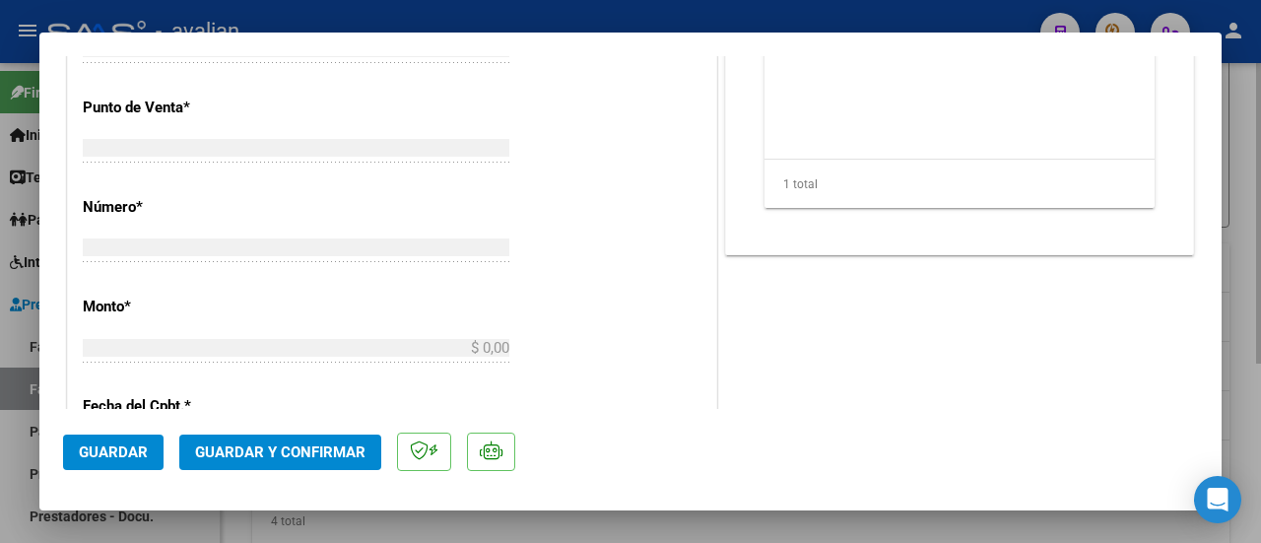
scroll to position [0, 0]
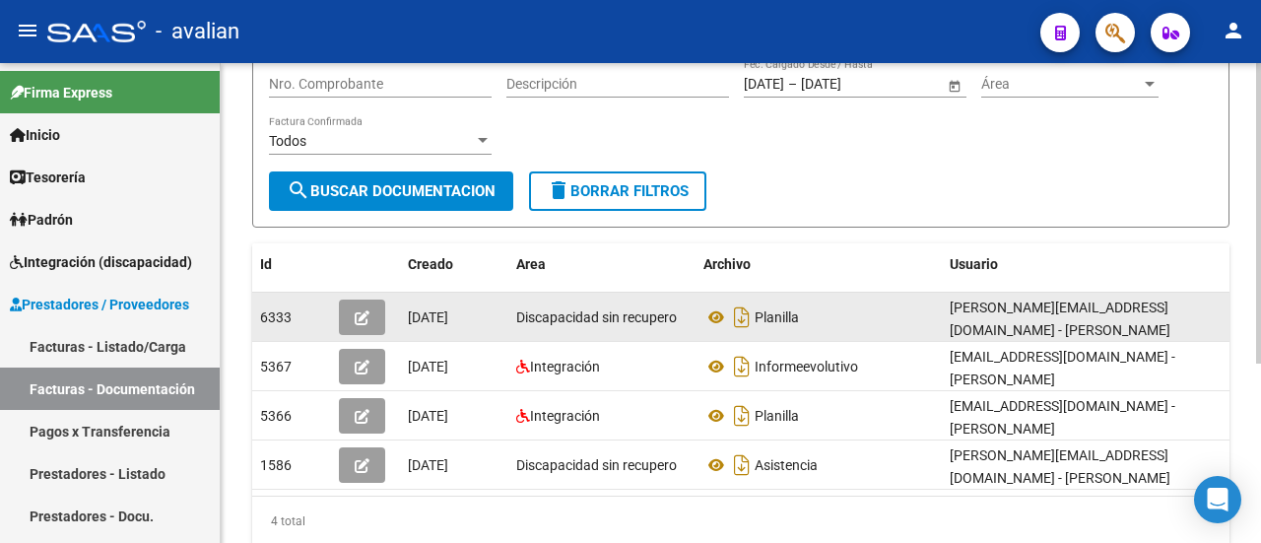
click at [353, 309] on button "button" at bounding box center [362, 316] width 46 height 35
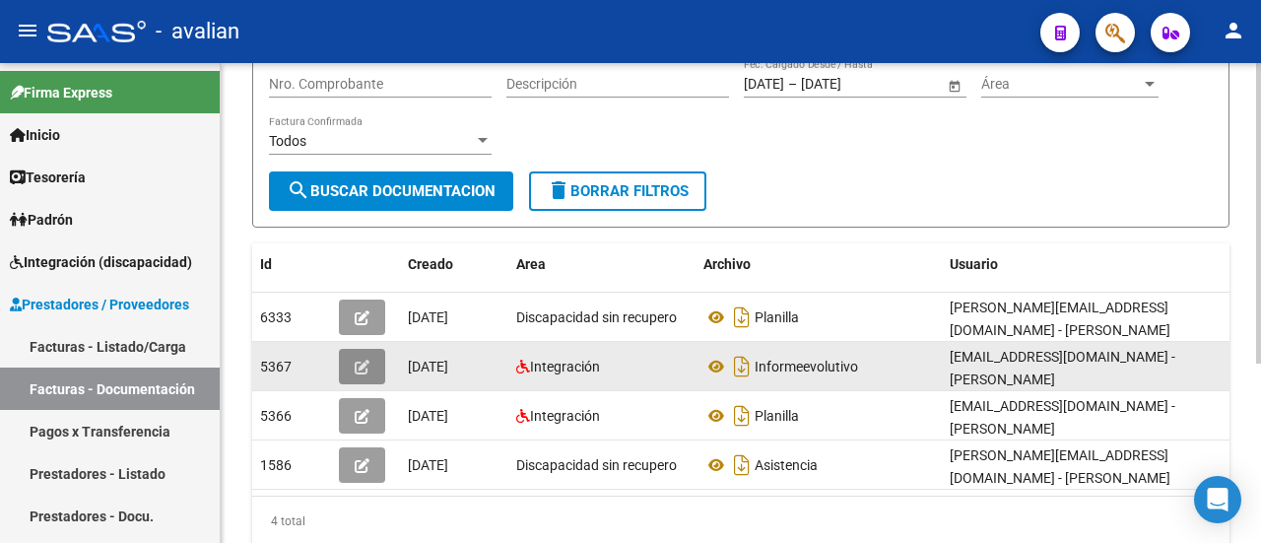
click at [368, 352] on button "button" at bounding box center [362, 366] width 46 height 35
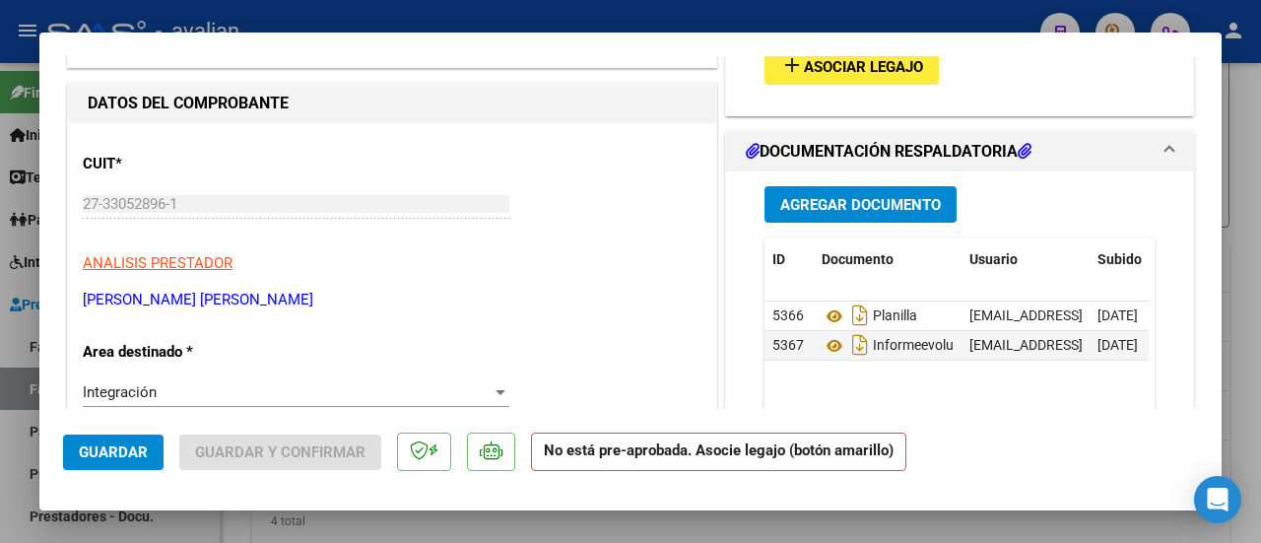
scroll to position [98, 0]
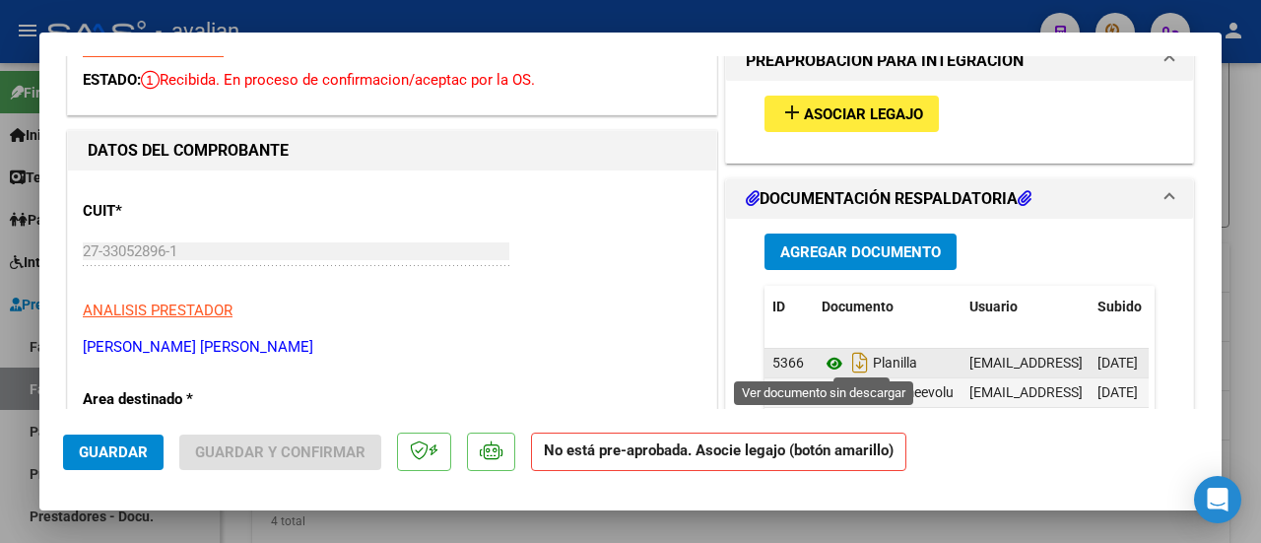
click at [823, 359] on icon at bounding box center [834, 364] width 26 height 24
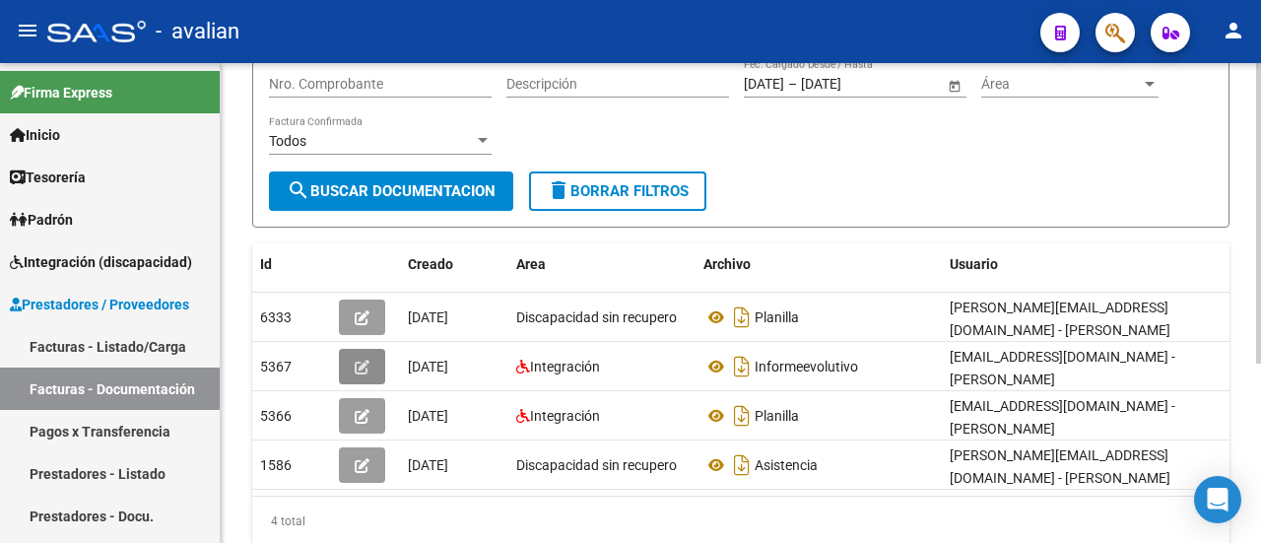
drag, startPoint x: 315, startPoint y: 361, endPoint x: 763, endPoint y: 186, distance: 481.2
click at [727, 183] on div "PRESTADORES -> Comprobantes - Documentación Respaldatoria cloud_download Export…" at bounding box center [740, 207] width 977 height 678
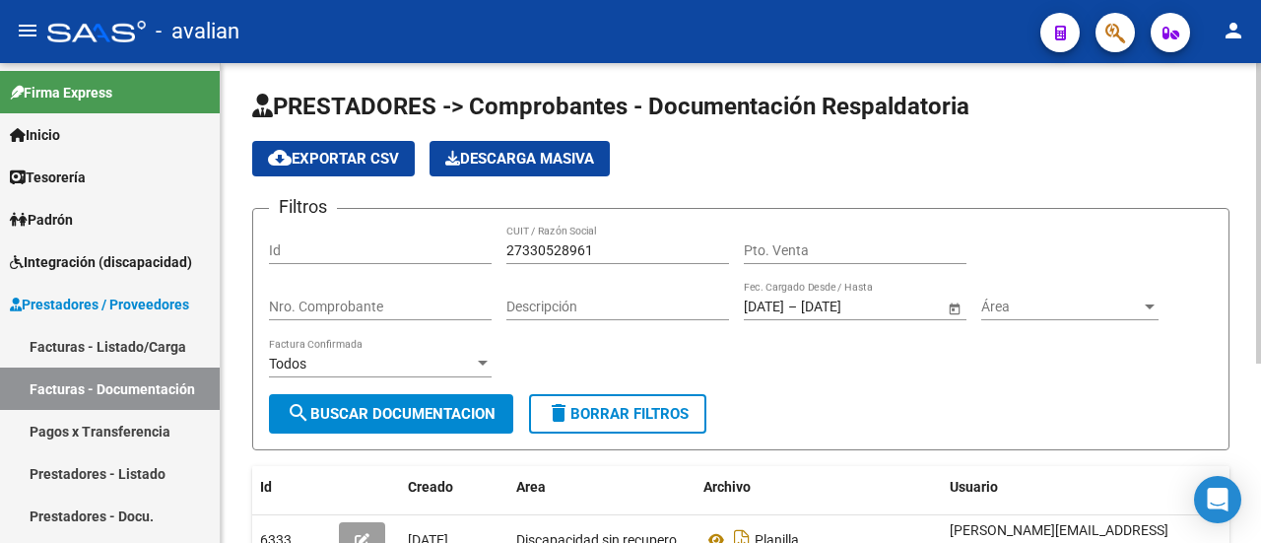
scroll to position [0, 0]
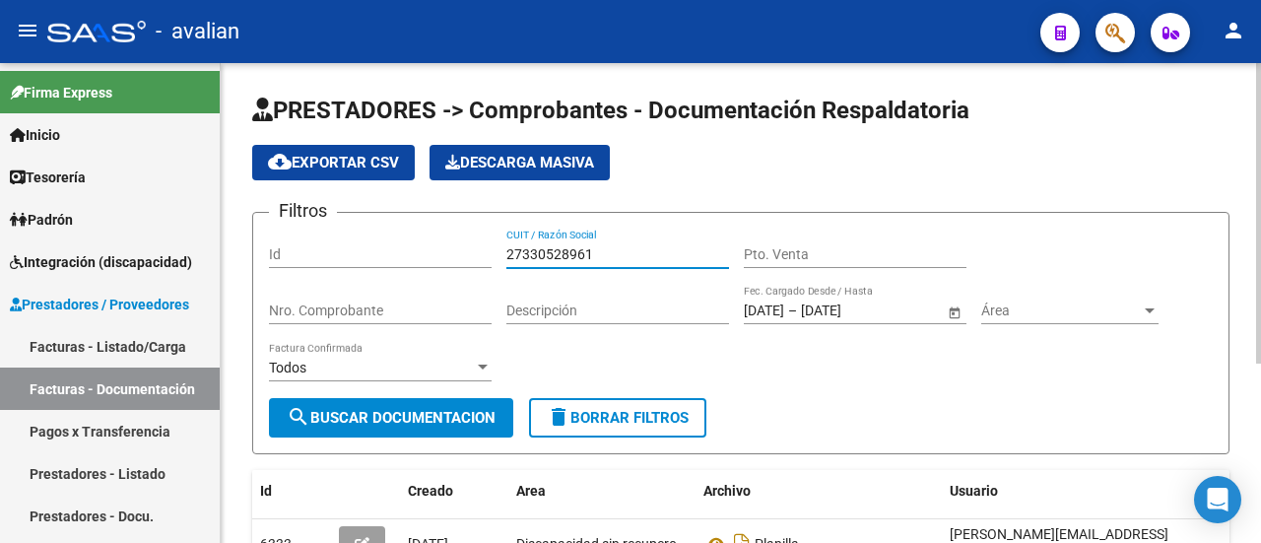
drag, startPoint x: 609, startPoint y: 251, endPoint x: 423, endPoint y: 275, distance: 186.7
click at [423, 275] on div "Filtros Id 27330528961 CUIT / Razón Social Pto. Venta Nro. Comprobante Descripc…" at bounding box center [740, 312] width 943 height 169
paste input "426394923"
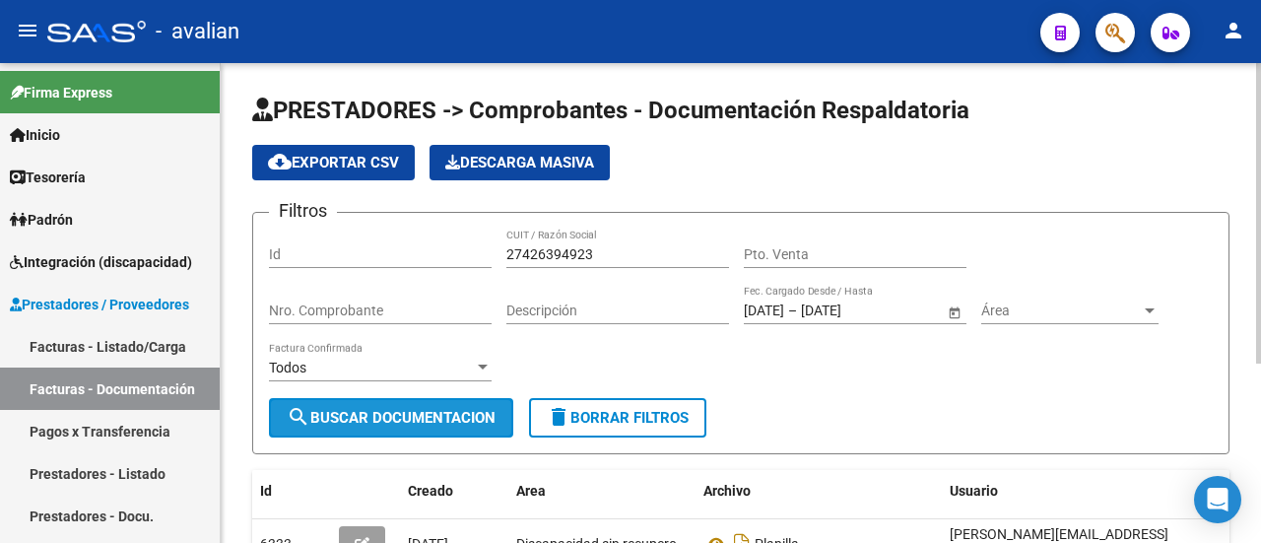
drag, startPoint x: 403, startPoint y: 414, endPoint x: 469, endPoint y: 398, distance: 67.8
click at [404, 414] on span "search Buscar Documentacion" at bounding box center [391, 418] width 209 height 18
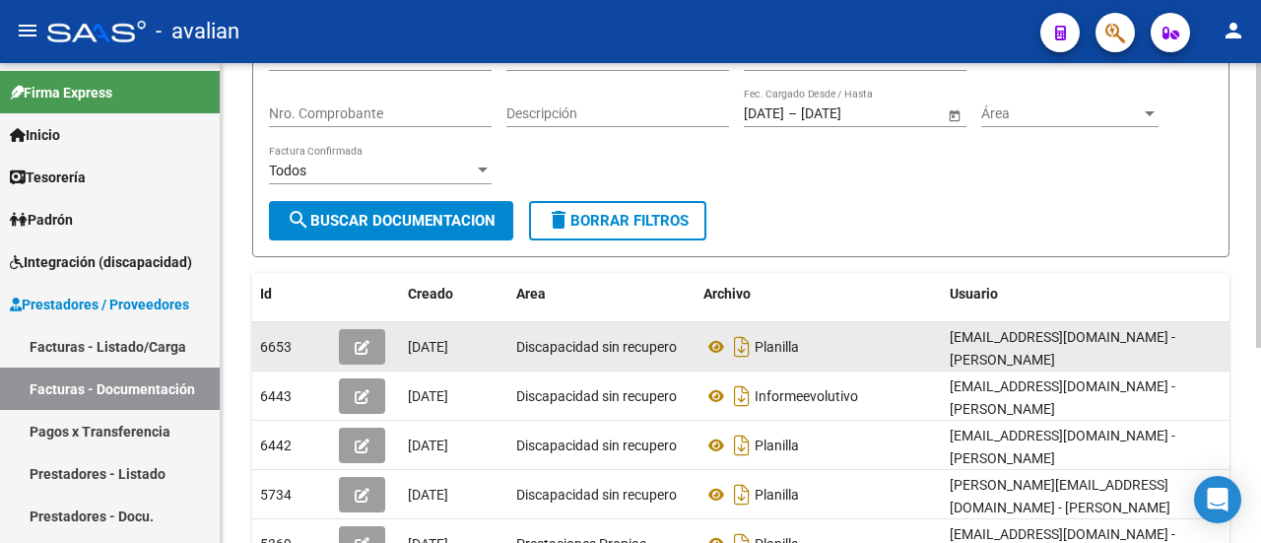
scroll to position [295, 0]
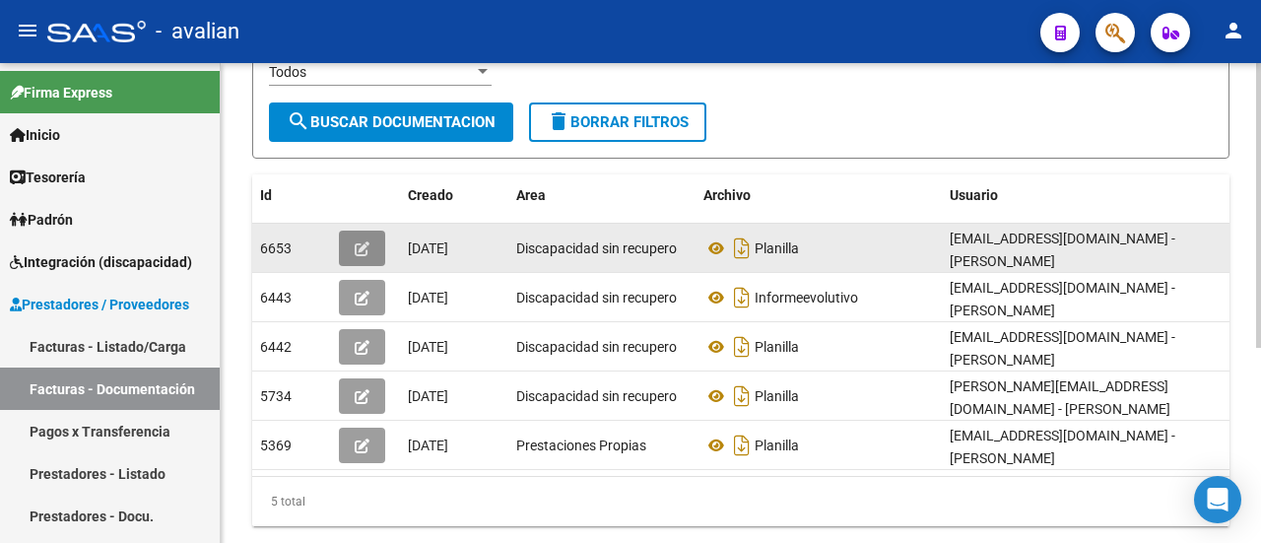
click at [355, 245] on icon "button" at bounding box center [362, 248] width 15 height 15
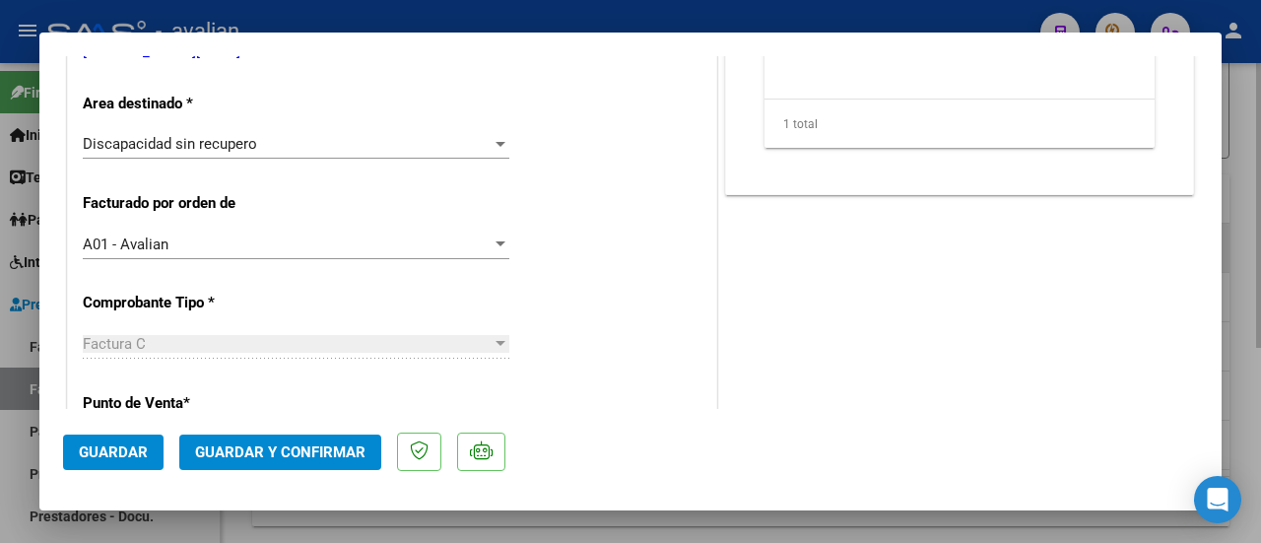
scroll to position [591, 0]
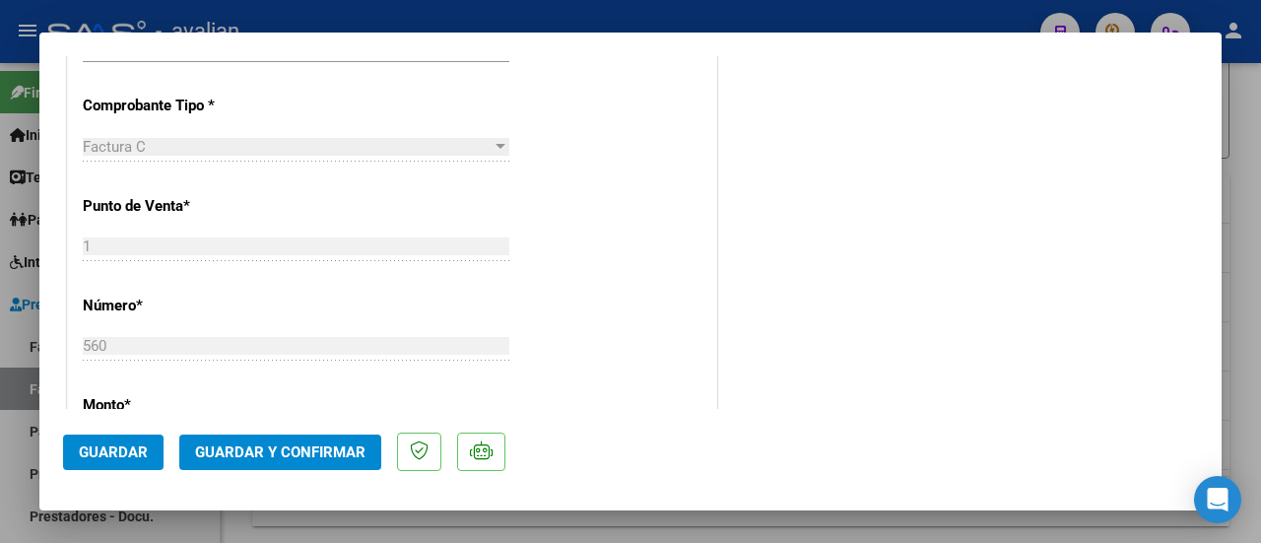
click at [1053, 281] on div "COMENTARIOS Comentarios De la Obra Social: Comentarios de la Obra Social (no vi…" at bounding box center [959, 344] width 477 height 1713
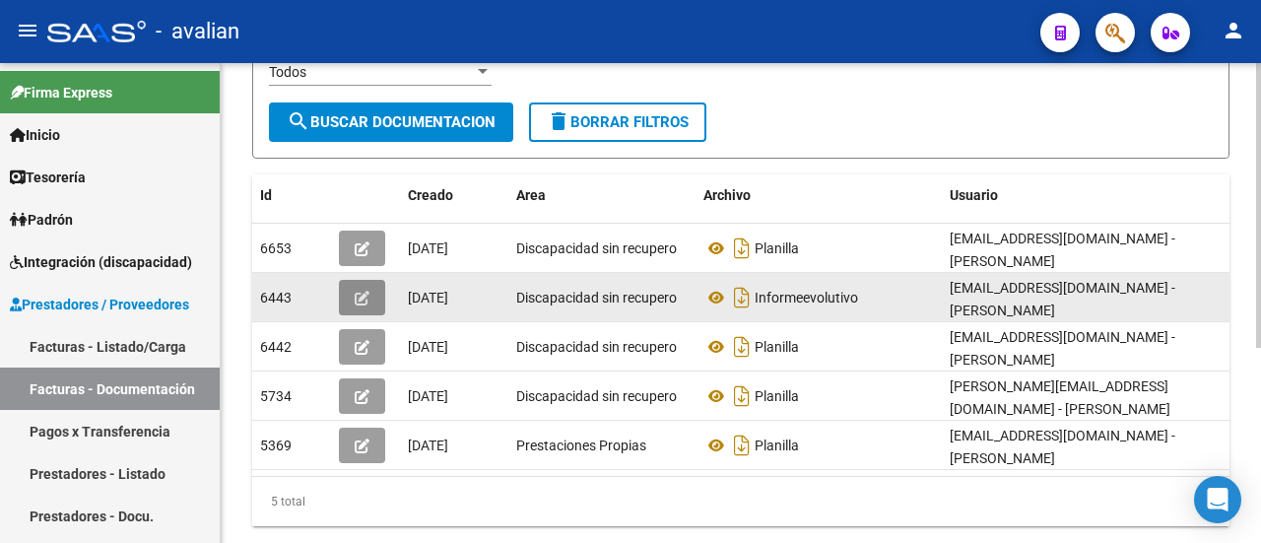
click at [372, 280] on button "button" at bounding box center [362, 297] width 46 height 35
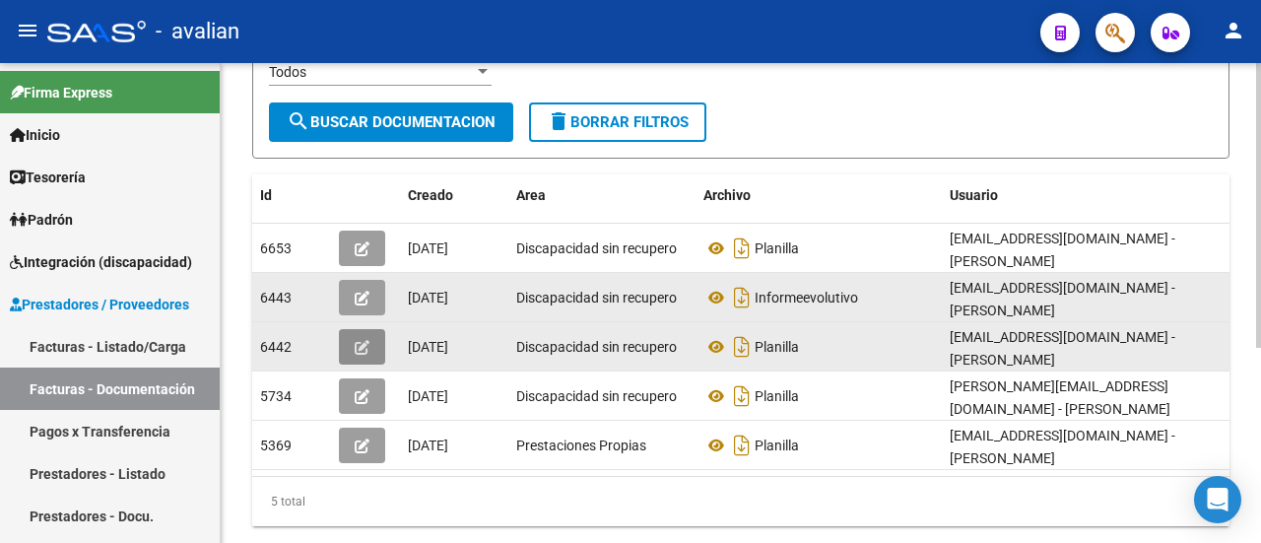
click at [358, 340] on icon "button" at bounding box center [362, 347] width 15 height 15
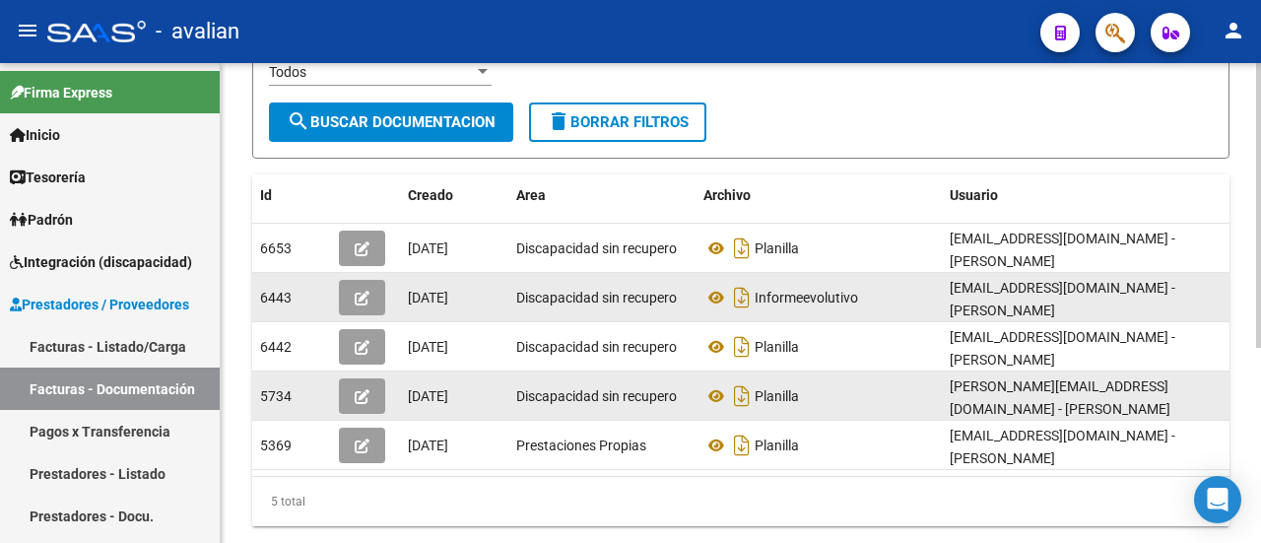
click at [363, 389] on icon "button" at bounding box center [362, 396] width 15 height 15
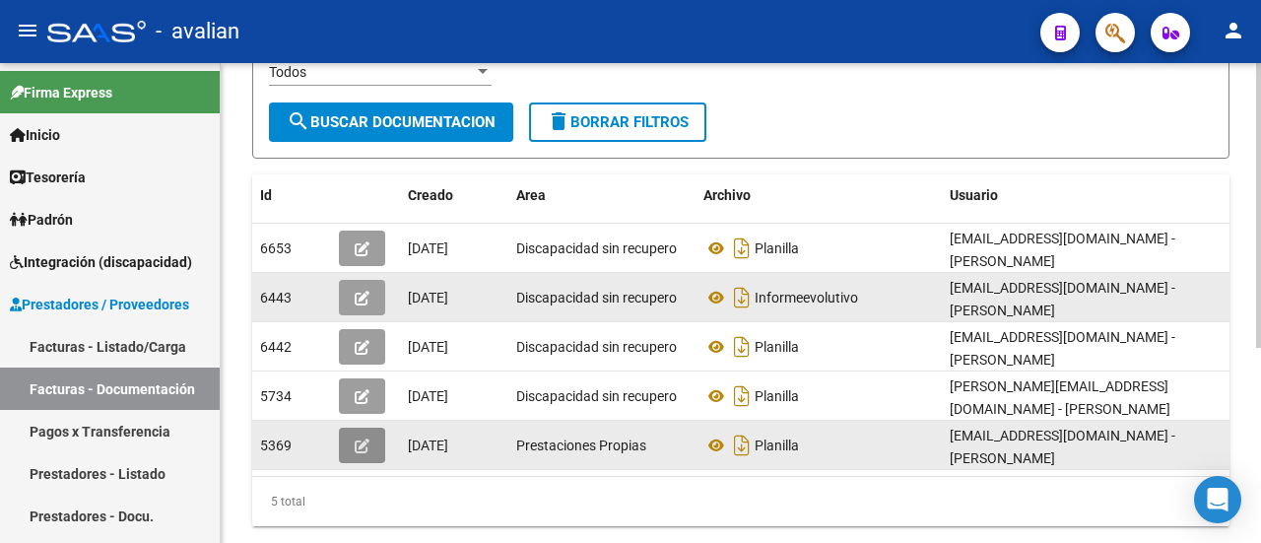
click at [372, 427] on button "button" at bounding box center [362, 444] width 46 height 35
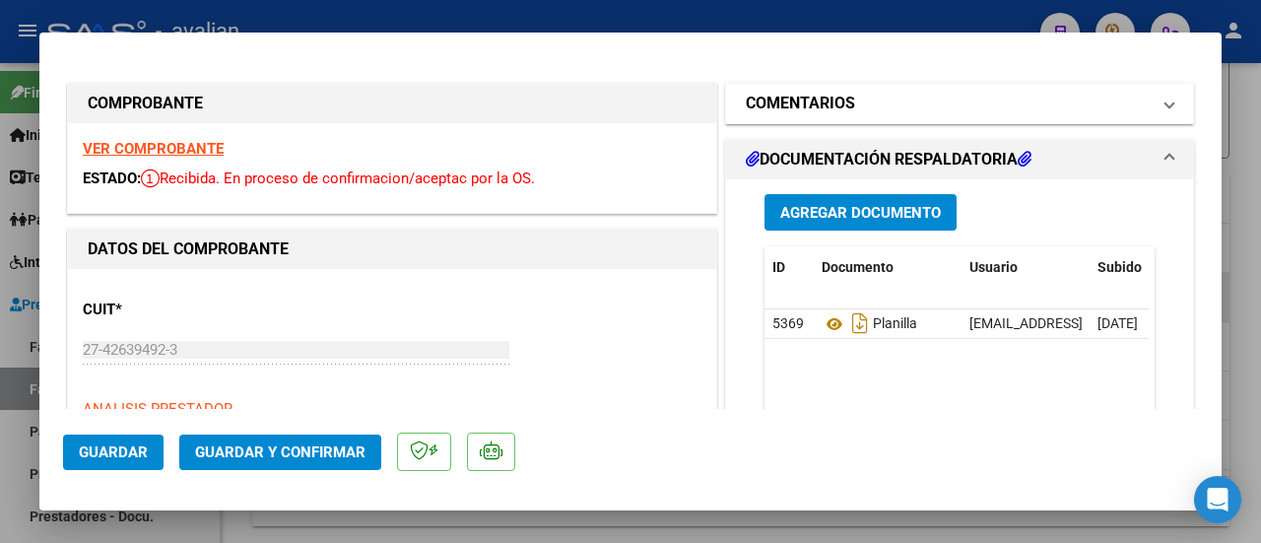
click at [1162, 94] on mat-expansion-panel-header "COMENTARIOS" at bounding box center [959, 103] width 467 height 39
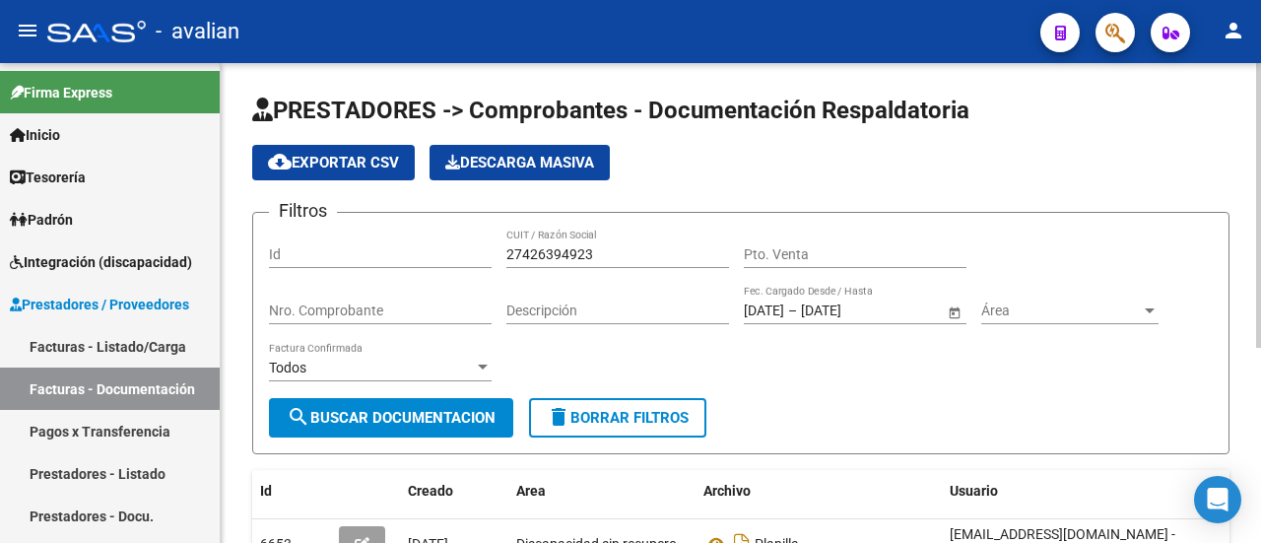
drag, startPoint x: 587, startPoint y: 238, endPoint x: 498, endPoint y: 253, distance: 89.9
click at [485, 253] on div "Filtros Id 27426394923 CUIT / Razón Social Pto. Venta Nro. Comprobante Descripc…" at bounding box center [740, 312] width 943 height 169
drag, startPoint x: 621, startPoint y: 249, endPoint x: 403, endPoint y: 251, distance: 218.6
click at [403, 251] on div "Filtros Id 27426394923 CUIT / Razón Social Pto. Venta Nro. Comprobante Descripc…" at bounding box center [740, 312] width 943 height 169
paste input "30716152584"
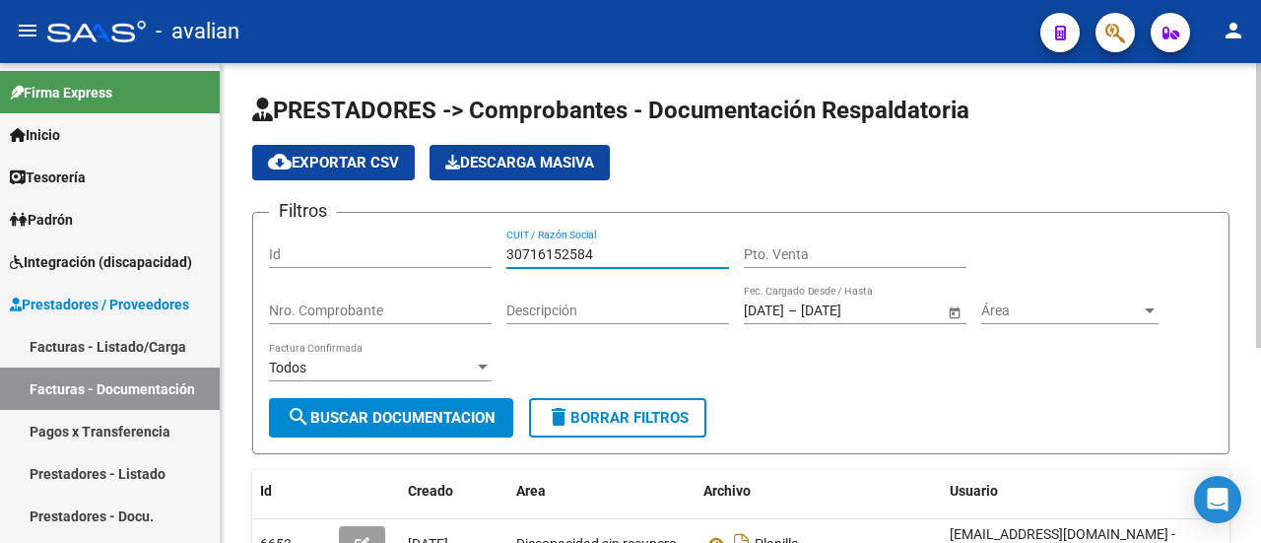
click at [402, 418] on span "search Buscar Documentacion" at bounding box center [391, 418] width 209 height 18
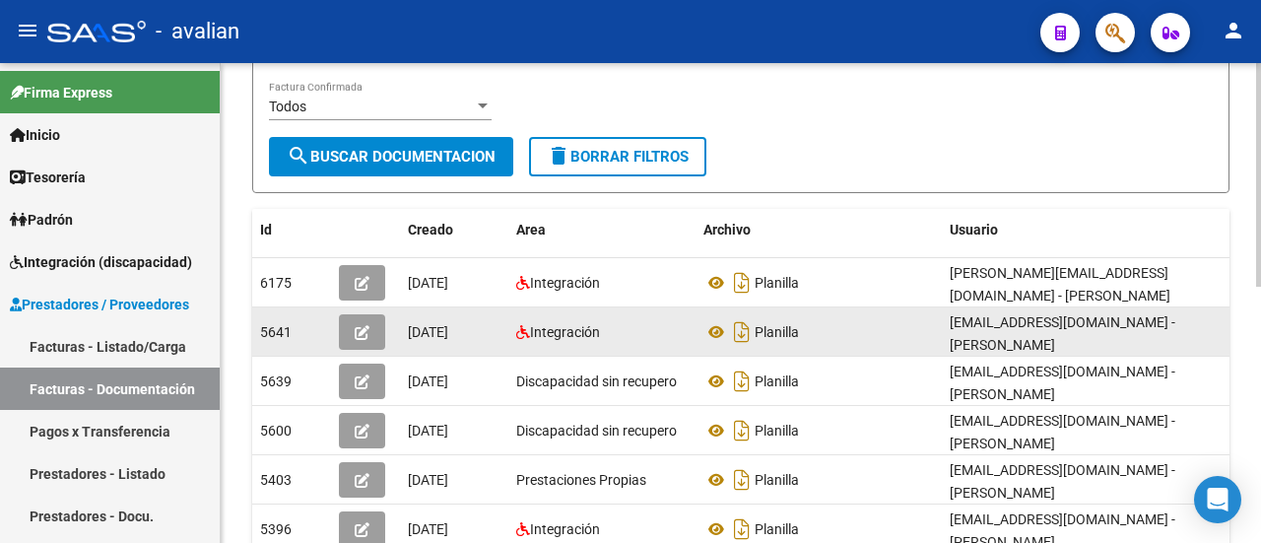
scroll to position [295, 0]
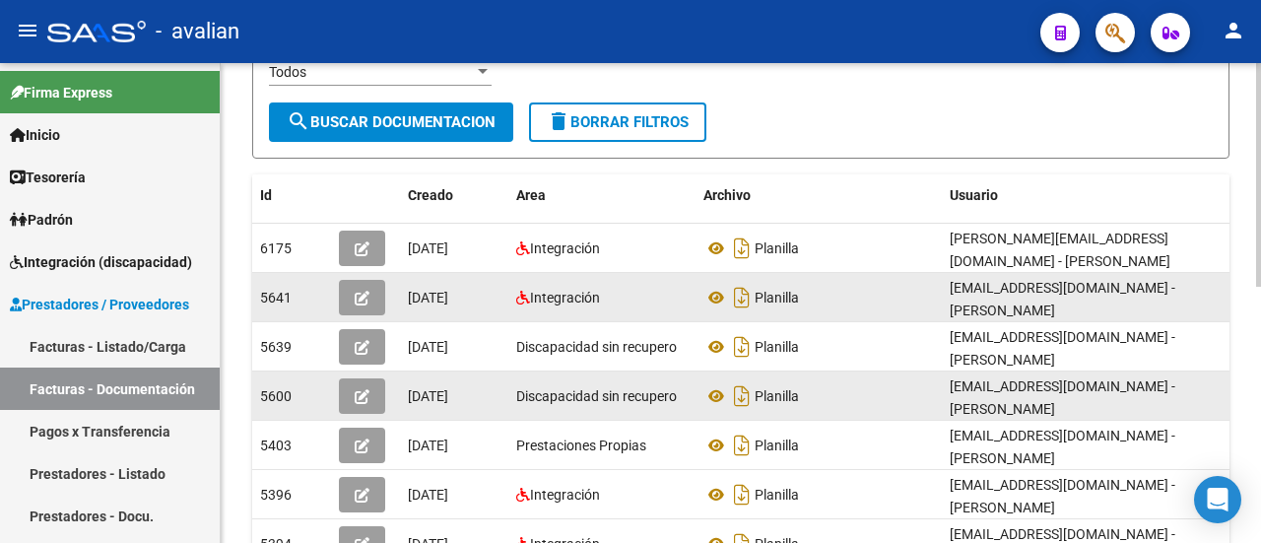
click at [366, 387] on span "button" at bounding box center [362, 396] width 15 height 18
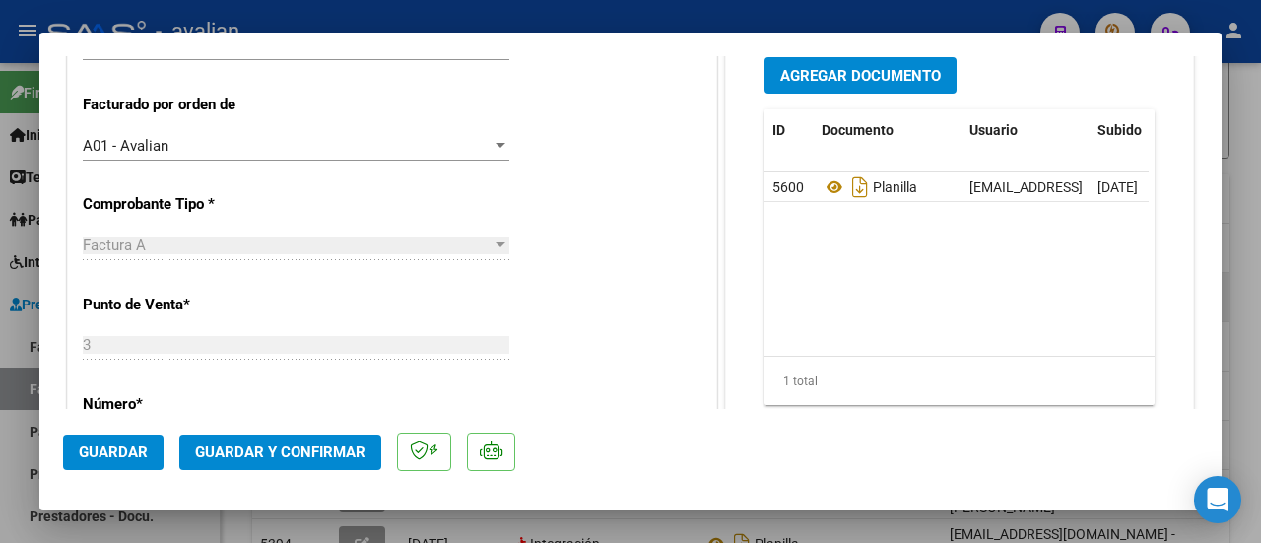
scroll to position [591, 0]
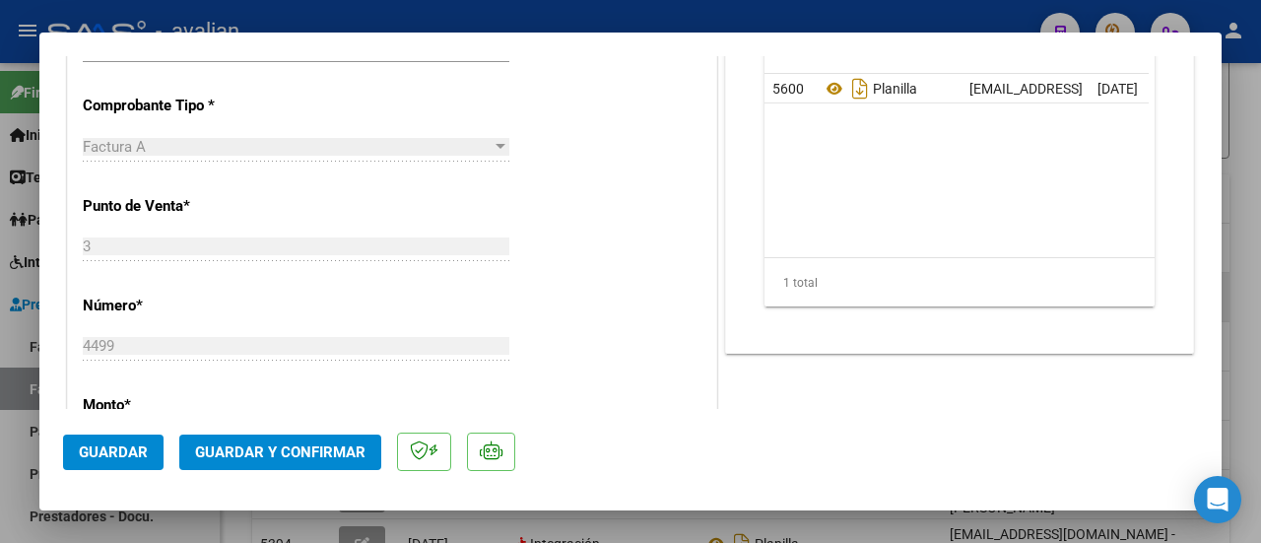
click at [398, 225] on div "CUIT * 30-71615258-4 Ingresar CUIT ANALISIS PRESTADOR GRUPO INCLUIR SRL ARCA Pa…" at bounding box center [392, 437] width 648 height 1518
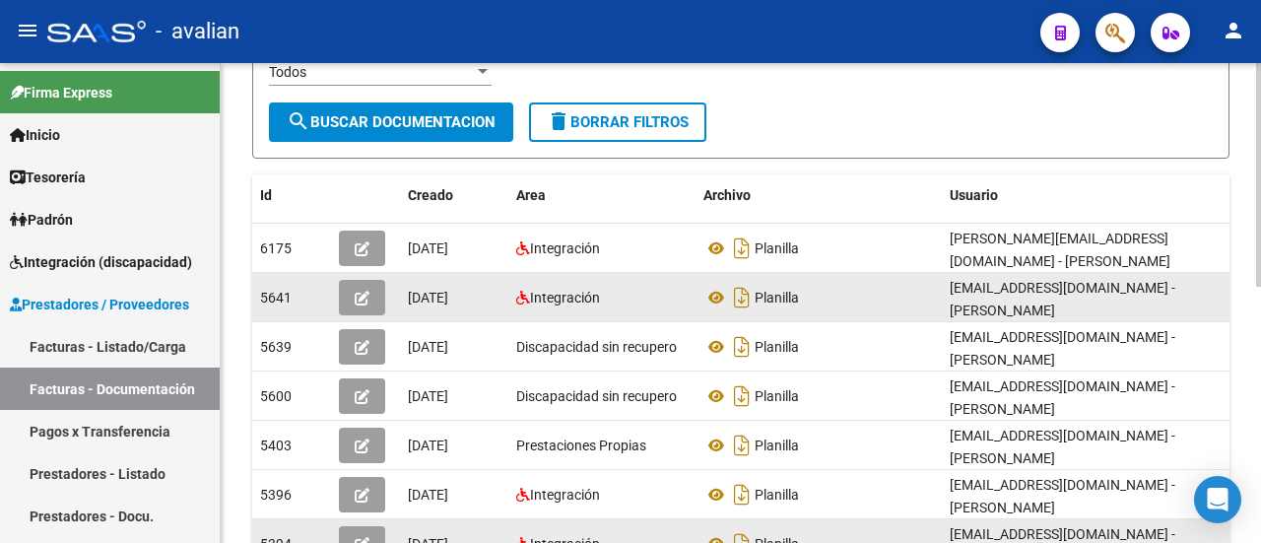
click at [368, 537] on icon "button" at bounding box center [362, 544] width 15 height 15
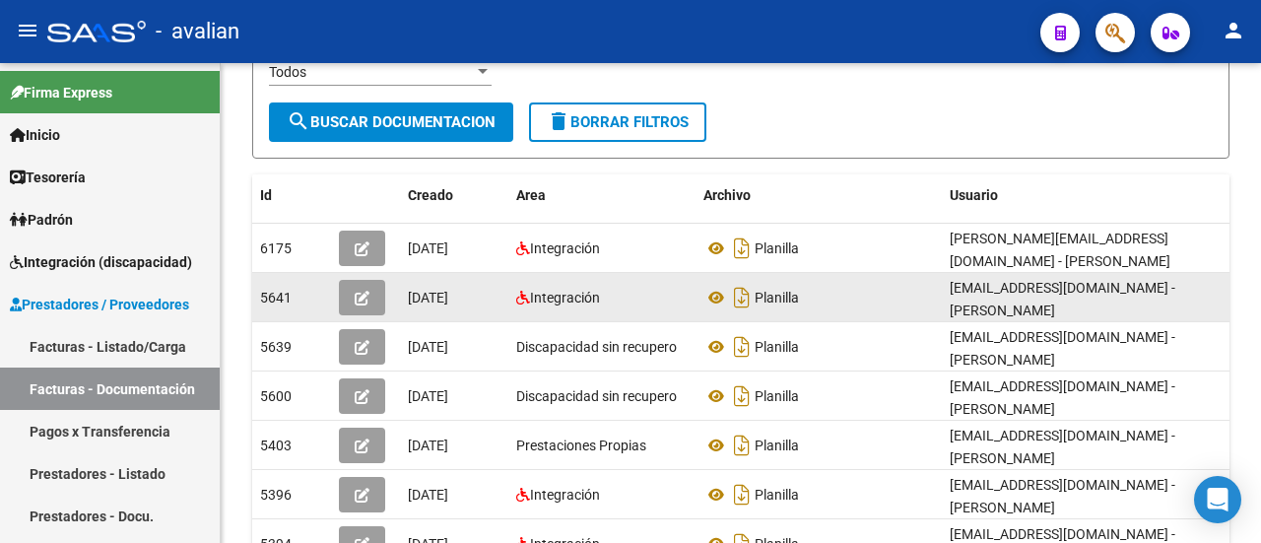
click at [374, 281] on button "button" at bounding box center [362, 297] width 46 height 35
click at [370, 287] on button "button" at bounding box center [362, 297] width 46 height 35
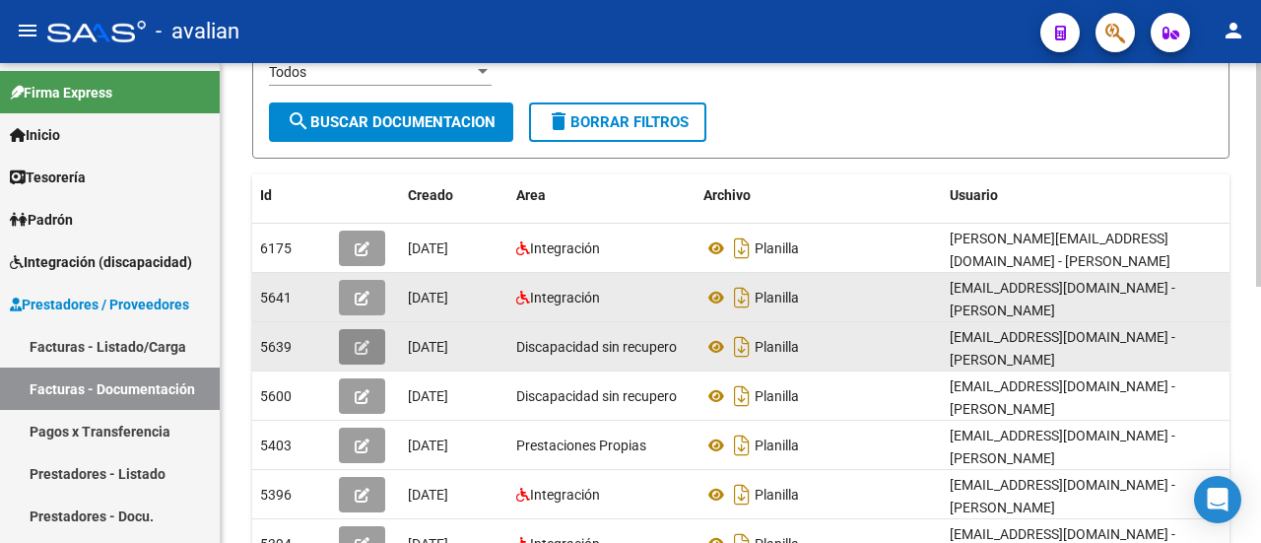
click at [364, 340] on icon "button" at bounding box center [362, 347] width 15 height 15
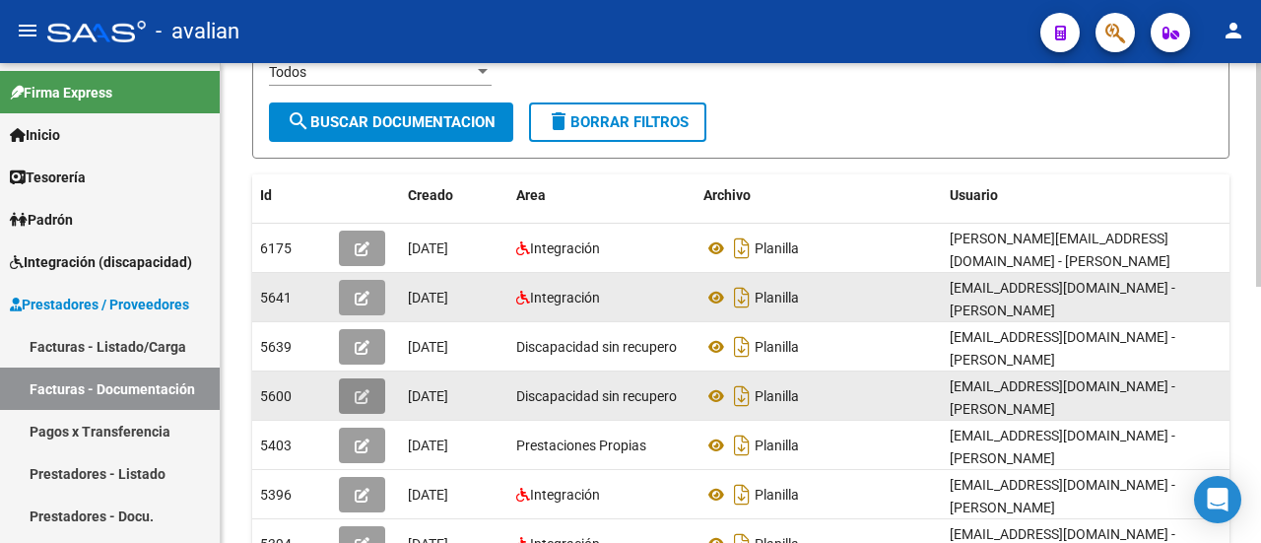
click at [355, 389] on icon "button" at bounding box center [362, 396] width 15 height 15
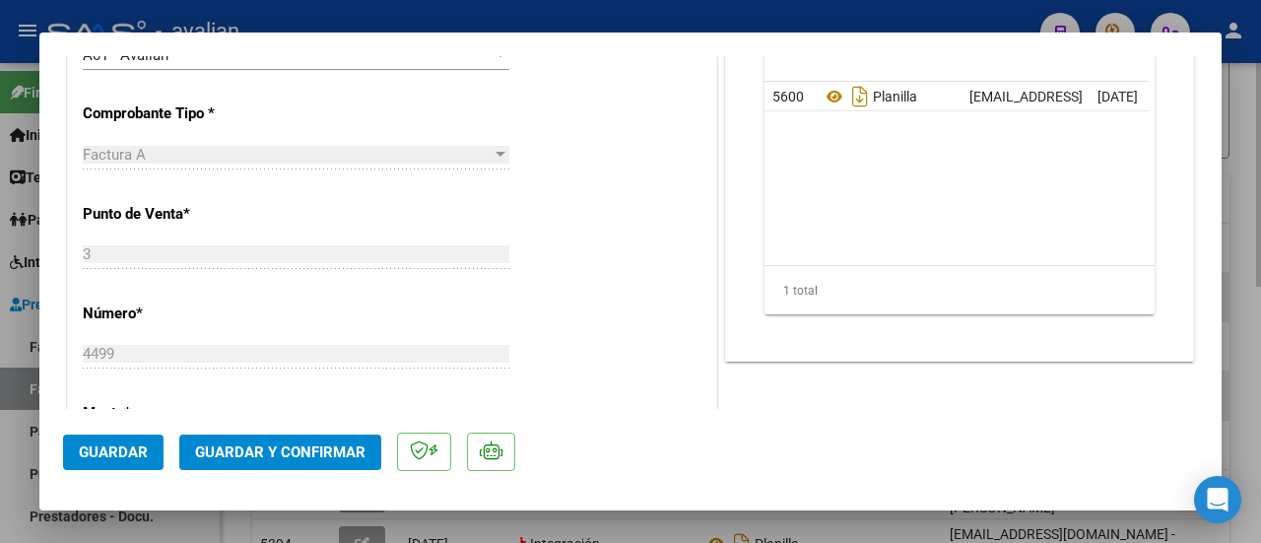
scroll to position [591, 0]
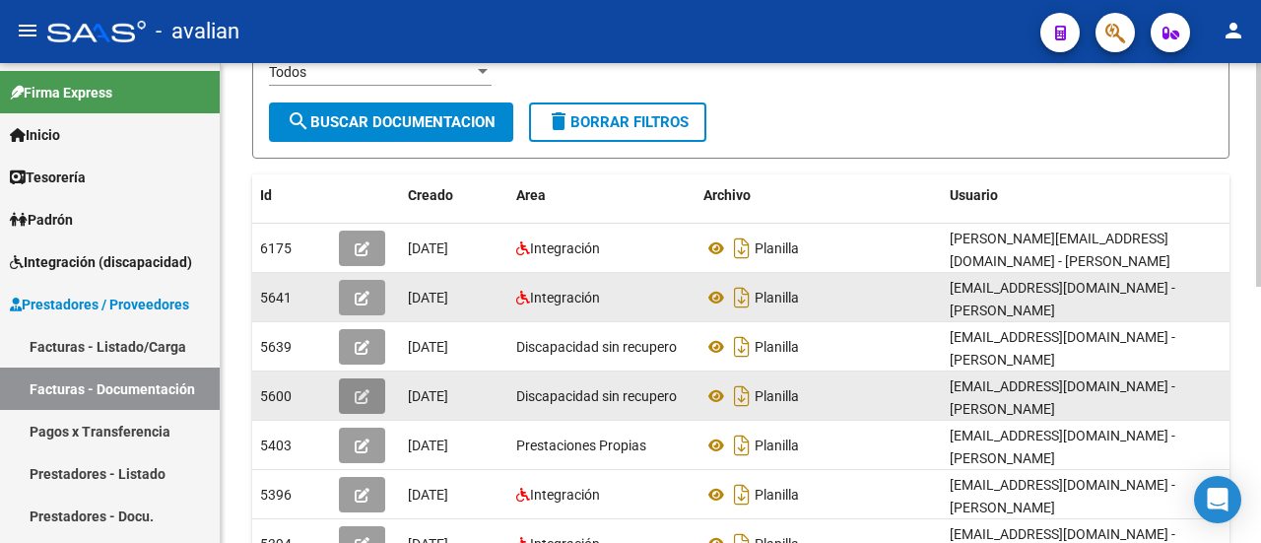
click at [368, 379] on button "button" at bounding box center [362, 395] width 46 height 35
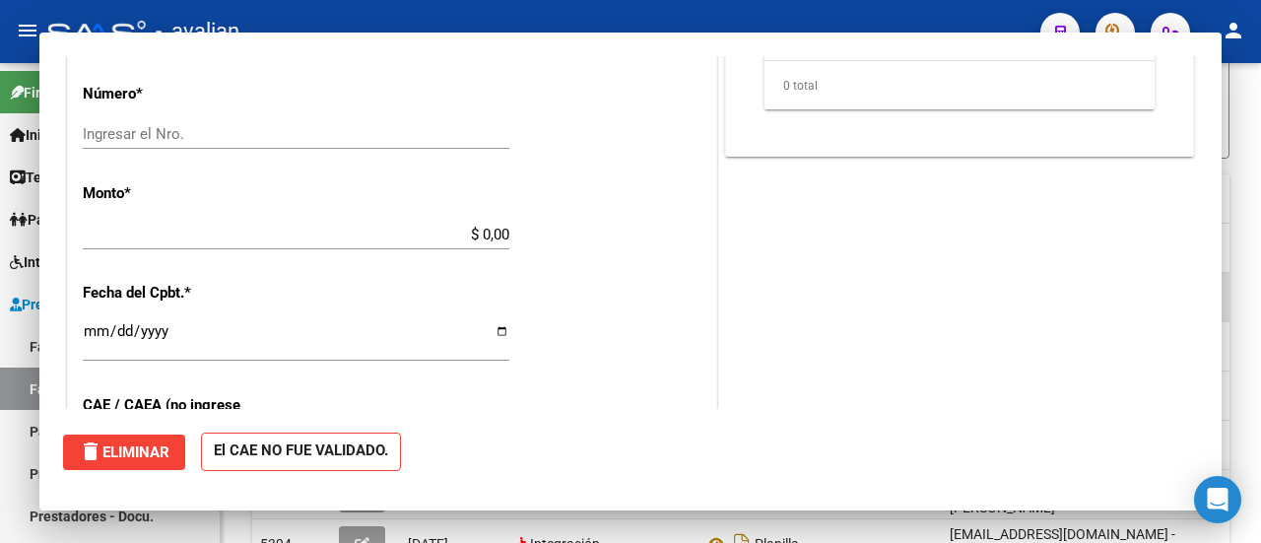
scroll to position [0, 0]
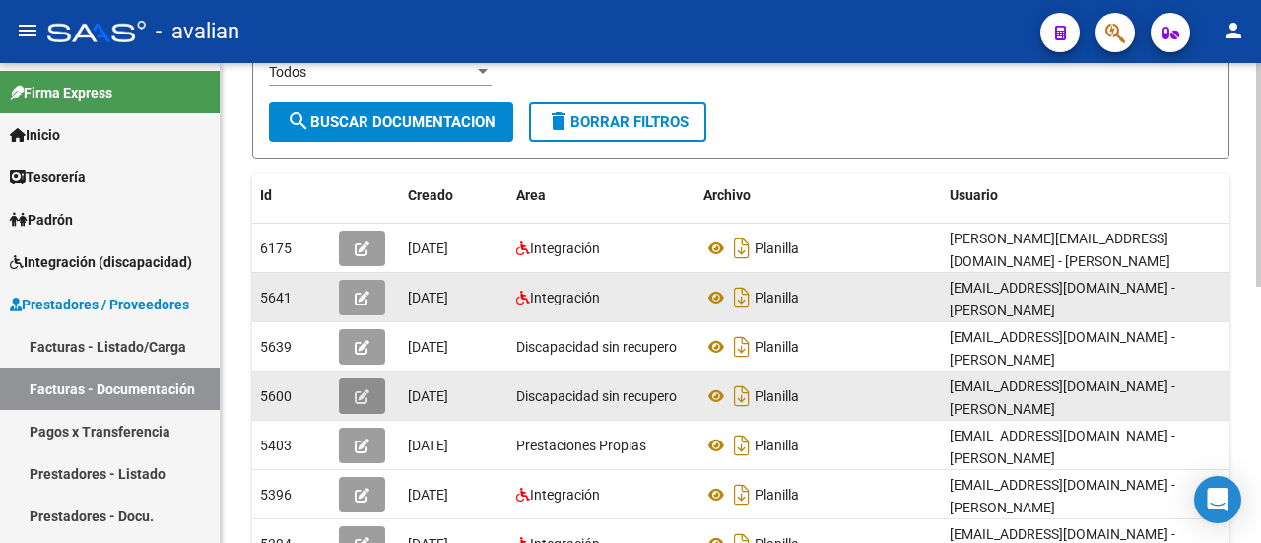
click at [367, 389] on icon "button" at bounding box center [362, 396] width 15 height 15
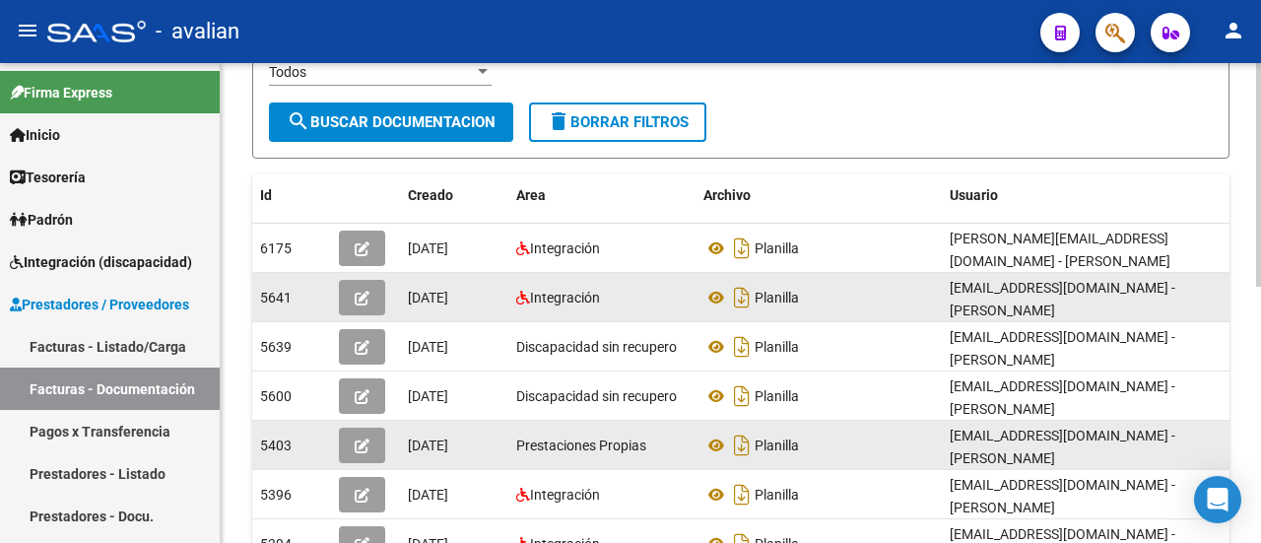
click at [353, 427] on button "button" at bounding box center [362, 444] width 46 height 35
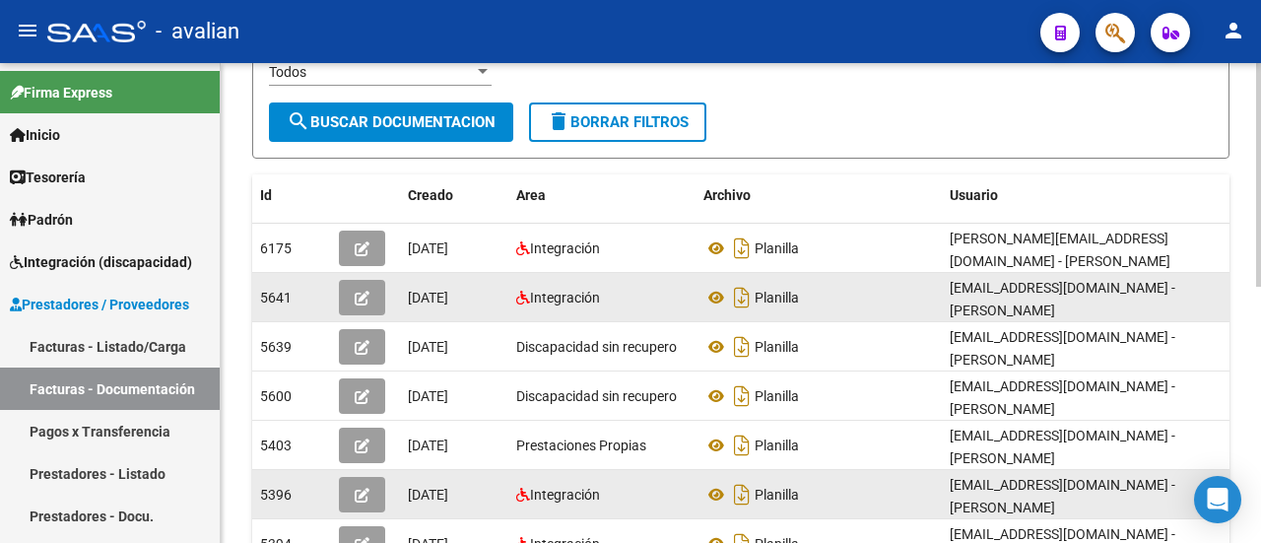
click at [345, 477] on button "button" at bounding box center [362, 494] width 46 height 35
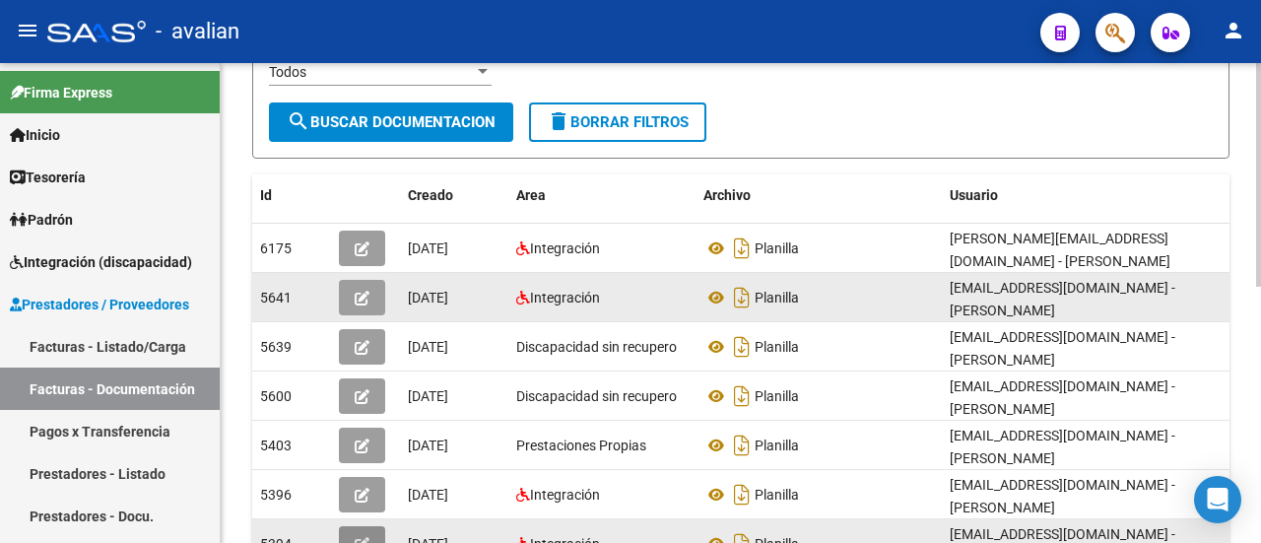
click at [365, 537] on icon "button" at bounding box center [362, 544] width 15 height 15
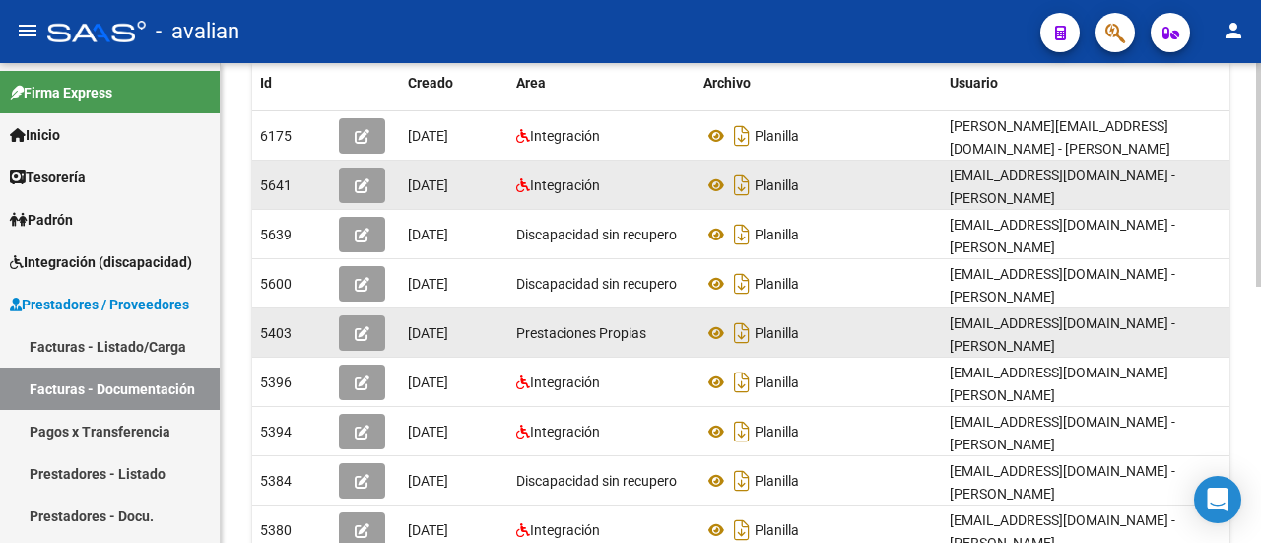
scroll to position [492, 0]
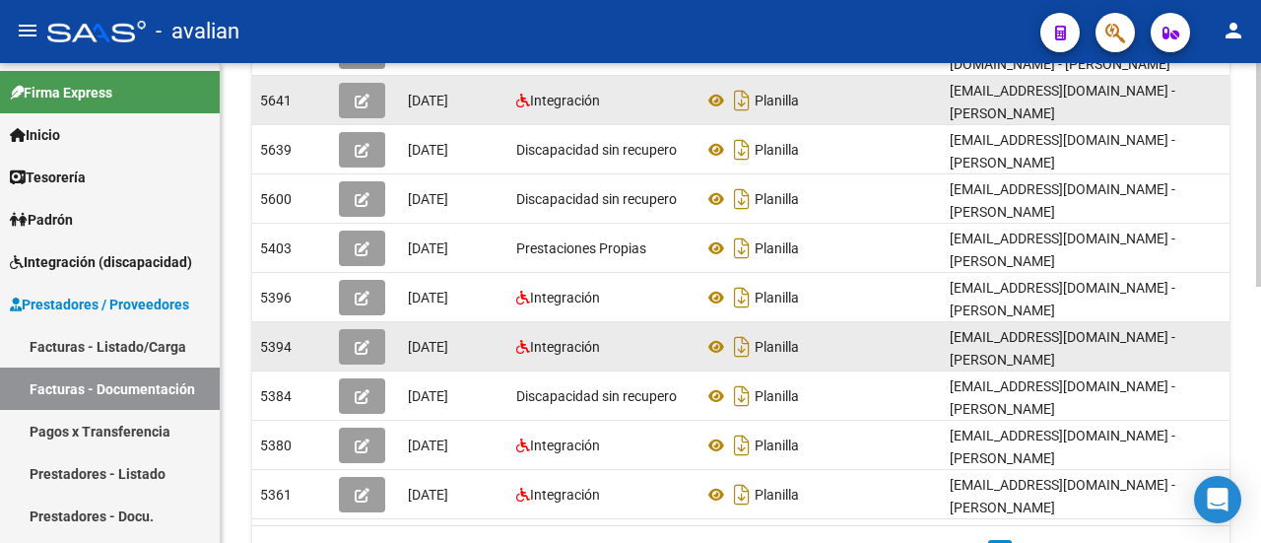
click at [360, 338] on span "button" at bounding box center [362, 347] width 15 height 18
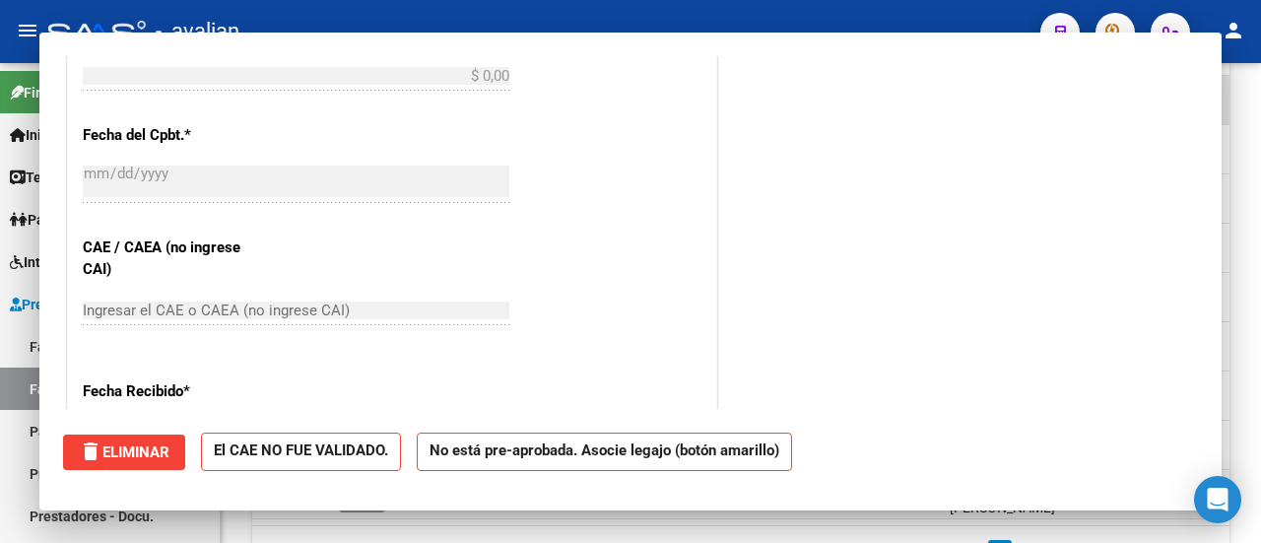
scroll to position [0, 0]
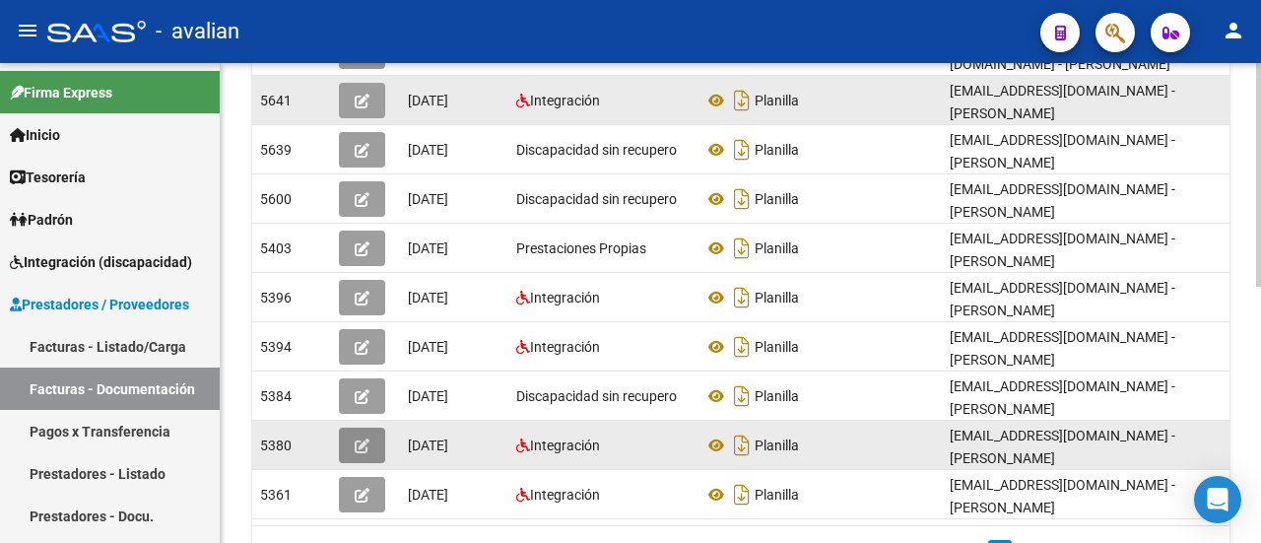
click at [356, 427] on button "button" at bounding box center [362, 444] width 46 height 35
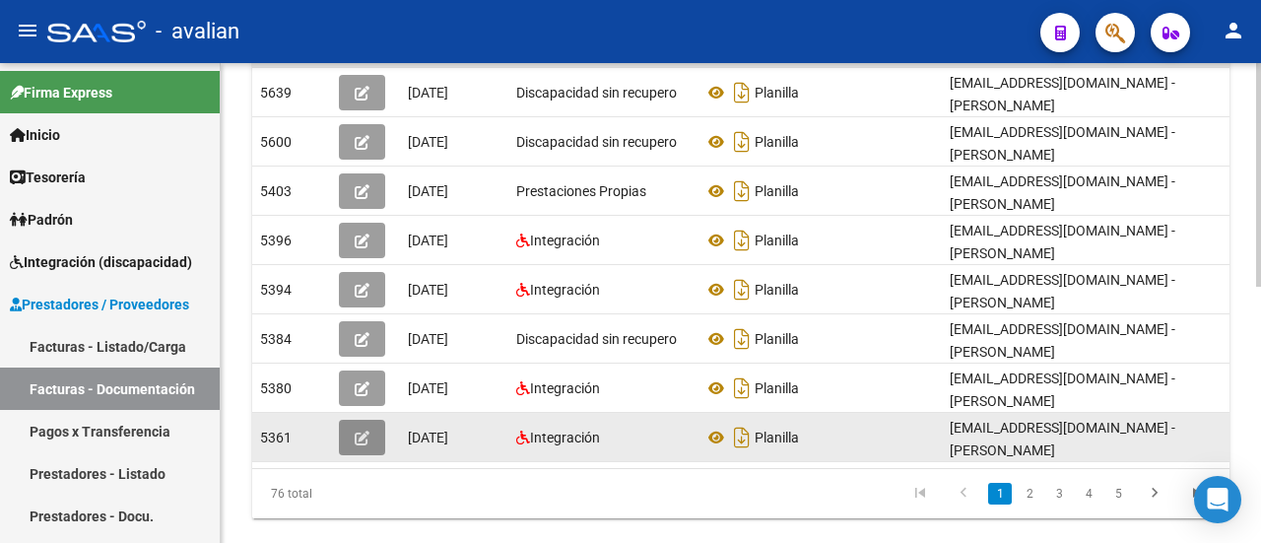
click at [373, 420] on button "button" at bounding box center [362, 437] width 46 height 35
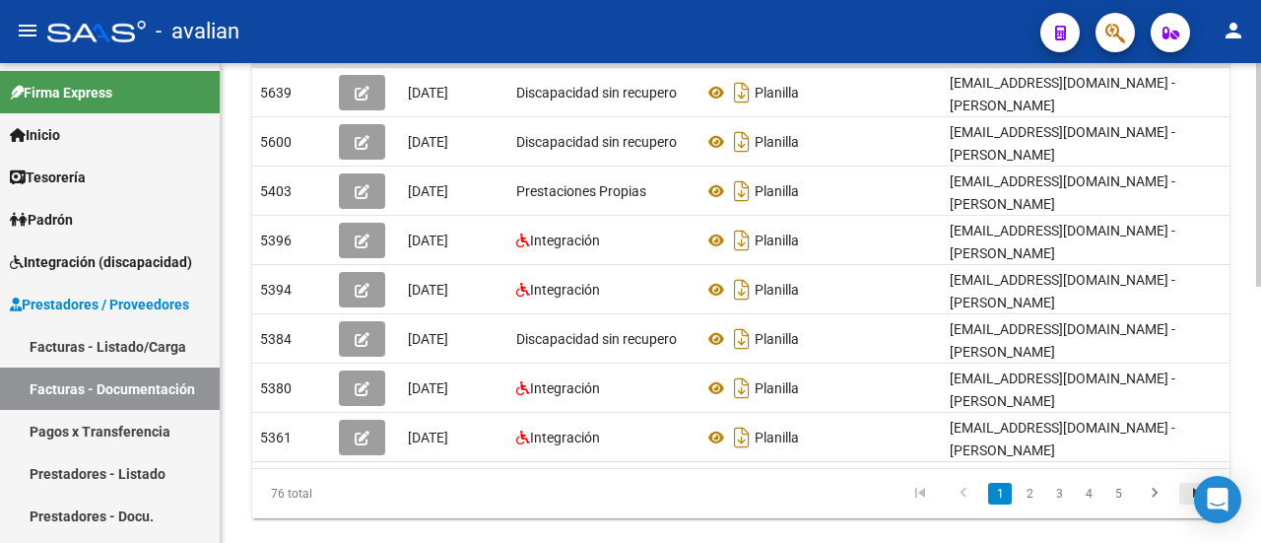
click at [1197, 484] on icon "go to last page" at bounding box center [1198, 496] width 26 height 24
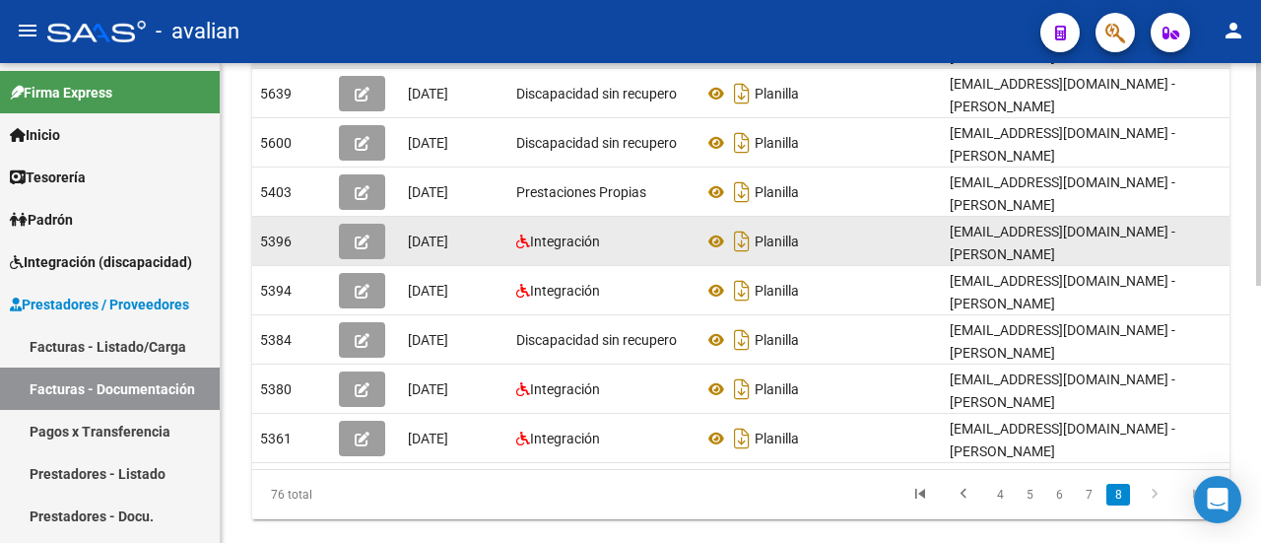
scroll to position [373, 0]
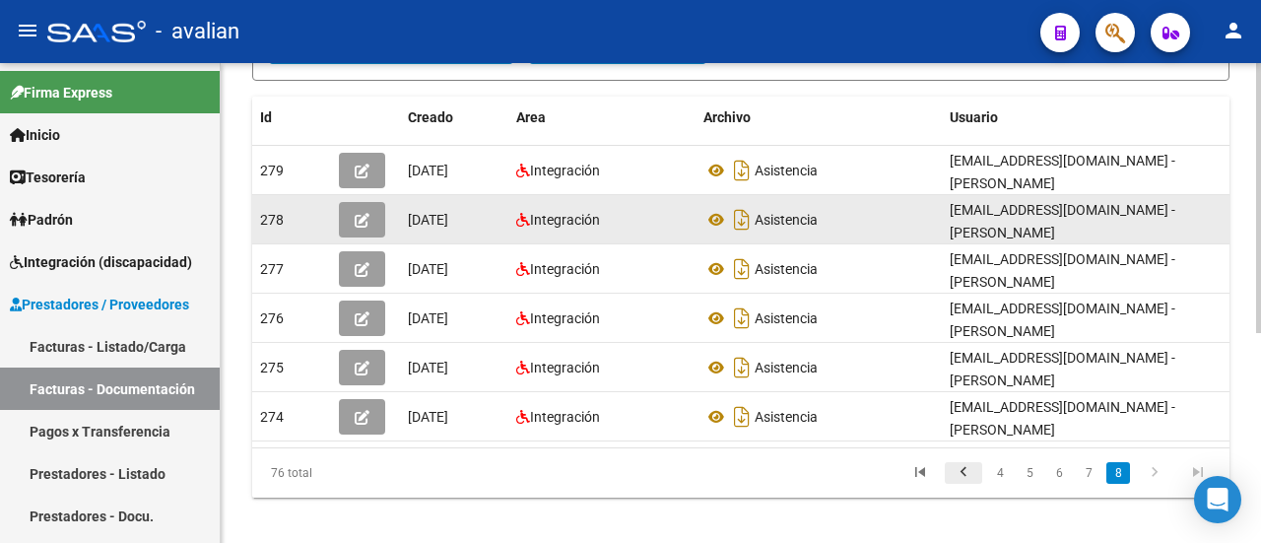
click at [953, 463] on icon "go to previous page" at bounding box center [963, 475] width 26 height 24
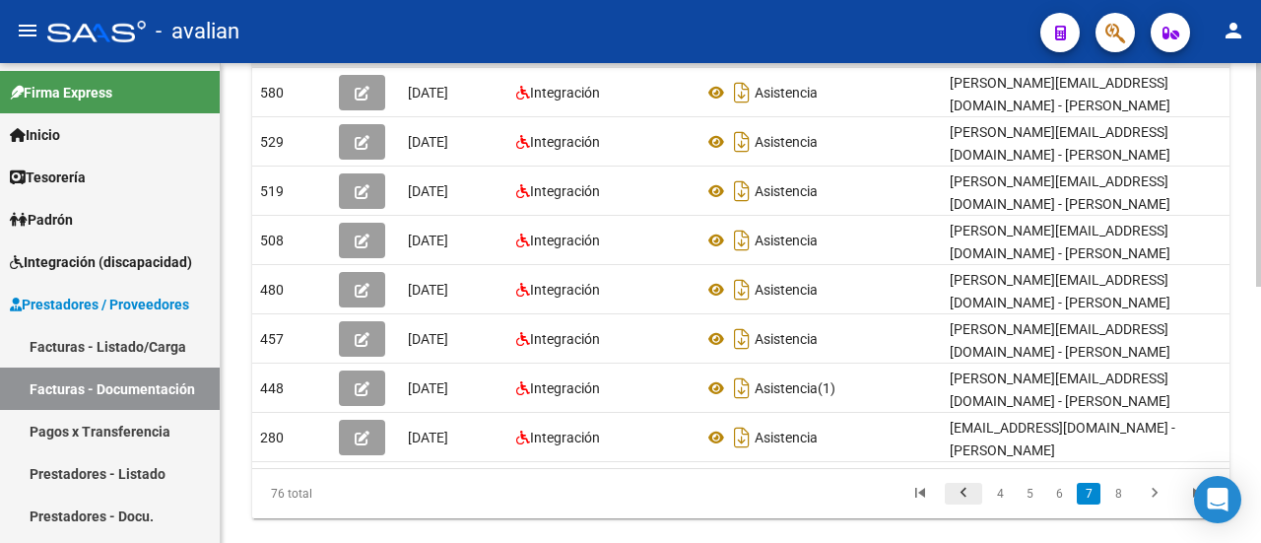
click at [967, 484] on icon "go to previous page" at bounding box center [963, 496] width 26 height 24
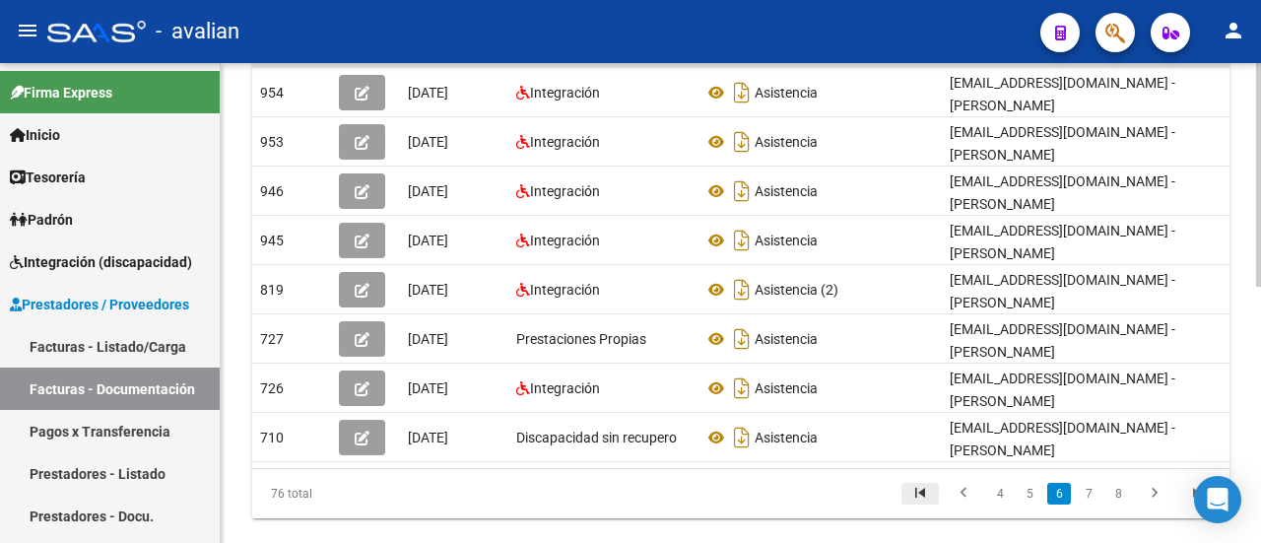
click at [918, 484] on icon "go to first page" at bounding box center [920, 496] width 26 height 24
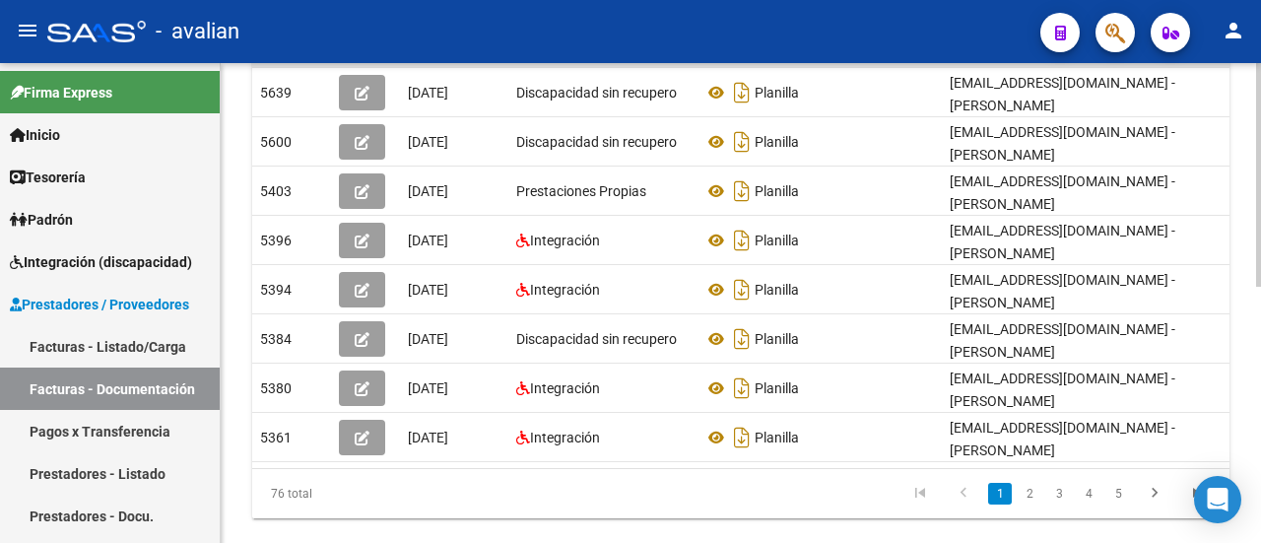
click at [1025, 483] on link "2" at bounding box center [1029, 494] width 24 height 22
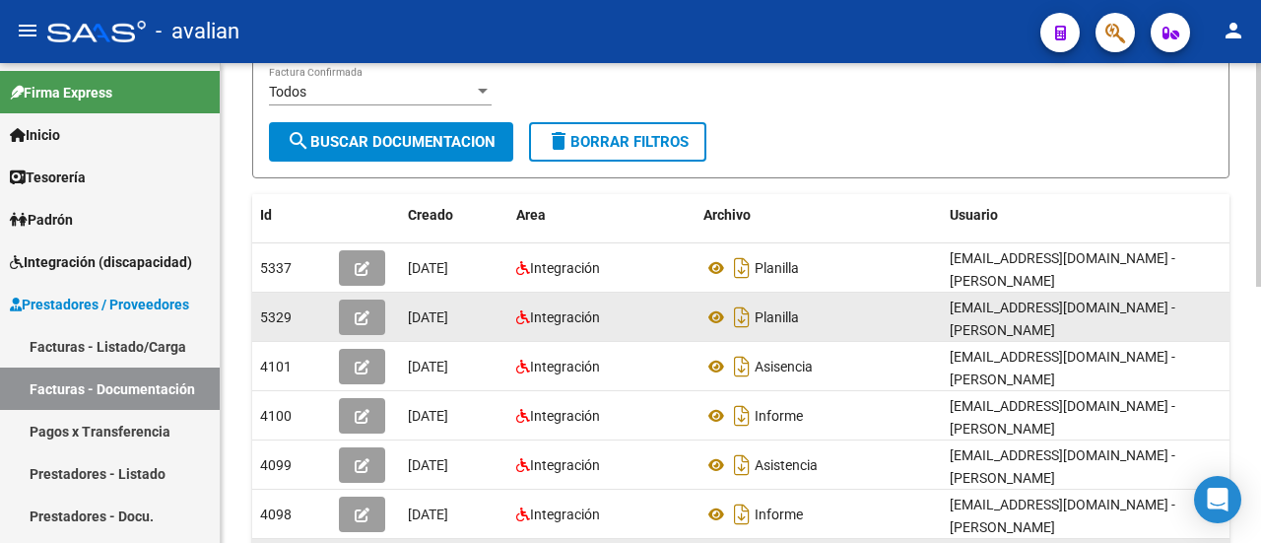
scroll to position [254, 0]
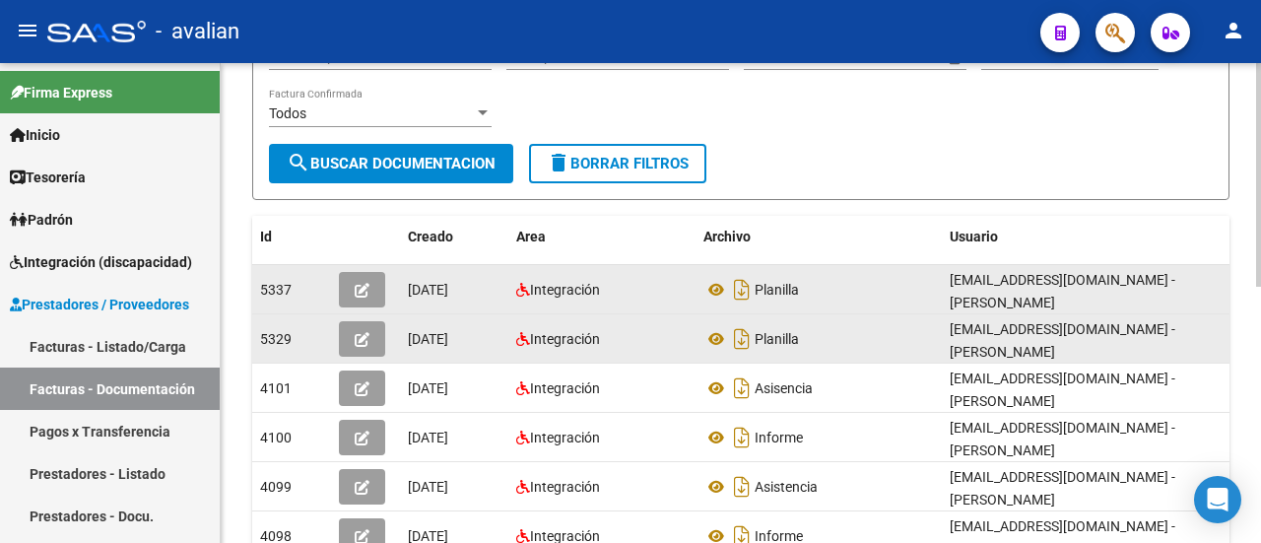
click at [355, 292] on icon "button" at bounding box center [362, 290] width 15 height 15
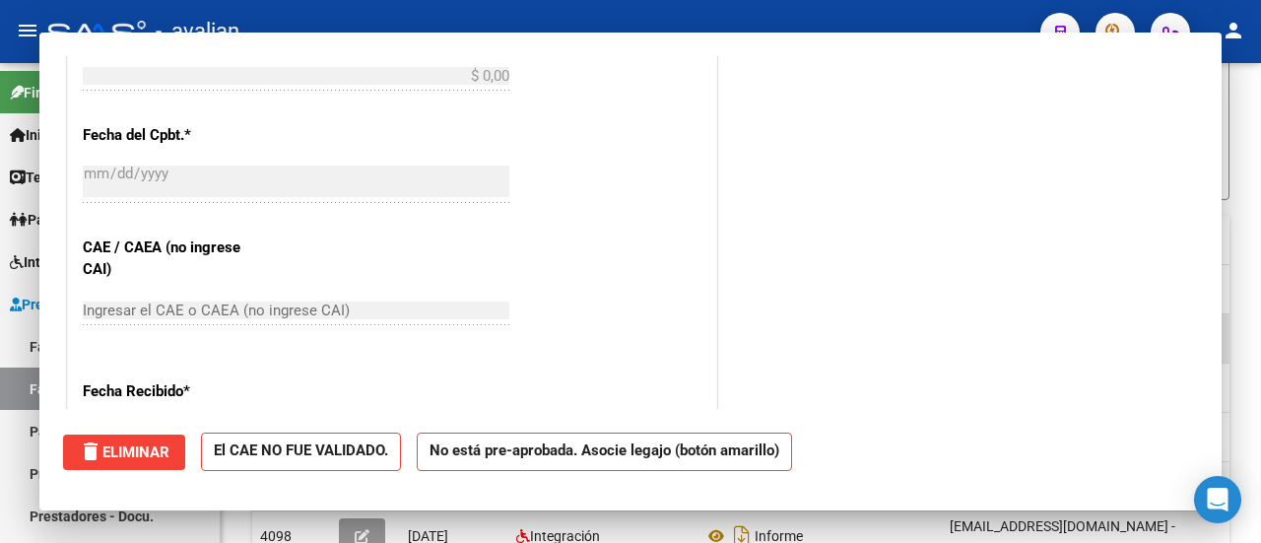
scroll to position [0, 0]
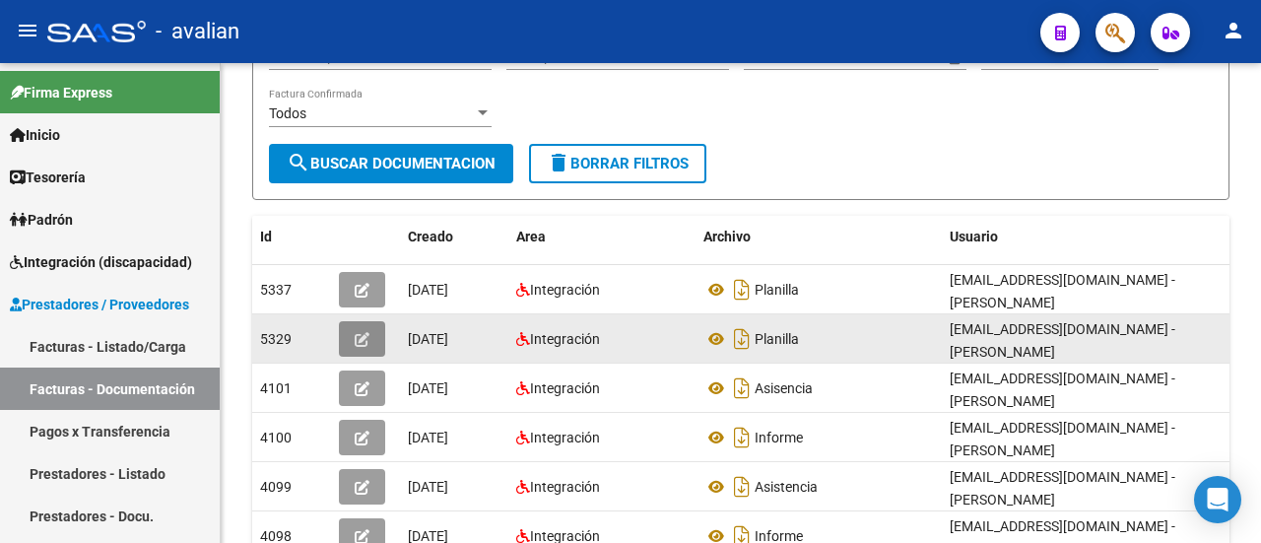
click at [348, 327] on button "button" at bounding box center [362, 338] width 46 height 35
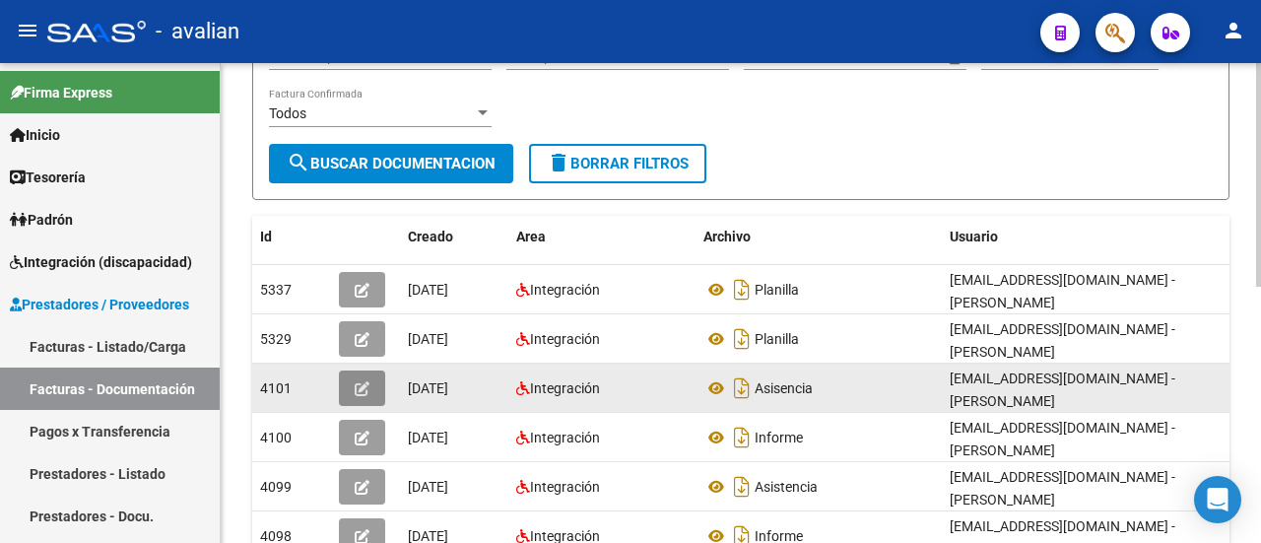
click at [359, 370] on button "button" at bounding box center [362, 387] width 46 height 35
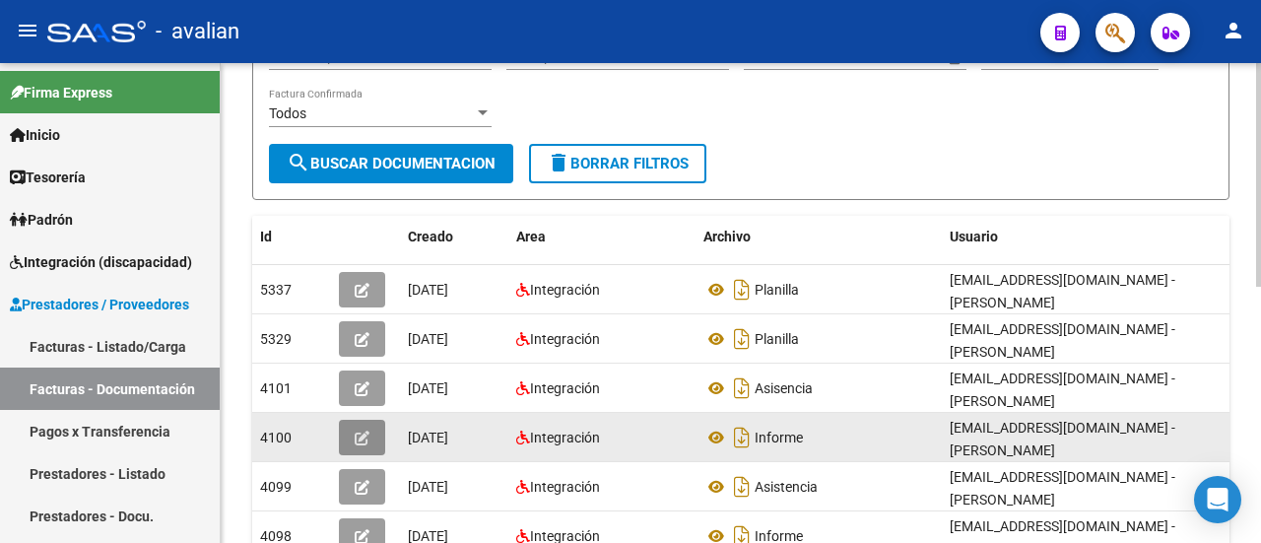
click at [351, 420] on button "button" at bounding box center [362, 437] width 46 height 35
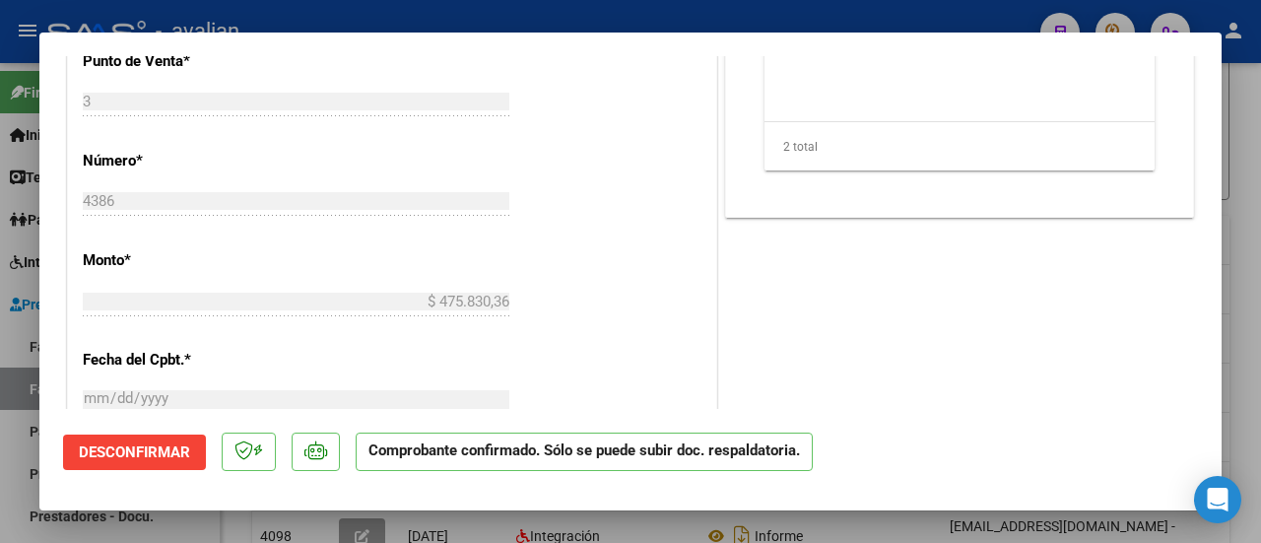
scroll to position [1083, 0]
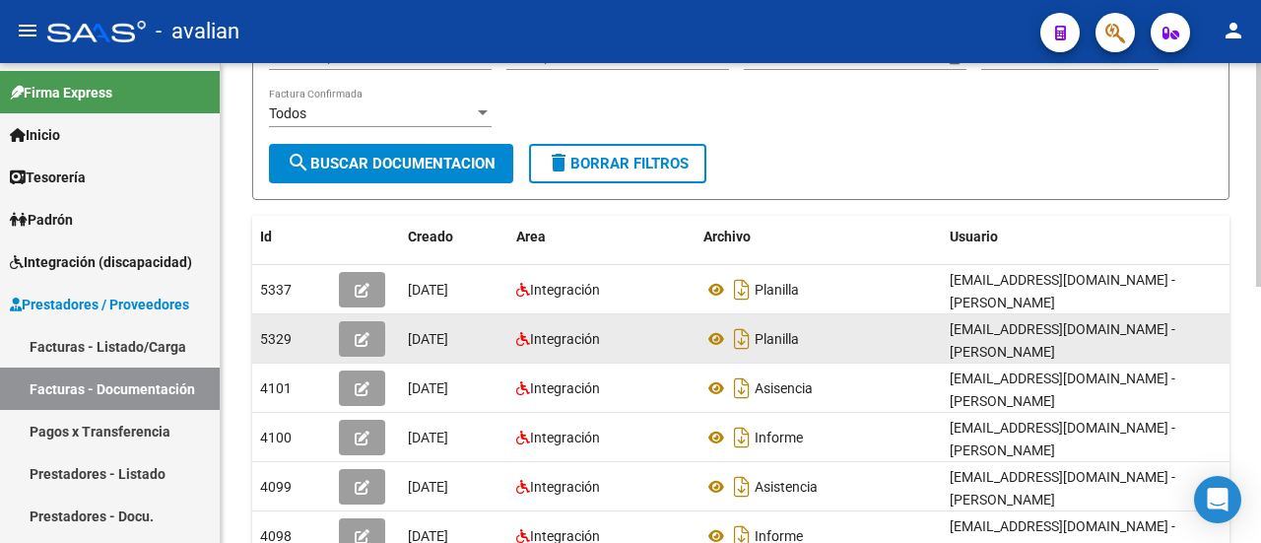
click at [364, 321] on button "button" at bounding box center [362, 338] width 46 height 35
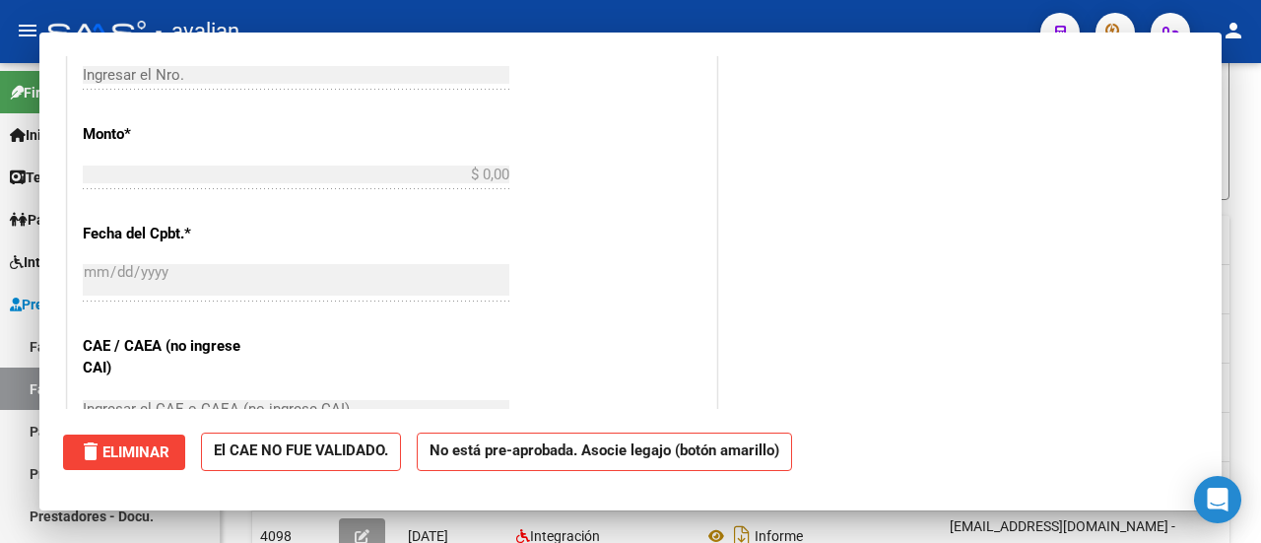
scroll to position [0, 0]
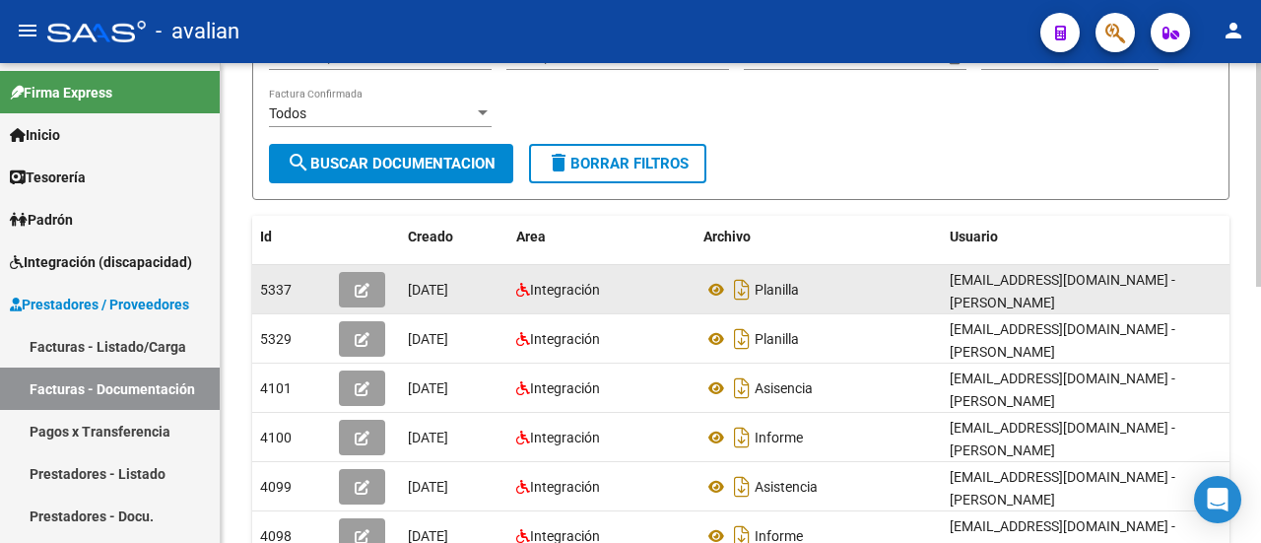
click at [356, 285] on icon "button" at bounding box center [362, 290] width 15 height 15
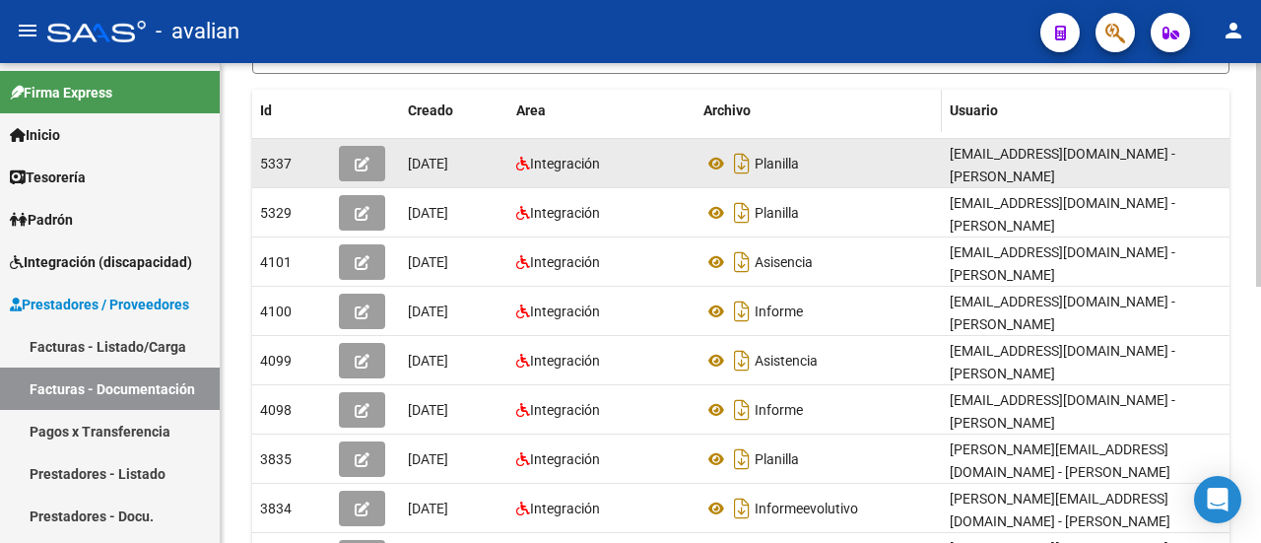
scroll to position [550, 0]
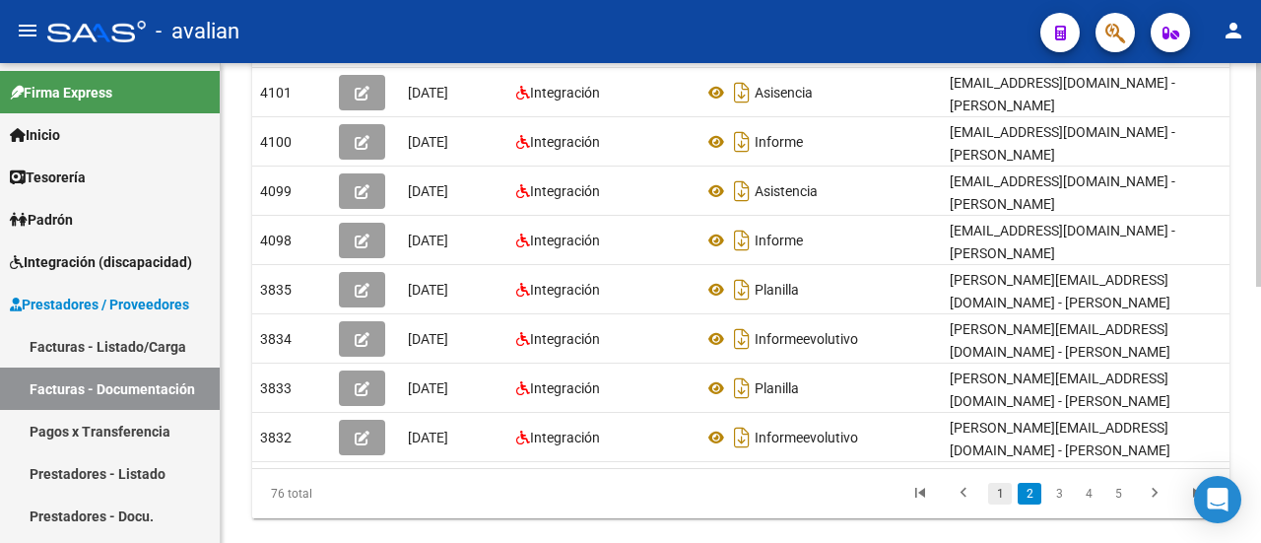
click at [997, 483] on link "1" at bounding box center [1000, 494] width 24 height 22
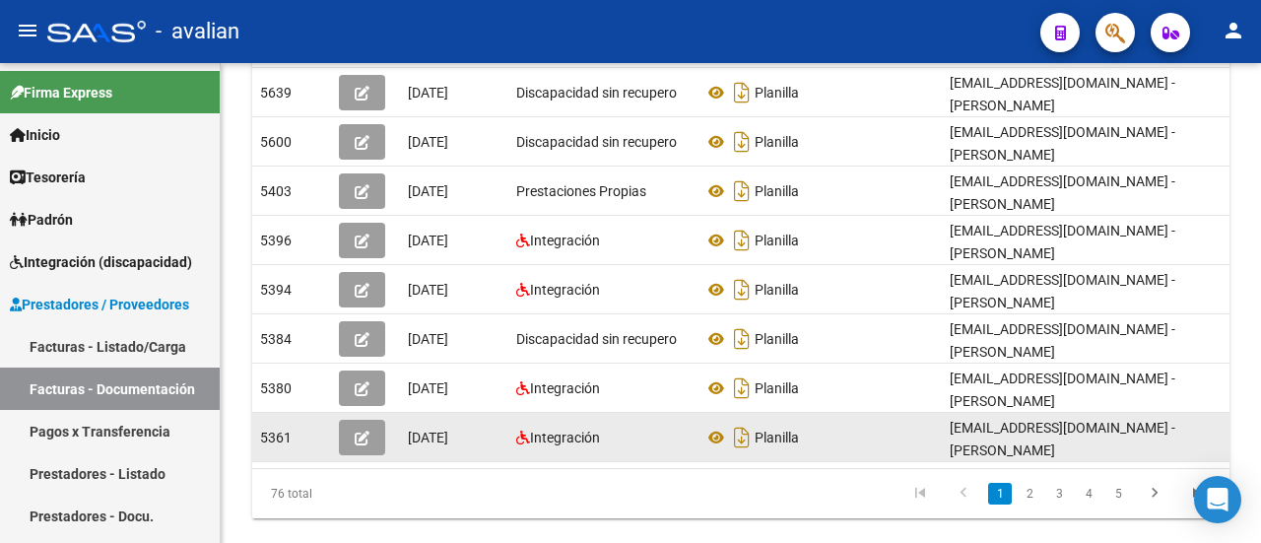
click at [355, 430] on icon "button" at bounding box center [362, 437] width 15 height 15
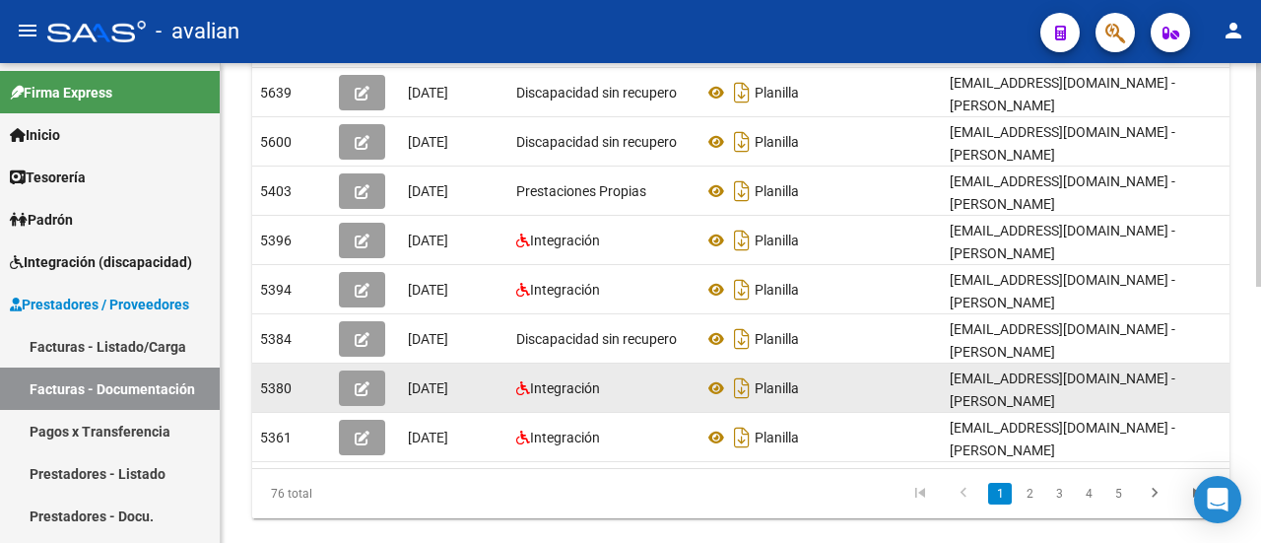
click at [356, 381] on icon "button" at bounding box center [362, 388] width 15 height 15
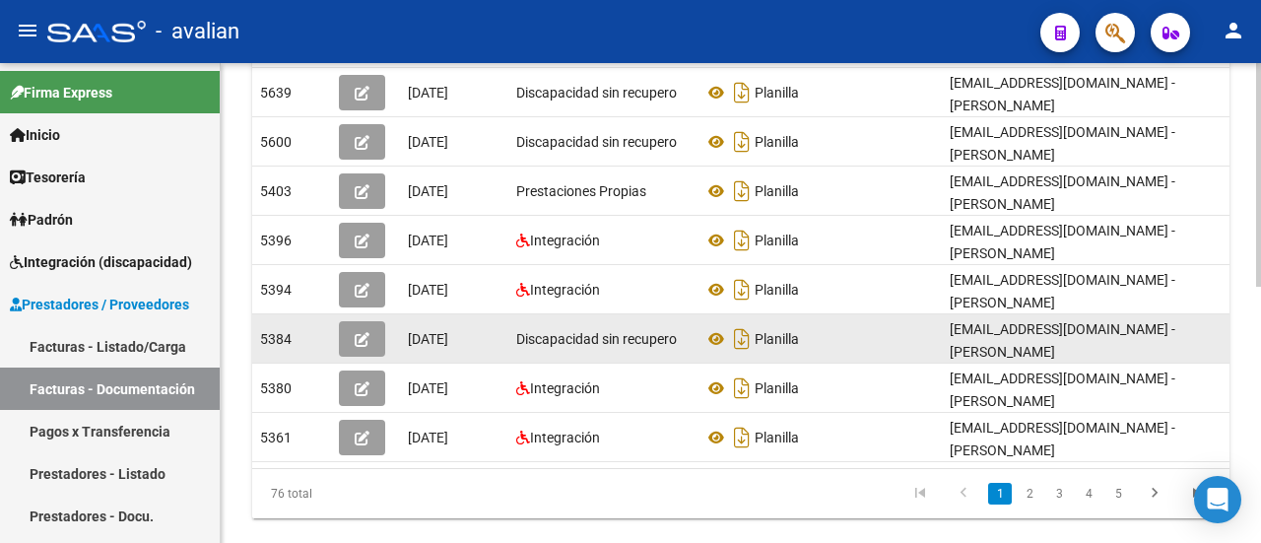
click at [364, 332] on icon "button" at bounding box center [362, 339] width 15 height 15
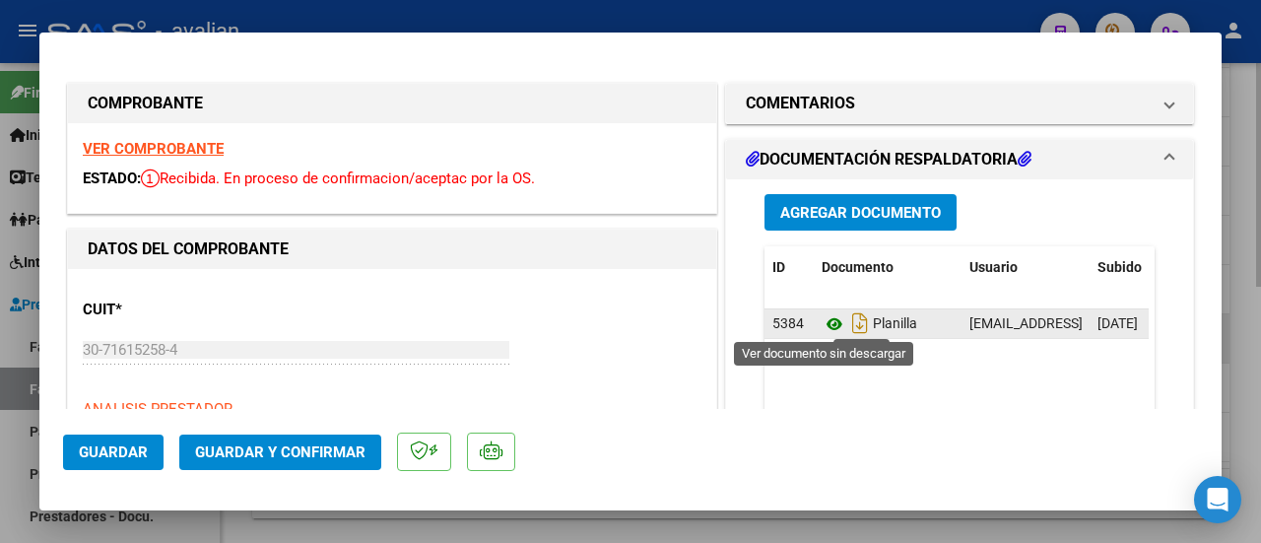
click at [825, 320] on icon at bounding box center [834, 324] width 26 height 24
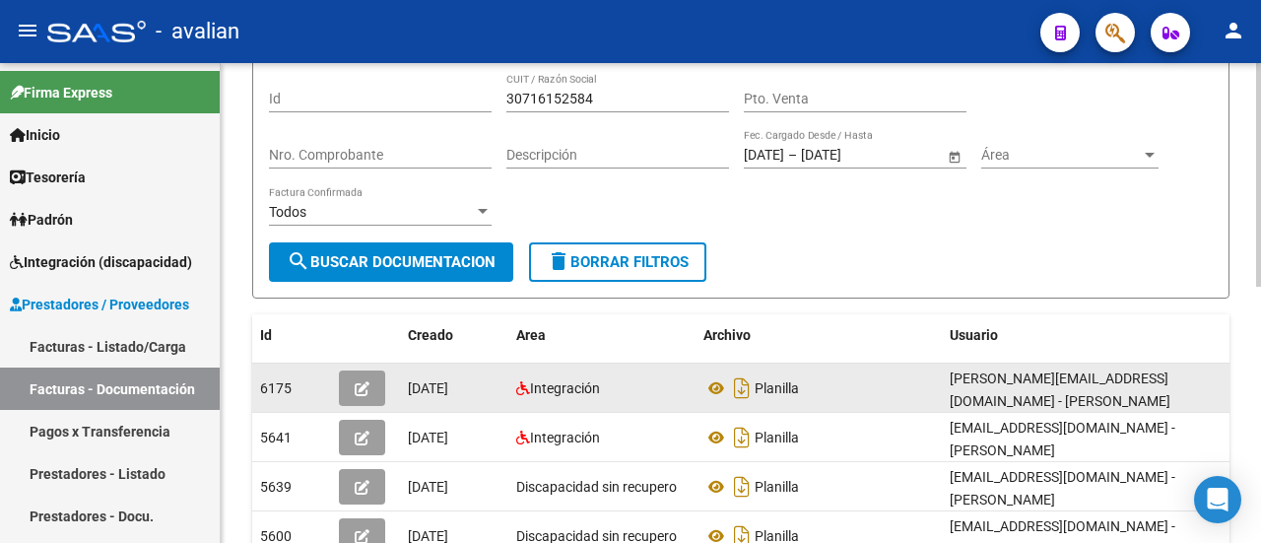
scroll to position [0, 0]
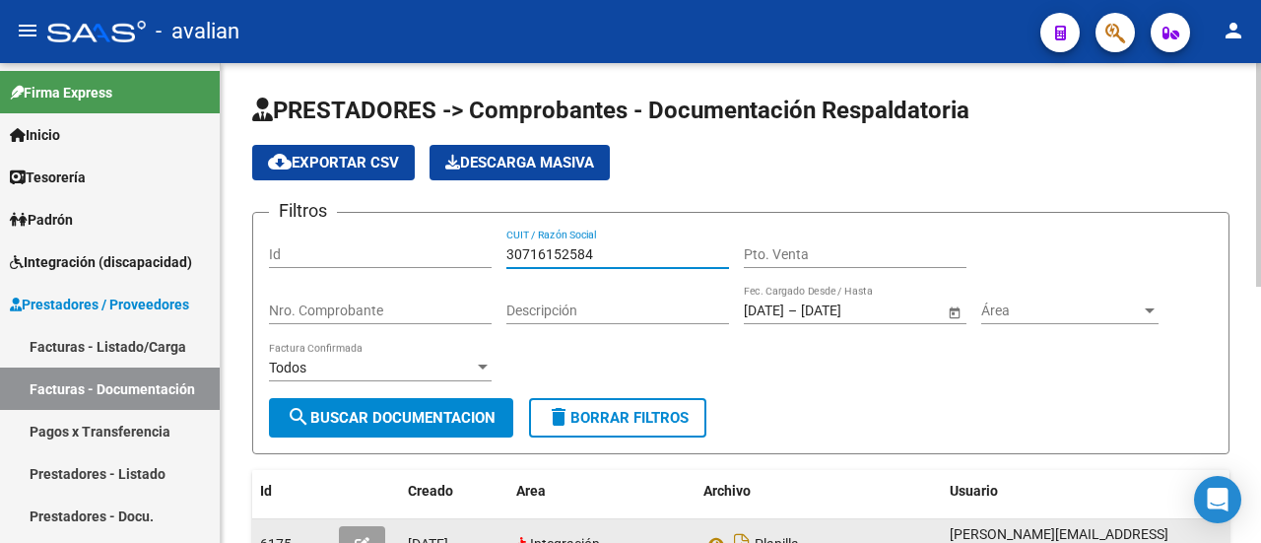
drag, startPoint x: 620, startPoint y: 246, endPoint x: 453, endPoint y: 258, distance: 167.8
click at [453, 258] on div "Filtros Id 30716152584 CUIT / Razón Social Pto. Venta Nro. Comprobante Descripc…" at bounding box center [740, 312] width 943 height 169
paste input "2342127959"
click at [423, 413] on span "search Buscar Documentacion" at bounding box center [391, 418] width 209 height 18
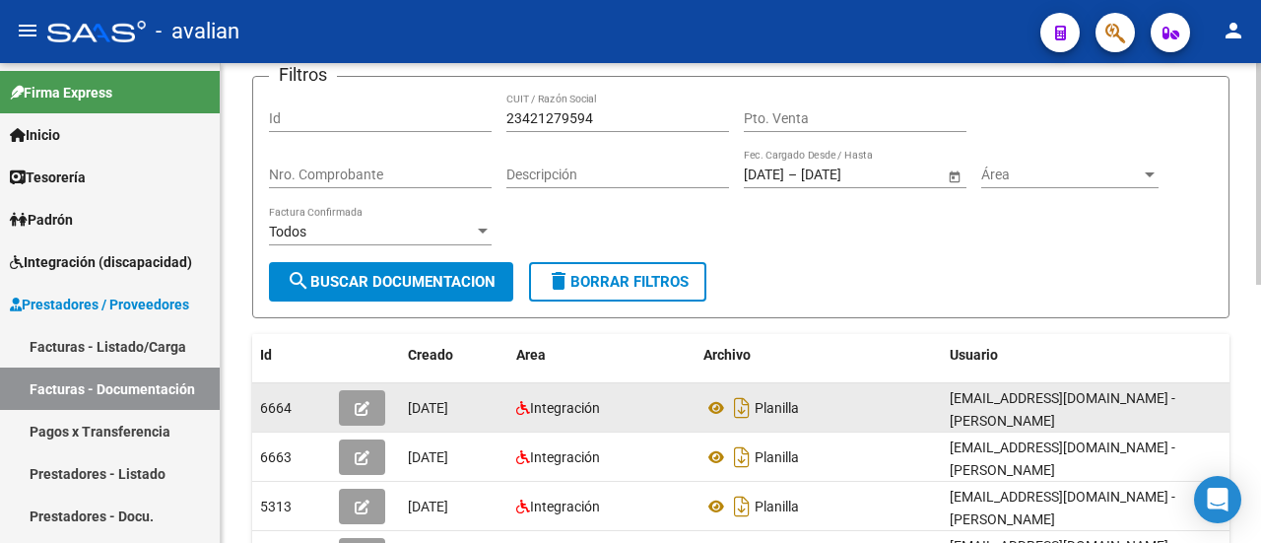
scroll to position [197, 0]
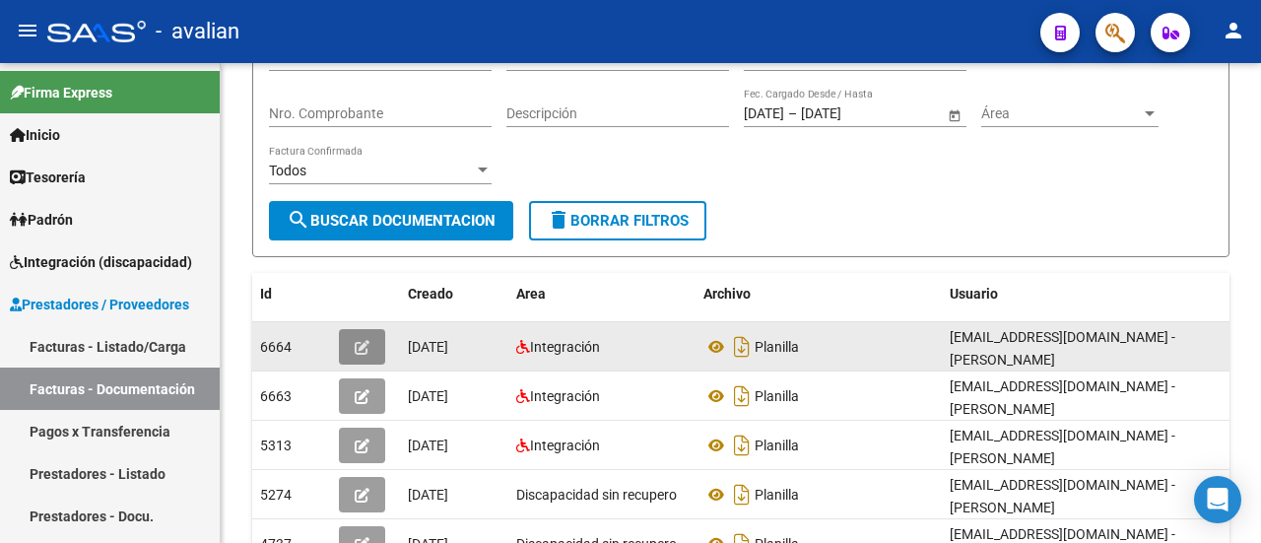
click at [374, 337] on button "button" at bounding box center [362, 346] width 46 height 35
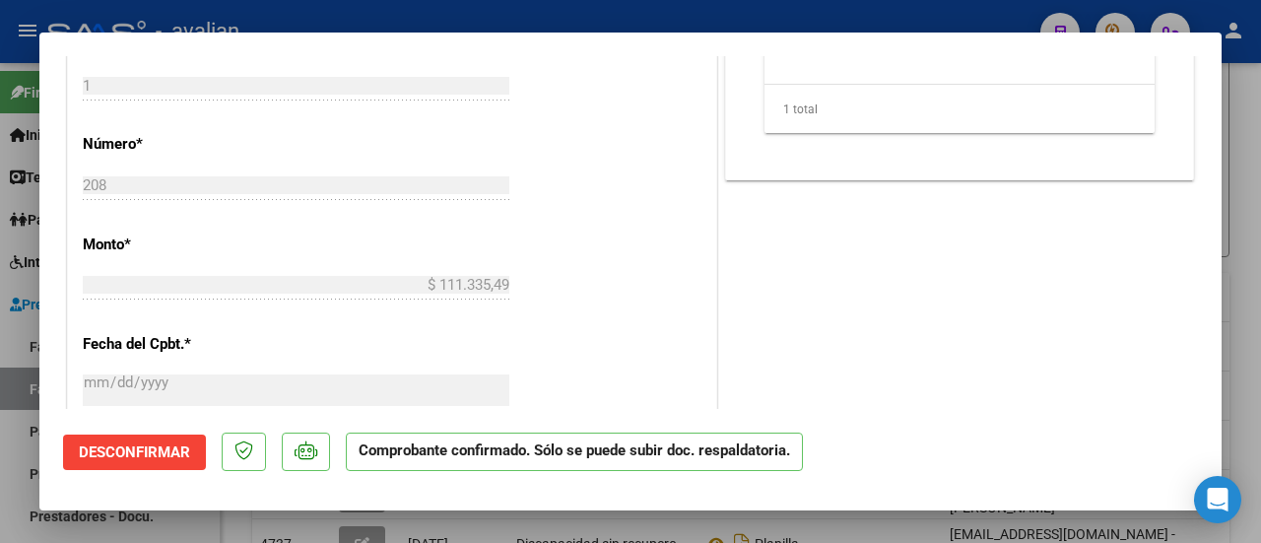
scroll to position [886, 0]
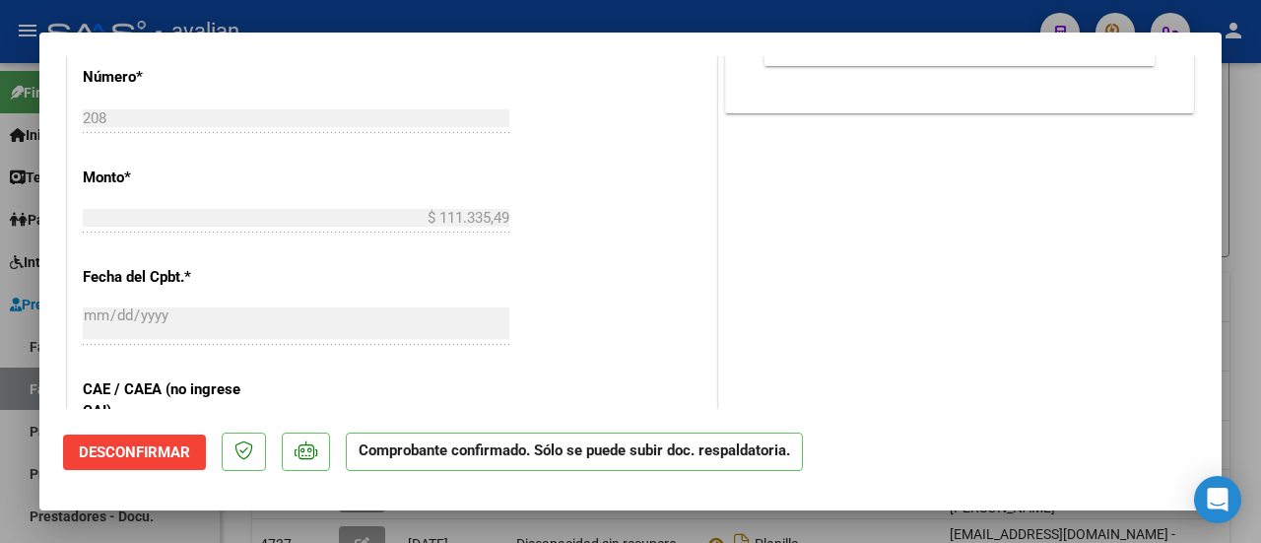
click at [847, 231] on div "PREAPROBACIÓN PARA INTEGRACION El afiliado figura en el ultimo padrón que tenem…" at bounding box center [959, 82] width 477 height 1781
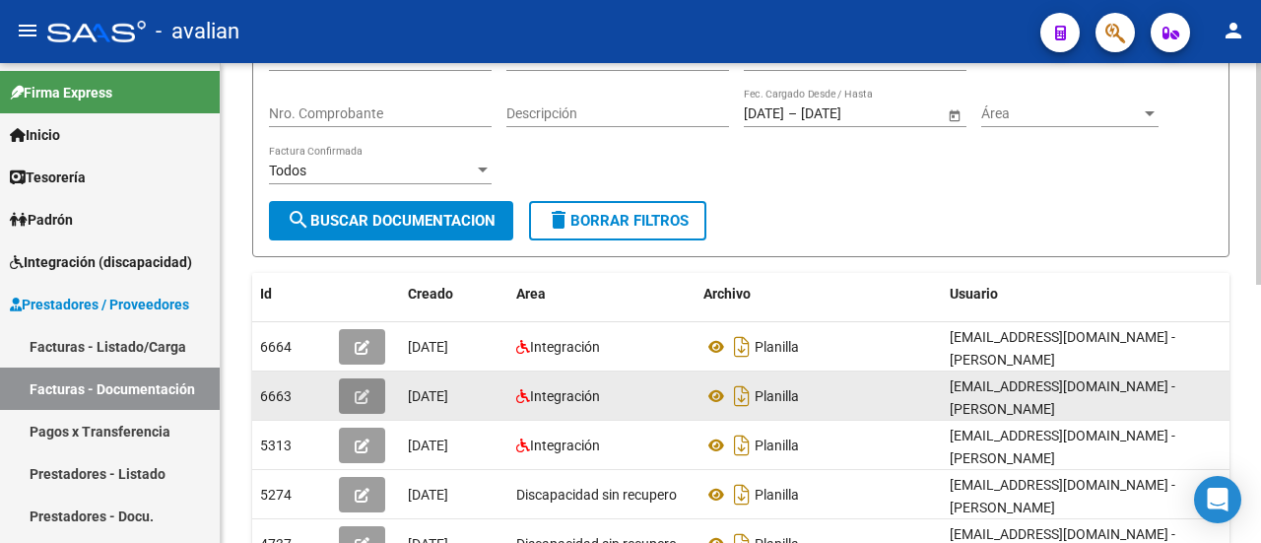
click at [368, 389] on icon "button" at bounding box center [362, 396] width 15 height 15
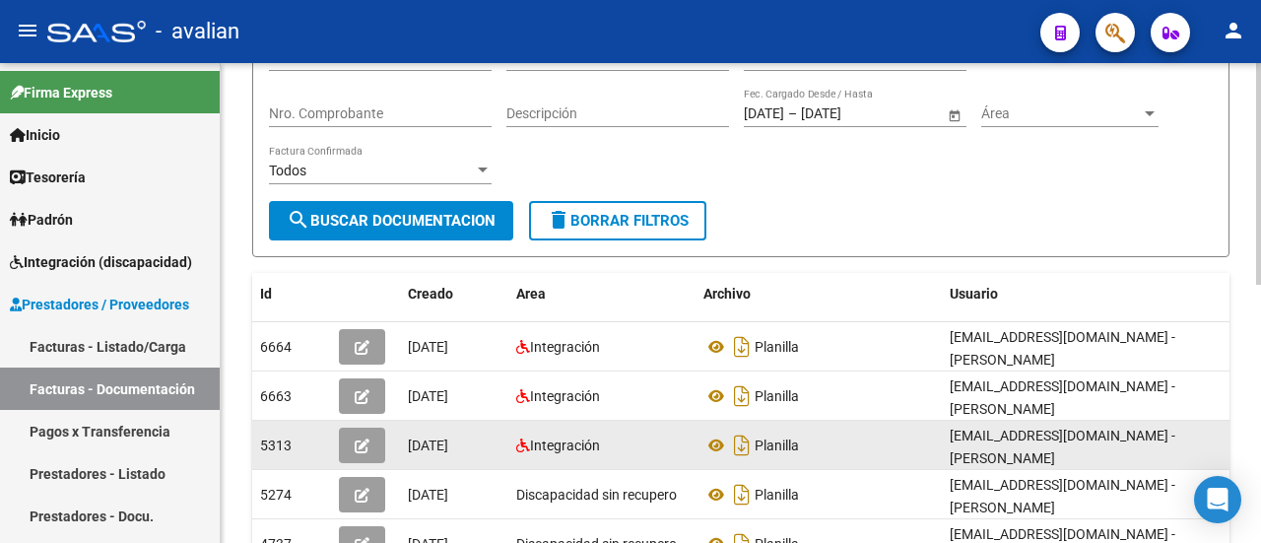
click at [362, 438] on icon "button" at bounding box center [362, 445] width 15 height 15
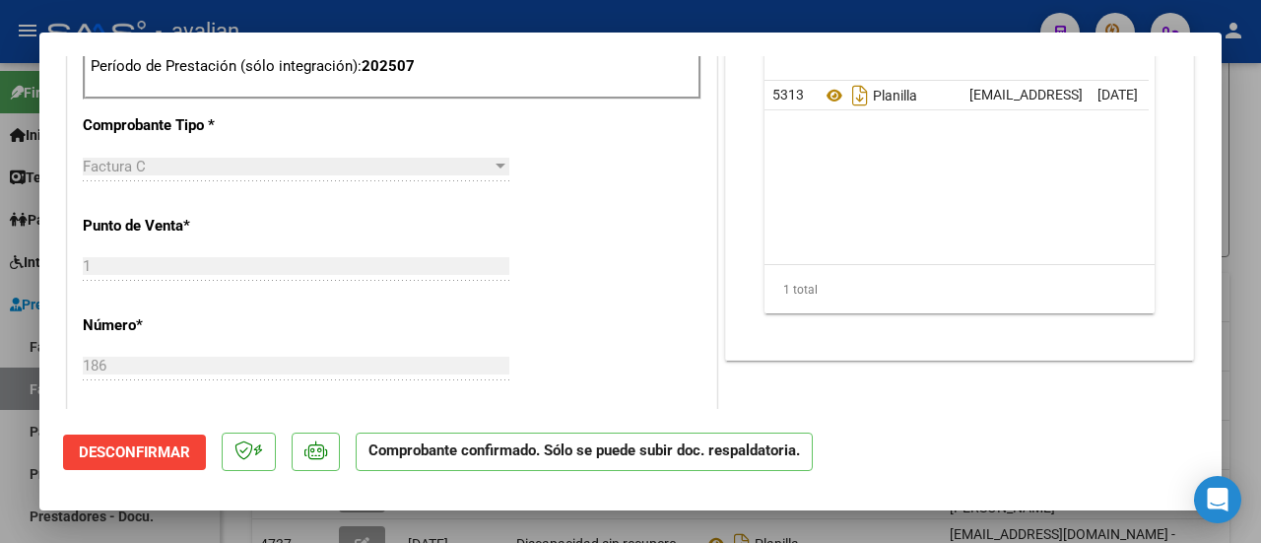
scroll to position [985, 0]
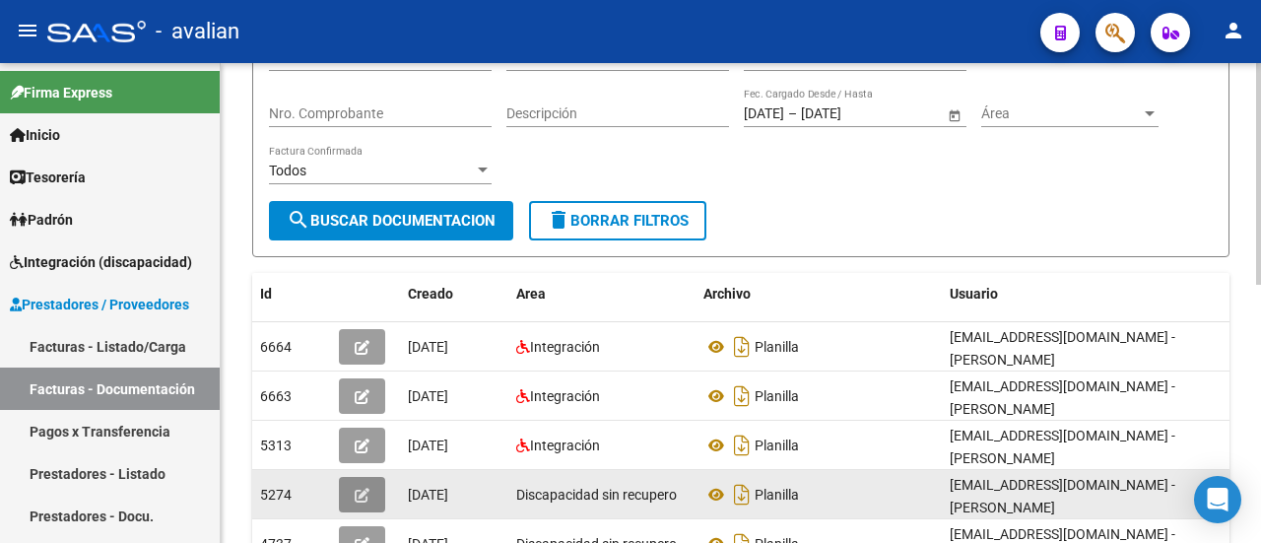
click at [366, 488] on icon "button" at bounding box center [362, 495] width 15 height 15
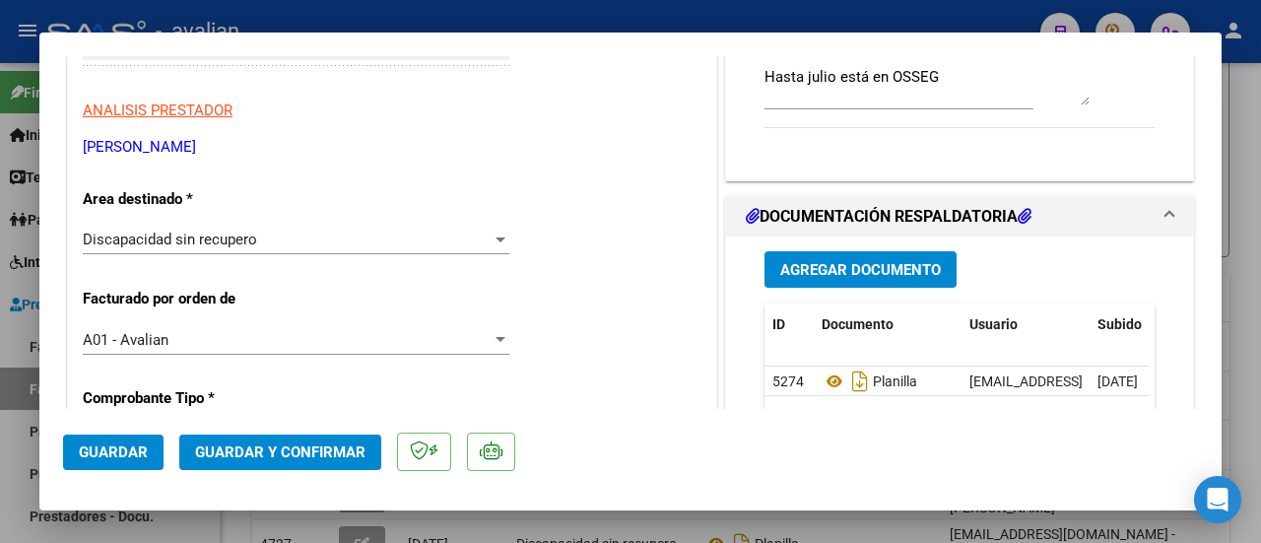
scroll to position [98, 0]
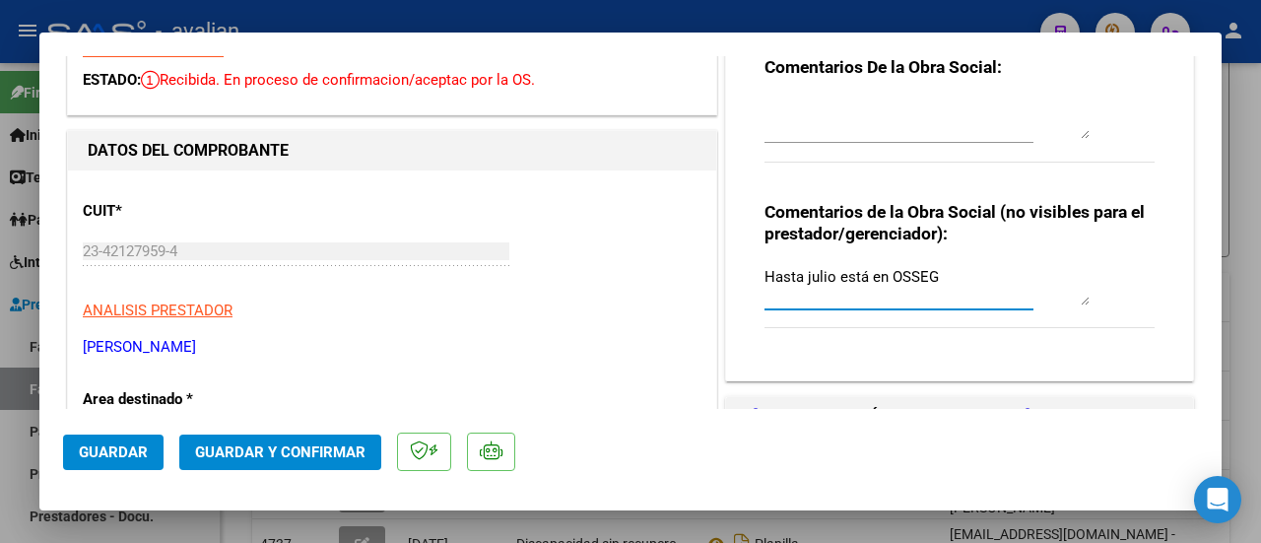
drag, startPoint x: 930, startPoint y: 275, endPoint x: 750, endPoint y: 277, distance: 179.3
click at [750, 277] on div "Comentarios De la Obra Social: Comentarios de la Obra Social (no visibles para …" at bounding box center [959, 195] width 420 height 341
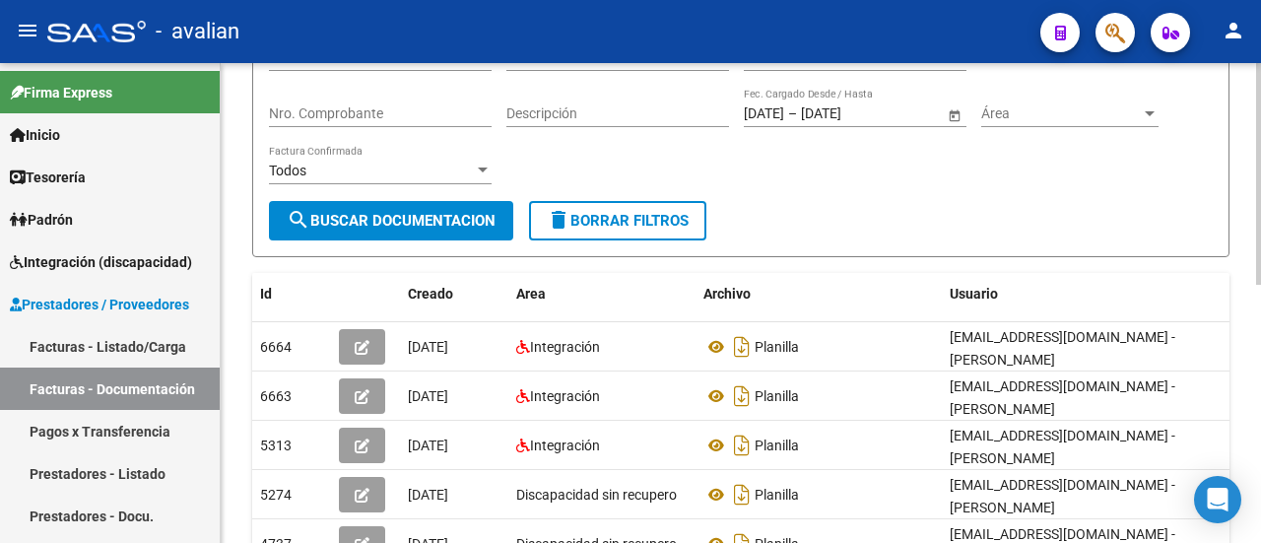
scroll to position [0, 0]
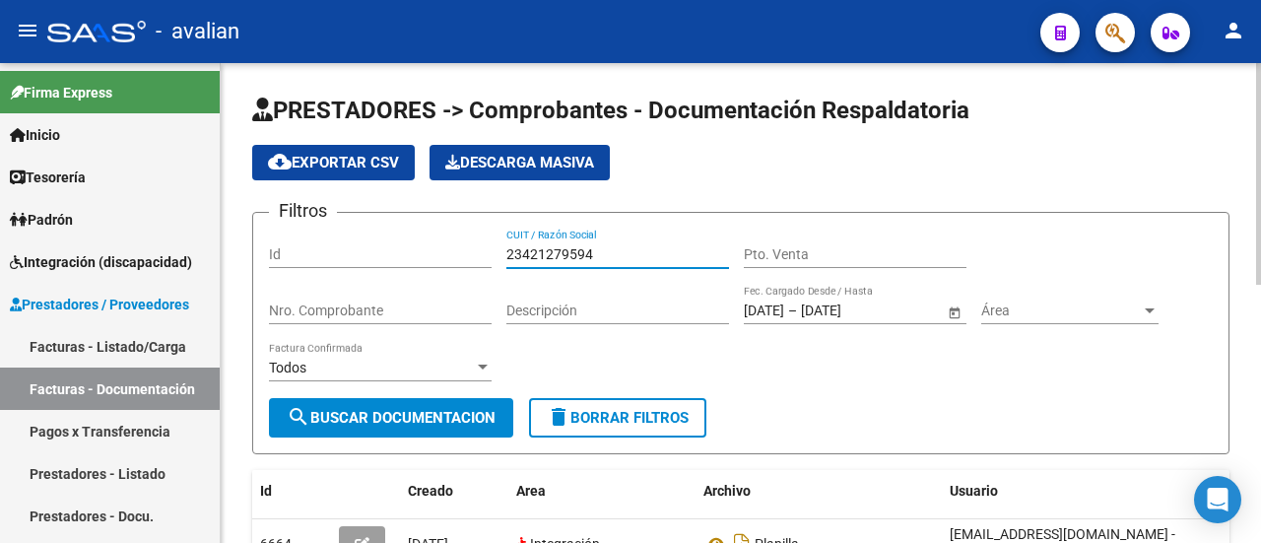
drag, startPoint x: 603, startPoint y: 260, endPoint x: 404, endPoint y: 247, distance: 199.4
click at [404, 247] on div "Filtros Id 23421279594 CUIT / Razón Social Pto. Venta Nro. Comprobante Descripc…" at bounding box center [740, 312] width 943 height 169
paste input "7287645819"
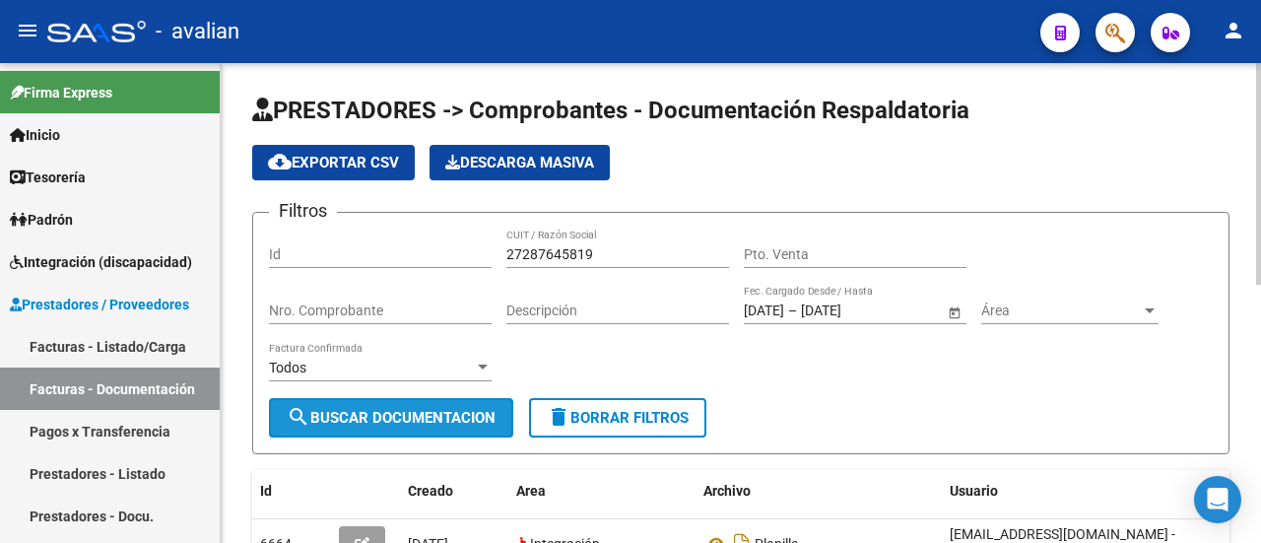
click at [418, 407] on button "search Buscar Documentacion" at bounding box center [391, 417] width 244 height 39
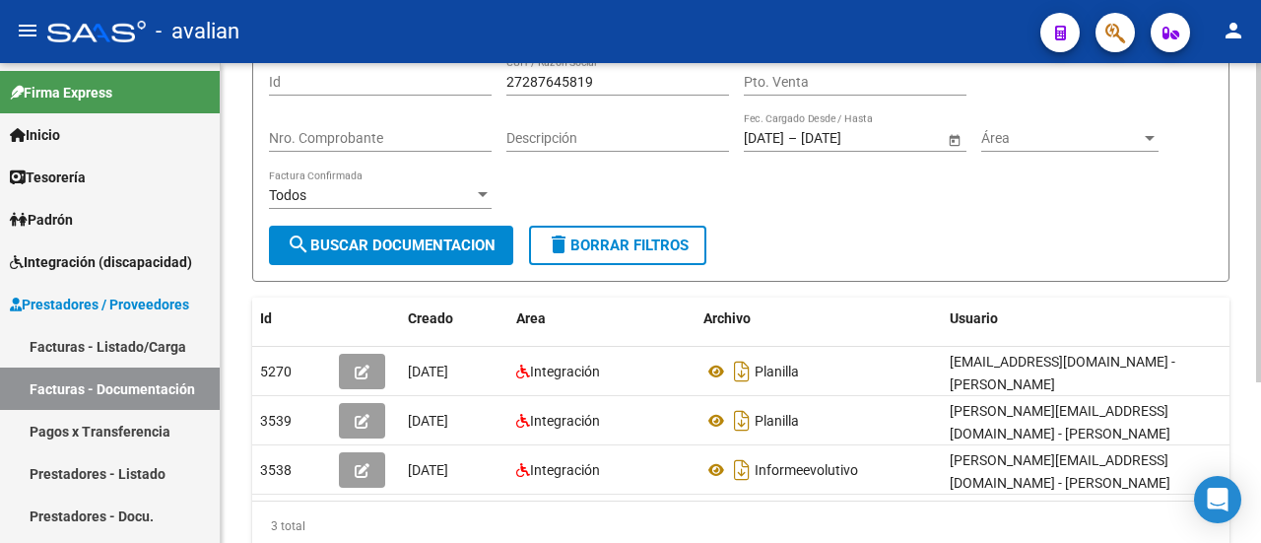
scroll to position [197, 0]
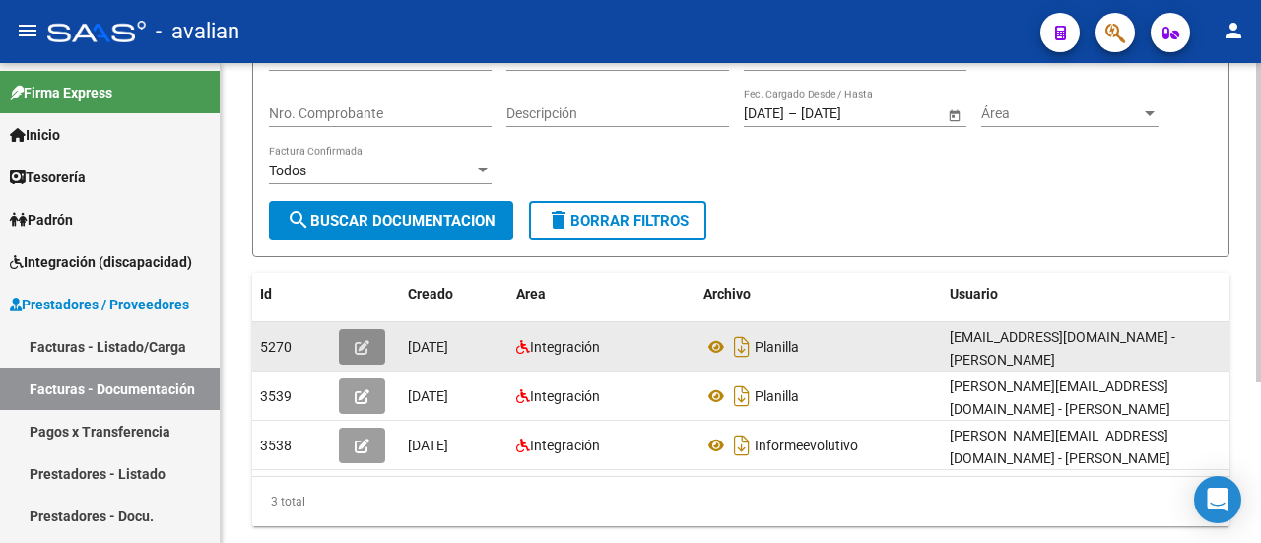
click at [364, 340] on icon "button" at bounding box center [362, 347] width 15 height 15
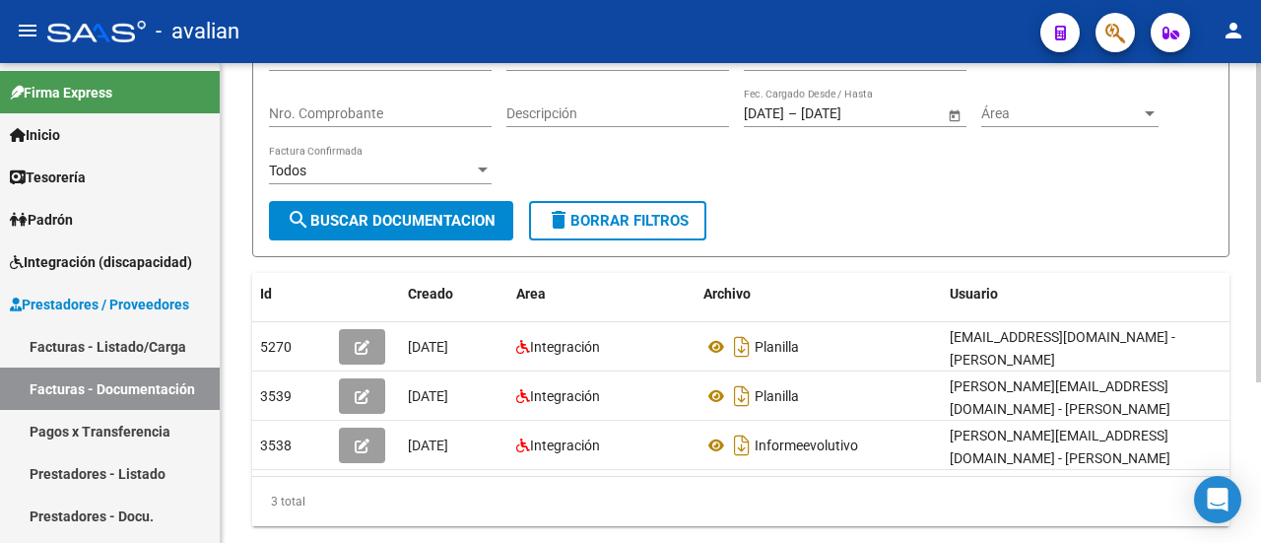
scroll to position [0, 0]
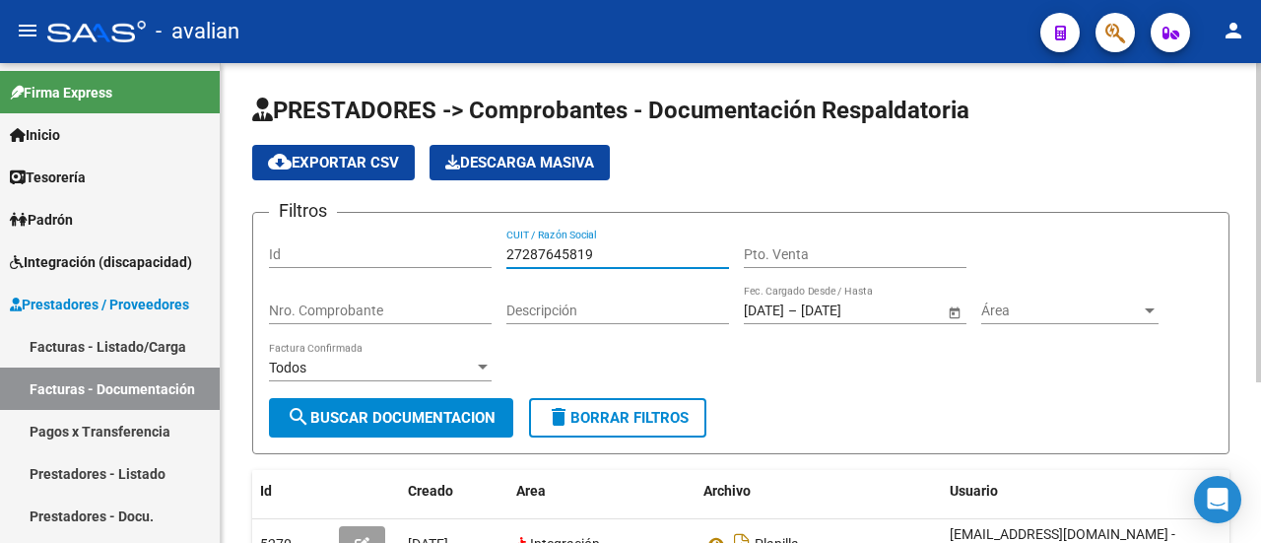
drag, startPoint x: 592, startPoint y: 251, endPoint x: 481, endPoint y: 249, distance: 111.3
click at [481, 249] on div "Filtros Id 27287645819 CUIT / Razón Social Pto. Venta Nro. Comprobante Descripc…" at bounding box center [740, 312] width 943 height 169
paste input "3323329494"
click at [424, 413] on span "search Buscar Documentacion" at bounding box center [391, 418] width 209 height 18
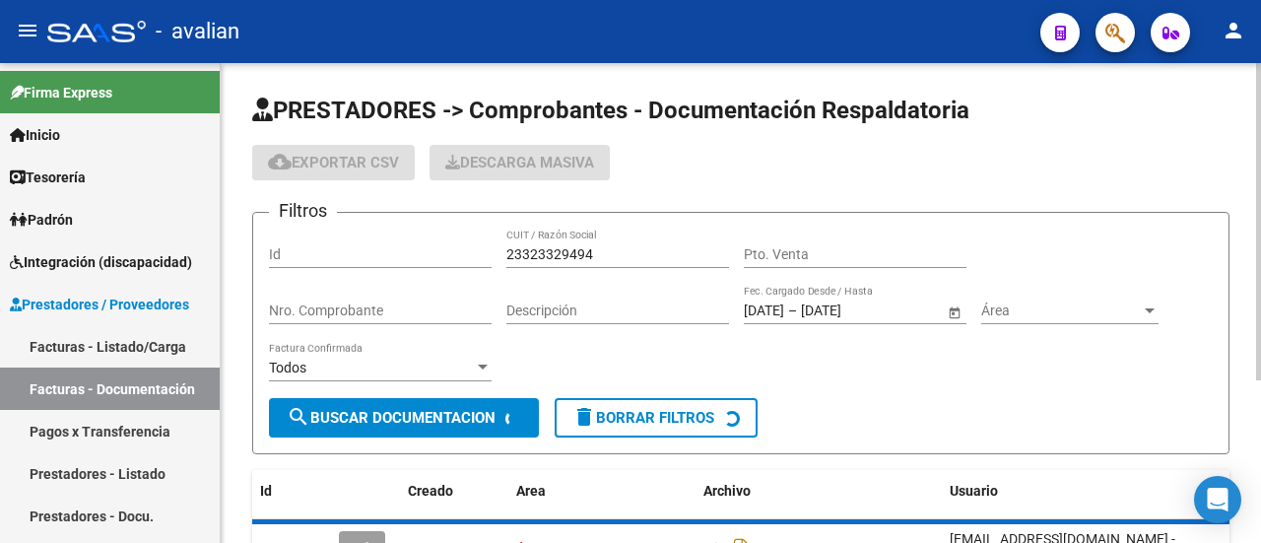
scroll to position [197, 0]
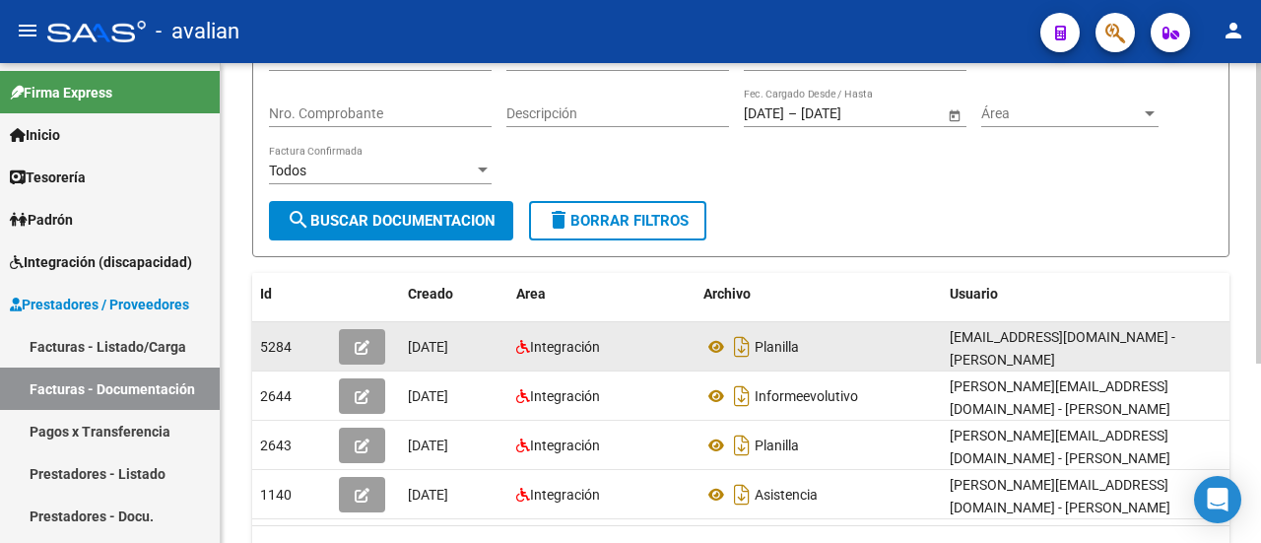
click at [345, 342] on button "button" at bounding box center [362, 346] width 46 height 35
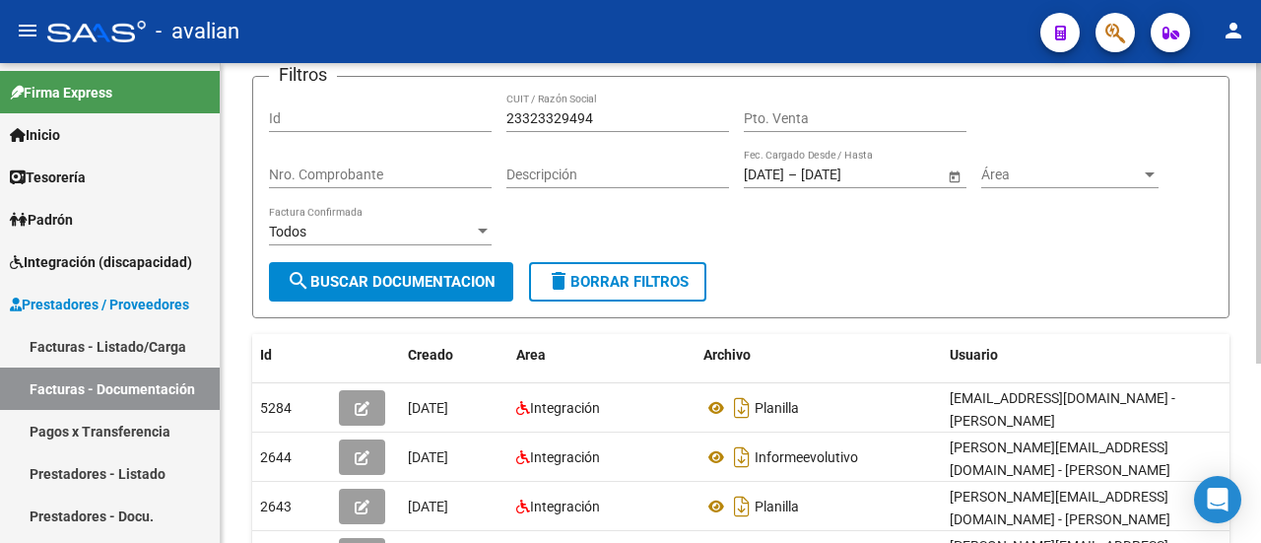
scroll to position [0, 0]
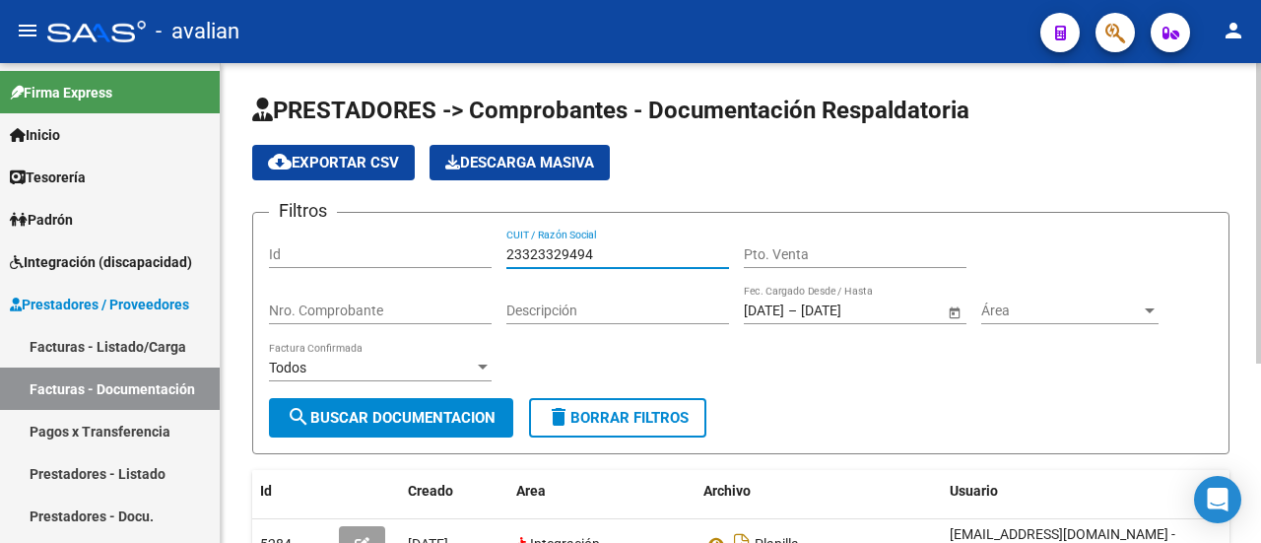
drag, startPoint x: 615, startPoint y: 255, endPoint x: 483, endPoint y: 243, distance: 132.5
click at [483, 243] on div "Filtros Id 23323329494 CUIT / Razón Social Pto. Venta Nro. Comprobante Descripc…" at bounding box center [740, 312] width 943 height 169
paste input "7229106428"
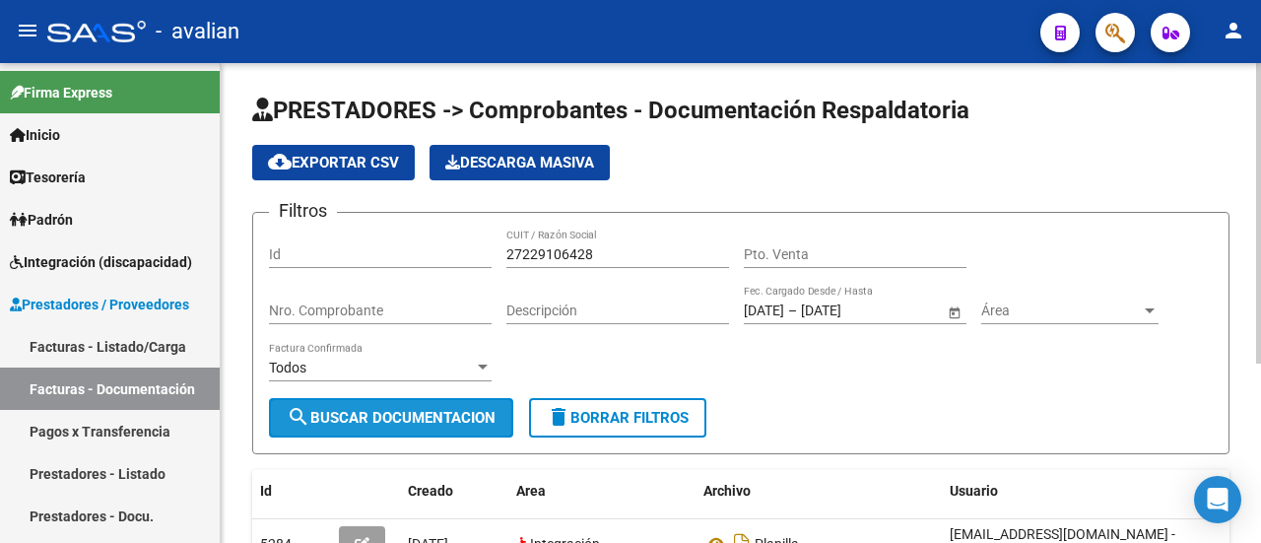
click at [420, 412] on span "search Buscar Documentacion" at bounding box center [391, 418] width 209 height 18
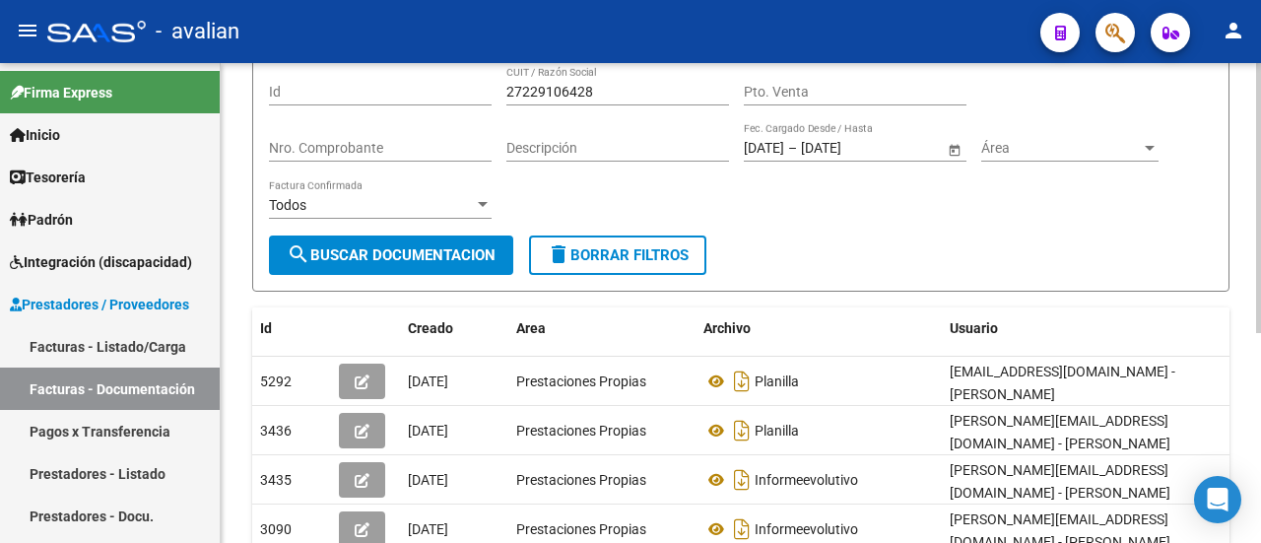
scroll to position [197, 0]
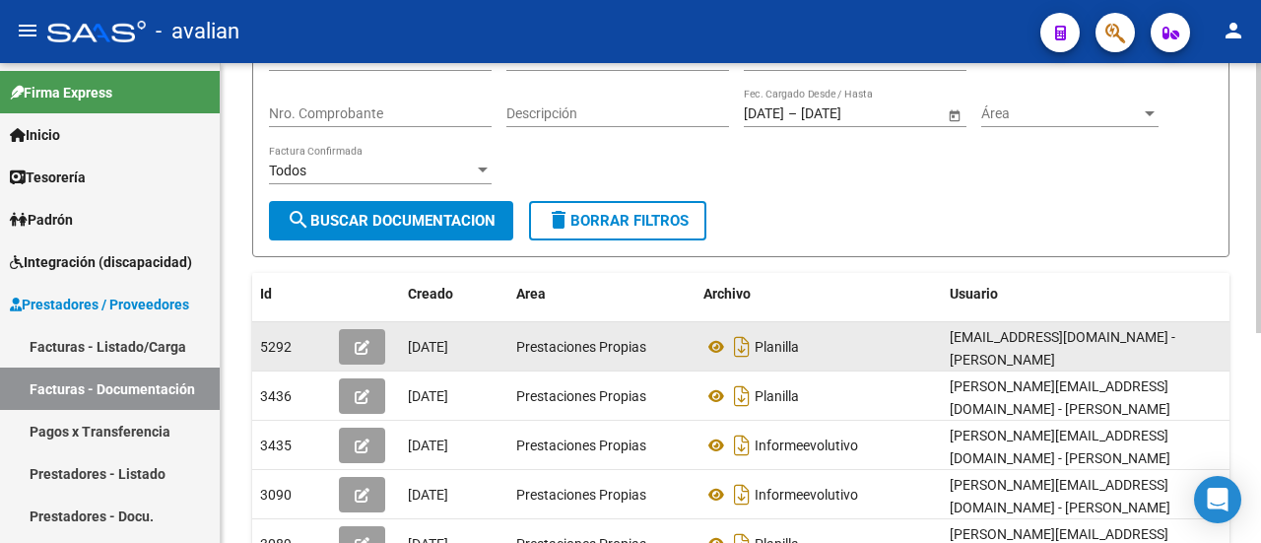
click at [360, 342] on icon "button" at bounding box center [362, 347] width 15 height 15
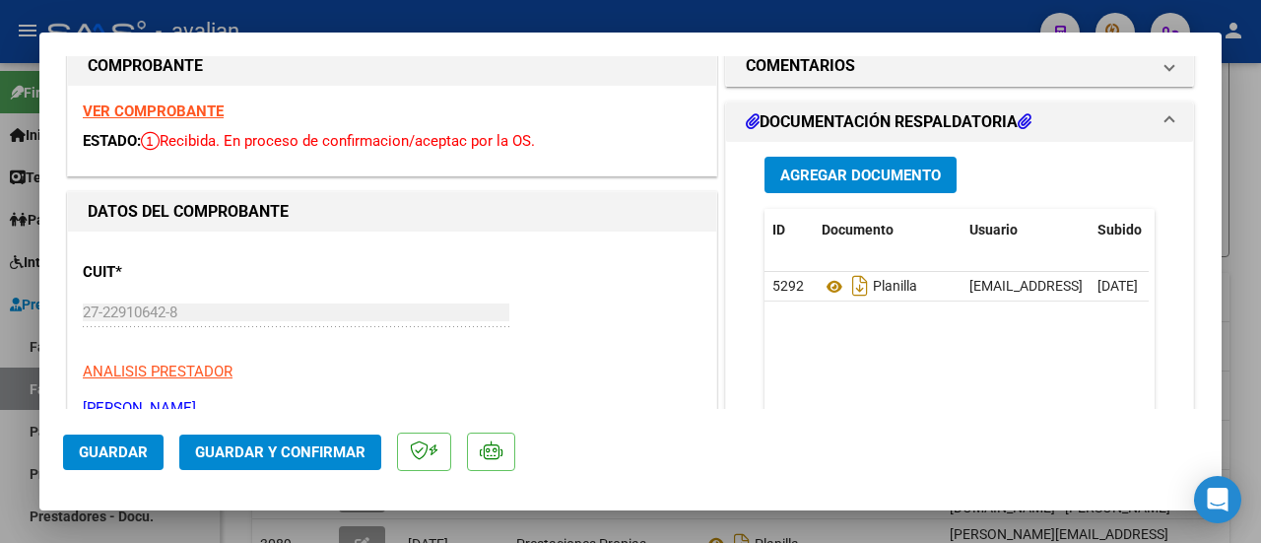
scroll to position [0, 0]
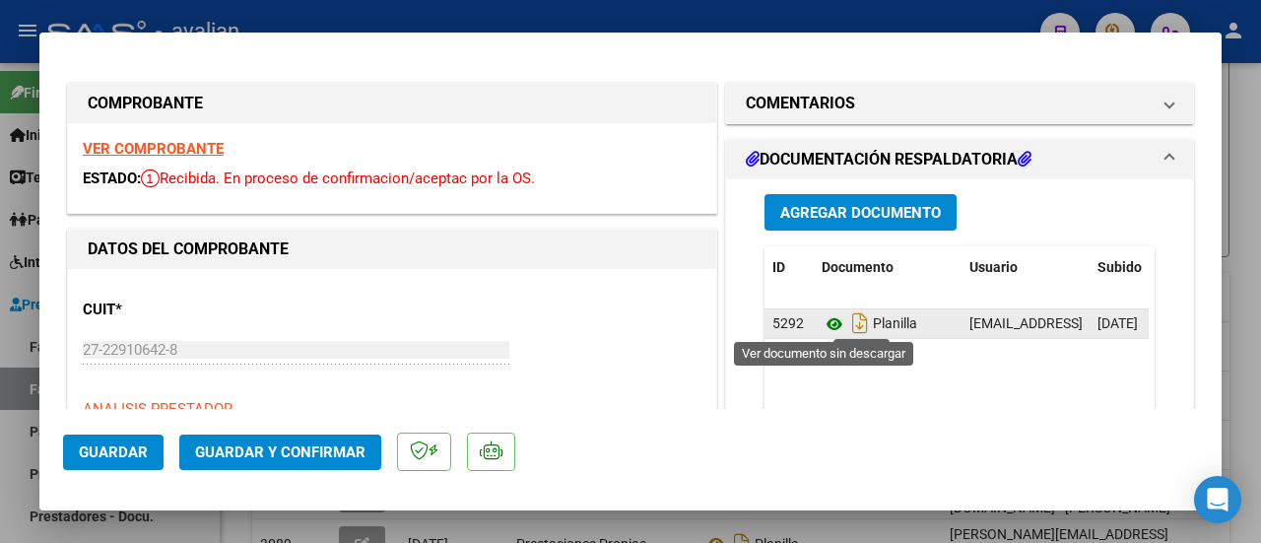
click at [831, 319] on icon at bounding box center [834, 324] width 26 height 24
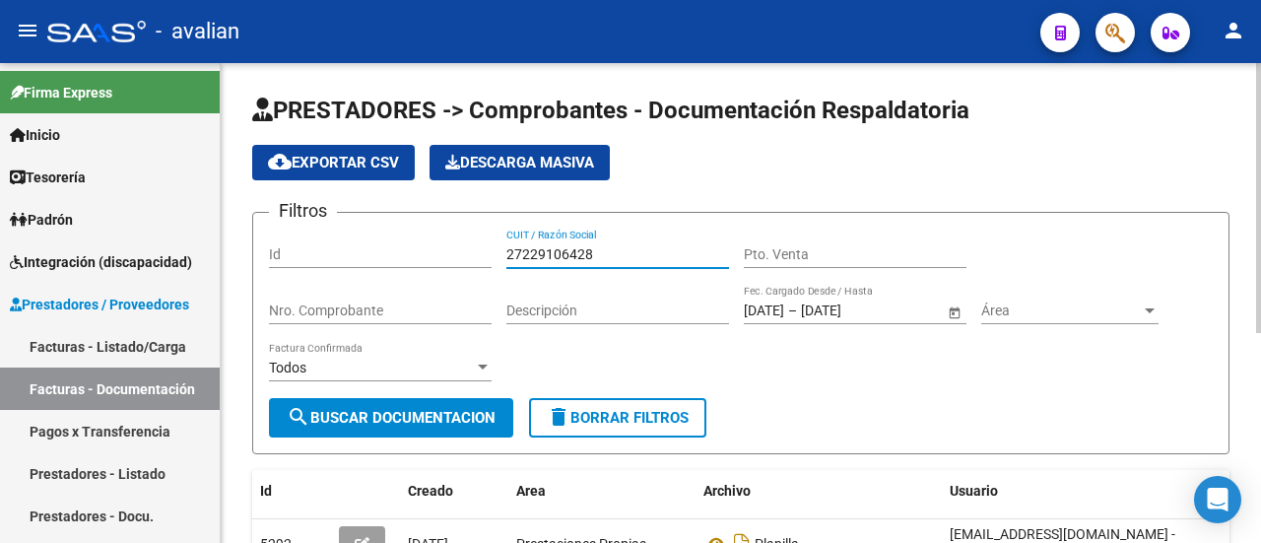
drag, startPoint x: 603, startPoint y: 254, endPoint x: 481, endPoint y: 241, distance: 122.8
click at [481, 241] on div "Filtros Id 27229106428 CUIT / Razón Social Pto. Venta Nro. Comprobante Descripc…" at bounding box center [740, 312] width 943 height 169
paste input "421102371"
click at [426, 415] on span "search Buscar Documentacion" at bounding box center [391, 418] width 209 height 18
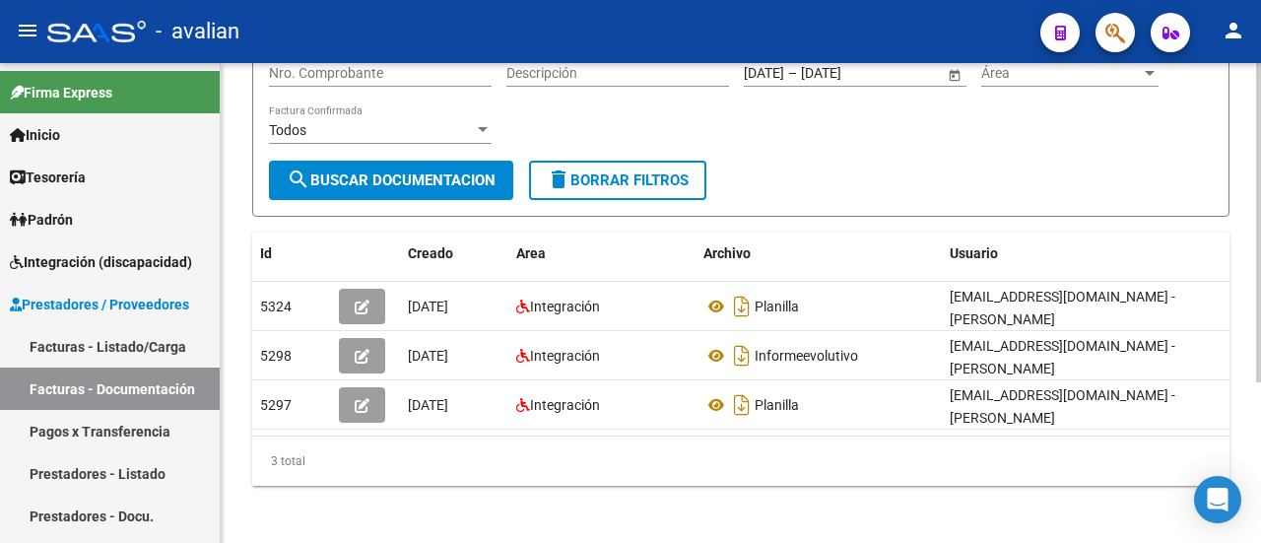
scroll to position [241, 0]
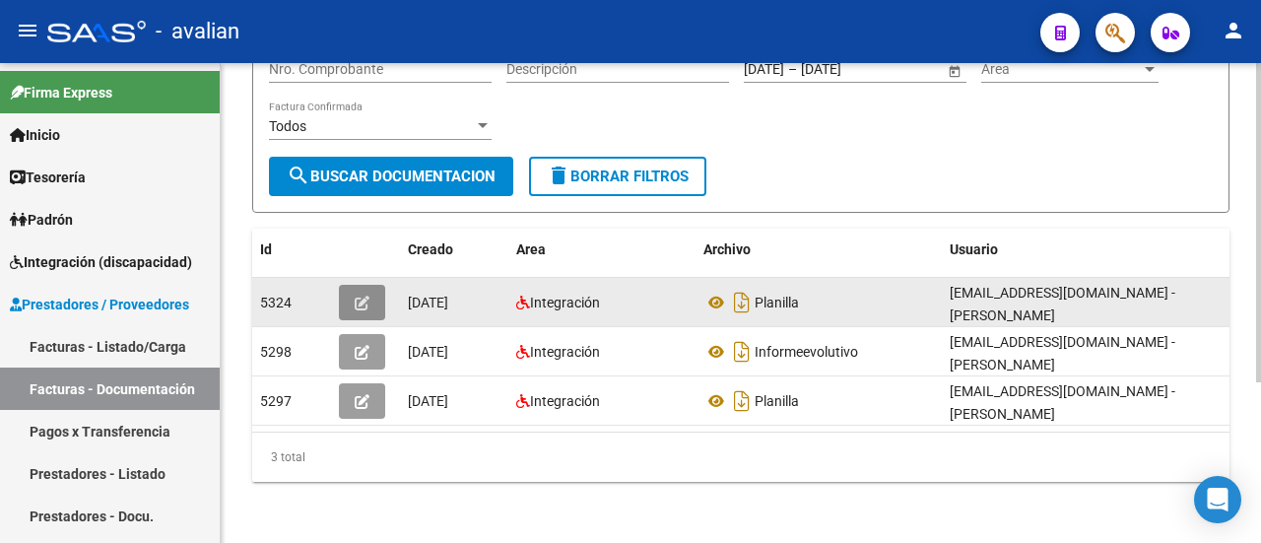
click at [367, 308] on button "button" at bounding box center [362, 302] width 46 height 35
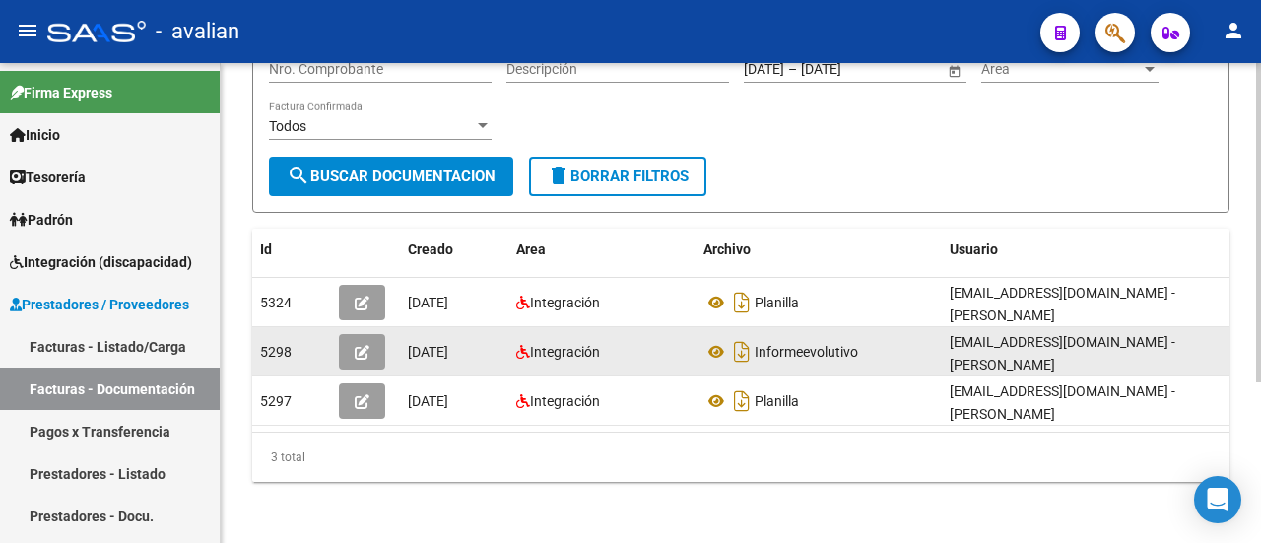
click at [365, 345] on icon "button" at bounding box center [362, 352] width 15 height 15
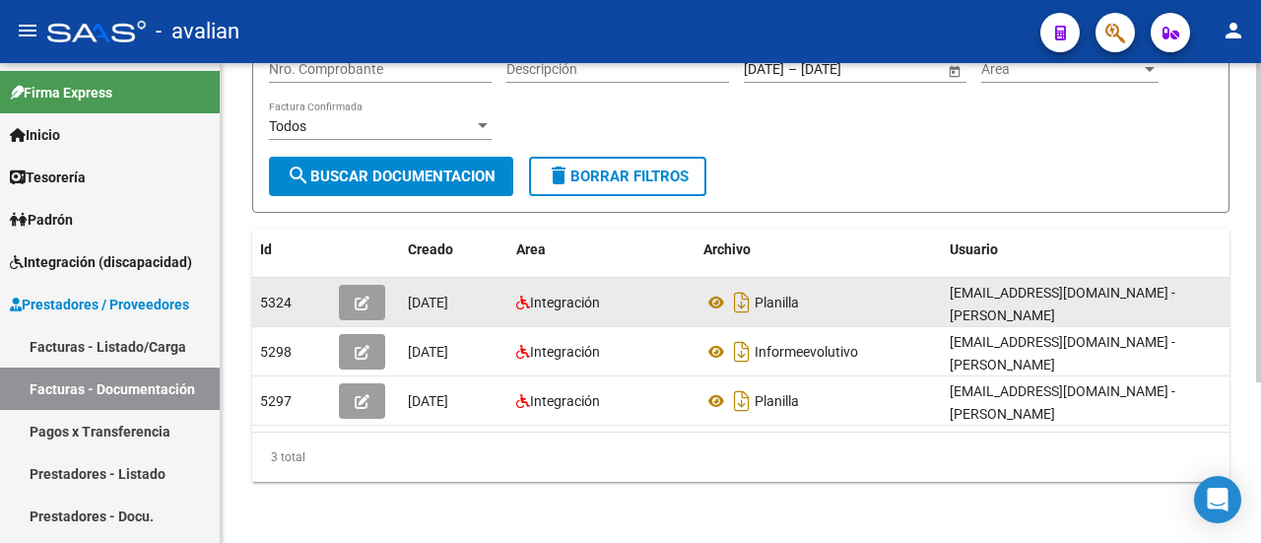
click at [374, 289] on button "button" at bounding box center [362, 302] width 46 height 35
click at [359, 293] on span "button" at bounding box center [362, 302] width 15 height 18
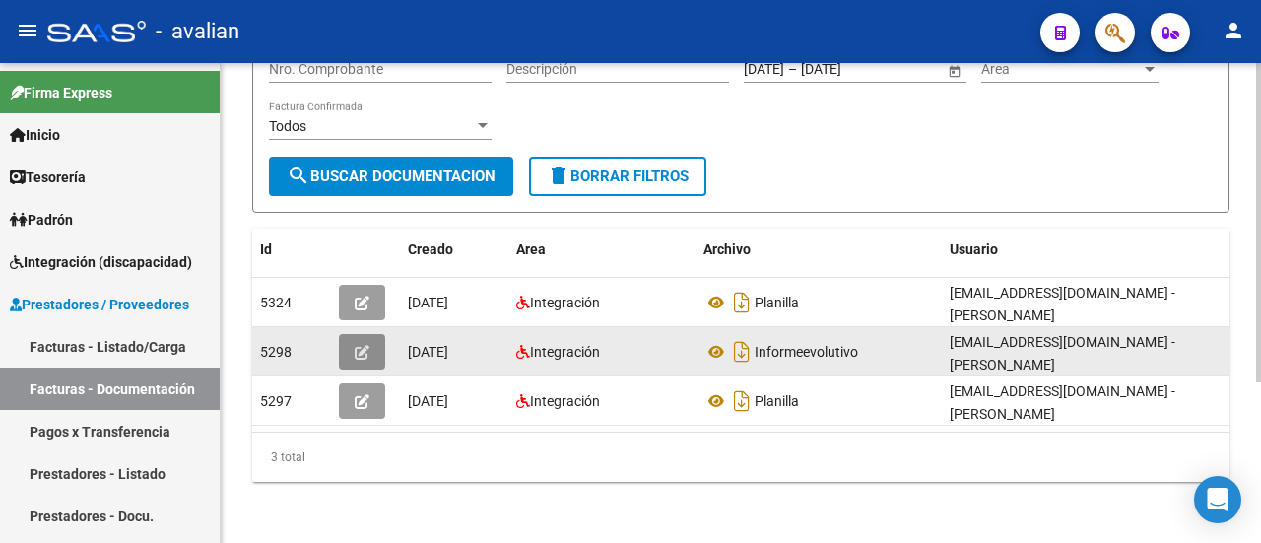
click at [368, 345] on icon "button" at bounding box center [362, 352] width 15 height 15
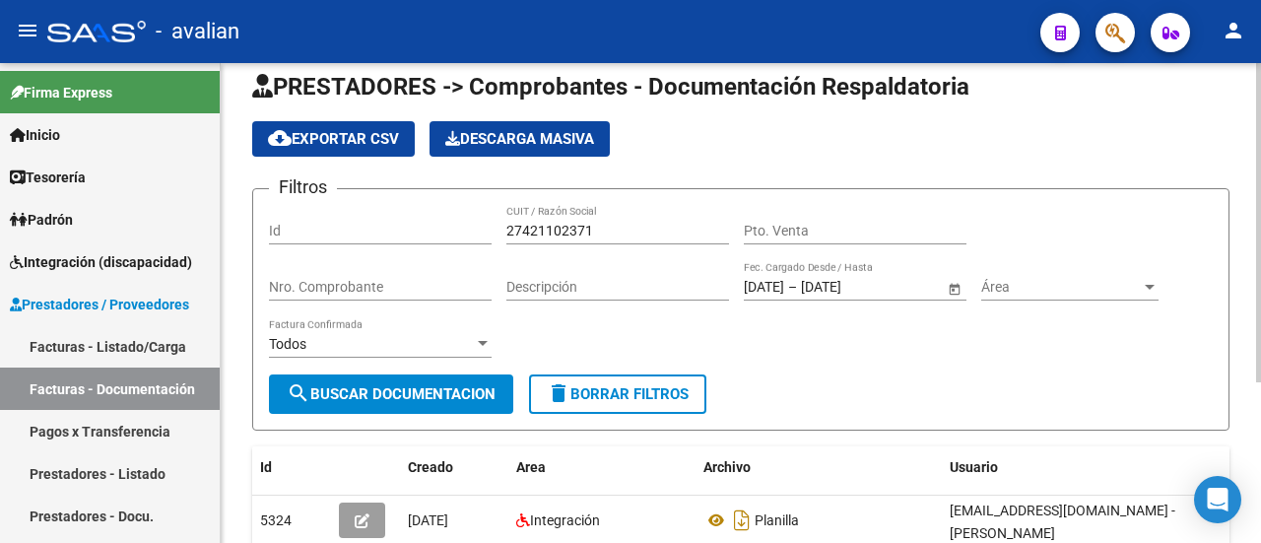
scroll to position [0, 0]
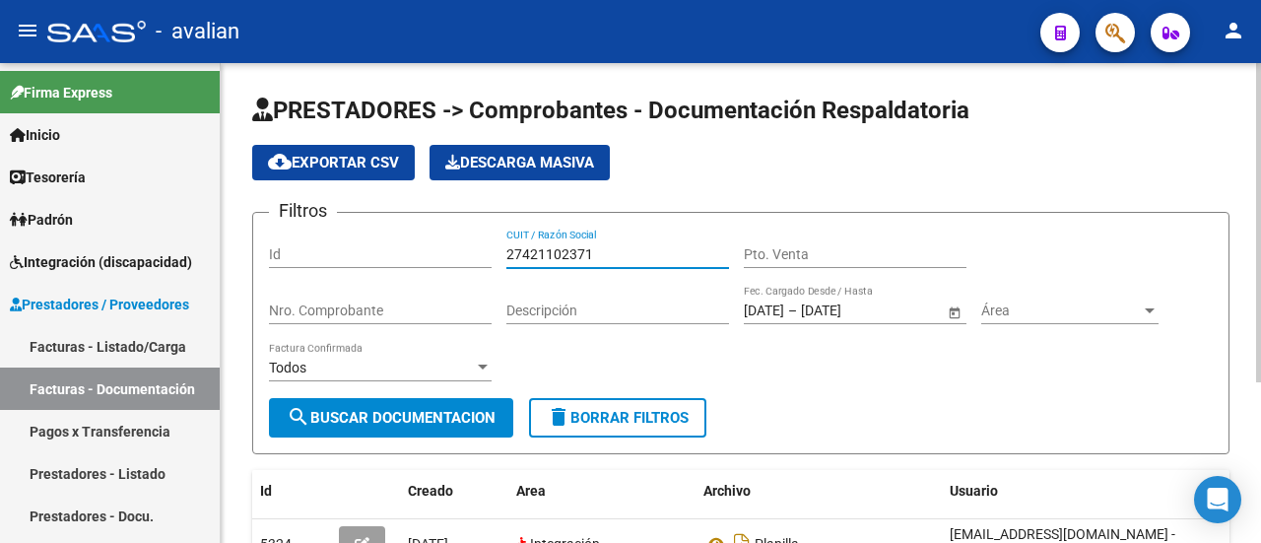
drag, startPoint x: 624, startPoint y: 248, endPoint x: 465, endPoint y: 231, distance: 160.4
click at [465, 231] on div "Filtros Id 27421102371 CUIT / Razón Social Pto. Venta Nro. Comprobante Descripc…" at bounding box center [740, 312] width 943 height 169
paste input "204264665"
click at [433, 405] on button "search Buscar Documentacion" at bounding box center [391, 417] width 244 height 39
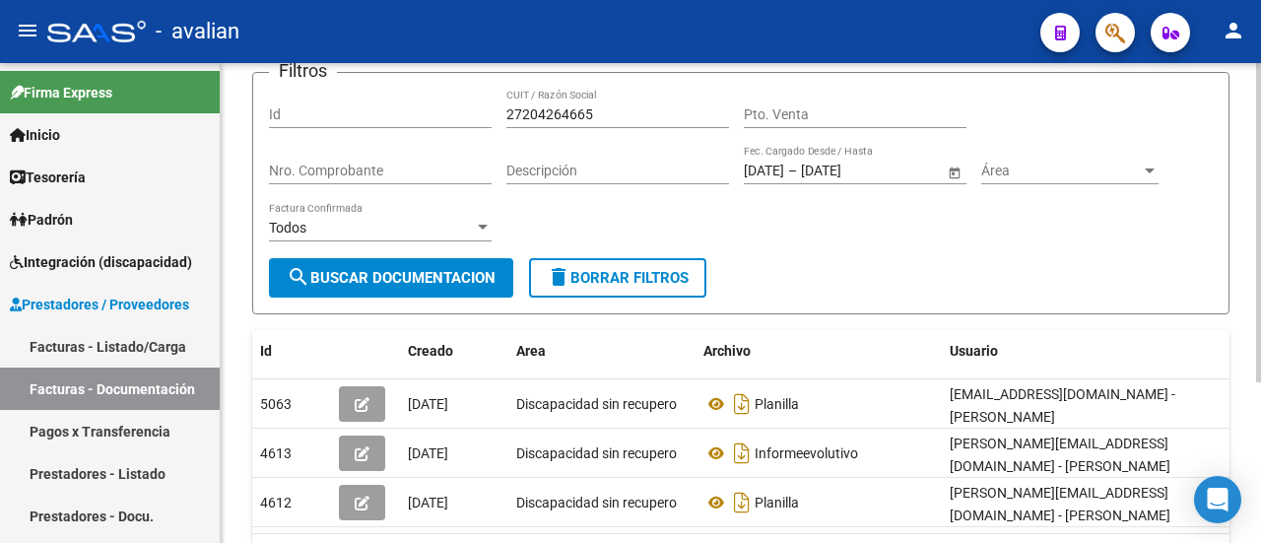
scroll to position [197, 0]
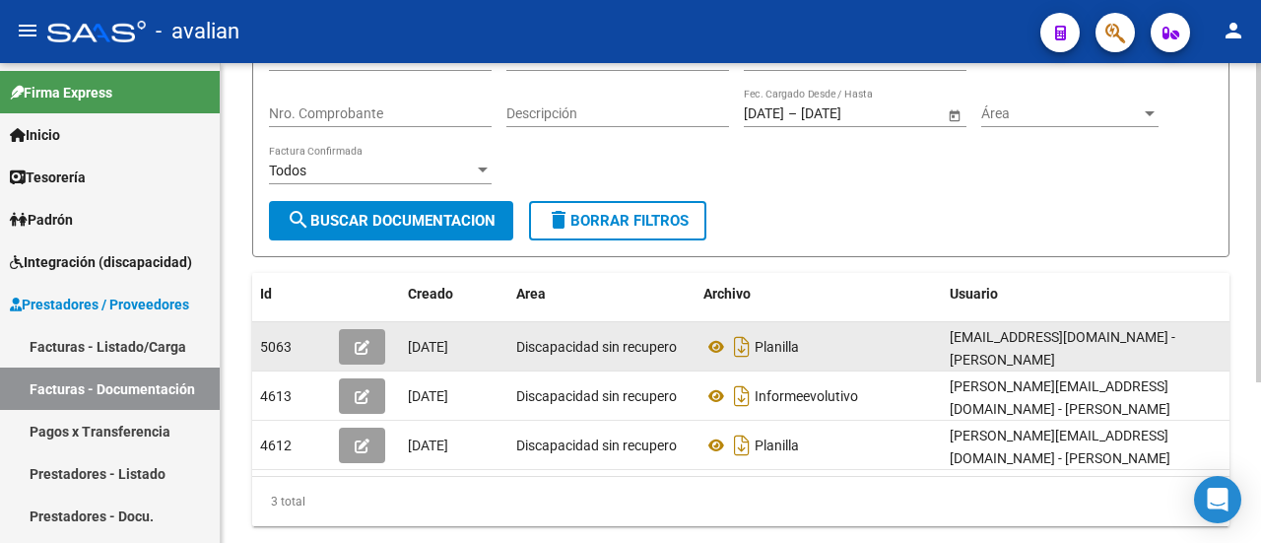
click at [381, 348] on button "button" at bounding box center [362, 346] width 46 height 35
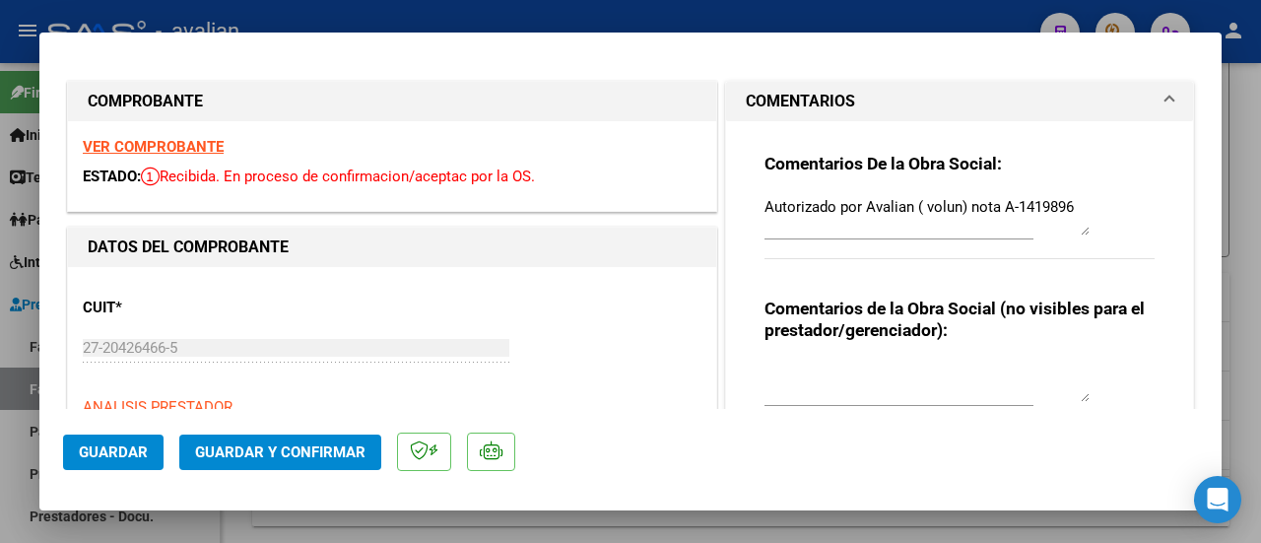
scroll to position [0, 0]
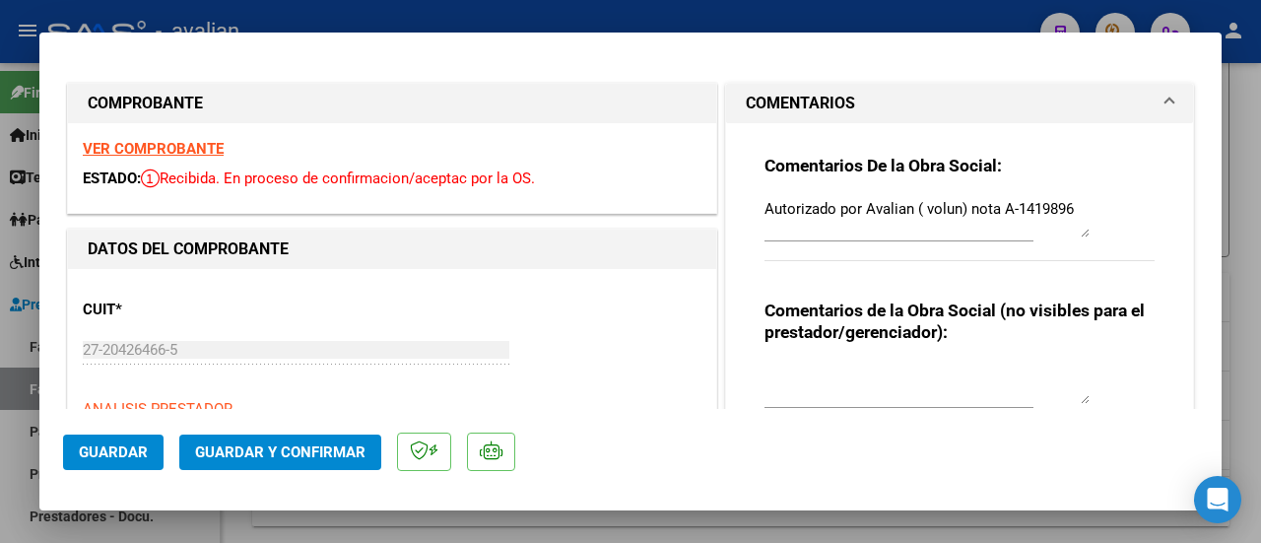
click at [1073, 235] on textarea "Autorizado por Avalian ( volun) nota A-1419896" at bounding box center [926, 217] width 325 height 39
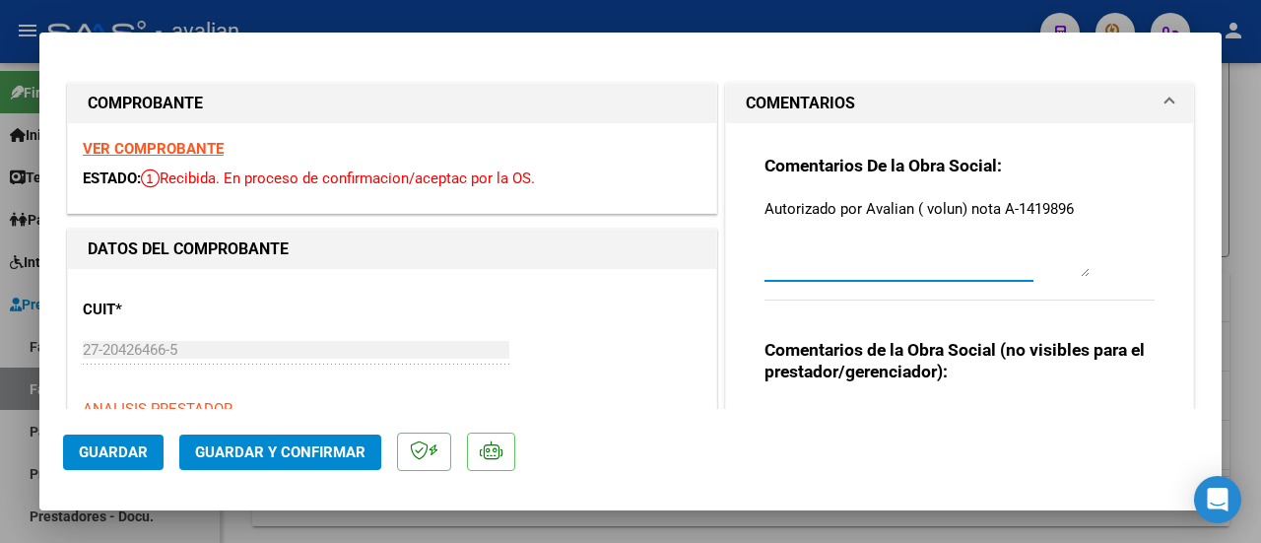
drag, startPoint x: 1073, startPoint y: 235, endPoint x: 1082, endPoint y: 275, distance: 40.4
click at [1082, 275] on div "Comentarios De la Obra Social: Autorizado por [PERSON_NAME] ( volun) nota A-141…" at bounding box center [959, 238] width 390 height 166
drag, startPoint x: 759, startPoint y: 207, endPoint x: 1079, endPoint y: 212, distance: 320.1
click at [1079, 212] on textarea "Autorizado por Avalian ( volun) nota A-1419896" at bounding box center [926, 237] width 325 height 79
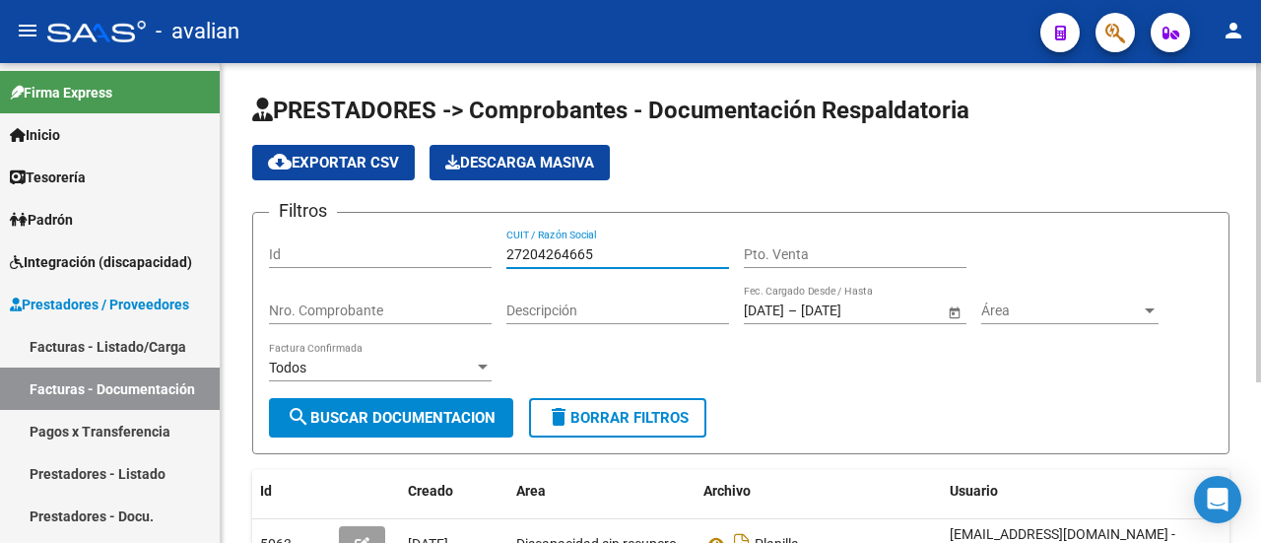
drag, startPoint x: 628, startPoint y: 249, endPoint x: 479, endPoint y: 242, distance: 149.9
click at [479, 242] on div "Filtros Id 27204264665 CUIT / Razón Social Pto. Venta Nro. Comprobante Descripc…" at bounding box center [740, 312] width 943 height 169
paste input "300861771"
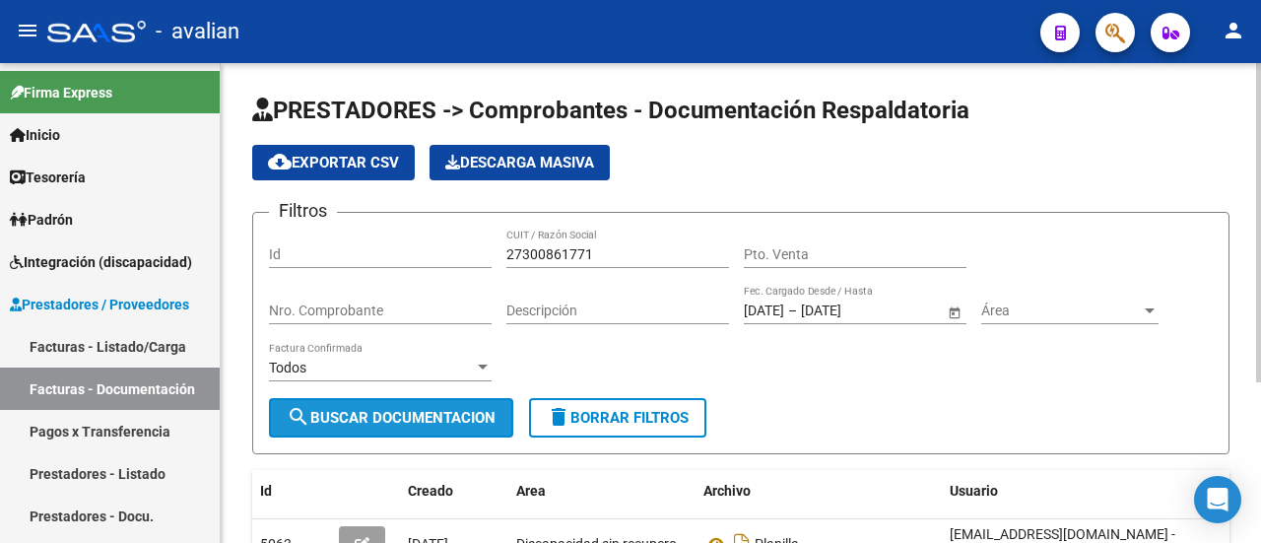
click at [441, 406] on button "search Buscar Documentacion" at bounding box center [391, 417] width 244 height 39
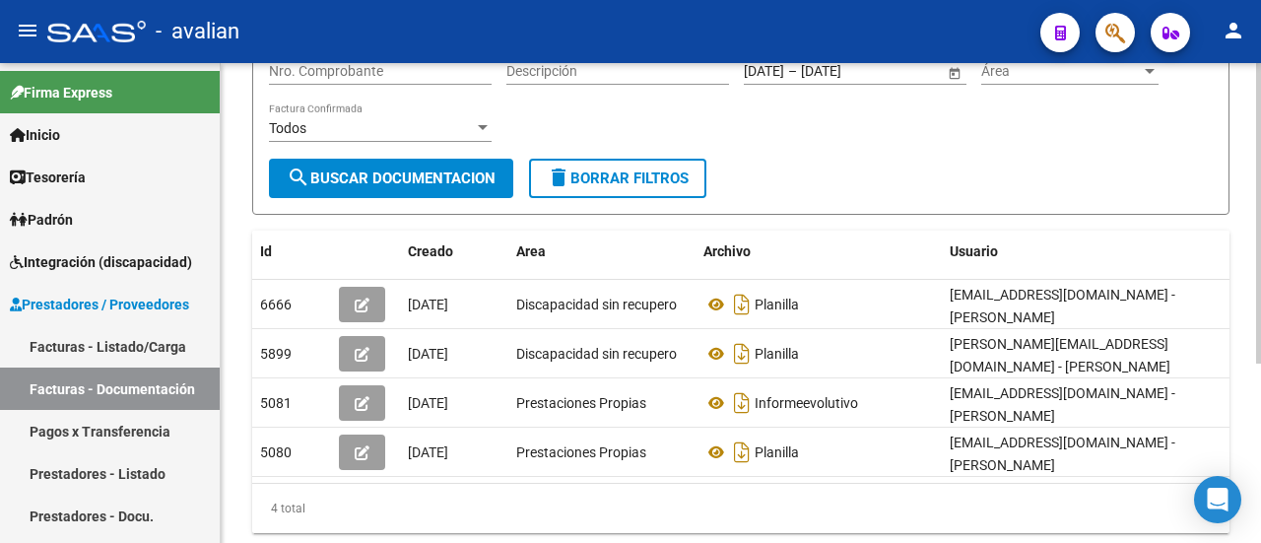
scroll to position [286, 0]
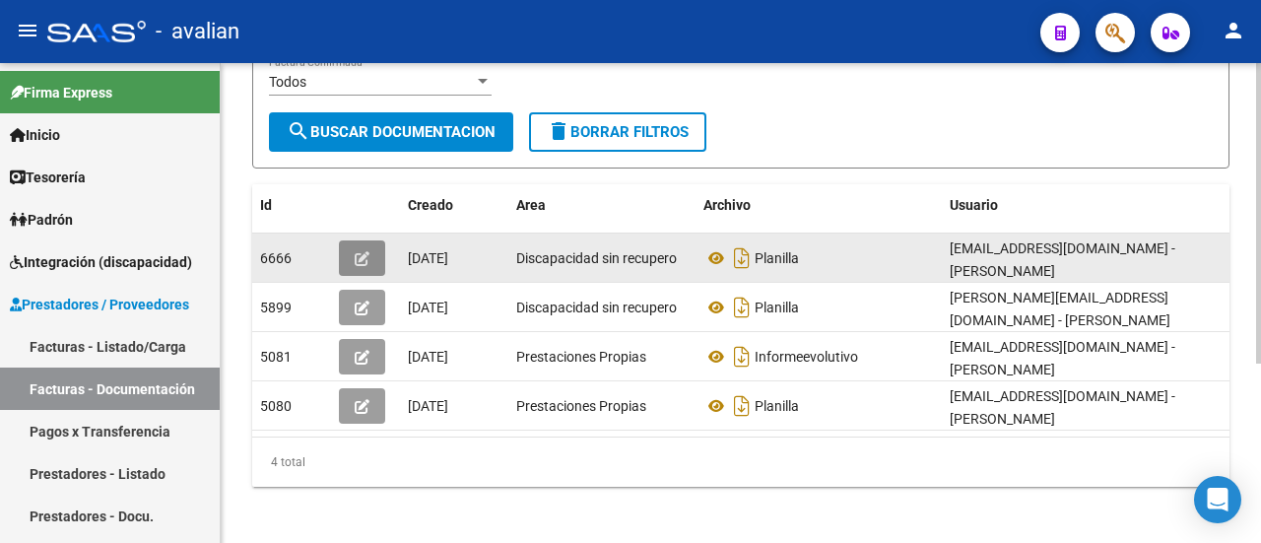
click at [361, 257] on icon "button" at bounding box center [362, 258] width 15 height 15
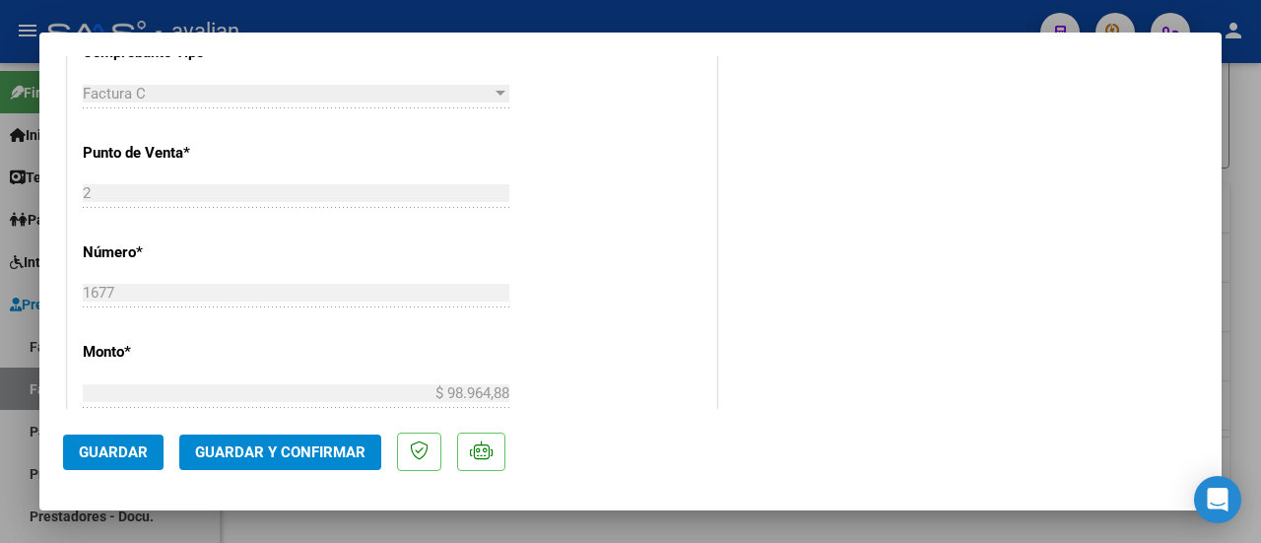
scroll to position [689, 0]
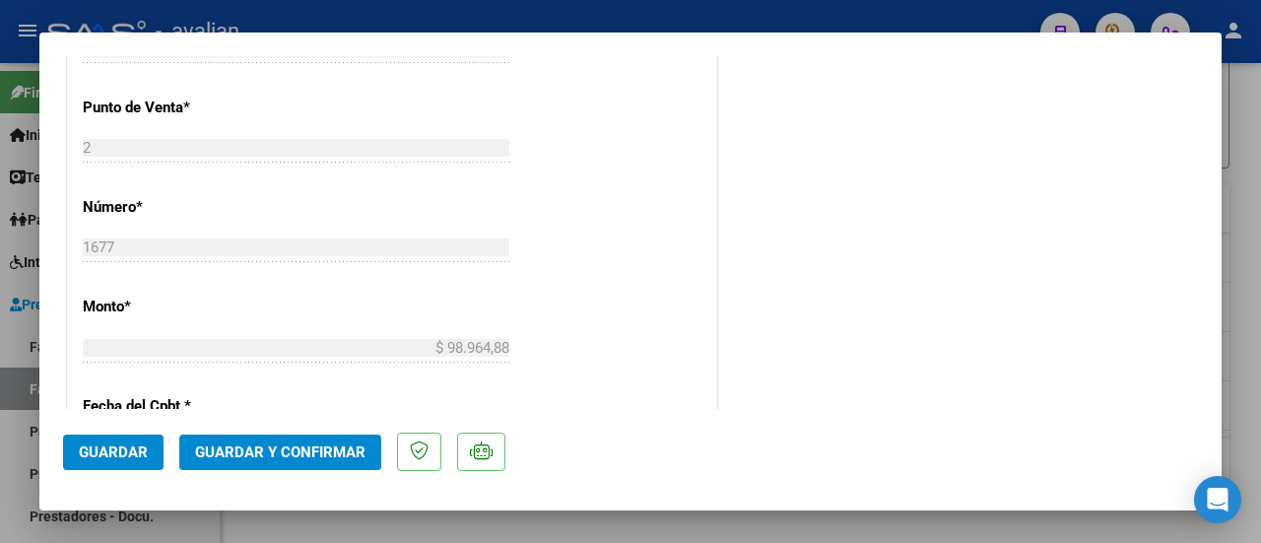
click at [517, 200] on div "CUIT * 27-30086177-1 Ingresar CUIT ANALISIS PRESTADOR [PERSON_NAME] [PERSON_NAM…" at bounding box center [392, 338] width 648 height 1518
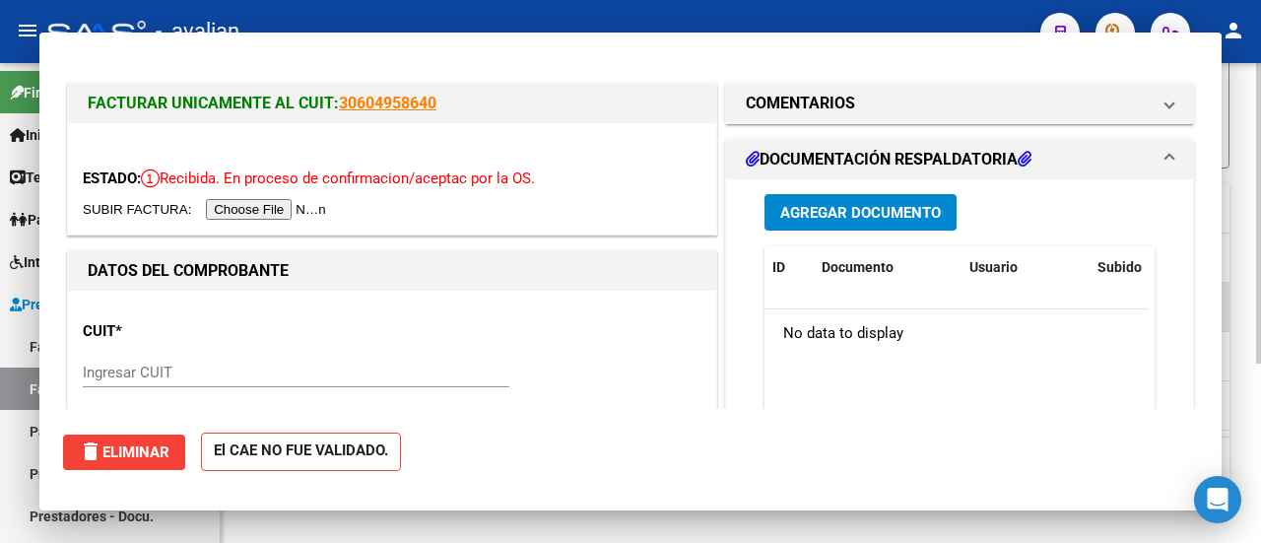
scroll to position [286, 0]
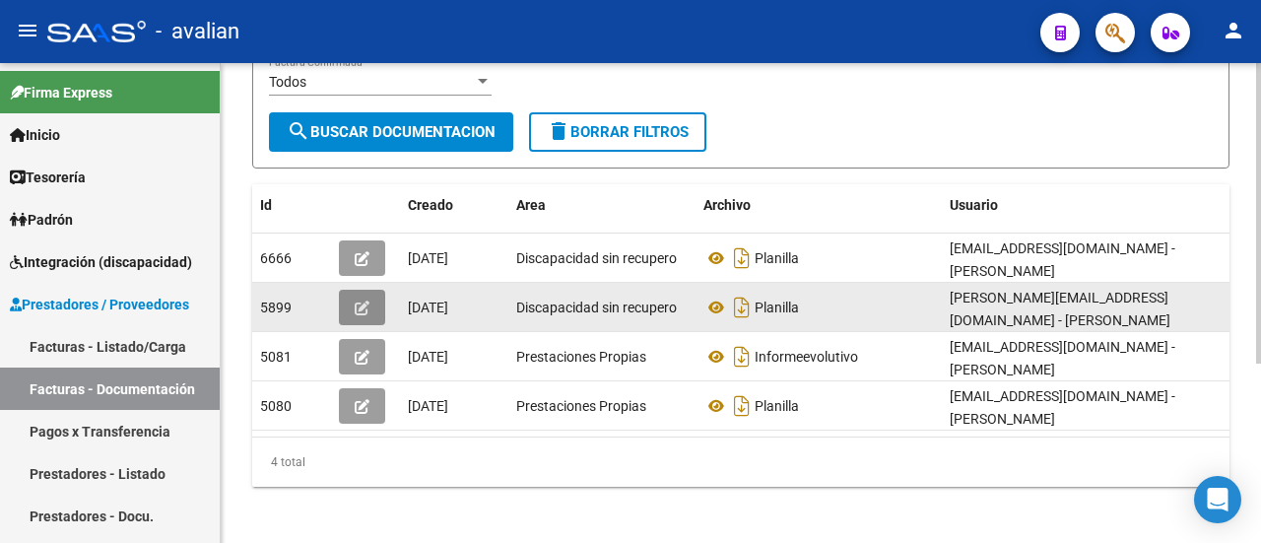
click at [368, 300] on icon "button" at bounding box center [362, 307] width 15 height 15
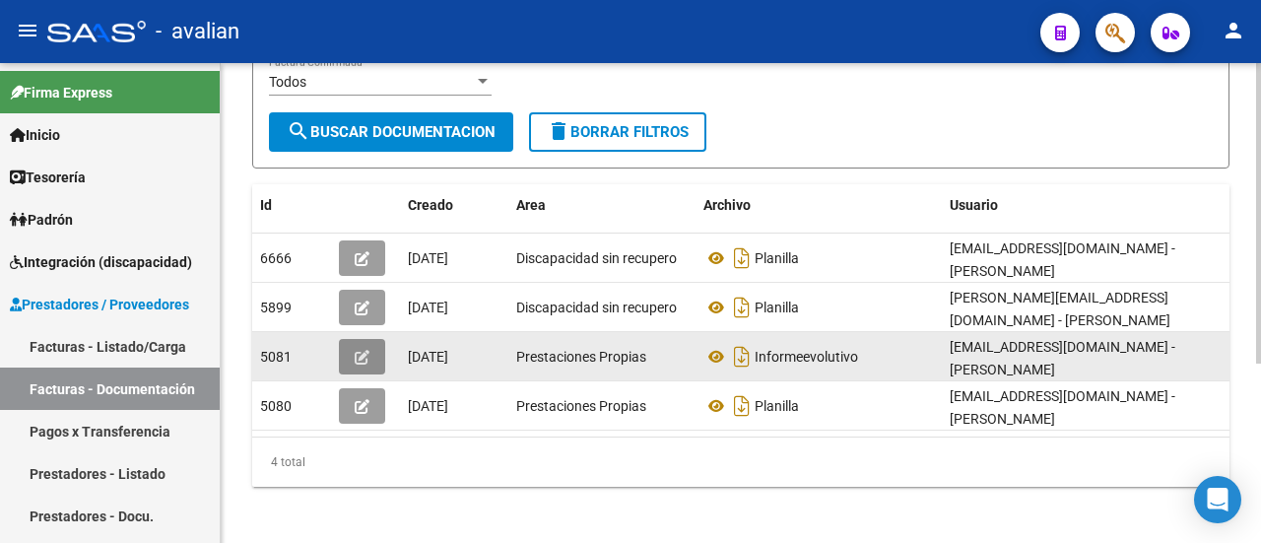
click at [369, 344] on button "button" at bounding box center [362, 356] width 46 height 35
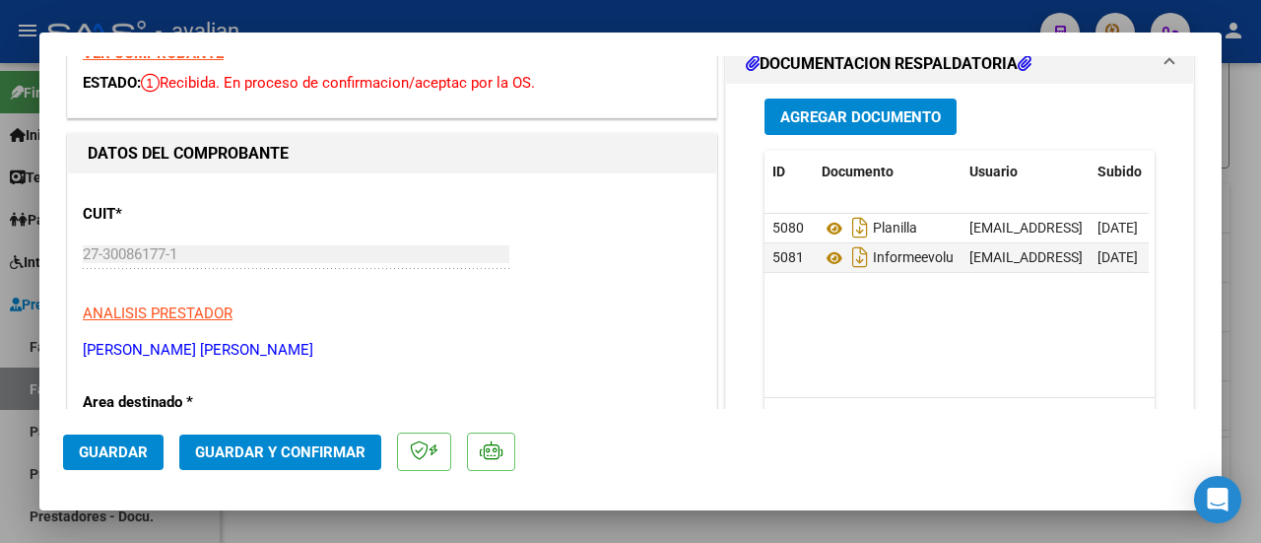
scroll to position [0, 0]
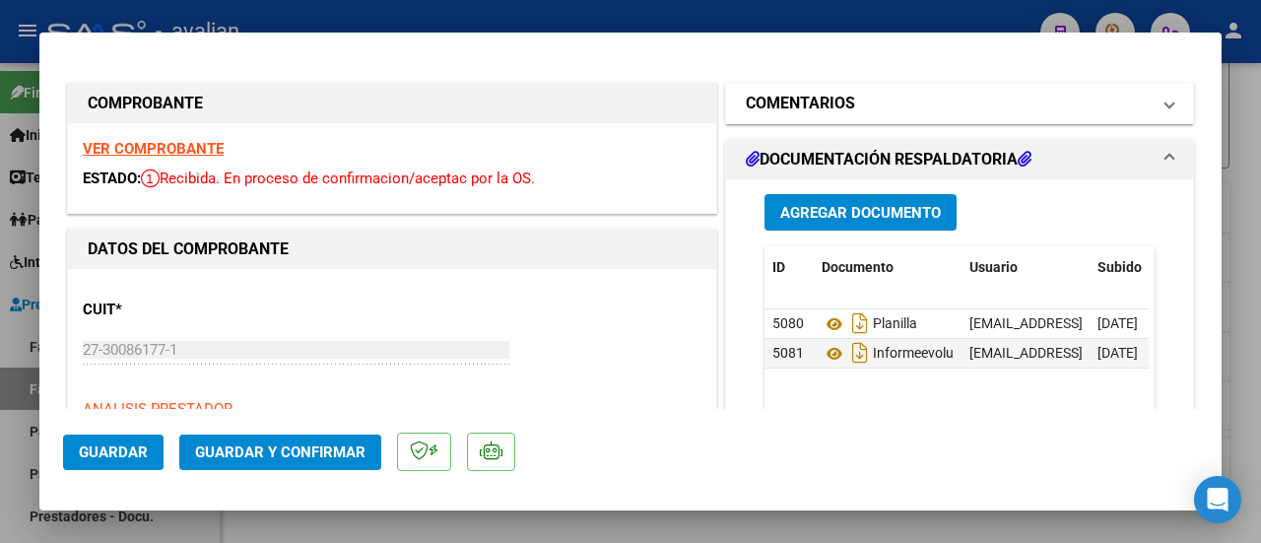
click at [1162, 102] on mat-expansion-panel-header "COMENTARIOS" at bounding box center [959, 103] width 467 height 39
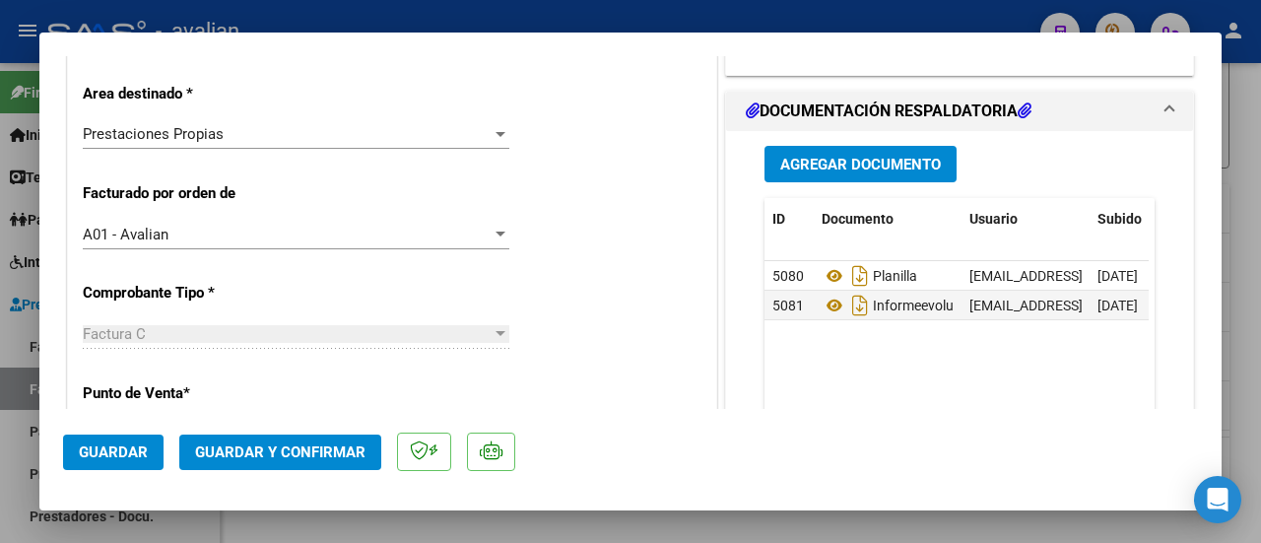
scroll to position [394, 0]
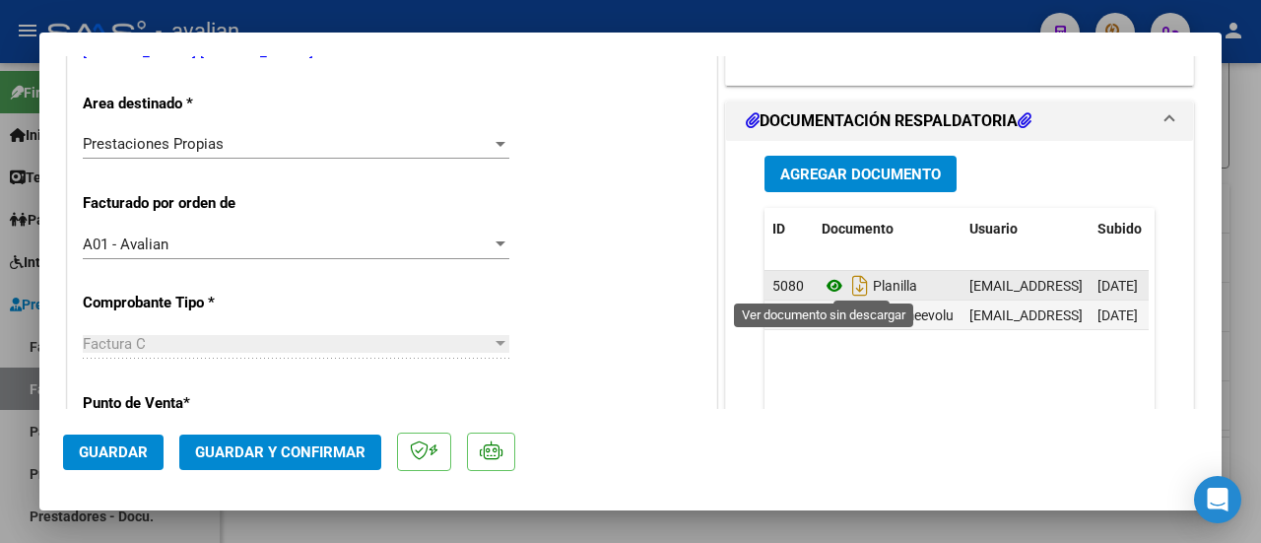
click at [825, 285] on icon at bounding box center [834, 286] width 26 height 24
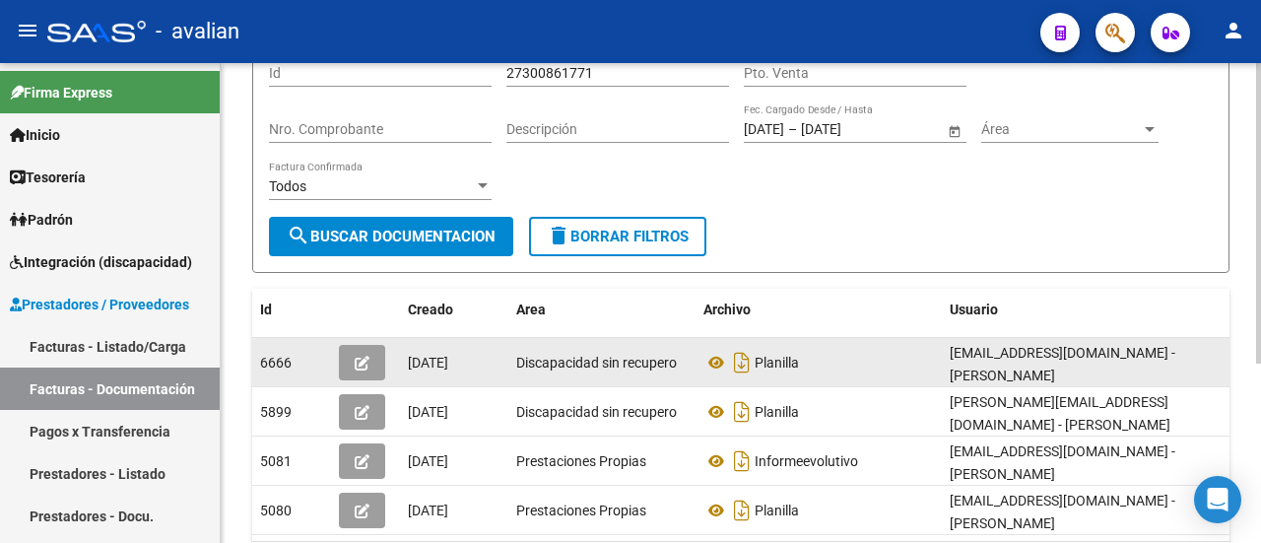
scroll to position [0, 0]
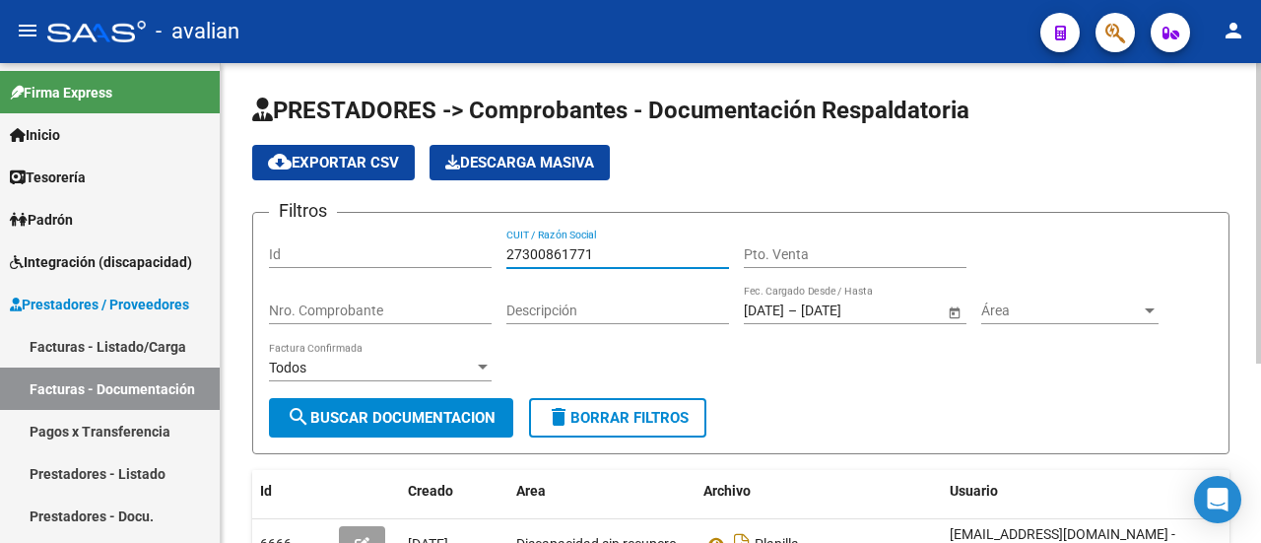
drag, startPoint x: 624, startPoint y: 257, endPoint x: 412, endPoint y: 243, distance: 213.2
click at [412, 243] on div "Filtros Id 27300861771 CUIT / Razón Social Pto. Venta Nro. Comprobante Descripc…" at bounding box center [740, 312] width 943 height 169
paste input "78157469"
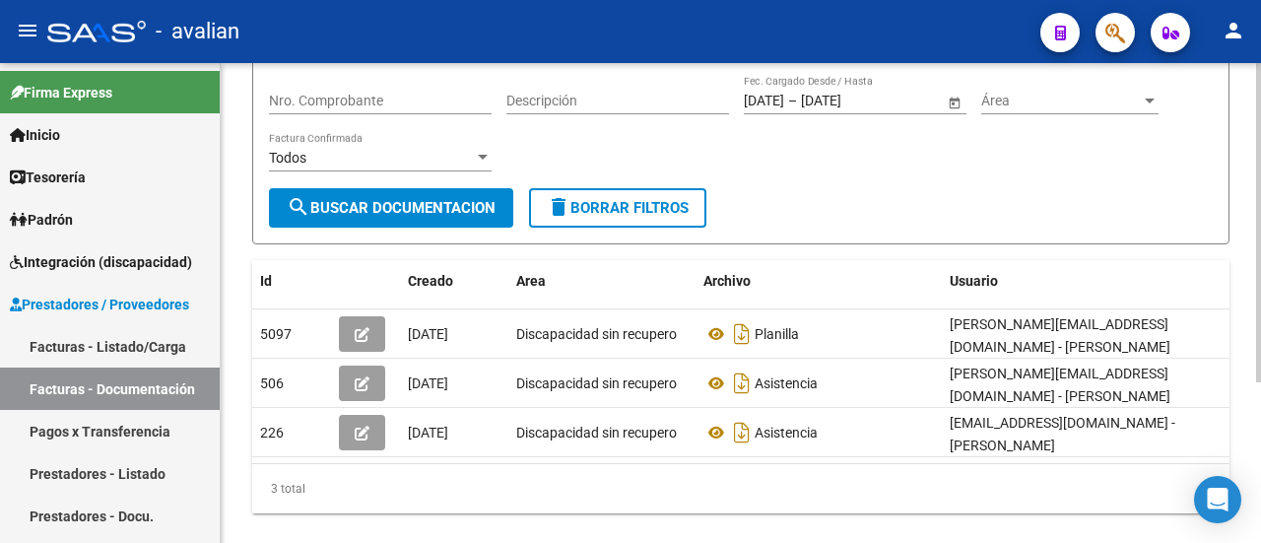
scroll to position [241, 0]
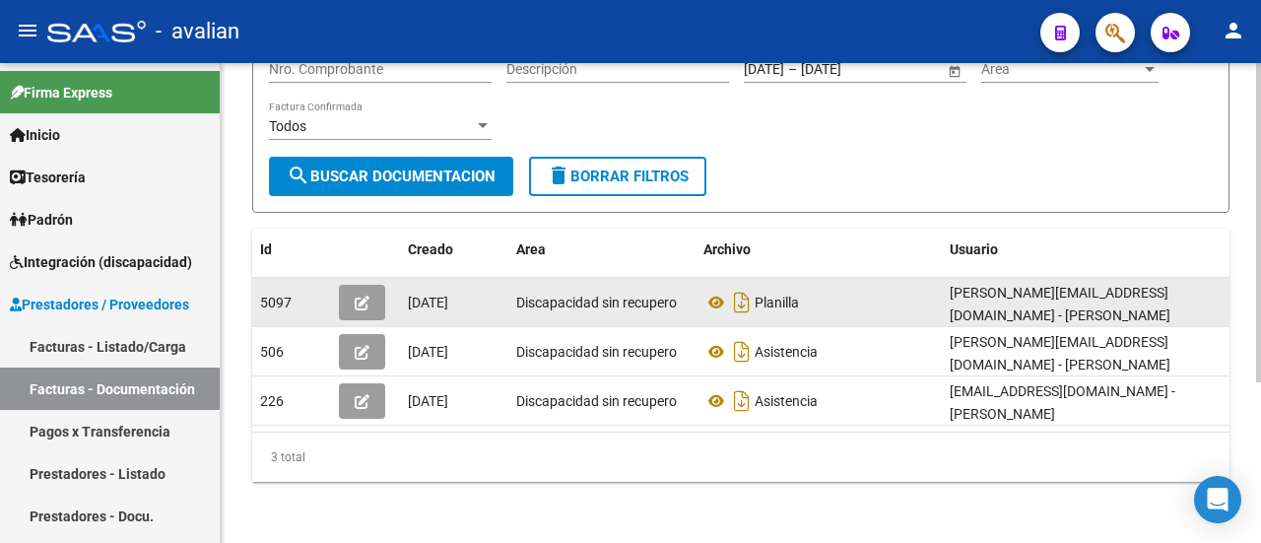
click at [359, 308] on button "button" at bounding box center [362, 302] width 46 height 35
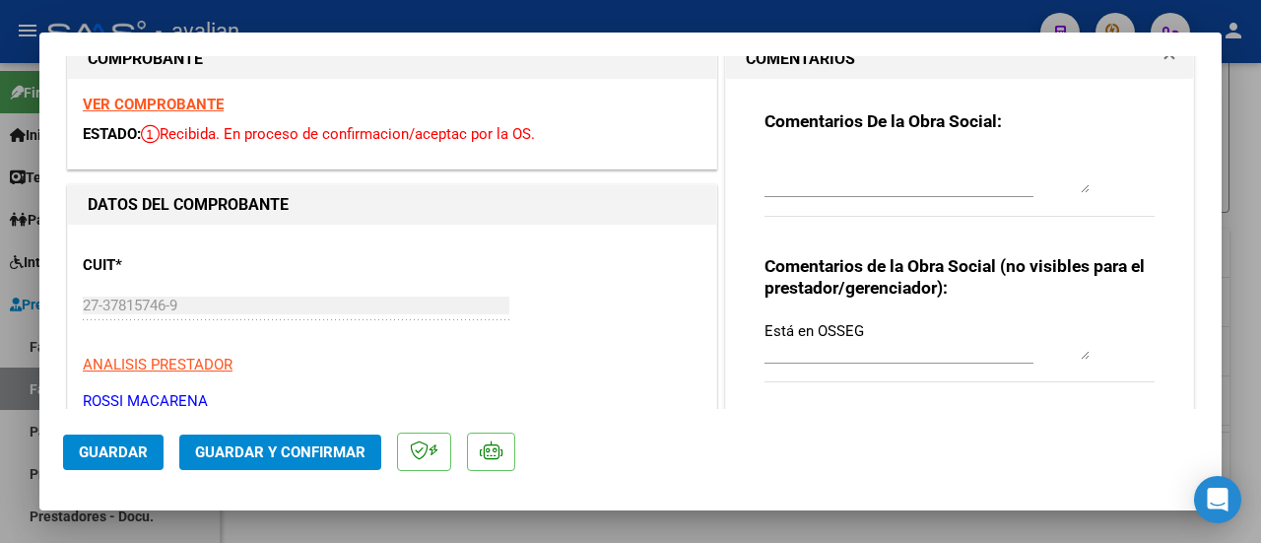
scroll to position [0, 0]
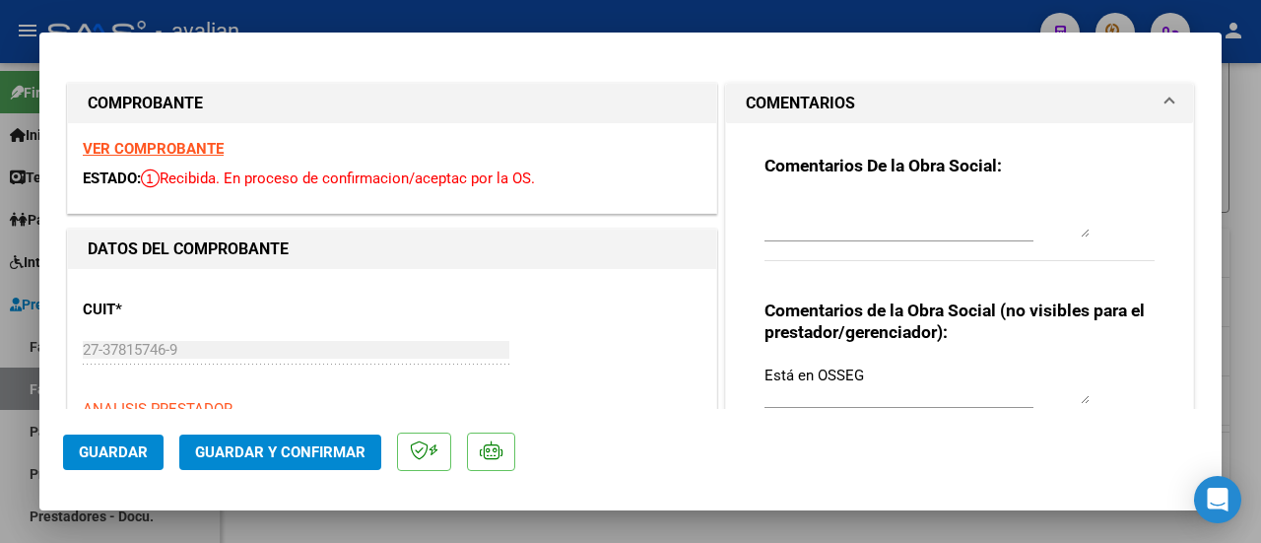
drag, startPoint x: 754, startPoint y: 375, endPoint x: 855, endPoint y: 369, distance: 100.6
click at [843, 368] on div "Comentarios De la Obra Social: Comentarios de la Obra Social (no visibles para …" at bounding box center [959, 293] width 420 height 341
drag, startPoint x: 857, startPoint y: 369, endPoint x: 725, endPoint y: 364, distance: 132.1
click at [726, 364] on div "Comentarios De la Obra Social: Comentarios de la Obra Social (no visibles para …" at bounding box center [959, 301] width 467 height 357
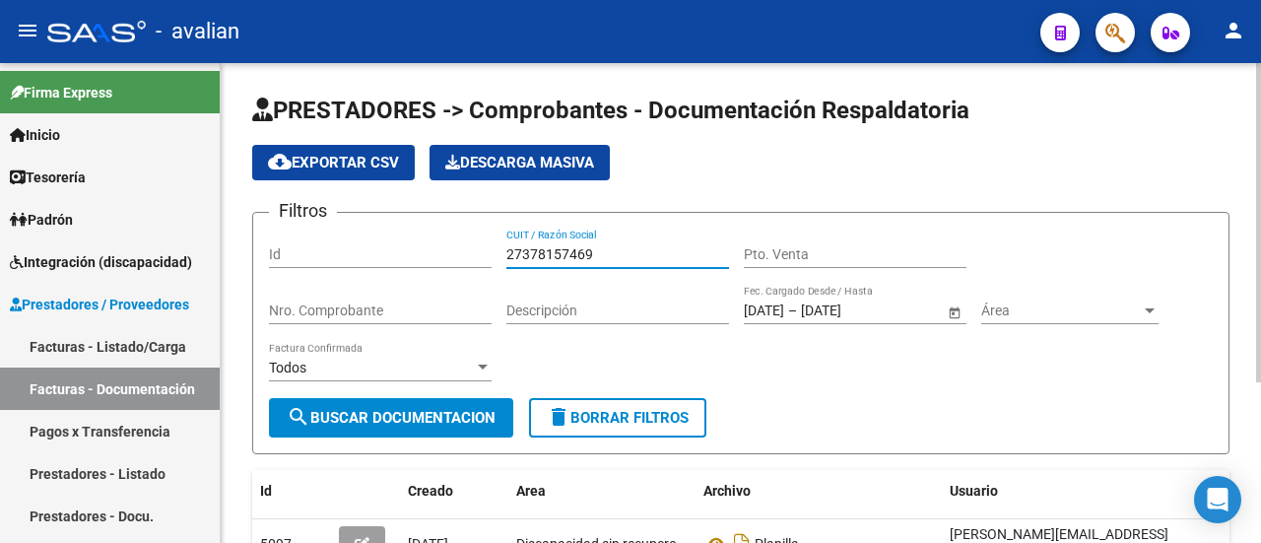
drag, startPoint x: 630, startPoint y: 247, endPoint x: 427, endPoint y: 265, distance: 203.7
click at [427, 265] on div "Filtros Id 27378157469 CUIT / Razón Social Pto. Venta Nro. Comprobante Descripc…" at bounding box center [740, 312] width 943 height 169
paste input "222861034"
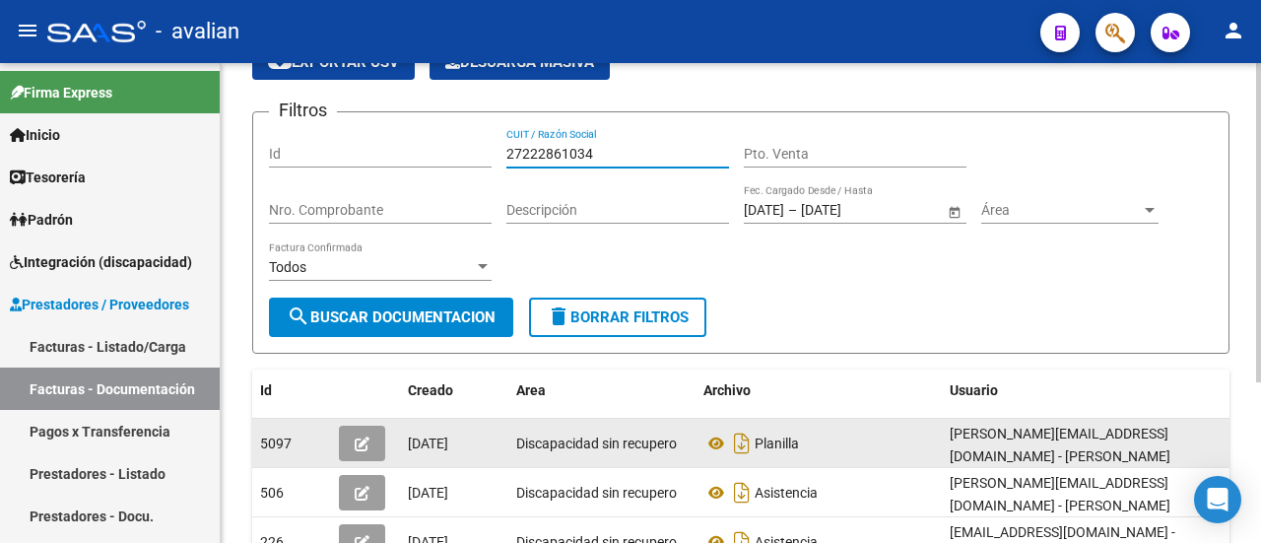
scroll to position [241, 0]
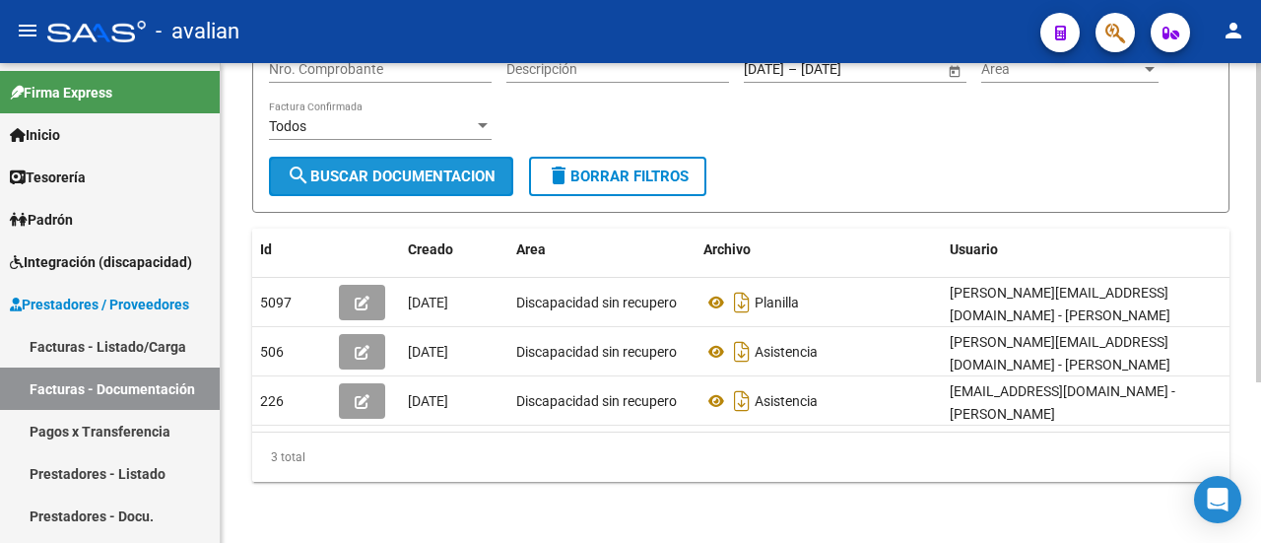
click at [394, 178] on span "search Buscar Documentacion" at bounding box center [391, 176] width 209 height 18
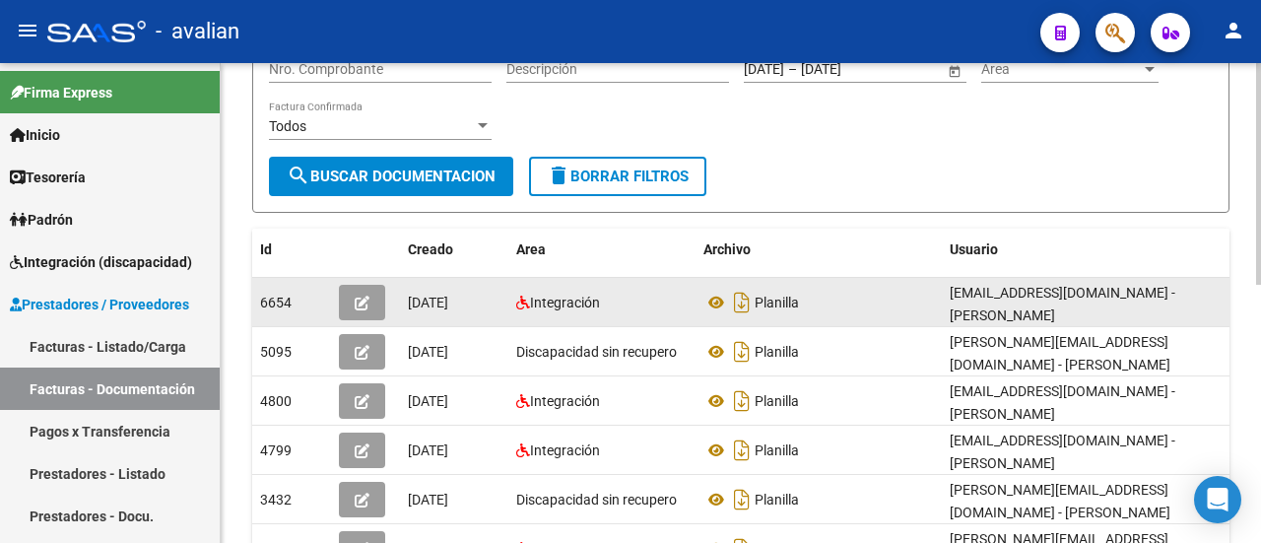
click at [358, 293] on span "button" at bounding box center [362, 302] width 15 height 18
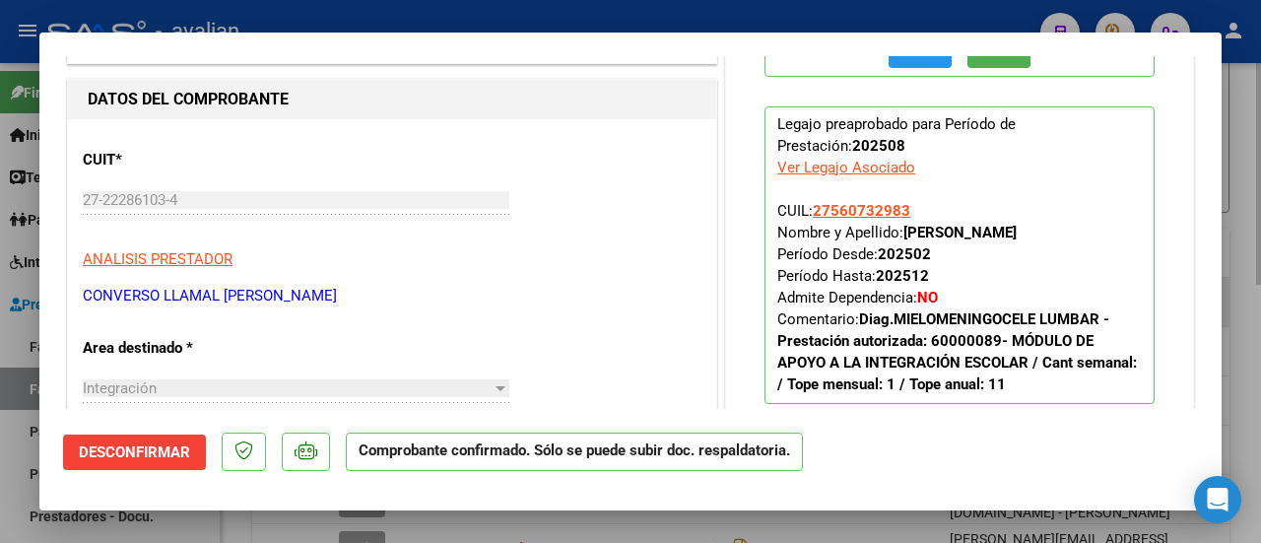
scroll to position [0, 0]
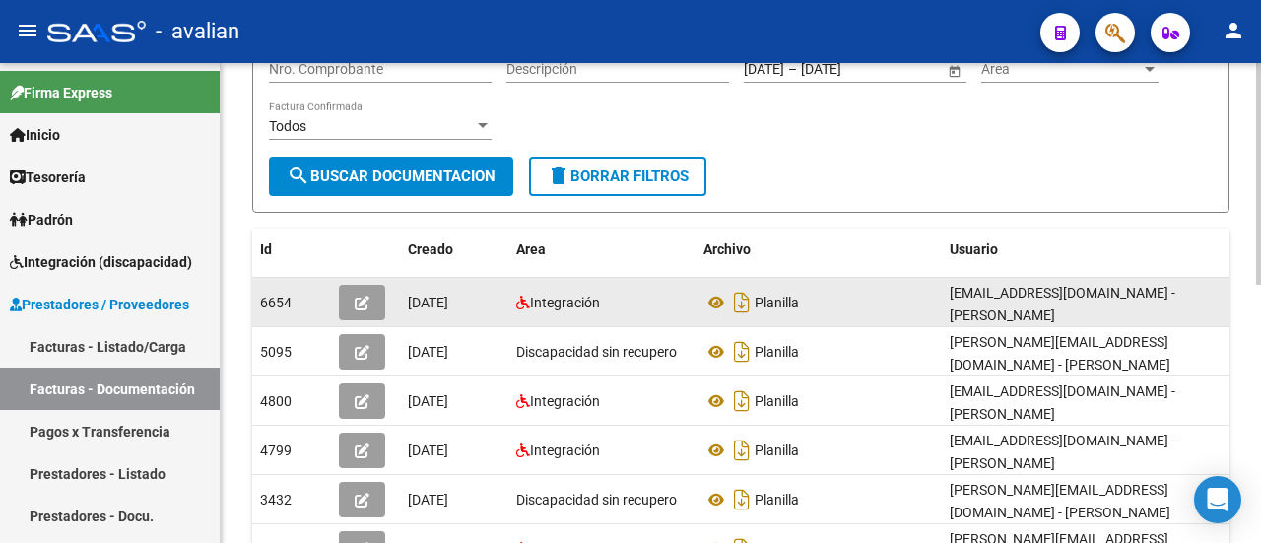
click at [358, 289] on button "button" at bounding box center [362, 302] width 46 height 35
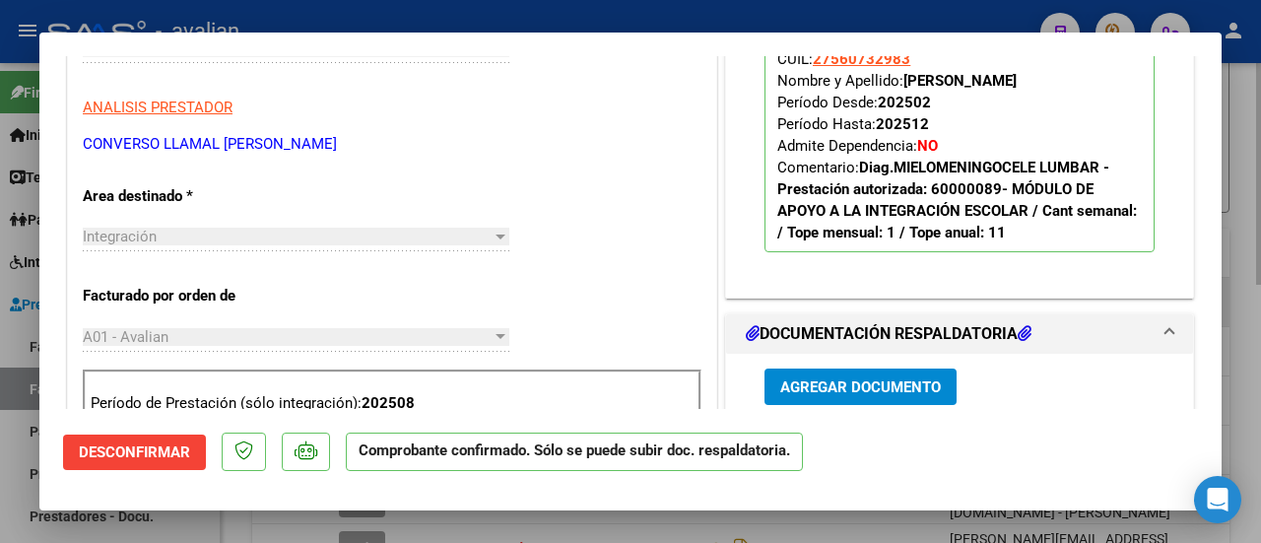
scroll to position [394, 0]
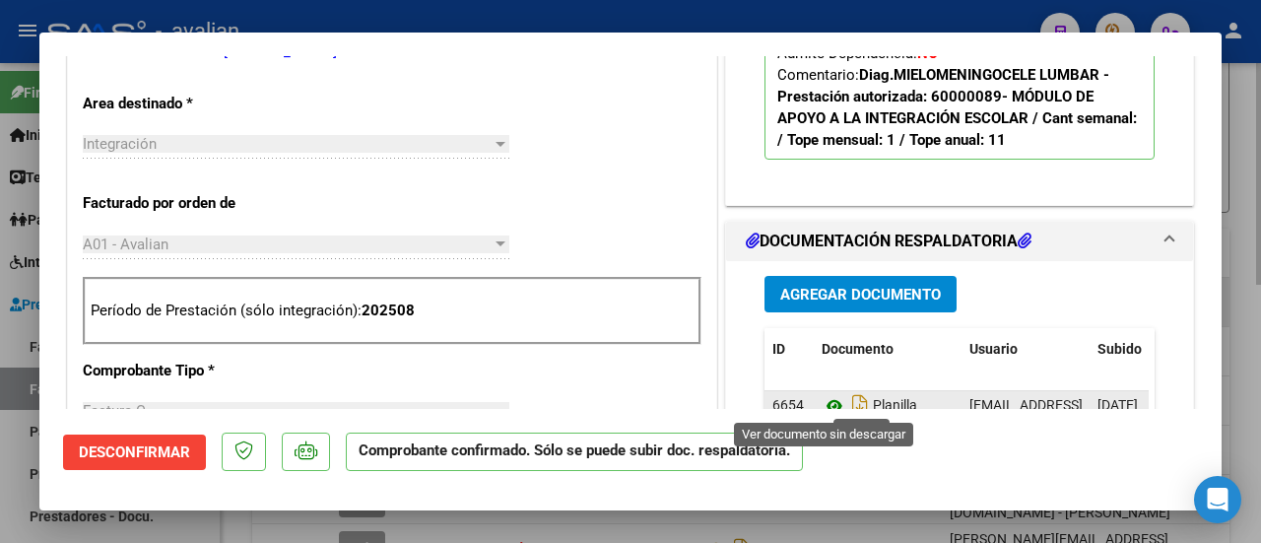
click at [821, 394] on icon at bounding box center [834, 406] width 26 height 24
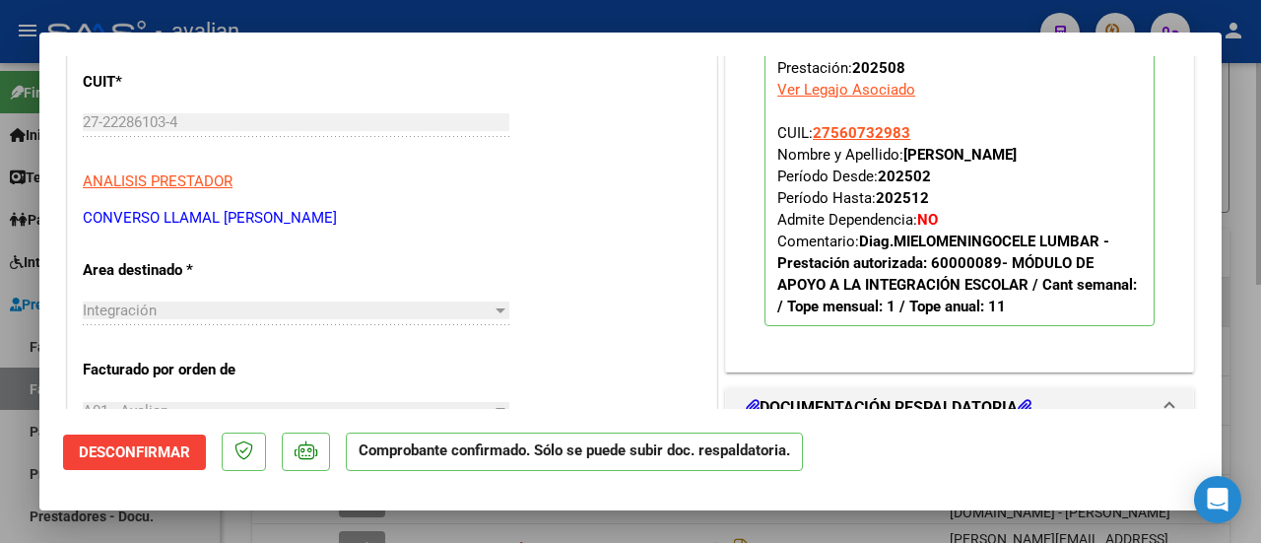
scroll to position [295, 0]
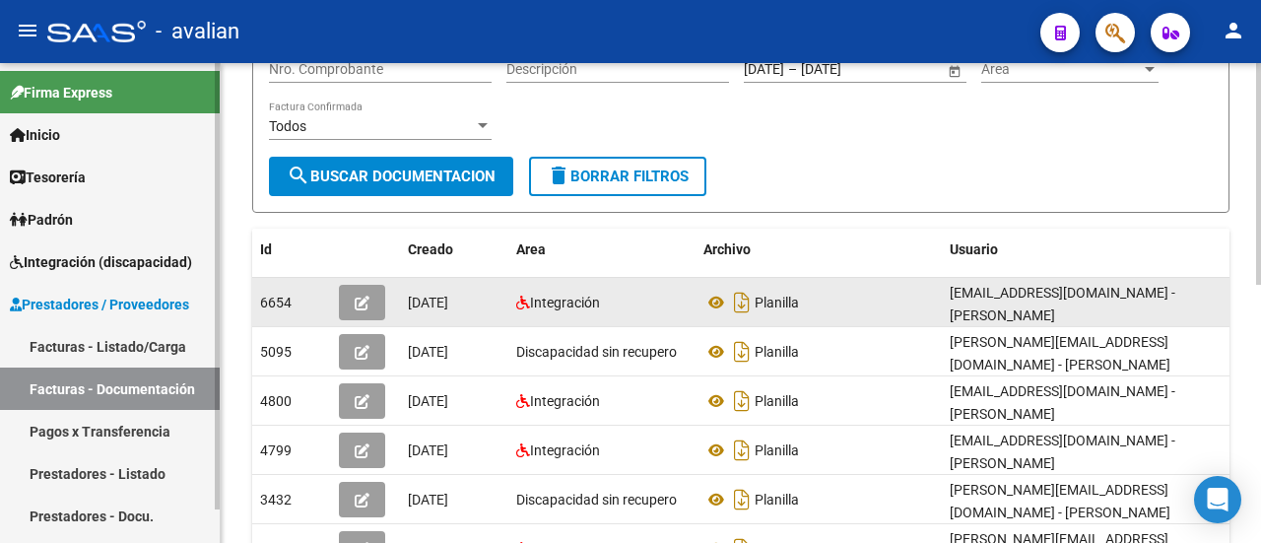
click at [131, 343] on link "Facturas - Listado/Carga" at bounding box center [110, 346] width 220 height 42
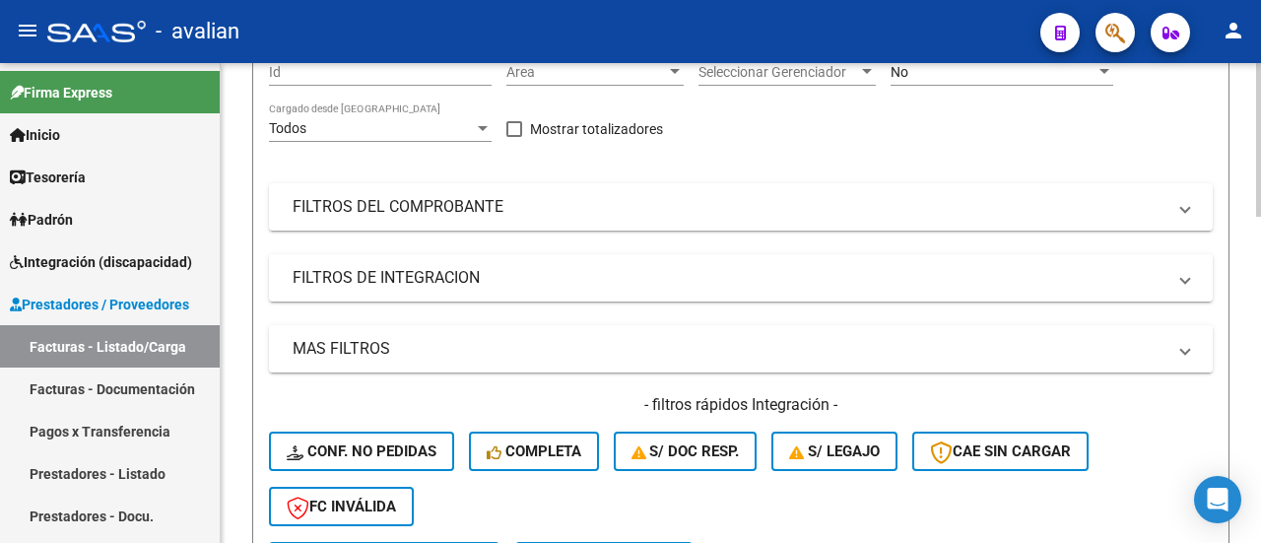
scroll to position [295, 0]
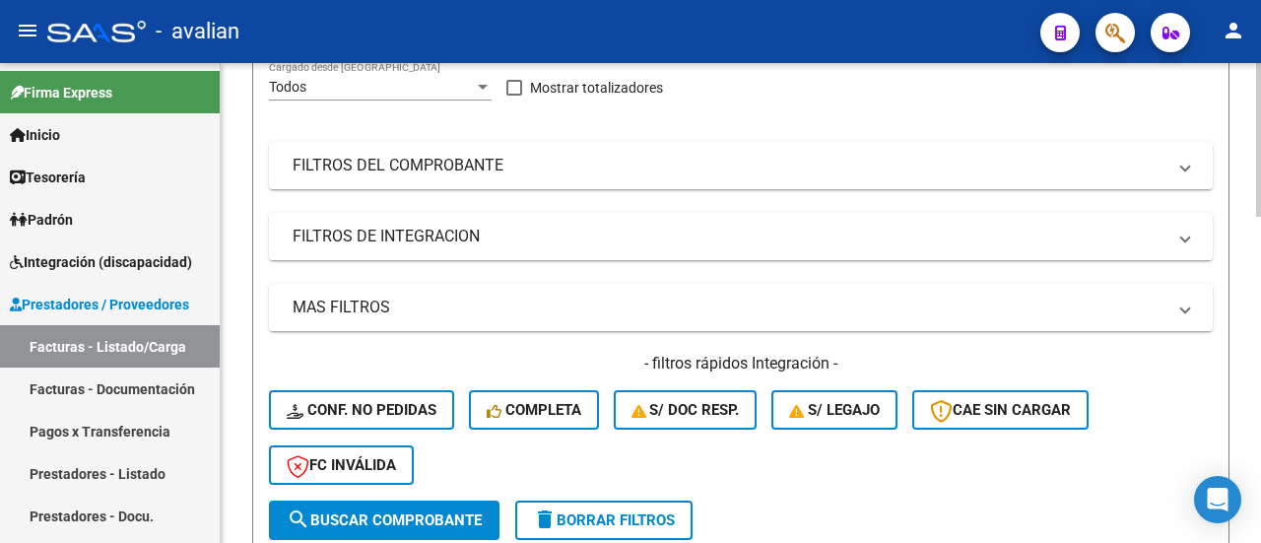
click at [431, 231] on mat-panel-title "FILTROS DE INTEGRACION" at bounding box center [729, 237] width 873 height 22
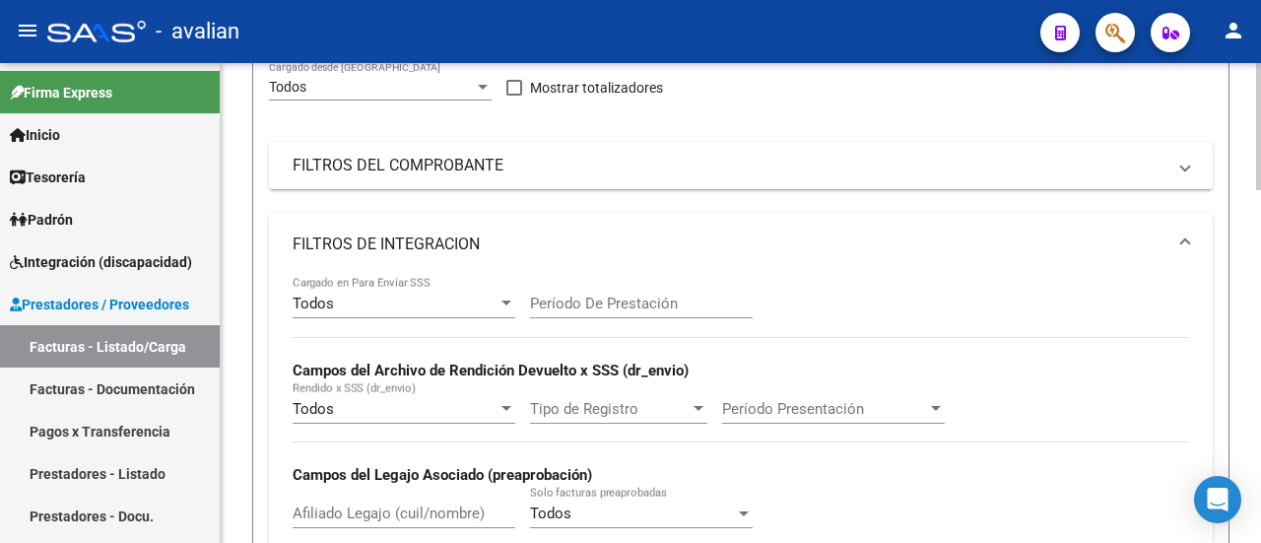
click at [416, 162] on mat-panel-title "FILTROS DEL COMPROBANTE" at bounding box center [729, 166] width 873 height 22
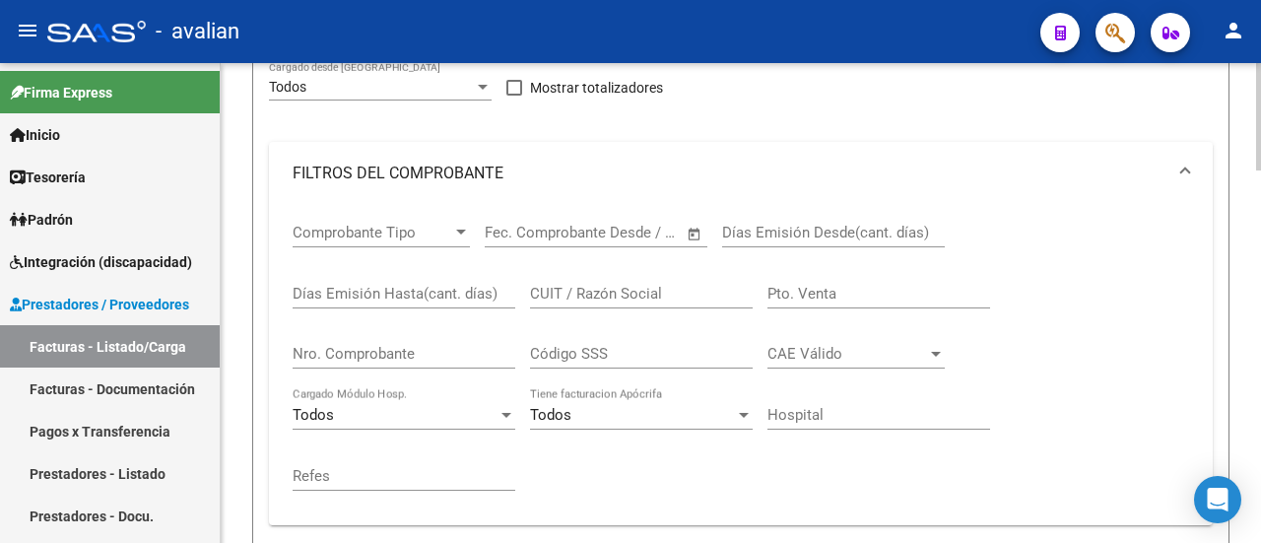
click at [345, 354] on input "Nro. Comprobante" at bounding box center [404, 354] width 223 height 18
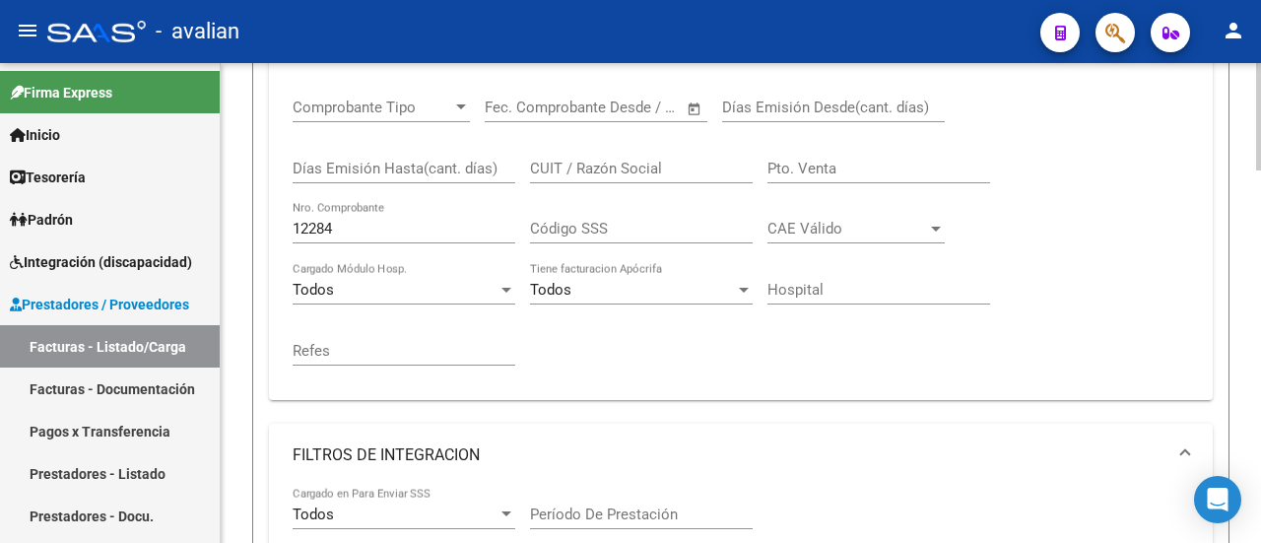
scroll to position [394, 0]
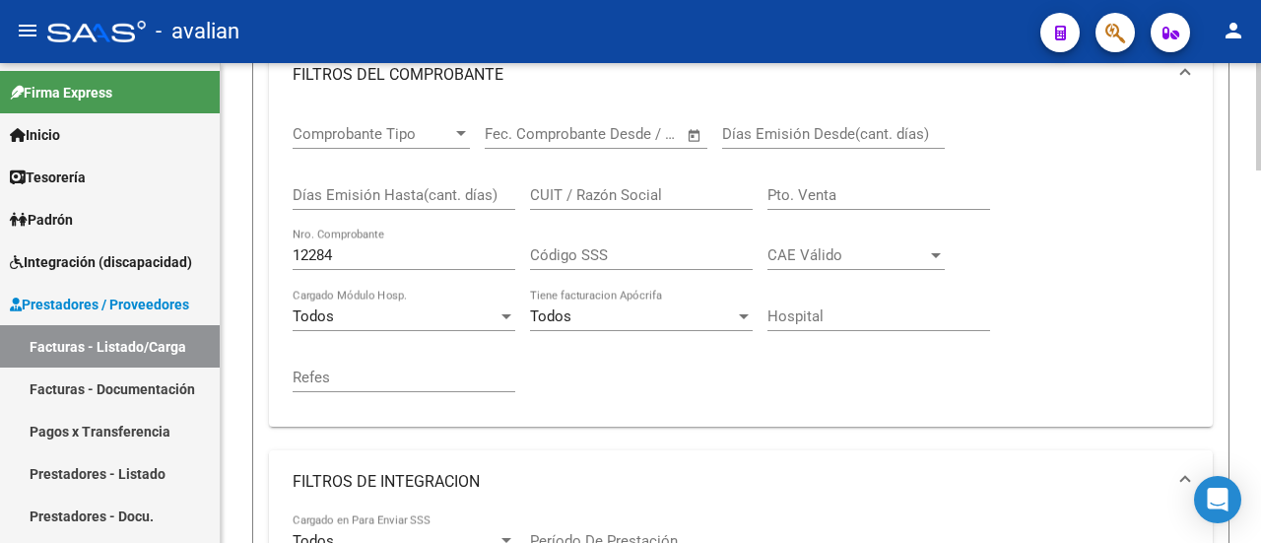
click at [306, 255] on input "12284" at bounding box center [404, 255] width 223 height 18
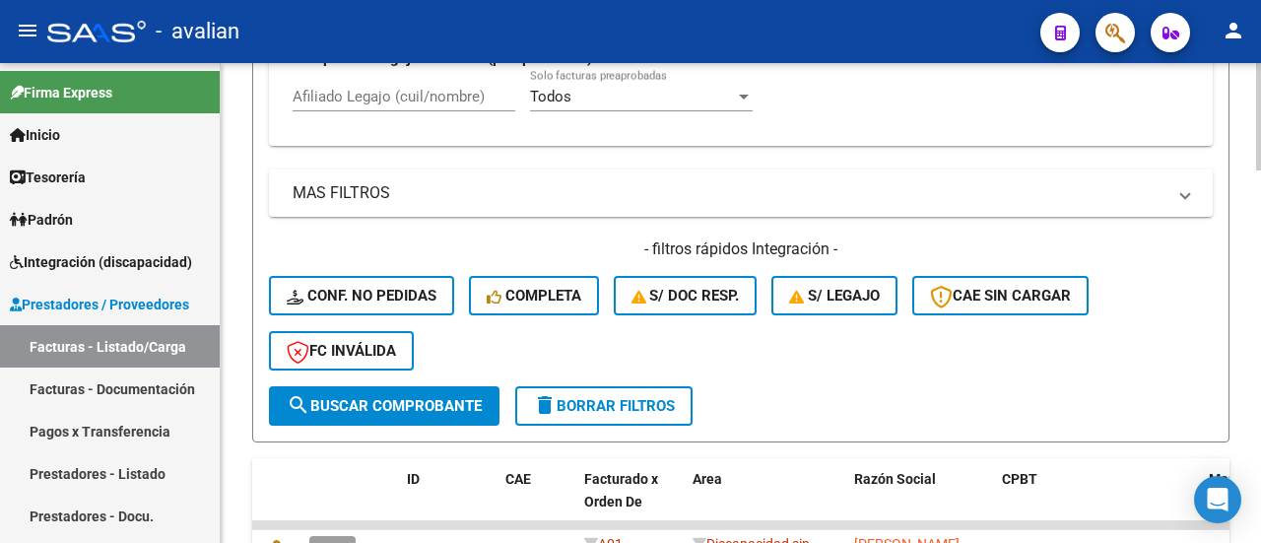
scroll to position [1083, 0]
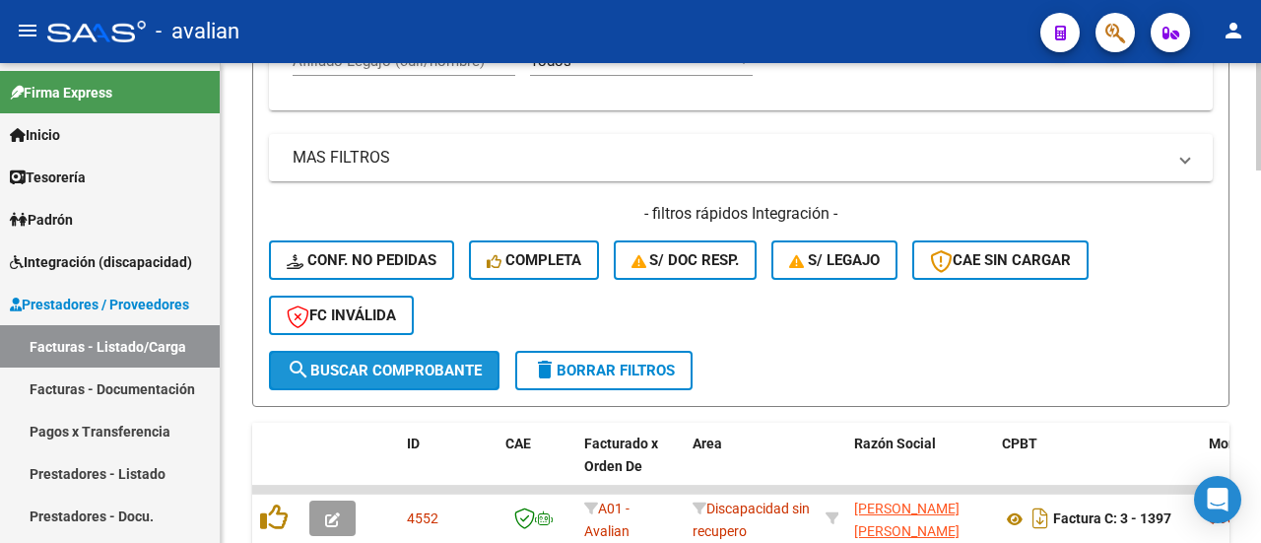
click at [426, 367] on span "search Buscar Comprobante" at bounding box center [384, 370] width 195 height 18
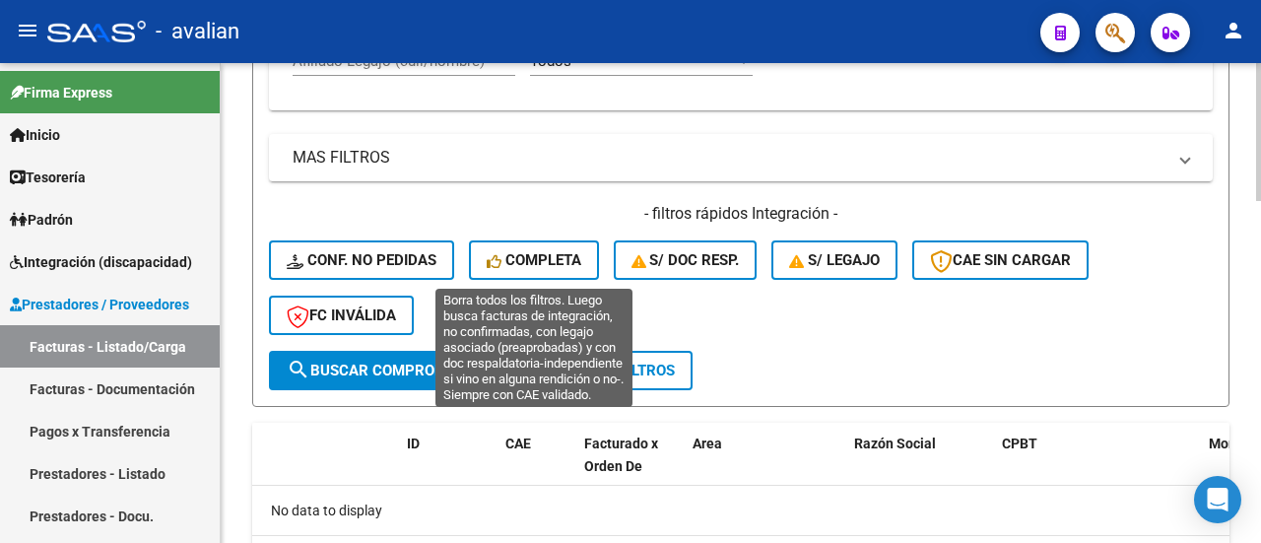
click at [520, 254] on span "Completa" at bounding box center [534, 260] width 95 height 18
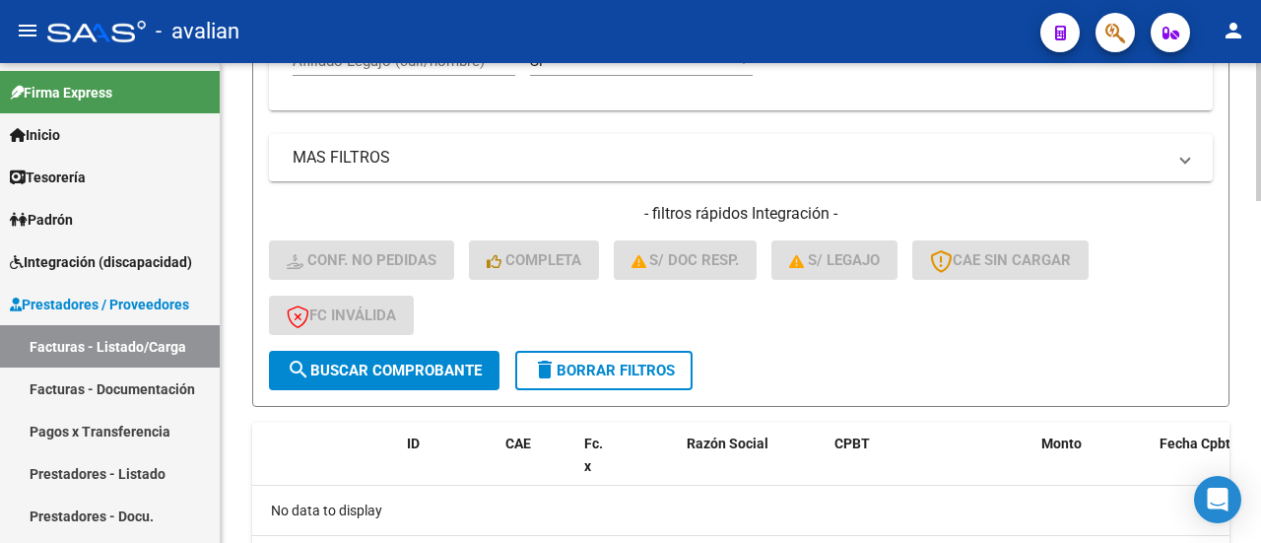
click at [617, 365] on span "delete Borrar Filtros" at bounding box center [604, 370] width 142 height 18
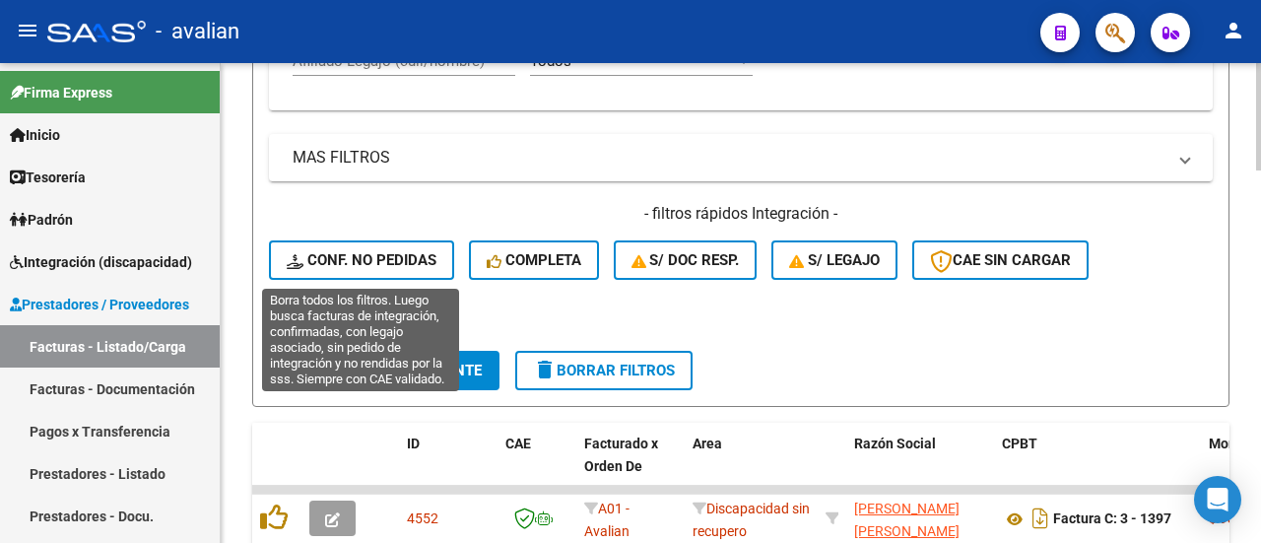
click at [372, 260] on span "Conf. no pedidas" at bounding box center [362, 260] width 150 height 18
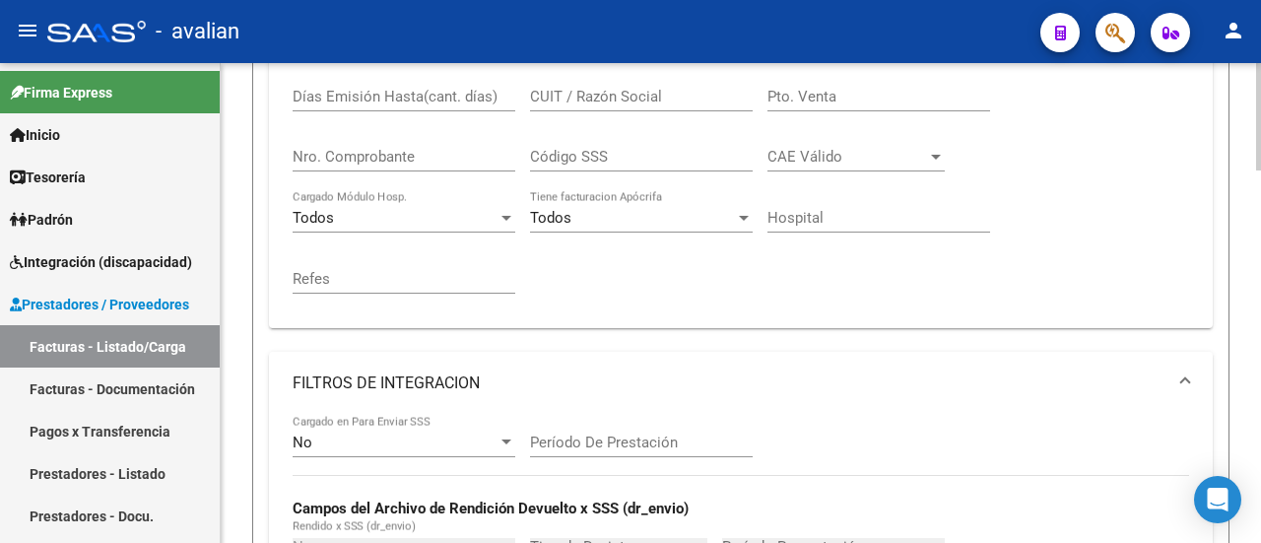
scroll to position [394, 0]
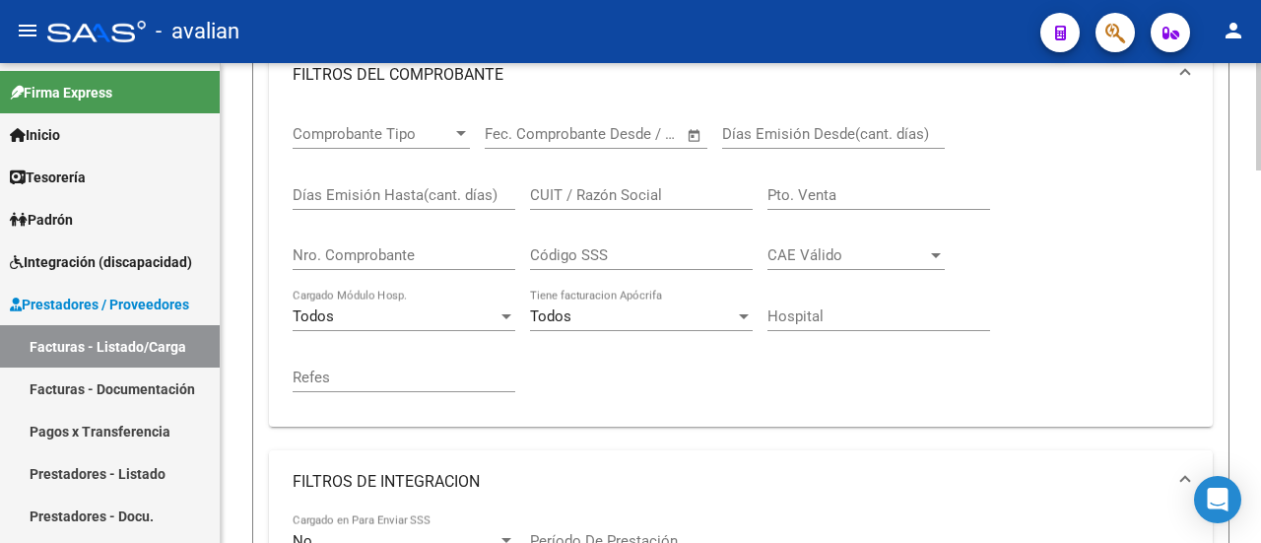
click at [432, 257] on input "Nro. Comprobante" at bounding box center [404, 255] width 223 height 18
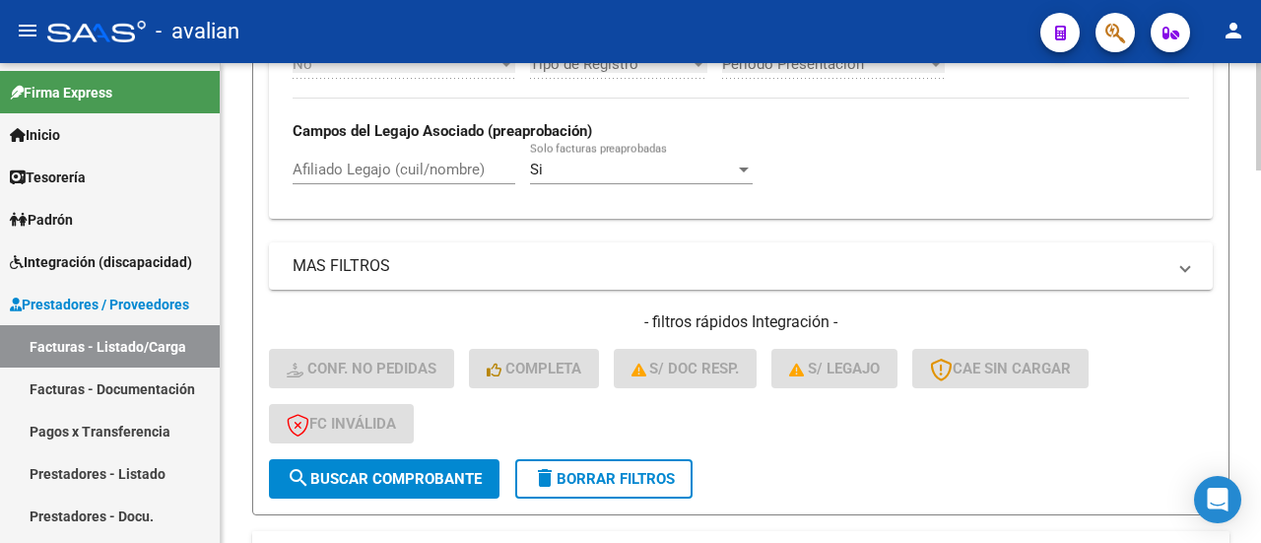
scroll to position [1182, 0]
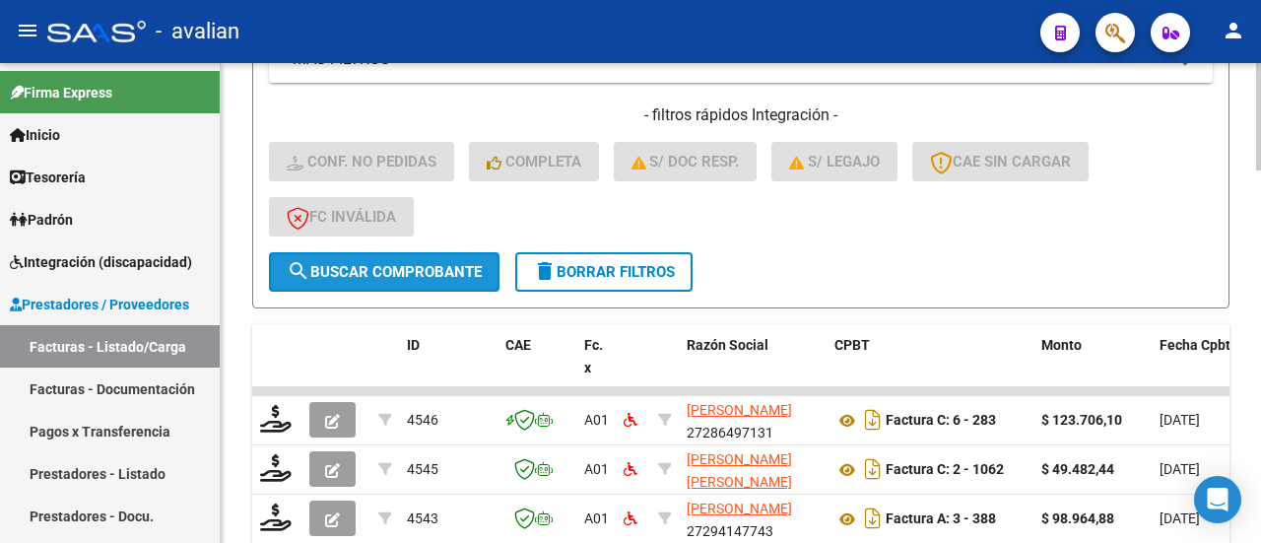
click at [407, 268] on span "search Buscar Comprobante" at bounding box center [384, 272] width 195 height 18
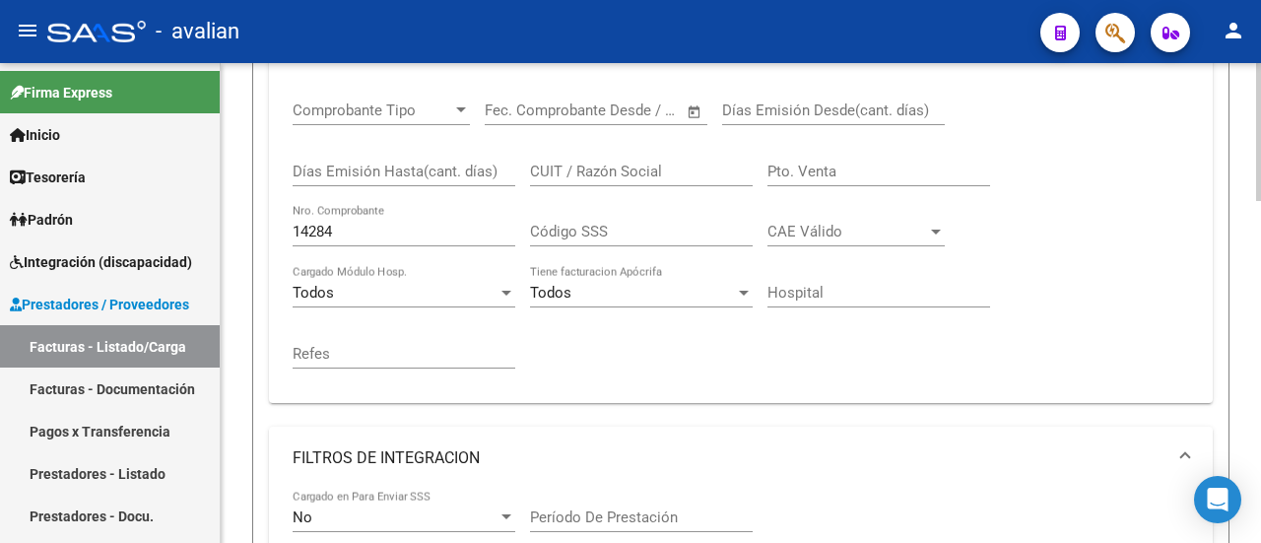
scroll to position [394, 0]
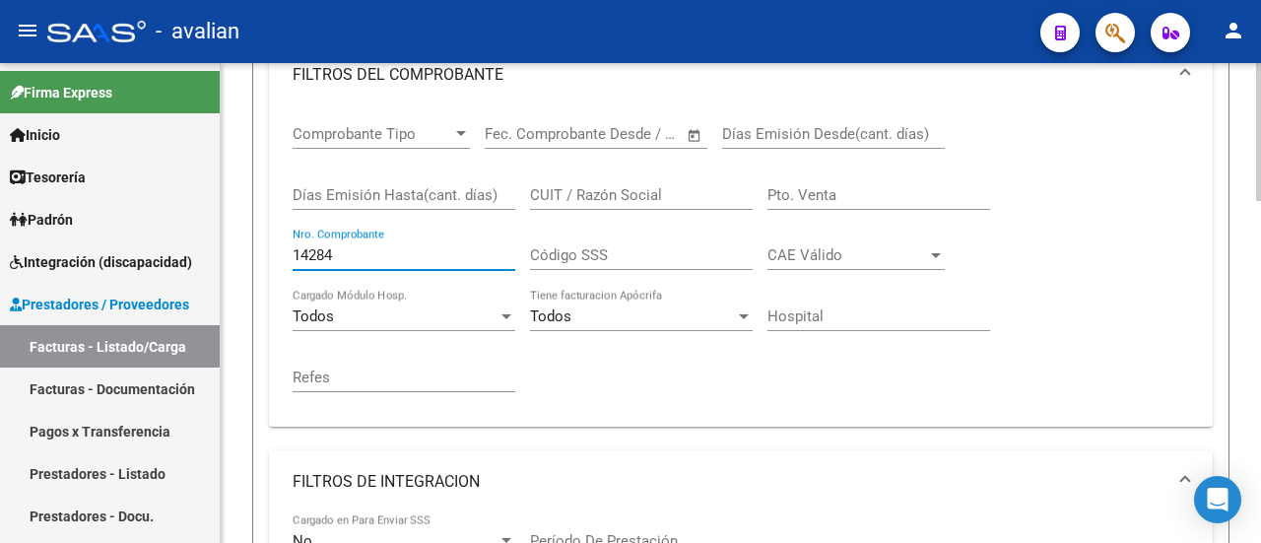
drag, startPoint x: 362, startPoint y: 261, endPoint x: 287, endPoint y: 265, distance: 75.9
click at [287, 265] on div "Comprobante Tipo Comprobante Tipo Fecha inicio – Fecha fin Fec. Comprobante Des…" at bounding box center [740, 266] width 943 height 320
click at [438, 68] on mat-panel-title "FILTROS DEL COMPROBANTE" at bounding box center [729, 75] width 873 height 22
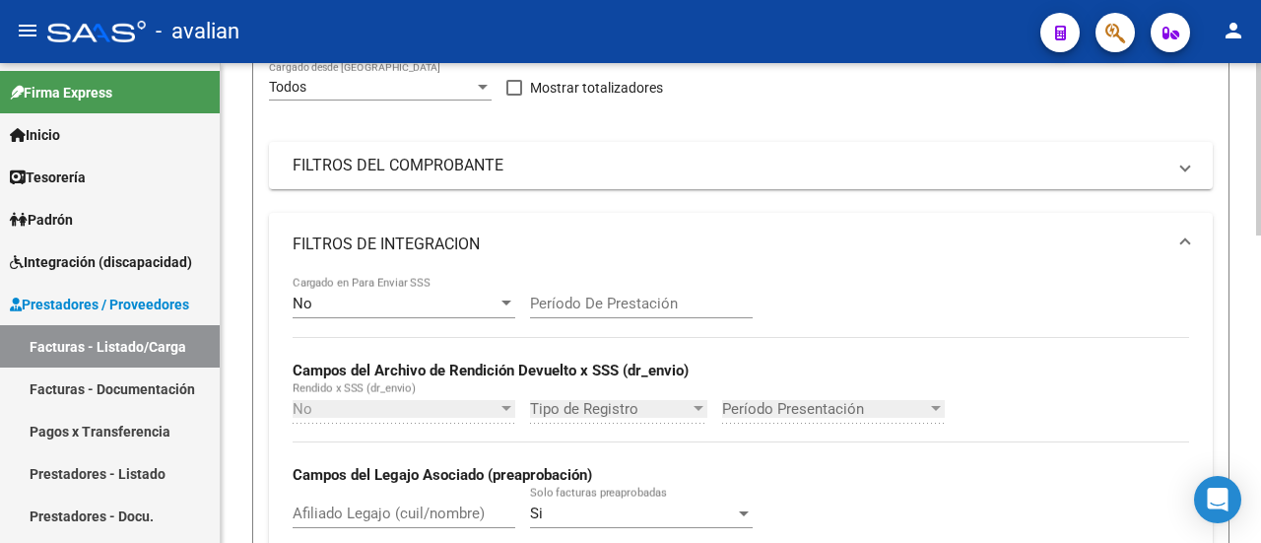
scroll to position [197, 0]
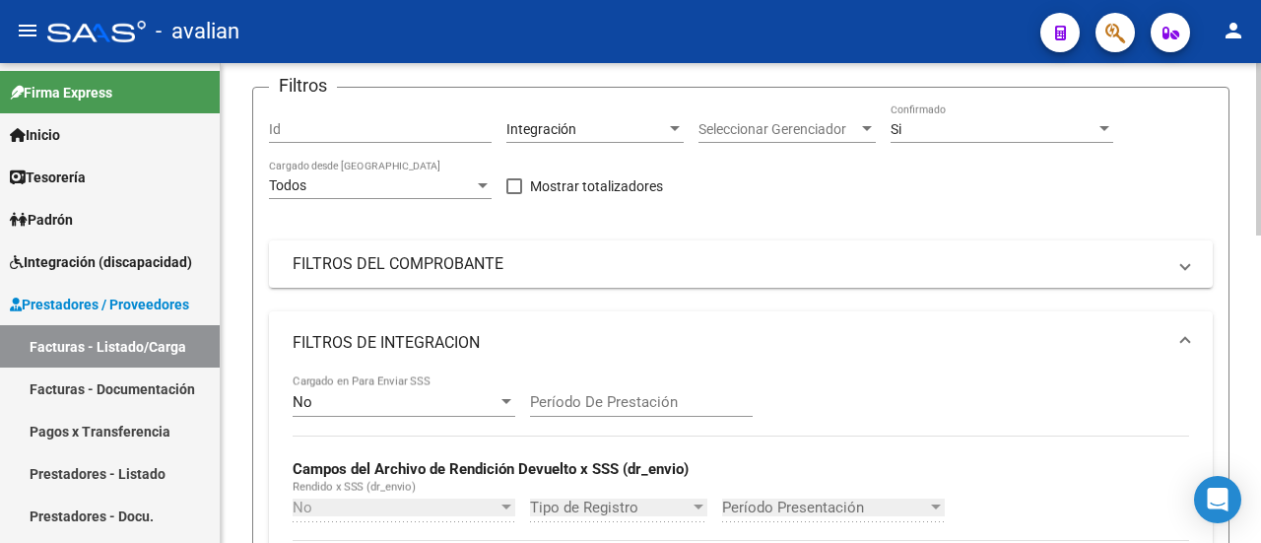
click at [392, 132] on input "Id" at bounding box center [380, 129] width 223 height 17
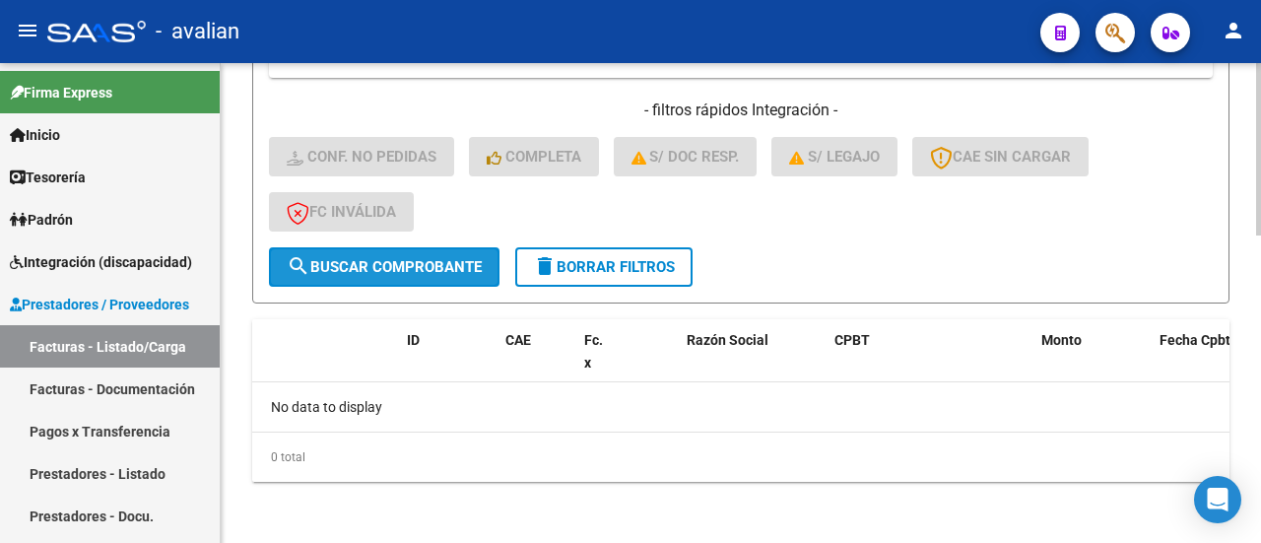
click at [420, 261] on span "search Buscar Comprobante" at bounding box center [384, 267] width 195 height 18
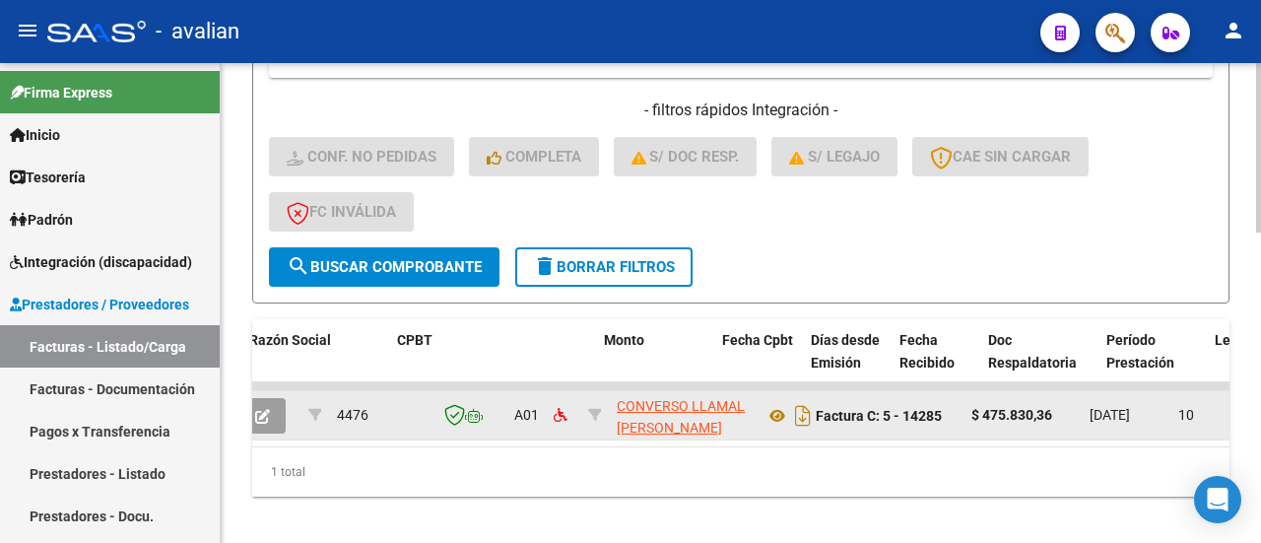
scroll to position [0, 0]
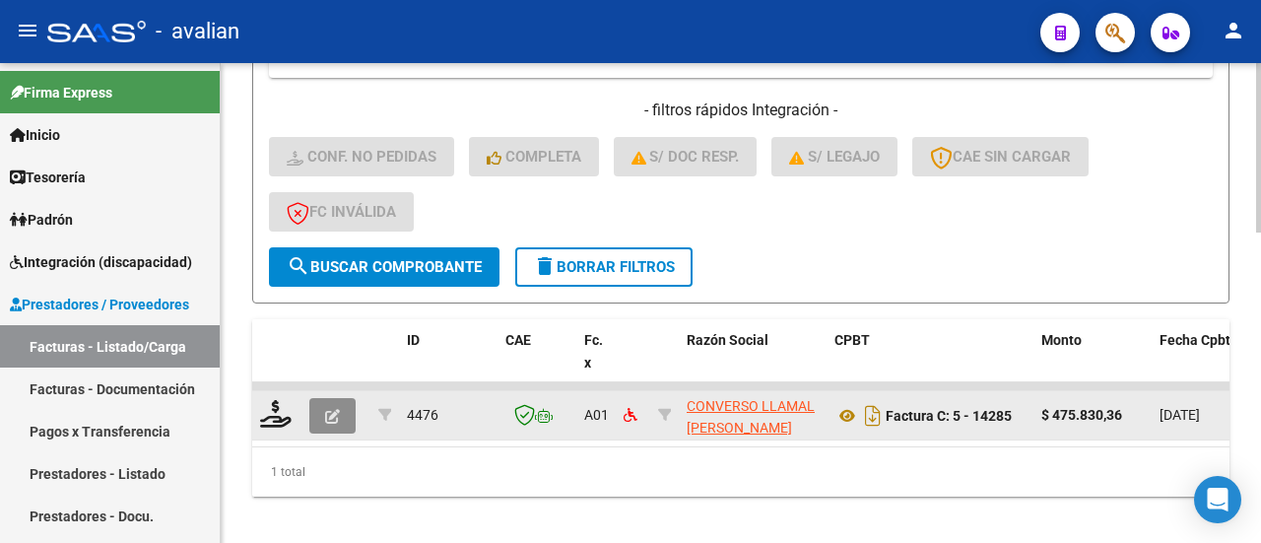
click at [342, 403] on button "button" at bounding box center [332, 415] width 46 height 35
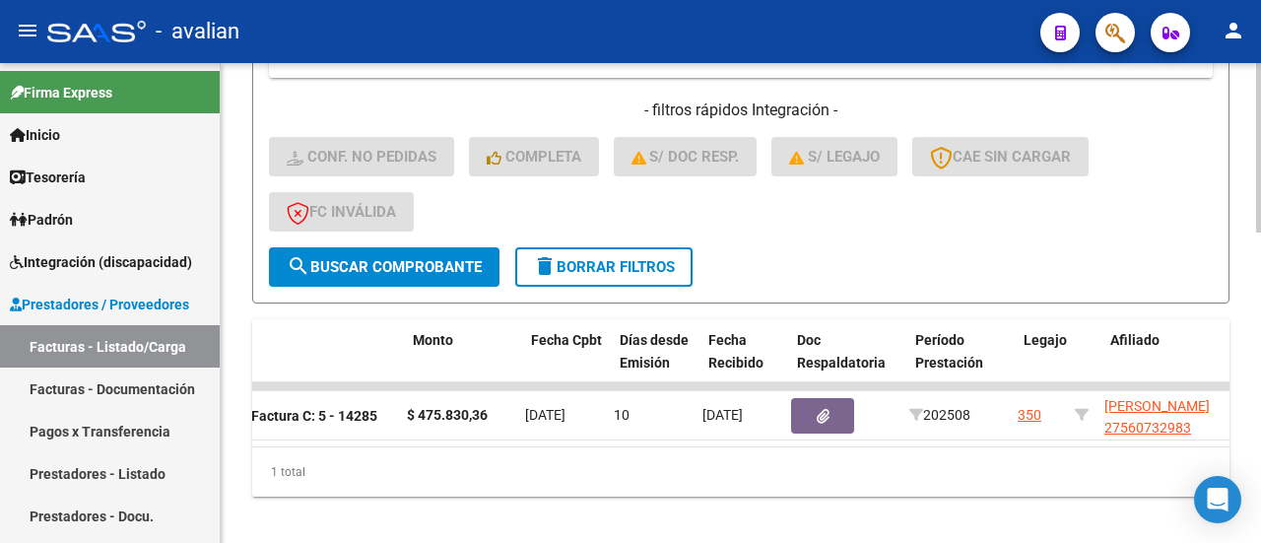
scroll to position [0, 628]
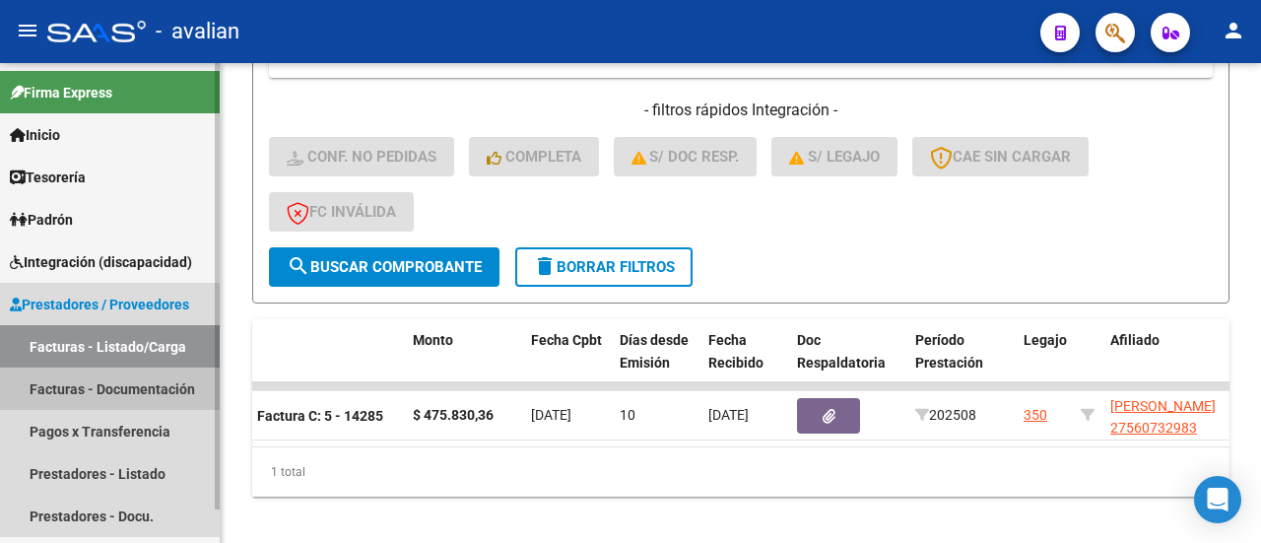
click at [106, 390] on link "Facturas - Documentación" at bounding box center [110, 388] width 220 height 42
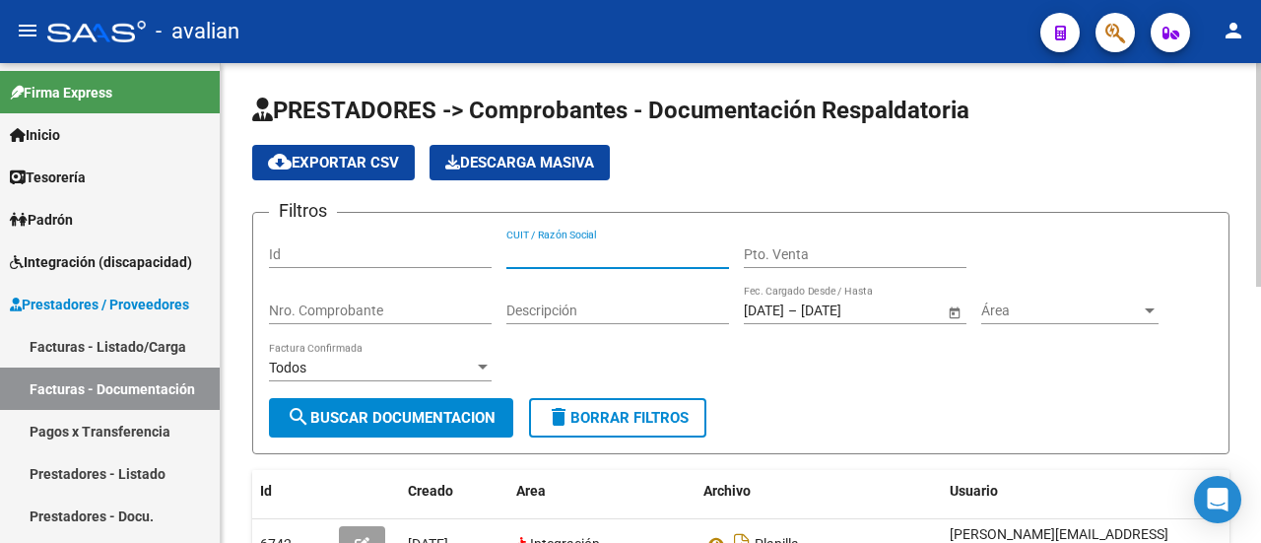
click at [588, 255] on input "CUIT / Razón Social" at bounding box center [617, 254] width 223 height 17
paste input "20384407928"
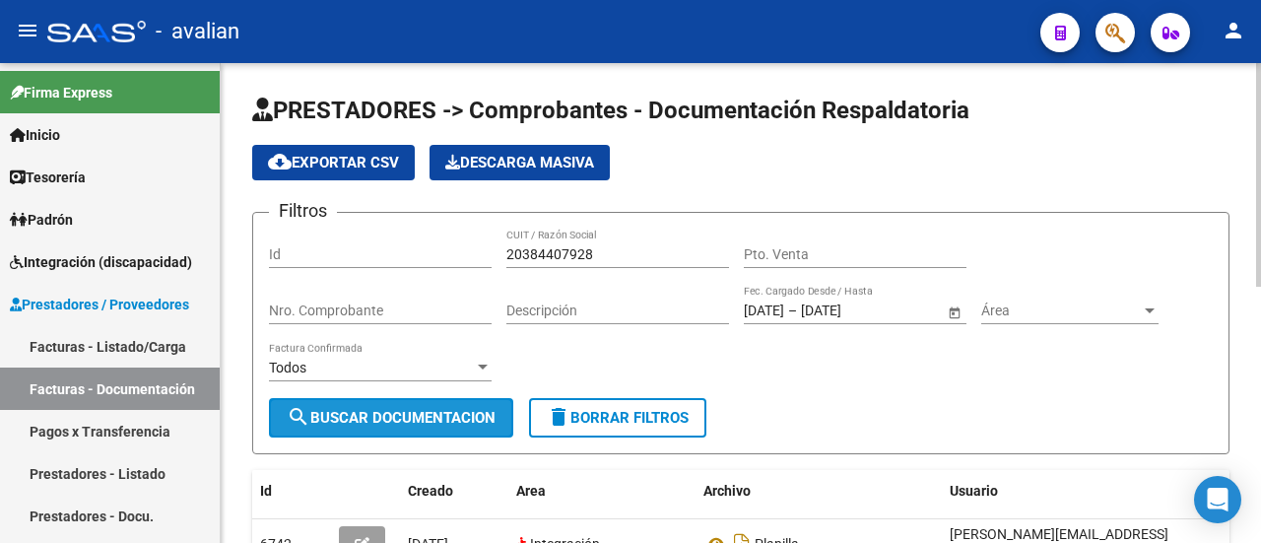
click at [435, 413] on span "search Buscar Documentacion" at bounding box center [391, 418] width 209 height 18
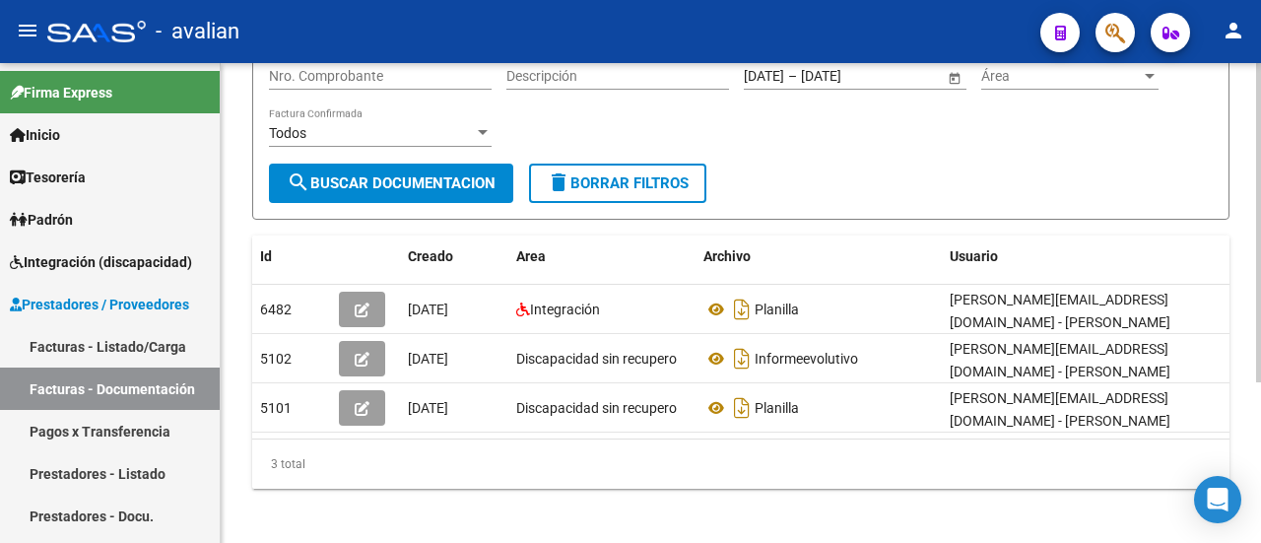
scroll to position [241, 0]
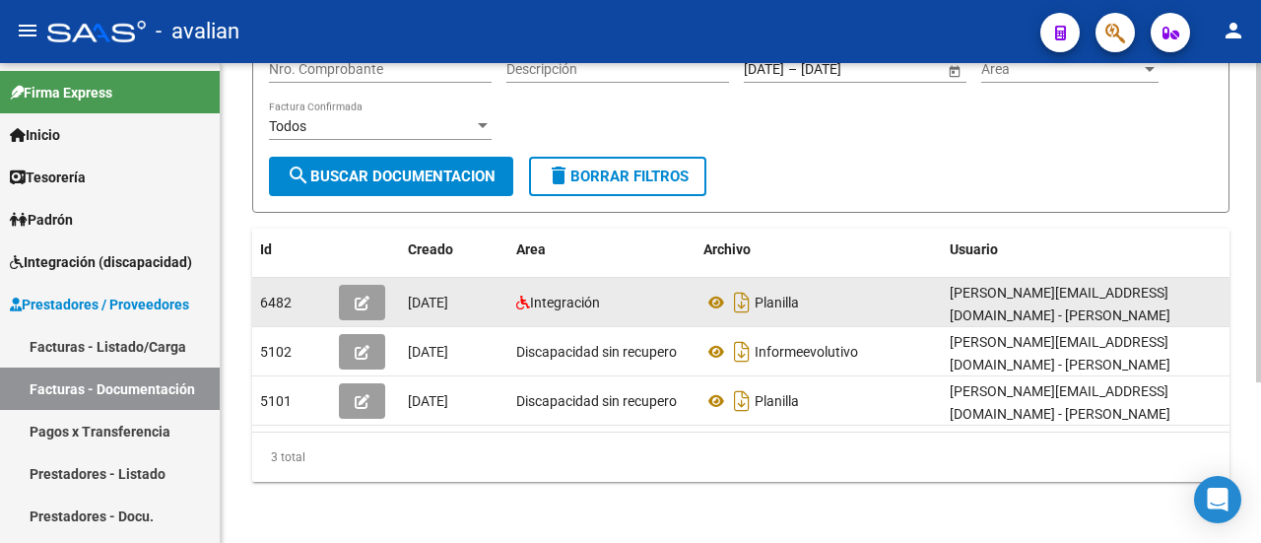
click at [357, 295] on icon "button" at bounding box center [362, 302] width 15 height 15
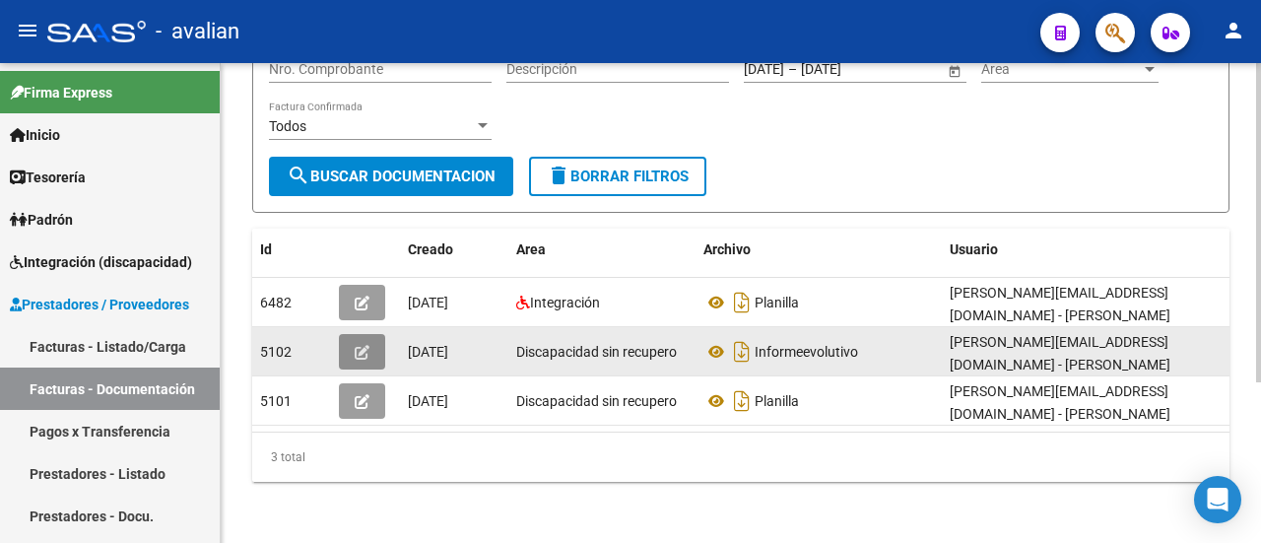
click at [372, 342] on button "button" at bounding box center [362, 351] width 46 height 35
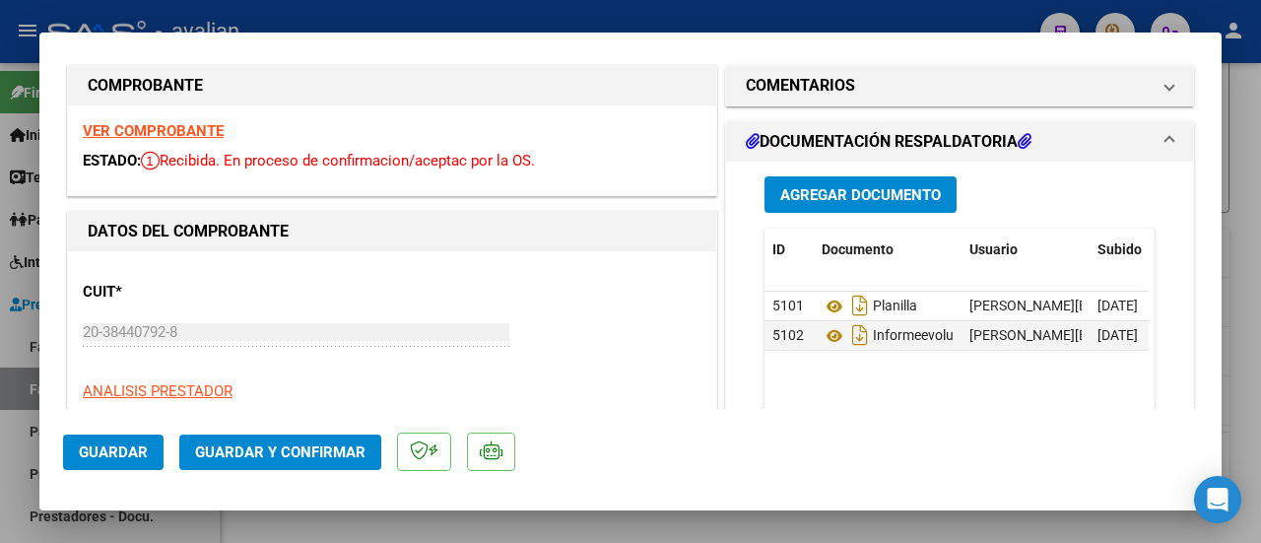
scroll to position [0, 0]
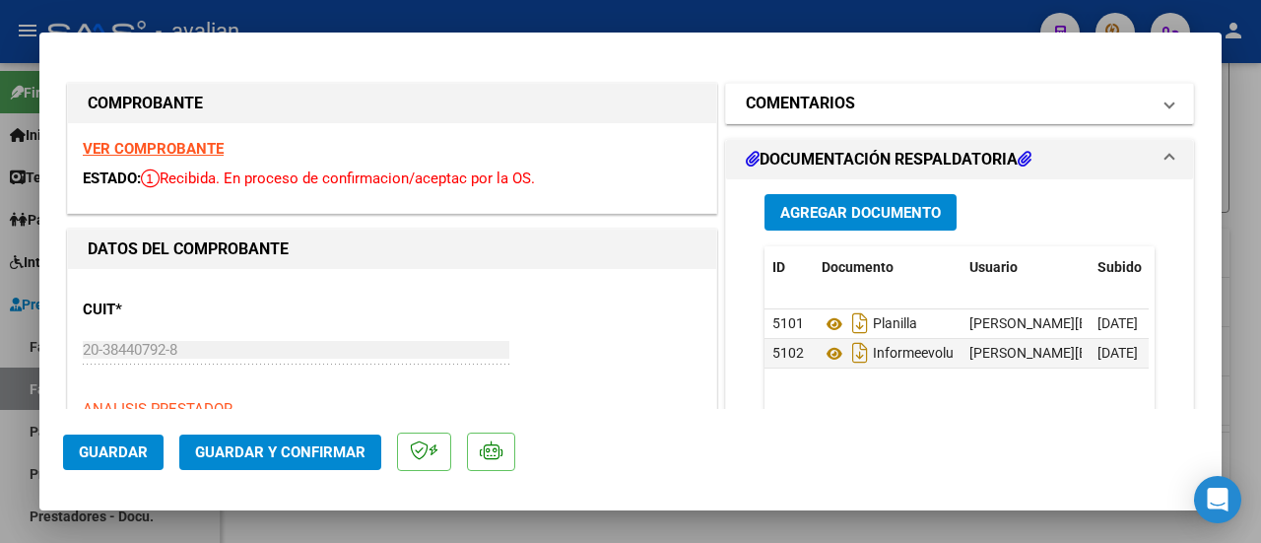
click at [1146, 102] on span "COMENTARIOS" at bounding box center [956, 104] width 420 height 24
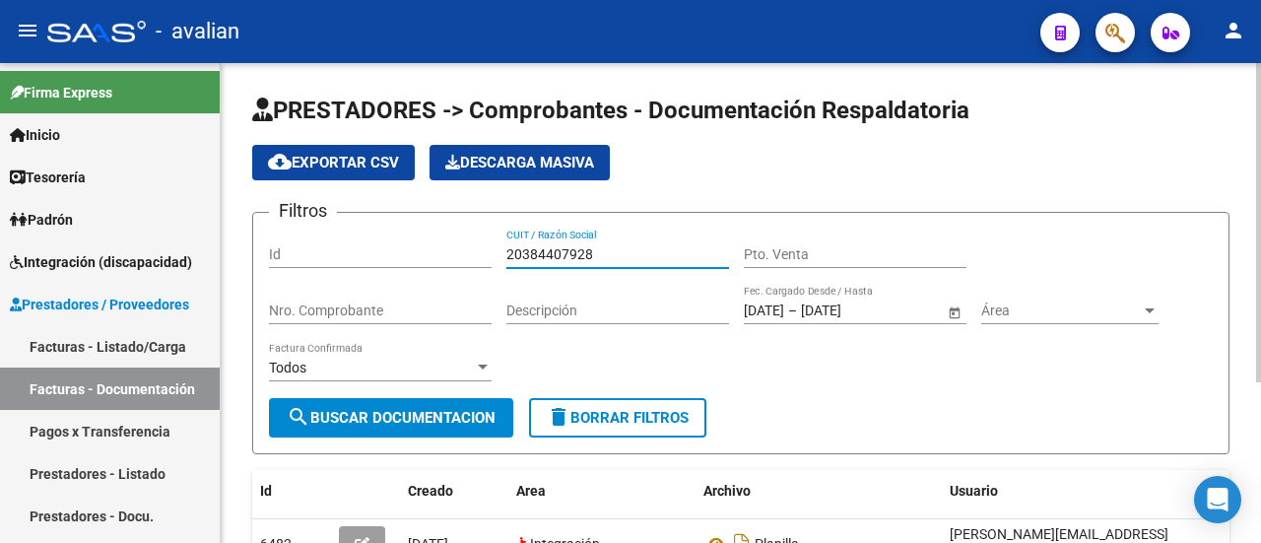
drag, startPoint x: 607, startPoint y: 254, endPoint x: 458, endPoint y: 251, distance: 148.7
click at [458, 251] on div "Filtros Id 20384407928 CUIT / Razón Social Pto. Venta Nro. Comprobante Descripc…" at bounding box center [740, 312] width 943 height 169
paste input "30711517231"
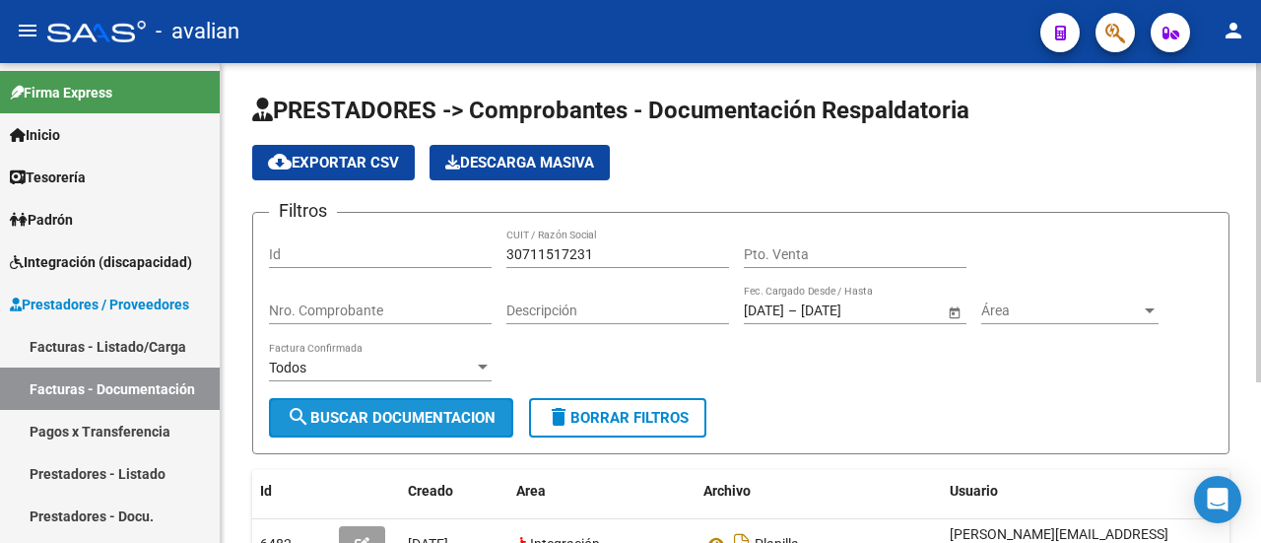
click at [406, 413] on span "search Buscar Documentacion" at bounding box center [391, 418] width 209 height 18
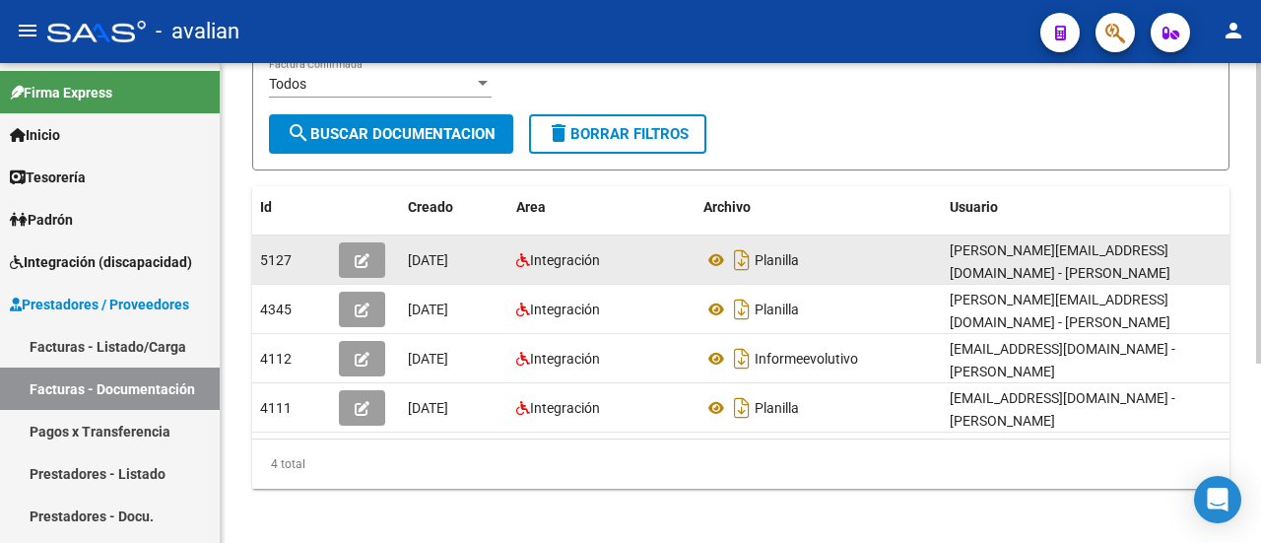
scroll to position [286, 0]
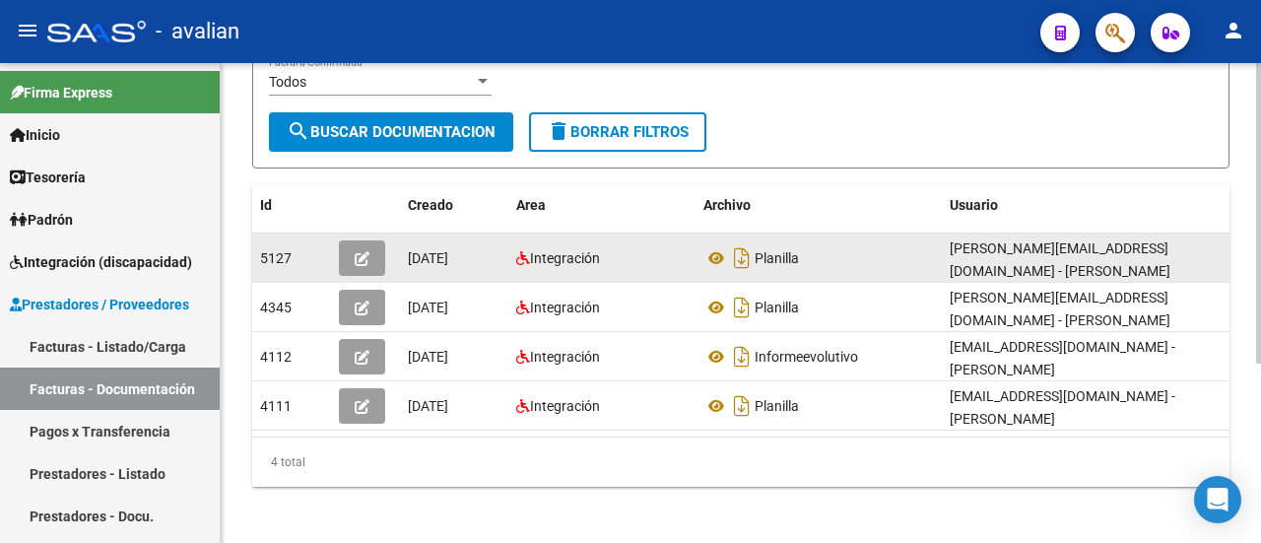
click at [367, 253] on icon "button" at bounding box center [362, 258] width 15 height 15
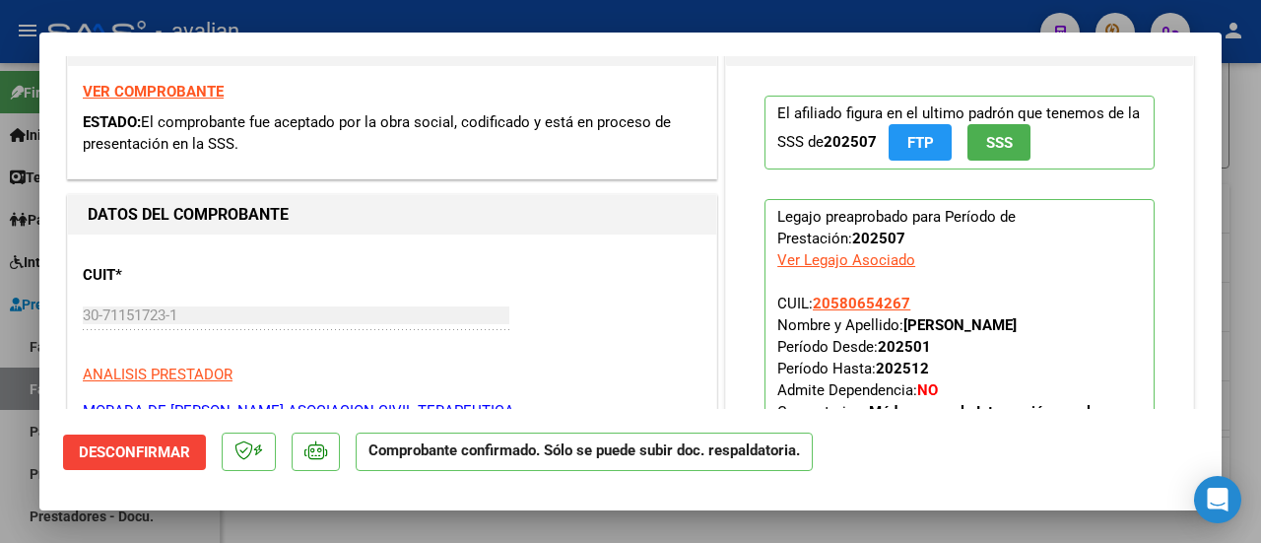
scroll to position [394, 0]
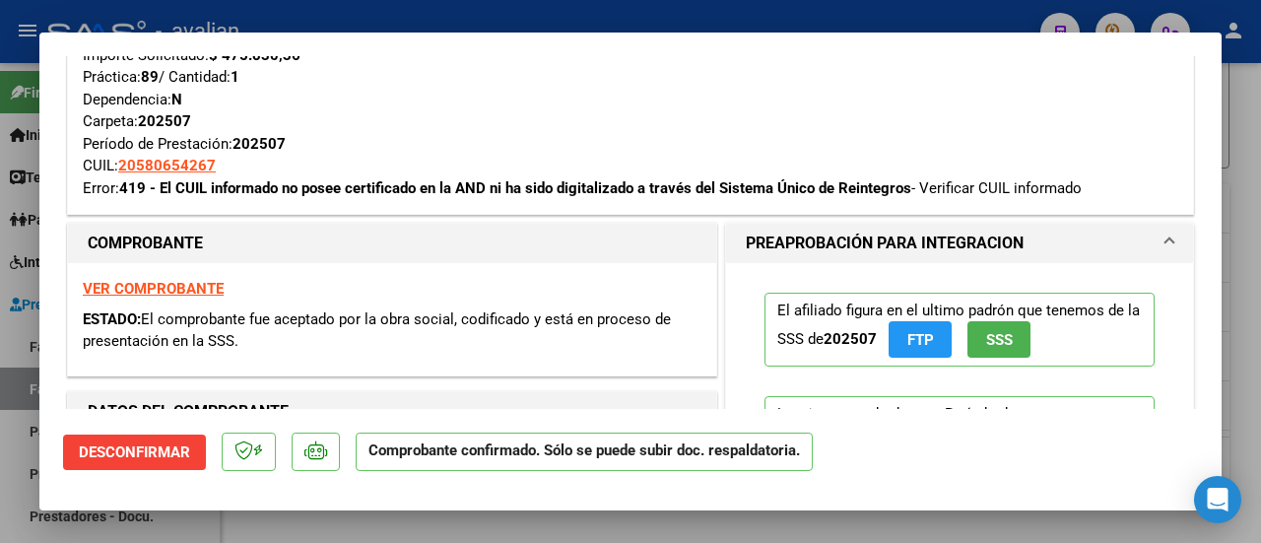
drag, startPoint x: 488, startPoint y: 188, endPoint x: 160, endPoint y: 188, distance: 328.9
click at [160, 188] on strong "419 - El CUIL informado no posee certificado en la AND ni ha sido digitalizado …" at bounding box center [515, 188] width 792 height 18
copy strong "El CUIL informado no posee certificado en la AND"
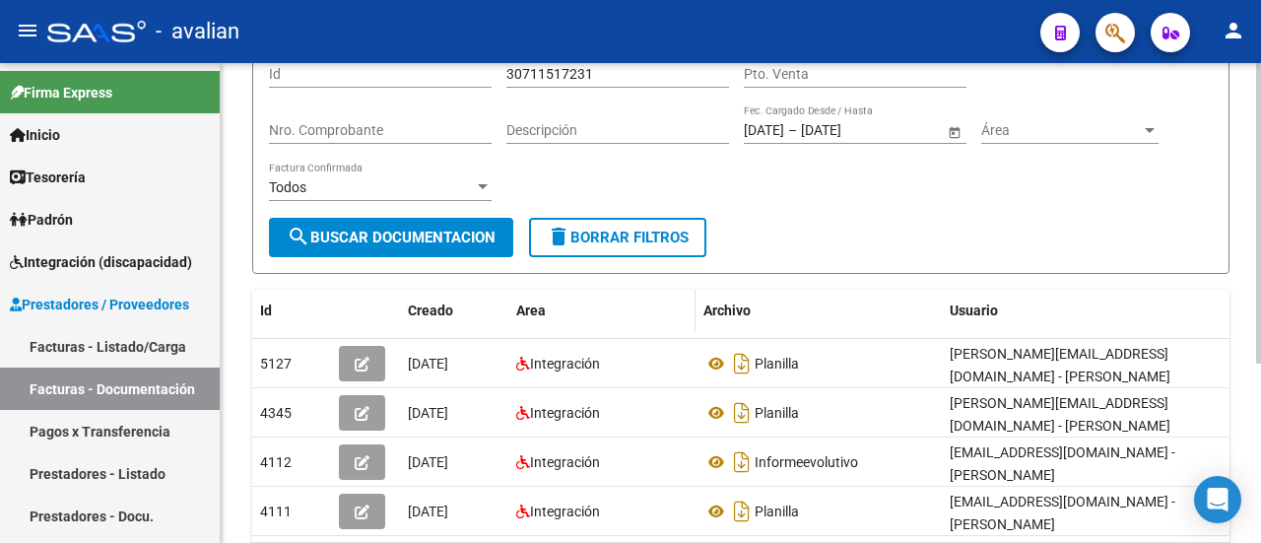
scroll to position [0, 0]
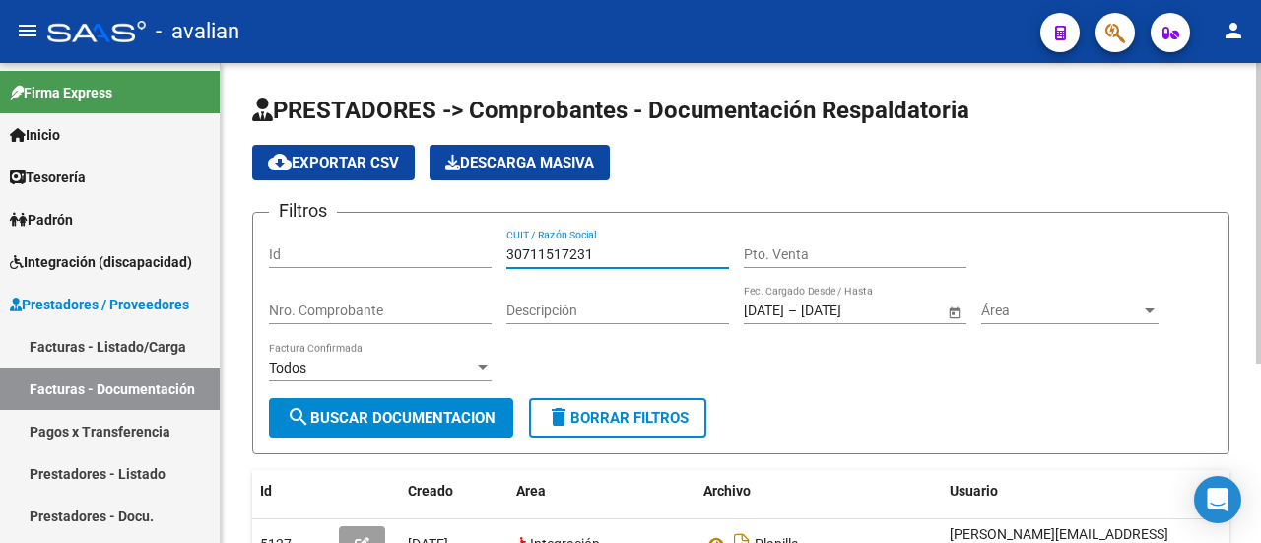
drag, startPoint x: 622, startPoint y: 249, endPoint x: 405, endPoint y: 252, distance: 217.7
click at [405, 252] on div "Filtros Id 30711517231 CUIT / Razón Social Pto. Venta Nro. Comprobante Descripc…" at bounding box center [740, 312] width 943 height 169
paste input "27255051194"
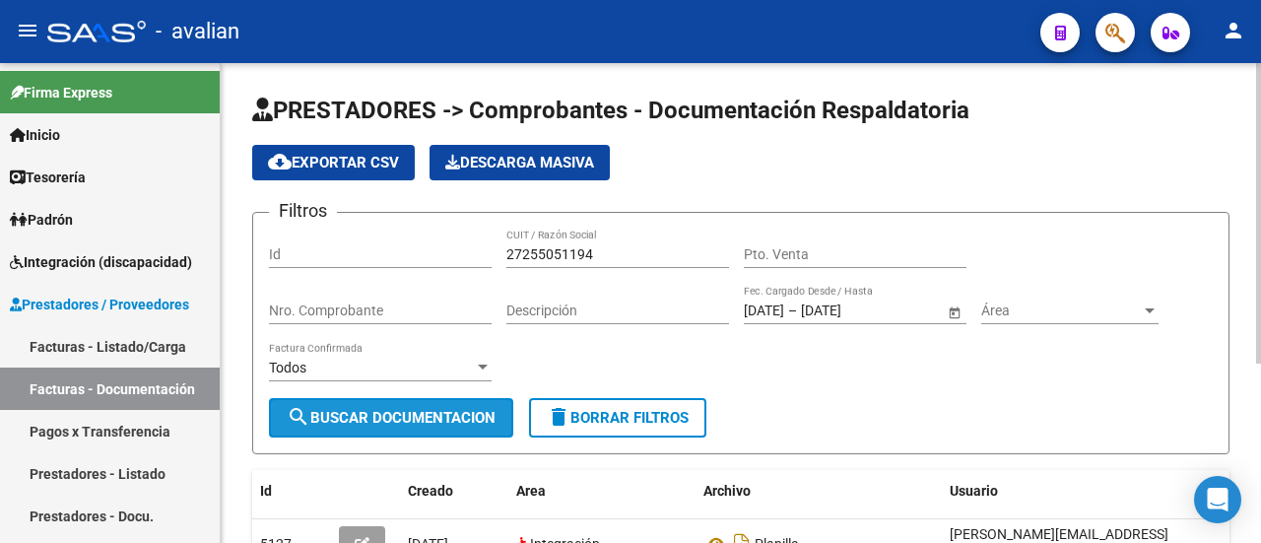
click at [374, 401] on button "search Buscar Documentacion" at bounding box center [391, 417] width 244 height 39
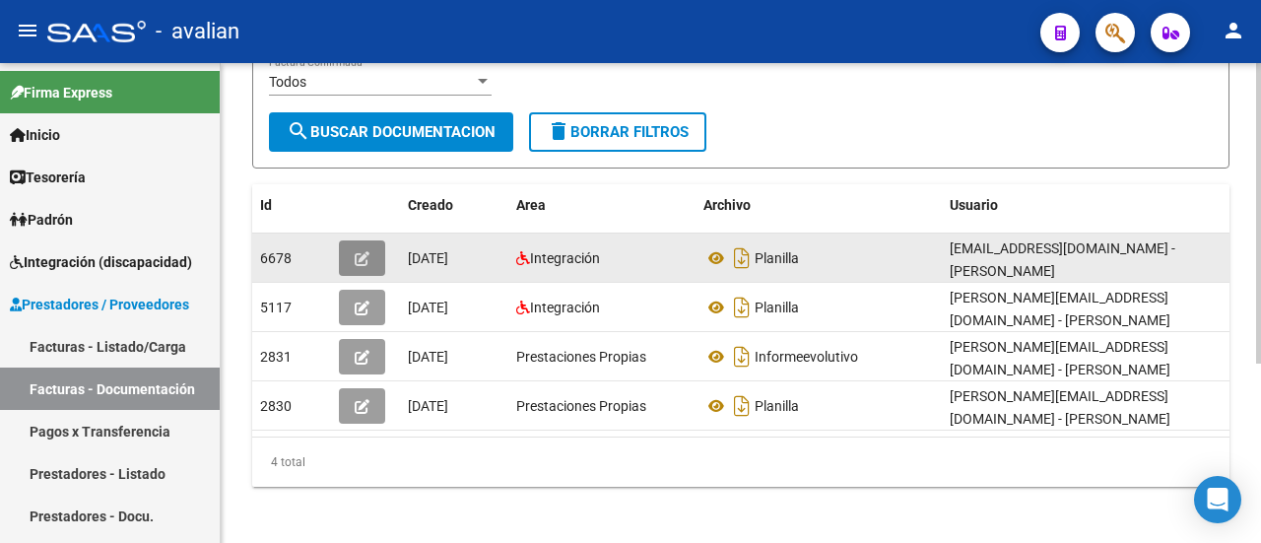
click at [361, 251] on icon "button" at bounding box center [362, 258] width 15 height 15
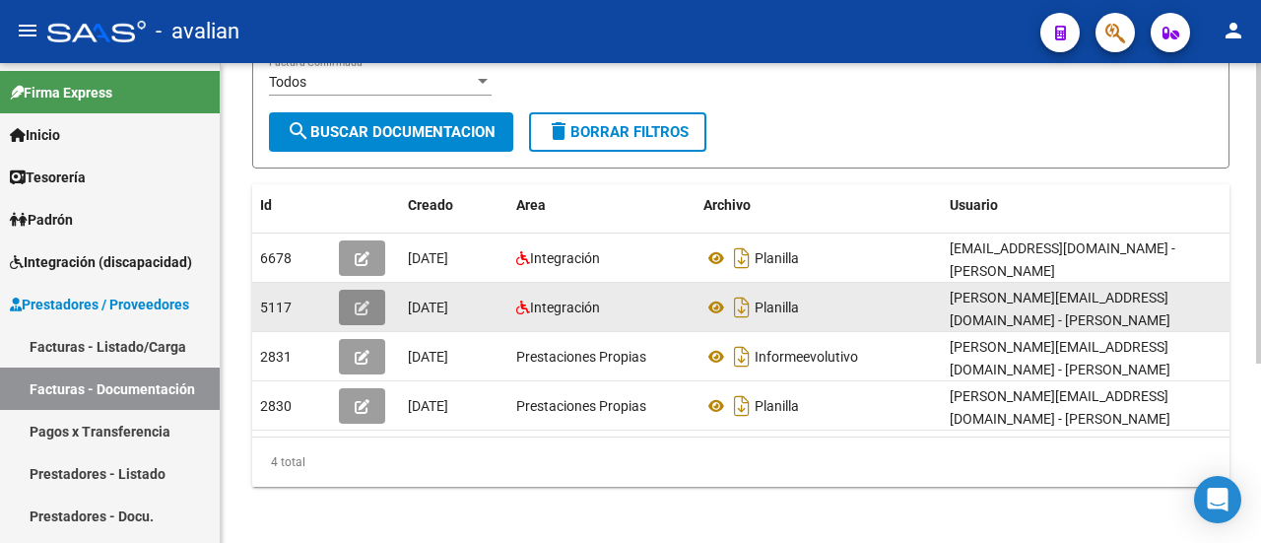
click at [376, 295] on button "button" at bounding box center [362, 307] width 46 height 35
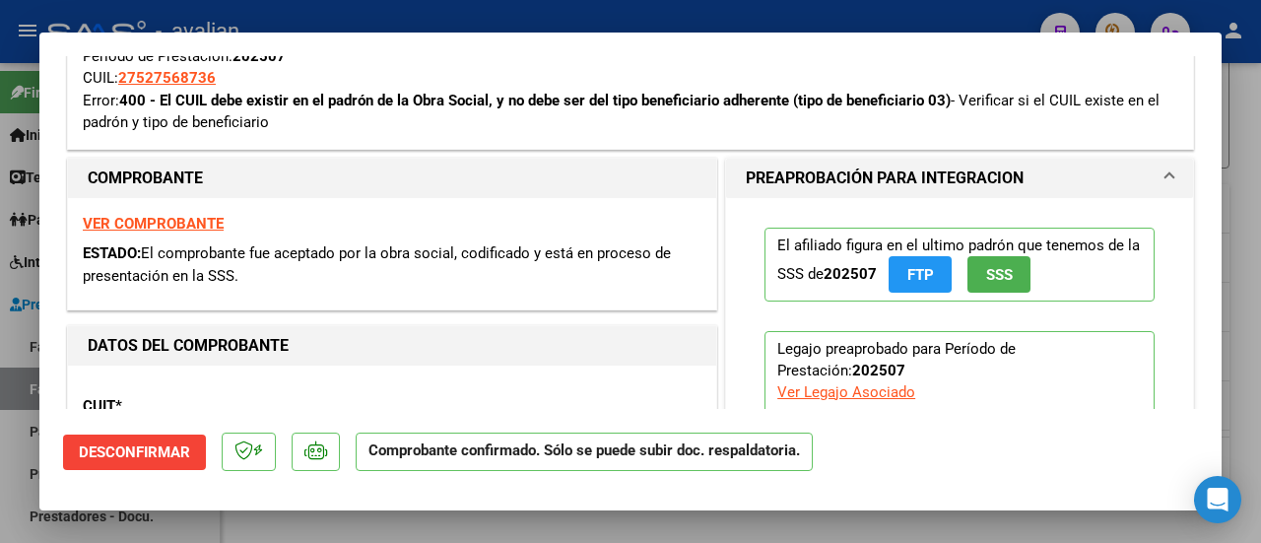
scroll to position [449, 0]
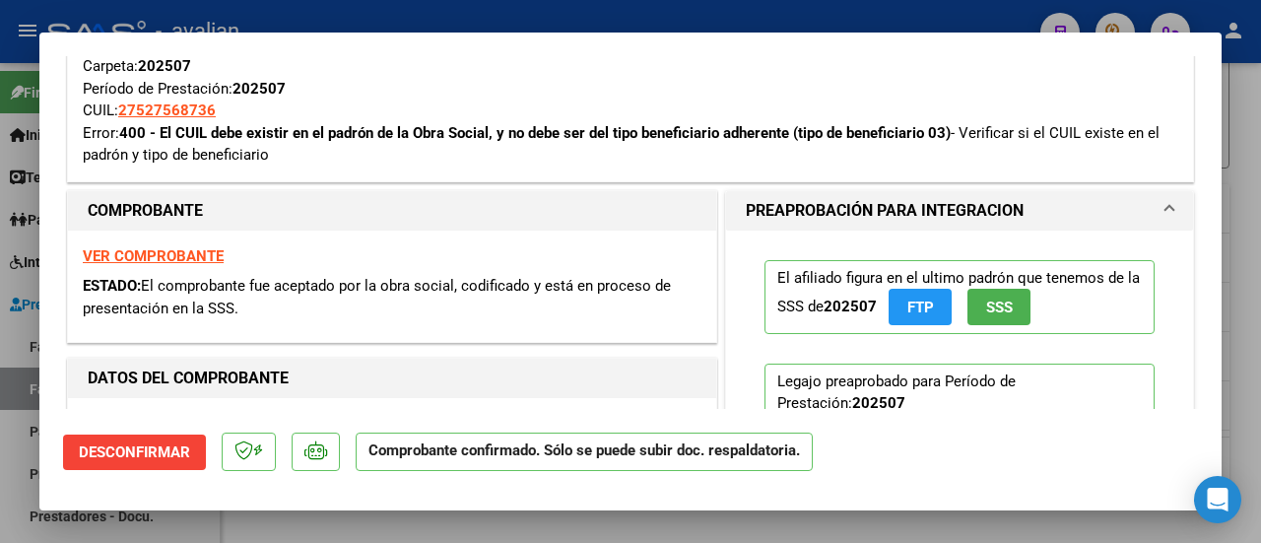
drag, startPoint x: 159, startPoint y: 82, endPoint x: 496, endPoint y: 127, distance: 340.8
click at [496, 127] on strong "400 - El CUIL debe existir en el padrón de la Obra Social, y no debe ser del ti…" at bounding box center [534, 133] width 831 height 18
copy strong "El CUIL debe existir en el padrón de la Obra Social,"
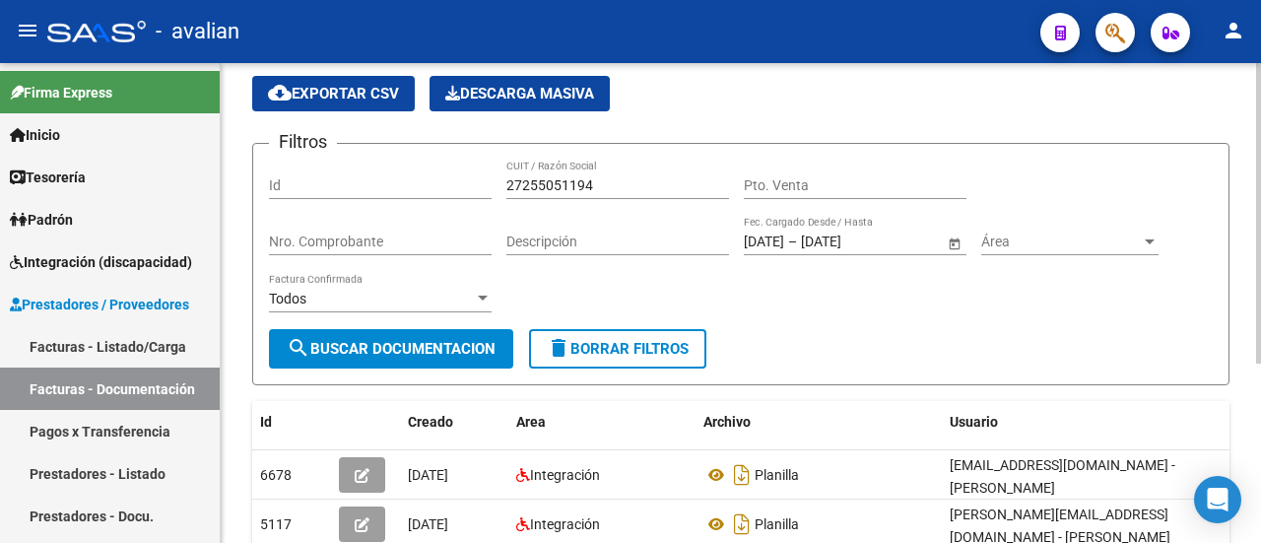
scroll to position [0, 0]
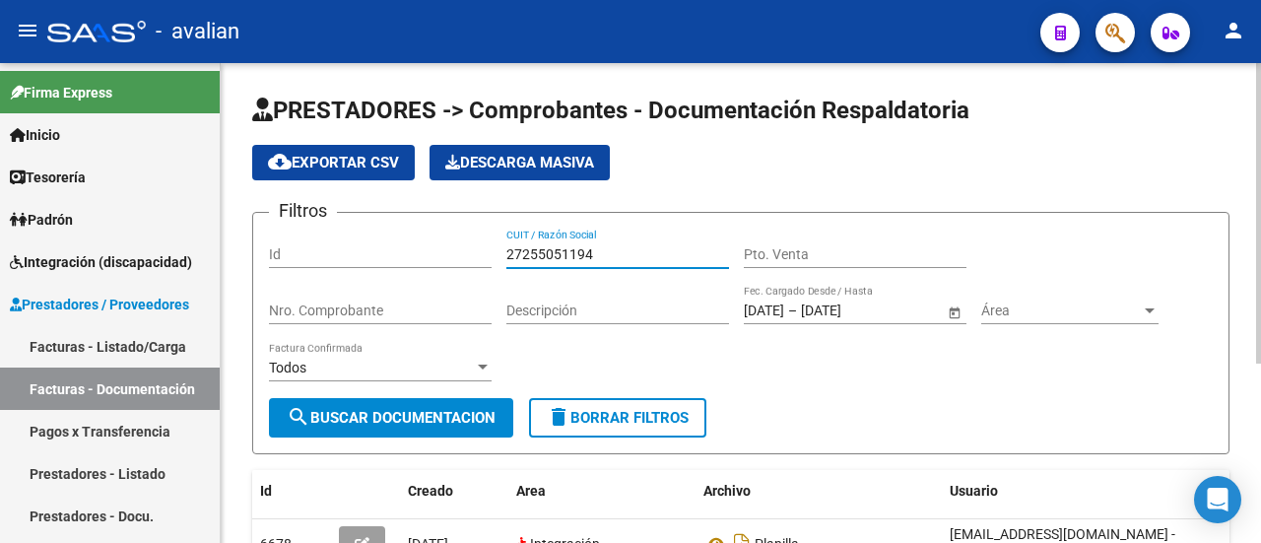
drag, startPoint x: 607, startPoint y: 251, endPoint x: 453, endPoint y: 263, distance: 154.1
click at [453, 263] on div "Filtros Id 27255051194 CUIT / Razón Social Pto. Venta Nro. Comprobante Descripc…" at bounding box center [740, 312] width 943 height 169
paste input "373338112"
click at [427, 409] on span "search Buscar Documentacion" at bounding box center [391, 418] width 209 height 18
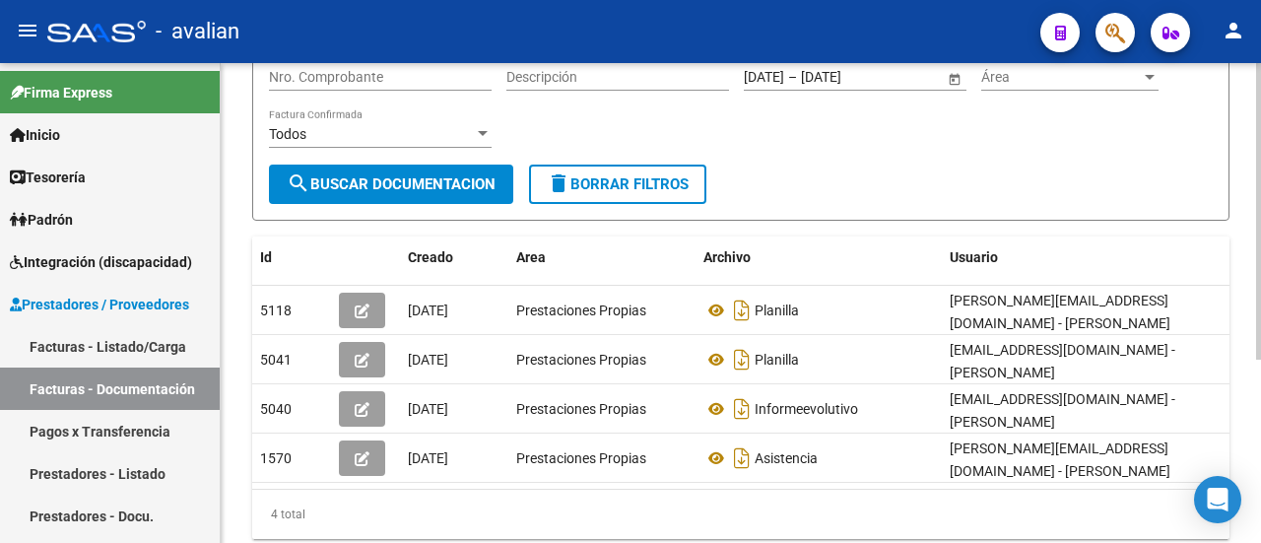
scroll to position [295, 0]
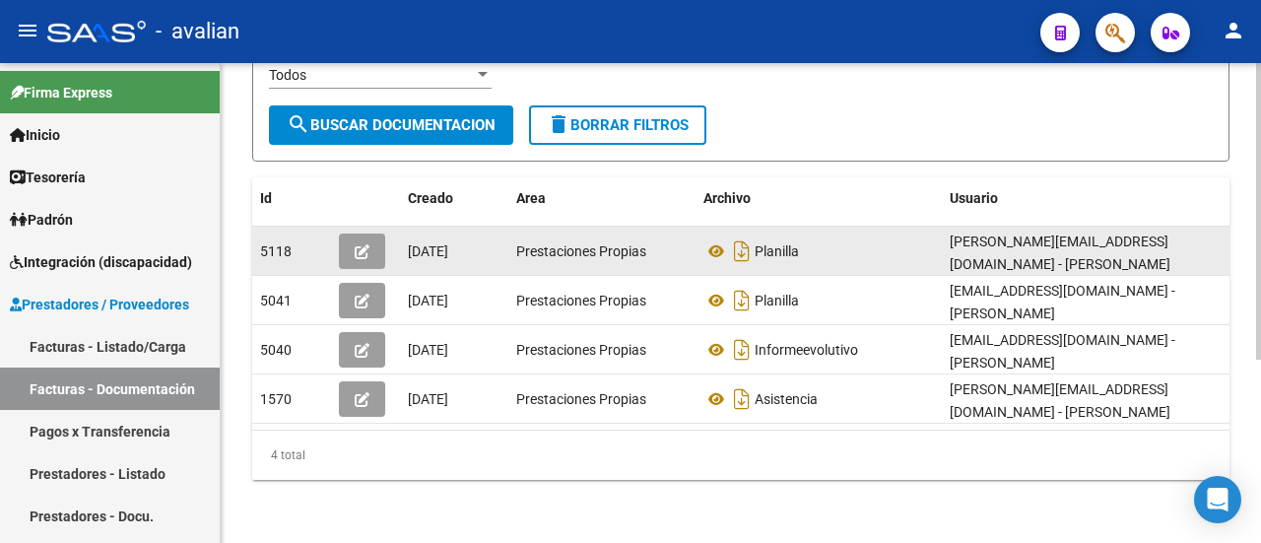
click at [360, 251] on icon "button" at bounding box center [362, 251] width 15 height 15
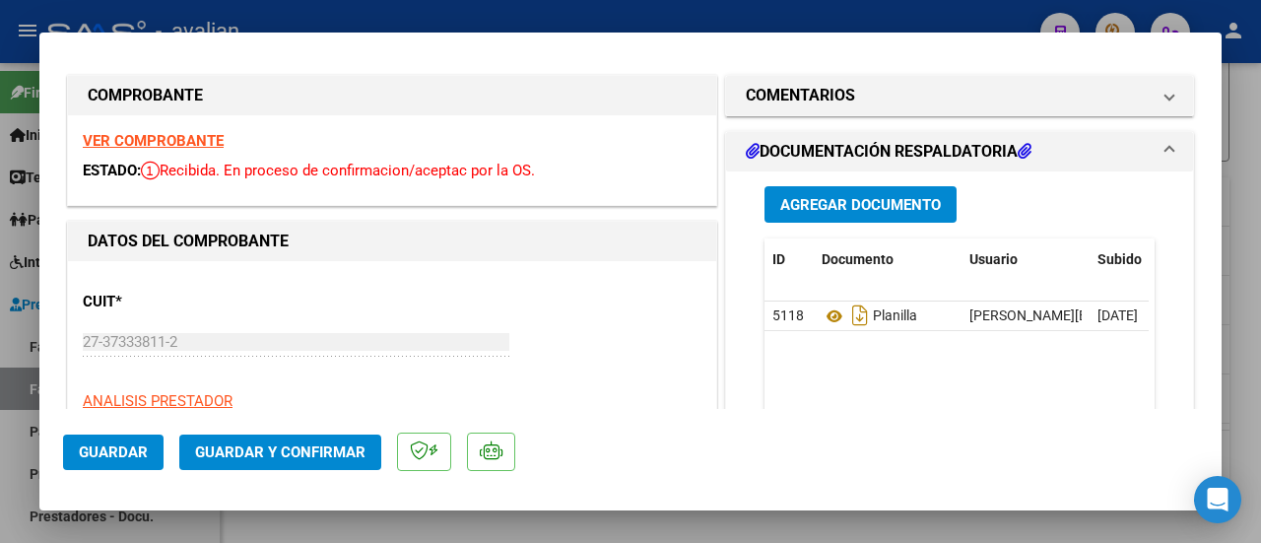
scroll to position [0, 0]
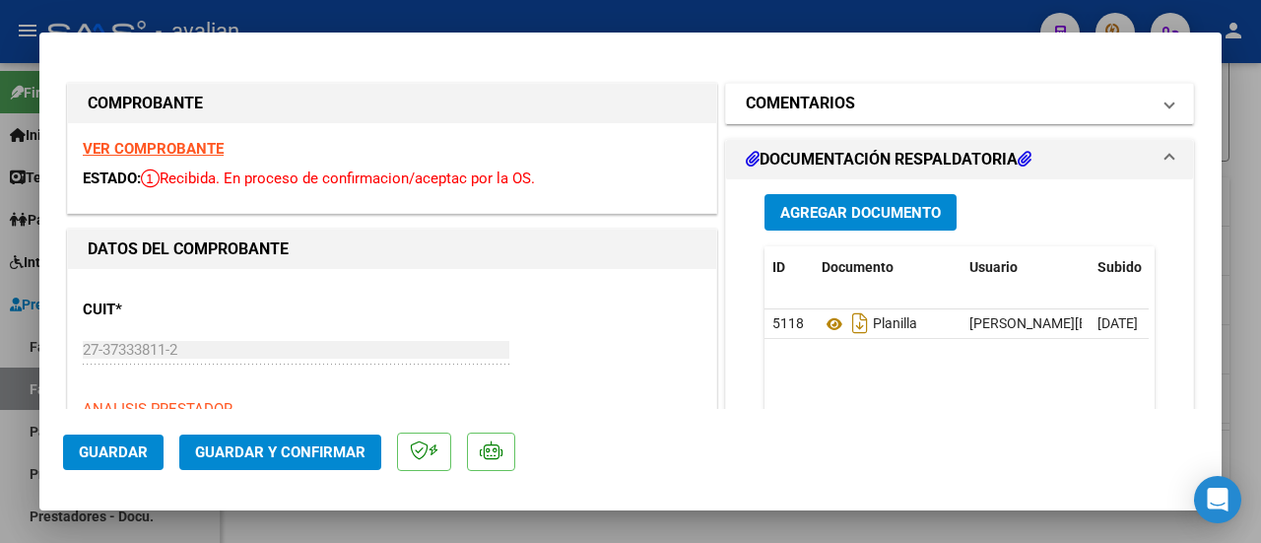
click at [1154, 96] on mat-expansion-panel-header "COMENTARIOS" at bounding box center [959, 103] width 467 height 39
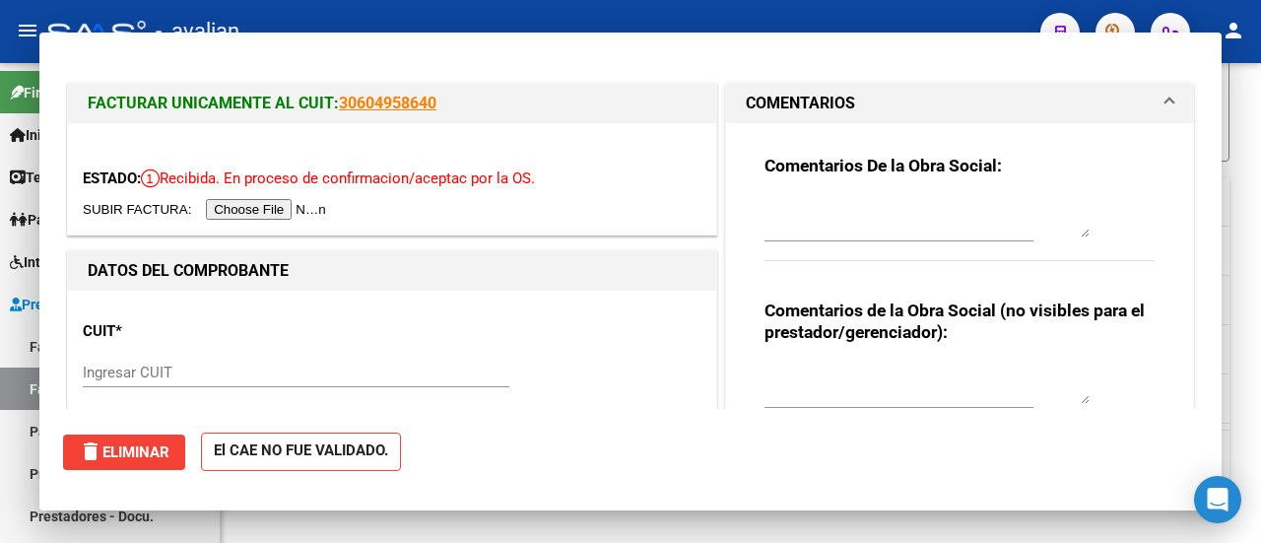
scroll to position [295, 0]
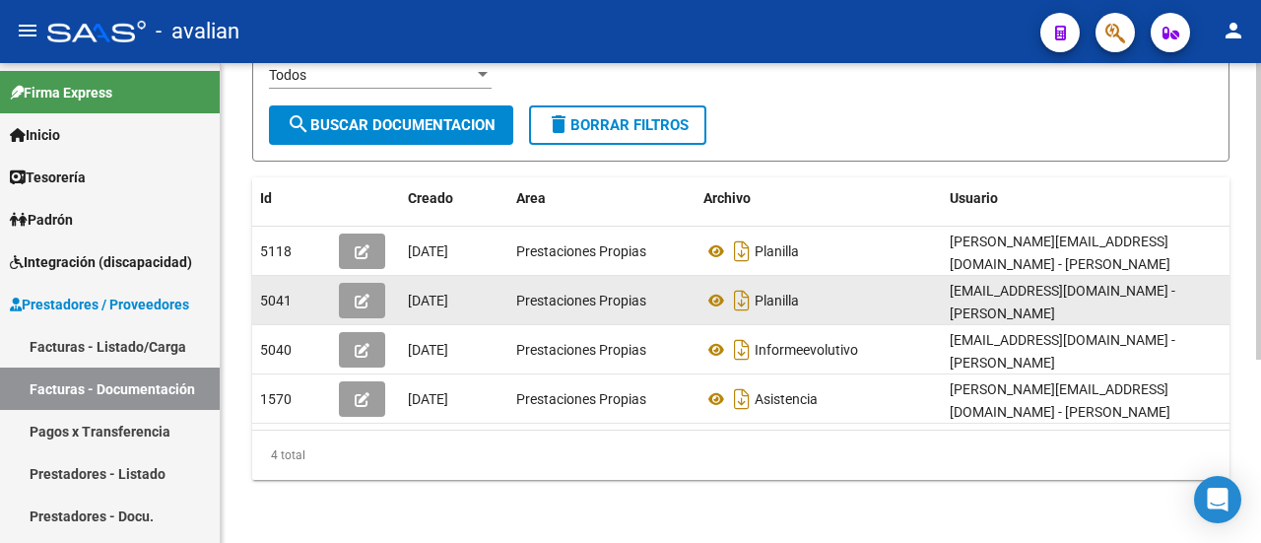
click at [376, 296] on button "button" at bounding box center [362, 300] width 46 height 35
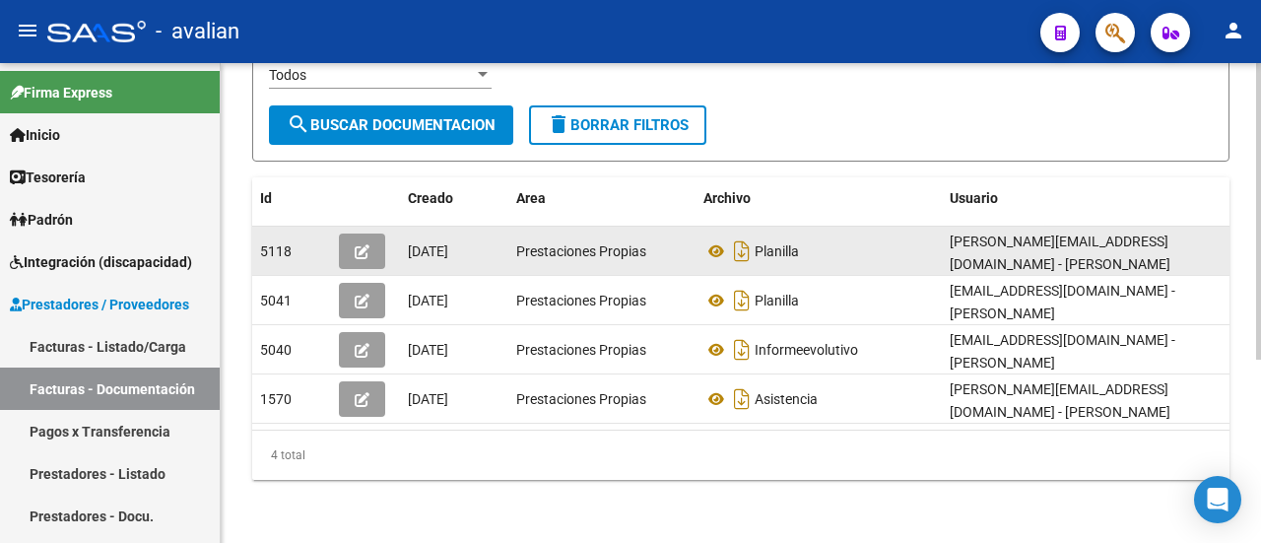
click at [363, 244] on icon "button" at bounding box center [362, 251] width 15 height 15
